Goal: Task Accomplishment & Management: Manage account settings

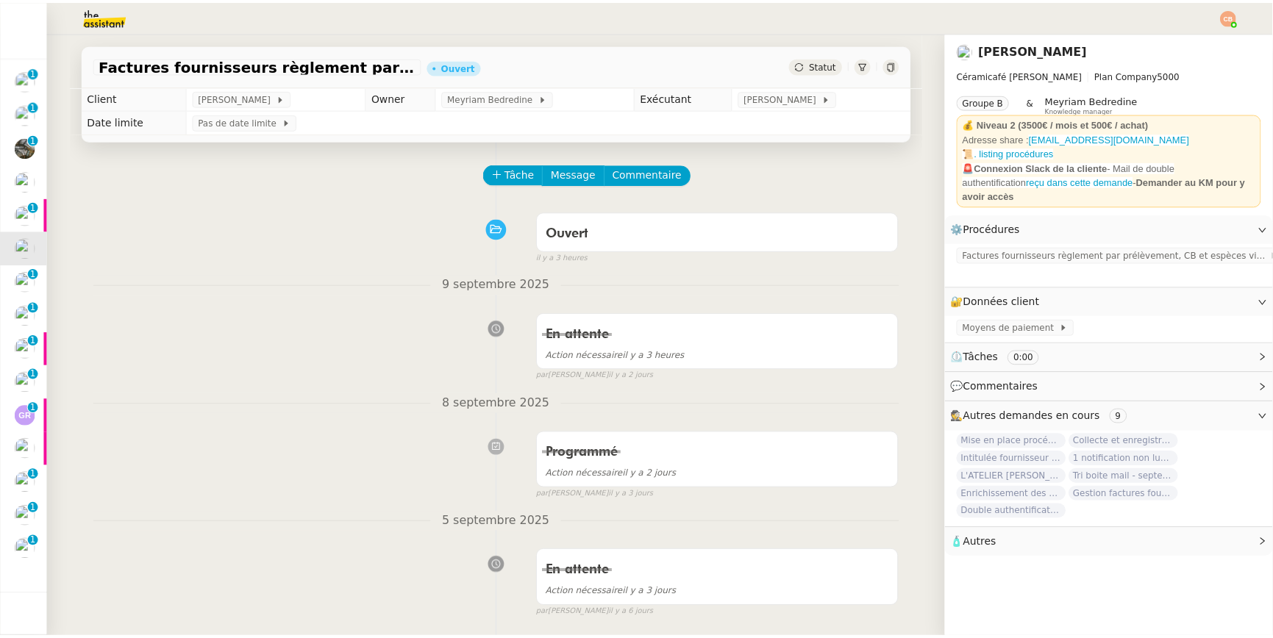
scroll to position [3, 0]
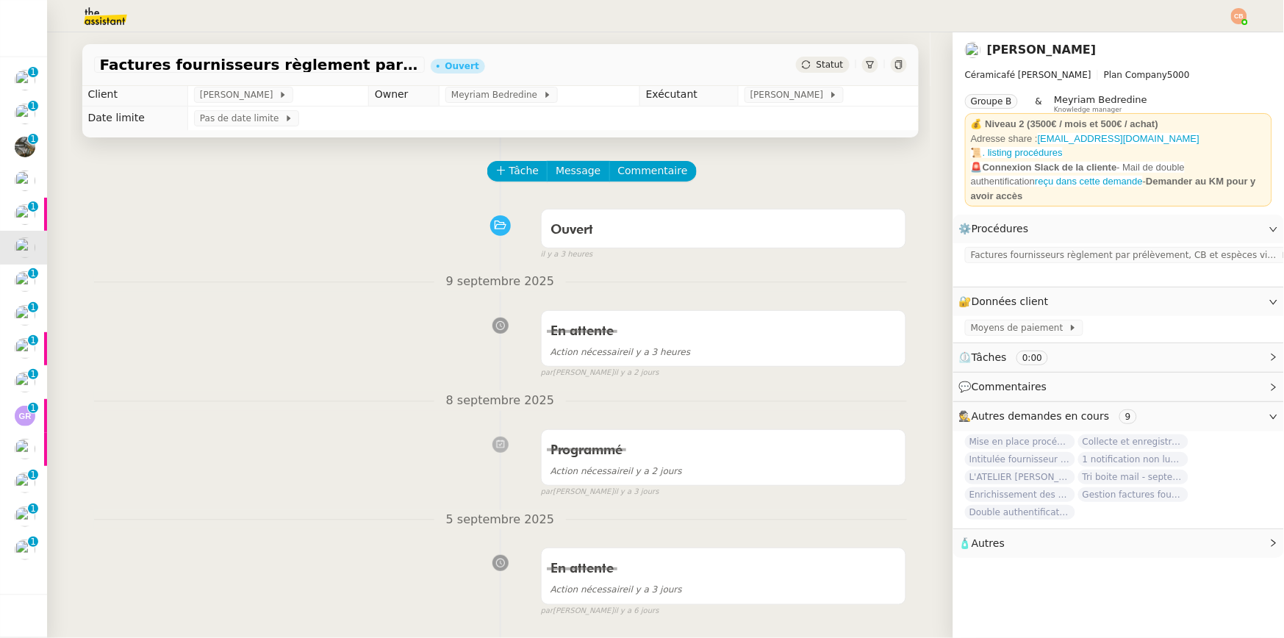
click at [213, 287] on nz-divider "9 septembre 2025" at bounding box center [500, 282] width 813 height 20
click at [454, 11] on div at bounding box center [642, 16] width 1211 height 32
click at [509, 165] on span "Tâche" at bounding box center [524, 170] width 30 height 17
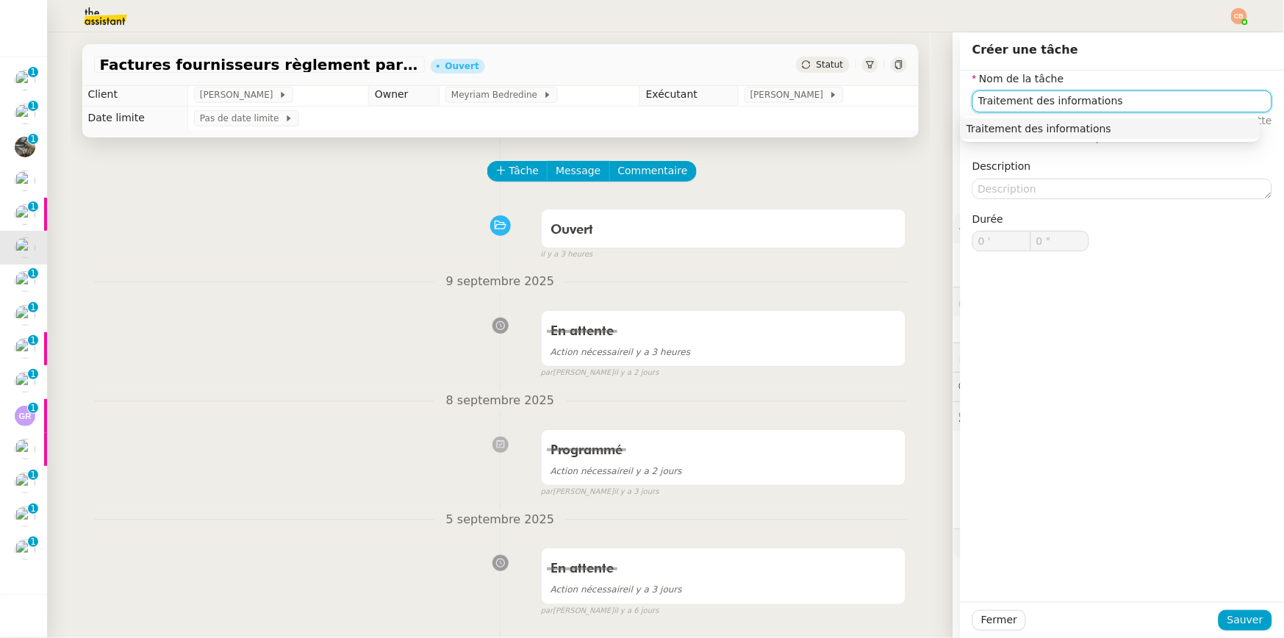
click at [1109, 119] on nz-auto-option "Traitement des informations" at bounding box center [1111, 128] width 300 height 21
type input "Traitement des informations"
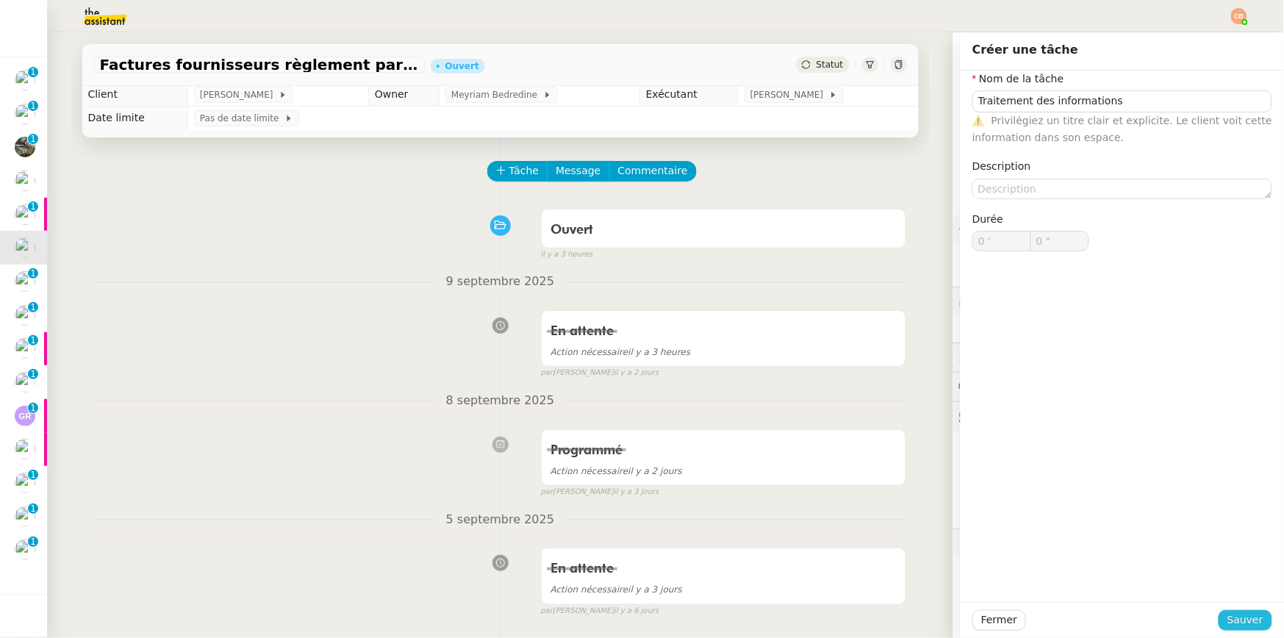
click at [1231, 617] on span "Sauver" at bounding box center [1246, 620] width 36 height 17
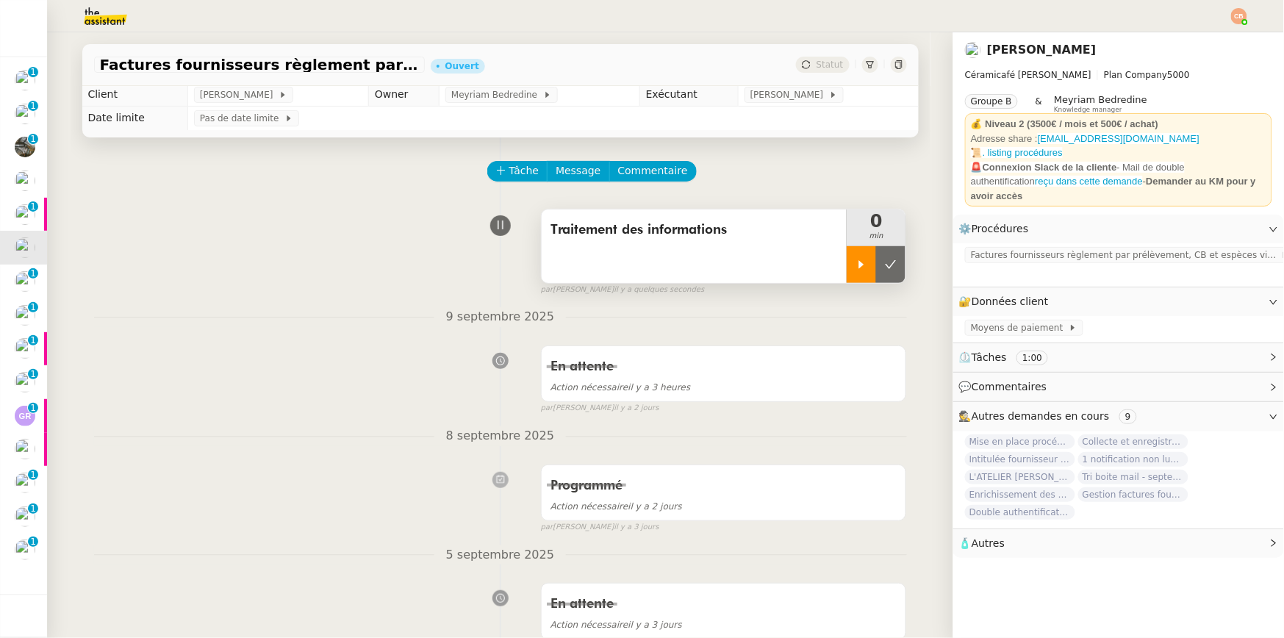
click at [847, 279] on div at bounding box center [861, 264] width 29 height 37
click at [973, 248] on span "Factures fournisseurs règlement par prélèvement, CB et espèces via Pennylane" at bounding box center [1126, 255] width 310 height 15
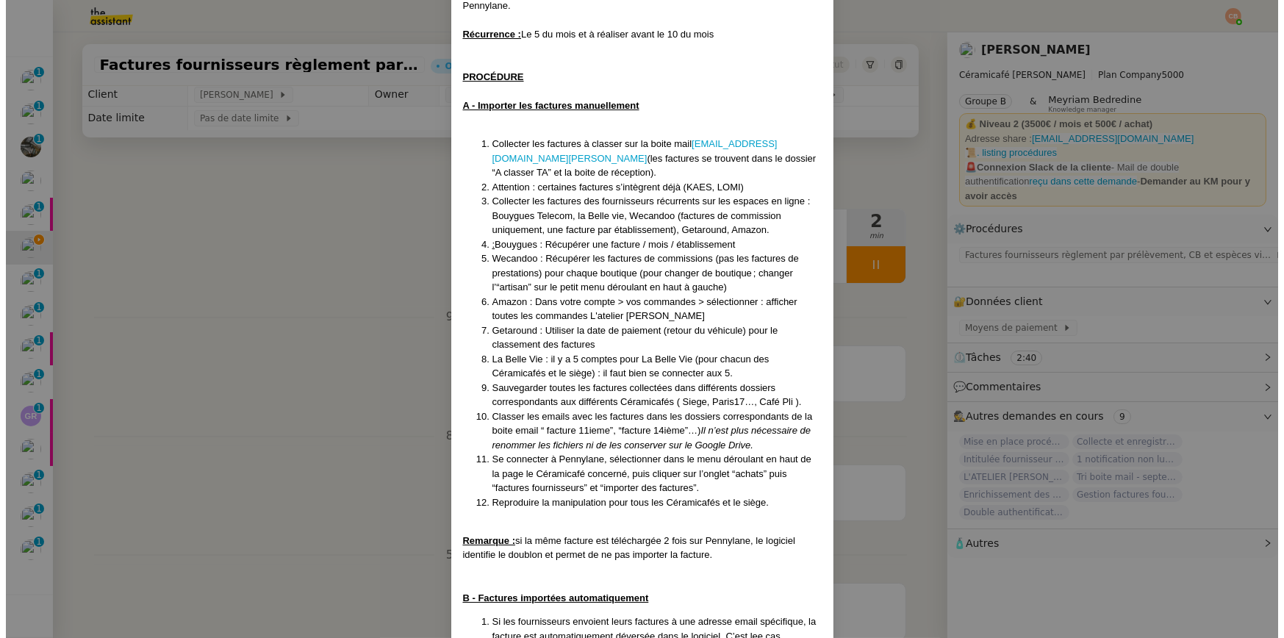
scroll to position [140, 0]
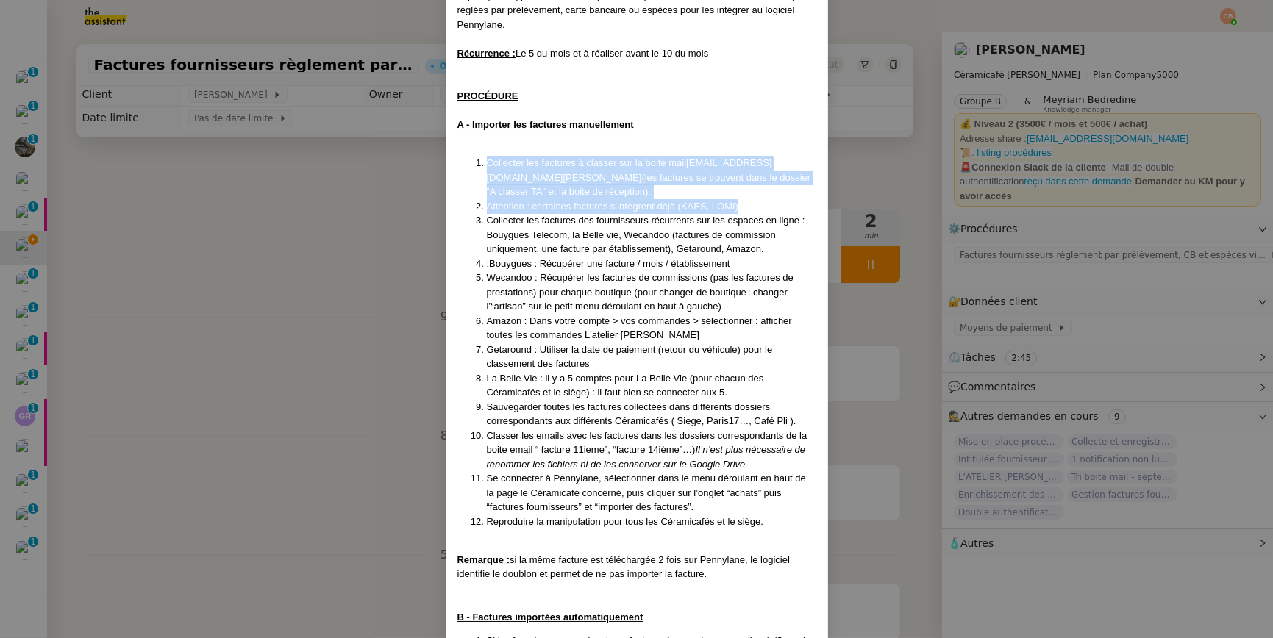
drag, startPoint x: 462, startPoint y: 156, endPoint x: 754, endPoint y: 207, distance: 295.5
click at [754, 207] on ol "Collecter les factures à classer sur la boite mail compta@ceramicafe-genevieve.…" at bounding box center [636, 342] width 359 height 373
copy ol "Collecter les factures à classer sur la boite mail compta@ceramicafe-genevieve.…"
click at [344, 210] on nz-modal-container "Créée le [DATE] - MAJ le [DATE] Contexte : La comptabilité de toutes les entité…" at bounding box center [636, 319] width 1273 height 638
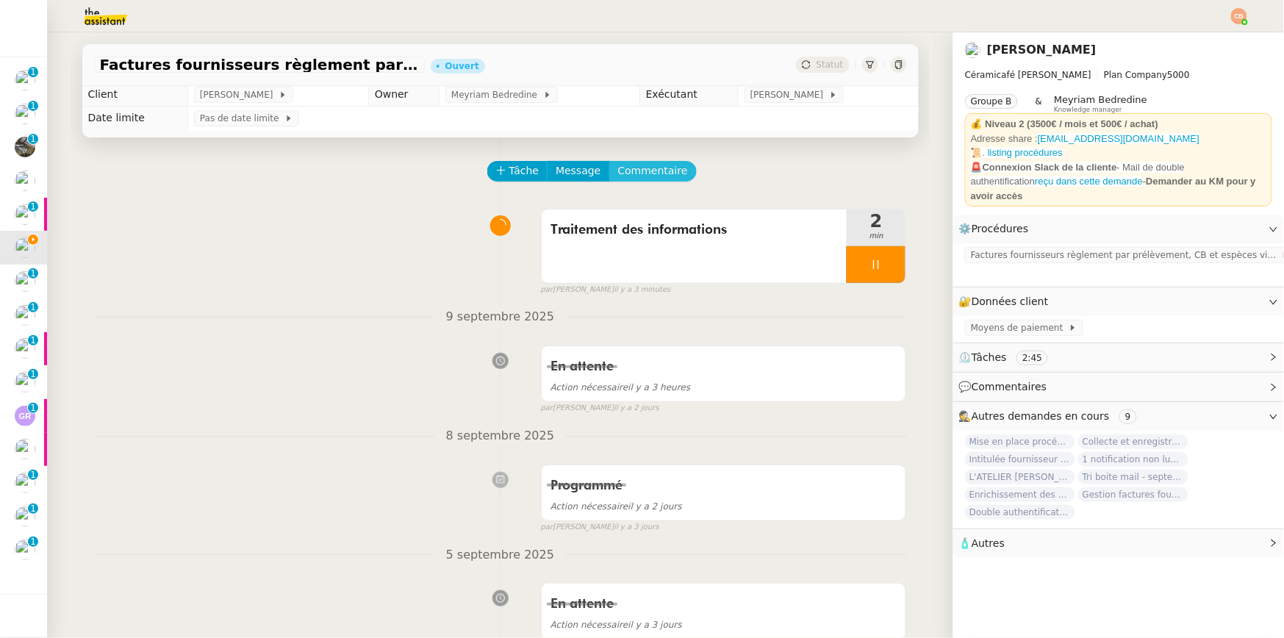
click at [662, 166] on span "Commentaire" at bounding box center [653, 170] width 70 height 17
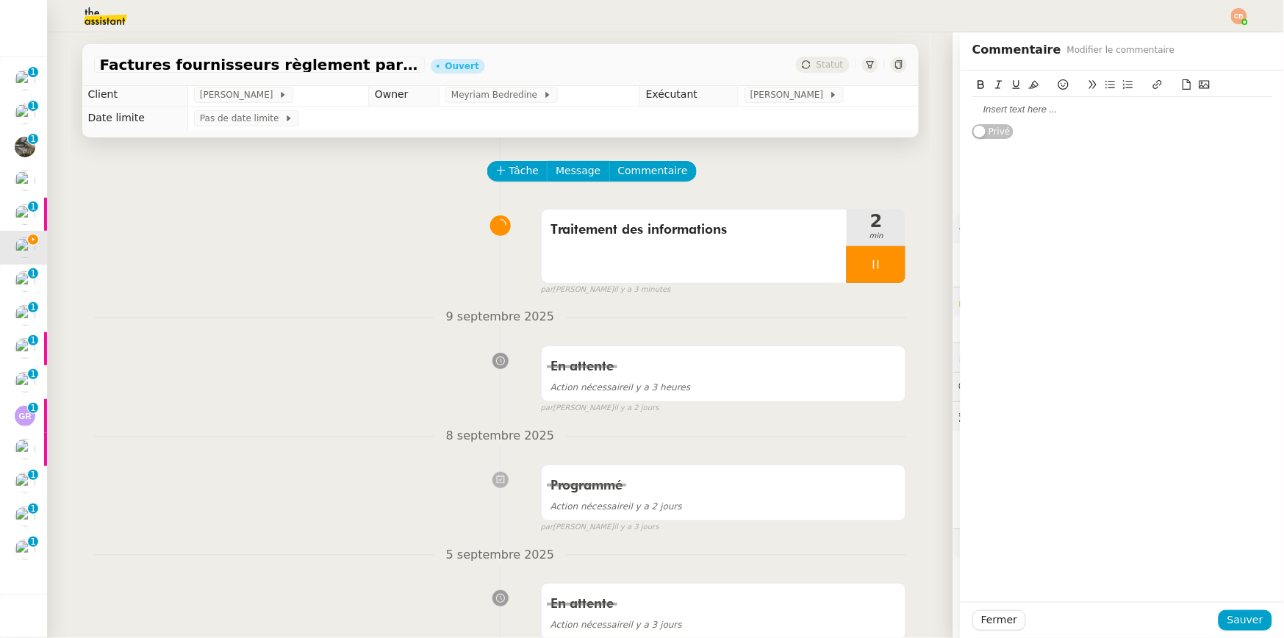
click at [986, 115] on div at bounding box center [1123, 109] width 300 height 13
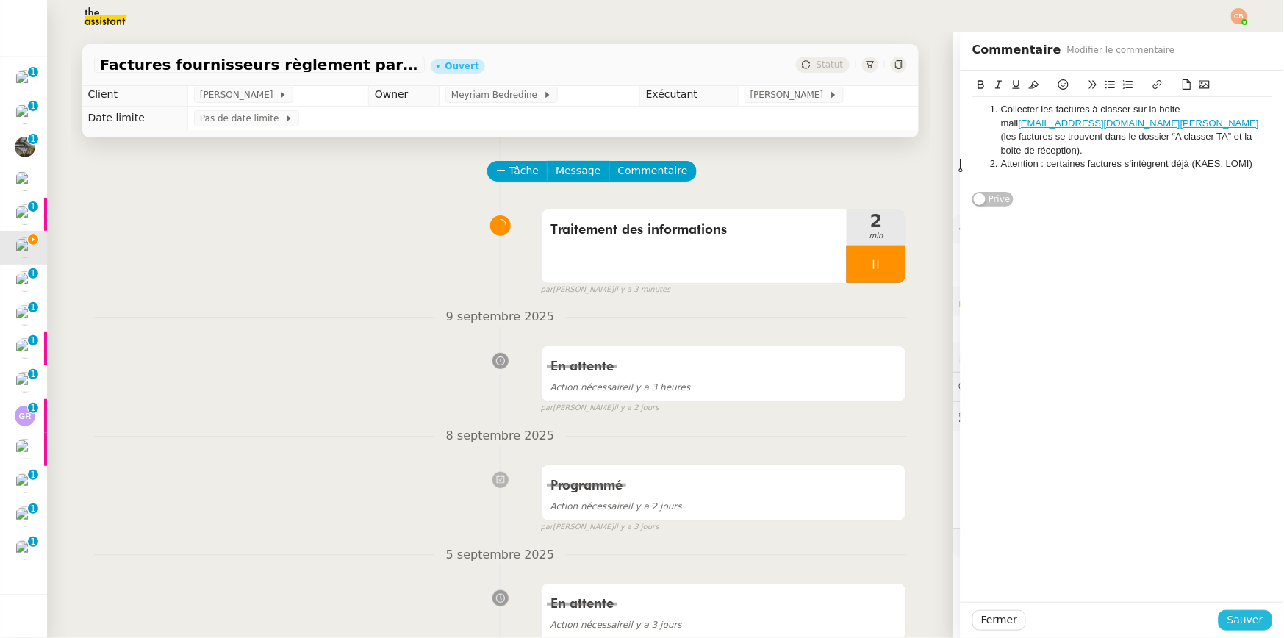
click at [1243, 625] on span "Sauver" at bounding box center [1246, 620] width 36 height 17
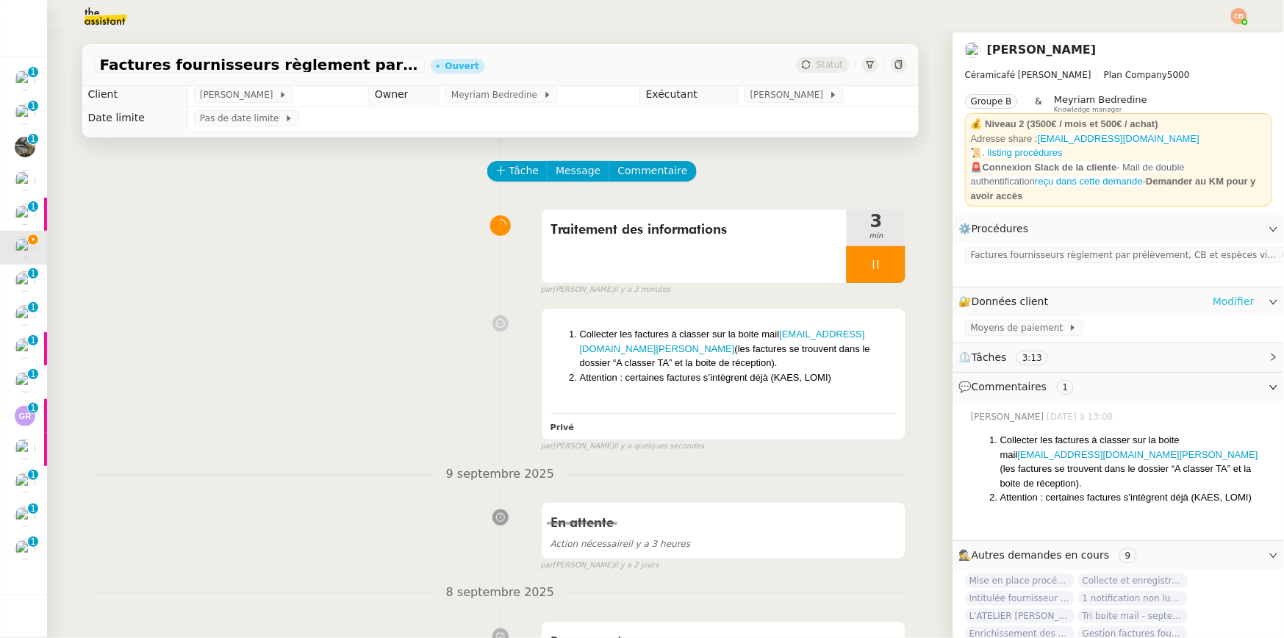
click at [1217, 293] on link "Modifier" at bounding box center [1234, 301] width 42 height 17
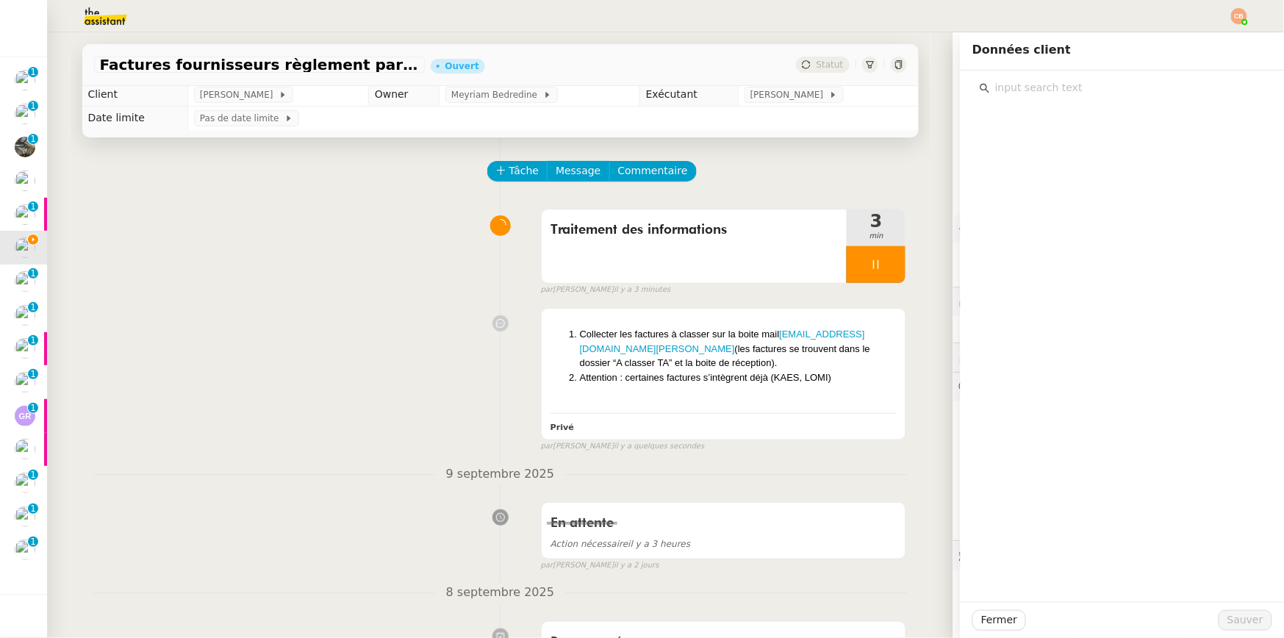
click at [1033, 80] on input "text" at bounding box center [1127, 88] width 275 height 20
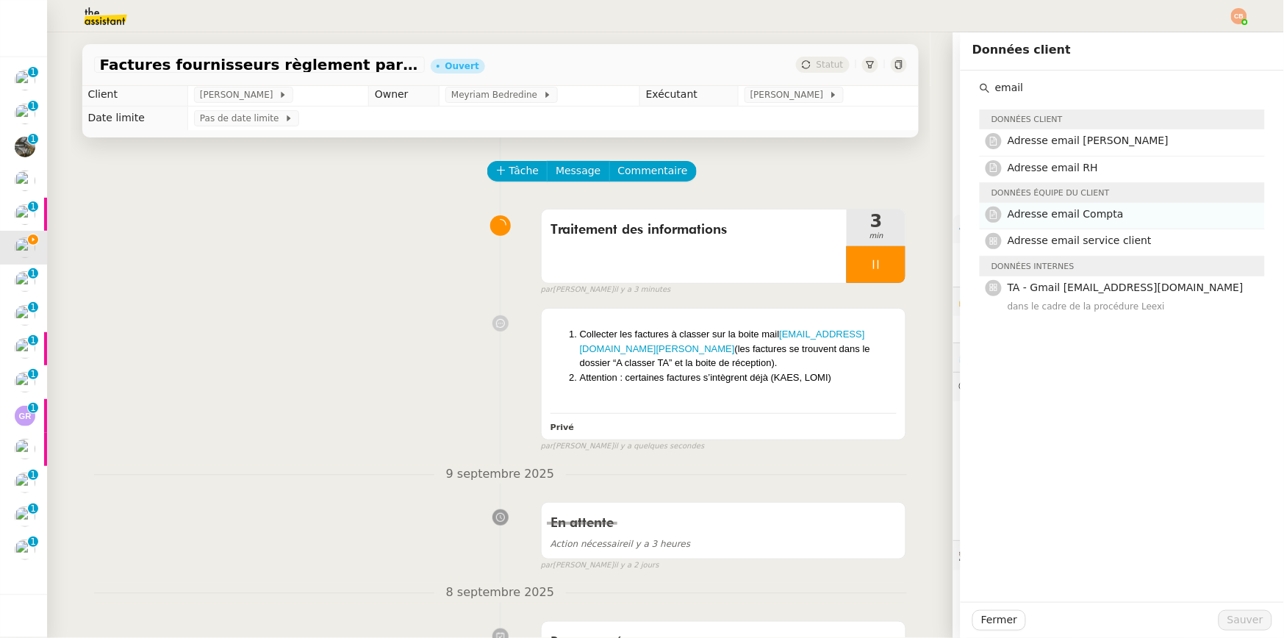
type input "email"
click at [1040, 213] on span "Adresse email Compta" at bounding box center [1066, 214] width 116 height 12
click at [1237, 616] on span "Sauver" at bounding box center [1246, 620] width 36 height 17
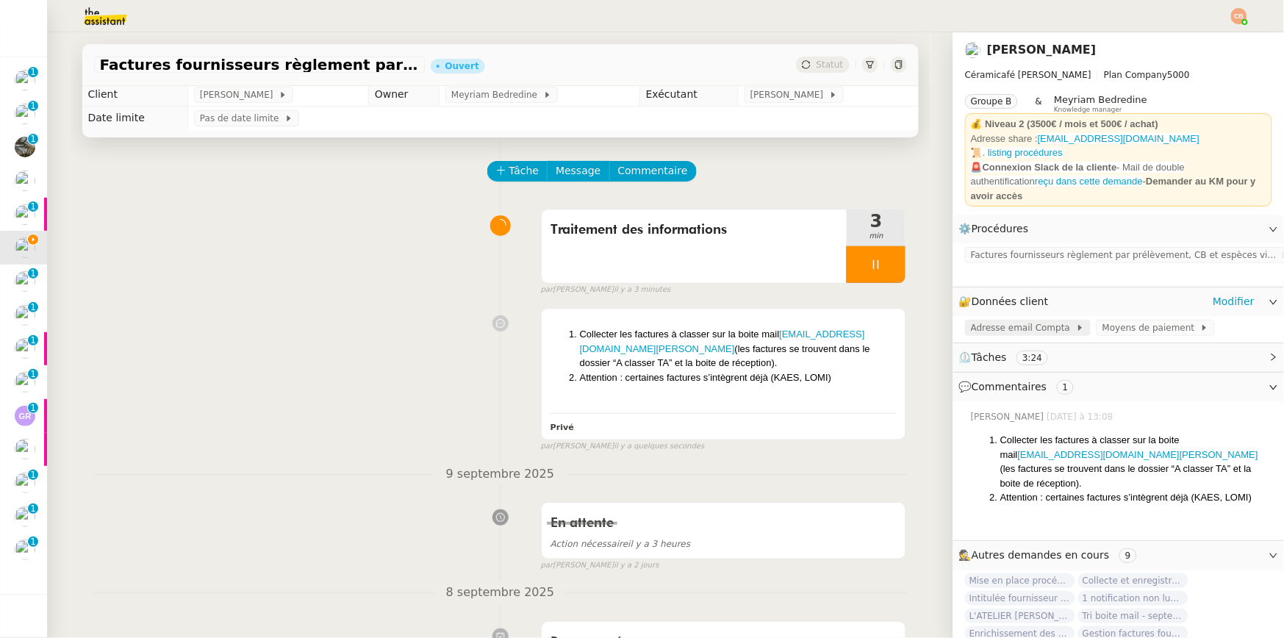
click at [1027, 321] on span "Adresse email Compta" at bounding box center [1023, 328] width 105 height 15
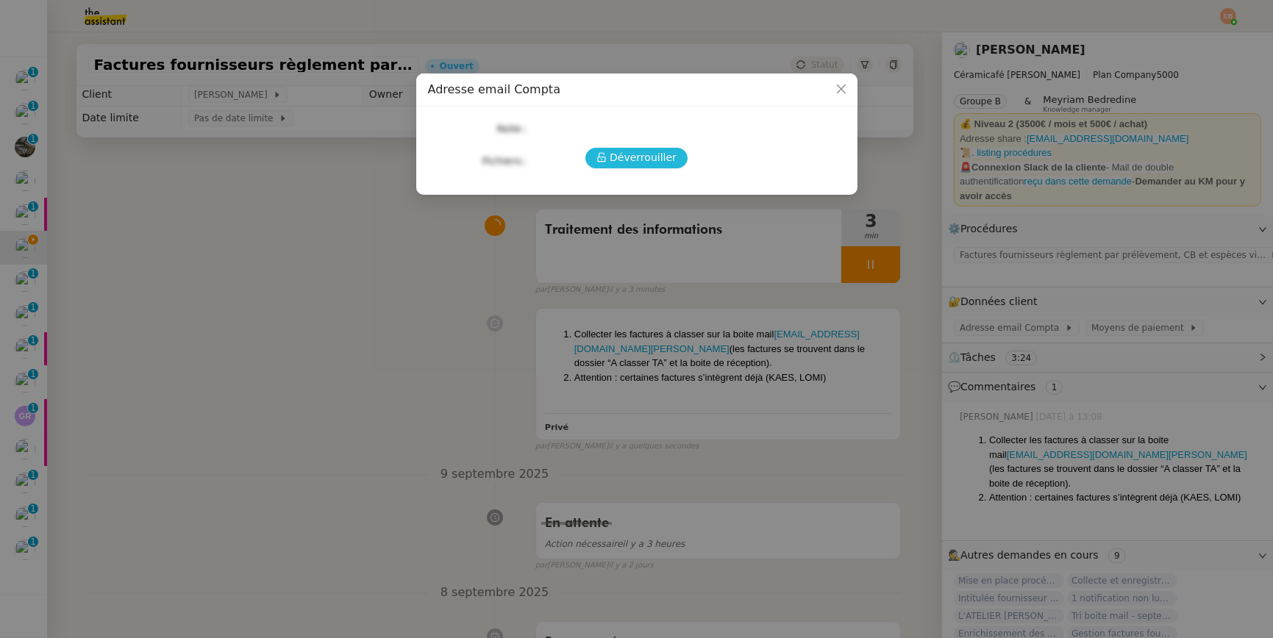
click at [642, 156] on span "Déverrouiller" at bounding box center [642, 157] width 67 height 17
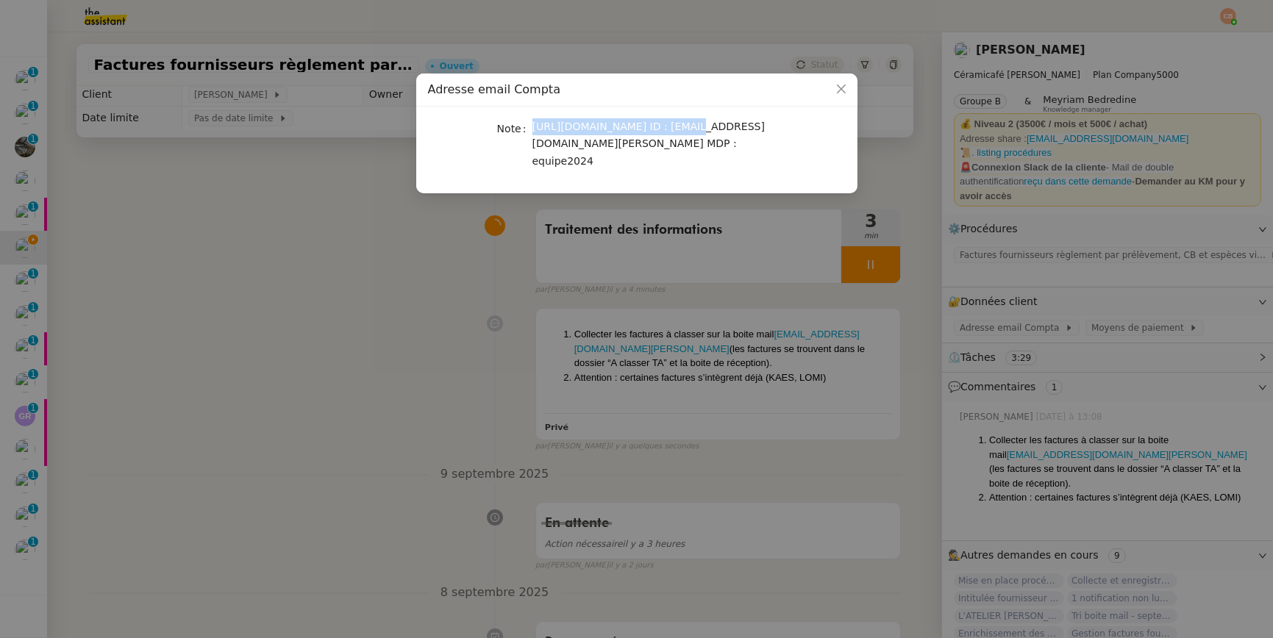
drag, startPoint x: 534, startPoint y: 127, endPoint x: 676, endPoint y: 128, distance: 142.6
click at [676, 128] on nz-form-item "Note https://mail.ovh.net/roundcube ID : compta@ceramicafe-genevieve.fr MDP : e…" at bounding box center [637, 143] width 418 height 51
copy nz-form-item "https://mail.ovh.net/roundcube"
drag, startPoint x: 532, startPoint y: 148, endPoint x: 695, endPoint y: 149, distance: 162.5
click at [695, 149] on span "https://mail.ovh.net/roundcube ID : compta@ceramicafe-genevieve.fr MDP : equipe…" at bounding box center [648, 144] width 232 height 46
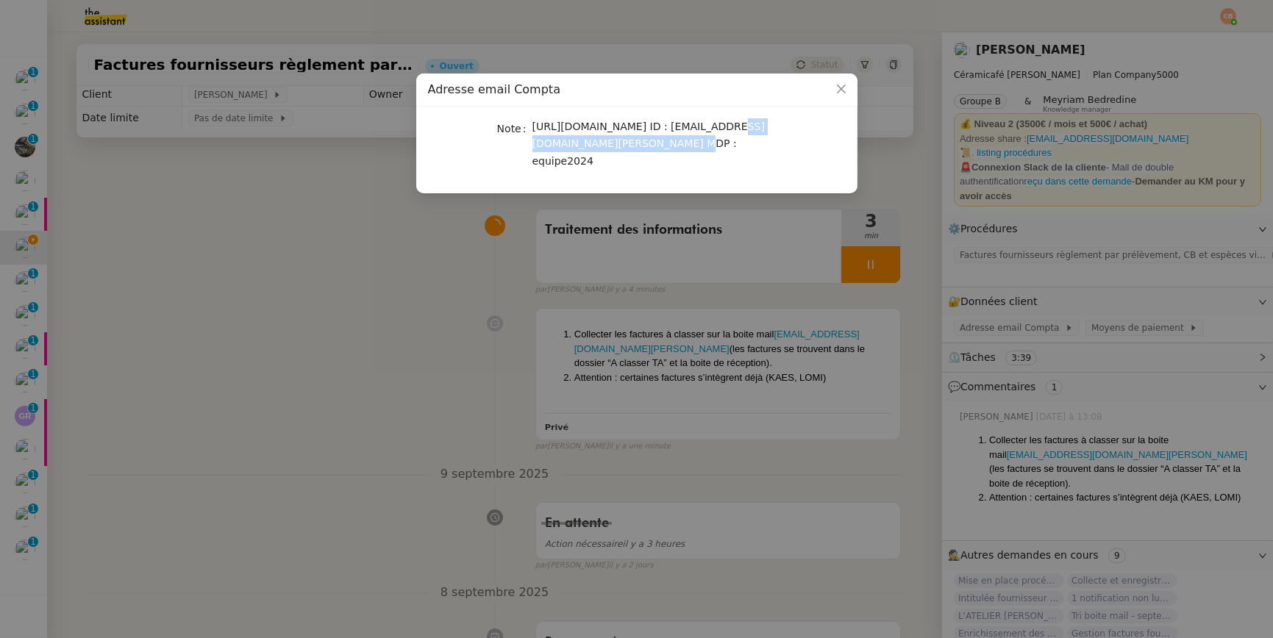
copy span "[EMAIL_ADDRESS][DOMAIN_NAME][PERSON_NAME]"
drag, startPoint x: 532, startPoint y: 160, endPoint x: 622, endPoint y: 168, distance: 90.8
click at [622, 168] on div "https://mail.ovh.net/roundcube ID : compta@ceramicafe-genevieve.fr MDP : equipe…" at bounding box center [653, 143] width 243 height 51
copy span "equipe2024"
drag, startPoint x: 285, startPoint y: 332, endPoint x: 751, endPoint y: 224, distance: 478.4
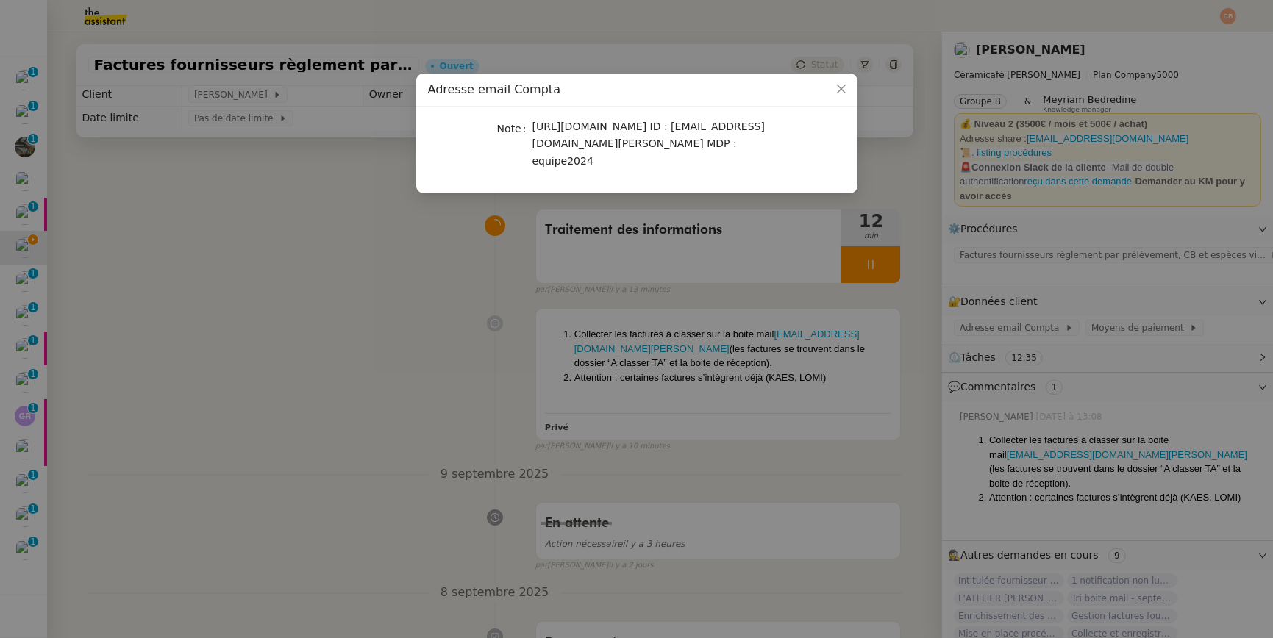
click at [286, 332] on nz-modal-container "Adresse email Compta Note https://mail.ovh.net/roundcube ID : compta@ceramicafe…" at bounding box center [636, 319] width 1273 height 638
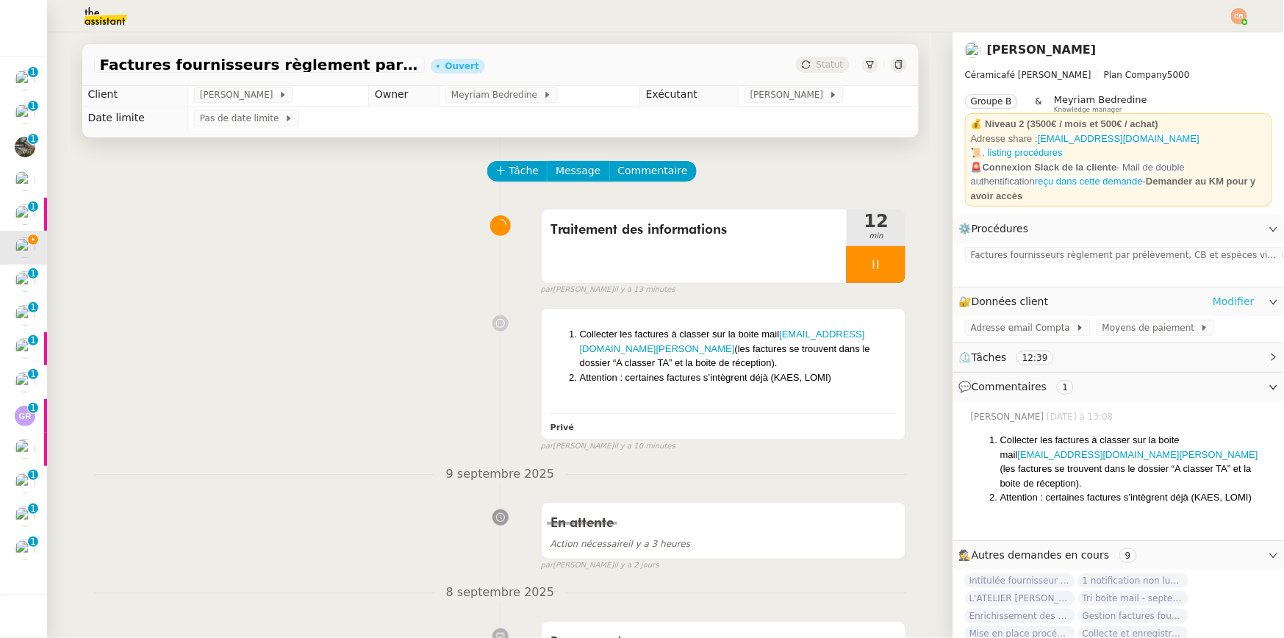
click at [1224, 293] on link "Modifier" at bounding box center [1234, 301] width 42 height 17
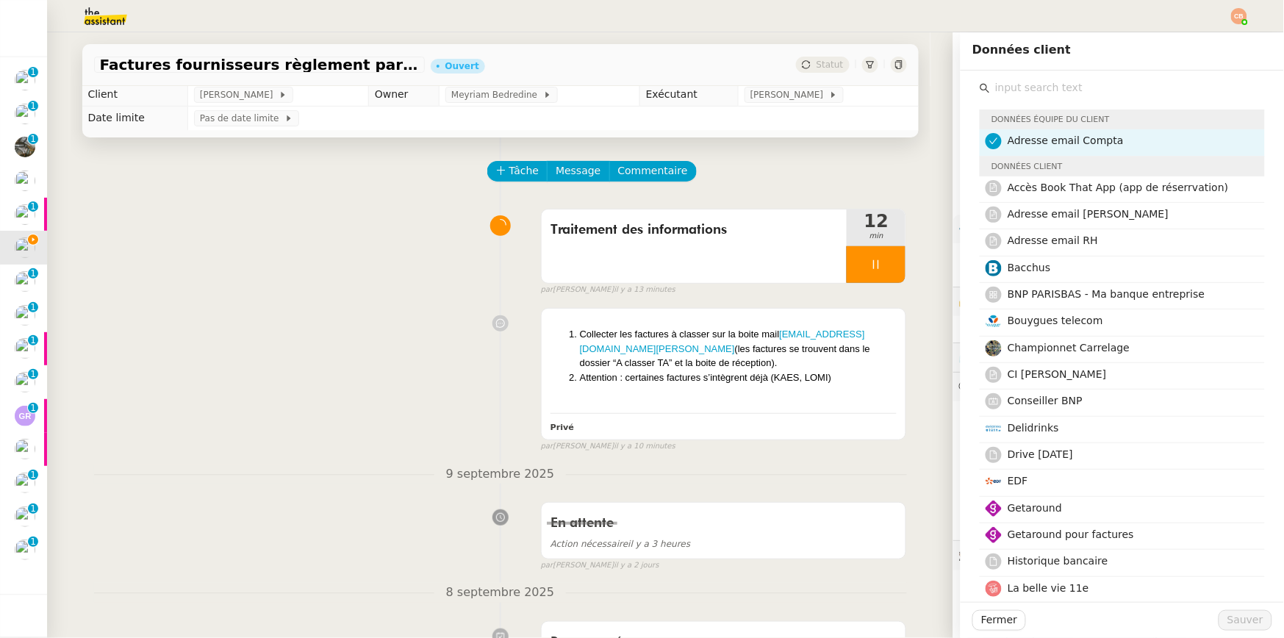
click at [1020, 95] on input "text" at bounding box center [1127, 88] width 275 height 20
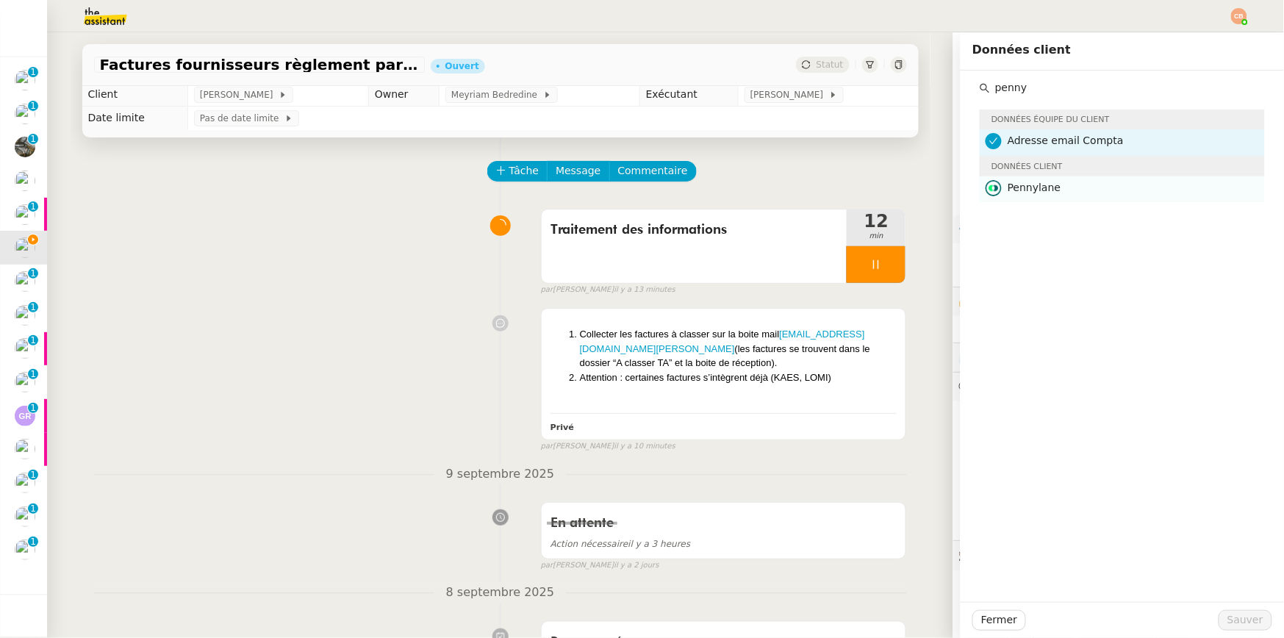
type input "penny"
click at [1008, 193] on span "Pennylane" at bounding box center [1035, 188] width 54 height 12
click at [1228, 629] on span "Sauver" at bounding box center [1246, 620] width 36 height 17
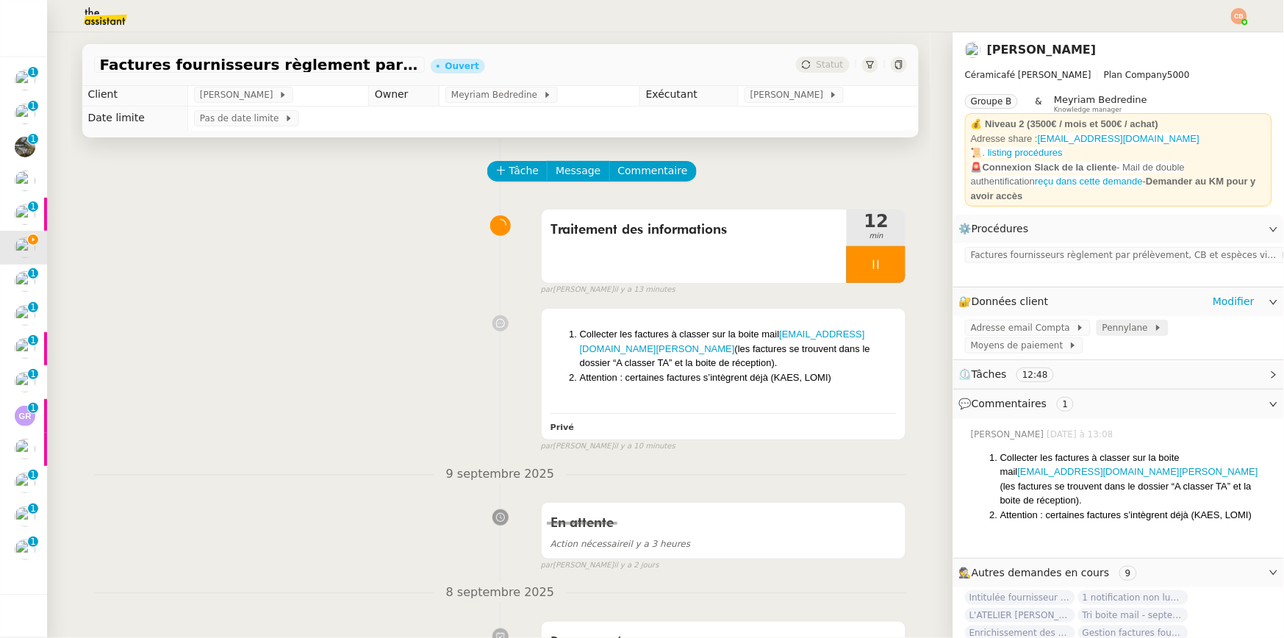
click at [1103, 323] on span "Pennylane" at bounding box center [1128, 328] width 51 height 15
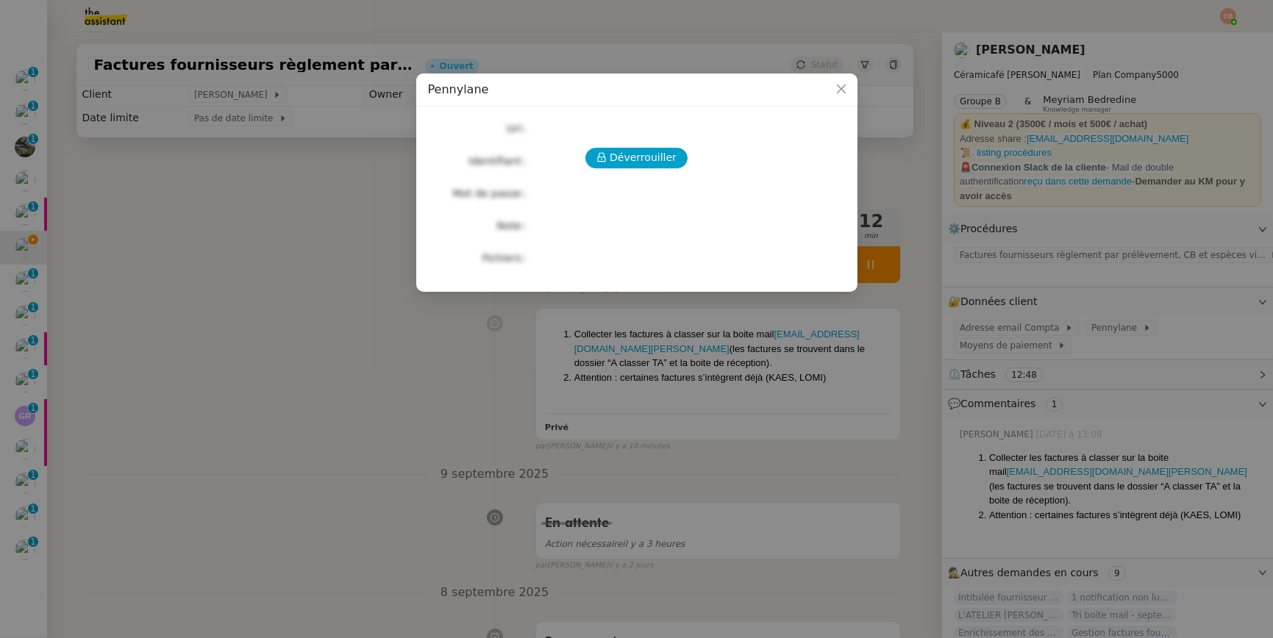
click at [643, 142] on div "Déverrouiller Url Identifiant Mot de passe Note Fichiers Upload" at bounding box center [637, 193] width 418 height 150
click at [637, 168] on button "Déverrouiller" at bounding box center [636, 158] width 102 height 21
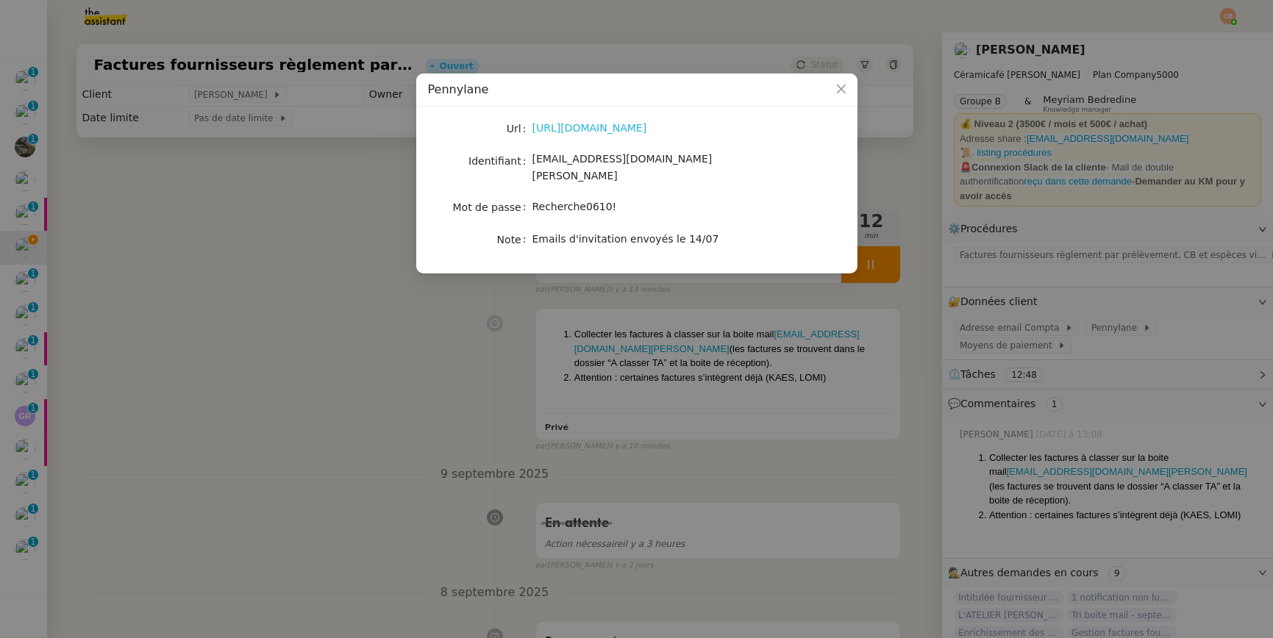
click at [620, 127] on link "https://app.pennylane.com/" at bounding box center [589, 128] width 115 height 12
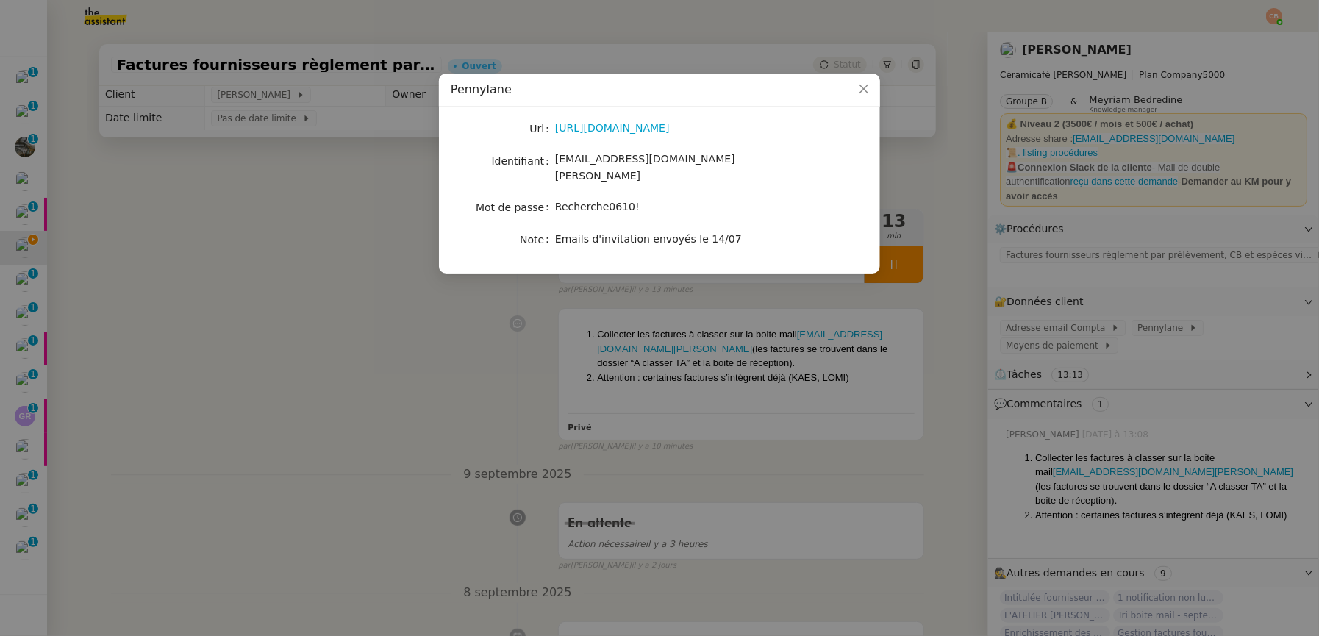
click at [391, 244] on nz-modal-container "Pennylane Url https://app.pennylane.com/ Identifiant charlie@ceramicafe-genevie…" at bounding box center [659, 318] width 1319 height 636
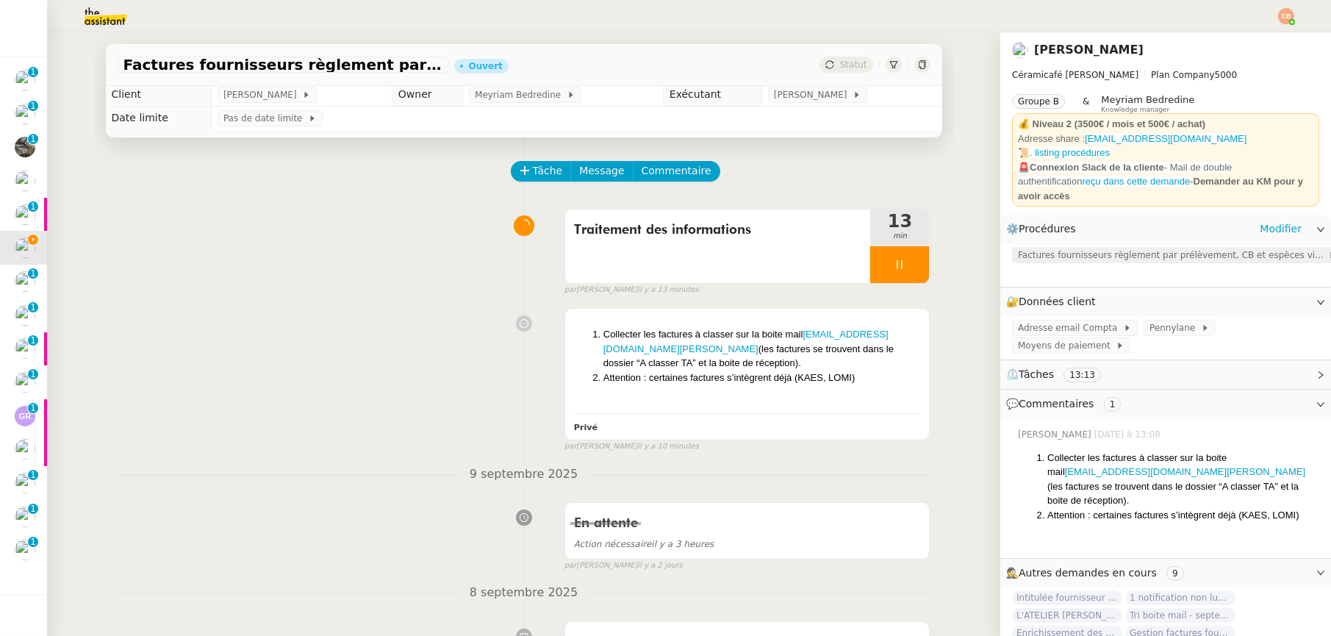
click at [1075, 249] on span "Factures fournisseurs règlement par prélèvement, CB et espèces via Pennylane" at bounding box center [1173, 255] width 310 height 15
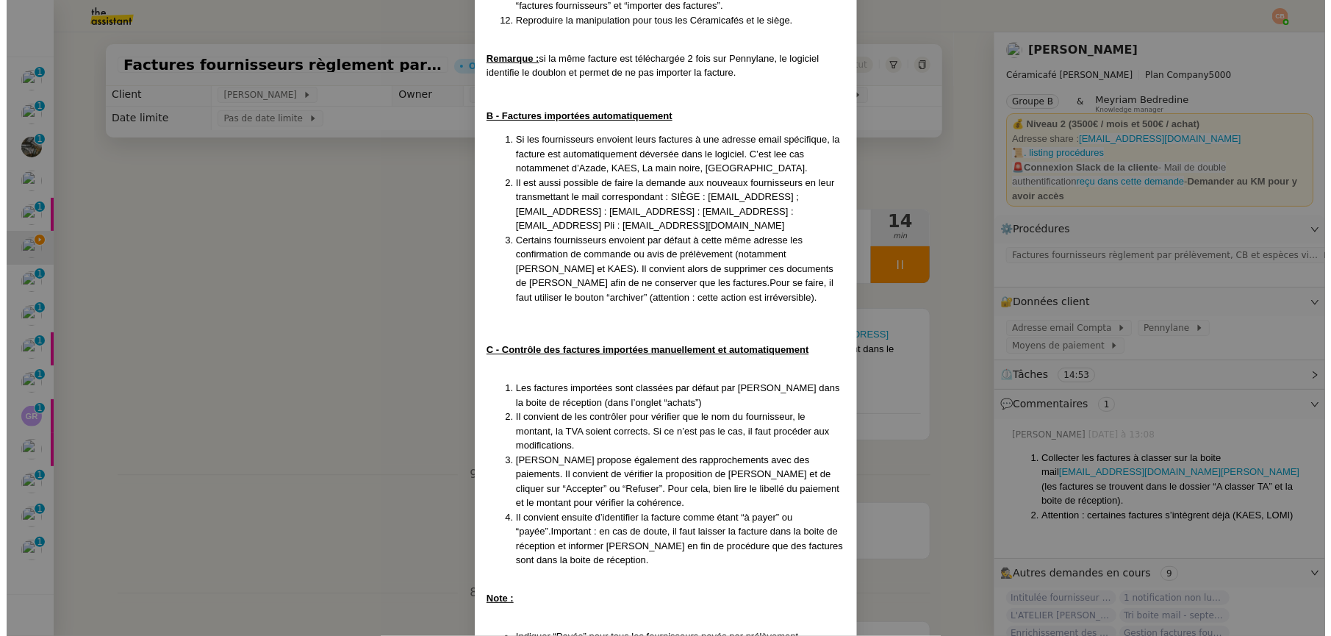
scroll to position [640, 0]
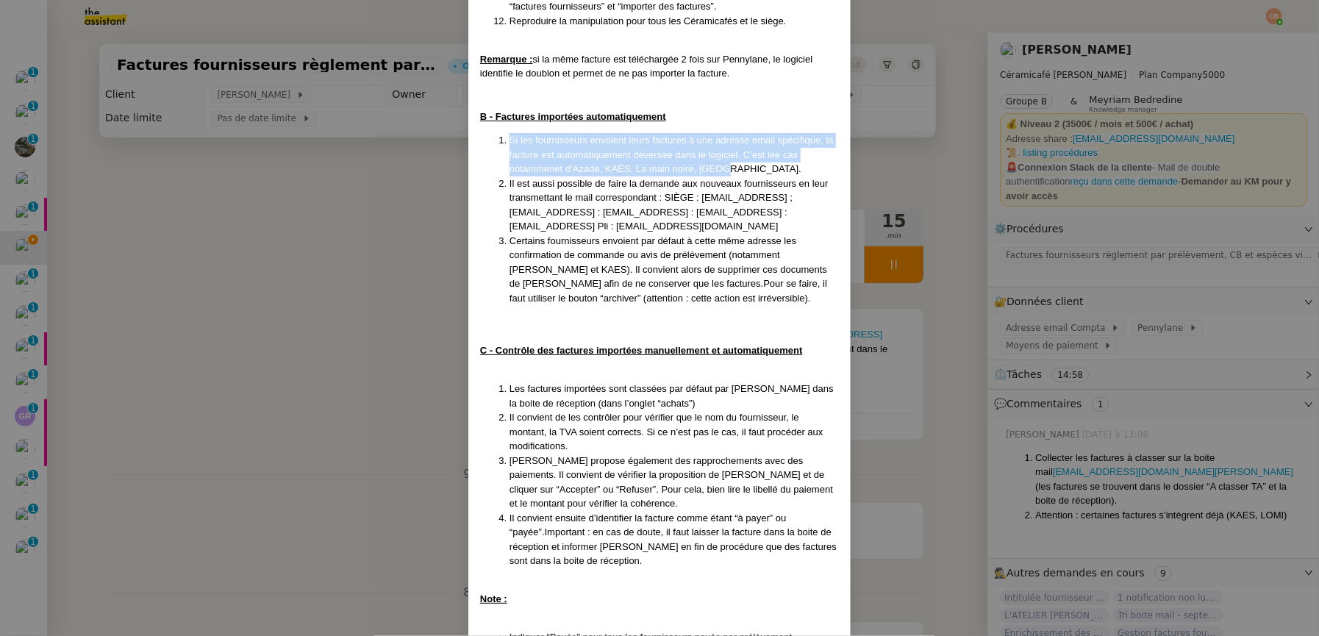
drag, startPoint x: 505, startPoint y: 136, endPoint x: 774, endPoint y: 165, distance: 270.6
click at [774, 165] on li "Si les fournisseurs envoient leurs factures à une adresse email spécifique, la …" at bounding box center [673, 154] width 329 height 43
copy span "Si les fournisseurs envoient leurs factures à une adresse email spécifique, la …"
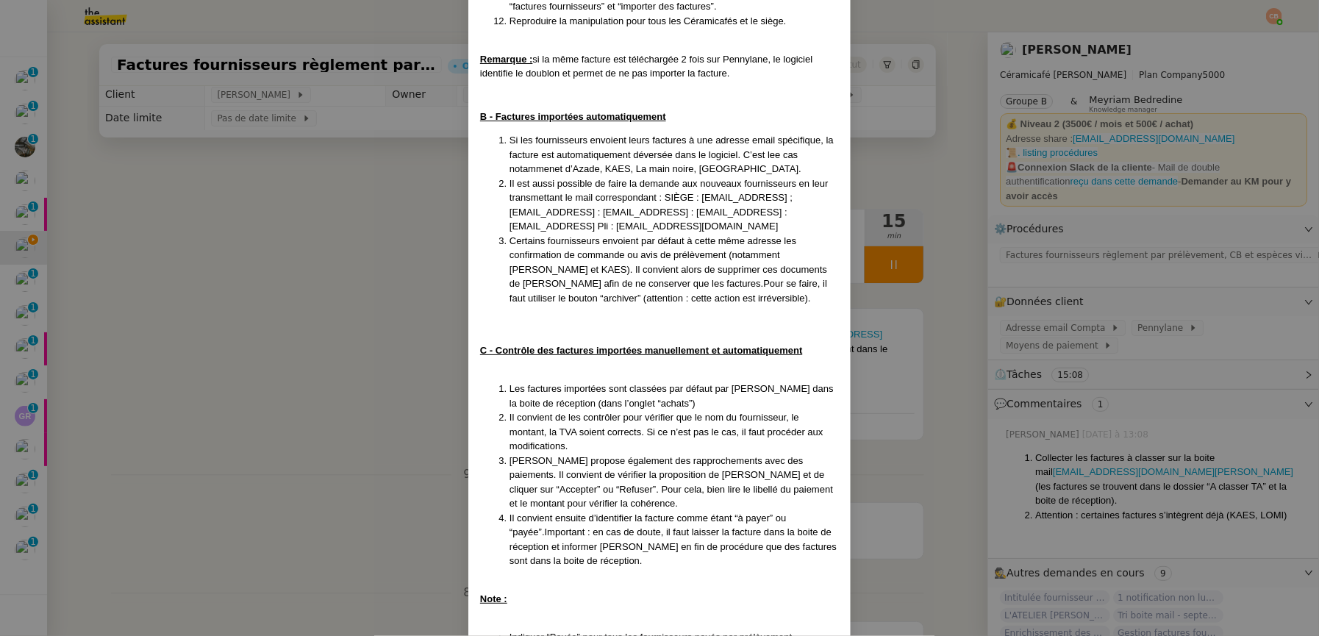
drag, startPoint x: 291, startPoint y: 282, endPoint x: 345, endPoint y: 265, distance: 56.0
click at [291, 282] on nz-modal-container "Créée le [DATE] - MAJ le [DATE] Contexte : La comptabilité de toutes les entité…" at bounding box center [659, 318] width 1319 height 636
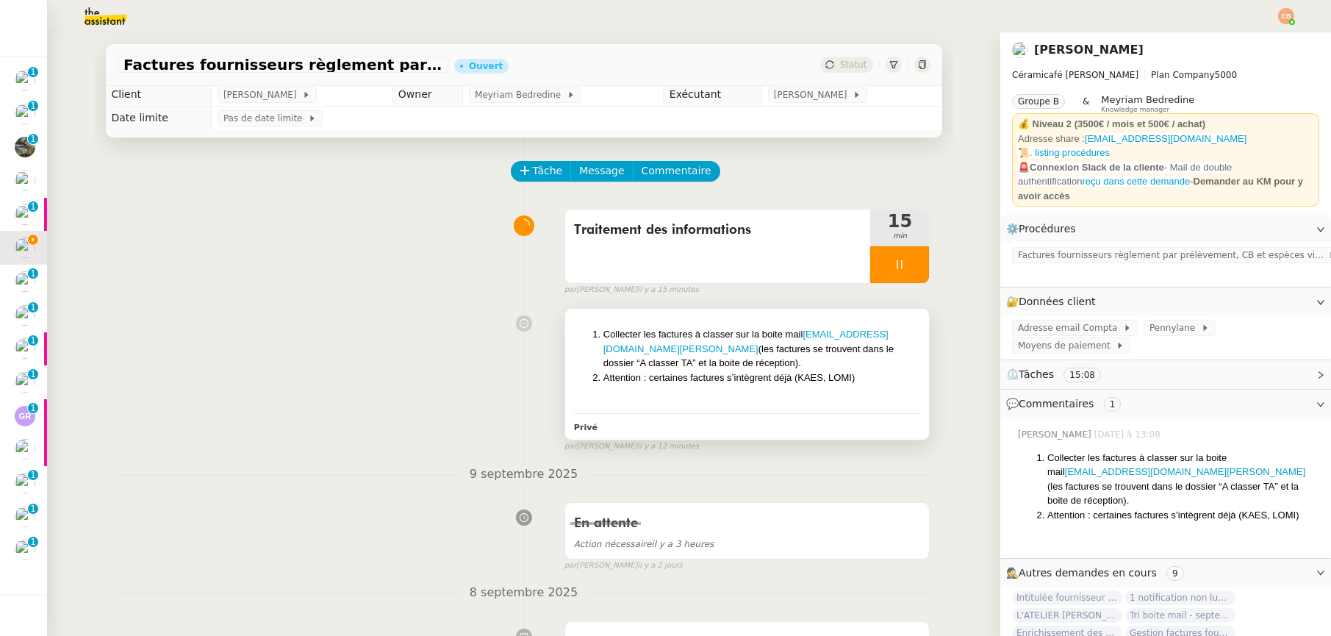
click at [725, 401] on div at bounding box center [747, 401] width 347 height 15
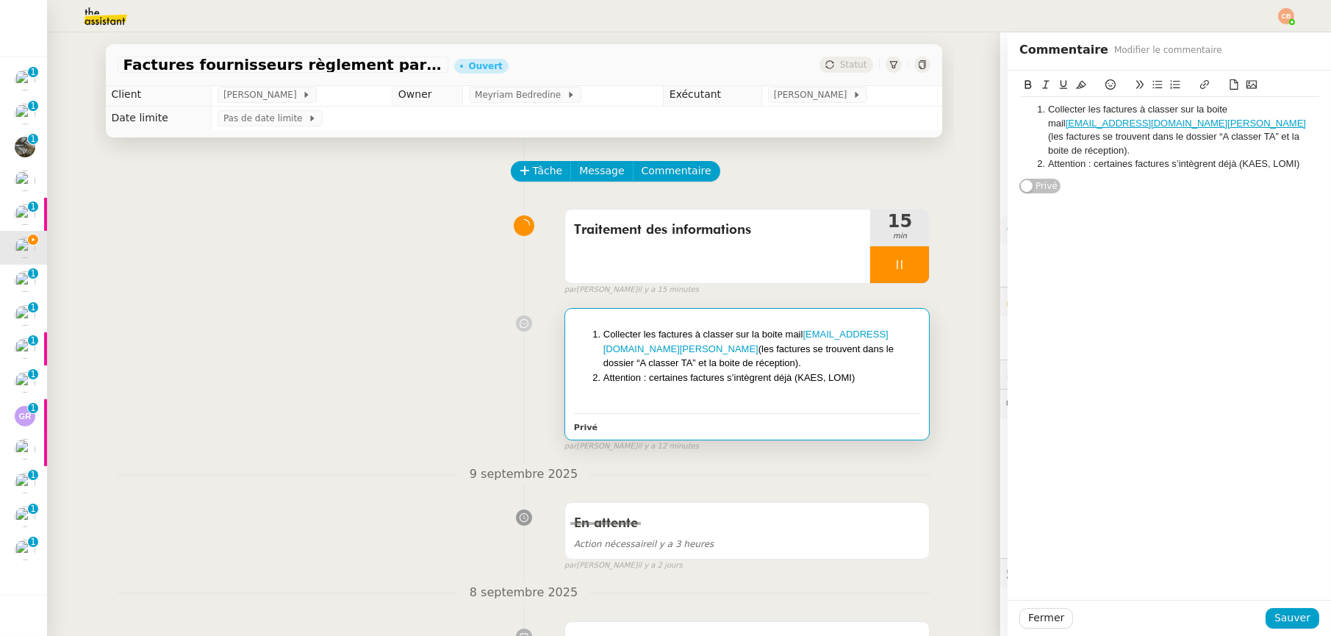
click at [1284, 157] on li "Attention : certaines factures s’intègrent déjà (KAES, LOMI)" at bounding box center [1177, 163] width 286 height 13
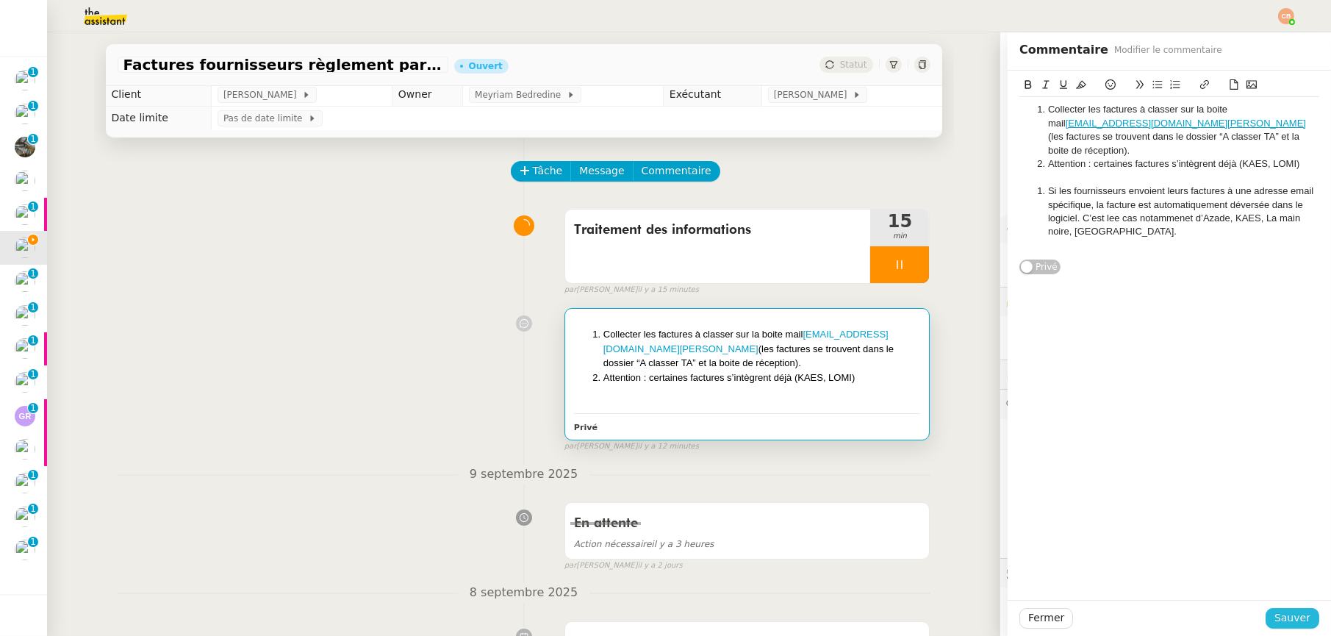
click at [1281, 618] on span "Sauver" at bounding box center [1293, 617] width 36 height 17
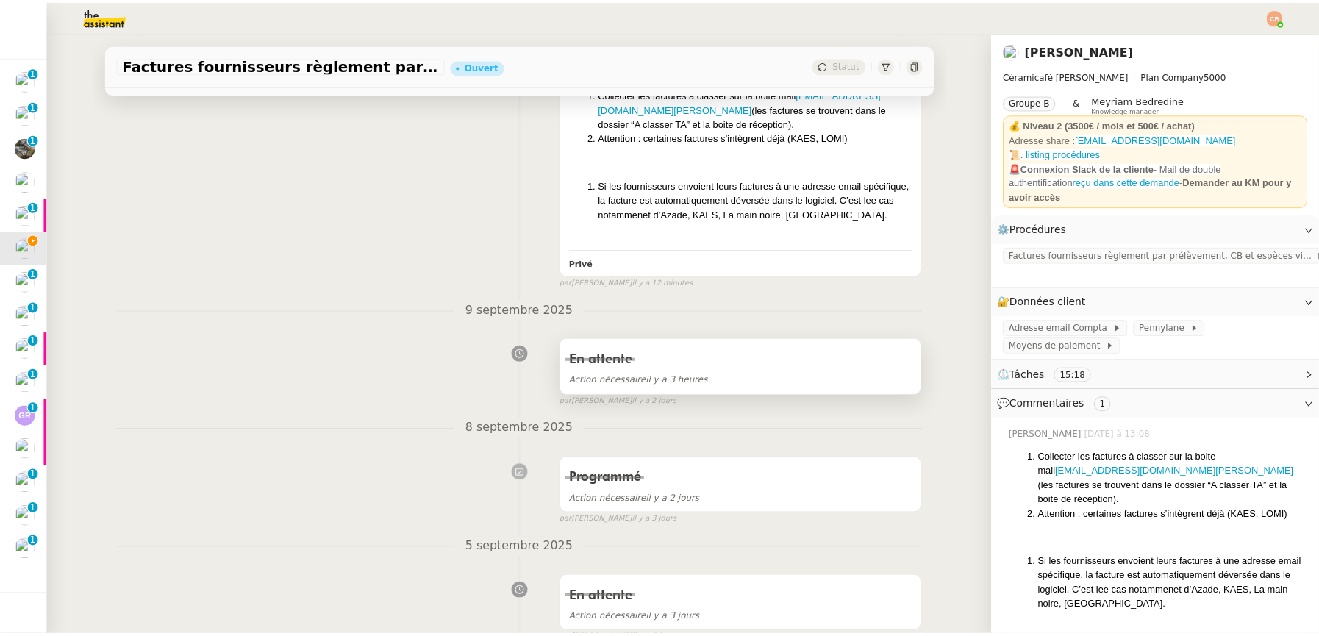
scroll to position [332, 0]
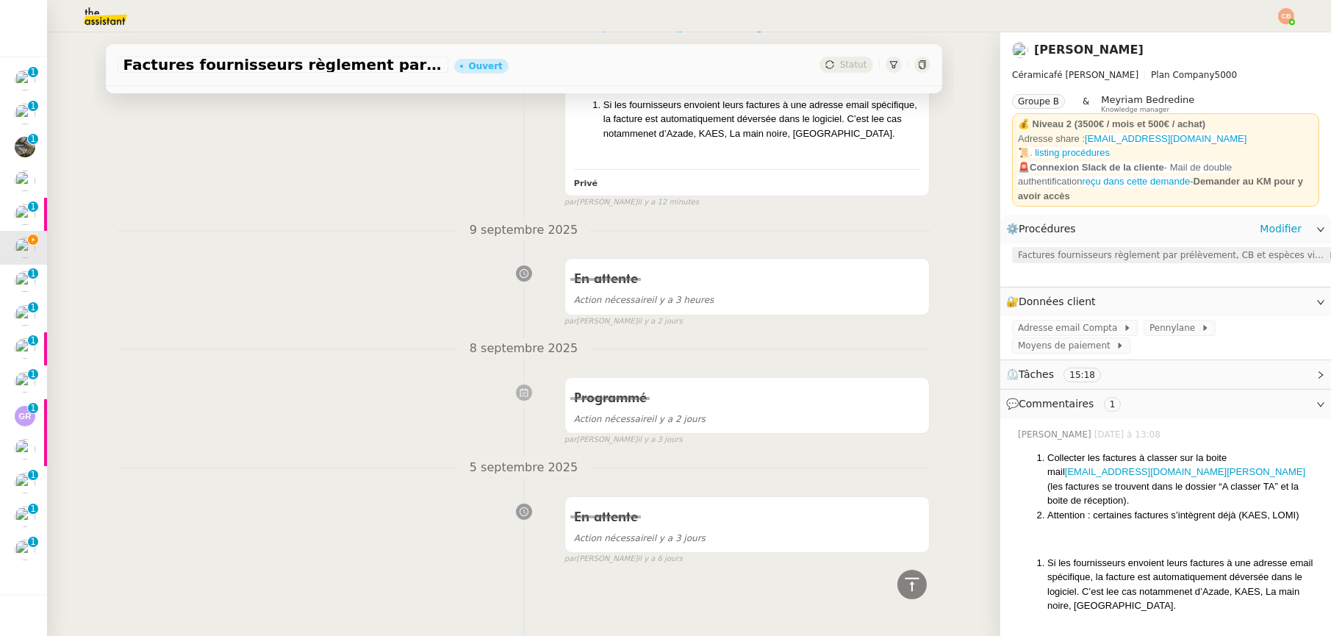
click at [1032, 248] on span "Factures fournisseurs règlement par prélèvement, CB et espèces via Pennylane" at bounding box center [1173, 255] width 310 height 15
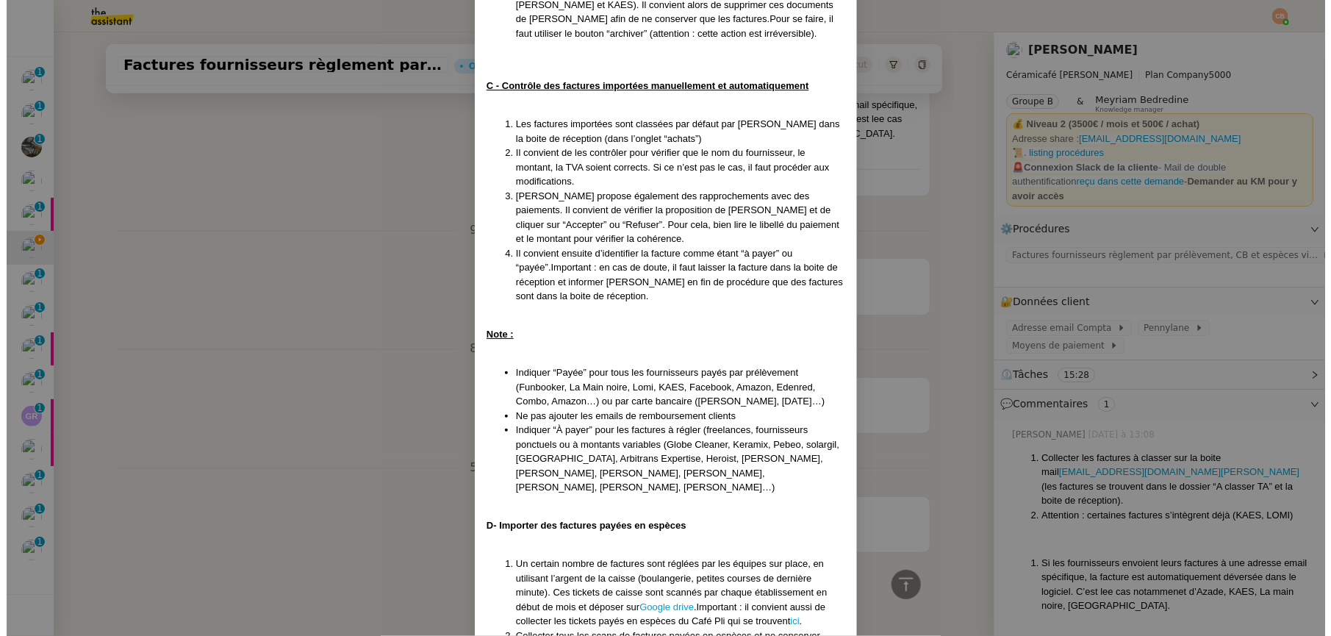
scroll to position [887, 0]
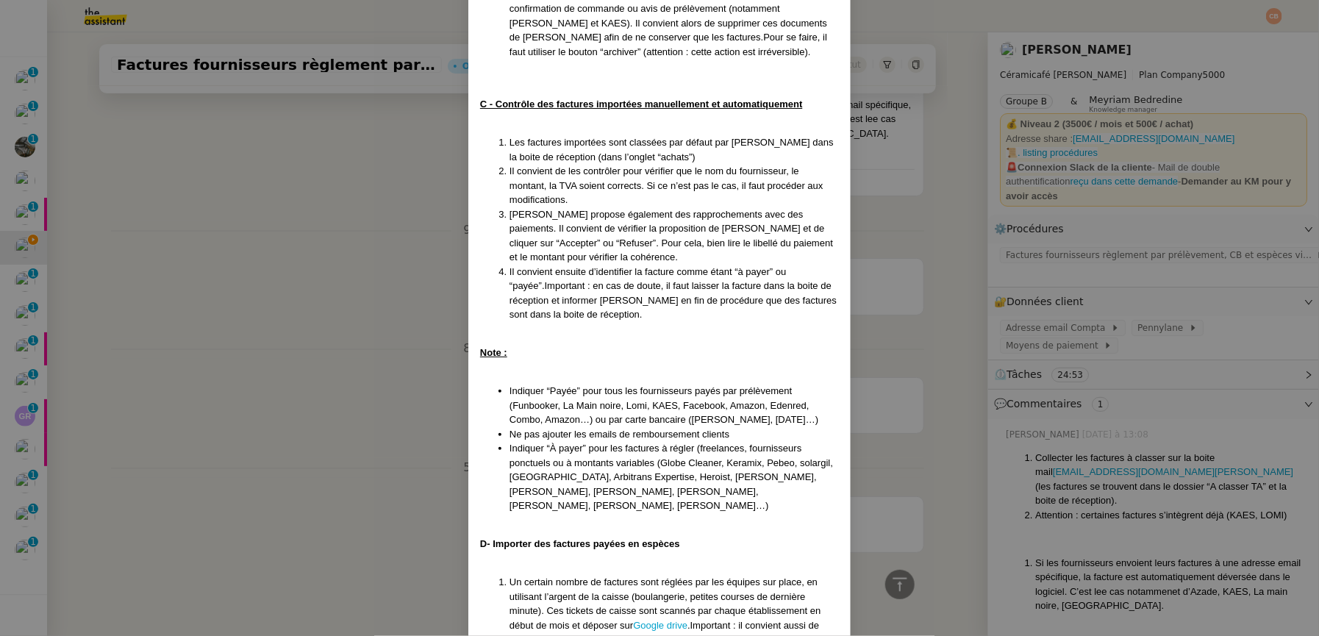
click at [190, 142] on nz-modal-container "Créée le [DATE] - MAJ le [DATE] Contexte : La comptabilité de toutes les entité…" at bounding box center [659, 318] width 1319 height 636
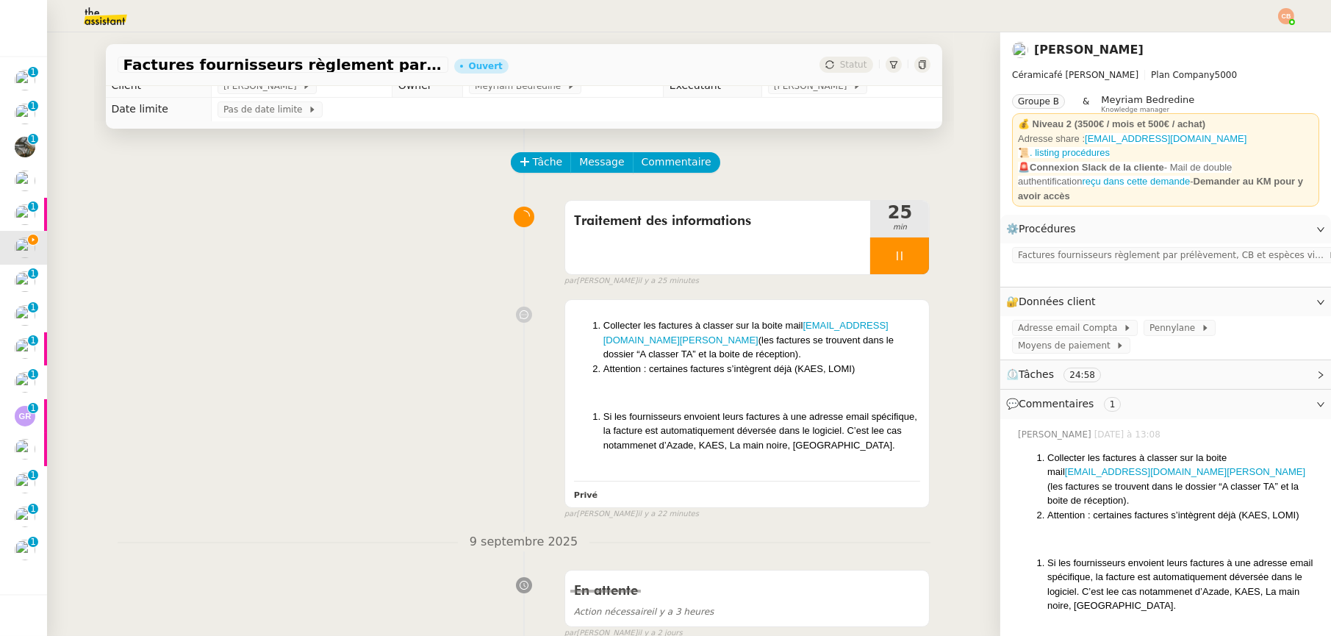
scroll to position [0, 0]
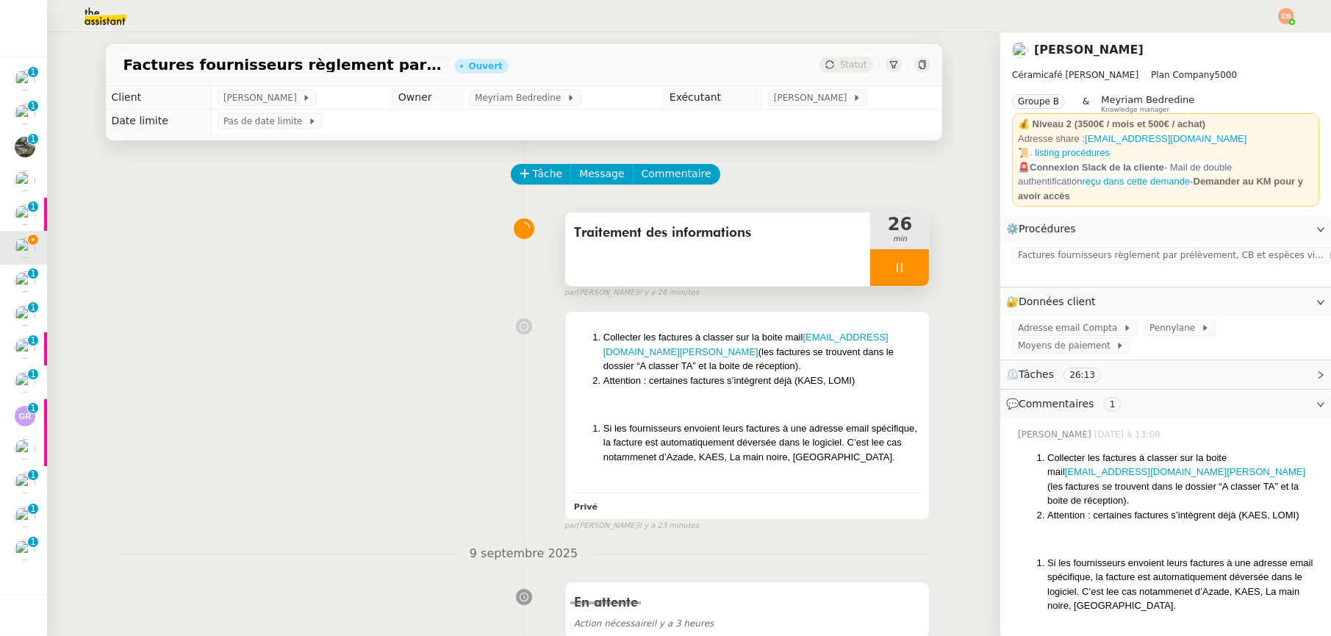
click at [901, 265] on div at bounding box center [899, 267] width 59 height 37
click at [879, 268] on icon at bounding box center [885, 268] width 12 height 12
click at [876, 274] on div at bounding box center [899, 267] width 59 height 37
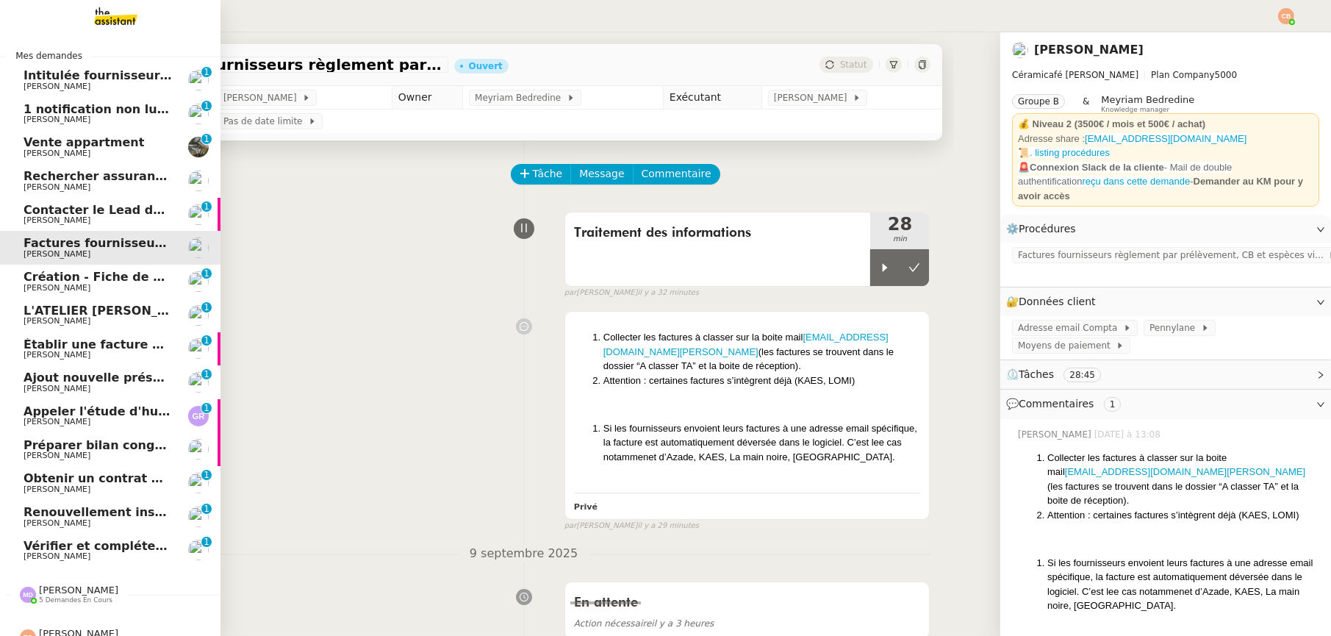
scroll to position [25, 0]
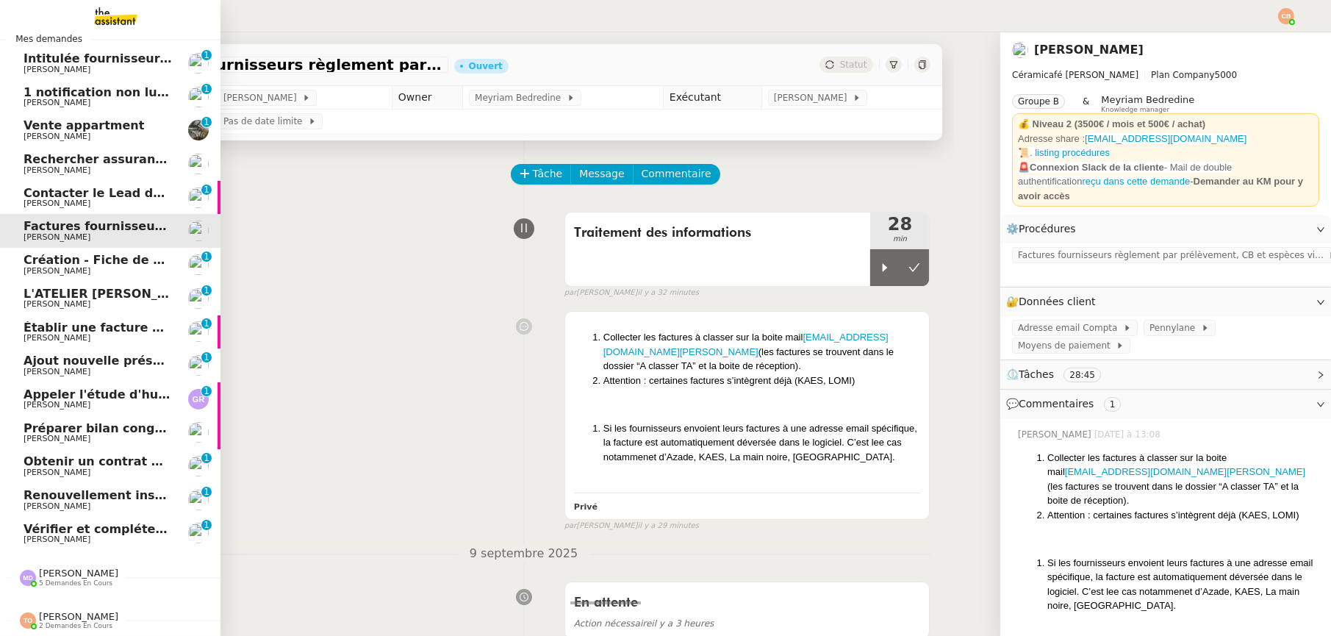
click at [47, 579] on span "5 demandes en cours" at bounding box center [76, 583] width 74 height 8
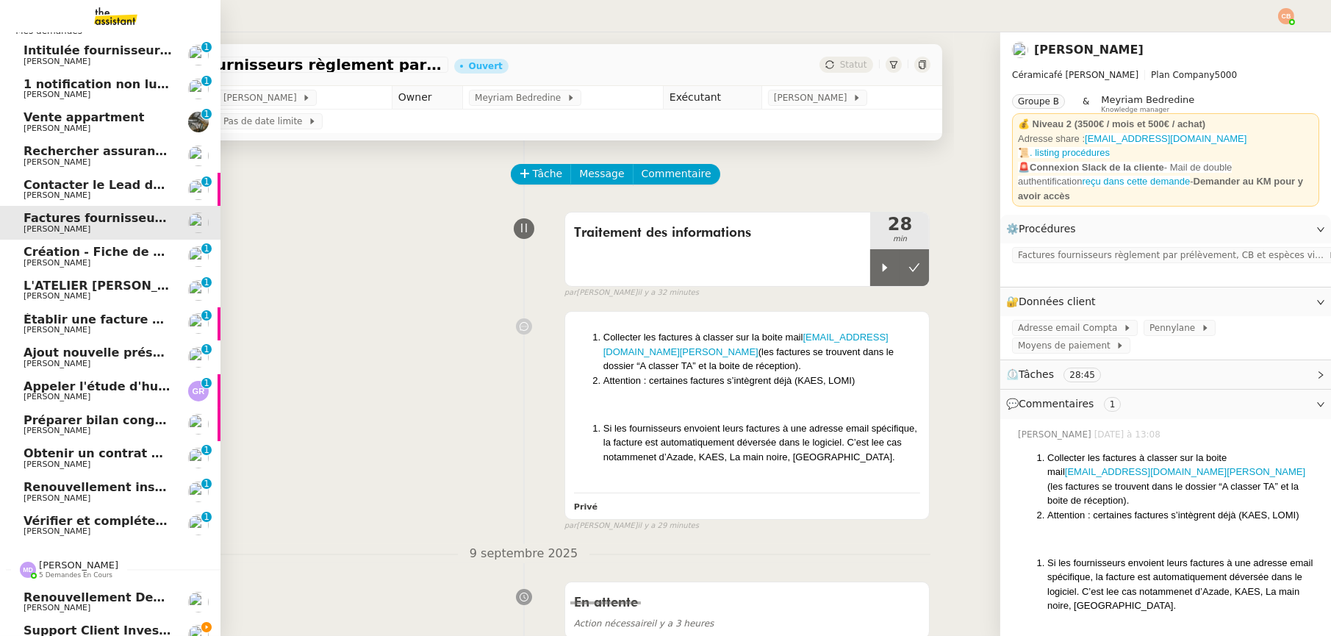
scroll to position [193, 0]
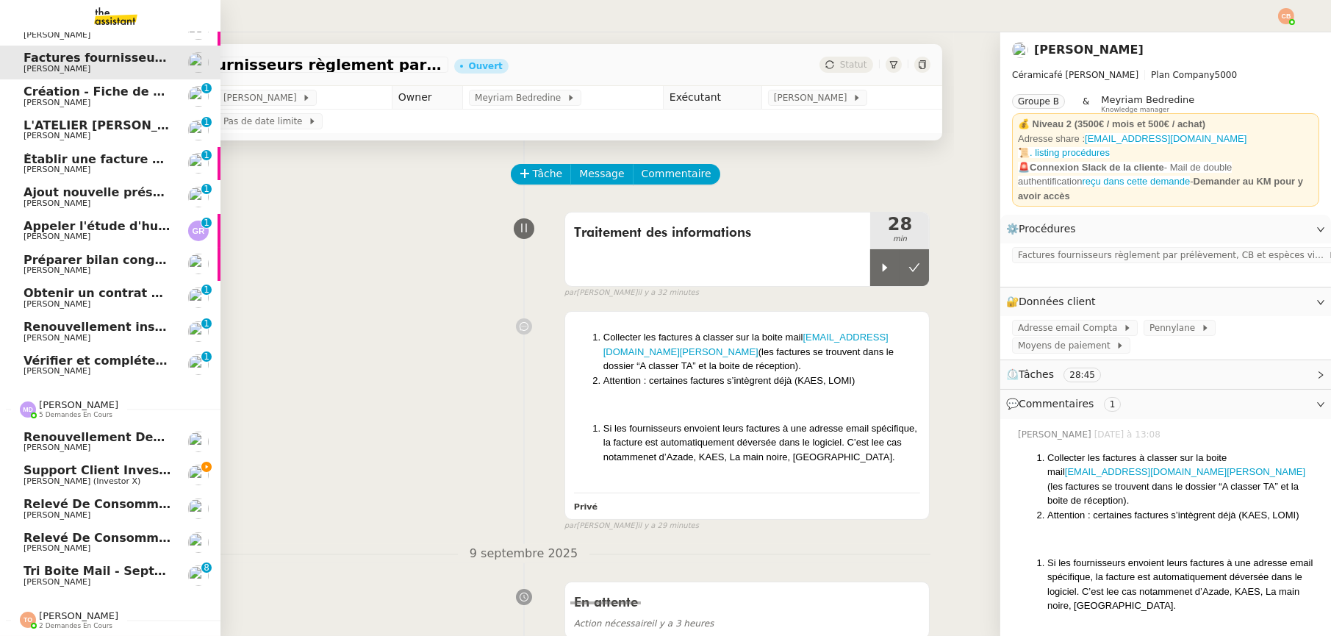
click at [57, 467] on span "Support client InvestorX" at bounding box center [106, 470] width 164 height 14
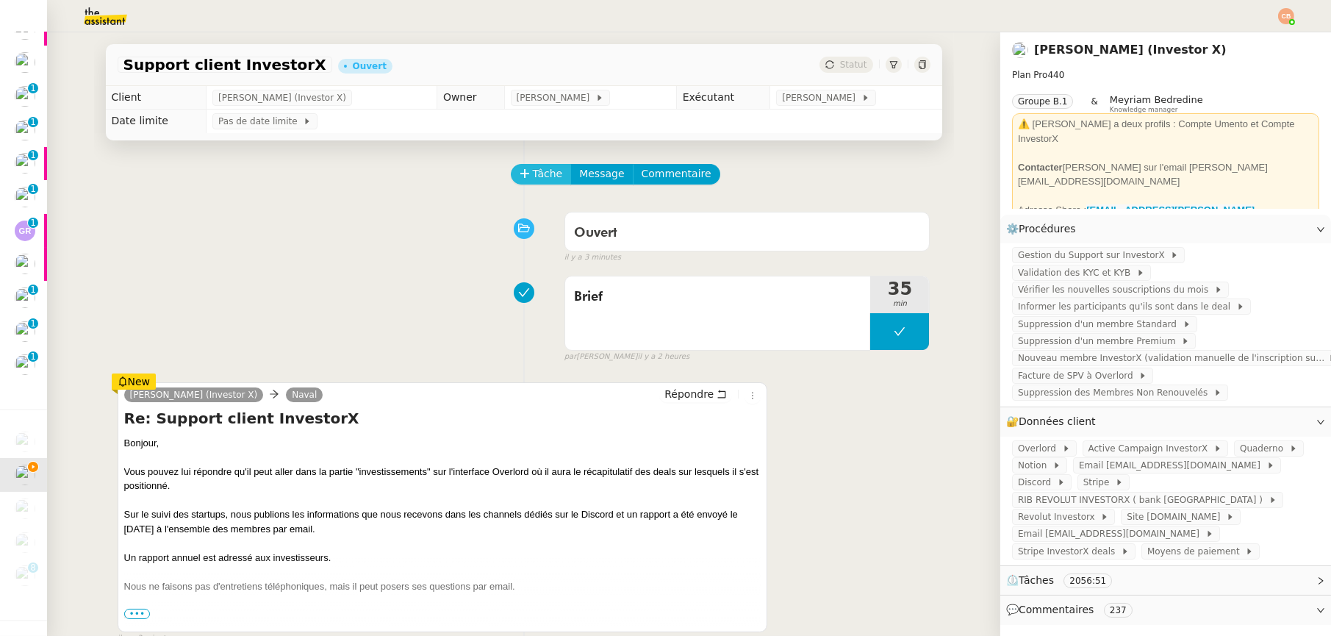
click at [535, 182] on span "Tâche" at bounding box center [548, 173] width 30 height 17
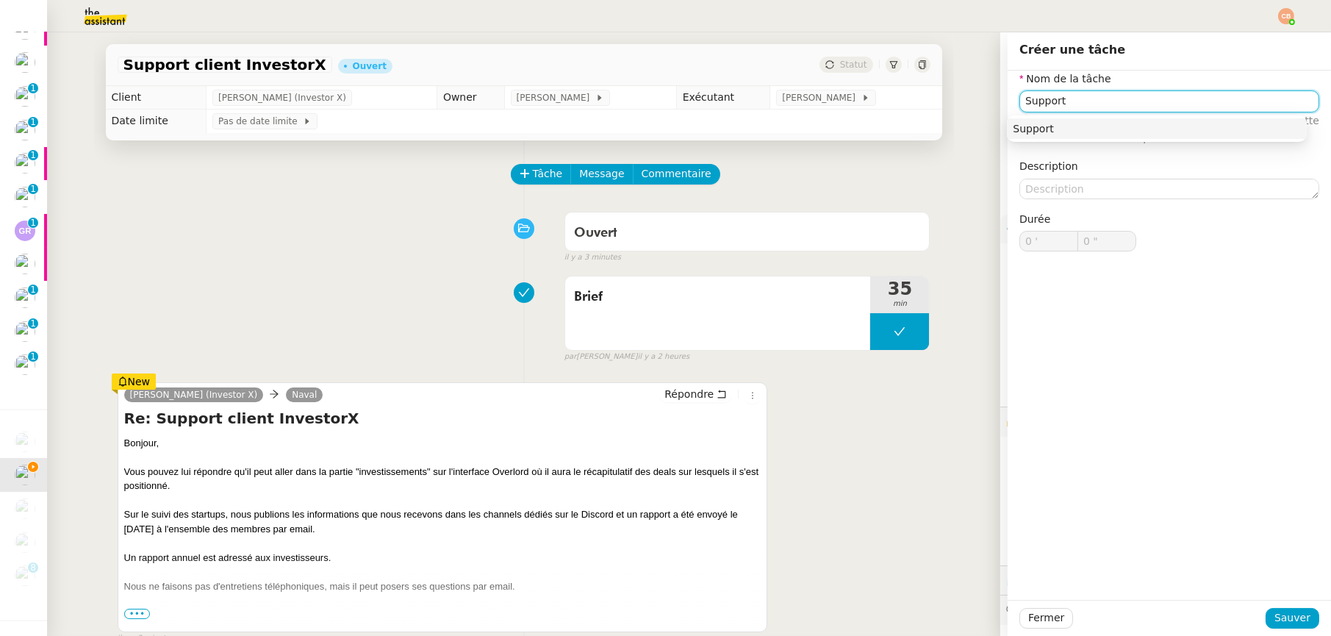
scroll to position [25, 0]
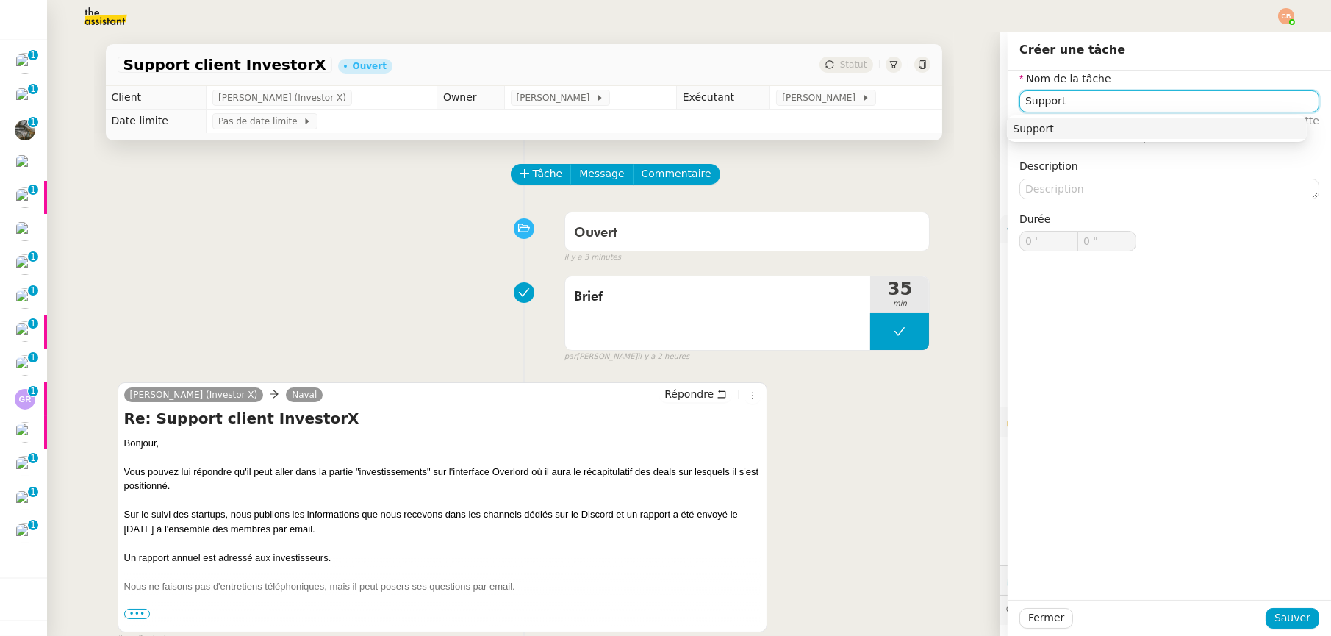
click at [1099, 132] on div "Support" at bounding box center [1157, 128] width 288 height 13
type input "Support"
click at [1280, 630] on div "Fermer Sauver" at bounding box center [1169, 618] width 323 height 36
click at [1276, 623] on span "Sauver" at bounding box center [1293, 617] width 36 height 17
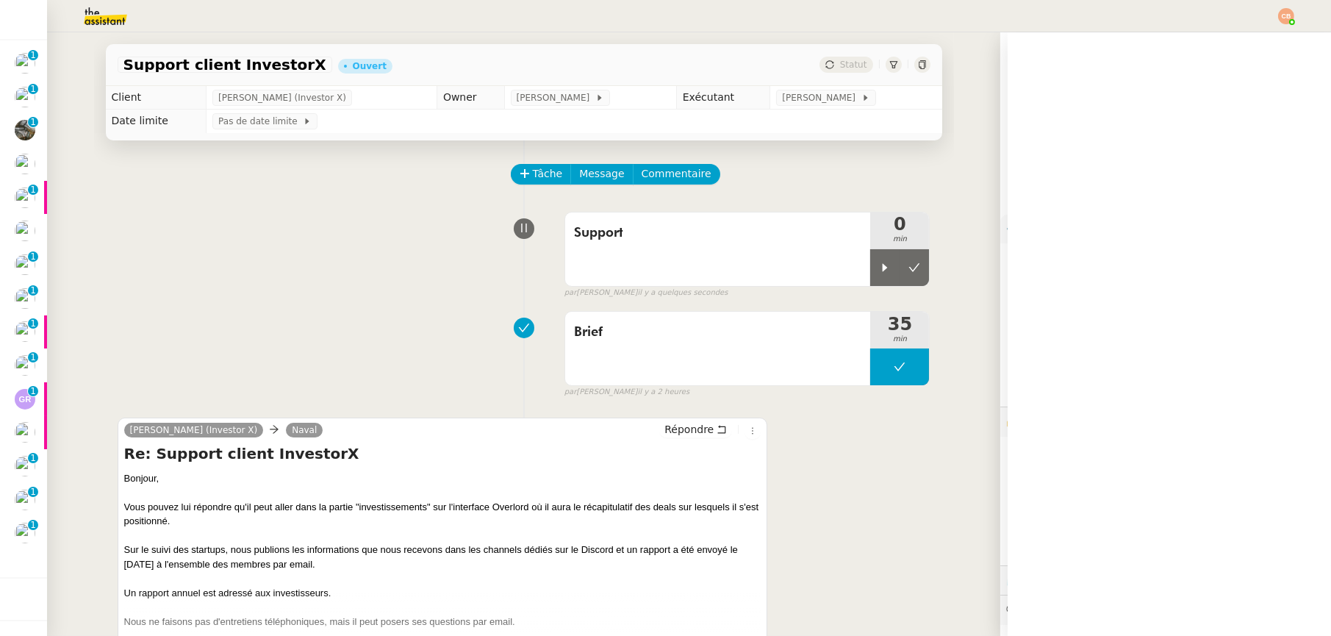
click at [879, 271] on icon at bounding box center [885, 268] width 12 height 12
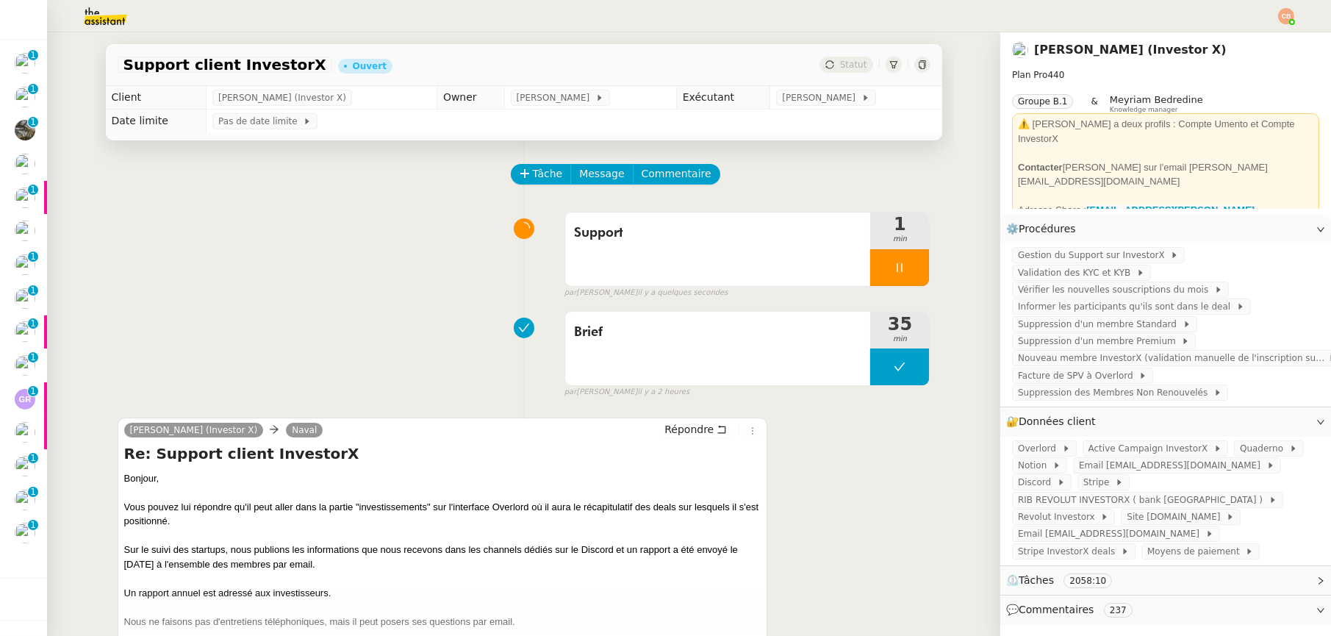
scroll to position [160, 0]
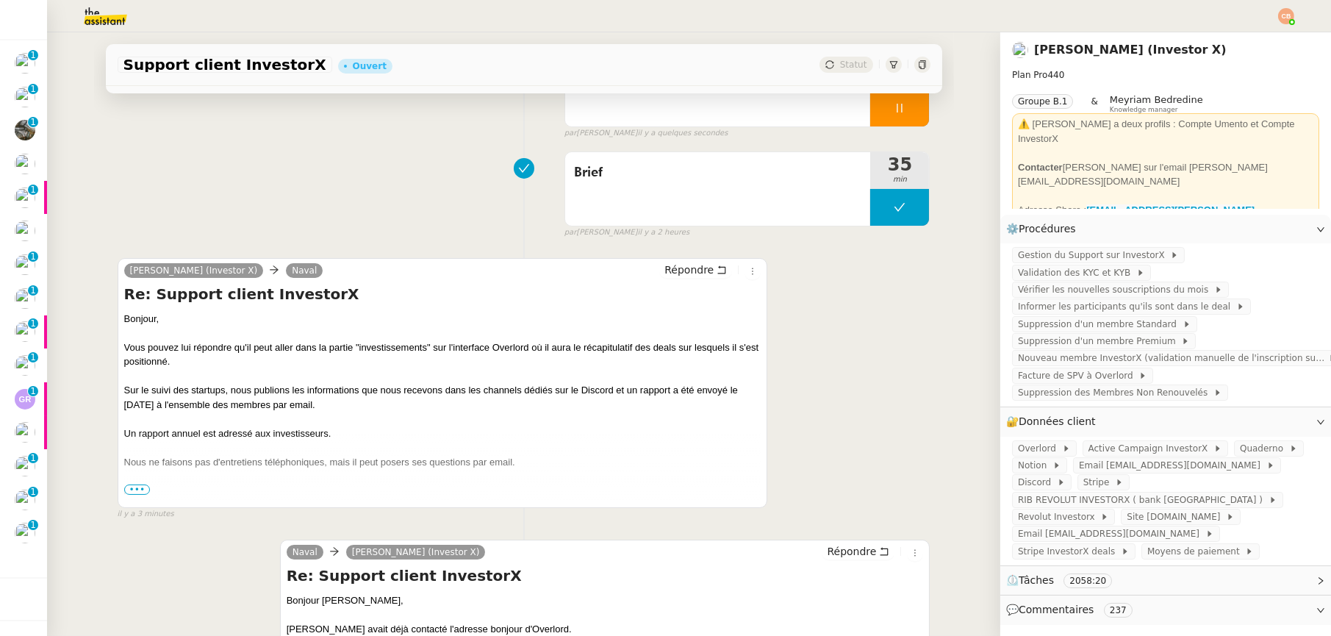
click at [135, 487] on span "•••" at bounding box center [137, 489] width 26 height 10
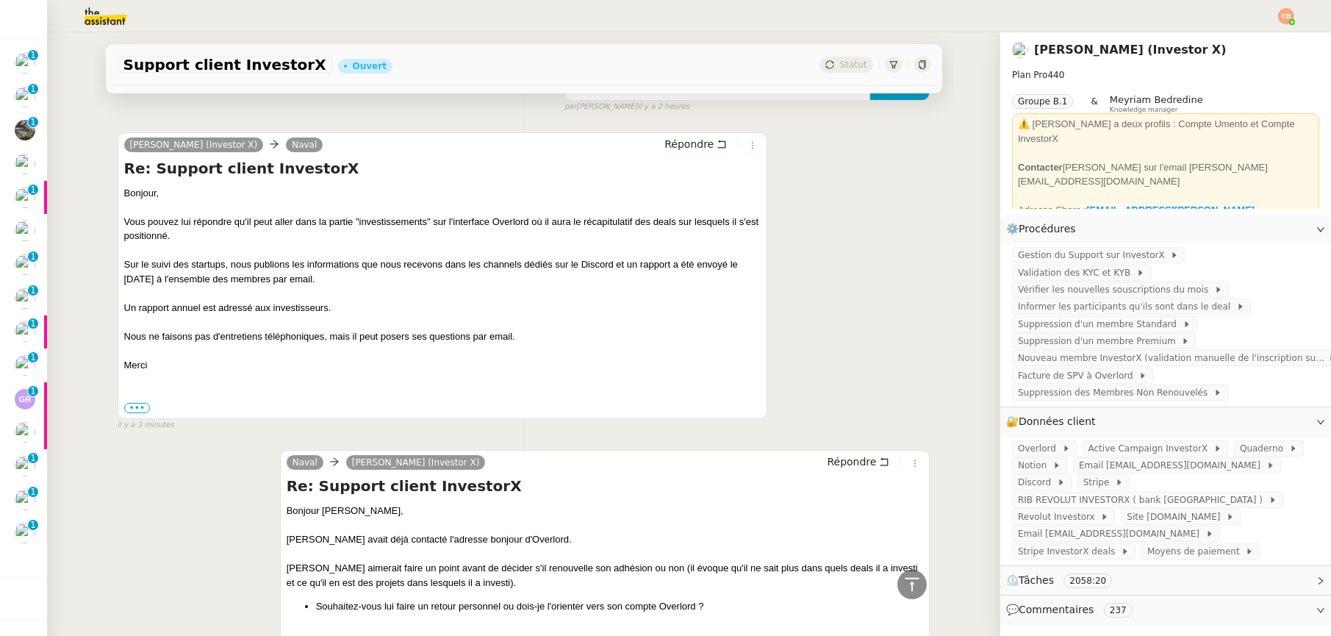
scroll to position [0, 0]
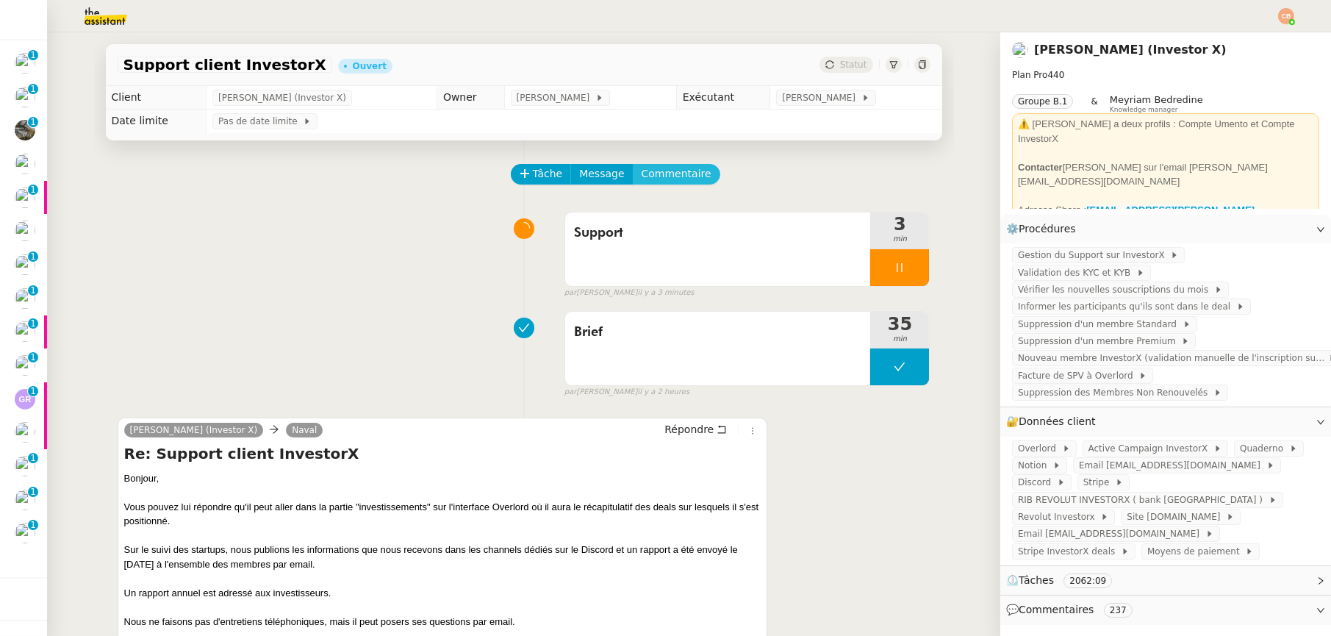
click at [680, 173] on span "Commentaire" at bounding box center [677, 173] width 70 height 17
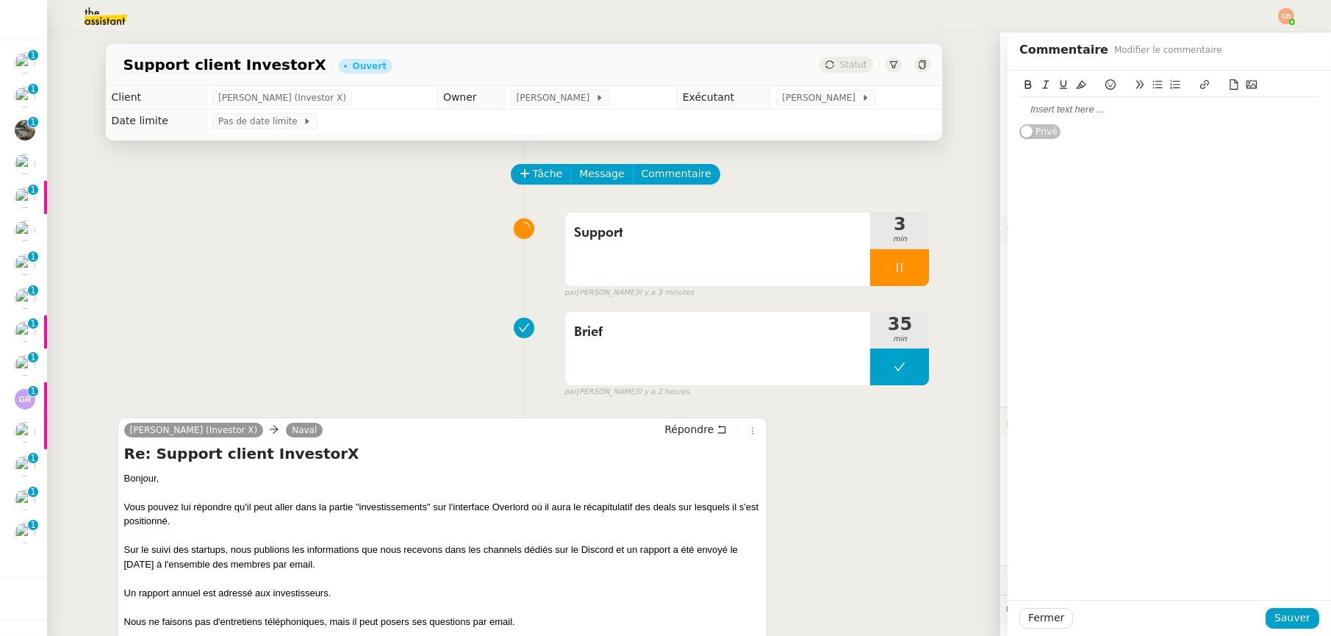
click at [1103, 121] on div at bounding box center [1170, 109] width 300 height 25
click at [1122, 108] on div "Du coup Mathieu Closset : date inscription des preventes = 12/04/2024" at bounding box center [1170, 109] width 300 height 13
click at [1217, 124] on div "date inscription des preventes = 12/04/2024" at bounding box center [1170, 123] width 300 height 13
click at [1284, 620] on span "Sauver" at bounding box center [1293, 617] width 36 height 17
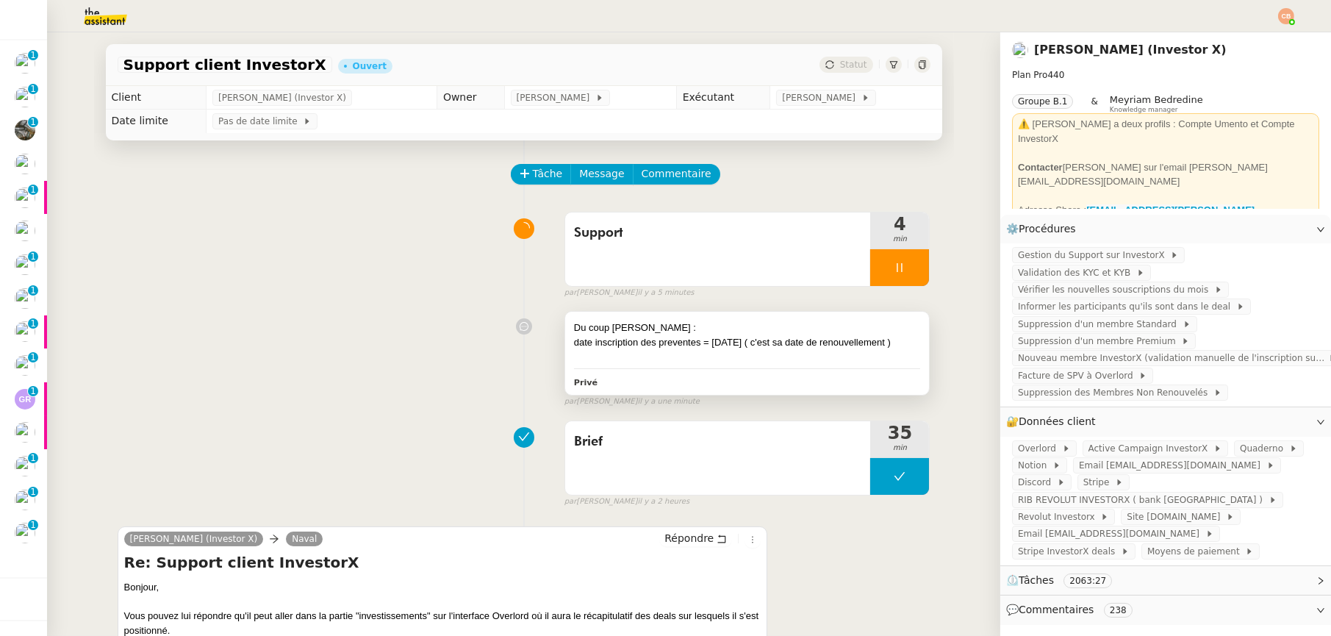
click at [759, 320] on div "Du coup Mathieu Closset : date inscription des preventes = 12/04/2024 ( c'est s…" at bounding box center [747, 353] width 365 height 83
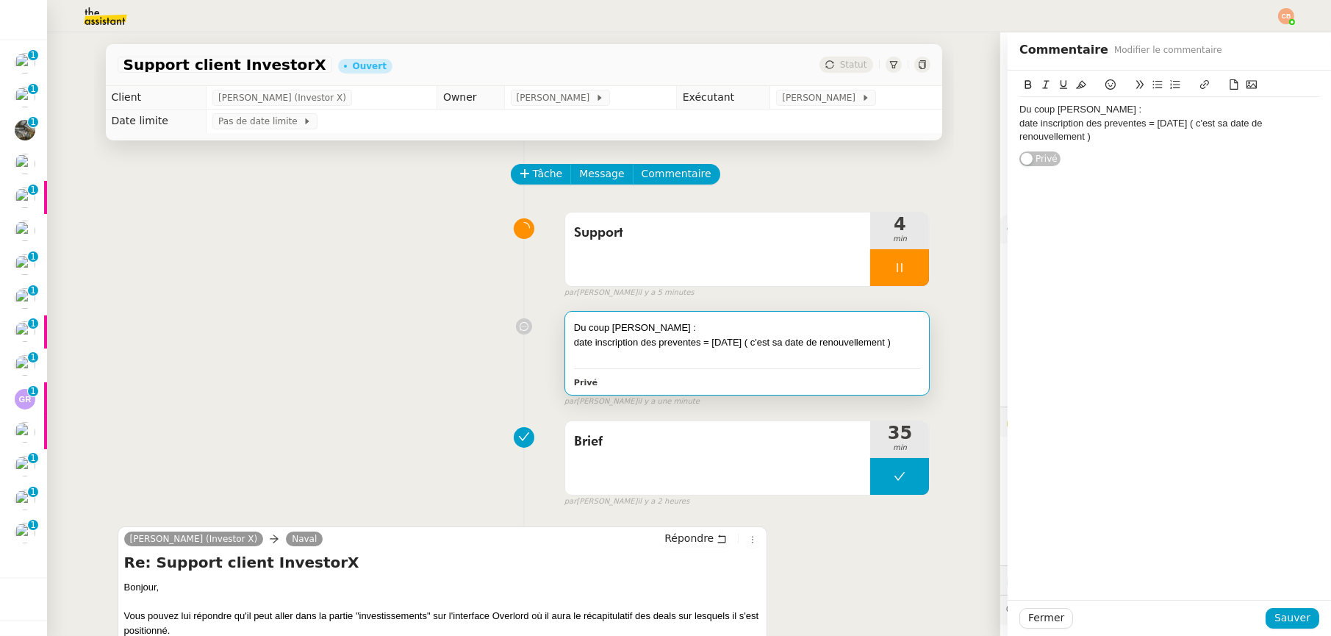
drag, startPoint x: 1197, startPoint y: 125, endPoint x: 1219, endPoint y: 141, distance: 27.3
click at [1219, 141] on div "date inscription des preventes = 12/04/2024 ( c'est sa date de renouvellement )" at bounding box center [1170, 130] width 300 height 27
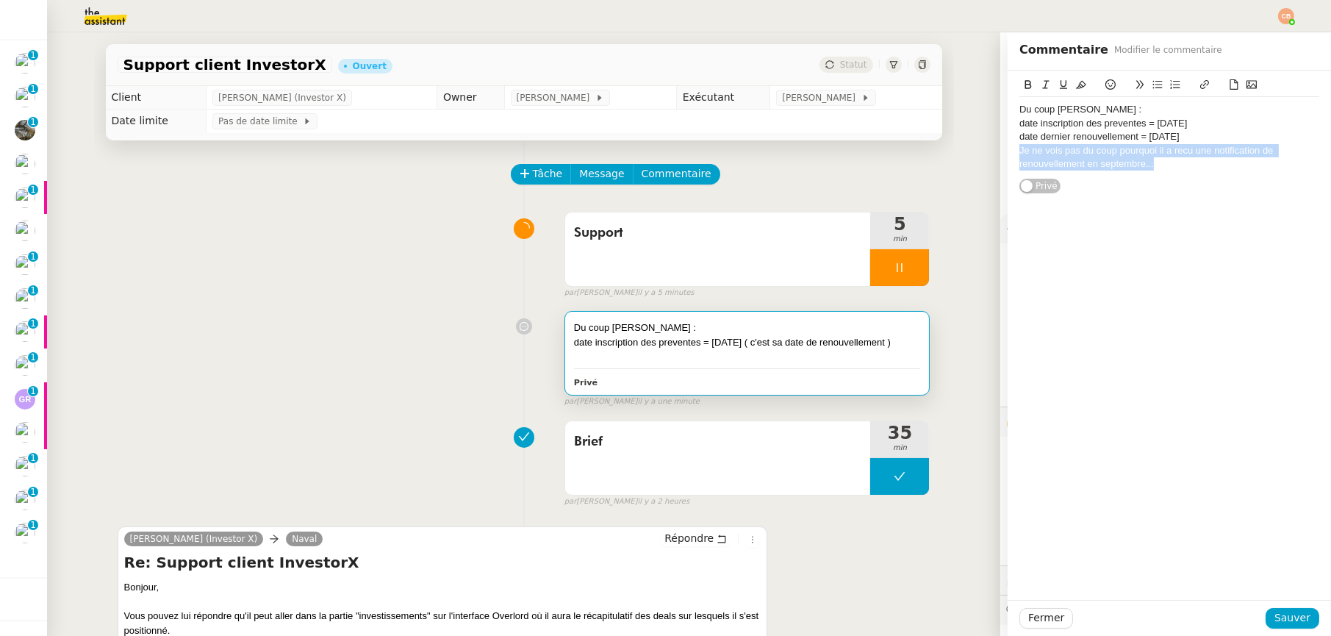
drag, startPoint x: 1008, startPoint y: 148, endPoint x: 1178, endPoint y: 174, distance: 172.6
click at [1181, 176] on div "Du coup Mathieu Closset : date inscription des preventes = 12/04/2024 date dern…" at bounding box center [1170, 133] width 300 height 124
click at [1076, 87] on icon at bounding box center [1081, 85] width 10 height 8
click at [1149, 185] on div "Du coup Mathieu Closset : date inscription des preventes = 12/04/2024 date dern…" at bounding box center [1170, 133] width 300 height 124
click at [1275, 616] on span "Sauver" at bounding box center [1293, 617] width 36 height 17
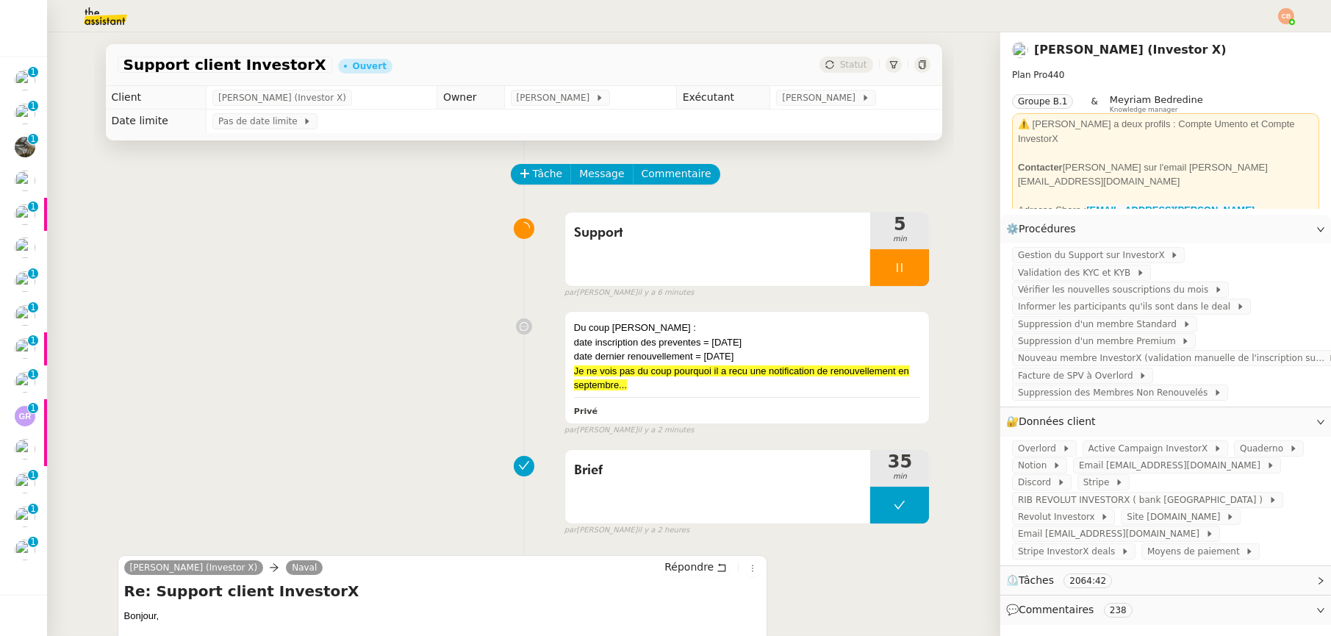
scroll to position [25, 0]
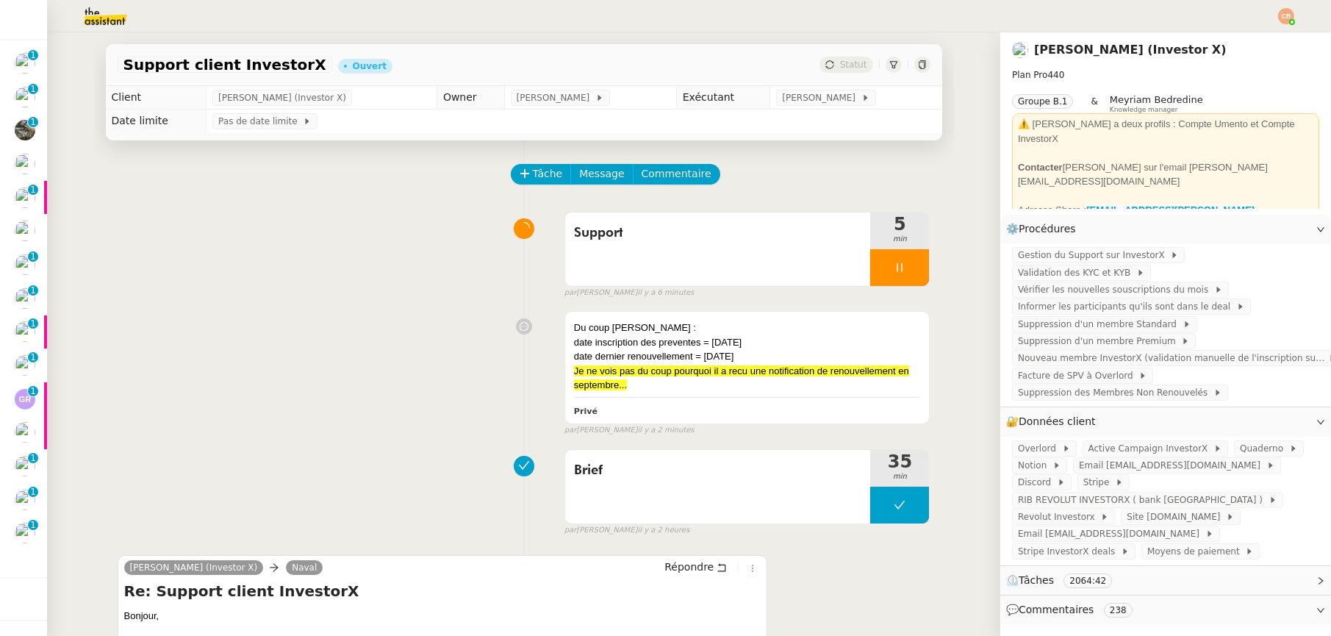
click at [650, 184] on div "Tâche Message Commentaire" at bounding box center [721, 181] width 418 height 35
click at [654, 177] on span "Commentaire" at bounding box center [677, 173] width 70 height 17
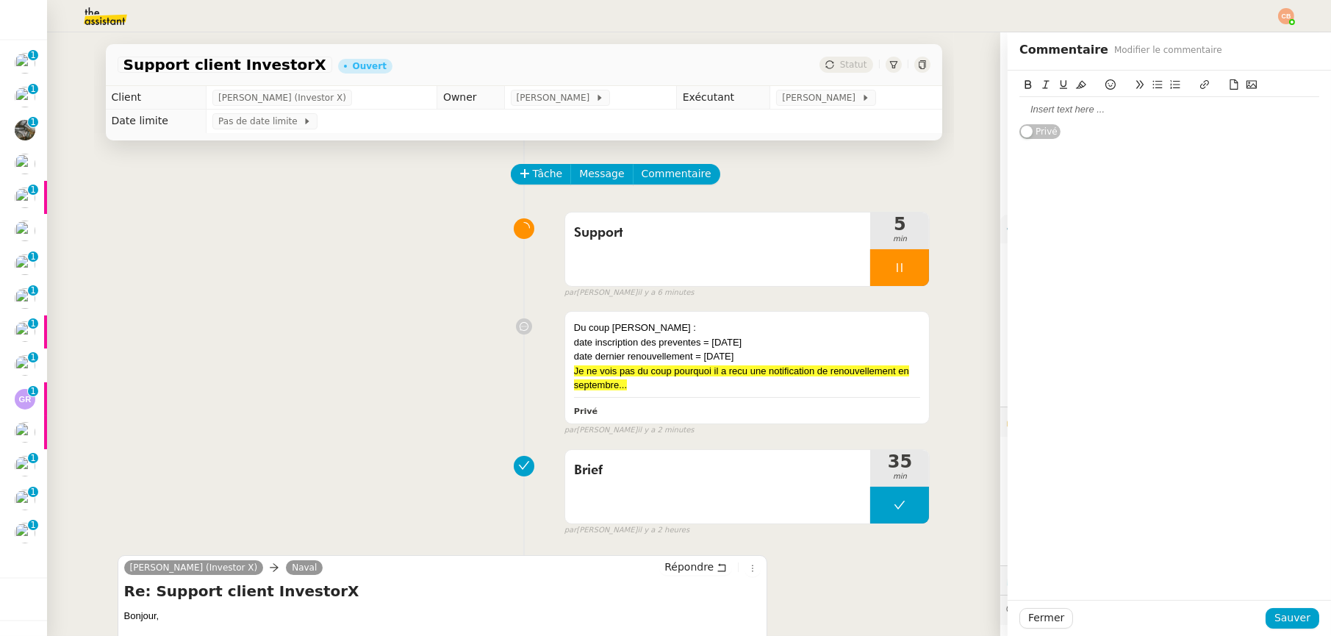
click at [1023, 117] on div at bounding box center [1170, 109] width 300 height 25
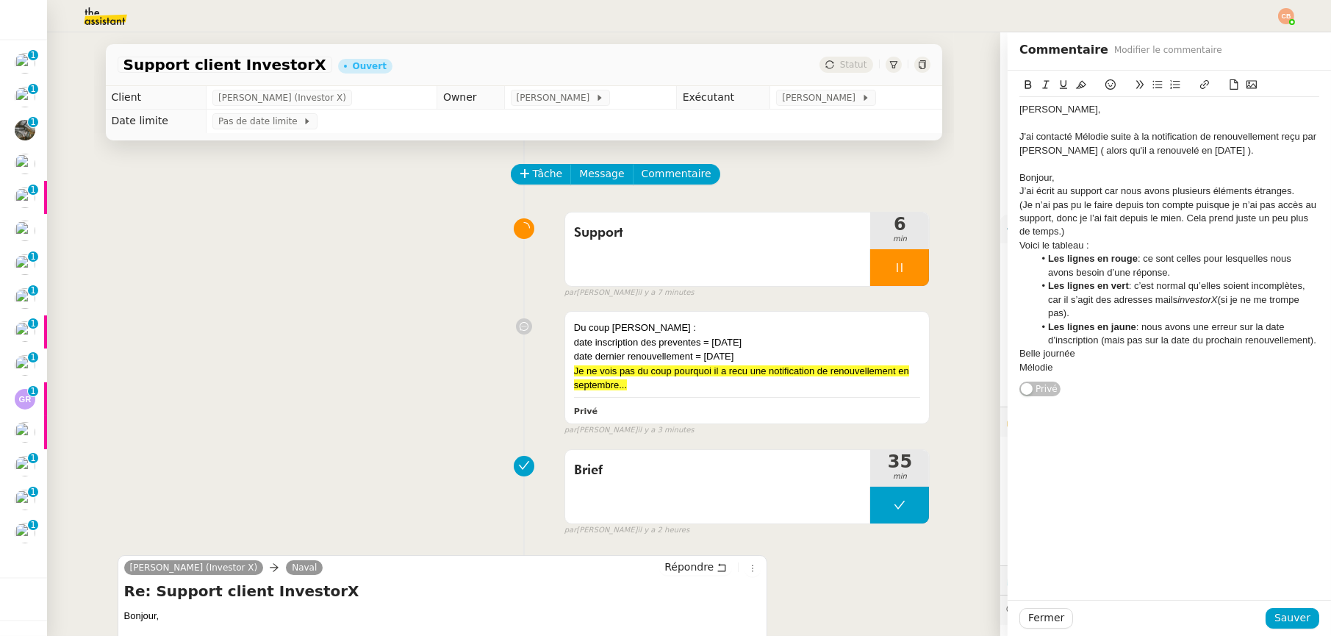
click at [1252, 148] on div "J'ai contacté Mélodie suite à la notification de renouvellement reçu par Mathie…" at bounding box center [1170, 143] width 300 height 27
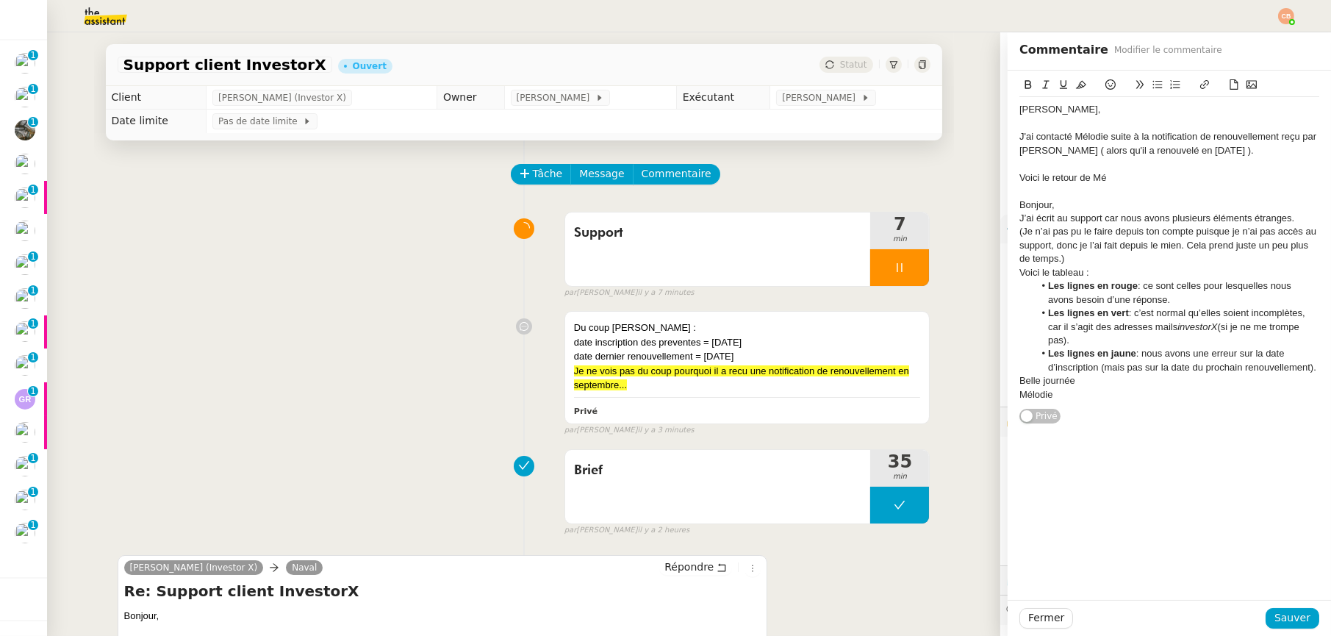
click at [1081, 178] on div "Voici le retour de Mé" at bounding box center [1170, 177] width 300 height 13
click at [1097, 177] on div "Voici le retour de Mé" at bounding box center [1170, 177] width 300 height 13
click at [1289, 617] on span "Sauver" at bounding box center [1293, 617] width 36 height 17
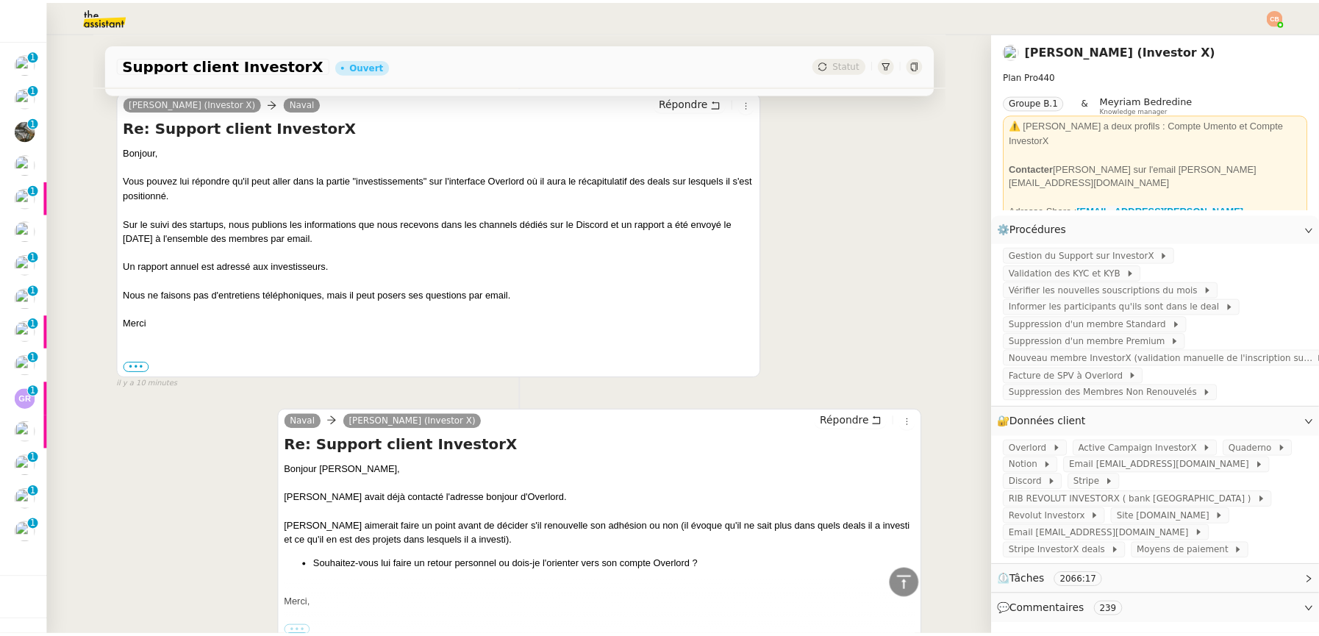
scroll to position [64, 0]
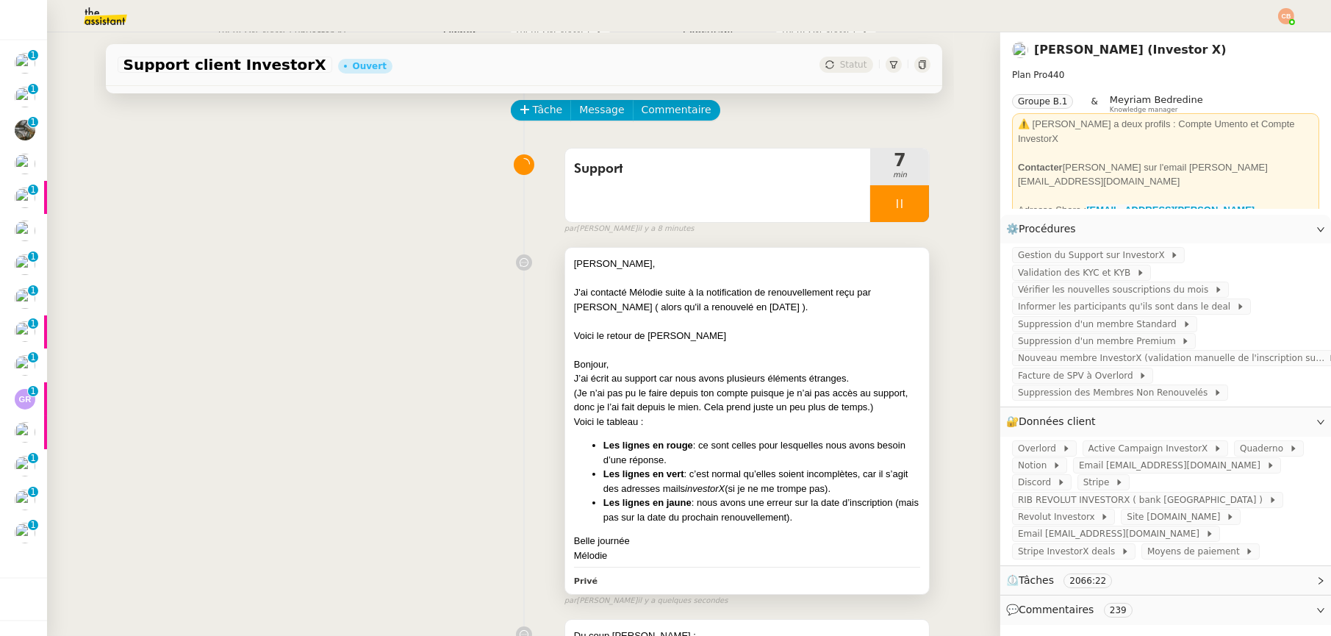
click at [716, 333] on div "Voici le retour de Mélodie" at bounding box center [747, 336] width 347 height 15
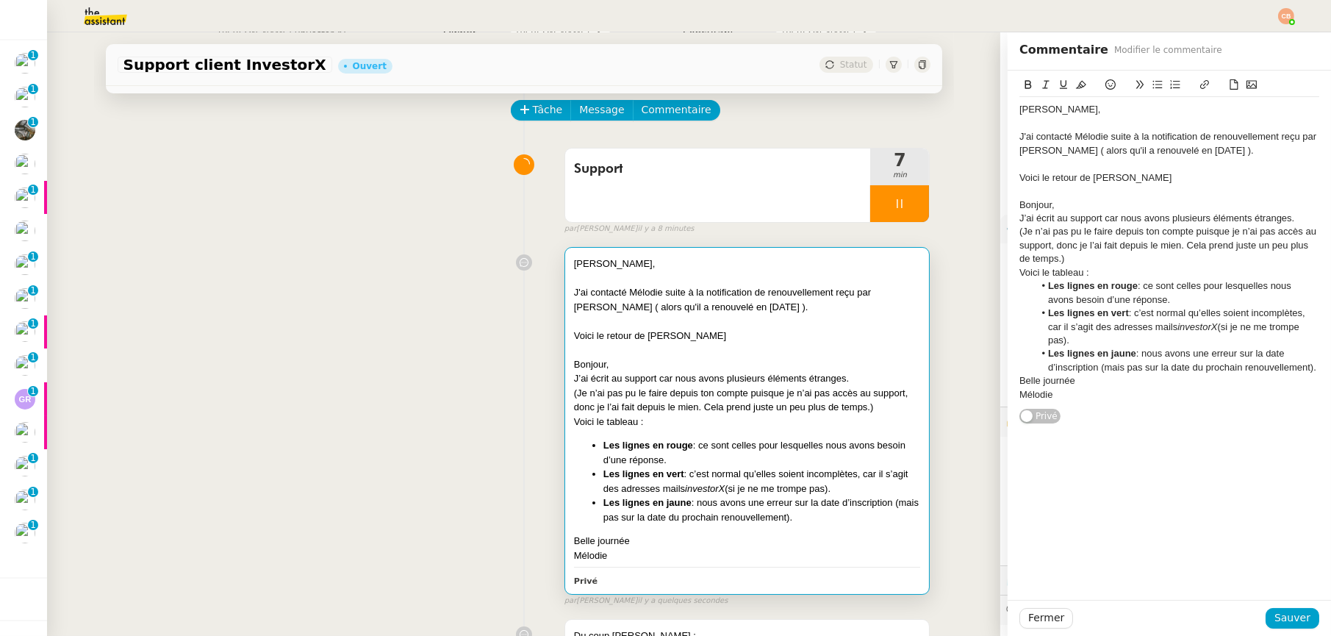
click at [1126, 180] on div "Voici le retour de Mélodie" at bounding box center [1170, 177] width 300 height 13
drag, startPoint x: 1082, startPoint y: 179, endPoint x: 983, endPoint y: 179, distance: 99.2
click at [983, 179] on app-ticket "Support client InvestorX Ouvert Statut Client Cédric Tempestini (Investor X) Ow…" at bounding box center [689, 334] width 1284 height 604
drag, startPoint x: 1117, startPoint y: 179, endPoint x: 1046, endPoint y: 179, distance: 71.3
click at [1046, 179] on div "Mélodie avec le tableau" at bounding box center [1170, 177] width 300 height 13
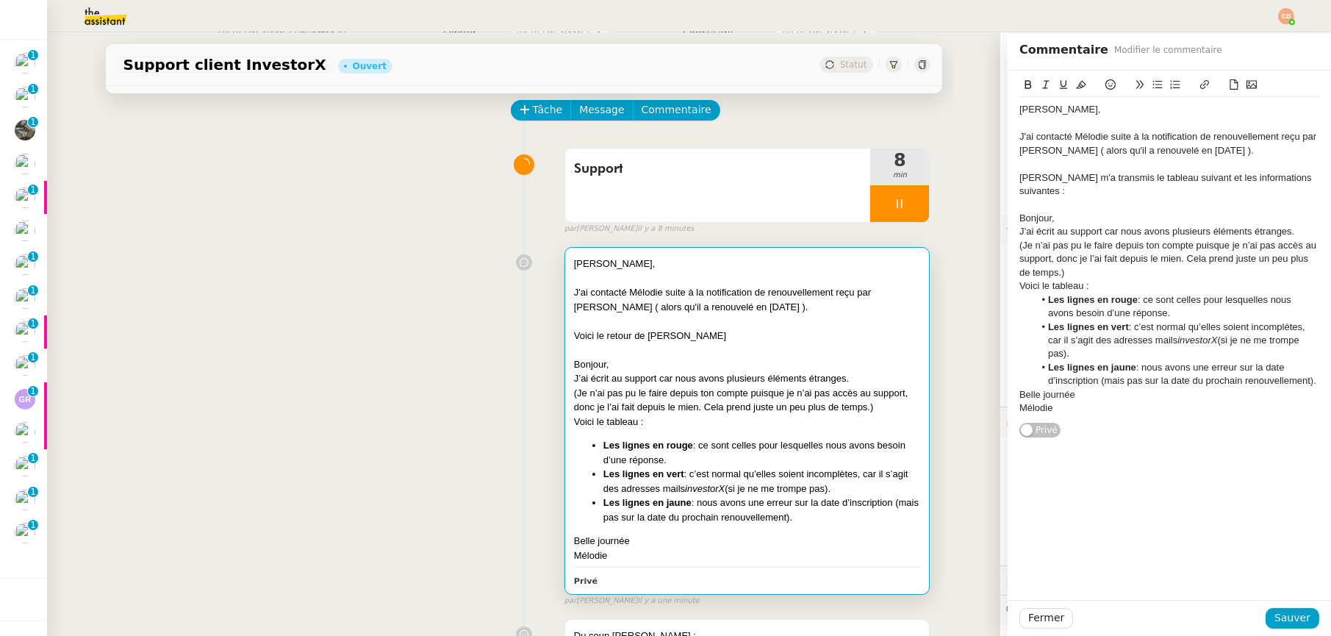
click at [1091, 401] on div "Mélodie" at bounding box center [1170, 407] width 300 height 13
drag, startPoint x: 1085, startPoint y: 387, endPoint x: 1081, endPoint y: 394, distance: 8.2
click at [1085, 388] on div "Belle journée" at bounding box center [1170, 394] width 300 height 13
drag, startPoint x: 1077, startPoint y: 407, endPoint x: 969, endPoint y: 385, distance: 110.1
click at [969, 385] on app-ticket "Support client InvestorX Ouvert Statut Client Cédric Tempestini (Investor X) Ow…" at bounding box center [689, 334] width 1284 height 604
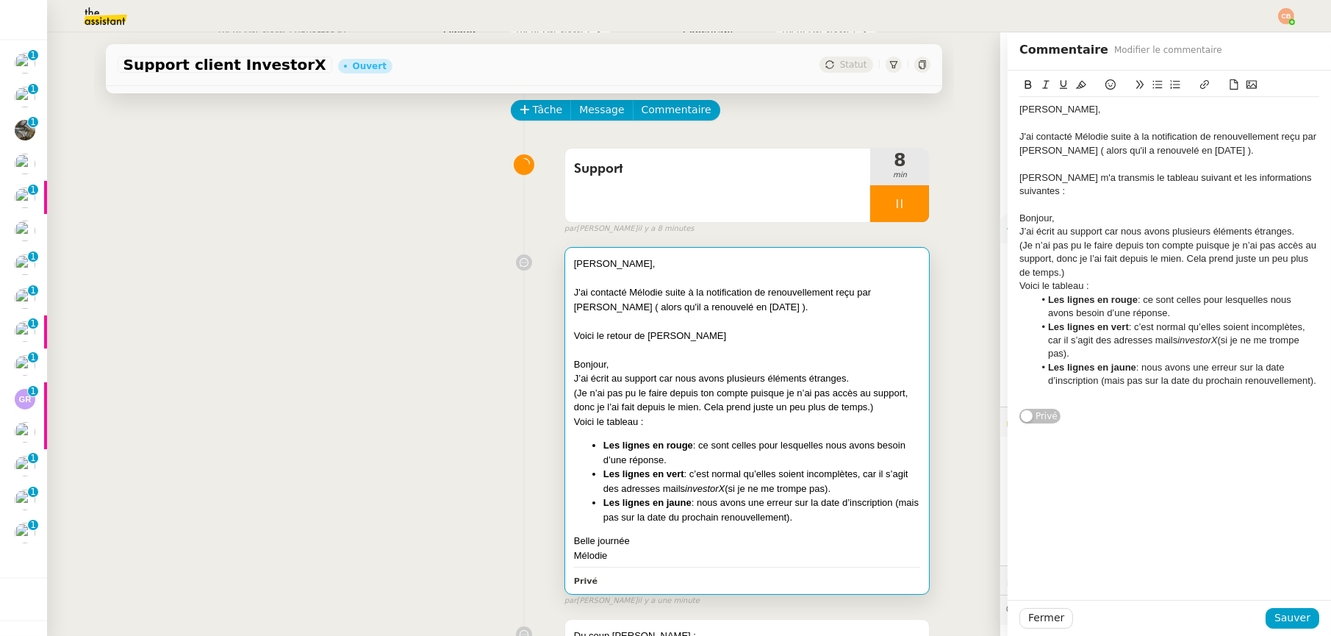
click at [1231, 89] on icon at bounding box center [1235, 84] width 8 height 10
click at [1305, 370] on li "Les lignes en jaune : nous avons une erreur sur la date d’inscription (mais pas…" at bounding box center [1177, 374] width 286 height 27
click at [1153, 89] on icon at bounding box center [1158, 84] width 10 height 10
click at [1284, 618] on span "Sauver" at bounding box center [1293, 617] width 36 height 17
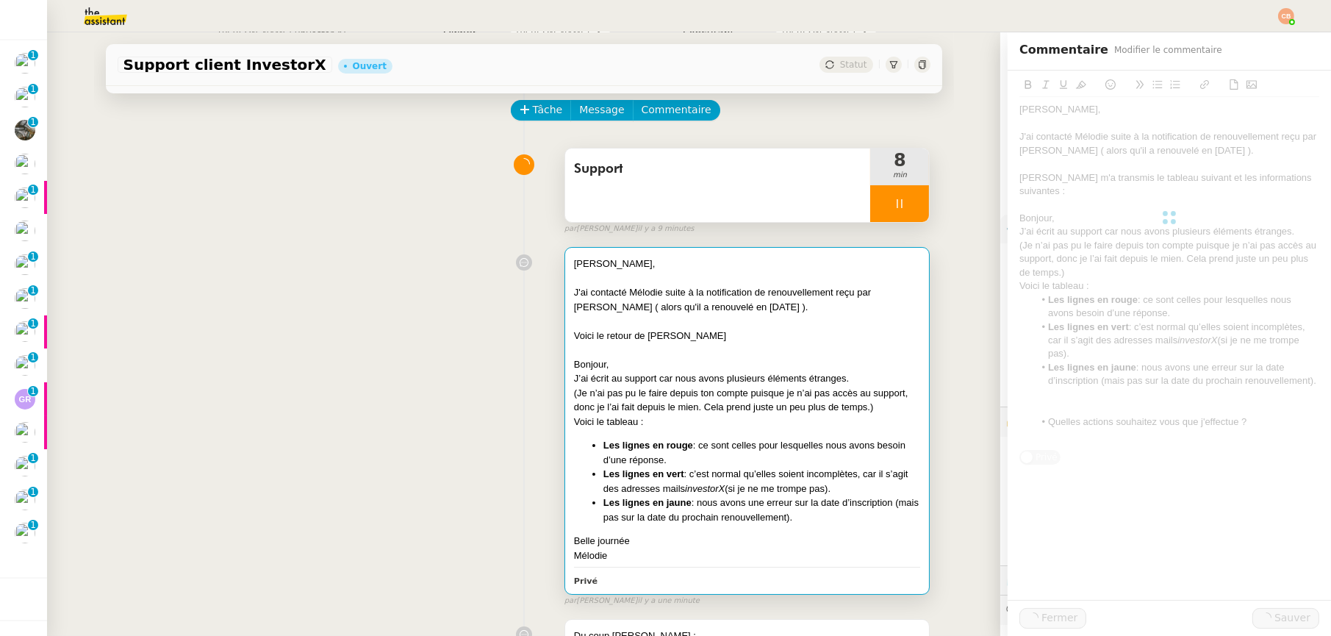
click at [897, 200] on div at bounding box center [899, 203] width 59 height 37
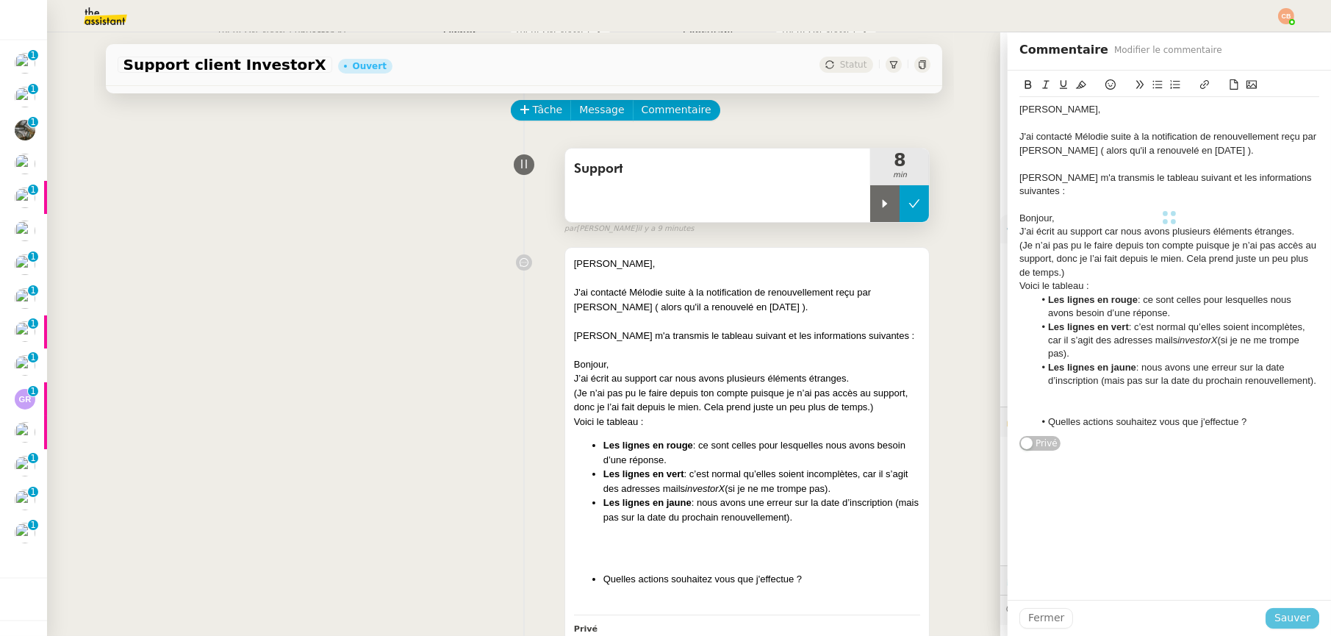
click at [909, 203] on icon at bounding box center [915, 204] width 12 height 12
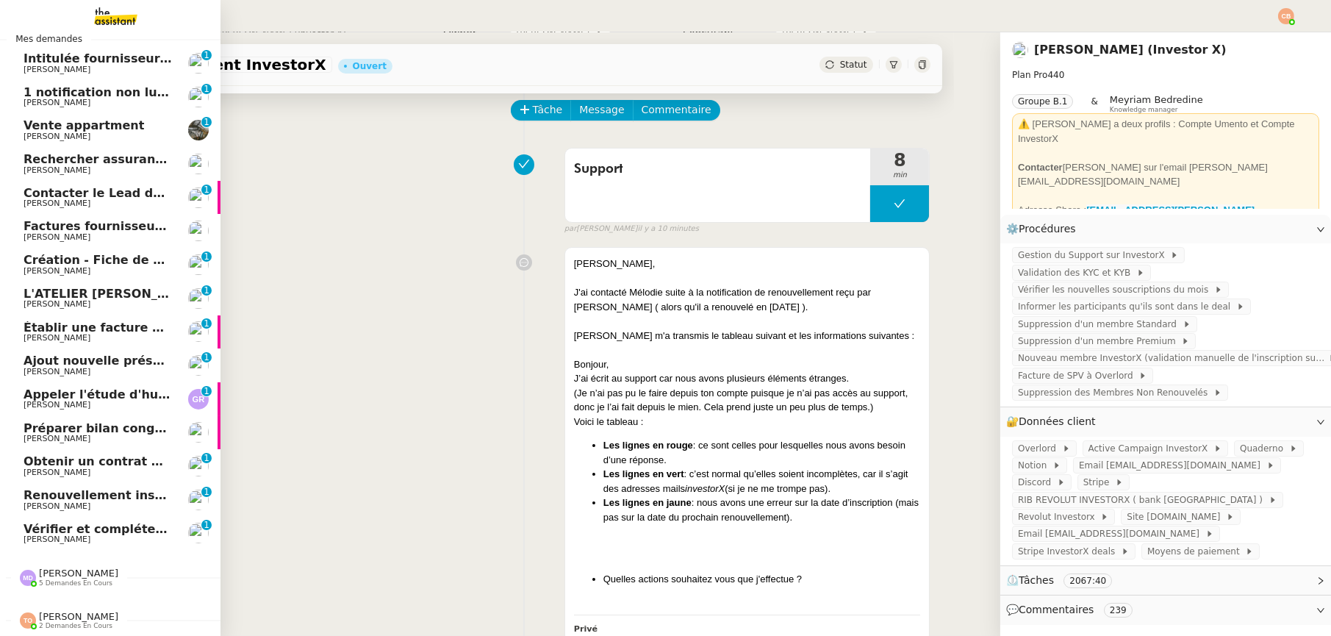
click at [41, 152] on span "Rechercher assurance habitation pour INVESTFR" at bounding box center [185, 159] width 323 height 14
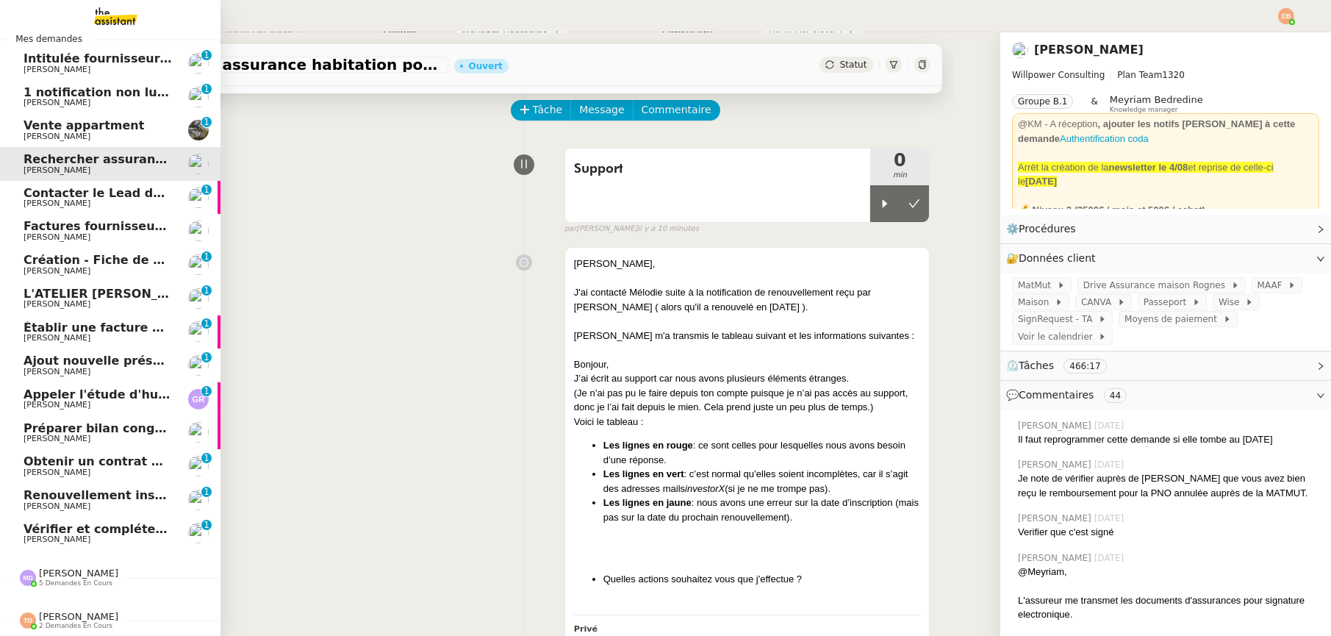
click at [58, 221] on span "Factures fournisseurs règlement par prélèvement, CB et espèces via Pennylane - …" at bounding box center [349, 226] width 651 height 14
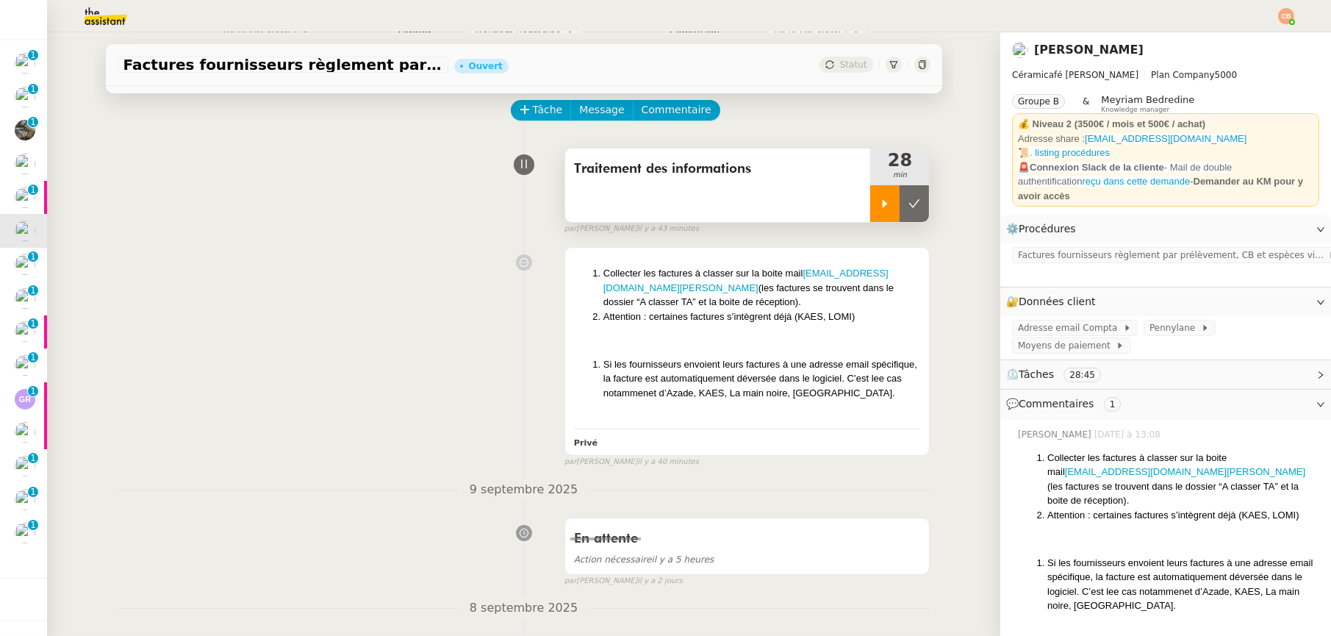
click at [871, 210] on div at bounding box center [884, 203] width 29 height 37
click at [873, 205] on div at bounding box center [899, 203] width 59 height 37
click at [909, 200] on icon at bounding box center [915, 204] width 12 height 12
click at [763, 196] on div "Traitement des informations" at bounding box center [718, 185] width 306 height 74
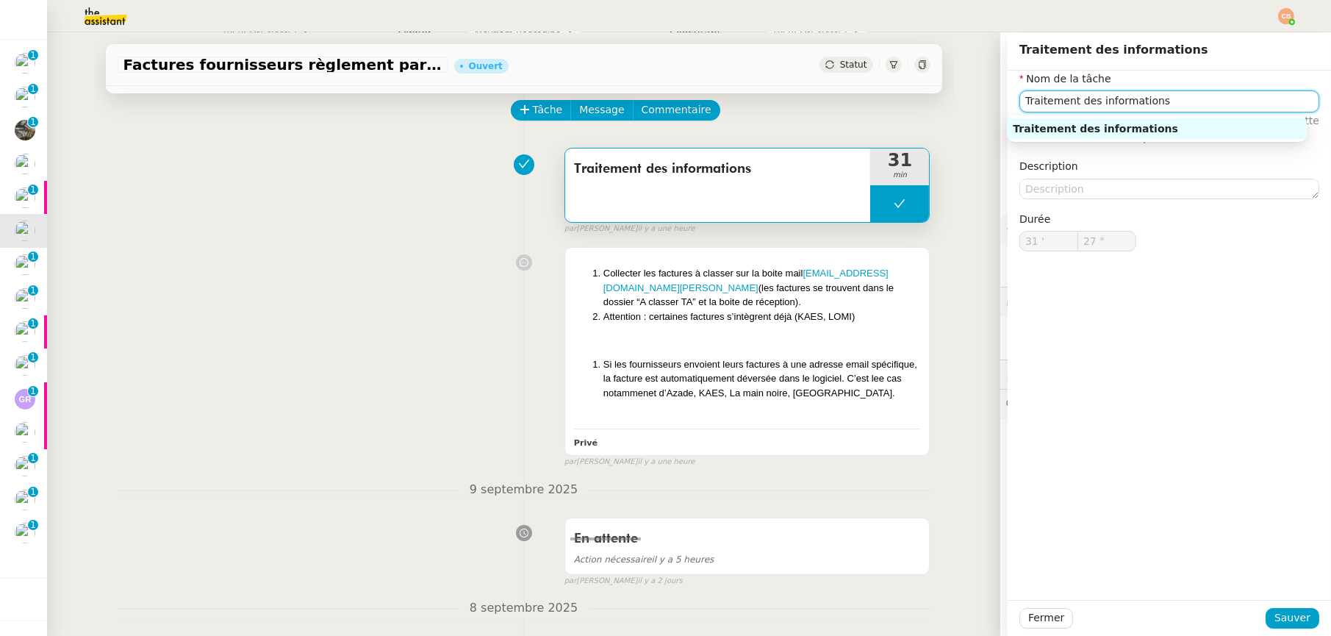
click at [1144, 101] on input "Traitement des informations" at bounding box center [1170, 100] width 300 height 21
drag, startPoint x: 1150, startPoint y: 100, endPoint x: 1002, endPoint y: 102, distance: 147.8
click at [1008, 102] on div "Nom de la tâche Traitement des informations ⚠️ Privilégiez un titre clair et ex…" at bounding box center [1169, 173] width 323 height 204
click at [1086, 127] on div "Factures boite email" at bounding box center [1157, 128] width 288 height 13
type input "Factures boite email"
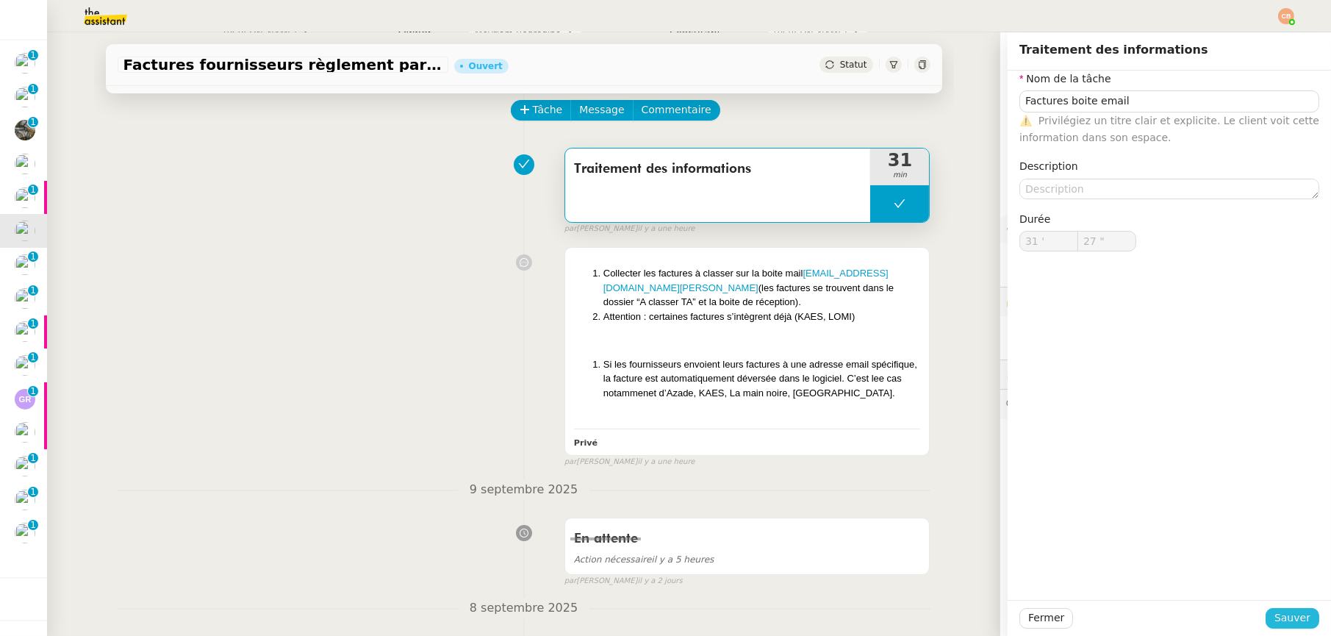
click at [1276, 622] on span "Sauver" at bounding box center [1293, 617] width 36 height 17
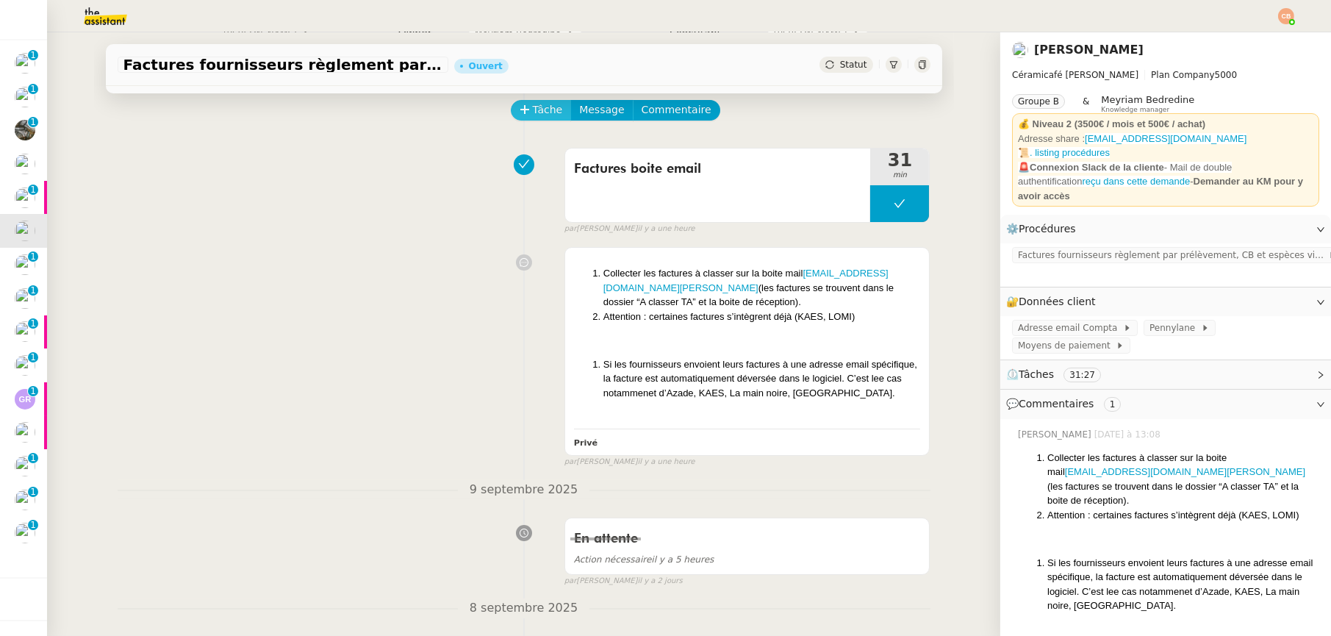
click at [537, 111] on span "Tâche" at bounding box center [548, 109] width 30 height 17
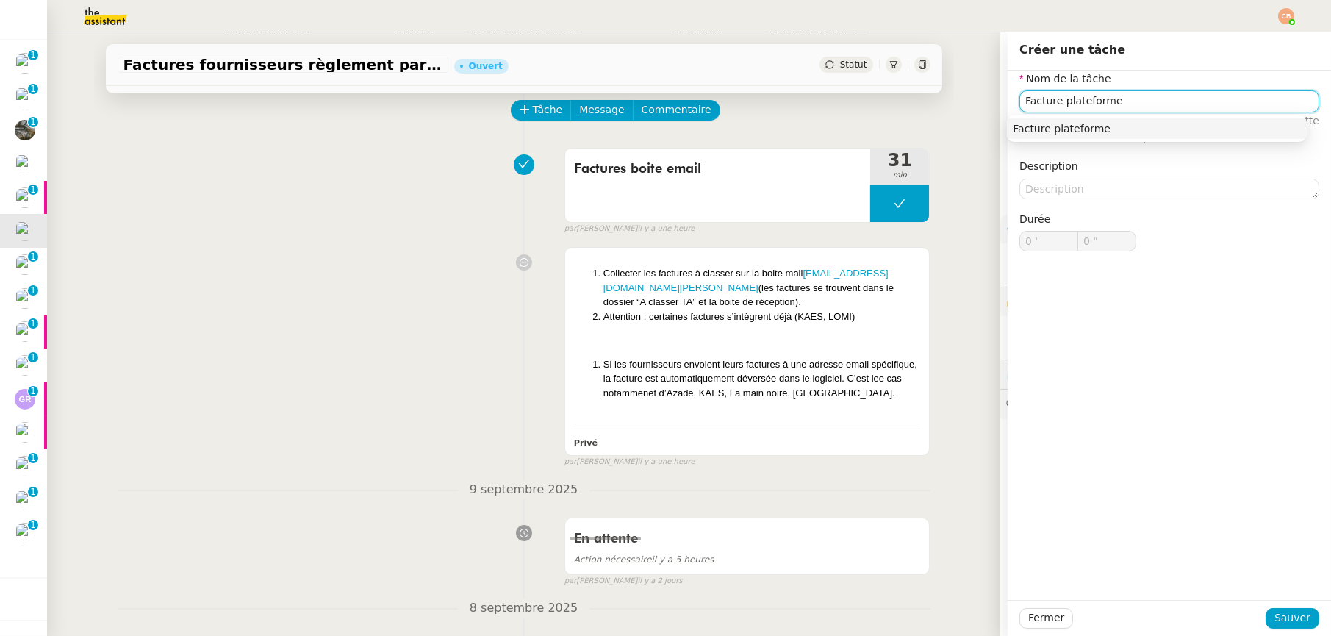
click at [1140, 127] on div "Facture plateforme" at bounding box center [1157, 128] width 288 height 13
type input "Facture plateforme"
click at [1293, 616] on span "Sauver" at bounding box center [1293, 617] width 36 height 17
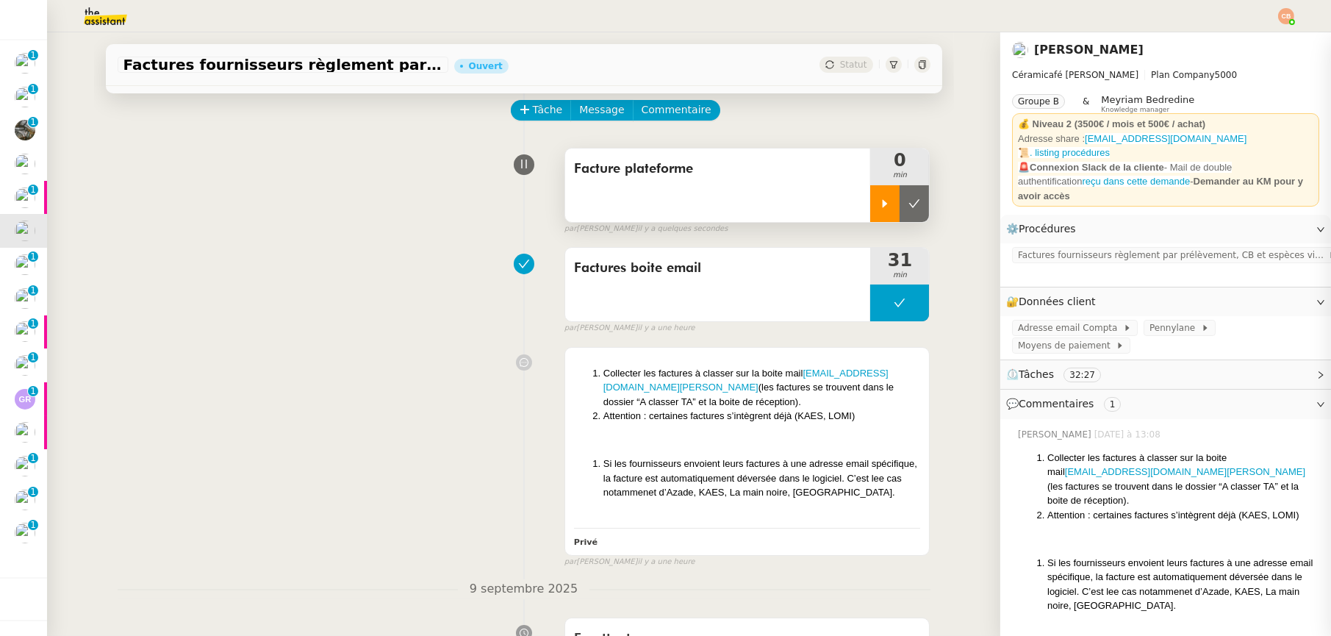
click at [870, 210] on div at bounding box center [884, 203] width 29 height 37
click at [1043, 248] on span "Factures fournisseurs règlement par prélèvement, CB et espèces via Pennylane" at bounding box center [1173, 255] width 310 height 15
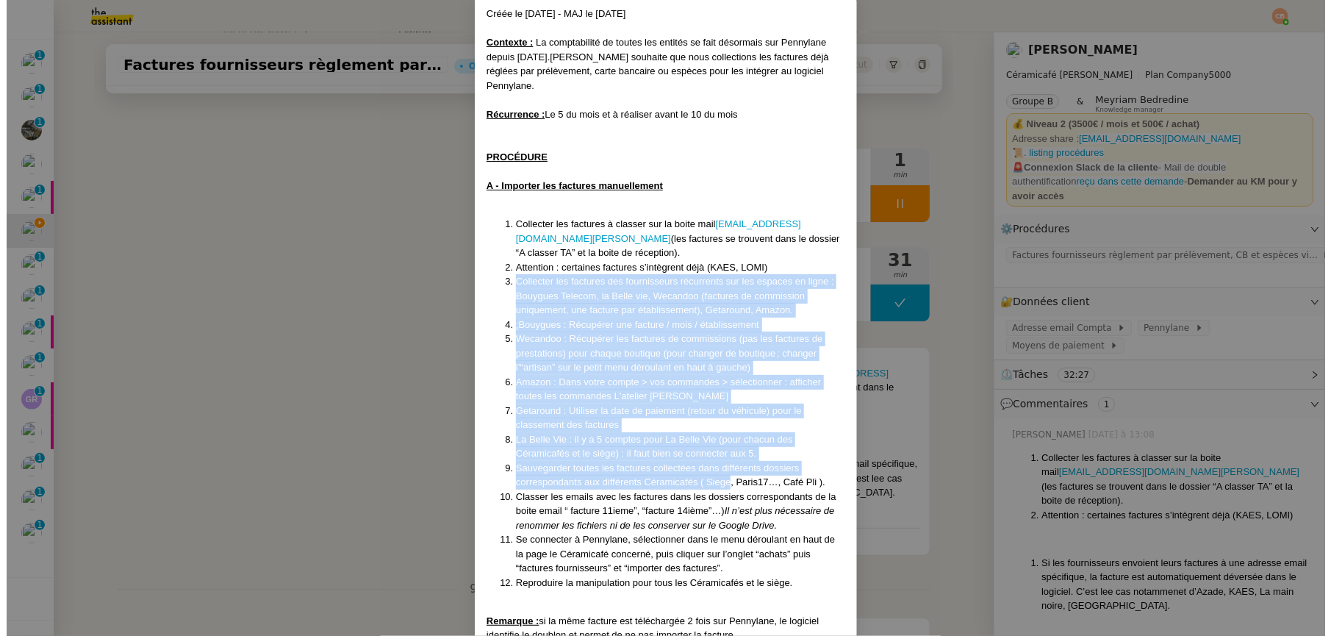
scroll to position [140, 0]
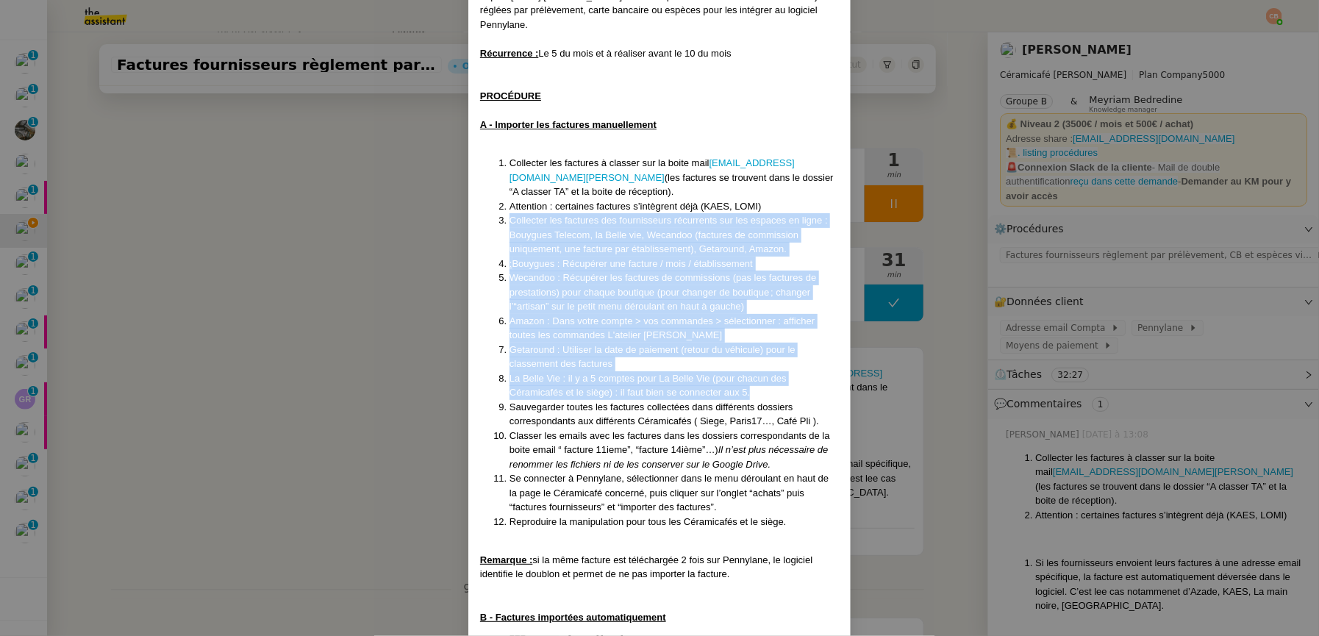
drag, startPoint x: 504, startPoint y: 358, endPoint x: 748, endPoint y: 392, distance: 245.7
click at [748, 392] on ol "Collecter les factures à classer sur la boite mail compta@ceramicafe-genevieve.…" at bounding box center [659, 342] width 359 height 373
copy ol "Collecter les factures des fournisseurs récurrents sur les espaces en ligne : B…"
click at [306, 323] on nz-modal-container "Créée le [DATE] - MAJ le [DATE] Contexte : La comptabilité de toutes les entité…" at bounding box center [659, 318] width 1319 height 636
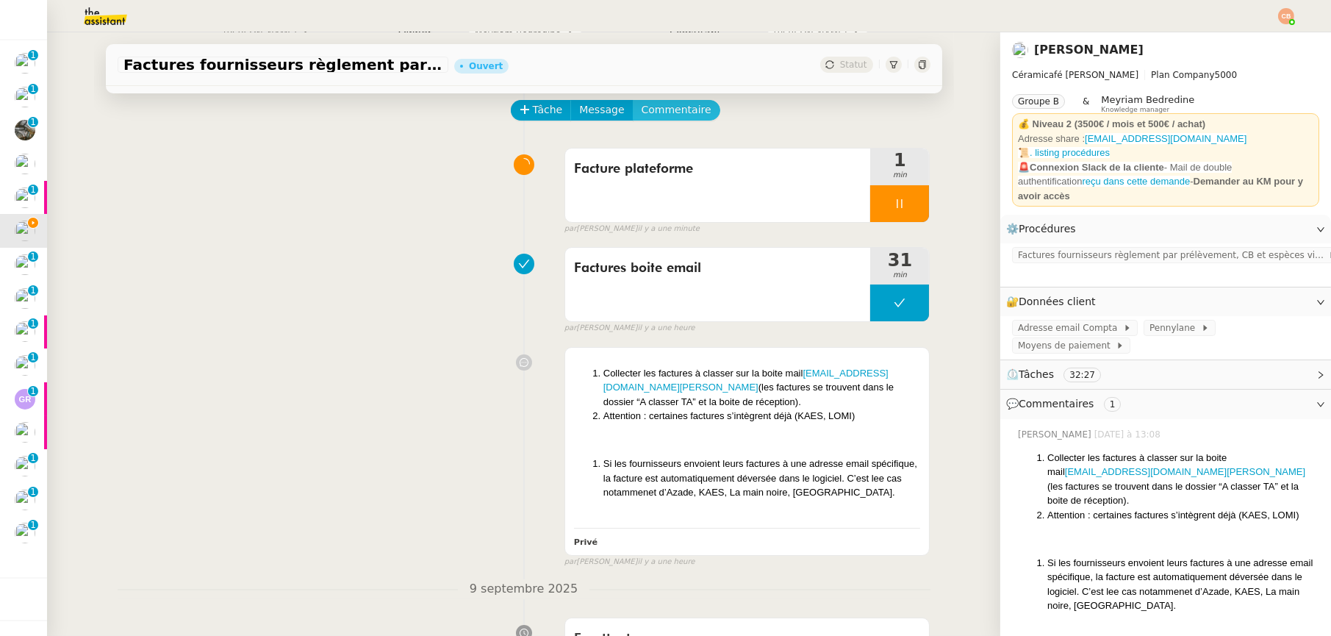
click at [664, 112] on span "Commentaire" at bounding box center [677, 109] width 70 height 17
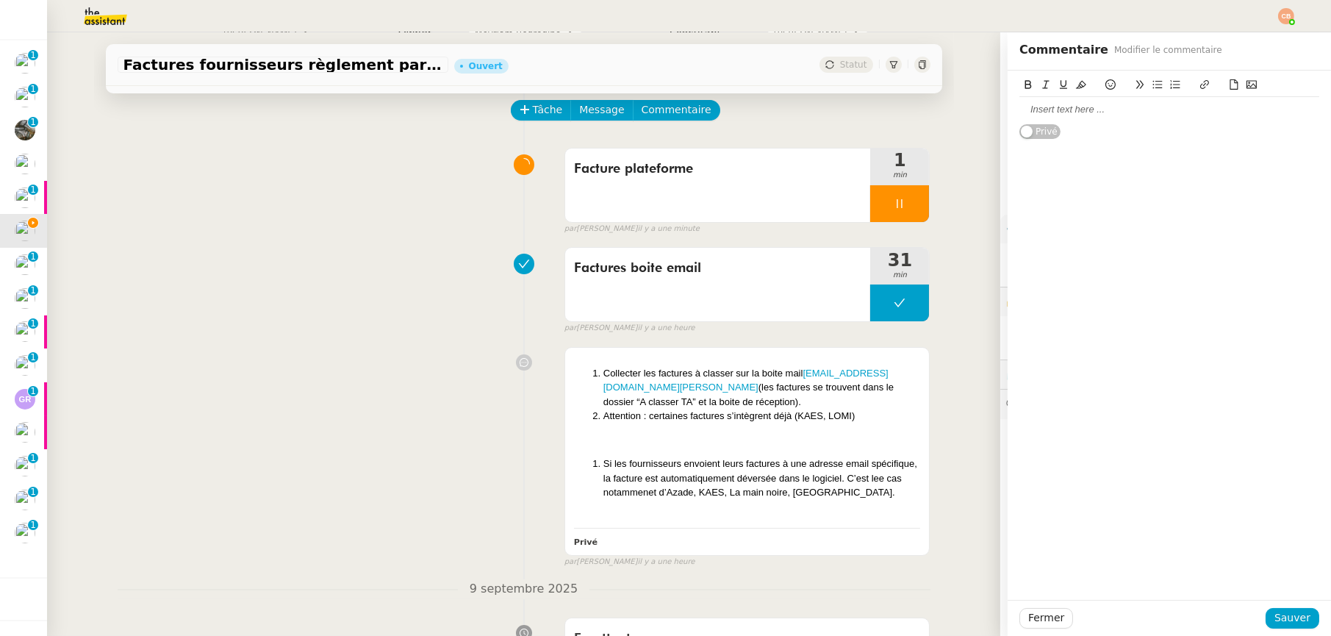
click at [1027, 110] on div at bounding box center [1170, 109] width 300 height 13
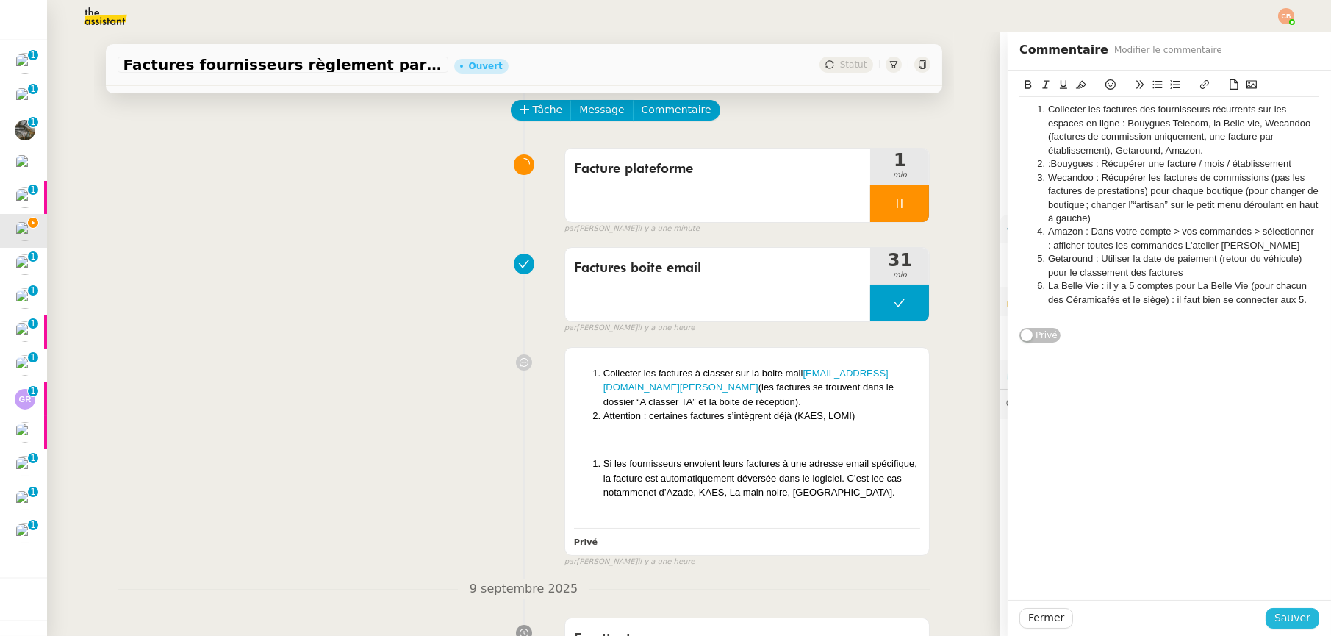
click at [1298, 610] on span "Sauver" at bounding box center [1293, 617] width 36 height 17
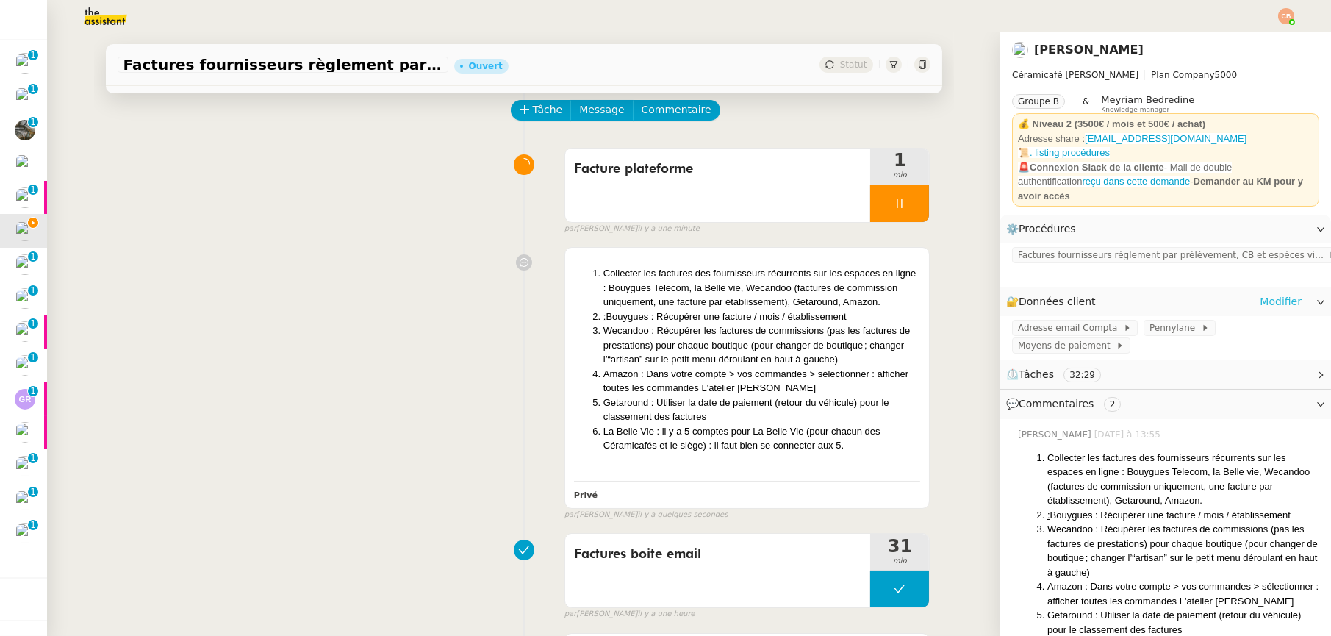
click at [1265, 293] on link "Modifier" at bounding box center [1281, 301] width 42 height 17
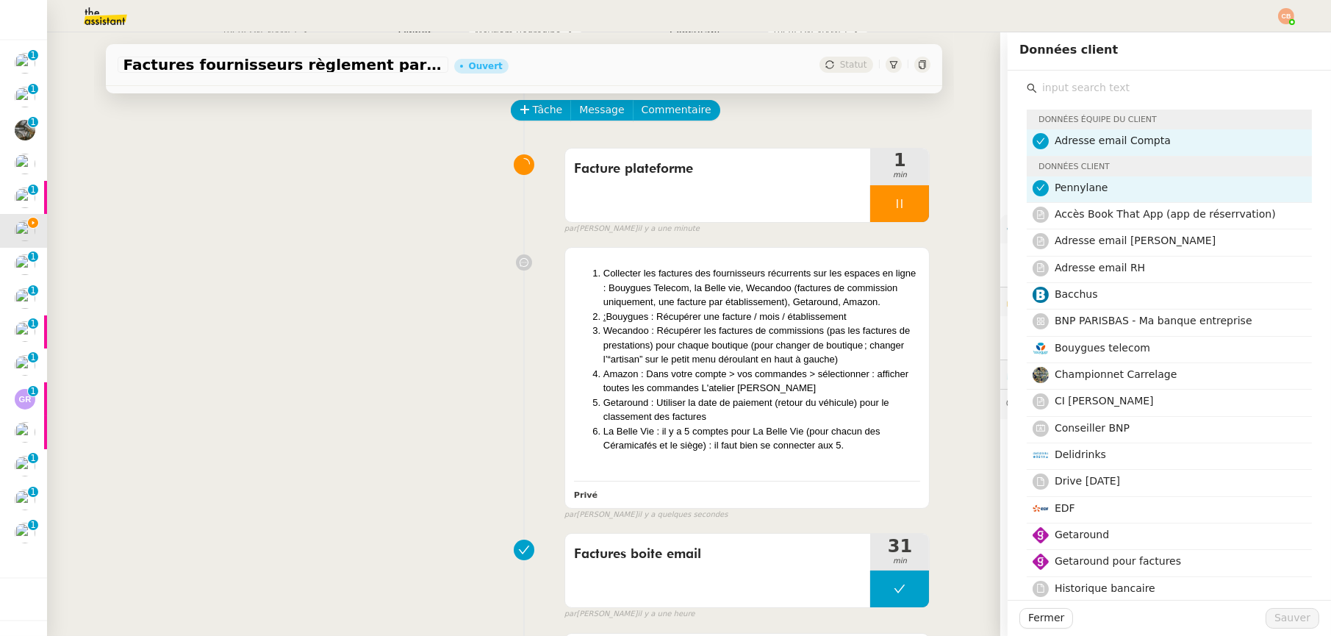
click at [1063, 94] on input "text" at bounding box center [1174, 88] width 275 height 20
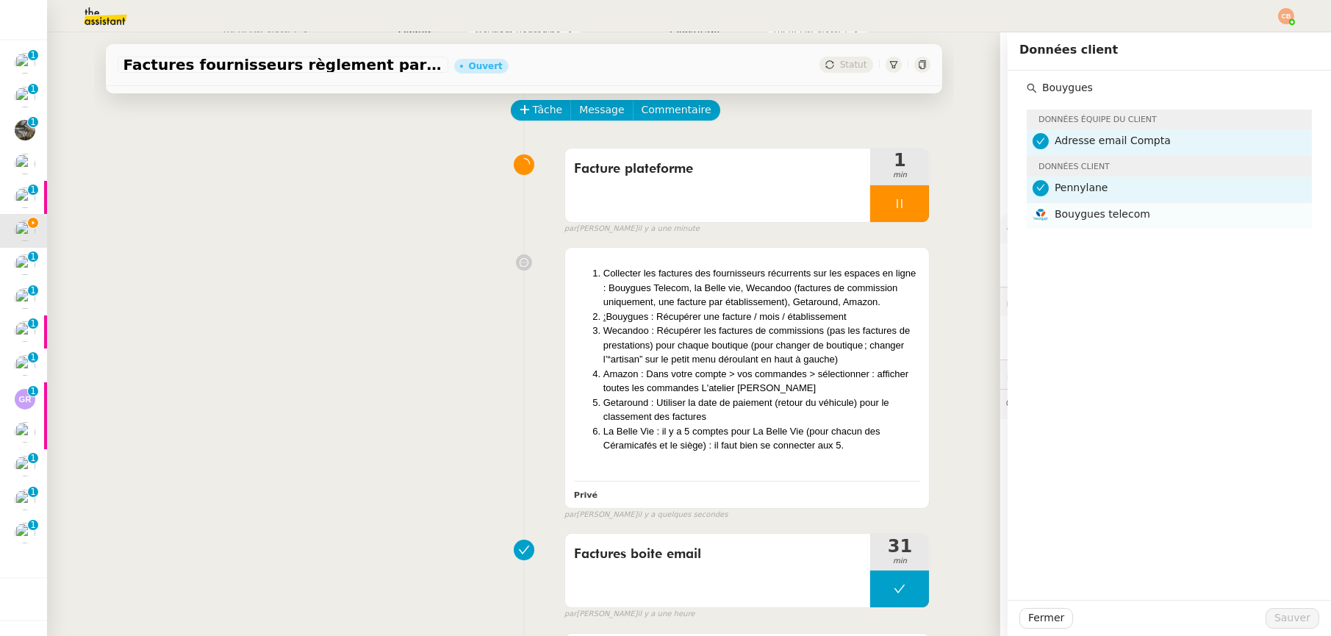
type input "Bouygues"
click at [1077, 214] on span "Bouygues telecom" at bounding box center [1103, 214] width 96 height 12
click at [1275, 611] on span "Sauver" at bounding box center [1293, 617] width 36 height 17
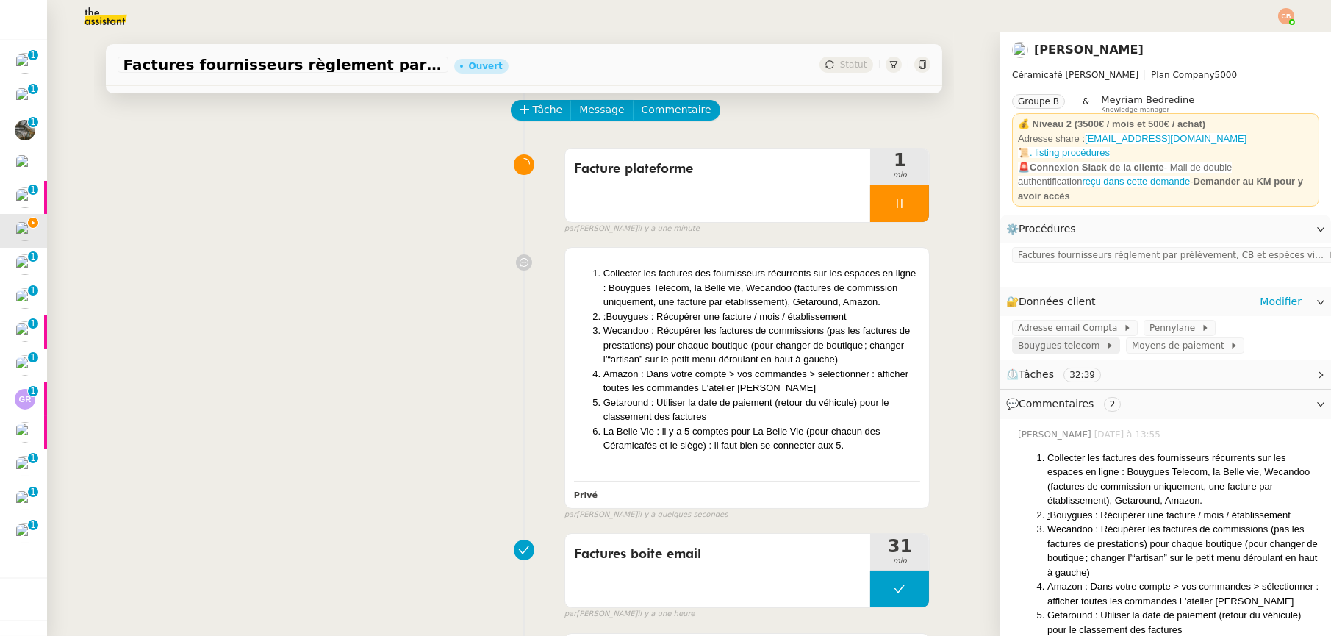
click at [1058, 342] on span "Bouygues telecom" at bounding box center [1061, 345] width 87 height 15
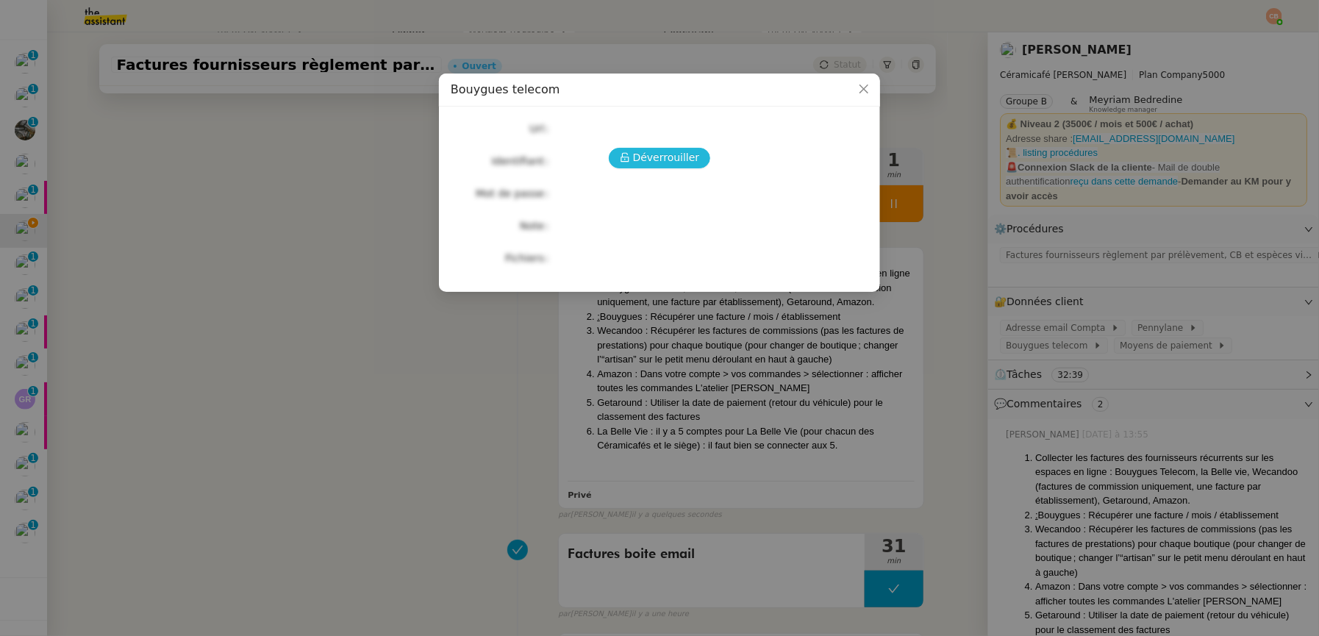
click at [677, 154] on span "Déverrouiller" at bounding box center [666, 157] width 67 height 17
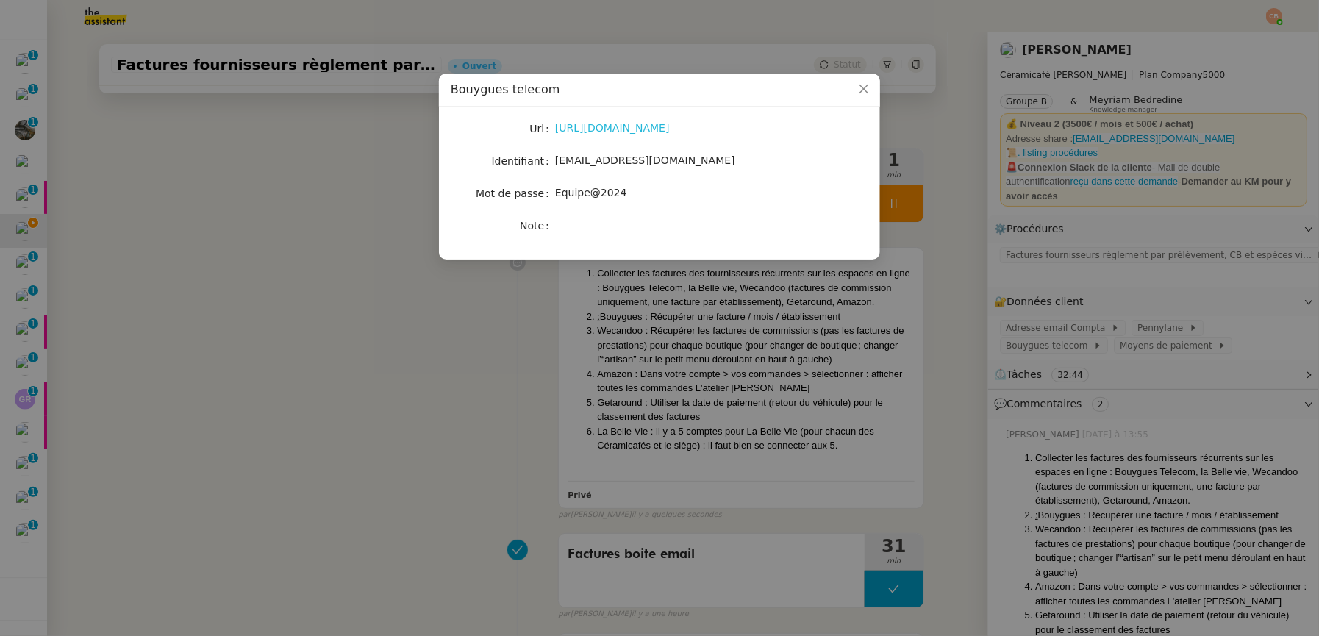
click at [619, 128] on link "https://www.bouyguestelecom.fr/mon-compte/infosperso" at bounding box center [612, 128] width 115 height 12
click at [0, 0] on nz-modal-container "Bouygues telecom Url https://www.bouyguestelecom.fr/mon-compte/infosperso Ident…" at bounding box center [659, 318] width 1319 height 636
drag, startPoint x: 556, startPoint y: 164, endPoint x: 725, endPoint y: 164, distance: 169.1
click at [725, 164] on div "[EMAIL_ADDRESS][DOMAIN_NAME]" at bounding box center [676, 160] width 243 height 17
copy span "[EMAIL_ADDRESS][DOMAIN_NAME]"
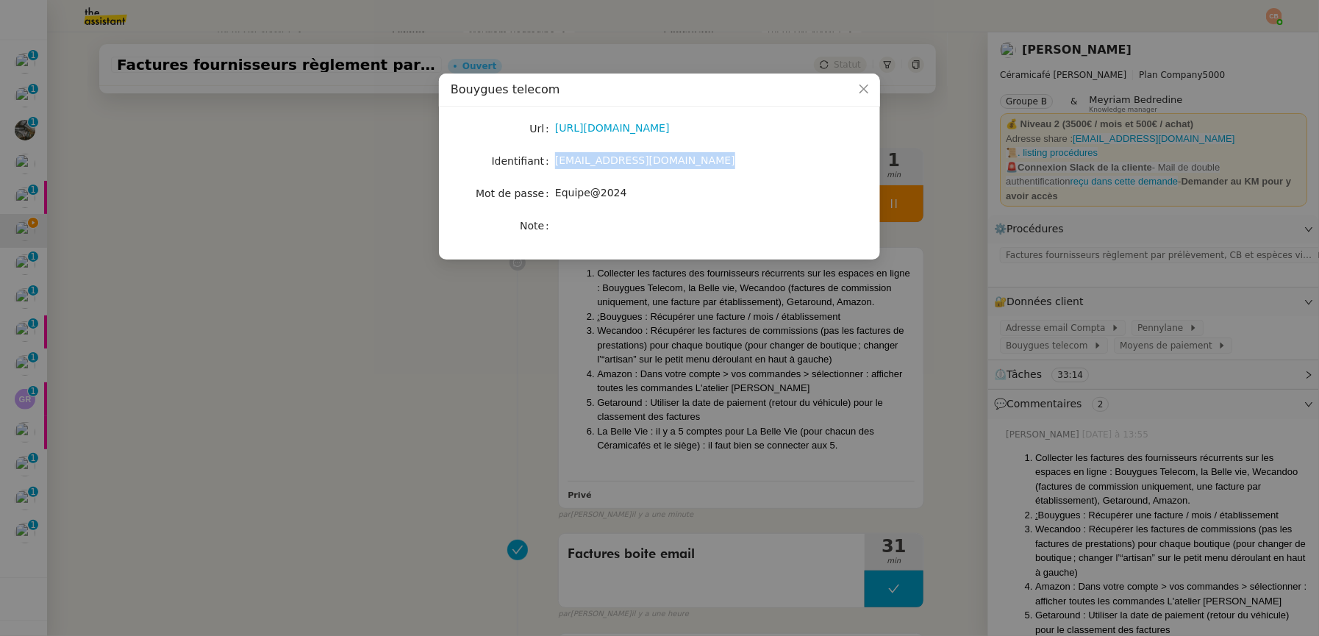
drag, startPoint x: 558, startPoint y: 193, endPoint x: 640, endPoint y: 198, distance: 81.8
click at [640, 198] on div "Equipe@2024" at bounding box center [676, 193] width 243 height 17
copy span "Equipe@2024"
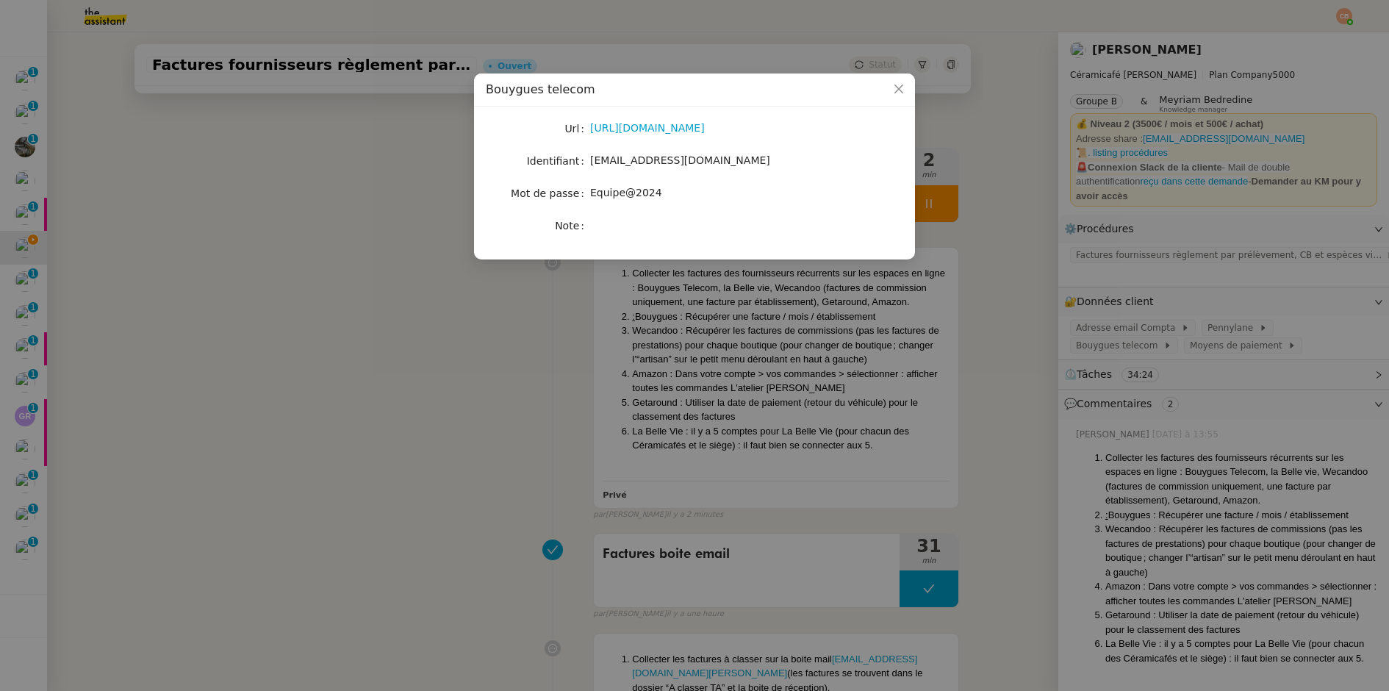
click at [401, 149] on nz-modal-container "Bouygues telecom Url https://www.bouyguestelecom.fr/mon-compte/infosperso Ident…" at bounding box center [694, 345] width 1389 height 691
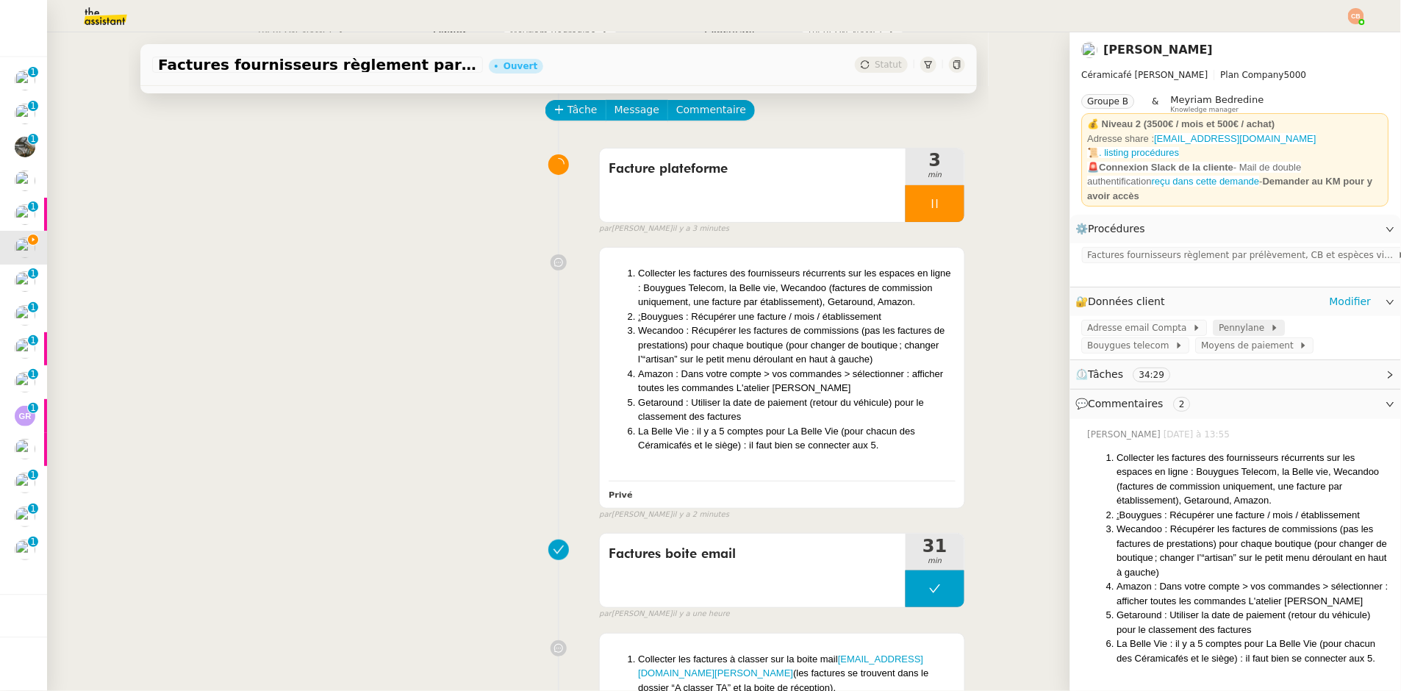
click at [1220, 321] on span "Pennylane" at bounding box center [1245, 328] width 51 height 15
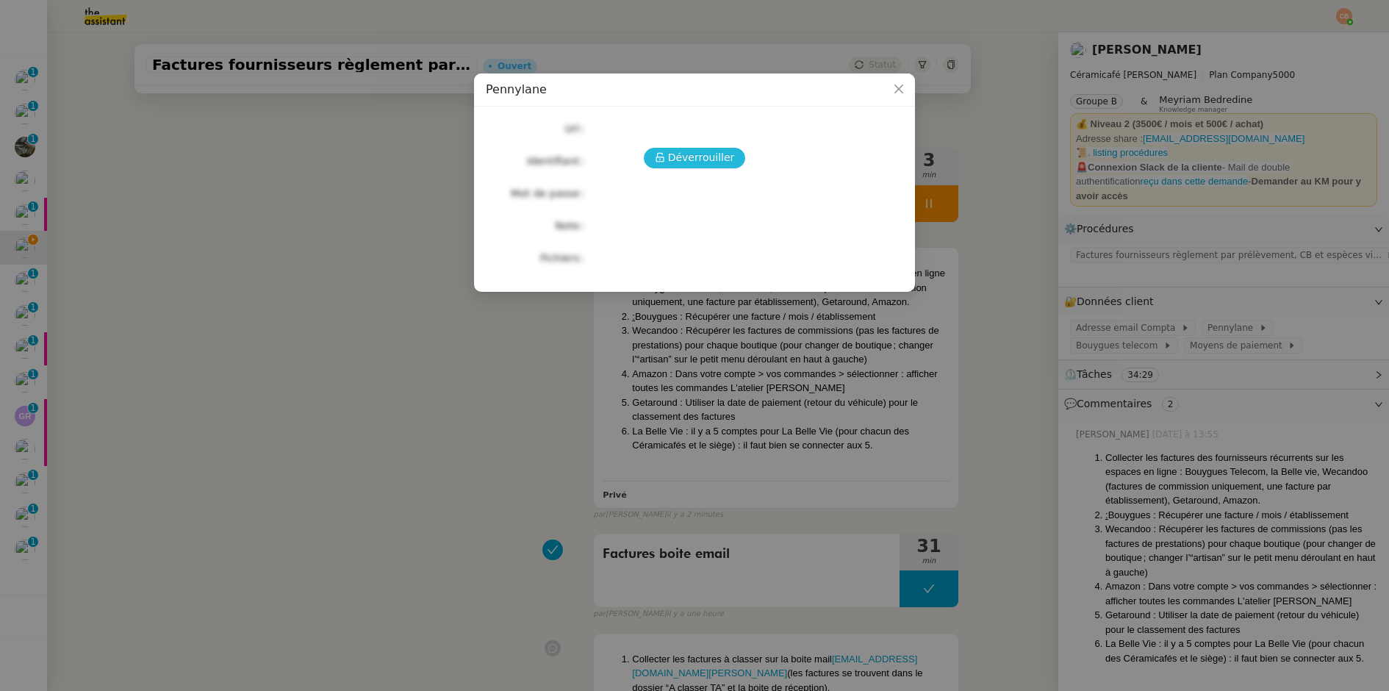
click at [698, 149] on span "Déverrouiller" at bounding box center [701, 157] width 67 height 17
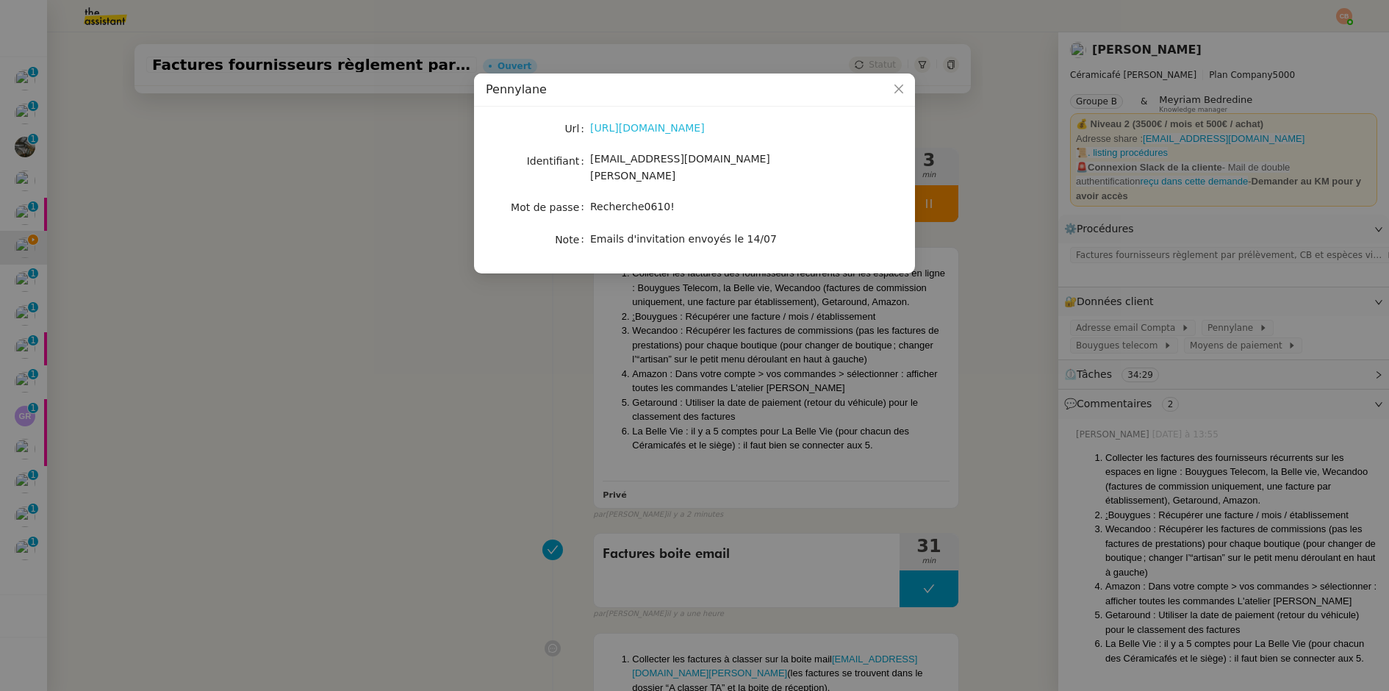
click at [688, 129] on link "https://app.pennylane.com/" at bounding box center [647, 128] width 115 height 12
click at [401, 207] on nz-modal-container "Pennylane Url https://app.pennylane.com/ Identifiant charlie@ceramicafe-genevie…" at bounding box center [694, 345] width 1389 height 691
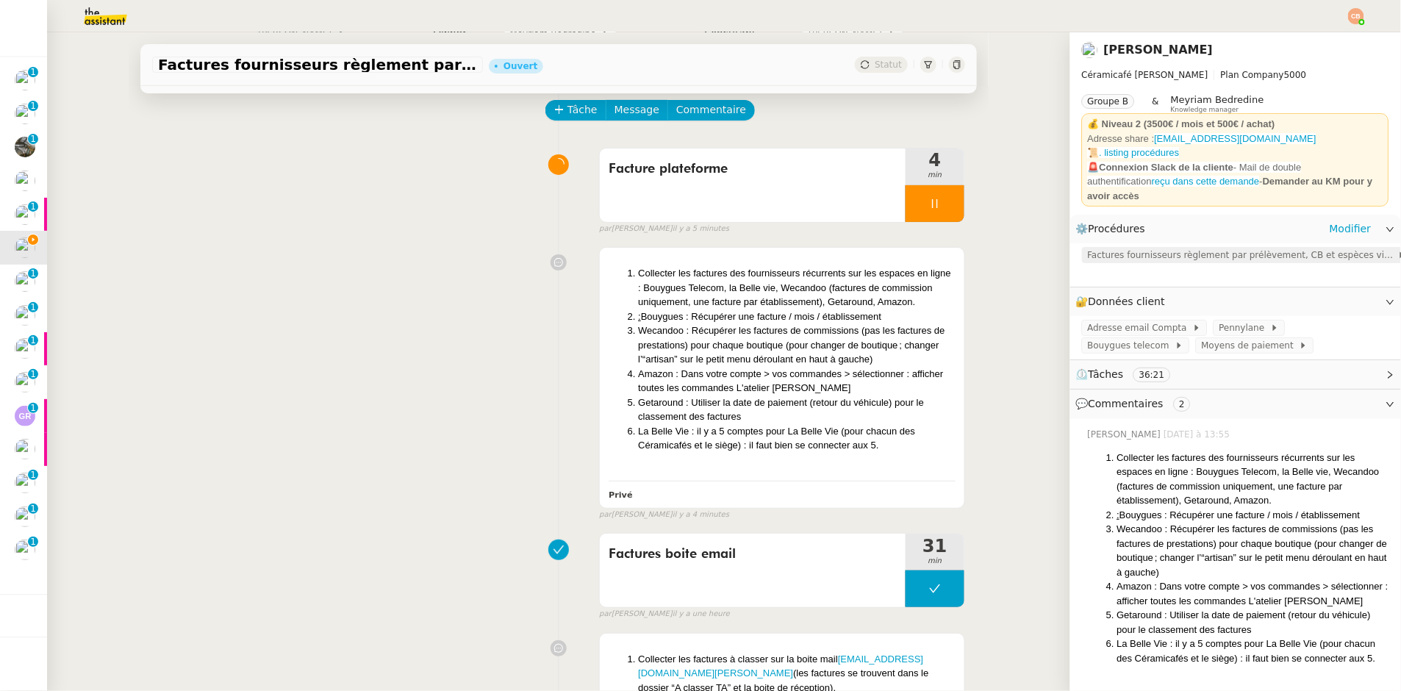
click at [1123, 248] on span "Factures fournisseurs règlement par prélèvement, CB et espèces via Pennylane" at bounding box center [1243, 255] width 310 height 15
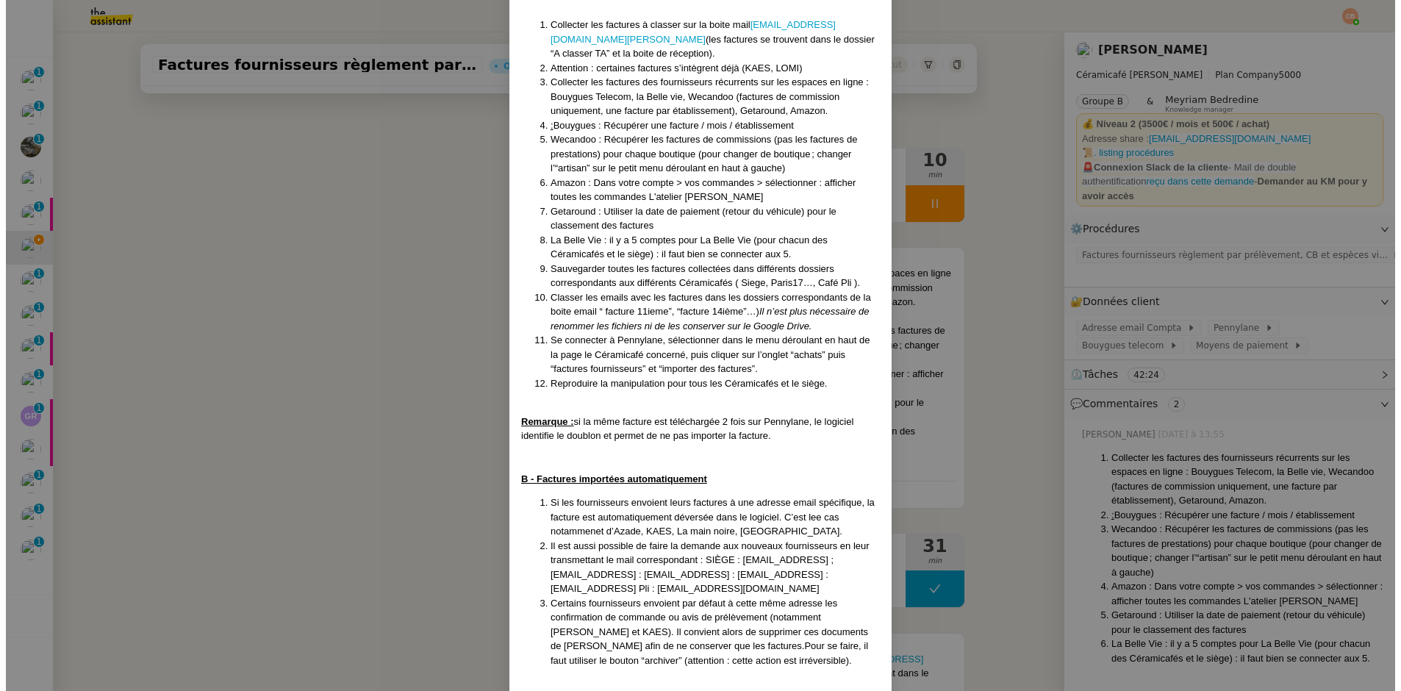
scroll to position [172, 0]
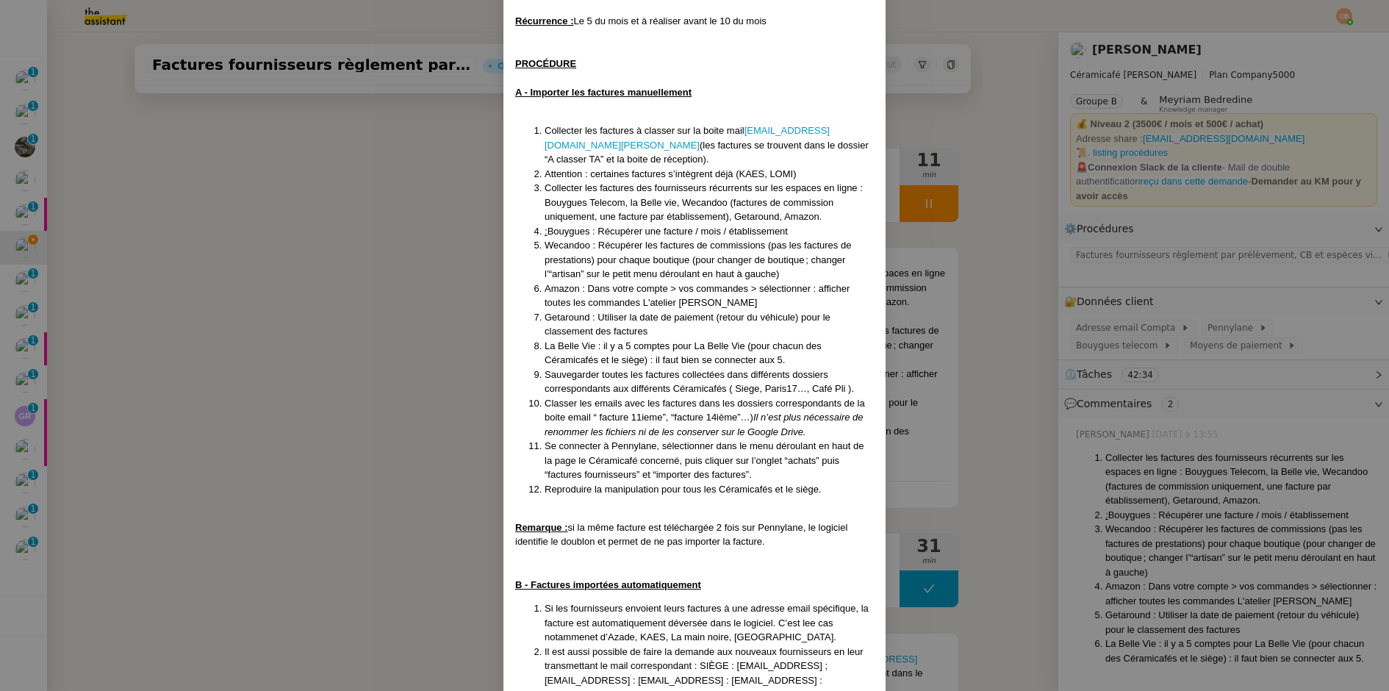
click at [355, 306] on nz-modal-container "Créée le [DATE] - MAJ le [DATE] Contexte : La comptabilité de toutes les entité…" at bounding box center [694, 345] width 1389 height 691
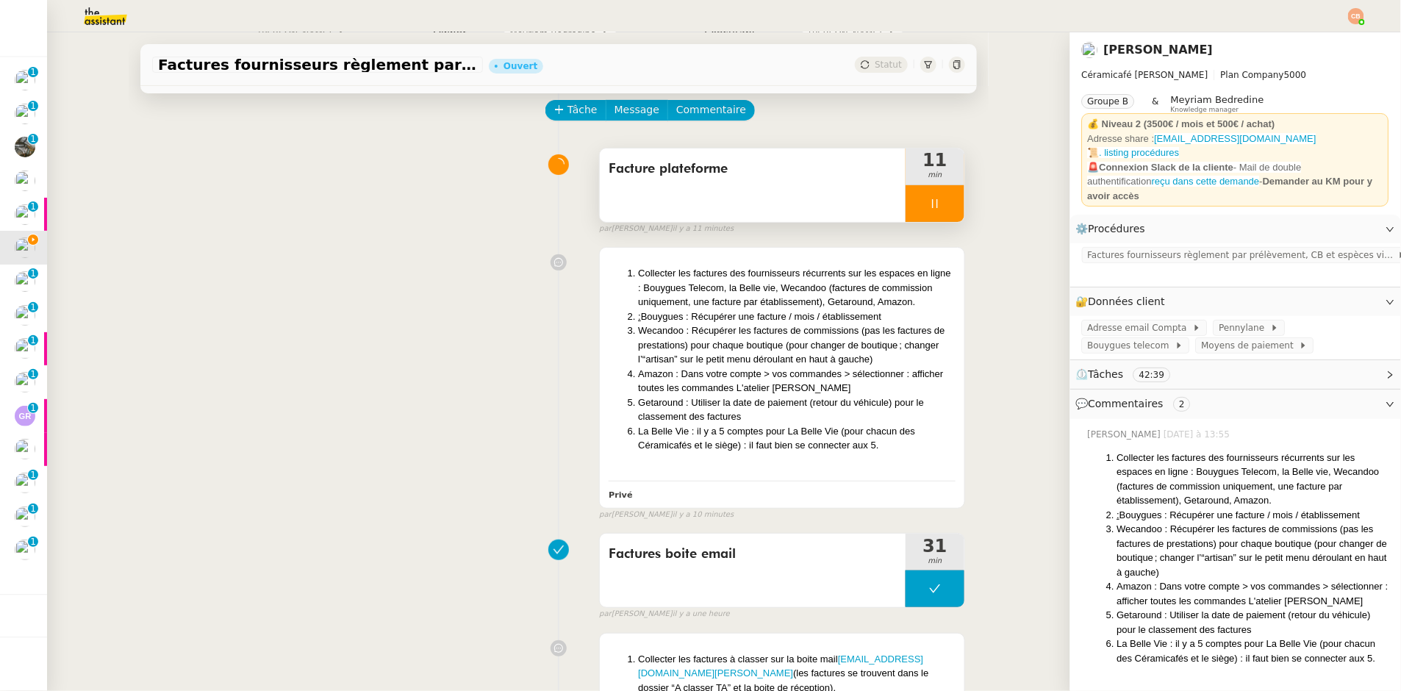
click at [921, 194] on div at bounding box center [935, 203] width 59 height 37
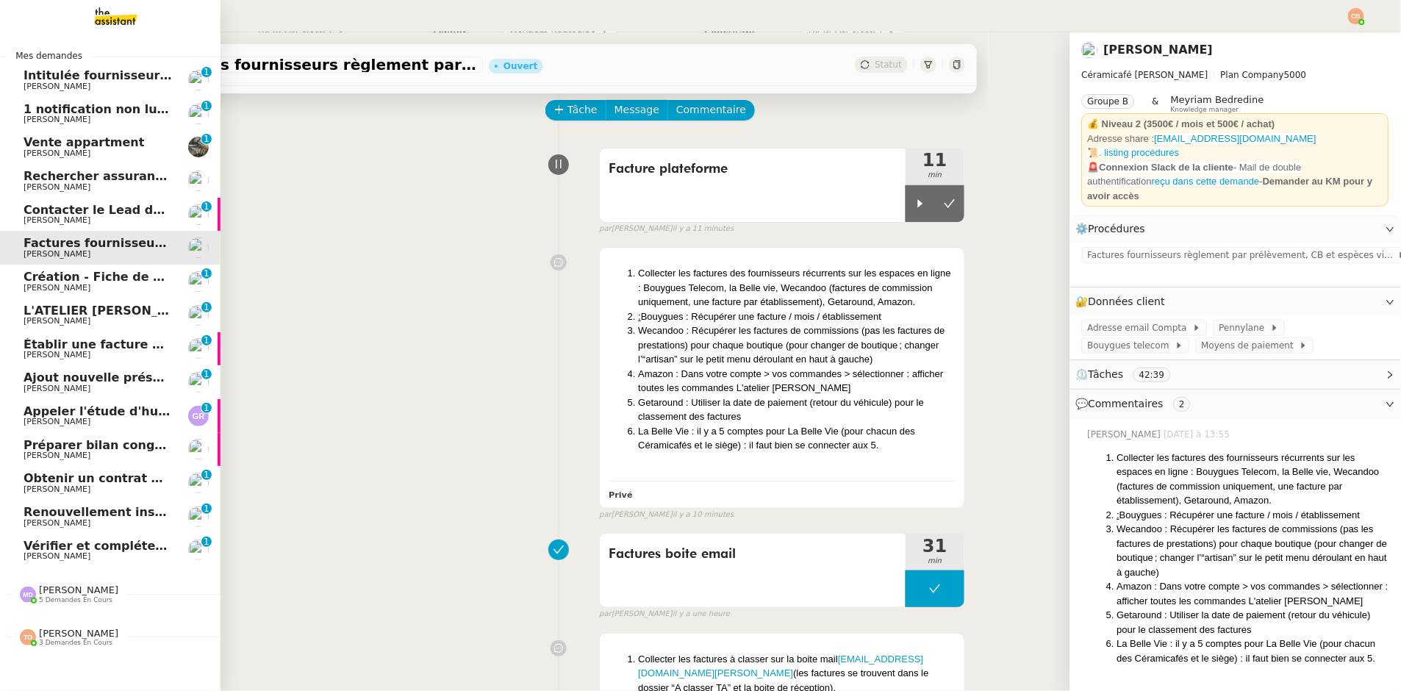
click at [87, 182] on span "Rechercher assurance habitation pour INVESTFR" at bounding box center [185, 176] width 323 height 14
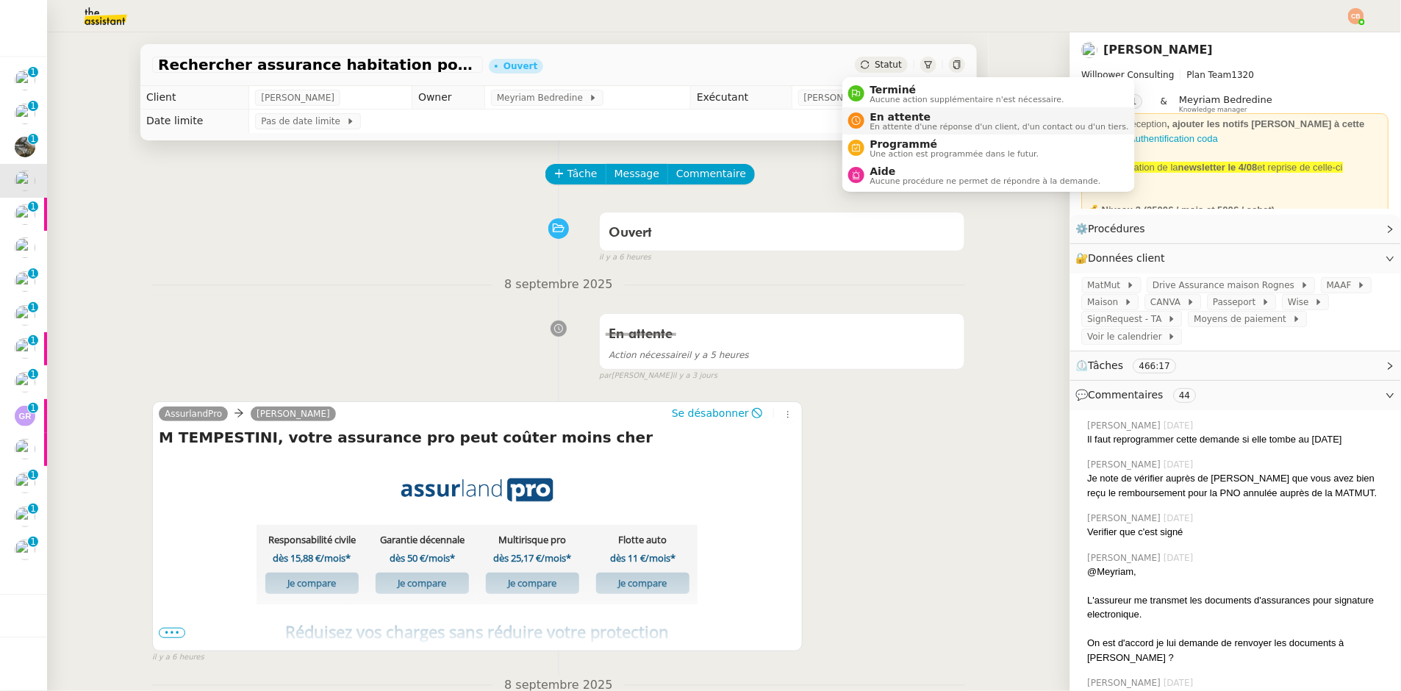
click at [875, 117] on span "En attente" at bounding box center [999, 117] width 259 height 12
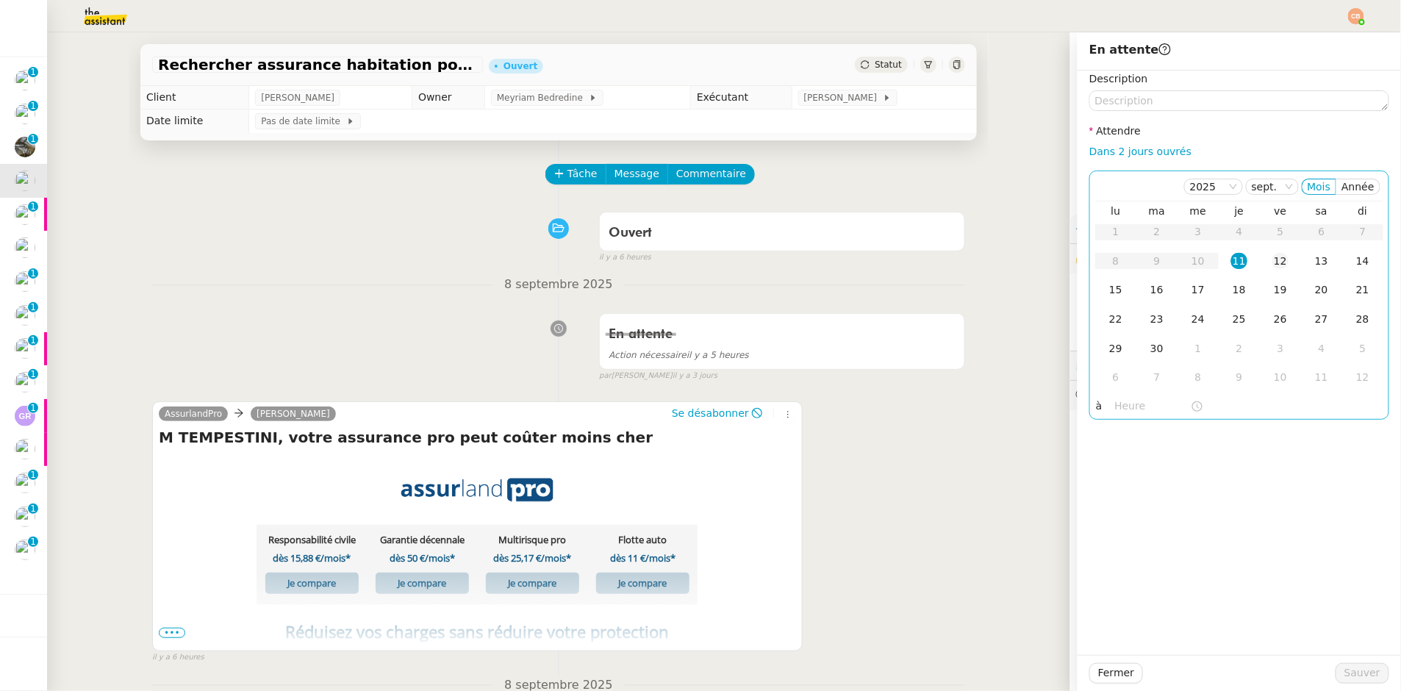
click at [1275, 262] on div "12" at bounding box center [1281, 261] width 16 height 16
click at [1132, 406] on input "text" at bounding box center [1153, 406] width 76 height 17
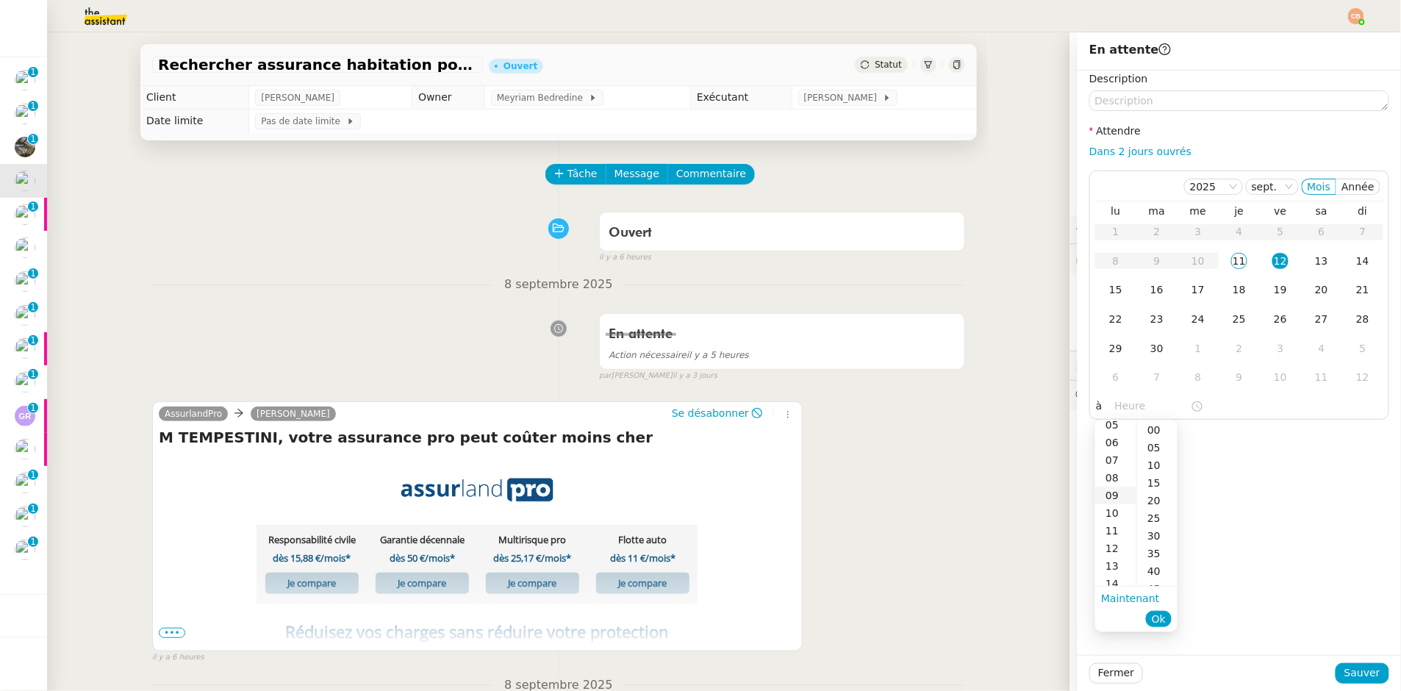
click at [1109, 491] on div "09" at bounding box center [1115, 496] width 41 height 18
click at [1154, 432] on div "00" at bounding box center [1157, 430] width 40 height 18
type input "09:00"
click at [1289, 450] on div "Description Attendre Dans 2 jours ouvrés [DATE] Mois Année lu ma me je ve sa di…" at bounding box center [1239, 363] width 323 height 584
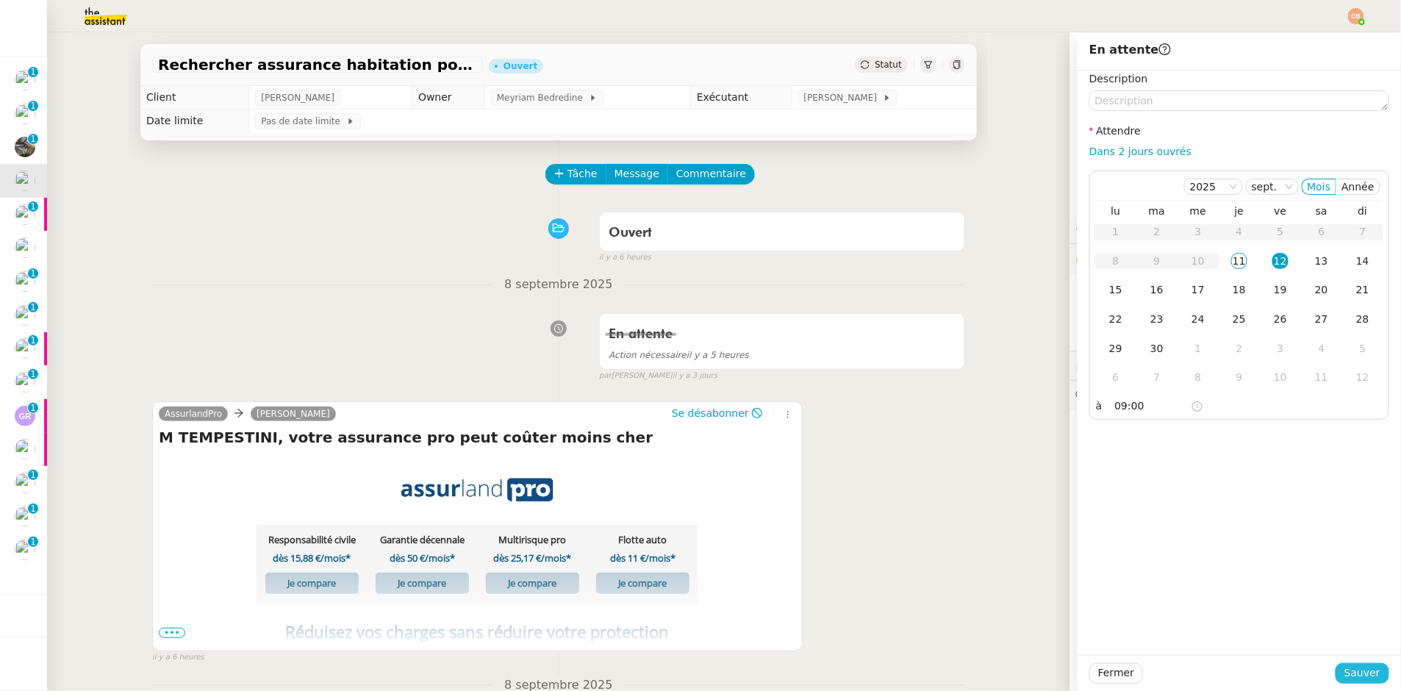
click at [1331, 635] on span "Sauver" at bounding box center [1363, 673] width 36 height 17
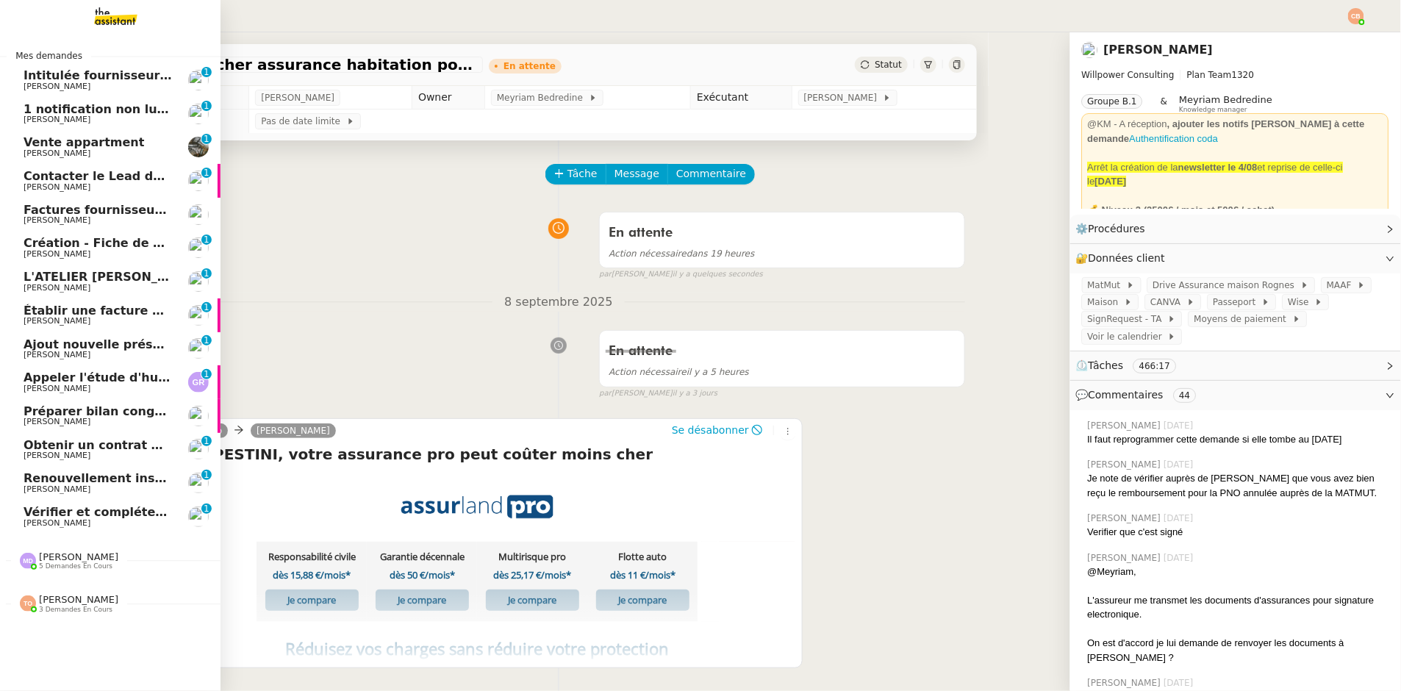
click at [77, 388] on span "[PERSON_NAME]" at bounding box center [57, 389] width 67 height 10
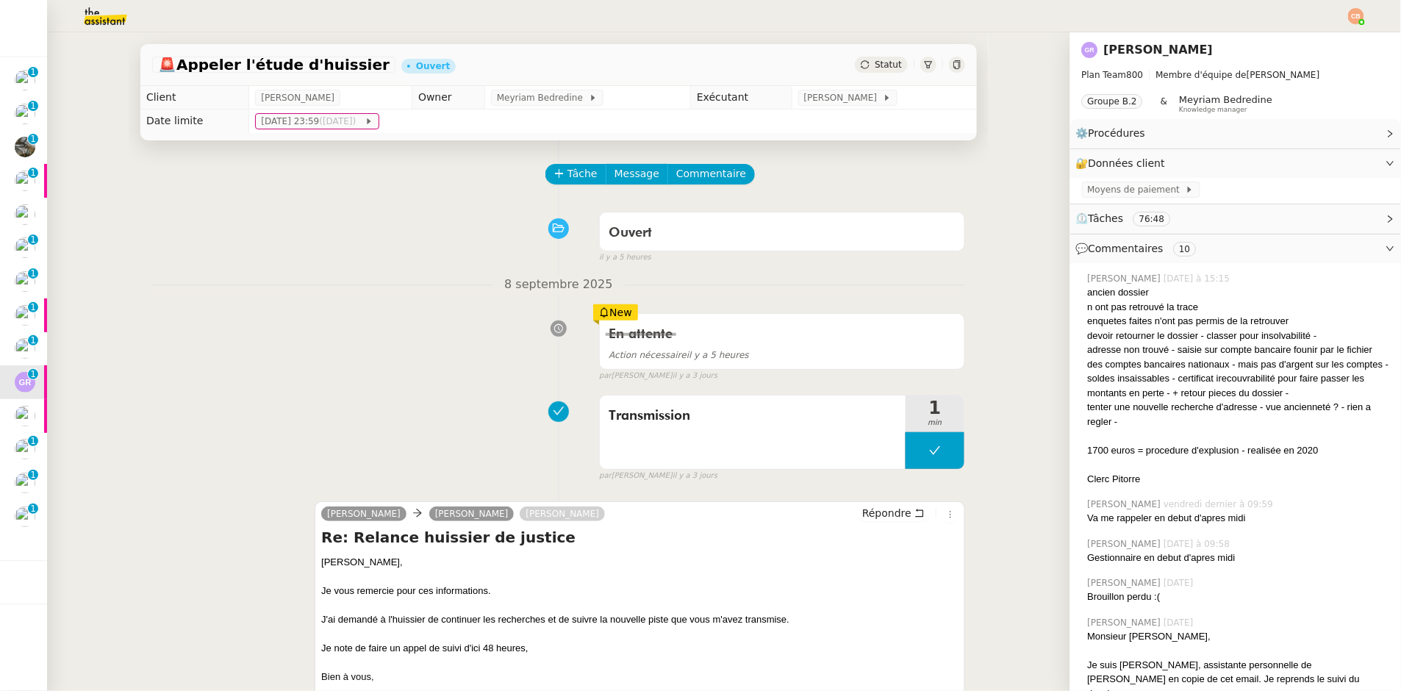
click at [1331, 18] on nz-header at bounding box center [700, 16] width 1401 height 32
click at [1331, 18] on img at bounding box center [1356, 16] width 16 height 16
click at [1326, 42] on li "Suivi" at bounding box center [1317, 42] width 96 height 21
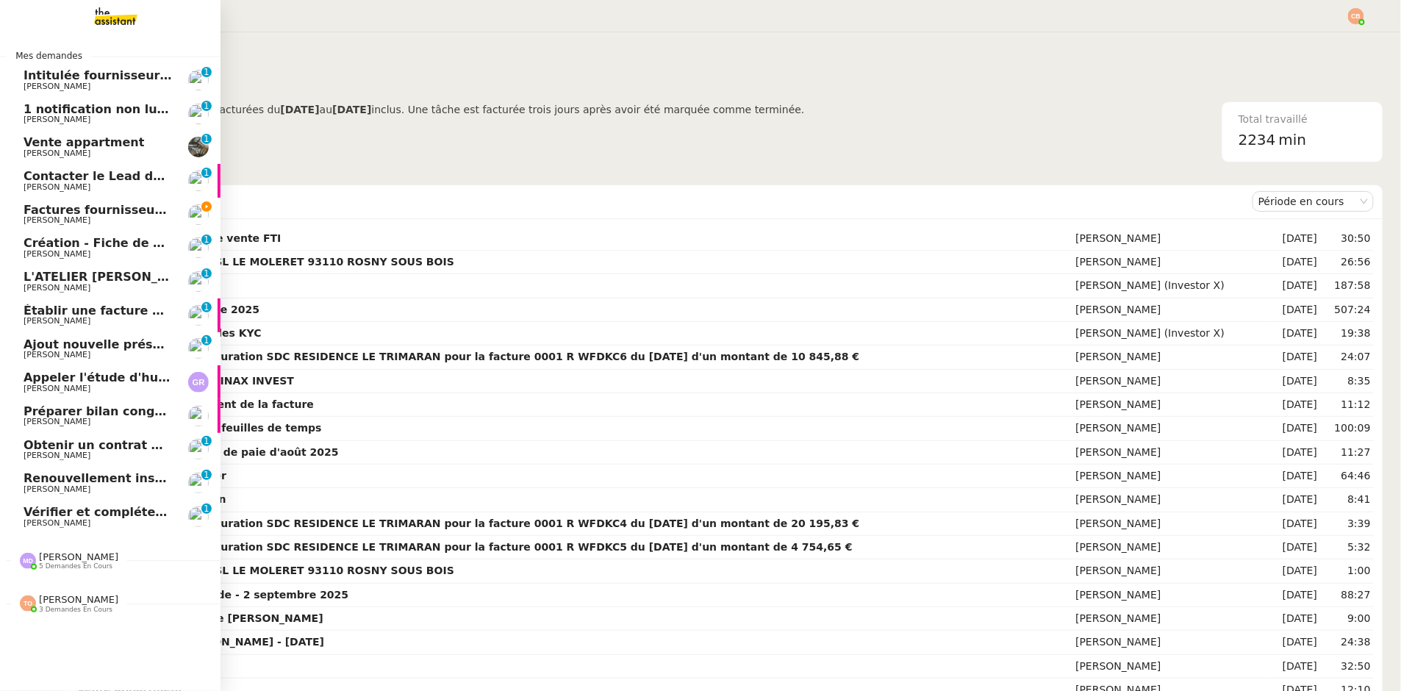
click at [32, 206] on span "Factures fournisseurs règlement par prélèvement, CB et espèces via Pennylane - …" at bounding box center [349, 210] width 651 height 14
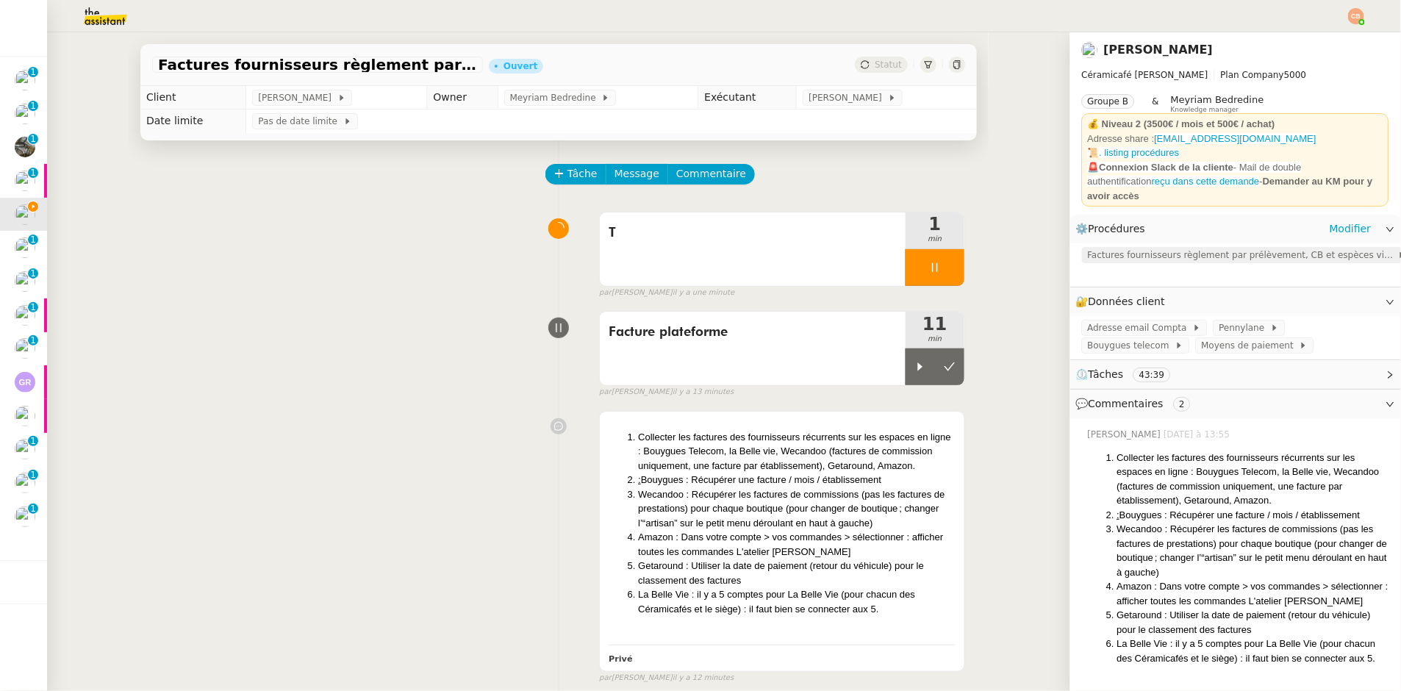
click at [1103, 248] on span "Factures fournisseurs règlement par prélèvement, CB et espèces via Pennylane" at bounding box center [1243, 255] width 310 height 15
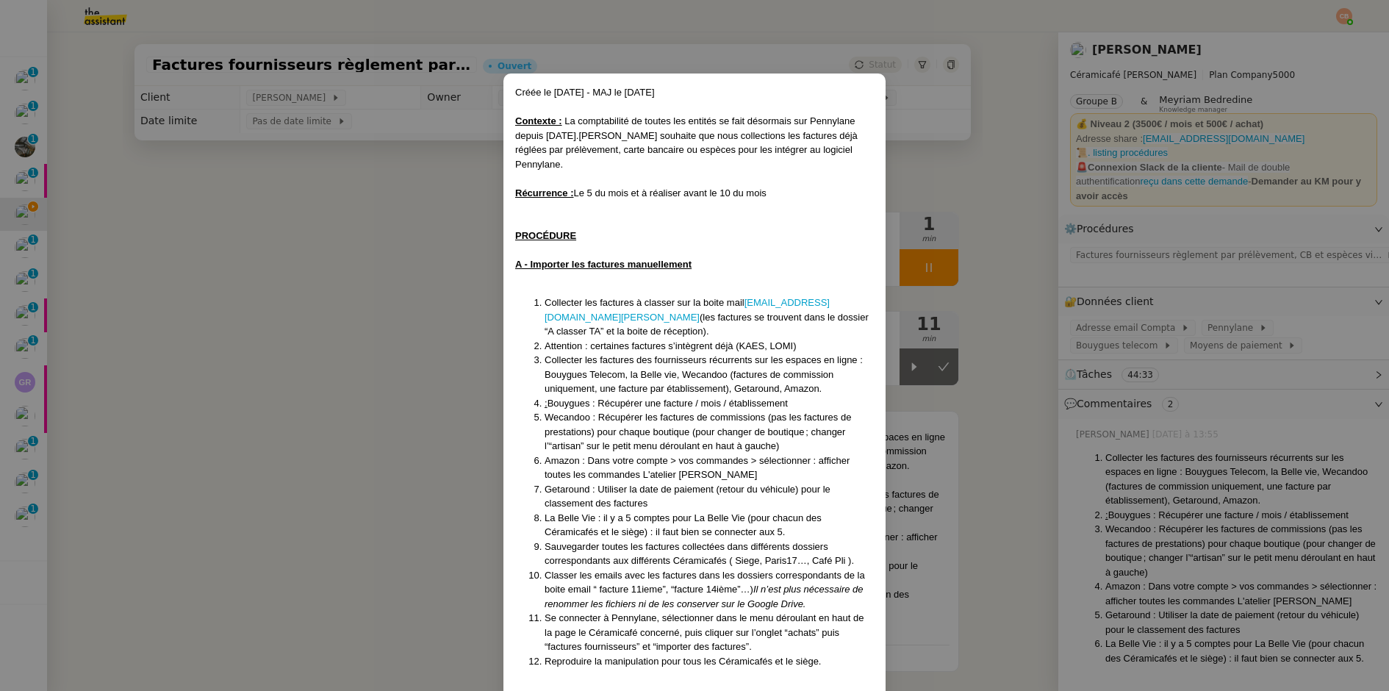
click at [315, 470] on nz-modal-container "Créée le 22/07/2025 - MAJ le 28/07/25 Contexte : La comptabilité de toutes les …" at bounding box center [694, 345] width 1389 height 691
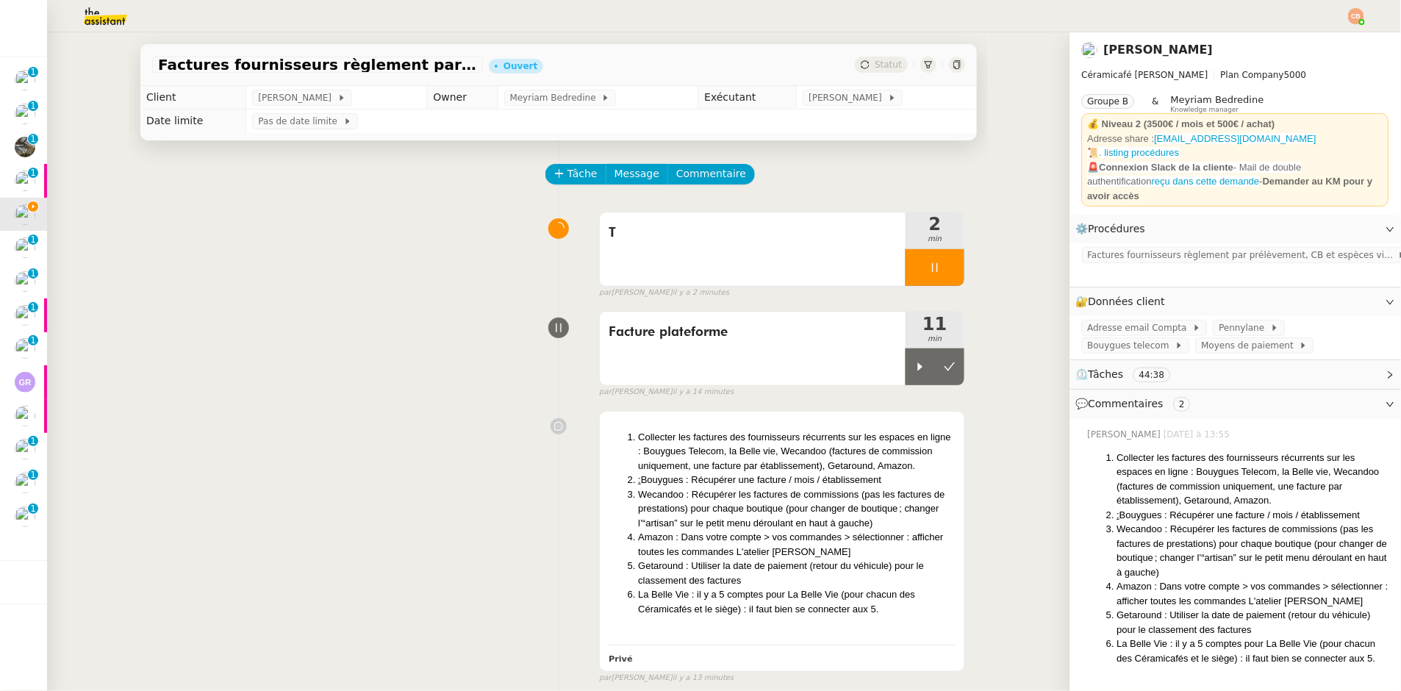
click at [377, 53] on div "Factures fournisseurs règlement par prélèvement, CB et espèces via Pennylane - …" at bounding box center [558, 65] width 837 height 42
click at [377, 60] on span "Factures fournisseurs règlement par prélèvement, CB et espèces via Pennylane - …" at bounding box center [317, 64] width 319 height 15
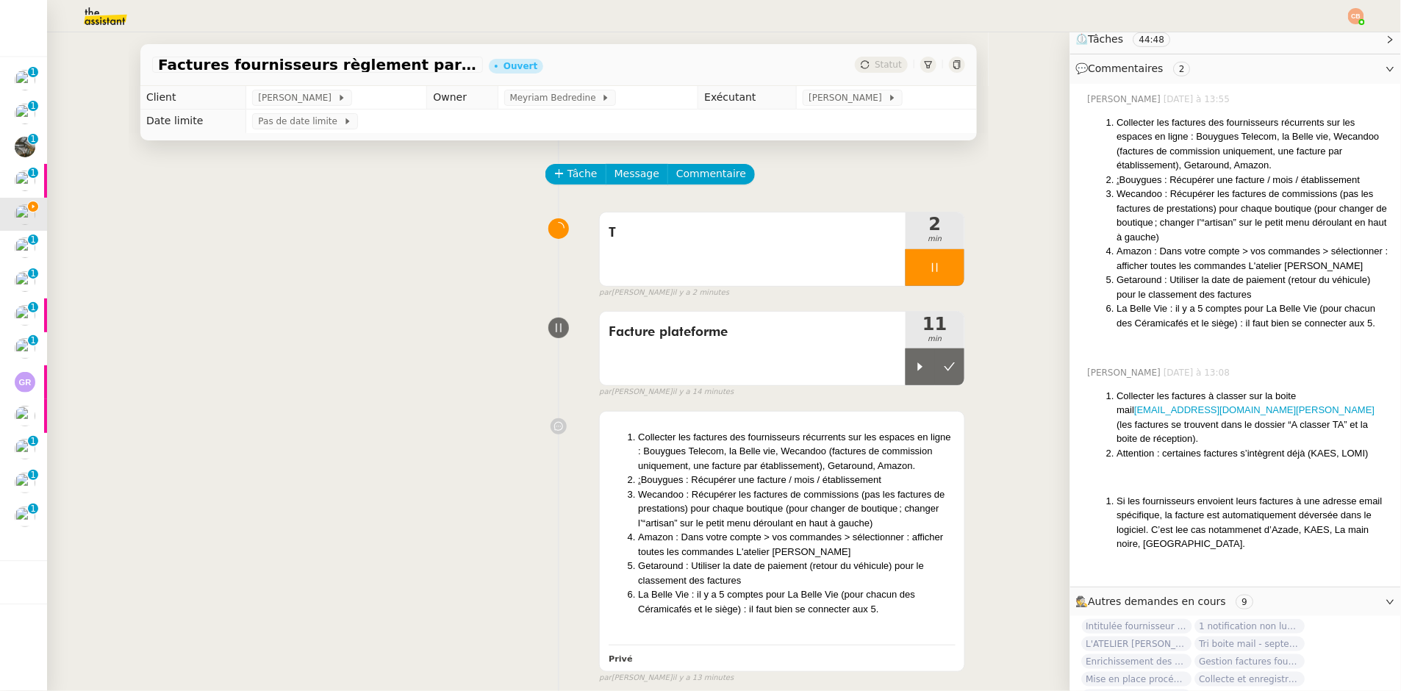
scroll to position [410, 0]
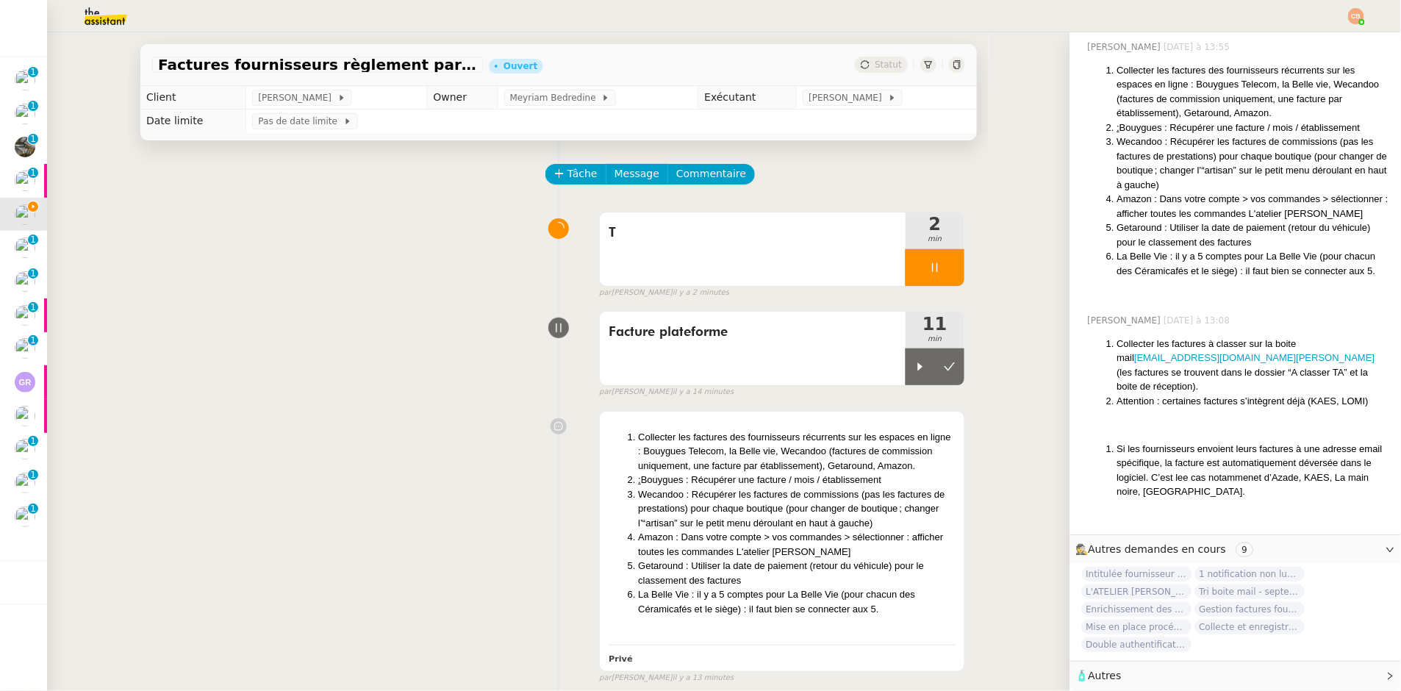
click at [1141, 635] on span "🧴 Autres" at bounding box center [1224, 676] width 296 height 17
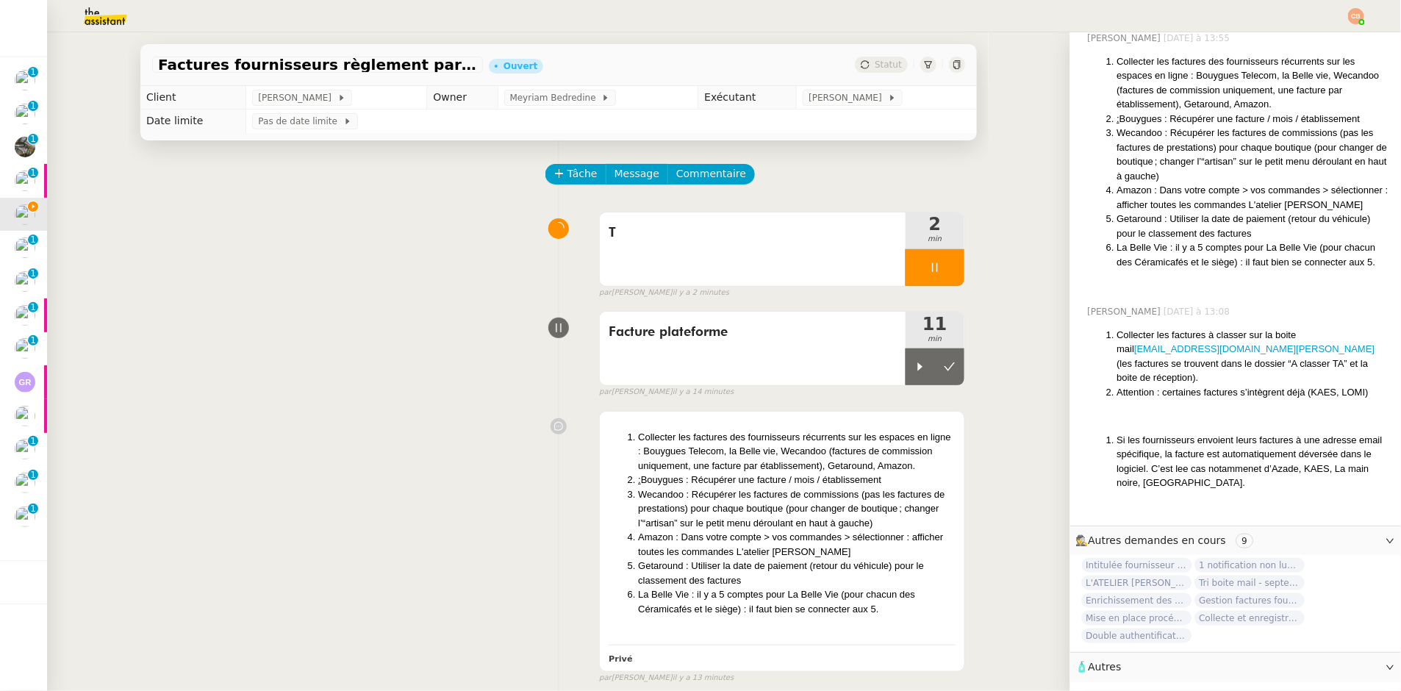
scroll to position [419, 0]
click at [676, 171] on span "Commentaire" at bounding box center [711, 173] width 70 height 17
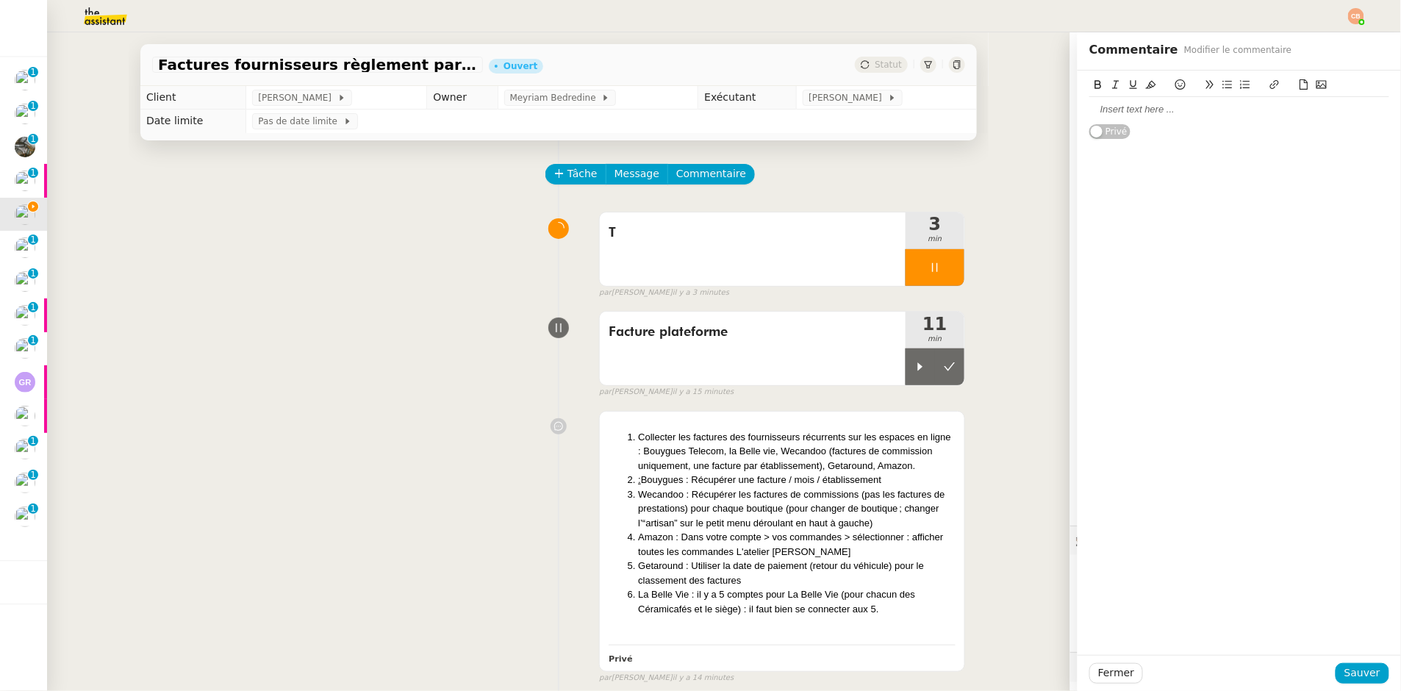
click at [1104, 110] on div at bounding box center [1239, 109] width 300 height 13
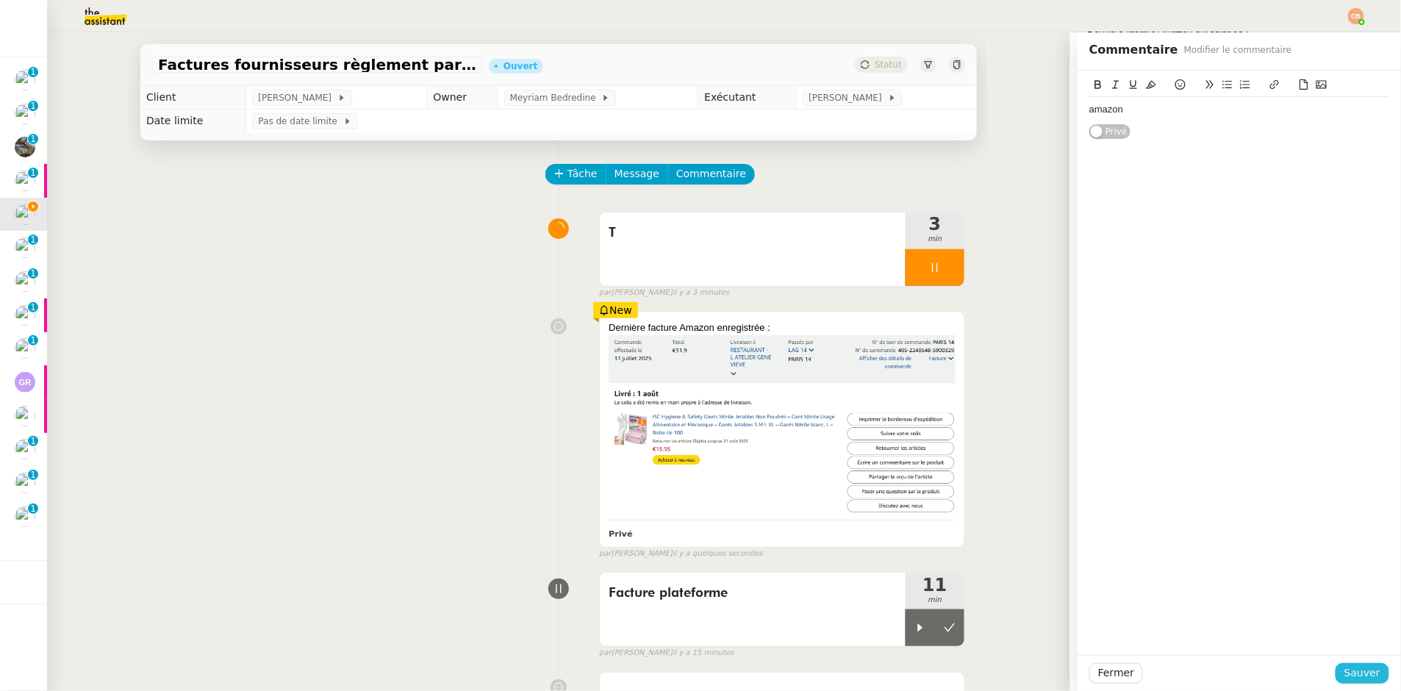
click at [1331, 635] on span "Sauver" at bounding box center [1363, 673] width 36 height 17
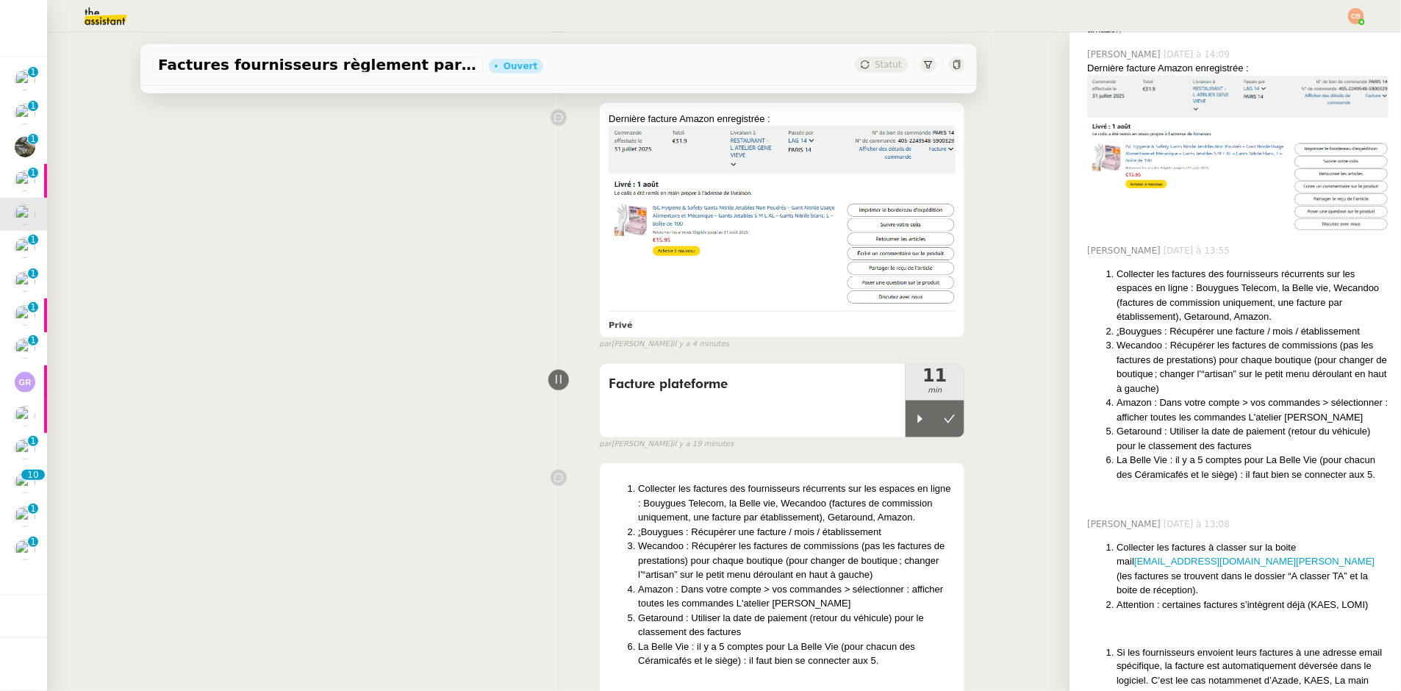
scroll to position [296, 0]
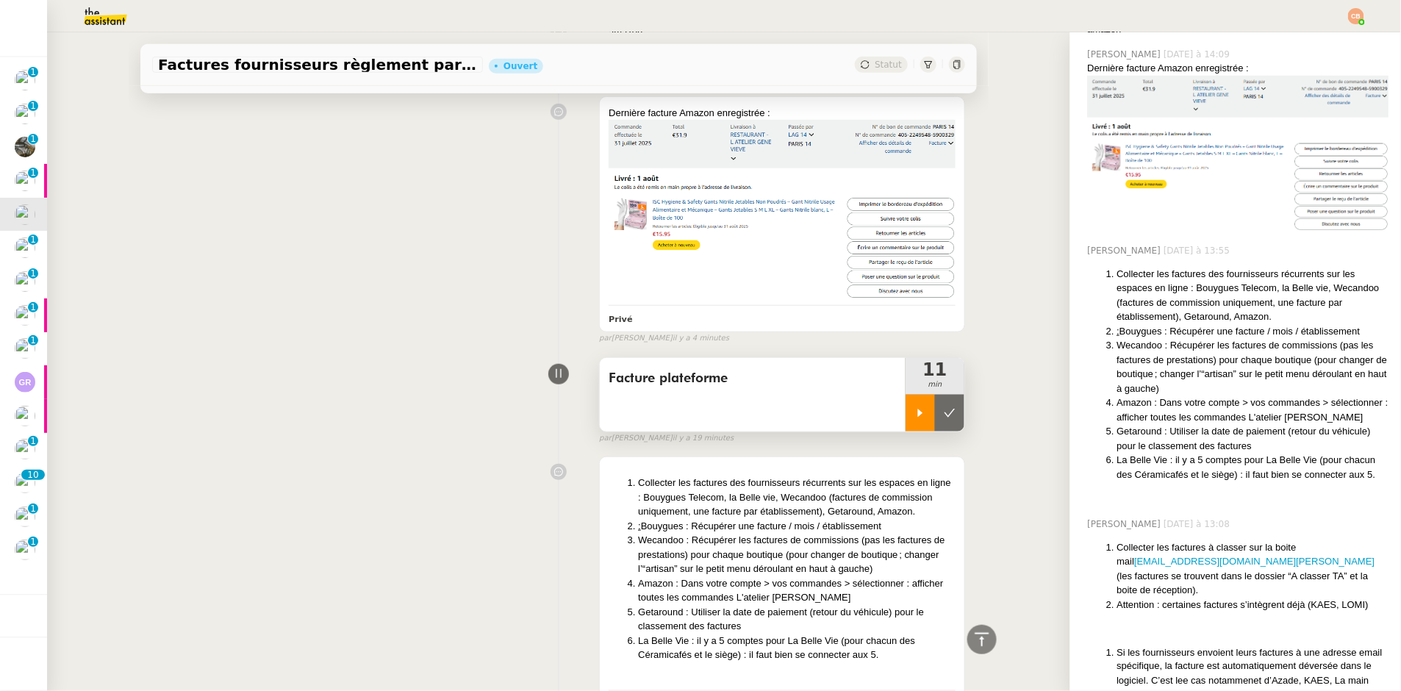
click at [906, 418] on div at bounding box center [920, 413] width 29 height 37
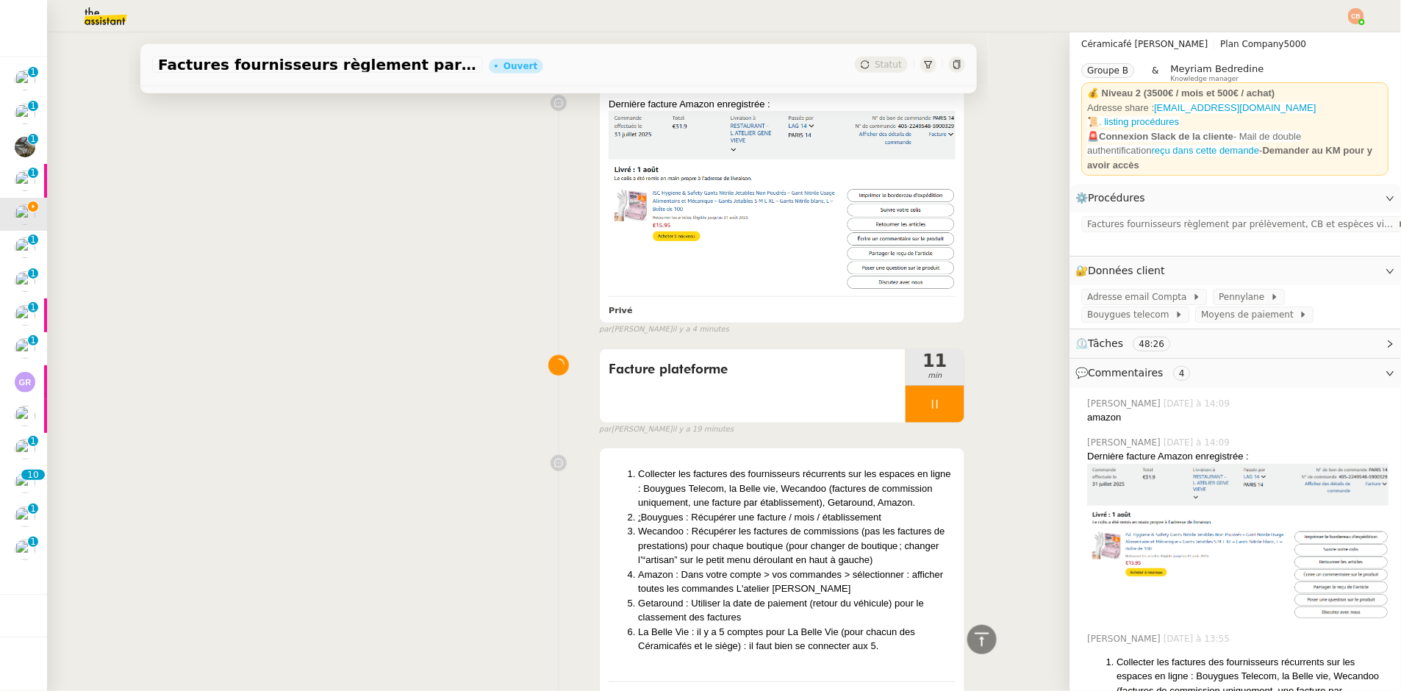
scroll to position [0, 0]
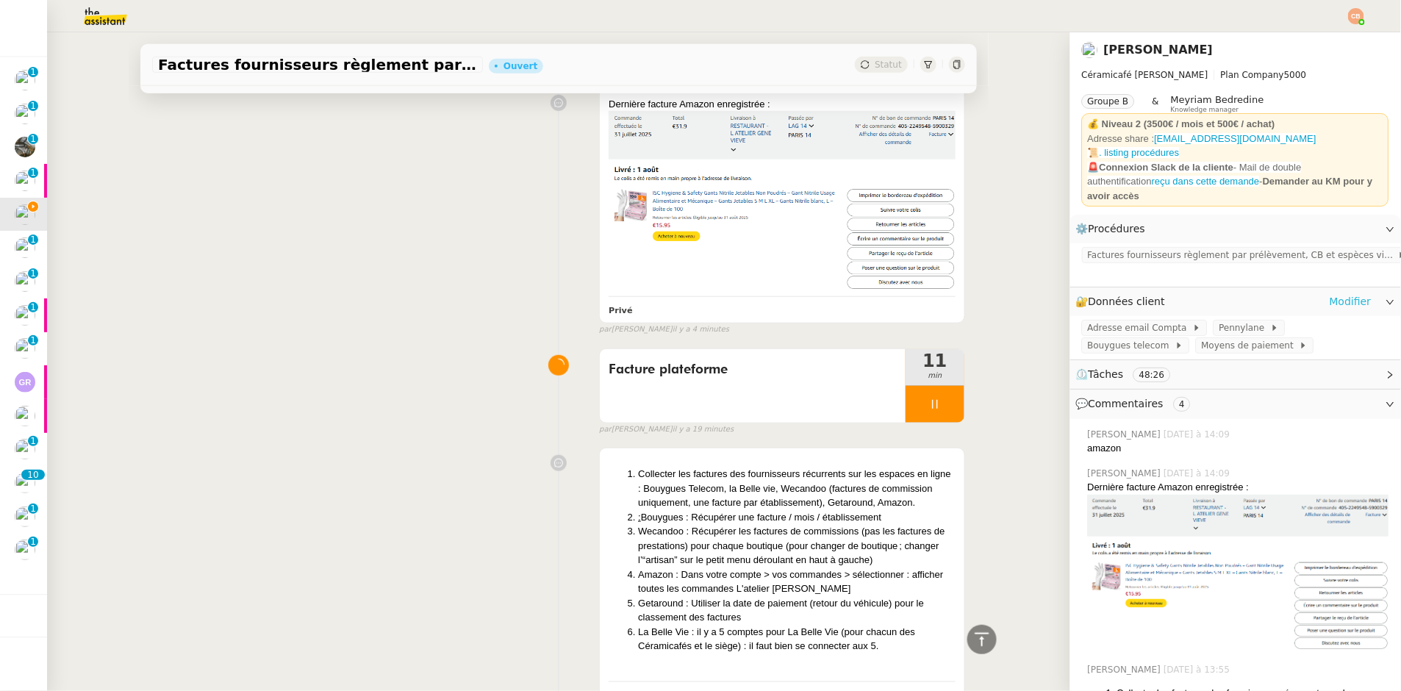
click at [1331, 298] on link "Modifier" at bounding box center [1351, 301] width 42 height 17
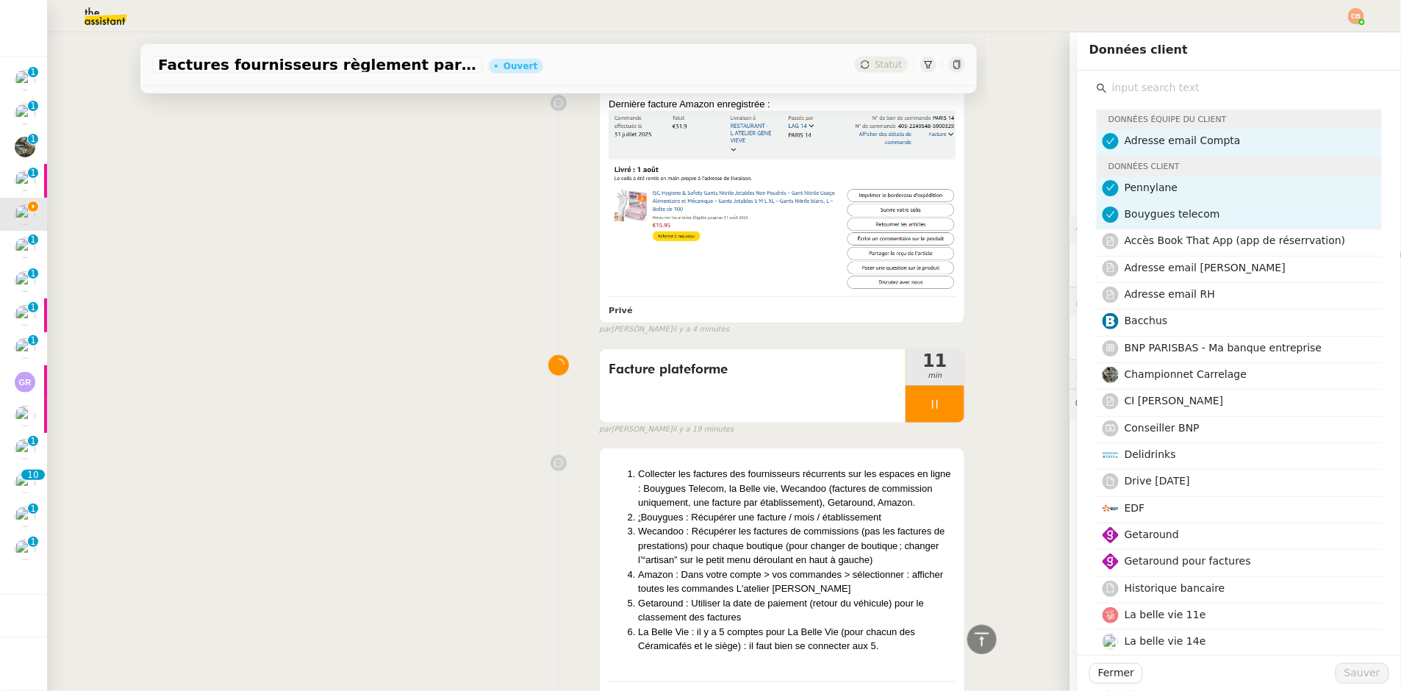
click at [1161, 83] on input "text" at bounding box center [1244, 88] width 275 height 20
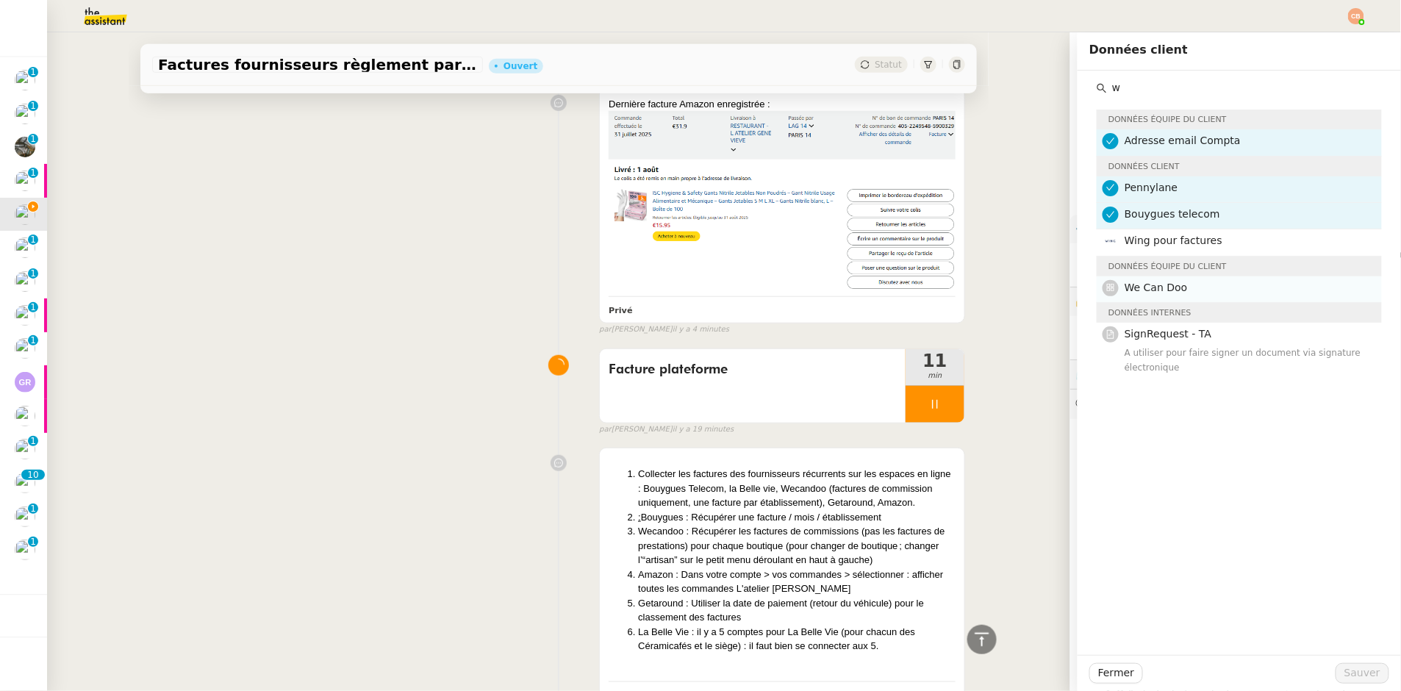
type input "w"
click at [1178, 289] on h4 "We Can Doo" at bounding box center [1249, 287] width 248 height 17
click at [1331, 635] on span "Sauver" at bounding box center [1363, 673] width 36 height 17
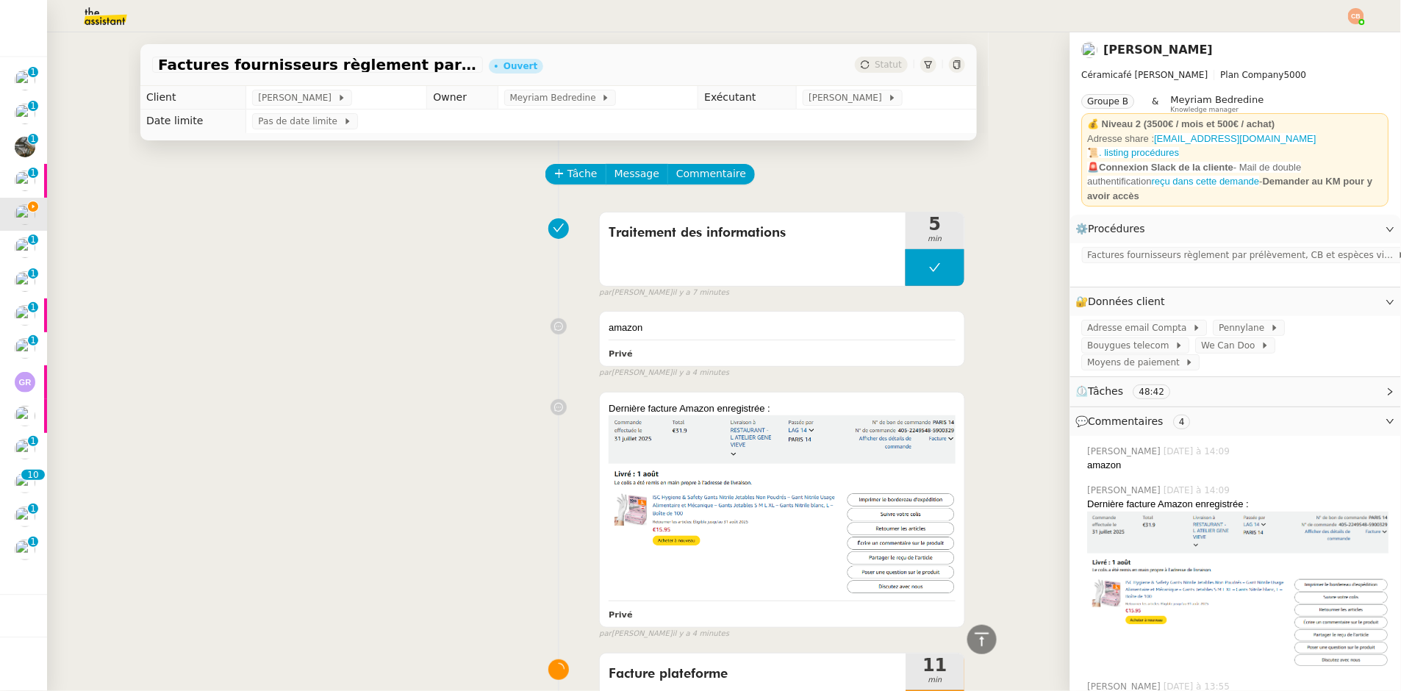
click at [1214, 347] on span "We Can Doo" at bounding box center [1232, 345] width 60 height 15
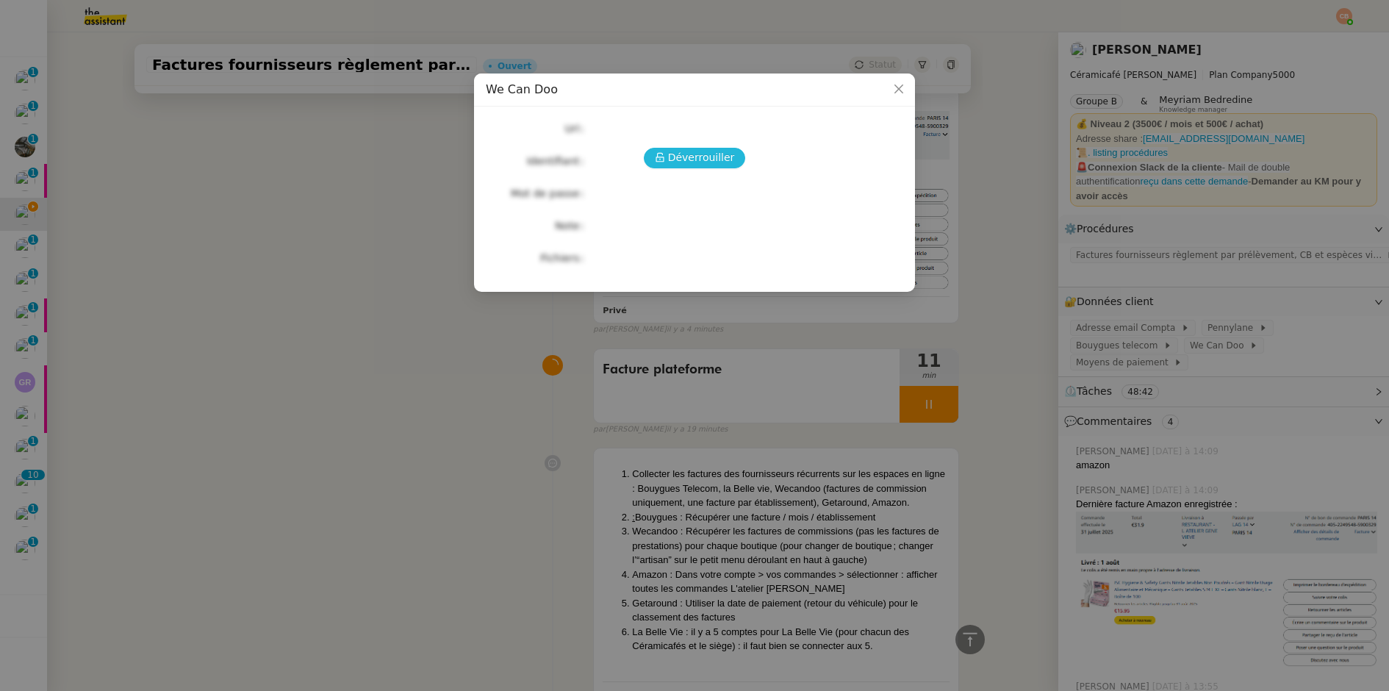
click at [681, 160] on span "Déverrouiller" at bounding box center [701, 157] width 67 height 17
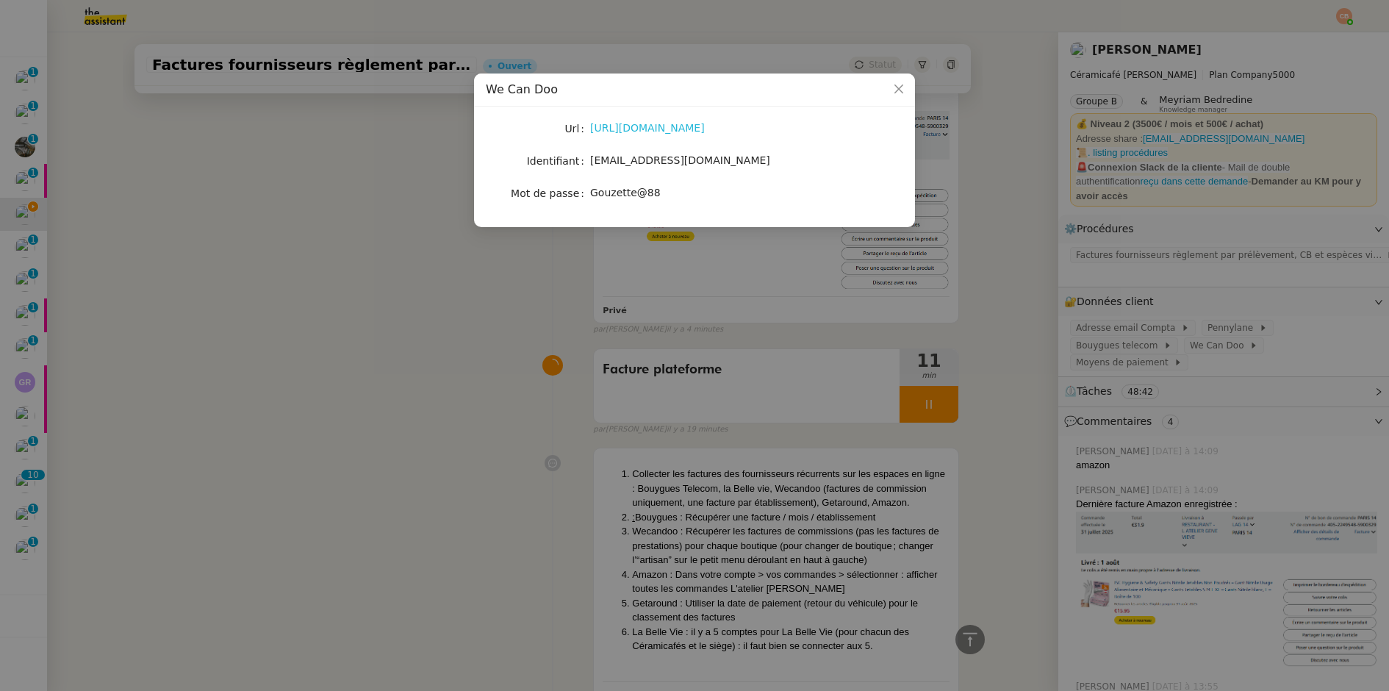
click at [656, 128] on link "[URL][DOMAIN_NAME]" at bounding box center [647, 128] width 115 height 12
drag, startPoint x: 592, startPoint y: 163, endPoint x: 748, endPoint y: 169, distance: 156.0
click at [748, 169] on div "[EMAIL_ADDRESS][DOMAIN_NAME]" at bounding box center [711, 160] width 243 height 17
copy span "[EMAIL_ADDRESS][DOMAIN_NAME]"
drag, startPoint x: 592, startPoint y: 193, endPoint x: 699, endPoint y: 196, distance: 107.4
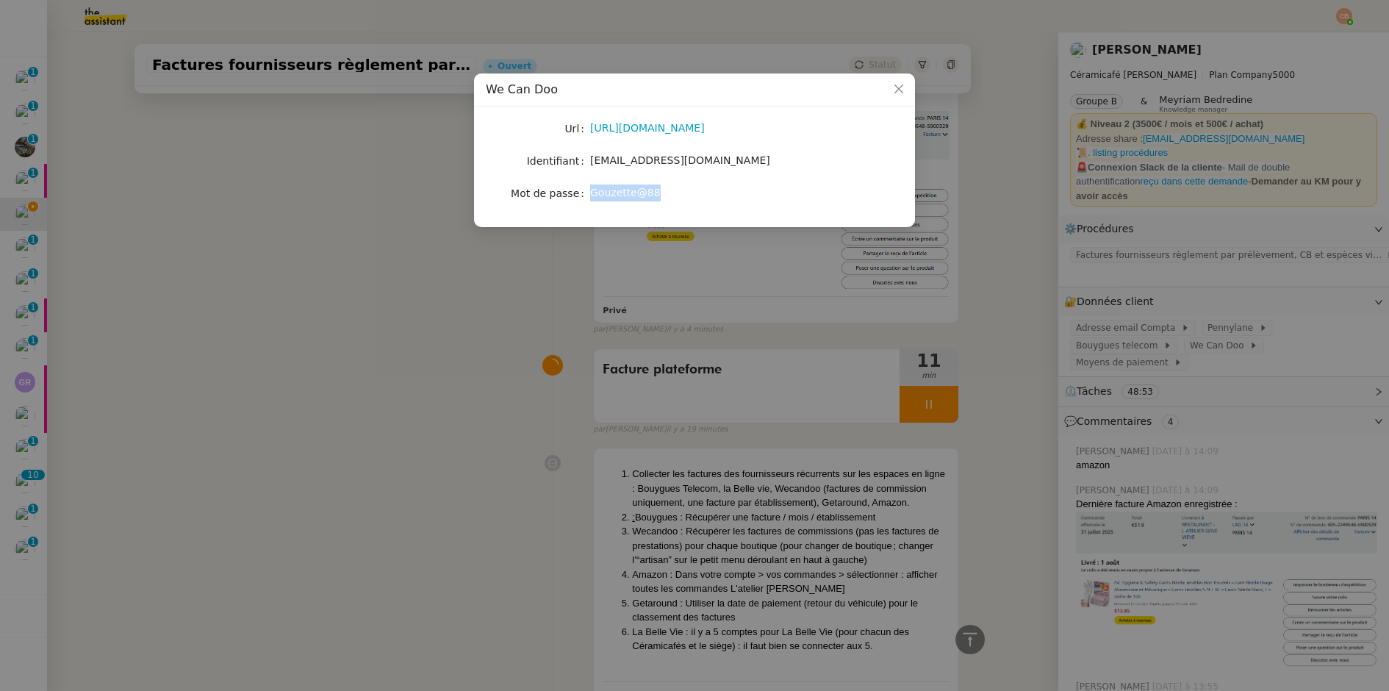
click at [699, 196] on div "Gouzette@88" at bounding box center [711, 193] width 243 height 17
copy span "Gouzette@88"
click at [451, 271] on nz-modal-container "We Can Doo Url [URL][DOMAIN_NAME] Identifiant [EMAIL_ADDRESS][DOMAIN_NAME] Mot …" at bounding box center [694, 345] width 1389 height 691
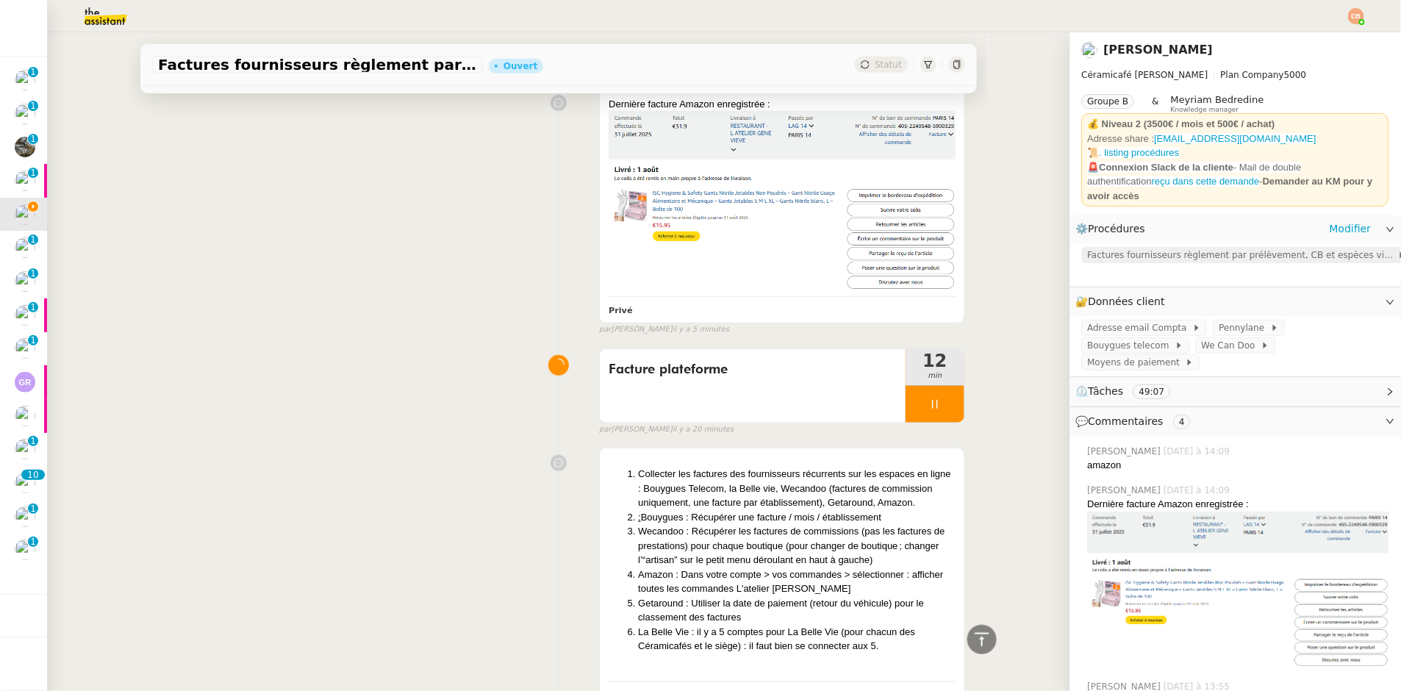
click at [1159, 247] on div "Factures fournisseurs règlement par prélèvement, CB et espèces via Pennylane" at bounding box center [1247, 255] width 331 height 16
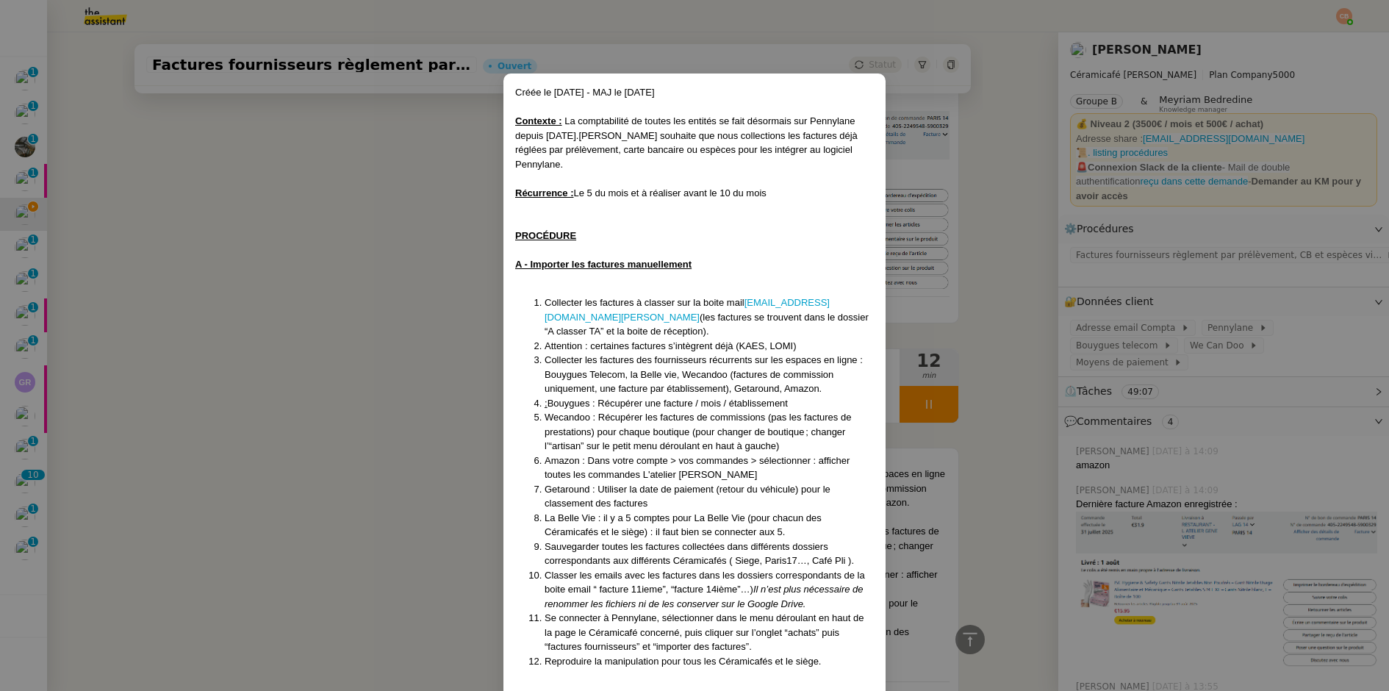
click at [346, 360] on nz-modal-container "Créée le [DATE] - MAJ le [DATE] Contexte : La comptabilité de toutes les entité…" at bounding box center [694, 345] width 1389 height 691
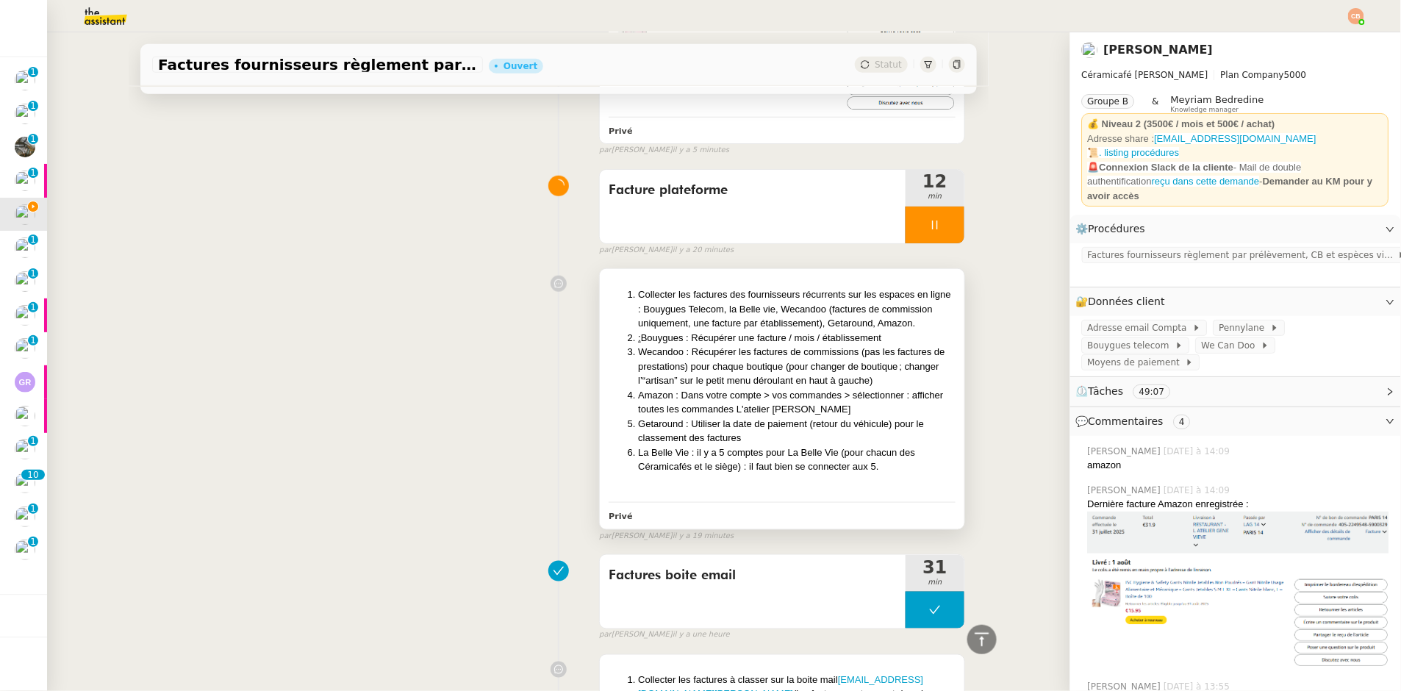
scroll to position [545, 0]
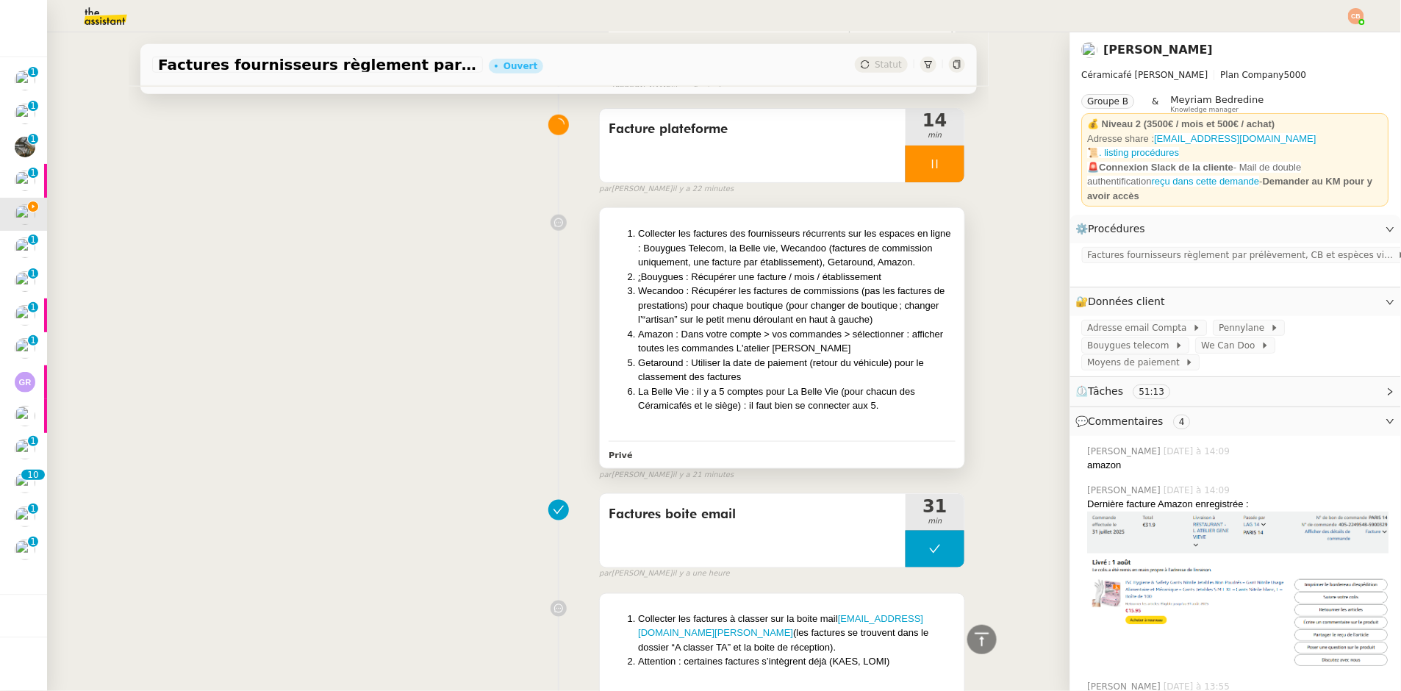
click at [701, 226] on li "Collecter les factures des fournisseurs récurrents sur les espaces en ligne : B…" at bounding box center [797, 247] width 318 height 43
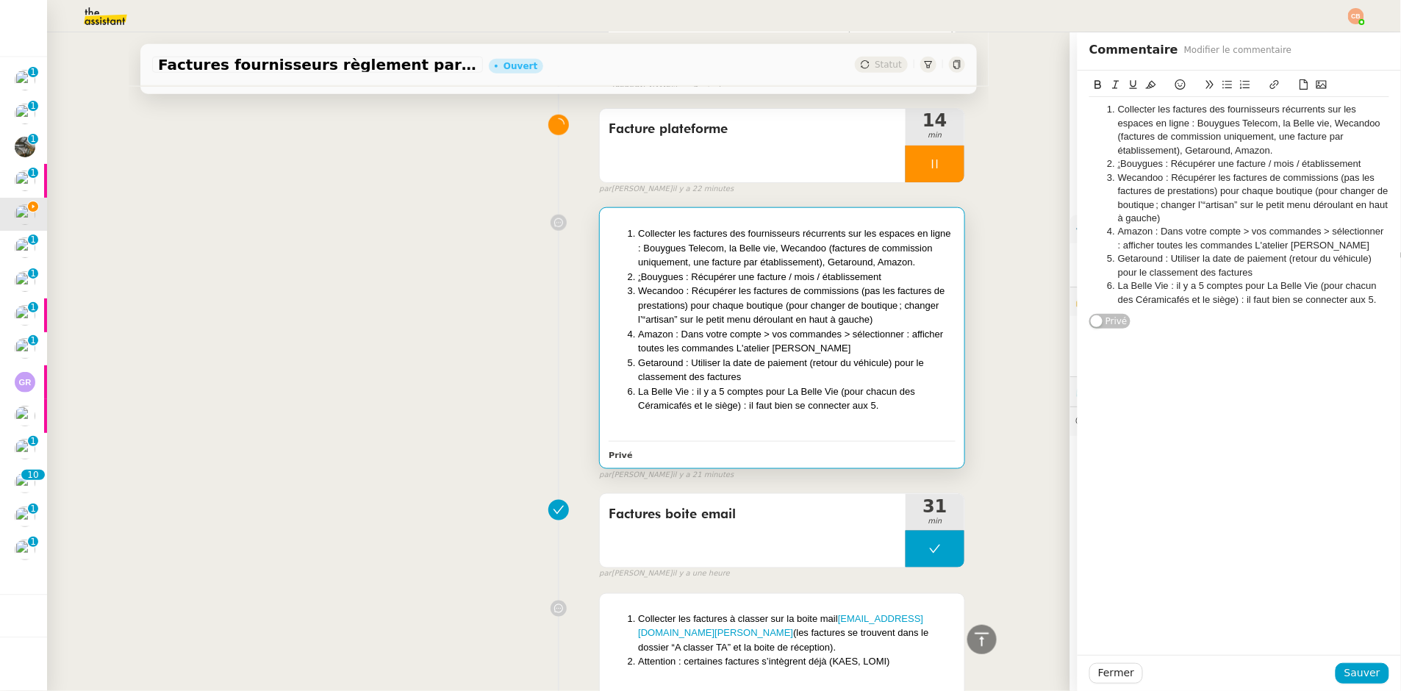
click at [1352, 166] on li ": Bouygues : Récupérer une facture / mois / établissement" at bounding box center [1247, 163] width 286 height 13
click at [1172, 78] on button at bounding box center [1181, 84] width 18 height 17
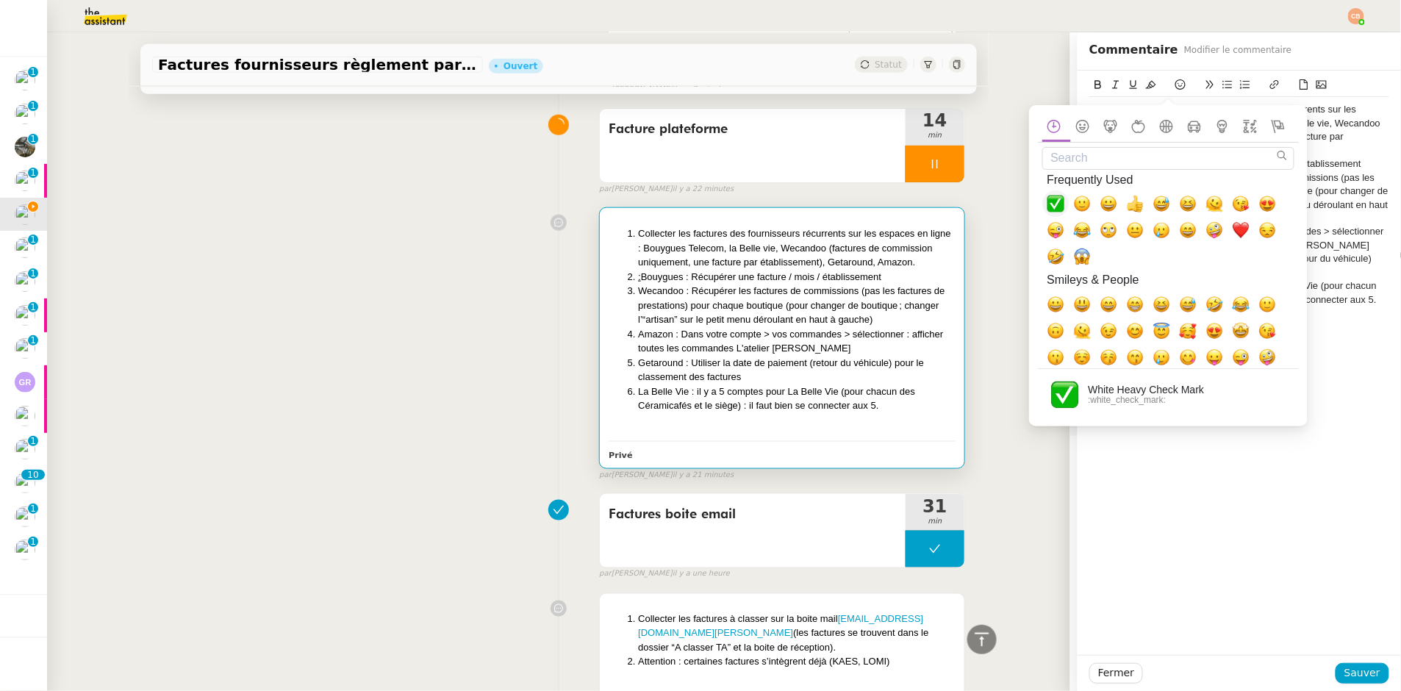
click at [1054, 205] on span "✅, white_check_mark" at bounding box center [1056, 204] width 18 height 18
click at [1340, 146] on li "Collecter les factures des fournisseurs récurrents sur les espaces en ligne : B…" at bounding box center [1247, 130] width 286 height 54
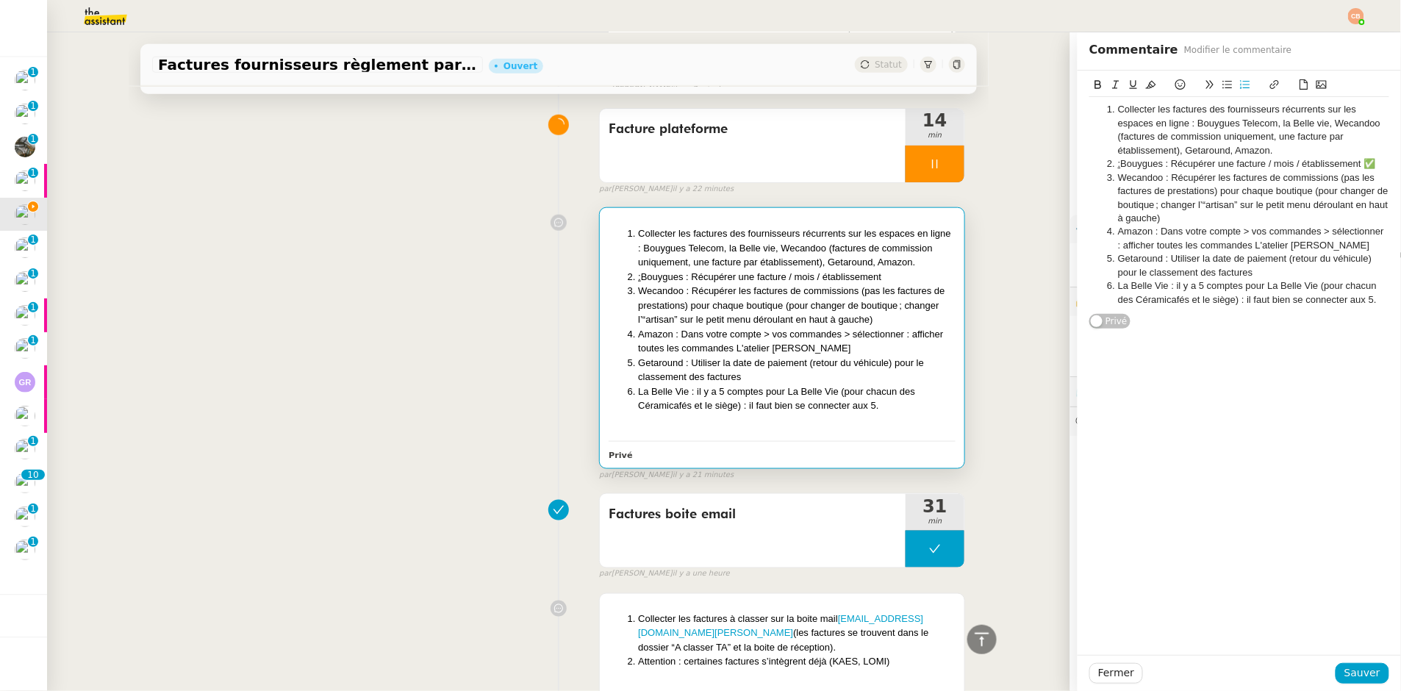
click at [1161, 221] on li "Wecandoo : Récupérer les factures de commissions (pas les factures de prestatio…" at bounding box center [1247, 198] width 286 height 54
click at [1172, 78] on button at bounding box center [1181, 84] width 18 height 17
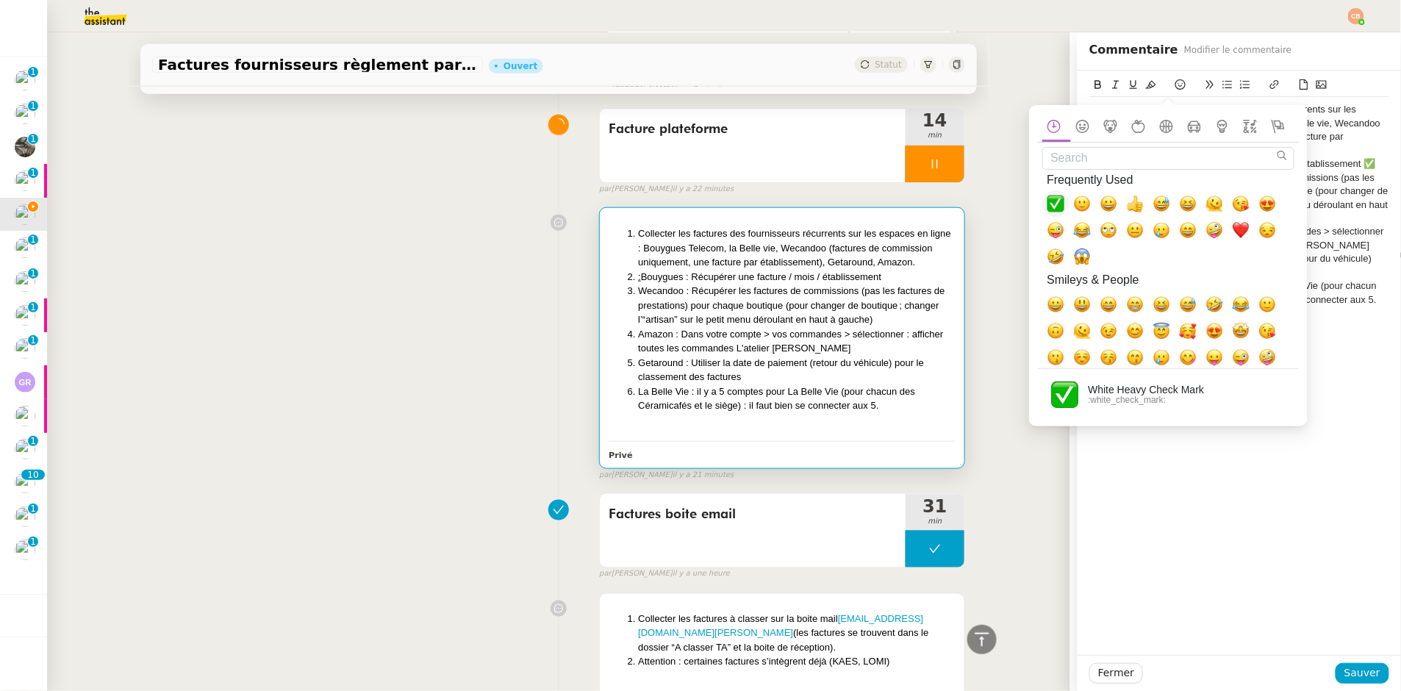
click at [1063, 202] on span "✅, white_check_mark" at bounding box center [1056, 204] width 18 height 18
click at [1328, 180] on li "Wecandoo : Récupérer les factures de commissions (pas les factures de prestatio…" at bounding box center [1247, 198] width 286 height 54
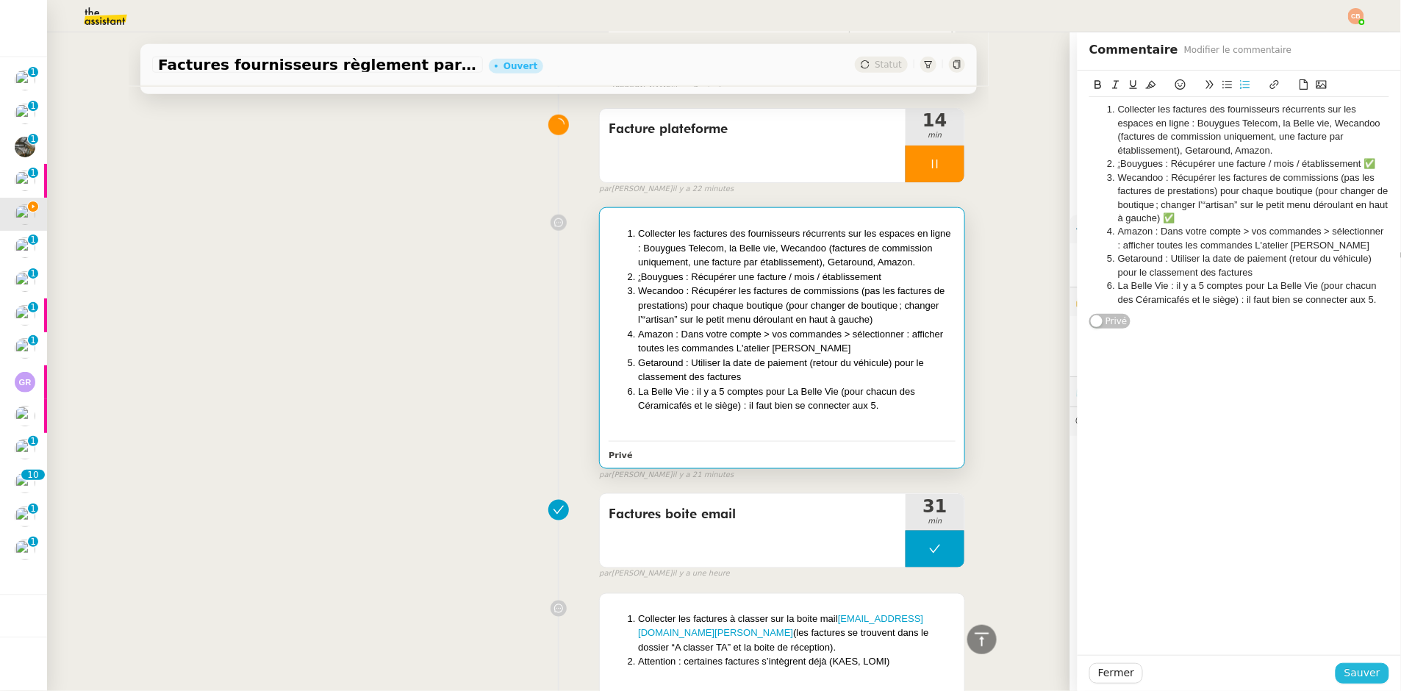
click at [1354, 668] on span "Sauver" at bounding box center [1363, 673] width 36 height 17
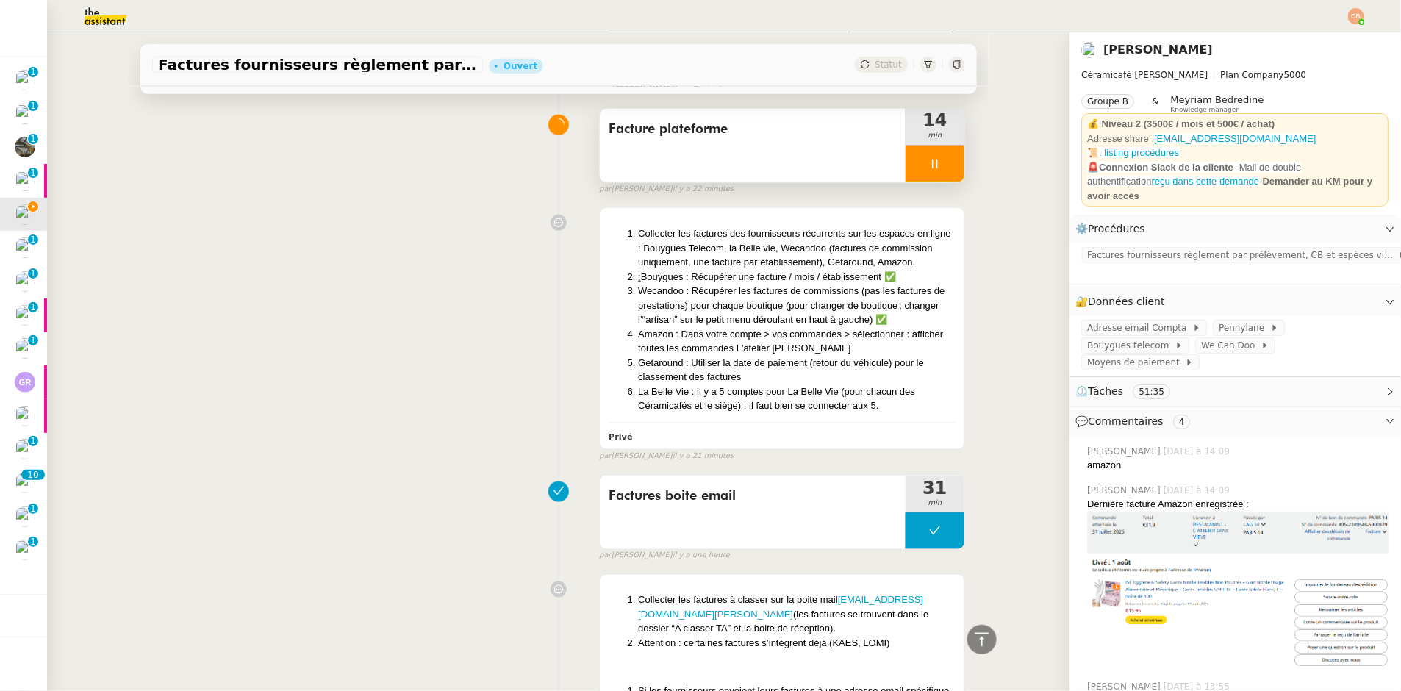
click at [918, 168] on div at bounding box center [935, 164] width 59 height 37
click at [906, 155] on div at bounding box center [920, 164] width 29 height 37
click at [1330, 304] on link "Modifier" at bounding box center [1351, 301] width 42 height 17
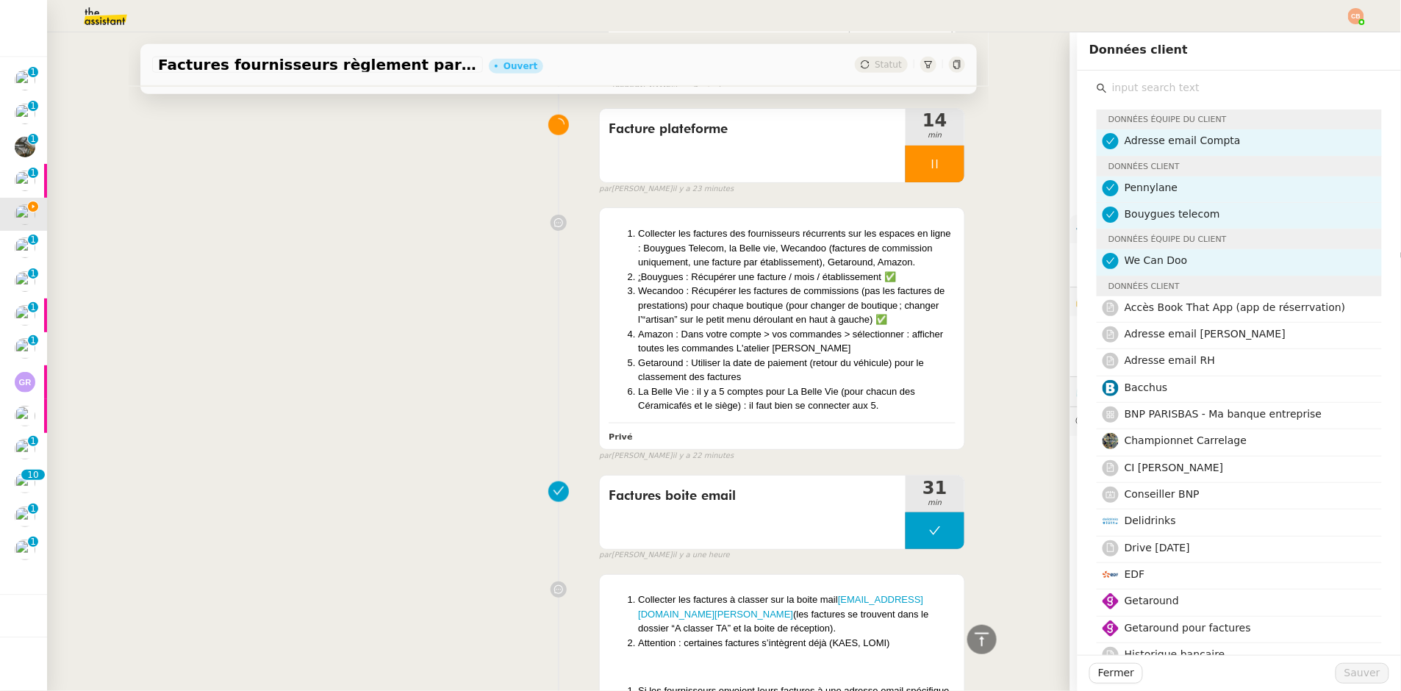
click at [1176, 89] on input "text" at bounding box center [1244, 88] width 275 height 20
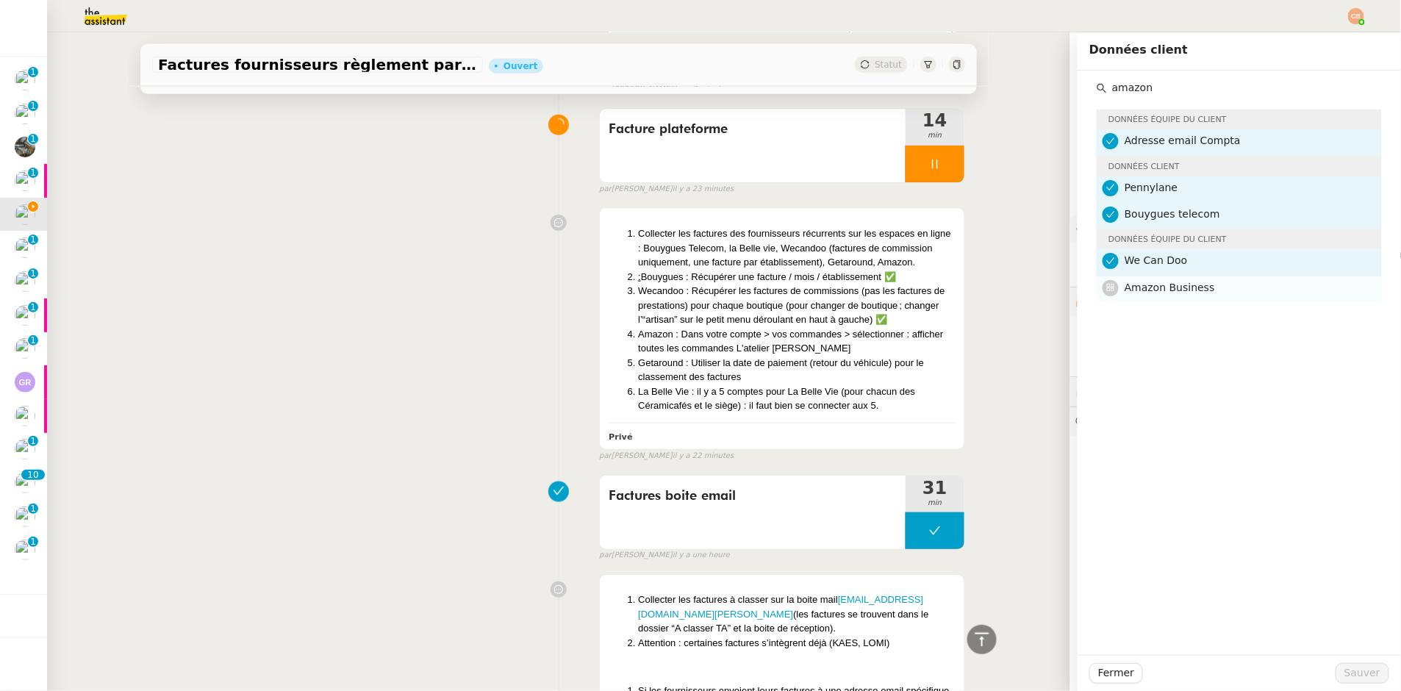
type input "amazon"
click at [1188, 287] on span "Amazon Business" at bounding box center [1170, 288] width 90 height 12
click at [1345, 673] on span "Sauver" at bounding box center [1363, 673] width 36 height 17
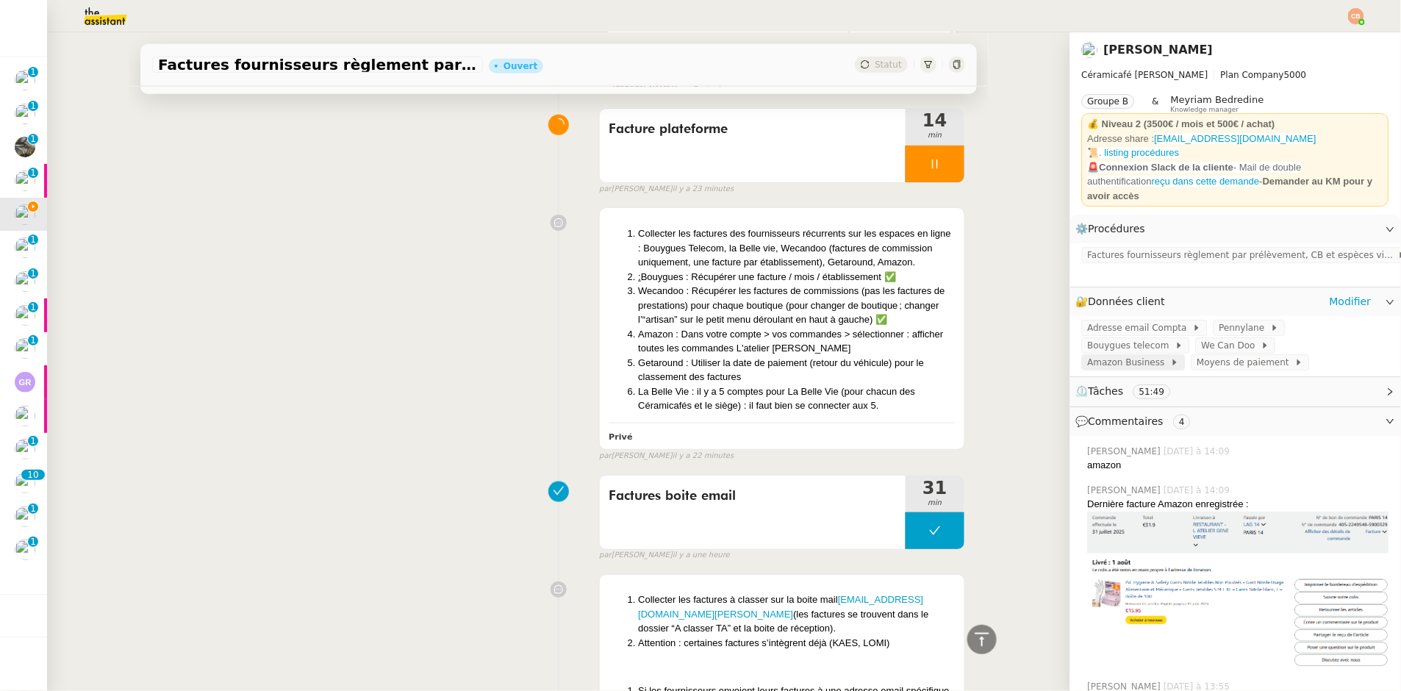
click at [1171, 355] on span "Amazon Business" at bounding box center [1129, 362] width 83 height 15
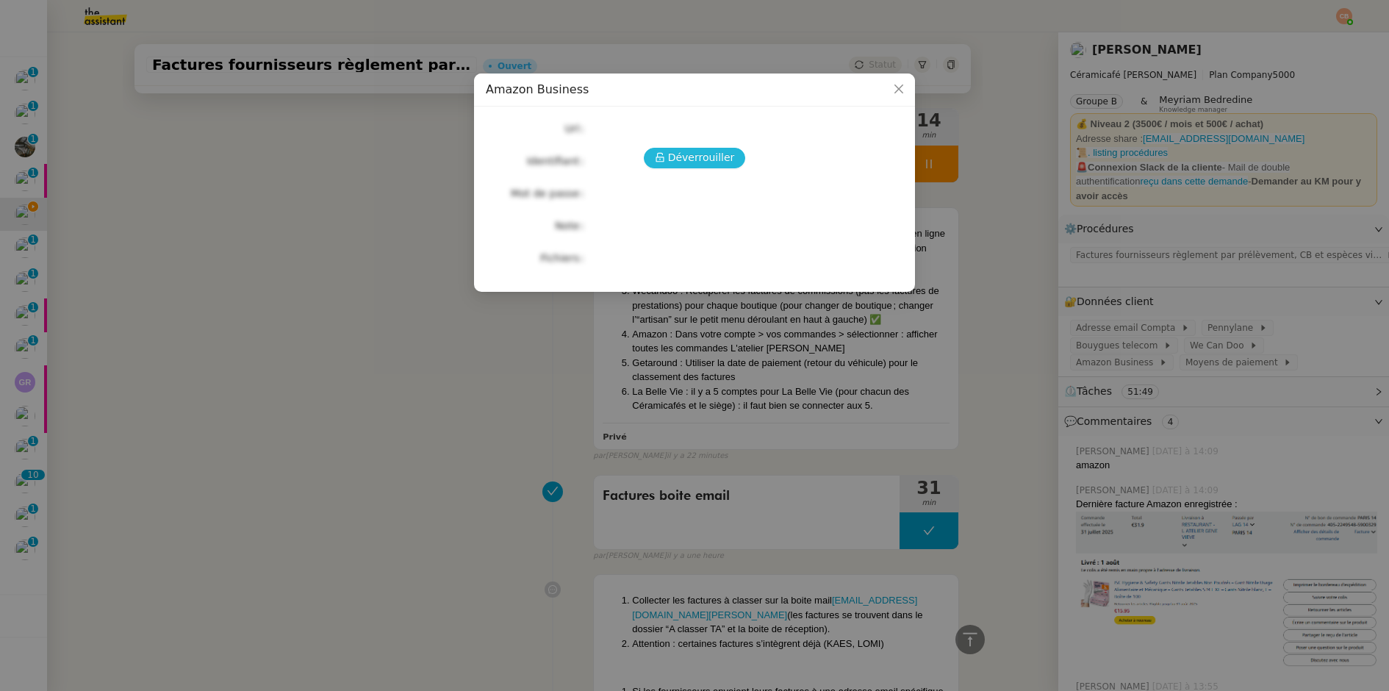
click at [711, 159] on span "Déverrouiller" at bounding box center [701, 157] width 67 height 17
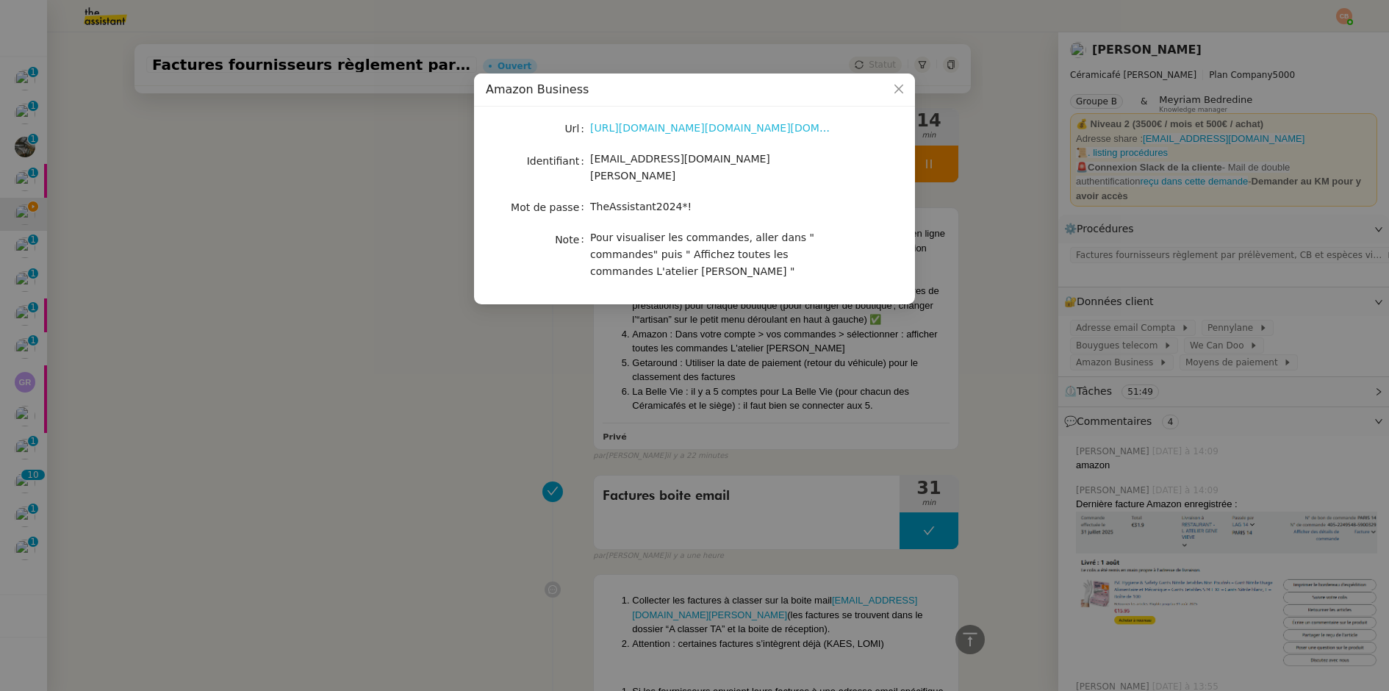
click at [683, 129] on link "[URL][DOMAIN_NAME][DOMAIN_NAME][DOMAIN_NAME][DOMAIN_NAME][DOMAIN_NAME][EMAIL_AD…" at bounding box center [952, 128] width 724 height 12
drag, startPoint x: 593, startPoint y: 193, endPoint x: 711, endPoint y: 198, distance: 118.4
click at [711, 198] on div "TheAssistant2024*!" at bounding box center [711, 206] width 243 height 17
copy span "TheAssistant2024*!"
click at [315, 221] on nz-modal-container "Amazon Business Url [URL][DOMAIN_NAME][DOMAIN_NAME][DOMAIN_NAME][DOMAIN_NAME][D…" at bounding box center [694, 345] width 1389 height 691
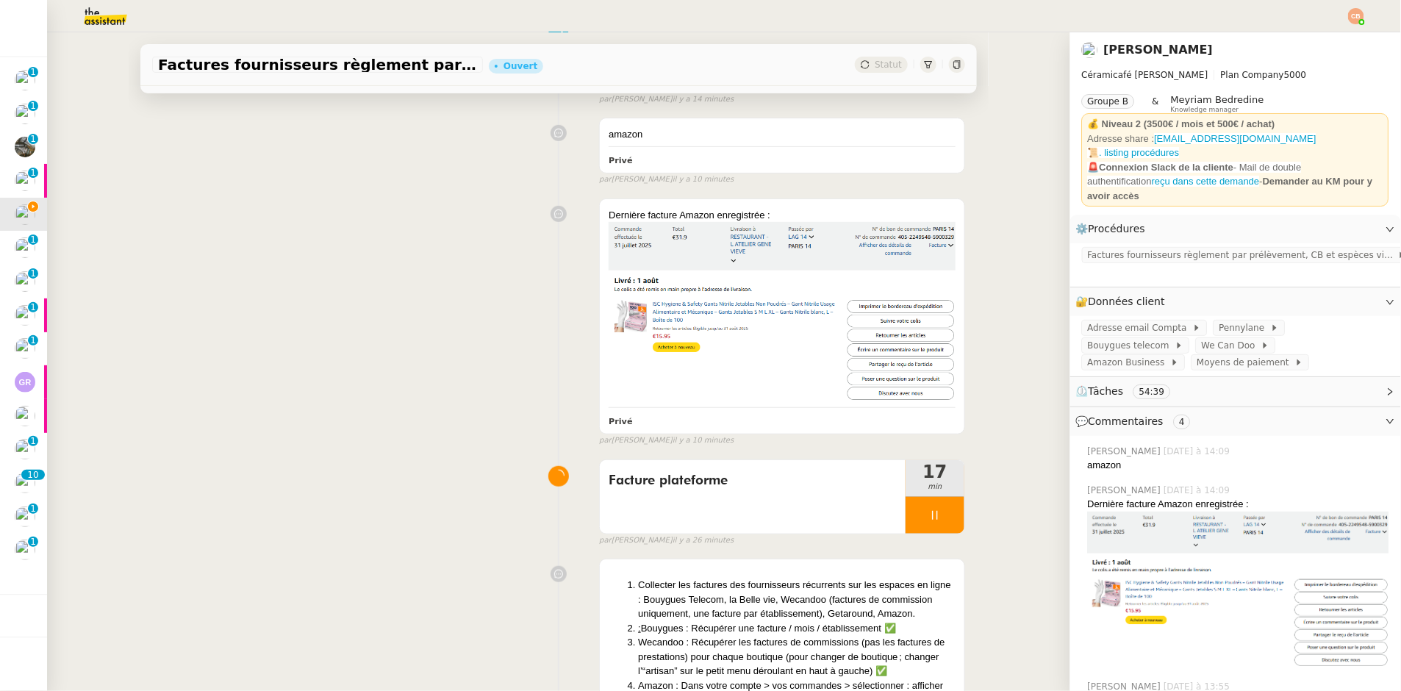
scroll to position [311, 0]
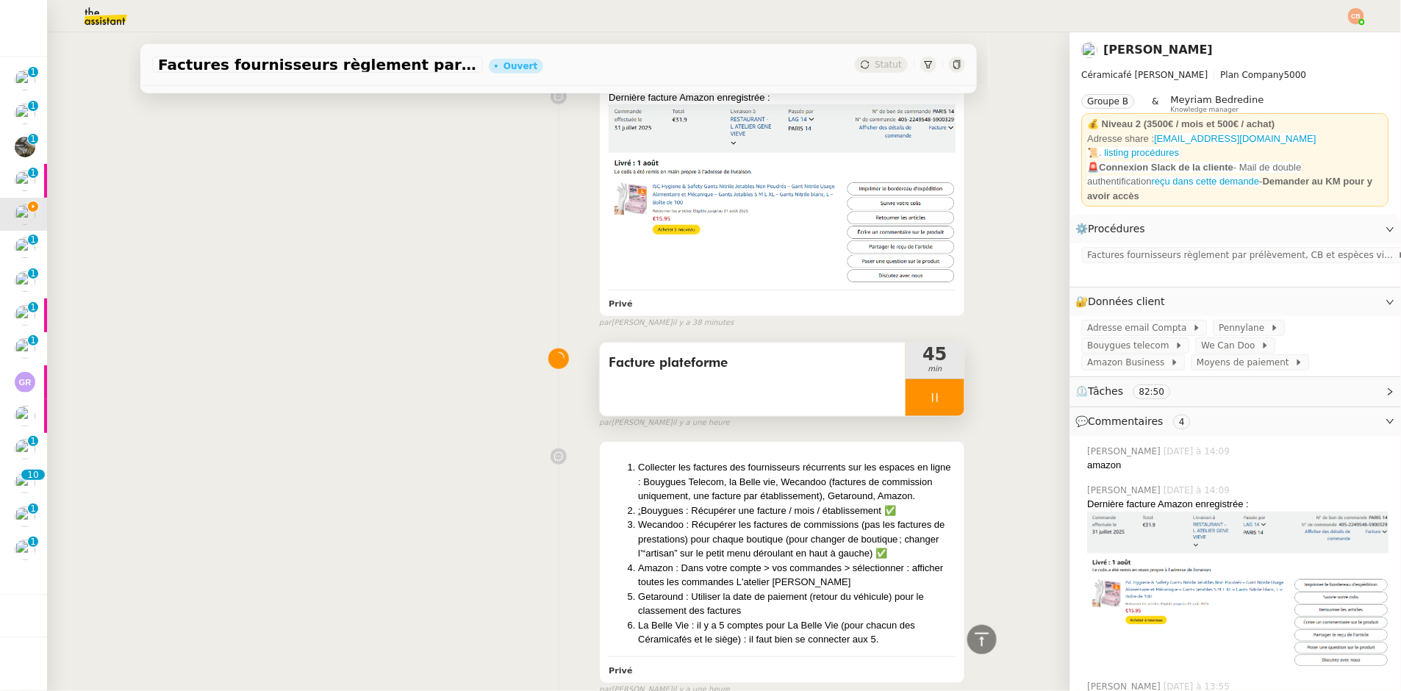
click at [912, 387] on div at bounding box center [935, 397] width 59 height 37
click at [935, 390] on button at bounding box center [949, 397] width 29 height 37
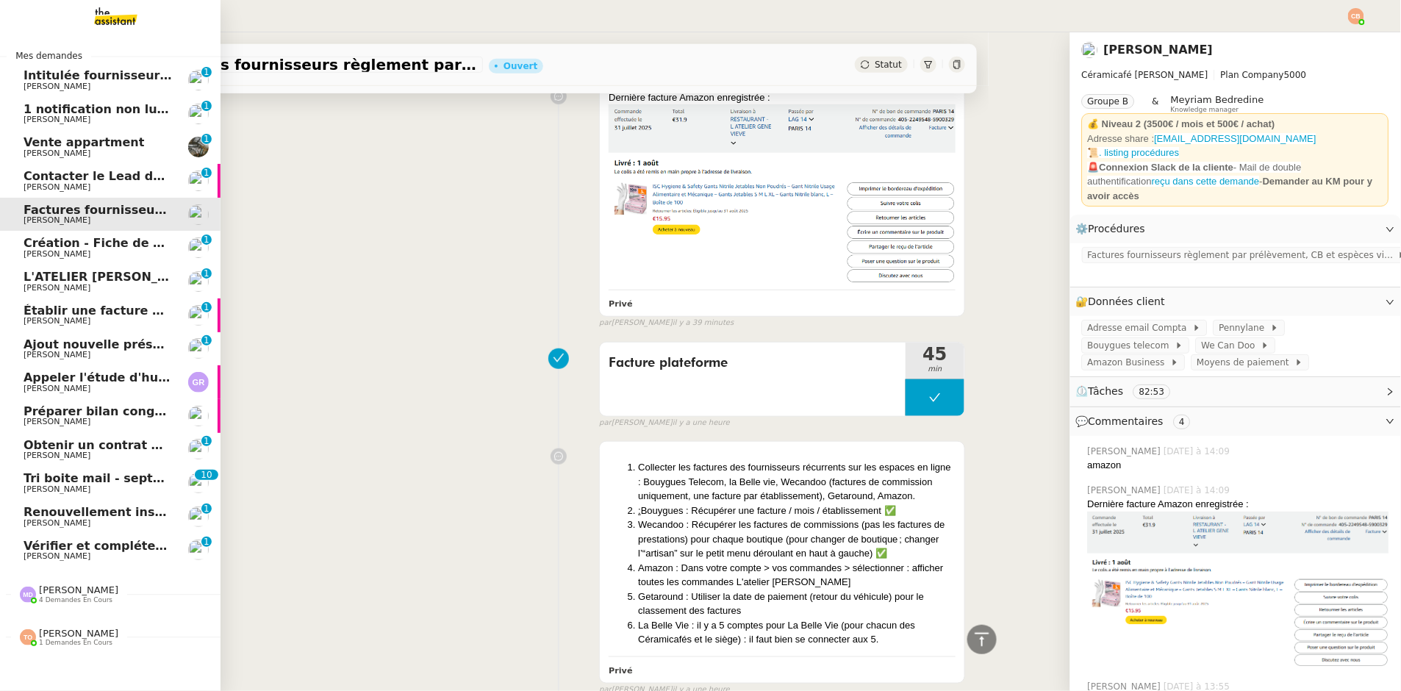
click at [58, 249] on span "[PERSON_NAME]" at bounding box center [57, 254] width 67 height 10
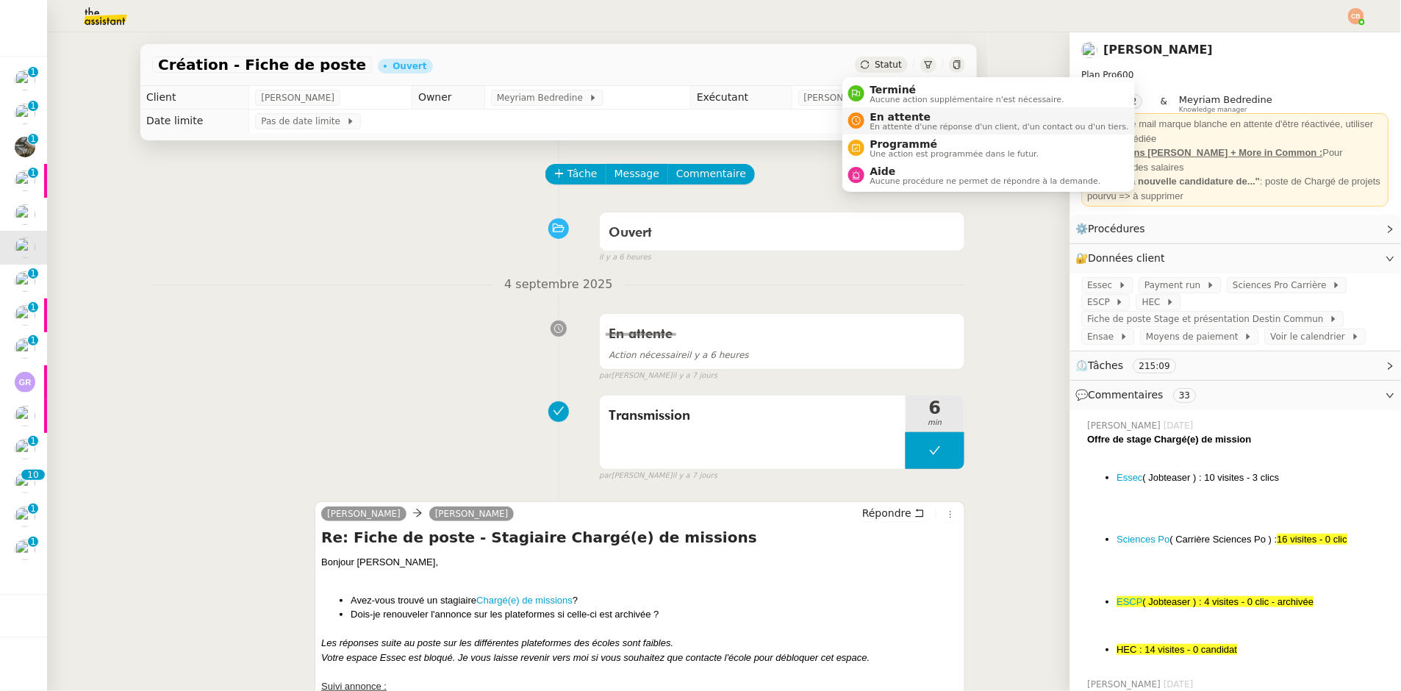
click at [878, 116] on span "En attente" at bounding box center [999, 117] width 259 height 12
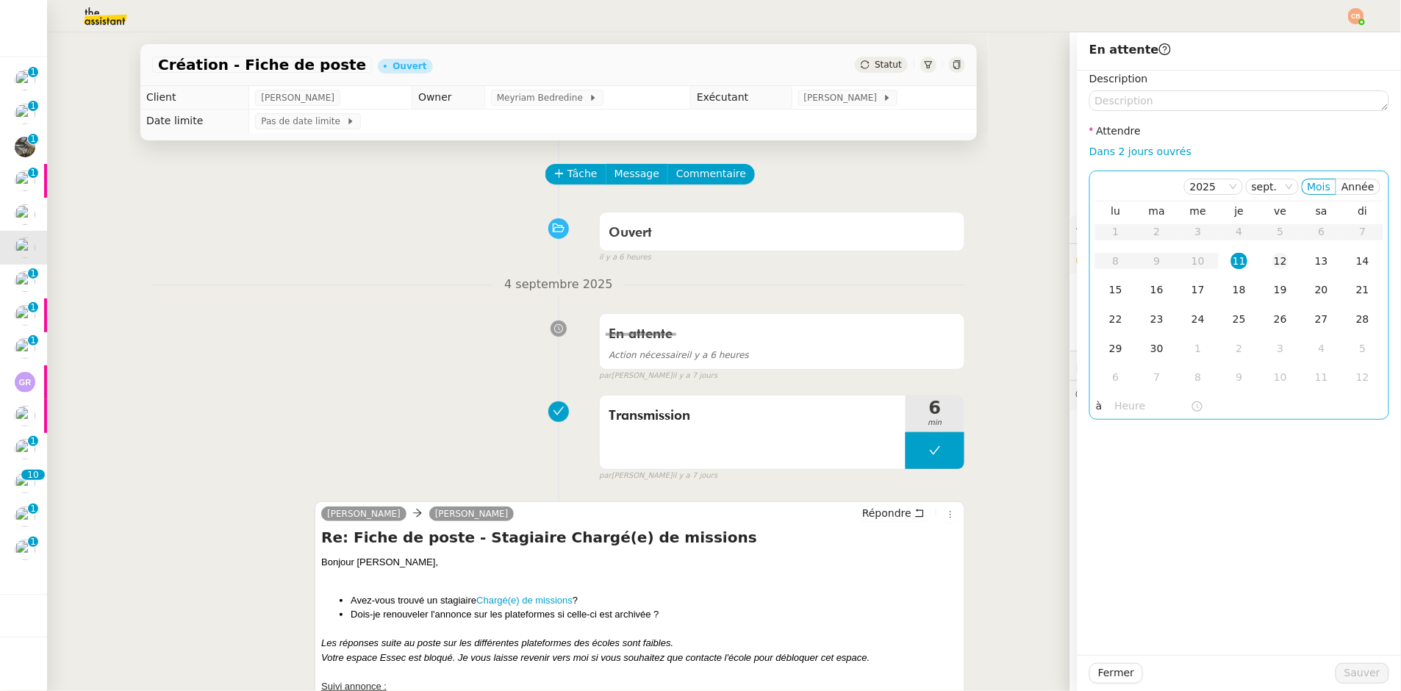
click at [1273, 264] on div "12" at bounding box center [1281, 261] width 16 height 16
click at [1121, 408] on input "text" at bounding box center [1153, 406] width 76 height 17
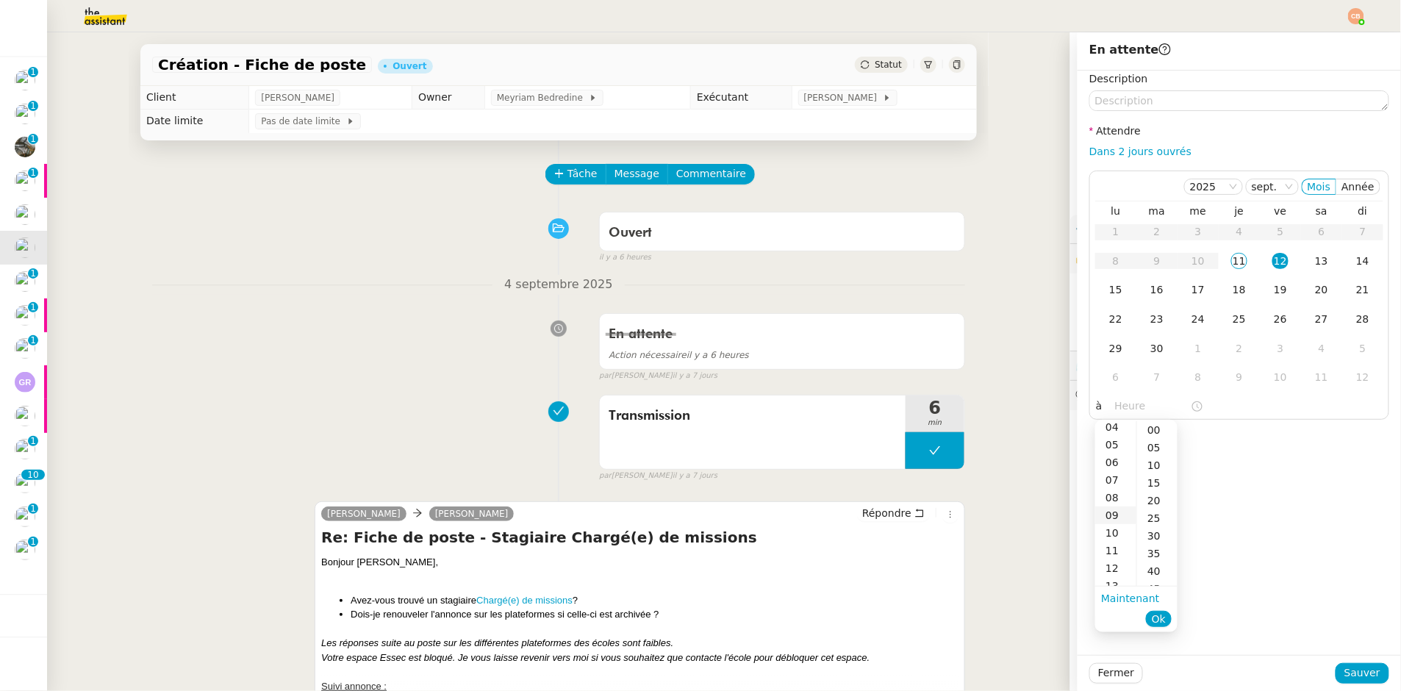
click at [1112, 519] on div "09" at bounding box center [1115, 516] width 41 height 18
click at [1159, 425] on div "00" at bounding box center [1157, 430] width 40 height 18
type input "09:00"
click at [1253, 459] on div "Description Attendre Dans 2 jours ouvrés [DATE] Mois Année lu ma me je ve sa di…" at bounding box center [1239, 363] width 323 height 584
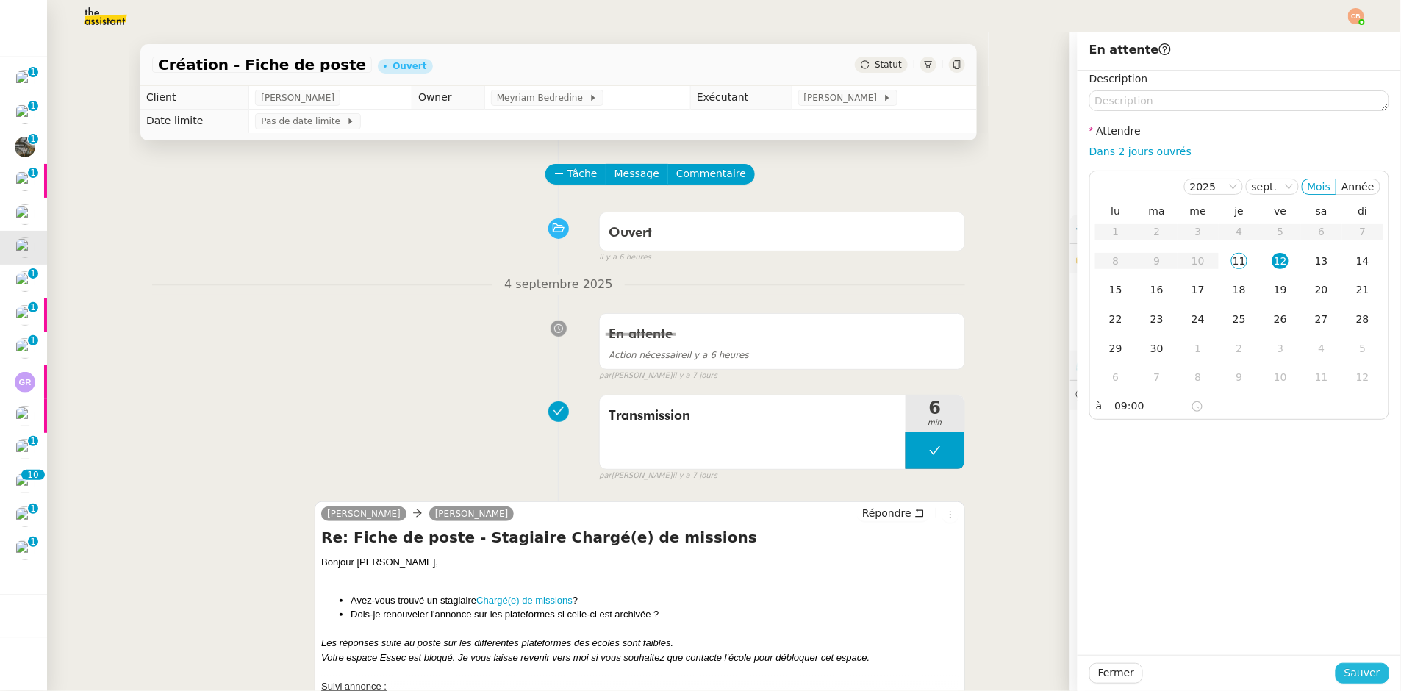
click at [1345, 670] on span "Sauver" at bounding box center [1363, 673] width 36 height 17
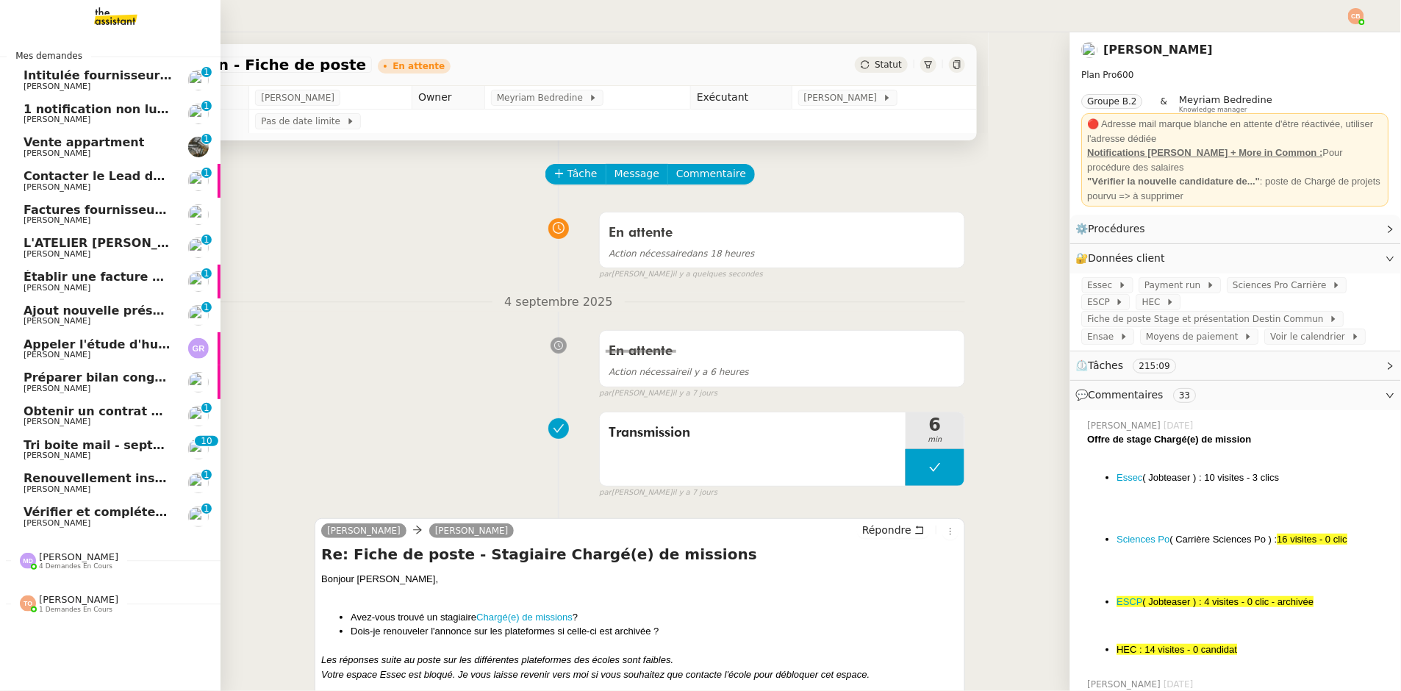
click at [40, 238] on span "L'ATELIER [PERSON_NAME] : Tenue comptable - Documents et justificatifs à fournir" at bounding box center [298, 243] width 549 height 14
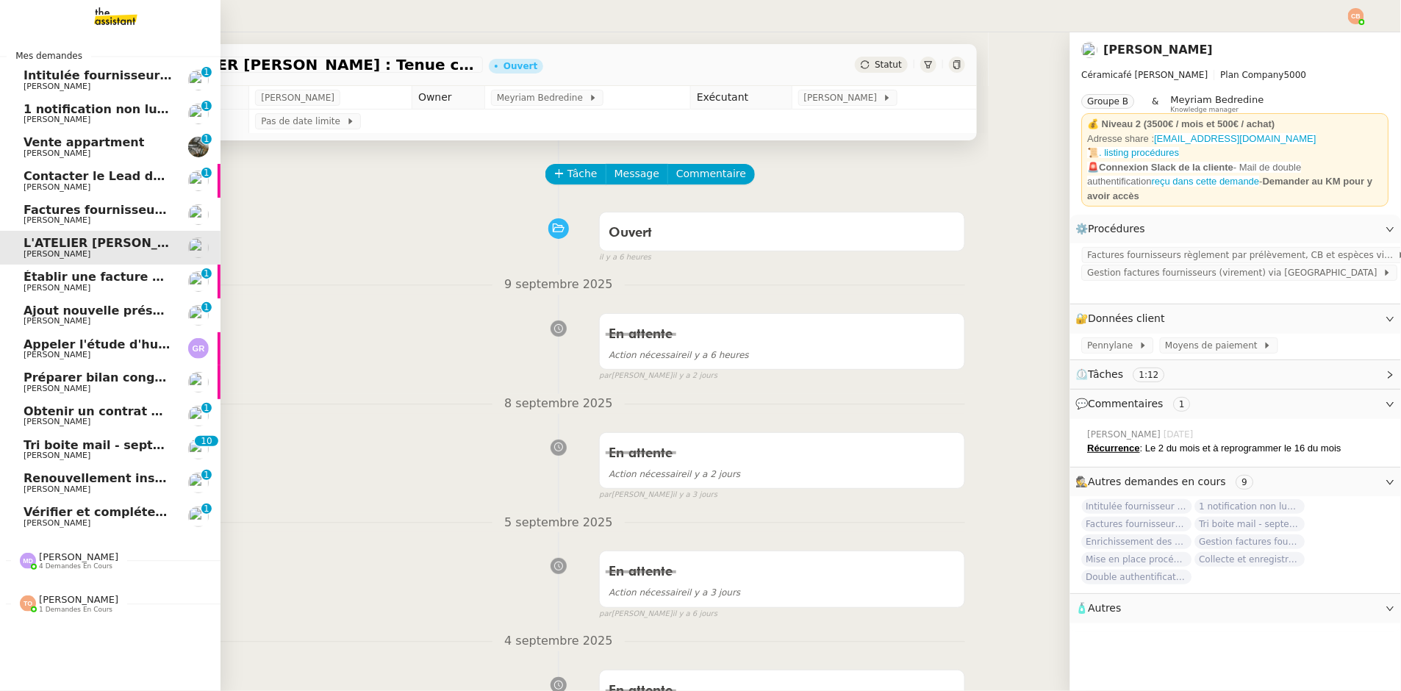
click at [55, 343] on span "Appeler l'étude d'huissier" at bounding box center [109, 344] width 171 height 14
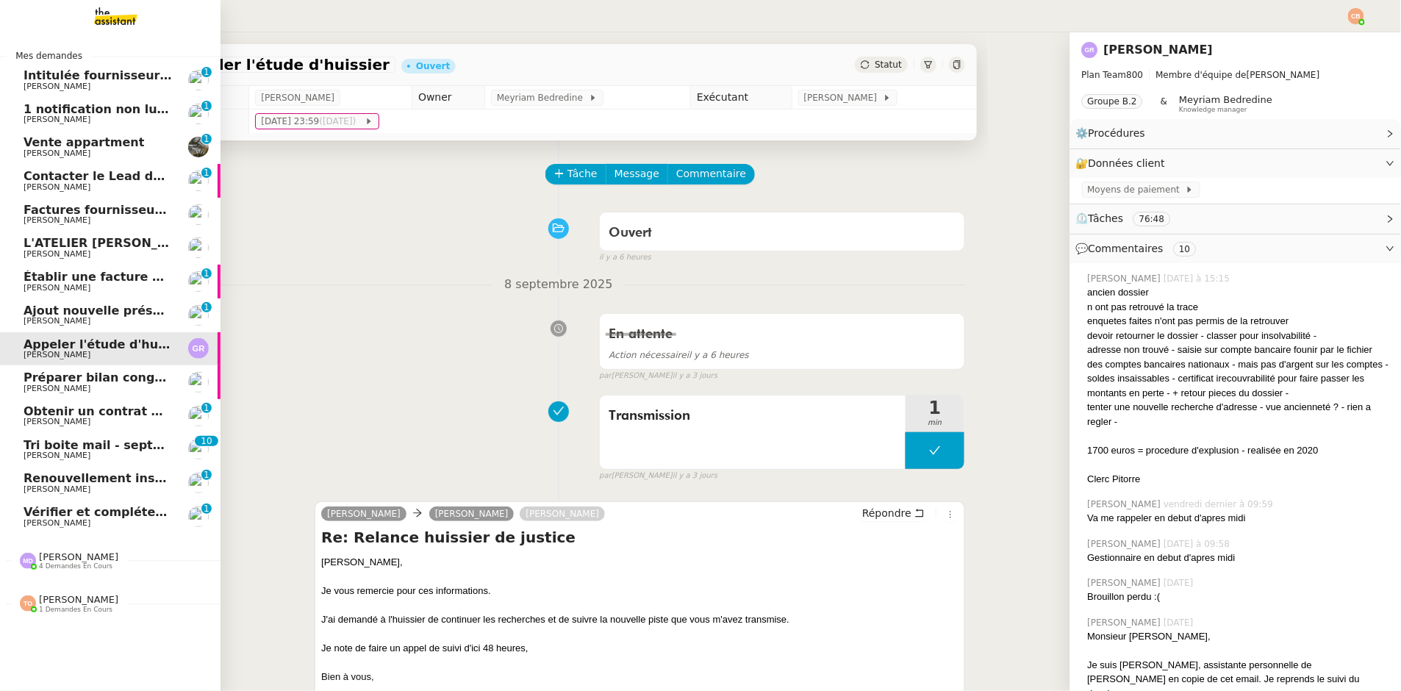
click at [65, 435] on link "Tri boite mail - septembre 2025 Genevieve Landsmann 0 1 2 3 4 5 6 7 8 9 0 1 2 3…" at bounding box center [110, 450] width 221 height 34
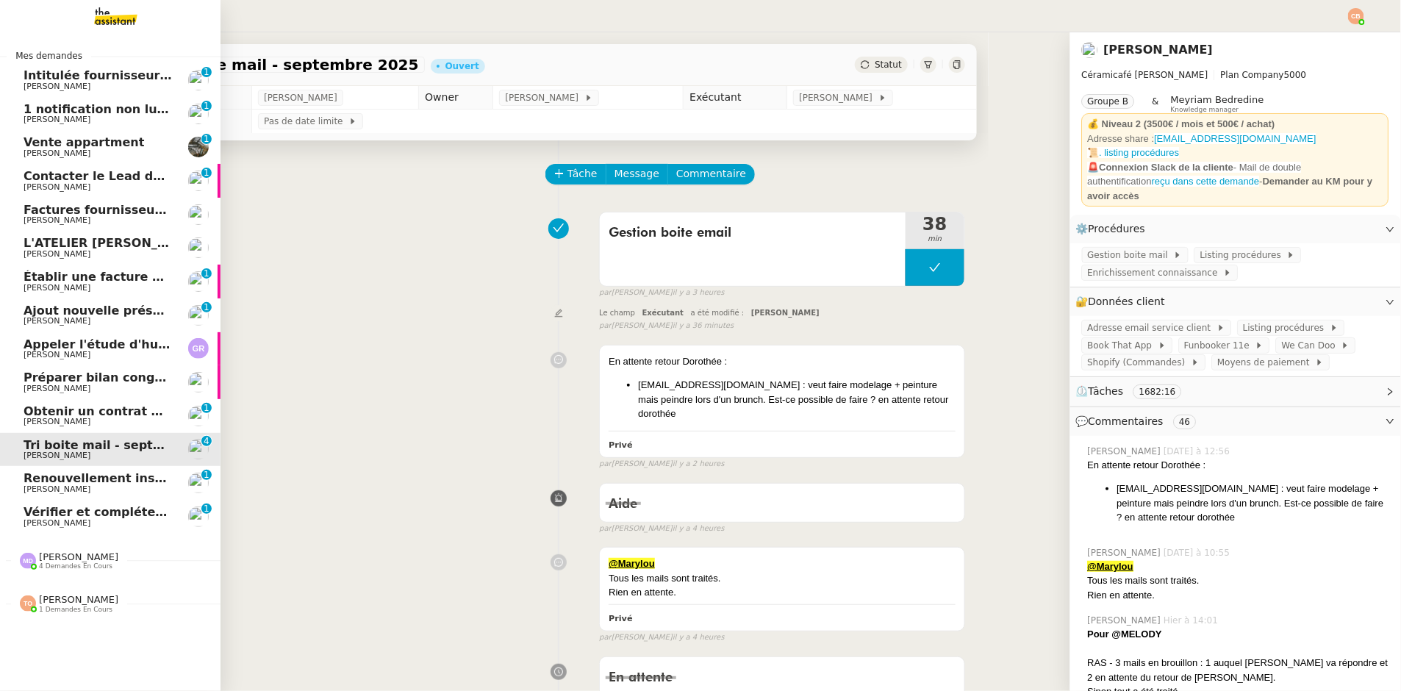
click at [82, 484] on span "[PERSON_NAME]" at bounding box center [57, 489] width 67 height 10
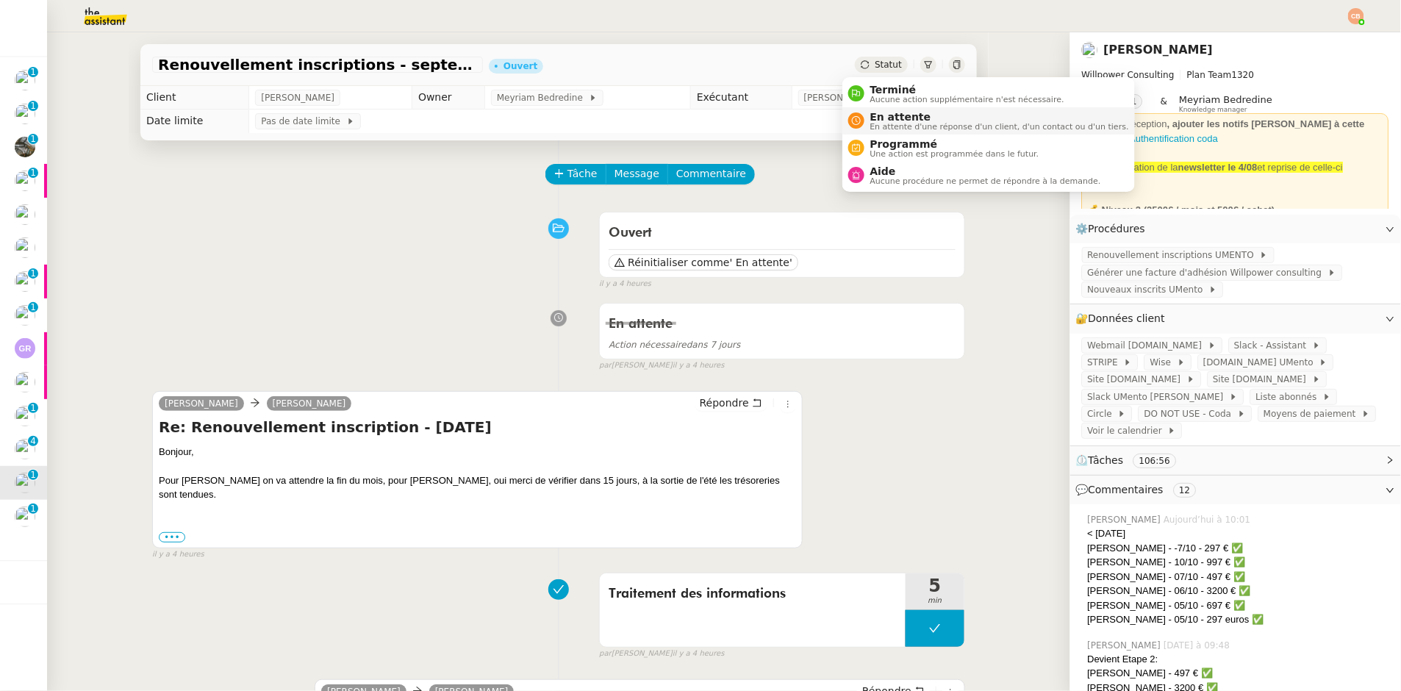
click at [878, 117] on span "En attente" at bounding box center [999, 117] width 259 height 12
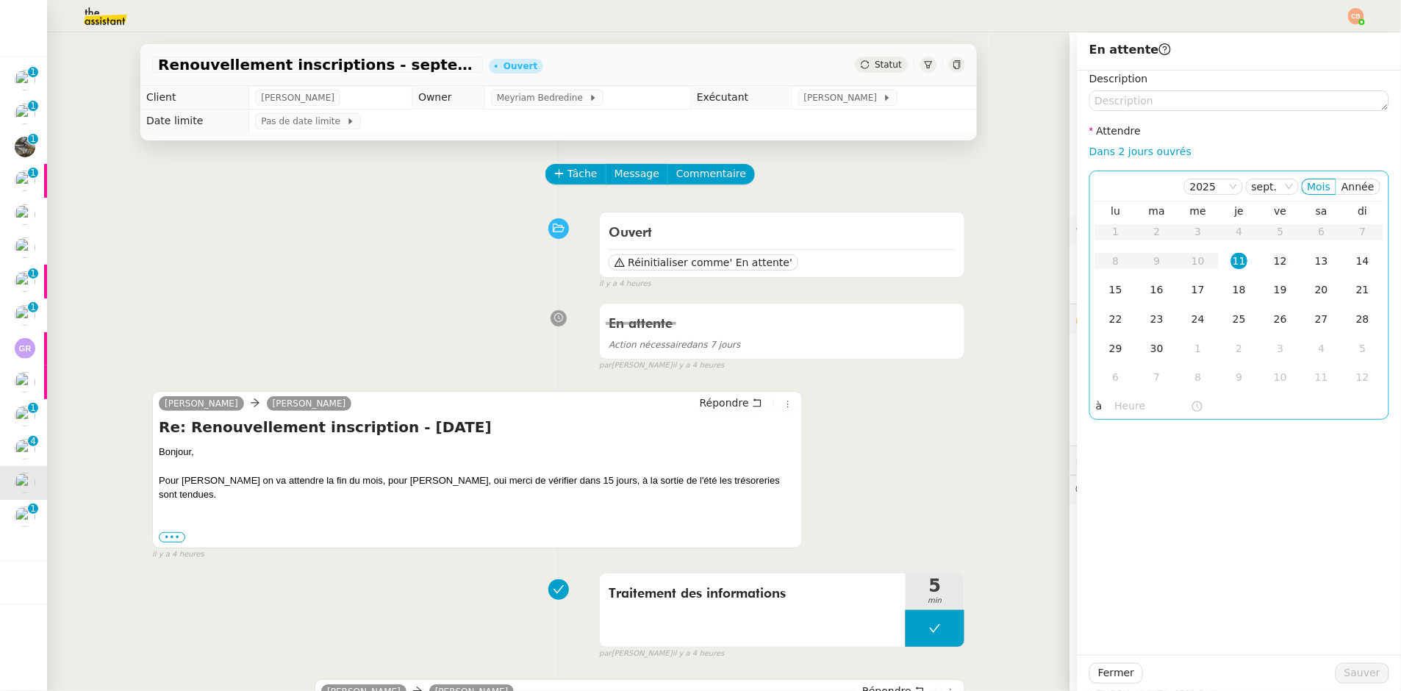
click at [1273, 260] on div "12" at bounding box center [1281, 261] width 16 height 16
click at [1117, 402] on input "text" at bounding box center [1153, 406] width 76 height 17
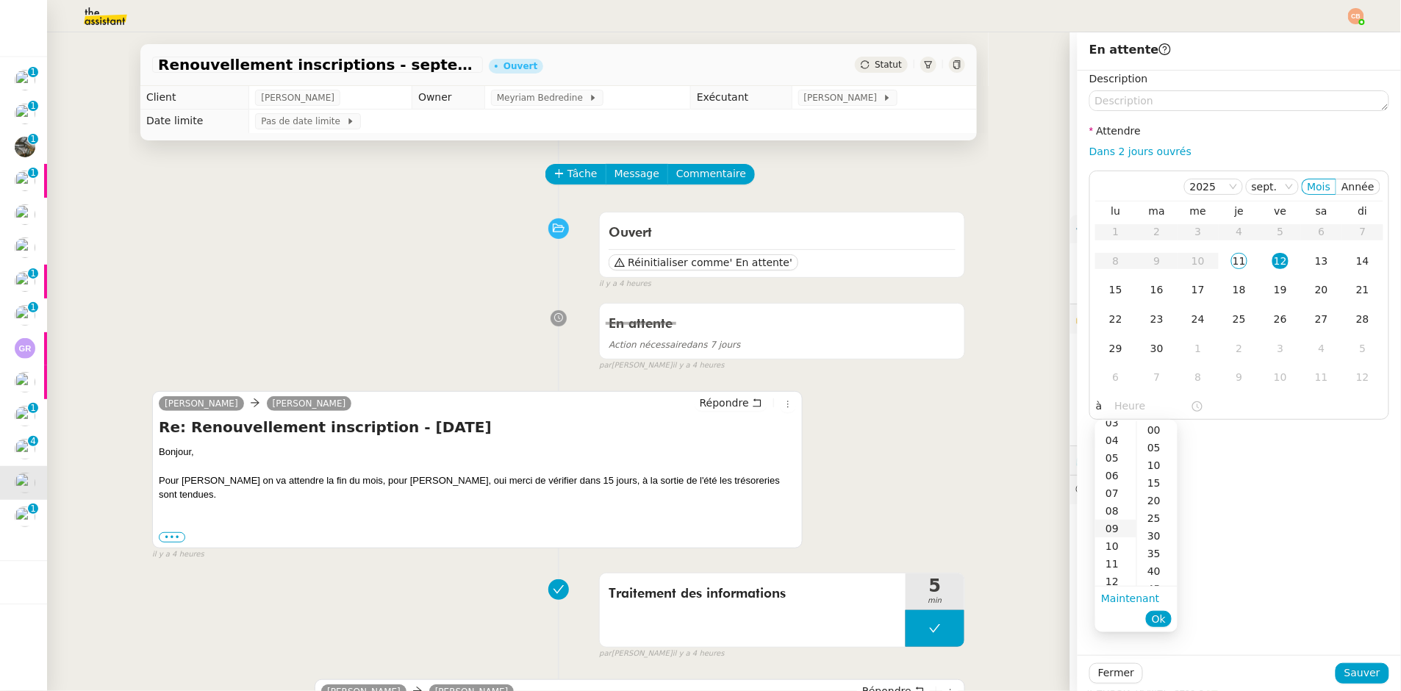
scroll to position [77, 0]
click at [1112, 508] on div "09" at bounding box center [1115, 512] width 41 height 18
click at [1148, 428] on div "00" at bounding box center [1157, 430] width 40 height 18
type input "09:00"
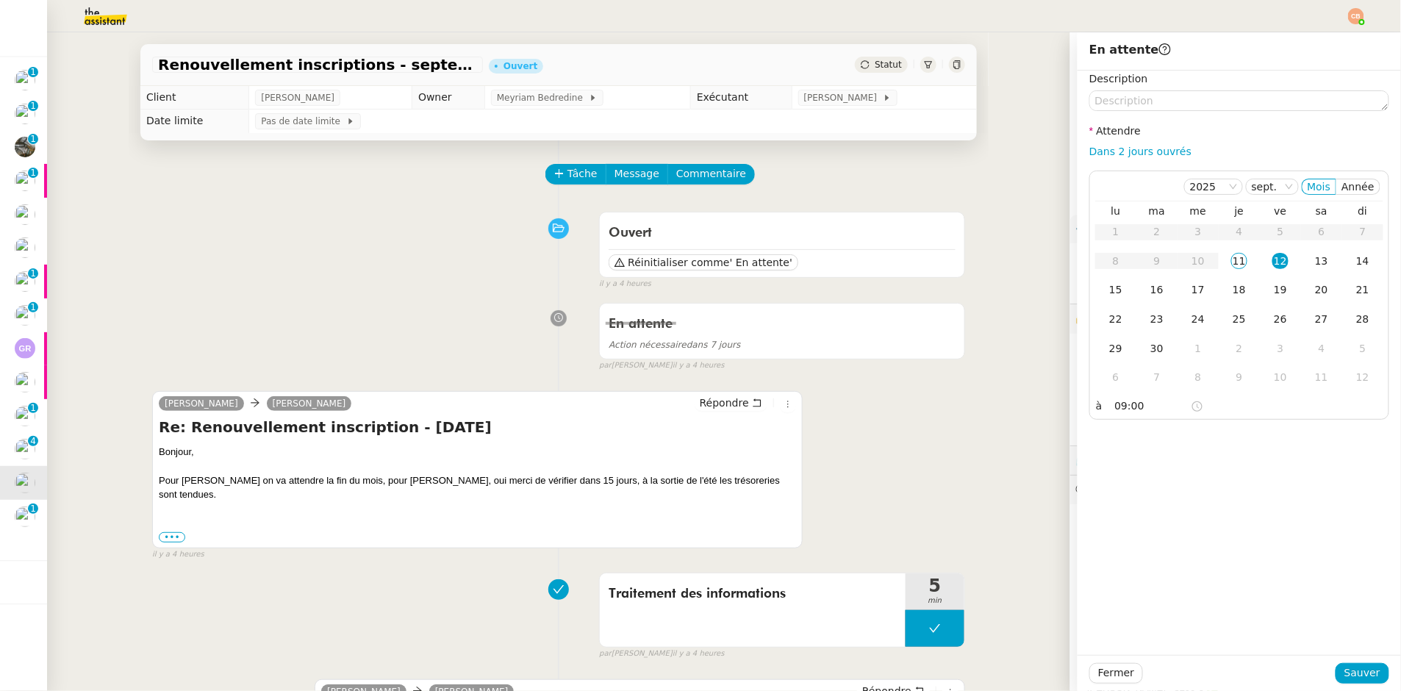
drag, startPoint x: 1234, startPoint y: 423, endPoint x: 1245, endPoint y: 448, distance: 27.6
click at [1234, 423] on div "Description Attendre Dans 2 jours ouvrés [DATE] Mois Année lu ma me je ve sa di…" at bounding box center [1239, 363] width 323 height 584
click at [1345, 677] on span "Sauver" at bounding box center [1363, 673] width 36 height 17
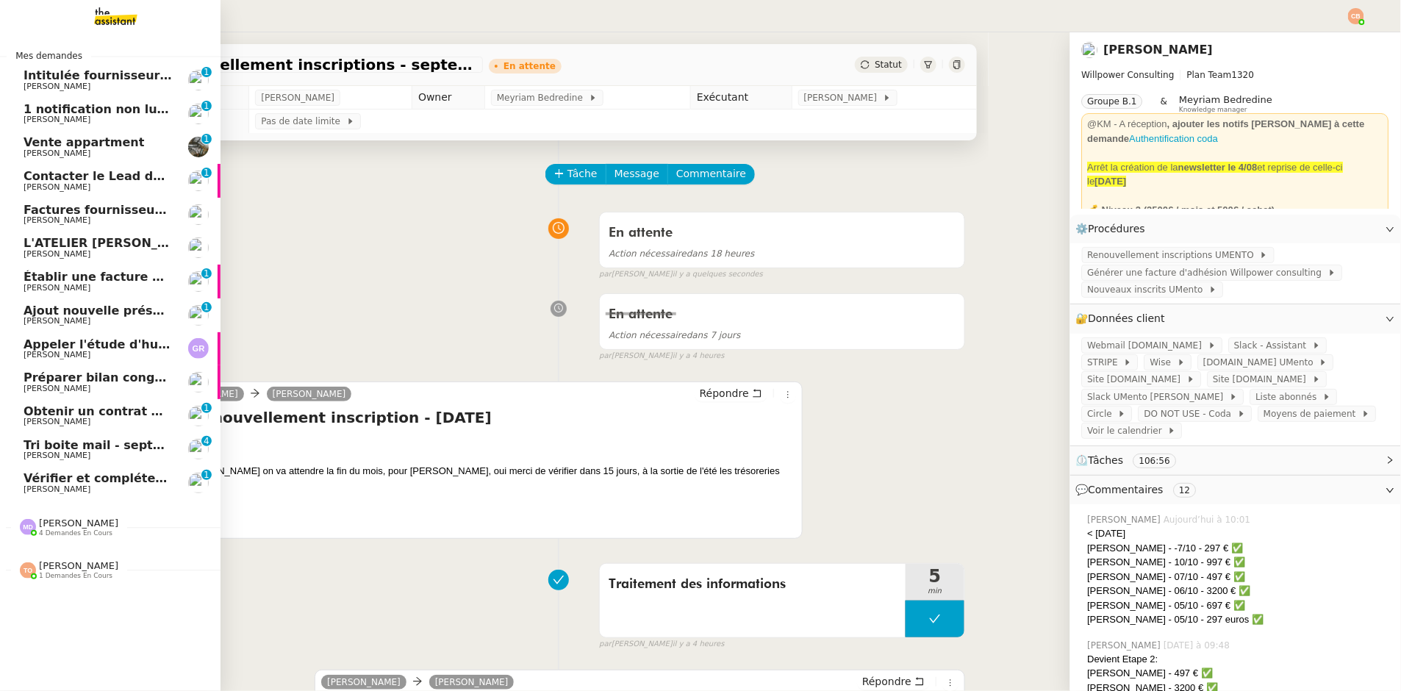
click at [74, 479] on span "Vérifier et compléter les feuilles de temps" at bounding box center [163, 478] width 279 height 14
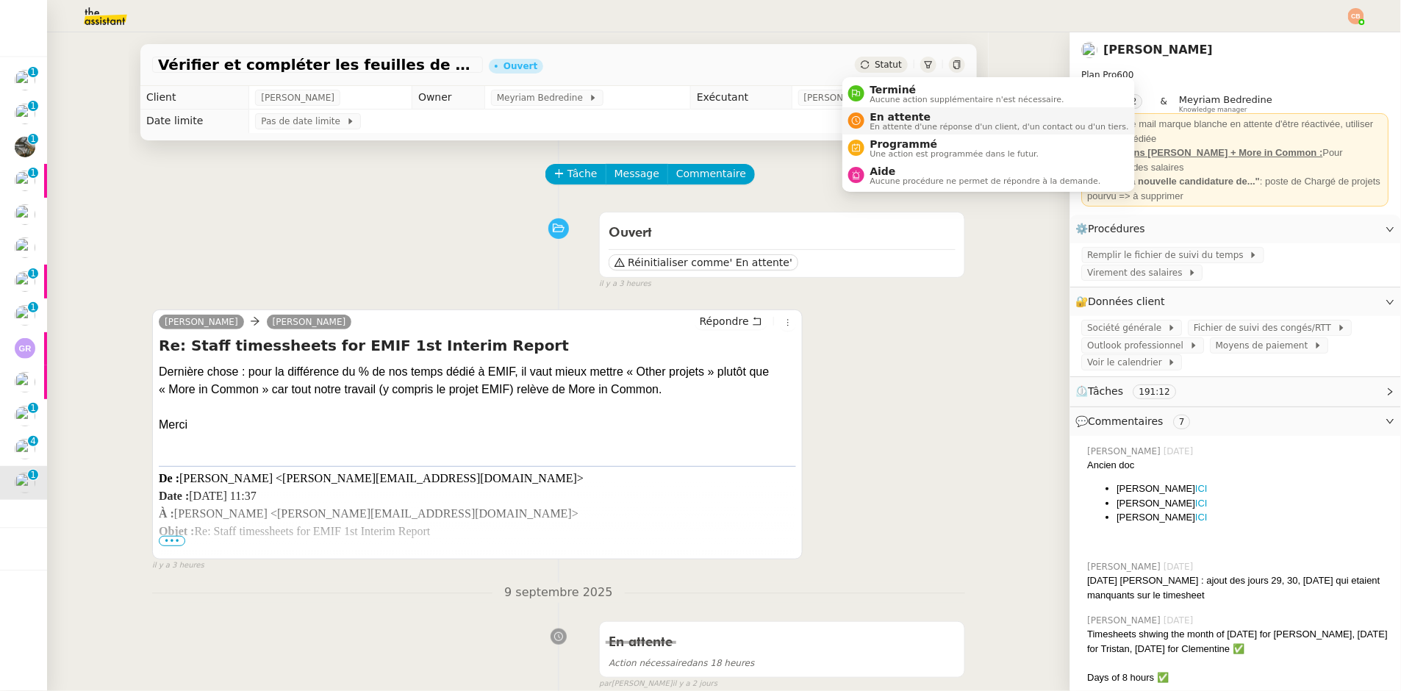
click at [888, 119] on span "En attente" at bounding box center [999, 117] width 259 height 12
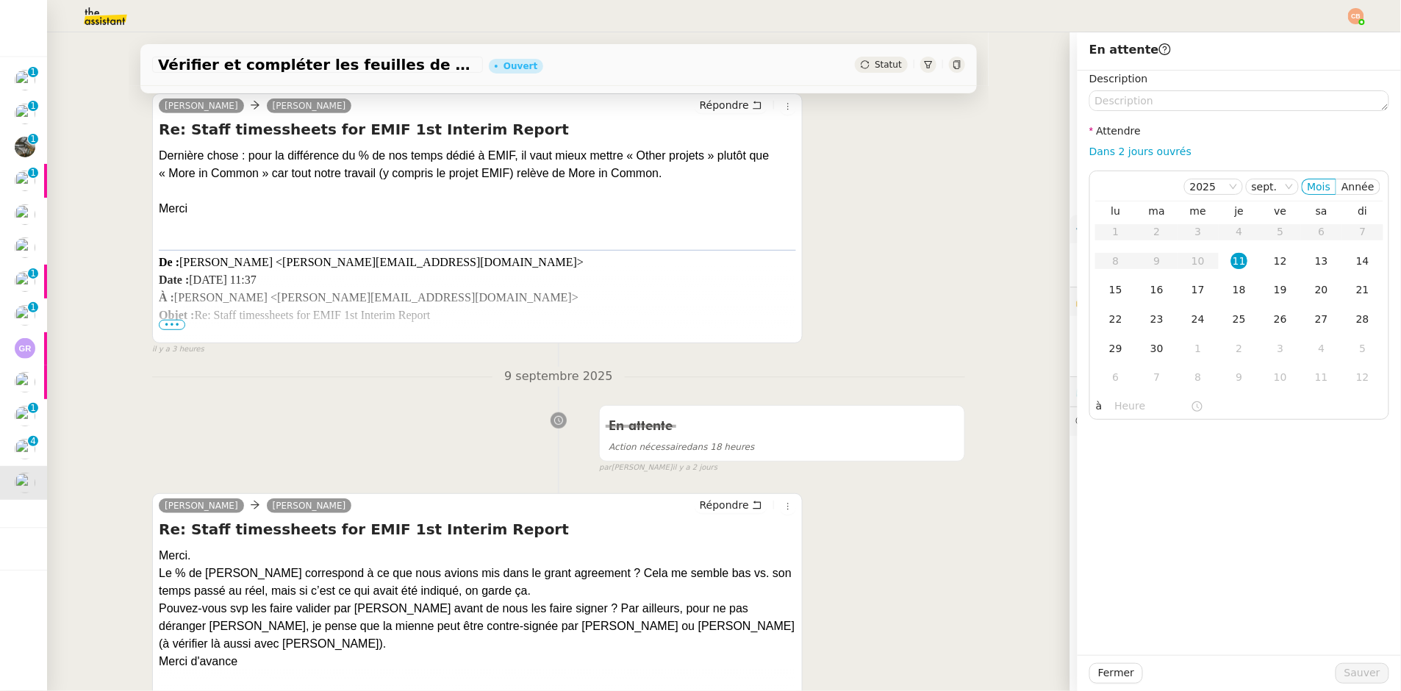
scroll to position [332, 0]
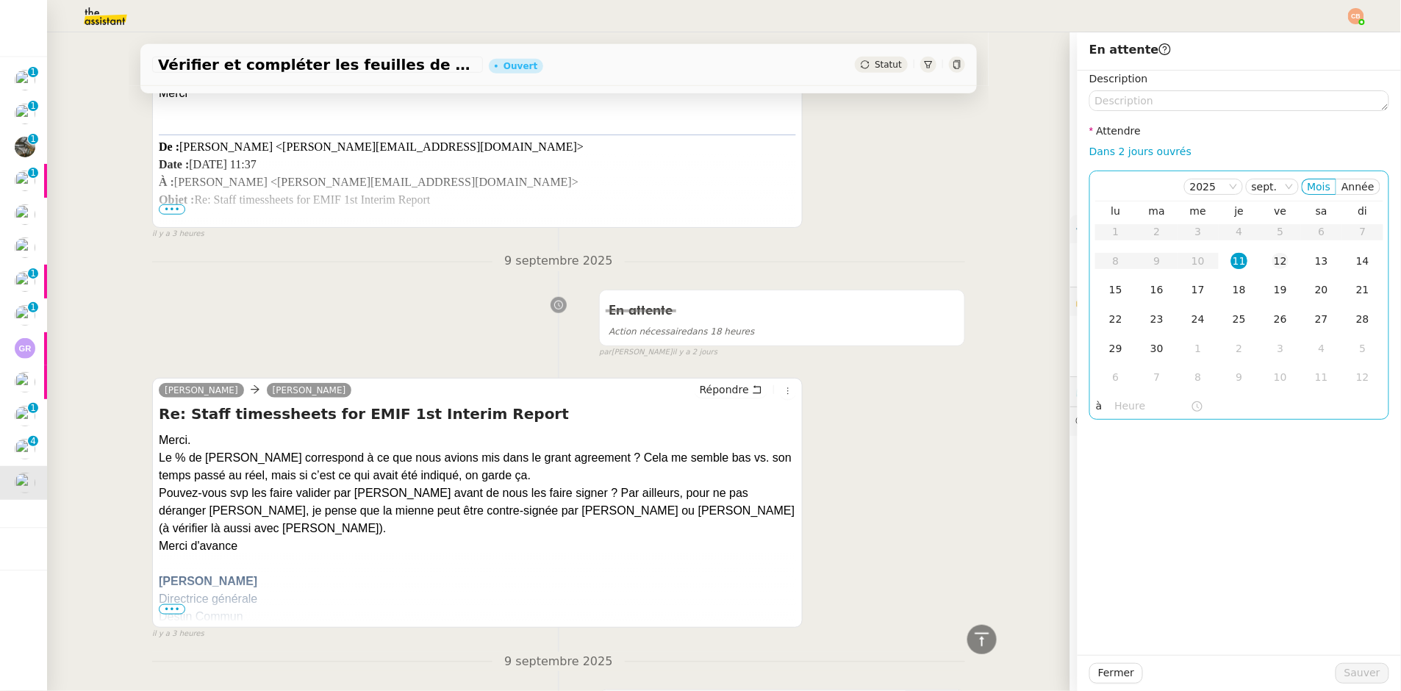
click at [1275, 259] on div "12" at bounding box center [1281, 261] width 16 height 16
click at [1124, 409] on input "text" at bounding box center [1153, 406] width 76 height 17
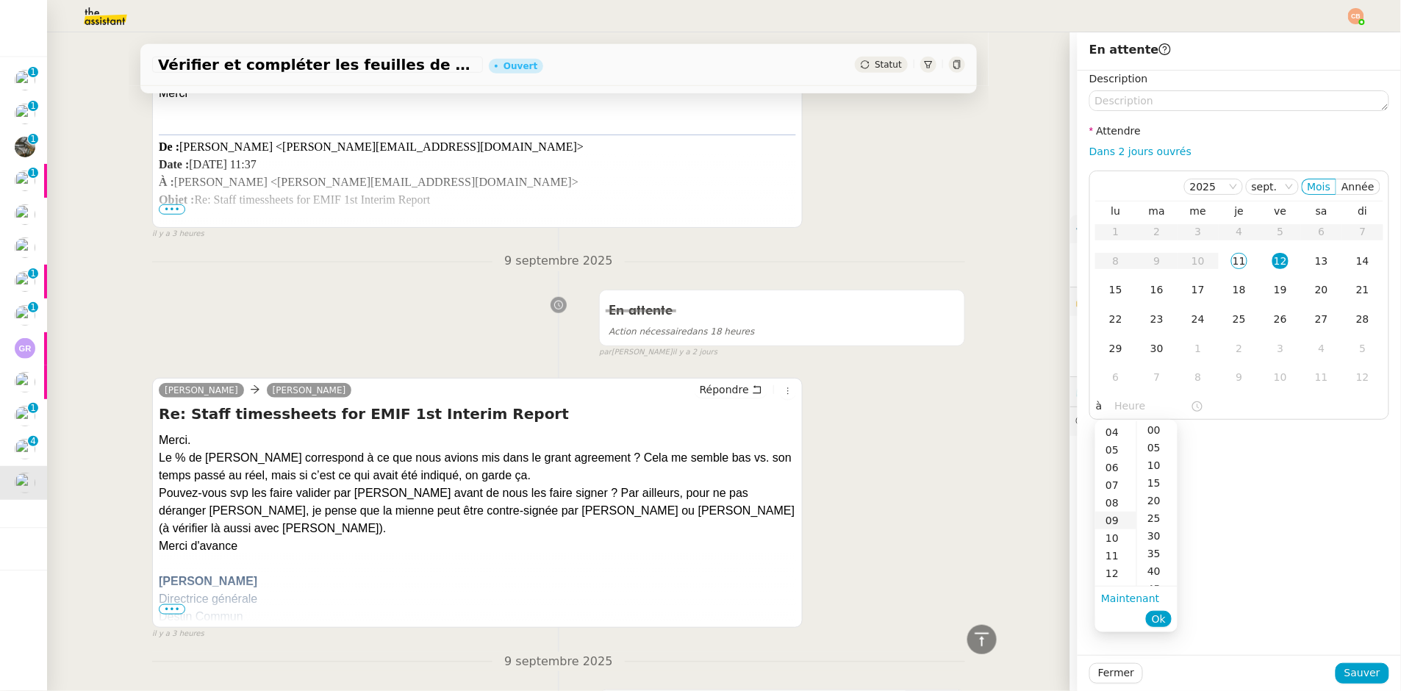
click at [1119, 521] on div "09" at bounding box center [1115, 521] width 41 height 18
click at [1155, 435] on div "00" at bounding box center [1157, 430] width 40 height 18
type input "09:00"
click at [1232, 429] on div "Description Attendre Dans 2 jours ouvrés [DATE] Mois Année lu ma me je ve sa di…" at bounding box center [1239, 363] width 323 height 584
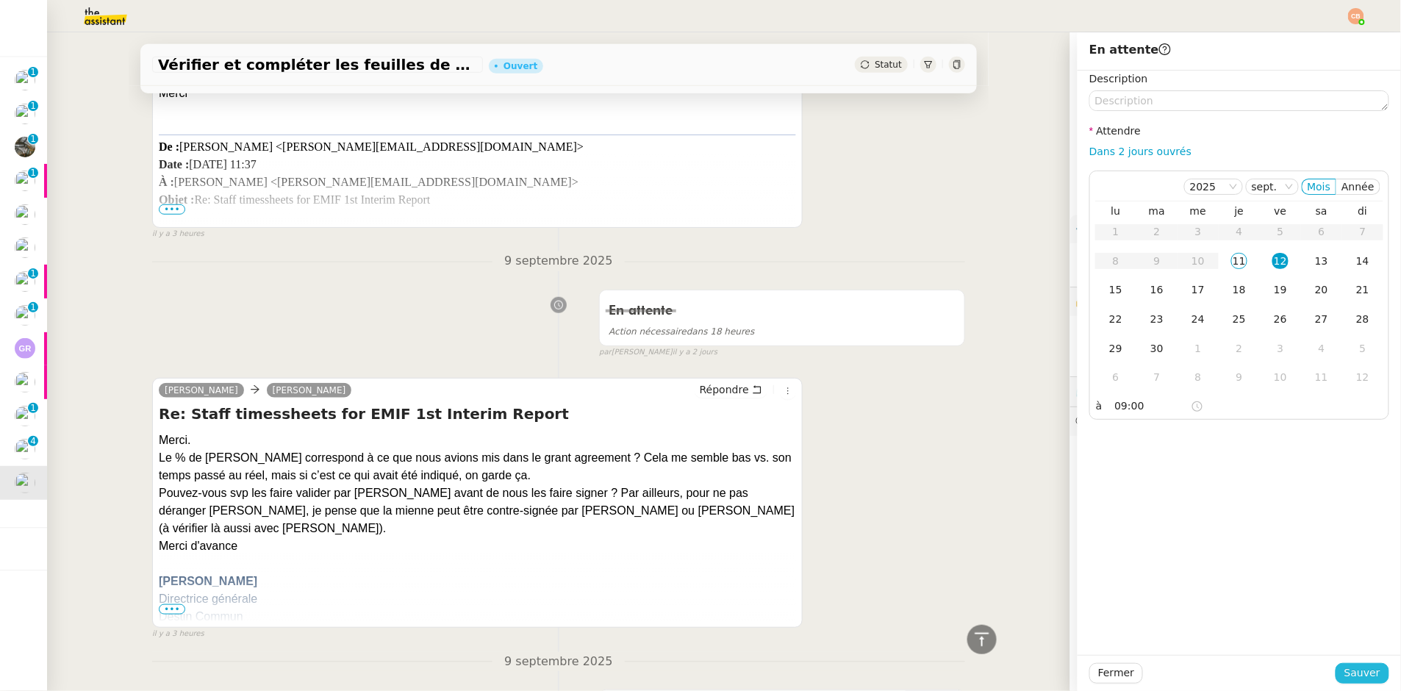
click at [1349, 666] on span "Sauver" at bounding box center [1363, 673] width 36 height 17
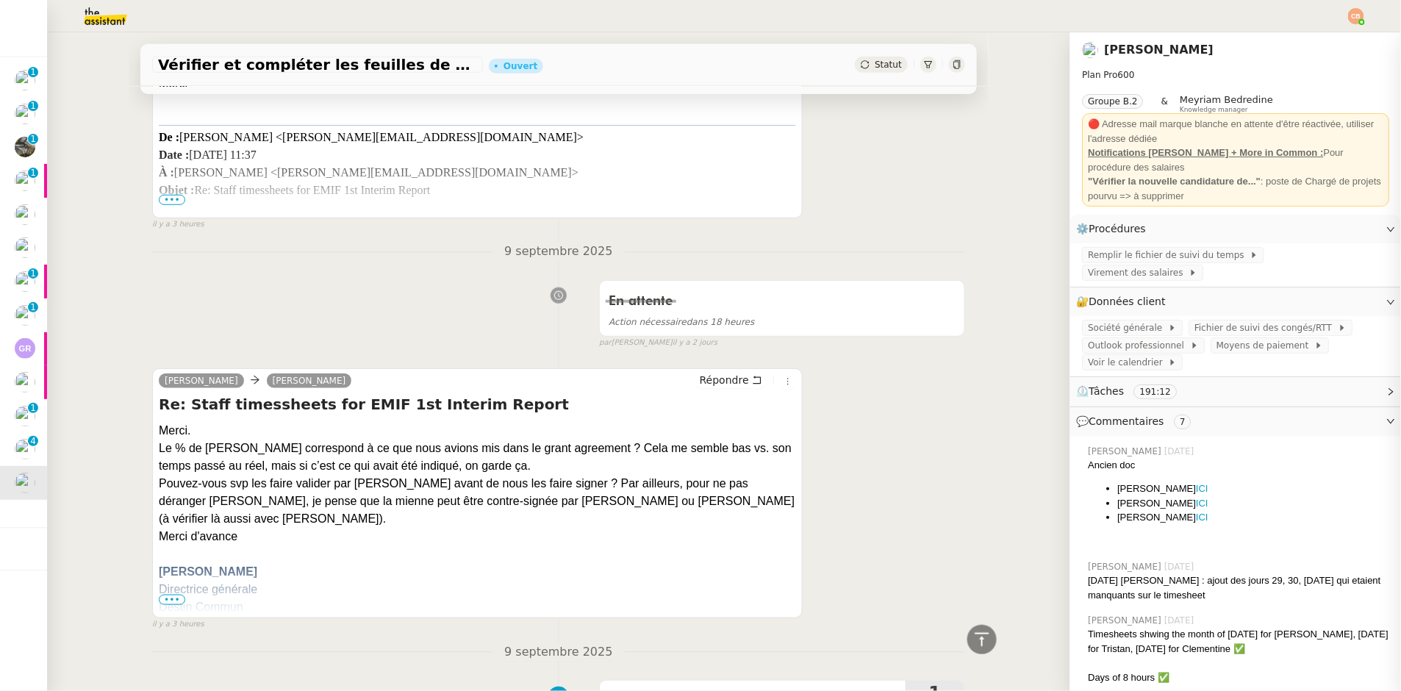
scroll to position [322, 0]
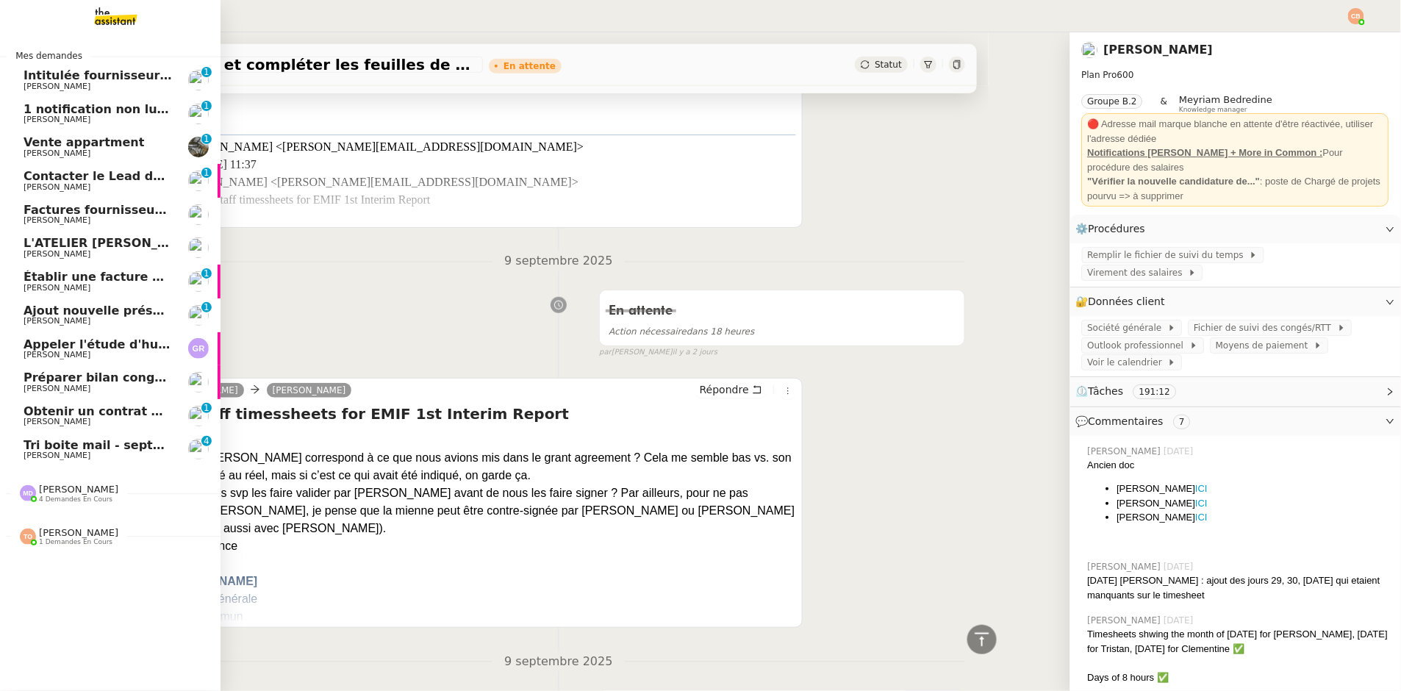
click at [67, 413] on span "Obtenir un contrat Orange" at bounding box center [112, 411] width 176 height 14
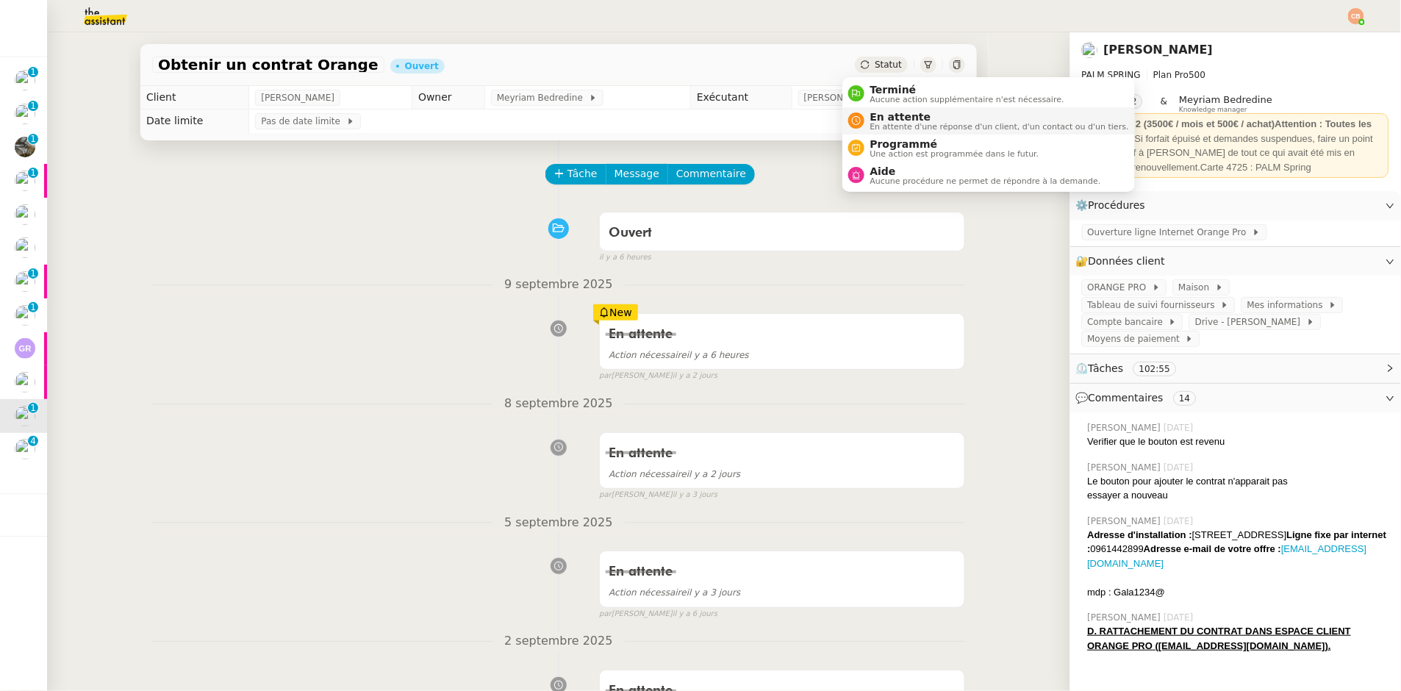
click at [882, 109] on li "En attente En attente d'une réponse d'un client, d'un contact ou d'un tiers." at bounding box center [988, 120] width 293 height 27
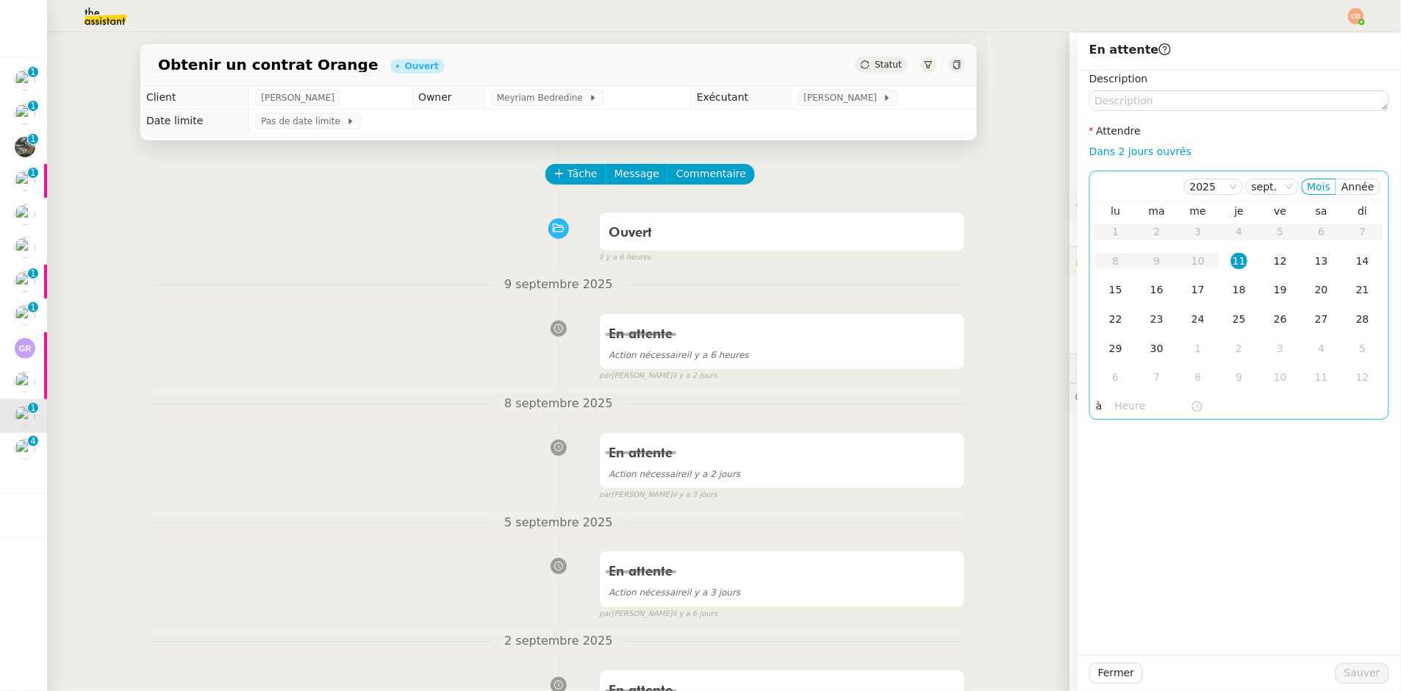
click at [1273, 263] on div "12" at bounding box center [1281, 261] width 16 height 16
click at [1120, 401] on input "text" at bounding box center [1153, 406] width 76 height 17
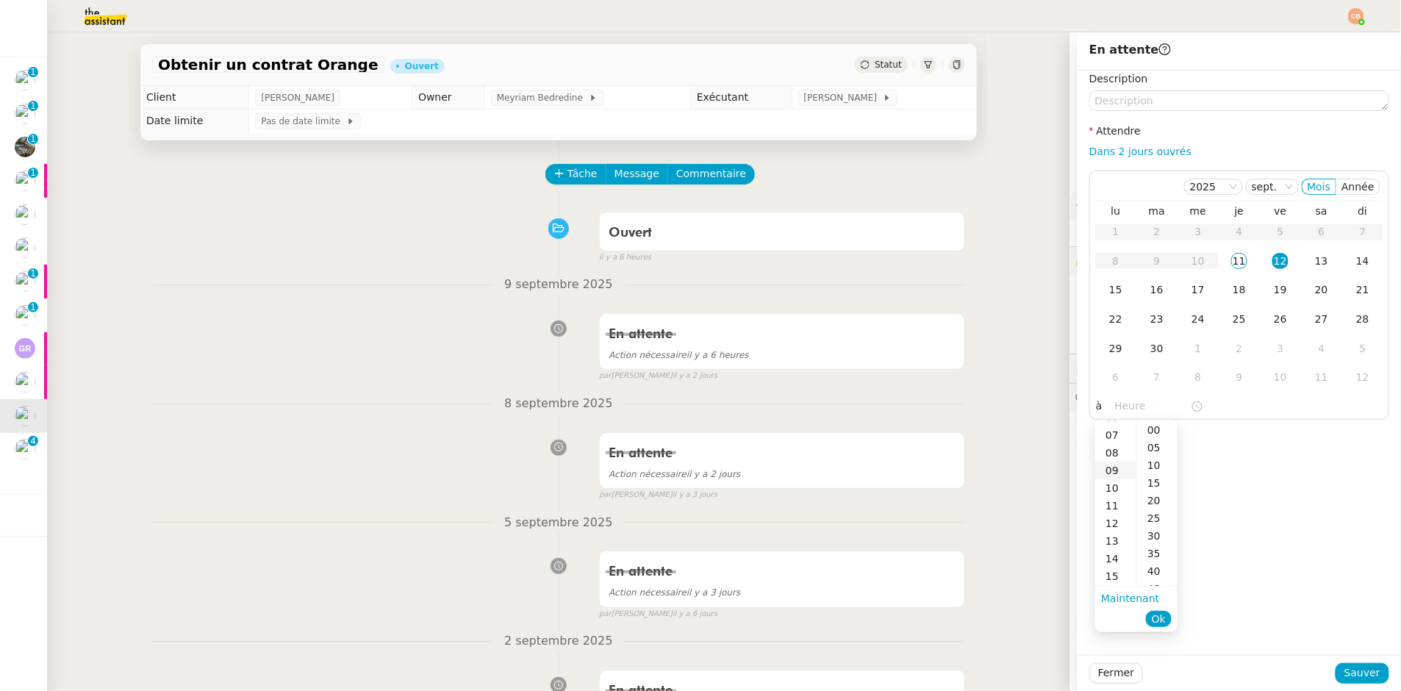
click at [1114, 465] on div "09" at bounding box center [1115, 471] width 41 height 18
click at [1156, 425] on div "00" at bounding box center [1157, 430] width 40 height 18
type input "09:00"
drag, startPoint x: 1220, startPoint y: 453, endPoint x: 1306, endPoint y: 523, distance: 111.3
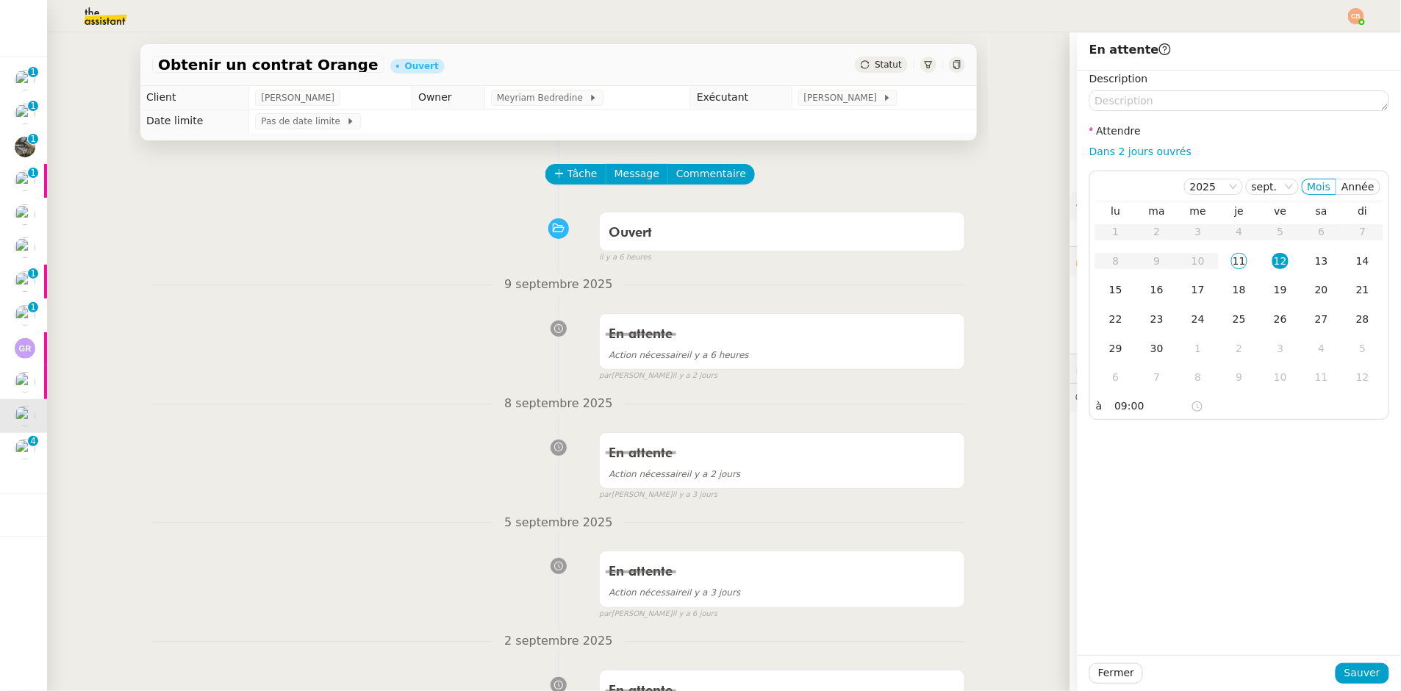
click at [1222, 454] on div "Description Attendre Dans 2 jours ouvrés [DATE] Mois Année lu ma me je ve sa di…" at bounding box center [1239, 363] width 323 height 584
click at [1353, 667] on span "Sauver" at bounding box center [1363, 673] width 36 height 17
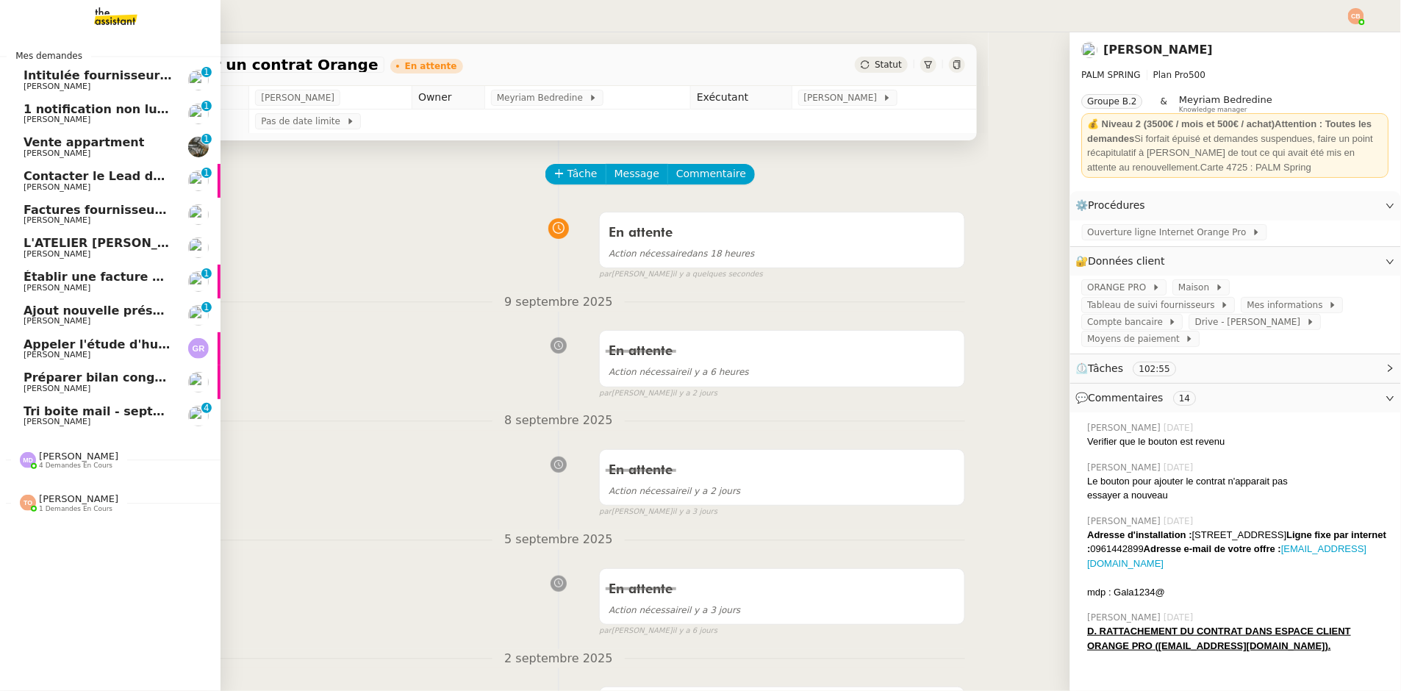
click at [76, 288] on span "[PERSON_NAME]" at bounding box center [57, 288] width 67 height 10
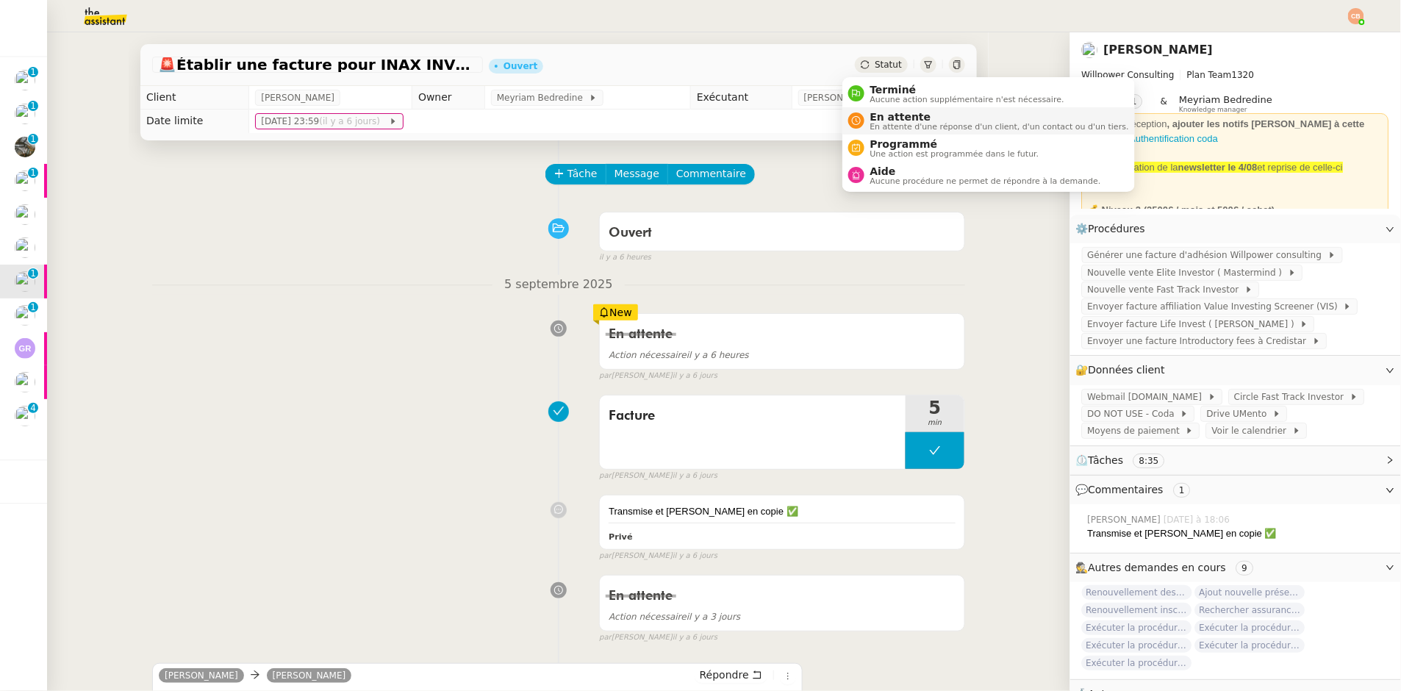
click at [880, 112] on span "En attente" at bounding box center [999, 117] width 259 height 12
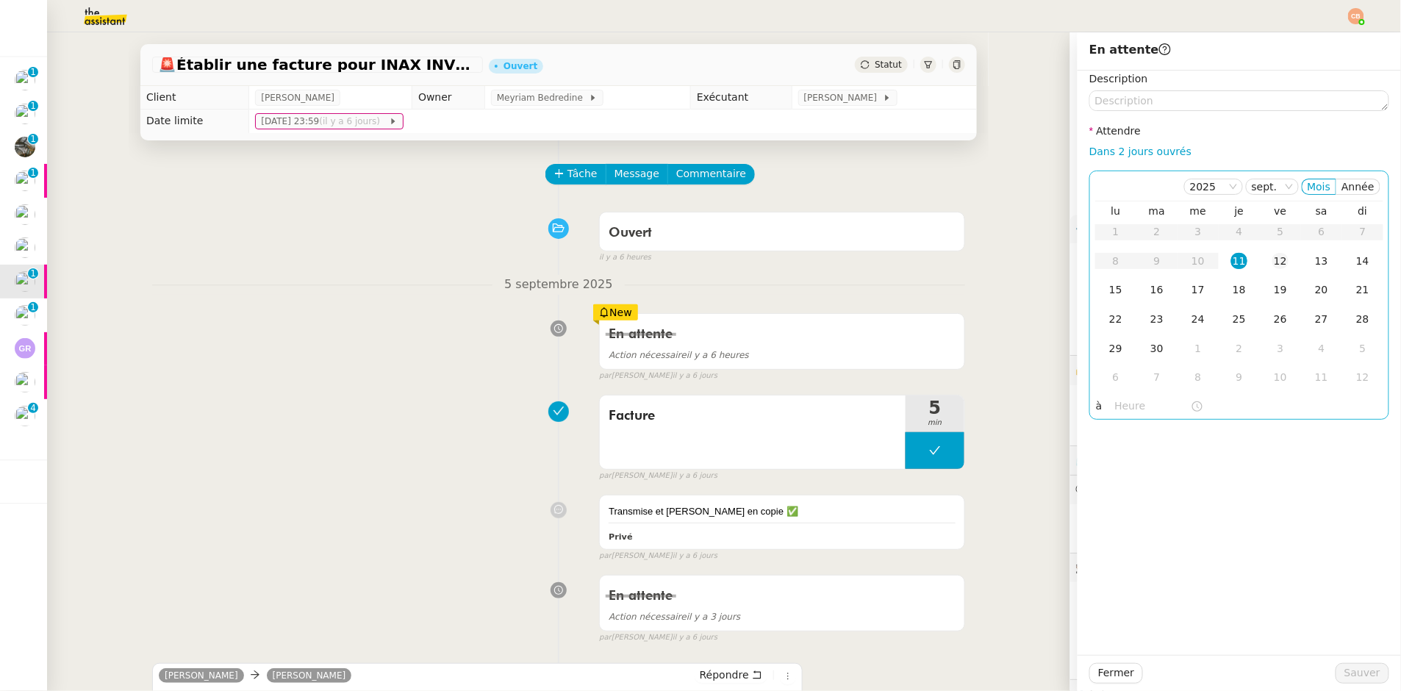
click at [1273, 261] on div "12" at bounding box center [1281, 261] width 16 height 16
click at [1128, 405] on input "text" at bounding box center [1153, 406] width 76 height 17
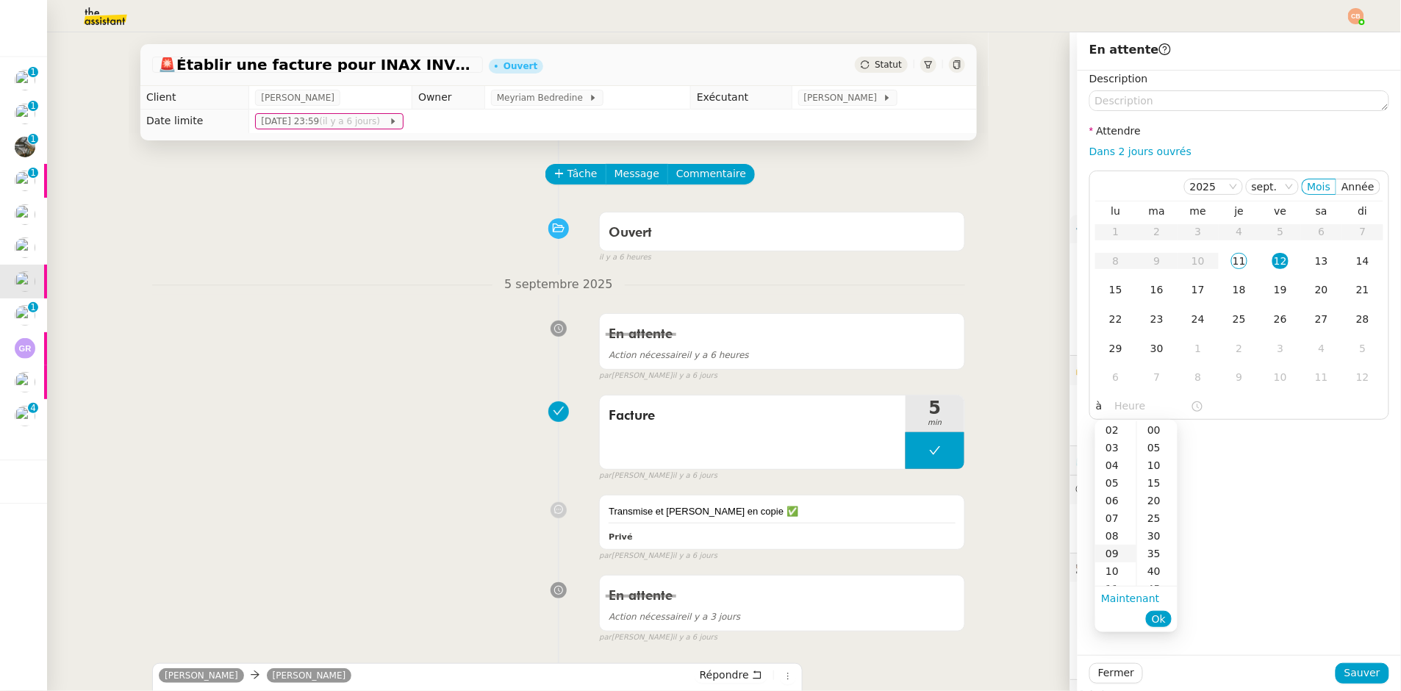
click at [1118, 552] on div "09" at bounding box center [1115, 554] width 41 height 18
click at [1158, 430] on div "00" at bounding box center [1157, 430] width 40 height 18
type input "09:00"
drag, startPoint x: 1253, startPoint y: 423, endPoint x: 1266, endPoint y: 437, distance: 19.8
click at [1256, 425] on div "Description Attendre Dans 2 jours ouvrés [DATE] Mois Année lu ma me je ve sa di…" at bounding box center [1239, 363] width 323 height 584
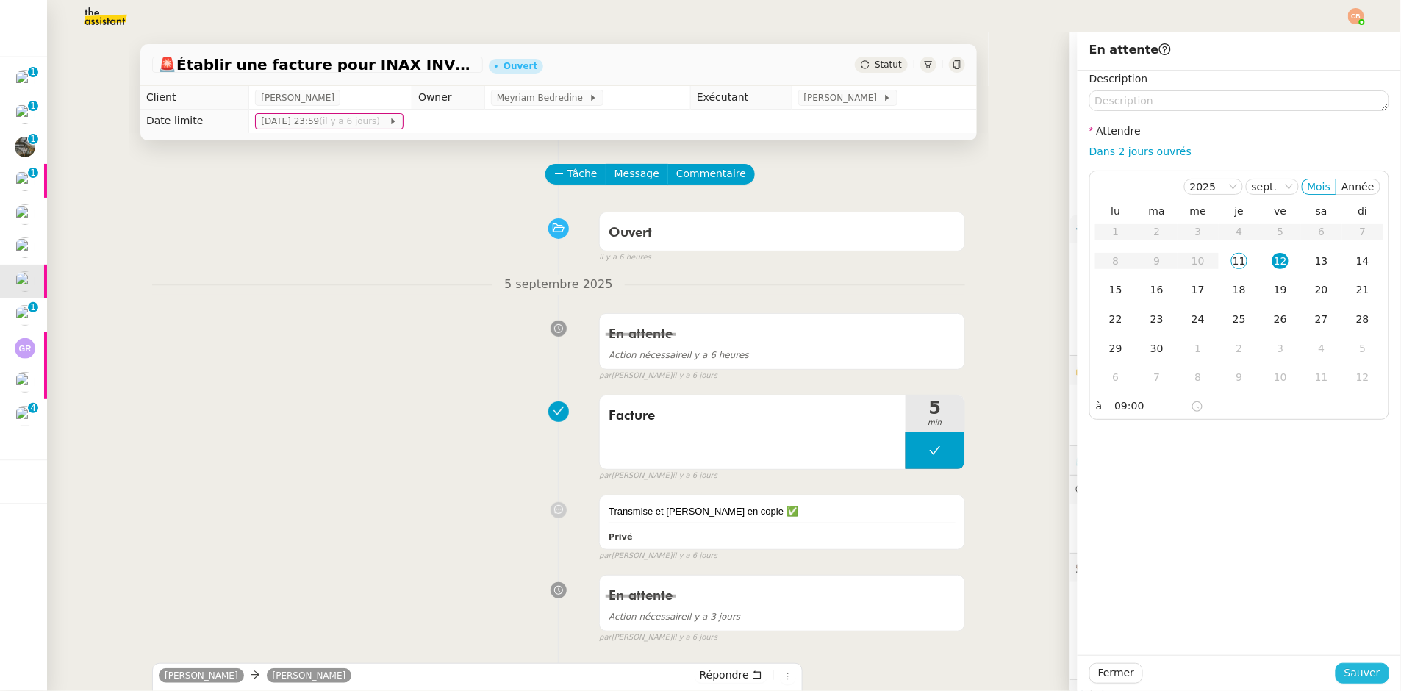
click at [1367, 668] on span "Sauver" at bounding box center [1363, 673] width 36 height 17
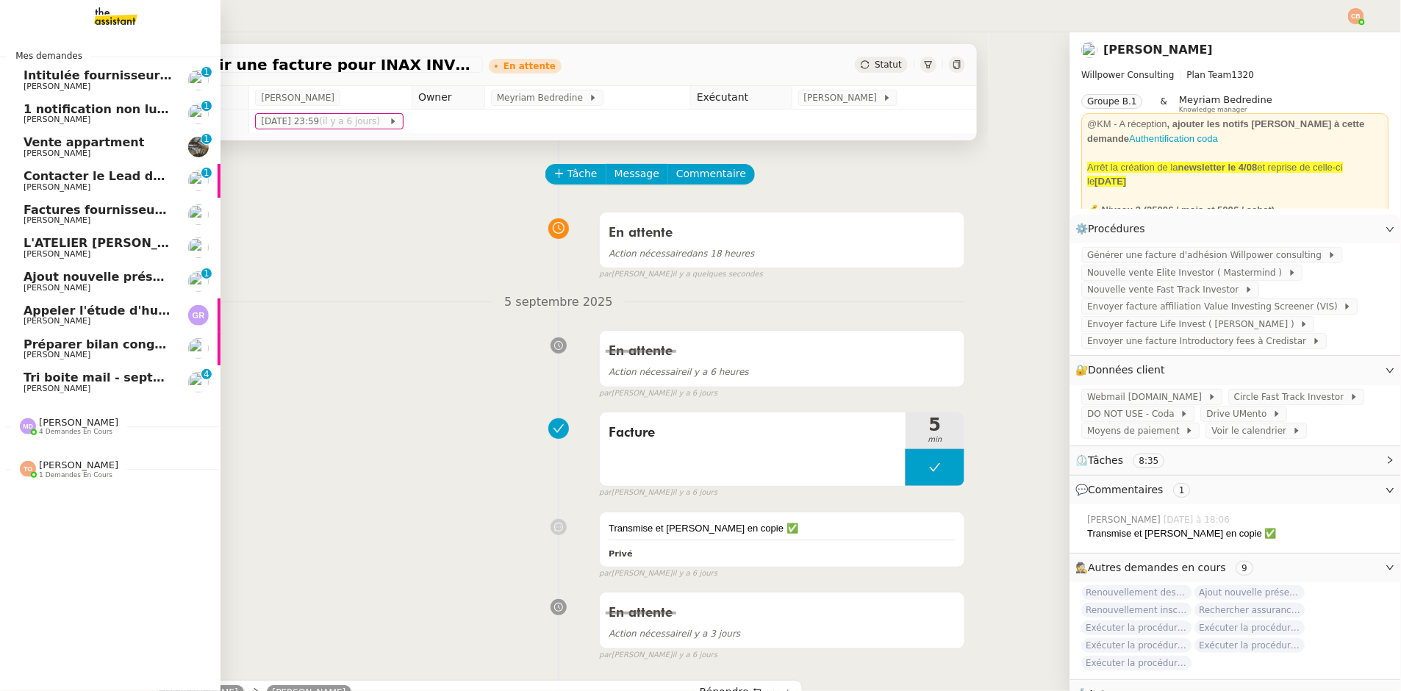
click at [52, 278] on span "Ajout nouvelle présentation - 2024" at bounding box center [139, 277] width 231 height 14
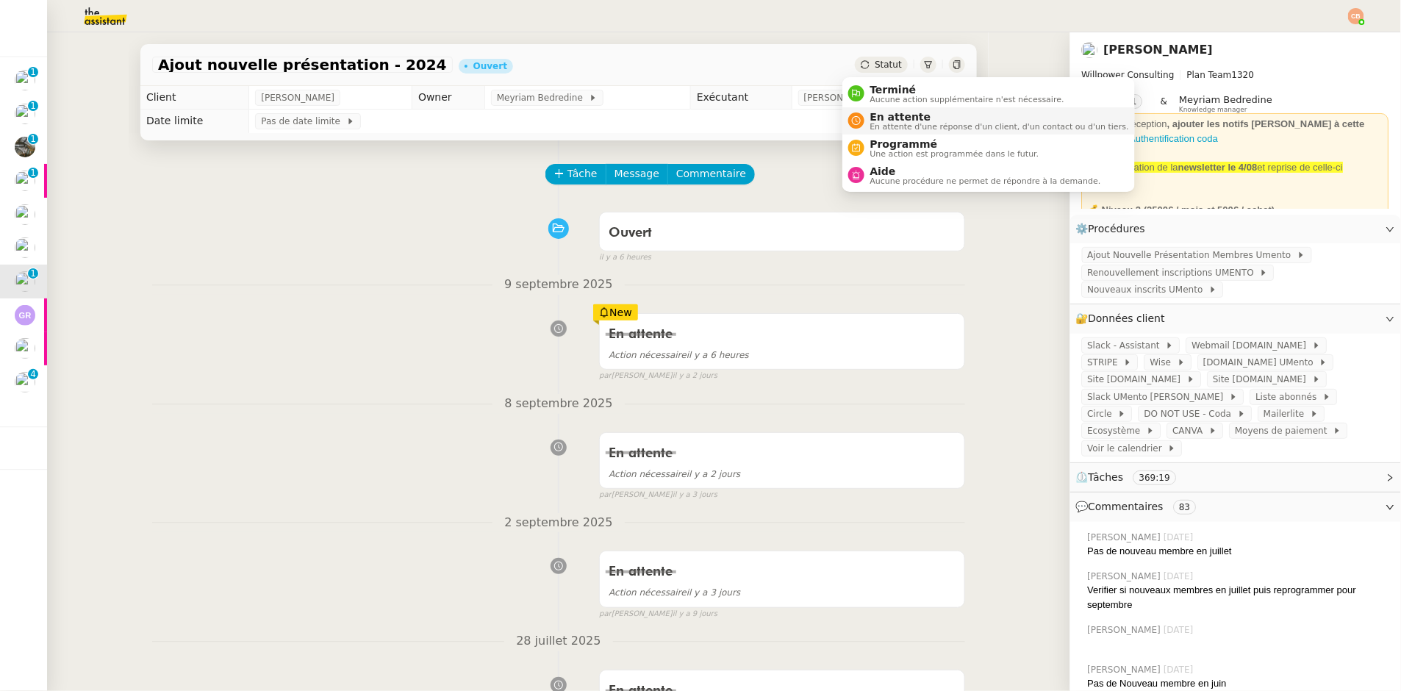
click at [903, 124] on span "En attente d'une réponse d'un client, d'un contact ou d'un tiers." at bounding box center [999, 127] width 259 height 8
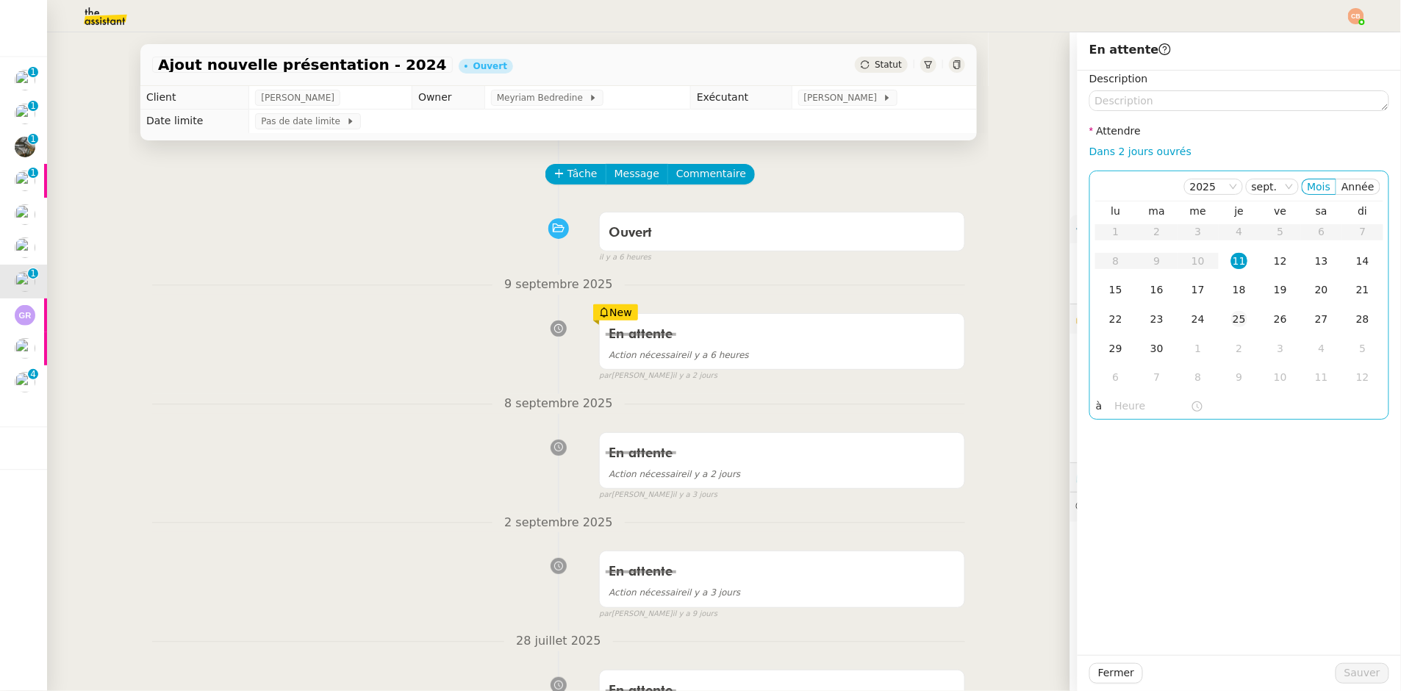
drag, startPoint x: 1268, startPoint y: 260, endPoint x: 1242, endPoint y: 309, distance: 55.6
click at [1273, 260] on div "12" at bounding box center [1281, 261] width 16 height 16
click at [1132, 408] on input "text" at bounding box center [1153, 406] width 76 height 17
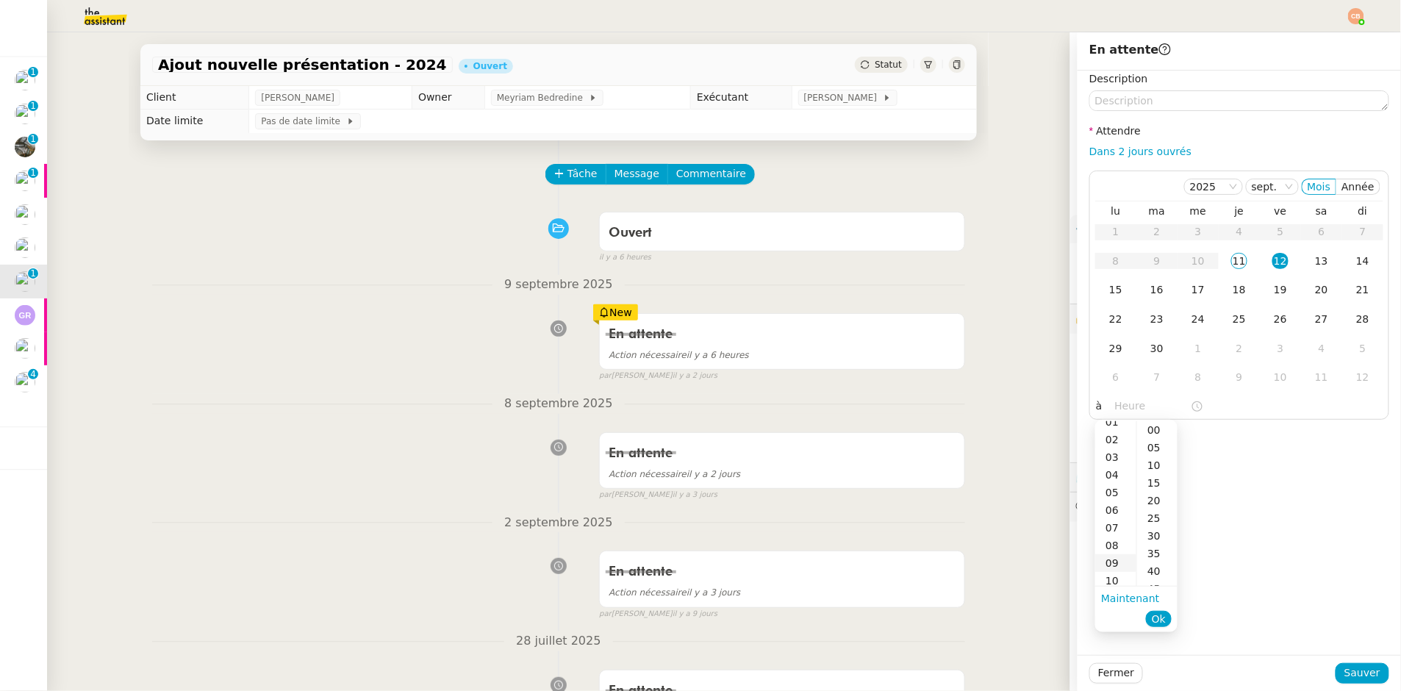
click at [1108, 559] on div "09" at bounding box center [1115, 563] width 41 height 18
click at [1150, 426] on div "00" at bounding box center [1157, 430] width 40 height 18
type input "09:00"
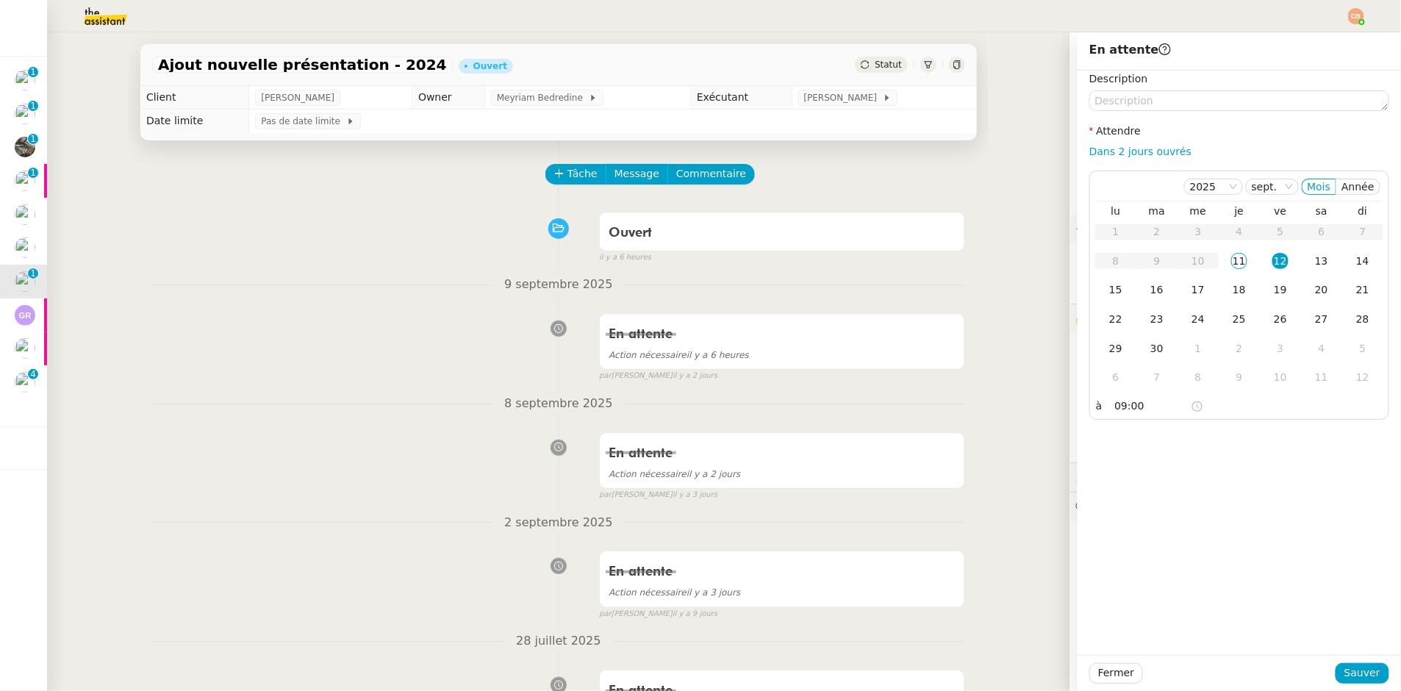
click at [1239, 438] on div "Description Attendre Dans 2 jours ouvrés [DATE] Mois Année lu ma me je ve sa di…" at bounding box center [1239, 363] width 323 height 584
click at [1345, 673] on span "Sauver" at bounding box center [1363, 673] width 36 height 17
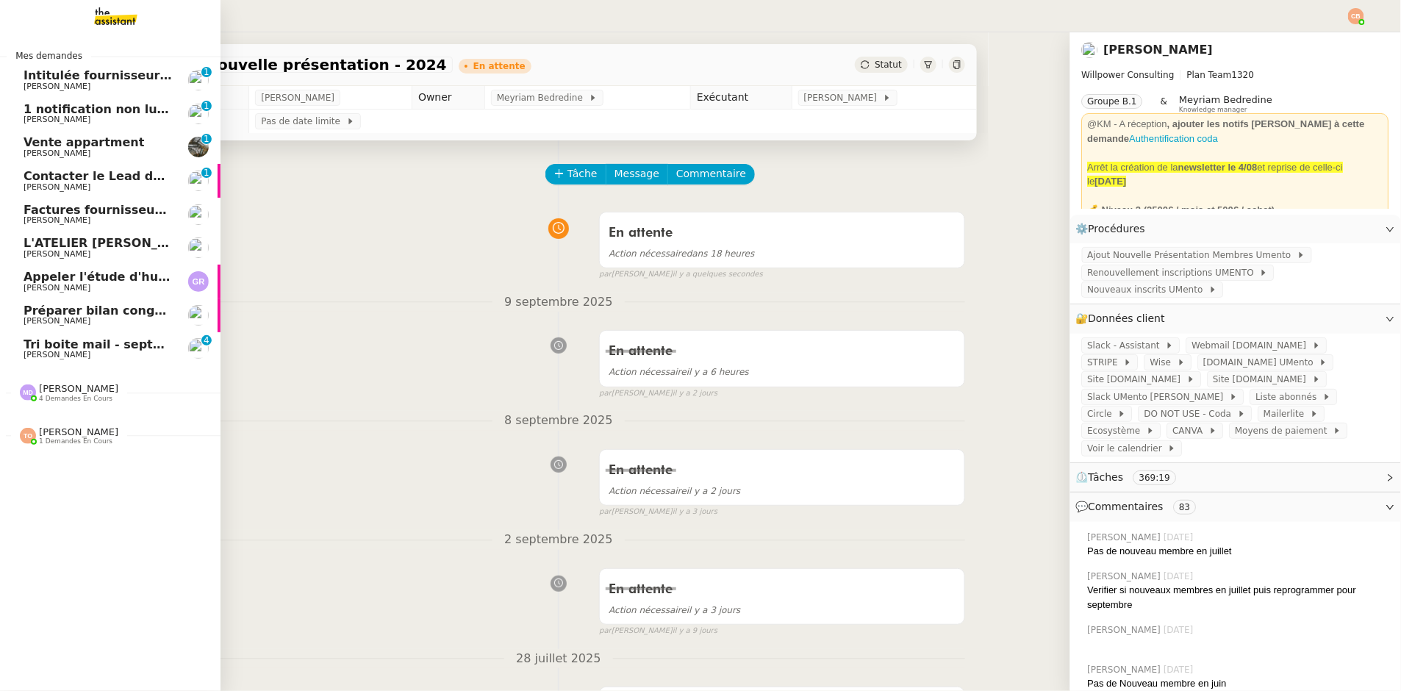
click at [65, 182] on span "[PERSON_NAME]" at bounding box center [57, 187] width 67 height 10
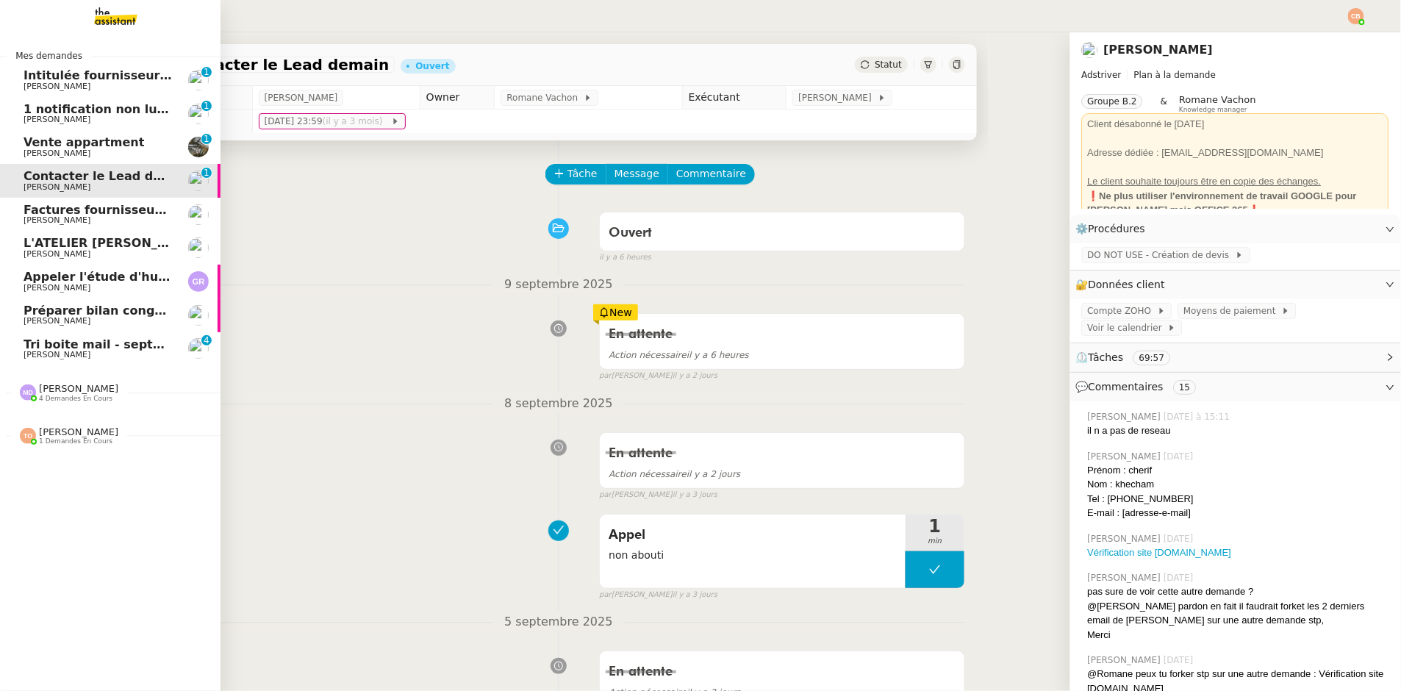
click at [65, 215] on span "[PERSON_NAME]" at bounding box center [57, 220] width 67 height 10
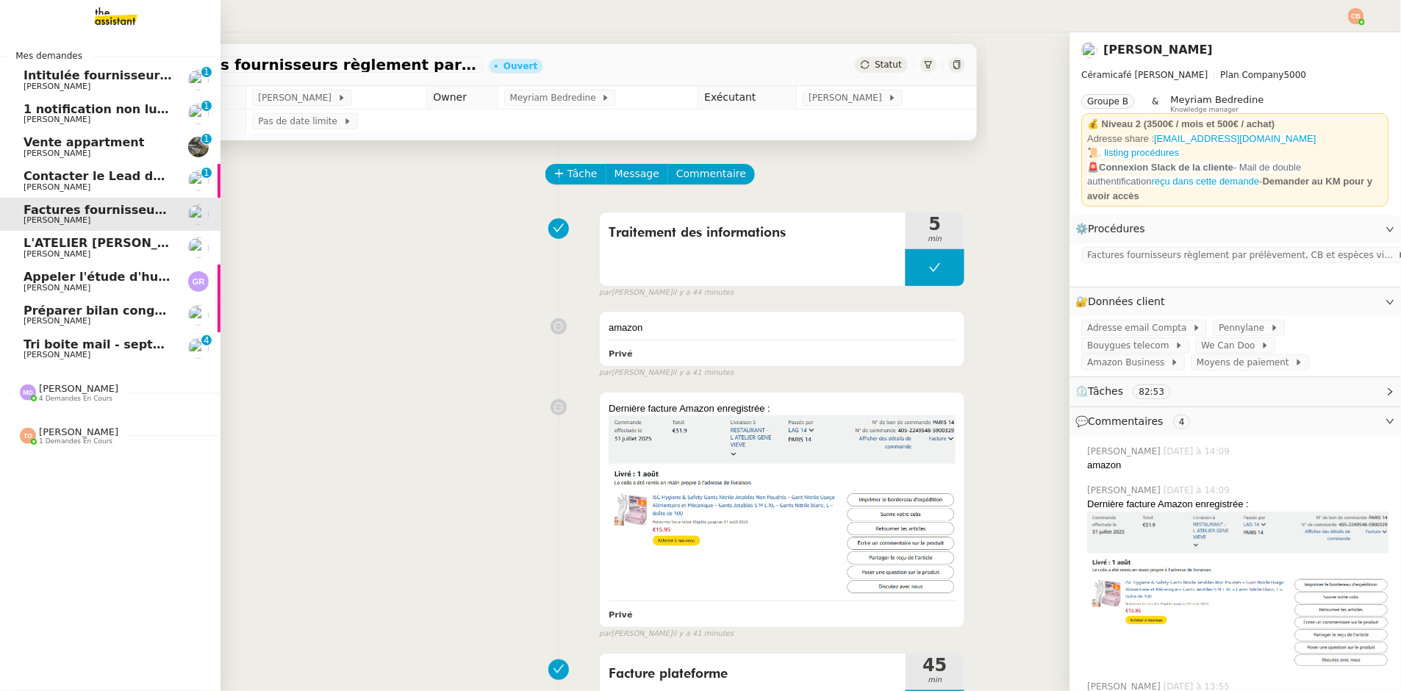
click at [74, 90] on span "[PERSON_NAME]" at bounding box center [57, 87] width 67 height 10
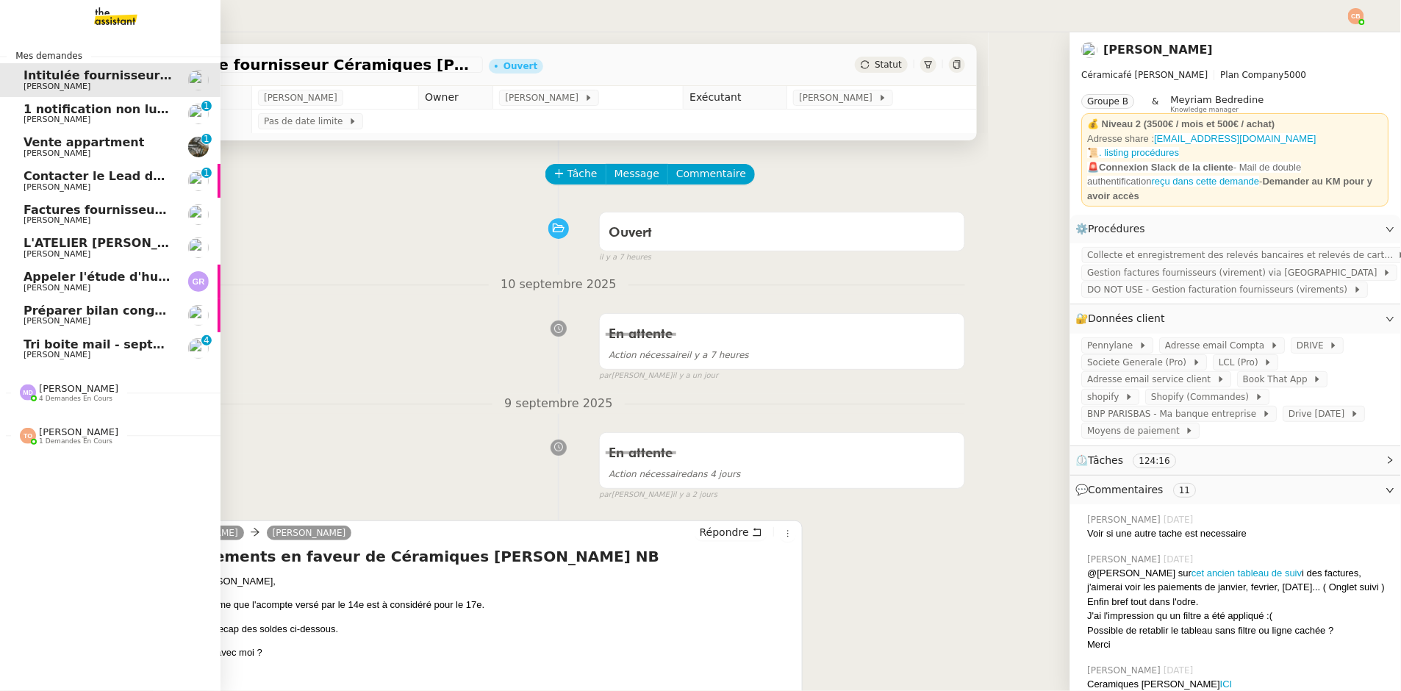
click at [40, 112] on span "1 notification non lue sur Pennylane" at bounding box center [144, 109] width 240 height 14
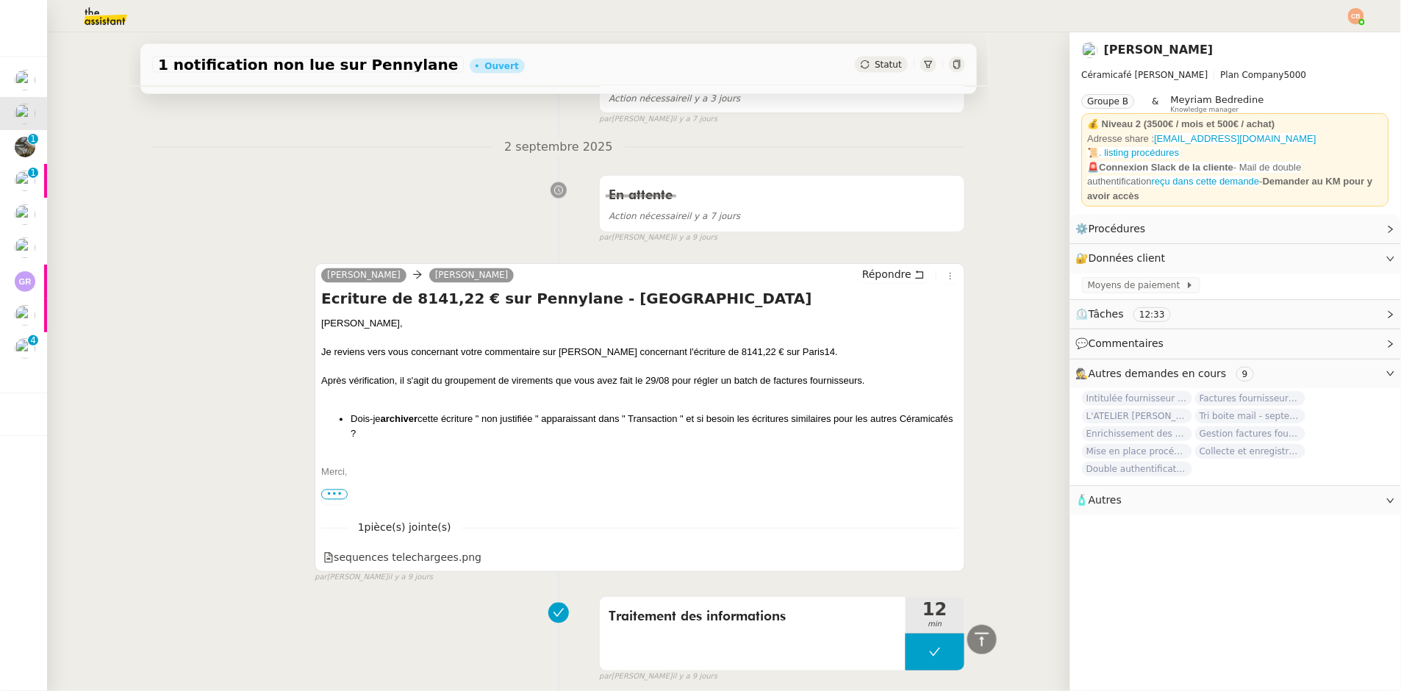
scroll to position [919, 0]
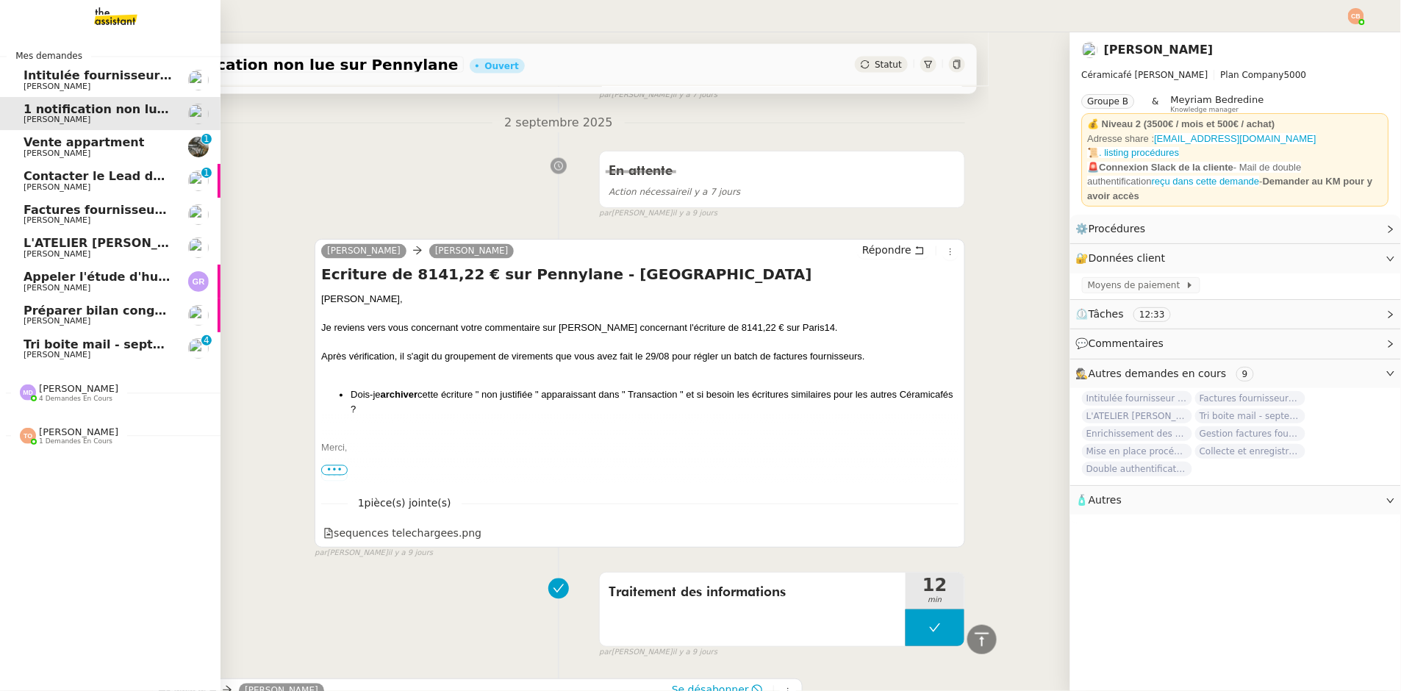
click at [46, 148] on span "Vente appartment" at bounding box center [84, 142] width 121 height 14
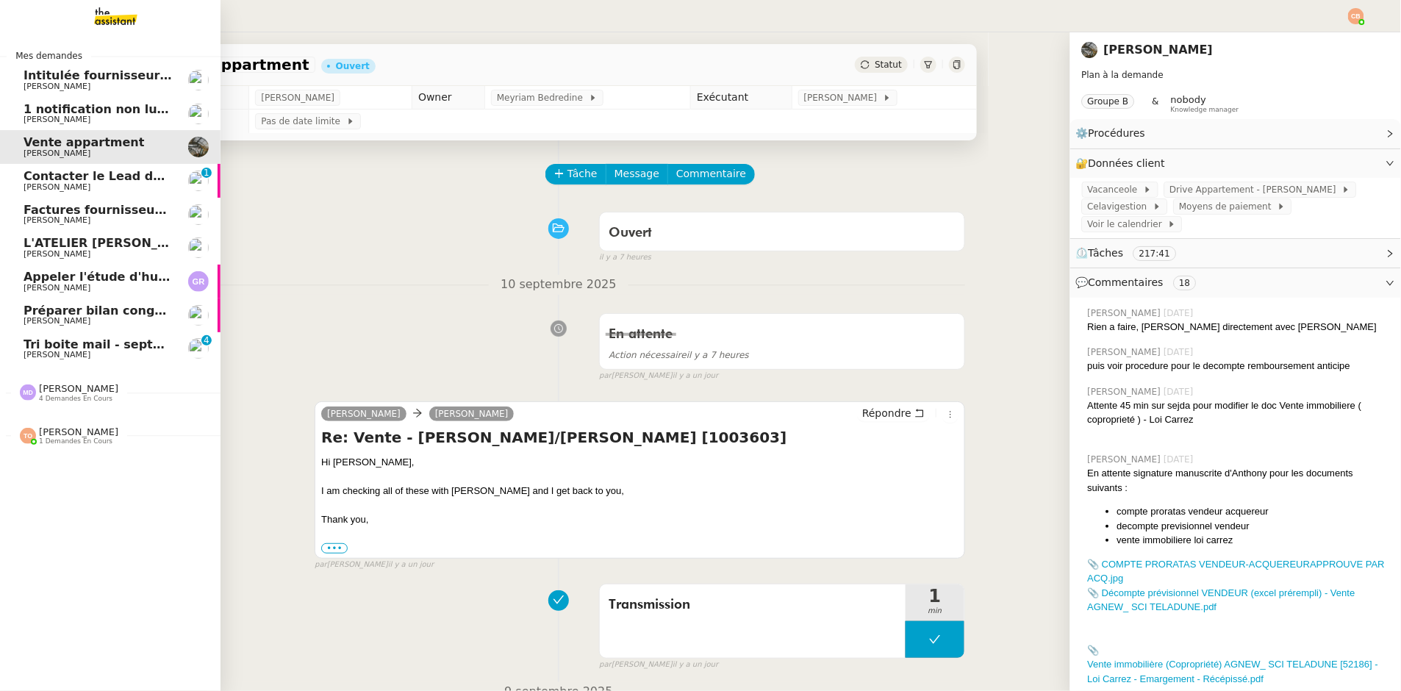
click at [51, 219] on span "[PERSON_NAME]" at bounding box center [57, 220] width 67 height 10
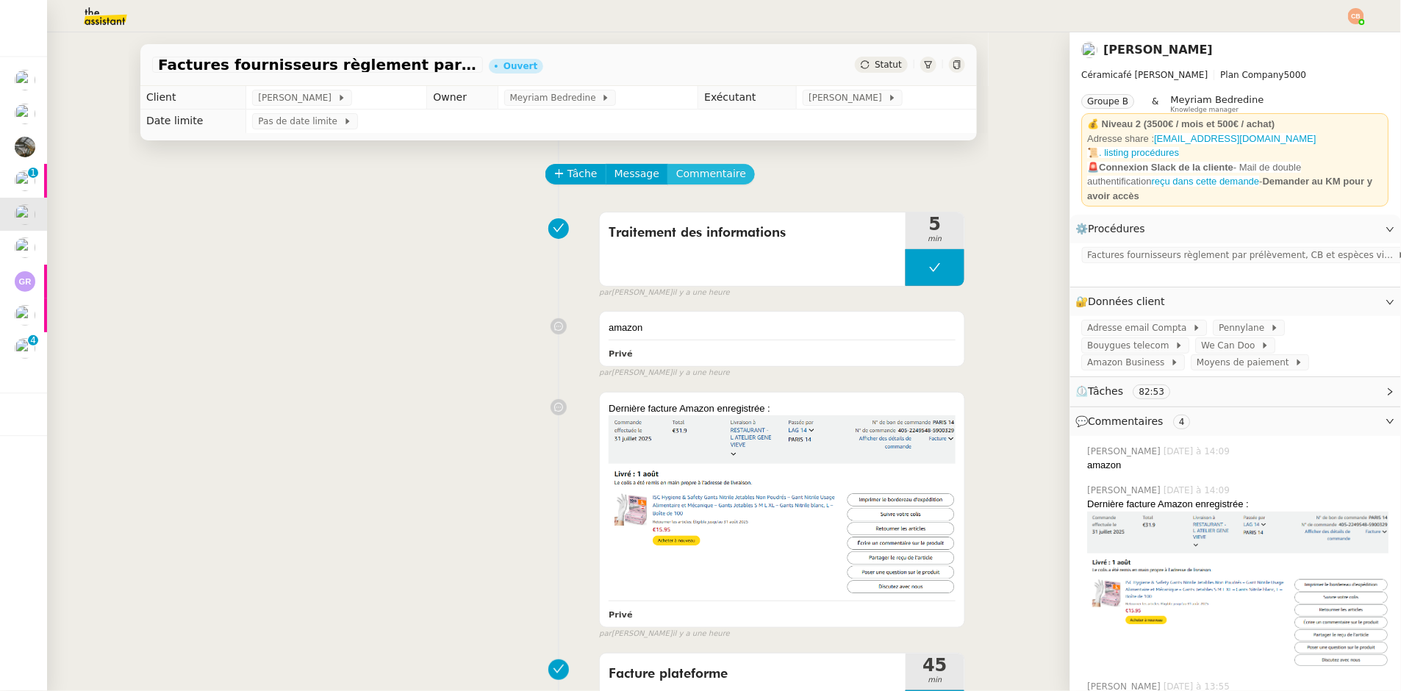
click at [687, 170] on span "Commentaire" at bounding box center [711, 173] width 70 height 17
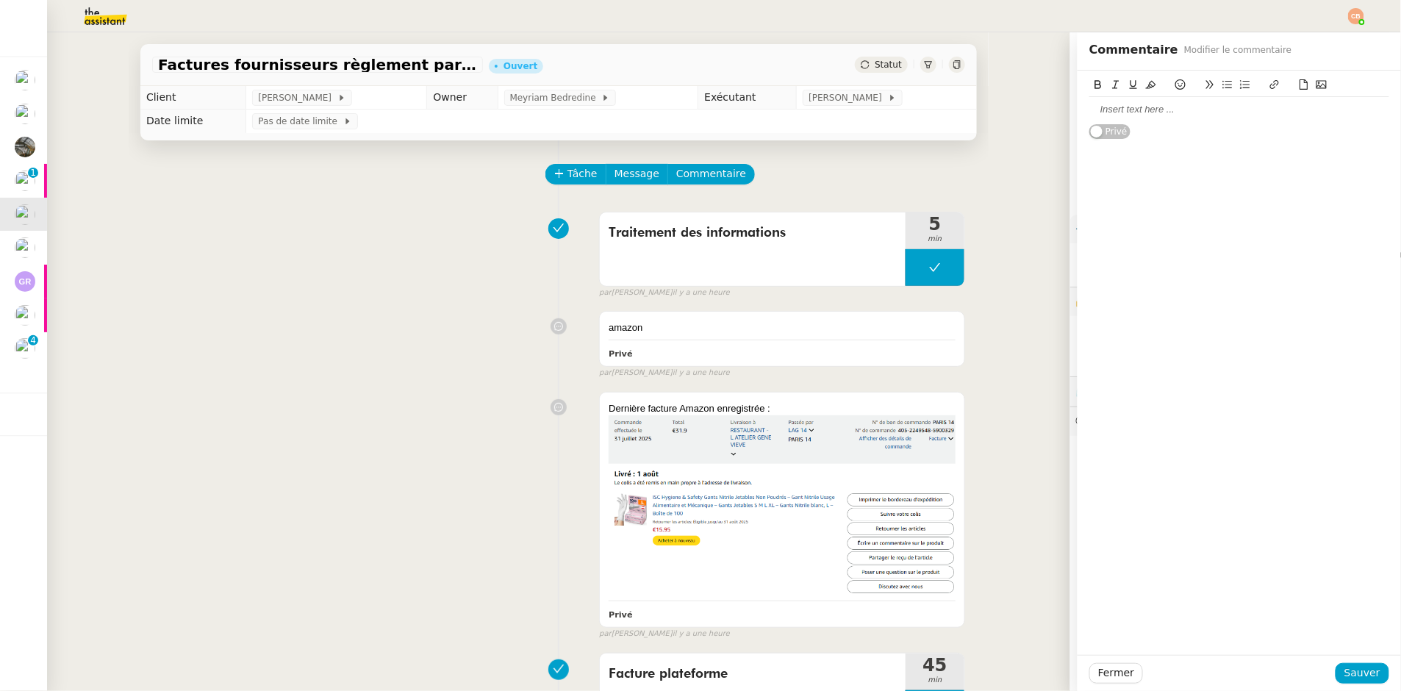
click at [1092, 110] on div at bounding box center [1239, 109] width 300 height 13
click at [1350, 667] on span "Sauver" at bounding box center [1363, 673] width 36 height 17
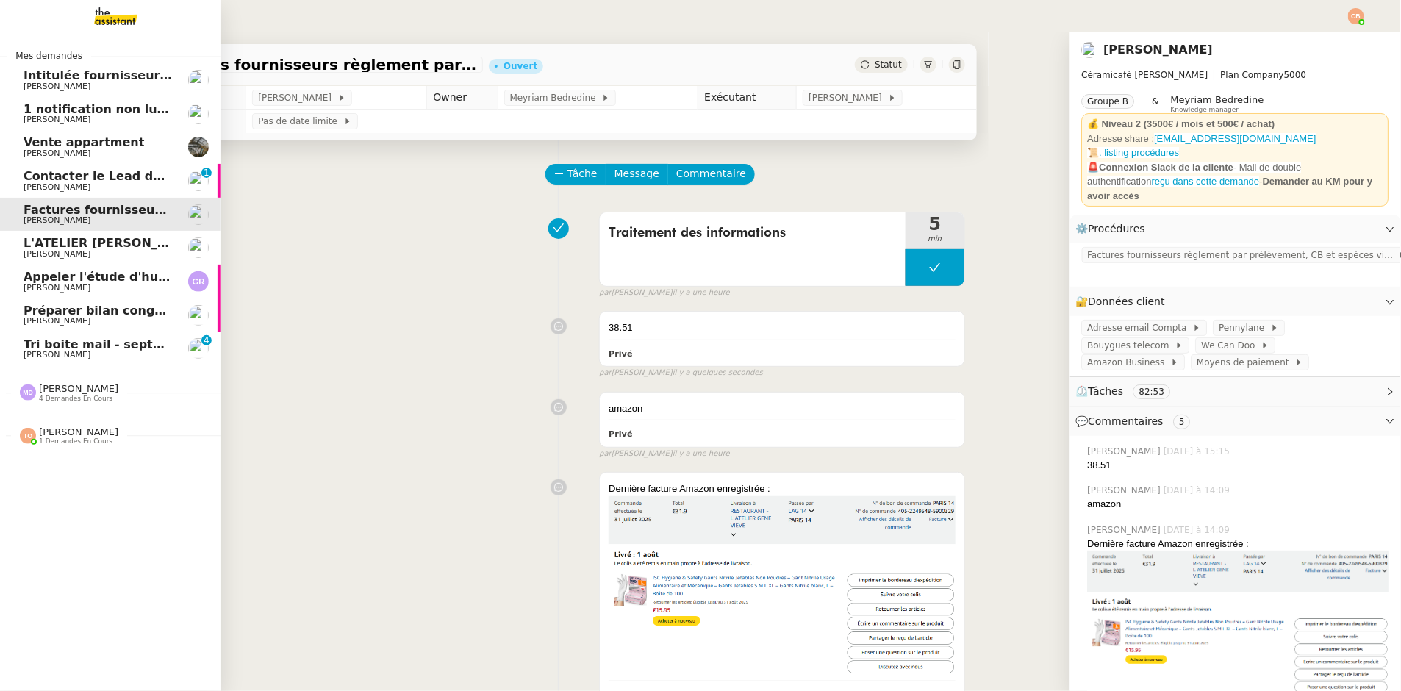
click at [30, 177] on span "Contacter le Lead demain" at bounding box center [109, 176] width 170 height 14
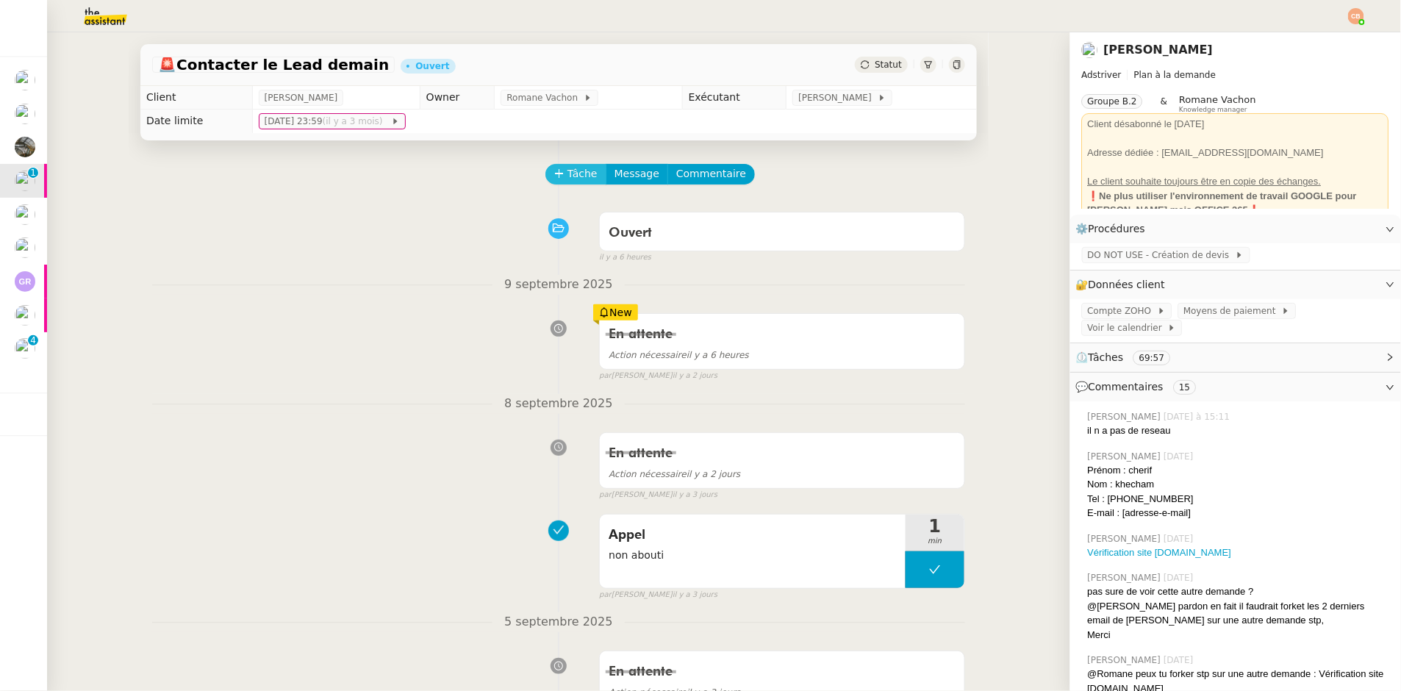
click at [569, 168] on span "Tâche" at bounding box center [583, 173] width 30 height 17
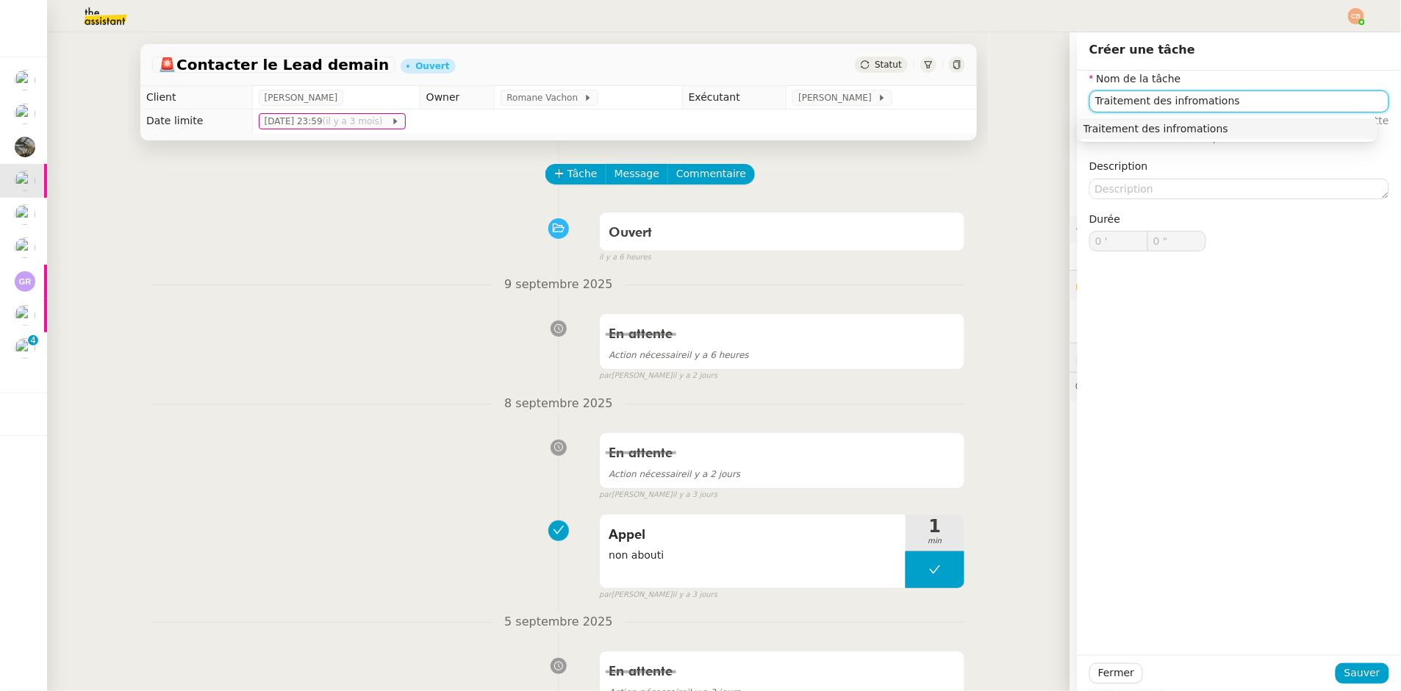
click at [1145, 126] on div "Traitement des infromations" at bounding box center [1228, 128] width 288 height 13
type input "Traitement des infromations"
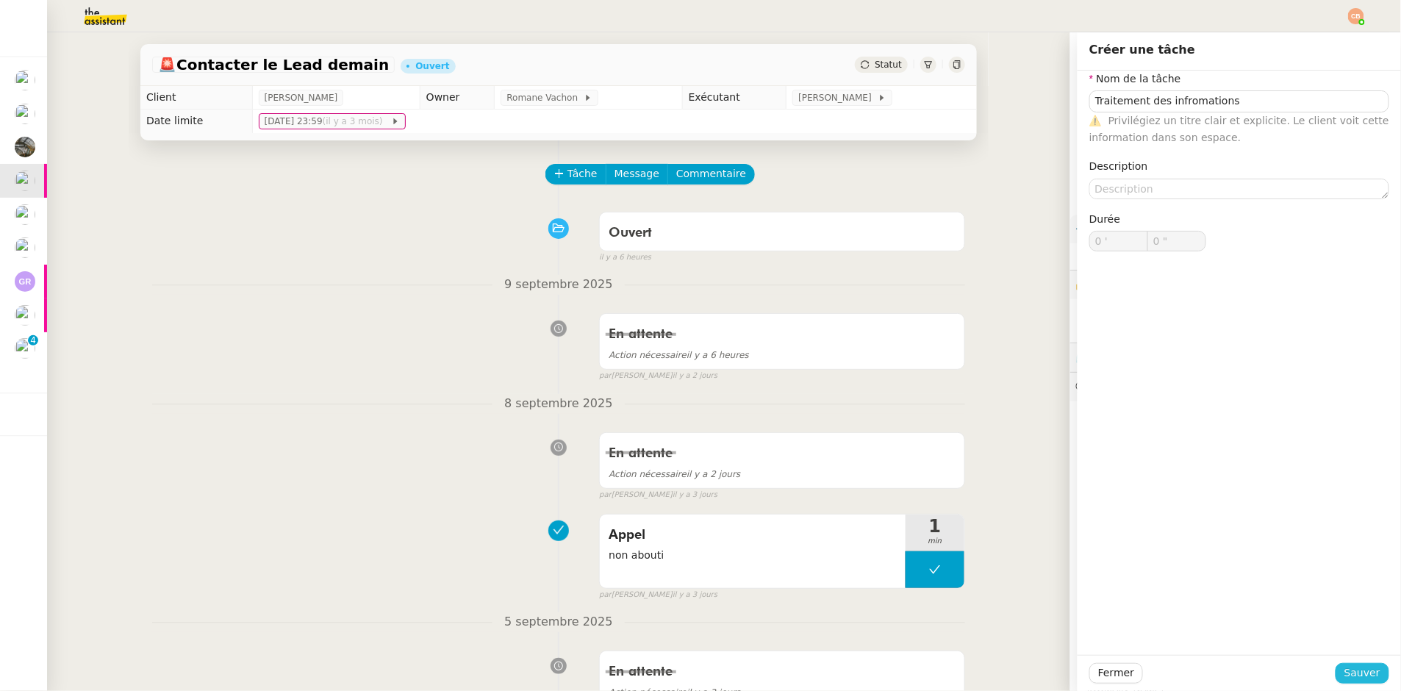
click at [1347, 670] on span "Sauver" at bounding box center [1363, 673] width 36 height 17
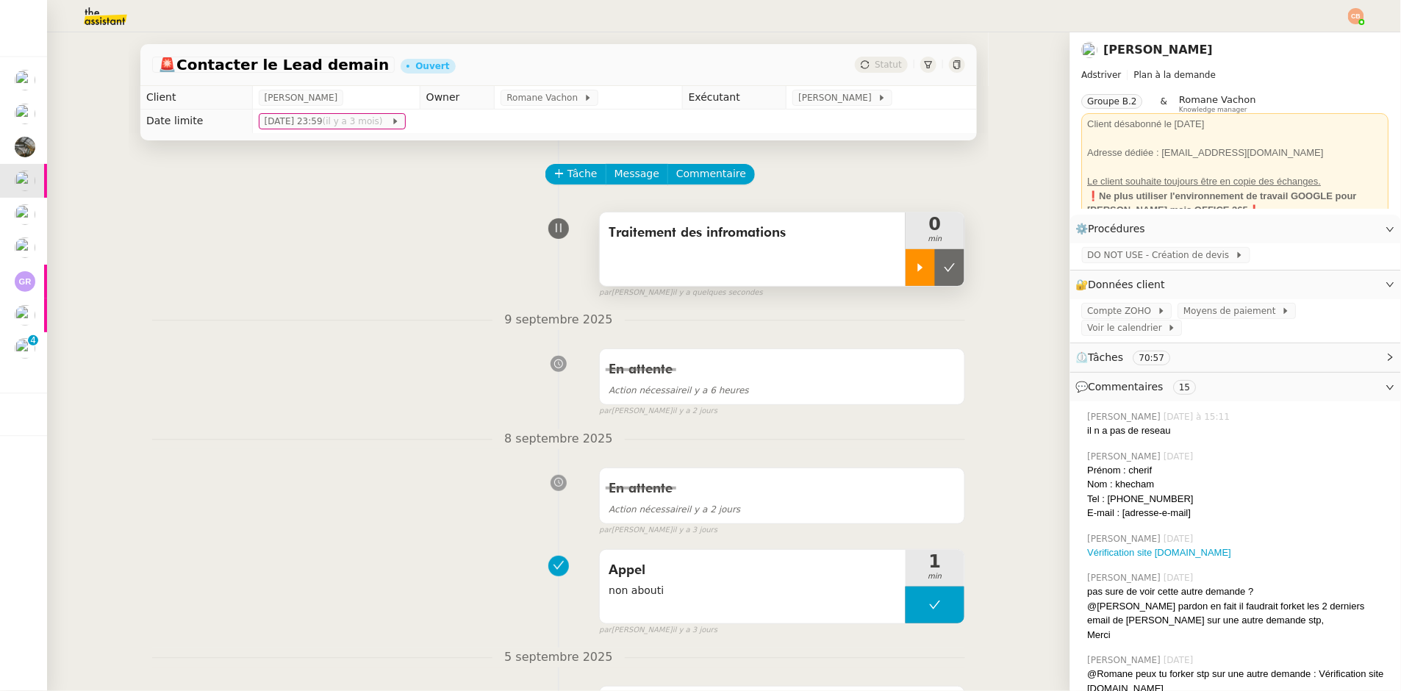
click at [906, 278] on div at bounding box center [920, 267] width 29 height 37
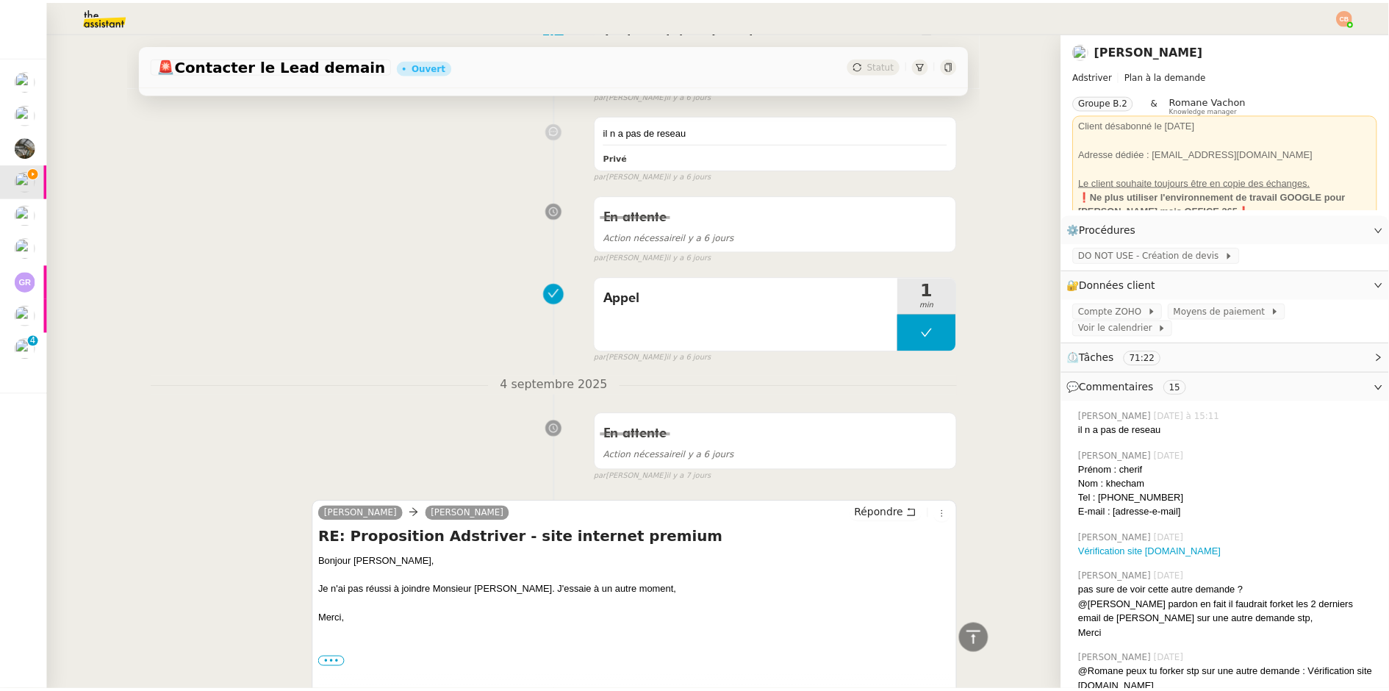
scroll to position [1095, 0]
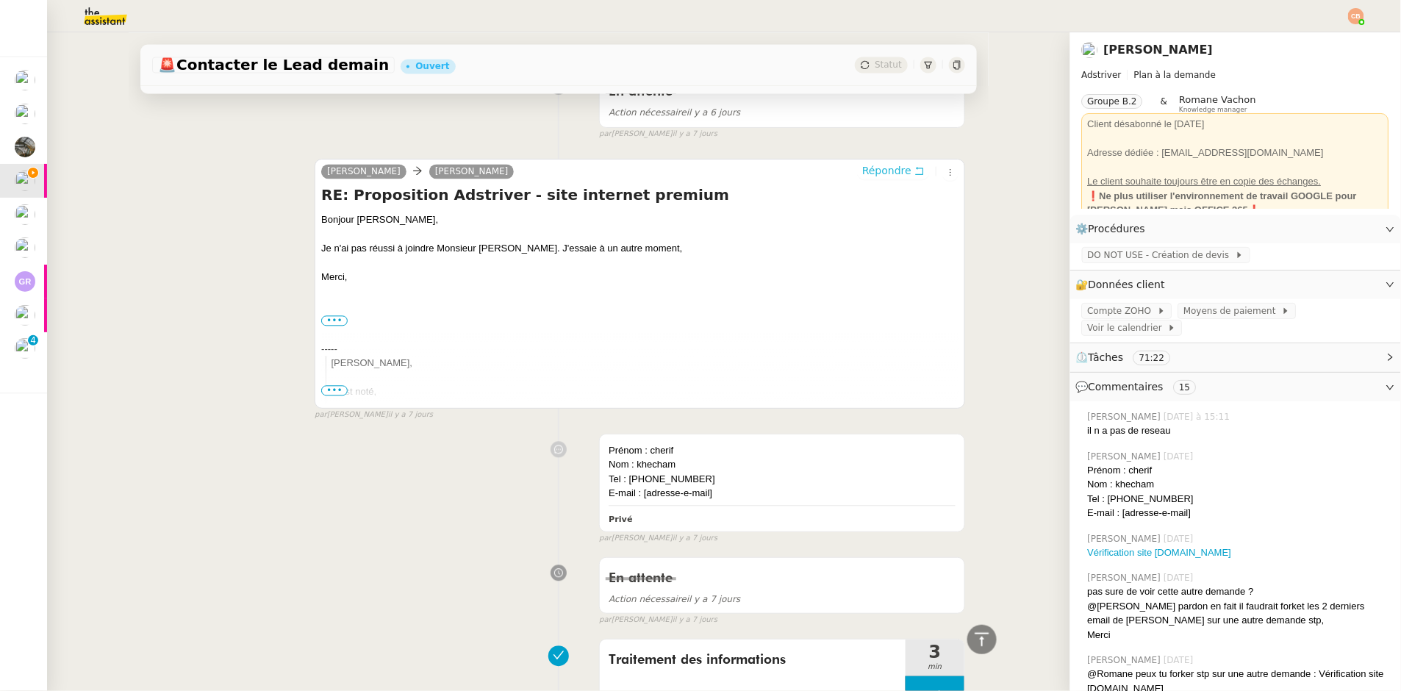
click at [862, 173] on span "Répondre" at bounding box center [886, 170] width 49 height 15
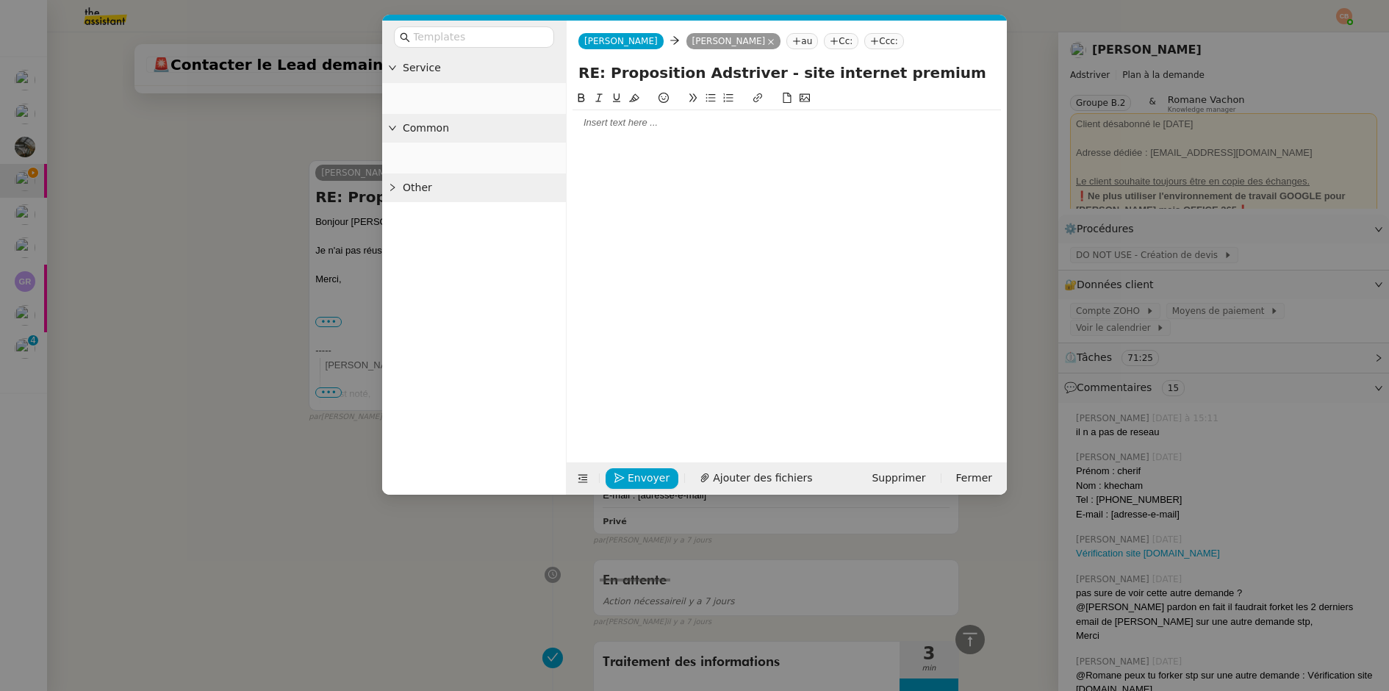
scroll to position [1208, 0]
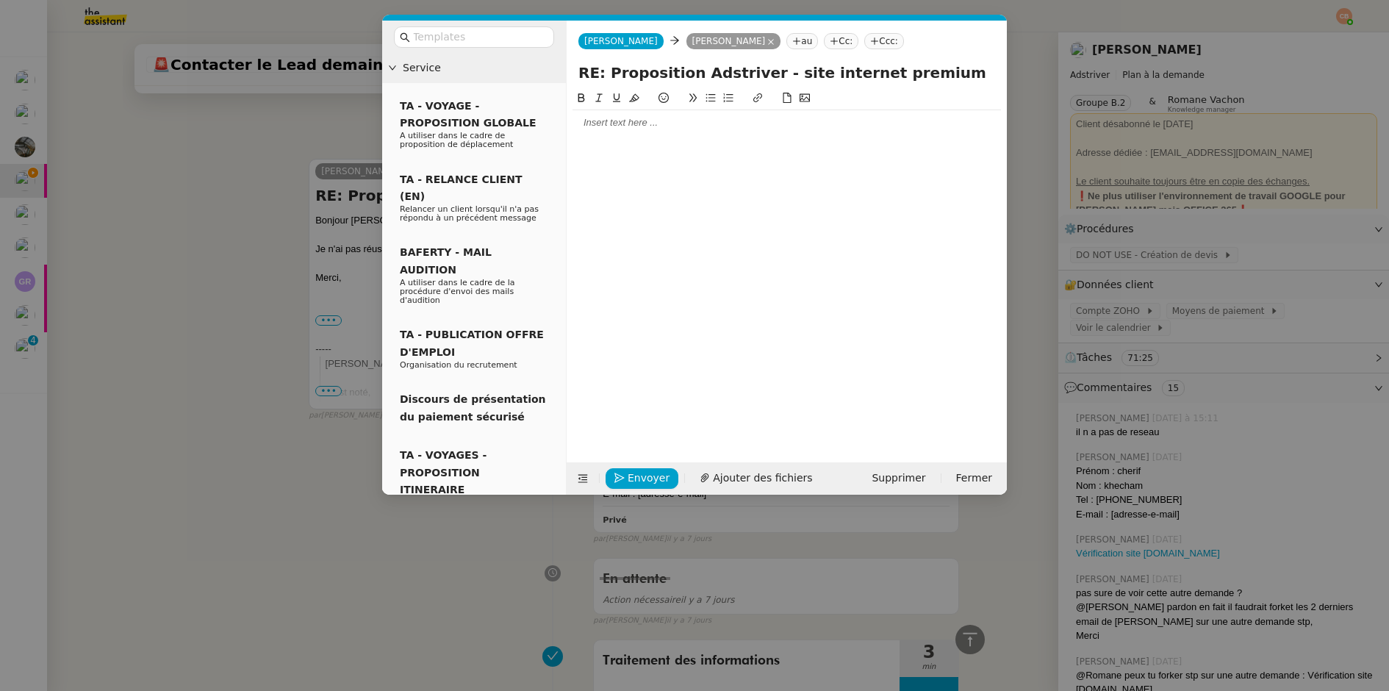
click at [634, 118] on div at bounding box center [787, 122] width 429 height 13
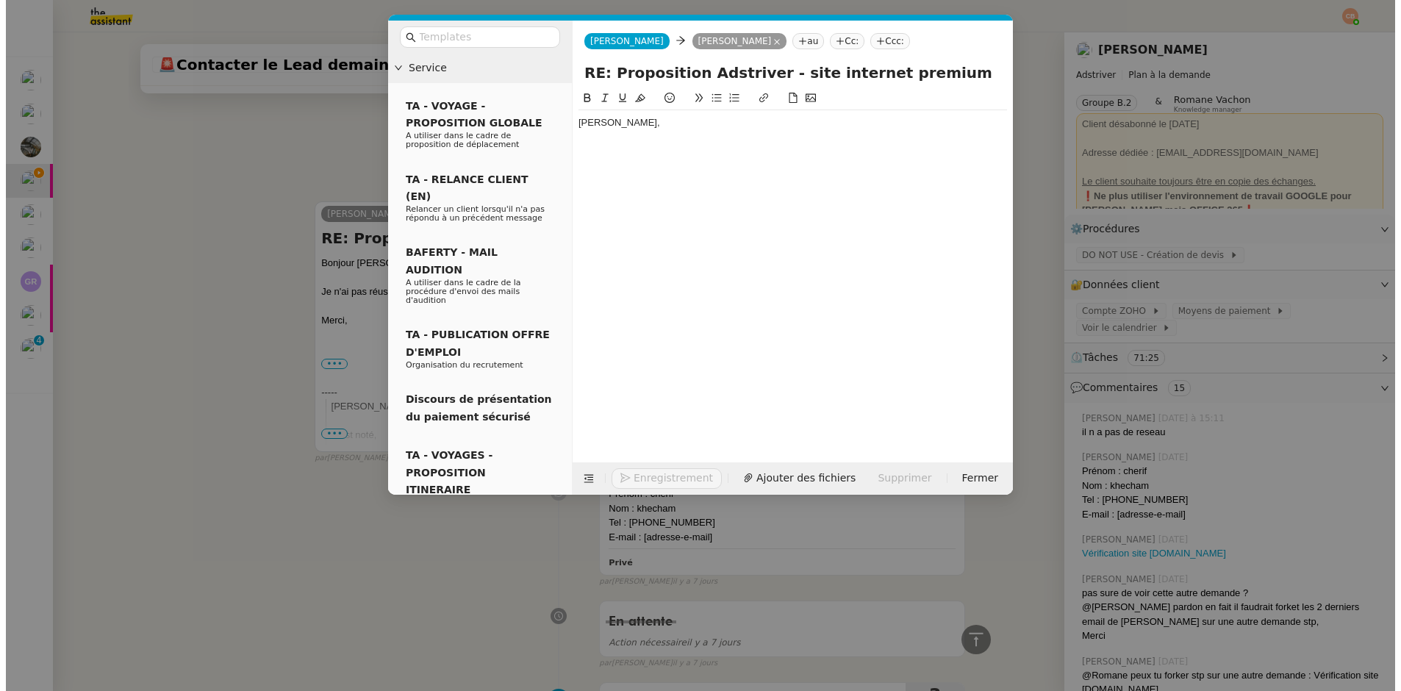
scroll to position [1251, 0]
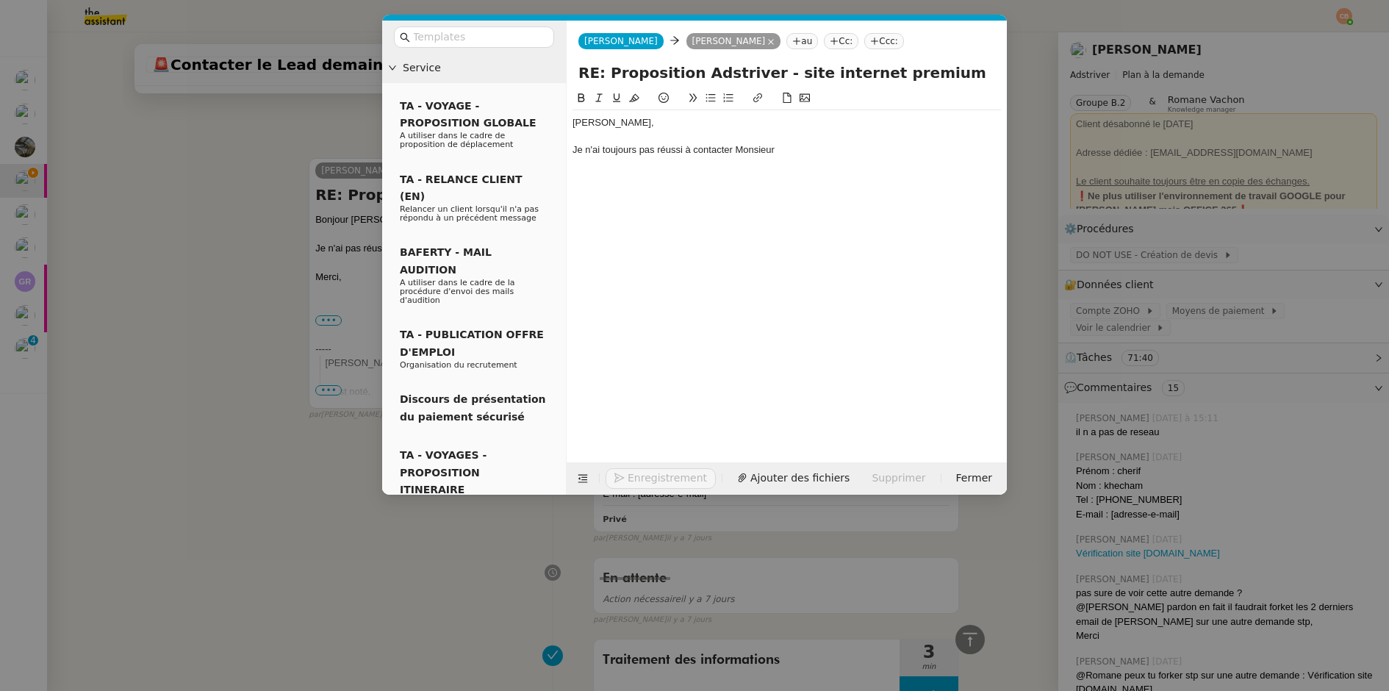
click at [189, 249] on nz-modal-container "Service TA - VOYAGE - PROPOSITION GLOBALE A utiliser dans le cadre de propositi…" at bounding box center [694, 345] width 1389 height 691
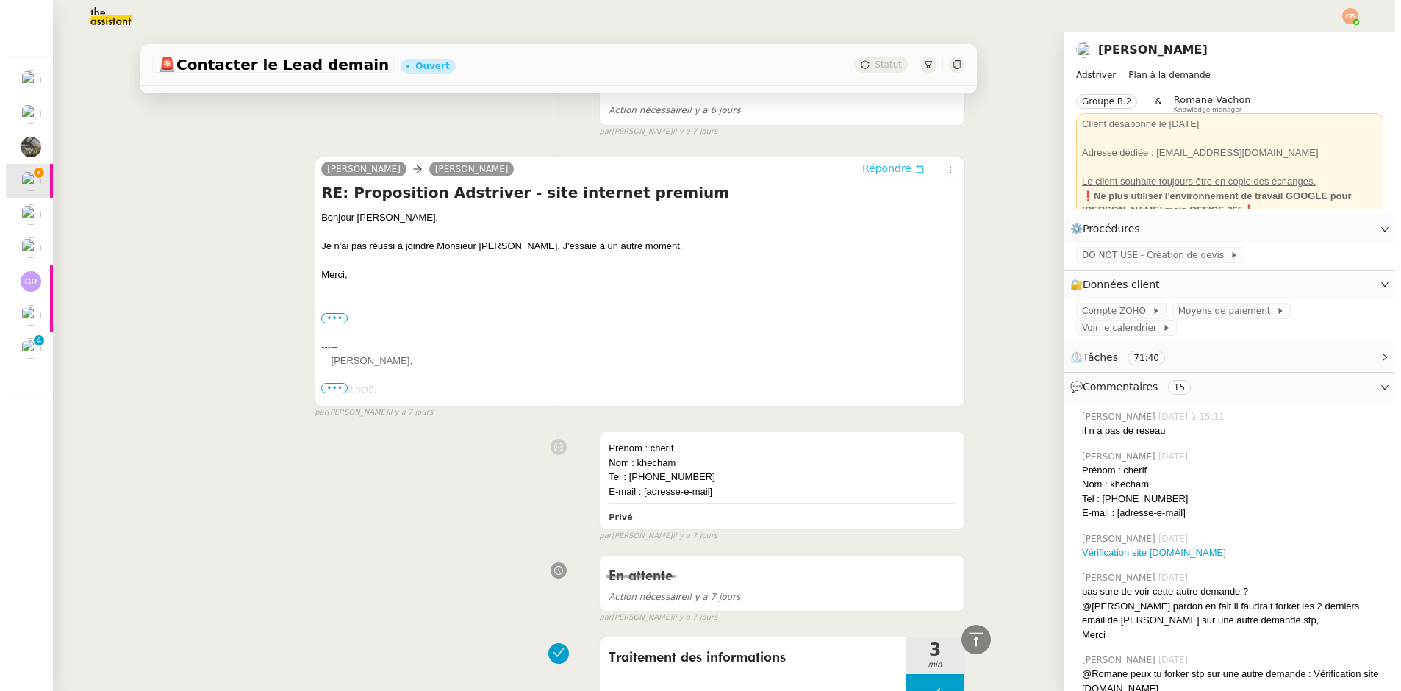
scroll to position [1248, 0]
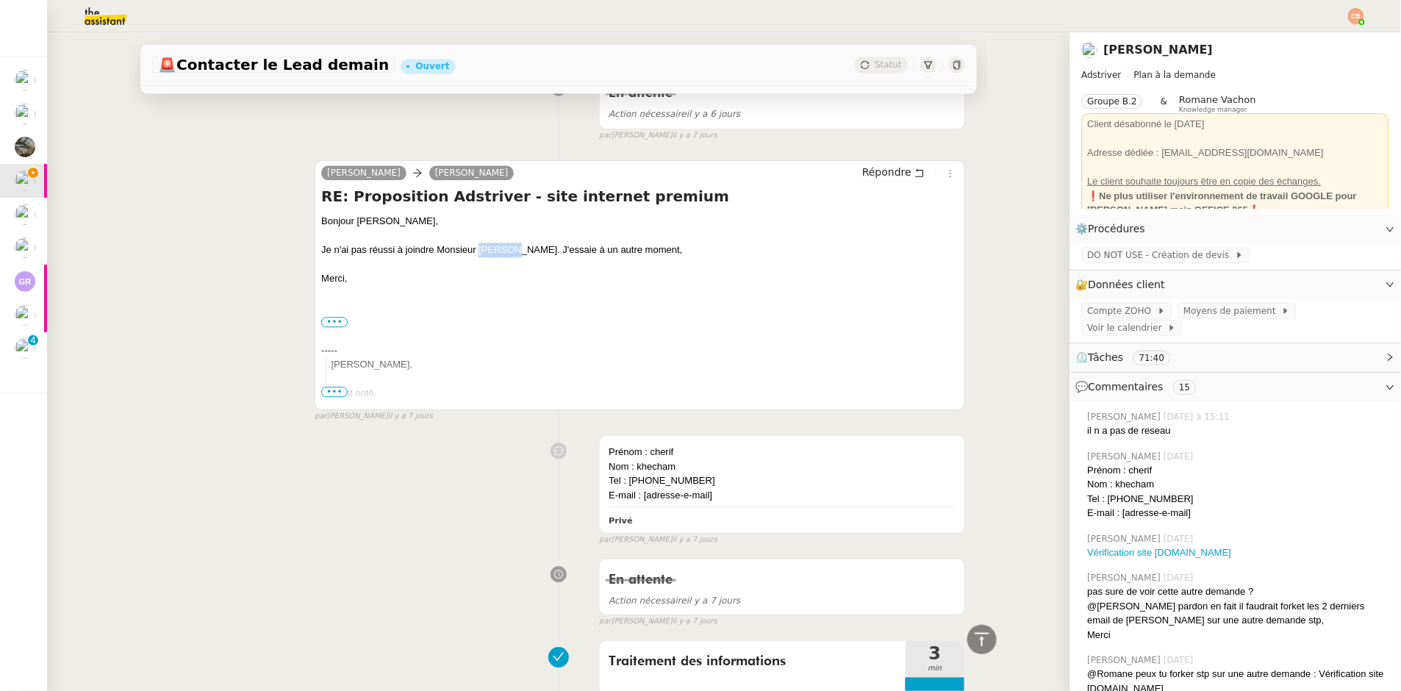
drag, startPoint x: 472, startPoint y: 248, endPoint x: 511, endPoint y: 245, distance: 39.1
click at [511, 245] on div "Je n'ai pas réussi à joindre Monsieur Khecham. J'essaie à un autre moment," at bounding box center [639, 250] width 637 height 15
copy div "Khecham"
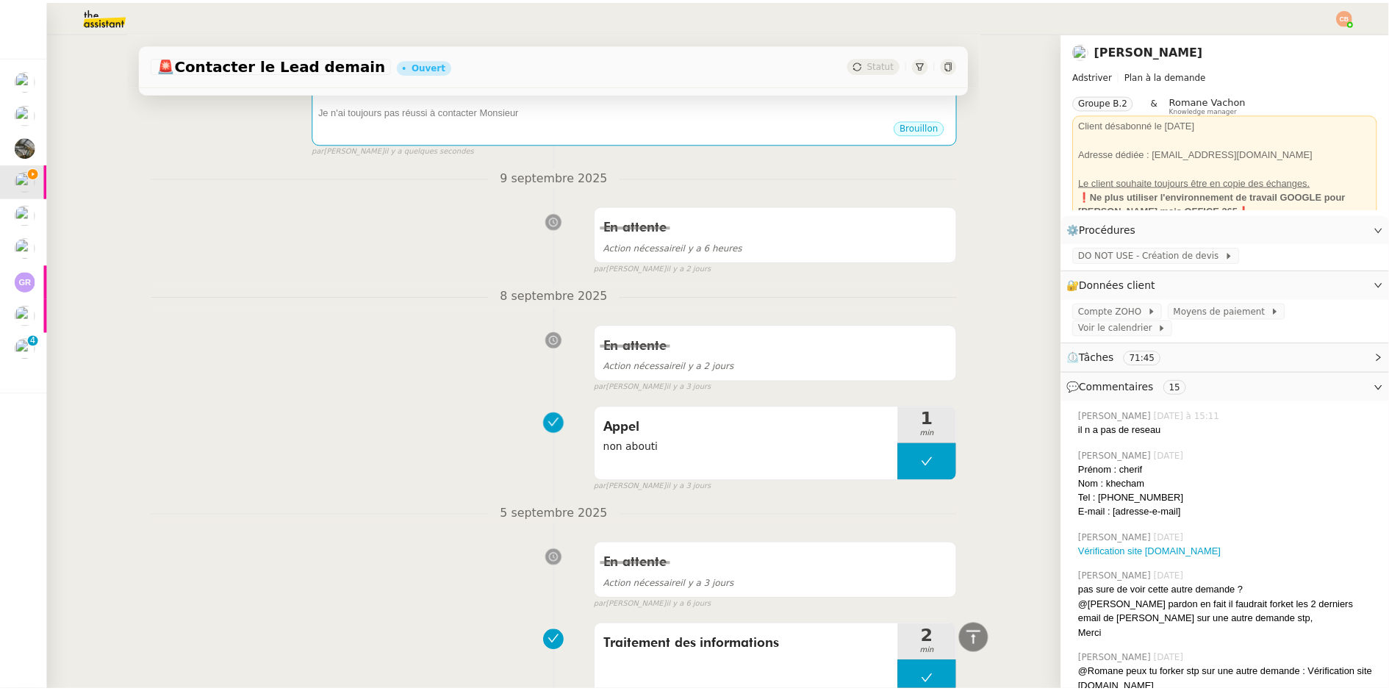
scroll to position [0, 0]
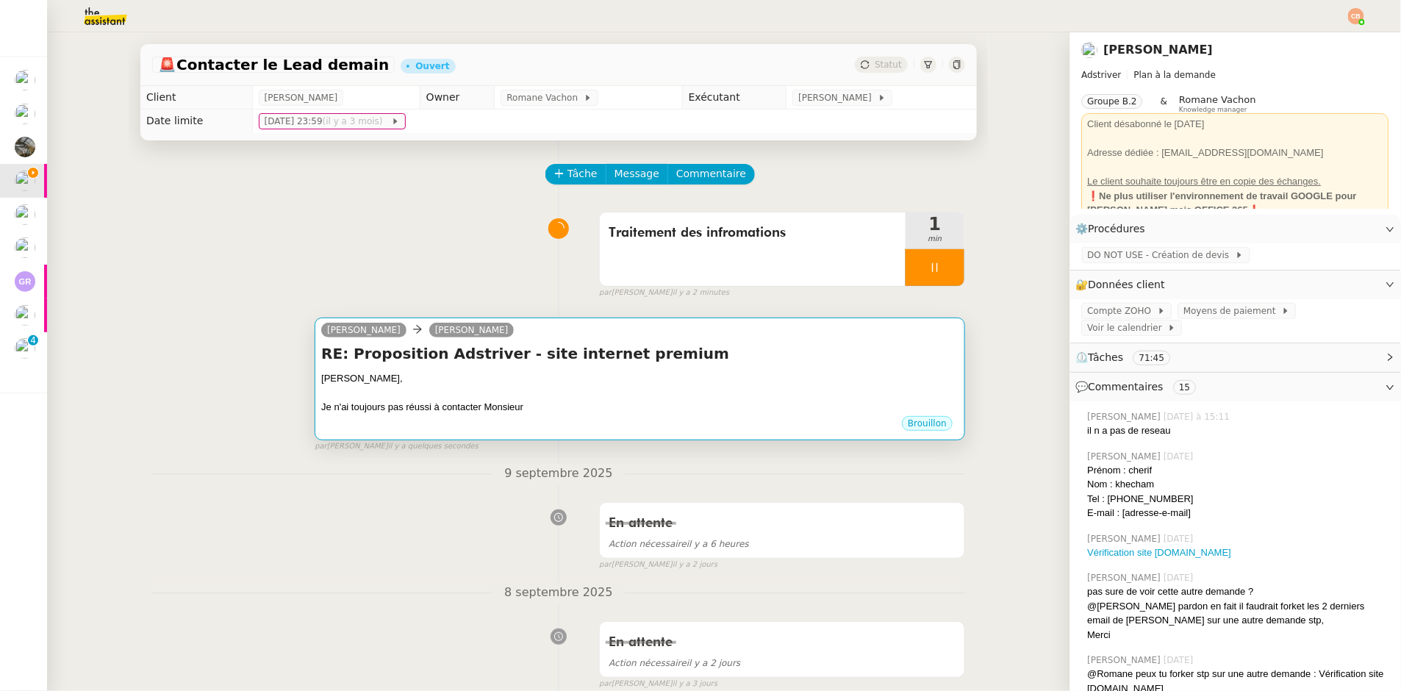
click at [686, 365] on div "RE: Proposition Adstriver - site internet premium Laurent, Je n'ai toujours pas…" at bounding box center [639, 378] width 637 height 71
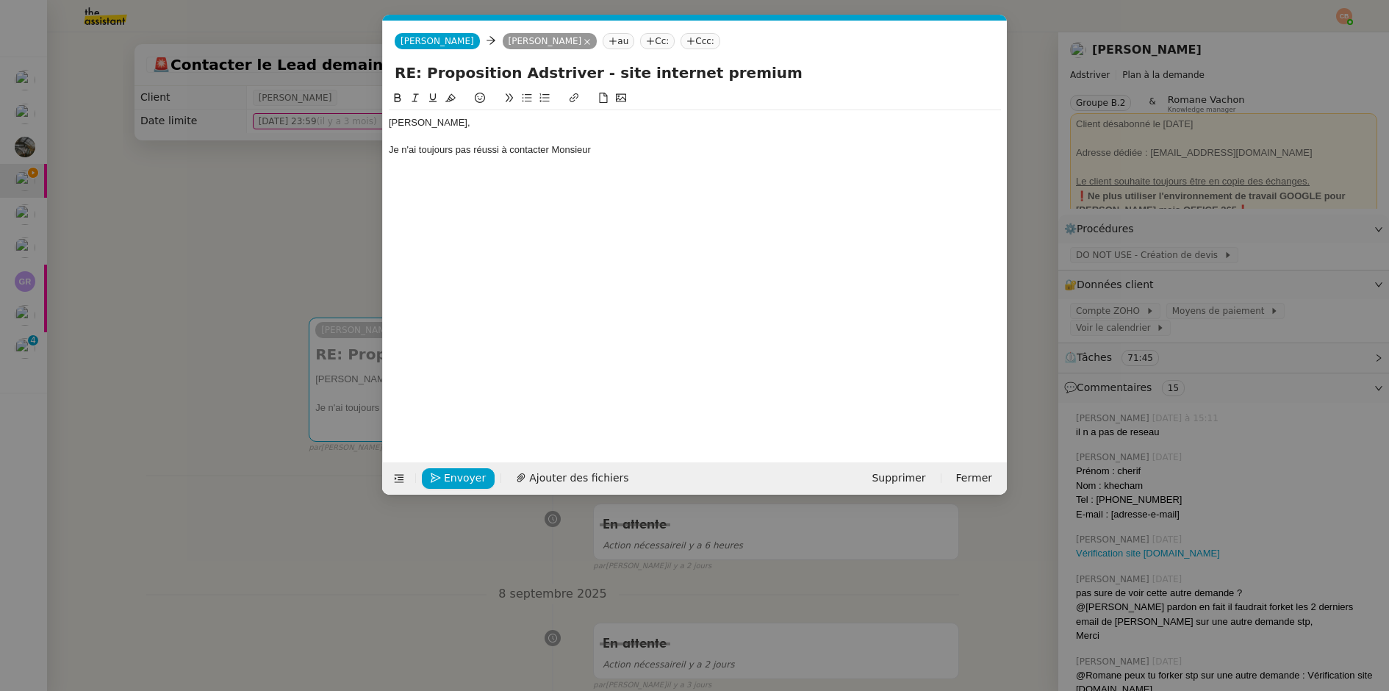
scroll to position [0, 31]
click at [612, 155] on div "Je n'ai toujours pas réussi à contacter Monsieur" at bounding box center [695, 149] width 612 height 13
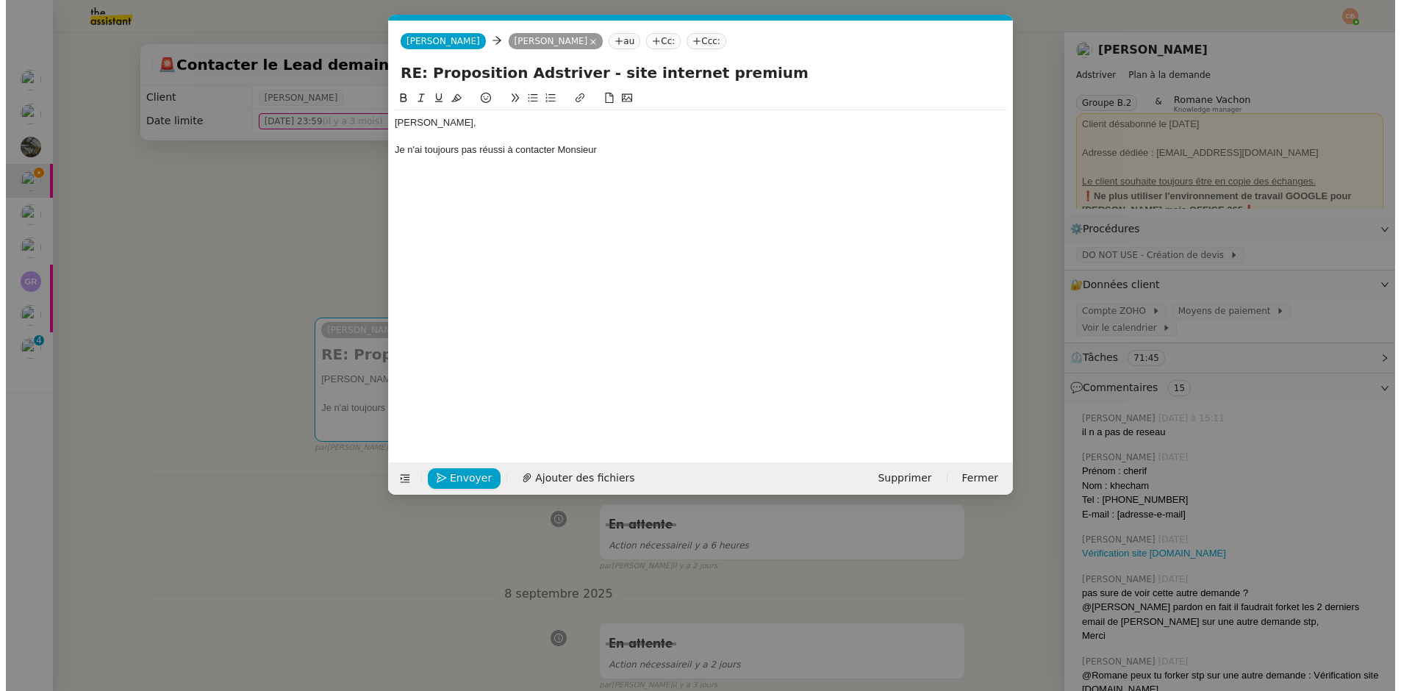
scroll to position [0, 0]
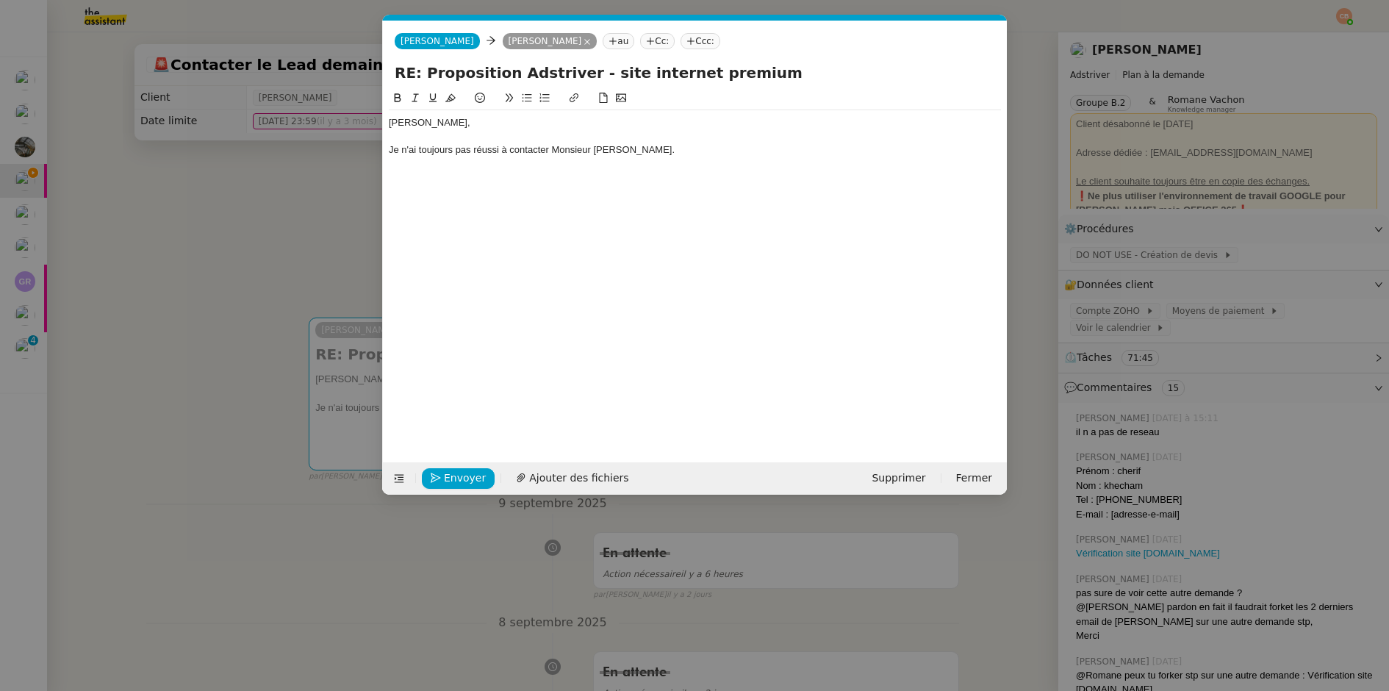
click at [527, 97] on icon at bounding box center [528, 98] width 10 height 8
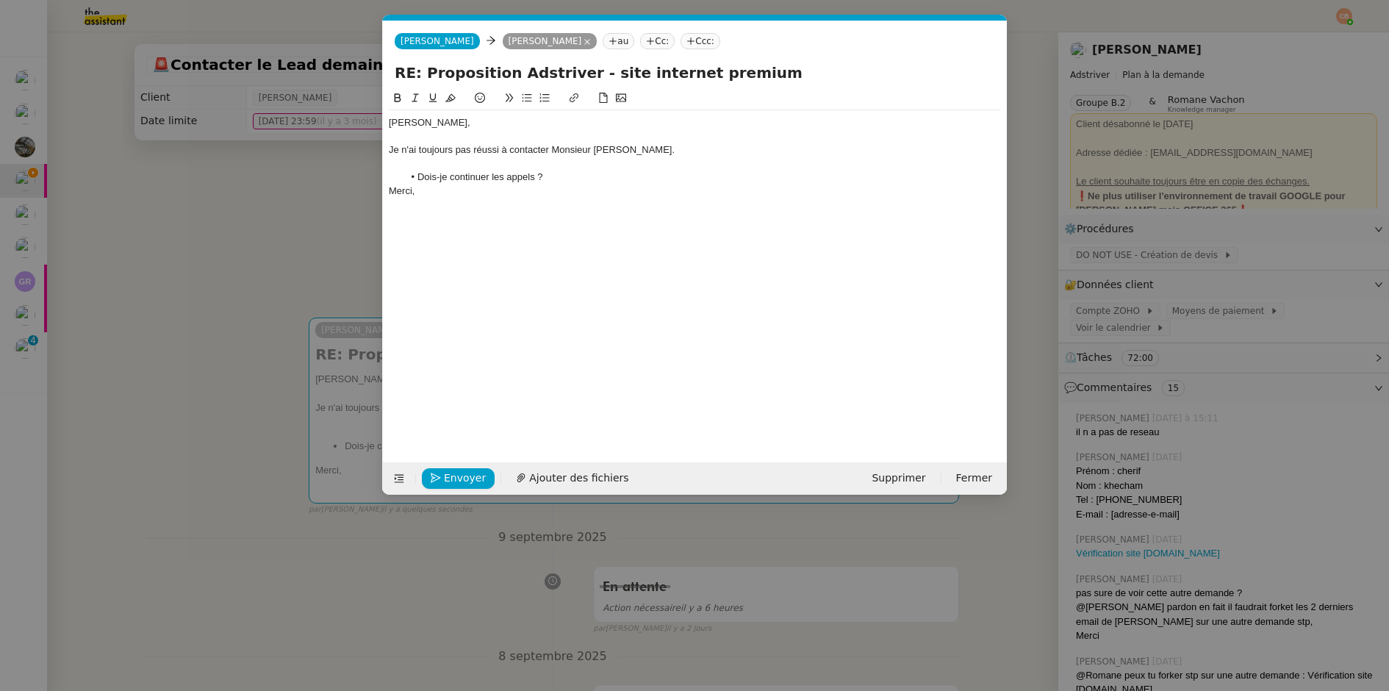
click at [573, 185] on div "Merci," at bounding box center [695, 191] width 612 height 13
click at [570, 180] on li "Dois-je continuer les appels ?" at bounding box center [703, 177] width 598 height 13
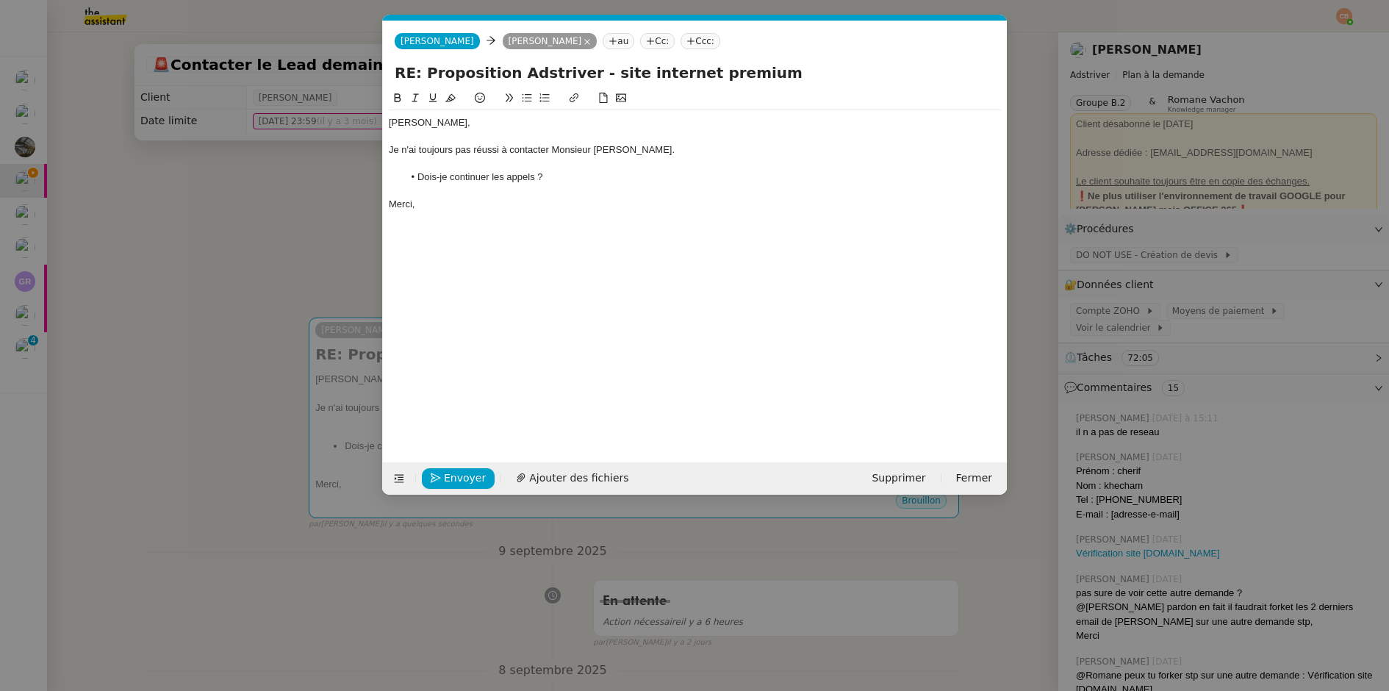
click at [391, 126] on div "Laurent," at bounding box center [695, 122] width 612 height 13
click at [462, 472] on span "Envoyer" at bounding box center [465, 478] width 42 height 17
click at [462, 472] on span "Confirmer l'envoi" at bounding box center [488, 478] width 88 height 17
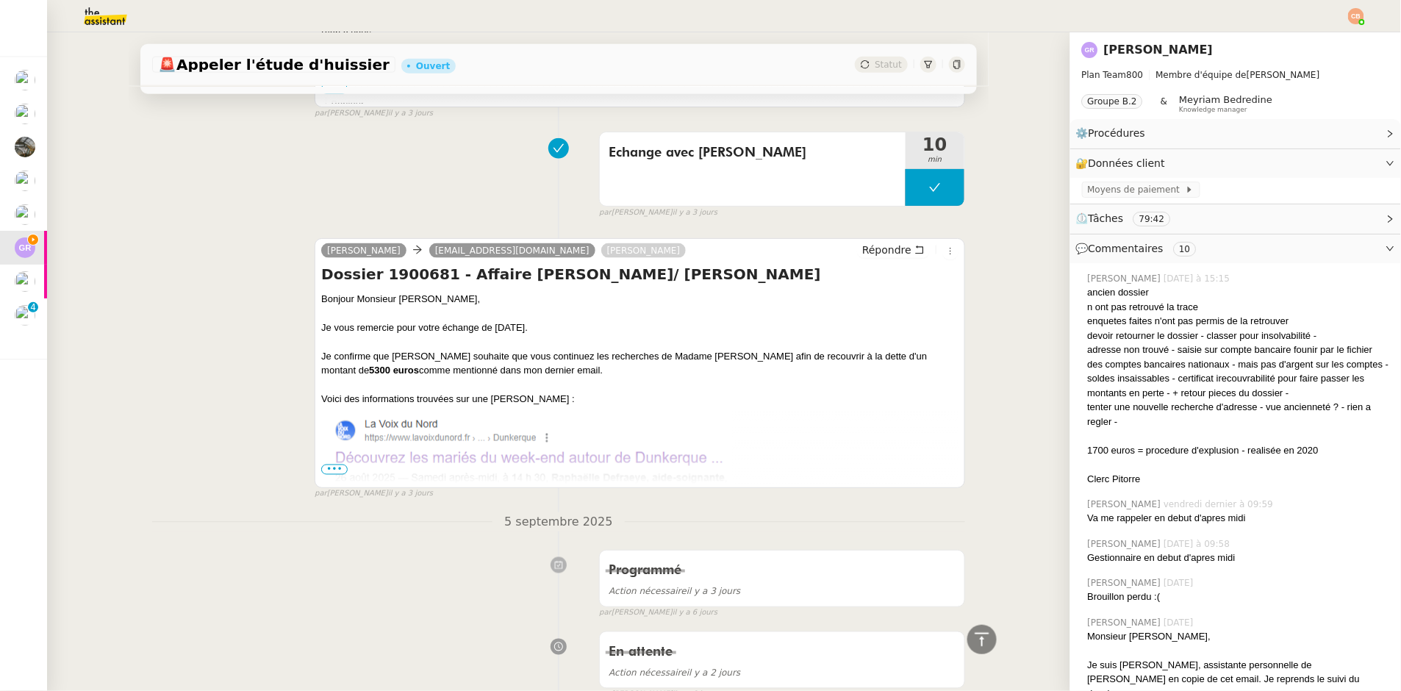
scroll to position [761, 0]
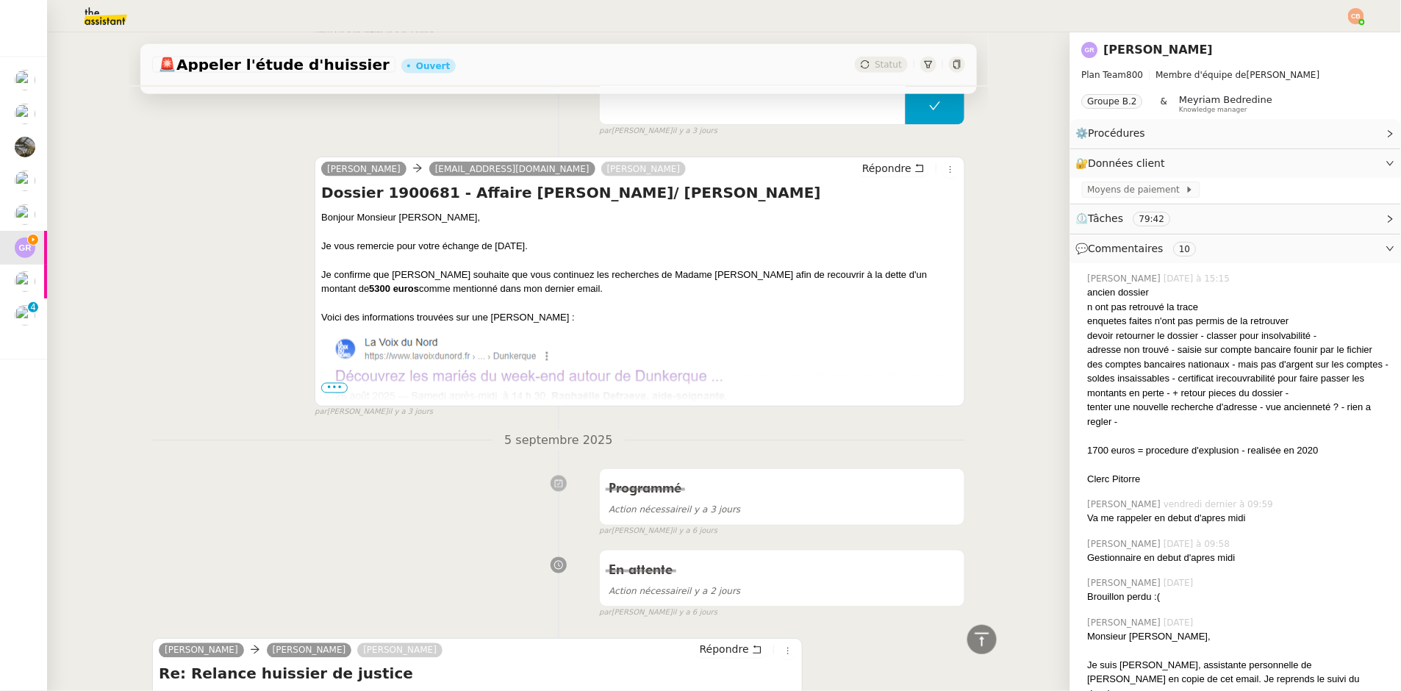
click at [337, 385] on span "•••" at bounding box center [334, 388] width 26 height 10
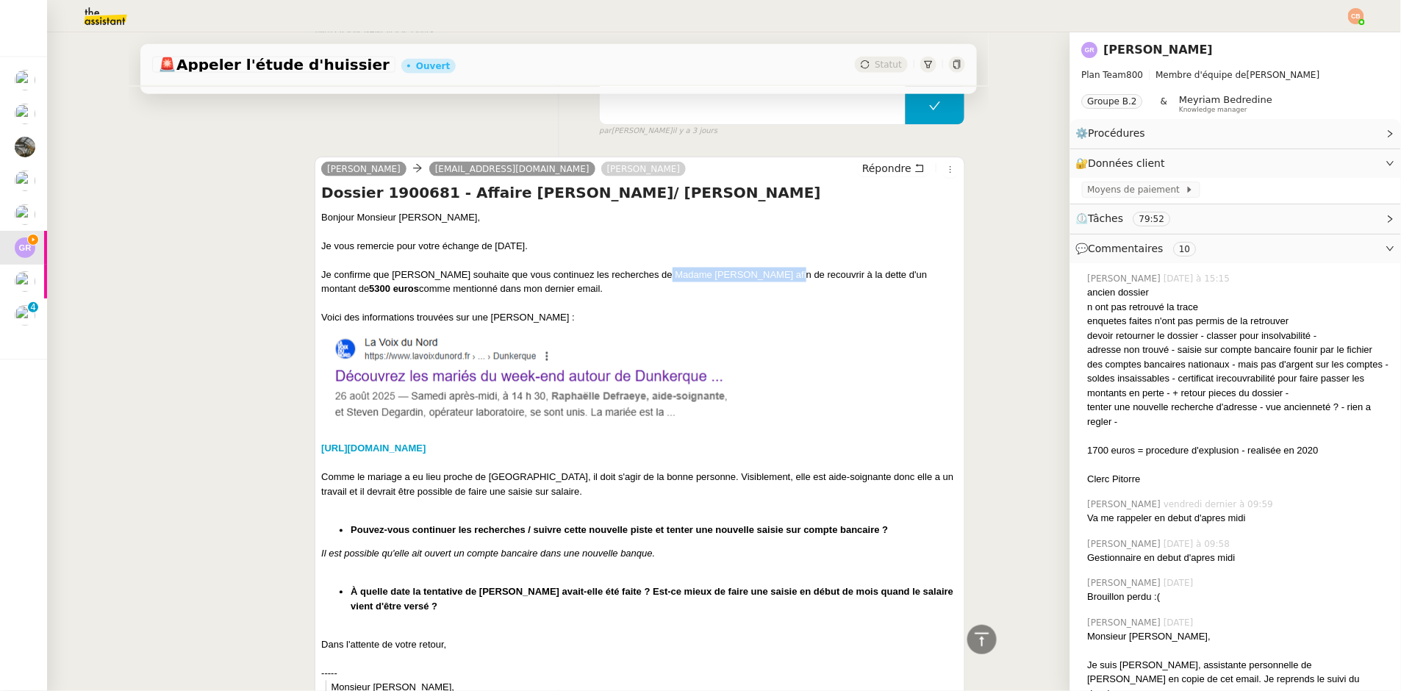
drag, startPoint x: 654, startPoint y: 276, endPoint x: 776, endPoint y: 276, distance: 122.8
click at [776, 276] on div "Je confirme que Madame Thery souhaite que vous continuez les recherches de Mada…" at bounding box center [639, 282] width 637 height 29
copy div "Madame Raphaëlle Defraeye"
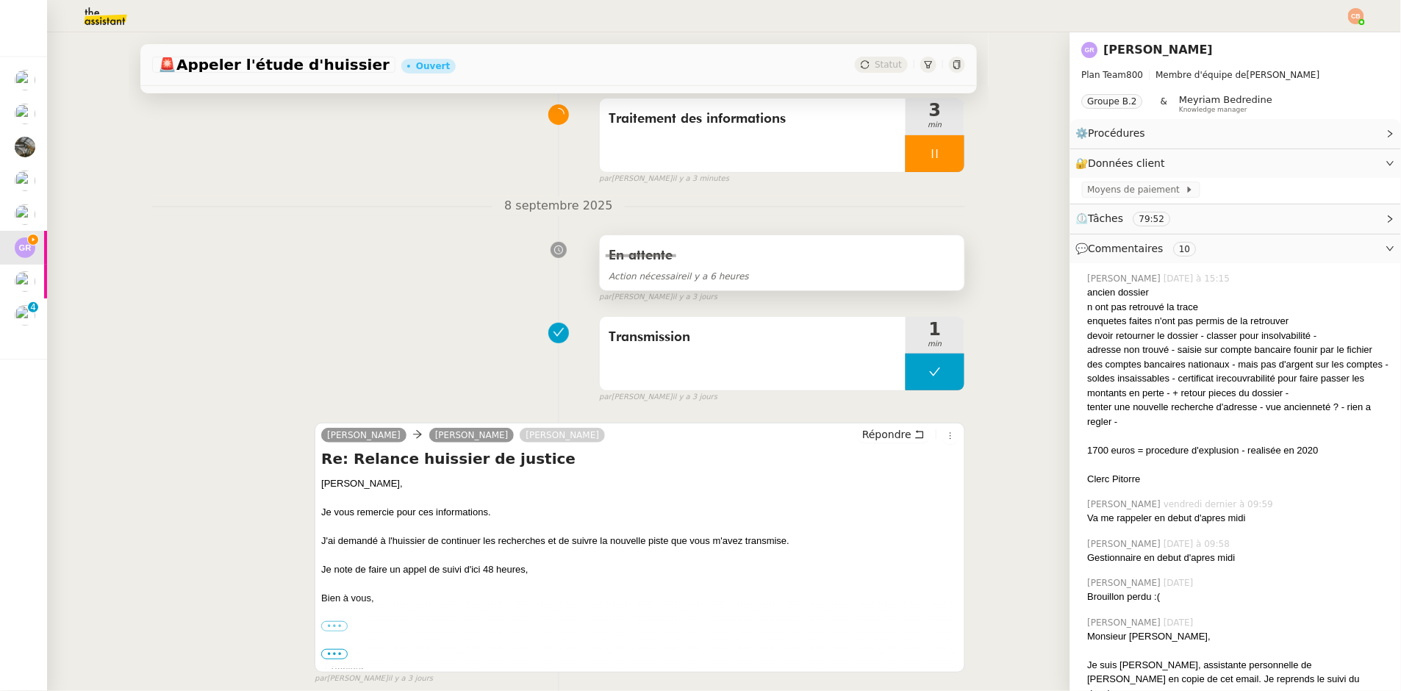
scroll to position [0, 0]
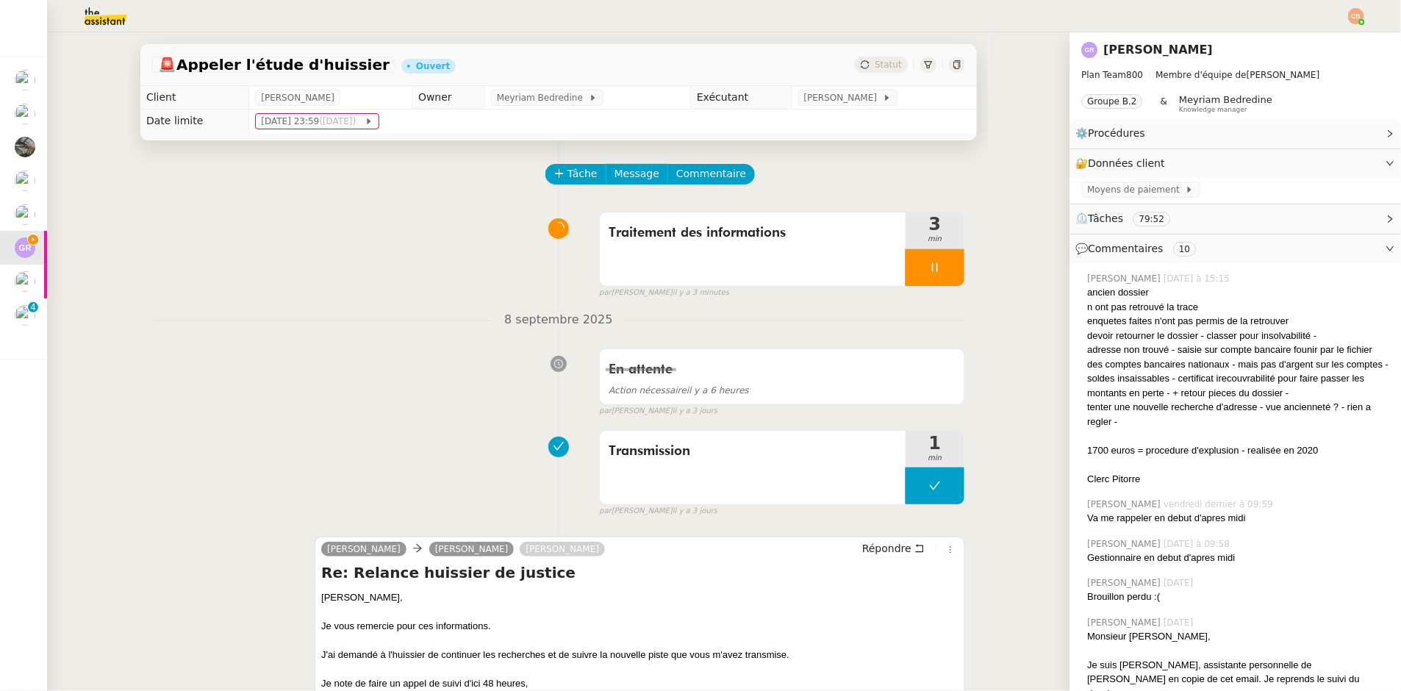
click at [708, 164] on nz-button-group "Tâche Message Commentaire" at bounding box center [650, 174] width 210 height 21
click at [703, 179] on span "Commentaire" at bounding box center [711, 173] width 70 height 17
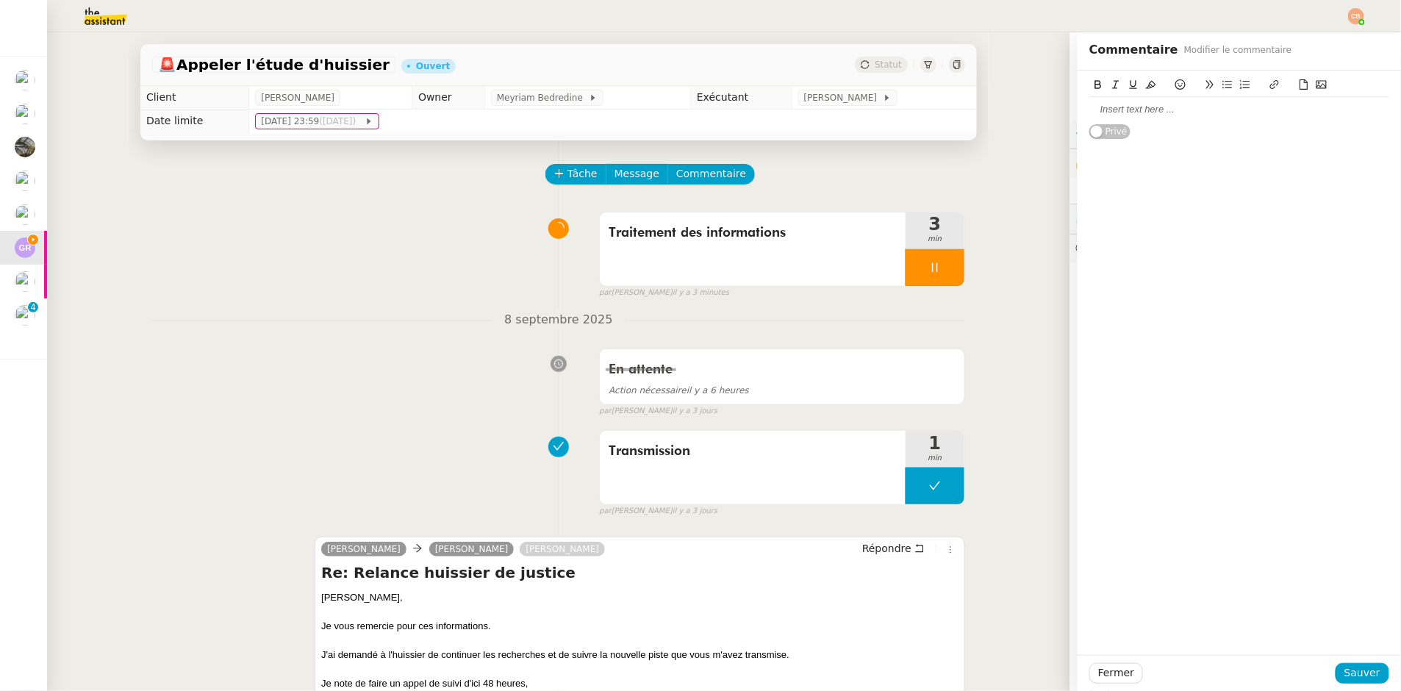
click at [1092, 118] on div at bounding box center [1239, 109] width 300 height 25
click at [1248, 151] on div "nouvelle adresse : 40 rue du muguet," at bounding box center [1239, 150] width 300 height 13
click at [1096, 178] on div "acte pour visiter cette adresse" at bounding box center [1239, 177] width 300 height 13
click at [1239, 171] on div "acte creer pour visiter cette adresse" at bounding box center [1239, 177] width 300 height 13
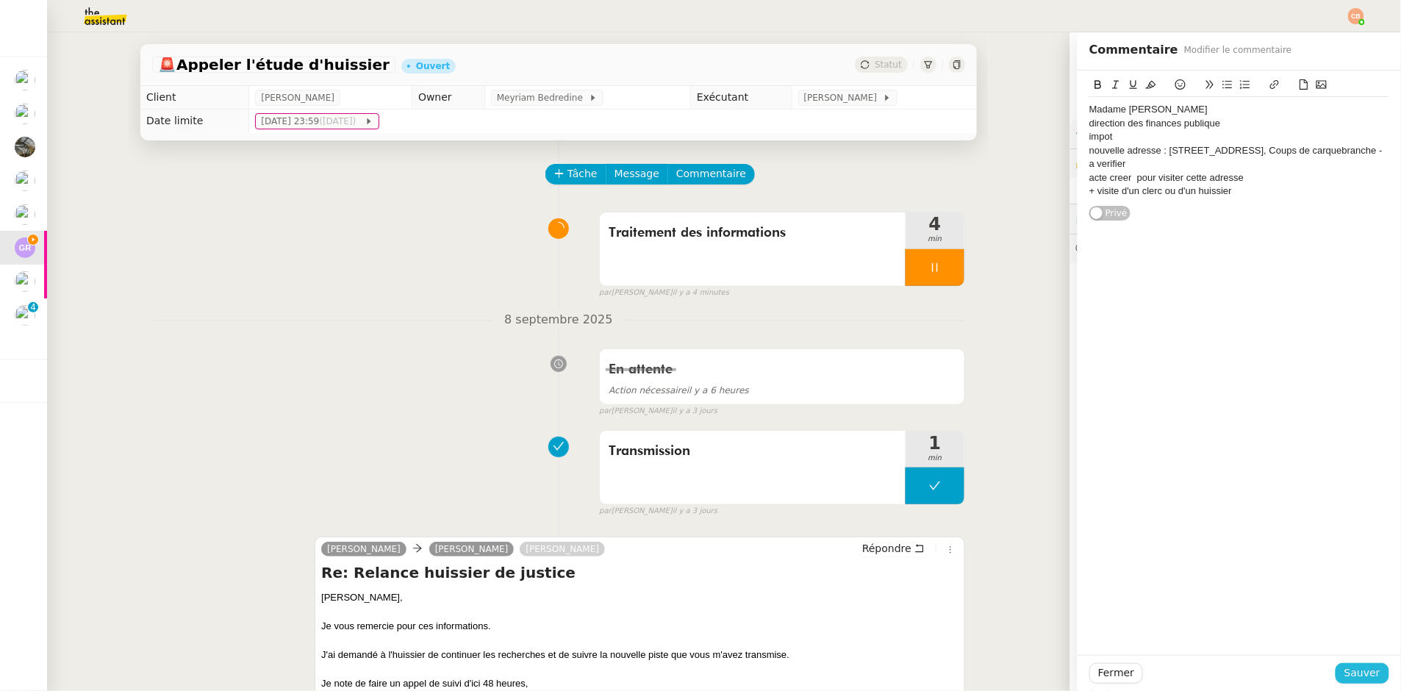
click at [1347, 664] on button "Sauver" at bounding box center [1363, 673] width 54 height 21
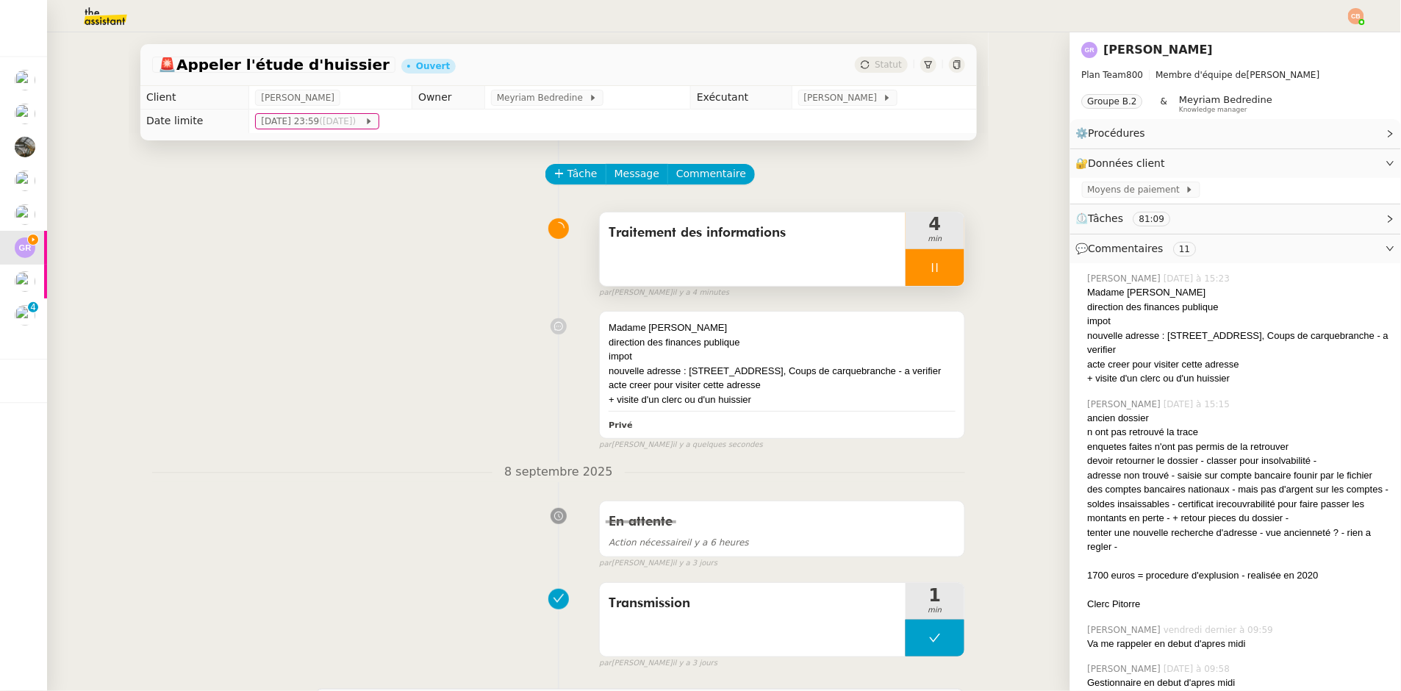
click at [920, 275] on div at bounding box center [935, 267] width 59 height 37
click at [831, 248] on div "Traitement des informations" at bounding box center [753, 249] width 306 height 74
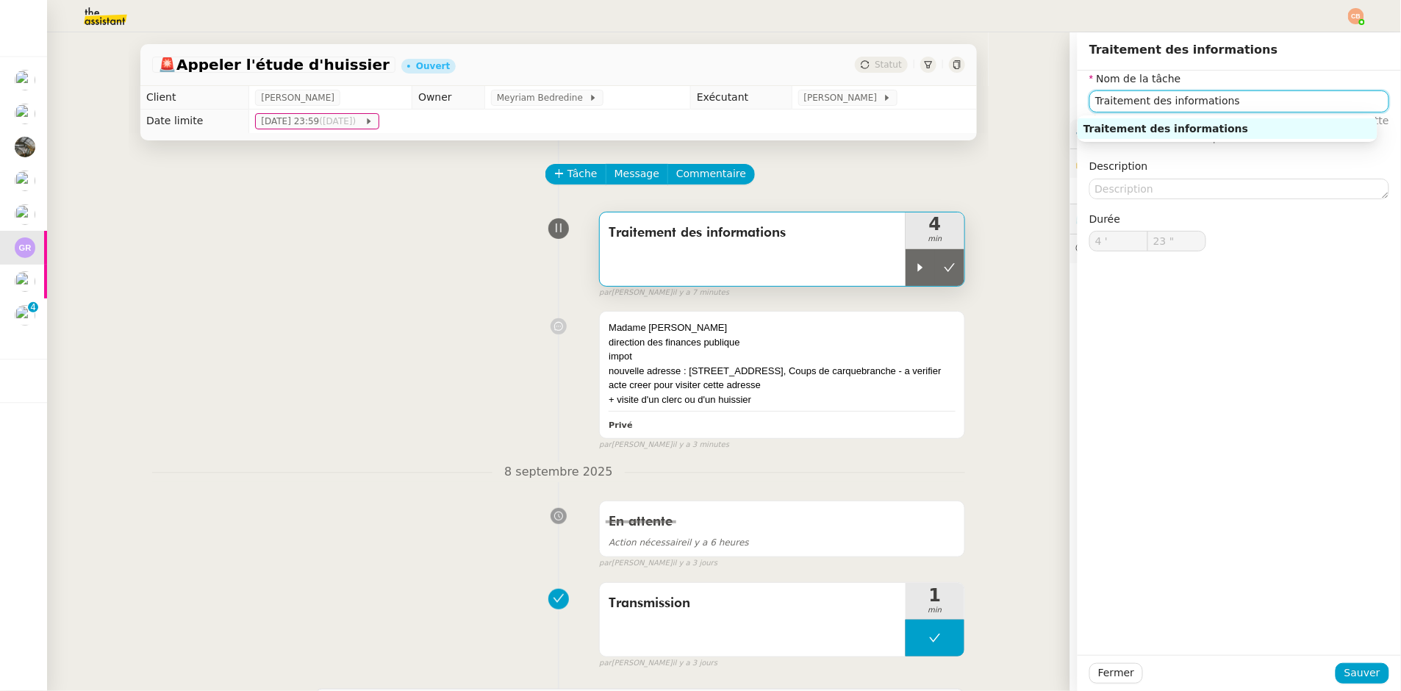
drag, startPoint x: 1247, startPoint y: 94, endPoint x: 1056, endPoint y: 88, distance: 191.2
click at [1056, 88] on app-ticket "🚨 Appeler l'étude d'huissier Ouvert Statut Client Guillaume Rouvroy Owner Meyri…" at bounding box center [724, 361] width 1354 height 659
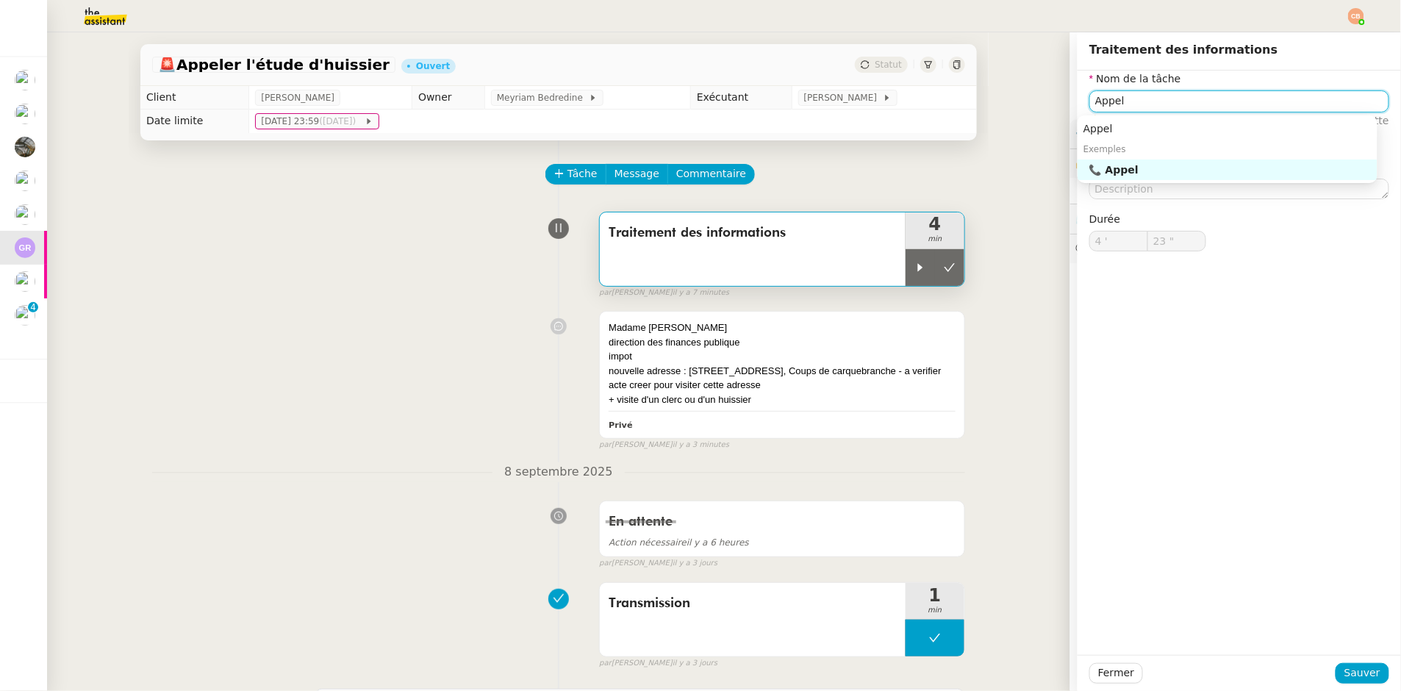
click at [1131, 165] on div "📞 Appel" at bounding box center [1230, 169] width 282 height 13
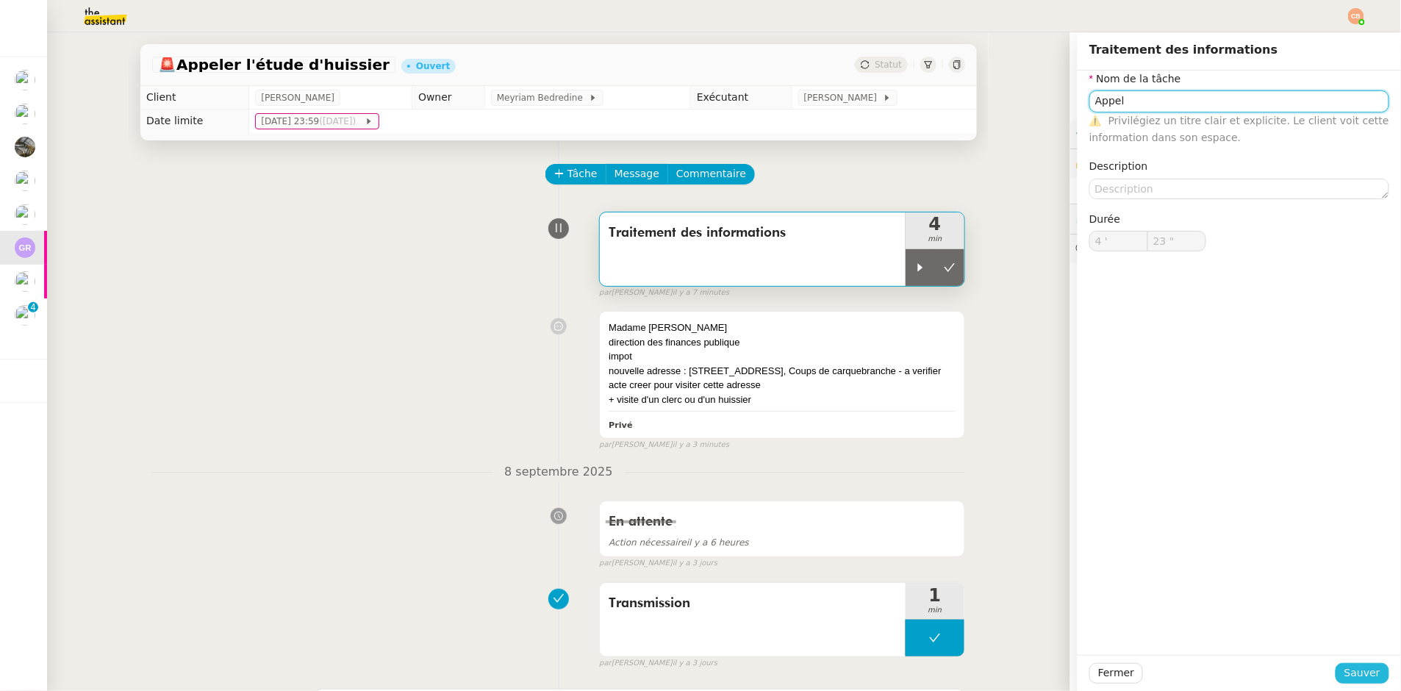
type input "Appel"
click at [1345, 676] on span "Sauver" at bounding box center [1363, 673] width 36 height 17
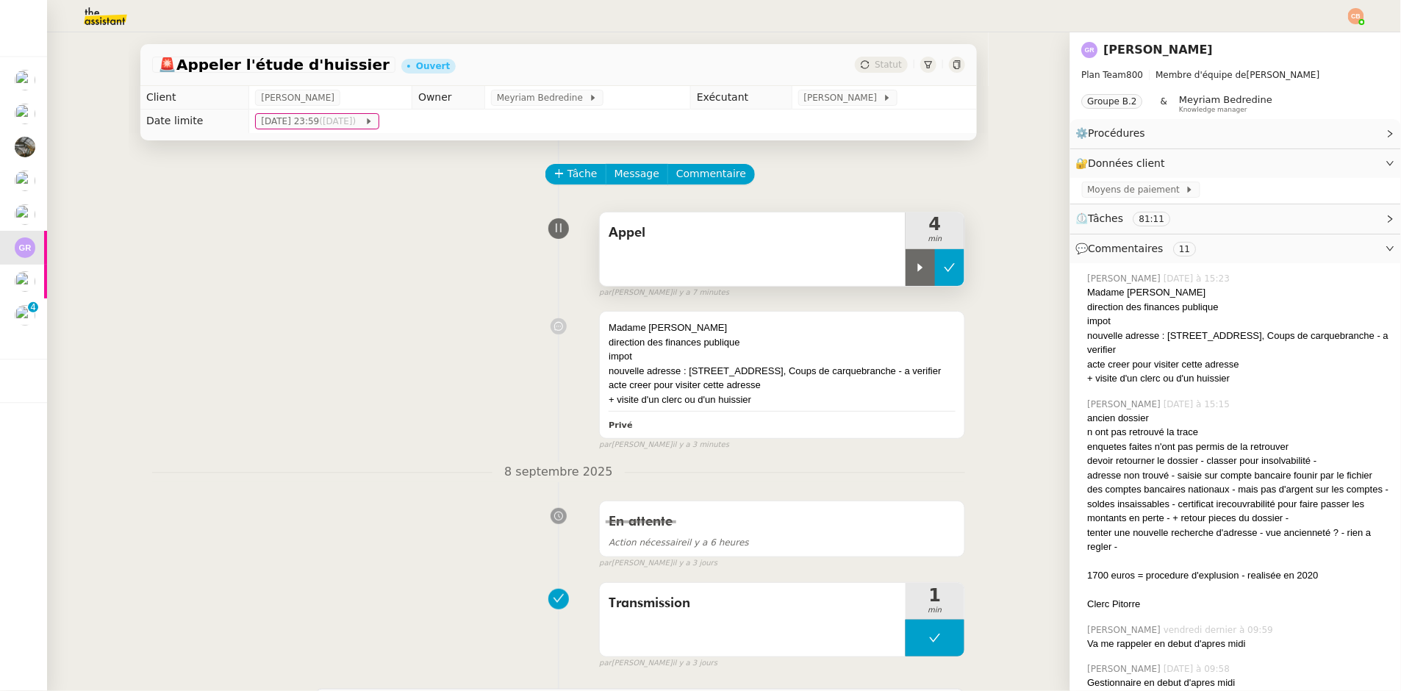
click at [944, 262] on icon at bounding box center [950, 268] width 12 height 12
click at [576, 174] on span "Tâche" at bounding box center [583, 173] width 30 height 17
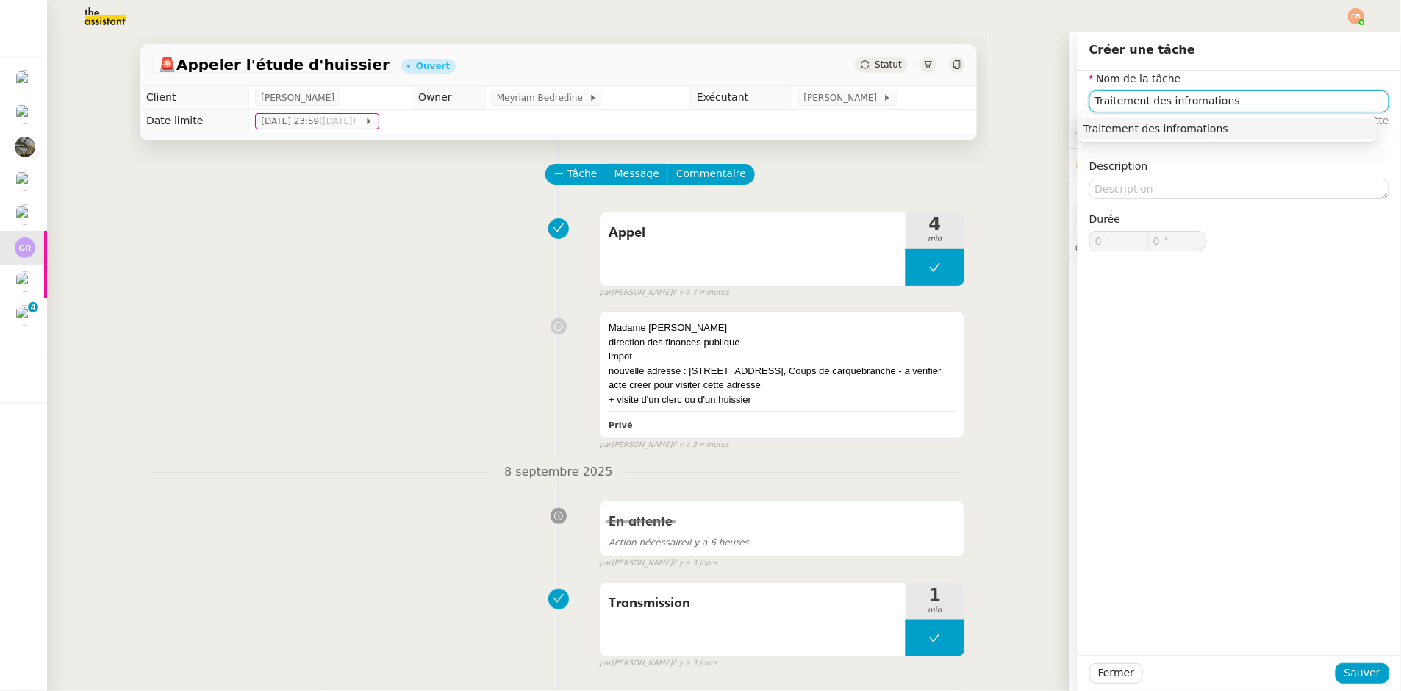
click at [1175, 103] on input "Traitement des infromations" at bounding box center [1239, 100] width 300 height 21
click at [1176, 103] on input "Traitement des infomations" at bounding box center [1239, 100] width 300 height 21
click at [1180, 122] on div "Traitement des informations" at bounding box center [1228, 128] width 288 height 13
type input "Traitement des informations"
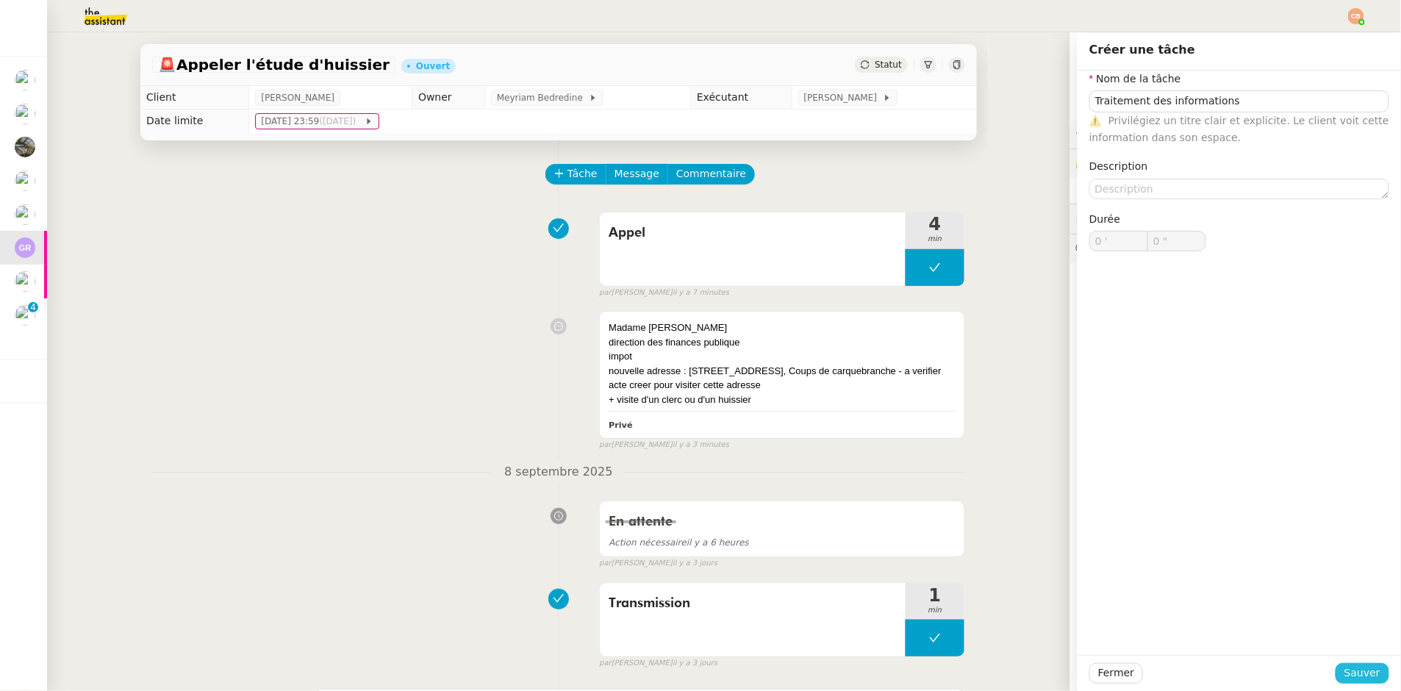
click at [1353, 663] on button "Sauver" at bounding box center [1363, 673] width 54 height 21
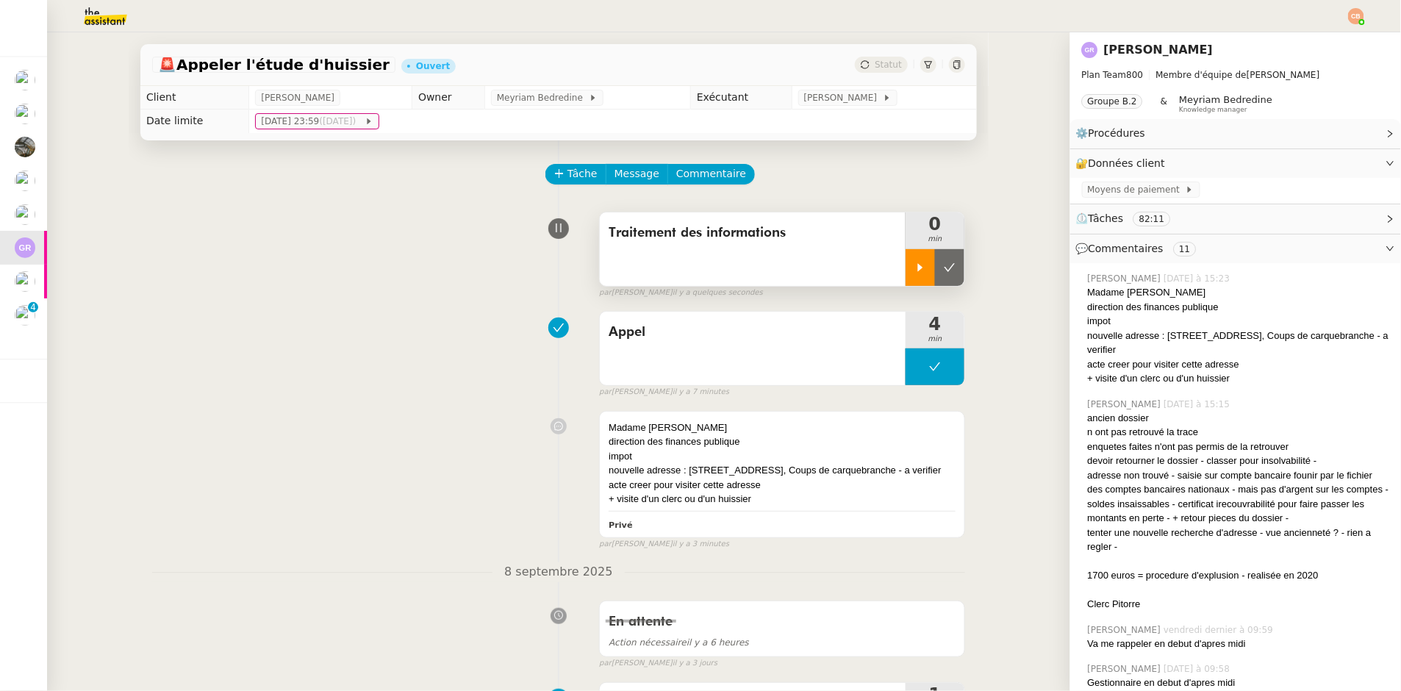
click at [918, 267] on icon at bounding box center [920, 267] width 5 height 8
click at [793, 447] on div "direction des finances publique" at bounding box center [782, 441] width 347 height 15
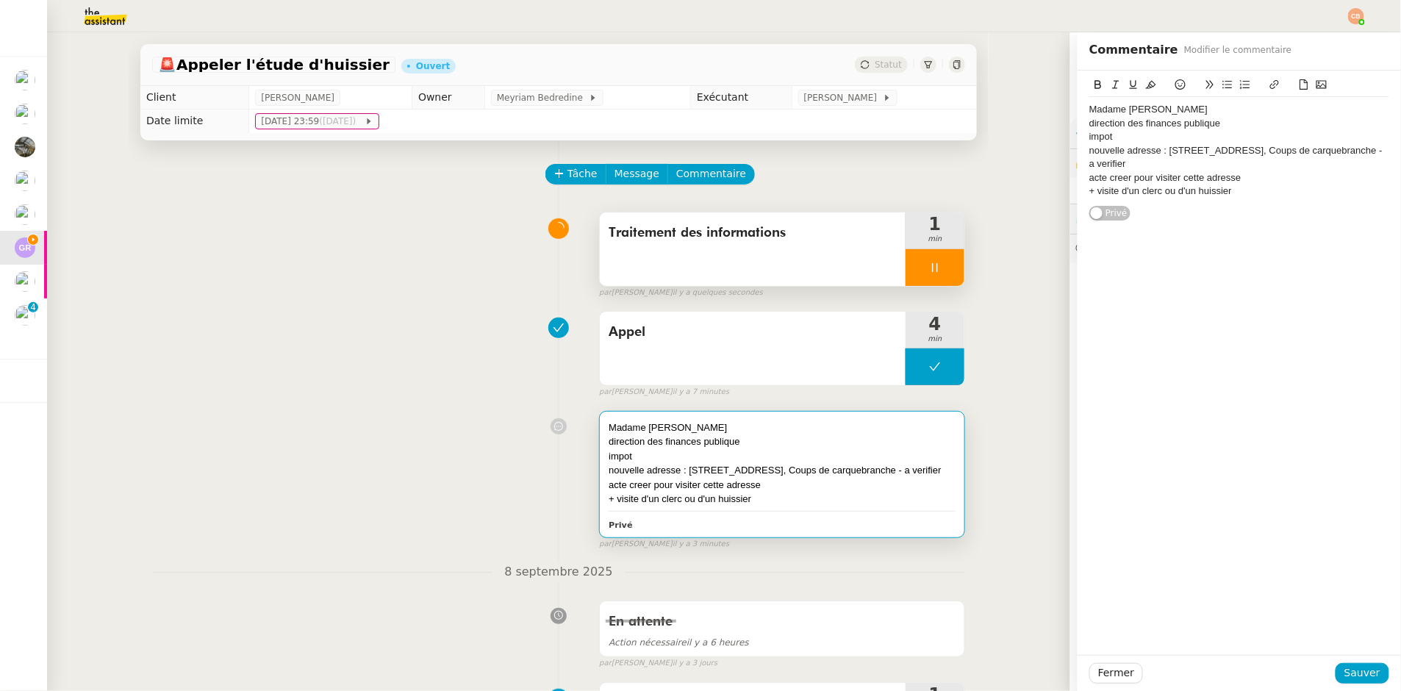
drag, startPoint x: 1160, startPoint y: 148, endPoint x: 1377, endPoint y: 143, distance: 216.9
click at [1377, 144] on div "nouvelle adresse : 40 rue du muguet, Coups de carquebranche - a verifier" at bounding box center [1239, 157] width 300 height 27
drag, startPoint x: 1158, startPoint y: 154, endPoint x: 1347, endPoint y: 155, distance: 188.9
click at [1347, 155] on div "nouvelle adresse : 40 rue du muguet, Coups de carquebranche - a verifier" at bounding box center [1239, 157] width 300 height 27
copy div "40 rue du muguet, Coups de carquebranche"
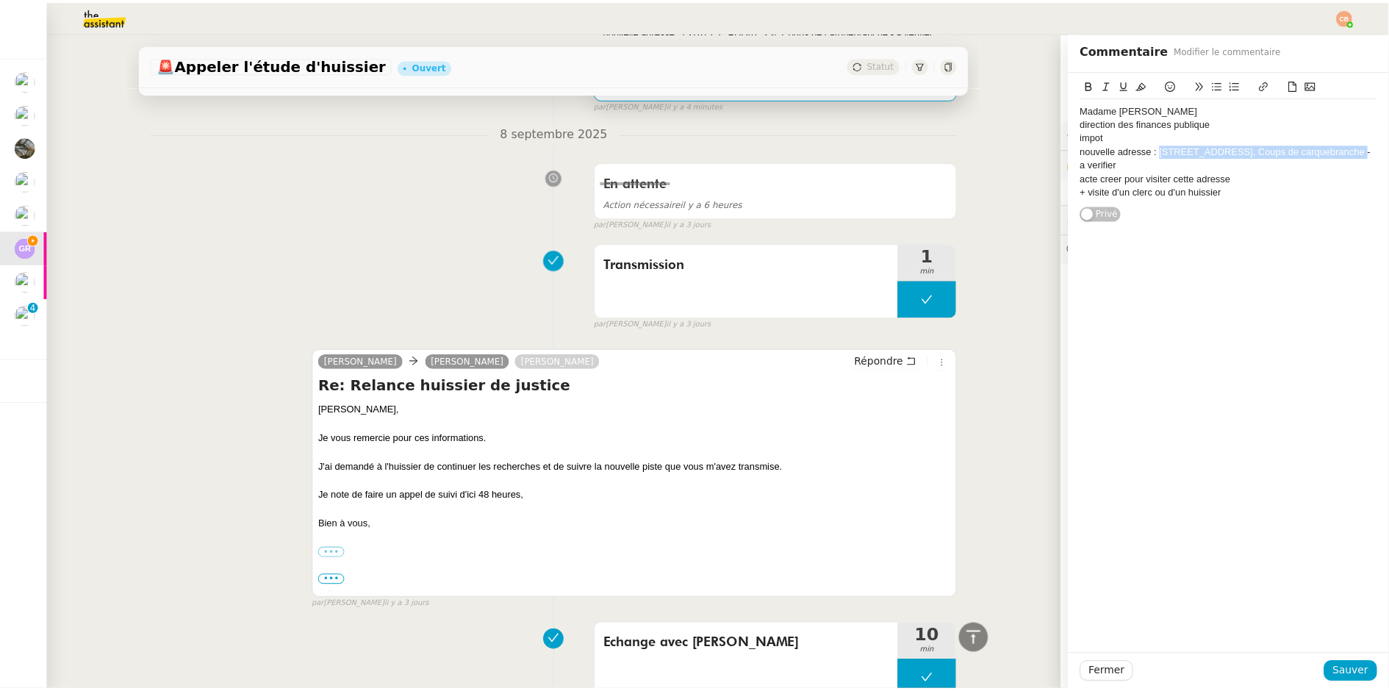
scroll to position [443, 0]
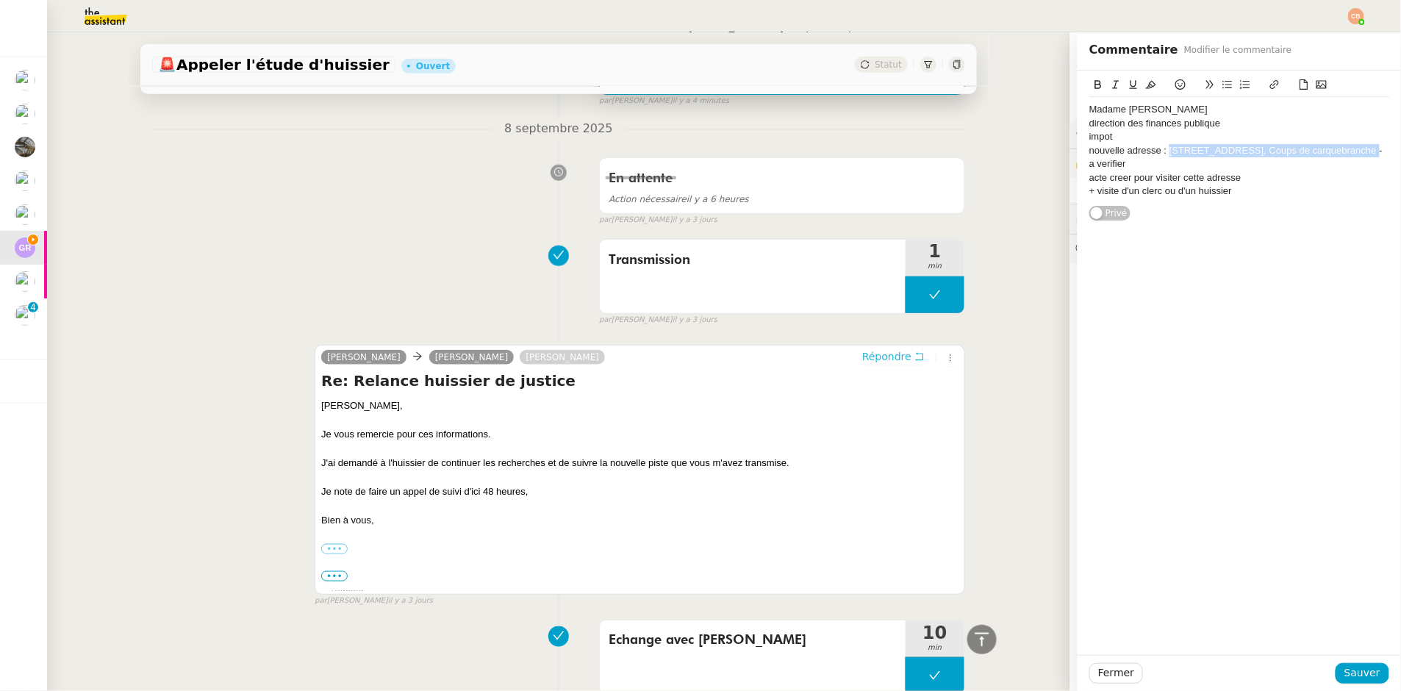
click at [862, 362] on span "Répondre" at bounding box center [886, 356] width 49 height 15
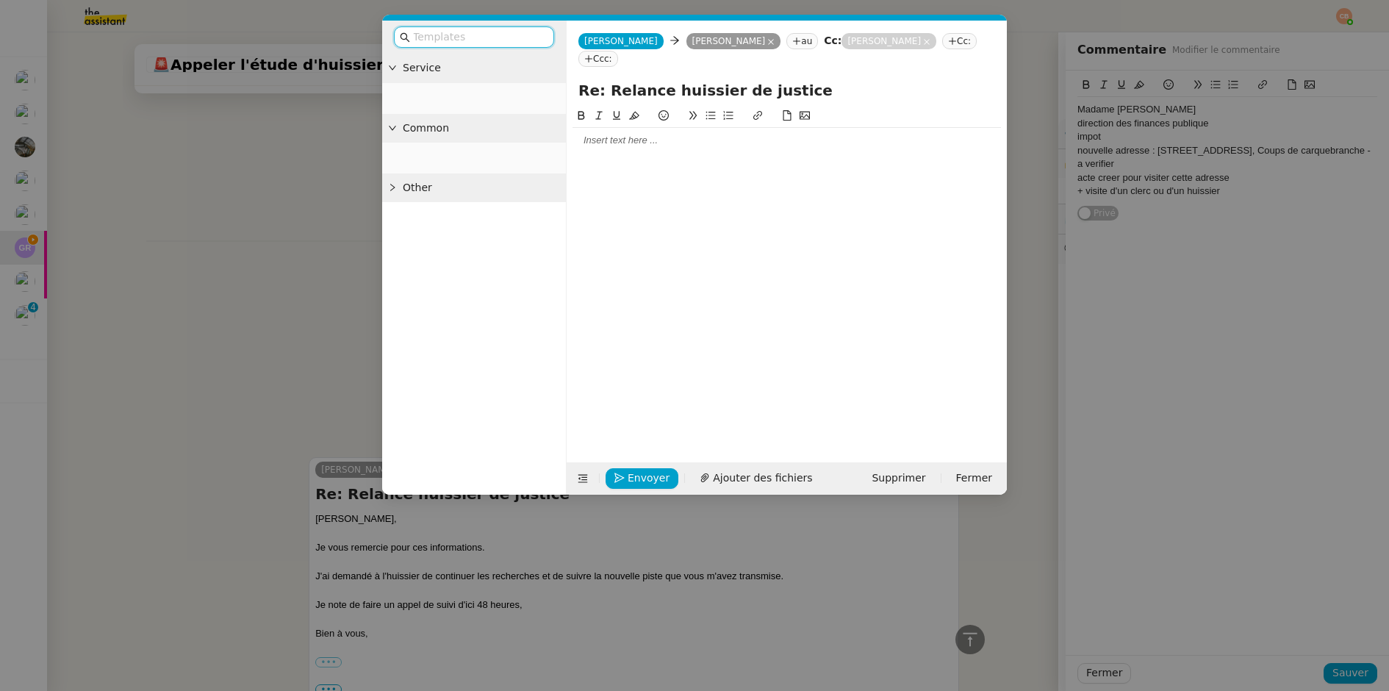
scroll to position [556, 0]
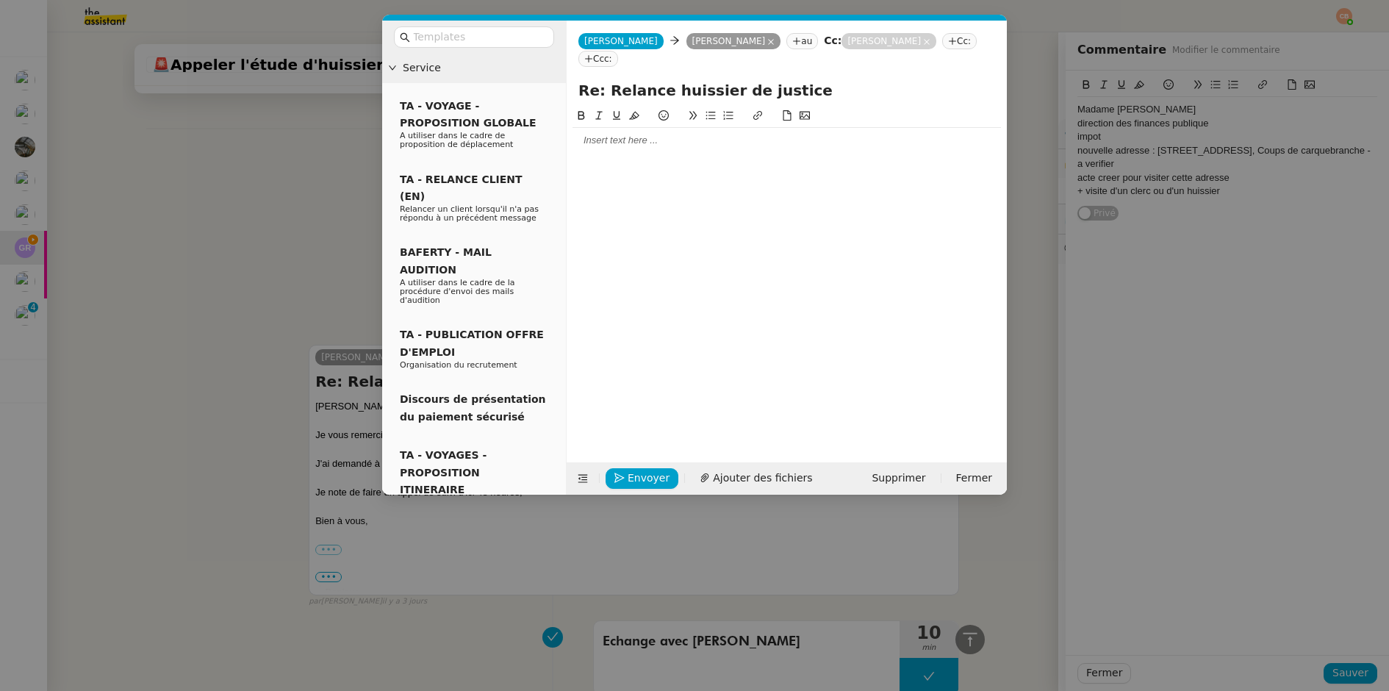
click at [681, 134] on div at bounding box center [787, 140] width 429 height 13
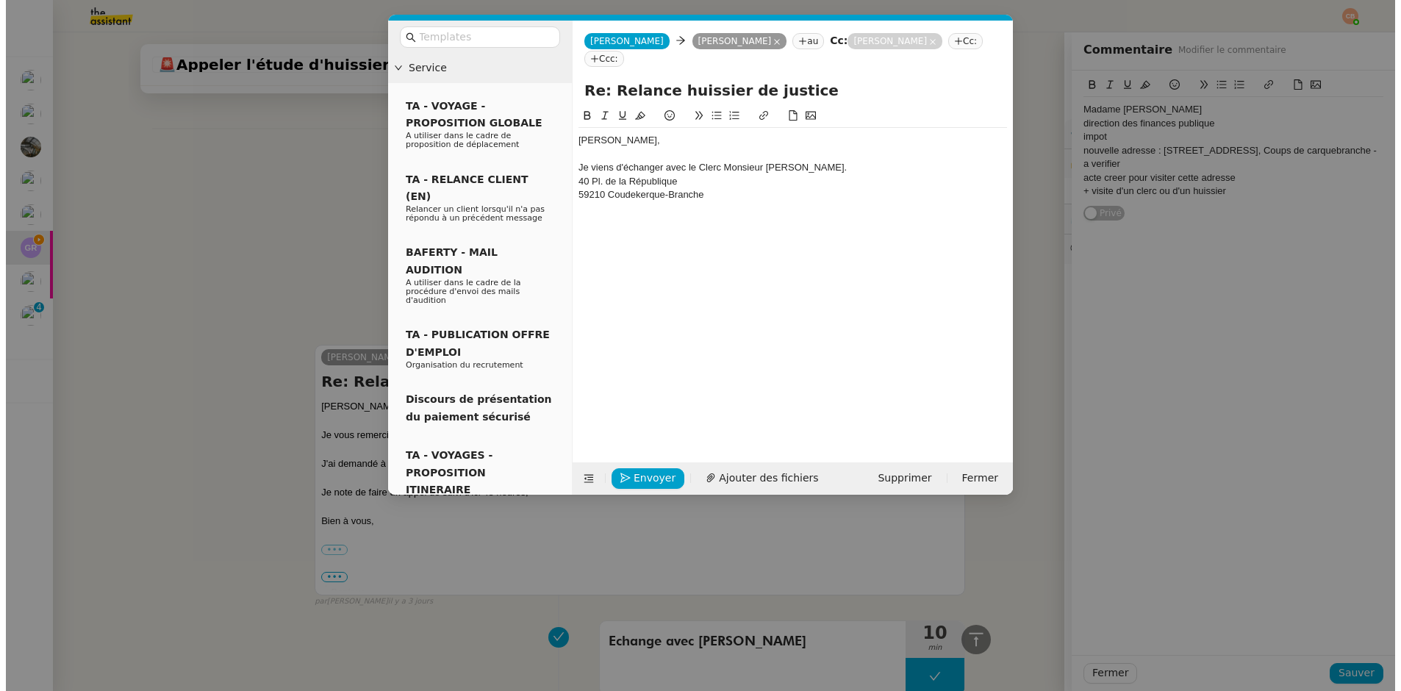
scroll to position [642, 0]
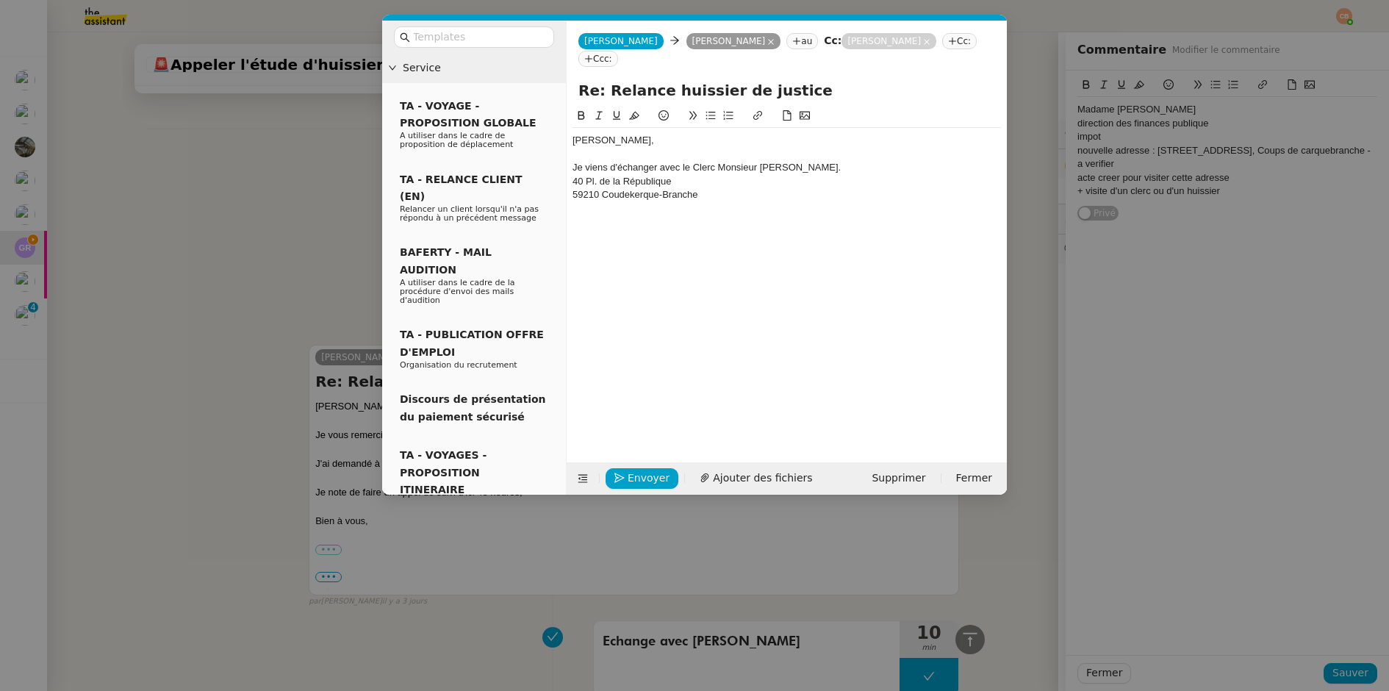
click at [248, 158] on nz-modal-container "Service TA - VOYAGE - PROPOSITION GLOBALE A utiliser dans le cadre de propositi…" at bounding box center [694, 345] width 1389 height 691
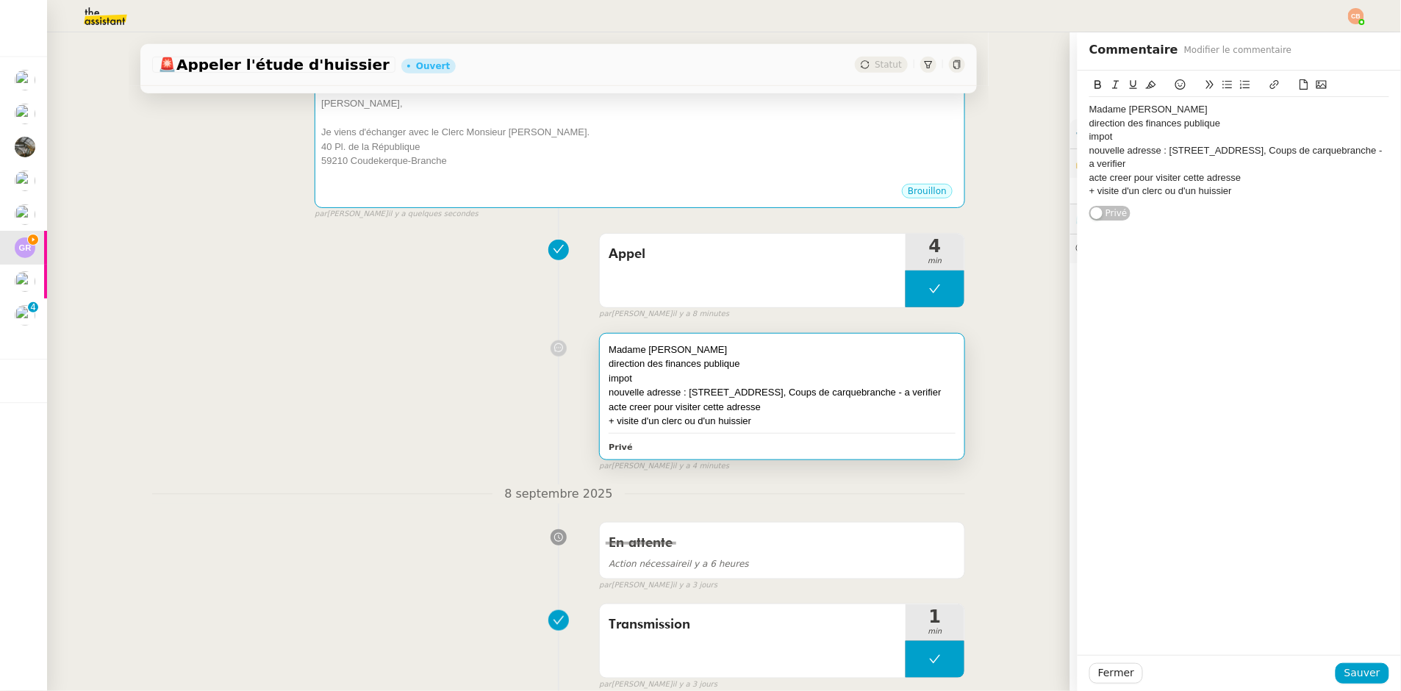
scroll to position [283, 0]
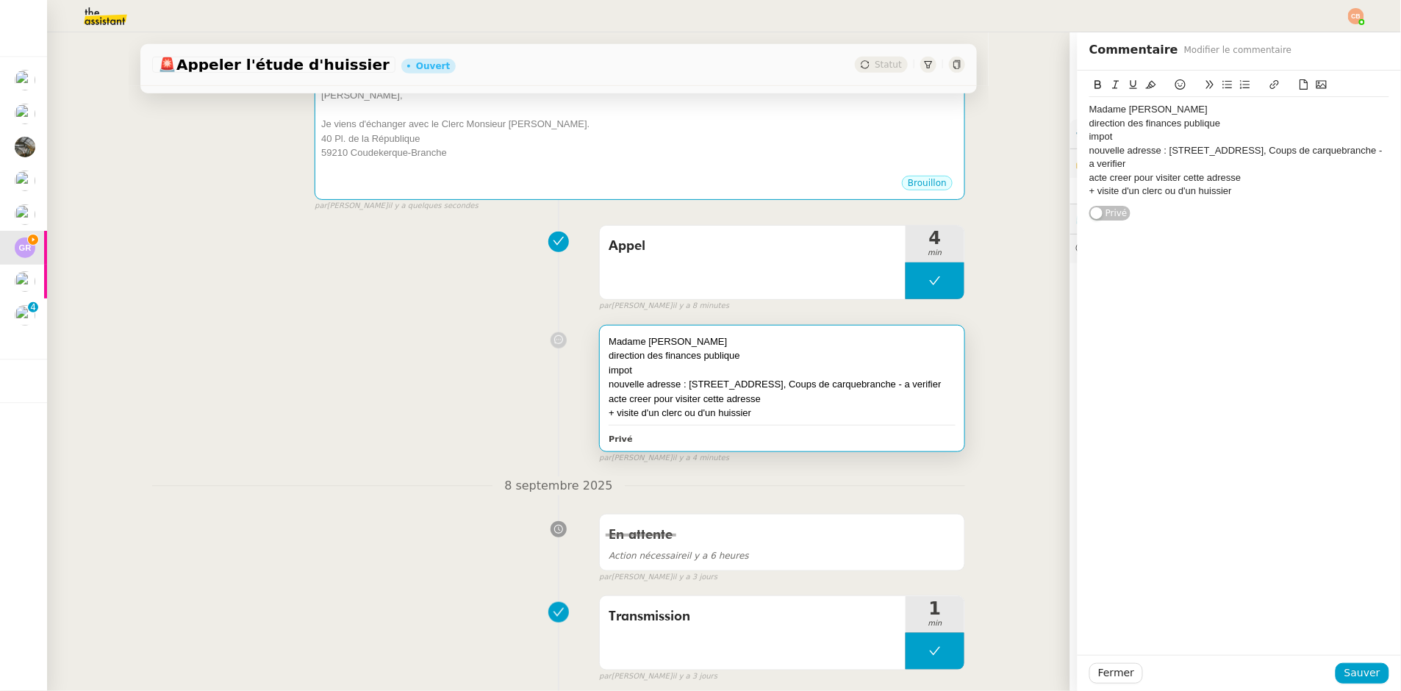
click at [834, 353] on div "direction des finances publique" at bounding box center [782, 355] width 347 height 15
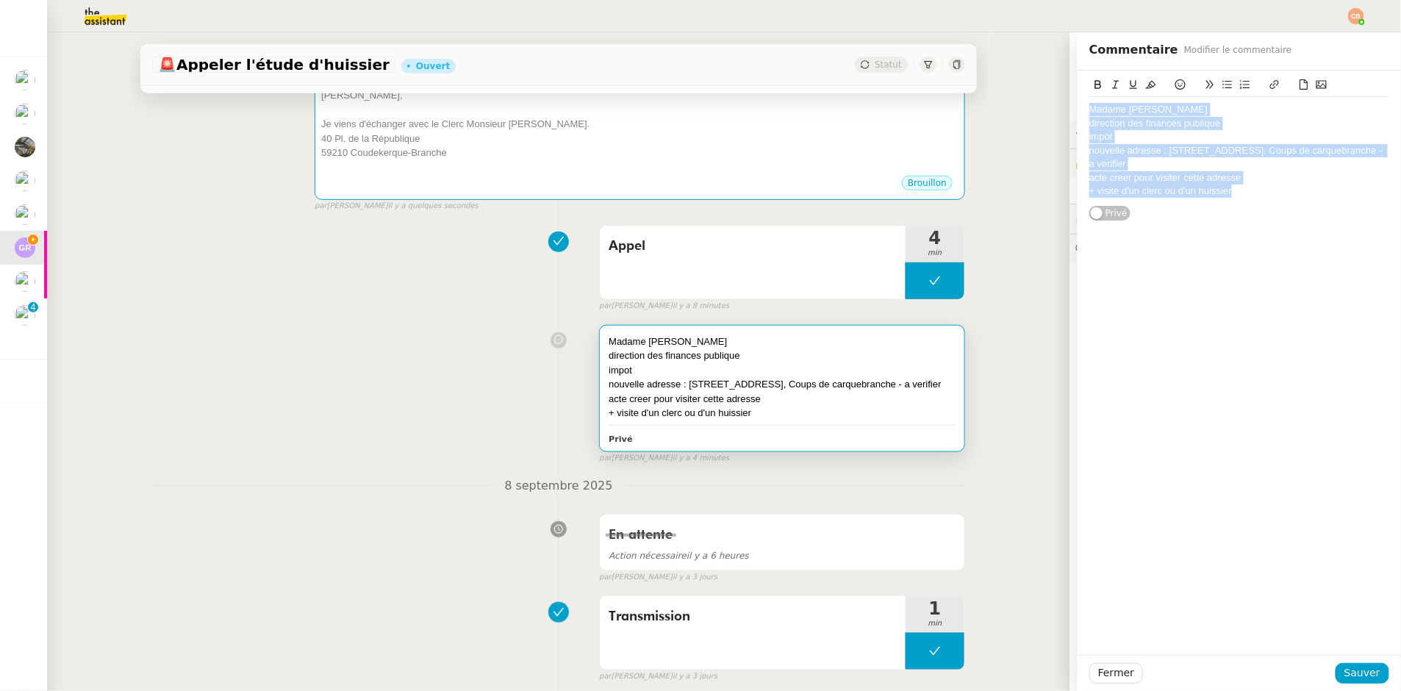
drag, startPoint x: 1079, startPoint y: 110, endPoint x: 1236, endPoint y: 230, distance: 197.6
click at [1236, 230] on div "Madame Raphaëlle Defraeye direction des finances publique impot nouvelle adress…" at bounding box center [1239, 363] width 323 height 584
copy div "Madame Raphaëlle Defraeye direction des finances publique impot nouvelle adress…"
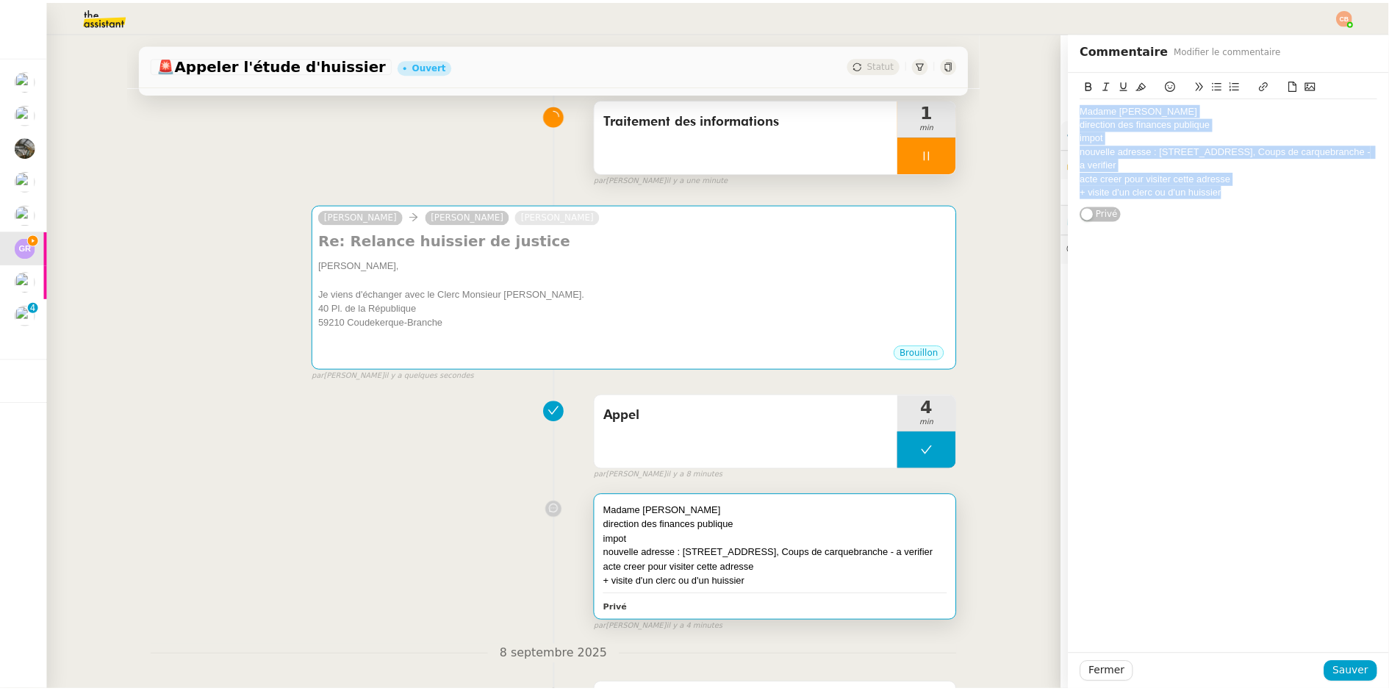
scroll to position [0, 0]
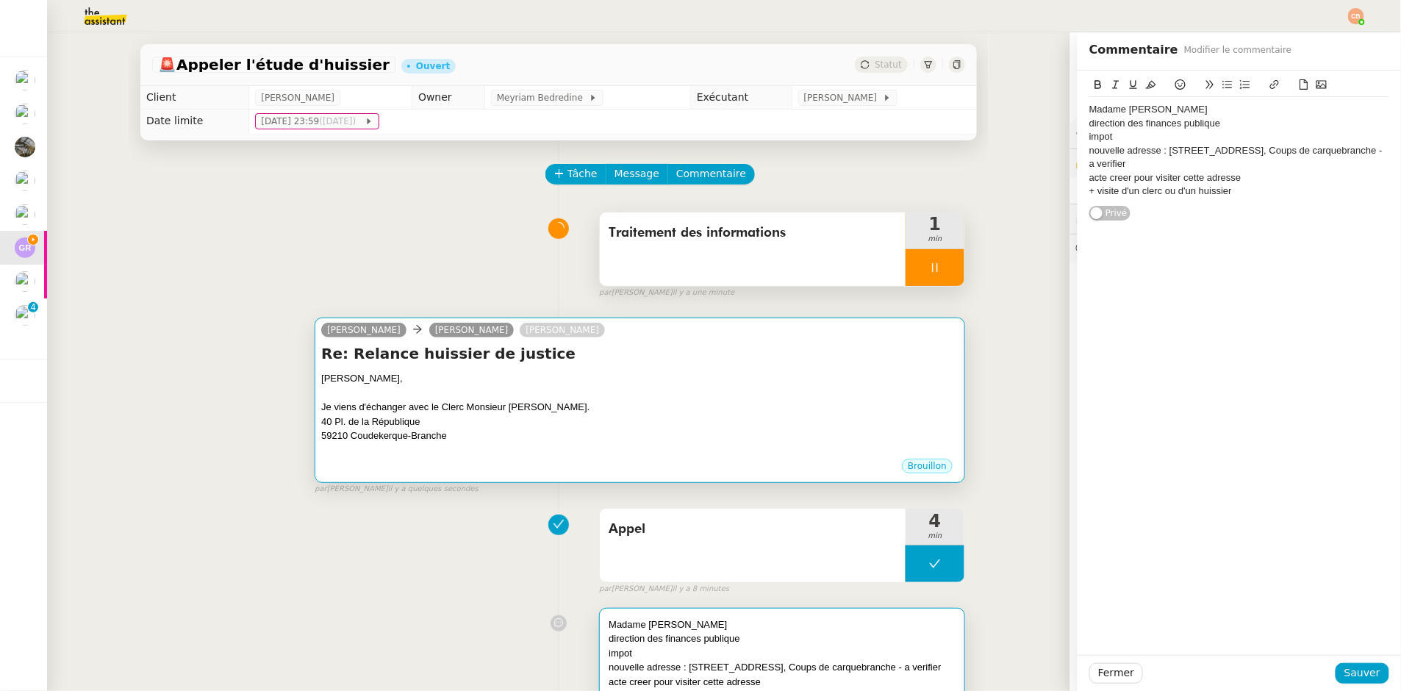
click at [625, 407] on div "Je viens d'échanger avec le Clerc Monsieur Pitorre." at bounding box center [639, 407] width 637 height 15
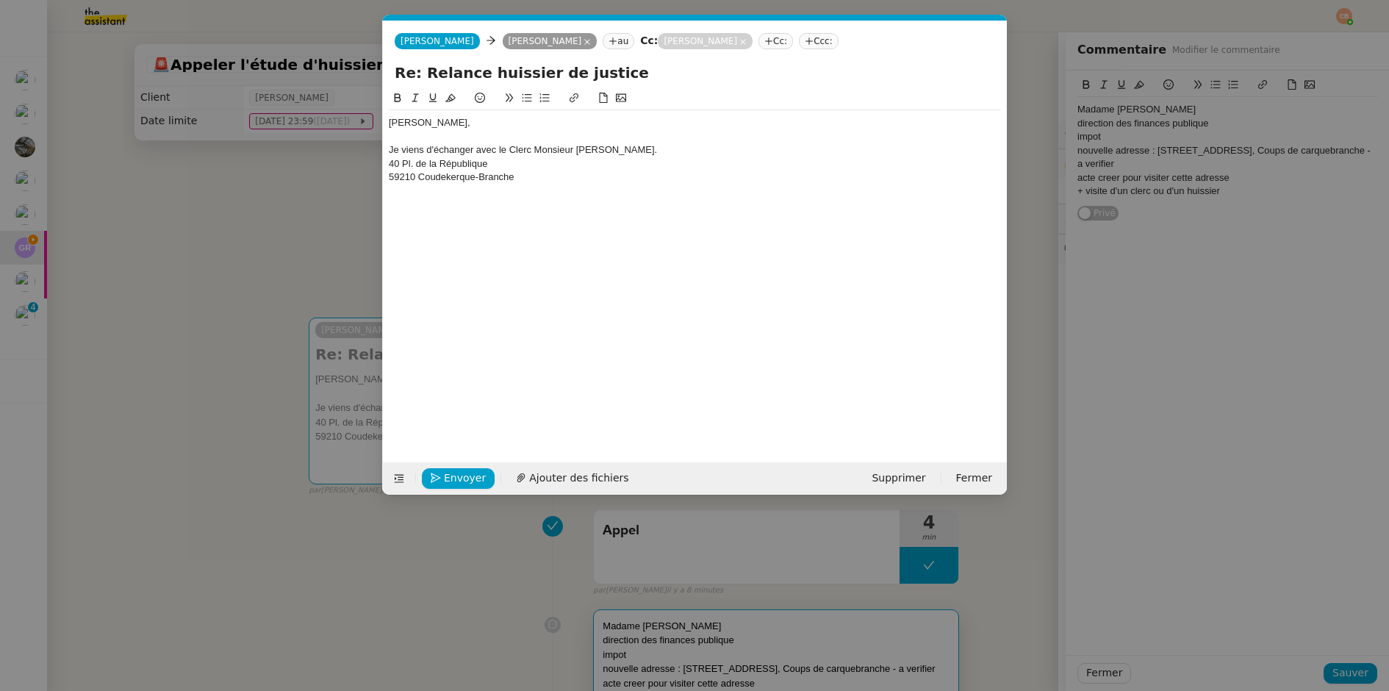
scroll to position [0, 31]
click at [639, 145] on div "Je viens d'échanger avec le Clerc Monsieur Pitorre." at bounding box center [695, 149] width 612 height 13
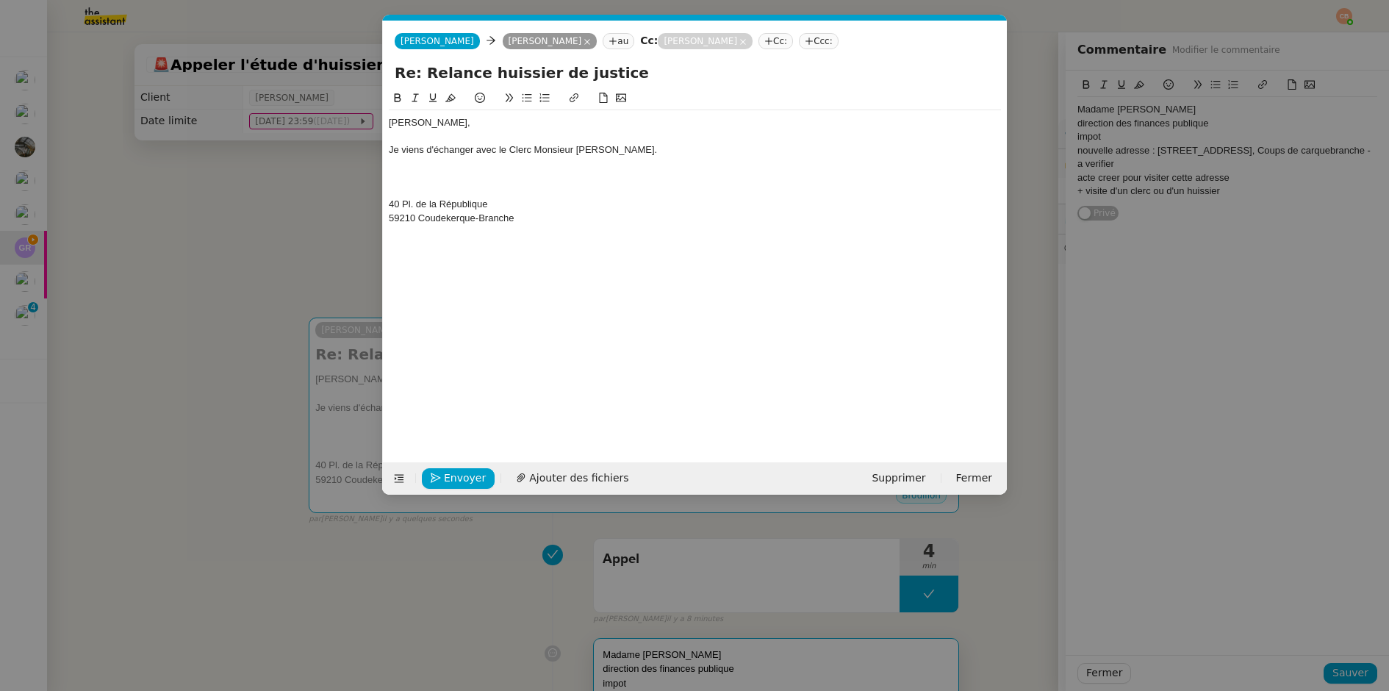
click at [400, 171] on div at bounding box center [695, 177] width 612 height 13
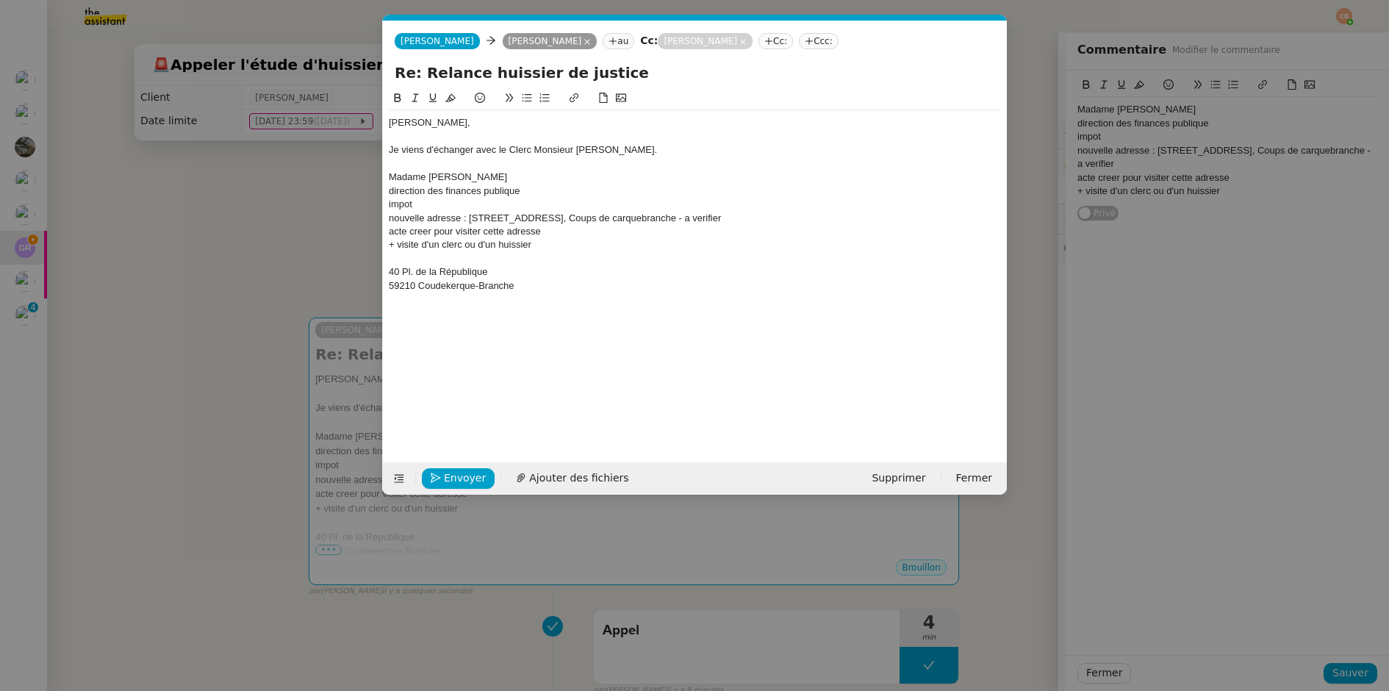
click at [647, 148] on div "Je viens d'échanger avec le Clerc Monsieur Pitorre." at bounding box center [695, 149] width 612 height 13
drag, startPoint x: 390, startPoint y: 179, endPoint x: 523, endPoint y: 182, distance: 133.1
click at [523, 182] on div "Madame Raphaëlle Defraeye" at bounding box center [695, 177] width 612 height 13
copy div "Madame Raphaëlle Defraeye"
click at [934, 145] on div "Je viens d'échanger avec le Clerc Monsieur Pitorre. La direction des finances p…" at bounding box center [695, 149] width 612 height 13
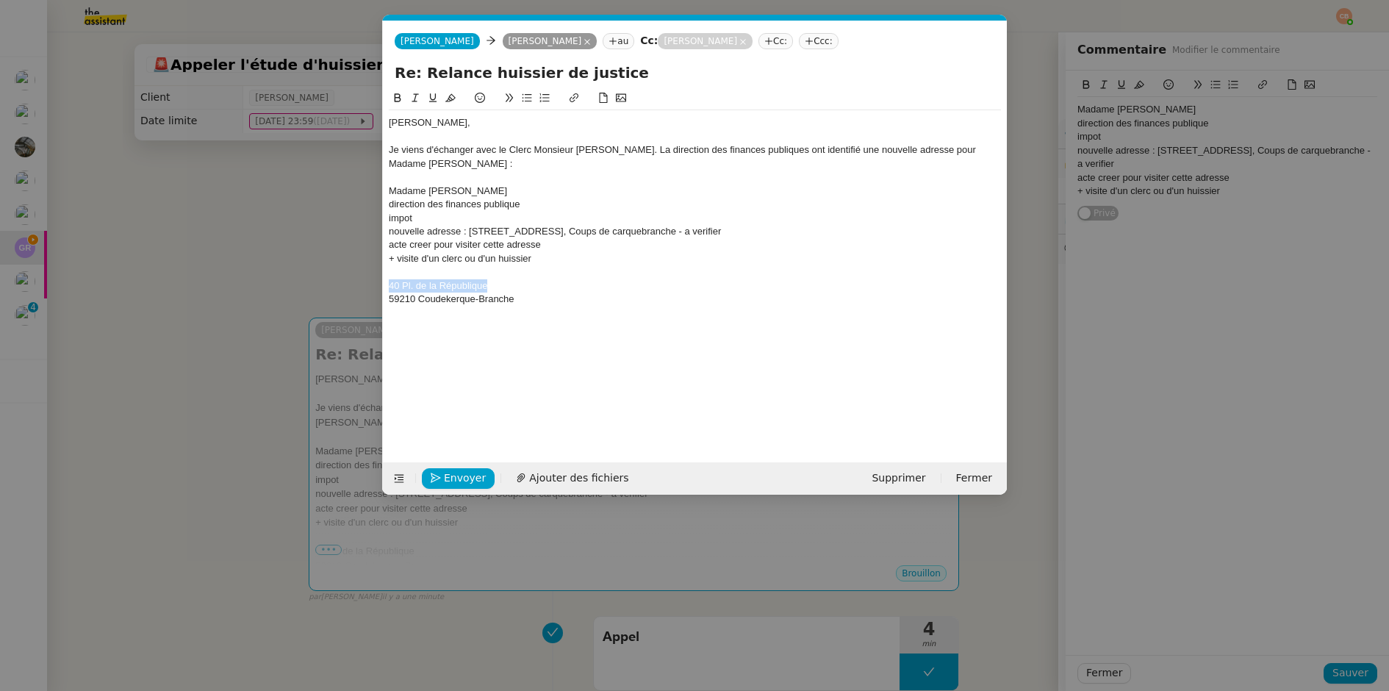
drag, startPoint x: 390, startPoint y: 287, endPoint x: 525, endPoint y: 287, distance: 134.5
click at [525, 287] on div "40 Pl. de la République" at bounding box center [695, 285] width 612 height 13
copy div "40 Pl. de la République"
click at [501, 163] on div "Je viens d'échanger avec le Clerc Monsieur Pitorre. La direction des finances p…" at bounding box center [695, 156] width 612 height 27
drag, startPoint x: 389, startPoint y: 301, endPoint x: 569, endPoint y: 293, distance: 180.3
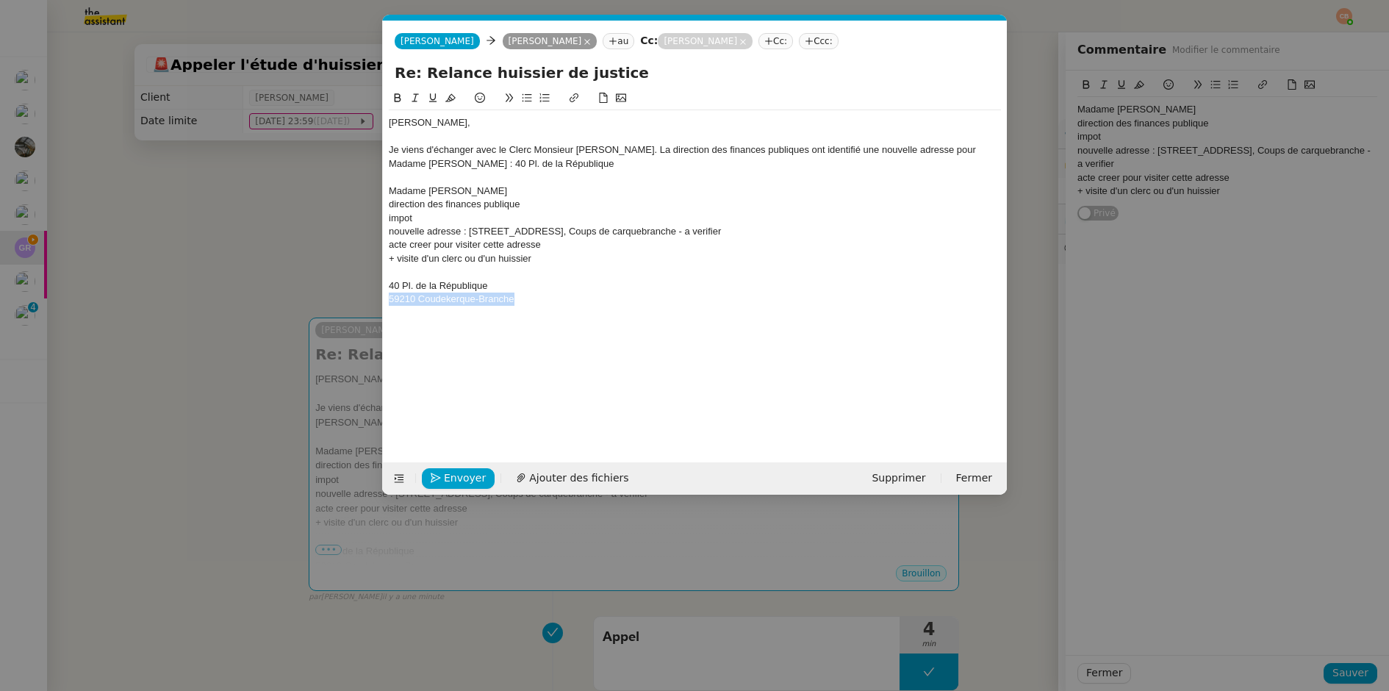
click at [569, 293] on div "59210 Coudekerque-Branche" at bounding box center [695, 299] width 612 height 13
copy div "59210 Coudekerque-Branche"
click at [590, 166] on div "Je viens d'échanger avec le Clerc Monsieur Pitorre. La direction des finances p…" at bounding box center [695, 156] width 612 height 27
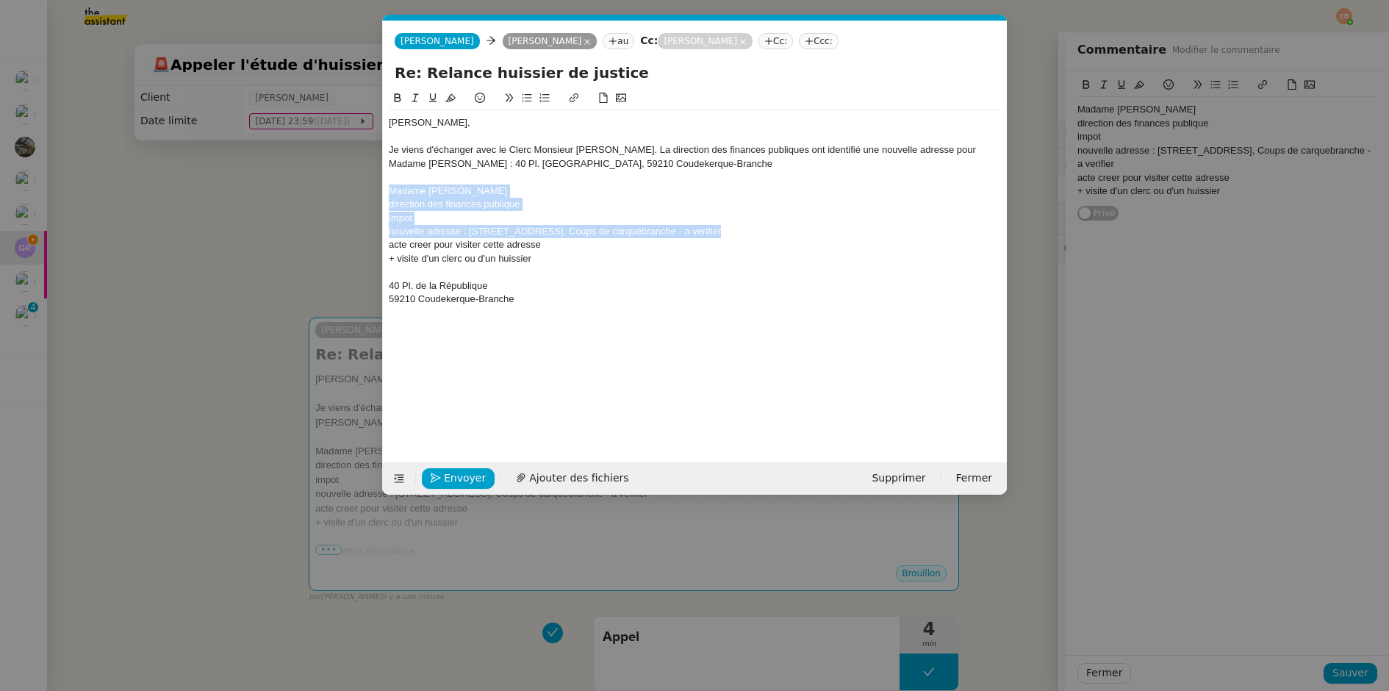
drag, startPoint x: 390, startPoint y: 196, endPoint x: 748, endPoint y: 232, distance: 359.8
click at [748, 232] on div "Guillaume, Je viens d'échanger avec le Clerc Monsieur Pitorre. La direction des…" at bounding box center [695, 210] width 612 height 201
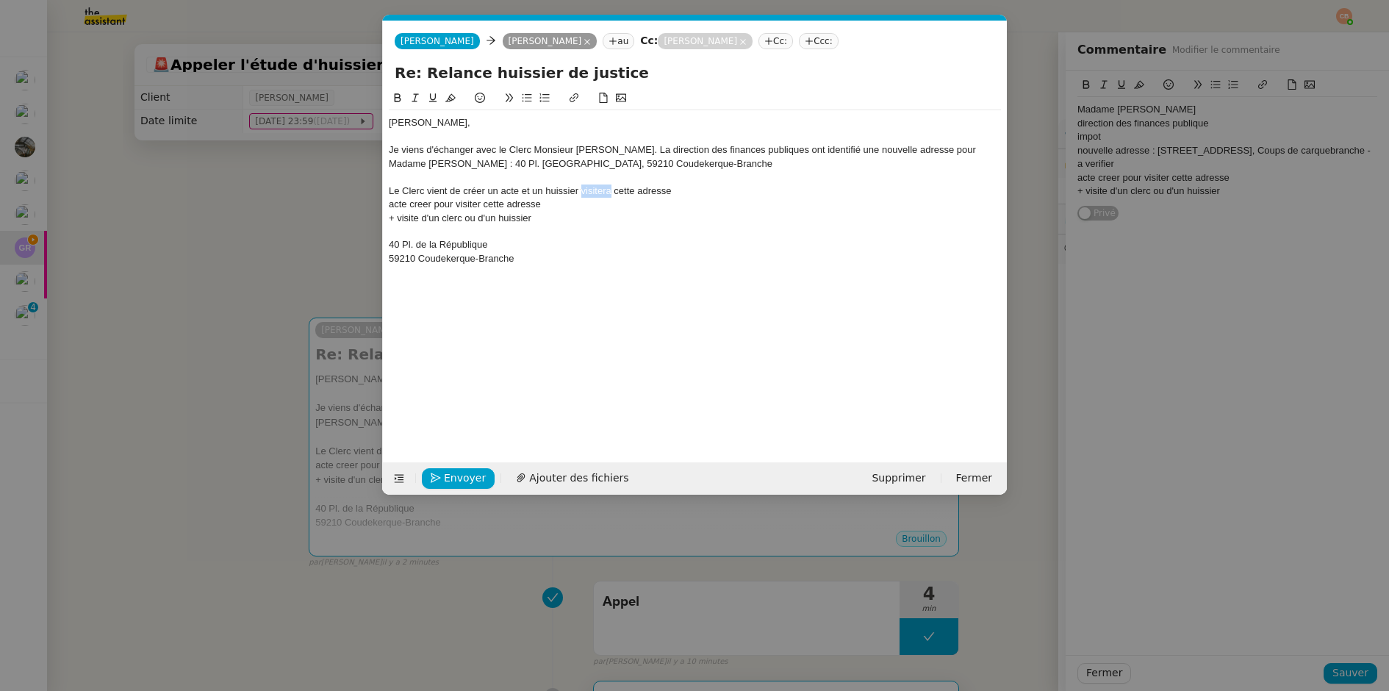
drag, startPoint x: 612, startPoint y: 190, endPoint x: 582, endPoint y: 190, distance: 30.1
click at [582, 190] on div "Le Clerc vient de créer un acte et un huissier visitera cette adresse" at bounding box center [695, 191] width 612 height 13
click at [741, 192] on div "Le Clerc vient de créer un acte et un huissier se rendra à cette adresse" at bounding box center [695, 191] width 612 height 13
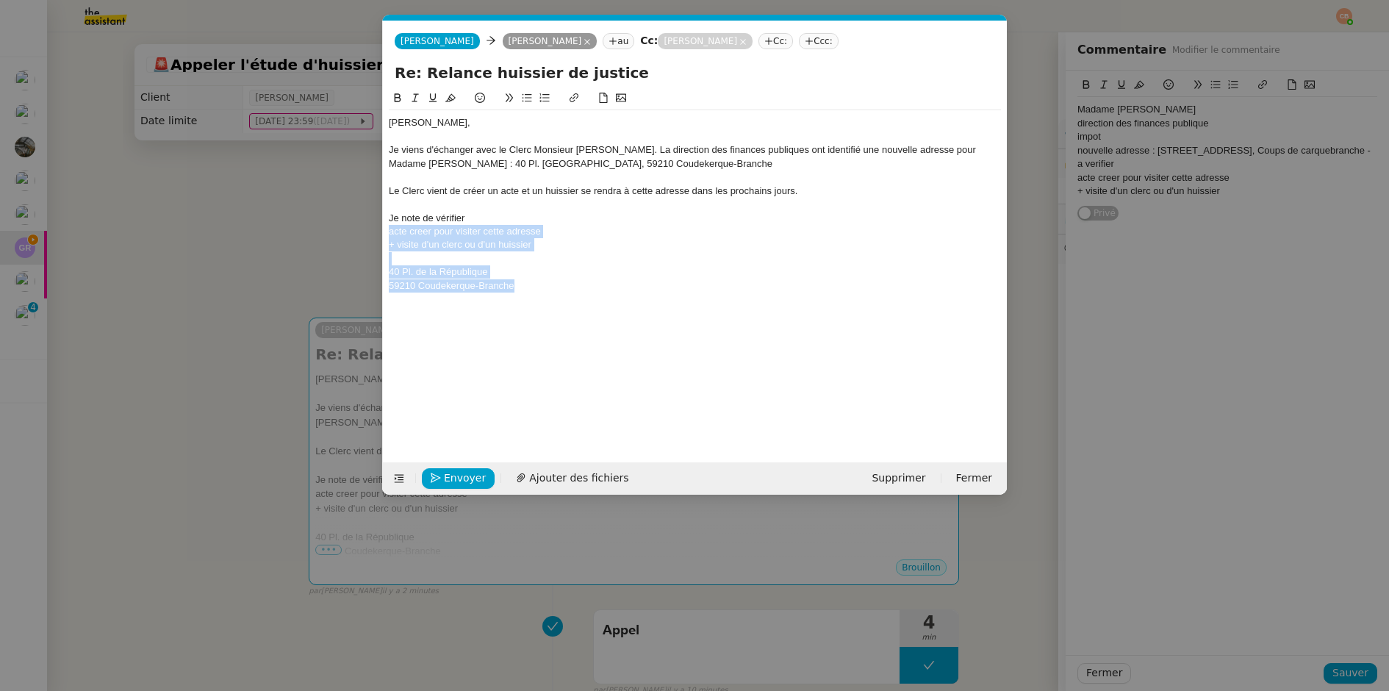
drag, startPoint x: 390, startPoint y: 232, endPoint x: 522, endPoint y: 292, distance: 145.1
click at [522, 292] on div "Guillaume, Je viens d'échanger avec le Clerc Monsieur Pitorre. La direction des…" at bounding box center [695, 204] width 612 height 188
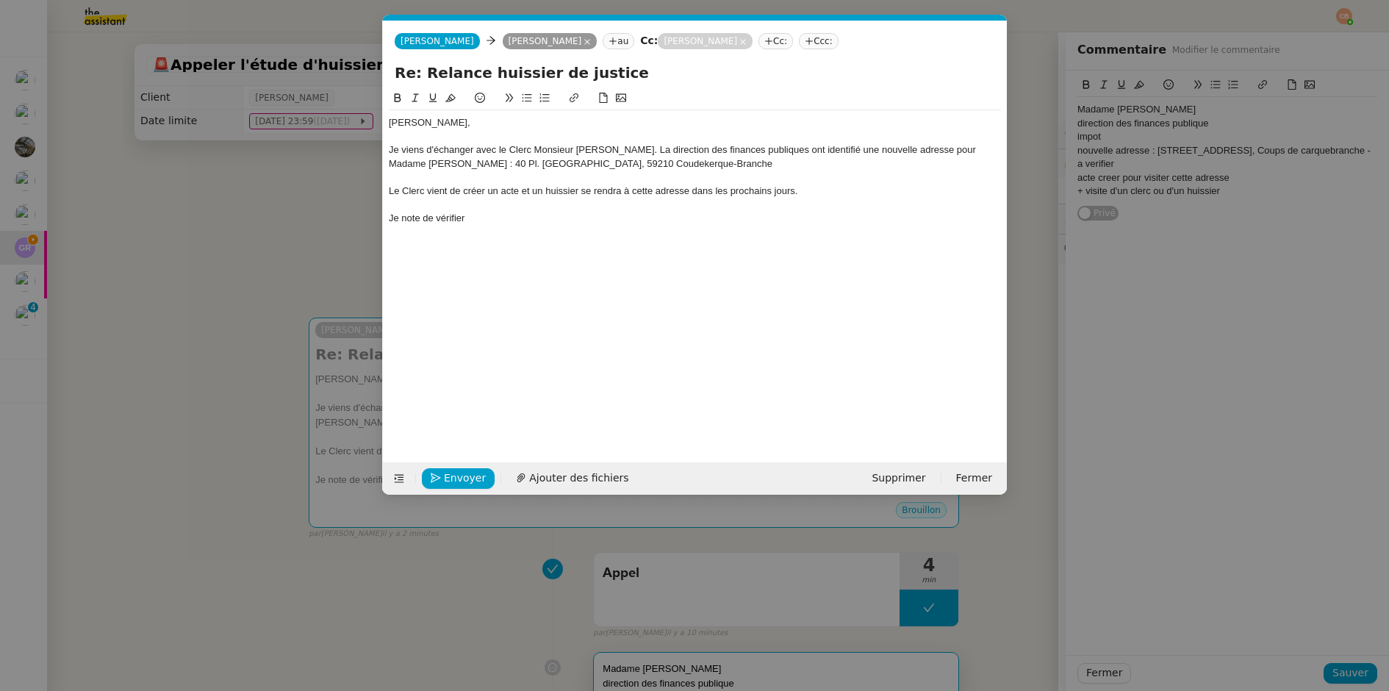
click at [774, 151] on div "Je viens d'échanger avec le Clerc Monsieur Pitorre. La direction des finances p…" at bounding box center [695, 156] width 612 height 27
click at [474, 213] on div "Je note de vérifier" at bounding box center [695, 218] width 612 height 13
click at [462, 472] on span "Envoyer" at bounding box center [465, 478] width 42 height 17
click at [462, 472] on span "Confirmer l'envoi" at bounding box center [488, 478] width 88 height 17
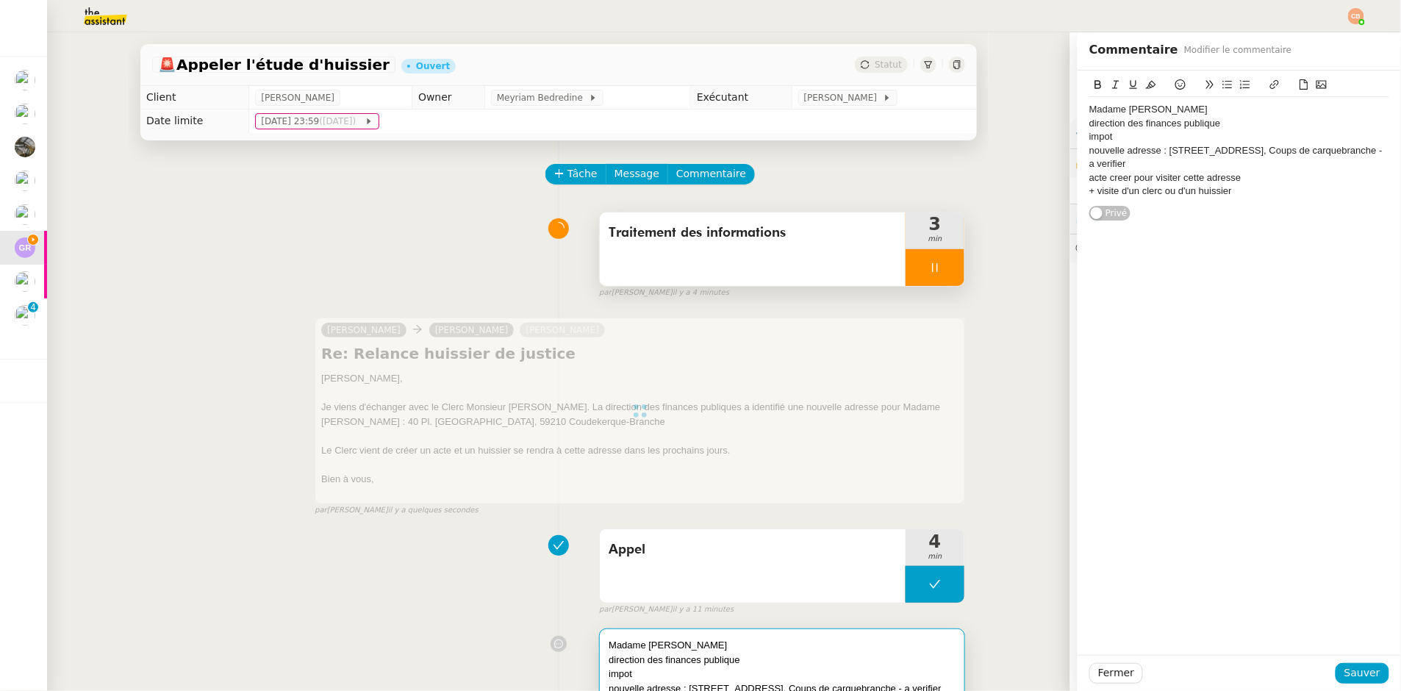
click at [931, 279] on div at bounding box center [935, 267] width 59 height 37
click at [935, 279] on button at bounding box center [949, 267] width 29 height 37
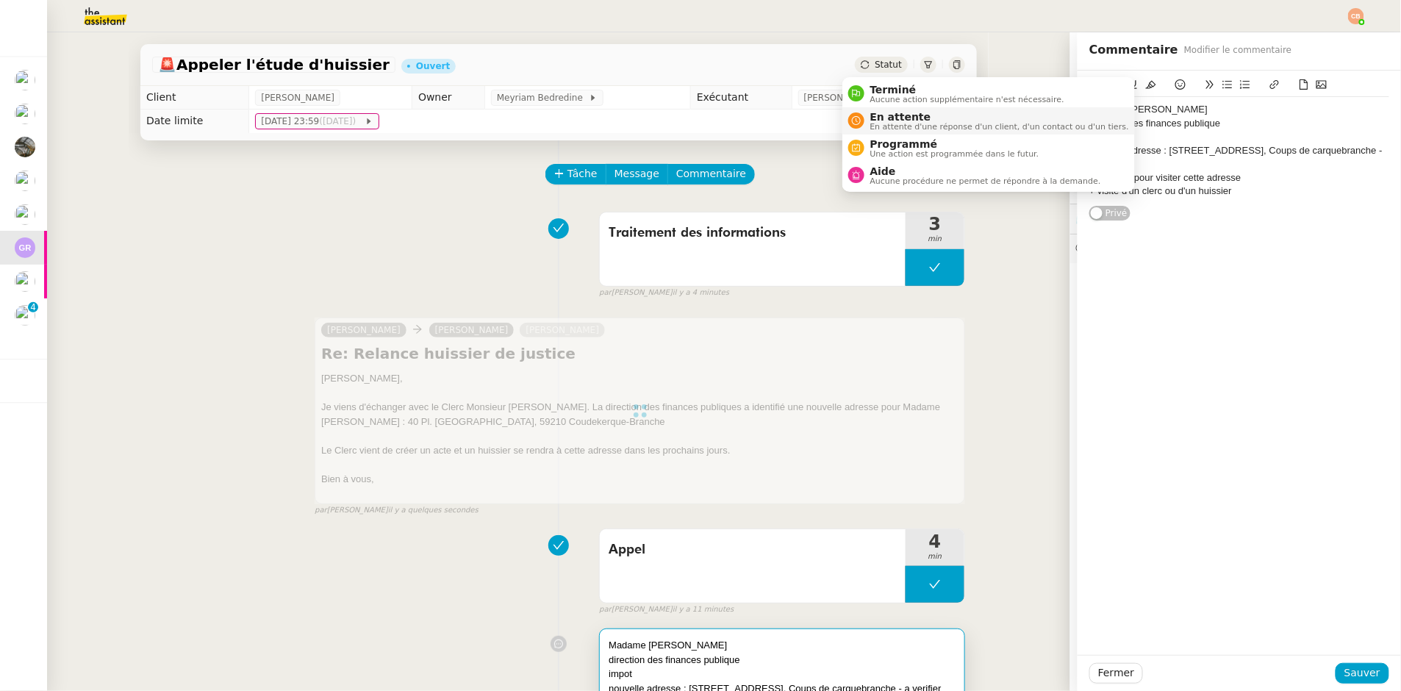
click at [880, 124] on span "En attente d'une réponse d'un client, d'un contact ou d'un tiers." at bounding box center [999, 127] width 259 height 8
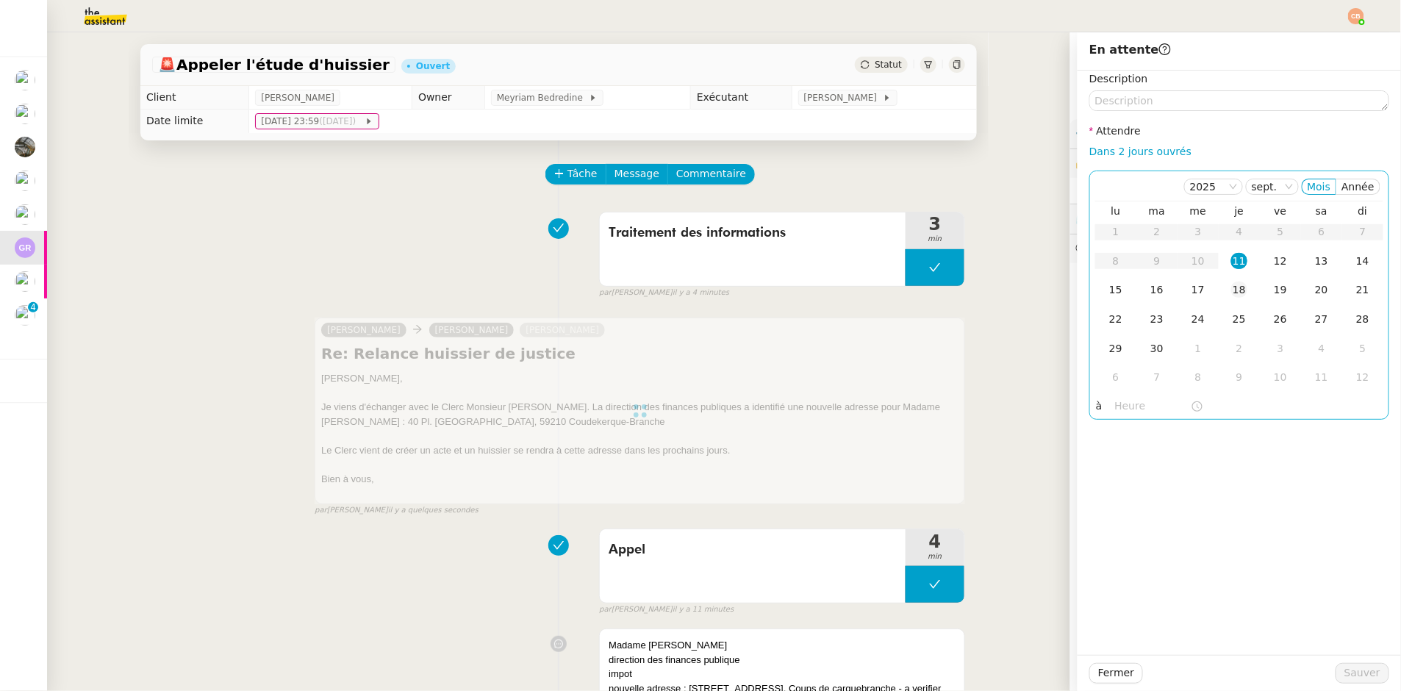
click at [1231, 291] on div "18" at bounding box center [1239, 290] width 16 height 16
click at [1128, 409] on input "text" at bounding box center [1153, 406] width 76 height 17
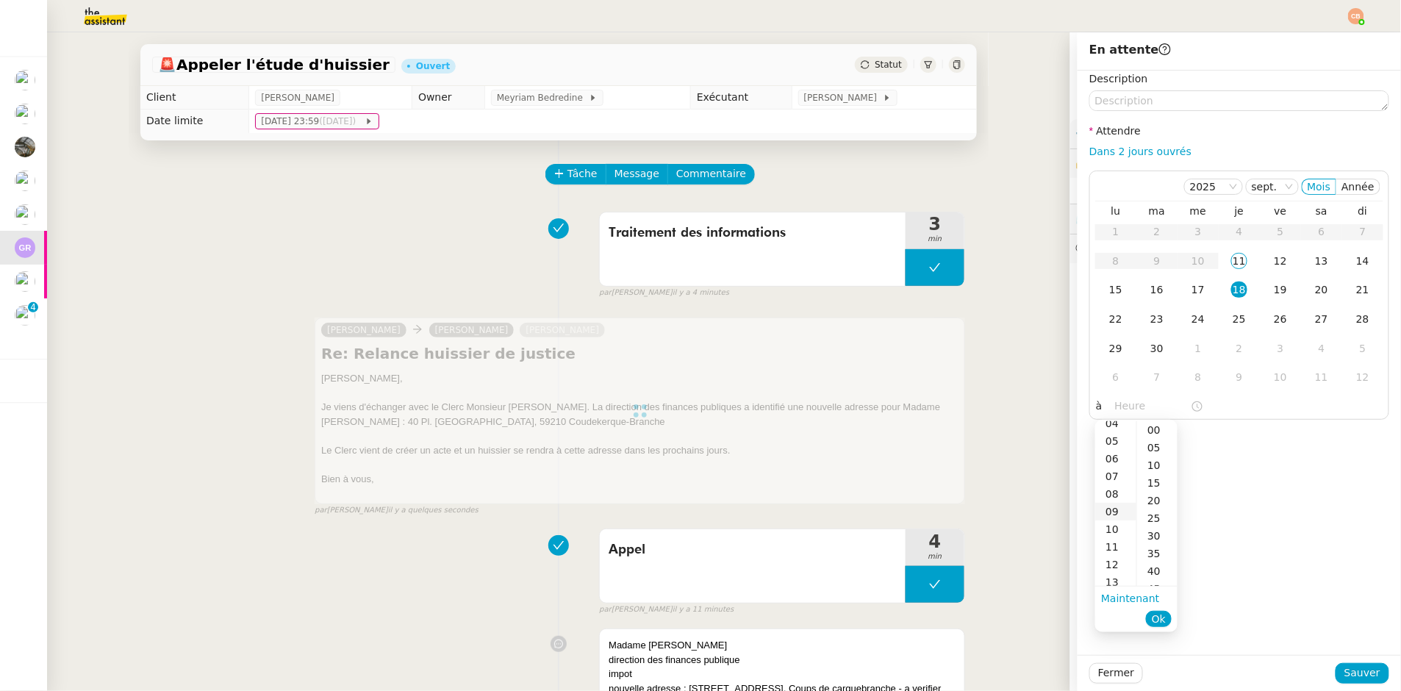
click at [1111, 517] on div "09" at bounding box center [1115, 512] width 41 height 18
click at [1158, 430] on div "00" at bounding box center [1157, 430] width 40 height 18
type input "09:00"
click at [1259, 444] on div "Description Attendre Dans 2 jours ouvrés [DATE] Mois Année lu ma me je ve sa di…" at bounding box center [1239, 363] width 323 height 584
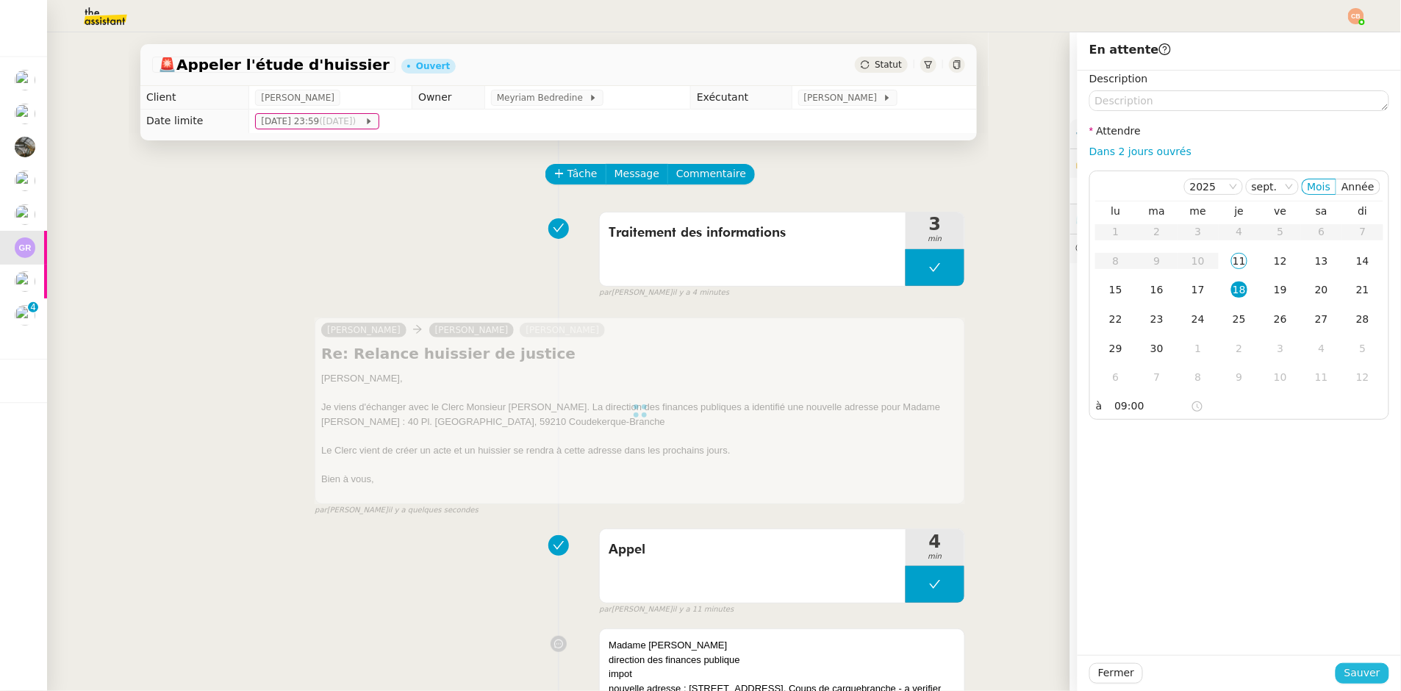
click at [1345, 673] on span "Sauver" at bounding box center [1363, 673] width 36 height 17
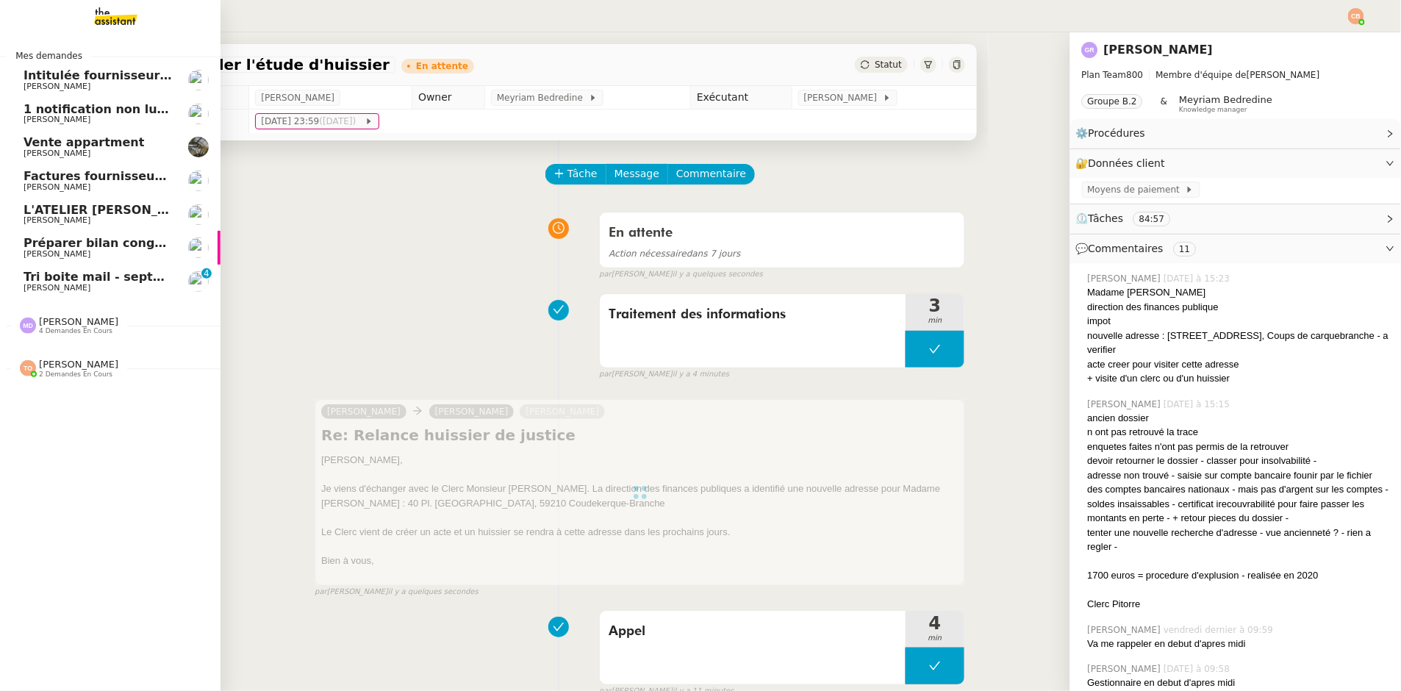
click at [48, 285] on span "[PERSON_NAME]" at bounding box center [57, 288] width 67 height 10
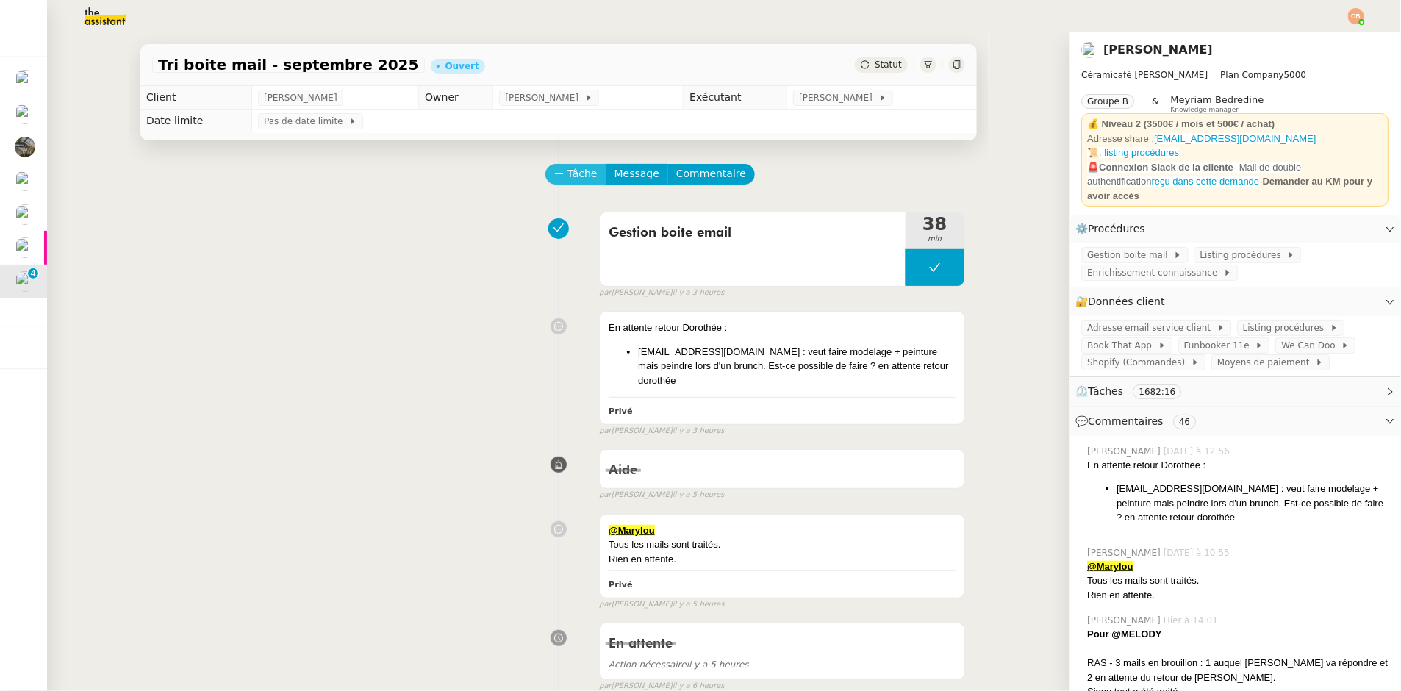
click at [555, 171] on button "Tâche" at bounding box center [575, 174] width 61 height 21
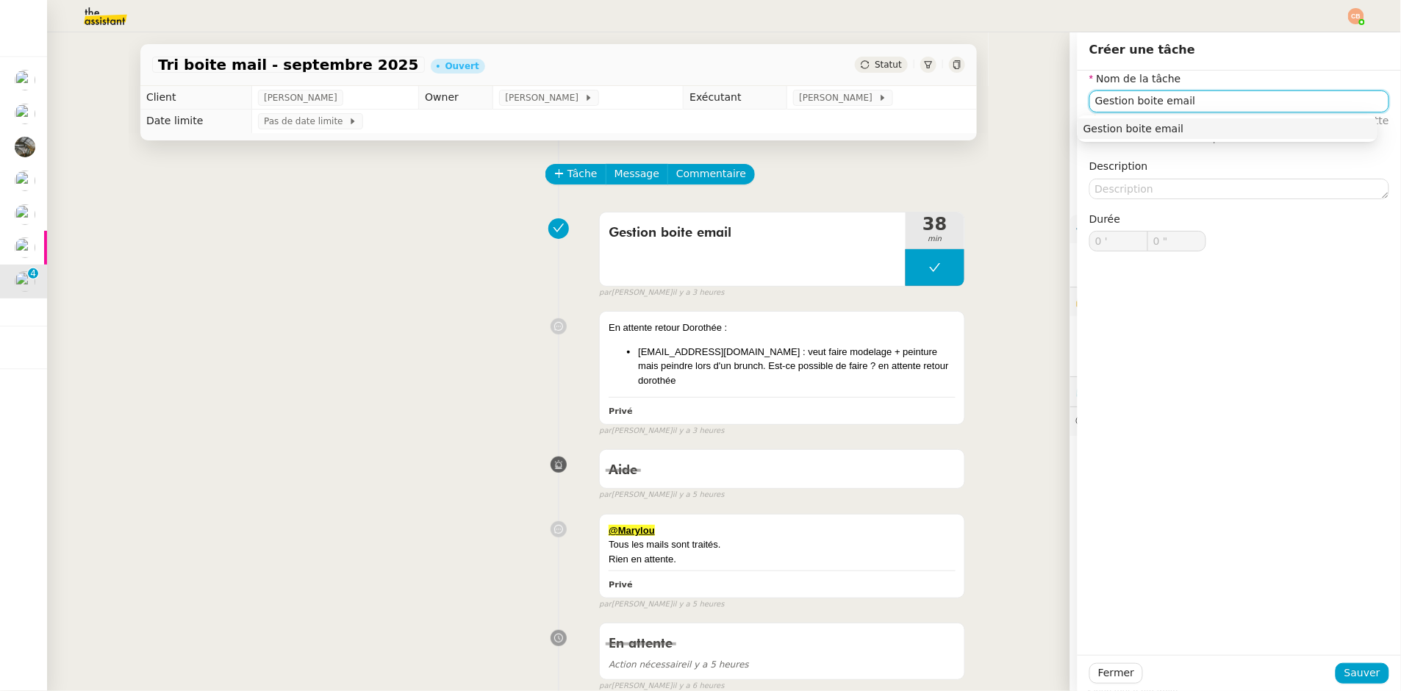
click at [1175, 124] on div "Gestion boite email" at bounding box center [1228, 128] width 288 height 13
type input "Gestion boite email"
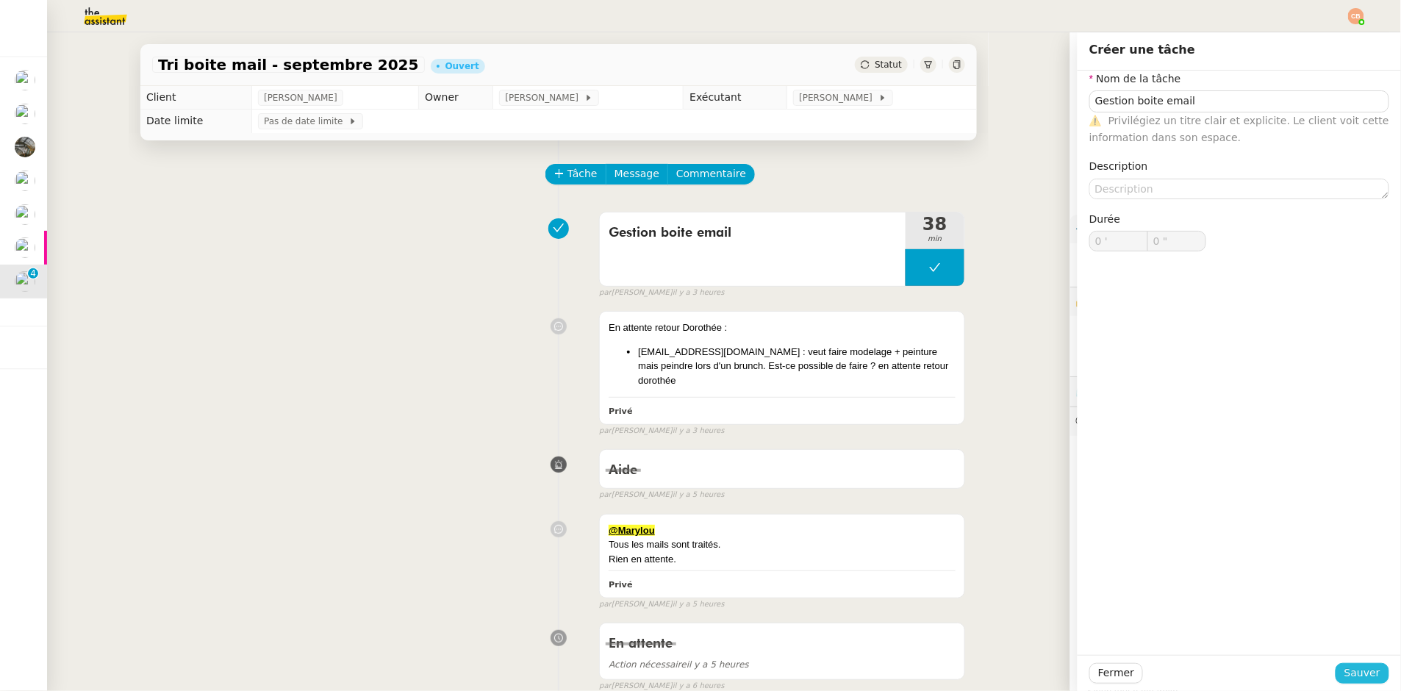
click at [1371, 683] on button "Sauver" at bounding box center [1363, 673] width 54 height 21
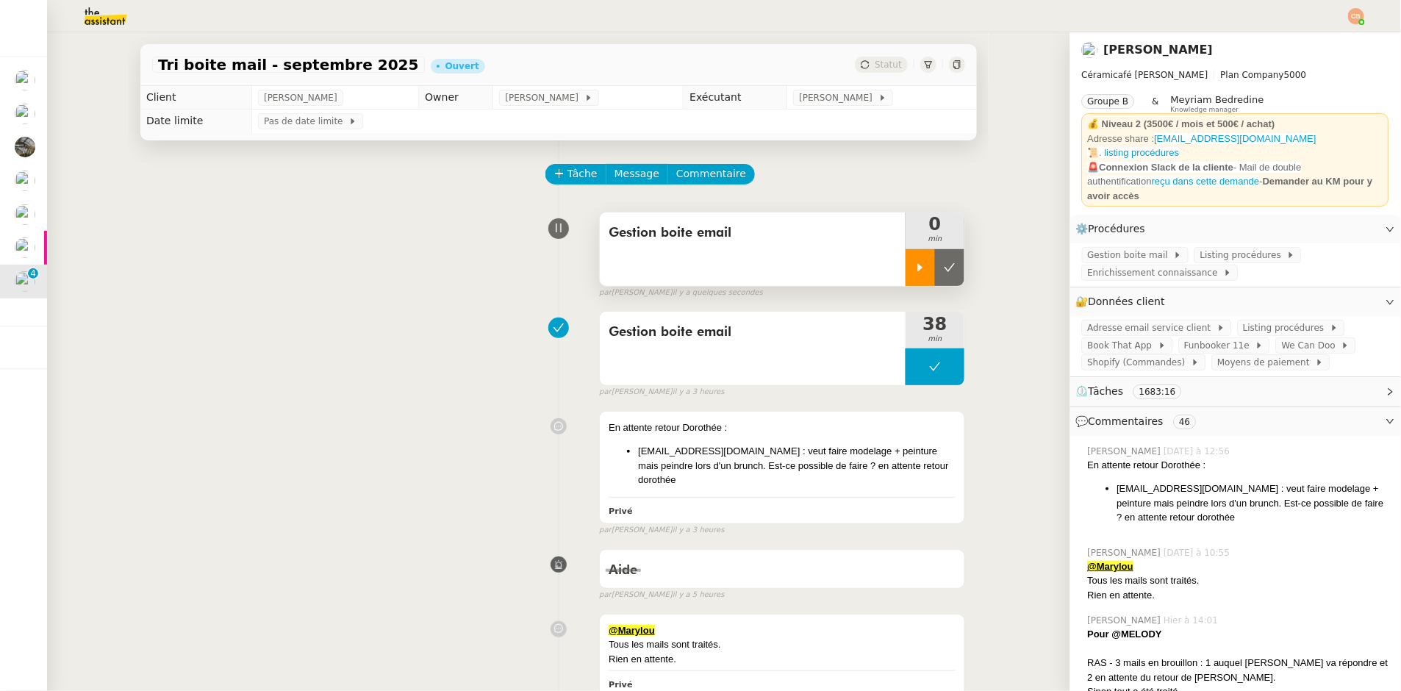
click at [907, 276] on div at bounding box center [920, 267] width 29 height 37
click at [1108, 336] on div "Adresse email service client Listing procédures Book That App Funbooker 11e We …" at bounding box center [1235, 346] width 331 height 60
click at [1106, 330] on span "Adresse email service client" at bounding box center [1152, 328] width 129 height 15
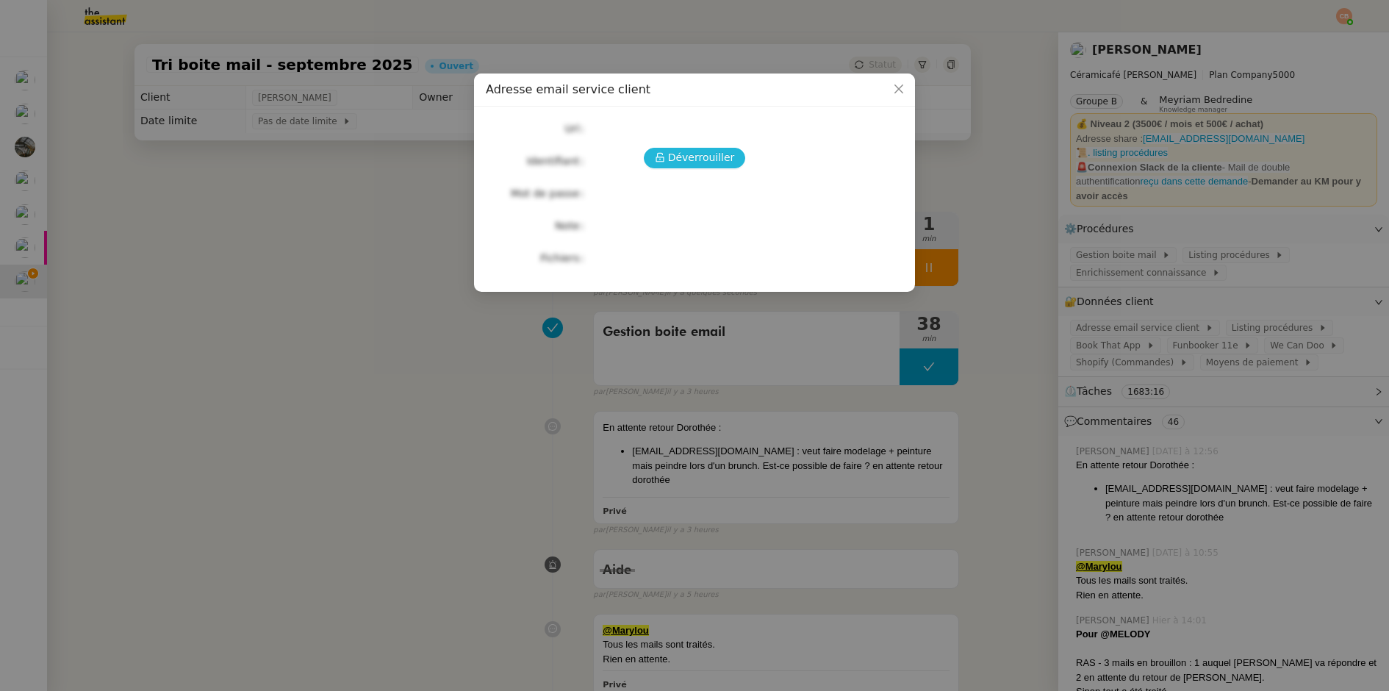
click at [691, 157] on span "Déverrouiller" at bounding box center [701, 157] width 67 height 17
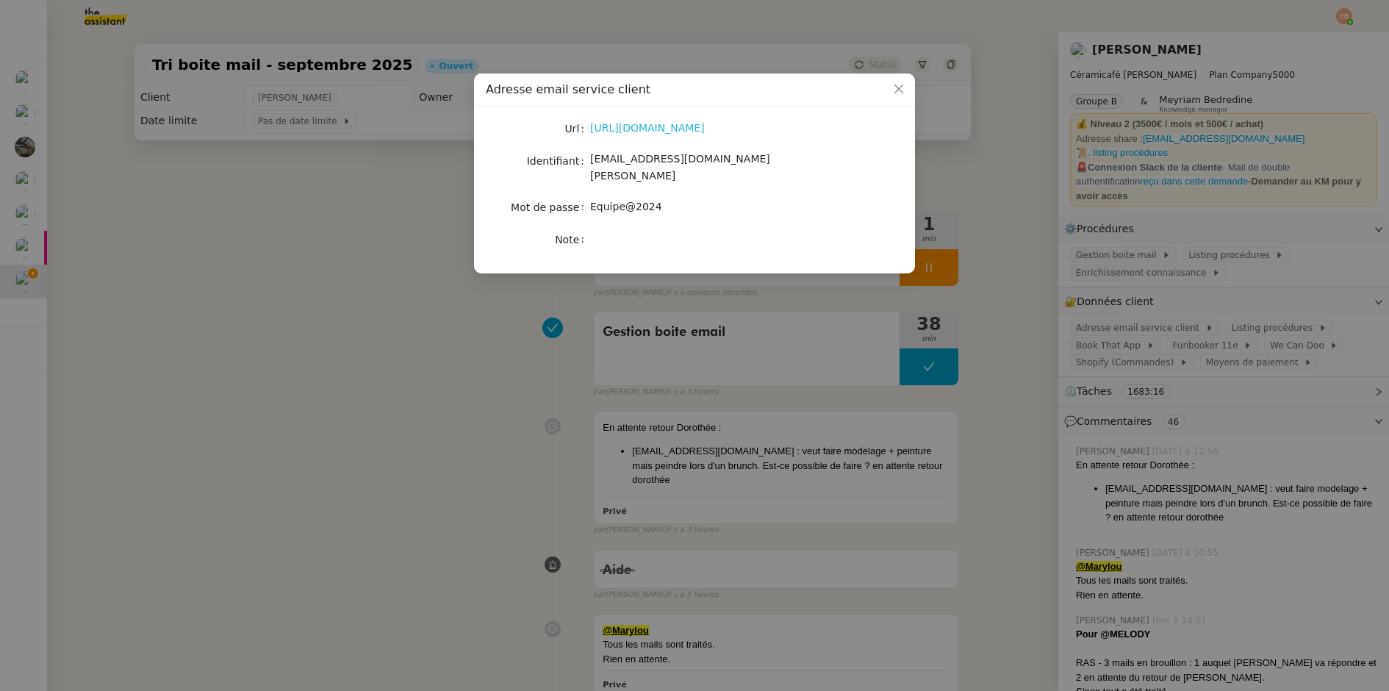
click at [688, 126] on link "https://ex4.mail.ovh.net/owa/#path=/mail" at bounding box center [647, 128] width 115 height 12
click at [348, 159] on nz-modal-container "Adresse email service client Url https://ex4.mail.ovh.net/owa/#path=/mail Ident…" at bounding box center [694, 345] width 1389 height 691
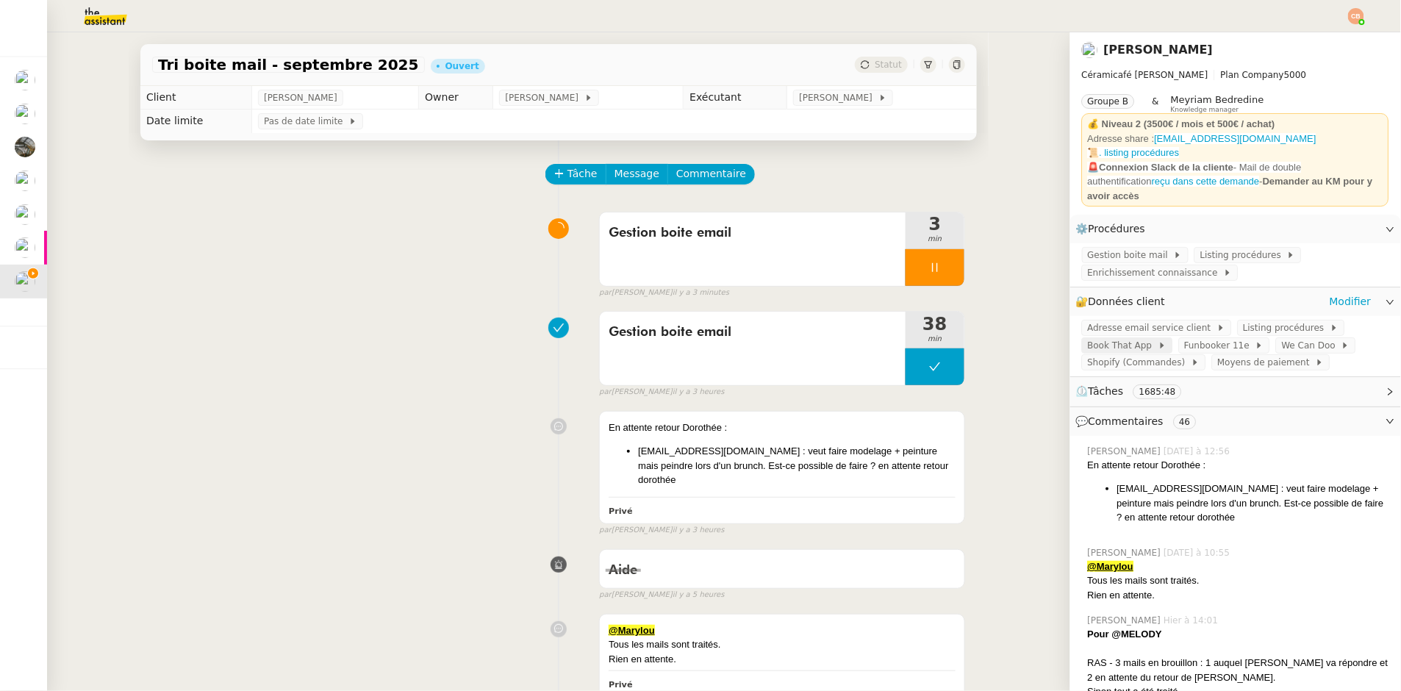
click at [1123, 348] on span "Book That App" at bounding box center [1123, 345] width 71 height 15
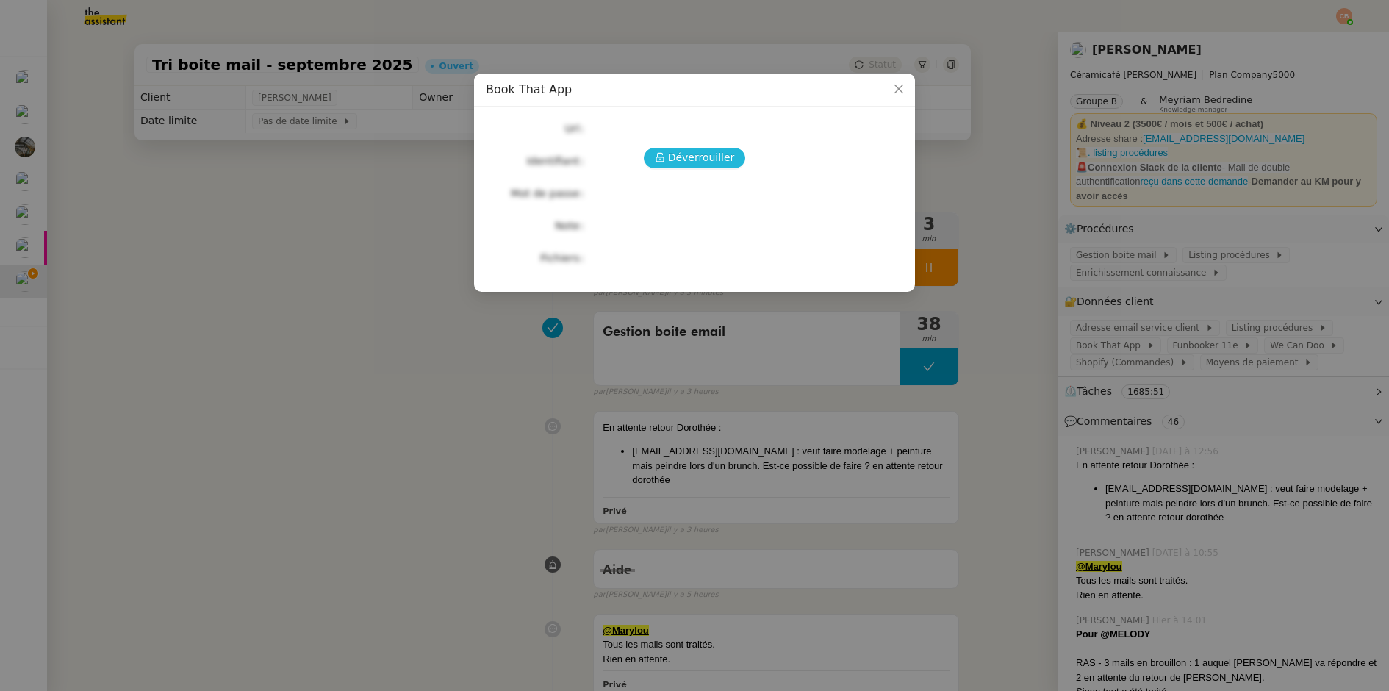
click at [668, 156] on button "Déverrouiller" at bounding box center [695, 158] width 102 height 21
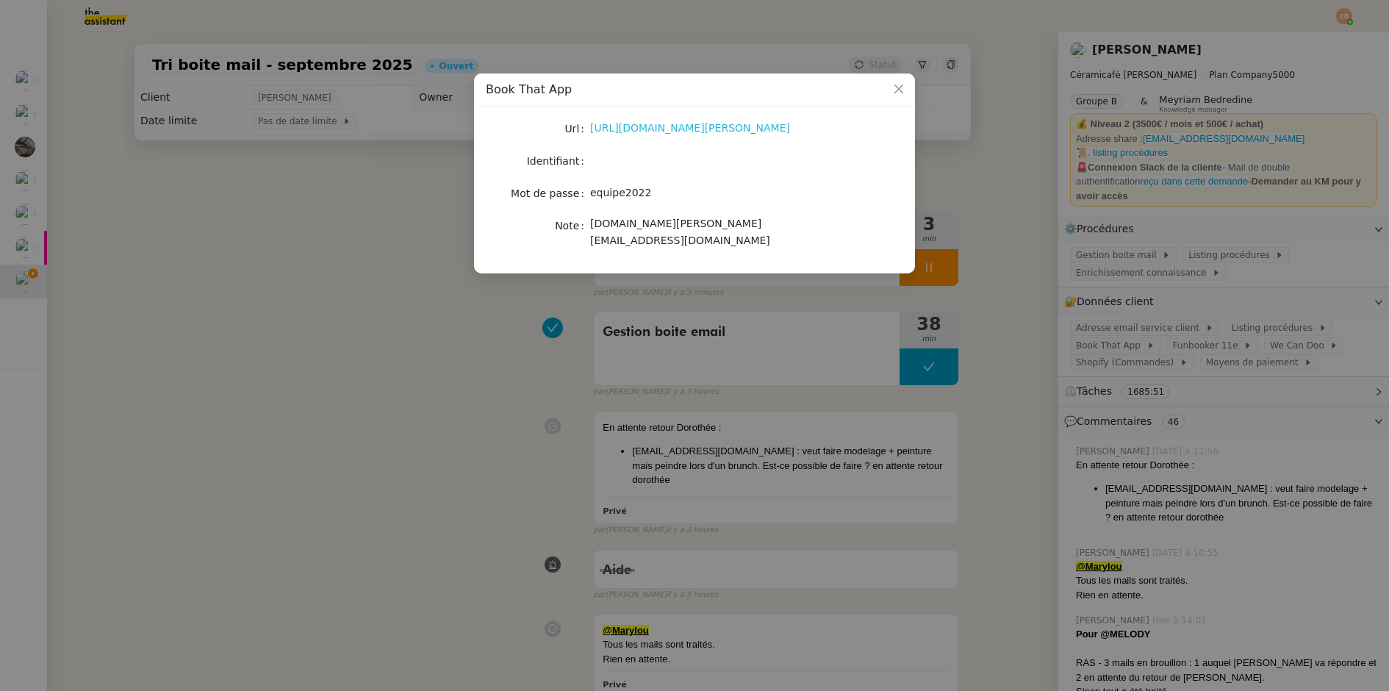
click at [667, 127] on link "https://latelier-genevieve.bookthatapp.com/users/login" at bounding box center [690, 128] width 200 height 12
drag, startPoint x: 290, startPoint y: 186, endPoint x: 372, endPoint y: 174, distance: 82.4
click at [290, 186] on nz-modal-container "Book That App Url https://latelier-genevieve.bookthatapp.com/users/login Identi…" at bounding box center [694, 345] width 1389 height 691
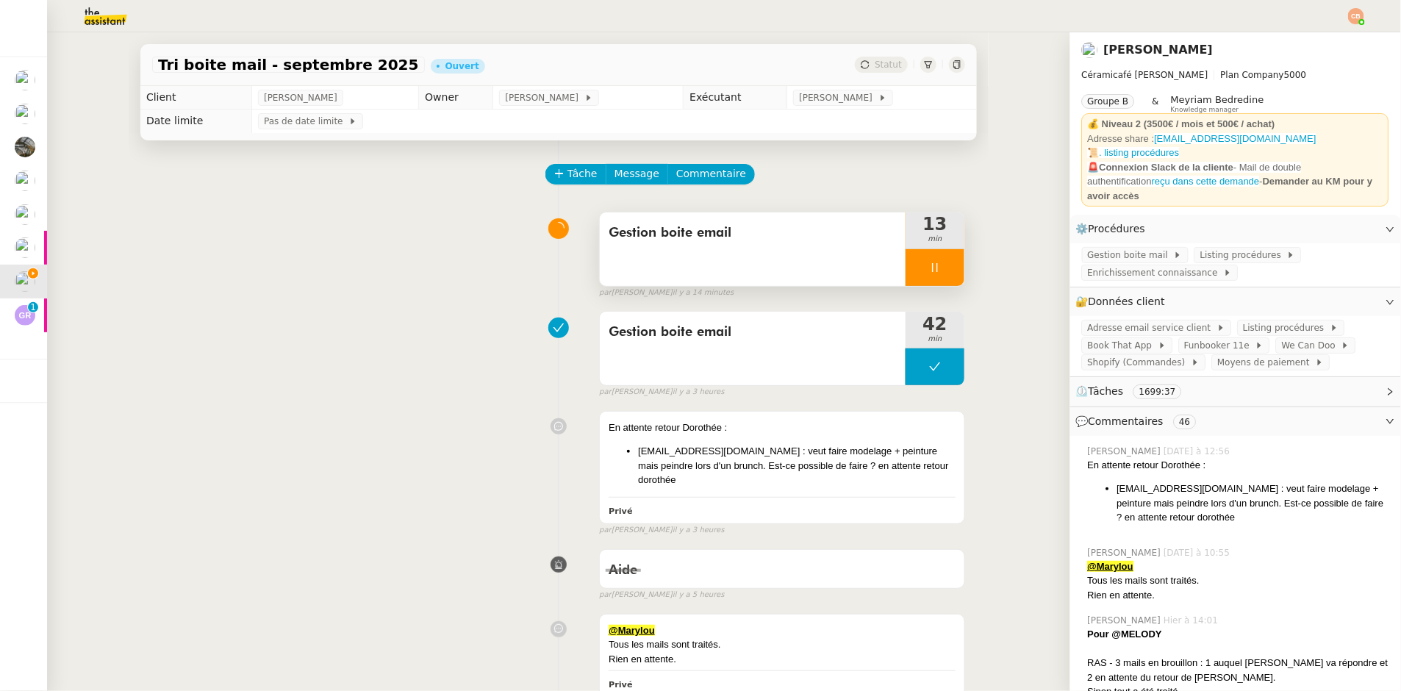
click at [932, 260] on div at bounding box center [935, 267] width 59 height 37
click at [935, 260] on button at bounding box center [949, 267] width 29 height 37
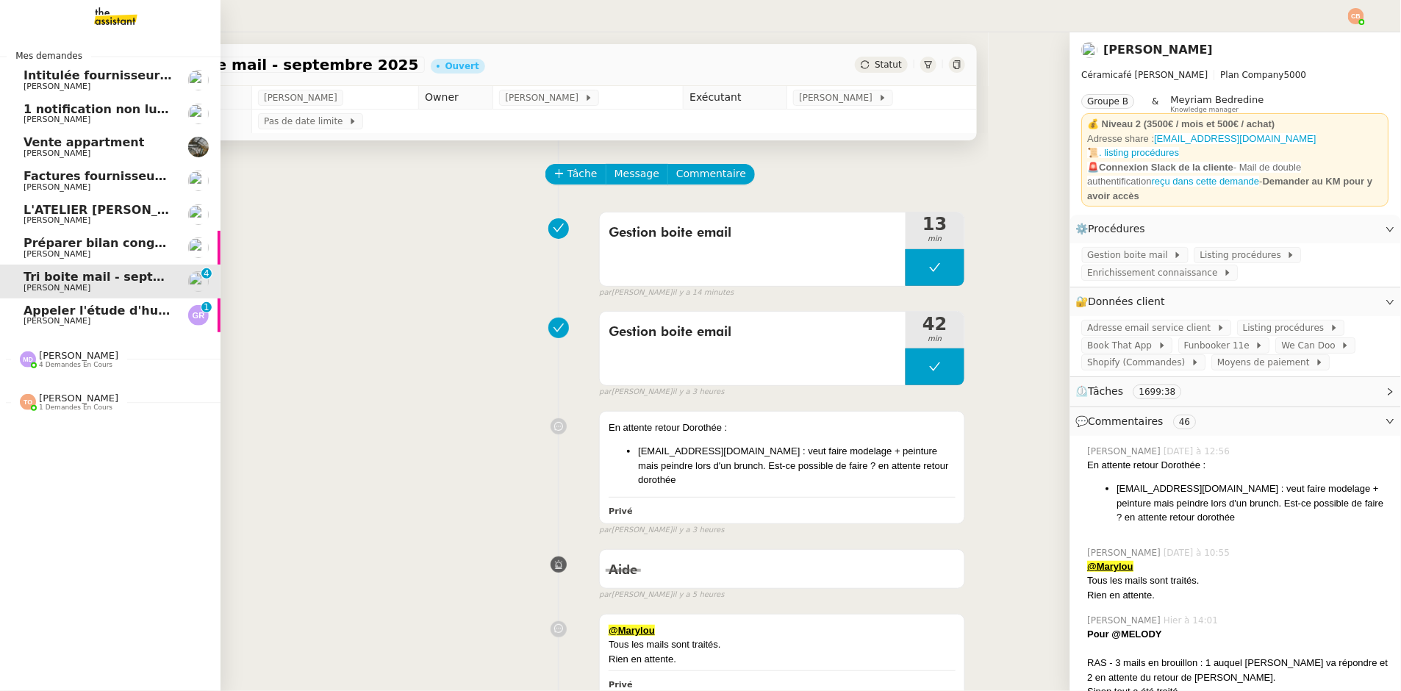
click at [79, 310] on span "Appeler l'étude d'huissier" at bounding box center [109, 311] width 171 height 14
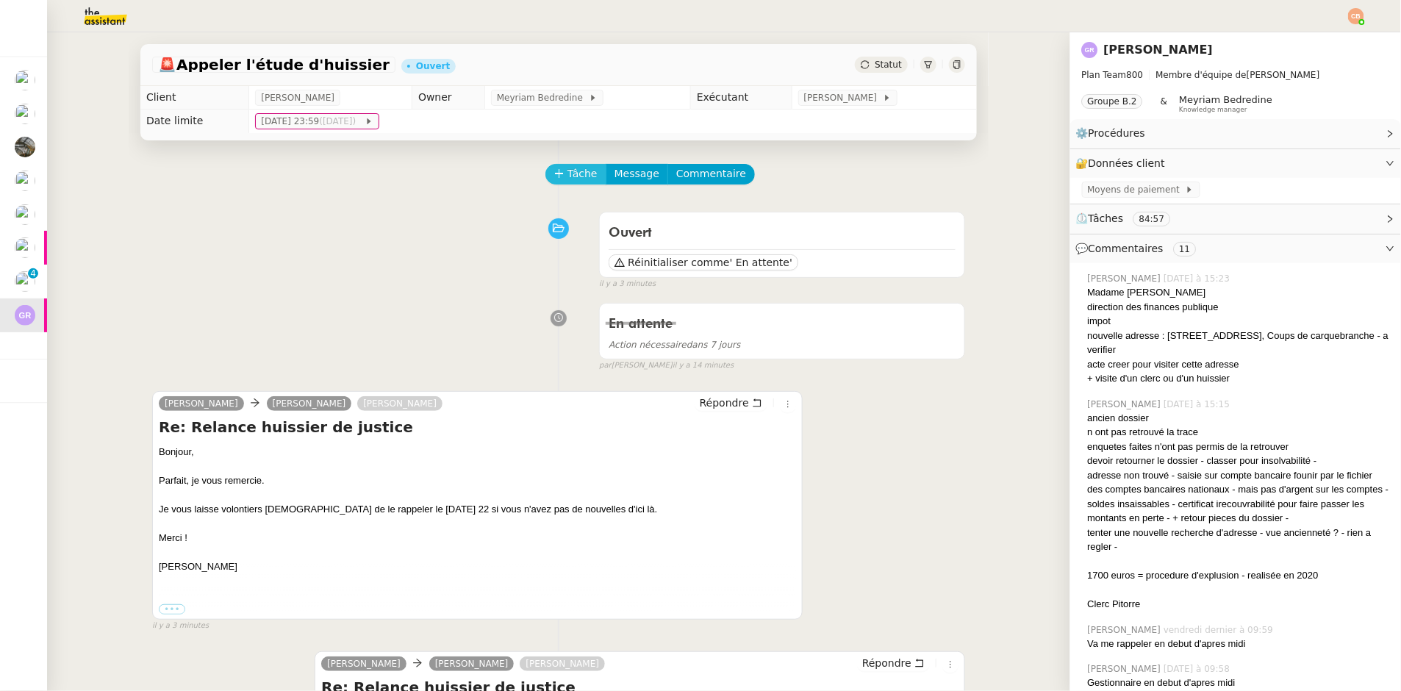
click at [568, 180] on span "Tâche" at bounding box center [583, 173] width 30 height 17
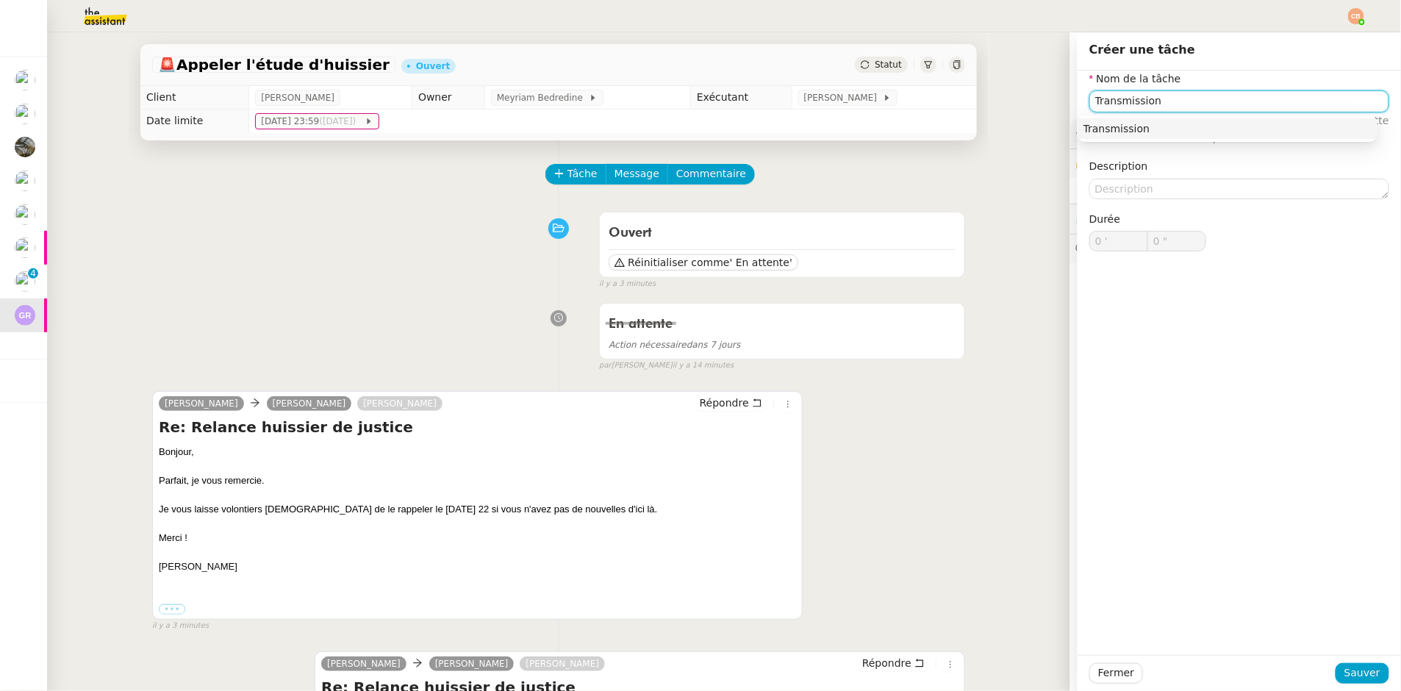
click at [1104, 122] on div "Transmission" at bounding box center [1228, 128] width 288 height 13
type input "Transmission"
click at [1350, 675] on span "Sauver" at bounding box center [1363, 673] width 36 height 17
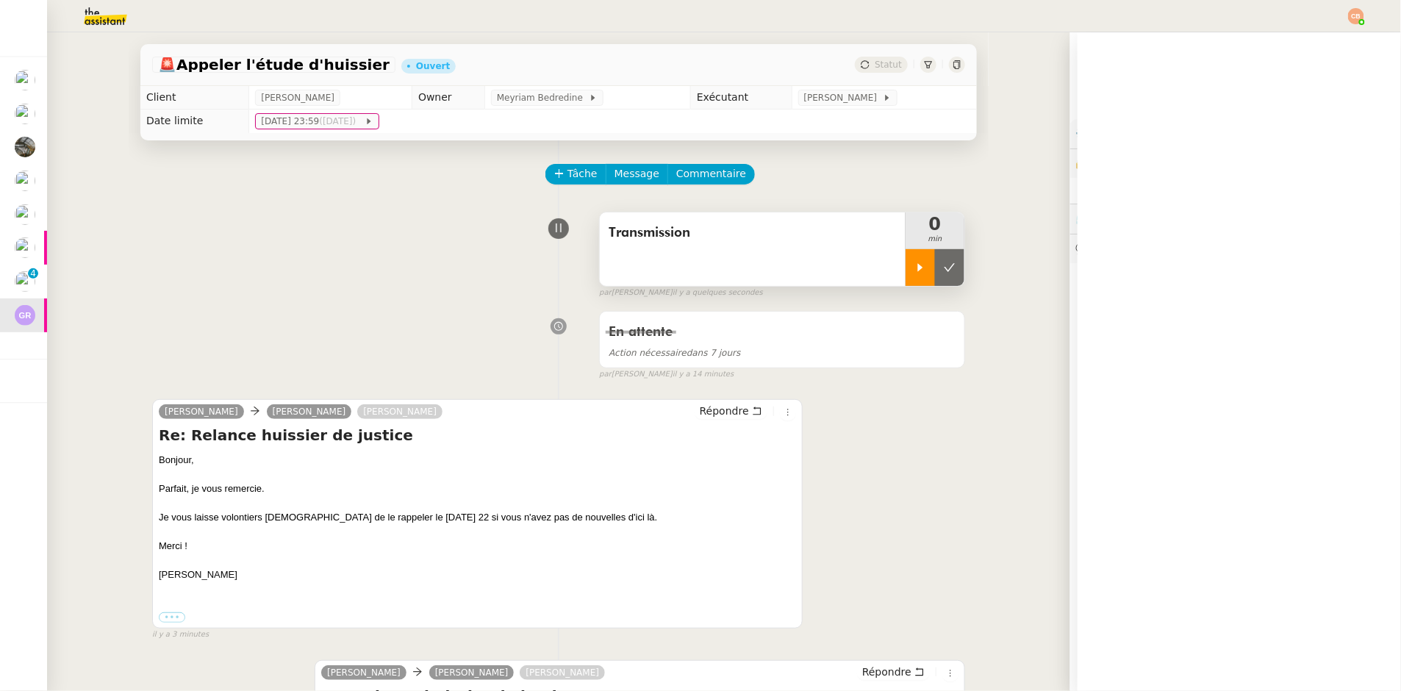
click at [906, 272] on div at bounding box center [920, 267] width 29 height 37
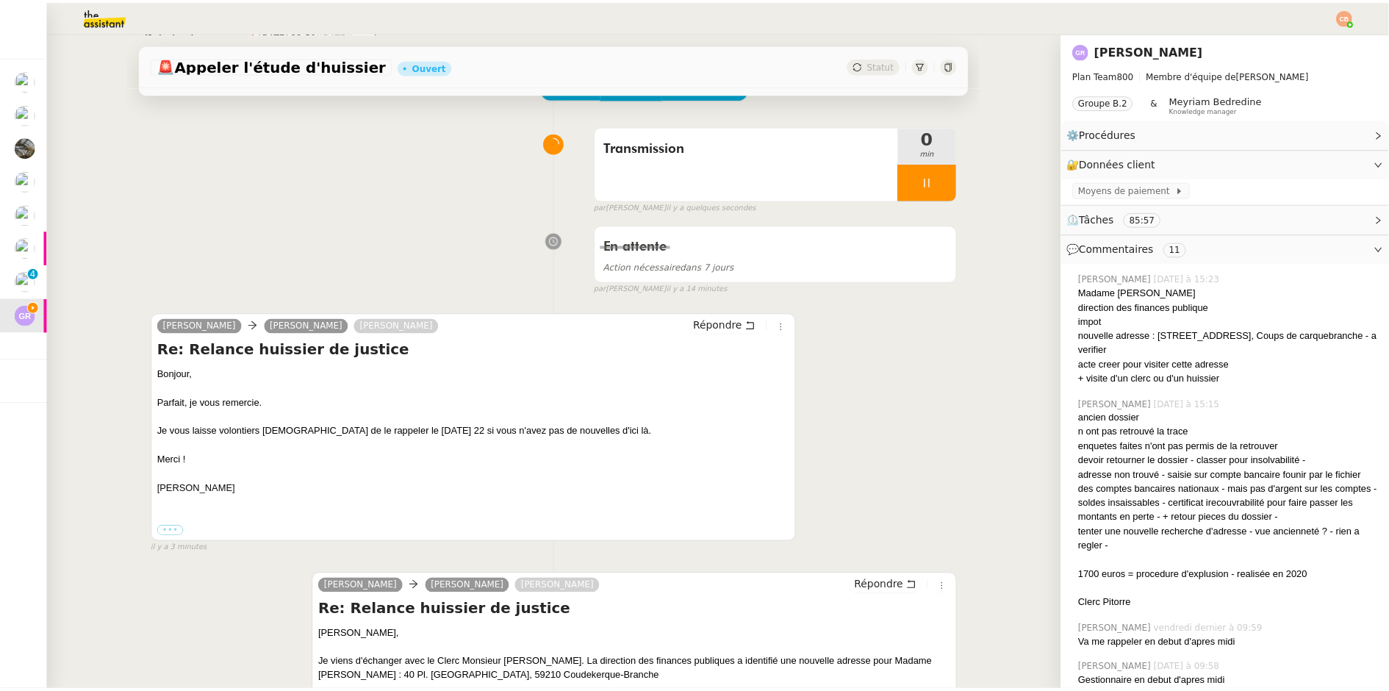
scroll to position [186, 0]
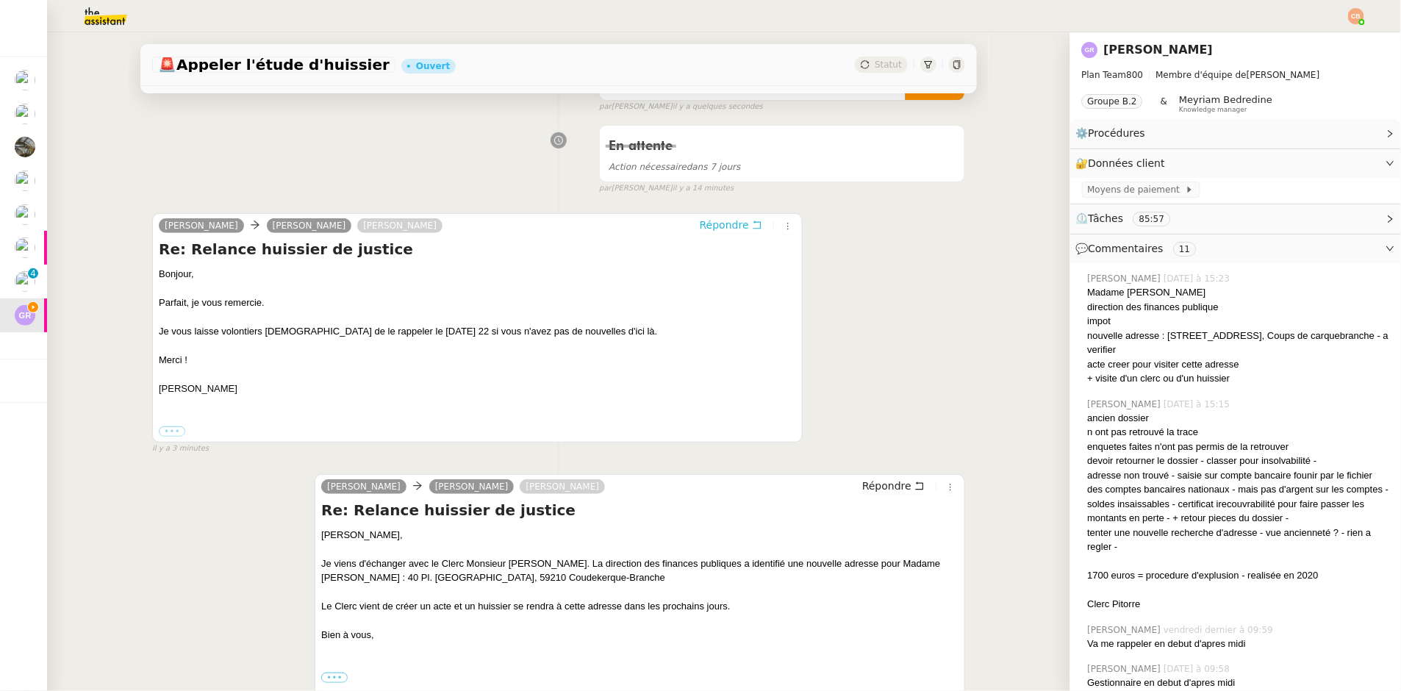
click at [701, 218] on span "Répondre" at bounding box center [724, 225] width 49 height 15
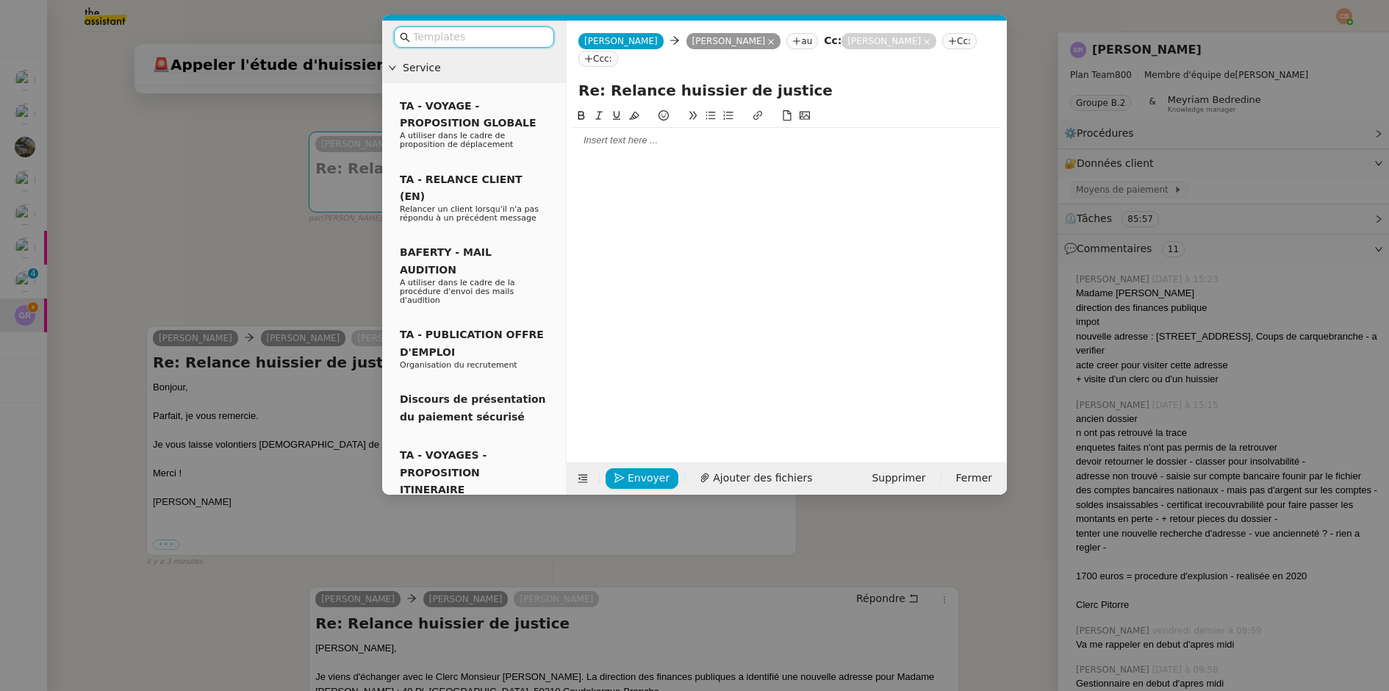
click at [623, 134] on div at bounding box center [787, 140] width 429 height 13
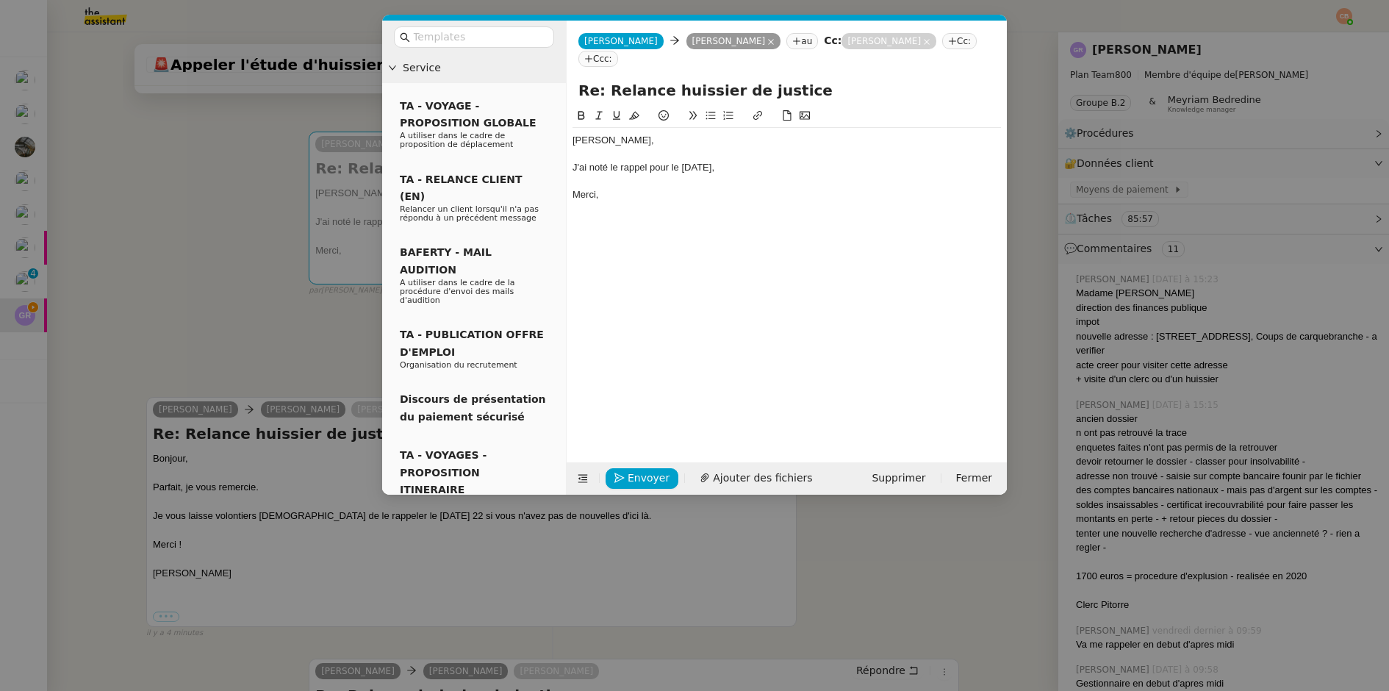
click at [217, 285] on nz-modal-container "Service TA - VOYAGE - PROPOSITION GLOBALE A utiliser dans le cadre de propositi…" at bounding box center [694, 345] width 1389 height 691
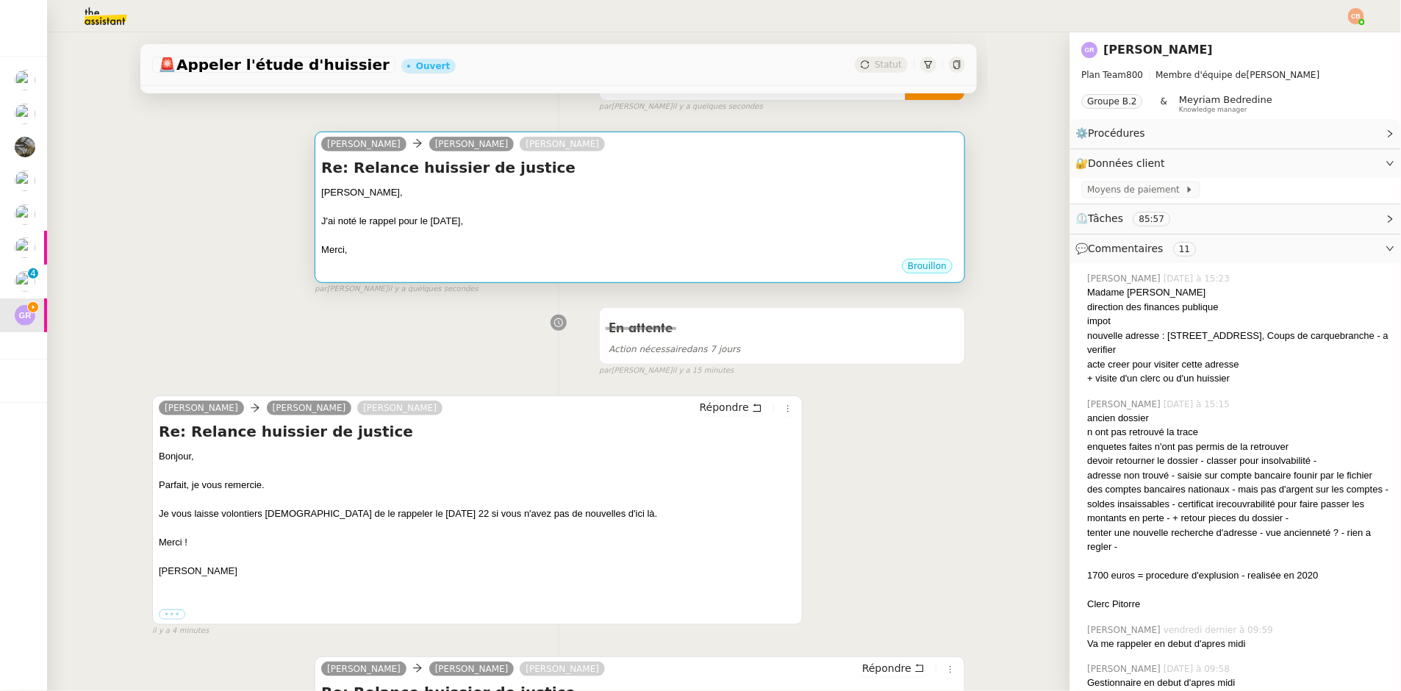
click at [584, 215] on div "J'ai noté le rappel pour le 22 septembre," at bounding box center [639, 221] width 637 height 15
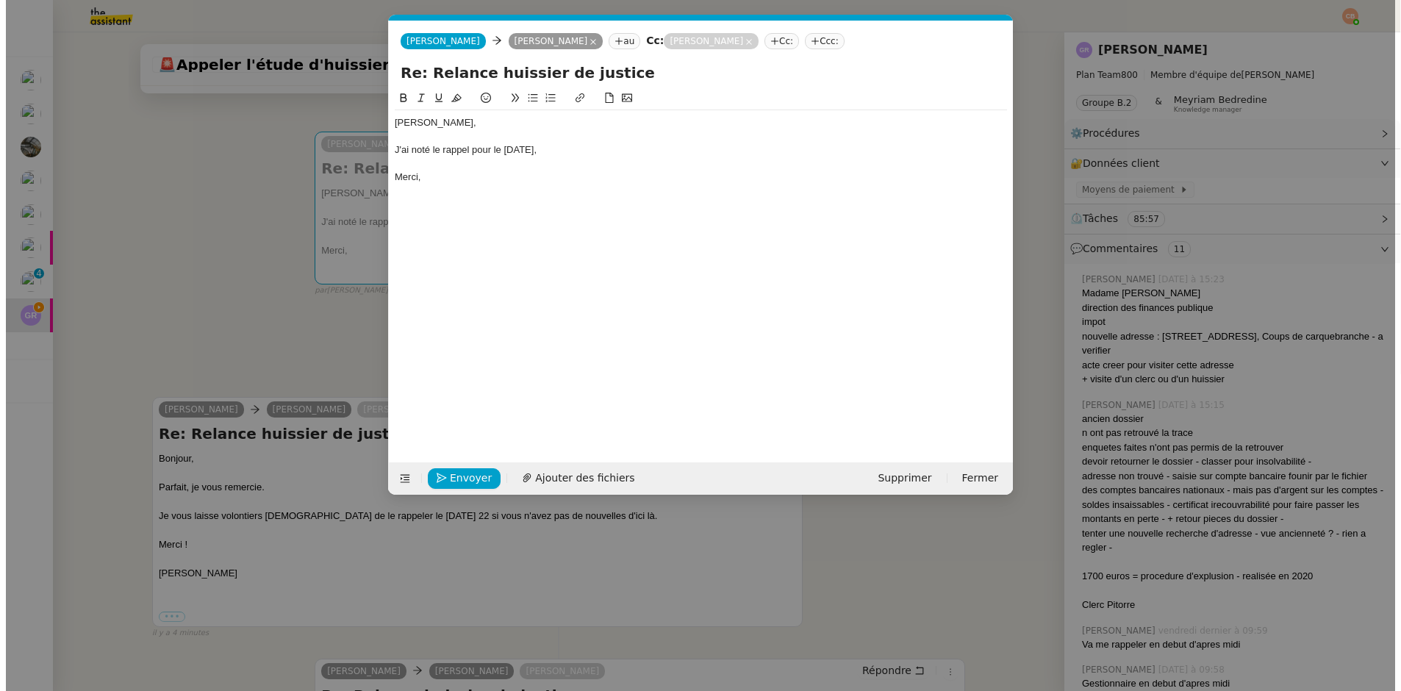
scroll to position [0, 31]
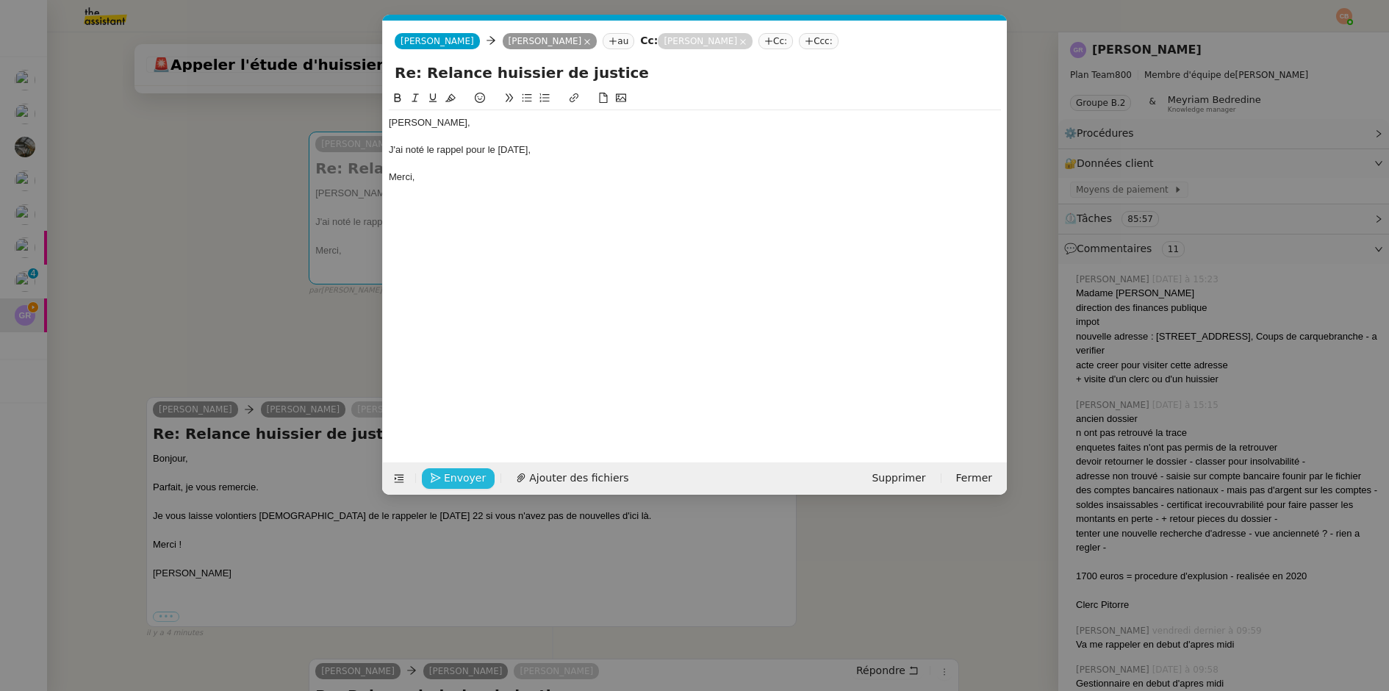
click at [461, 480] on span "Envoyer" at bounding box center [465, 478] width 42 height 17
click at [461, 480] on span "Confirmer l'envoi" at bounding box center [488, 478] width 88 height 17
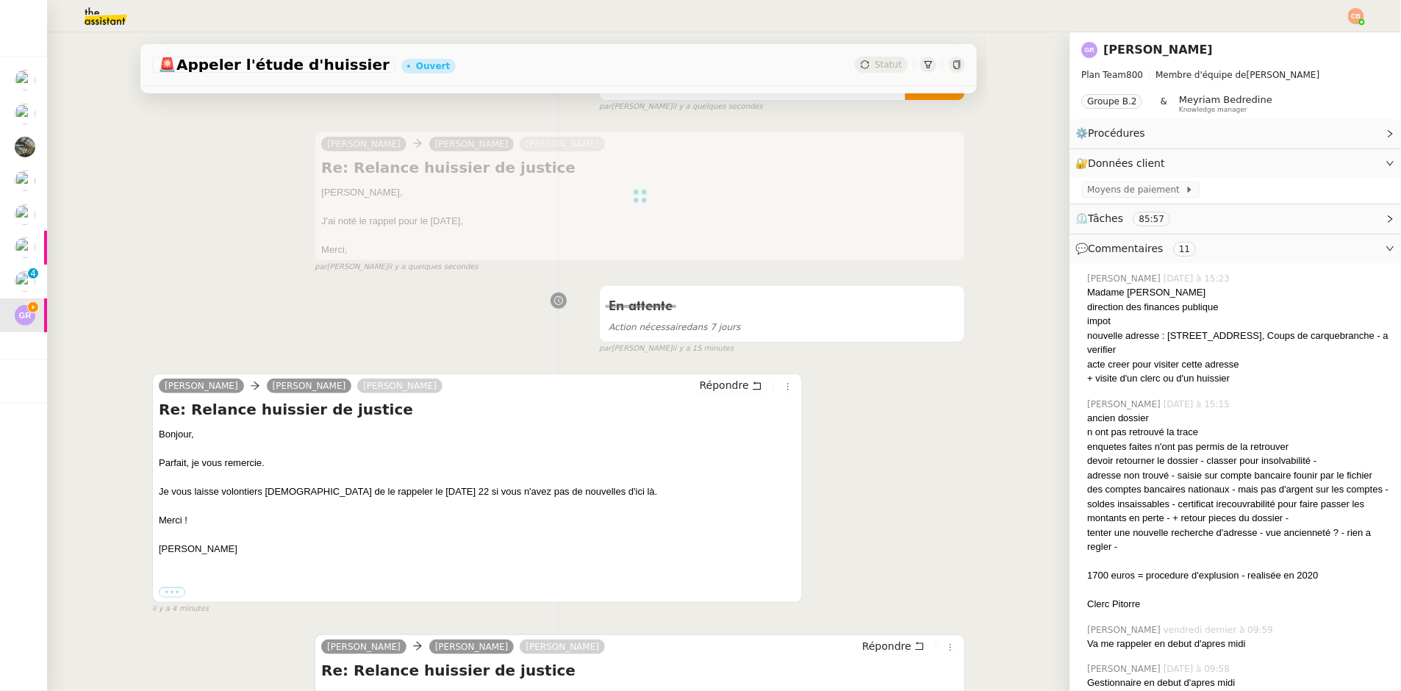
scroll to position [0, 0]
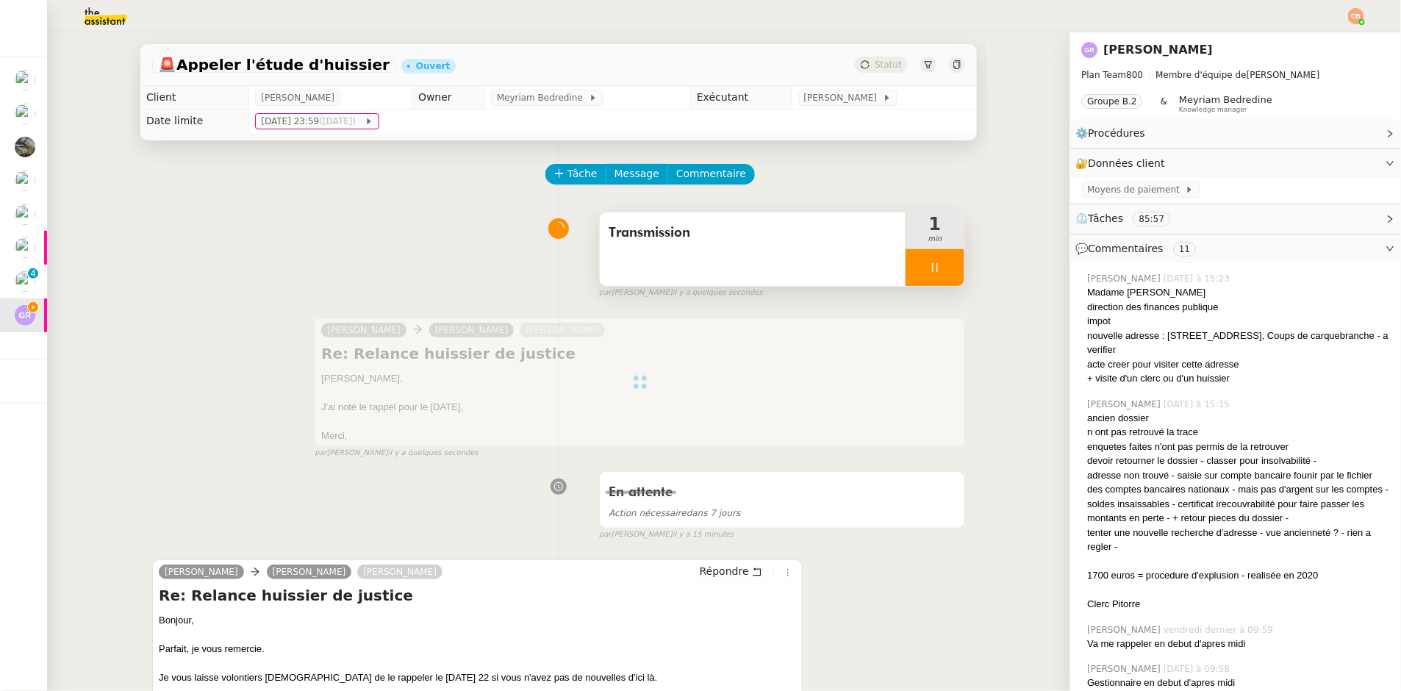
click at [906, 266] on div at bounding box center [935, 267] width 59 height 37
click at [943, 268] on button at bounding box center [949, 267] width 29 height 37
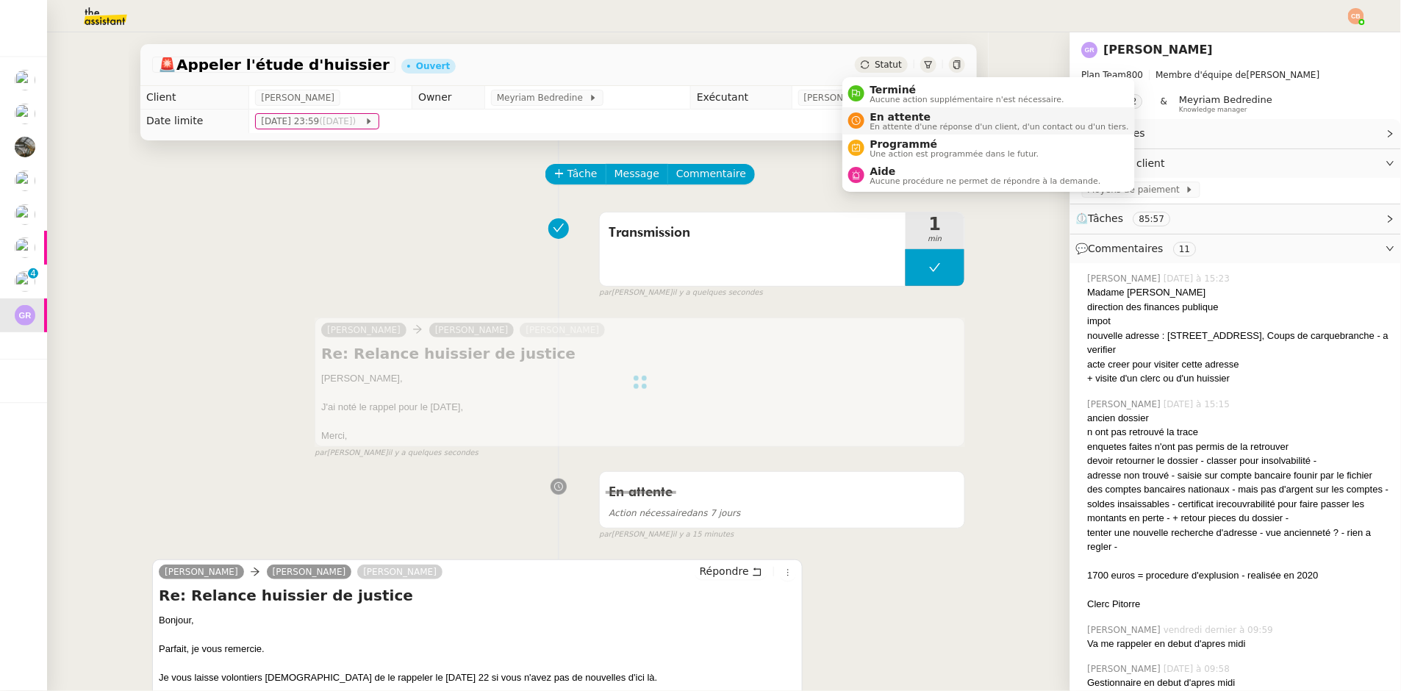
click at [890, 116] on span "En attente" at bounding box center [999, 117] width 259 height 12
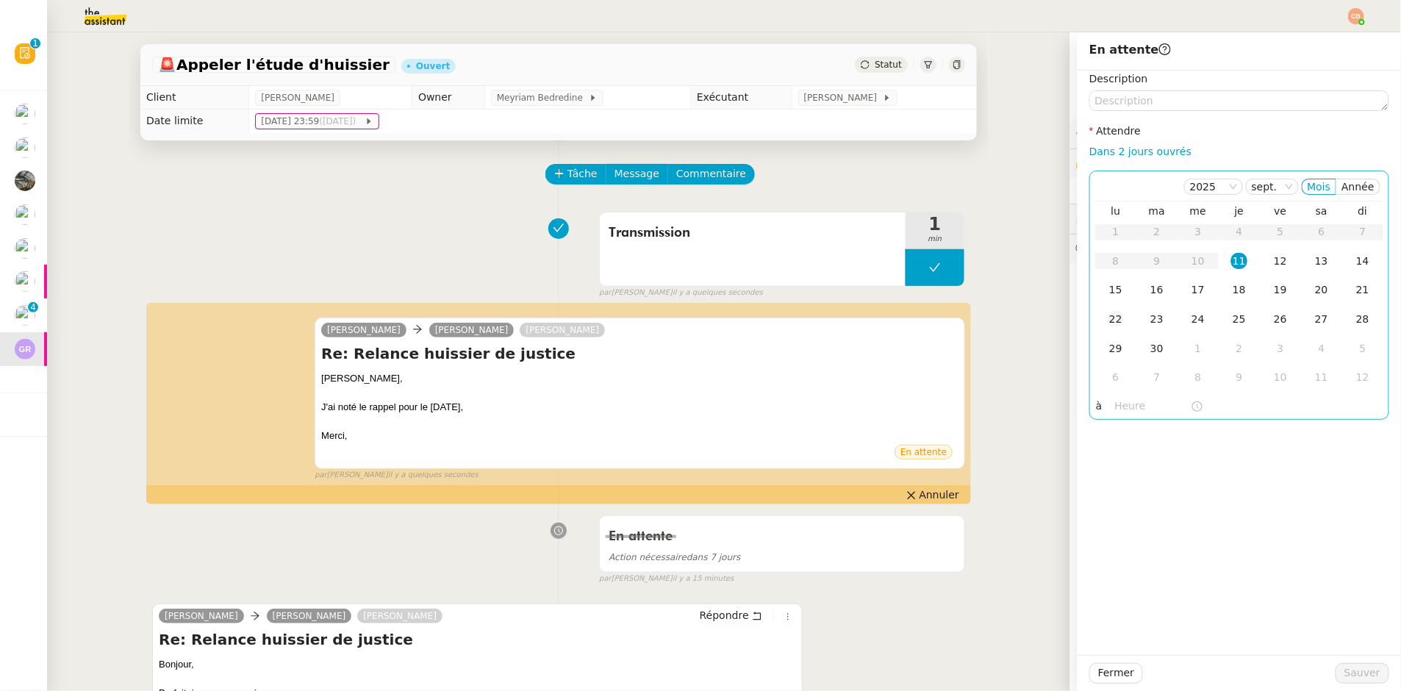
click at [1108, 316] on div "22" at bounding box center [1116, 319] width 16 height 16
click at [1119, 401] on input "text" at bounding box center [1153, 406] width 76 height 17
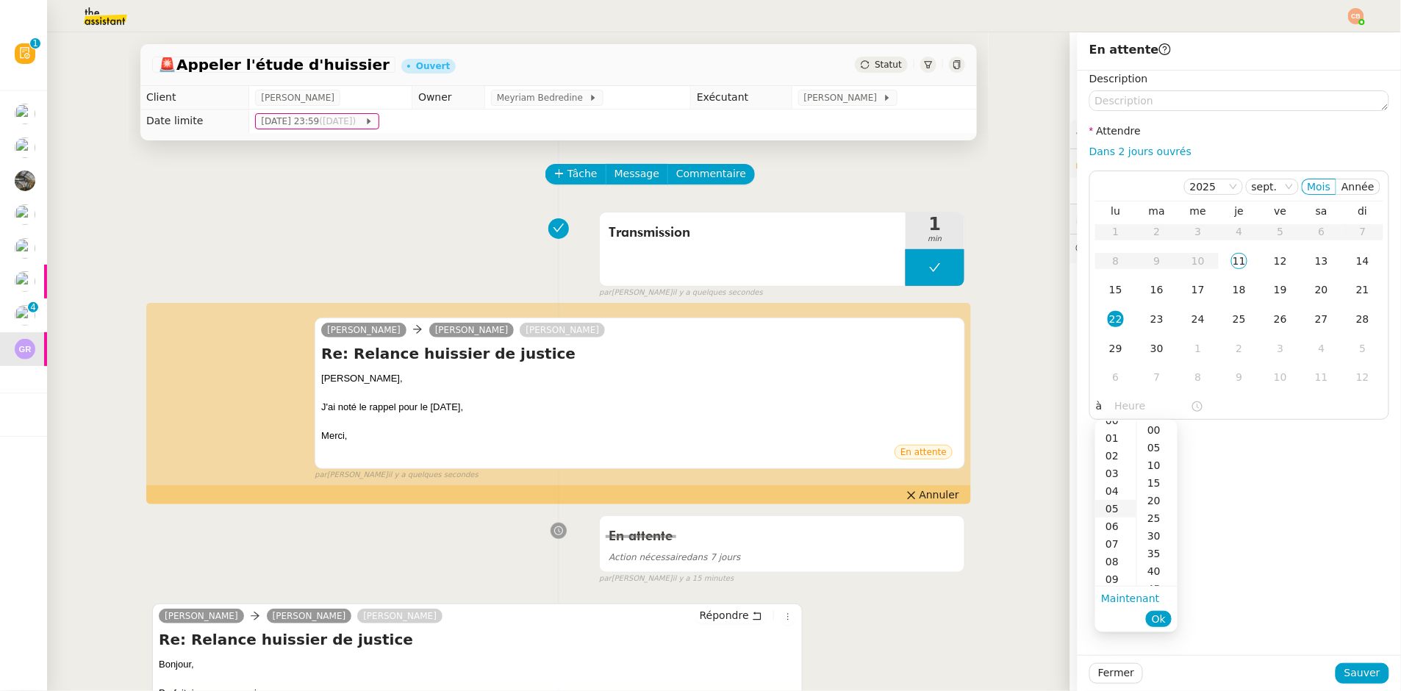
scroll to position [23, 0]
click at [1117, 557] on div "09" at bounding box center [1115, 566] width 41 height 18
click at [1150, 432] on div "00" at bounding box center [1157, 430] width 40 height 18
type input "09:00"
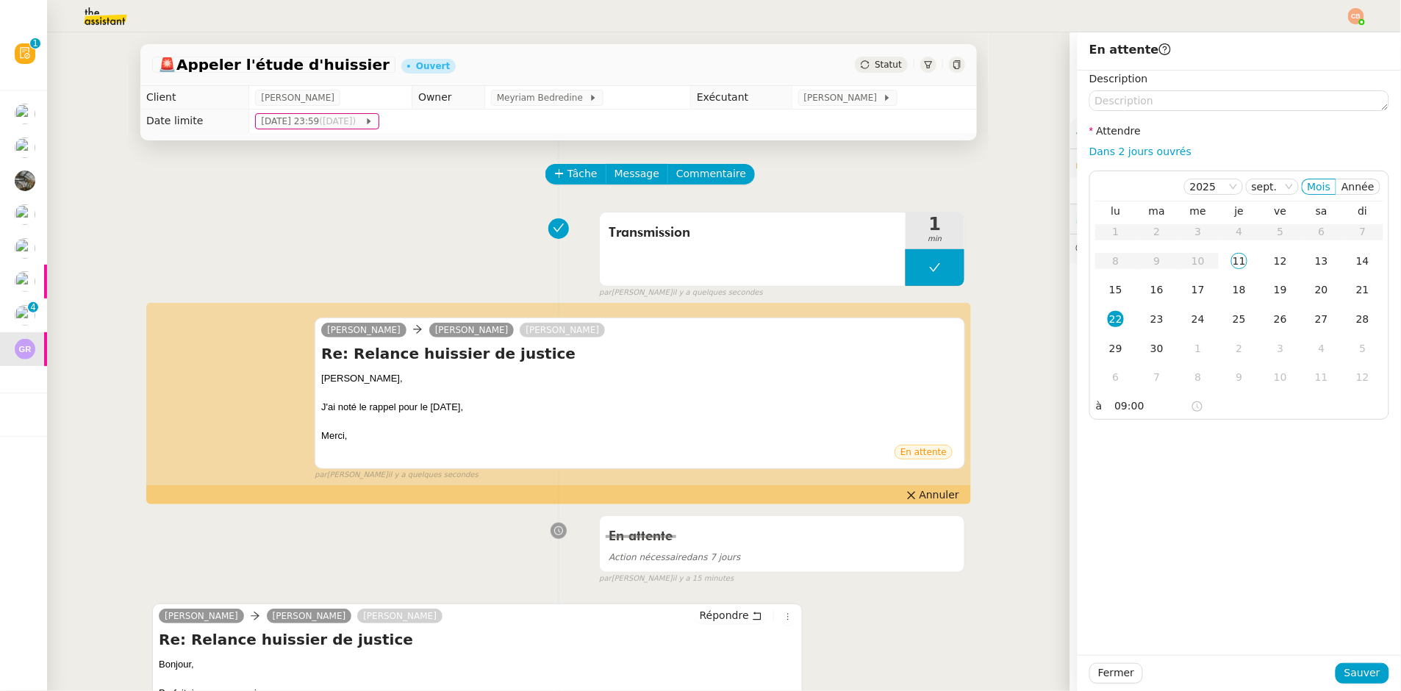
click at [1332, 472] on div "Description Attendre Dans 2 jours ouvrés [DATE] Mois Année lu ma me je ve sa di…" at bounding box center [1239, 363] width 323 height 584
click at [1353, 676] on span "Sauver" at bounding box center [1363, 673] width 36 height 17
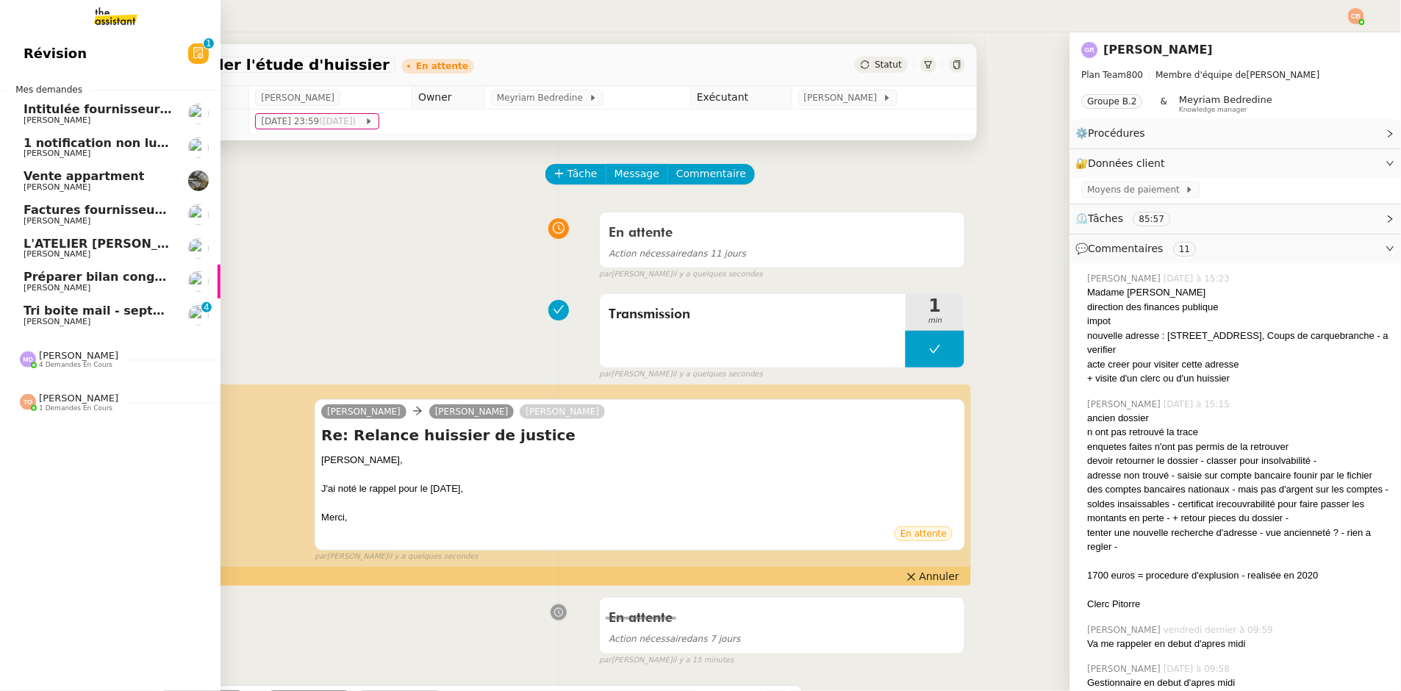
click at [79, 287] on span "[PERSON_NAME]" at bounding box center [57, 288] width 67 height 10
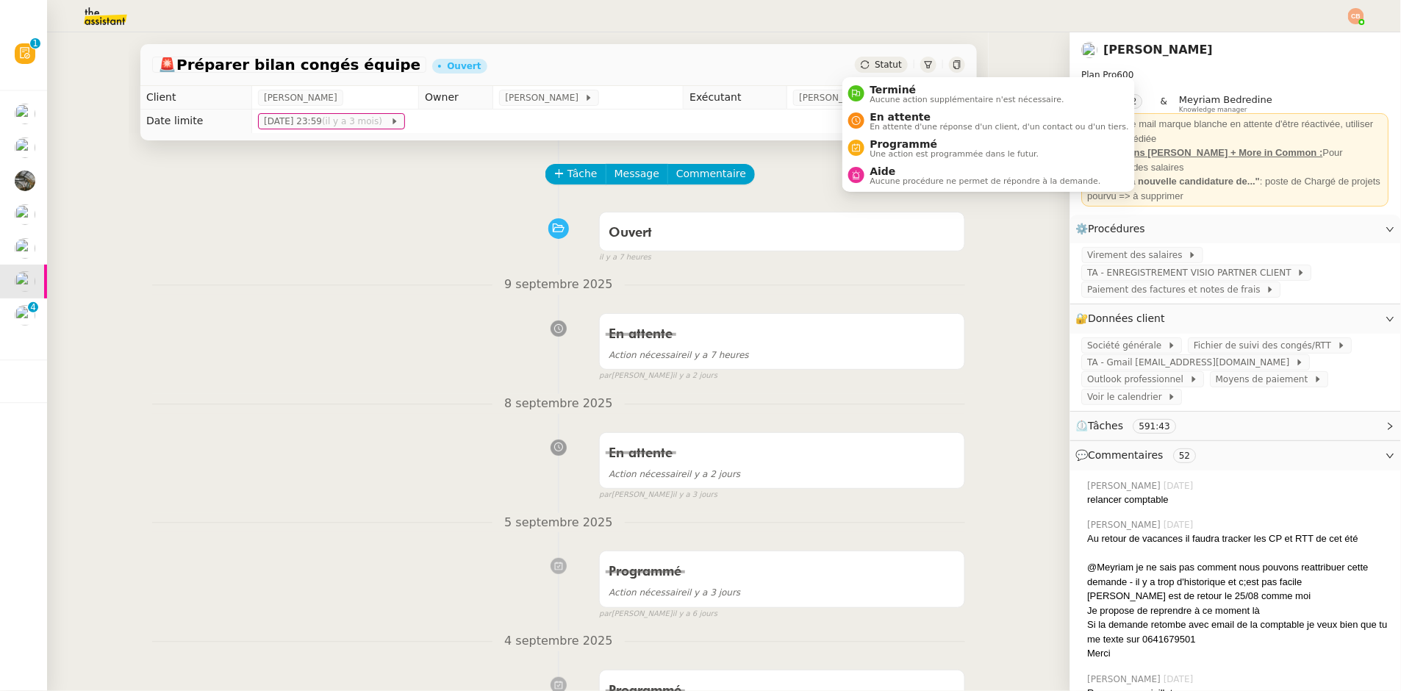
click at [695, 185] on div "Tâche Message Commentaire" at bounding box center [756, 181] width 418 height 35
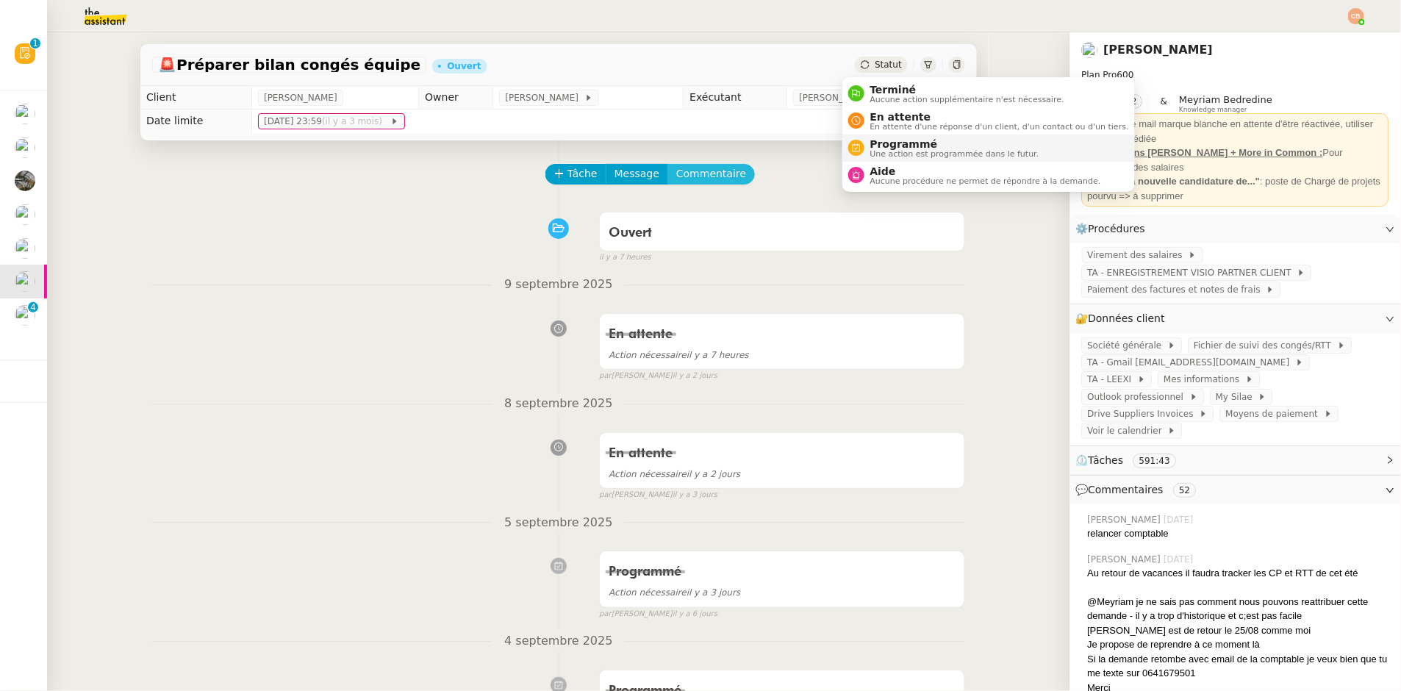
click at [695, 177] on span "Commentaire" at bounding box center [711, 173] width 70 height 17
click at [711, 175] on span "Commentaire" at bounding box center [711, 173] width 70 height 17
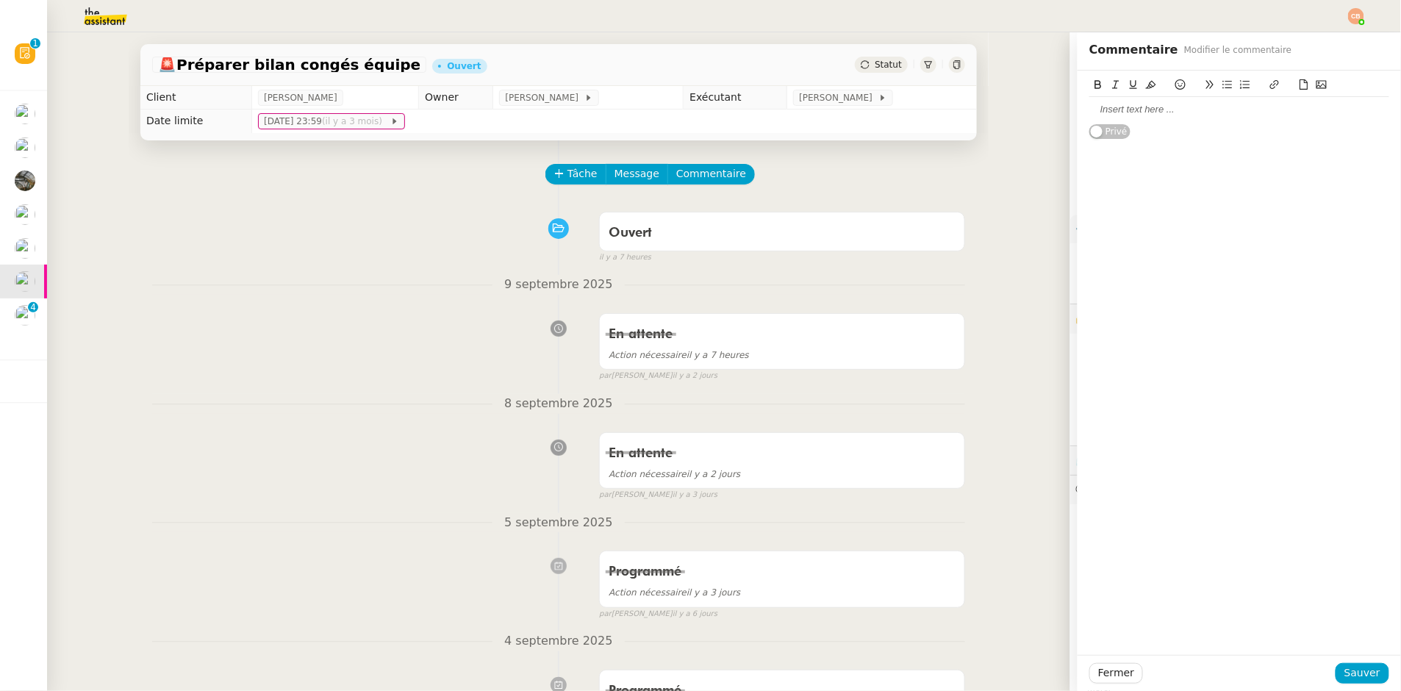
click at [1126, 124] on div "Privé" at bounding box center [1239, 105] width 300 height 69
click at [1126, 119] on div at bounding box center [1239, 109] width 300 height 25
click at [1360, 666] on span "Sauver" at bounding box center [1363, 673] width 36 height 17
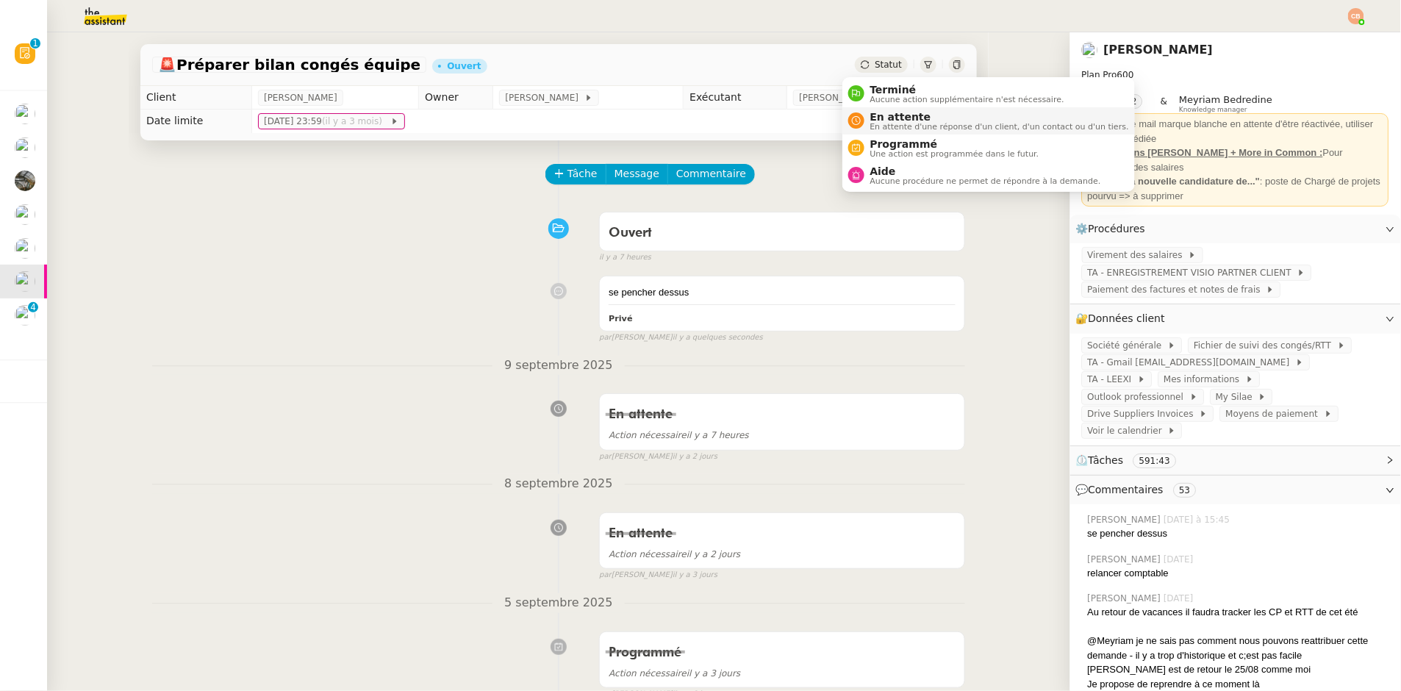
click at [887, 123] on span "En attente d'une réponse d'un client, d'un contact ou d'un tiers." at bounding box center [999, 127] width 259 height 8
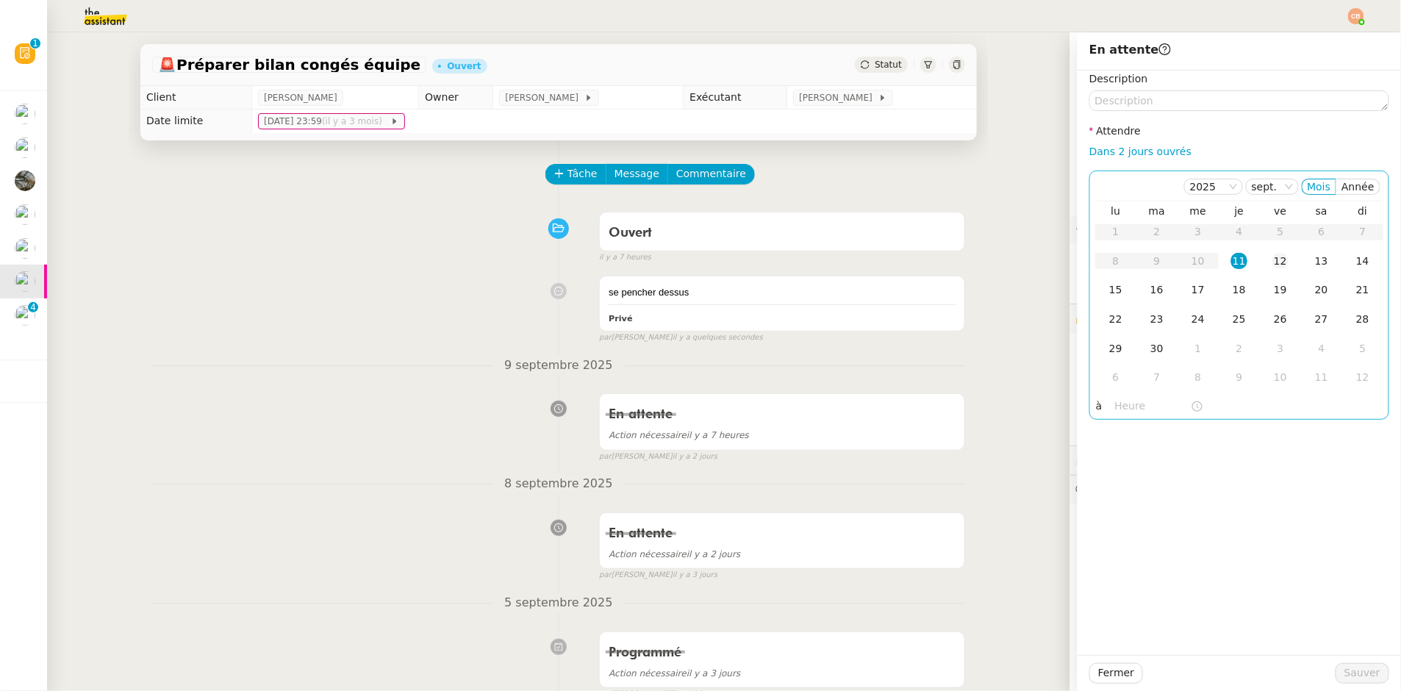
click at [1273, 263] on div "12" at bounding box center [1281, 261] width 16 height 16
click at [1115, 409] on input "text" at bounding box center [1153, 406] width 76 height 17
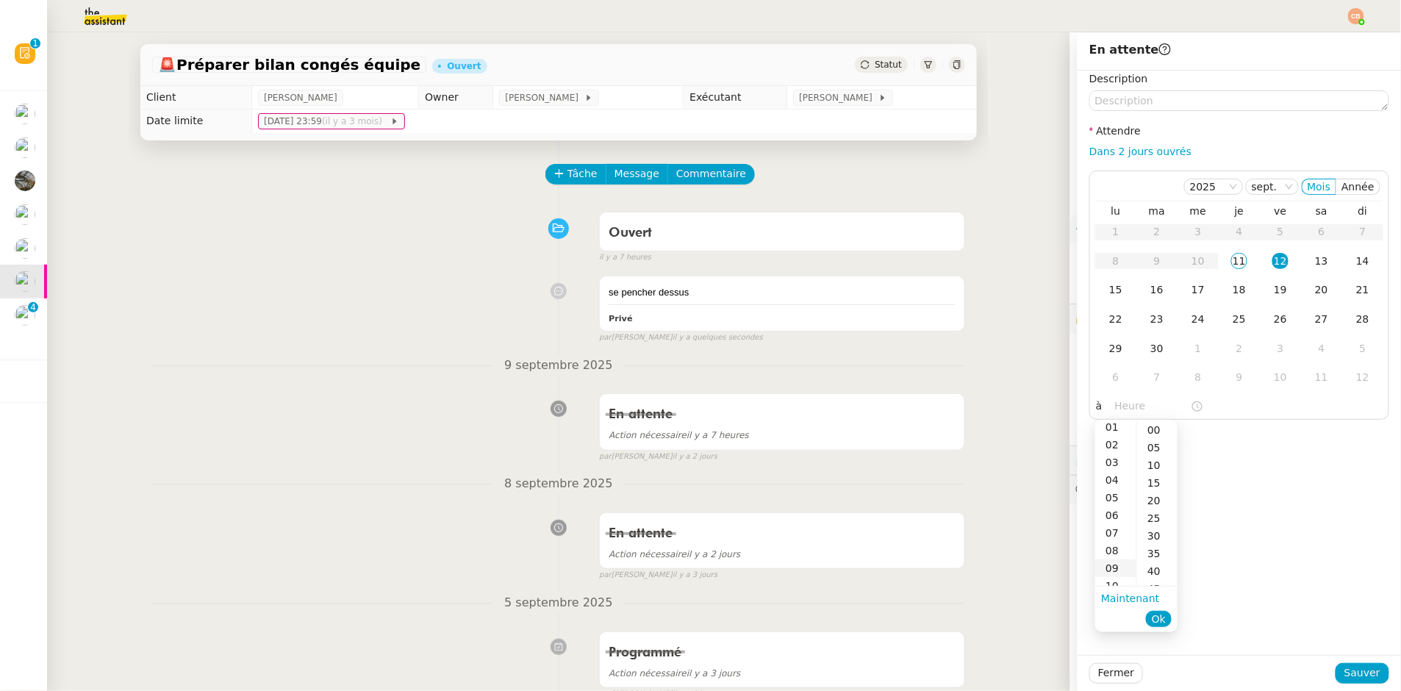
click at [1116, 570] on div "09" at bounding box center [1115, 568] width 41 height 18
click at [1153, 432] on div "00" at bounding box center [1157, 430] width 40 height 18
type input "09:00"
click at [1254, 453] on div "Description Attendre Dans 2 jours ouvrés [DATE] Mois Année lu ma me je ve sa di…" at bounding box center [1239, 363] width 323 height 584
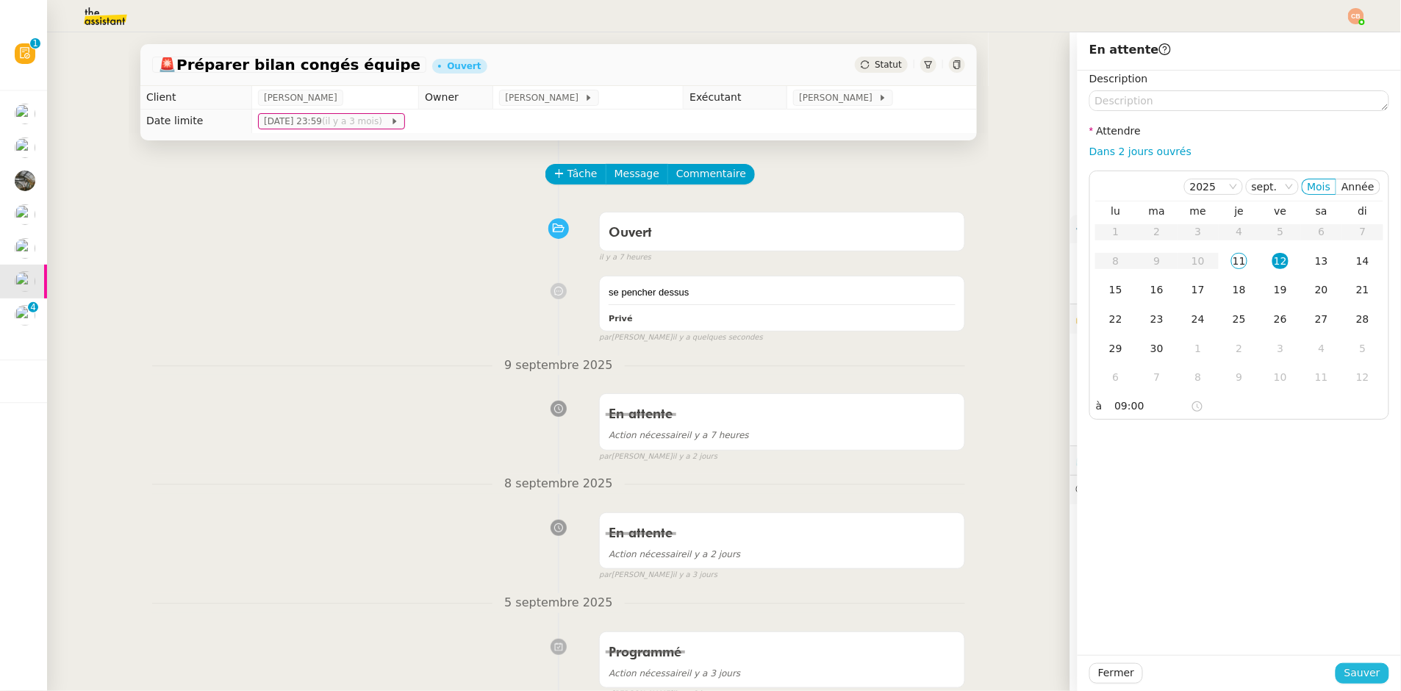
click at [1345, 674] on span "Sauver" at bounding box center [1363, 673] width 36 height 17
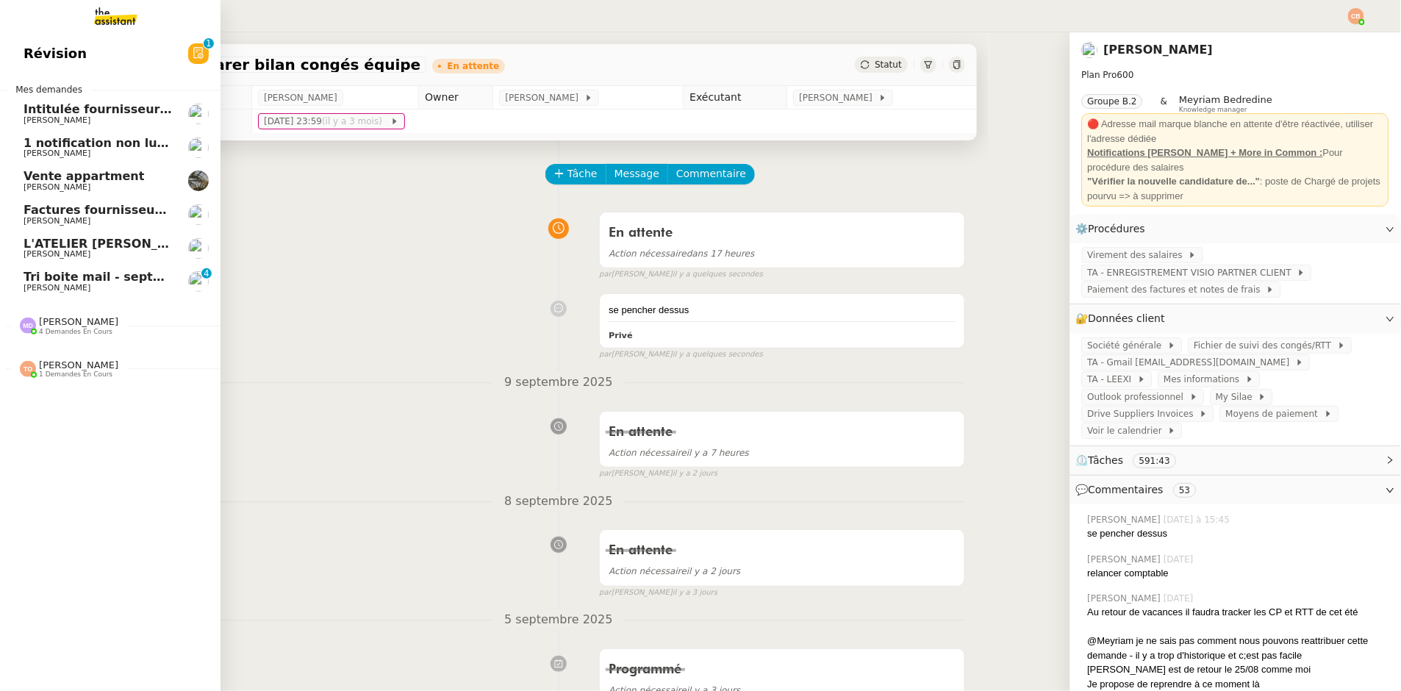
click at [81, 190] on span "[PERSON_NAME]" at bounding box center [98, 187] width 148 height 9
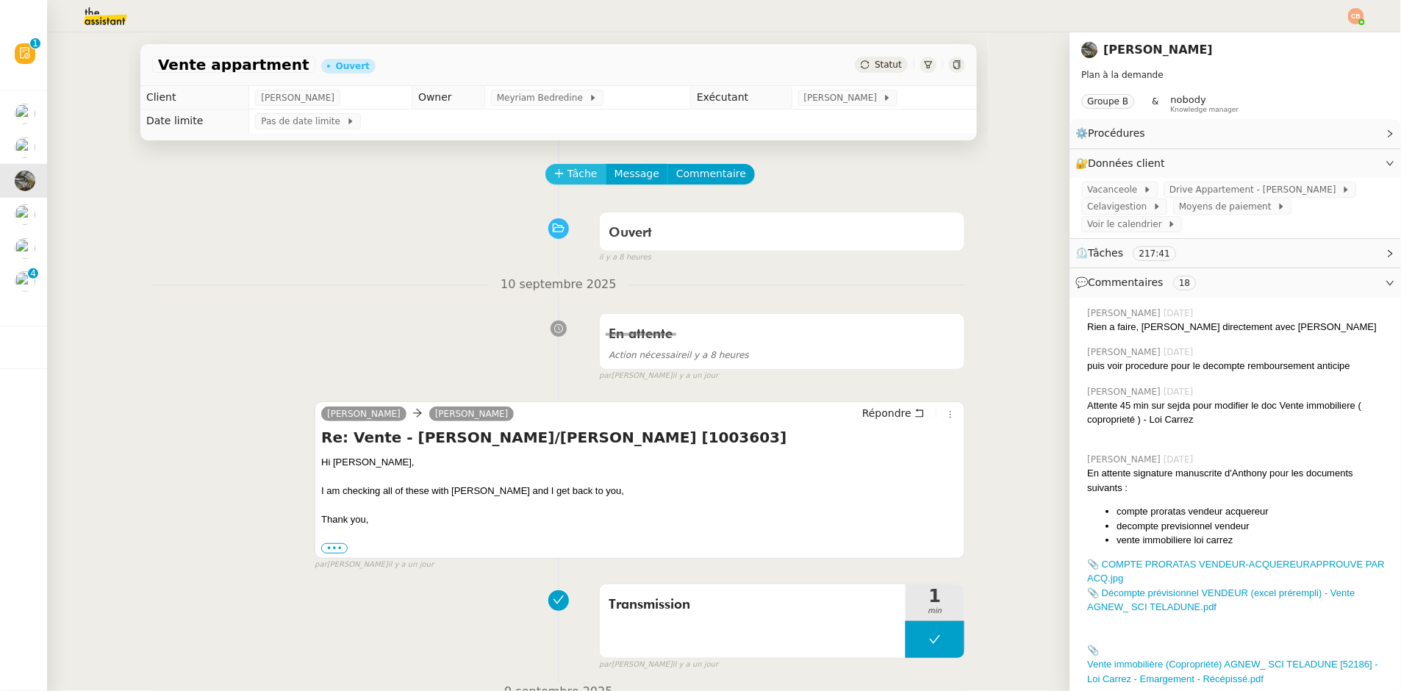
click at [568, 171] on span "Tâche" at bounding box center [583, 173] width 30 height 17
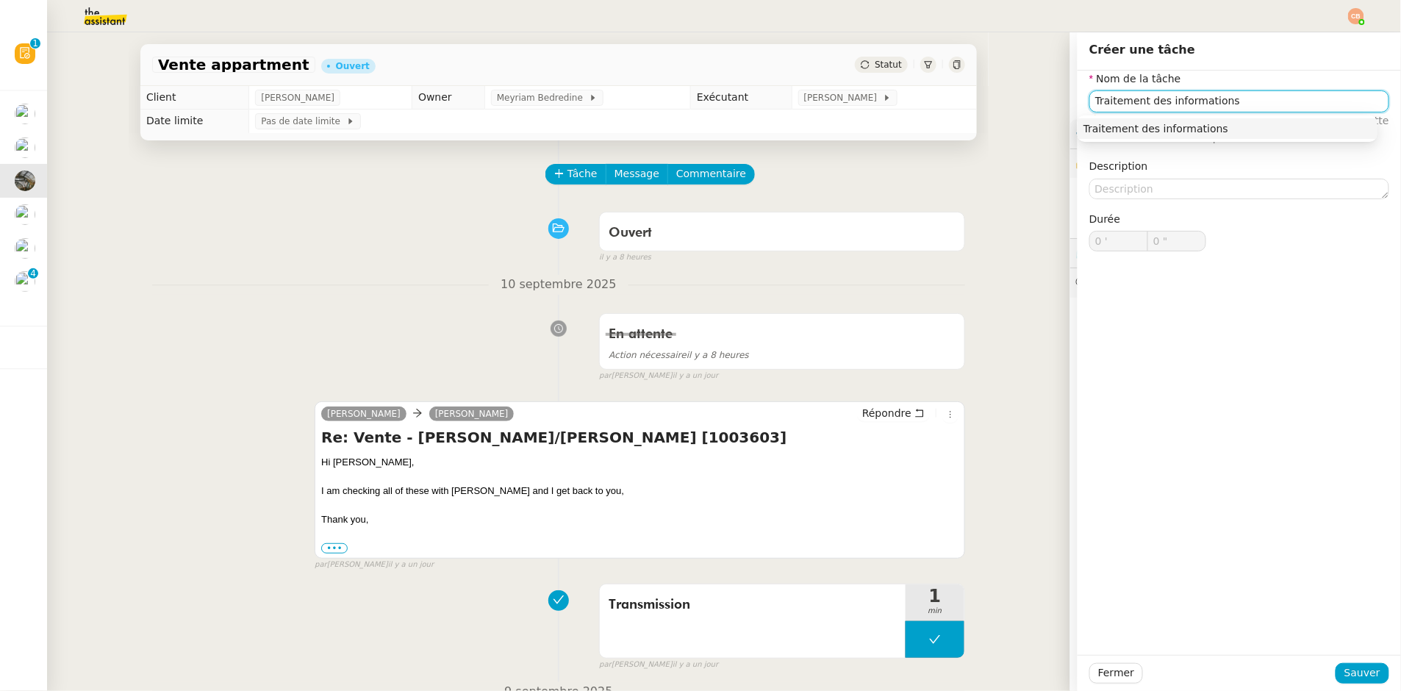
click at [1172, 131] on div "Traitement des informations" at bounding box center [1228, 128] width 288 height 13
type input "Traitement des informations"
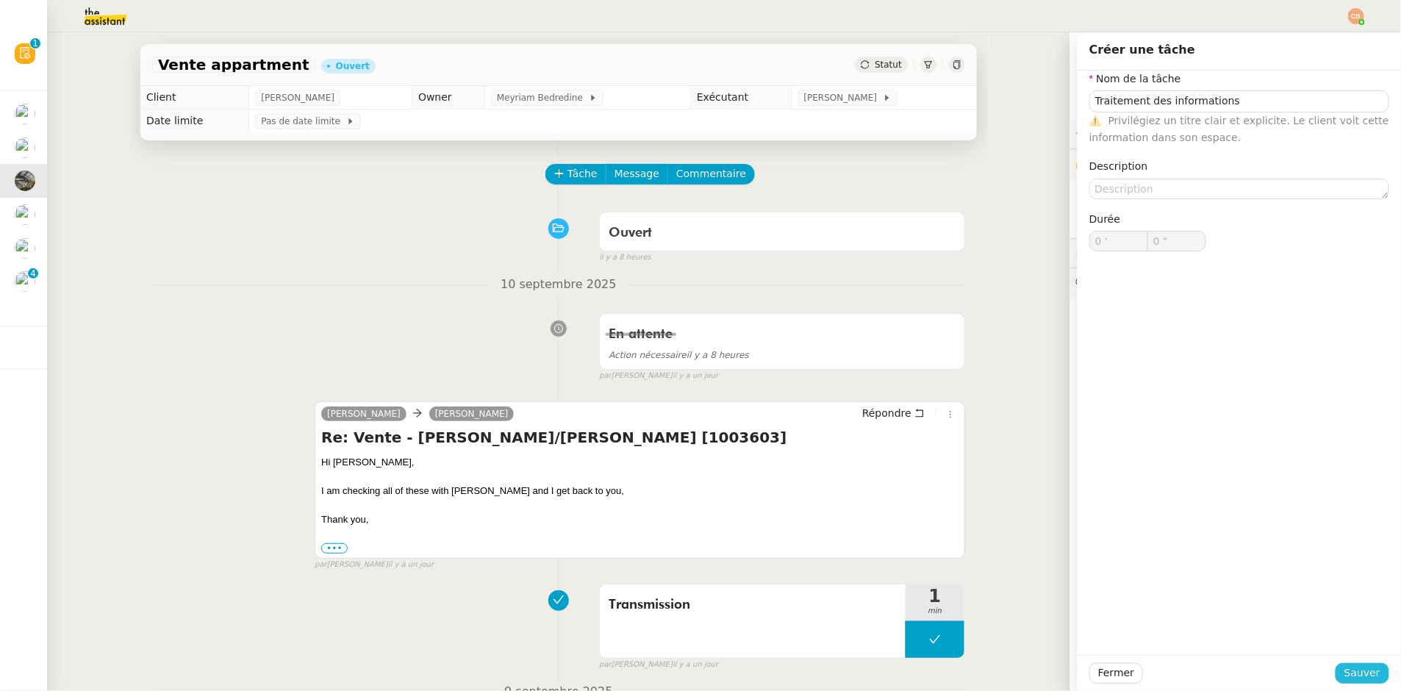
click at [1362, 675] on span "Sauver" at bounding box center [1363, 673] width 36 height 17
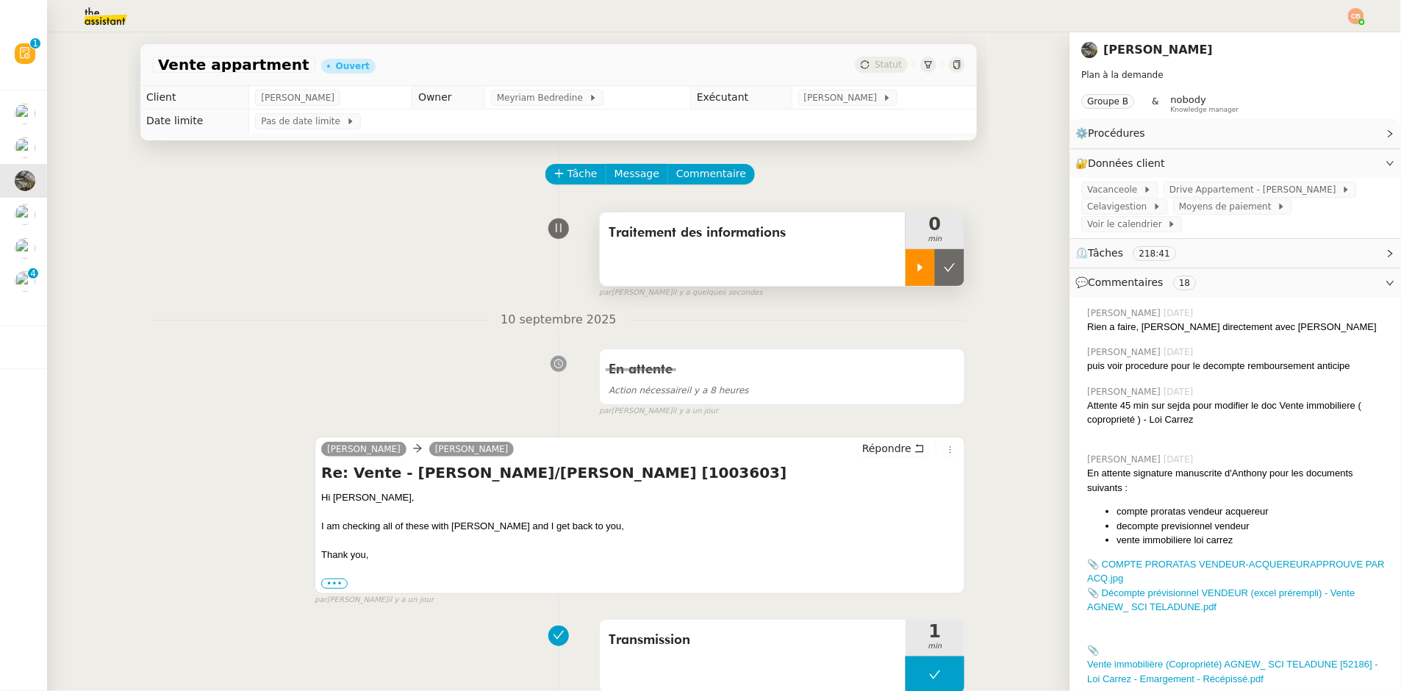
click at [906, 274] on div at bounding box center [920, 267] width 29 height 37
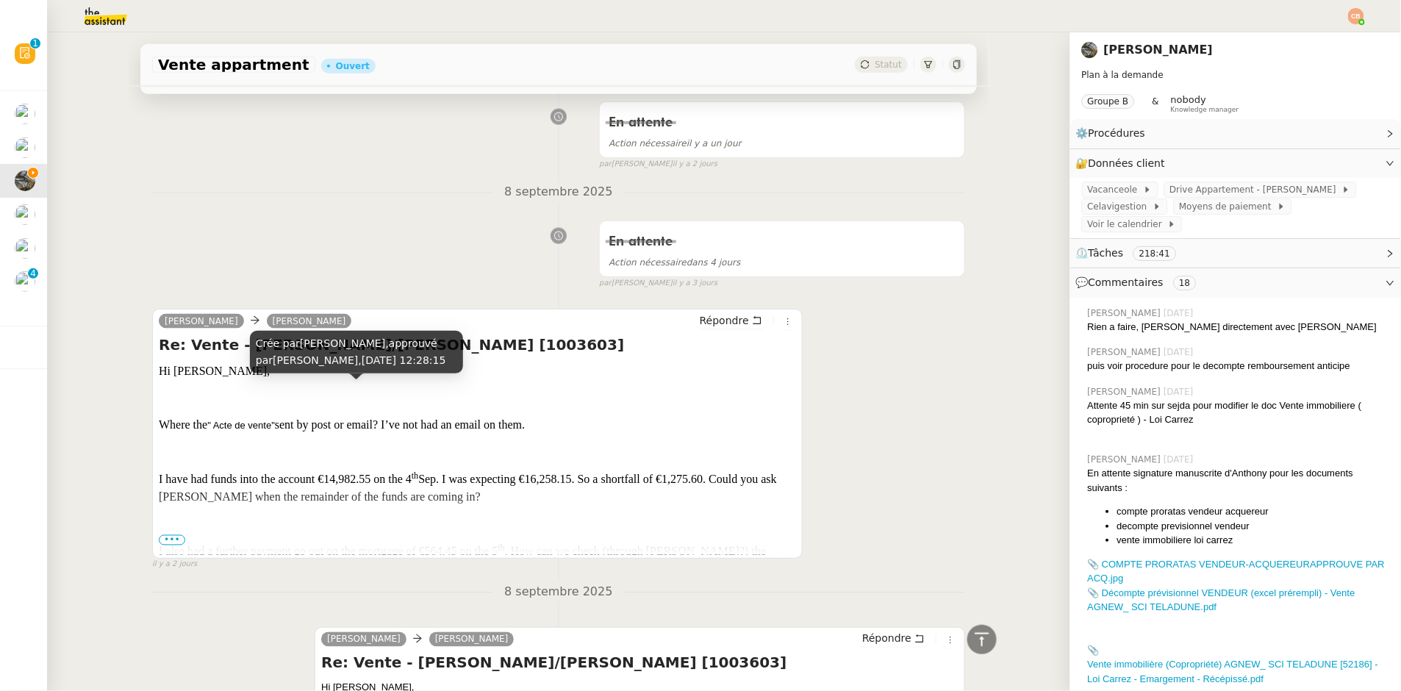
scroll to position [655, 0]
click at [173, 542] on span "•••" at bounding box center [172, 539] width 26 height 10
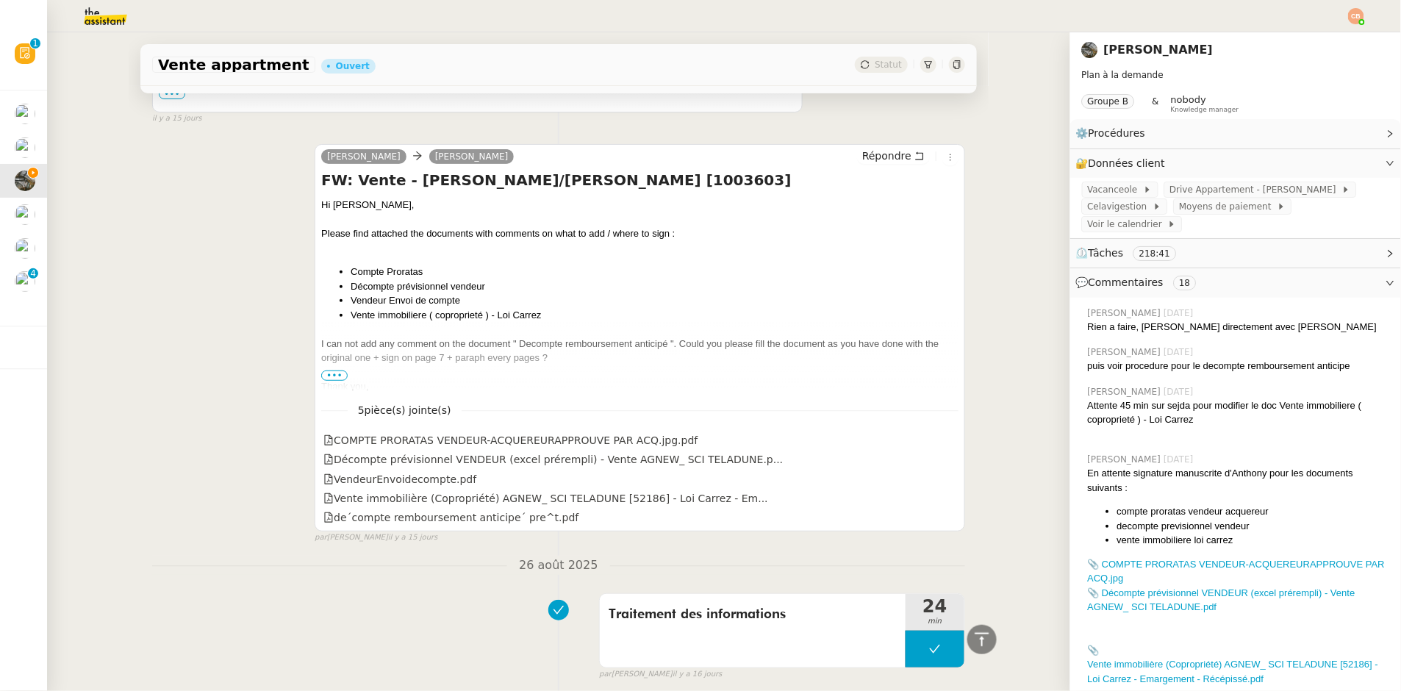
scroll to position [8540, 0]
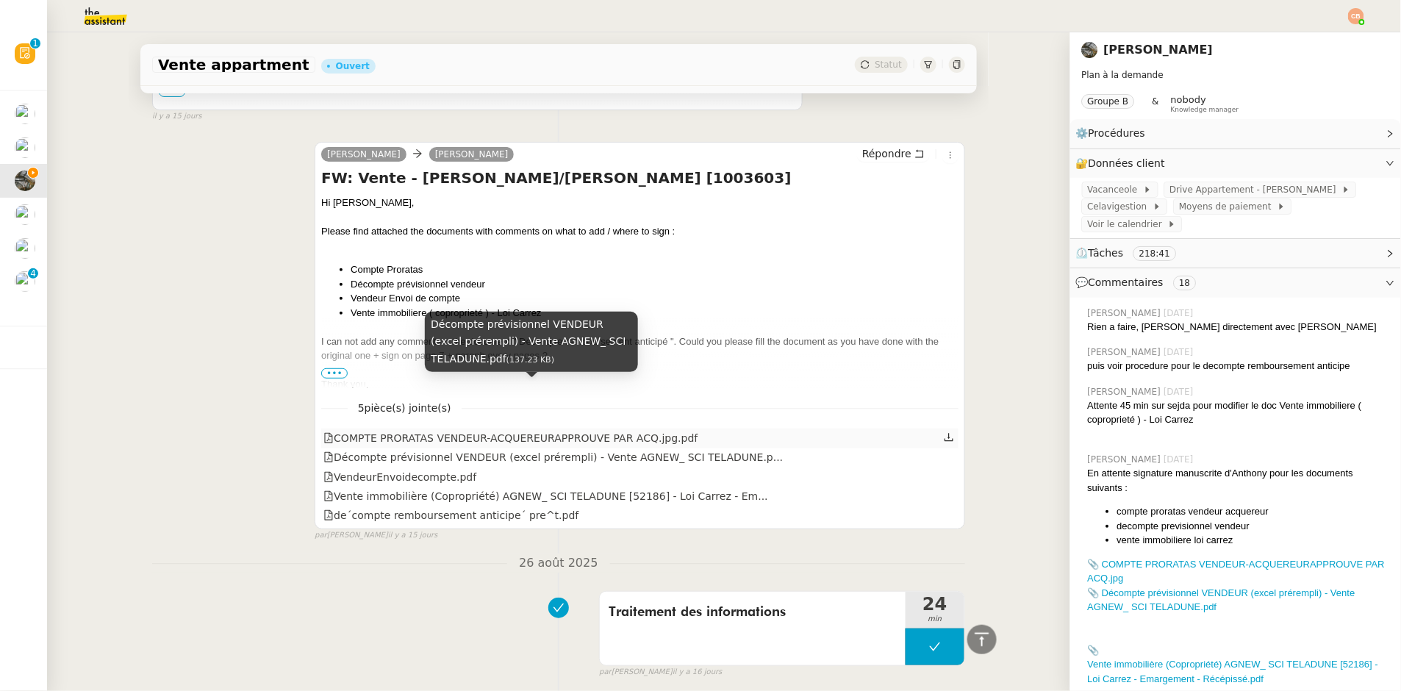
click at [426, 376] on div "Décompte prévisionnel VENDEUR (excel prérempli) - Vente AGNEW_ SCI TELADUNE.…" at bounding box center [531, 347] width 213 height 71
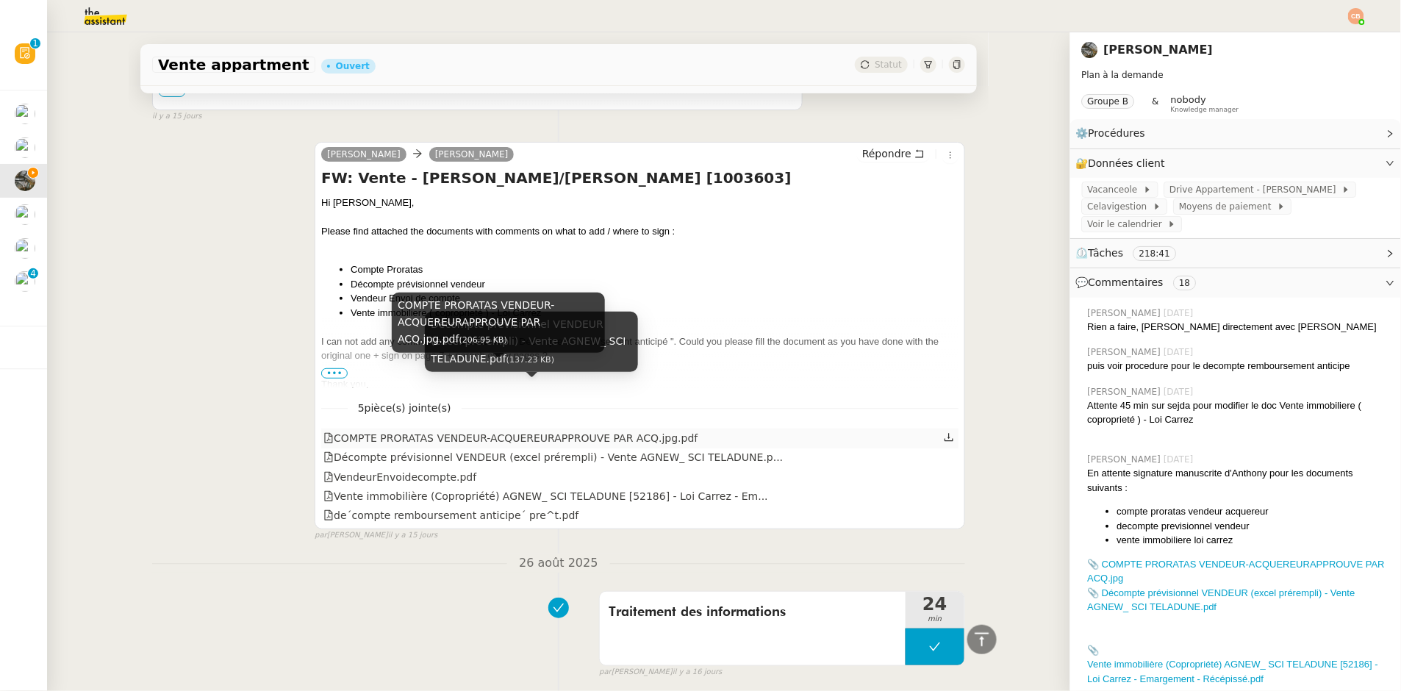
click at [413, 430] on div "COMPTE PRORATAS VENDEUR-ACQUEREURAPPROUVE PAR ACQ.jpg.pdf" at bounding box center [510, 438] width 374 height 17
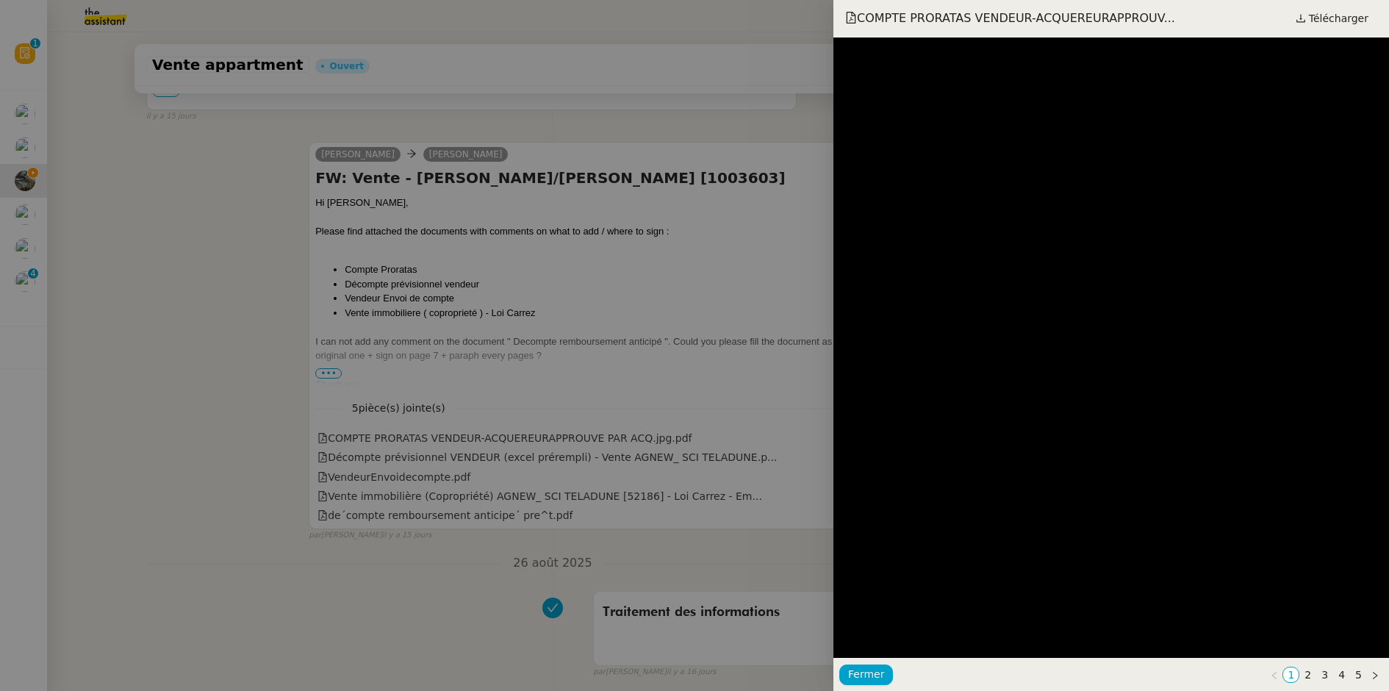
click at [368, 395] on div at bounding box center [694, 345] width 1389 height 691
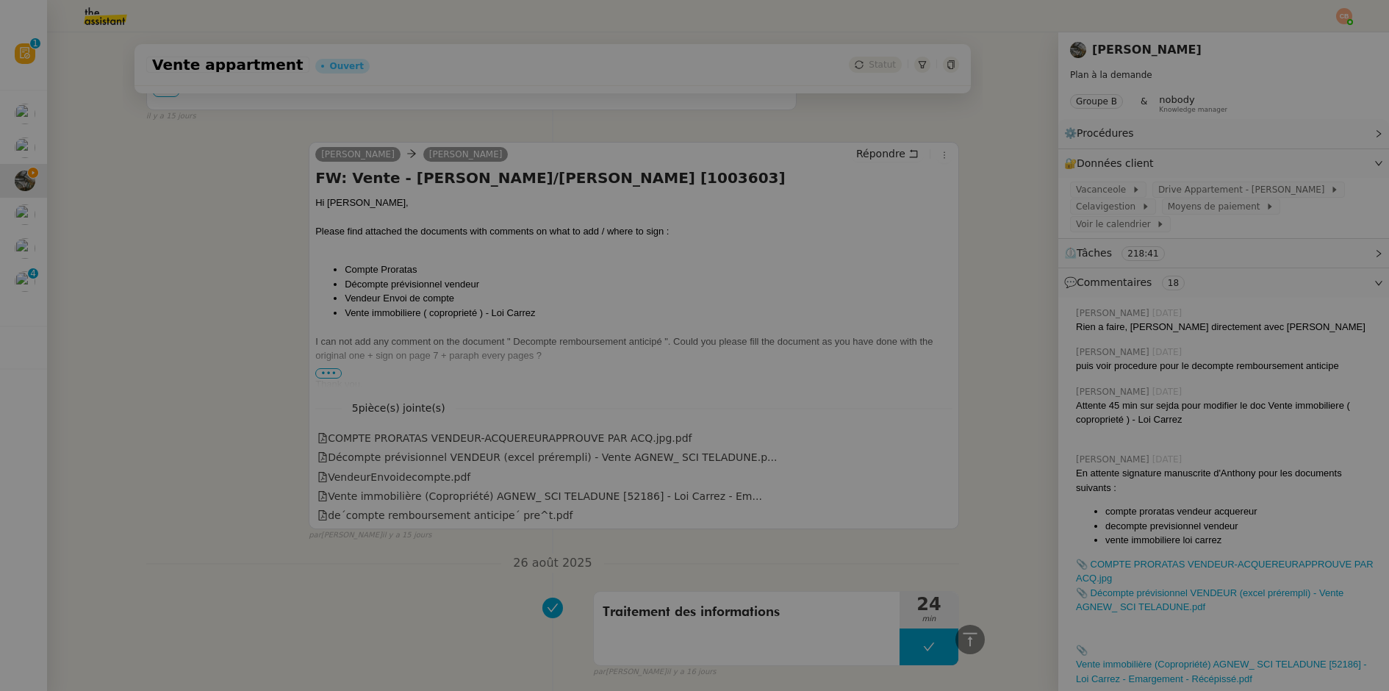
click at [347, 449] on div "Décompte prévisionnel VENDEUR (excel prérempli) - Vente AGNEW_ SCI TELADUNE.…" at bounding box center [547, 457] width 459 height 17
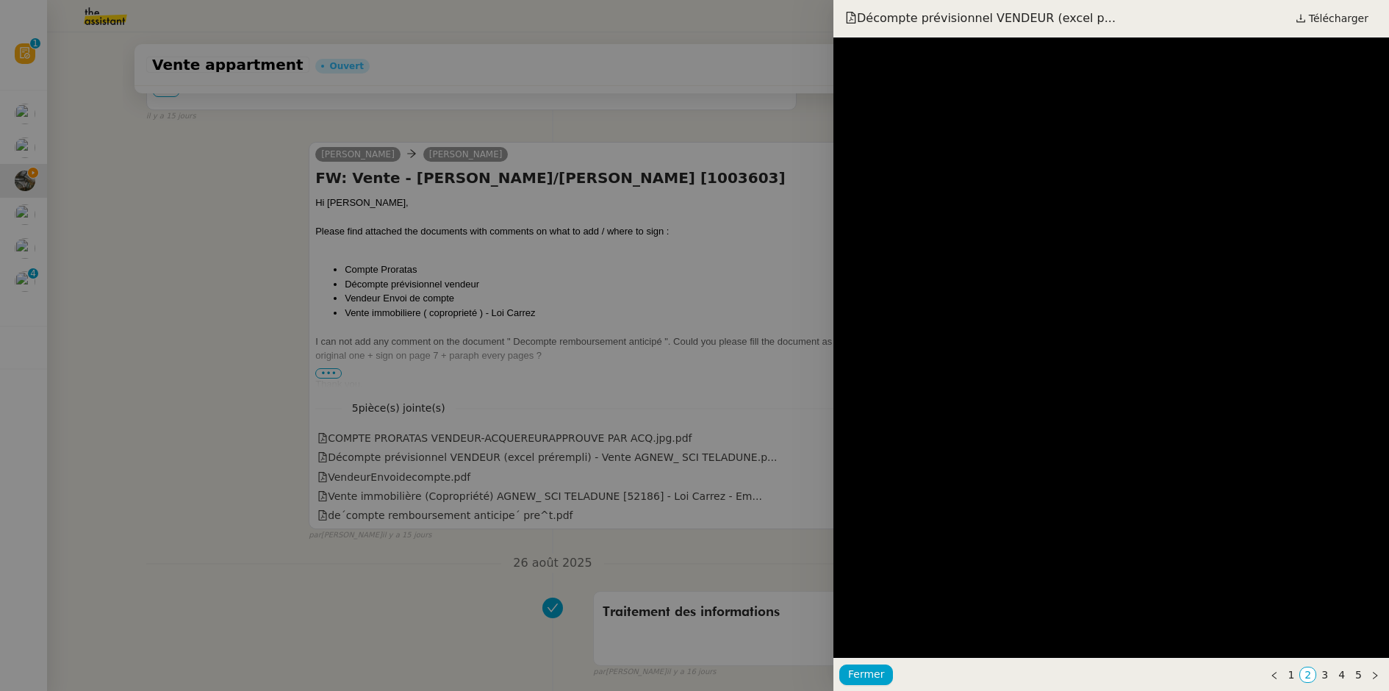
click at [347, 391] on div at bounding box center [694, 345] width 1389 height 691
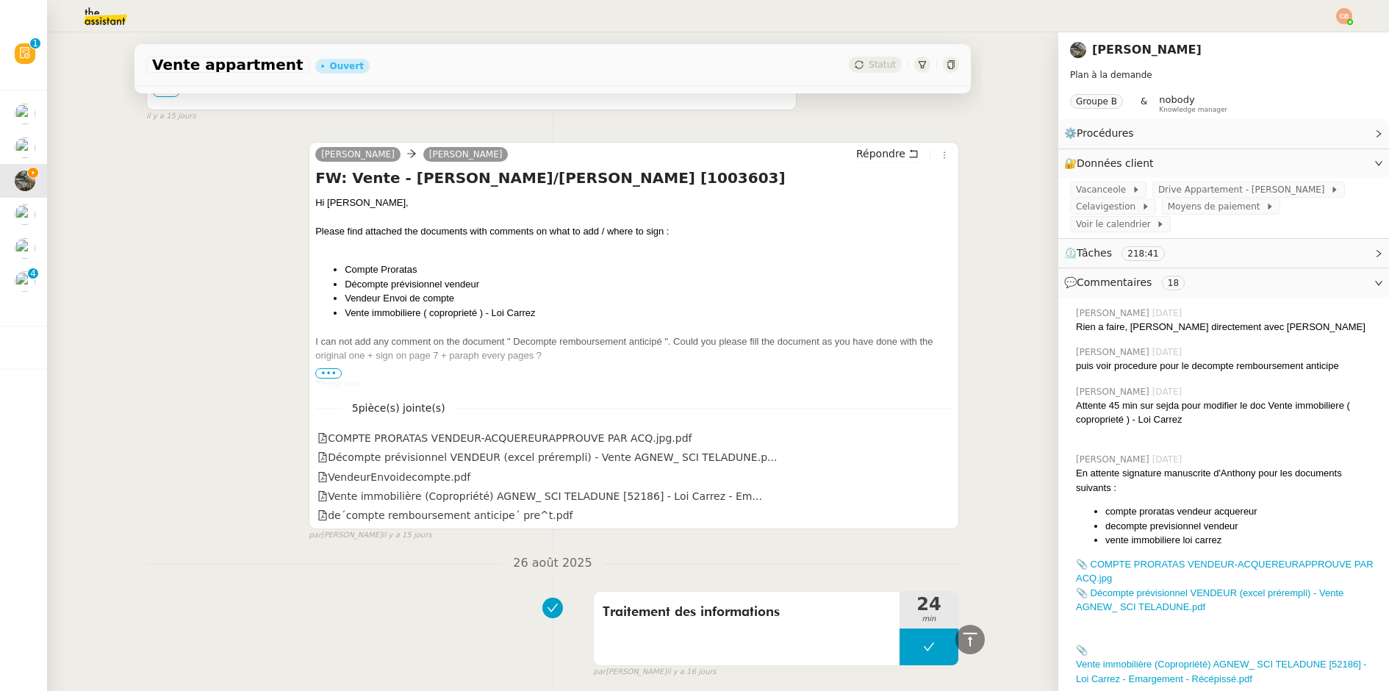
click at [347, 449] on div "Décompte prévisionnel VENDEUR (excel prérempli) - Vente AGNEW_ SCI TELADUNE.…" at bounding box center [547, 457] width 459 height 17
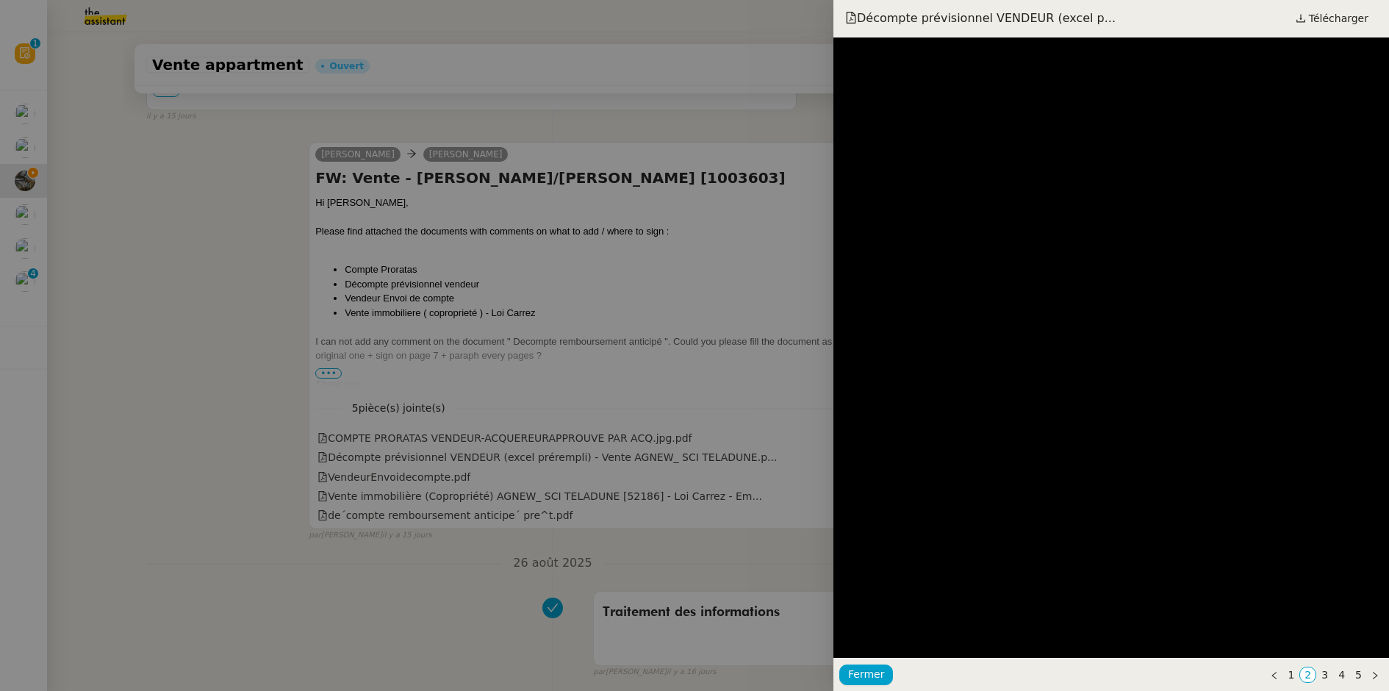
click at [344, 399] on div at bounding box center [694, 345] width 1389 height 691
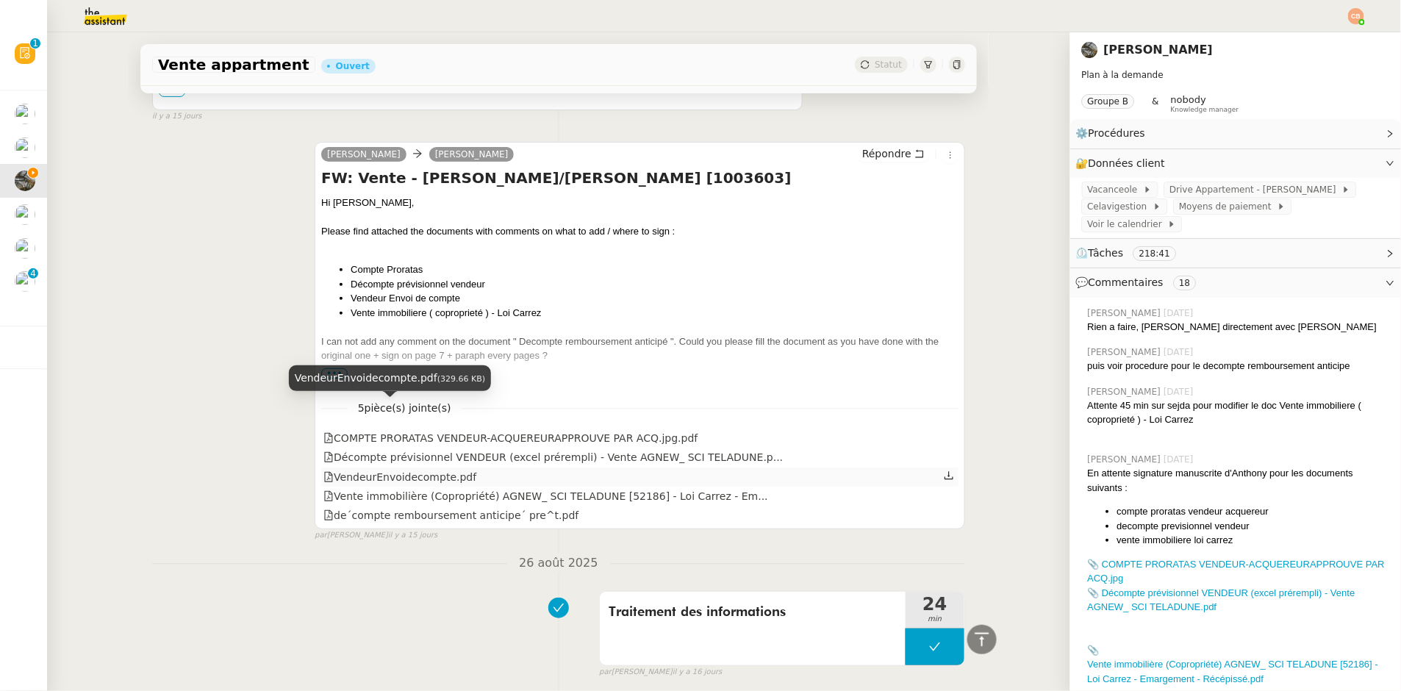
click at [342, 469] on div "VendeurEnvoidecompte.pdf" at bounding box center [399, 477] width 153 height 17
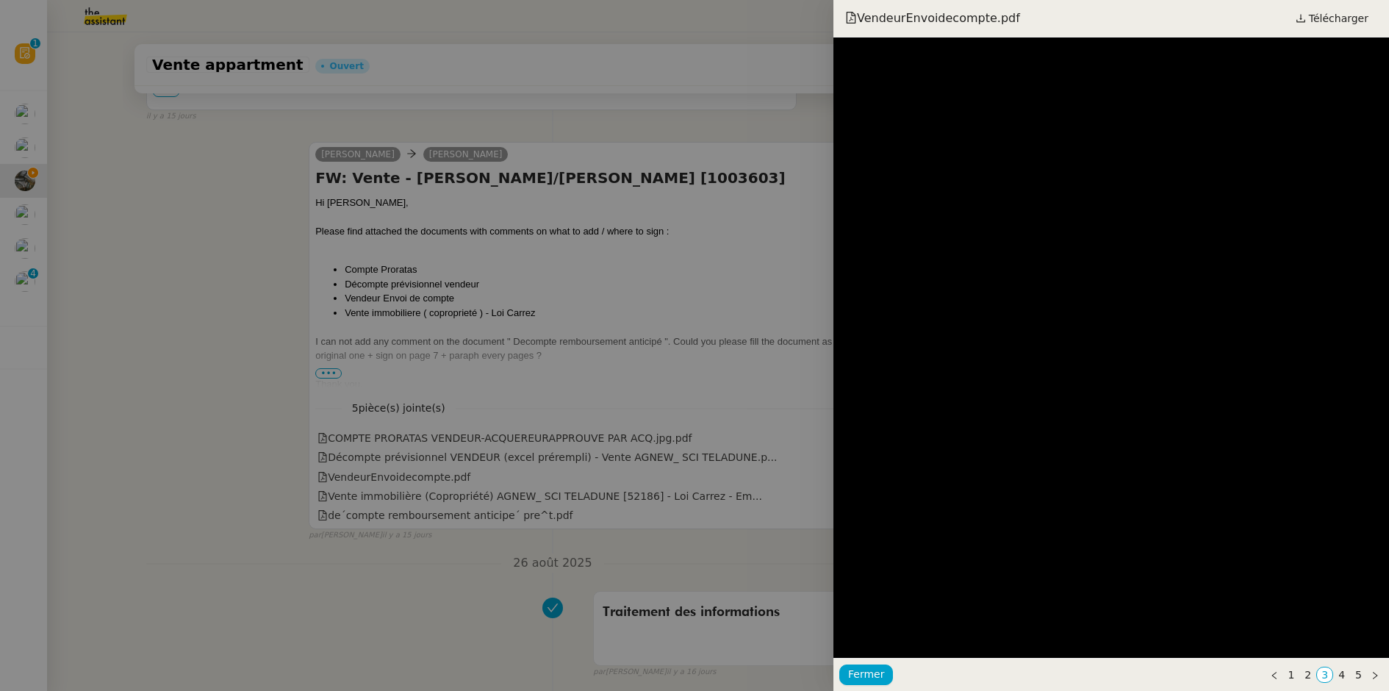
click at [439, 397] on div at bounding box center [694, 345] width 1389 height 691
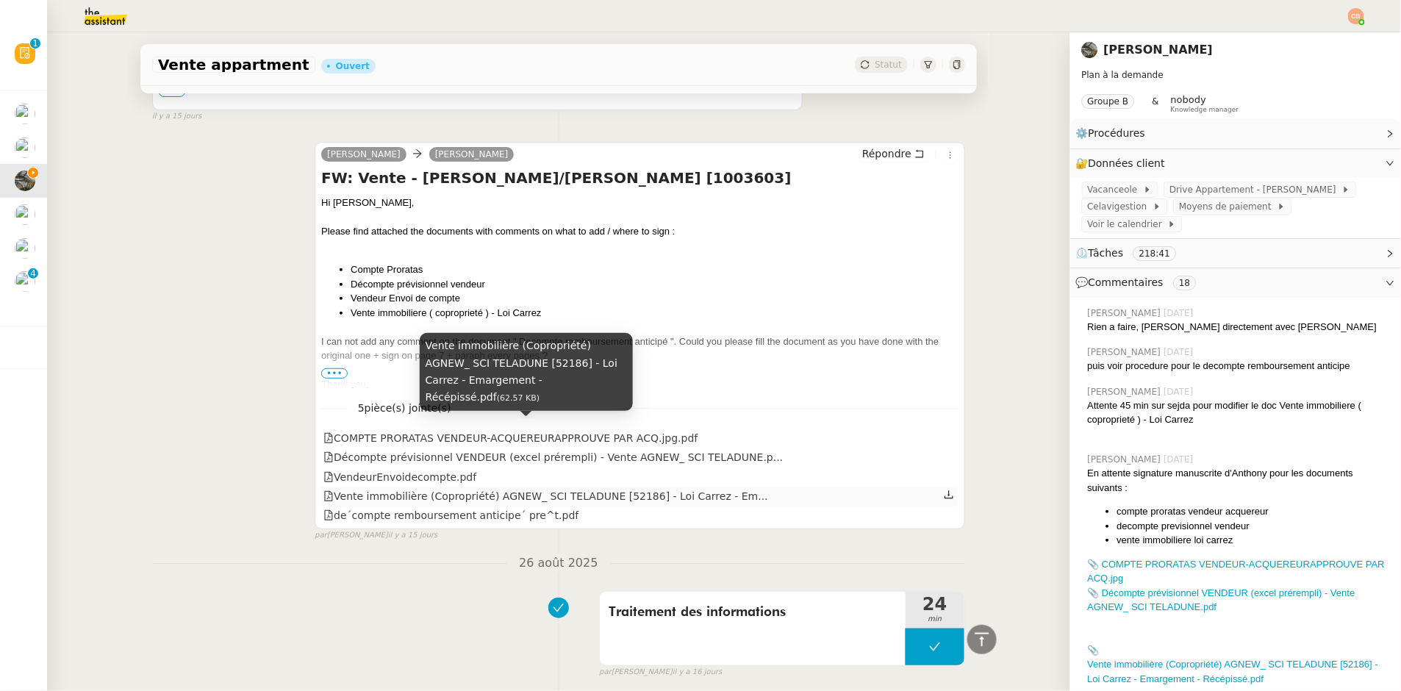
click at [378, 488] on div "Vente immobilière (Copropriété) AGNEW_ SCI TELADUNE [52186] - Loi Carrez - E…" at bounding box center [545, 496] width 445 height 17
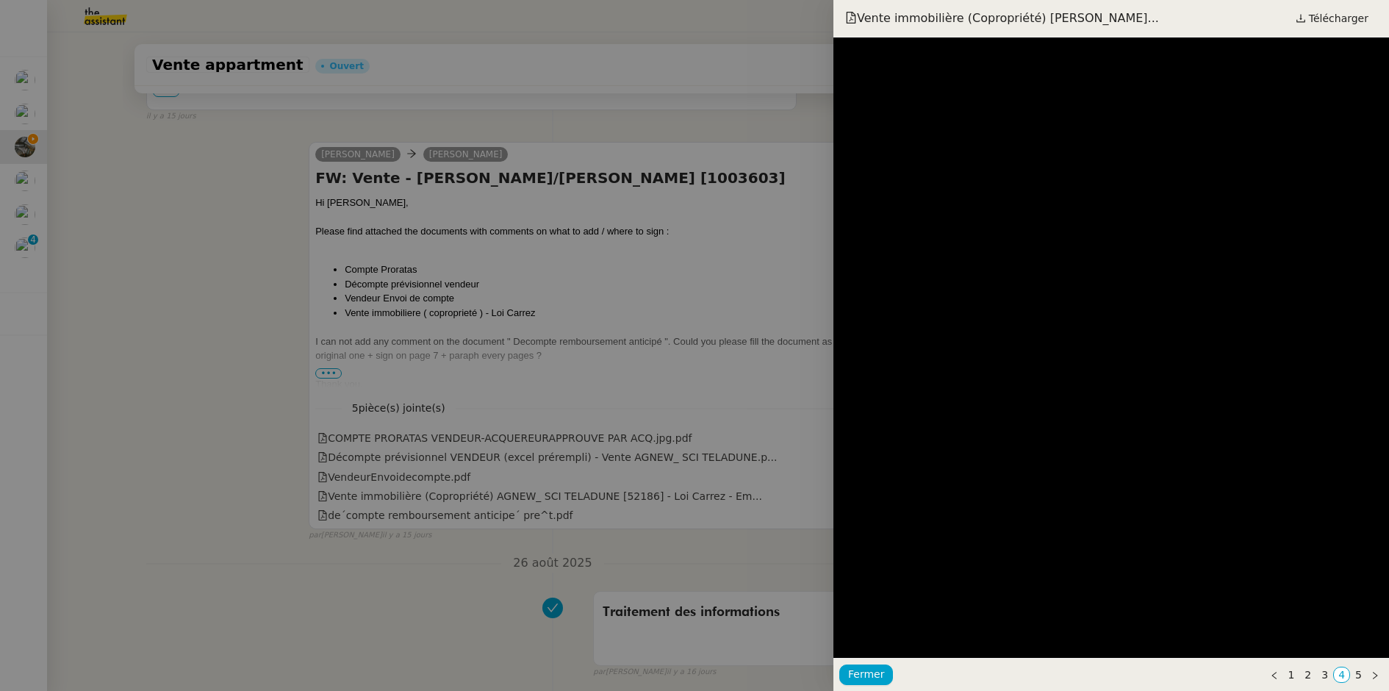
click at [325, 453] on div at bounding box center [694, 345] width 1389 height 691
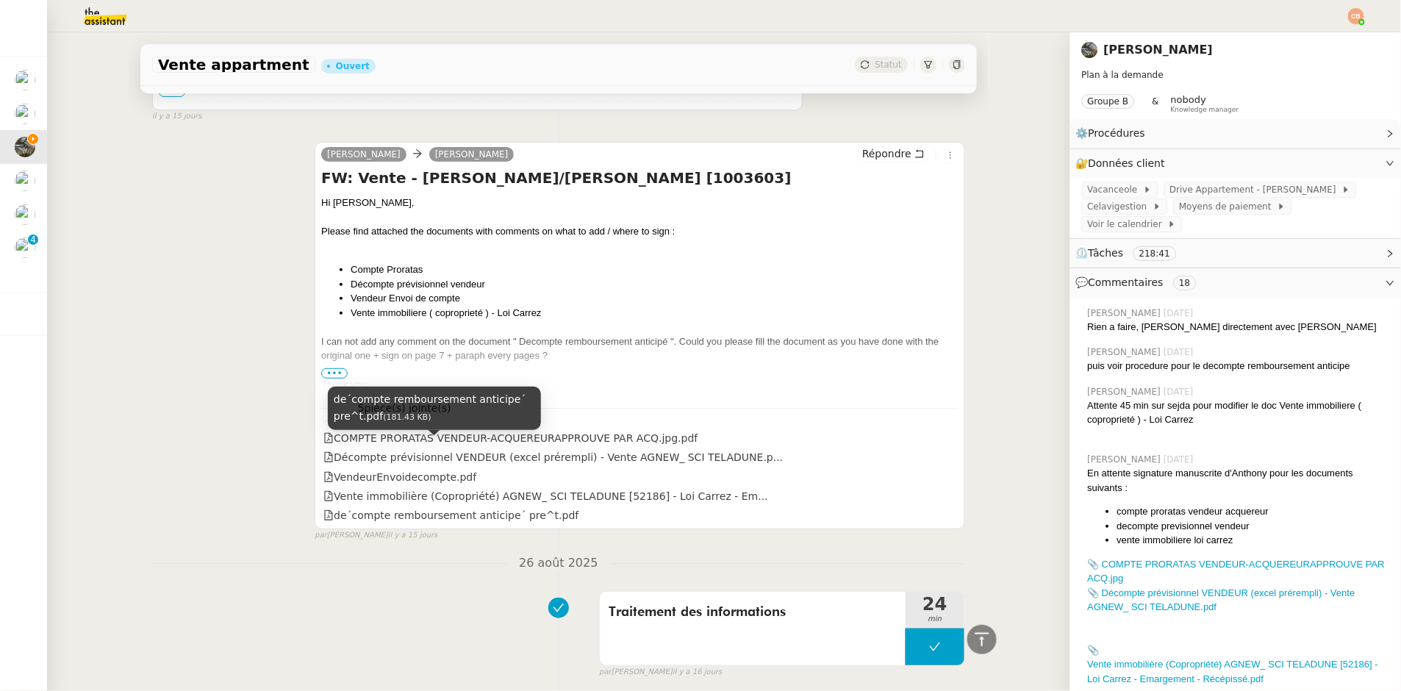
click at [351, 507] on div "de´compte remboursement anticipe´ pre^t.pdf" at bounding box center [450, 515] width 255 height 17
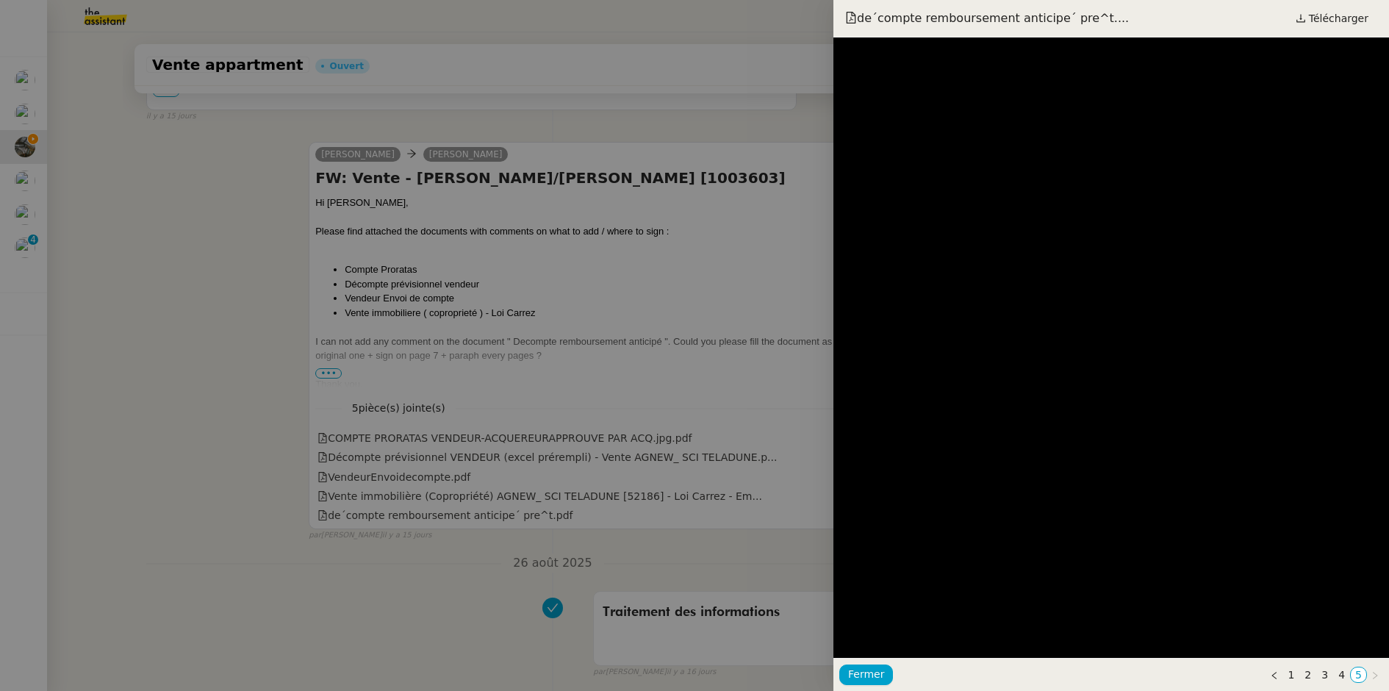
click at [303, 501] on div at bounding box center [694, 345] width 1389 height 691
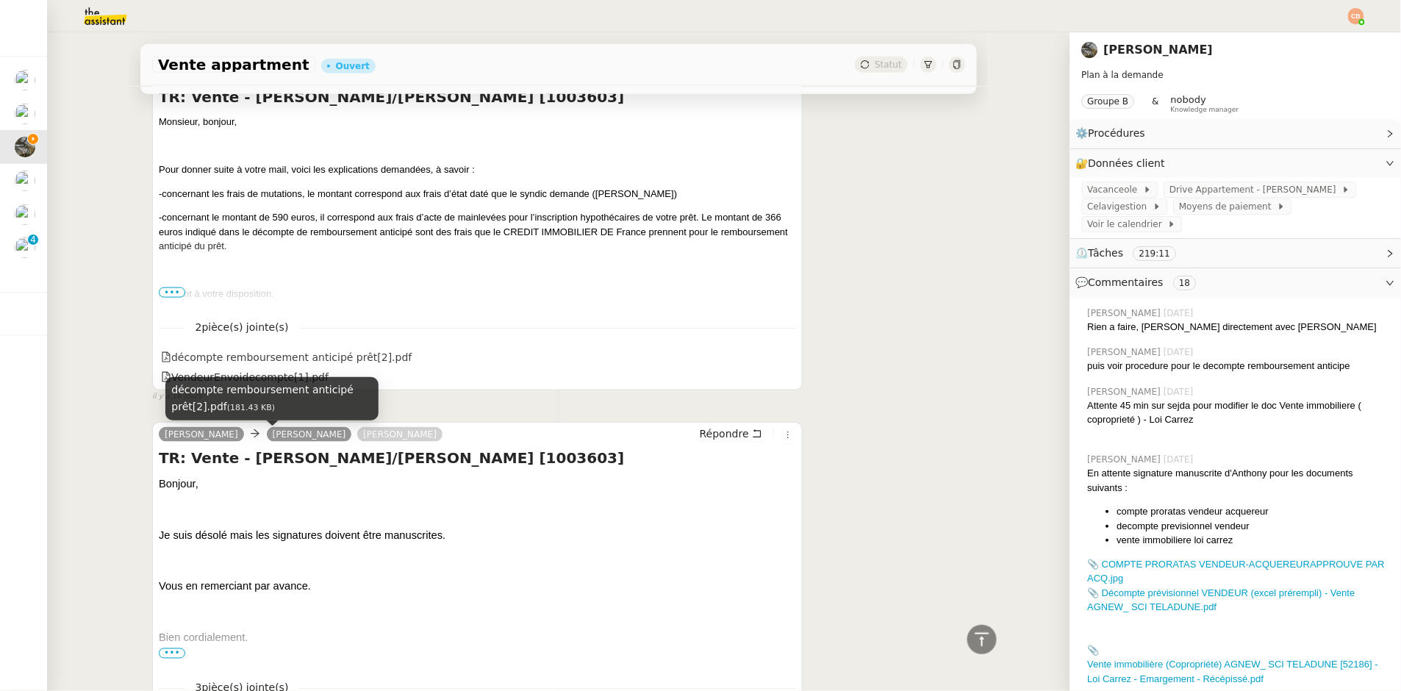
scroll to position [11090, 0]
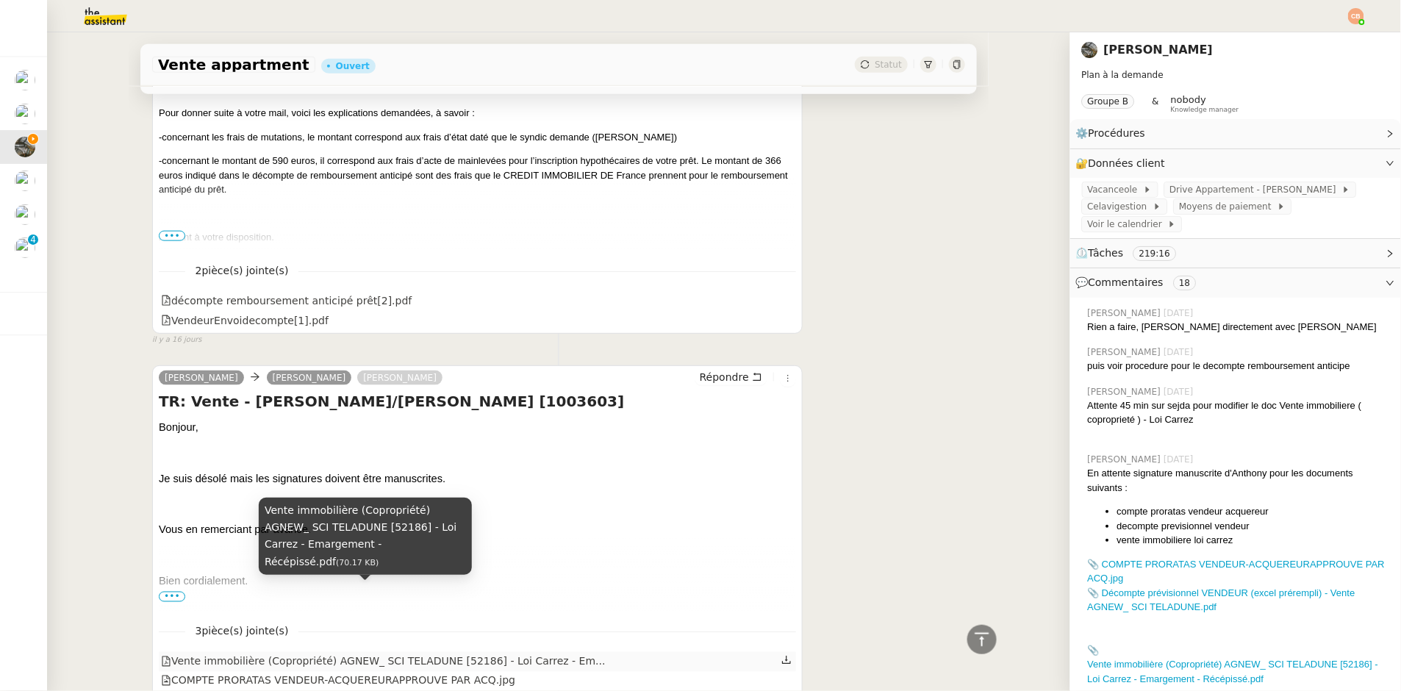
click at [228, 654] on div "Vente immobilière (Copropriété) AGNEW_ SCI TELADUNE [52186] - Loi Carrez - E…" at bounding box center [383, 662] width 445 height 17
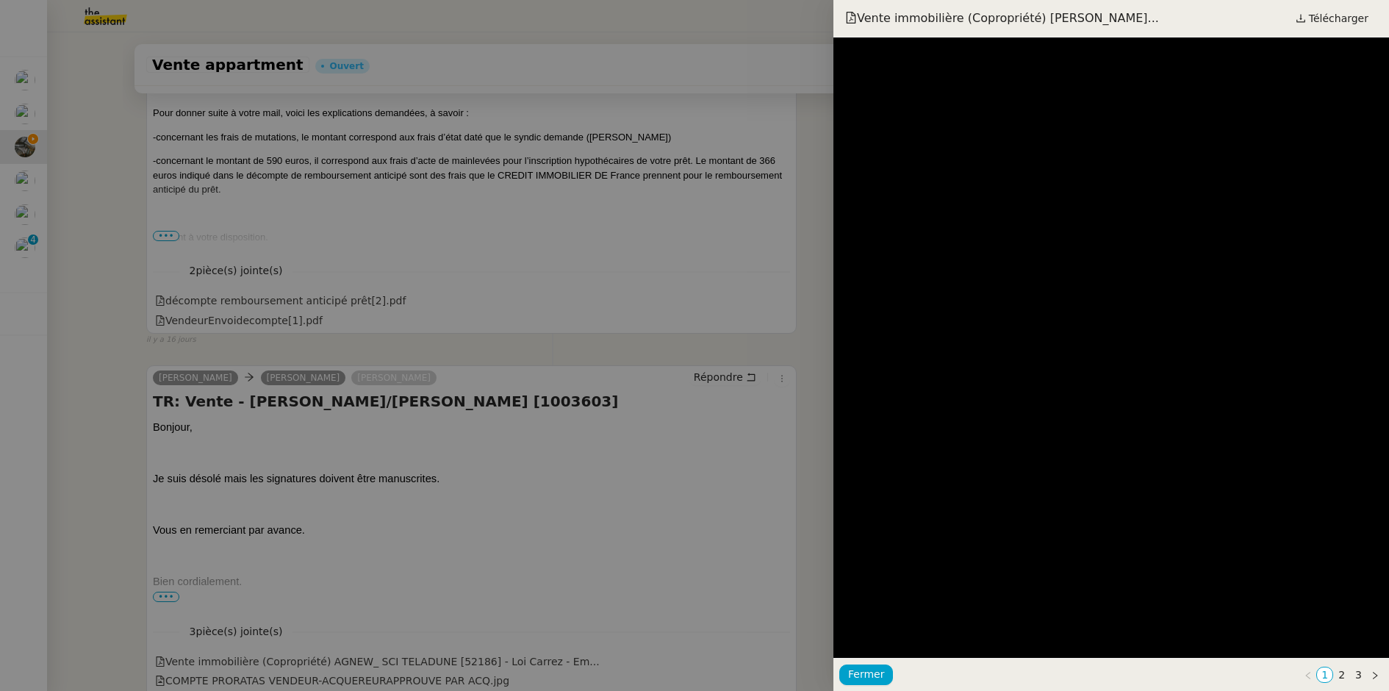
click at [601, 339] on div at bounding box center [694, 345] width 1389 height 691
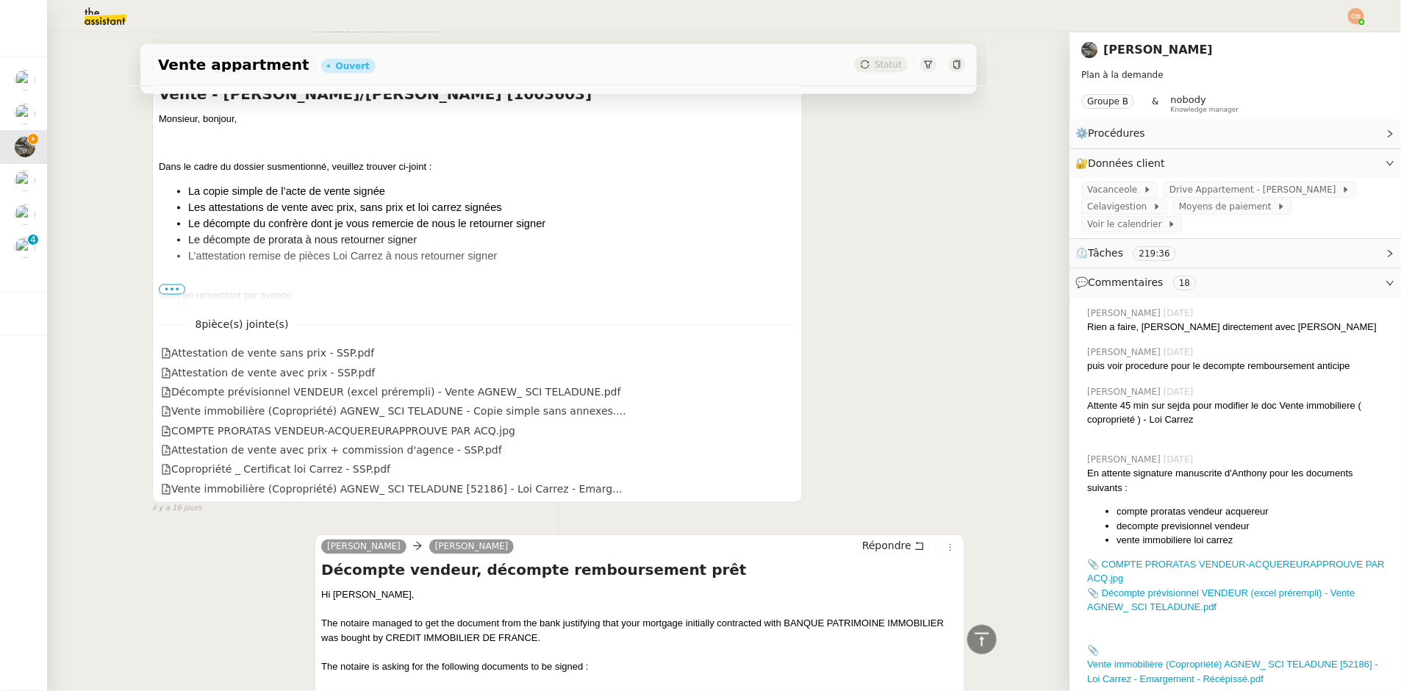
scroll to position [13377, 0]
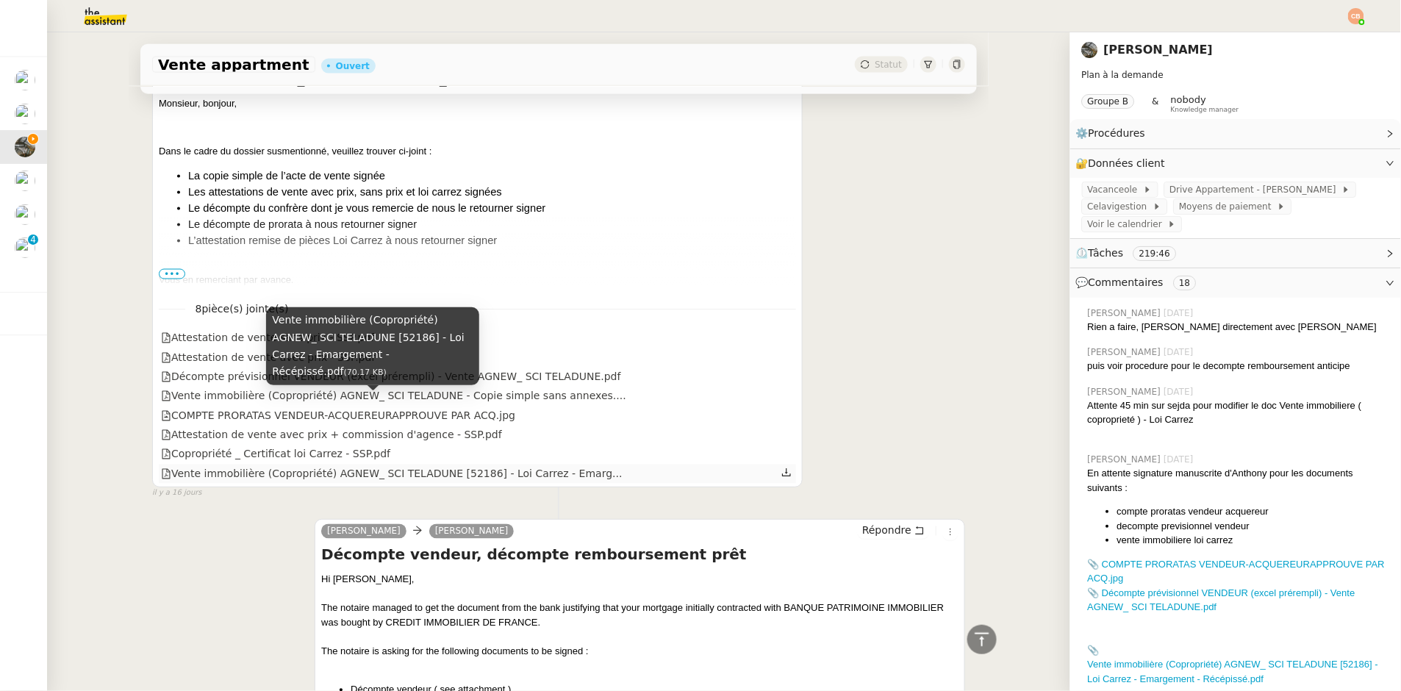
click at [301, 466] on div "Vente immobilière (Copropriété) AGNEW_ SCI TELADUNE [52186] - Loi Carrez - Emar…" at bounding box center [392, 474] width 462 height 17
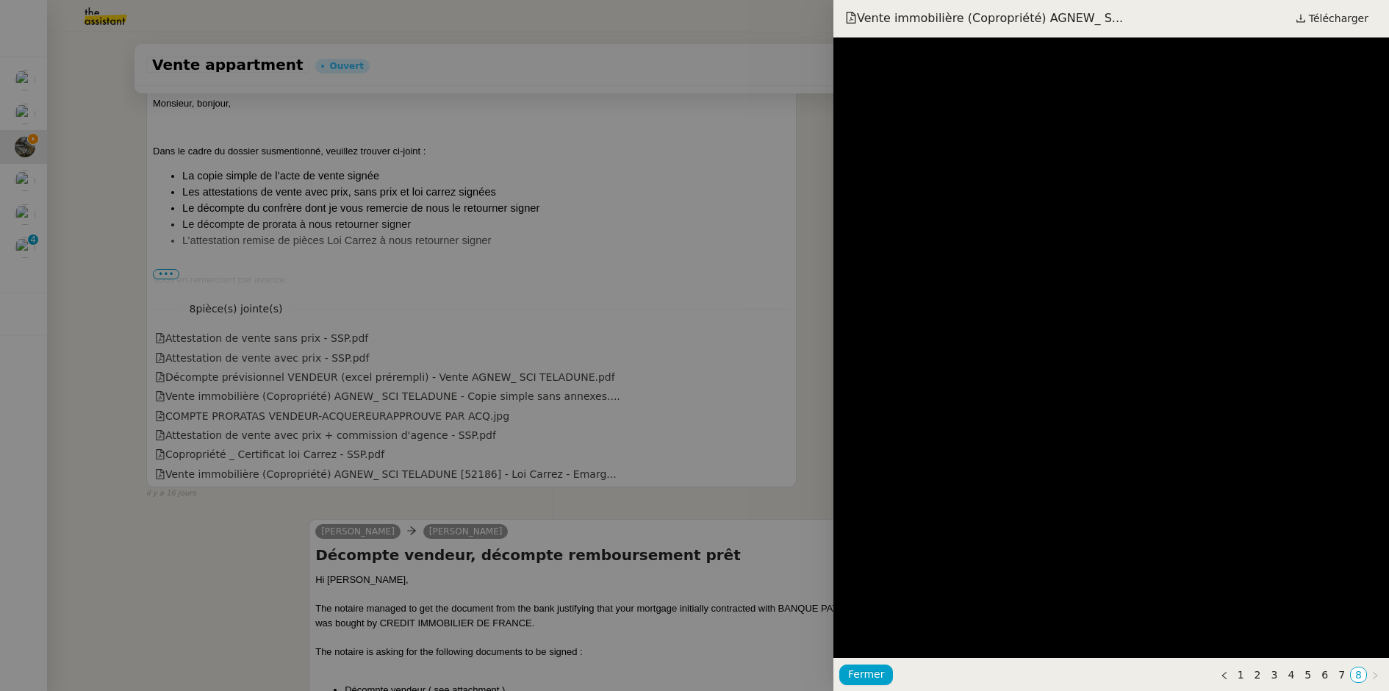
click at [140, 445] on div at bounding box center [694, 345] width 1389 height 691
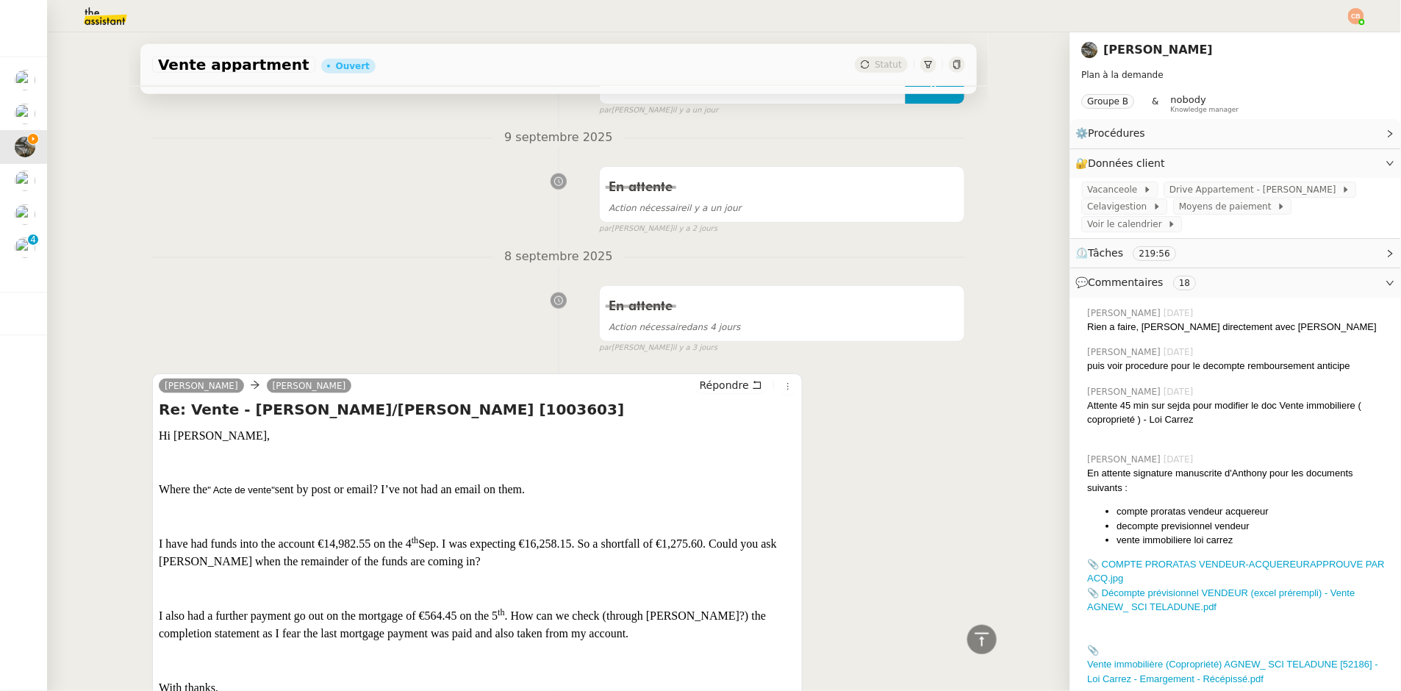
scroll to position [912, 0]
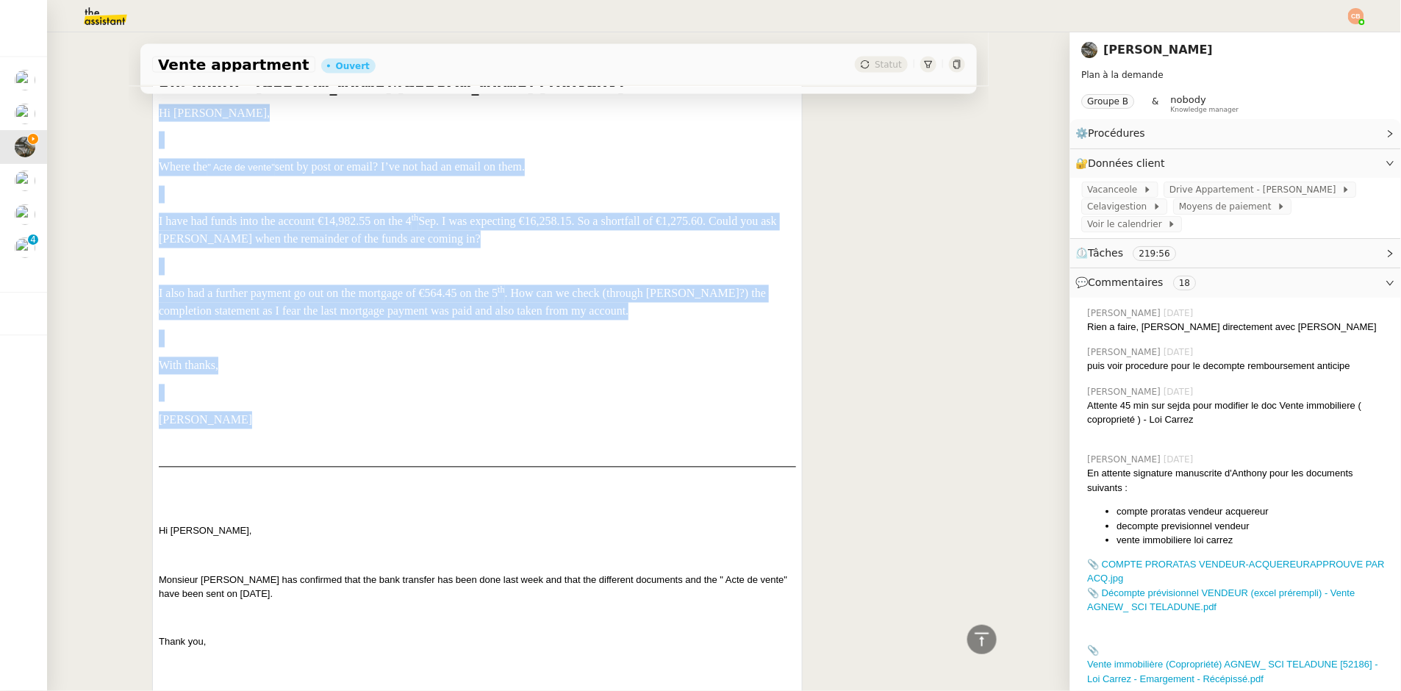
drag, startPoint x: 154, startPoint y: 112, endPoint x: 308, endPoint y: 416, distance: 340.6
copy div "Hi Alfred, Where the " Acte de vente" sent by post or email? I’ve not had an em…"
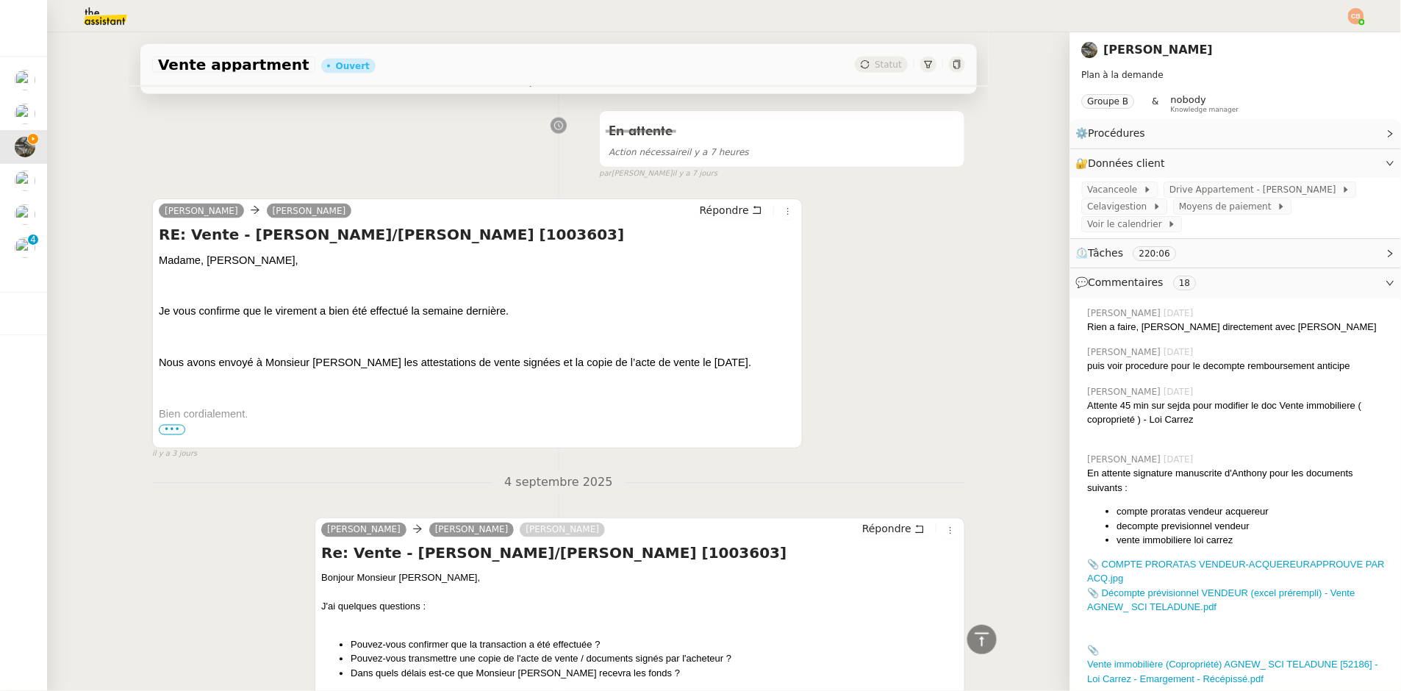
scroll to position [4984, 0]
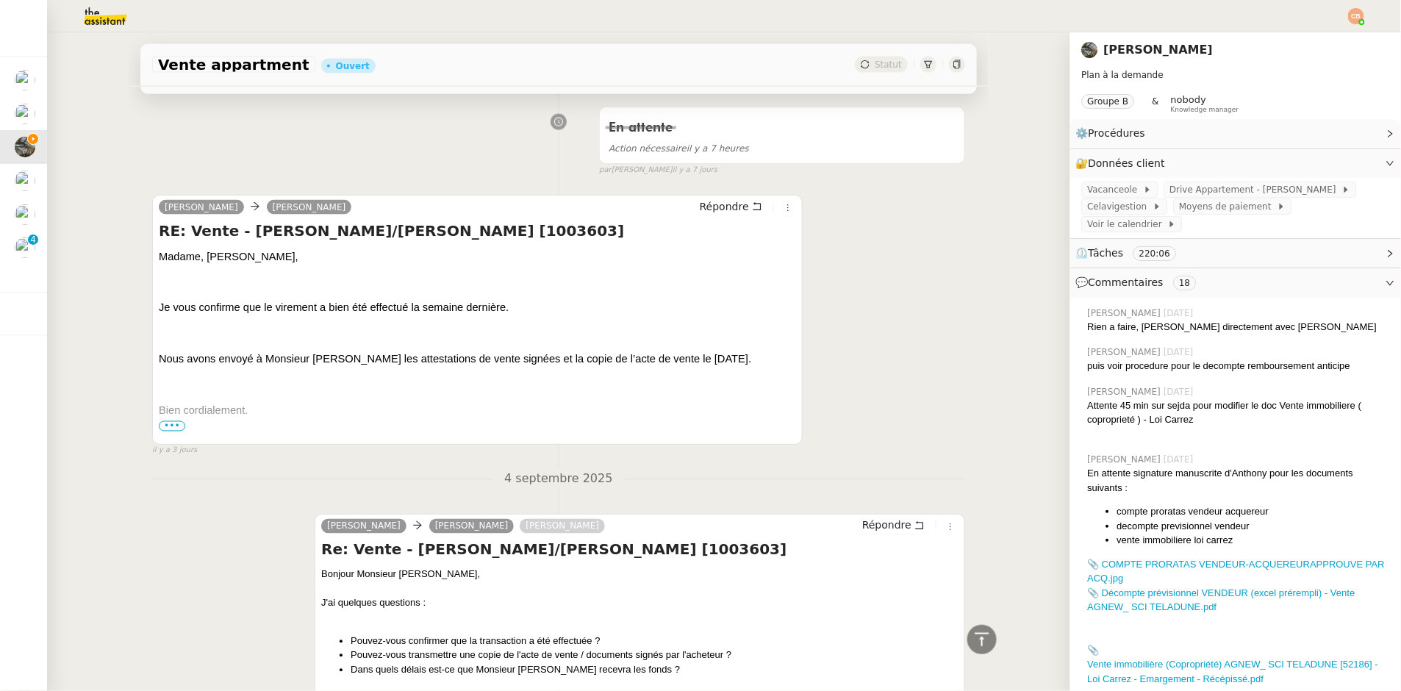
click at [176, 421] on span "•••" at bounding box center [172, 426] width 26 height 10
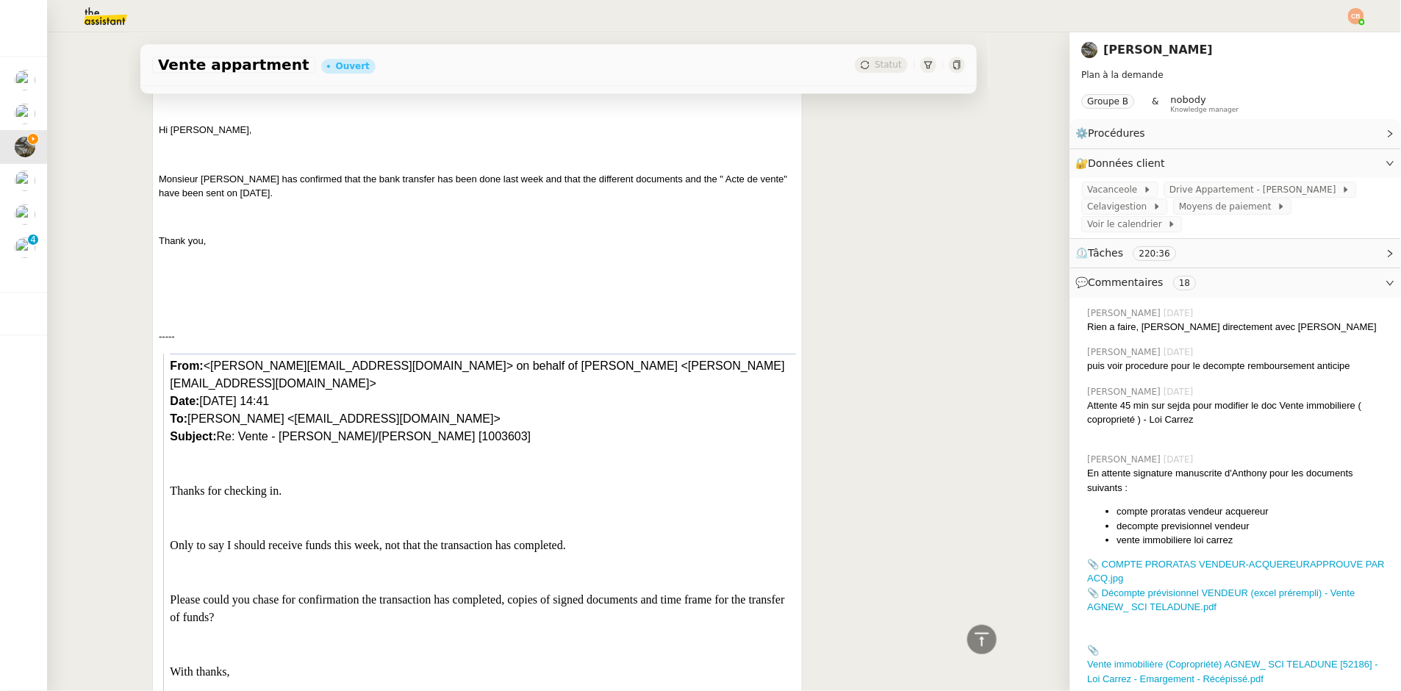
scroll to position [0, 0]
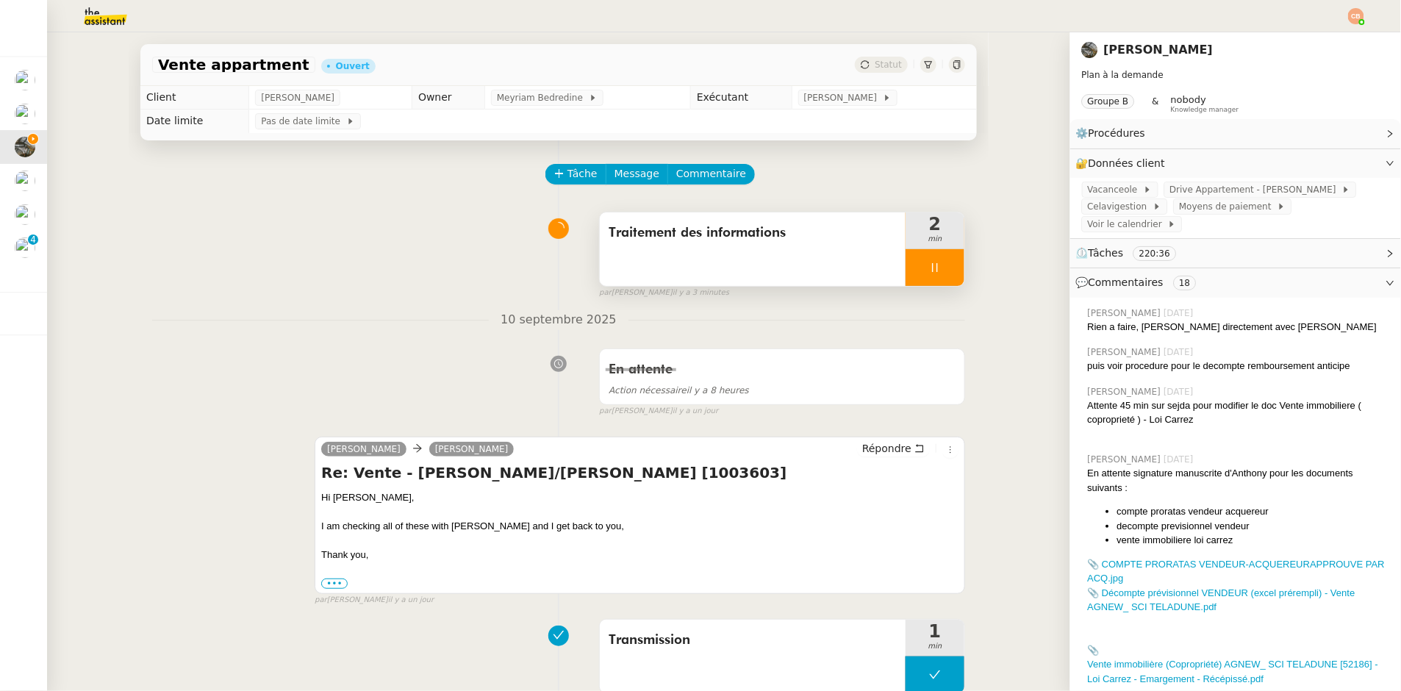
click at [929, 270] on icon at bounding box center [935, 268] width 12 height 12
drag, startPoint x: 910, startPoint y: 270, endPoint x: 580, endPoint y: 340, distance: 337.5
click at [915, 270] on icon at bounding box center [921, 268] width 12 height 12
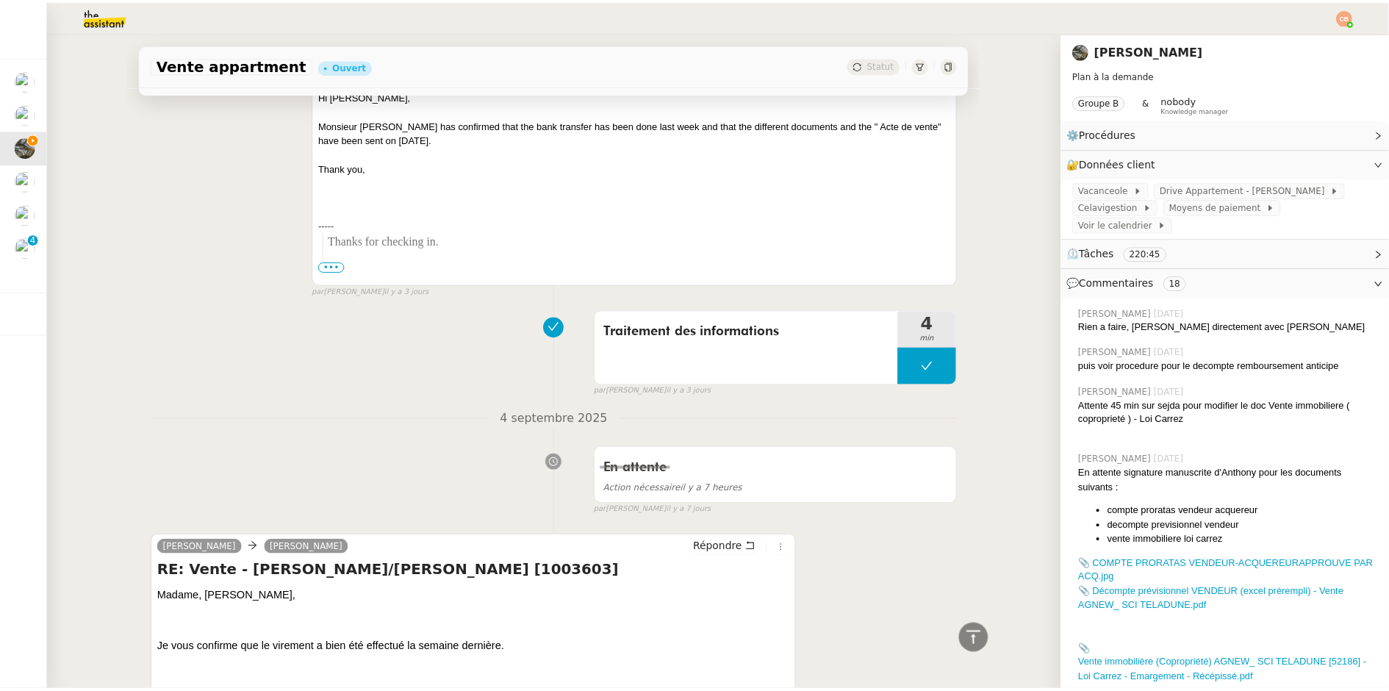
scroll to position [4943, 0]
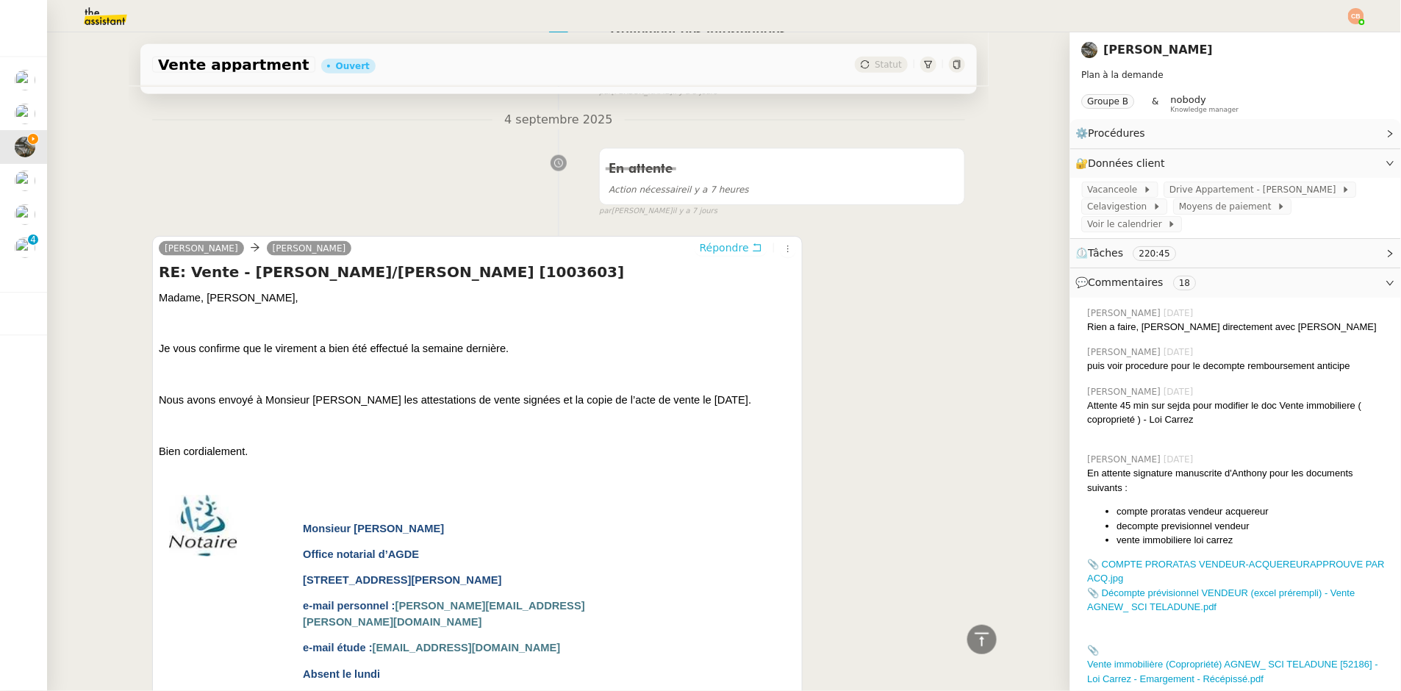
click at [700, 240] on span "Répondre" at bounding box center [724, 247] width 49 height 15
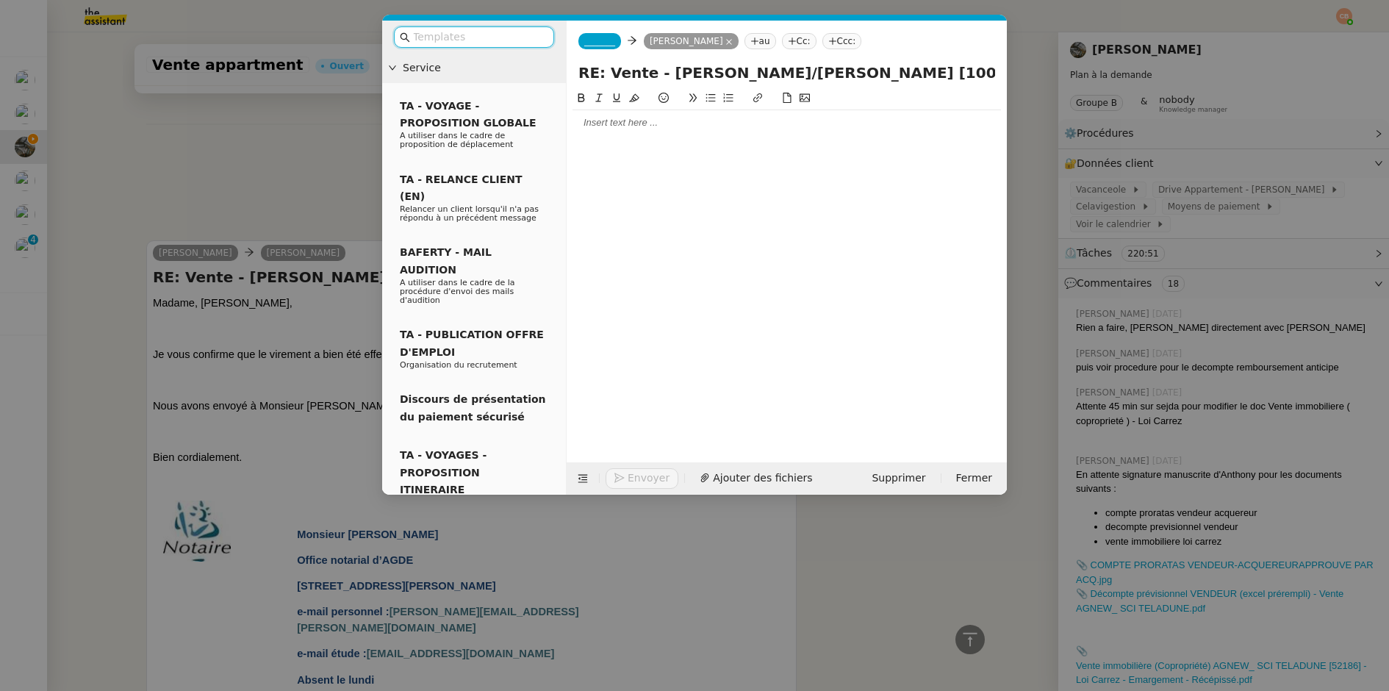
scroll to position [5060, 0]
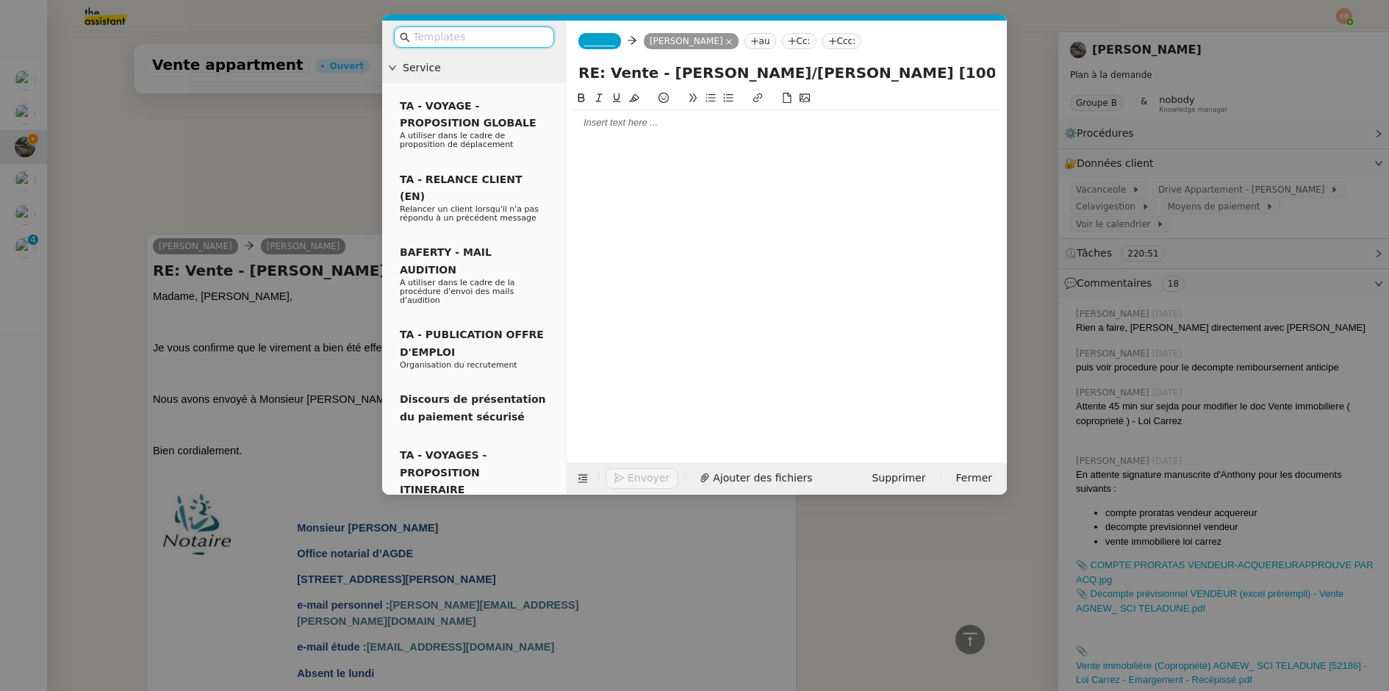
click at [593, 42] on span "_______" at bounding box center [599, 41] width 31 height 10
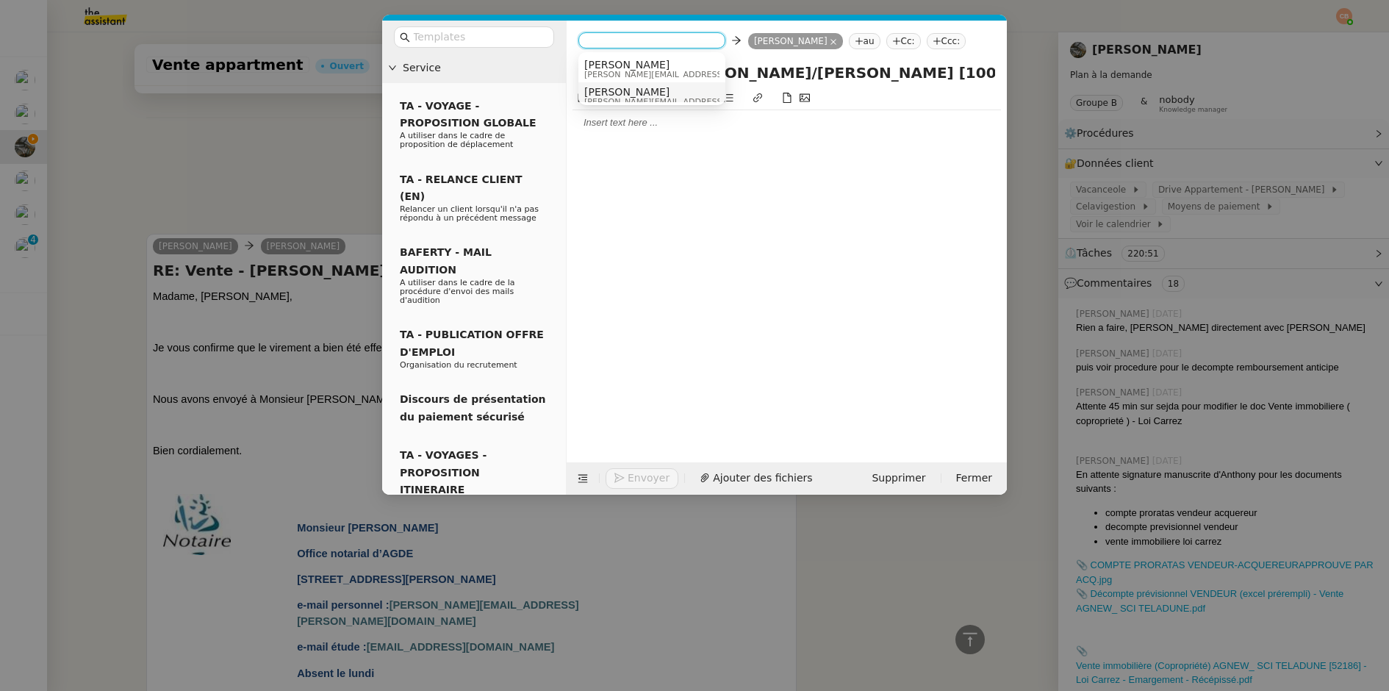
click at [591, 86] on span "Alfred" at bounding box center [688, 92] width 209 height 12
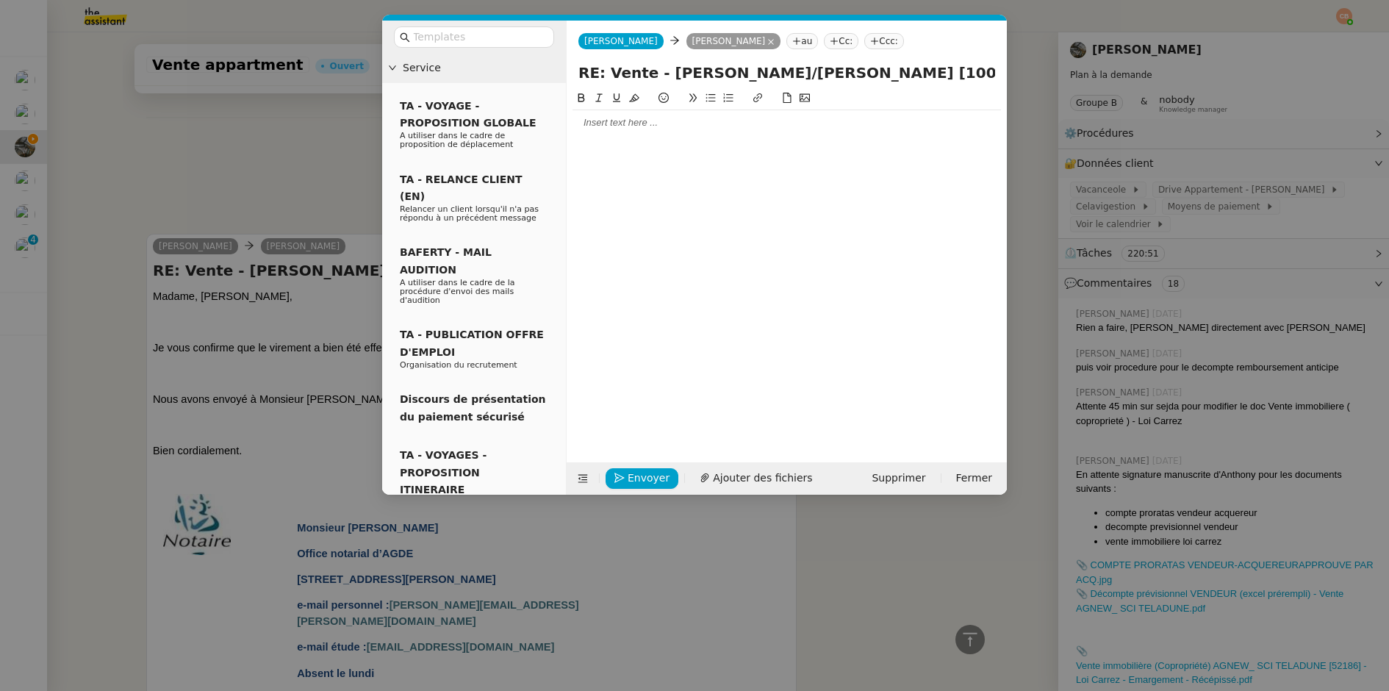
click at [594, 127] on div at bounding box center [787, 122] width 429 height 13
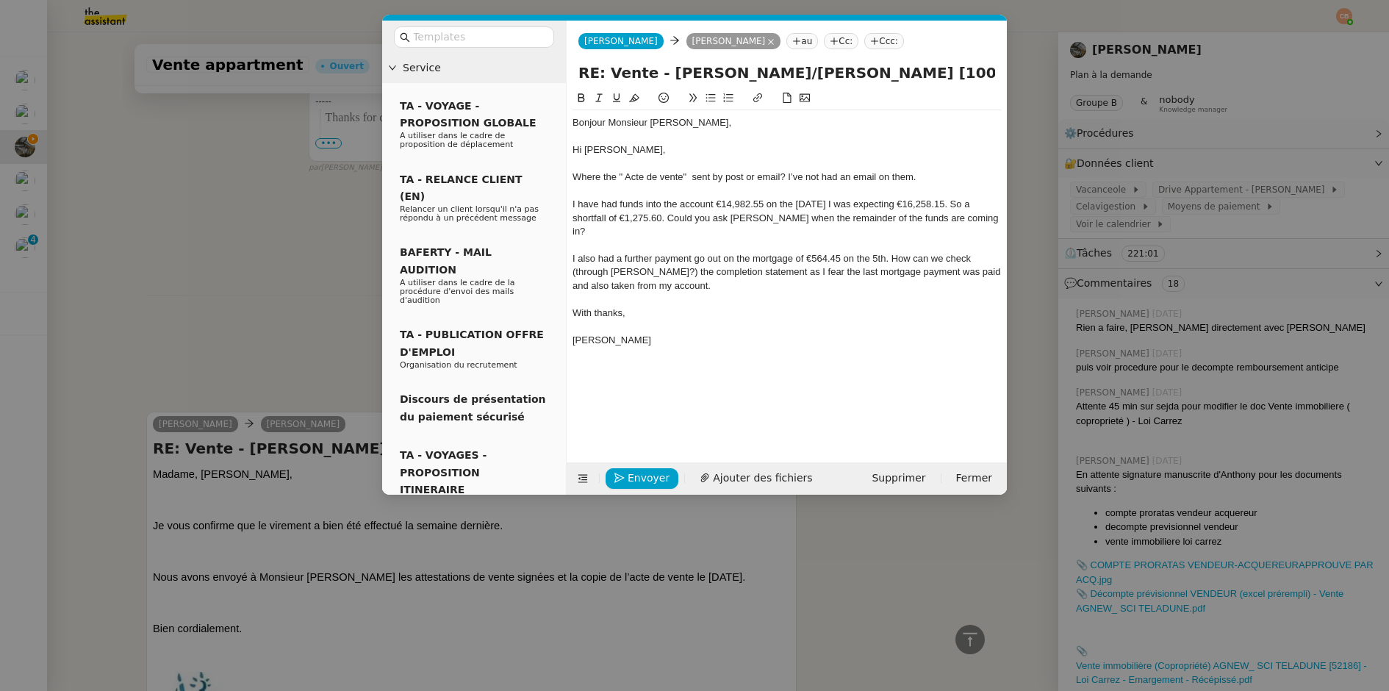
scroll to position [5253, 0]
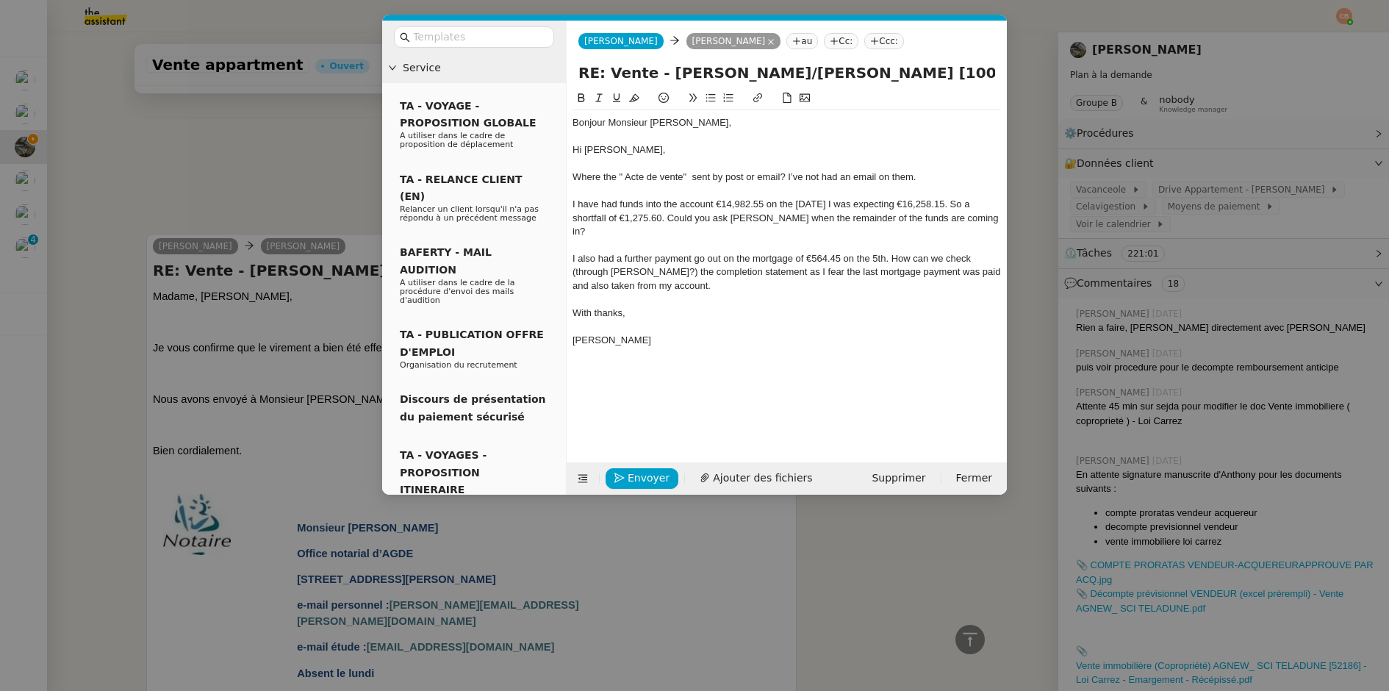
click at [705, 122] on div "Bonjour Monsieur Thouin," at bounding box center [787, 122] width 429 height 13
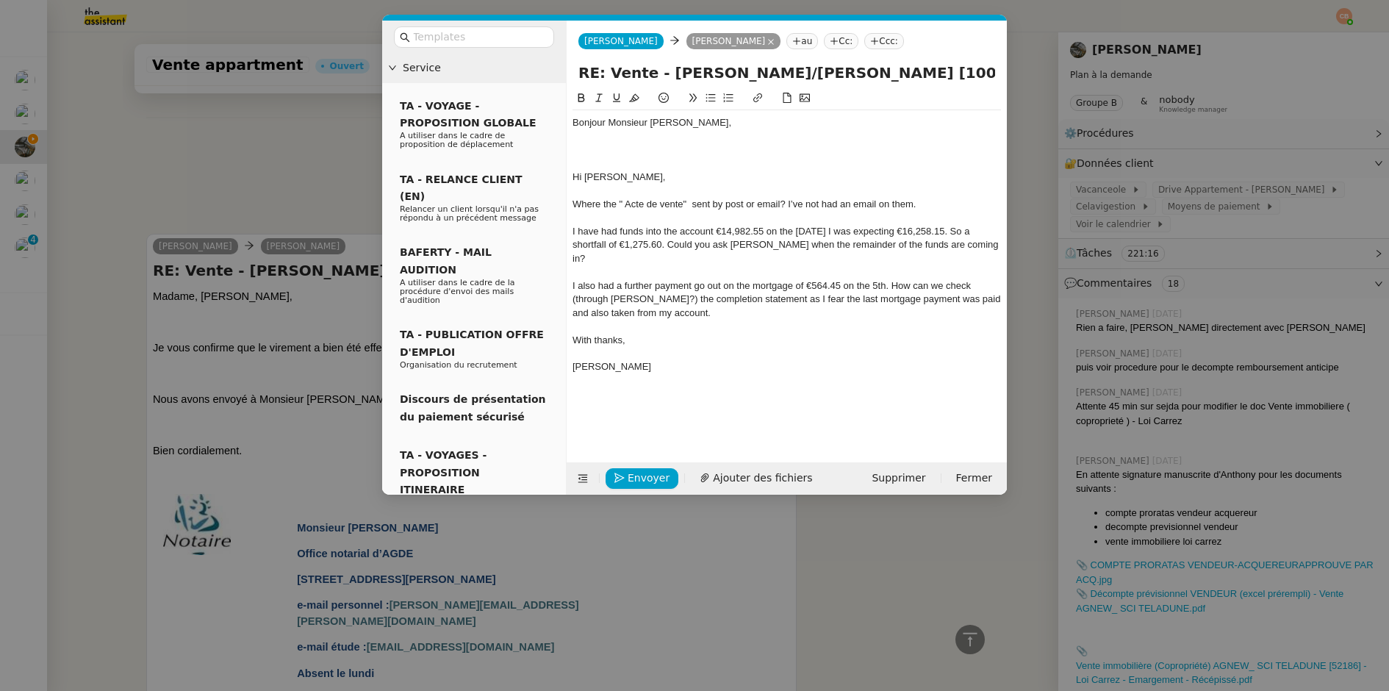
click at [711, 101] on icon at bounding box center [711, 98] width 10 height 10
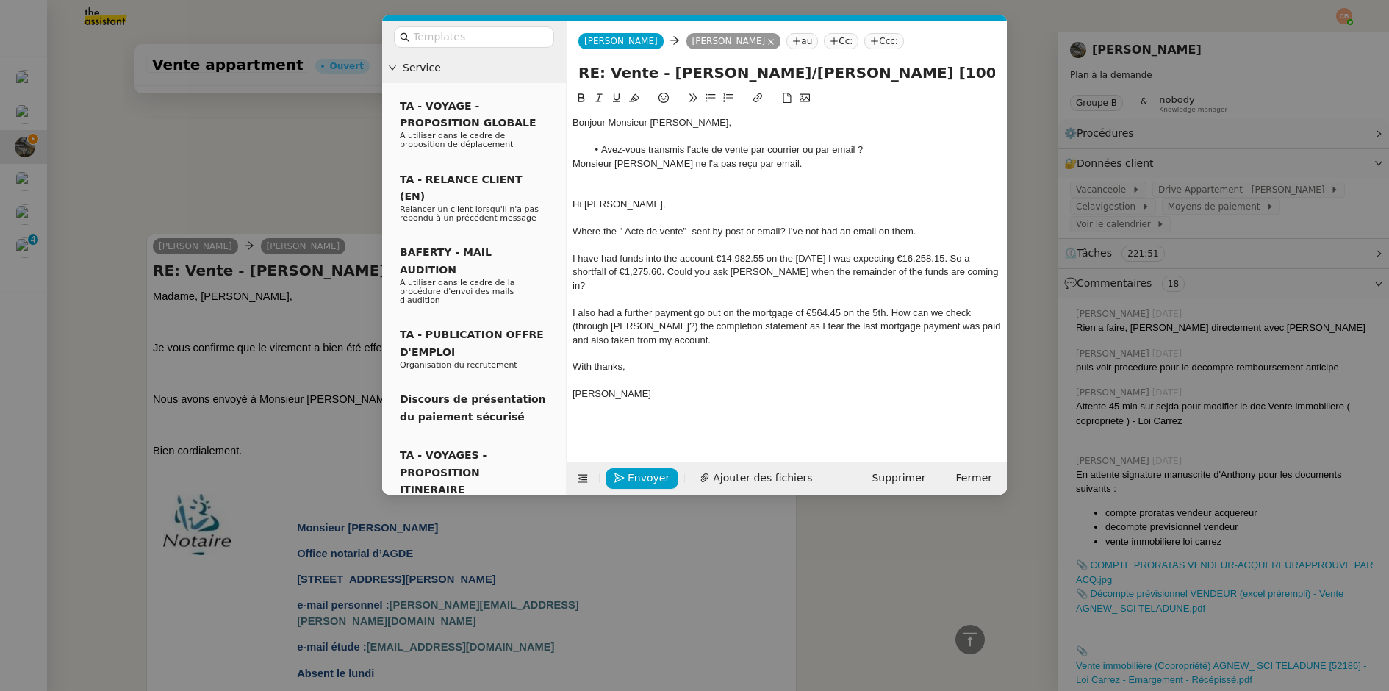
click at [706, 98] on icon at bounding box center [711, 98] width 10 height 10
click at [747, 152] on li "Avez-vous transmis l'acte de vente par courrier ou par email ?" at bounding box center [794, 149] width 415 height 13
click at [832, 182] on li "Pouvez-vous le transmettre à nouveau par email ?" at bounding box center [794, 177] width 415 height 13
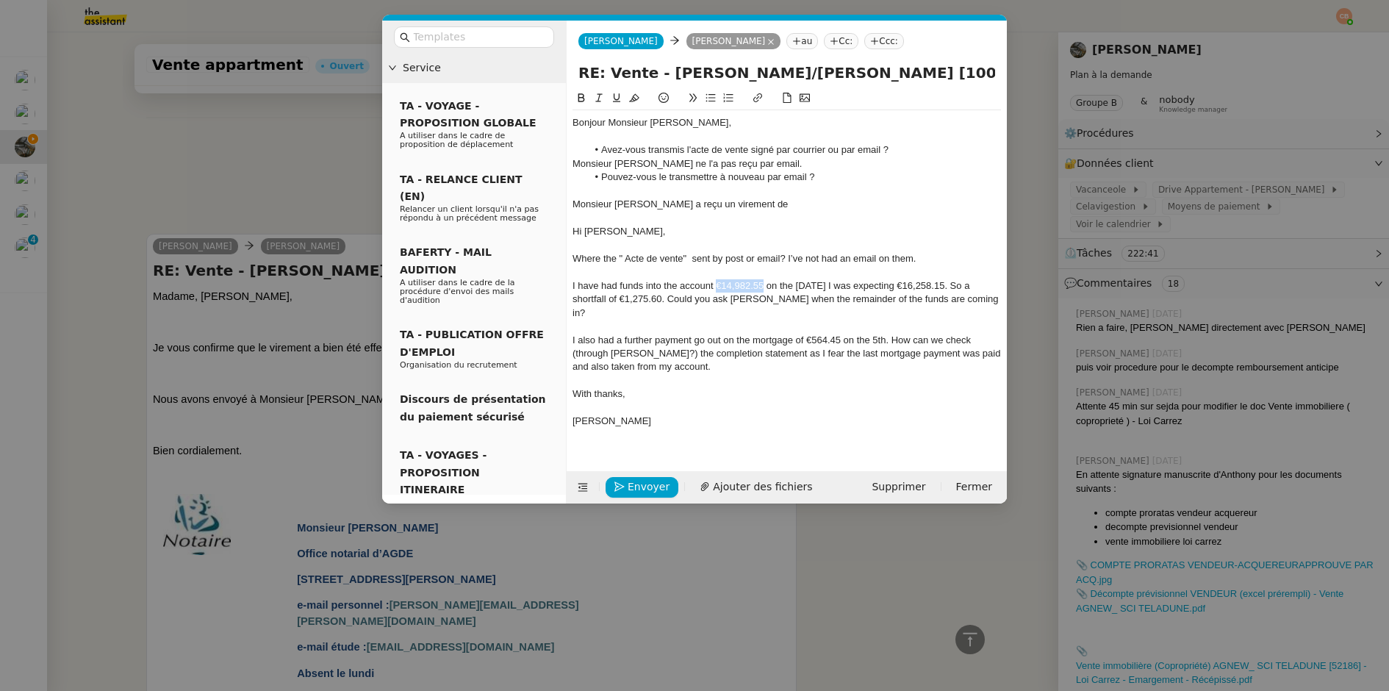
drag, startPoint x: 715, startPoint y: 285, endPoint x: 764, endPoint y: 286, distance: 48.5
click at [764, 286] on div "I have had funds into the account €14,982.55 on the 4th Sep. I was expecting €1…" at bounding box center [787, 299] width 429 height 40
copy div "€14,982.55"
click at [760, 204] on div "Monsieur Agnew a reçu un virement de" at bounding box center [787, 204] width 429 height 13
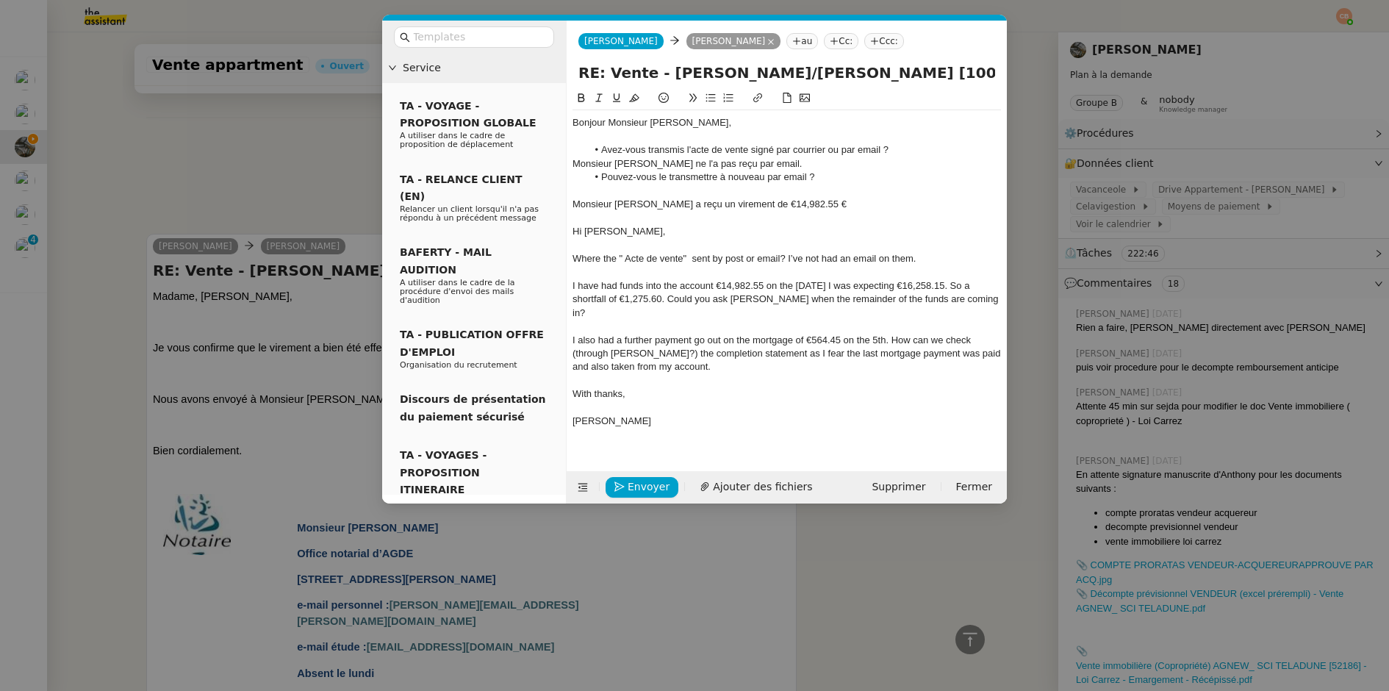
click at [748, 200] on div "Monsieur Agnew a reçu un virement de €14,982.55 €" at bounding box center [787, 204] width 429 height 13
click at [820, 205] on div "Monsieur Agnew a reçu un virement de 14,982.55 €" at bounding box center [787, 204] width 429 height 13
drag, startPoint x: 912, startPoint y: 287, endPoint x: 956, endPoint y: 291, distance: 43.6
click at [956, 291] on div "I have had funds into the account €14,982.55 on the 4th Sep. I was expecting €1…" at bounding box center [787, 299] width 429 height 40
copy div "16,258.15."
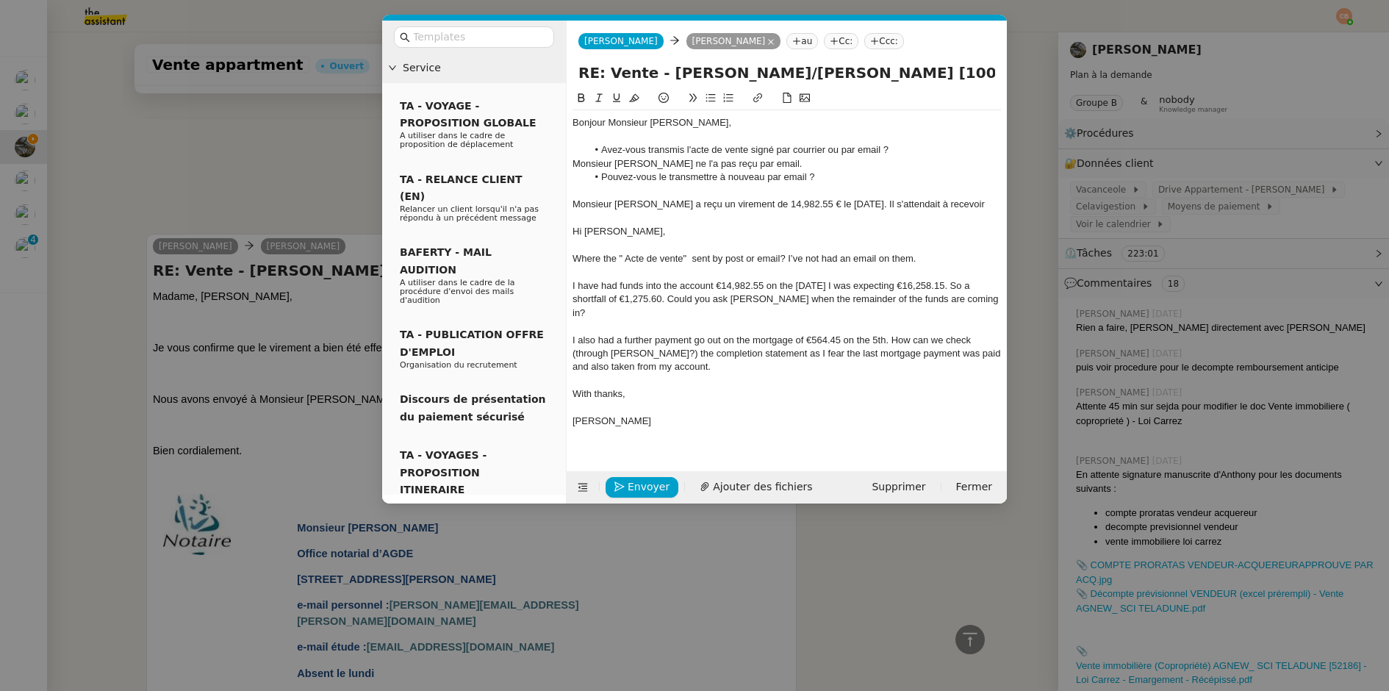
click at [967, 202] on div "Monsieur Agnew a reçu un virement de 14,982.55 € le 4 septembre. Il s'attendait…" at bounding box center [787, 204] width 429 height 13
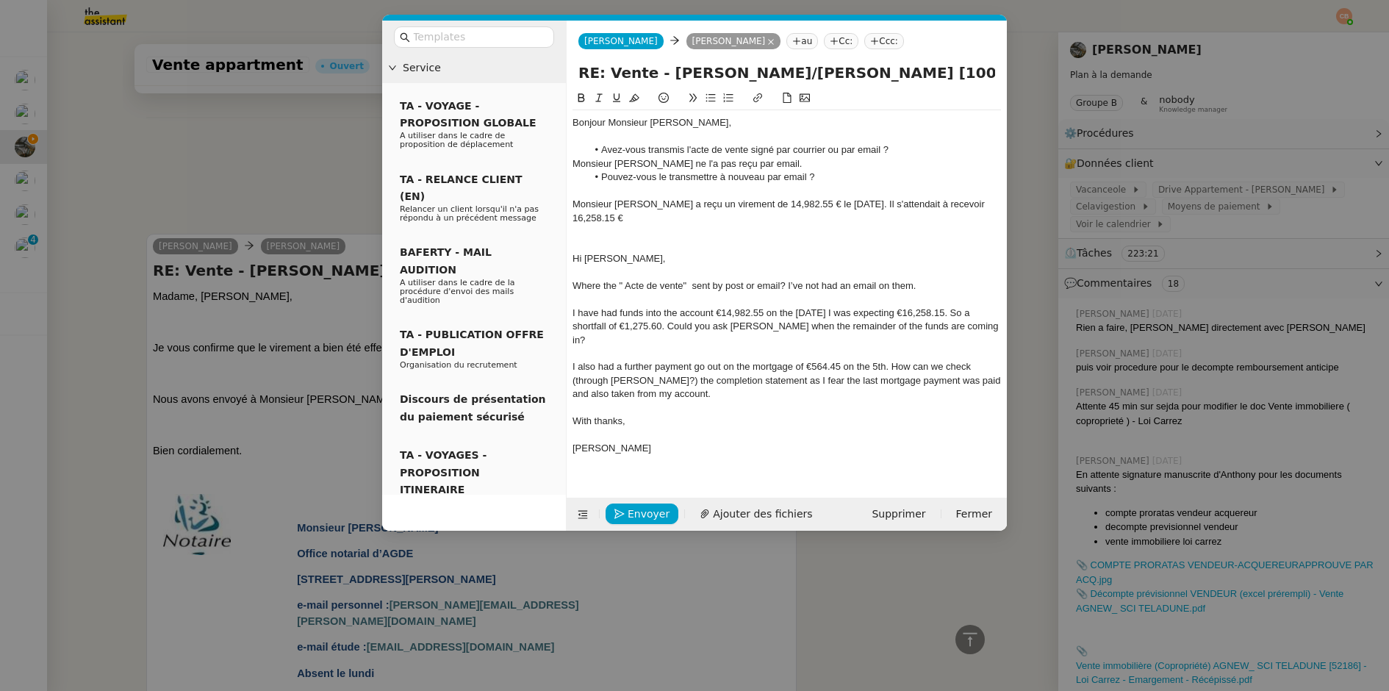
click at [706, 99] on icon at bounding box center [711, 98] width 10 height 10
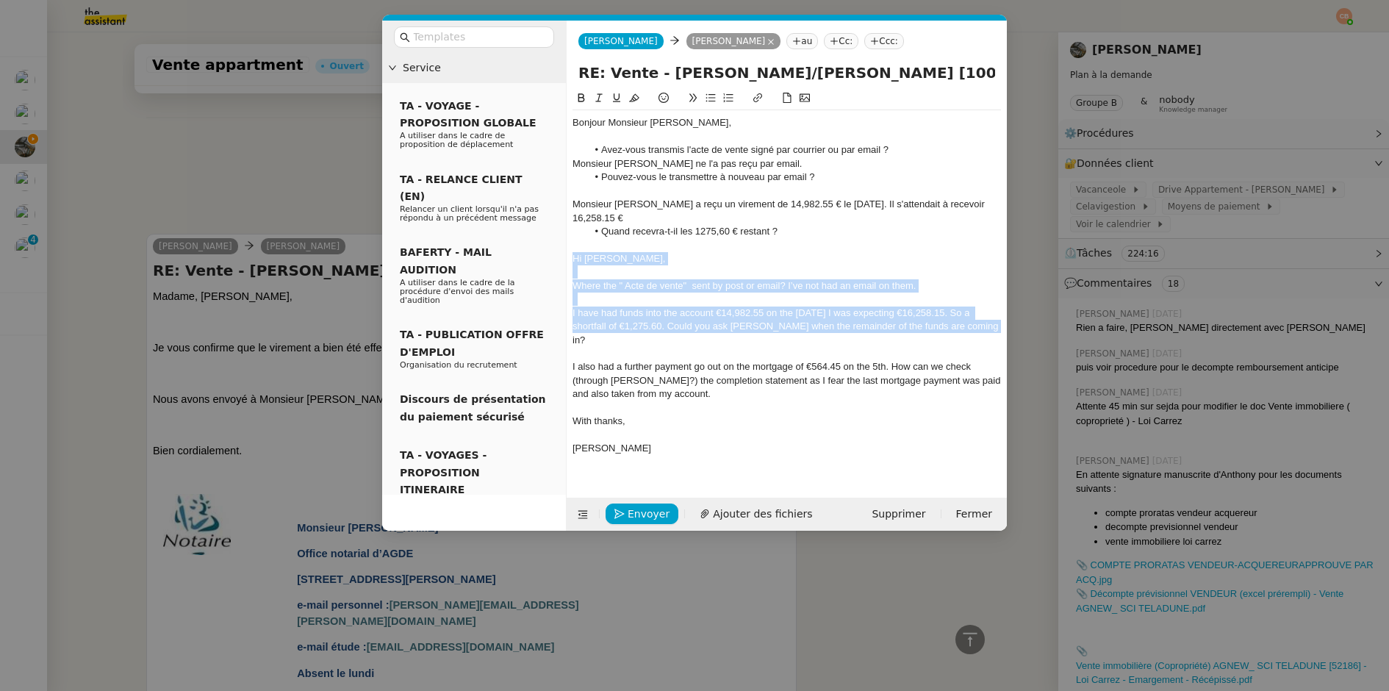
drag, startPoint x: 572, startPoint y: 258, endPoint x: 981, endPoint y: 329, distance: 415.6
click at [981, 329] on div "Bonjour Monsieur Thouin, Avez-vous transmis l'acte de vente signé par courrier …" at bounding box center [787, 292] width 429 height 365
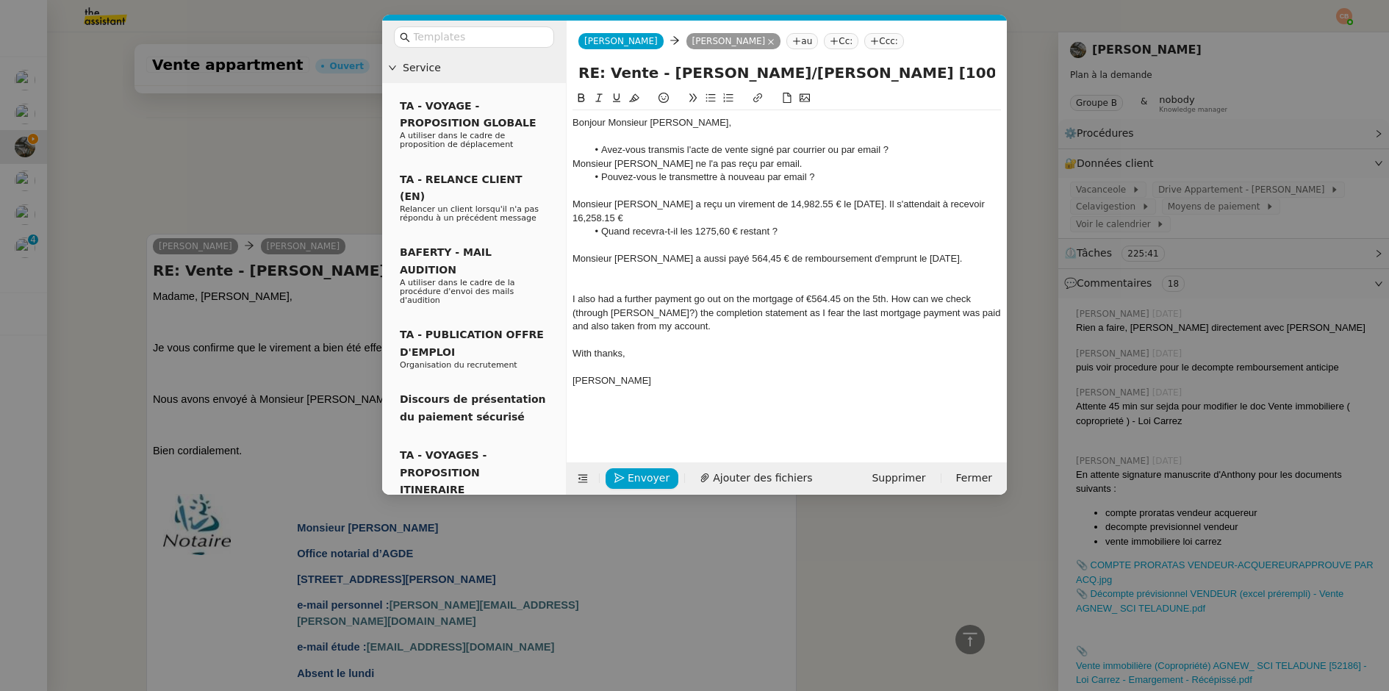
click at [955, 261] on div "Monsieur Agnew a aussi payé 564,45 € de remboursement d'emprunt le 5 septembre." at bounding box center [787, 258] width 429 height 13
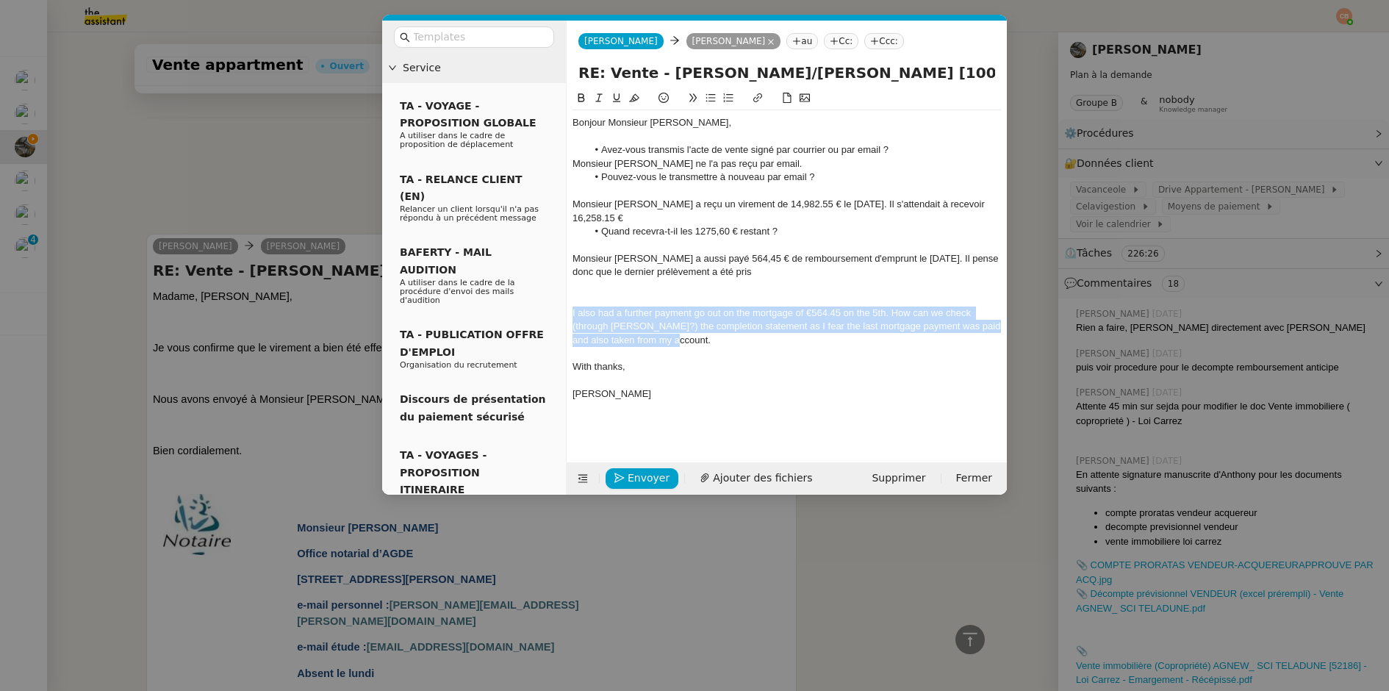
drag, startPoint x: 573, startPoint y: 312, endPoint x: 718, endPoint y: 339, distance: 147.4
click at [718, 339] on div "I also had a further payment go out on the mortgage of €564.45 on the 5th. How …" at bounding box center [787, 327] width 429 height 40
copy div "I also had a further payment go out on the mortgage of €564.45 on the 5th. How …"
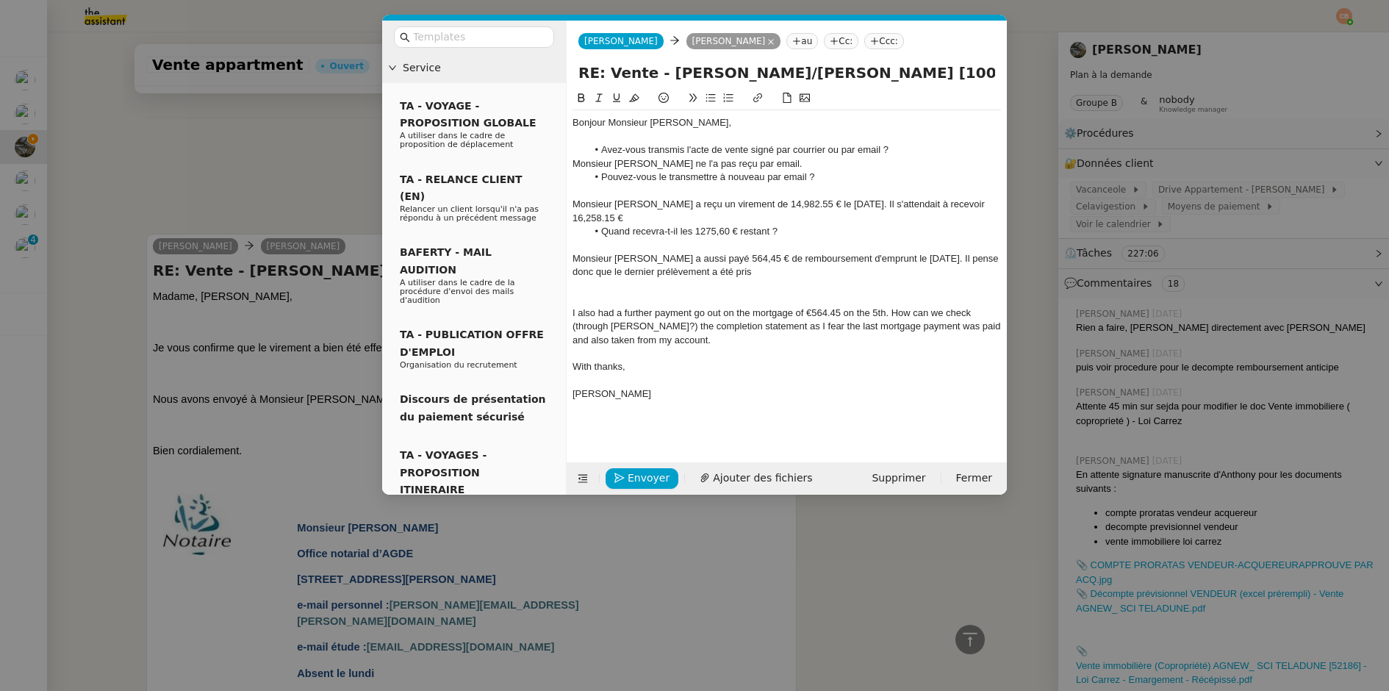
click at [735, 279] on div at bounding box center [787, 285] width 429 height 13
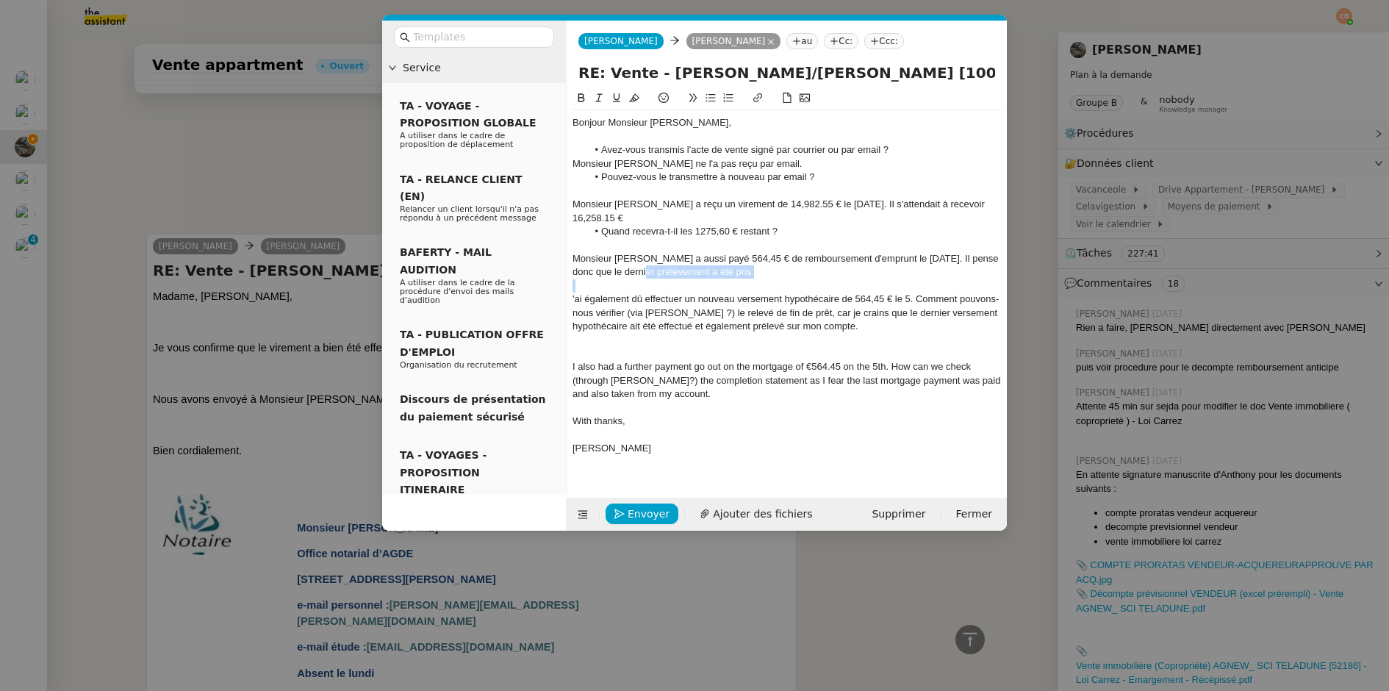
drag, startPoint x: 634, startPoint y: 275, endPoint x: 773, endPoint y: 285, distance: 140.0
click at [773, 285] on div "Bonjour Monsieur Thouin, Avez-vous transmis l'acte de vente signé par courrier …" at bounding box center [787, 292] width 429 height 365
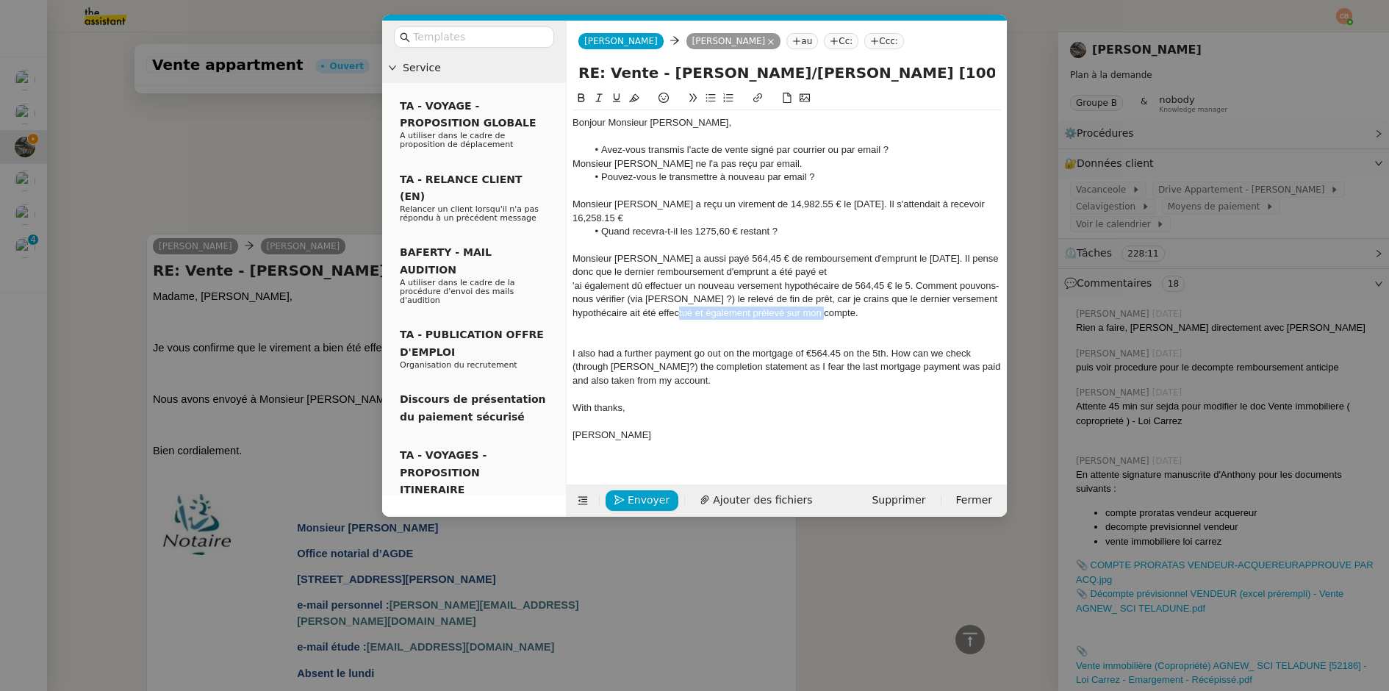
drag, startPoint x: 705, startPoint y: 317, endPoint x: 867, endPoint y: 313, distance: 161.8
click at [867, 313] on div "'ai également dû effectuer un nouveau versement hypothécaire de 564,45 € le 5. …" at bounding box center [787, 299] width 429 height 40
click at [814, 271] on div "Monsieur Agnew a aussi payé 564,45 € de remboursement d'emprunt le 5 septembre.…" at bounding box center [787, 265] width 429 height 27
click at [912, 270] on div "Monsieur Agnew a aussi payé 564,45 € de remboursement d'emprunt le 5 septembre.…" at bounding box center [787, 265] width 429 height 27
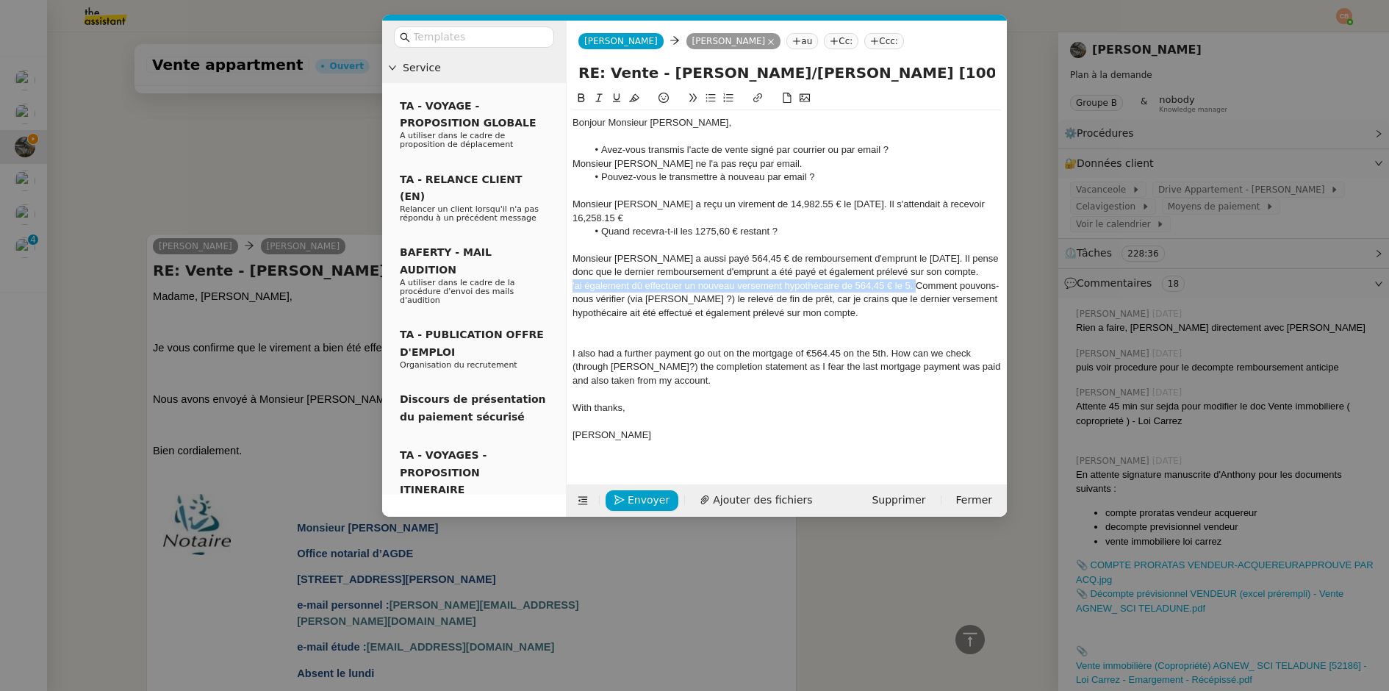
drag, startPoint x: 917, startPoint y: 287, endPoint x: 572, endPoint y: 284, distance: 345.5
click at [573, 284] on div "'ai également dû effectuer un nouveau versement hypothécaire de 564,45 € le 5. …" at bounding box center [787, 299] width 429 height 40
click at [613, 296] on div "Comment pouvons-nous vérifier (via Thouin ?) le relevé de fin de prêt, car je c…" at bounding box center [787, 306] width 429 height 27
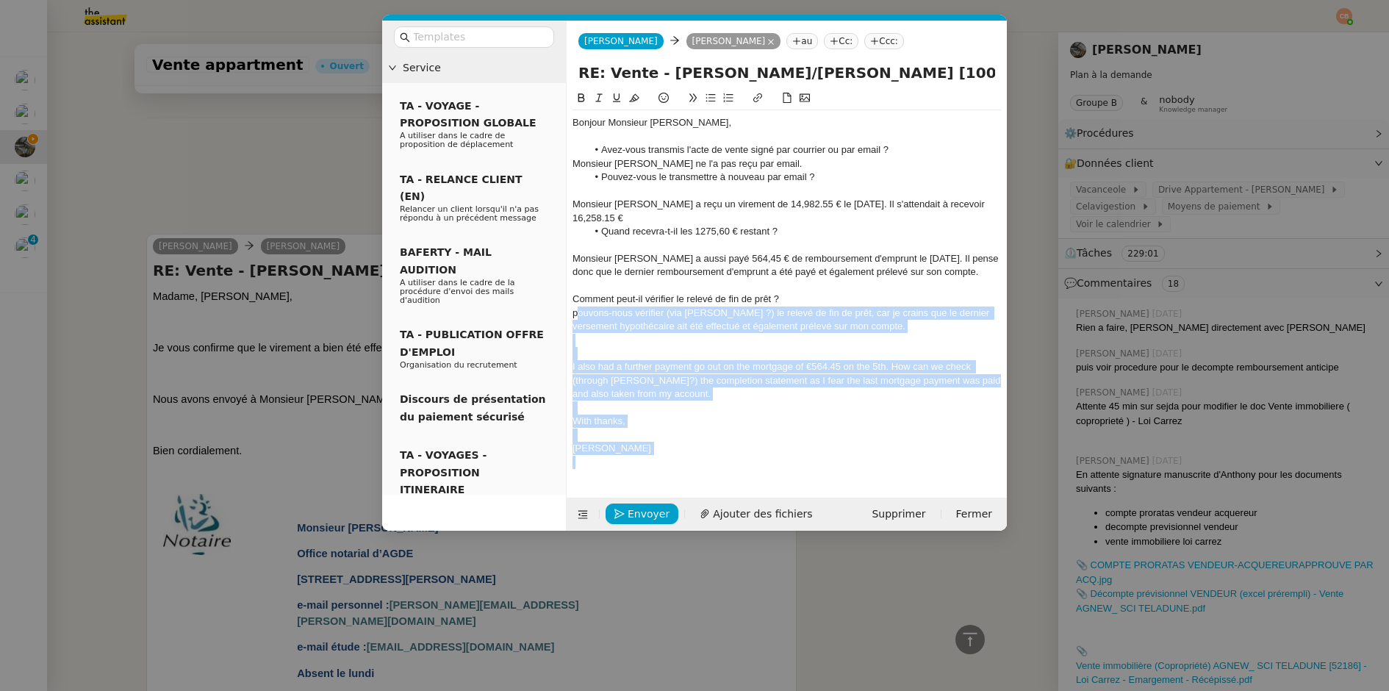
drag, startPoint x: 575, startPoint y: 318, endPoint x: 698, endPoint y: 470, distance: 195.0
click at [698, 470] on div "Bonjour Monsieur Thouin, Avez-vous transmis l'acte de vente signé par courrier …" at bounding box center [787, 292] width 429 height 365
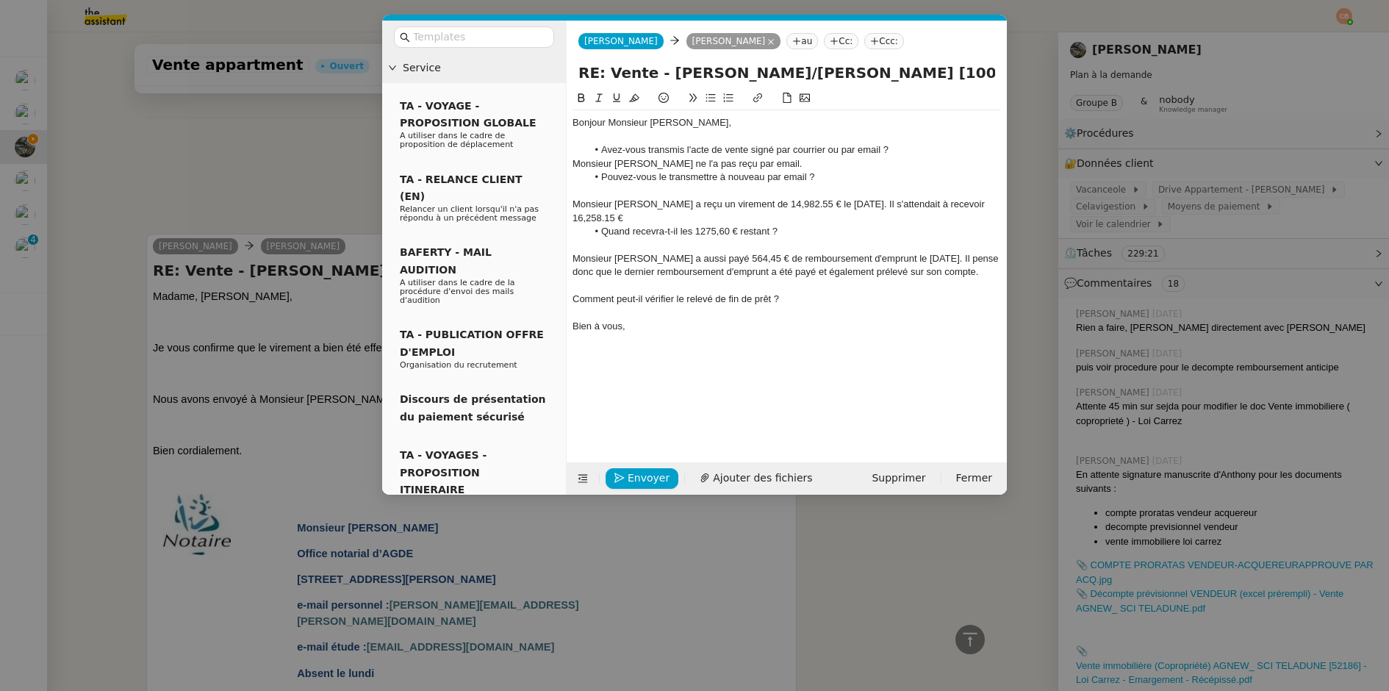
click at [756, 205] on div "Monsieur Agnew a reçu un virement de 14,982.55 € le 4 septembre. Il s'attendait…" at bounding box center [787, 211] width 429 height 27
click at [770, 203] on div "Monsieur Agnew a reçu un virement de 14982.55 € le 4 septembre. Il s'attendait …" at bounding box center [787, 211] width 429 height 27
click at [587, 221] on div "Monsieur Agnew a reçu un virement de 14982,55 € le 4 septembre. Il s'attendait …" at bounding box center [787, 211] width 429 height 27
click at [988, 204] on div "Monsieur Agnew a reçu un virement de 14982,55 € le 4 septembre. Il s'attendait …" at bounding box center [787, 211] width 429 height 27
click at [573, 302] on div "Comment peut-il vérifier le relevé de fin de prêt ?" at bounding box center [787, 299] width 429 height 13
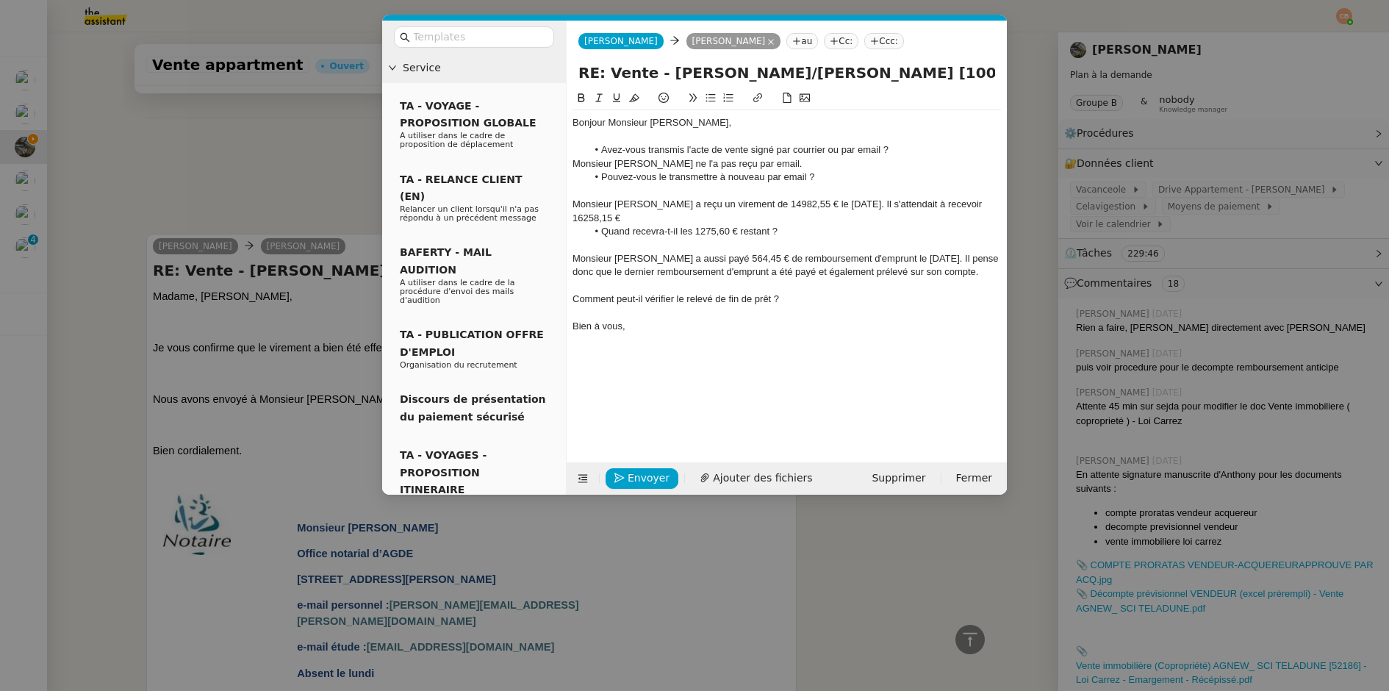
click at [711, 93] on icon at bounding box center [711, 98] width 10 height 10
click at [645, 477] on span "Envoyer" at bounding box center [649, 478] width 42 height 17
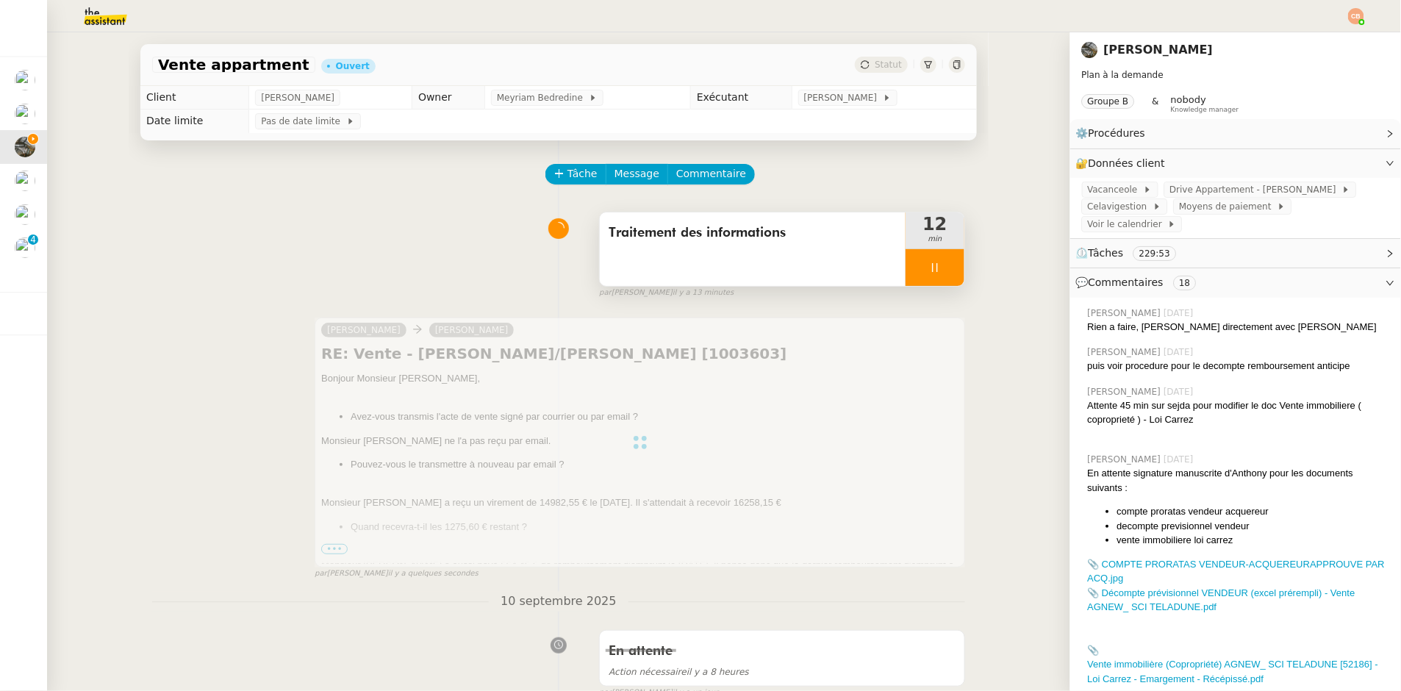
click at [912, 265] on div at bounding box center [935, 267] width 59 height 37
click at [944, 268] on icon at bounding box center [950, 268] width 12 height 12
click at [789, 274] on div "Traitement des informations" at bounding box center [753, 249] width 306 height 74
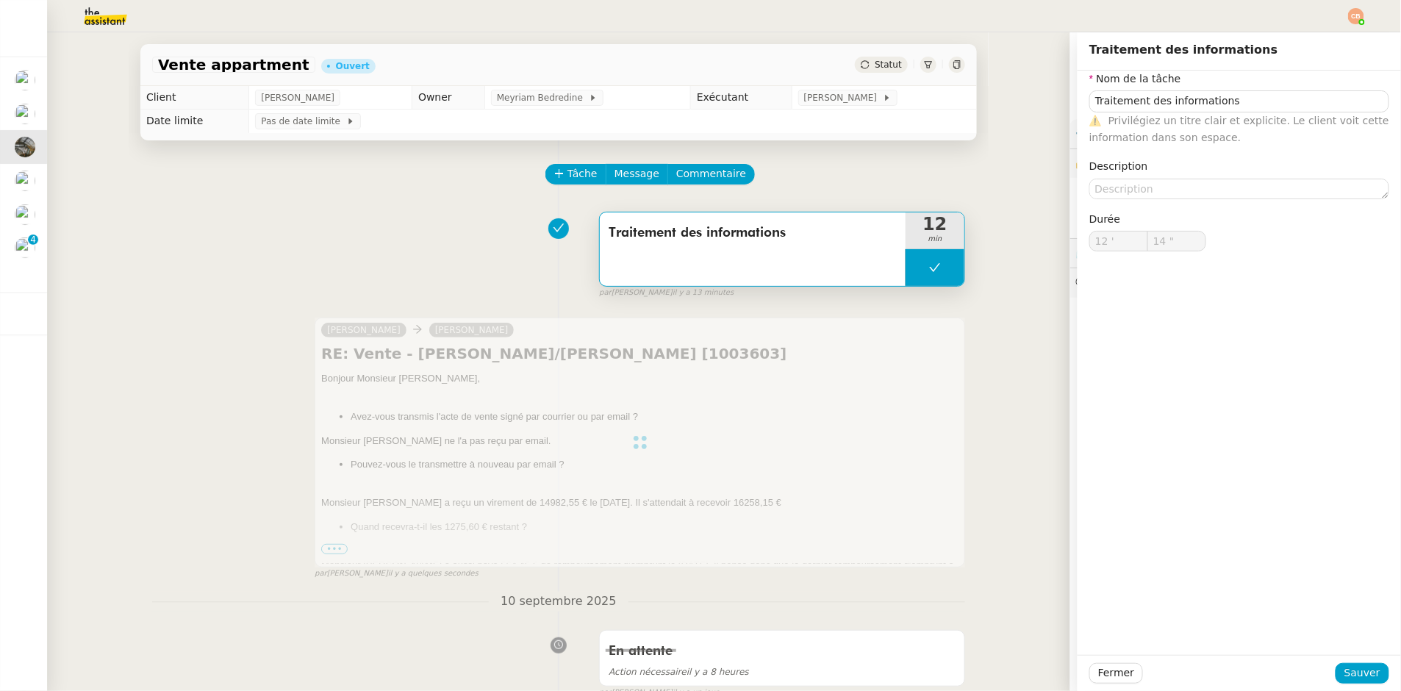
type input "Traitement des informations"
type input "12 '"
type input "14 ""
click at [1097, 180] on textarea at bounding box center [1239, 189] width 300 height 21
type input "Traitement des informations"
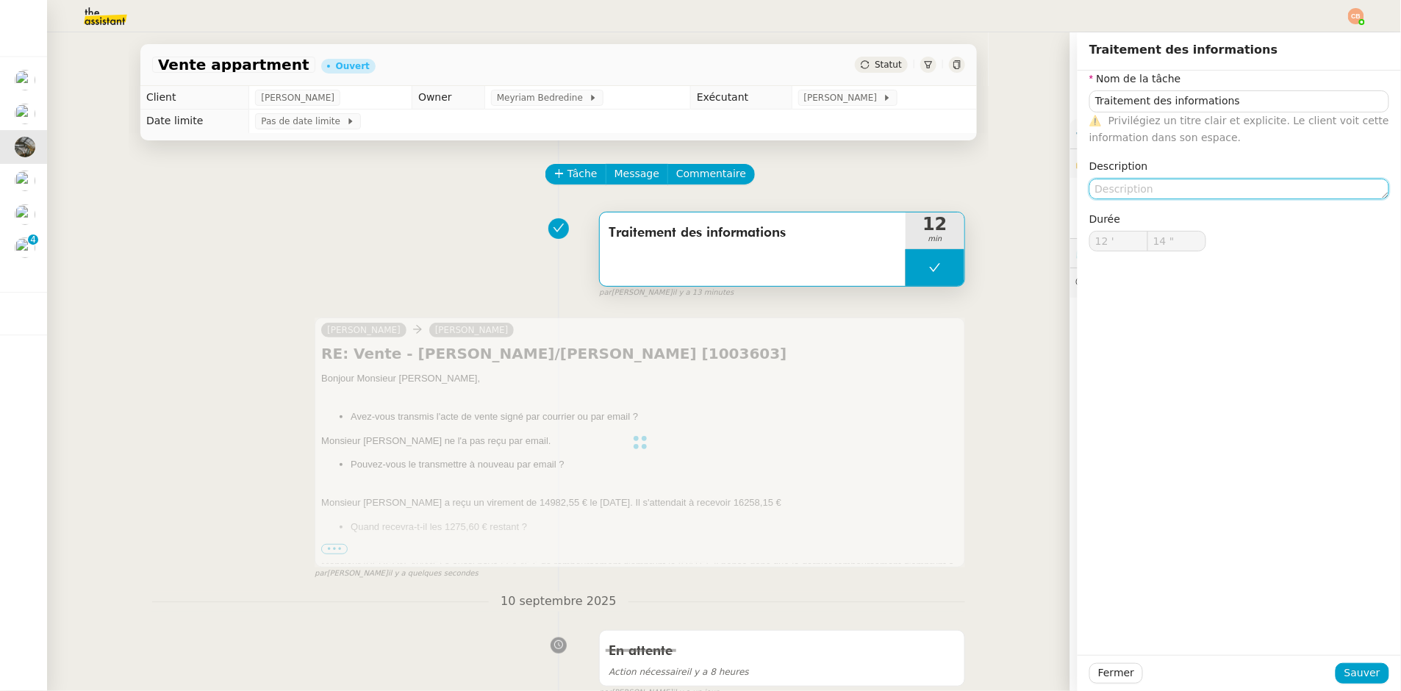
type input "12 '"
type input "14 ""
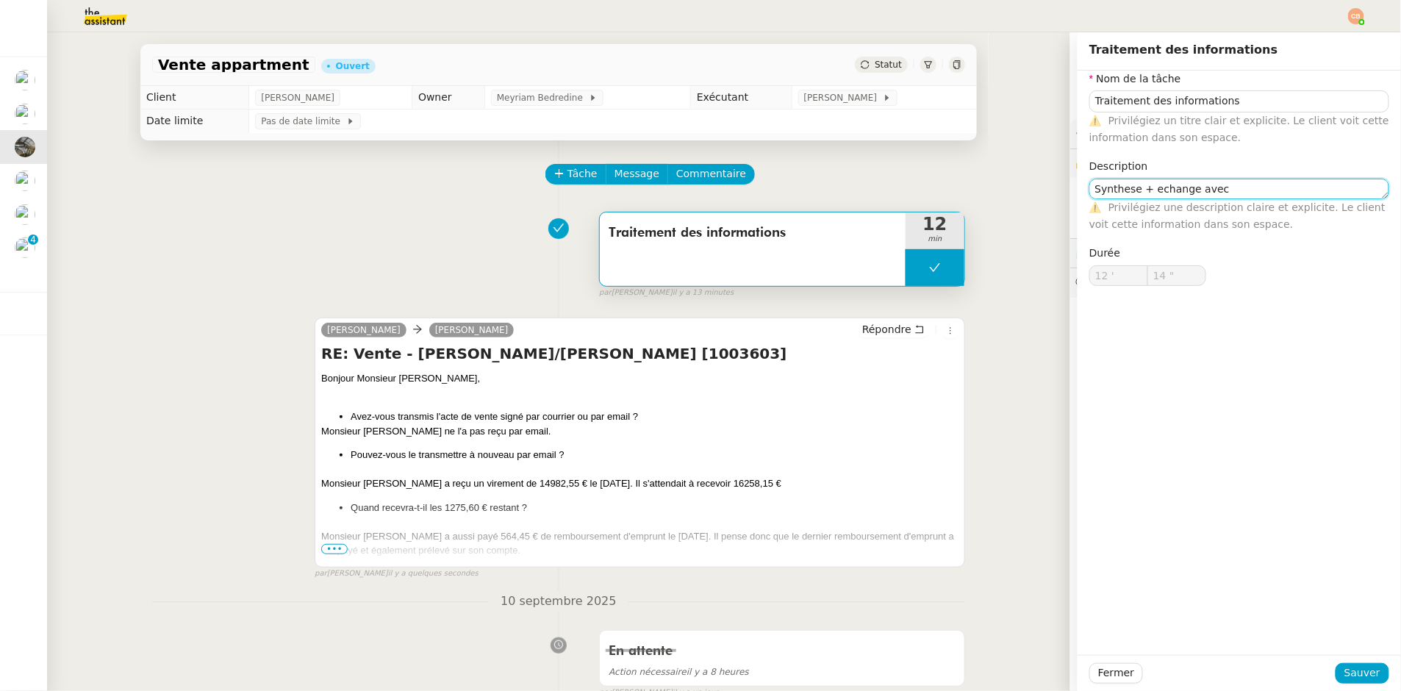
type textarea "Synthese + echange avec"
type input "Traitement des informations"
type input "12 '"
type input "14 ""
type textarea "n"
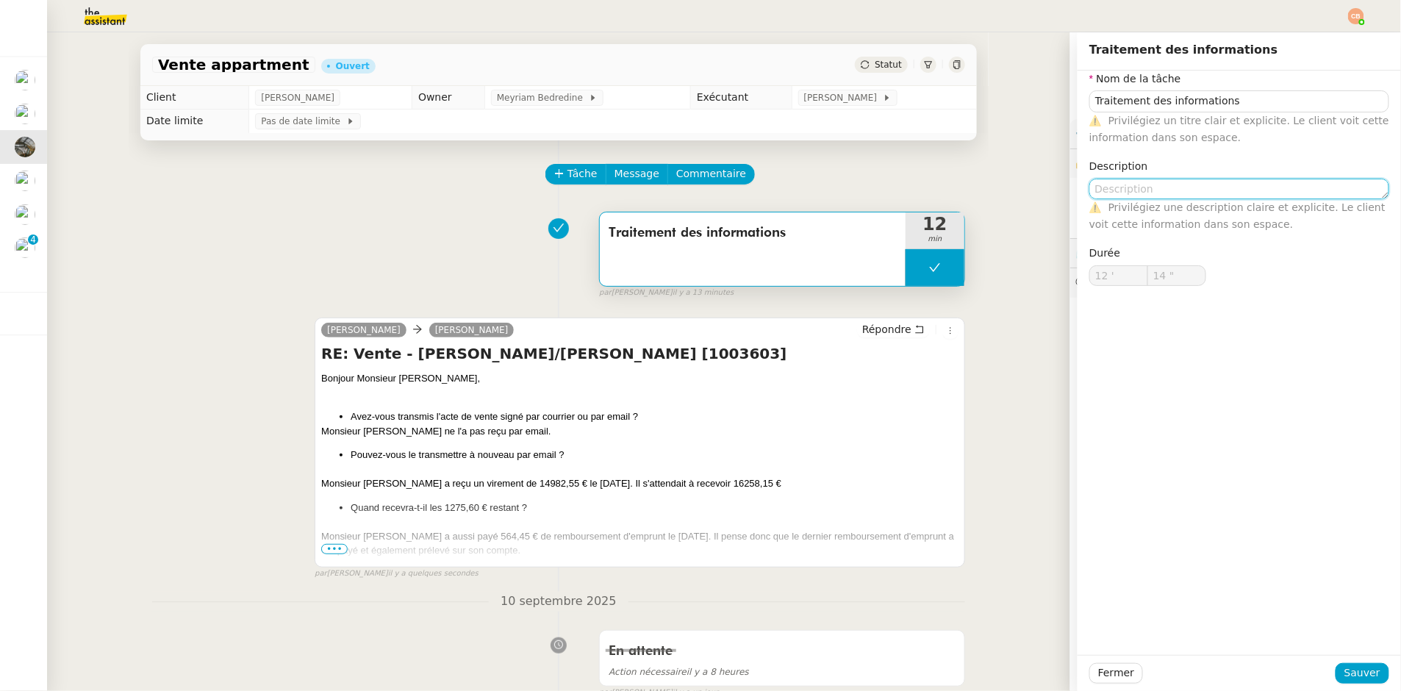
type input "Traitement des informations"
type input "12 '"
type input "14 ""
type textarea "t"
type input "Traitement des informations"
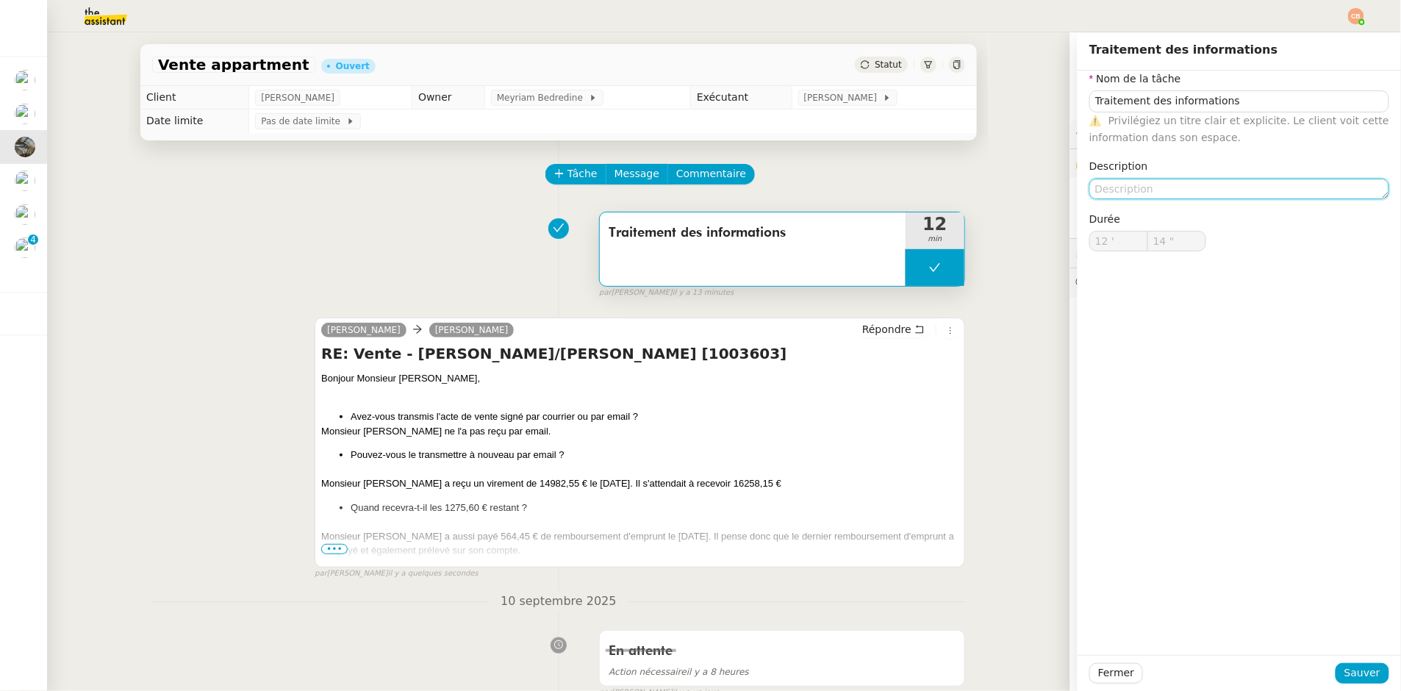
type input "12 '"
type input "14 ""
type textarea "aire"
drag, startPoint x: 1089, startPoint y: 185, endPoint x: 1075, endPoint y: 186, distance: 14.8
click at [1078, 186] on div "Nom de la tâche Traitement des informations ⚠️ Privilégiez un titre clair et ex…" at bounding box center [1239, 190] width 323 height 239
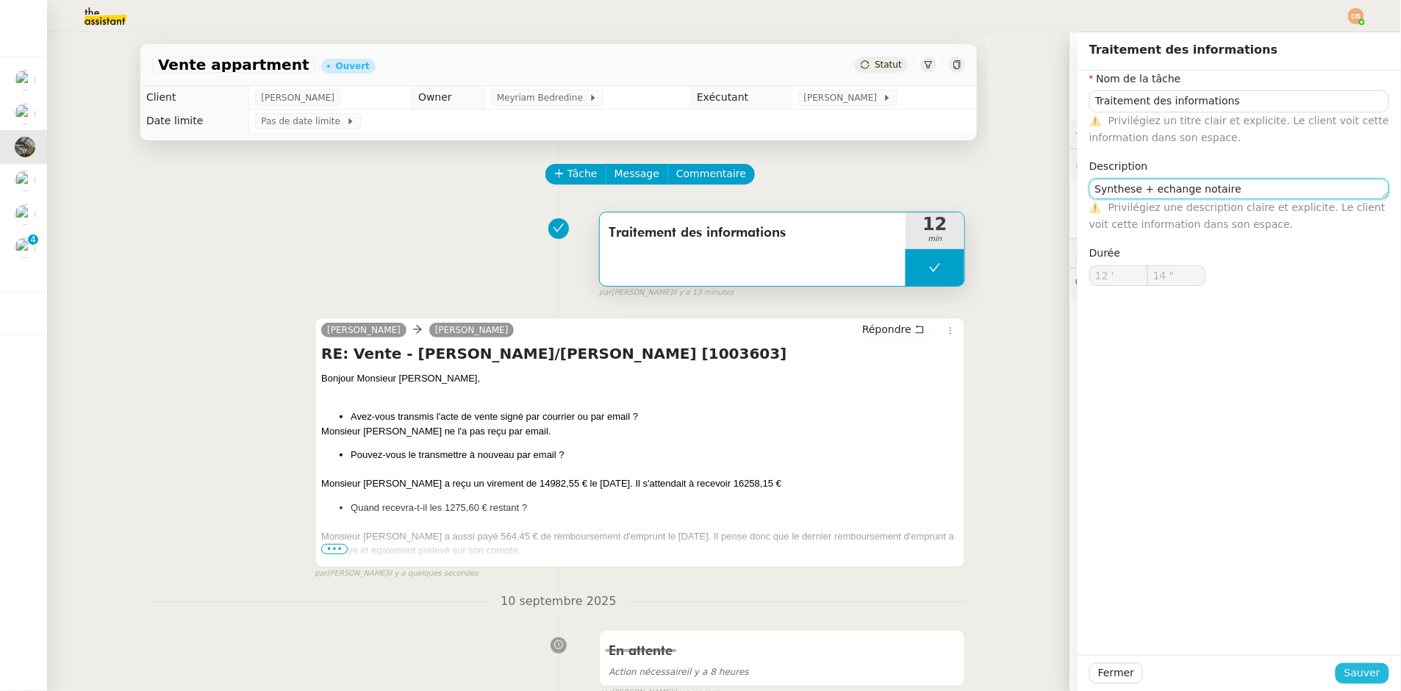
type textarea "Synthese + echange notaire"
click at [1366, 665] on span "Sauver" at bounding box center [1363, 673] width 36 height 17
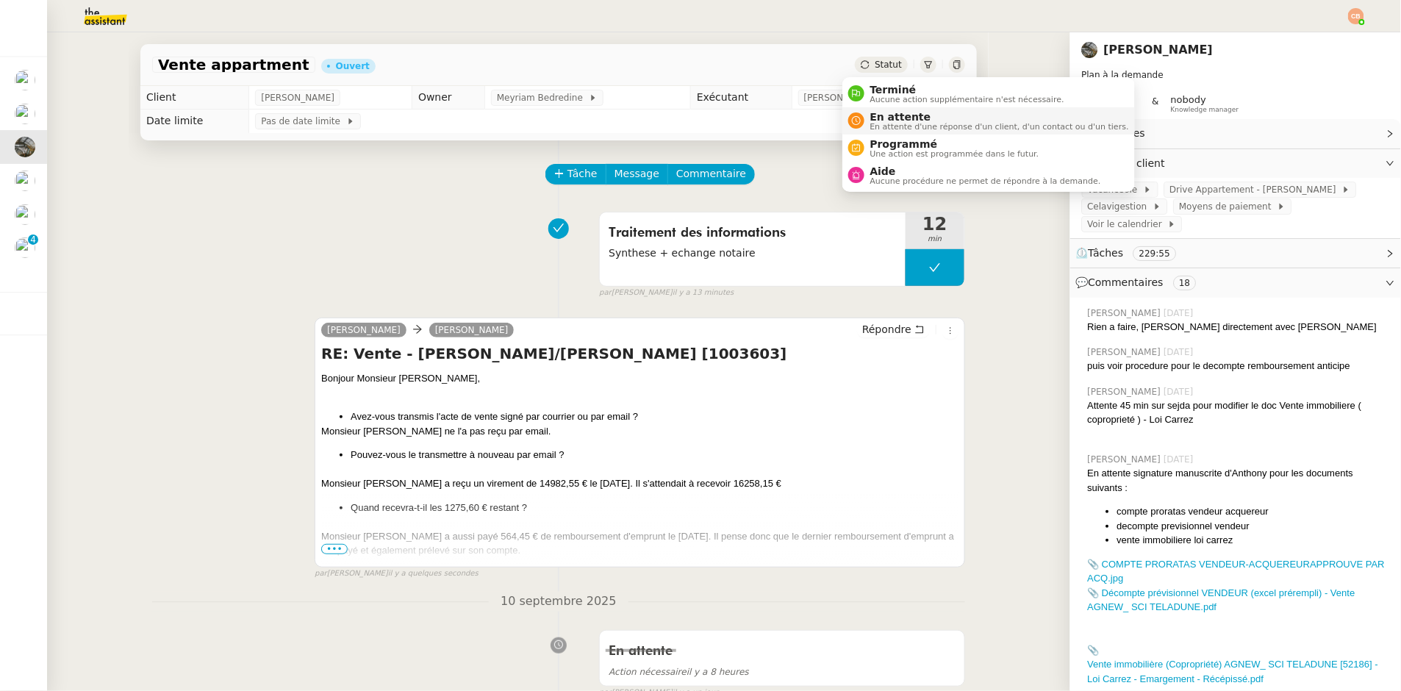
click at [885, 123] on span "En attente d'une réponse d'un client, d'un contact ou d'un tiers." at bounding box center [999, 127] width 259 height 8
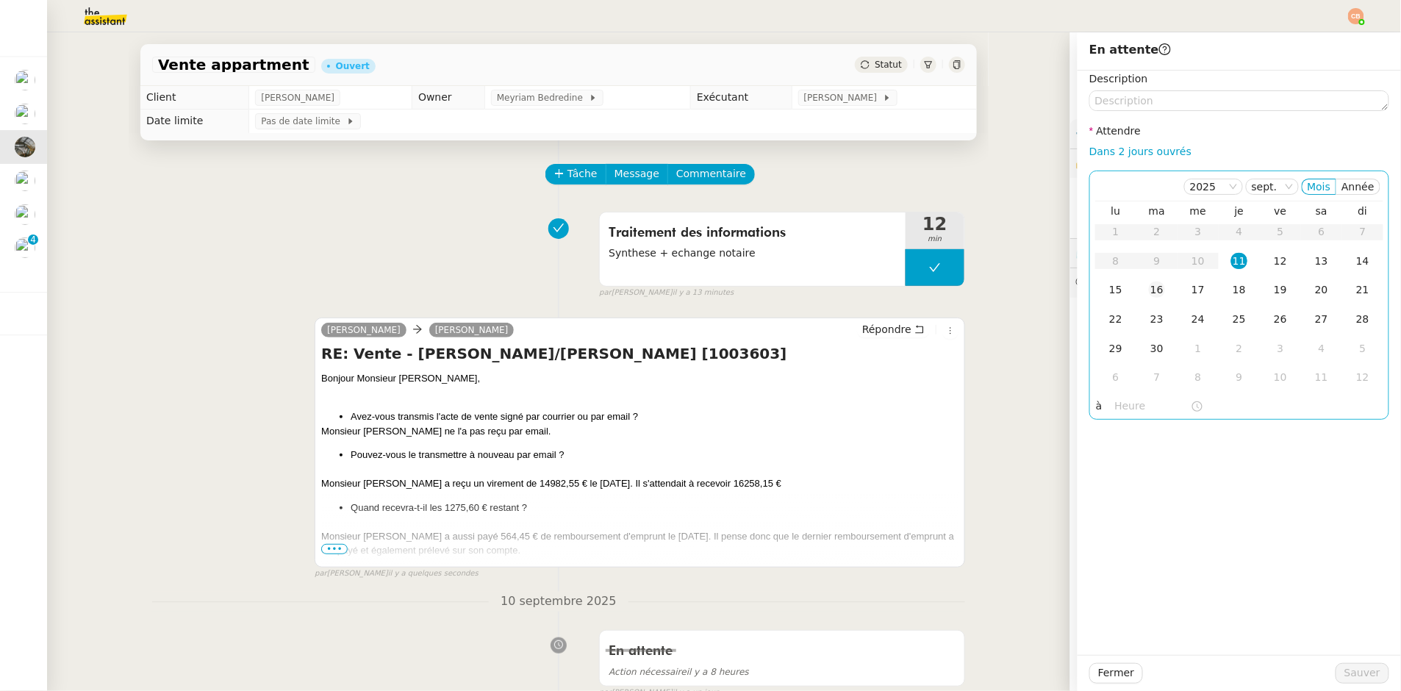
click at [1149, 291] on div "16" at bounding box center [1157, 290] width 16 height 16
click at [1115, 404] on input "text" at bounding box center [1153, 406] width 76 height 17
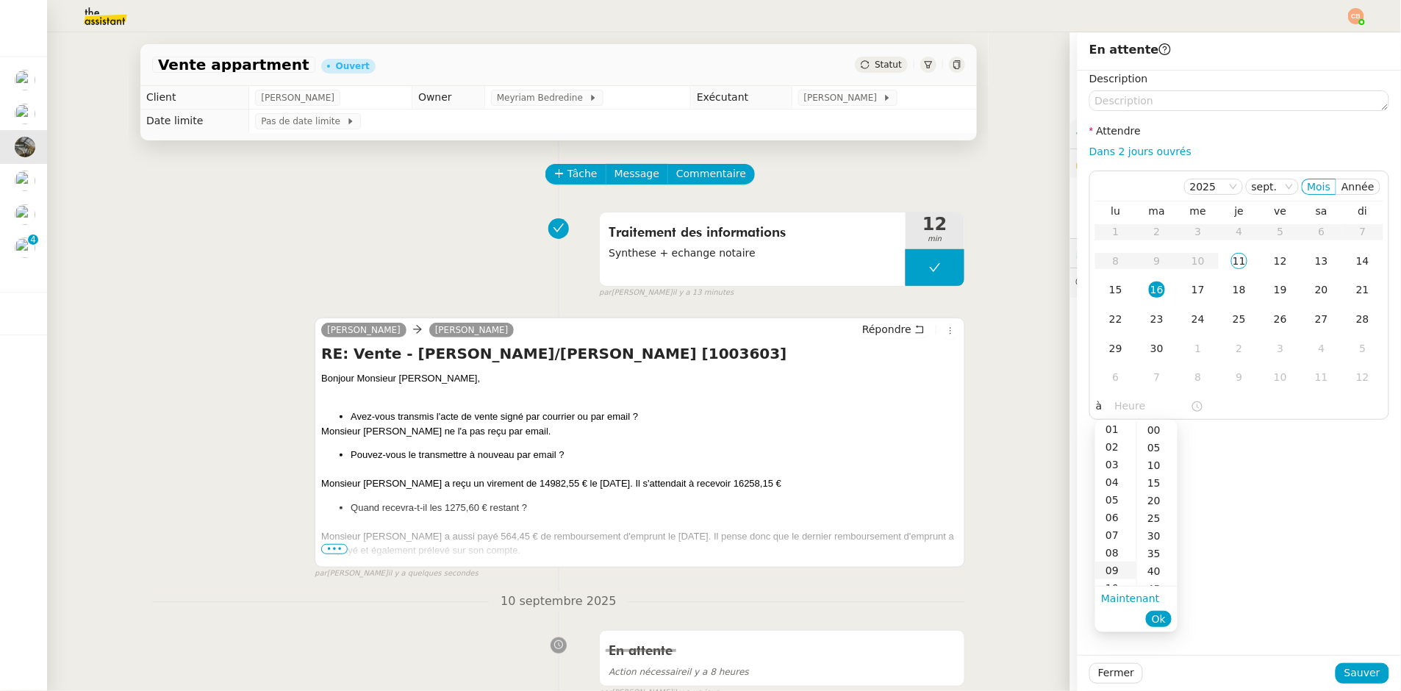
click at [1114, 575] on div "09" at bounding box center [1115, 571] width 41 height 18
click at [1152, 434] on div "00" at bounding box center [1157, 430] width 40 height 18
type input "09:00"
drag, startPoint x: 1231, startPoint y: 434, endPoint x: 1263, endPoint y: 515, distance: 87.5
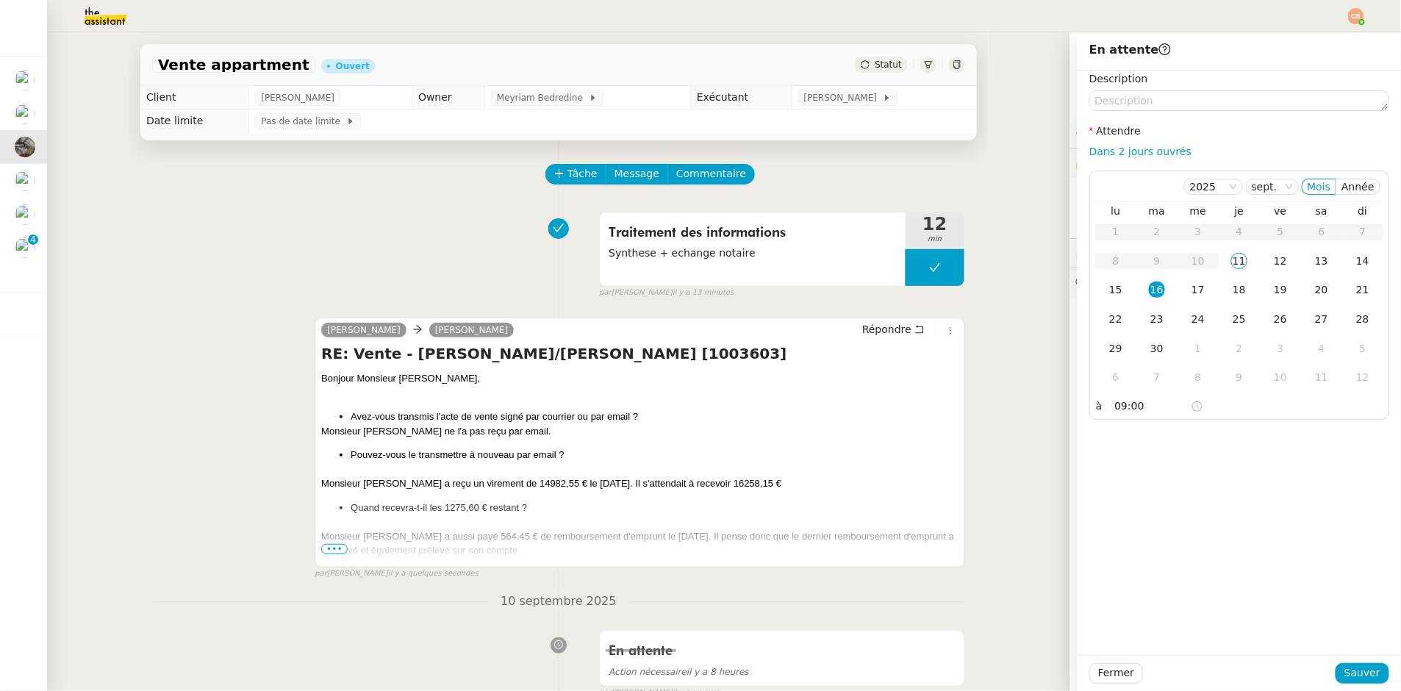
click at [1231, 434] on div "Description Attendre Dans 2 jours ouvrés [DATE] Mois Année lu ma me je ve sa di…" at bounding box center [1239, 363] width 323 height 584
click at [1345, 670] on span "Sauver" at bounding box center [1363, 673] width 36 height 17
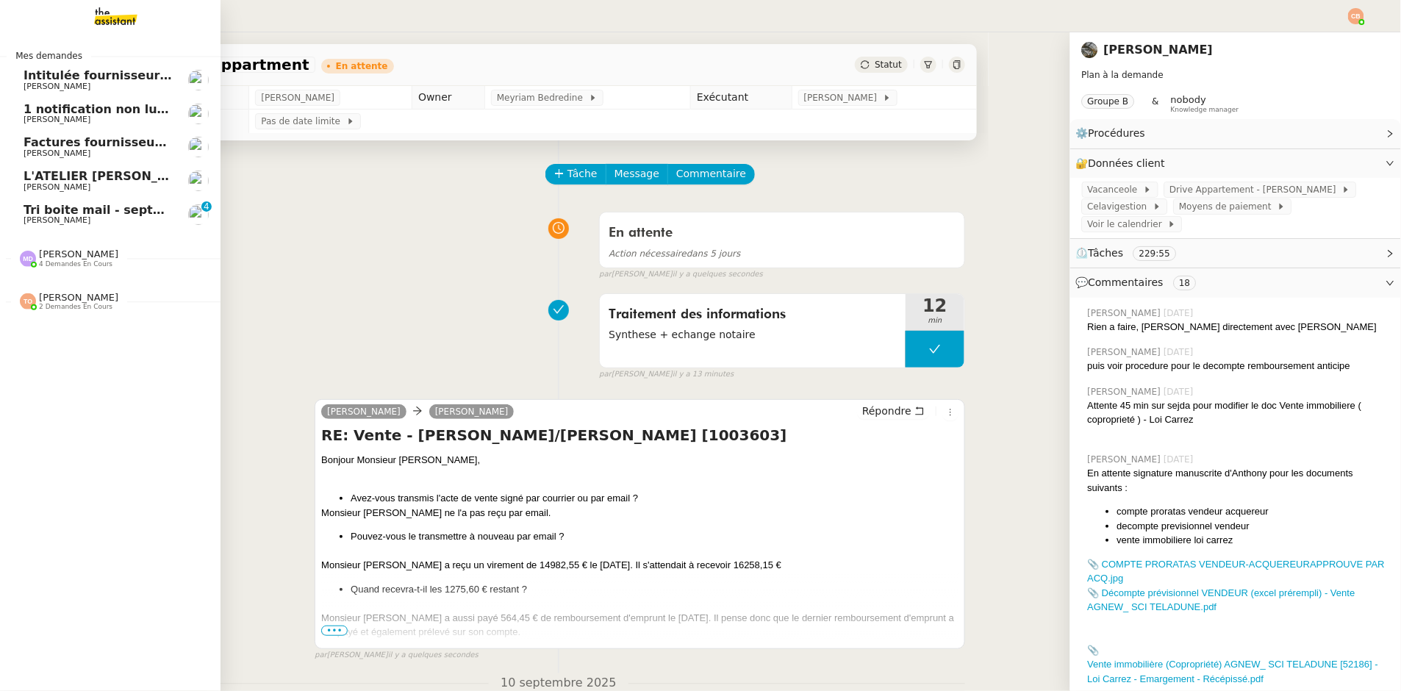
click at [52, 90] on span "[PERSON_NAME]" at bounding box center [57, 87] width 67 height 10
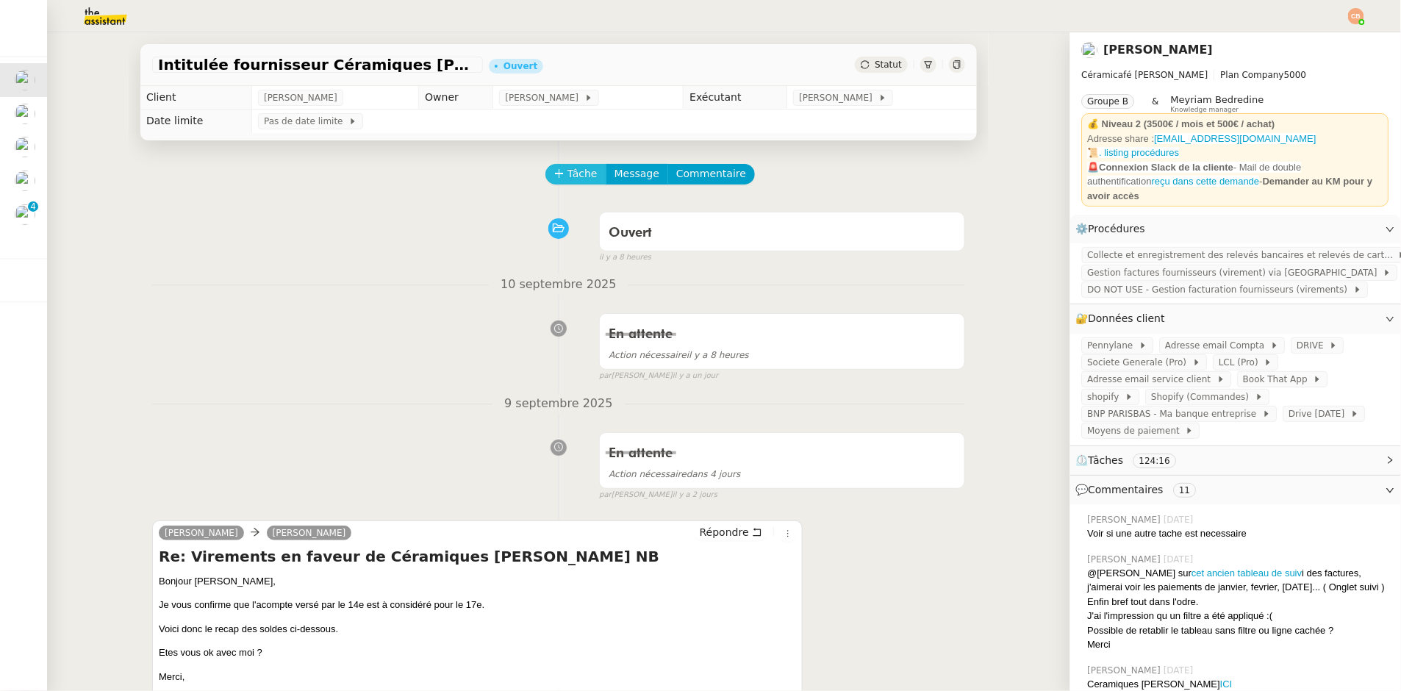
click at [552, 182] on button "Tâche" at bounding box center [575, 174] width 61 height 21
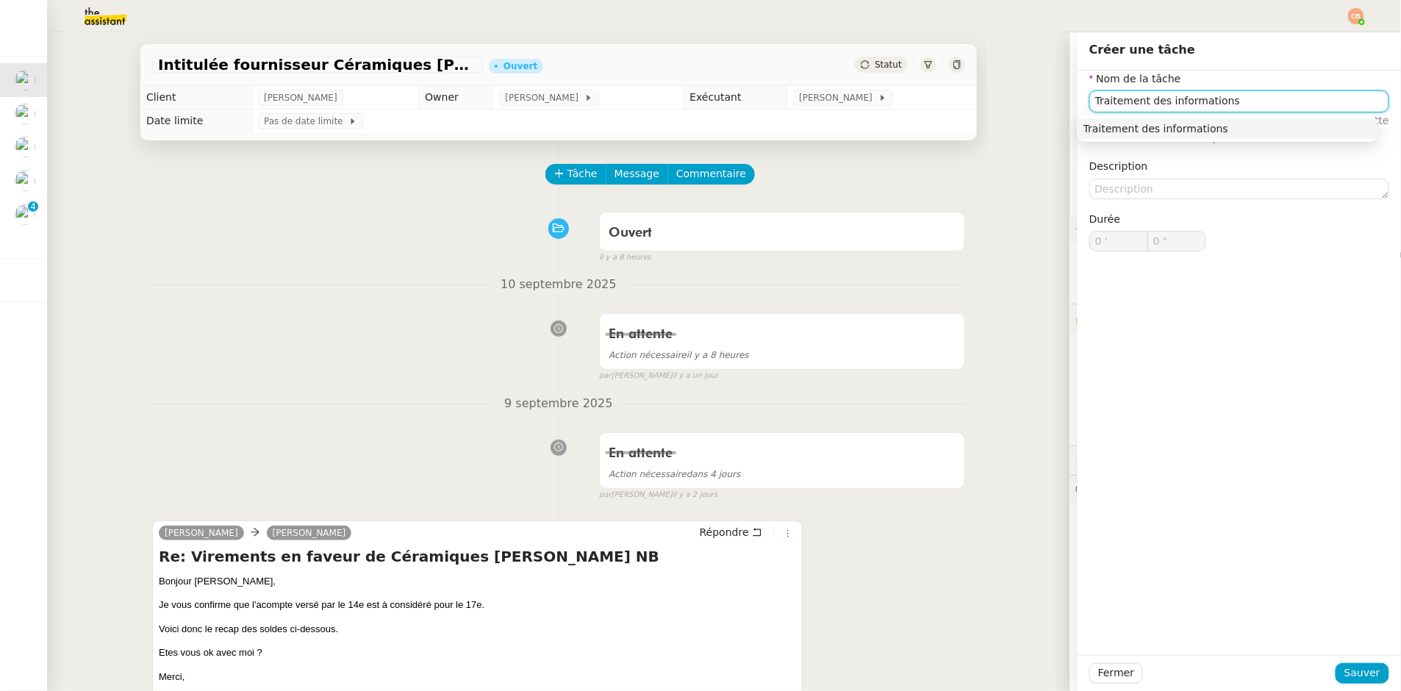
click at [1217, 132] on div "Traitement des informations" at bounding box center [1228, 128] width 288 height 13
type input "Traitement des informations"
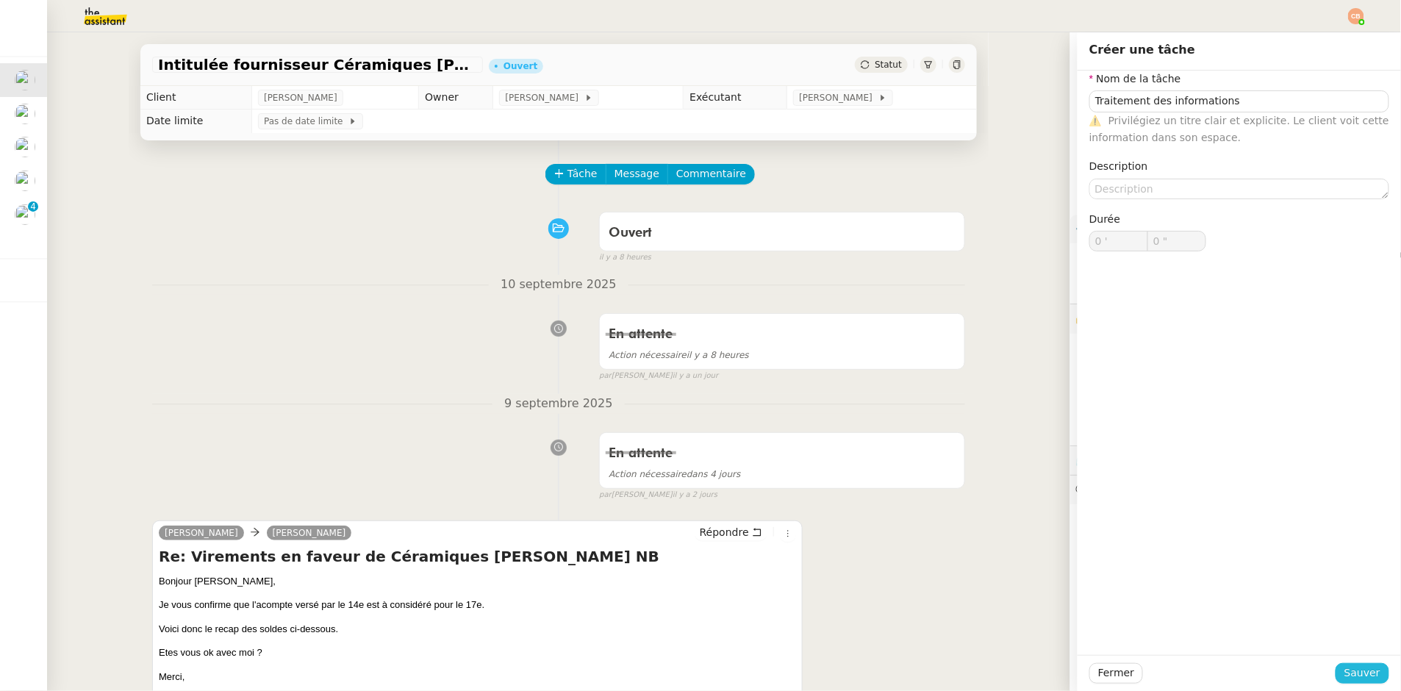
click at [1367, 674] on span "Sauver" at bounding box center [1363, 673] width 36 height 17
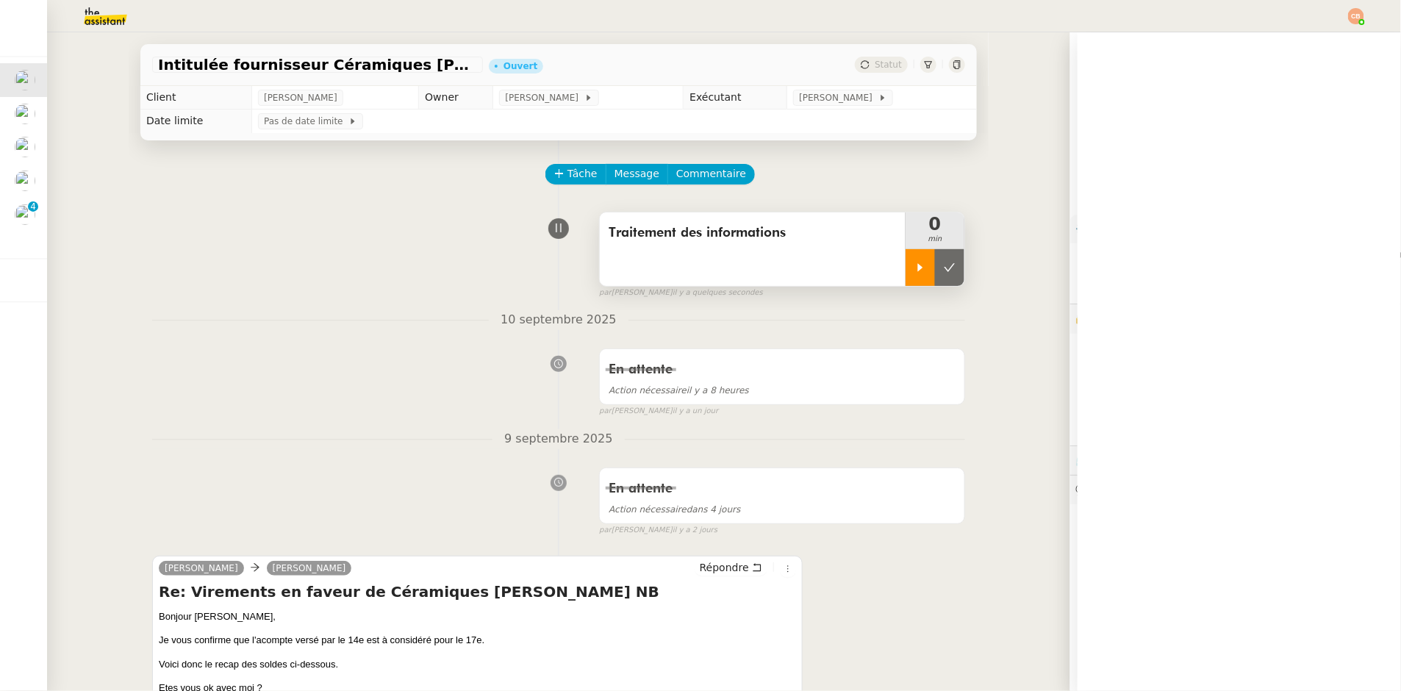
click at [915, 262] on icon at bounding box center [921, 268] width 12 height 12
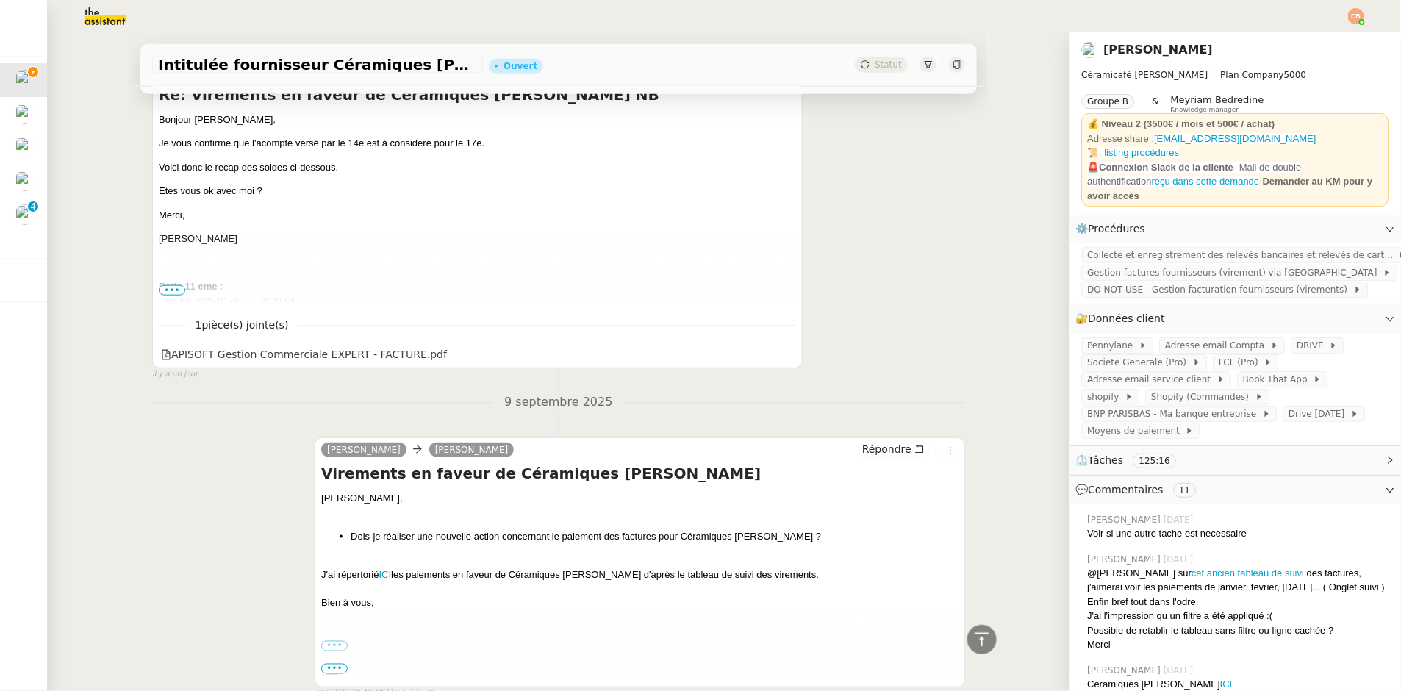
scroll to position [483, 0]
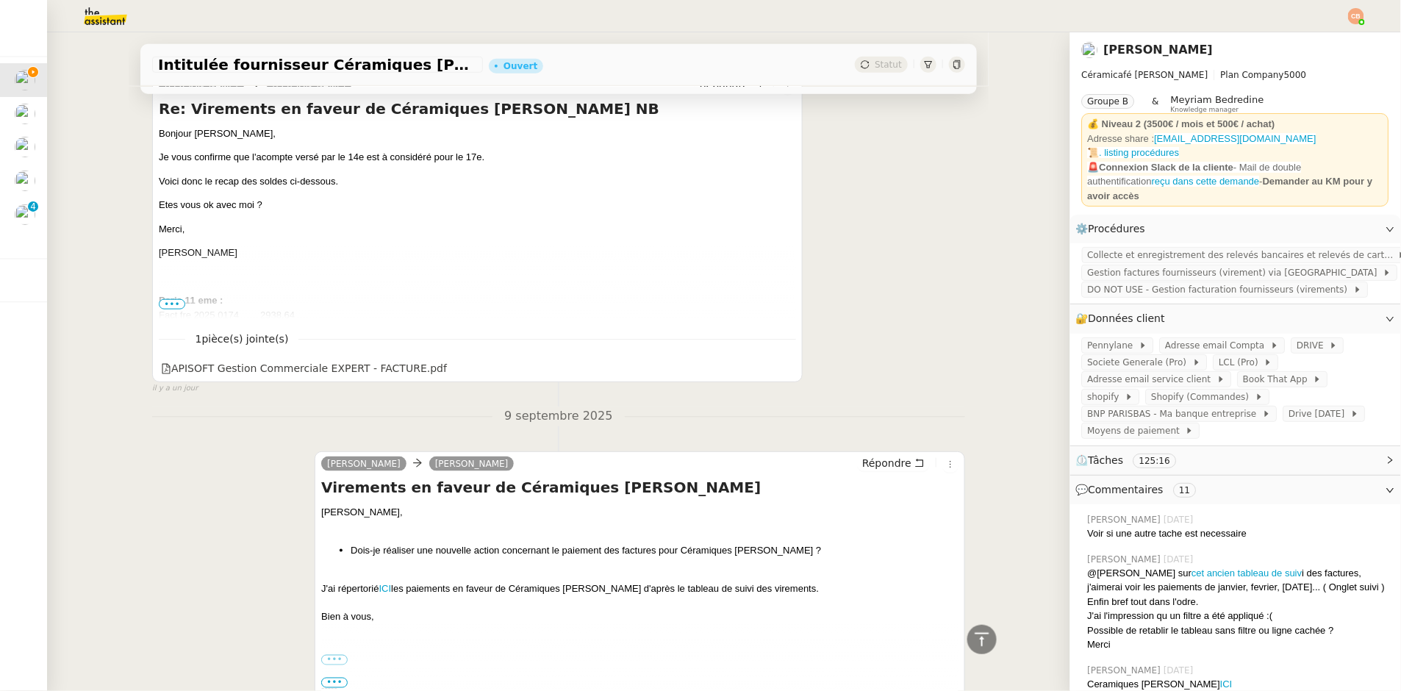
click at [169, 299] on span "•••" at bounding box center [172, 304] width 26 height 10
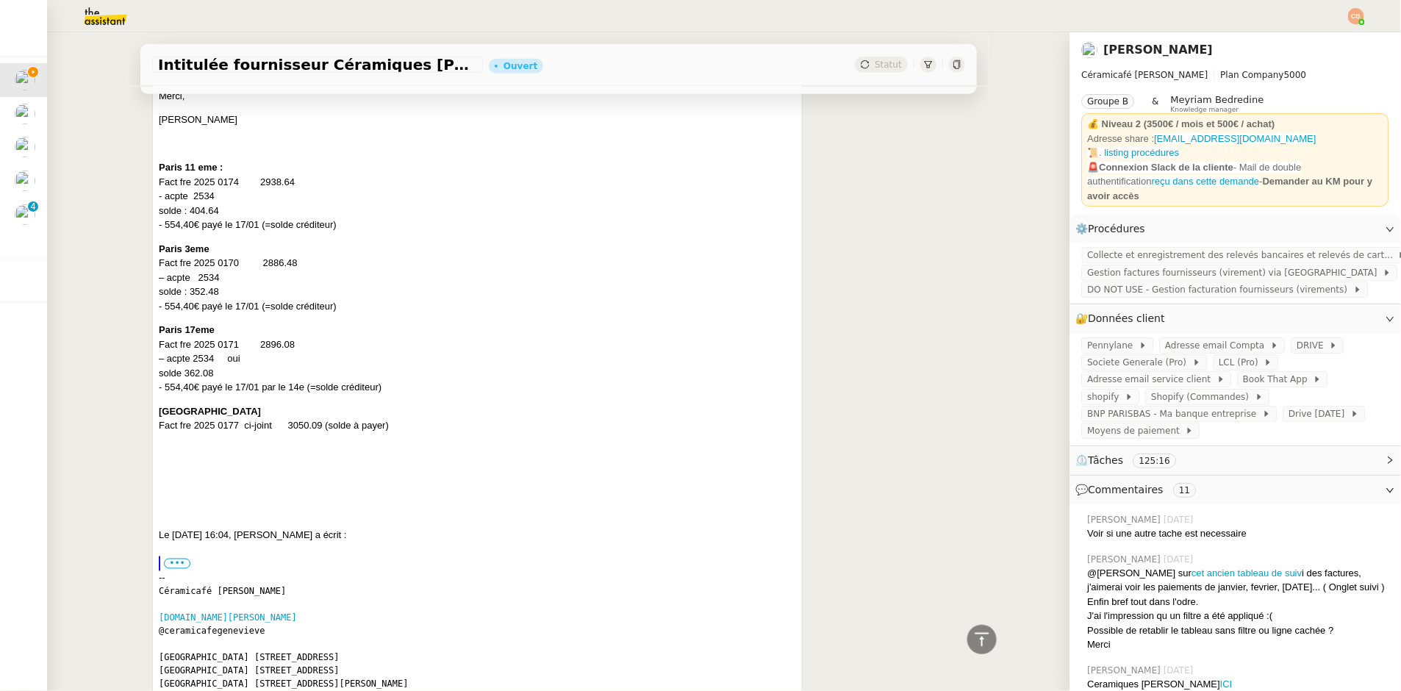
scroll to position [613, 0]
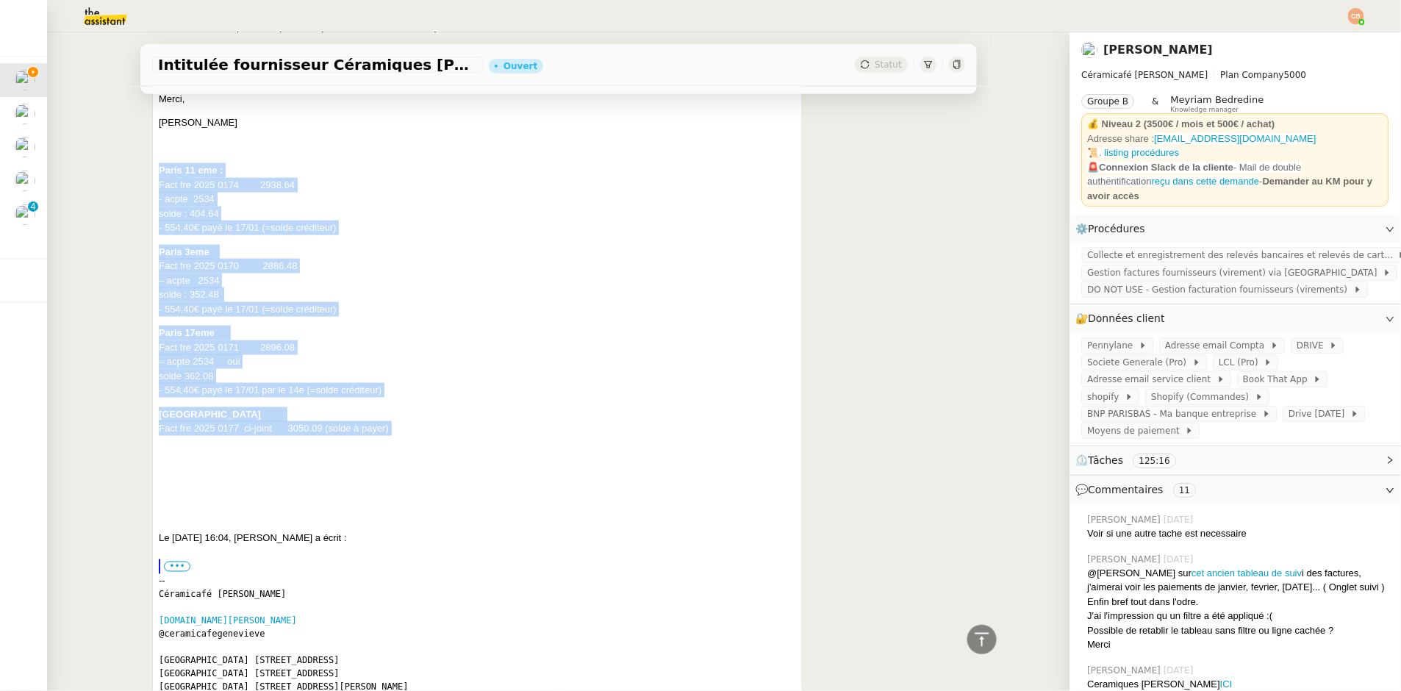
drag, startPoint x: 154, startPoint y: 172, endPoint x: 434, endPoint y: 443, distance: 390.4
click at [434, 443] on div "Bonjour CHarlie, Je vous confirme que l'acompte versé par le 14e est à considér…" at bounding box center [477, 352] width 637 height 712
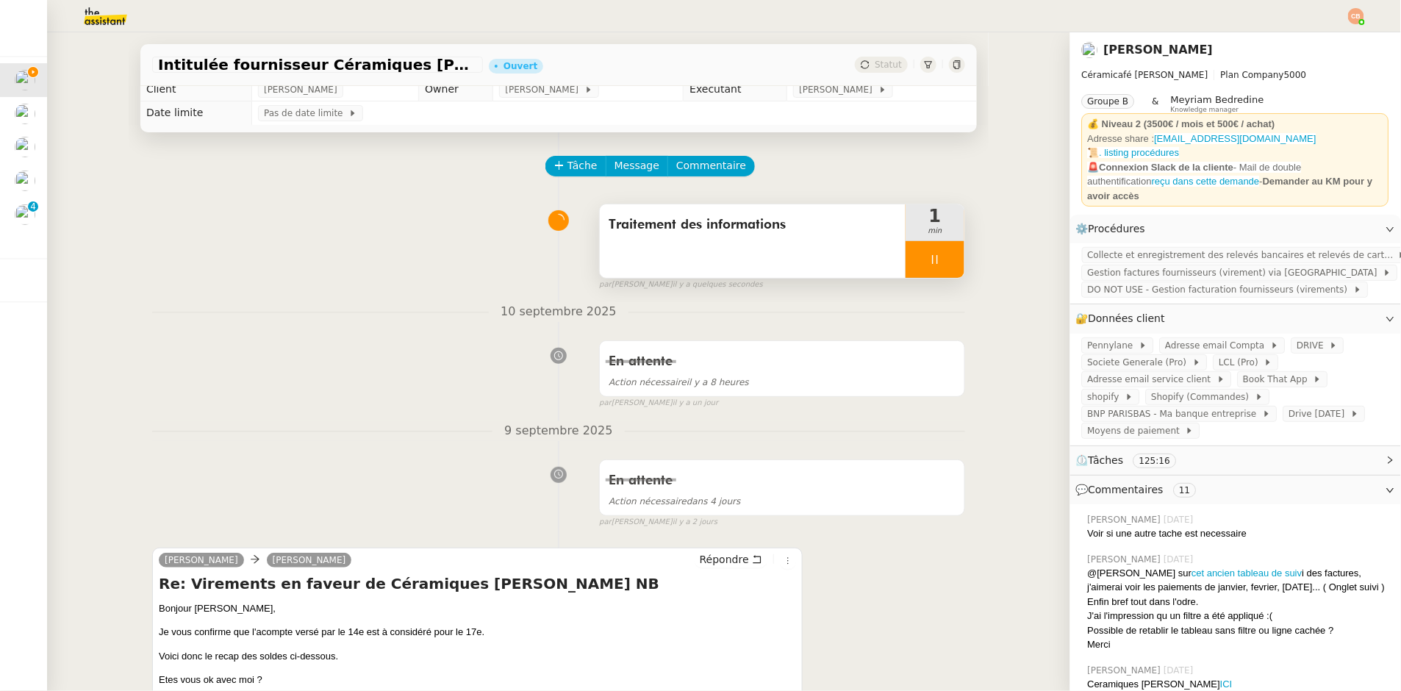
scroll to position [0, 0]
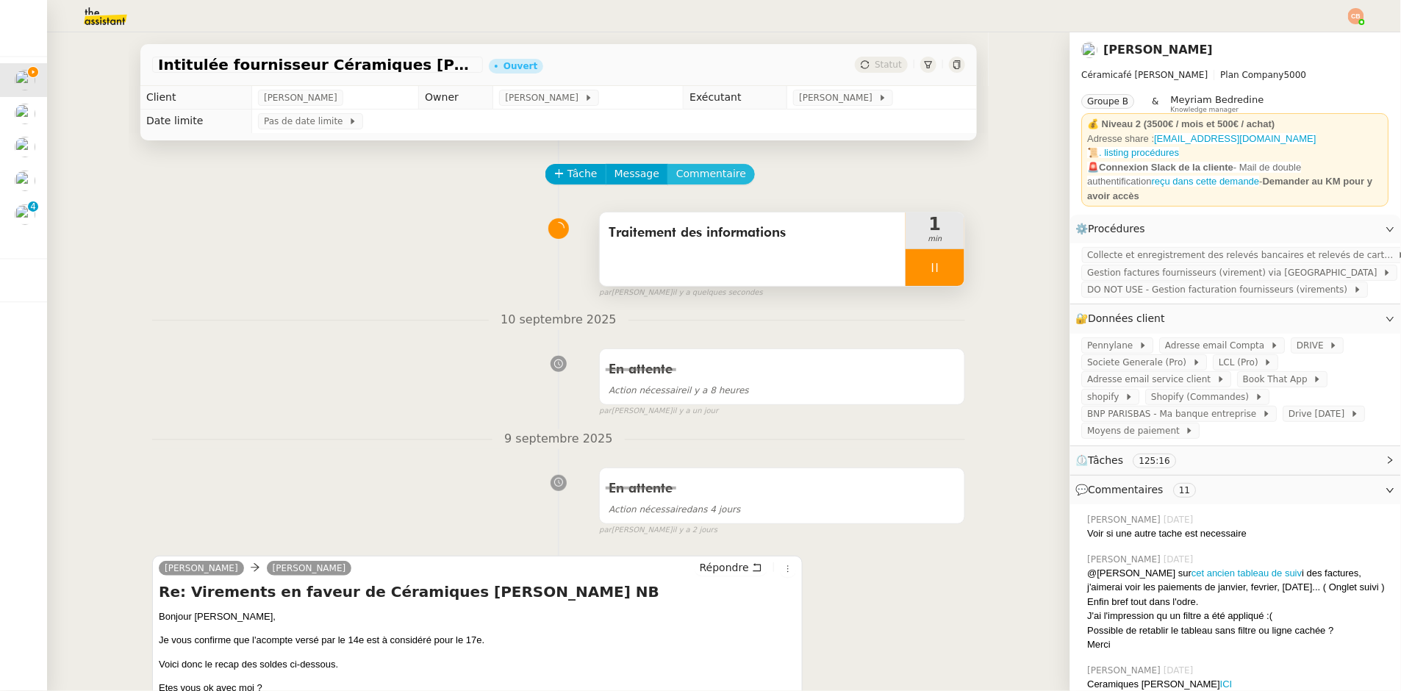
click at [707, 174] on span "Commentaire" at bounding box center [711, 173] width 70 height 17
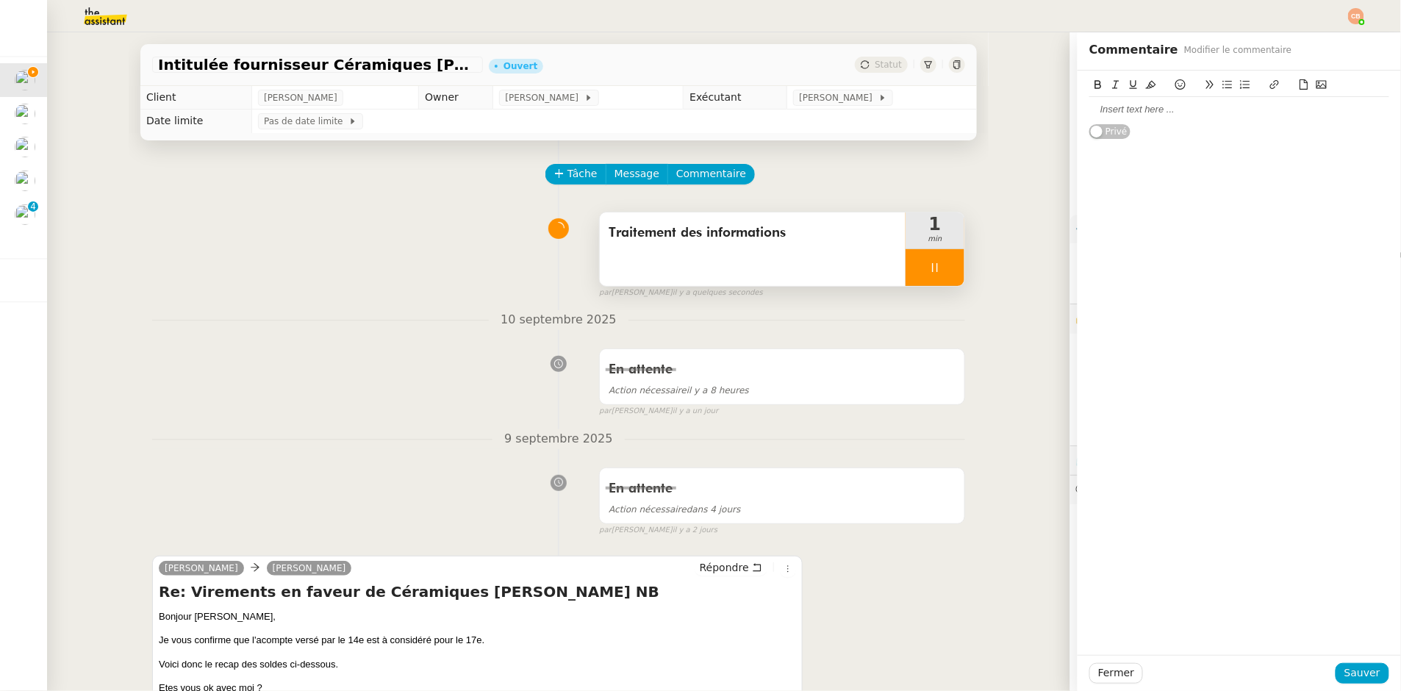
click at [1097, 108] on div at bounding box center [1239, 109] width 300 height 13
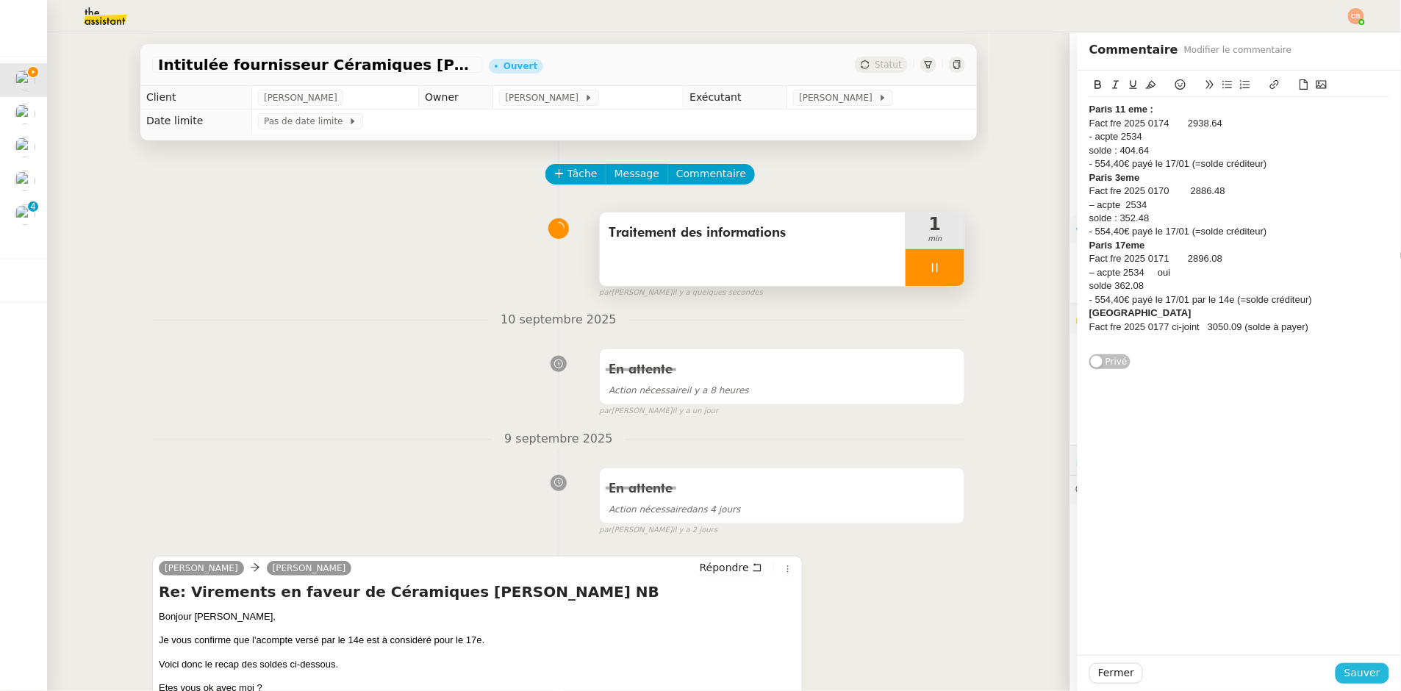
click at [1356, 667] on span "Sauver" at bounding box center [1363, 673] width 36 height 17
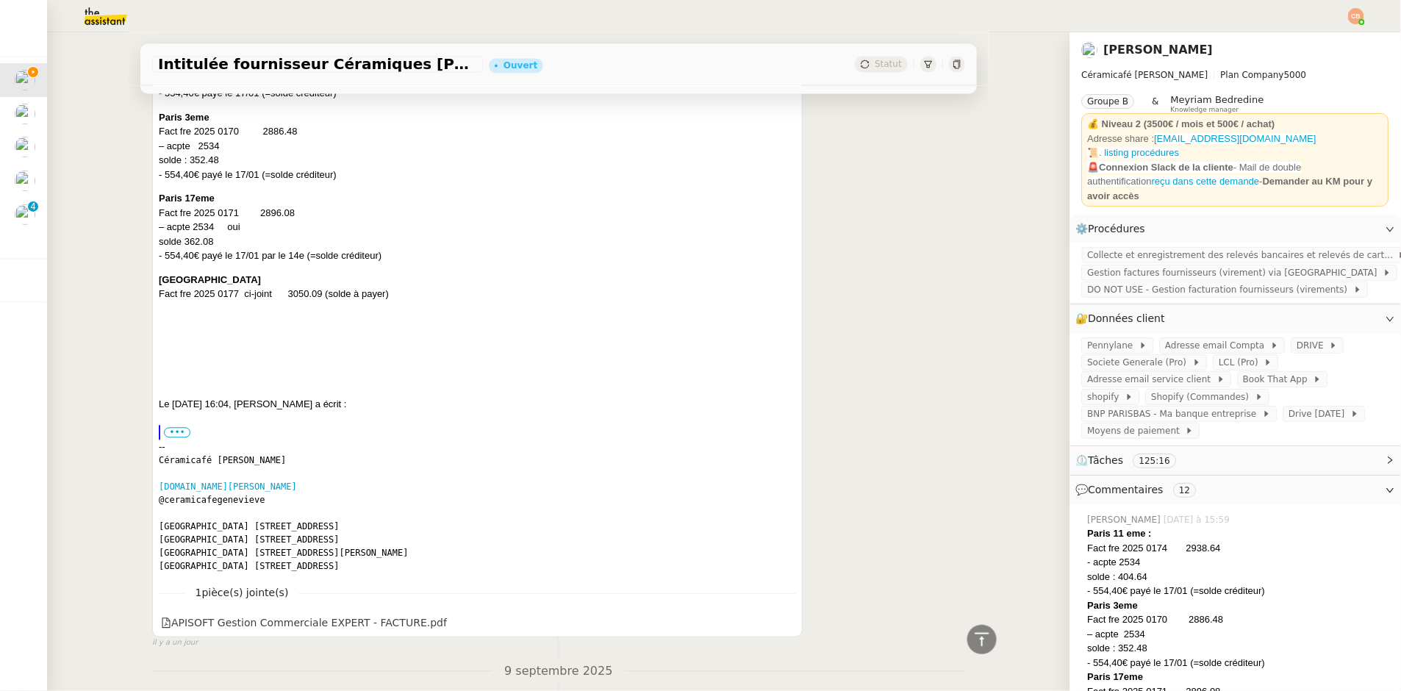
scroll to position [1226, 0]
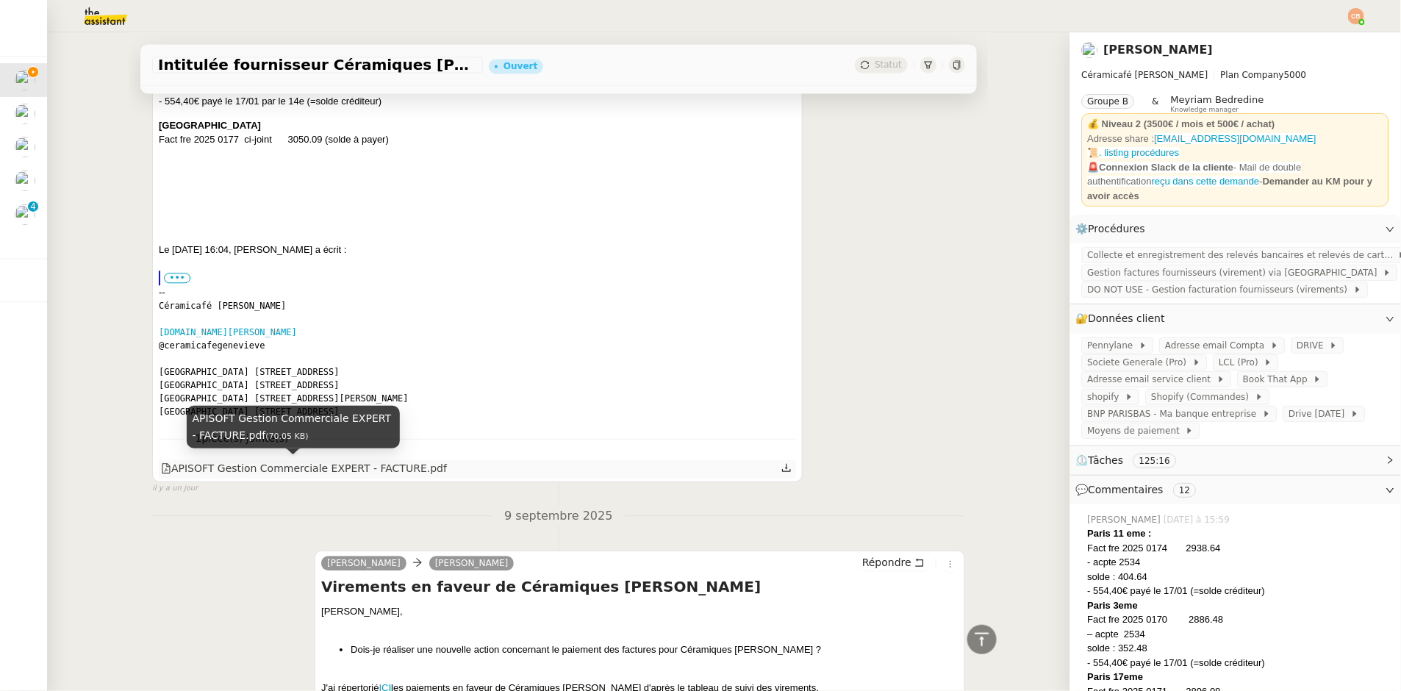
click at [342, 465] on div "APISOFT Gestion Commerciale EXPERT - FACTURE.pdf" at bounding box center [304, 468] width 286 height 17
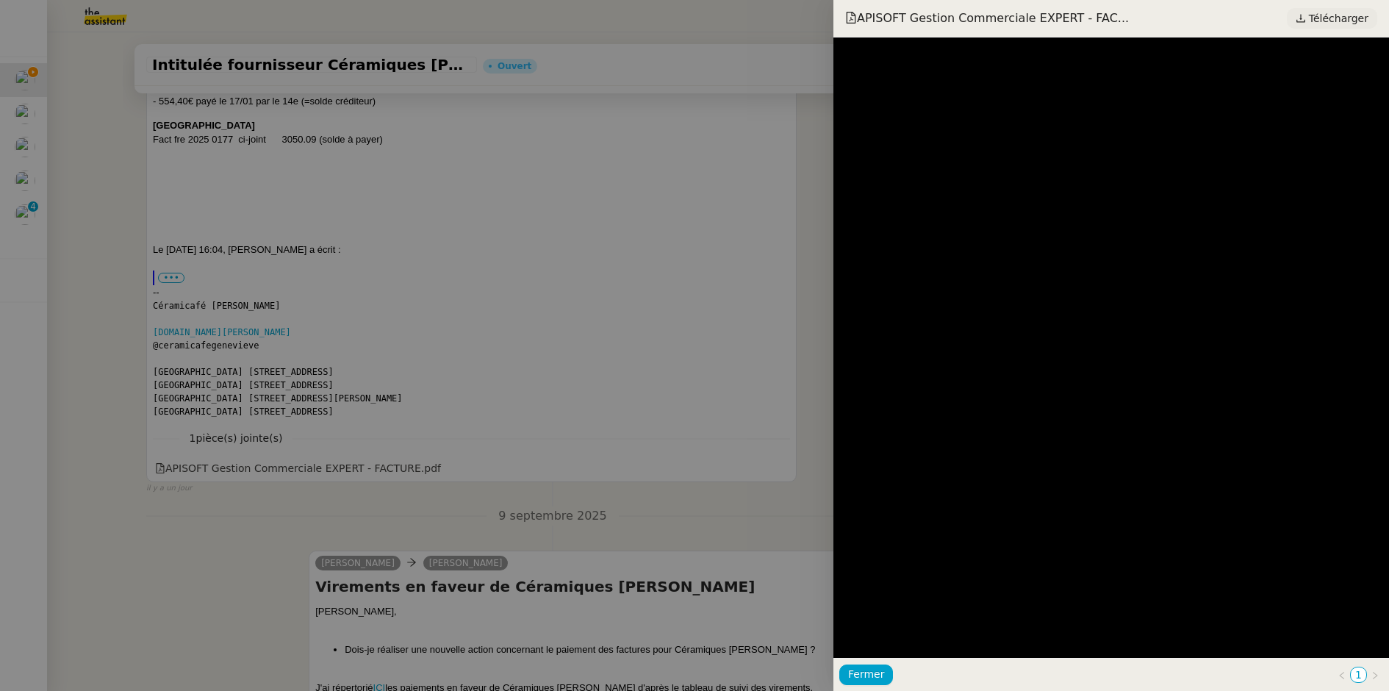
click at [1320, 17] on span "Télécharger" at bounding box center [1339, 18] width 60 height 19
click at [246, 304] on div at bounding box center [694, 345] width 1389 height 691
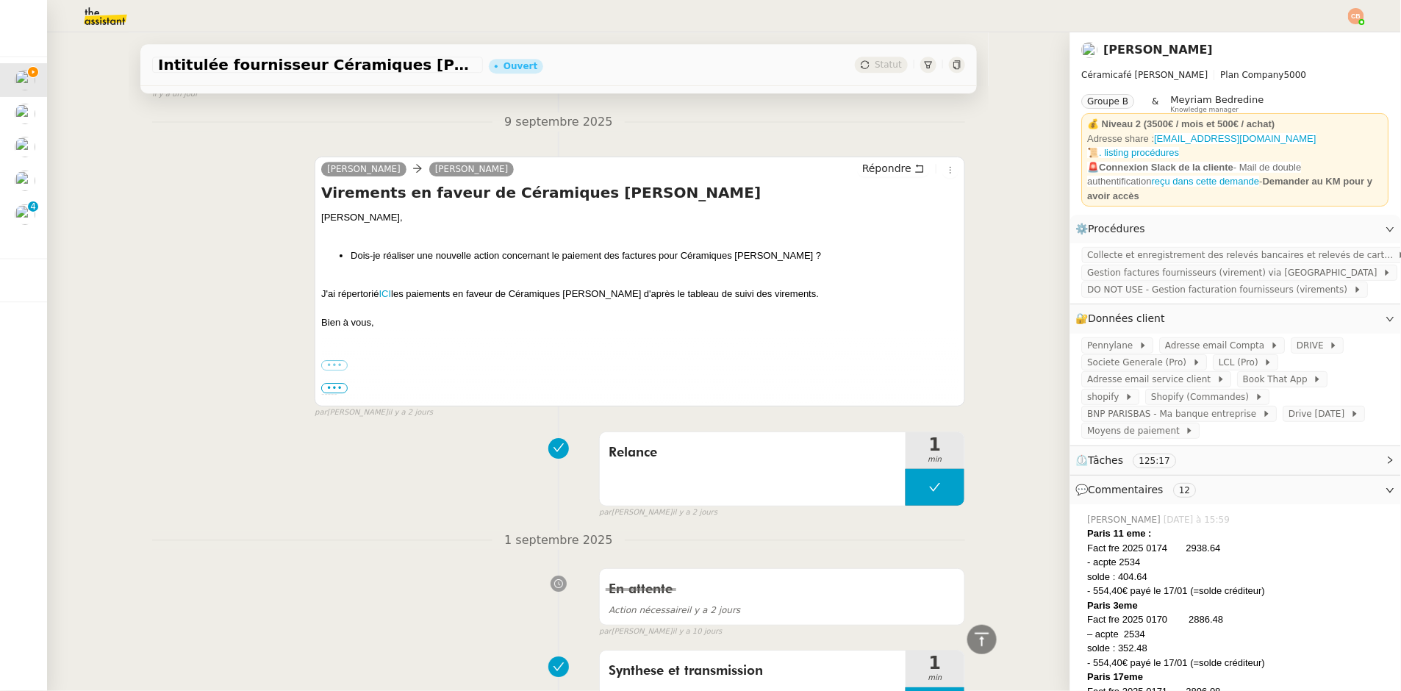
scroll to position [1679, 0]
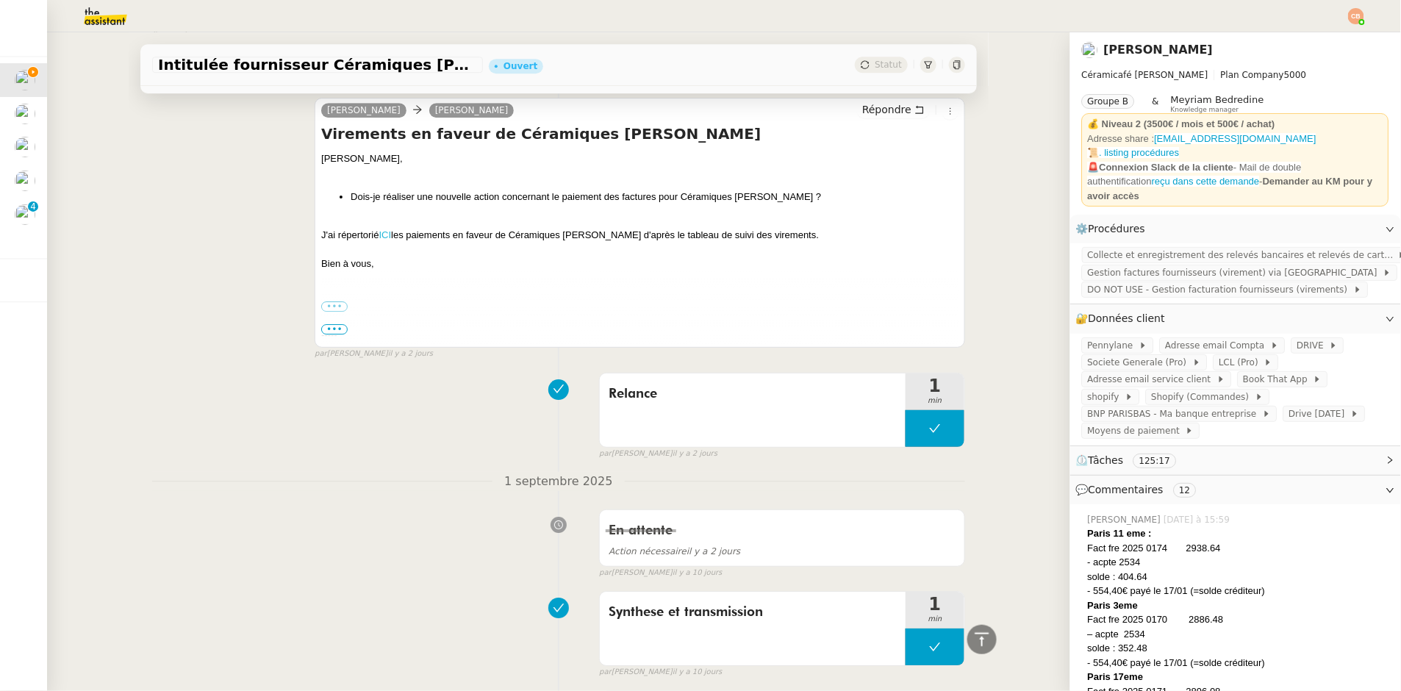
click at [379, 234] on link "ICI" at bounding box center [385, 234] width 12 height 11
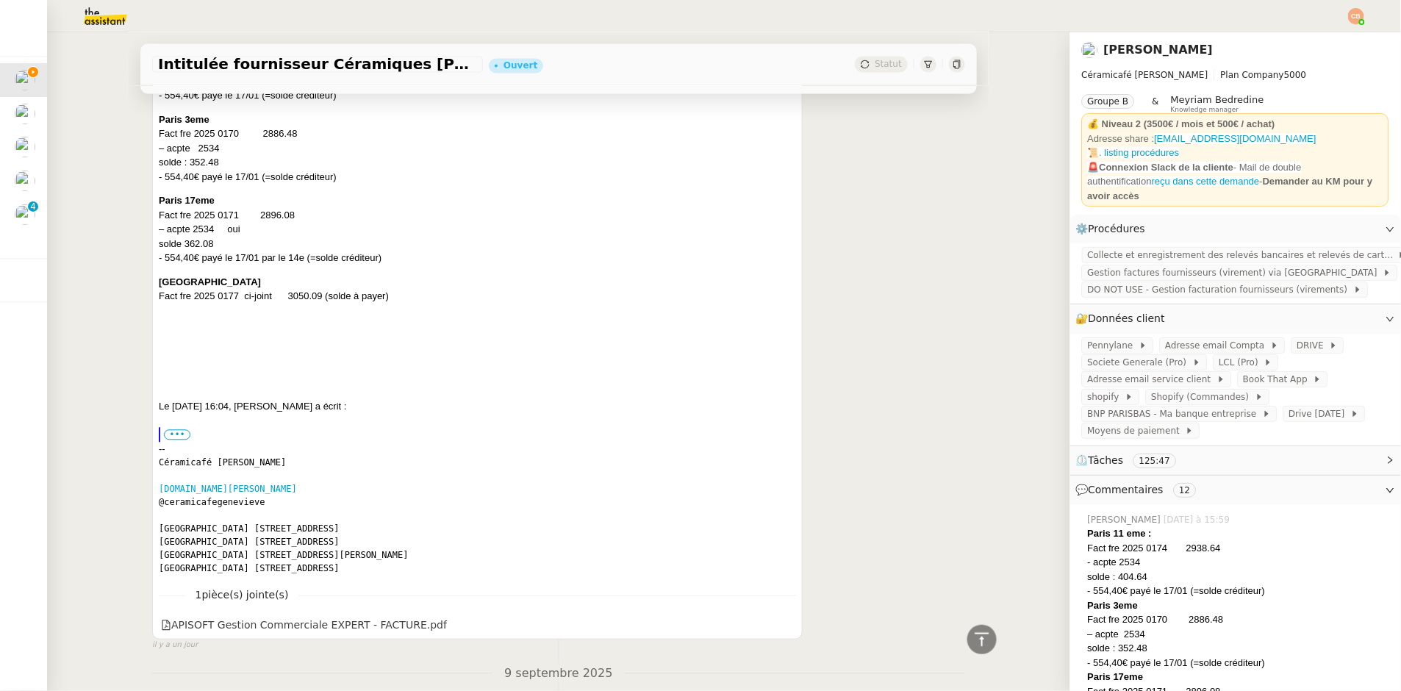
scroll to position [0, 0]
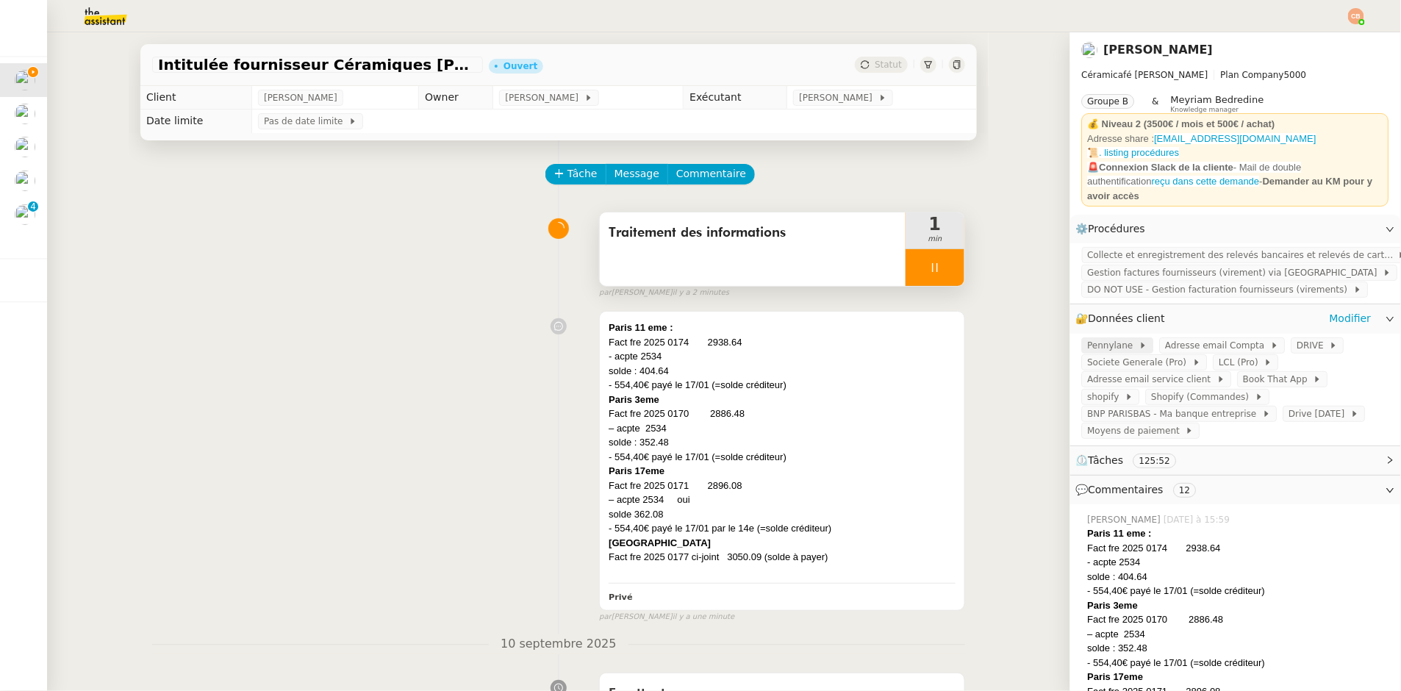
click at [1103, 347] on span "Pennylane" at bounding box center [1113, 345] width 51 height 15
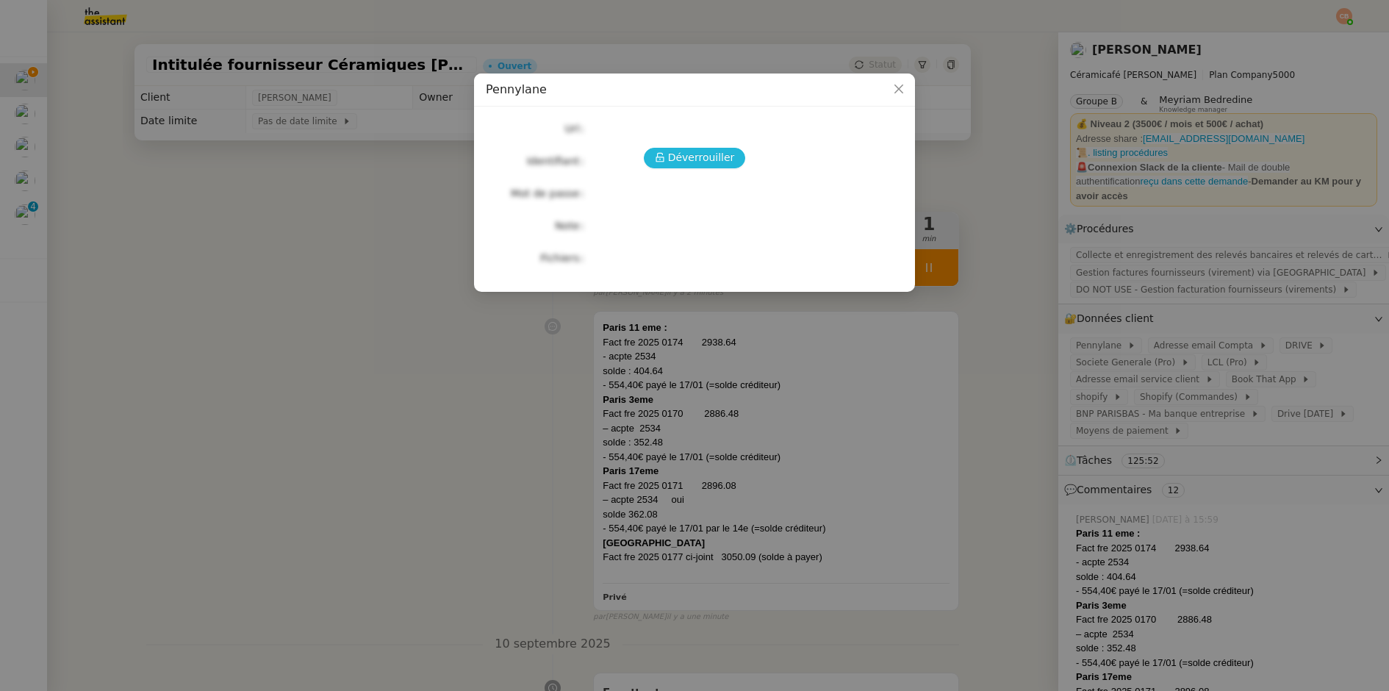
click at [712, 158] on span "Déverrouiller" at bounding box center [701, 157] width 67 height 17
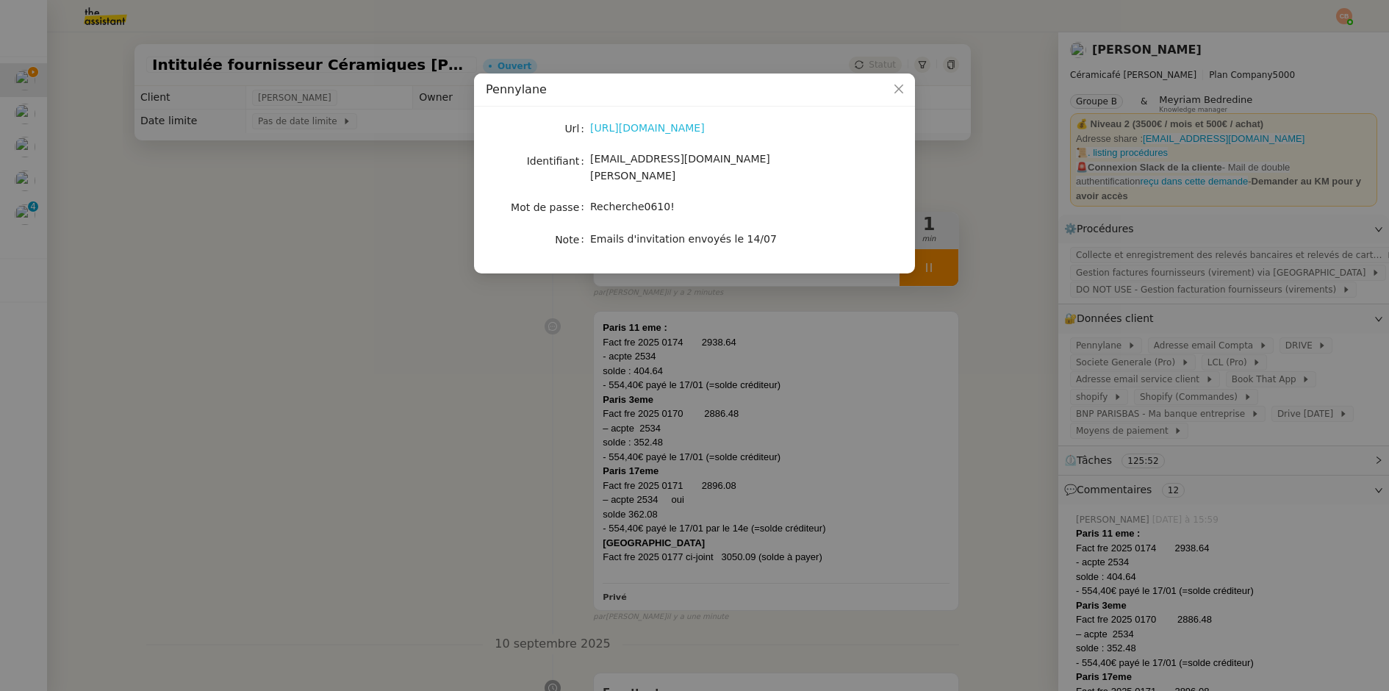
click at [679, 131] on link "[URL][DOMAIN_NAME]" at bounding box center [647, 128] width 115 height 12
click at [306, 253] on nz-modal-container "Pennylane Url [URL][DOMAIN_NAME] Identifiant [EMAIL_ADDRESS][DOMAIN_NAME][PERSO…" at bounding box center [694, 345] width 1389 height 691
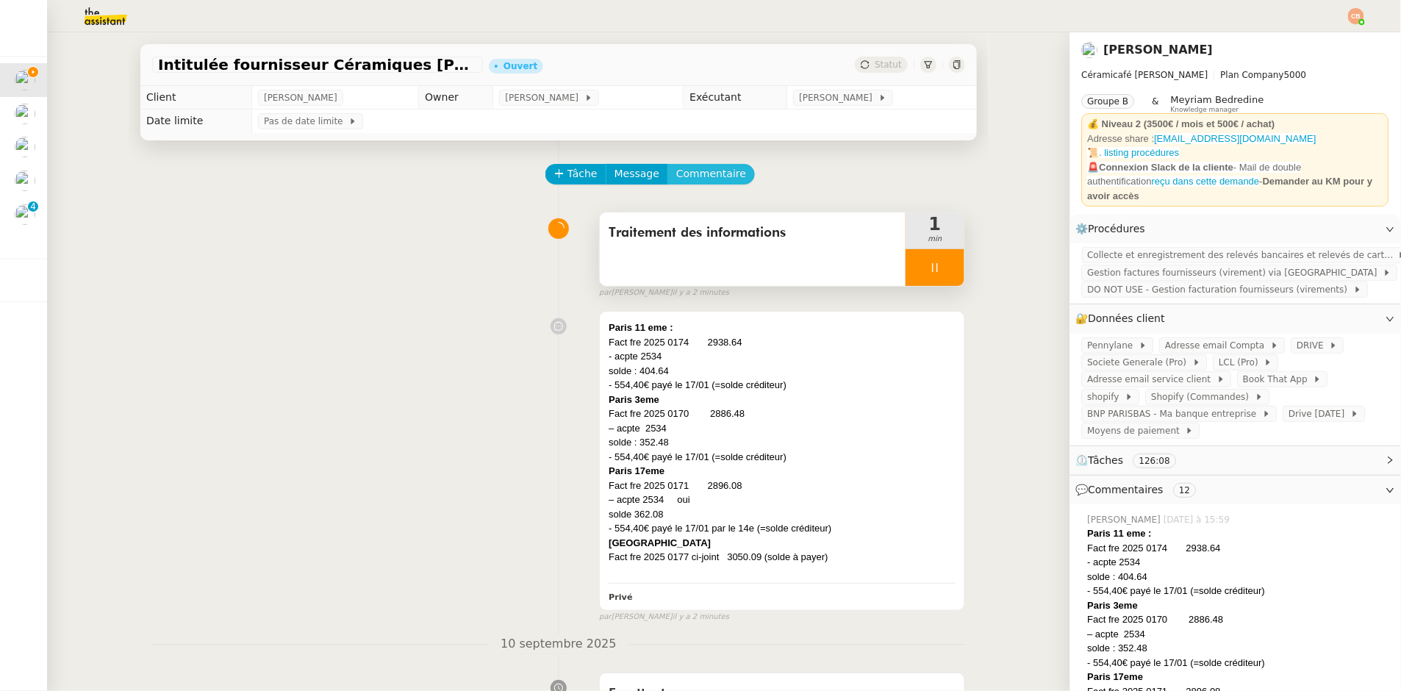
click at [688, 168] on span "Commentaire" at bounding box center [711, 173] width 70 height 17
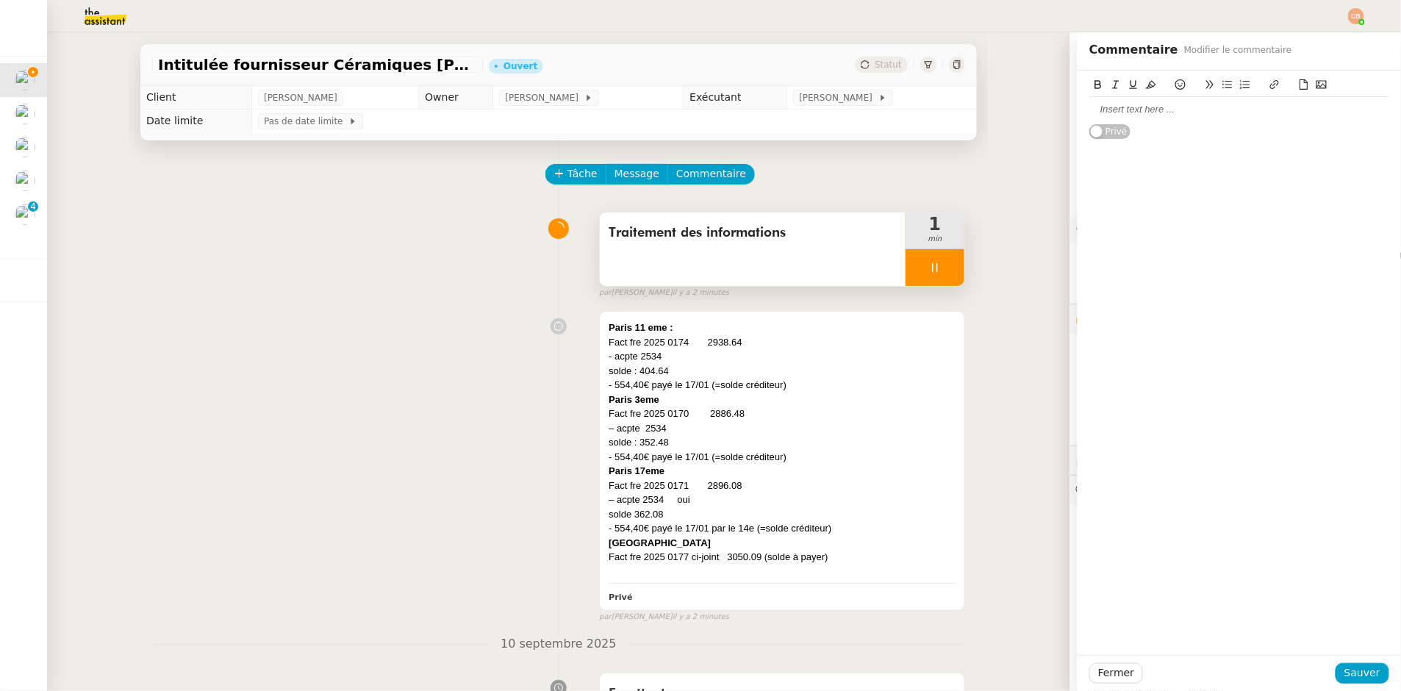
click at [1089, 114] on div at bounding box center [1239, 109] width 300 height 13
click at [1282, 79] on div at bounding box center [1239, 86] width 300 height 21
click at [1299, 79] on icon at bounding box center [1304, 84] width 10 height 10
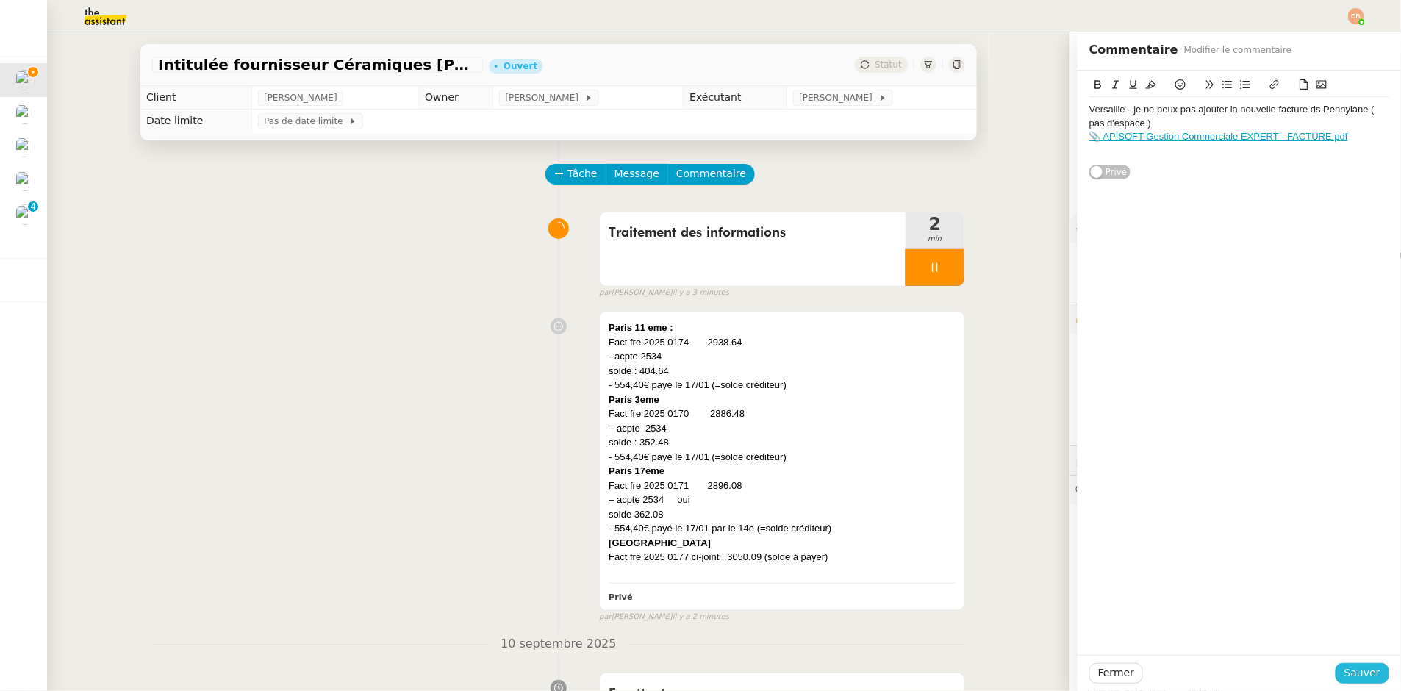
click at [1345, 670] on span "Sauver" at bounding box center [1363, 673] width 36 height 17
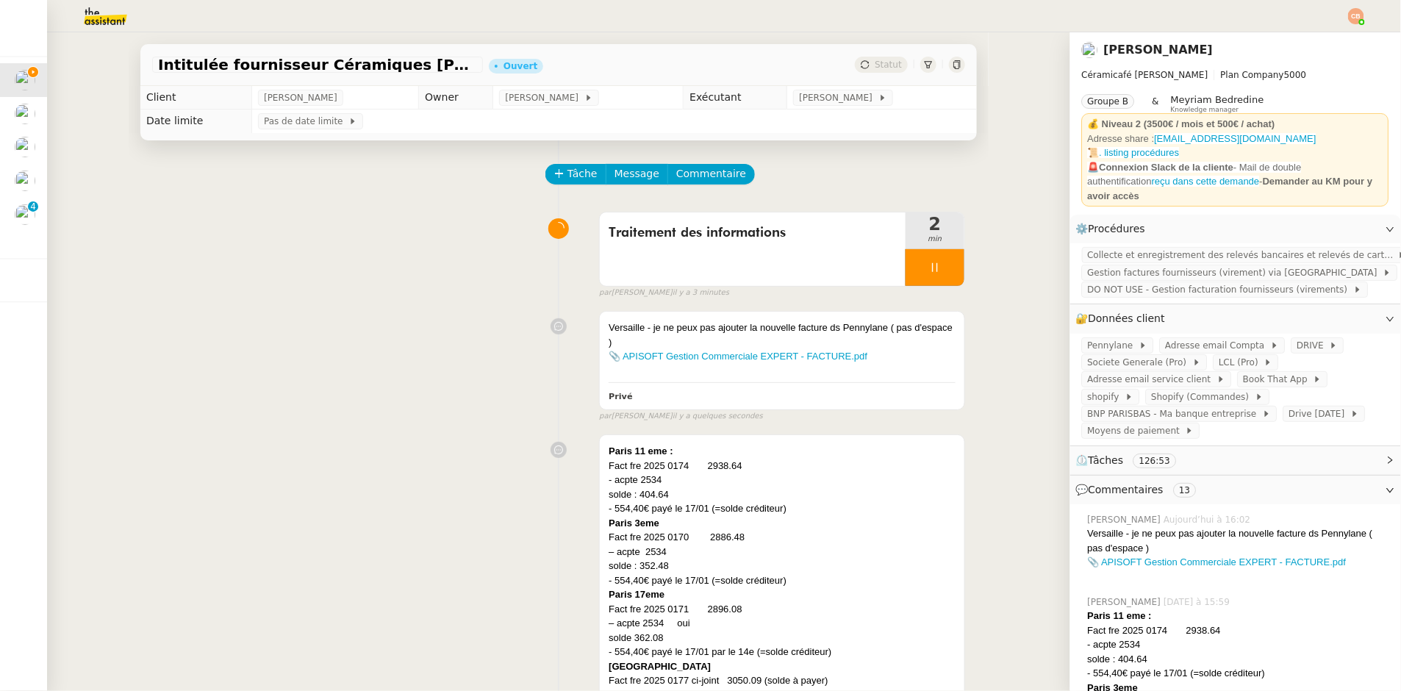
click at [296, 216] on div "Traitement des informations 2 min false par [PERSON_NAME] il y a 3 minutes" at bounding box center [558, 252] width 813 height 94
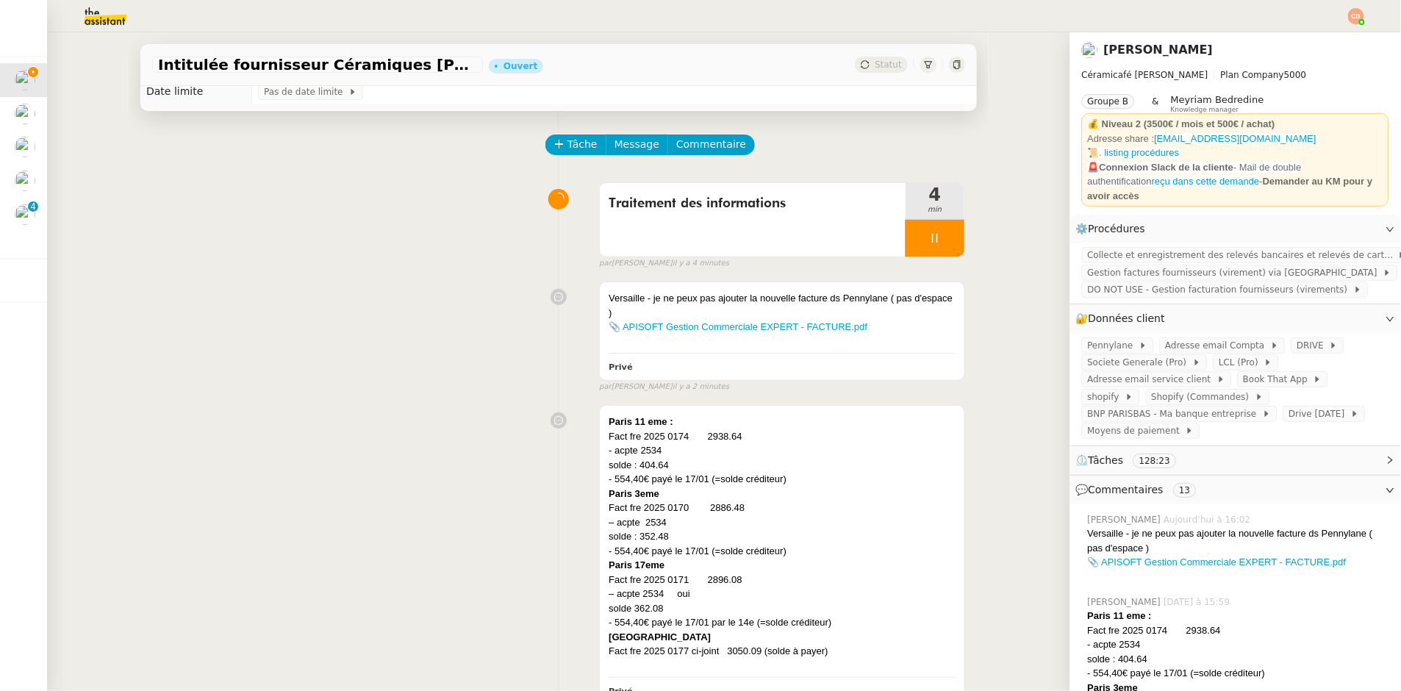
scroll to position [113, 0]
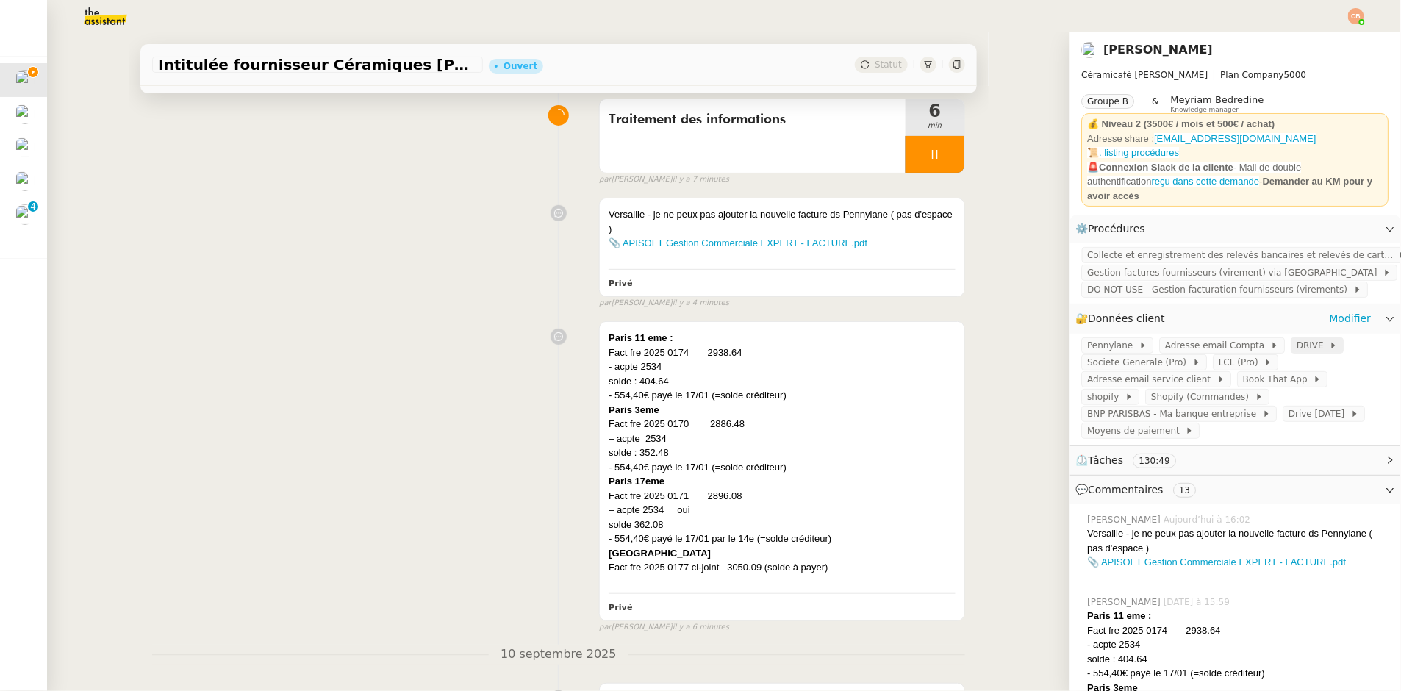
click at [1298, 343] on span "DRIVE" at bounding box center [1314, 345] width 33 height 15
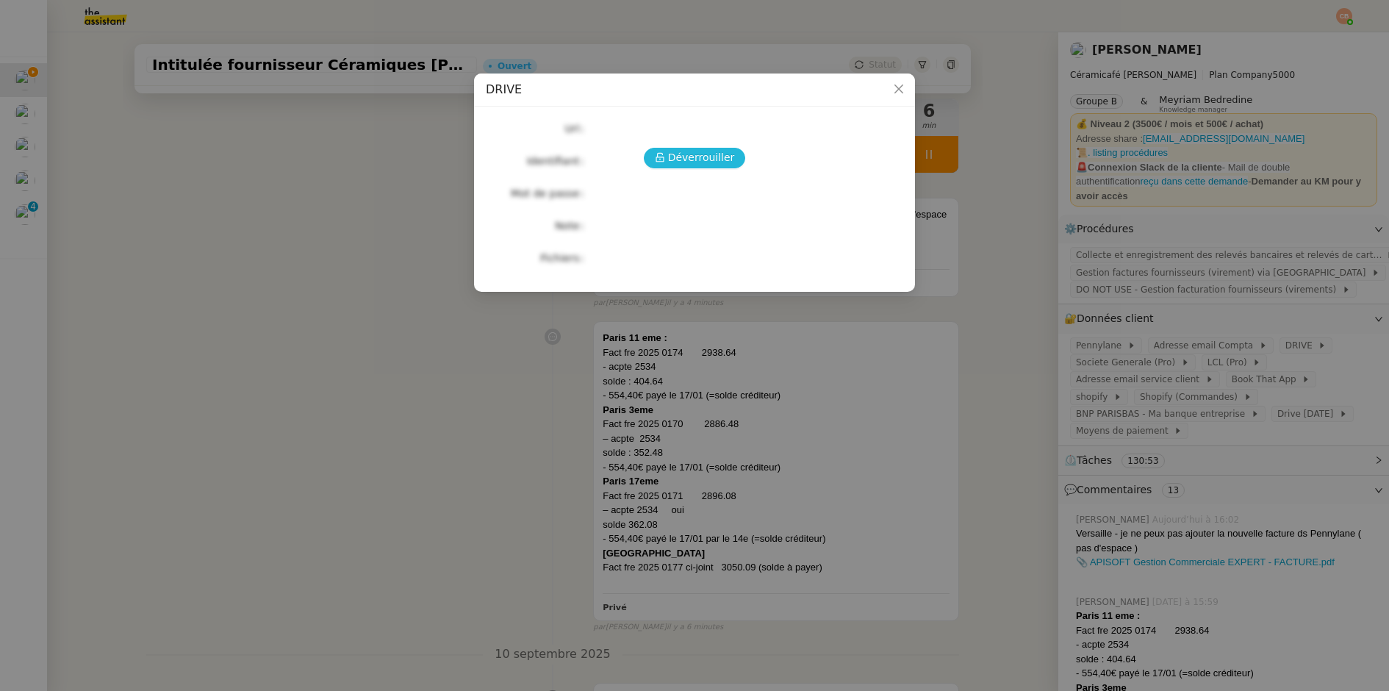
click at [708, 157] on span "Déverrouiller" at bounding box center [701, 157] width 67 height 17
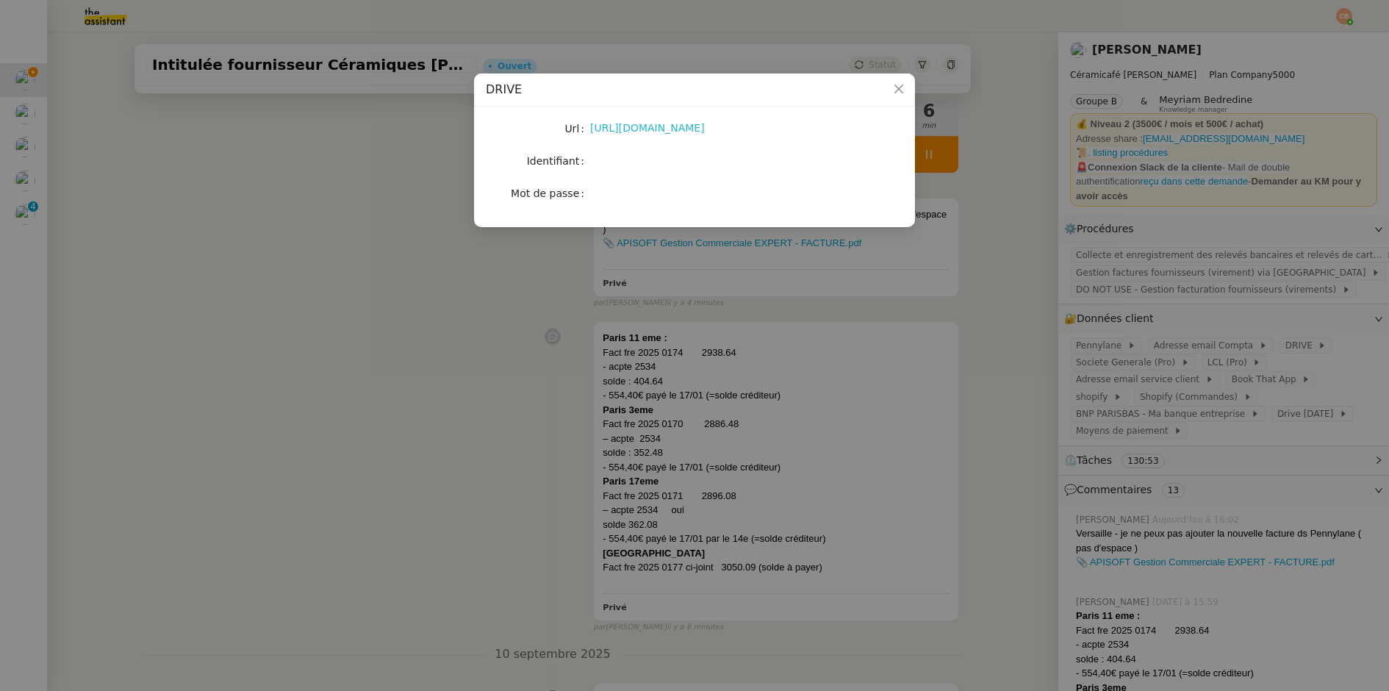
click at [692, 129] on link "[URL][DOMAIN_NAME]" at bounding box center [647, 128] width 115 height 12
click at [536, 461] on nz-modal-container "DRIVE Url [URL][DOMAIN_NAME] Identifiant Mot de passe" at bounding box center [694, 345] width 1389 height 691
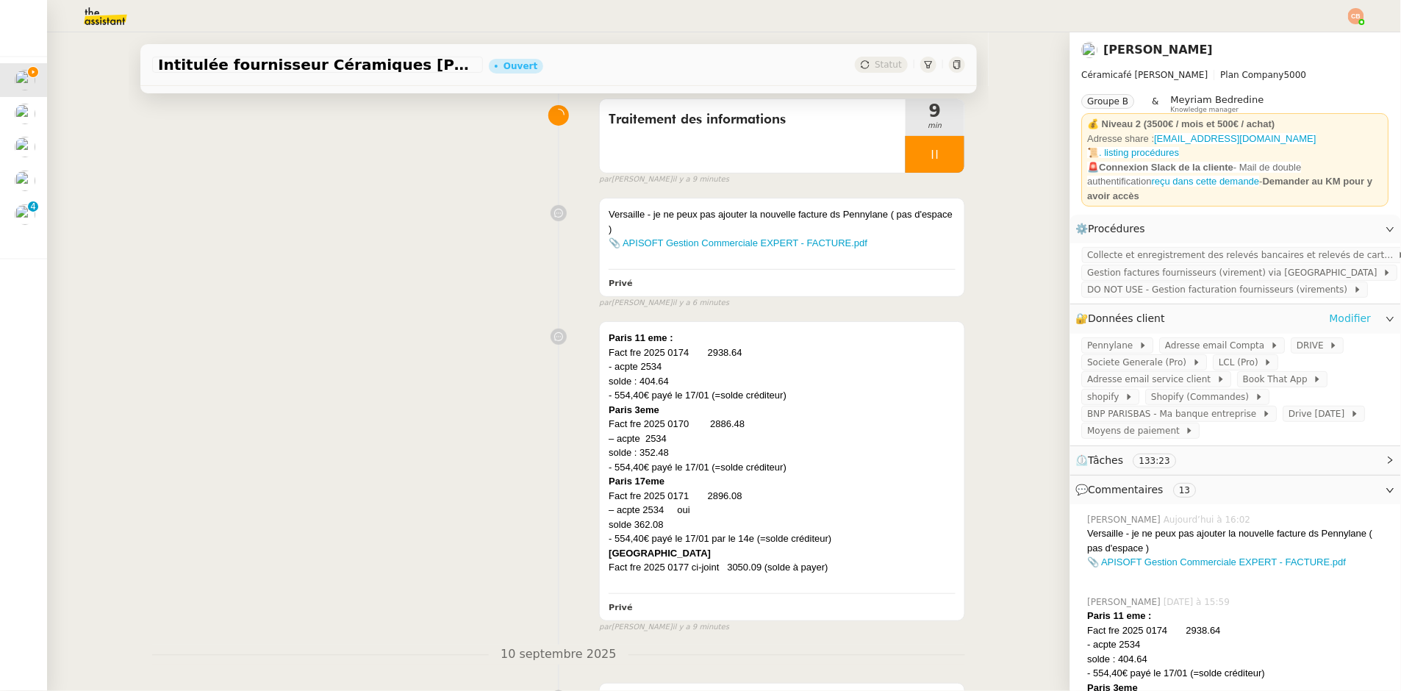
click at [1331, 317] on link "Modifier" at bounding box center [1351, 318] width 42 height 17
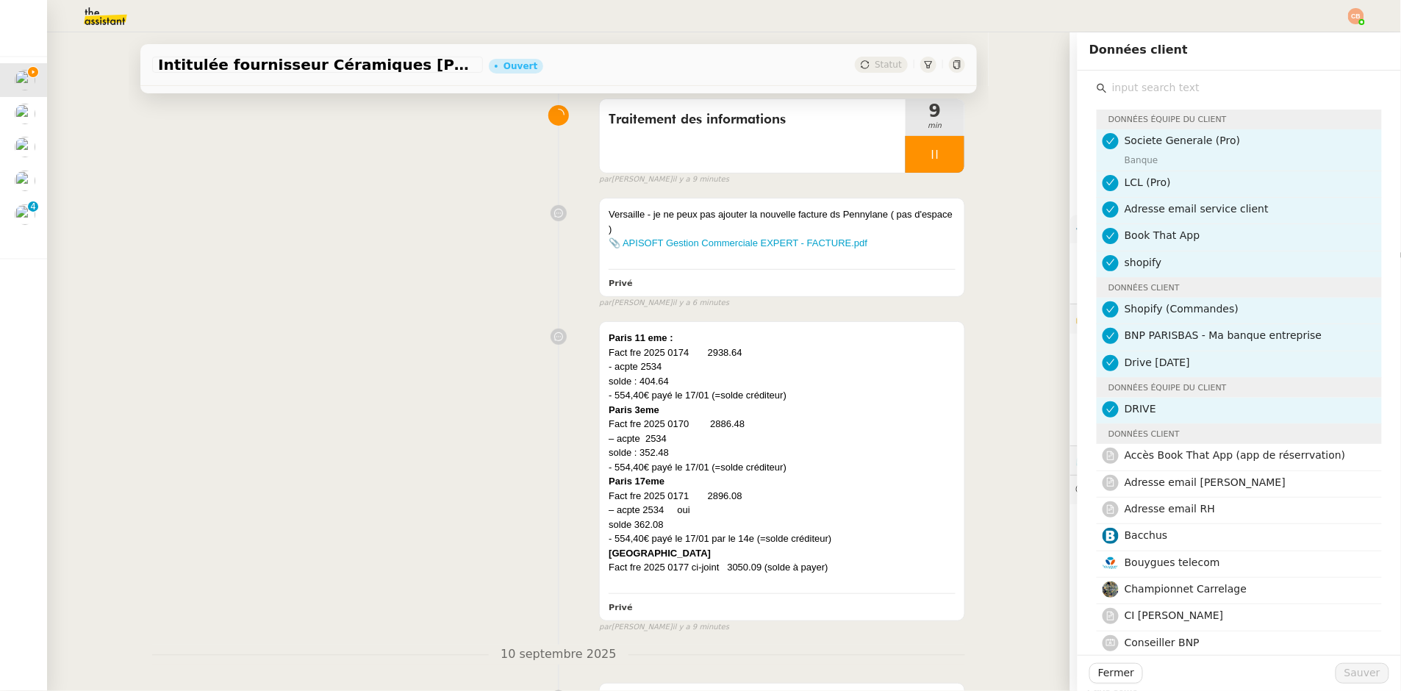
click at [1114, 92] on input "text" at bounding box center [1244, 88] width 275 height 20
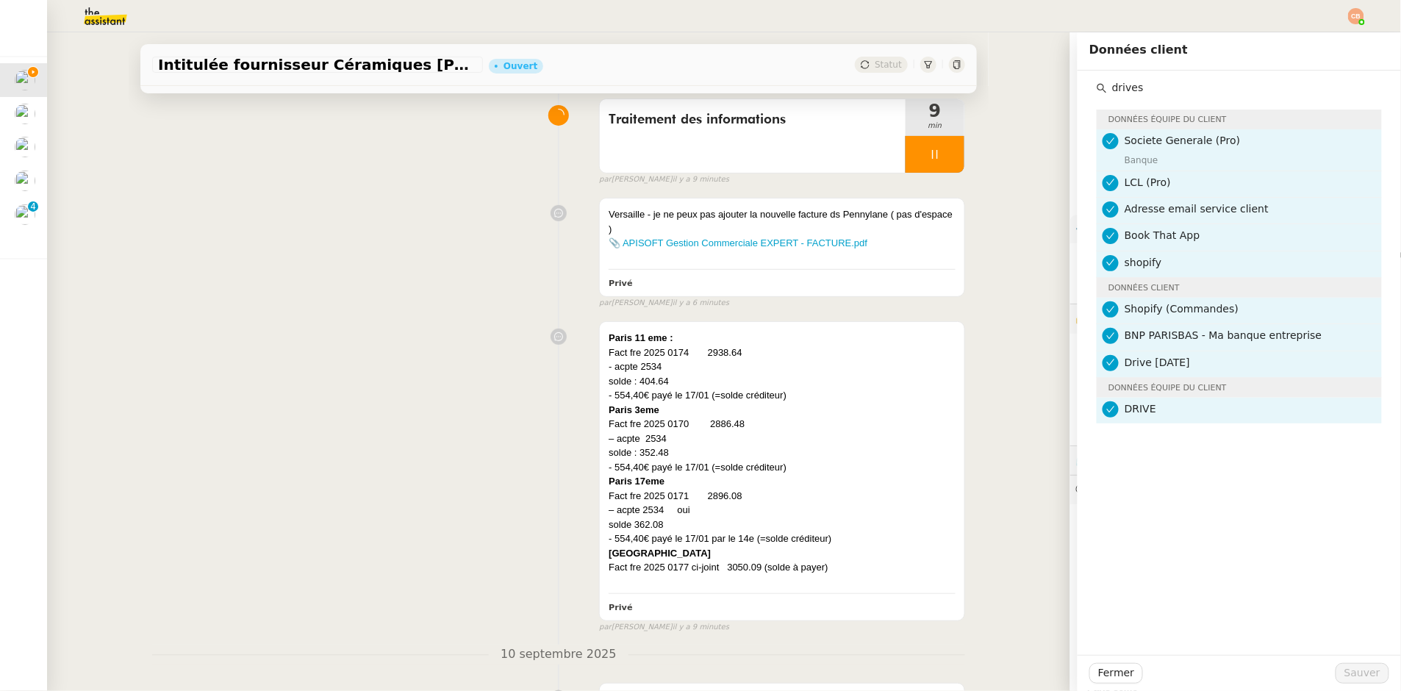
type input "drives"
click at [1163, 361] on span "Drive [DATE]" at bounding box center [1157, 363] width 65 height 12
click at [1345, 668] on span "Sauver" at bounding box center [1363, 673] width 36 height 17
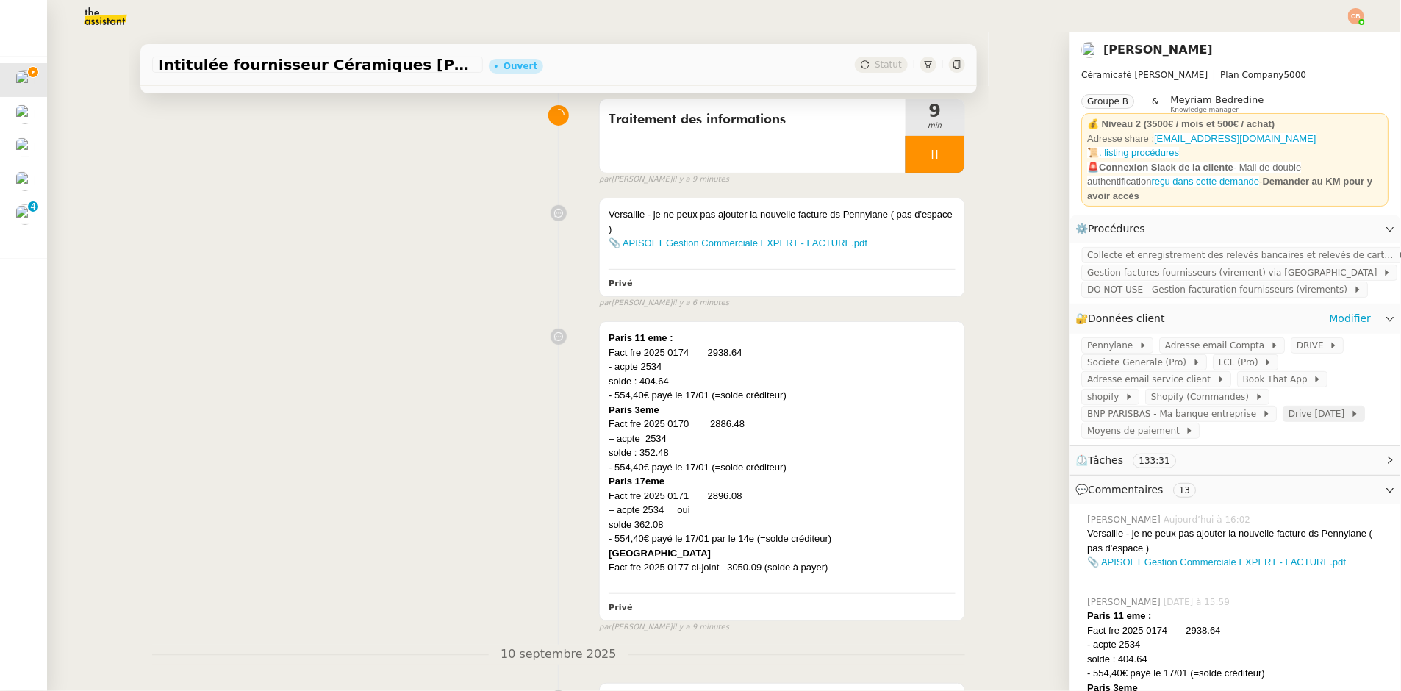
click at [1289, 421] on span "Drive [DATE]" at bounding box center [1320, 414] width 62 height 15
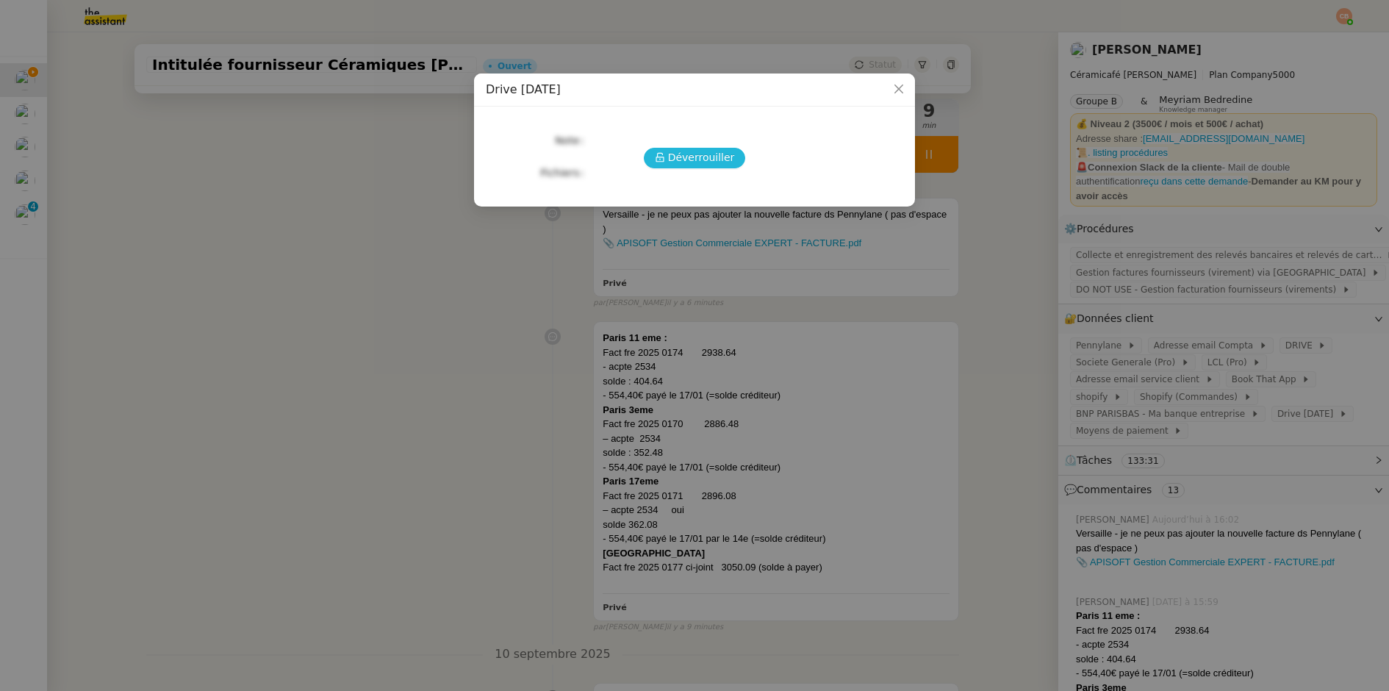
click at [695, 162] on span "Déverrouiller" at bounding box center [701, 157] width 67 height 17
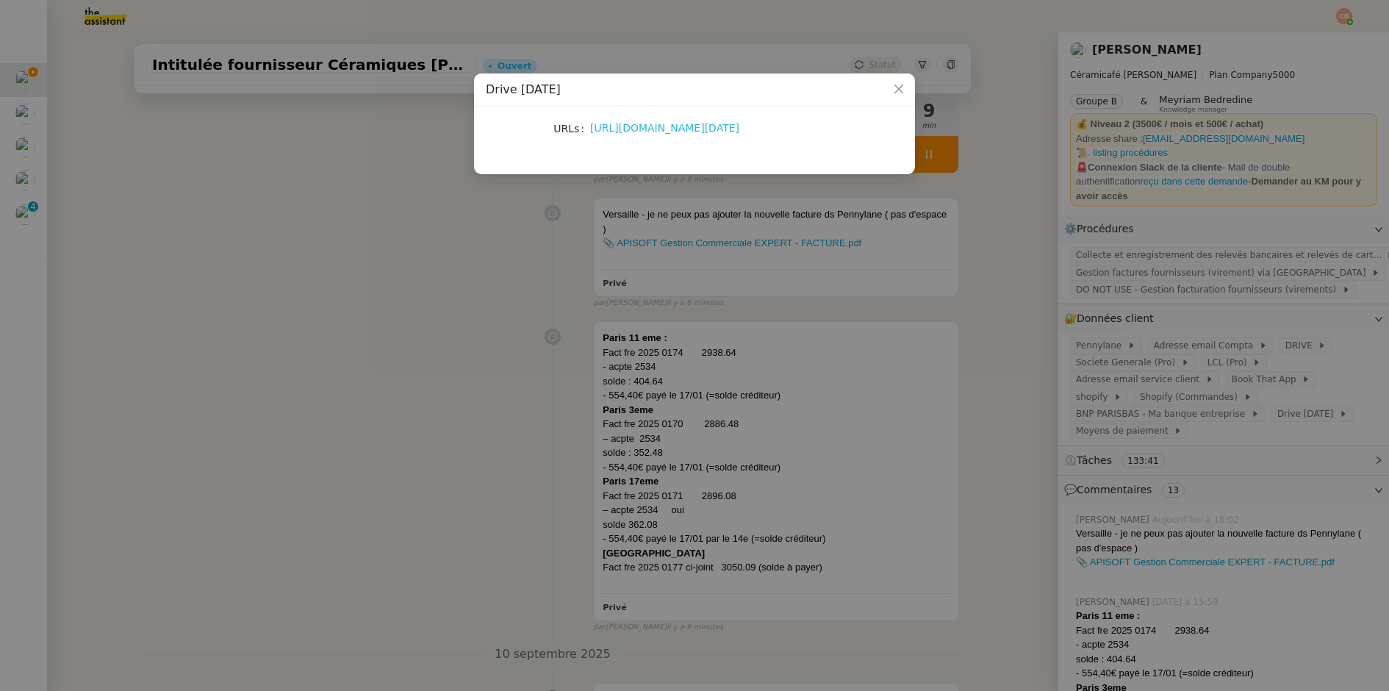
click at [643, 130] on link "[URL][DOMAIN_NAME][DATE]" at bounding box center [664, 128] width 149 height 12
click at [293, 362] on nz-modal-container "Drive [DATE] URLs [URL][DOMAIN_NAME][DATE]" at bounding box center [694, 345] width 1389 height 691
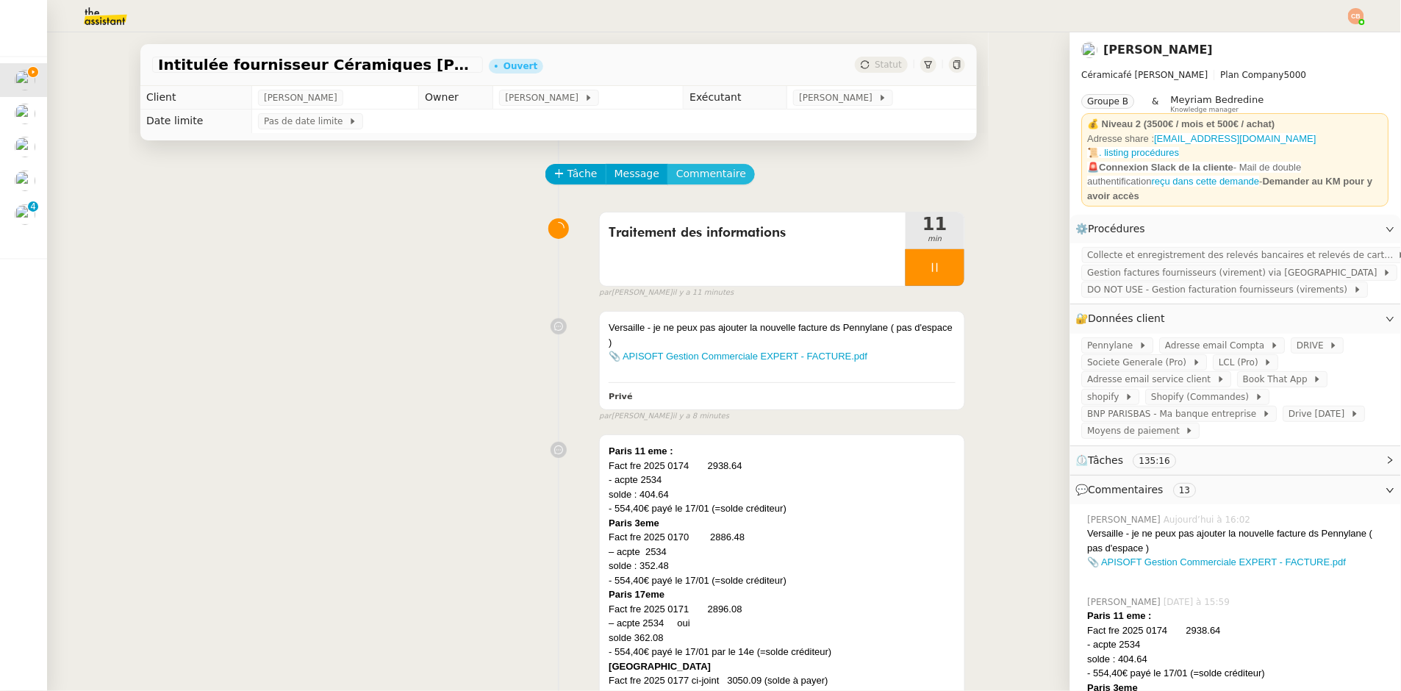
click at [699, 172] on span "Commentaire" at bounding box center [711, 173] width 70 height 17
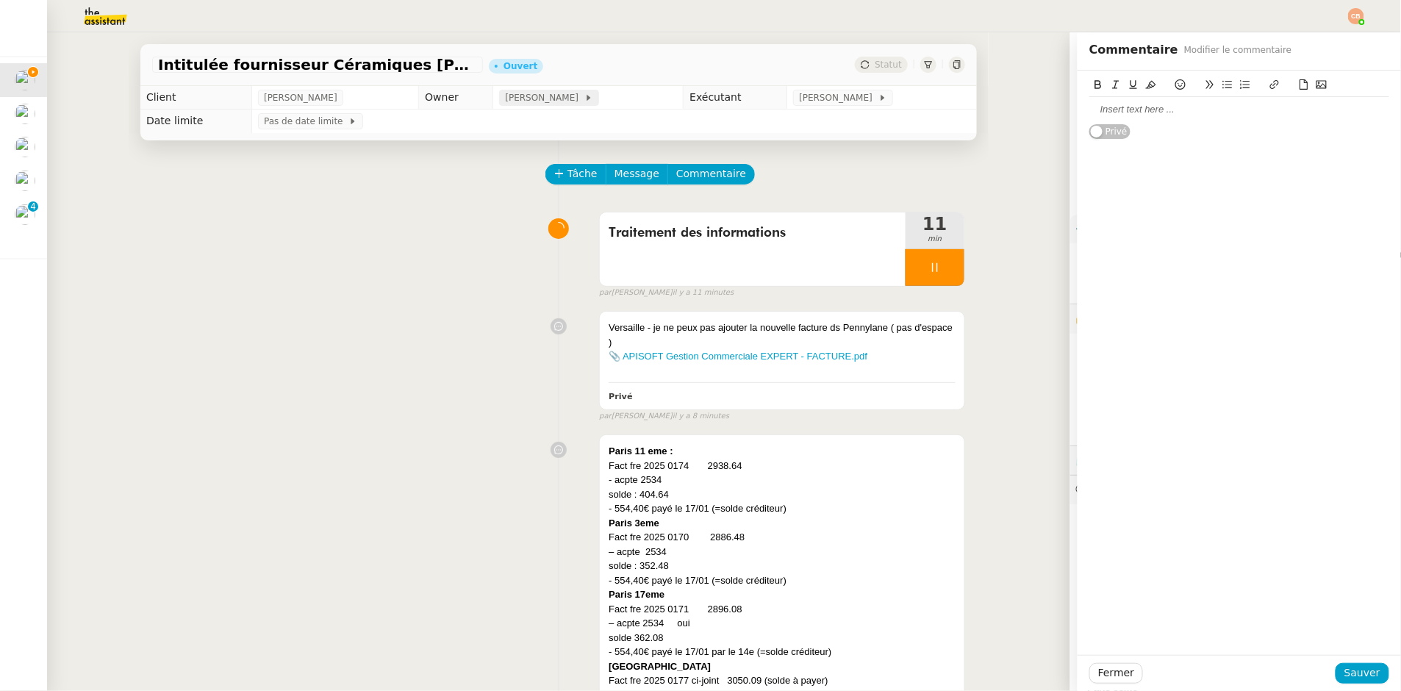
click at [548, 96] on span "[PERSON_NAME]" at bounding box center [544, 97] width 79 height 15
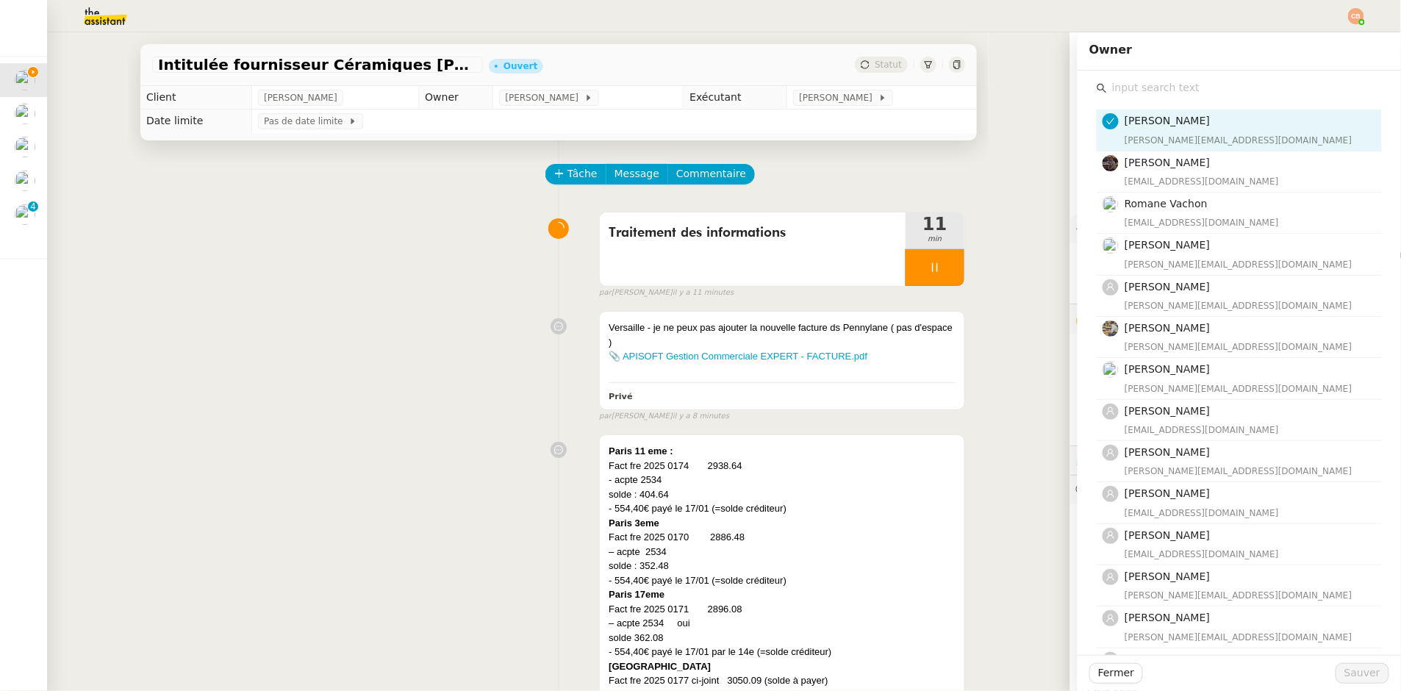
click at [1116, 87] on input "text" at bounding box center [1244, 88] width 275 height 20
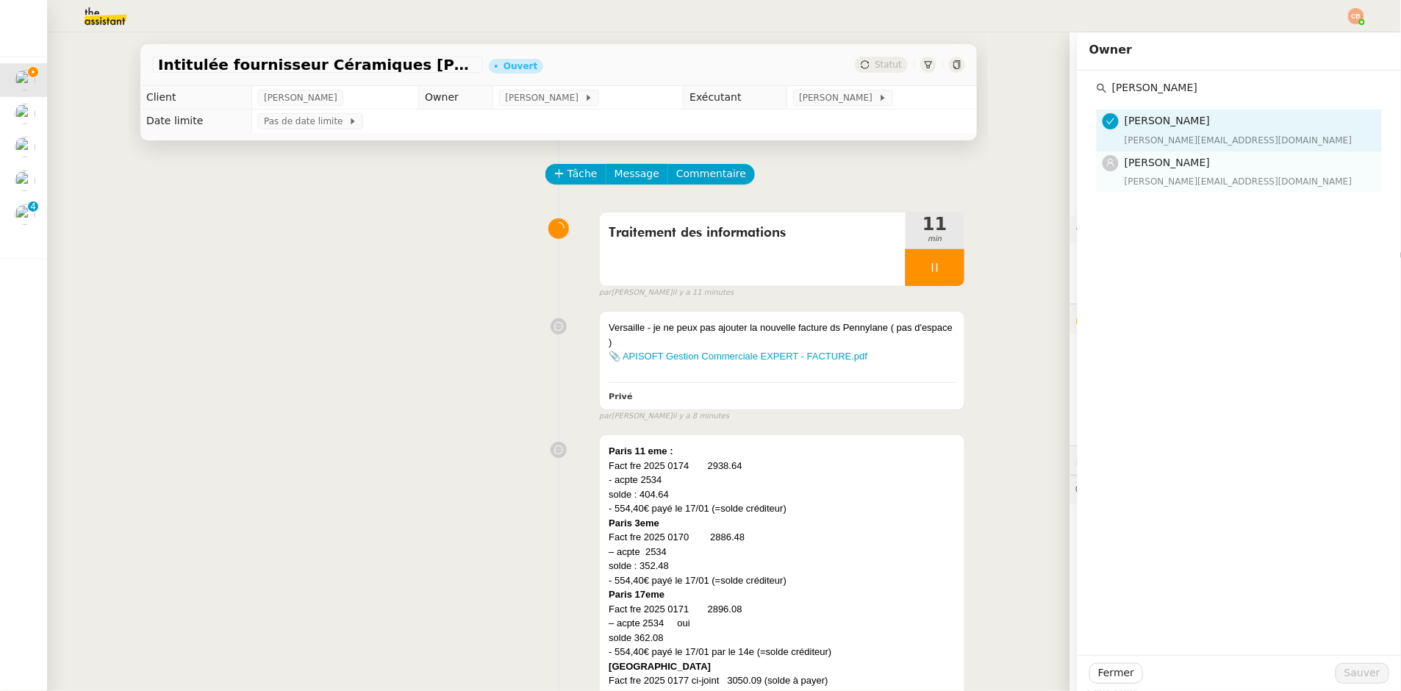
type input "[PERSON_NAME]"
click at [1150, 157] on span "[PERSON_NAME]" at bounding box center [1167, 163] width 85 height 12
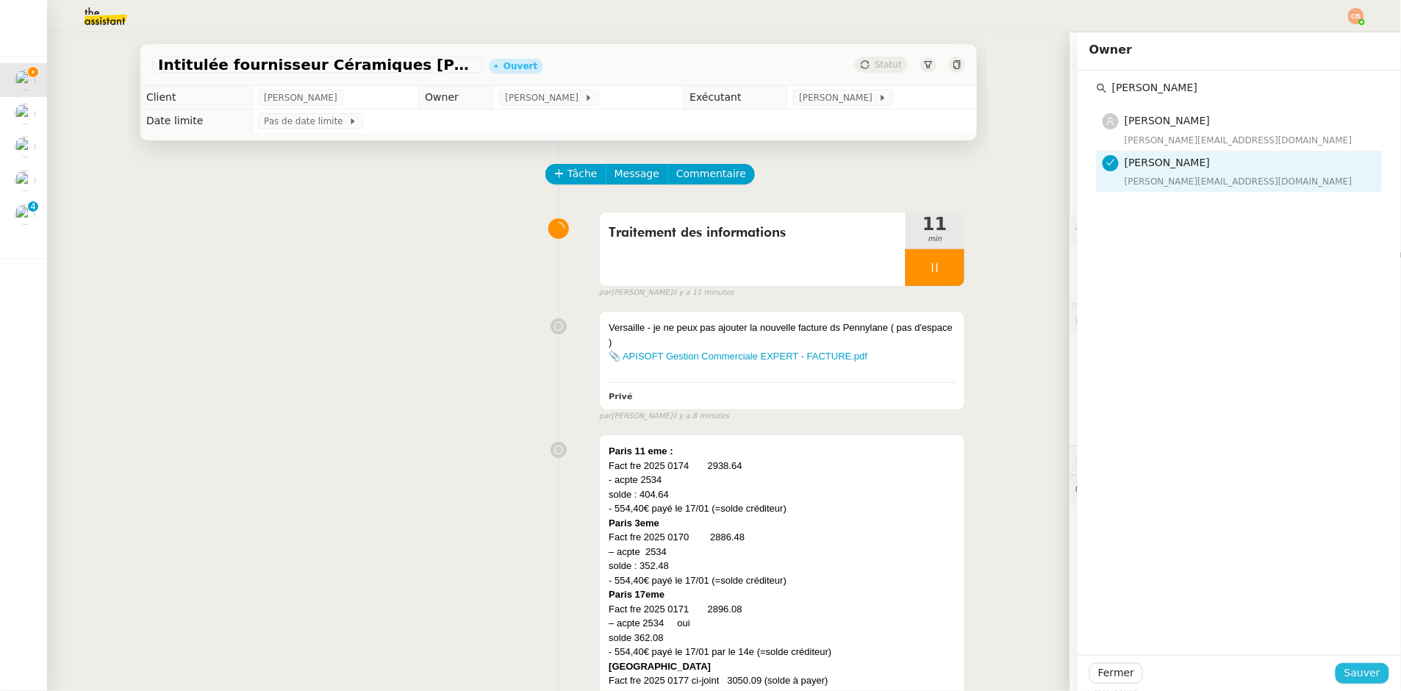
click at [1356, 677] on span "Sauver" at bounding box center [1363, 673] width 36 height 17
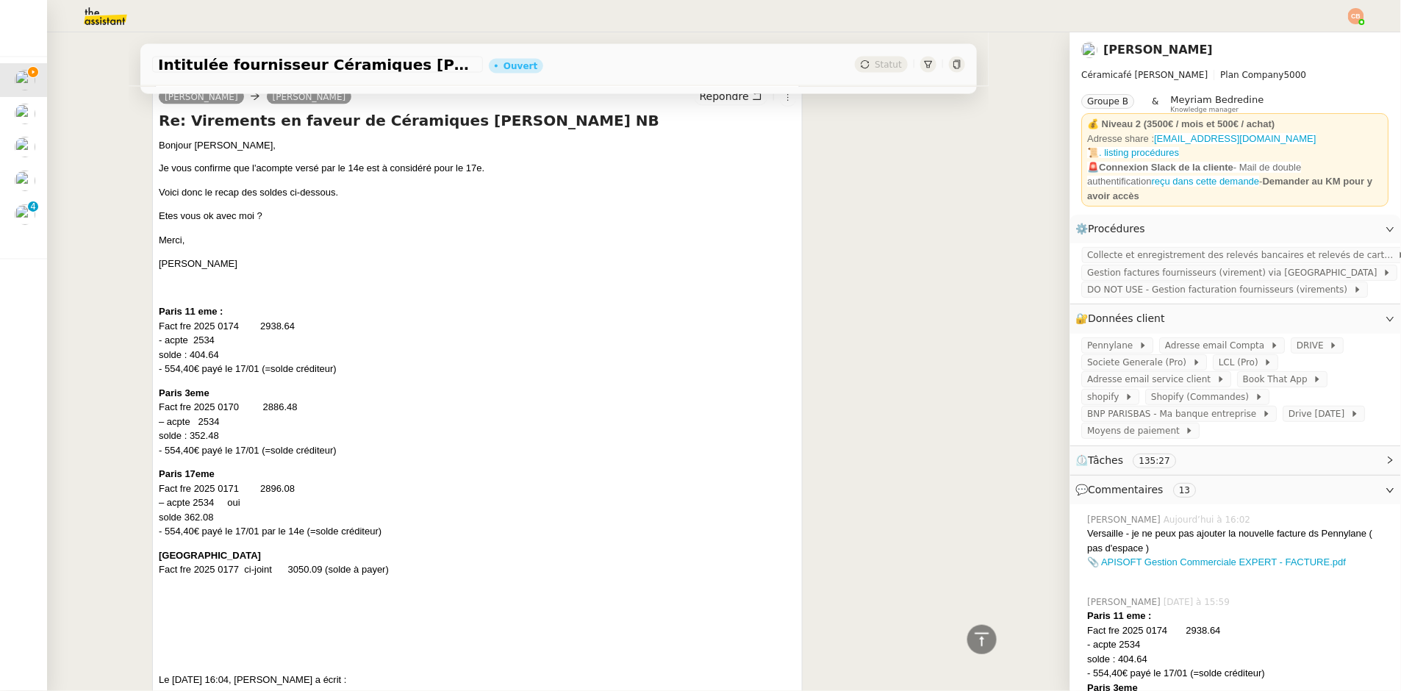
scroll to position [921, 0]
drag, startPoint x: 173, startPoint y: 326, endPoint x: 234, endPoint y: 327, distance: 61.0
click at [234, 327] on p "Paris 11 eme : Fact fre 2025 0174 2938.64 - acpte 2534 solde : 404.64 - 554,40€…" at bounding box center [477, 339] width 637 height 72
copy p "fre 2025 0174"
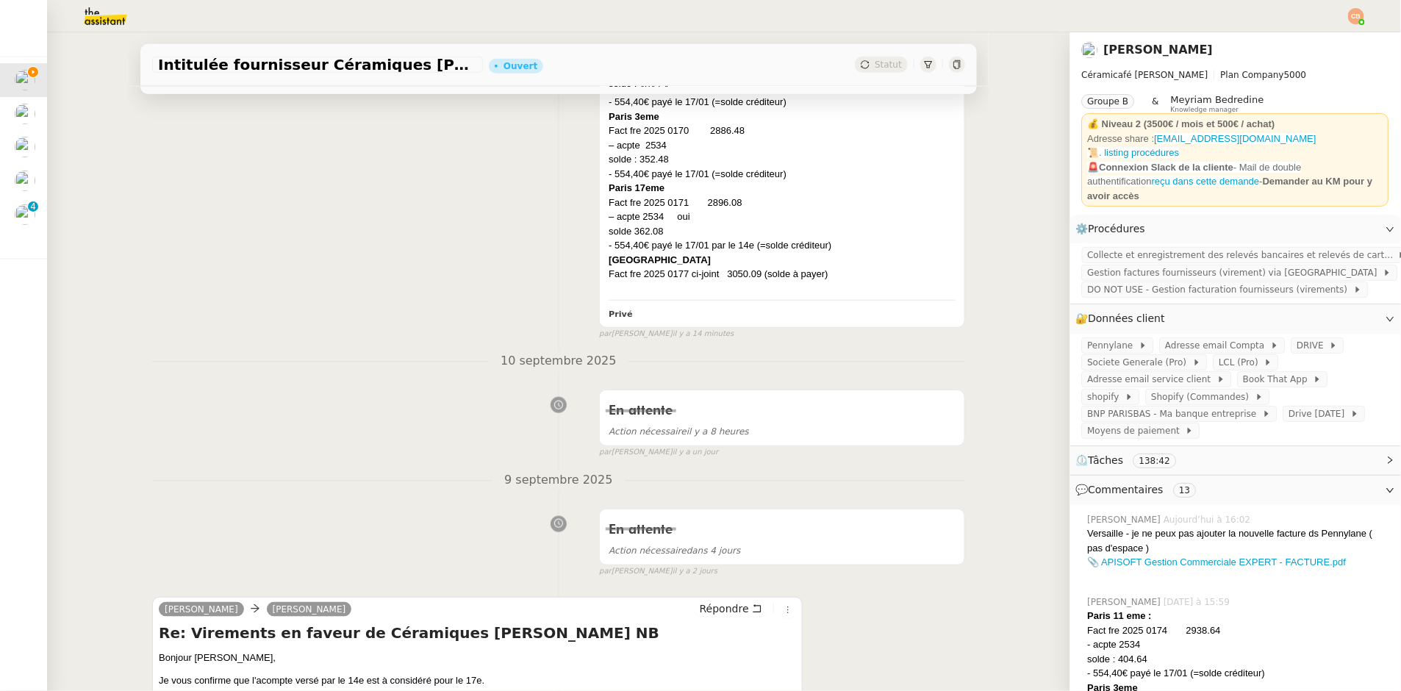
scroll to position [106, 0]
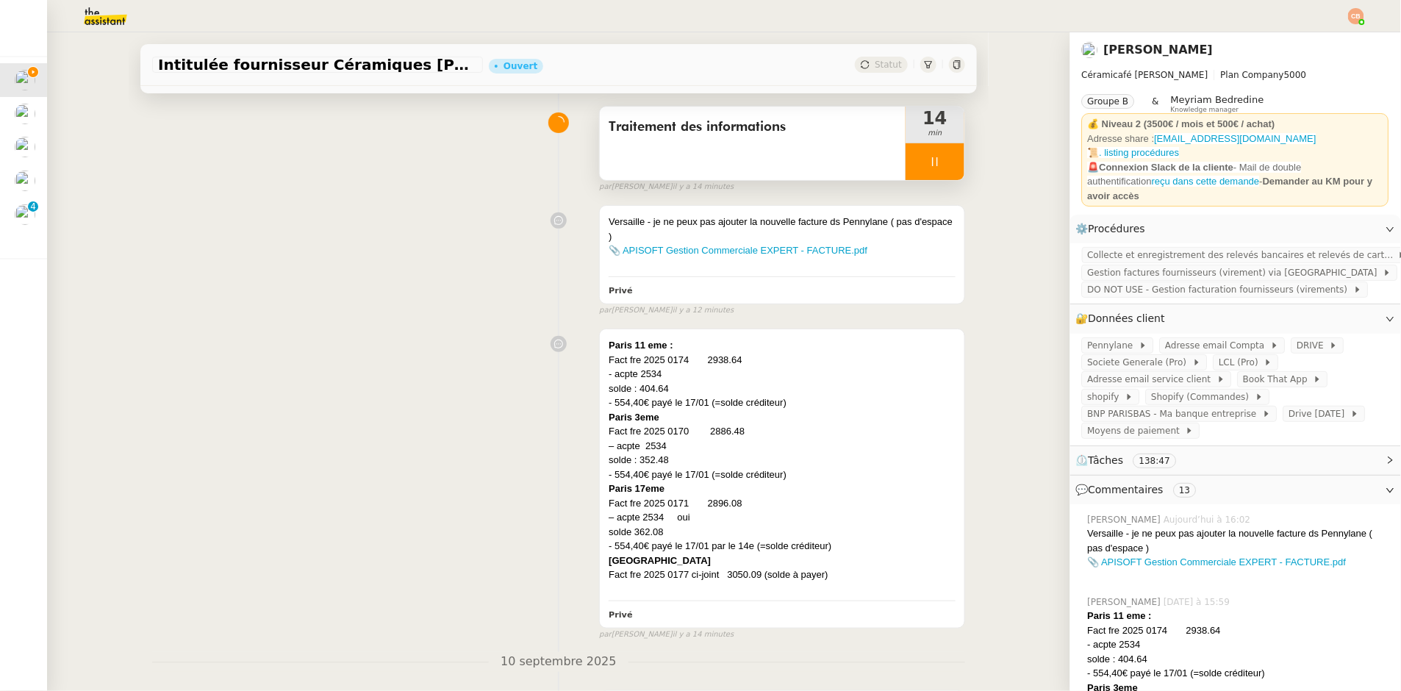
click at [906, 165] on div at bounding box center [935, 161] width 59 height 37
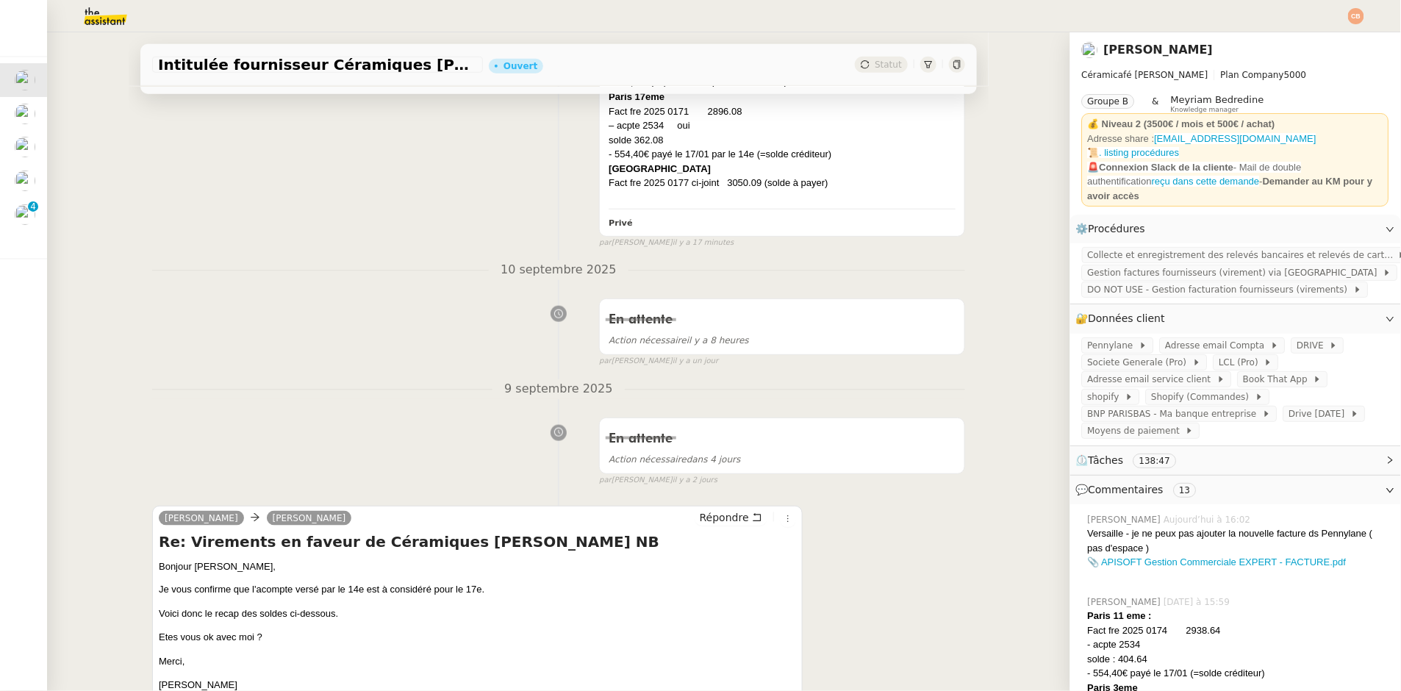
scroll to position [112, 0]
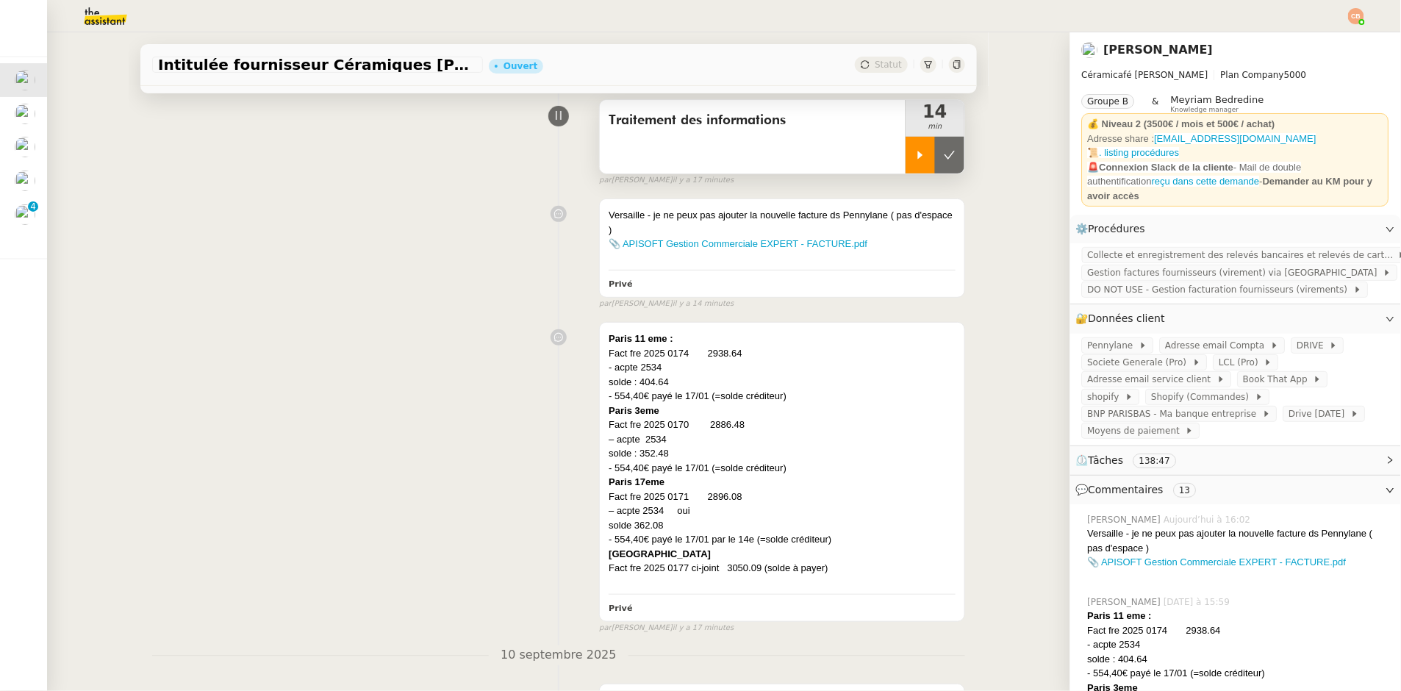
click at [918, 157] on icon at bounding box center [920, 155] width 5 height 8
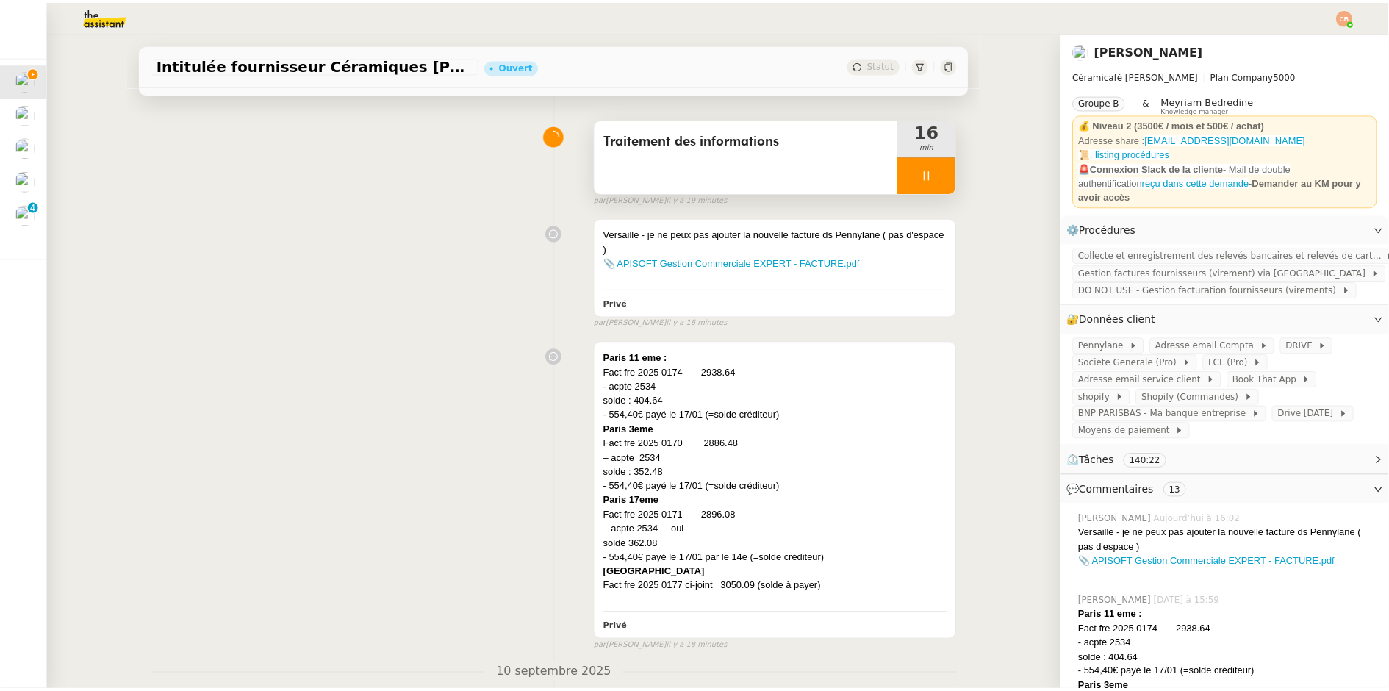
scroll to position [0, 0]
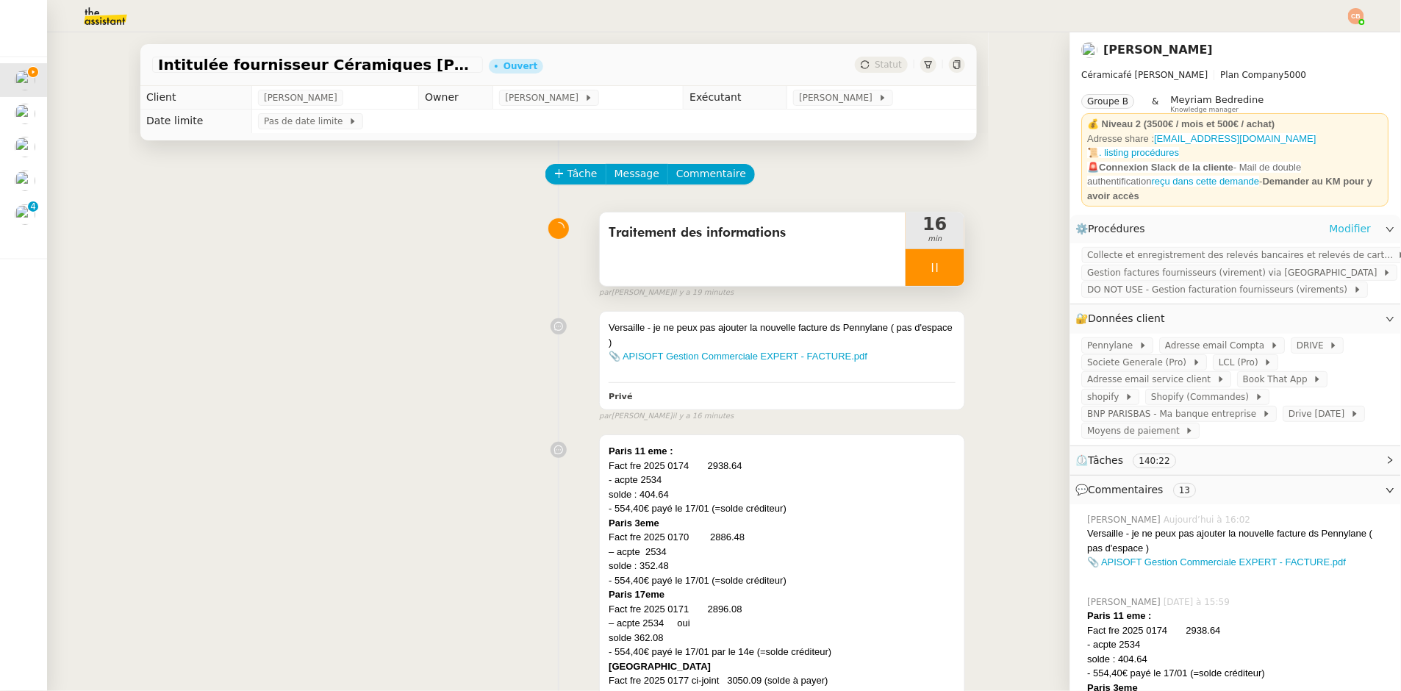
click at [1330, 222] on link "Modifier" at bounding box center [1351, 229] width 42 height 17
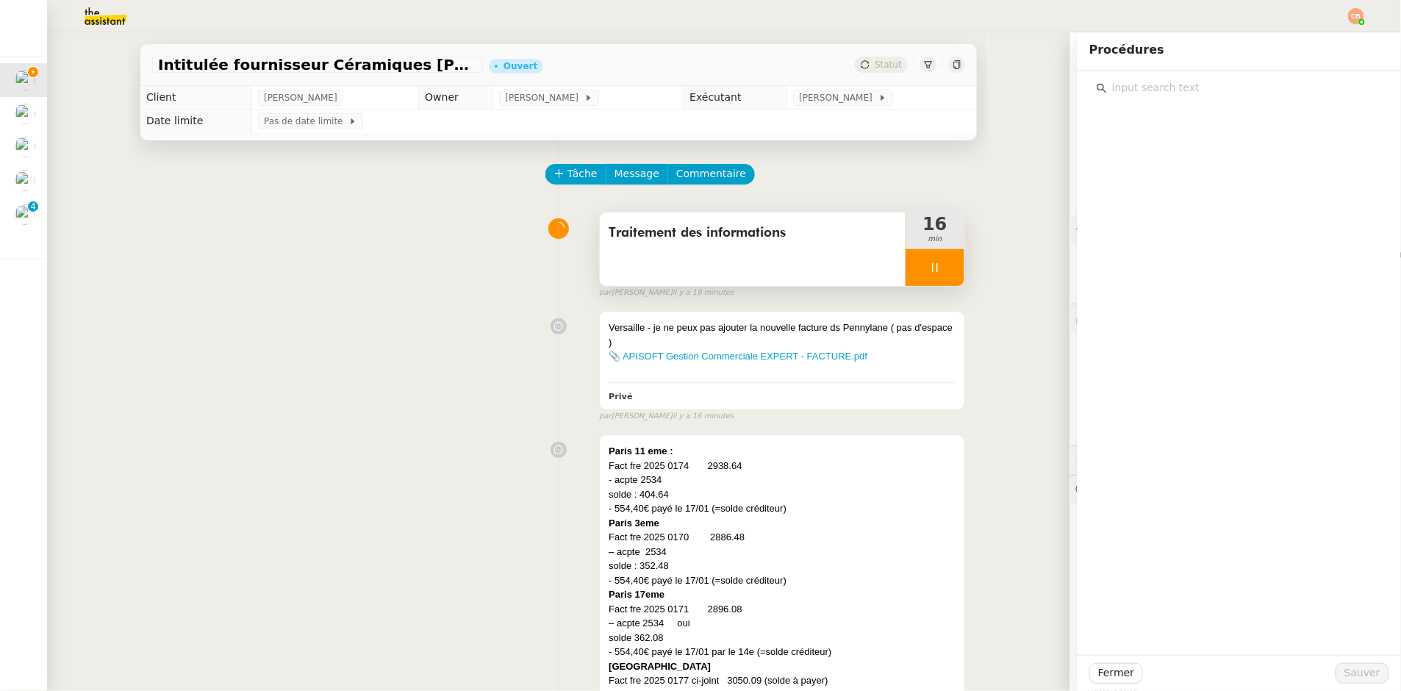
click at [1143, 84] on input "text" at bounding box center [1244, 88] width 275 height 20
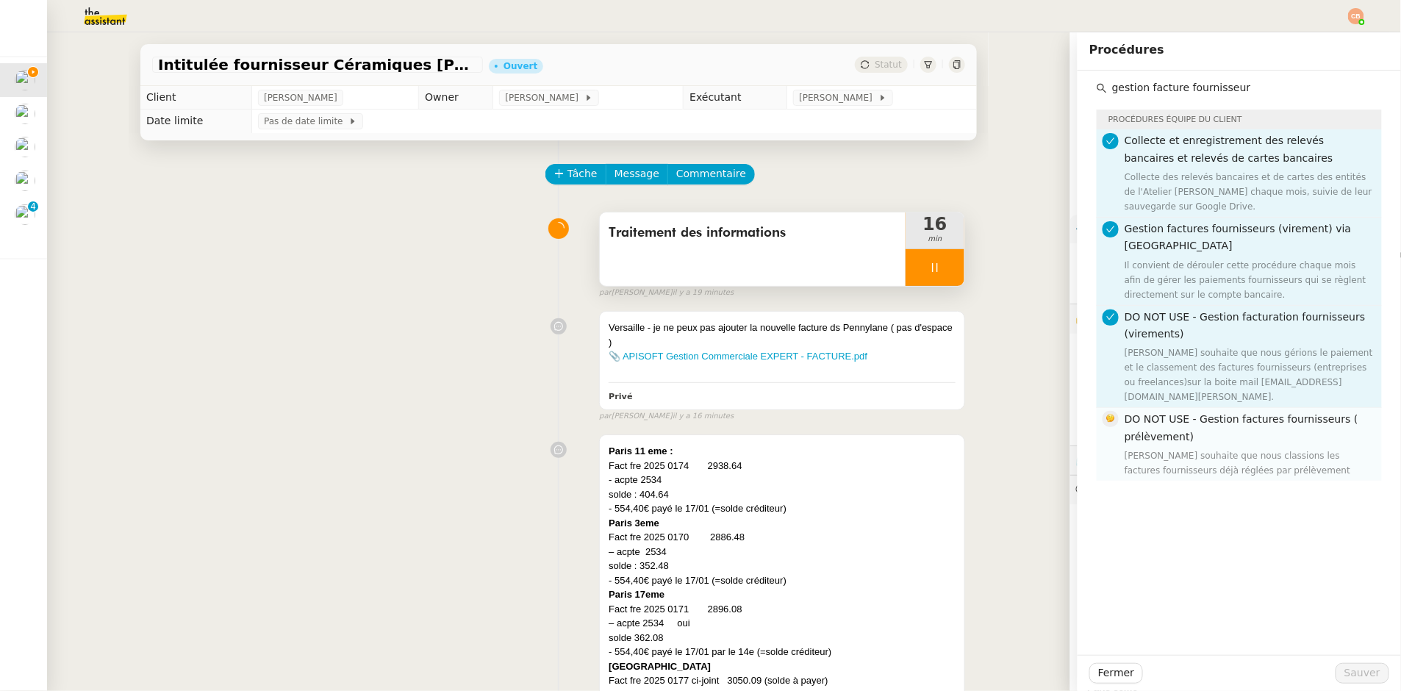
type input "gestion facture fournisseur"
click at [1216, 444] on h4 "DO NOT USE - Gestion factures fournisseurs ( prélèvement)" at bounding box center [1249, 428] width 248 height 35
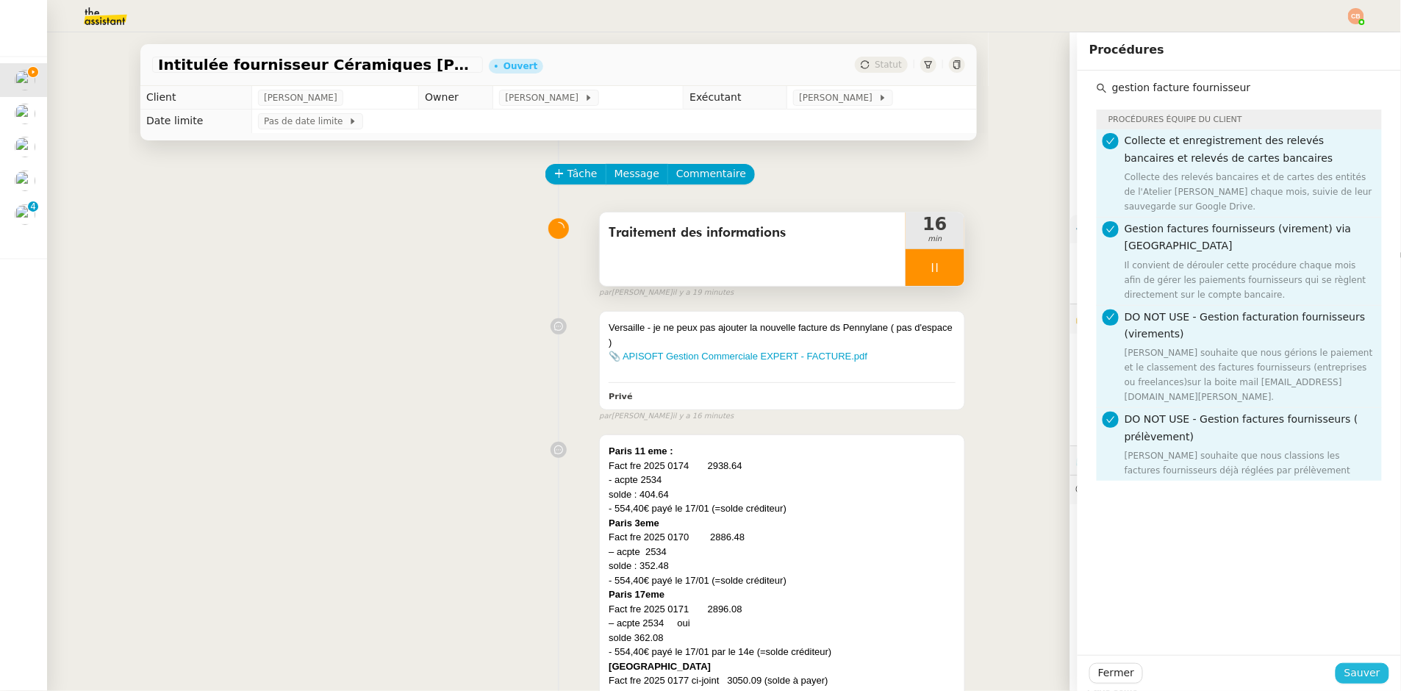
click at [1345, 671] on span "Sauver" at bounding box center [1363, 673] width 36 height 17
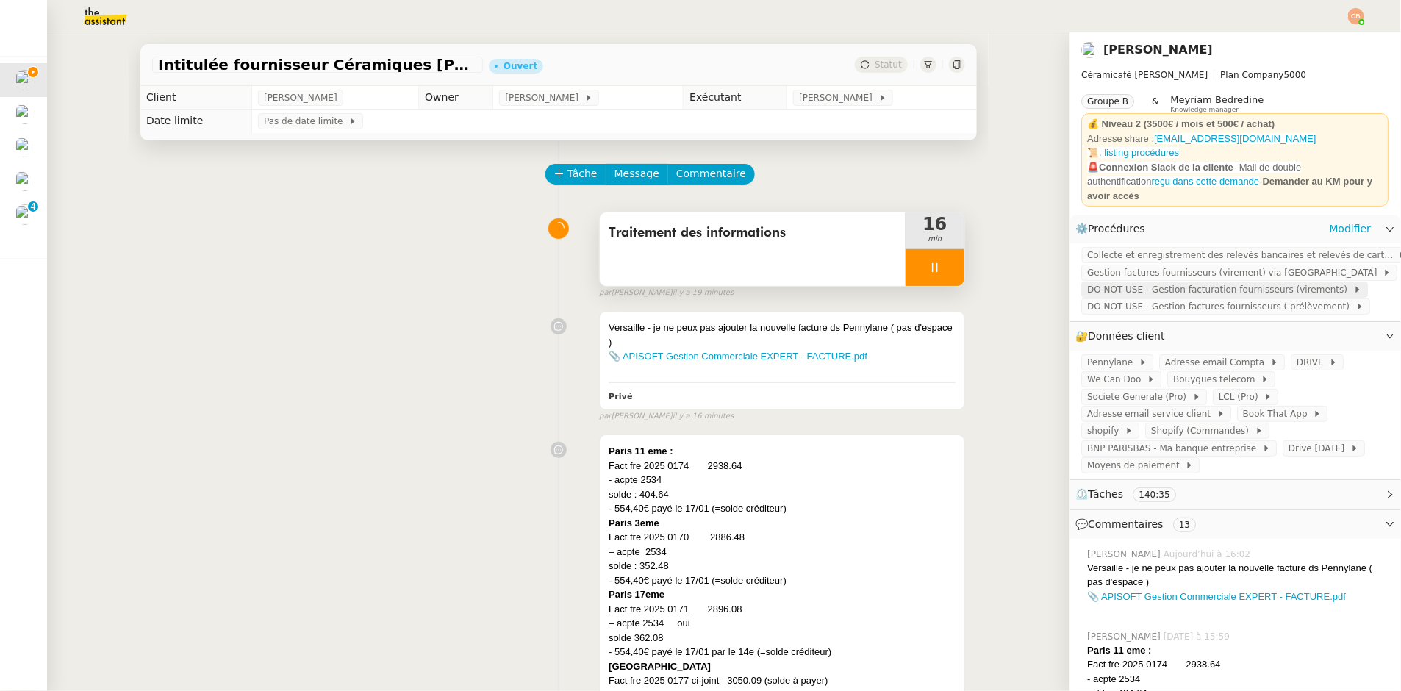
click at [1157, 283] on span "DO NOT USE - Gestion facturation fournisseurs (virements)" at bounding box center [1221, 289] width 266 height 15
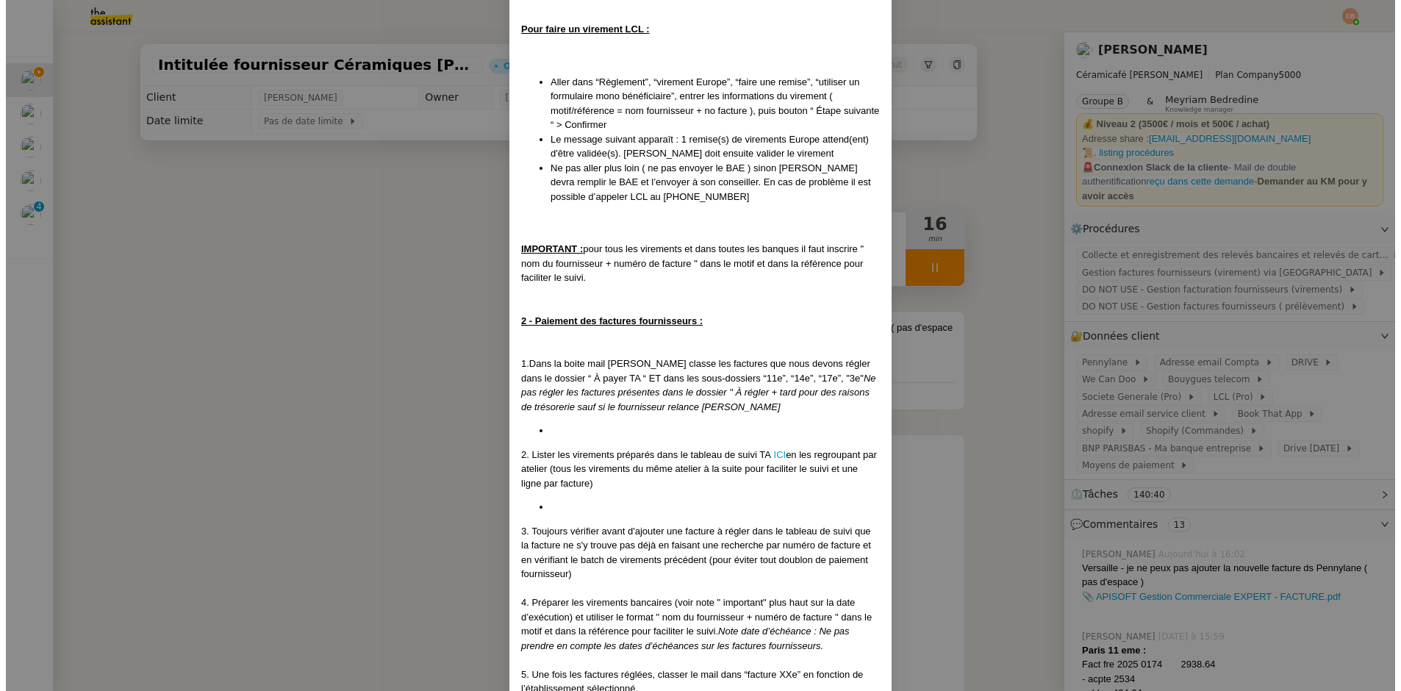
scroll to position [935, 0]
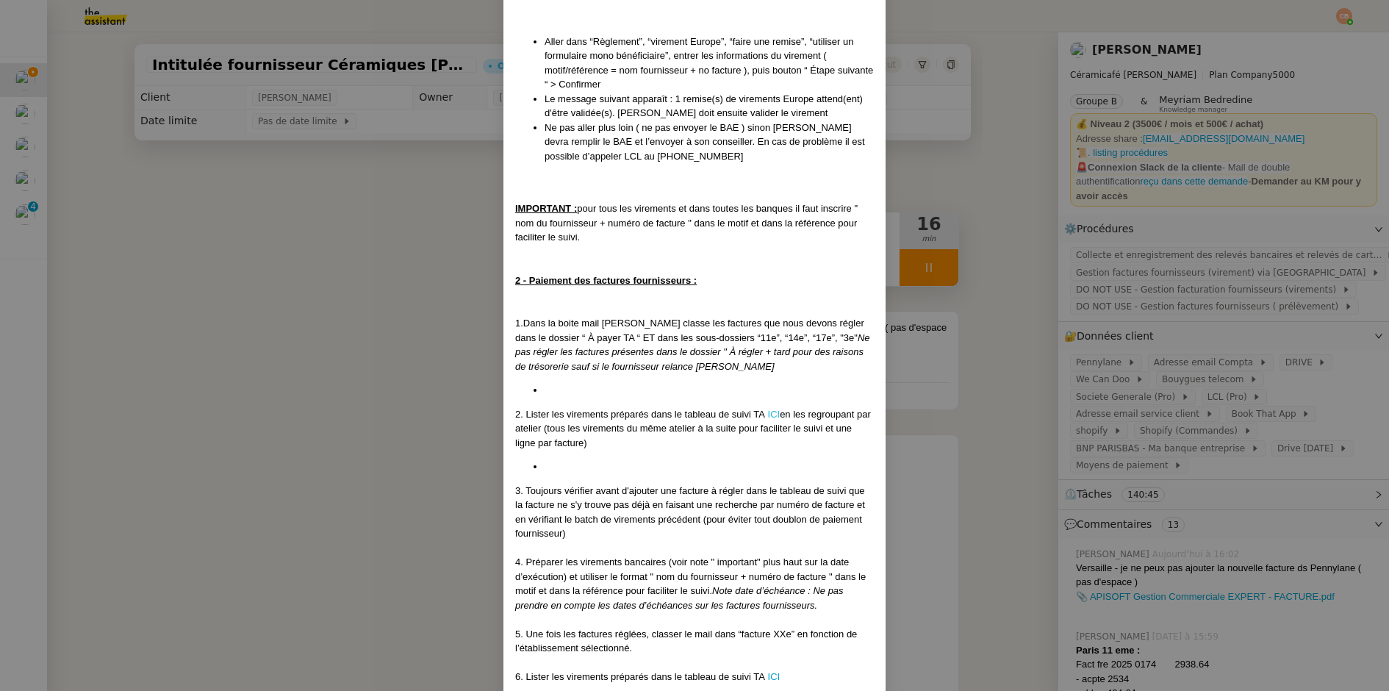
click at [768, 409] on link "ICI" at bounding box center [774, 414] width 12 height 11
click at [304, 210] on nz-modal-container "MAJ le 02/06/2025 Contexte : Geneviève souhaite que nous gérions le paiement et…" at bounding box center [694, 345] width 1389 height 691
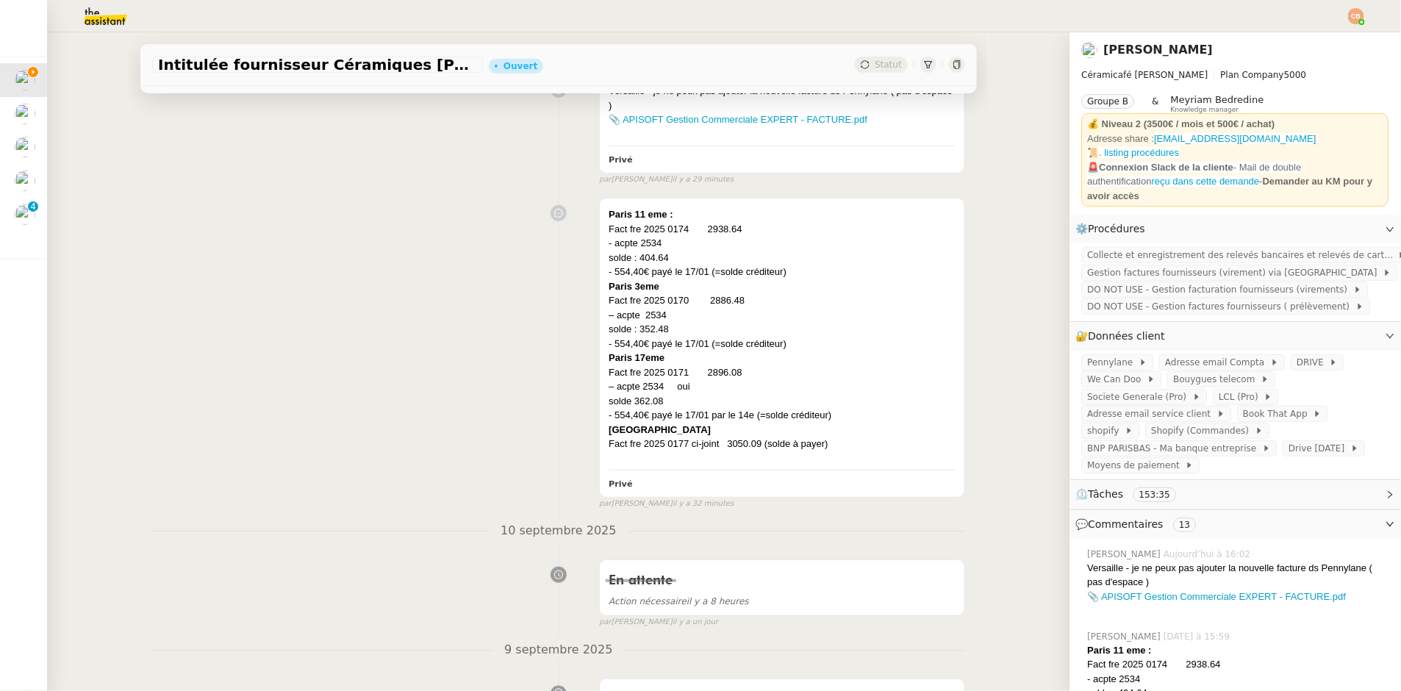
scroll to position [0, 0]
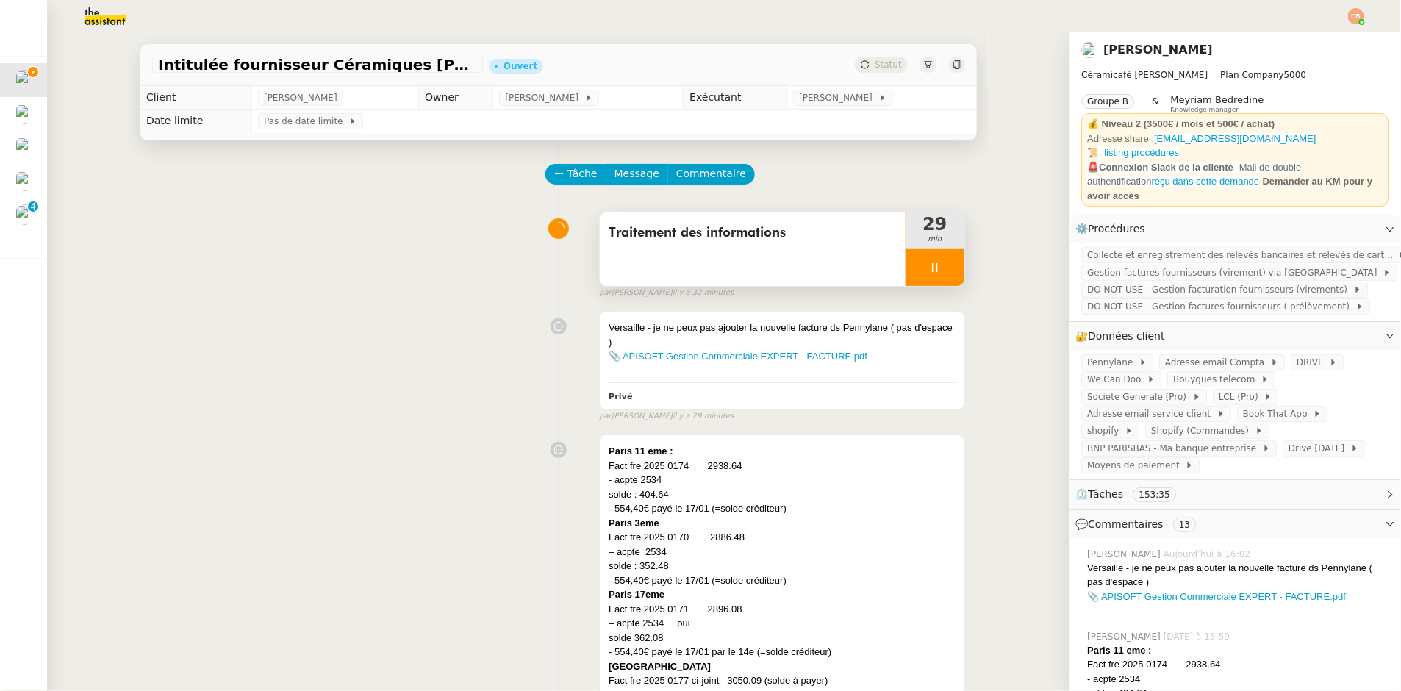
click at [929, 268] on icon at bounding box center [935, 268] width 12 height 12
click at [935, 268] on button at bounding box center [949, 267] width 29 height 37
click at [568, 180] on span "Tâche" at bounding box center [583, 173] width 30 height 17
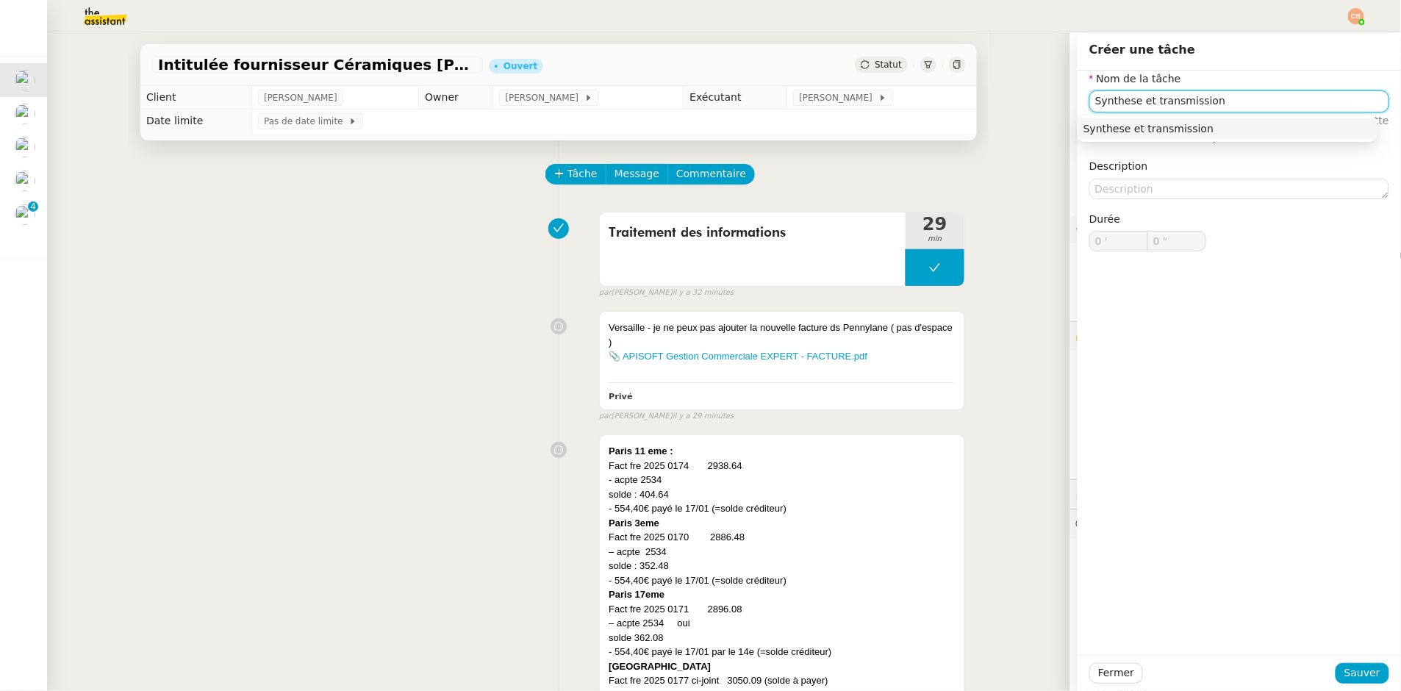
click at [1131, 124] on div "Synthese et transmission" at bounding box center [1228, 128] width 288 height 13
type input "Synthese et transmission"
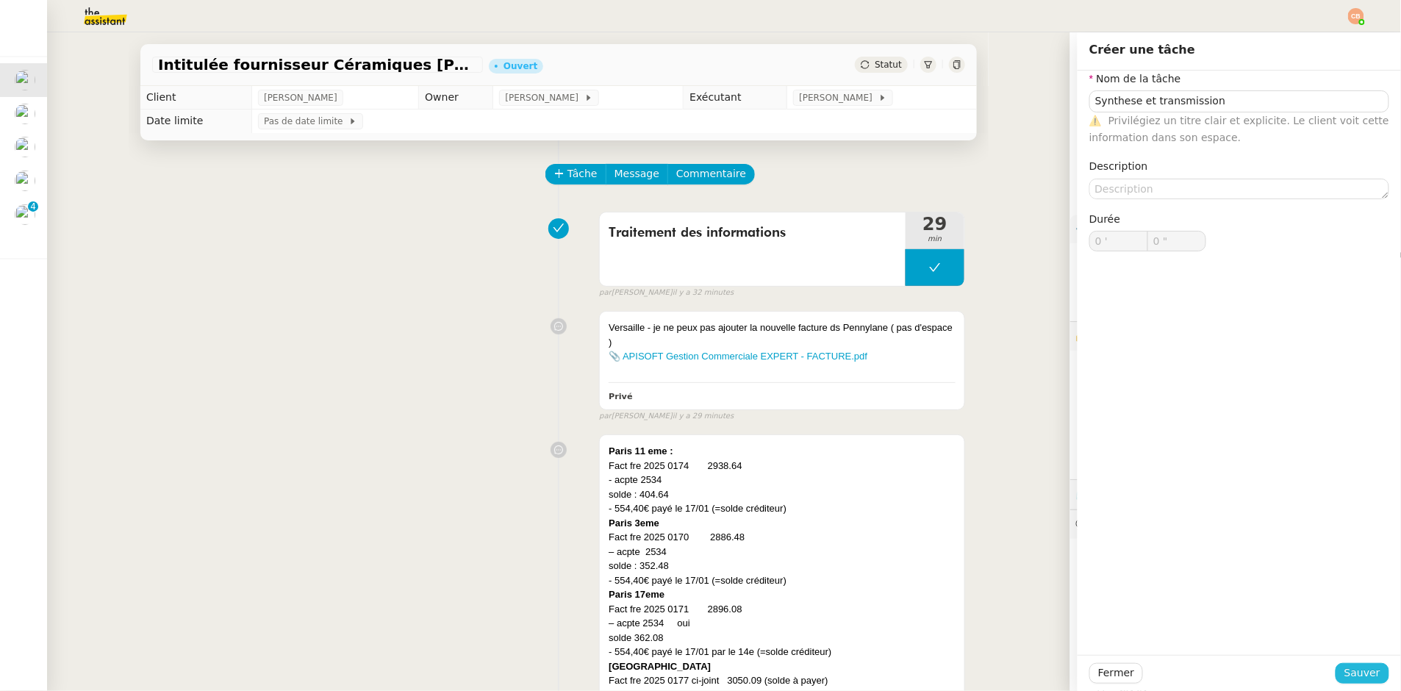
click at [1354, 672] on span "Sauver" at bounding box center [1363, 673] width 36 height 17
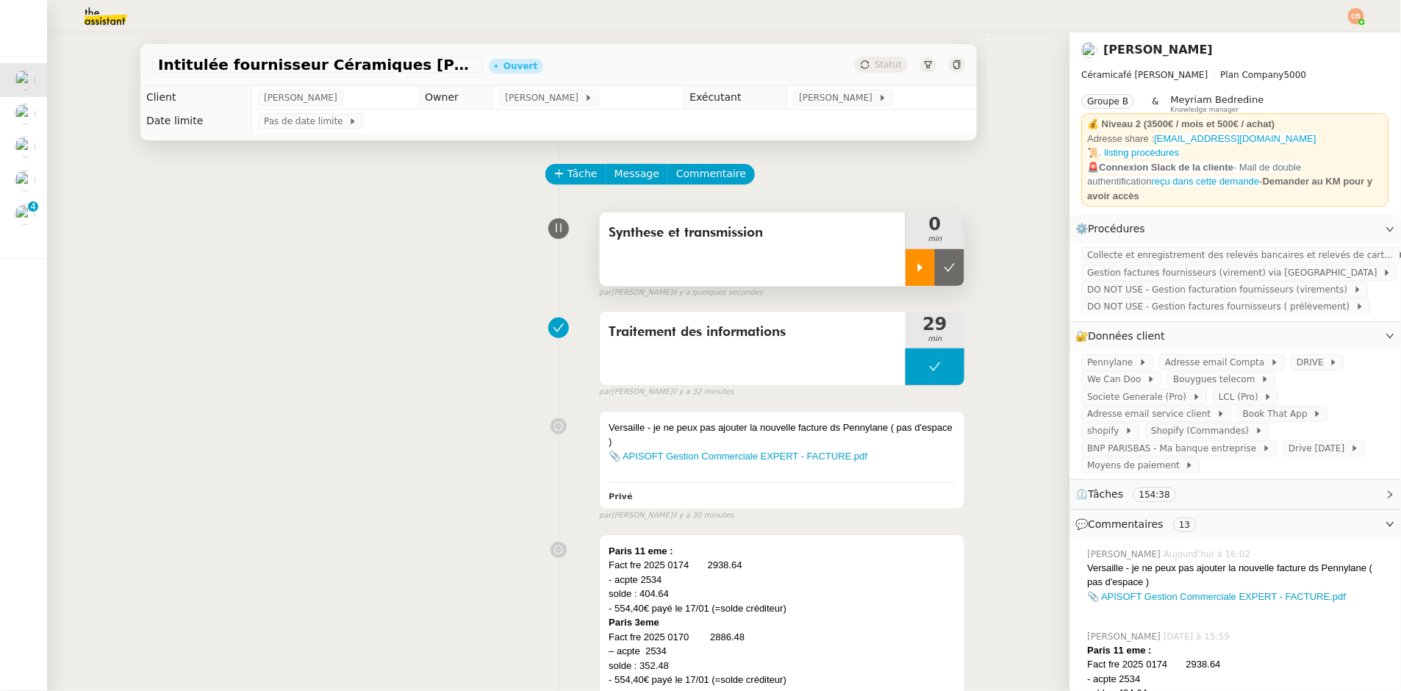
click at [918, 268] on icon at bounding box center [920, 267] width 5 height 8
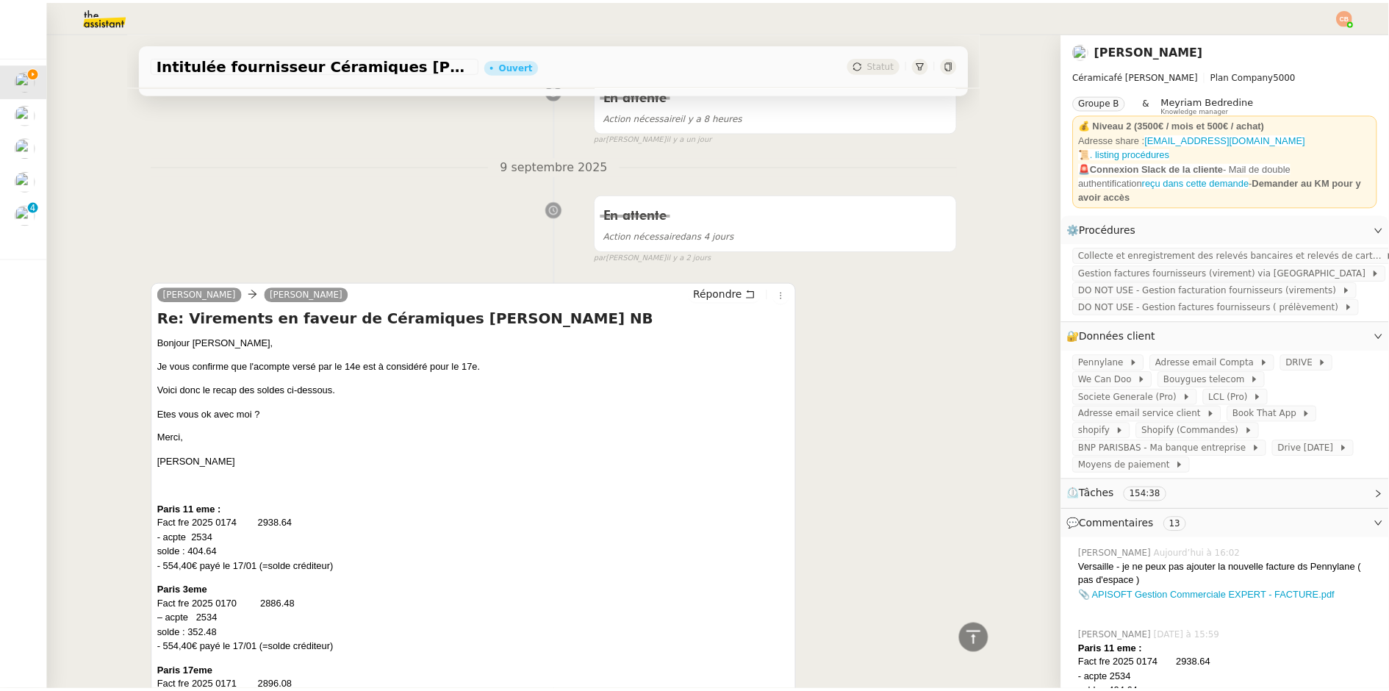
scroll to position [941, 0]
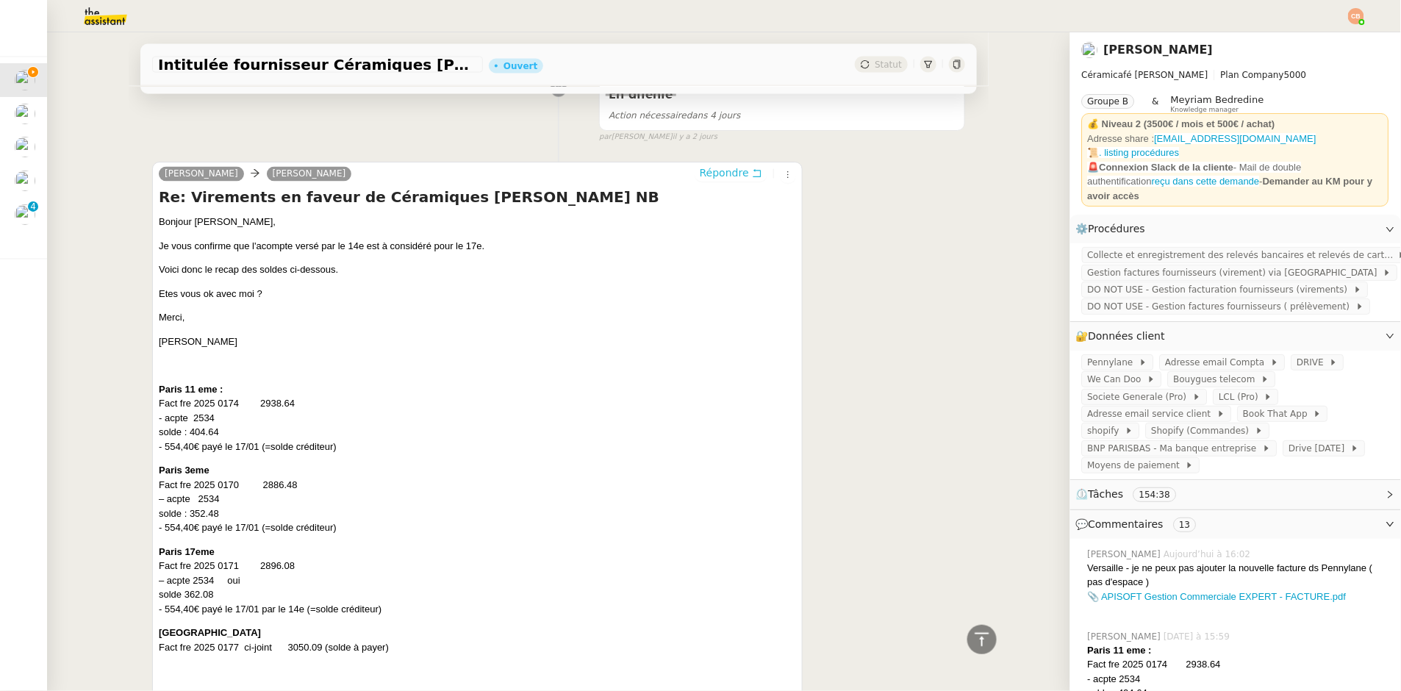
click at [713, 179] on span "Répondre" at bounding box center [724, 173] width 49 height 15
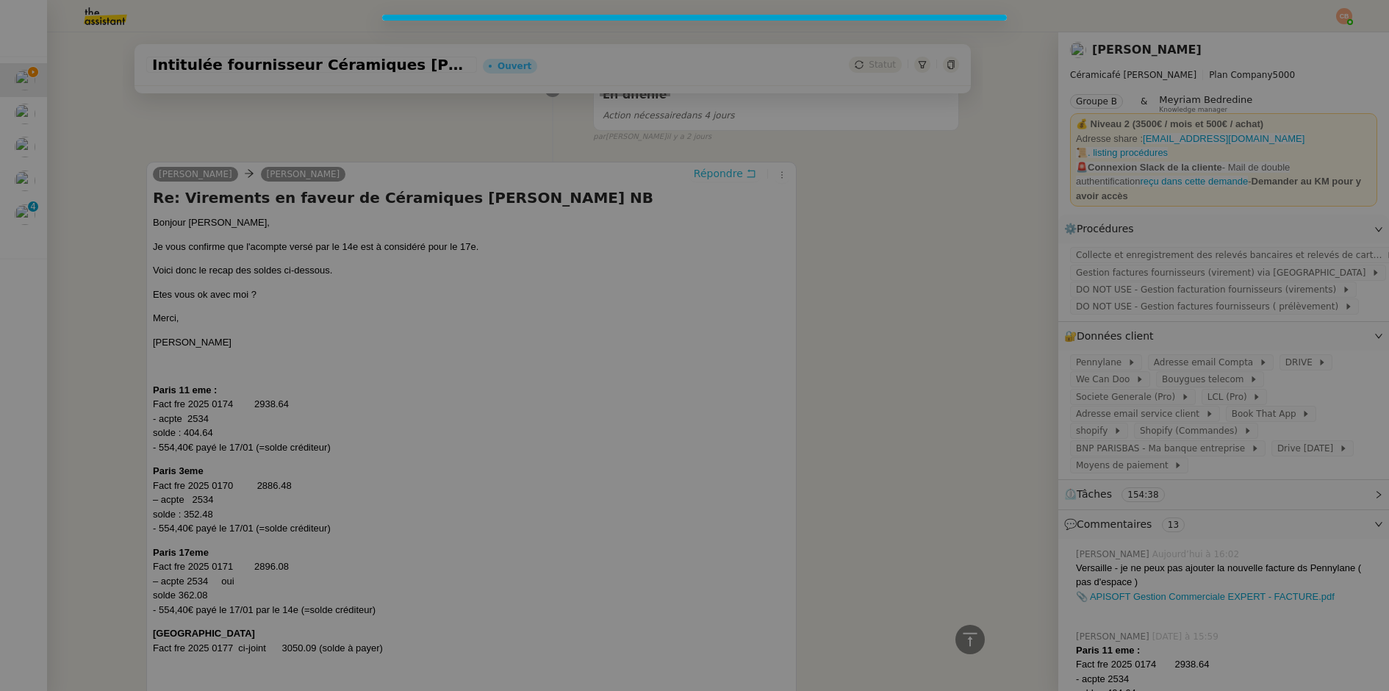
scroll to position [1053, 0]
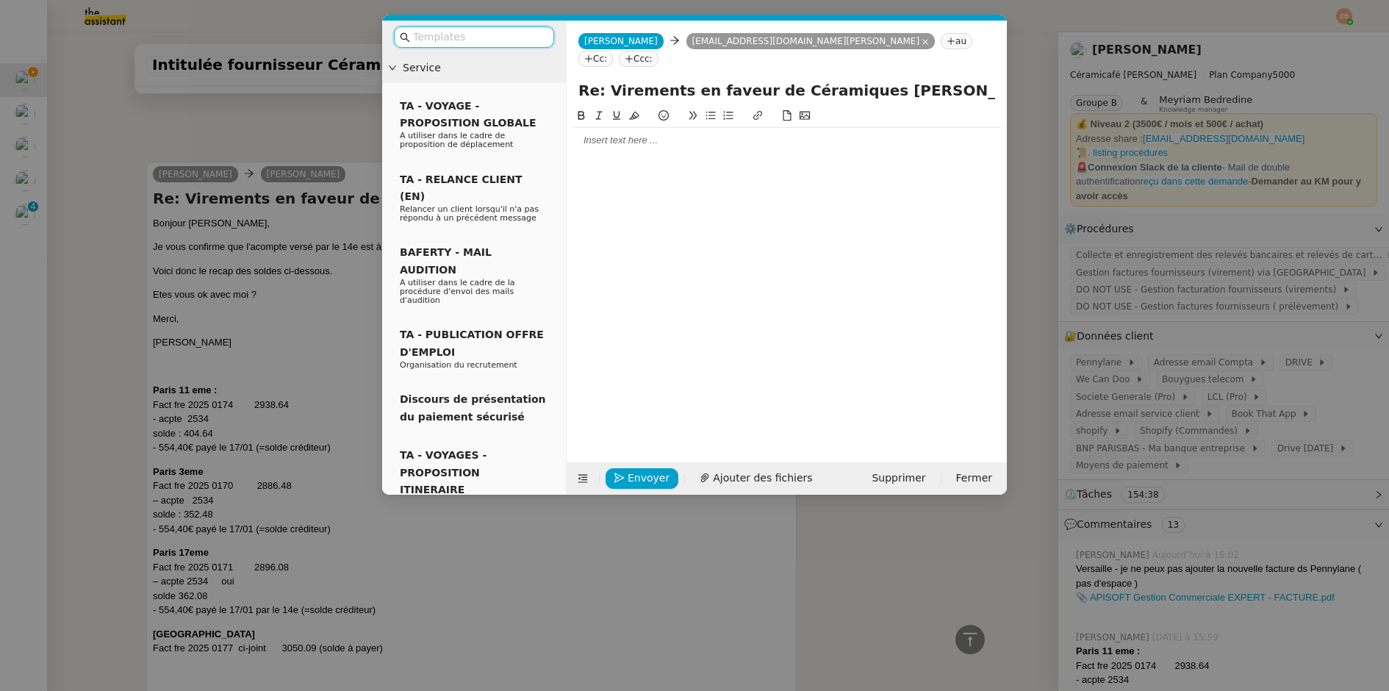
click at [618, 134] on div at bounding box center [787, 140] width 429 height 13
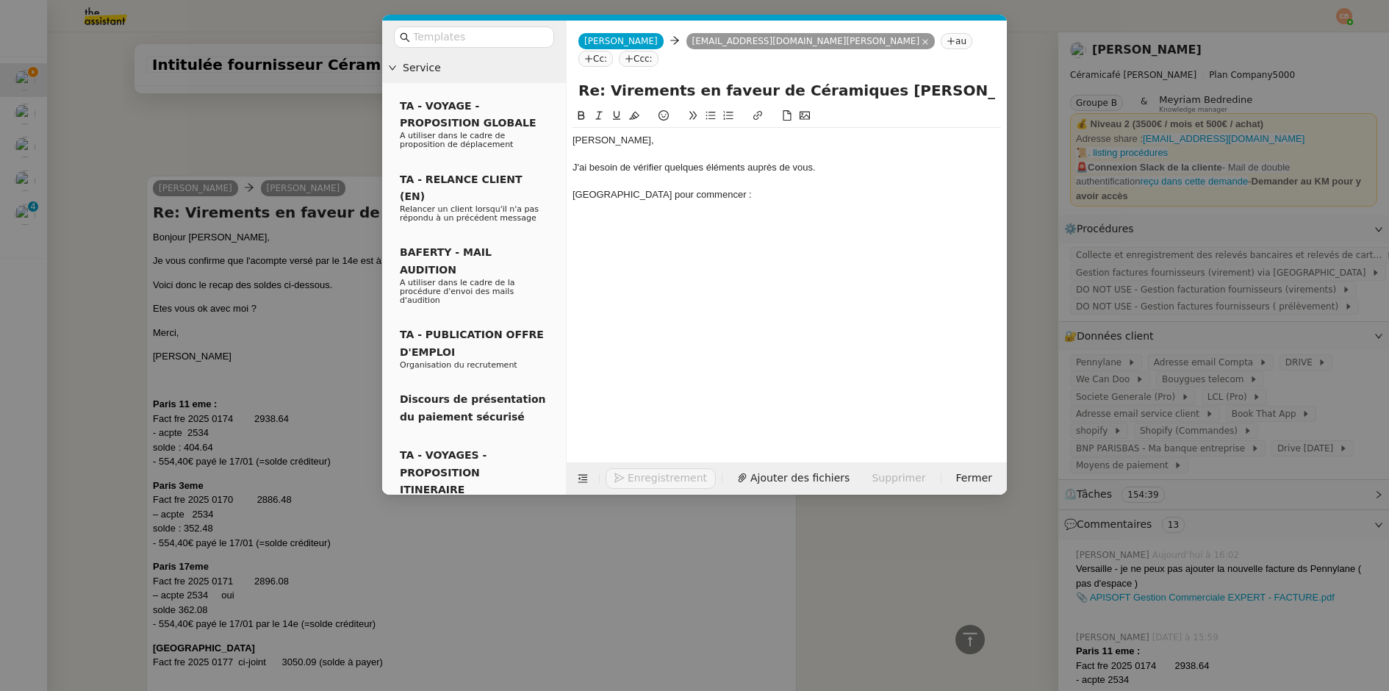
scroll to position [1139, 0]
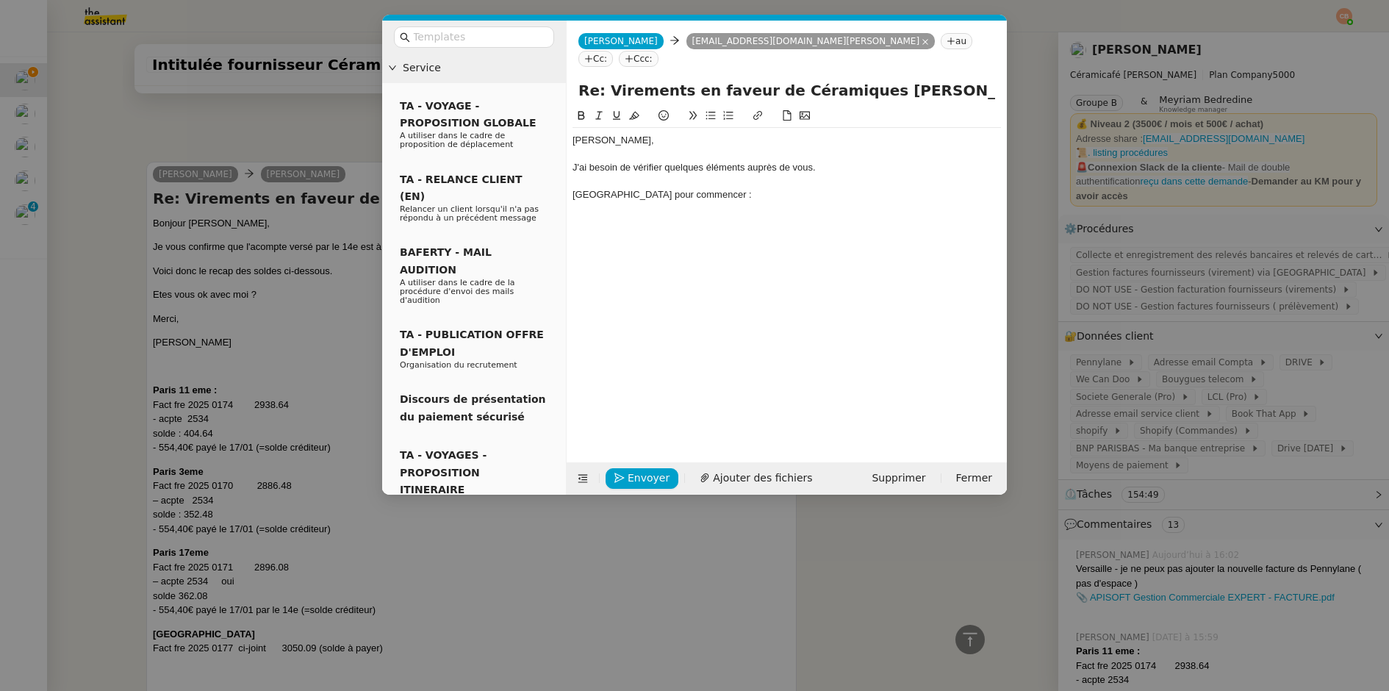
click at [713, 110] on icon at bounding box center [711, 115] width 10 height 10
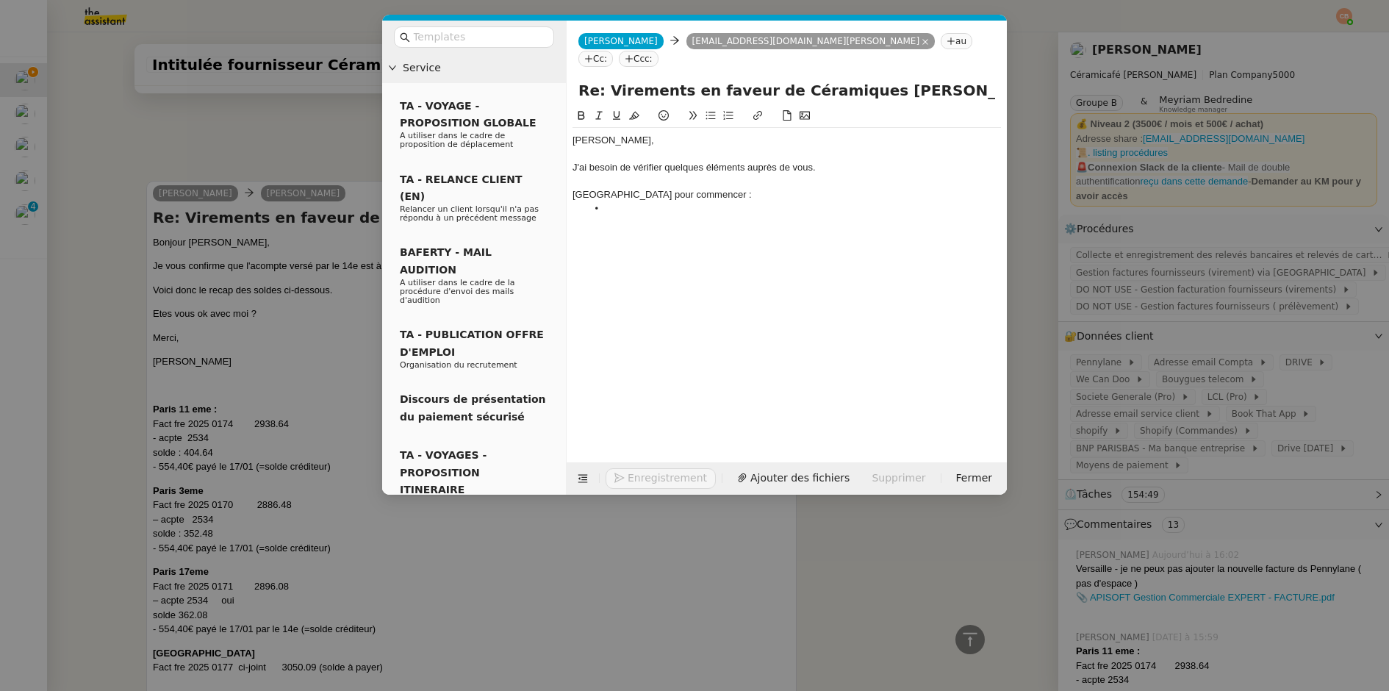
scroll to position [1158, 0]
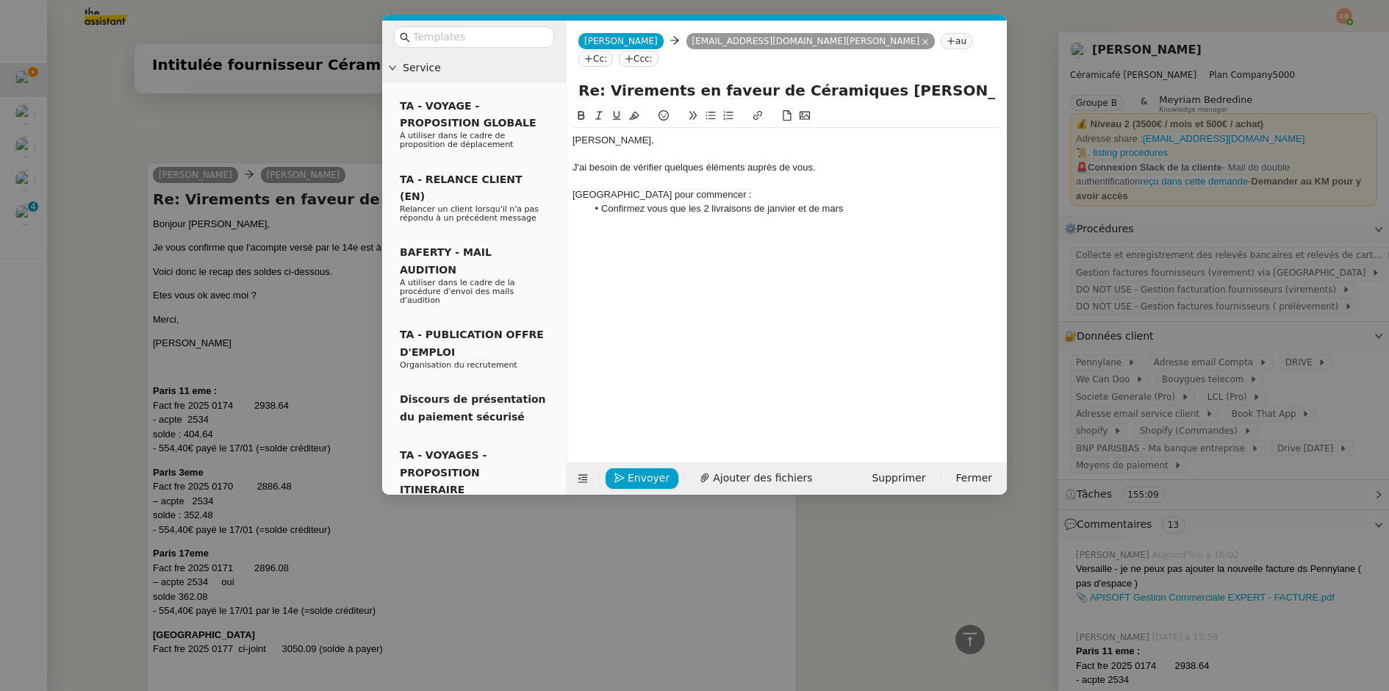
click at [795, 202] on li "Confirmez vous que les 2 livraisons de janvier et de mars" at bounding box center [794, 208] width 415 height 13
drag, startPoint x: 883, startPoint y: 193, endPoint x: 806, endPoint y: 189, distance: 76.6
click at [806, 202] on li "Confirmez vous que les 2 livraisons de janvier ( Facture 20250002 ) et de mars" at bounding box center [794, 208] width 415 height 13
click at [759, 110] on icon at bounding box center [758, 115] width 10 height 10
type input "Facture 20250002"
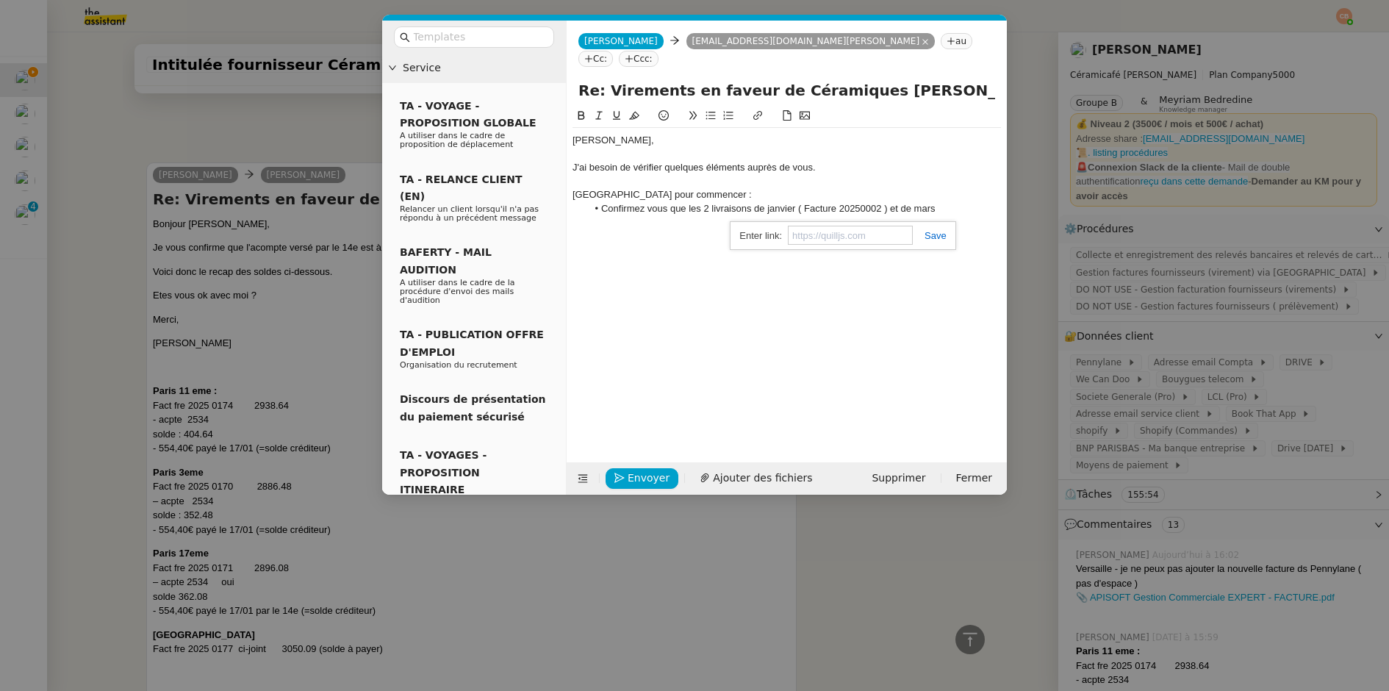
paste input "https://drive.google.com/file/d/1x5rdJ-EpZuF0IQ7NpyuSVaADqjv6gEYD/view?usp=shar…"
click at [887, 175] on div at bounding box center [787, 181] width 429 height 13
click at [943, 202] on li "Confirmez vous que les 2 livraisons de janvier ( Facture 20250002 ) et de mars" at bounding box center [794, 208] width 415 height 13
drag, startPoint x: 643, startPoint y: 201, endPoint x: 583, endPoint y: 199, distance: 59.6
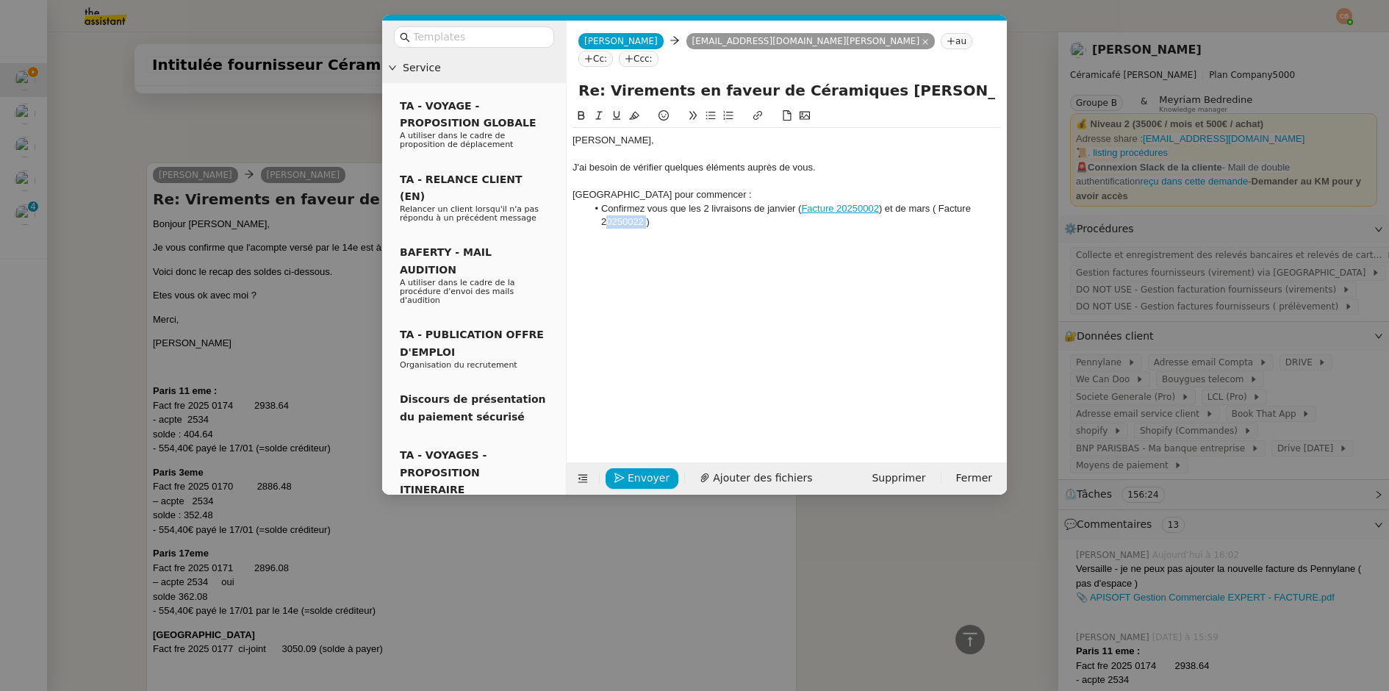
click at [583, 202] on ul "Confirmez vous que les 2 livraisons de janvier ( Facture 20250002 ) et de mars …" at bounding box center [787, 215] width 429 height 27
click at [754, 110] on icon at bounding box center [758, 115] width 10 height 10
type input "20250022"
paste input "https://drive.google.com/file/d/1jdbGHvh4T7dM82z7Tw-iviQc1YVjNL2H/view"
click at [696, 210] on li "Confirmez vous que les 2 livraisons de janvier ( Facture 20250002 ) et de mars …" at bounding box center [794, 215] width 415 height 27
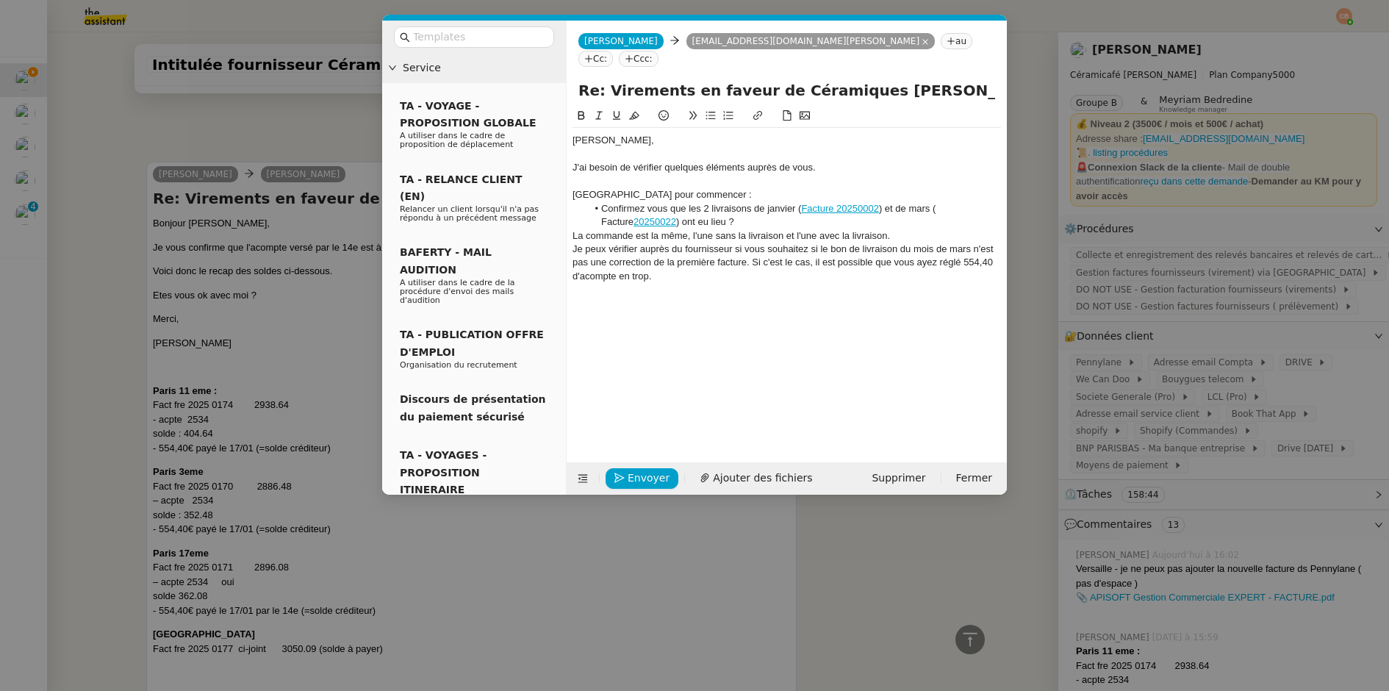
scroll to position [1230, 0]
click at [715, 110] on icon at bounding box center [711, 115] width 10 height 10
click at [706, 297] on li "Avez-vous une copie de Facture fre 2025 0174 - 2938,64" at bounding box center [794, 303] width 415 height 13
click at [816, 297] on li "Avez-vous une copie de la Facture fre 2025 0174 - 2938,64" at bounding box center [794, 303] width 415 height 13
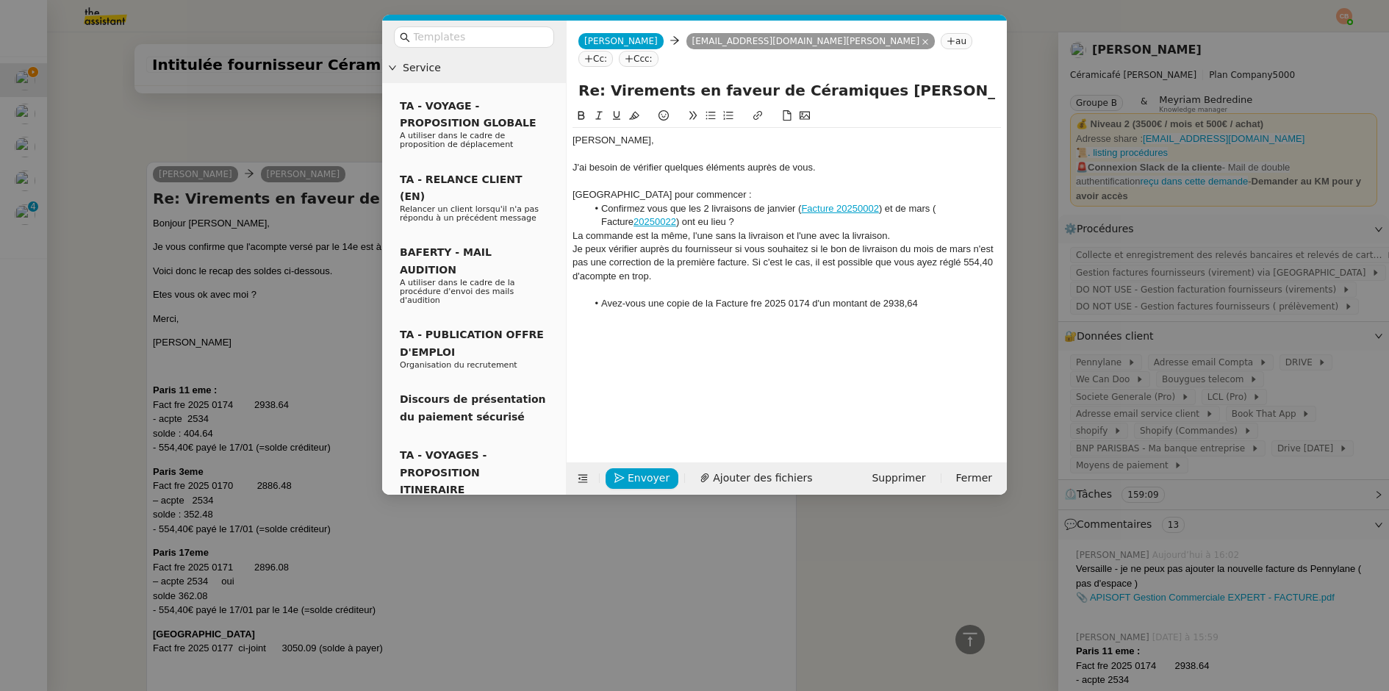
click at [934, 297] on li "Avez-vous une copie de la Facture fre 2025 0174 d'un montant de 2938,64" at bounding box center [794, 303] width 415 height 13
click at [930, 297] on li "Avez-vous une copie de la Facture fre 2025 0174 d'un montant de 2938,64 ?" at bounding box center [794, 303] width 415 height 13
drag, startPoint x: 716, startPoint y: 286, endPoint x: 810, endPoint y: 285, distance: 94.1
click at [810, 297] on li "Avez-vous une copie de la Facture fre 2025 0174 d'un montant de 2938,64 ?" at bounding box center [794, 303] width 415 height 13
click at [579, 111] on icon at bounding box center [582, 115] width 7 height 9
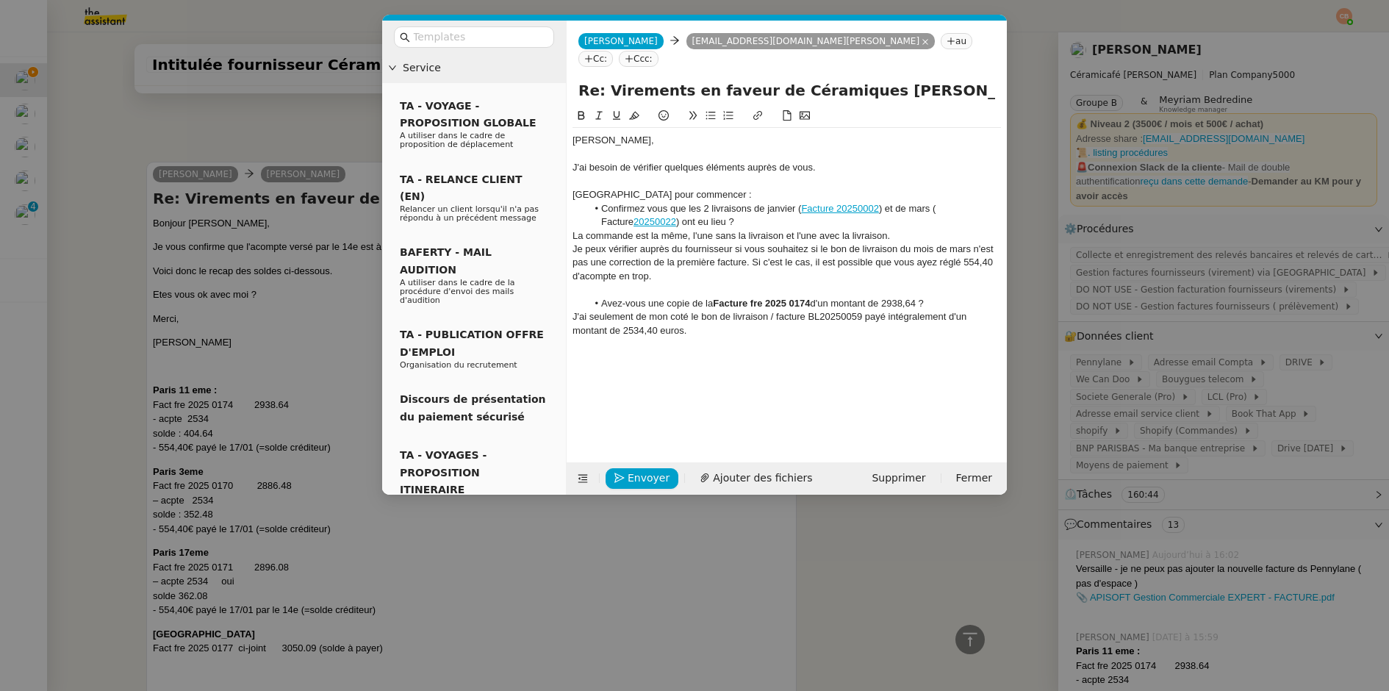
click at [897, 253] on div "Je peux vérifier auprès du fournisseur si vous souhaitez si le bon de livraison…" at bounding box center [787, 263] width 429 height 40
drag, startPoint x: 862, startPoint y: 303, endPoint x: 702, endPoint y: 302, distance: 159.5
click at [702, 310] on div "J'ai seulement de mon coté le bon de livraison / facture BL20250059 payé intégr…" at bounding box center [787, 323] width 429 height 27
click at [759, 110] on icon at bounding box center [758, 115] width 10 height 10
type input "bon de livraison / facture BL20250059"
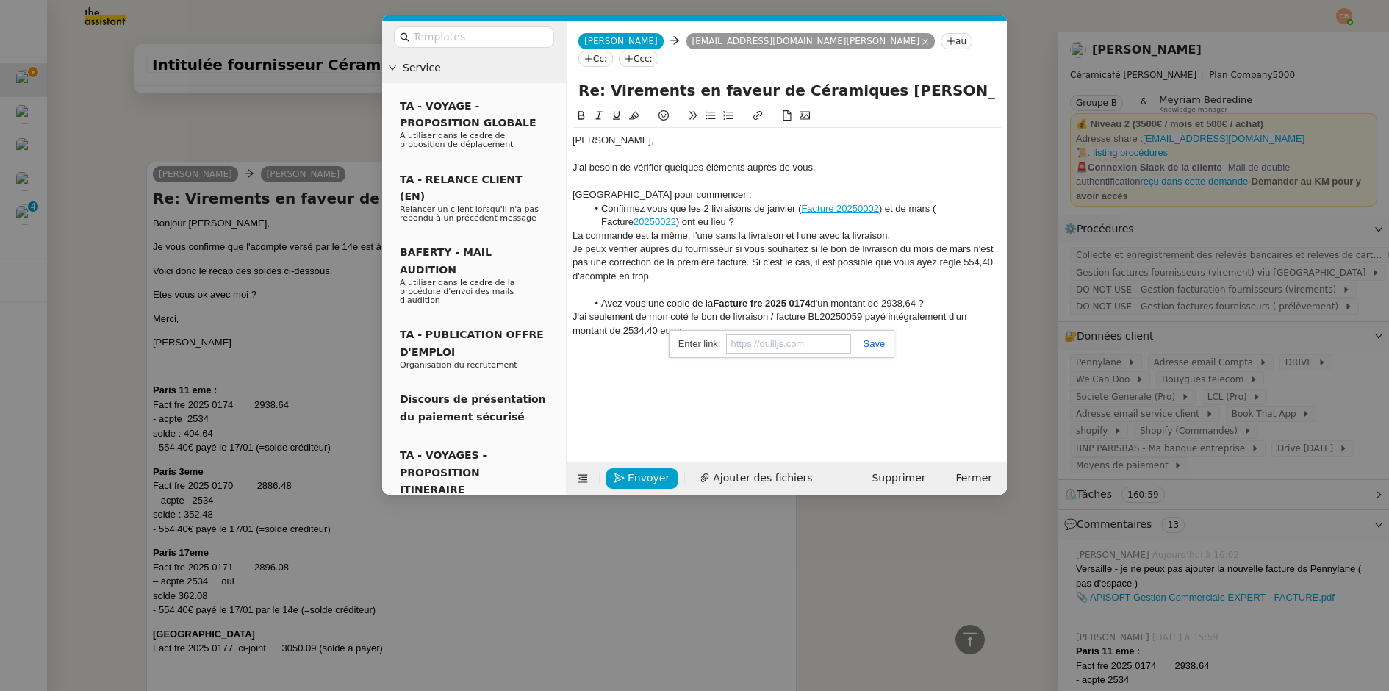
paste input "https://drive.google.com/file/d/12WZ8XcwsCmaMbm5t2E6bV9sWtBq2whXE/view?usp=shar…"
click at [651, 337] on div at bounding box center [787, 343] width 429 height 13
click at [693, 315] on div "J'ai seulement de mon coté le bon de livraison / facture BL20250059 payé intégr…" at bounding box center [787, 323] width 429 height 27
click at [706, 312] on div "J'ai seulement de mon coté le bon de livraison / facture BL20250059 payé intégr…" at bounding box center [787, 323] width 429 height 27
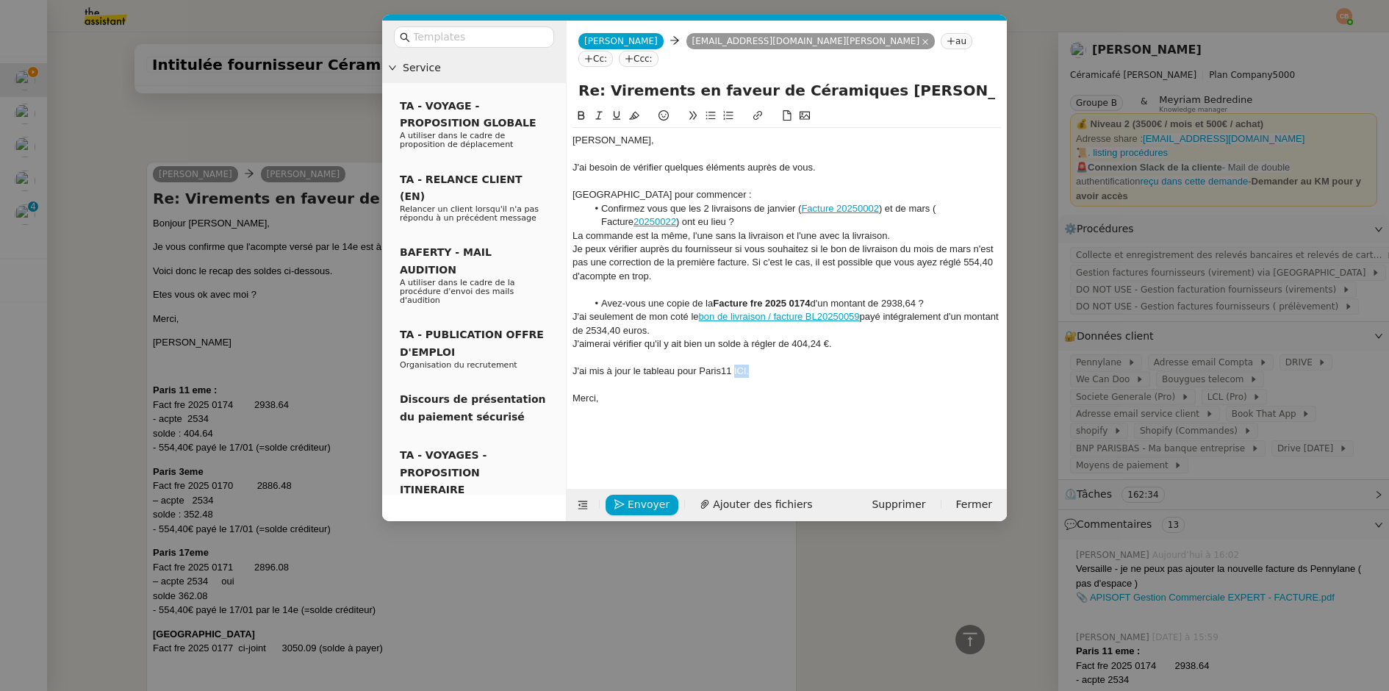
drag, startPoint x: 732, startPoint y: 352, endPoint x: 772, endPoint y: 353, distance: 39.7
click at [772, 365] on div "J'ai mis à jour le tableau pour Paris11 ICI." at bounding box center [787, 371] width 429 height 13
click at [753, 110] on icon at bounding box center [758, 115] width 10 height 10
type input "ICI."
paste input "https://docs.google.com/spreadsheets/d/1g5n9Vound9CmUv6qnPwiuJmZUl2U-Y6-aXvmPXS…"
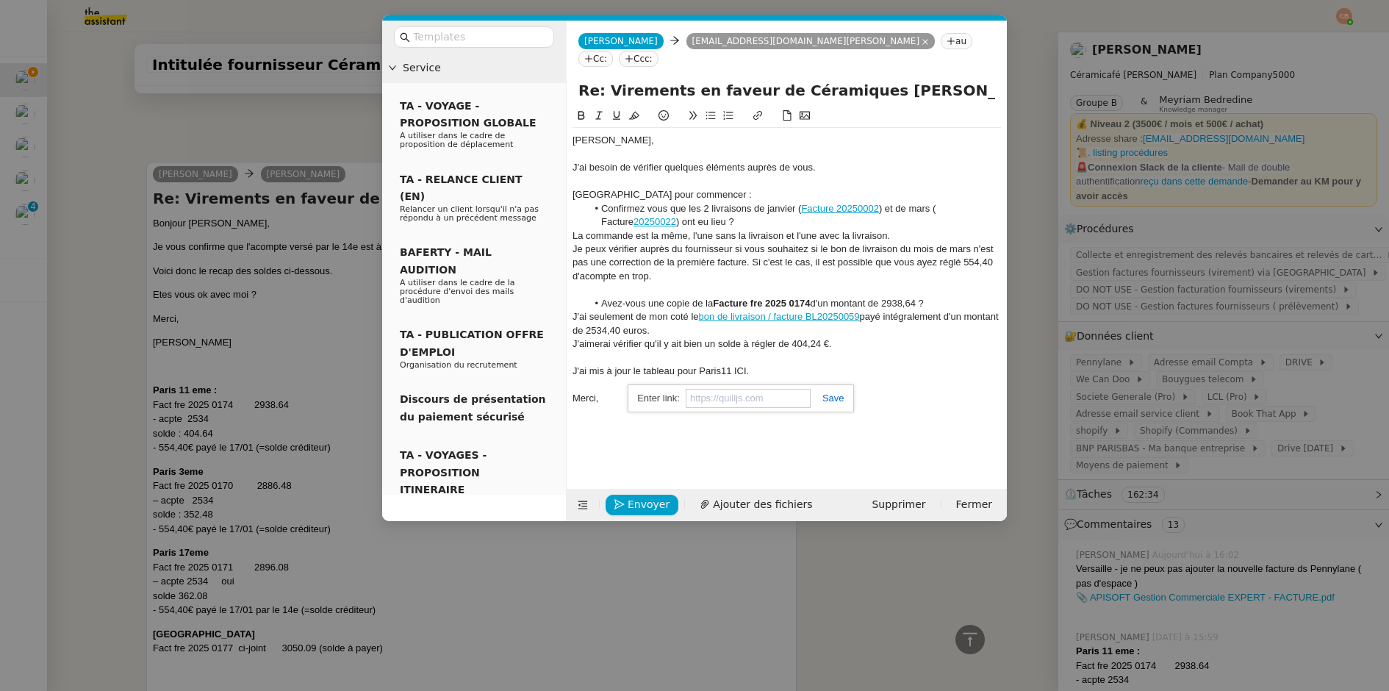
type input "https://docs.google.com/spreadsheets/d/1g5n9Vound9CmUv6qnPwiuJmZUl2U-Y6-aXvmPXS…"
click at [322, 136] on nz-modal-container "Service TA - VOYAGE - PROPOSITION GLOBALE A utiliser dans le cadre de propositi…" at bounding box center [694, 345] width 1389 height 691
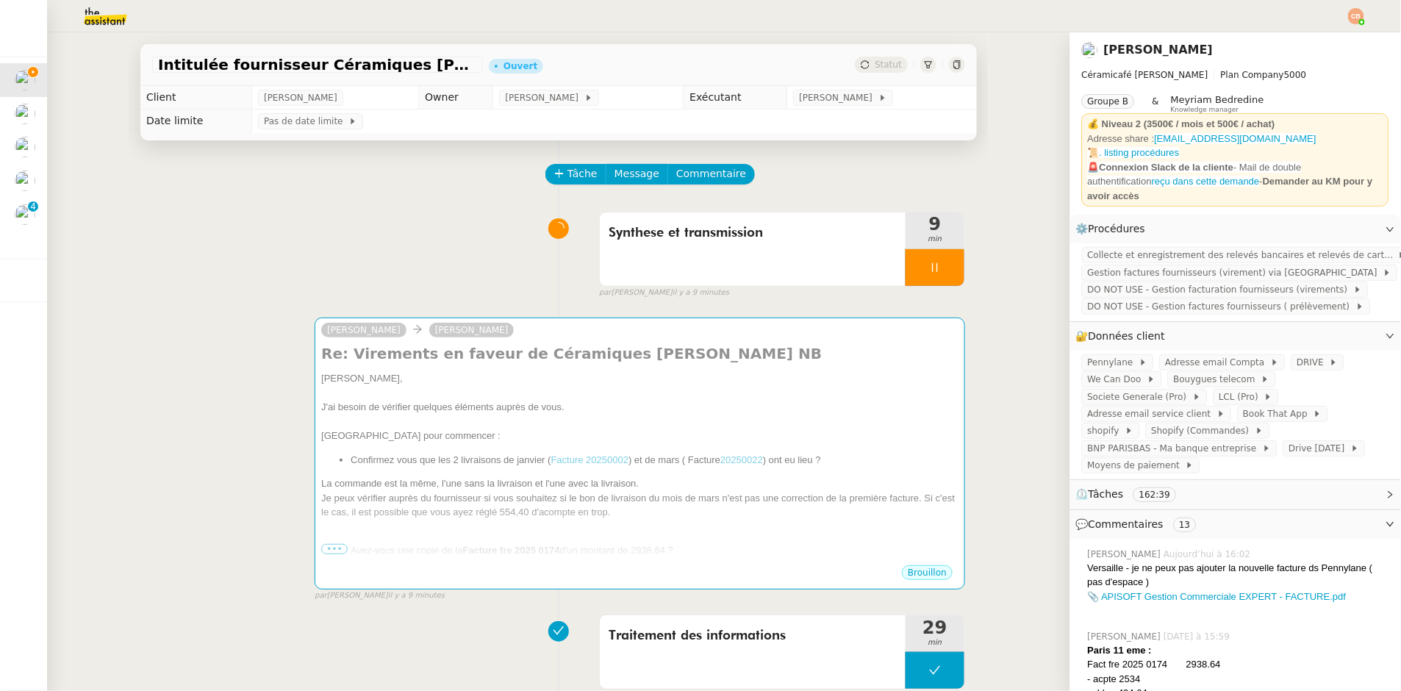
click at [938, 268] on div at bounding box center [935, 267] width 59 height 37
click at [577, 172] on span "Tâche" at bounding box center [583, 173] width 30 height 17
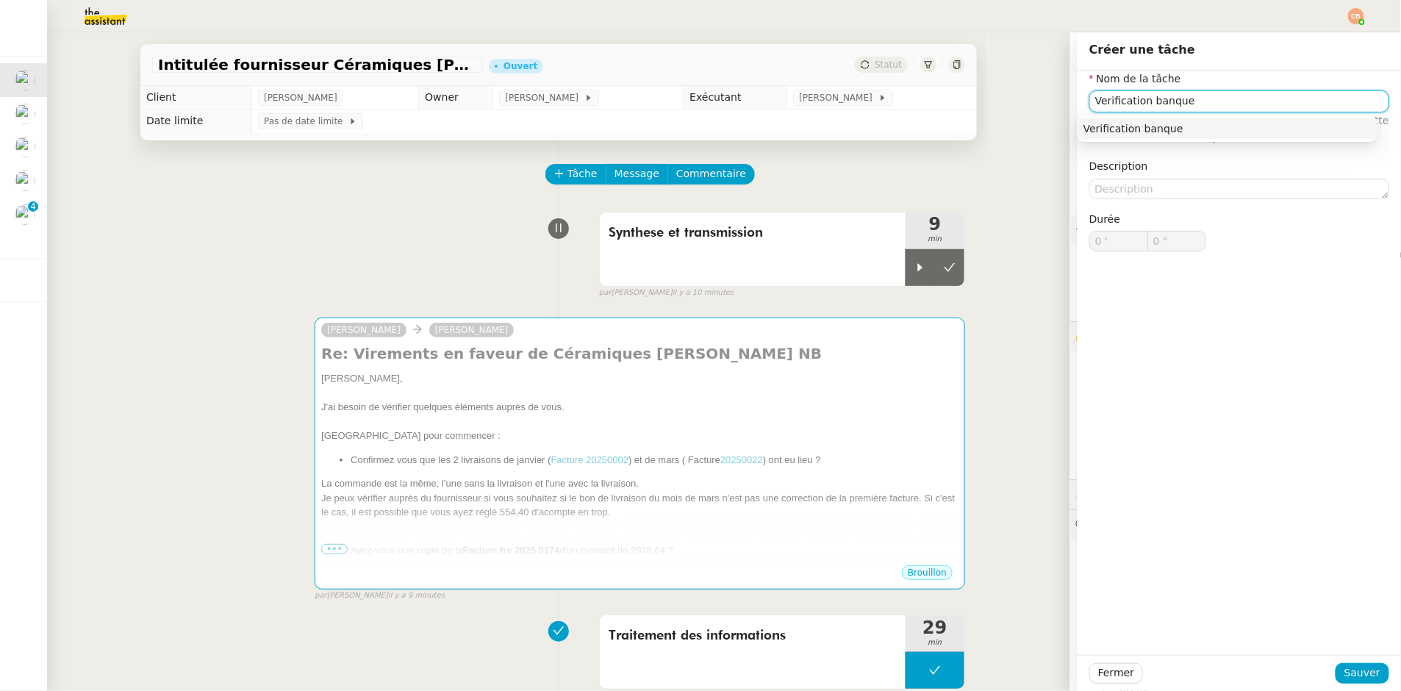
click at [1106, 125] on div "Verification banque" at bounding box center [1228, 128] width 288 height 13
type input "Verification banque"
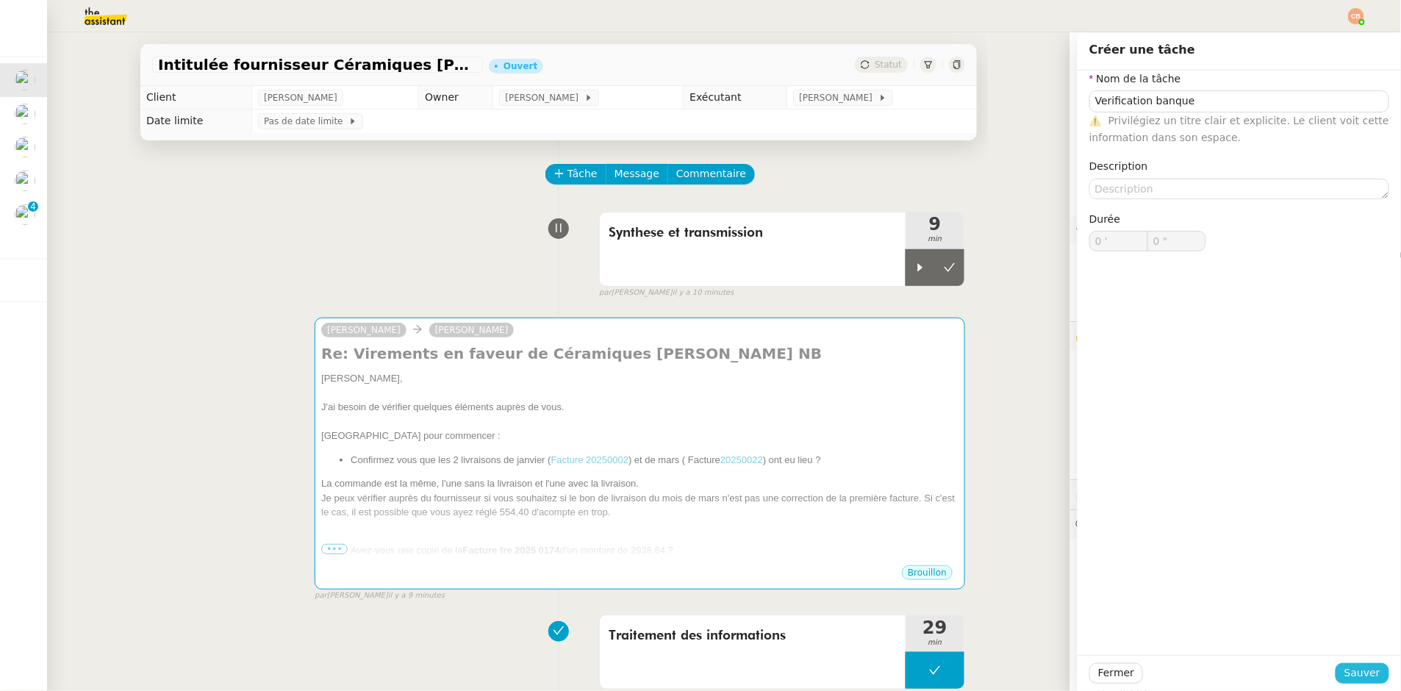
click at [1350, 668] on span "Sauver" at bounding box center [1363, 673] width 36 height 17
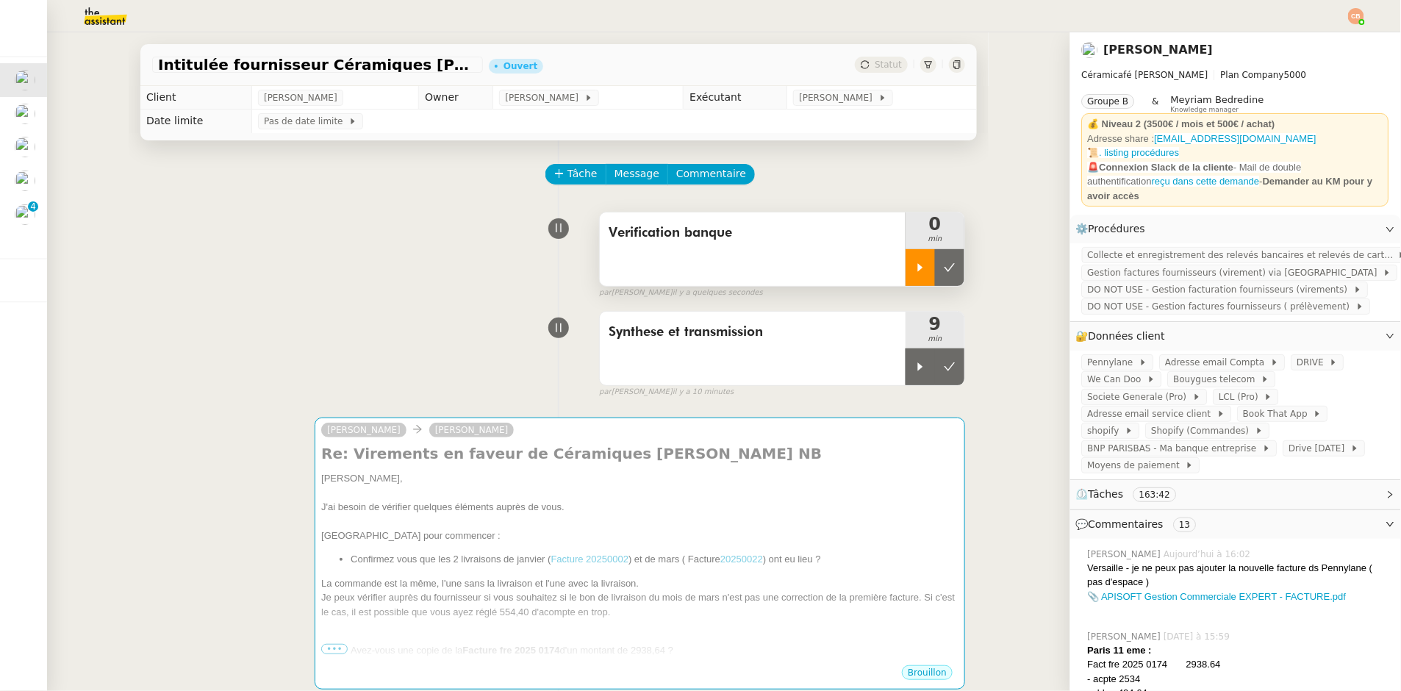
click at [918, 268] on icon at bounding box center [920, 267] width 5 height 8
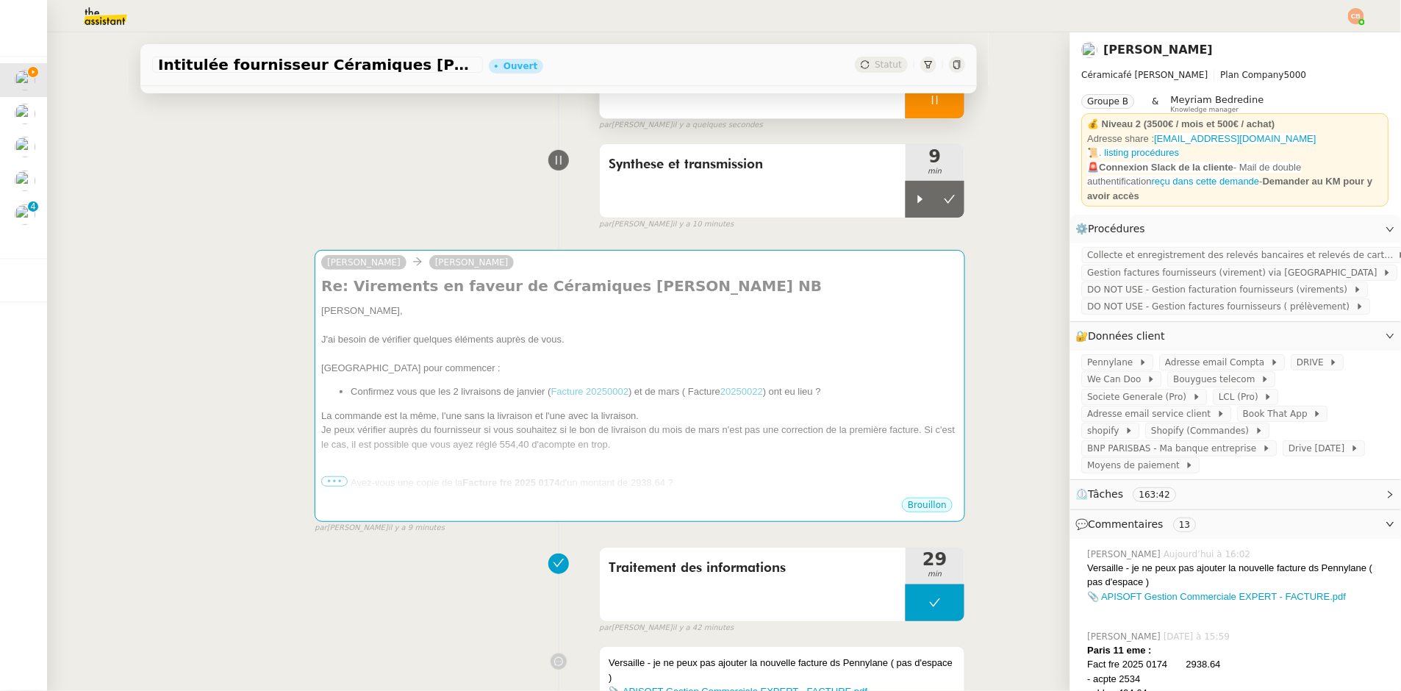
scroll to position [217, 0]
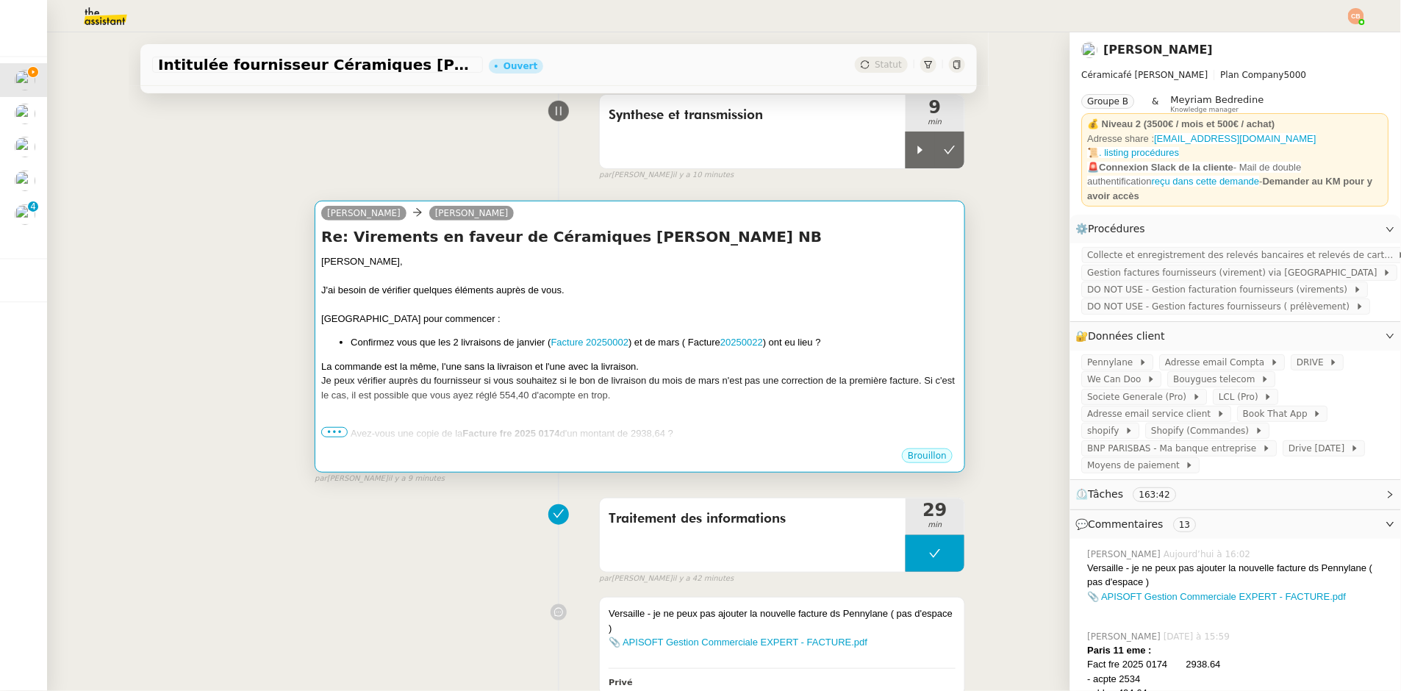
click at [322, 430] on span "•••" at bounding box center [334, 432] width 26 height 10
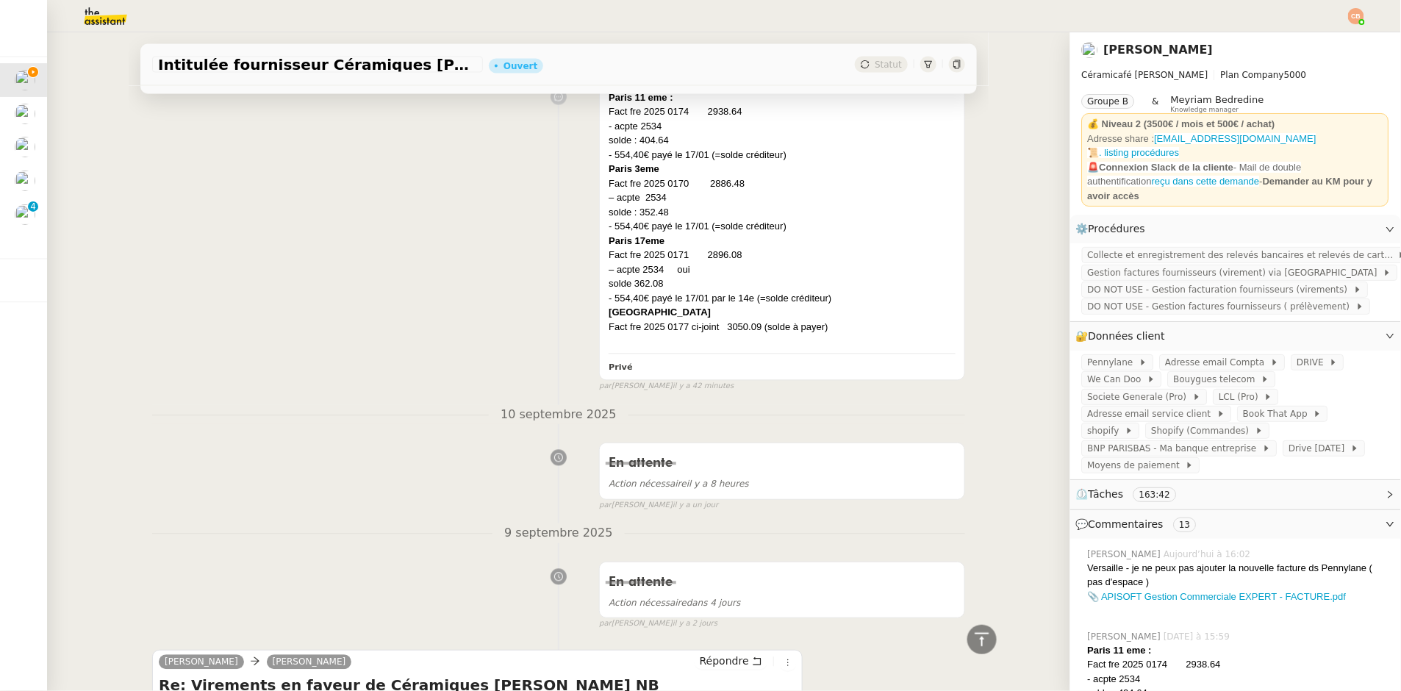
scroll to position [843, 0]
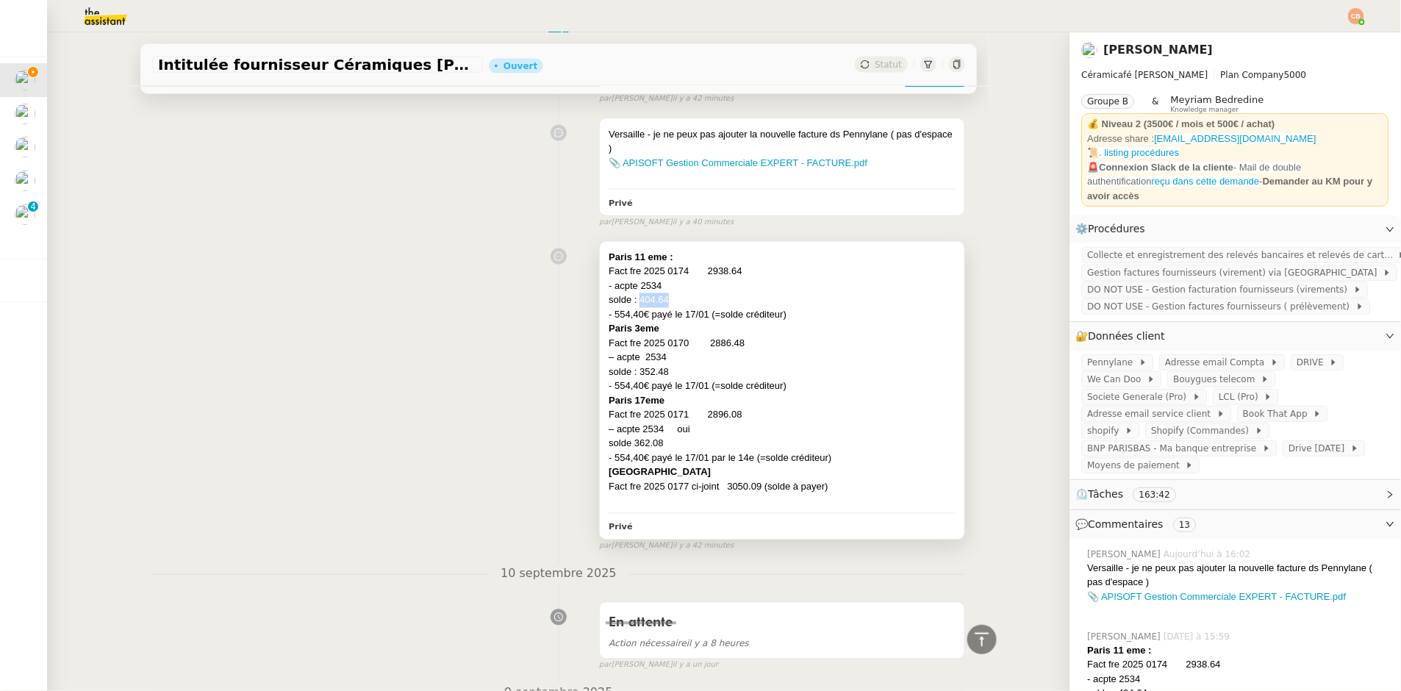
drag, startPoint x: 629, startPoint y: 298, endPoint x: 684, endPoint y: 298, distance: 55.1
click at [684, 298] on div "solde : 404.64" at bounding box center [782, 300] width 347 height 15
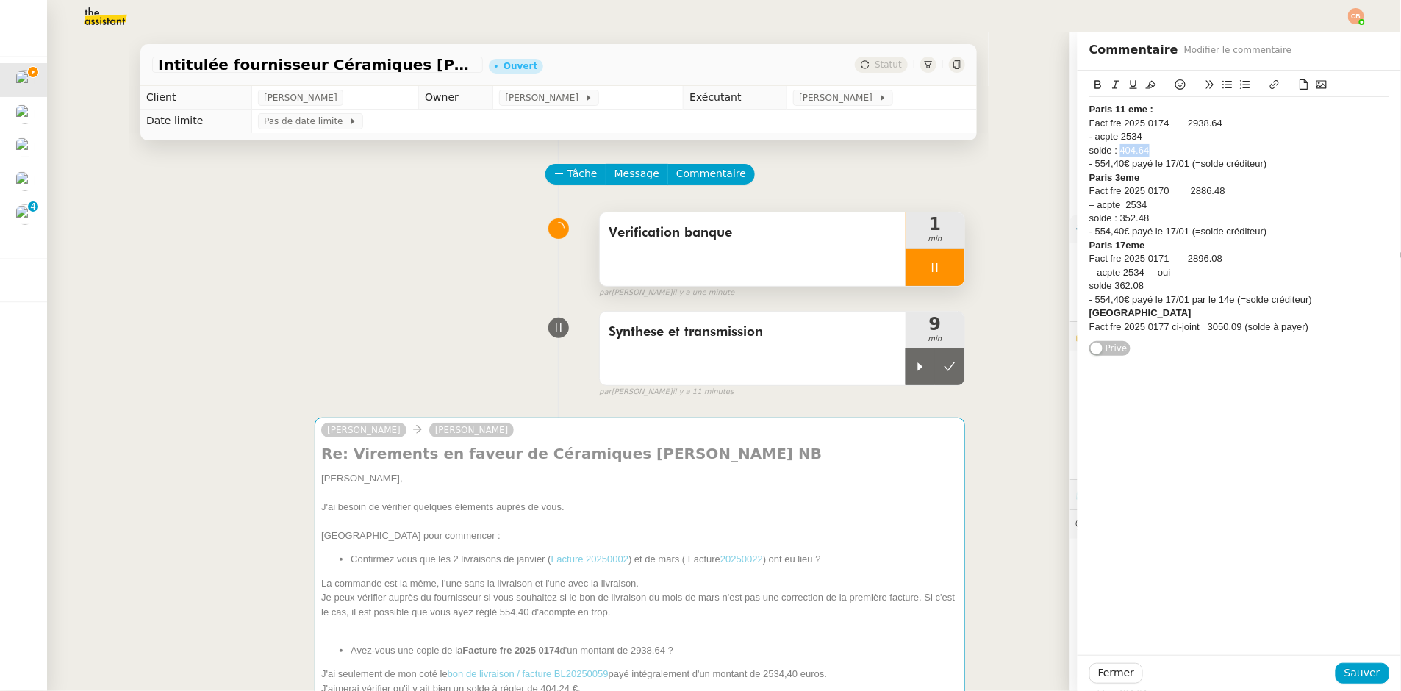
drag, startPoint x: 1109, startPoint y: 151, endPoint x: 1176, endPoint y: 144, distance: 67.3
click at [1176, 144] on div "solde : 404.64" at bounding box center [1239, 150] width 300 height 13
copy div "404.64"
click at [452, 279] on div "Verification banque 1 min false par Coralie B. il y a une minute" at bounding box center [558, 252] width 813 height 94
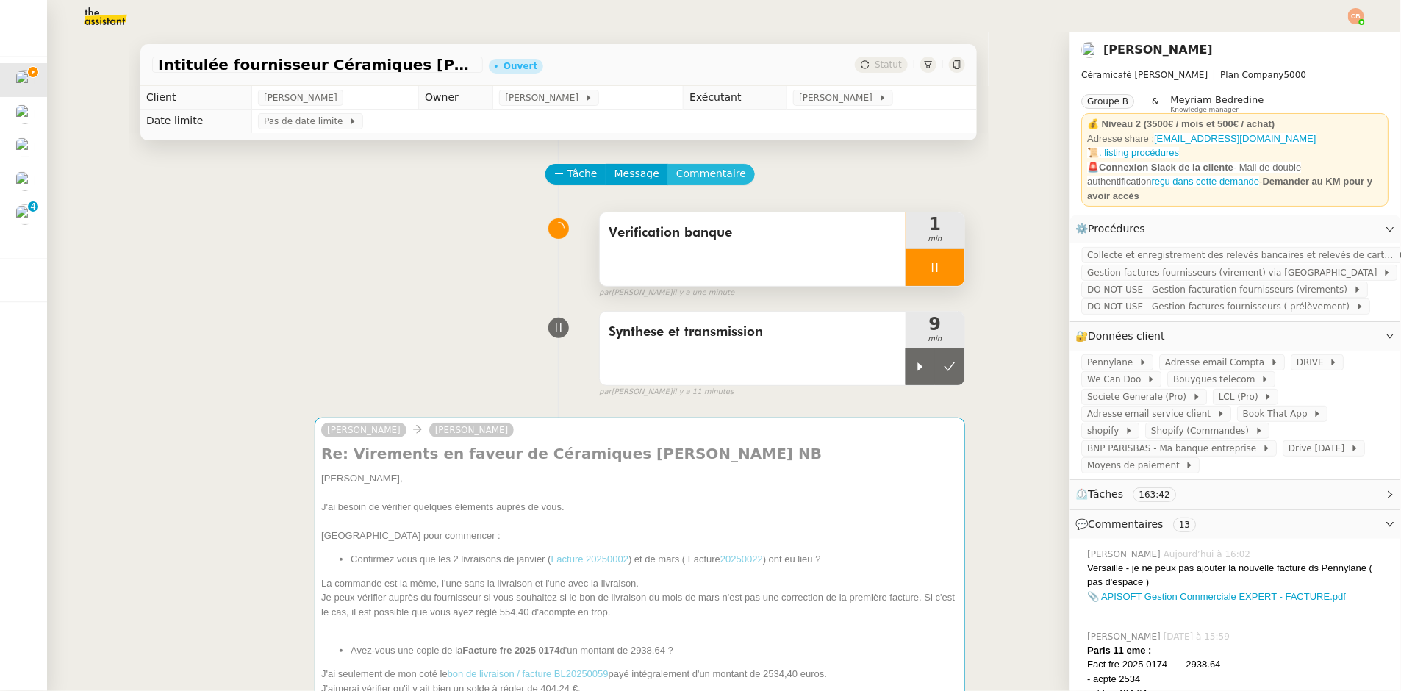
click at [693, 169] on span "Commentaire" at bounding box center [711, 173] width 70 height 17
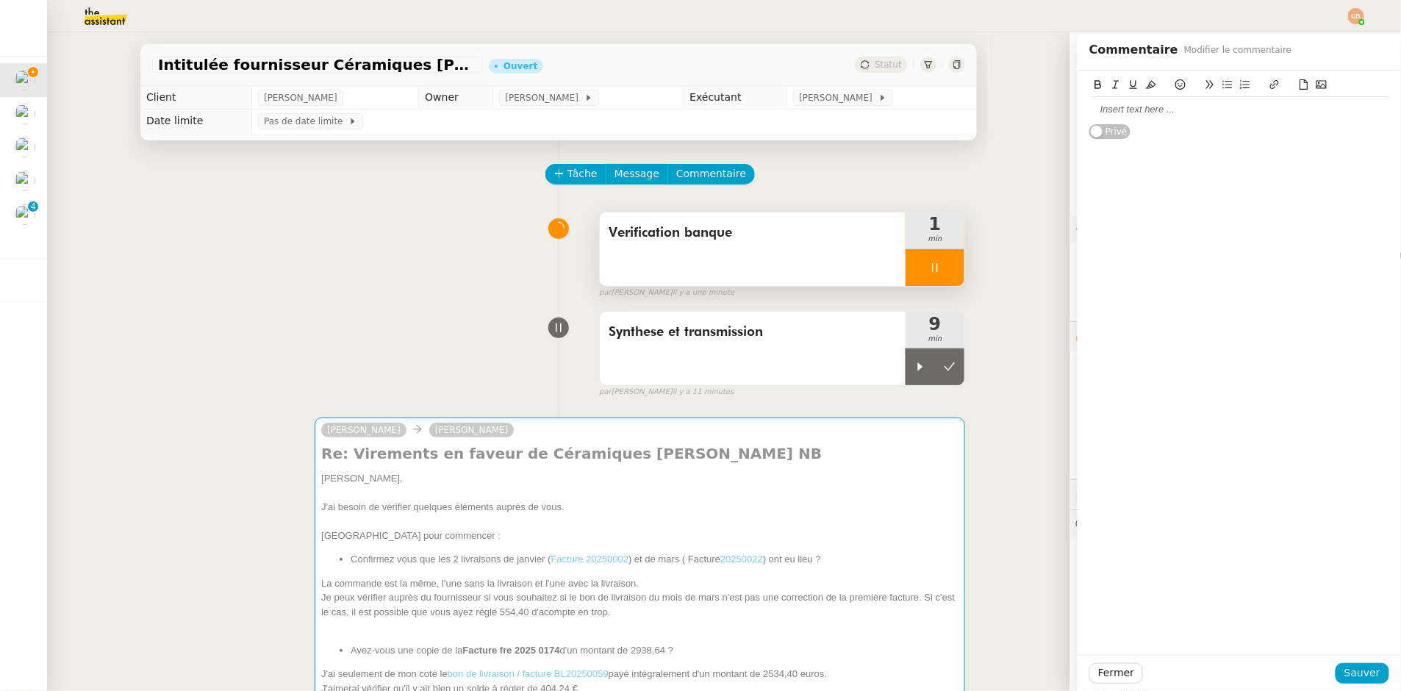
click at [1138, 117] on div at bounding box center [1239, 109] width 300 height 25
click at [1361, 668] on span "Sauver" at bounding box center [1363, 673] width 36 height 17
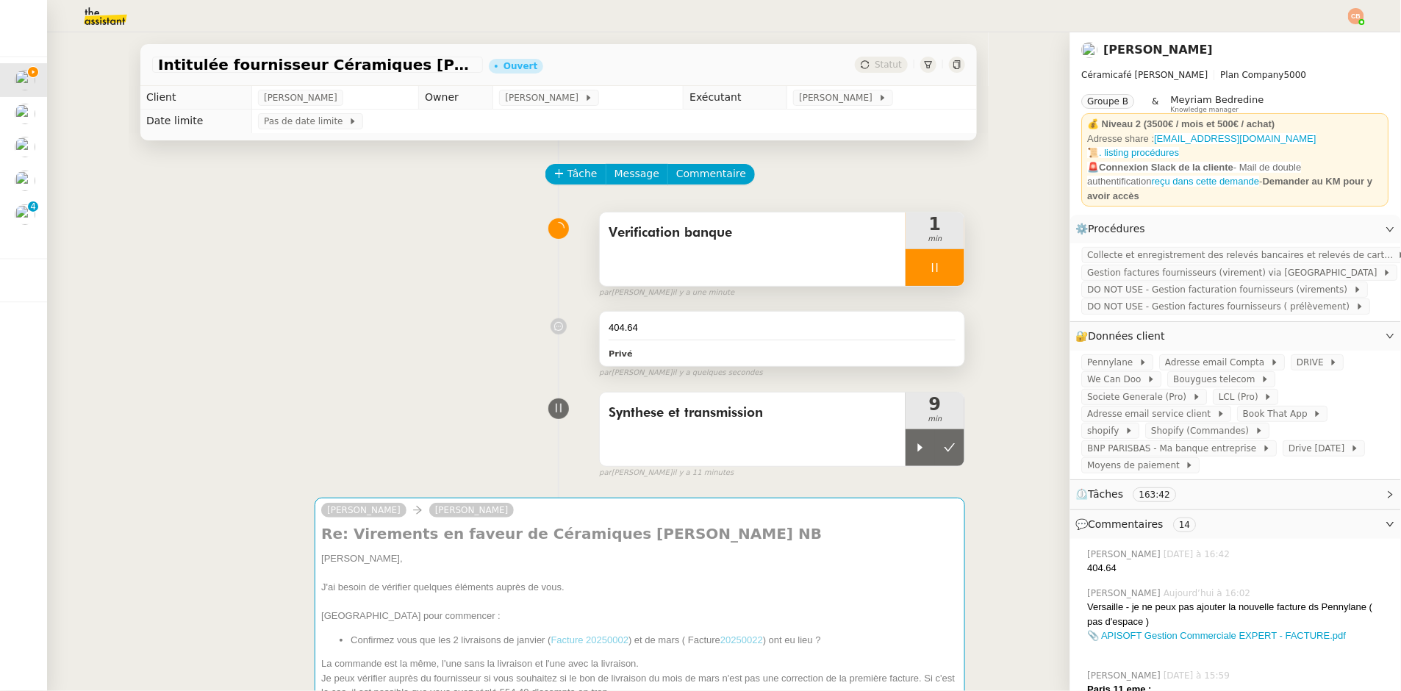
click at [681, 342] on div "404.64 Privé" at bounding box center [782, 339] width 365 height 54
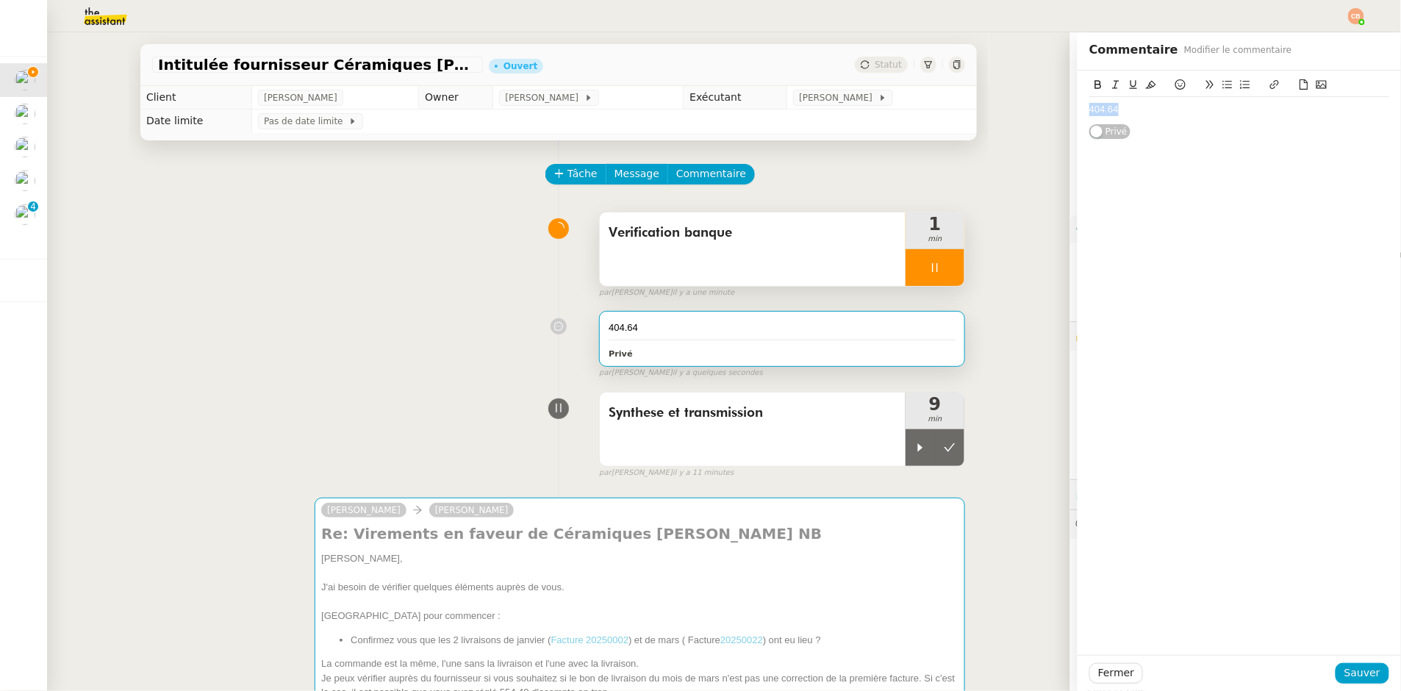
drag, startPoint x: 1121, startPoint y: 110, endPoint x: 1074, endPoint y: 112, distance: 47.1
click at [1078, 112] on div "404.64 Privé" at bounding box center [1239, 105] width 323 height 69
copy div "404.64"
click at [1365, 675] on span "Sauver" at bounding box center [1363, 673] width 36 height 17
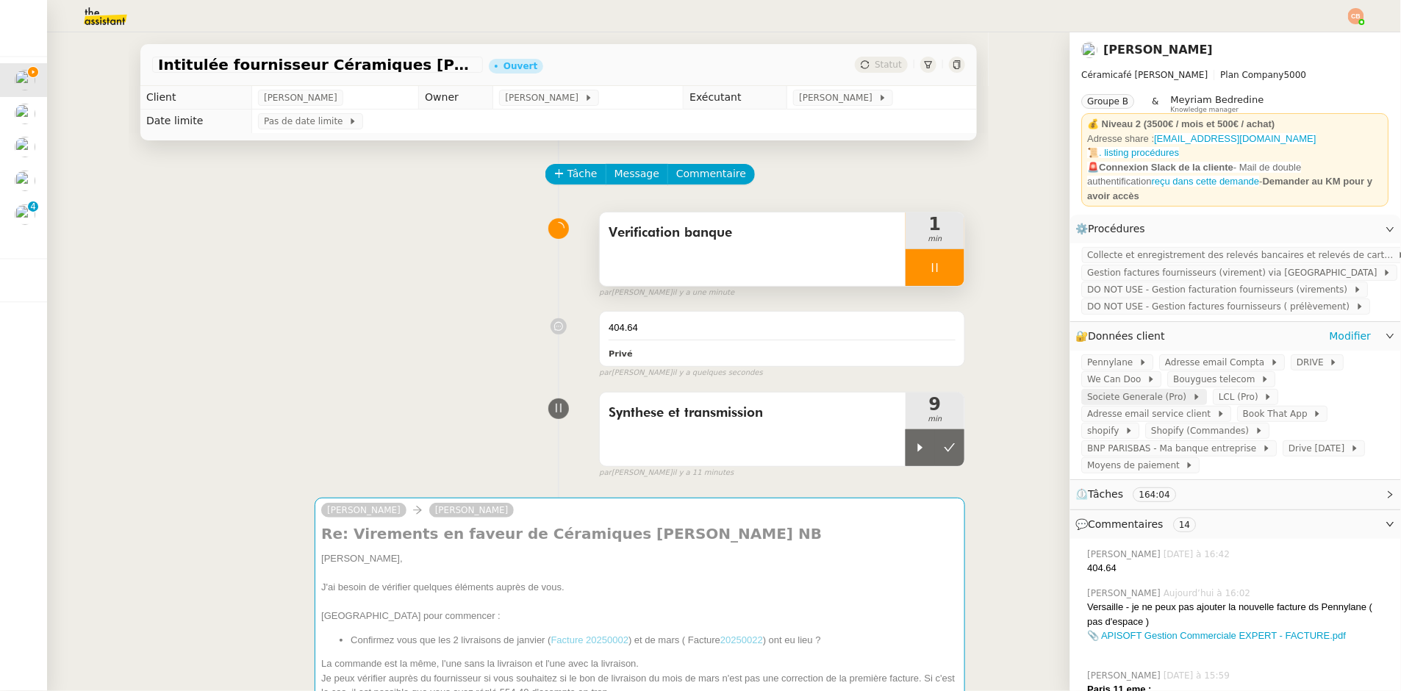
click at [1125, 401] on span "Societe Generale (Pro)" at bounding box center [1140, 397] width 105 height 15
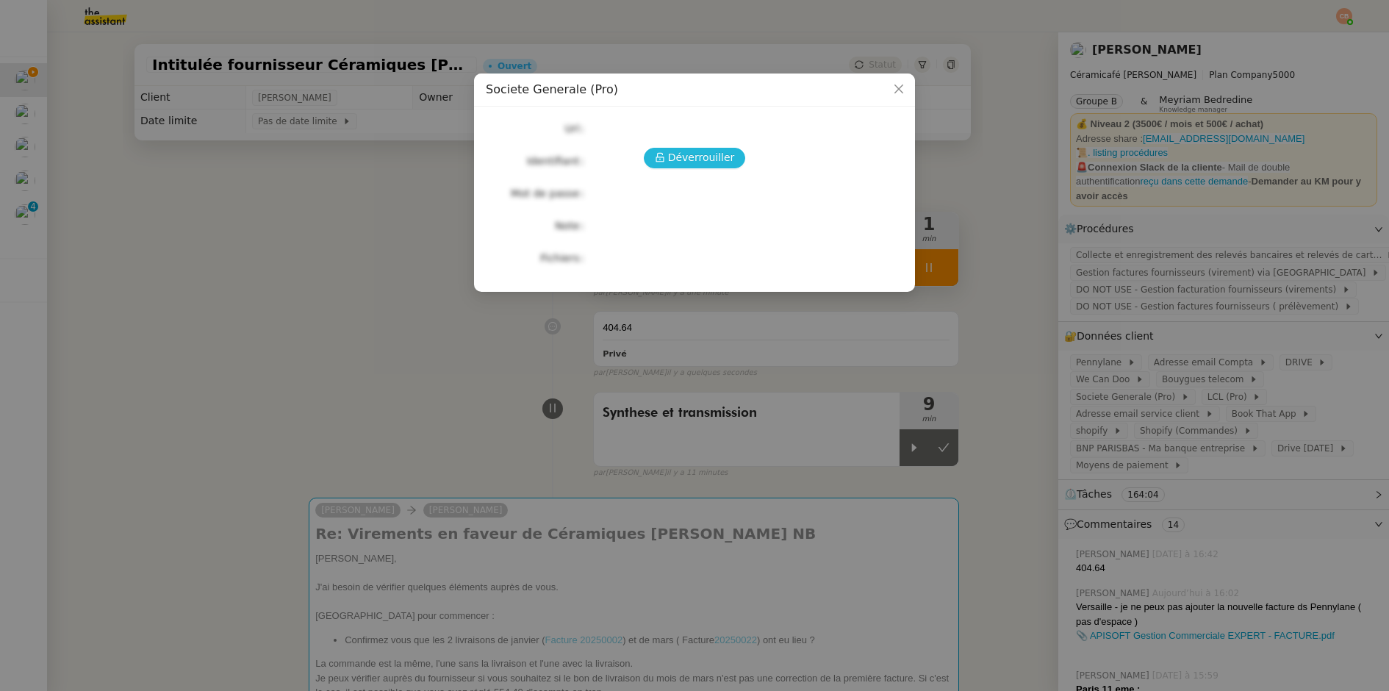
click at [715, 155] on span "Déverrouiller" at bounding box center [701, 157] width 67 height 17
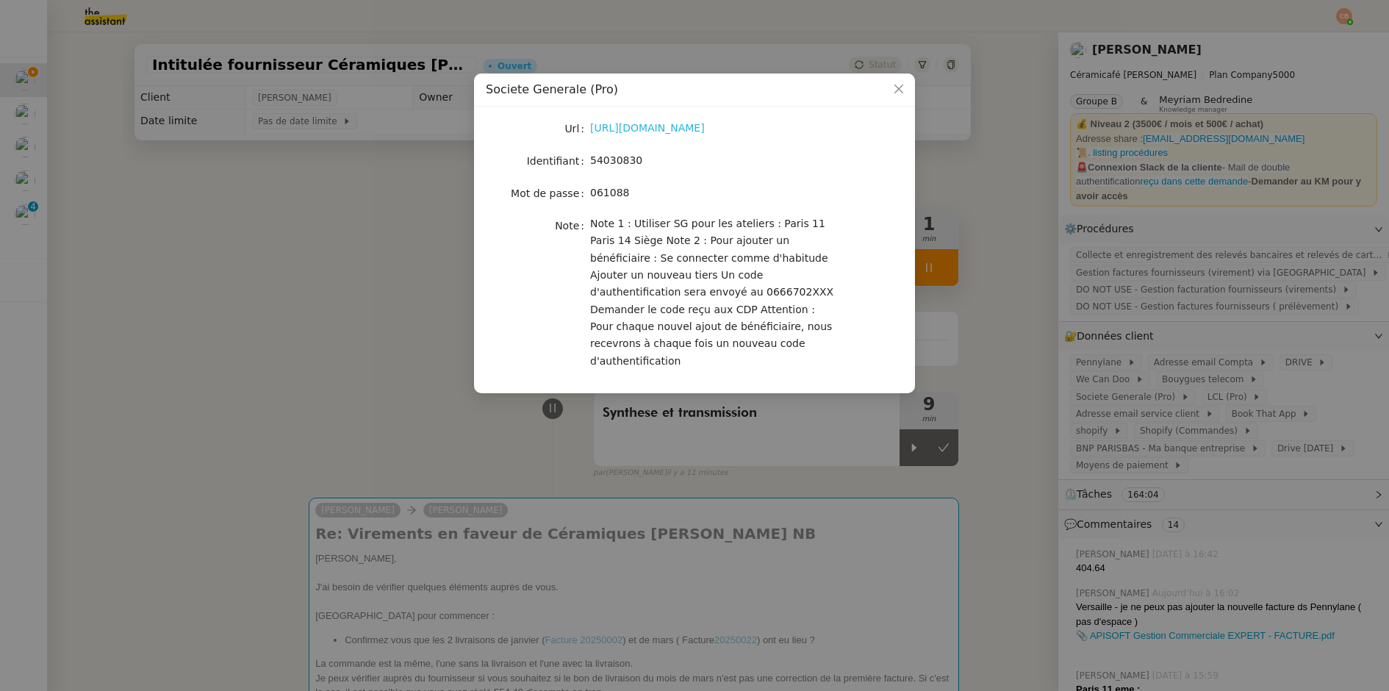
click at [694, 129] on link "[URL][DOMAIN_NAME]" at bounding box center [647, 128] width 115 height 12
click at [593, 161] on span "54030830" at bounding box center [616, 160] width 52 height 12
drag, startPoint x: 592, startPoint y: 162, endPoint x: 694, endPoint y: 162, distance: 102.2
click at [694, 162] on div "54030830" at bounding box center [711, 160] width 243 height 17
copy span "54030830"
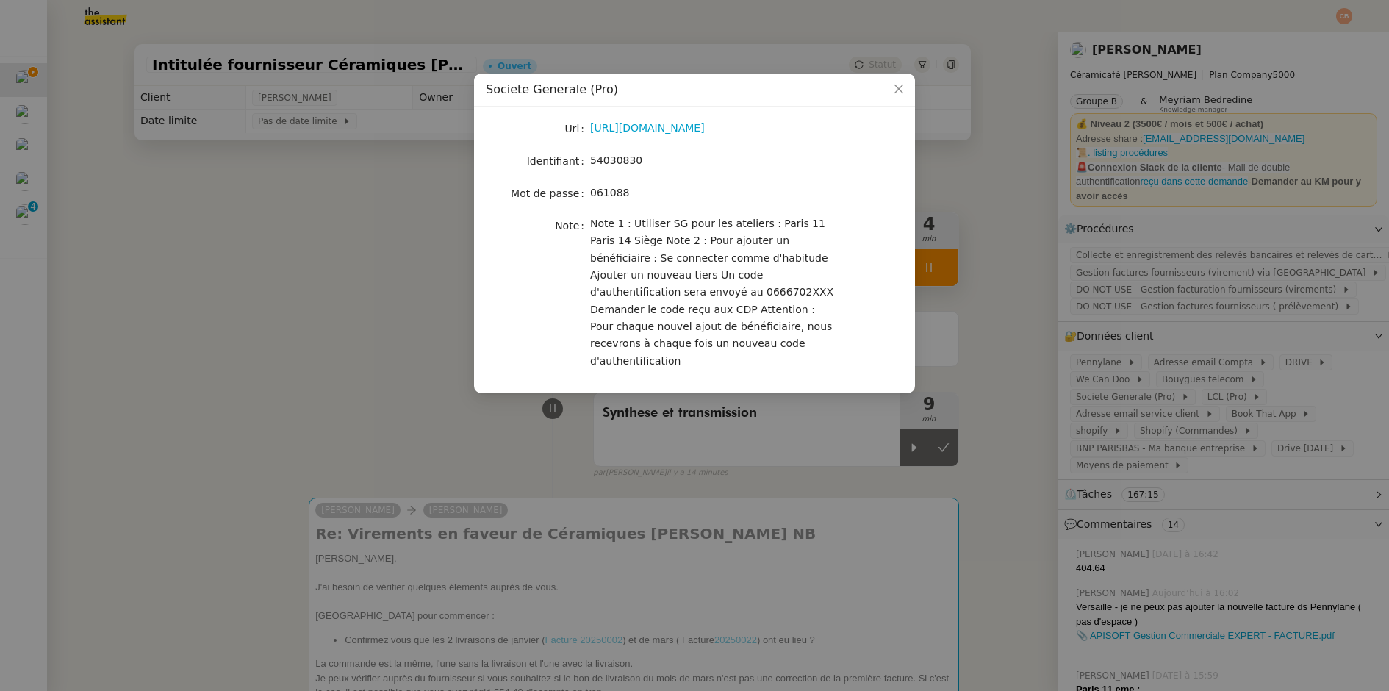
click at [221, 215] on nz-modal-container "Societe Generale (Pro) Url [URL][DOMAIN_NAME] Identifiant 54030830 Mot de passe…" at bounding box center [694, 345] width 1389 height 691
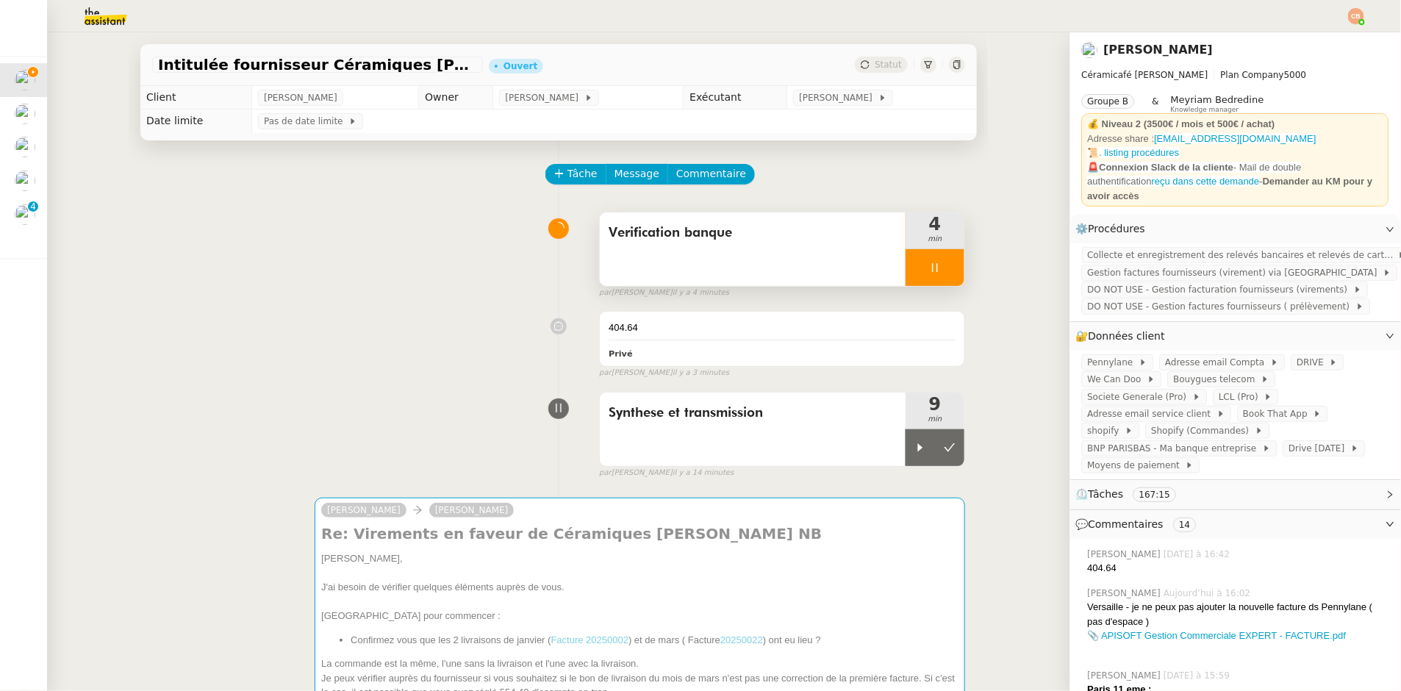
click at [941, 262] on div at bounding box center [935, 267] width 59 height 37
click at [941, 262] on button at bounding box center [949, 267] width 29 height 37
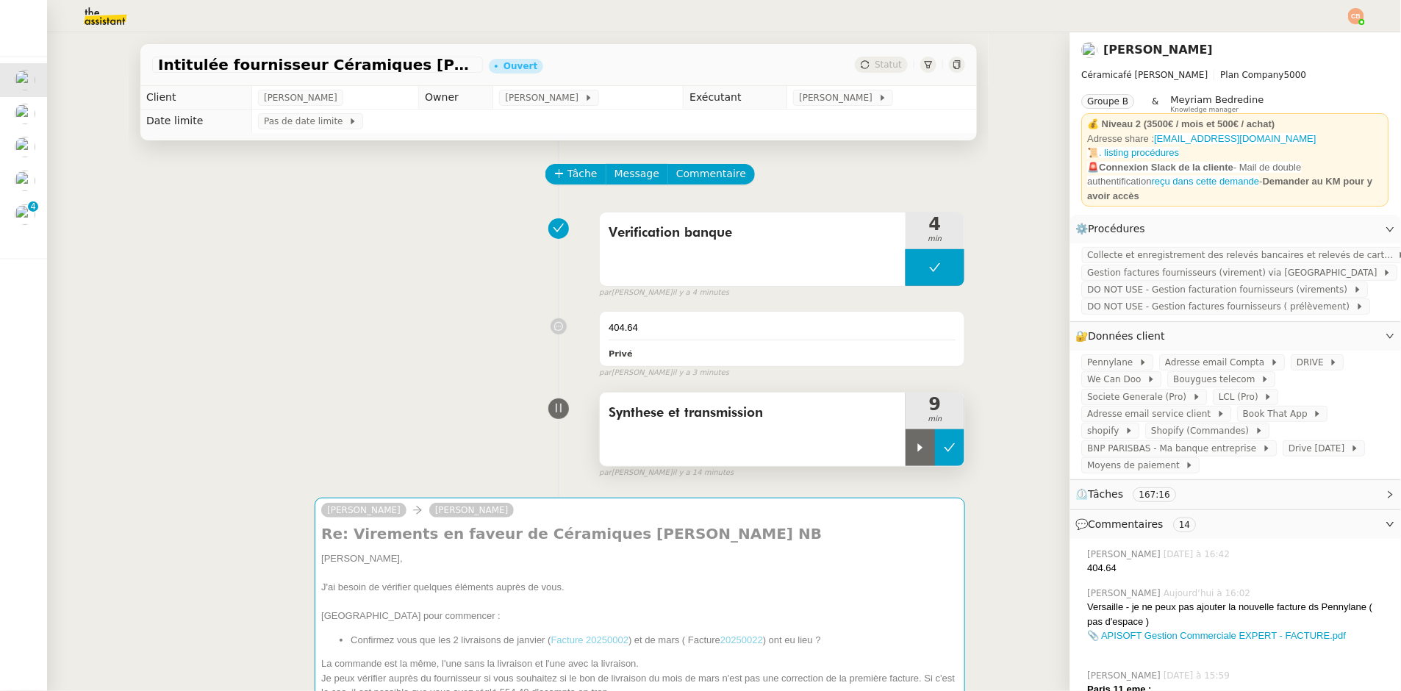
click at [944, 444] on icon at bounding box center [950, 448] width 12 height 12
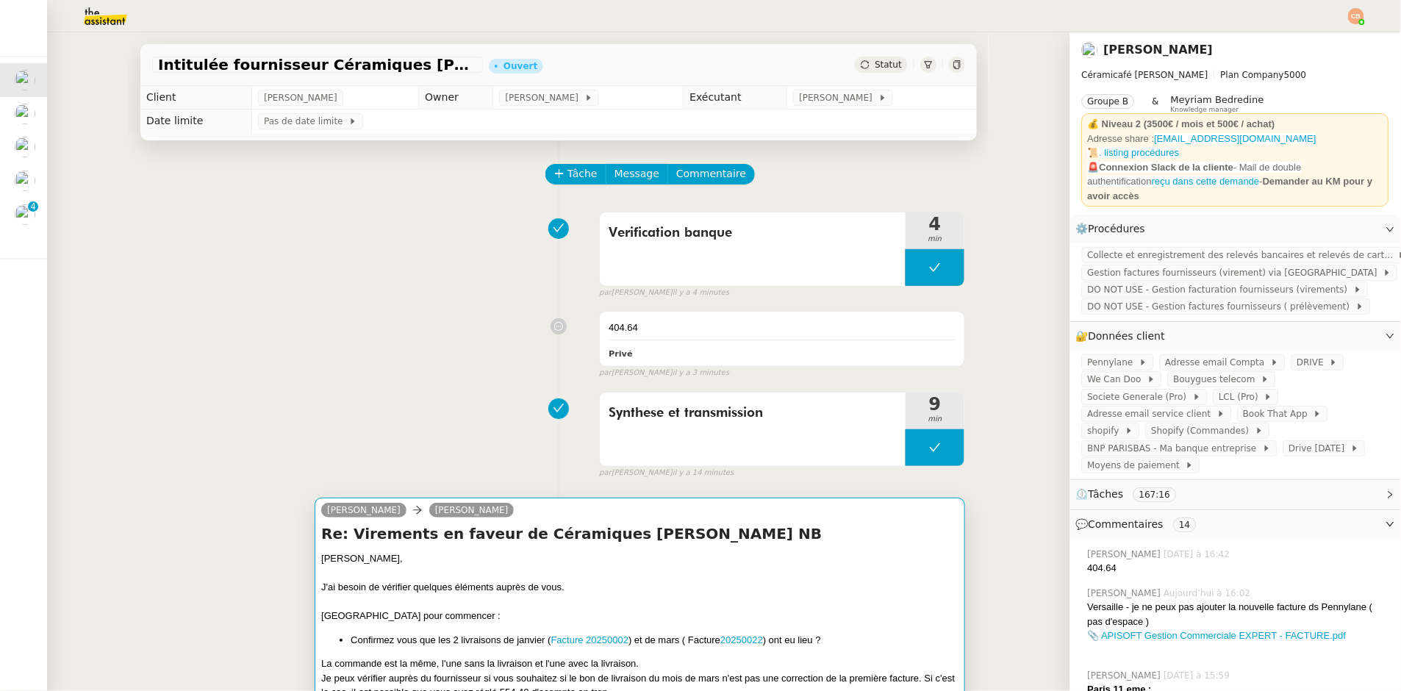
click at [793, 510] on div "Charlie Genevieve Landsmann" at bounding box center [639, 512] width 637 height 22
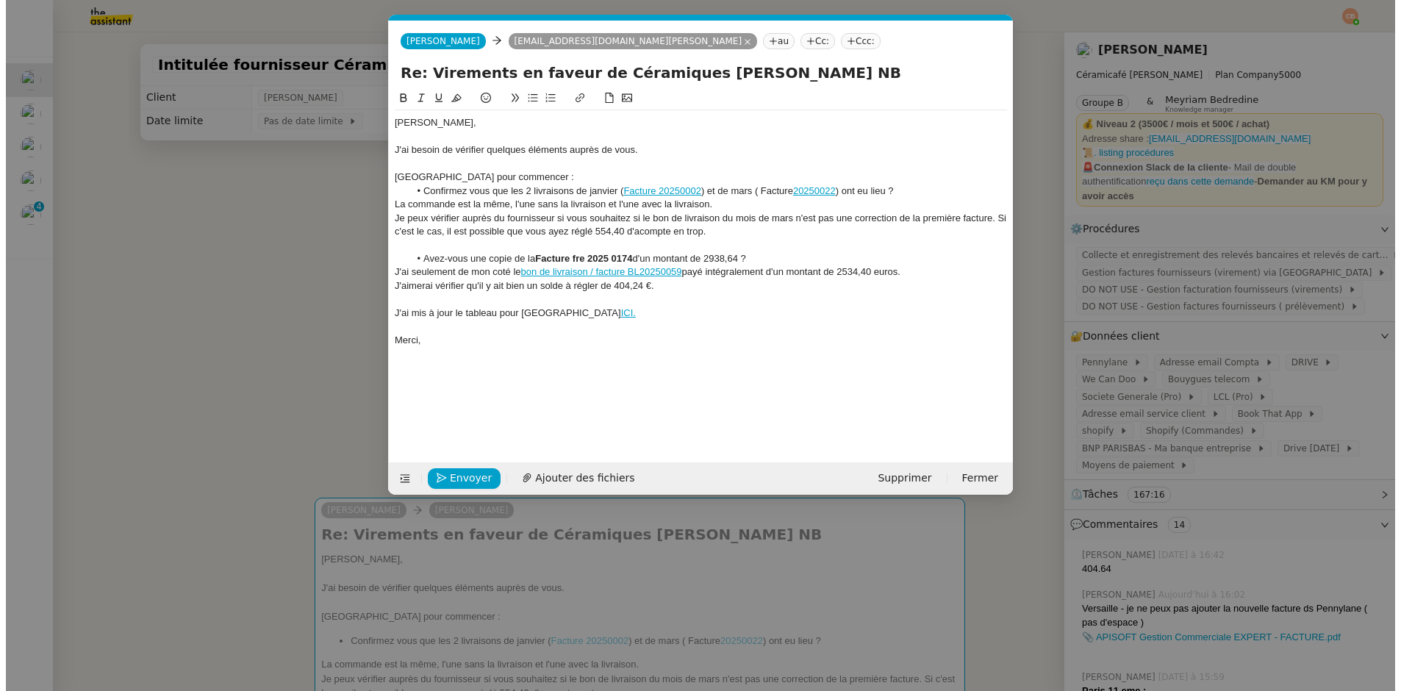
scroll to position [0, 31]
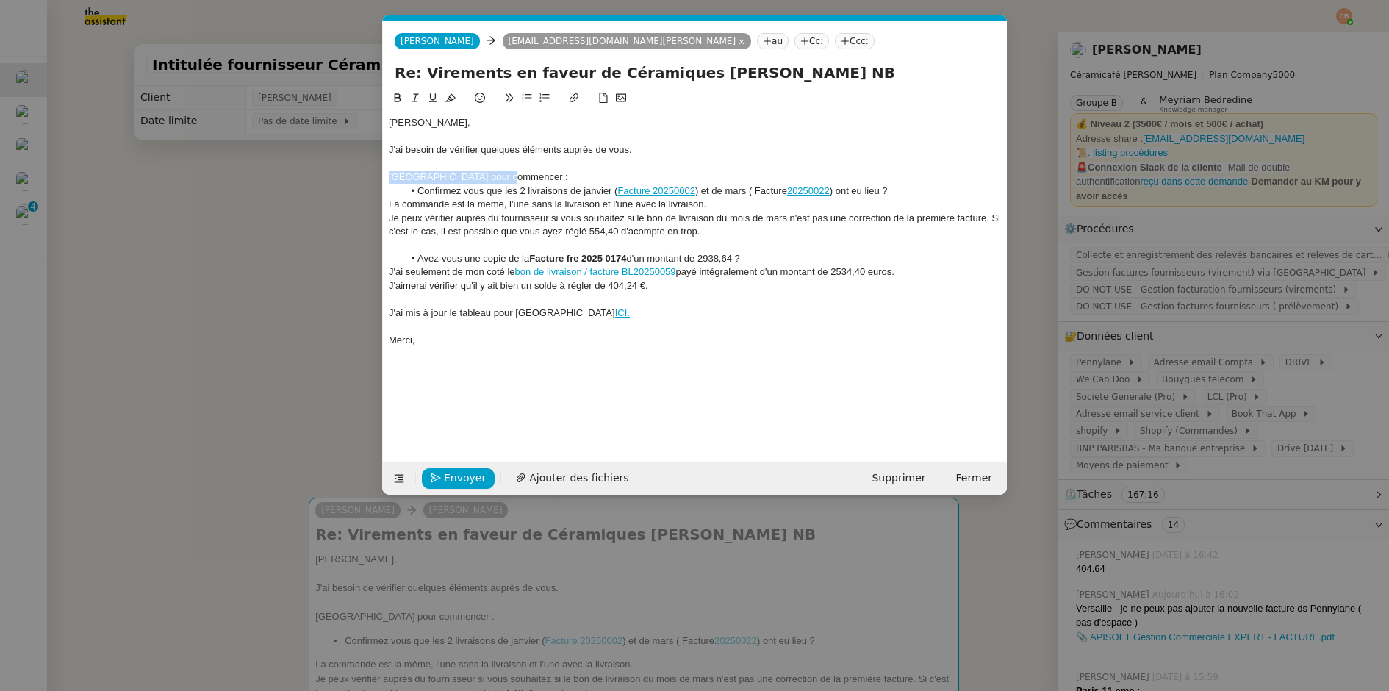
drag, startPoint x: 531, startPoint y: 176, endPoint x: 380, endPoint y: 182, distance: 150.8
click at [380, 182] on nz-modal-container "Service TA - VOYAGE - PROPOSITION GLOBALE A utiliser dans le cadre de propositi…" at bounding box center [694, 345] width 1389 height 691
click at [401, 96] on icon at bounding box center [398, 98] width 10 height 10
click at [469, 133] on div at bounding box center [695, 136] width 612 height 13
click at [437, 477] on icon "button" at bounding box center [436, 478] width 10 height 10
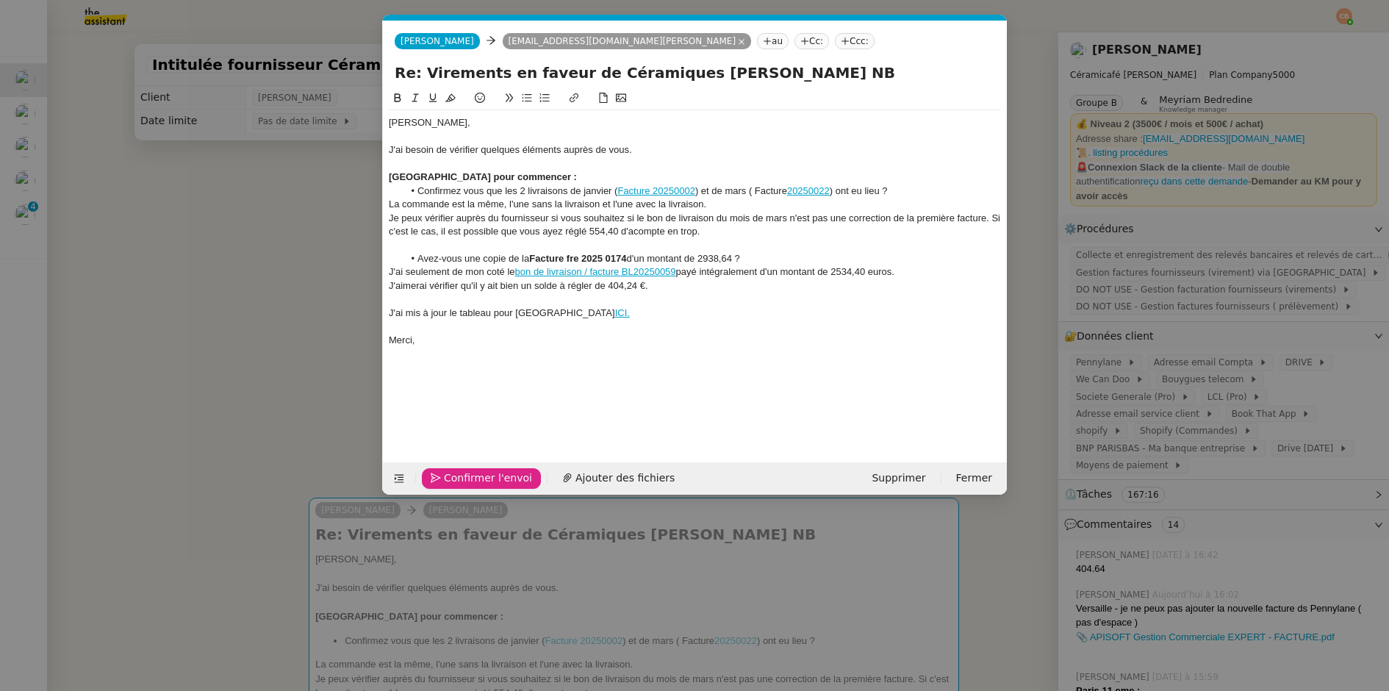
click at [437, 477] on icon "button" at bounding box center [436, 478] width 10 height 10
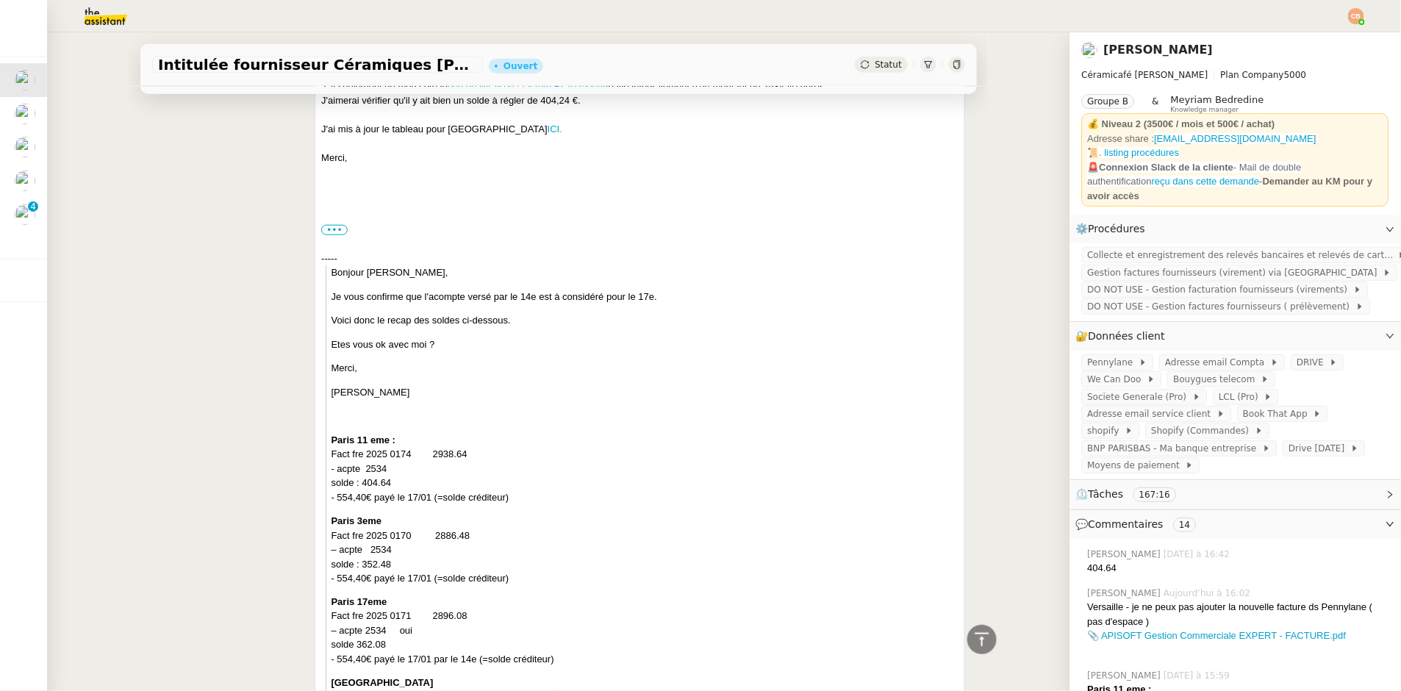
scroll to position [0, 0]
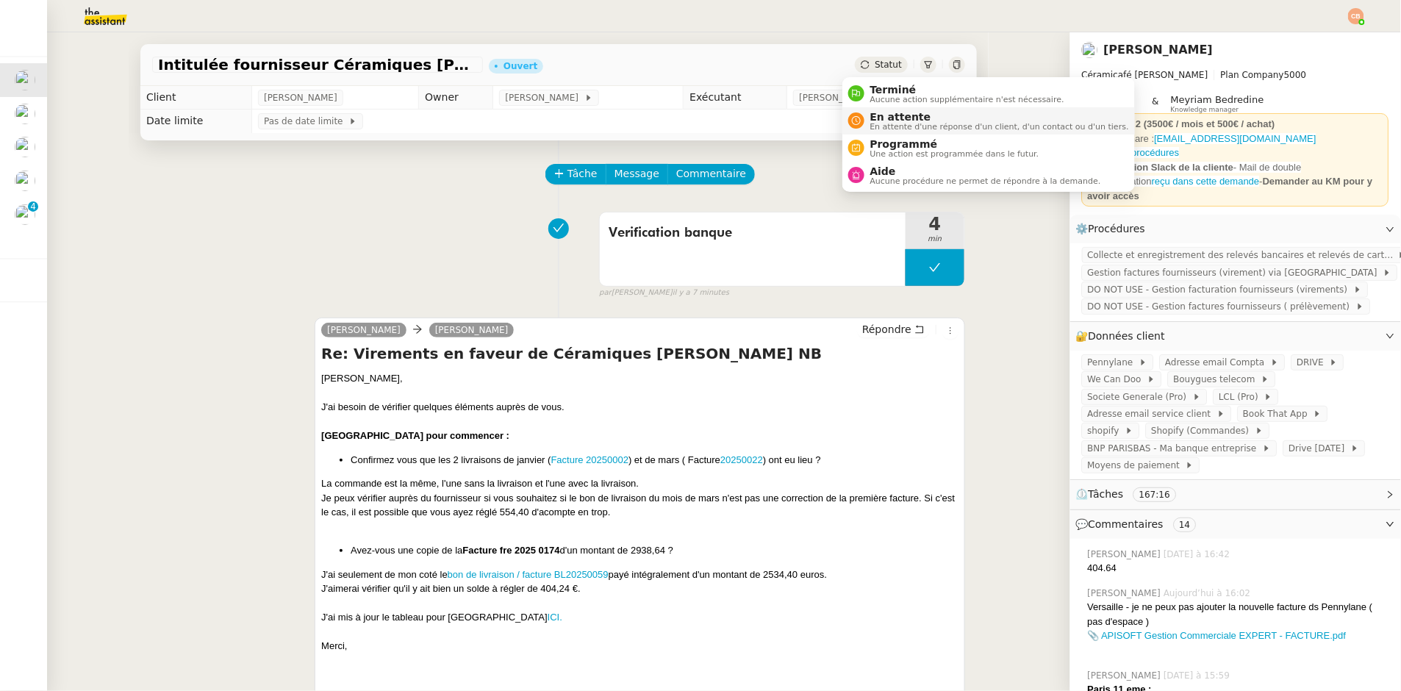
click at [877, 123] on span "En attente d'une réponse d'un client, d'un contact ou d'un tiers." at bounding box center [999, 127] width 259 height 8
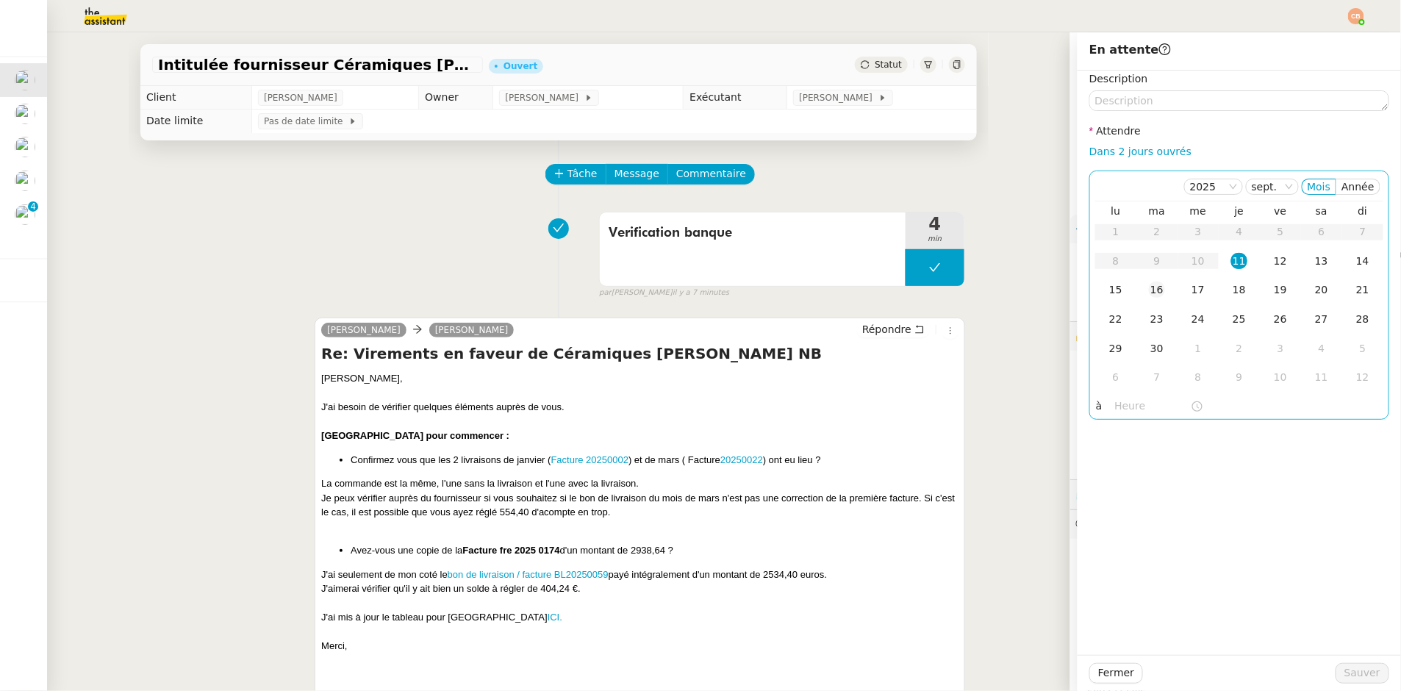
click at [1149, 287] on div "16" at bounding box center [1157, 290] width 16 height 16
click at [1128, 413] on input "text" at bounding box center [1153, 406] width 76 height 17
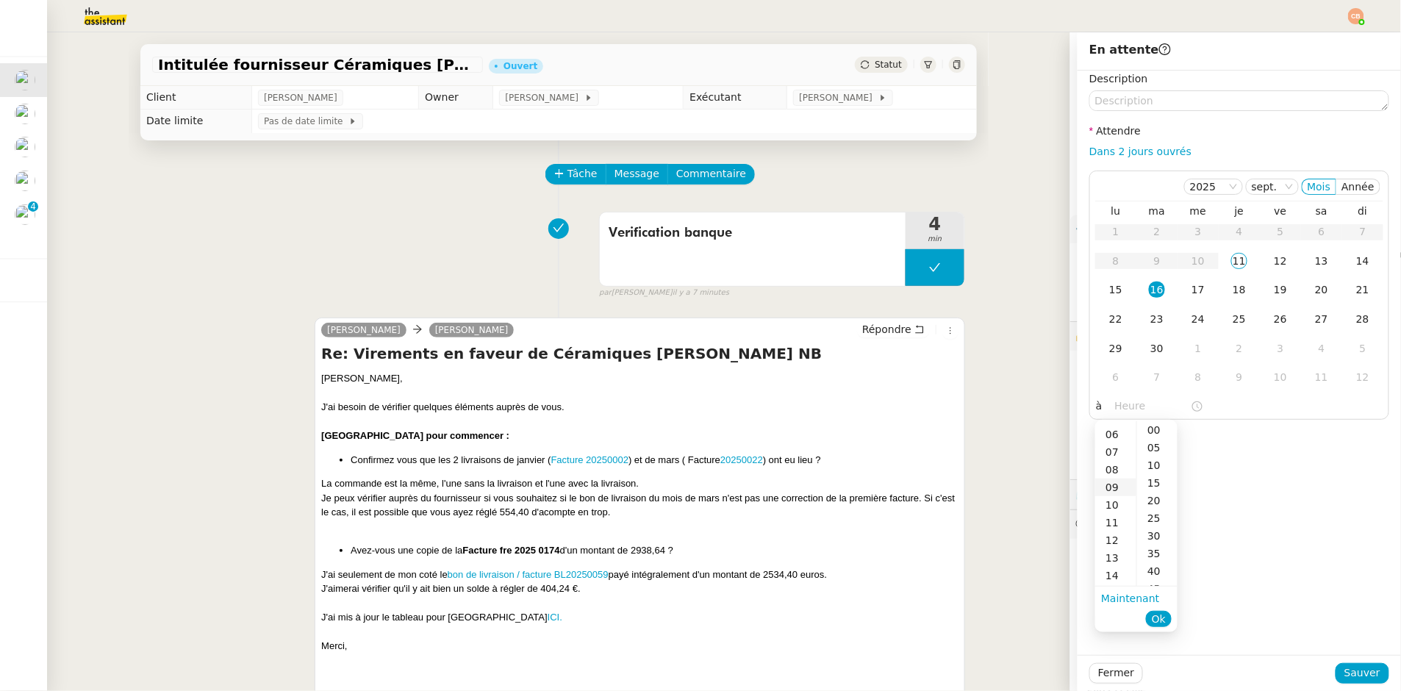
click at [1112, 487] on div "09" at bounding box center [1115, 488] width 41 height 18
click at [1156, 435] on div "00" at bounding box center [1157, 430] width 40 height 18
type input "09:00"
drag, startPoint x: 1244, startPoint y: 429, endPoint x: 1277, endPoint y: 572, distance: 147.1
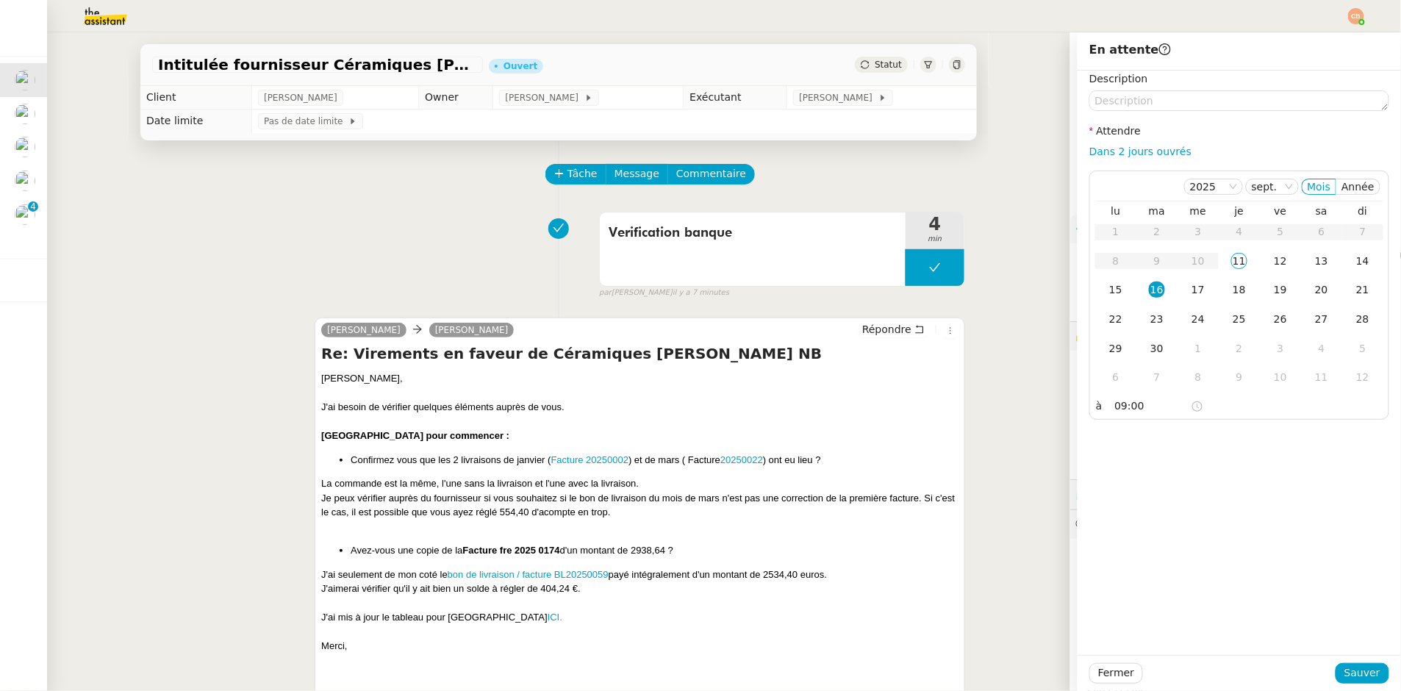
click at [1244, 429] on div "Description Attendre Dans 2 jours ouvrés [DATE] Mois Année lu ma me je ve sa di…" at bounding box center [1239, 363] width 323 height 584
drag, startPoint x: 1340, startPoint y: 670, endPoint x: 526, endPoint y: 523, distance: 827.7
click at [1345, 670] on span "Sauver" at bounding box center [1363, 673] width 36 height 17
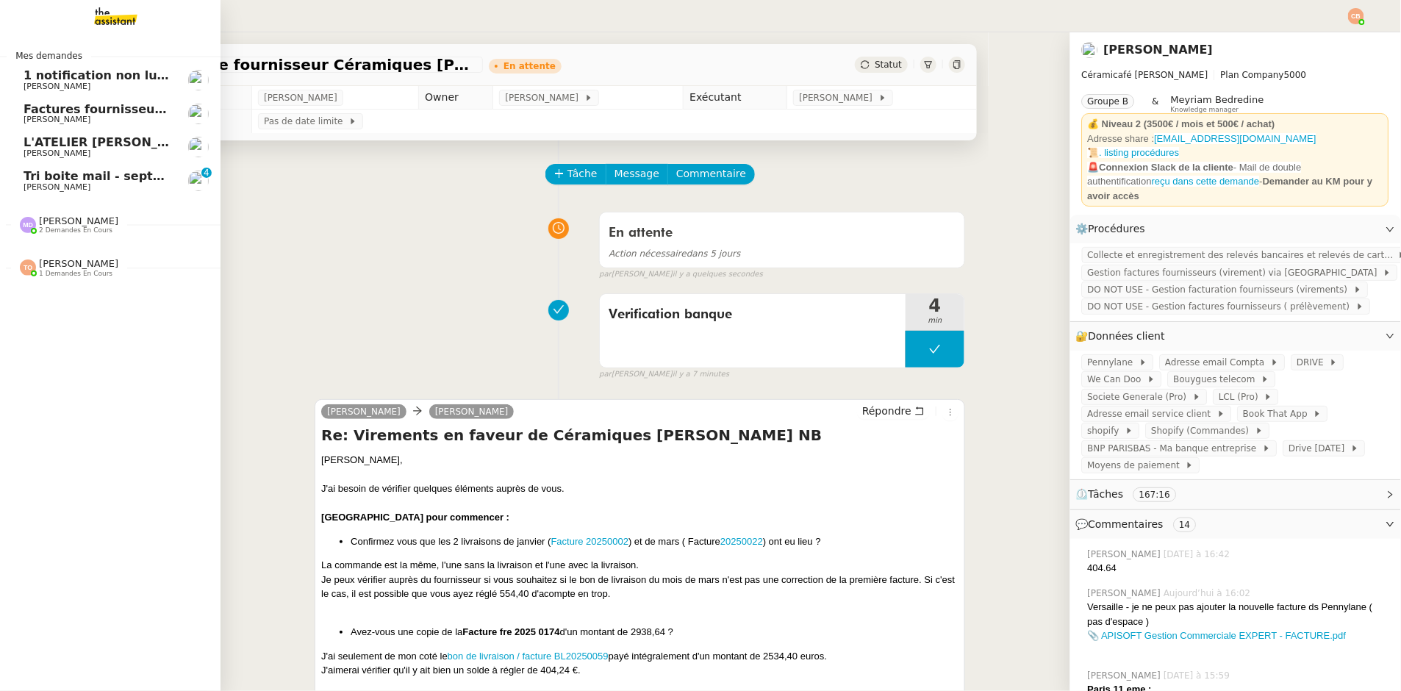
click at [51, 183] on span "[PERSON_NAME]" at bounding box center [57, 187] width 67 height 10
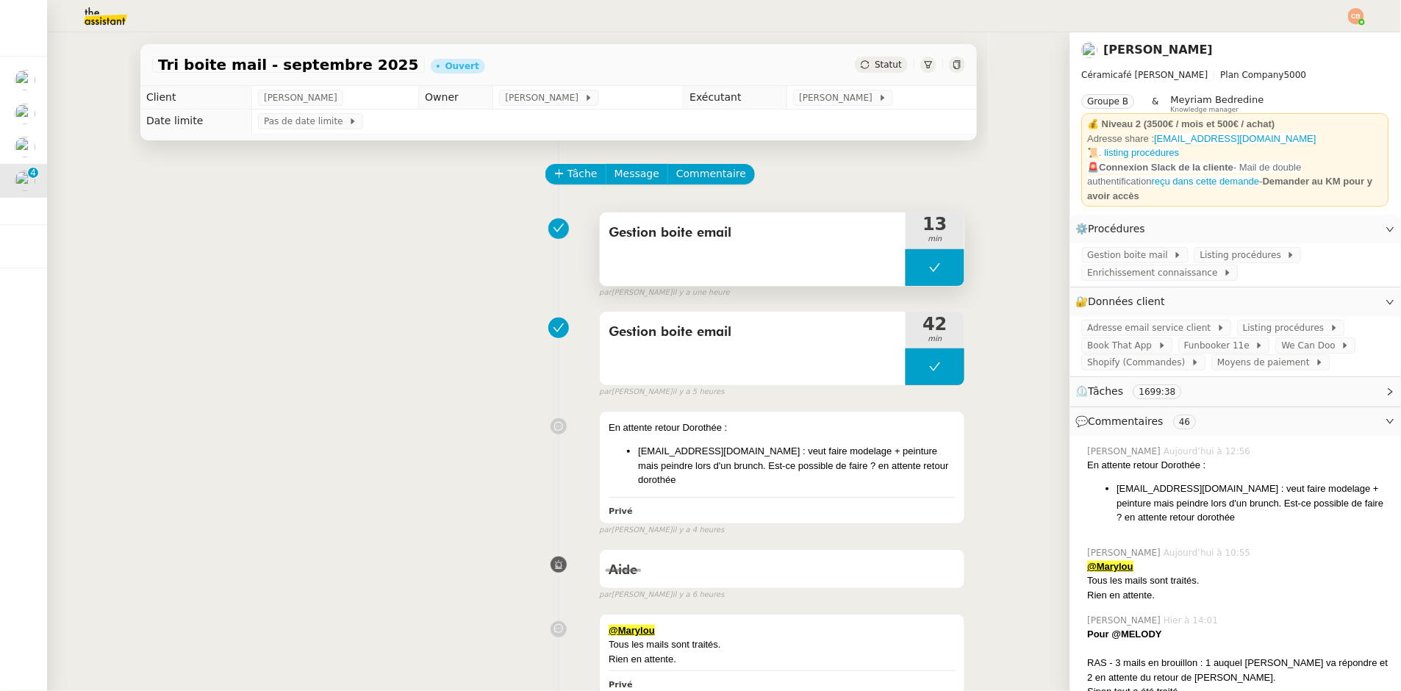
click at [906, 255] on button at bounding box center [935, 267] width 59 height 37
drag, startPoint x: 903, startPoint y: 265, endPoint x: 884, endPoint y: 237, distance: 34.9
click at [918, 265] on icon at bounding box center [920, 267] width 5 height 8
click at [909, 272] on div at bounding box center [935, 267] width 59 height 37
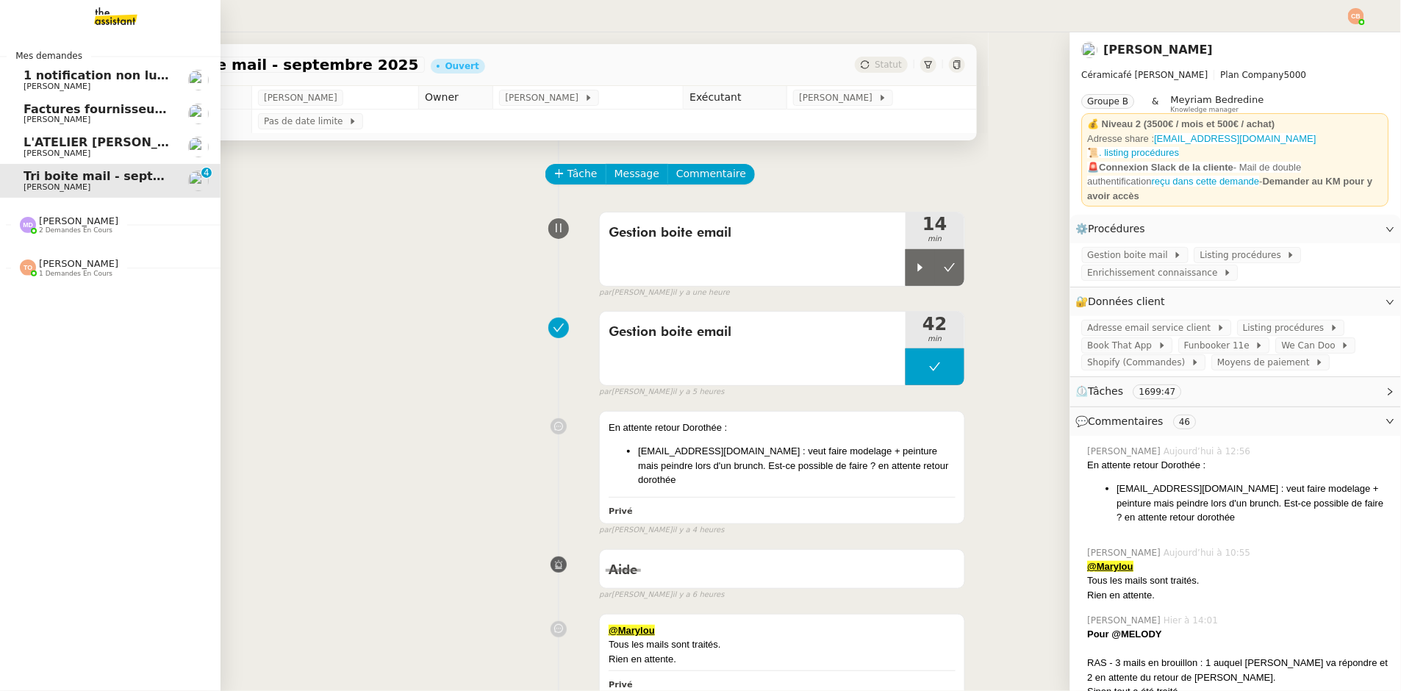
click at [34, 148] on span "[PERSON_NAME]" at bounding box center [57, 153] width 67 height 10
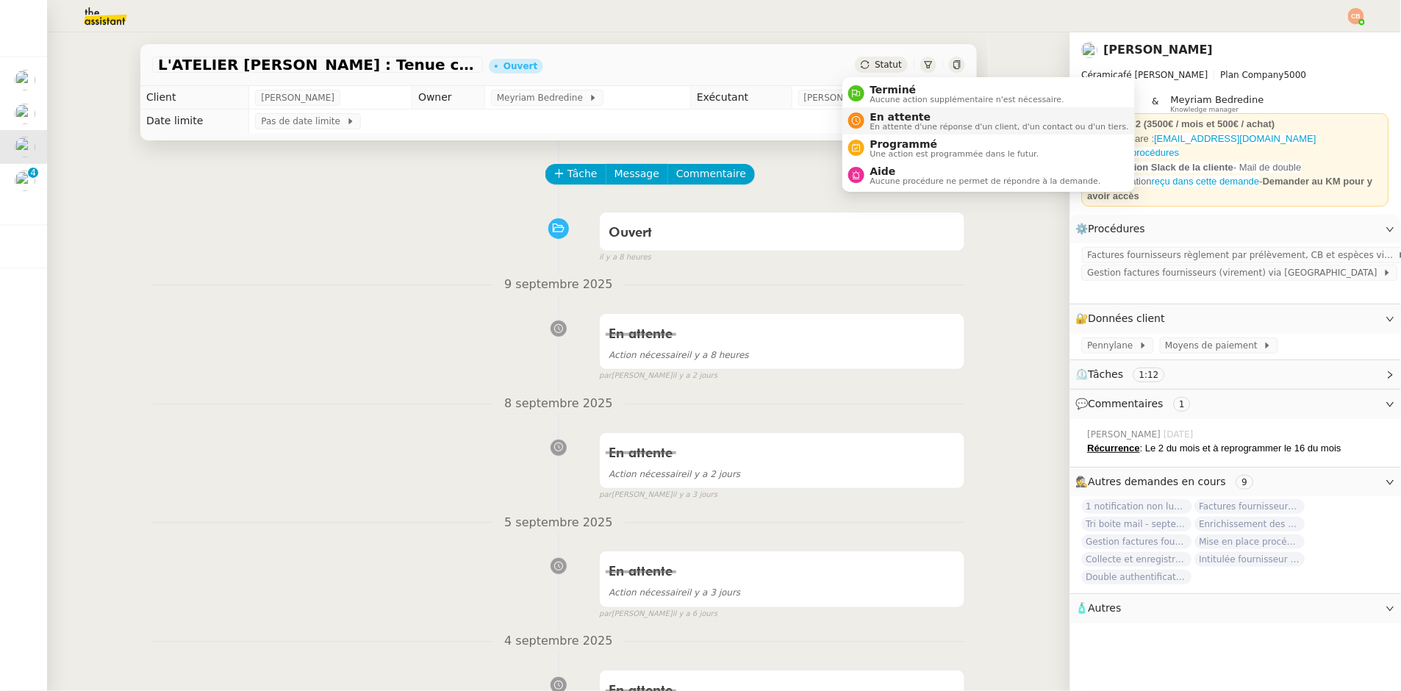
click at [892, 124] on span "En attente d'une réponse d'un client, d'un contact ou d'un tiers." at bounding box center [999, 127] width 259 height 8
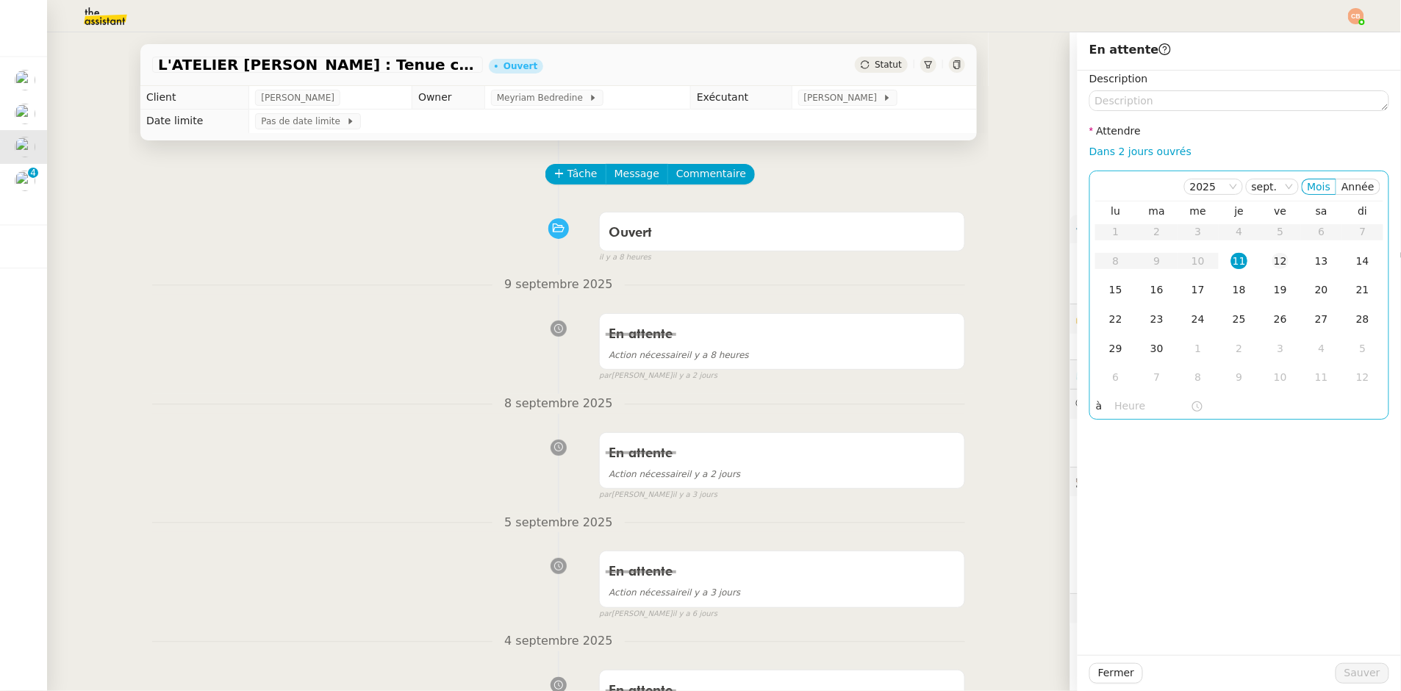
click at [1273, 265] on div "12" at bounding box center [1281, 261] width 16 height 16
click at [1131, 412] on input "text" at bounding box center [1153, 406] width 76 height 17
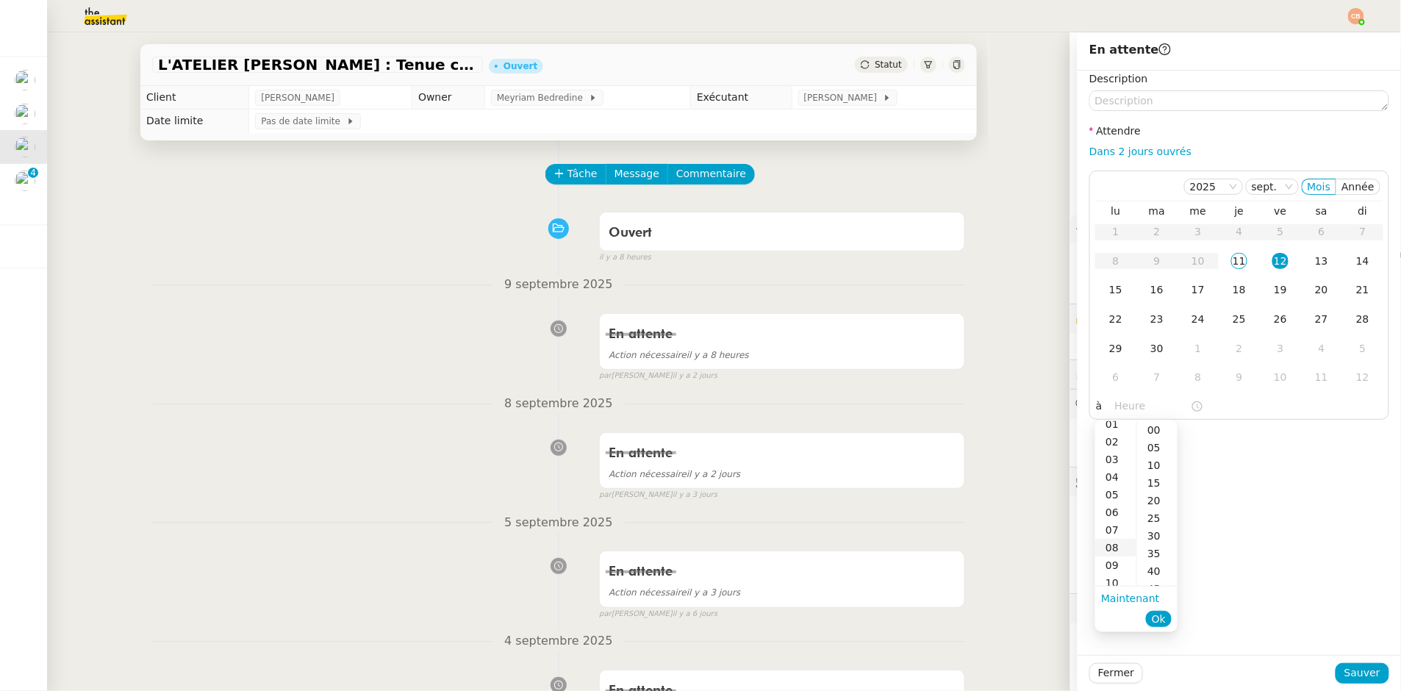
click at [1106, 549] on div "08" at bounding box center [1115, 548] width 41 height 18
click at [1148, 433] on div "00" at bounding box center [1157, 430] width 40 height 18
type input "08:00"
drag, startPoint x: 1291, startPoint y: 440, endPoint x: 1300, endPoint y: 518, distance: 77.7
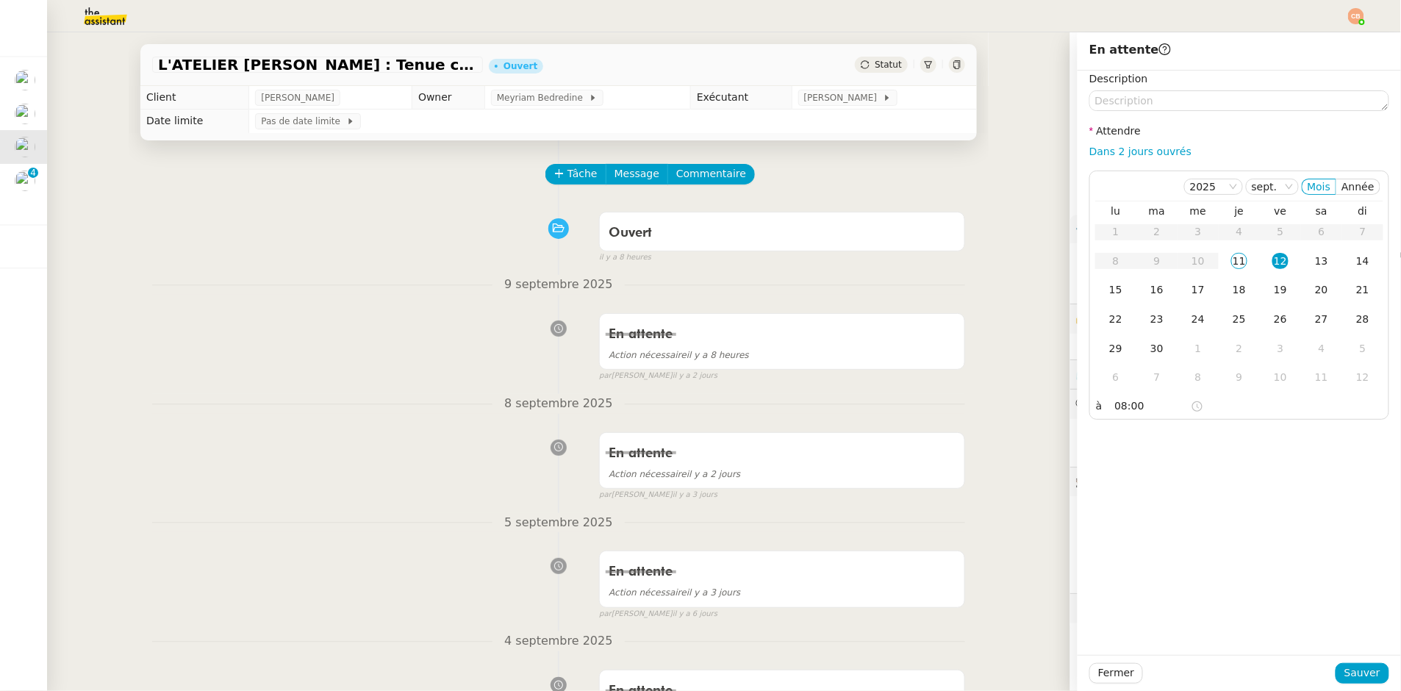
click at [1291, 441] on div "Description Attendre Dans 2 jours ouvrés [DATE] Mois Année lu ma me je ve sa di…" at bounding box center [1239, 363] width 323 height 584
click at [1345, 670] on span "Sauver" at bounding box center [1363, 673] width 36 height 17
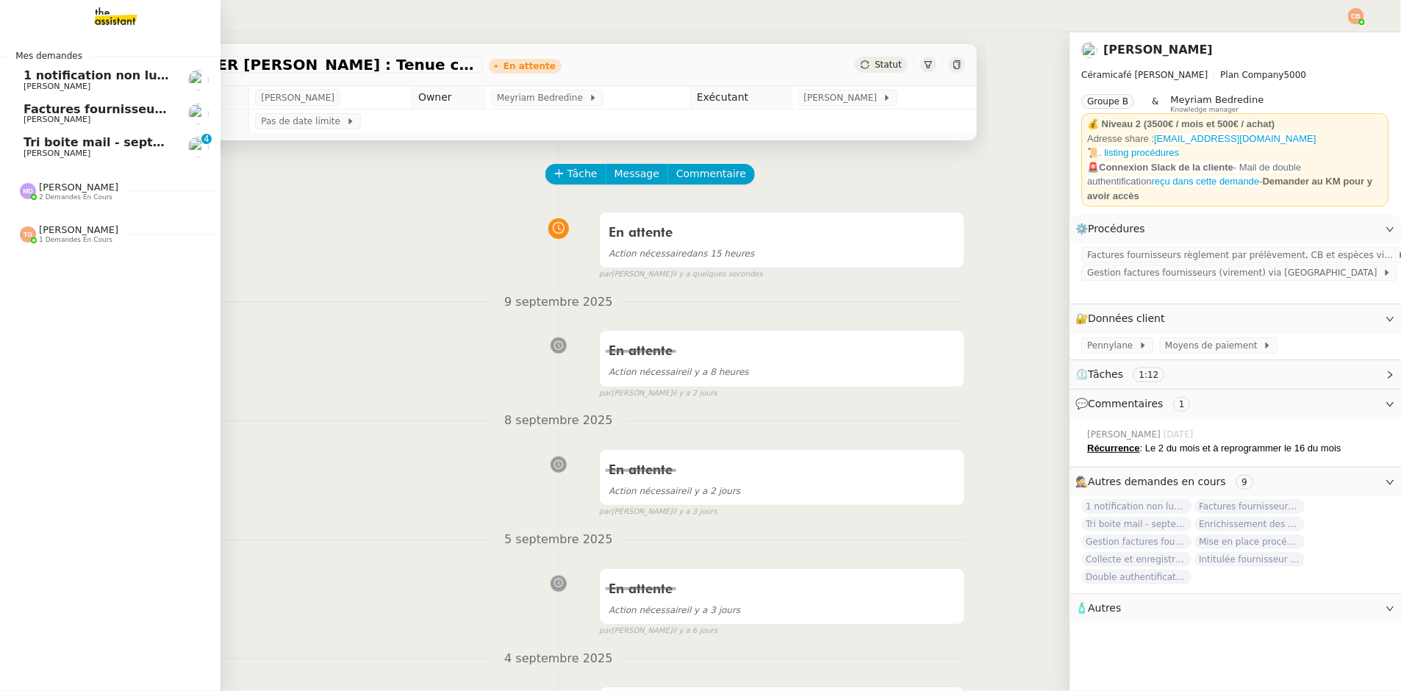
click at [59, 108] on span "Factures fournisseurs règlement par prélèvement, CB et espèces via Pennylane - …" at bounding box center [349, 109] width 651 height 14
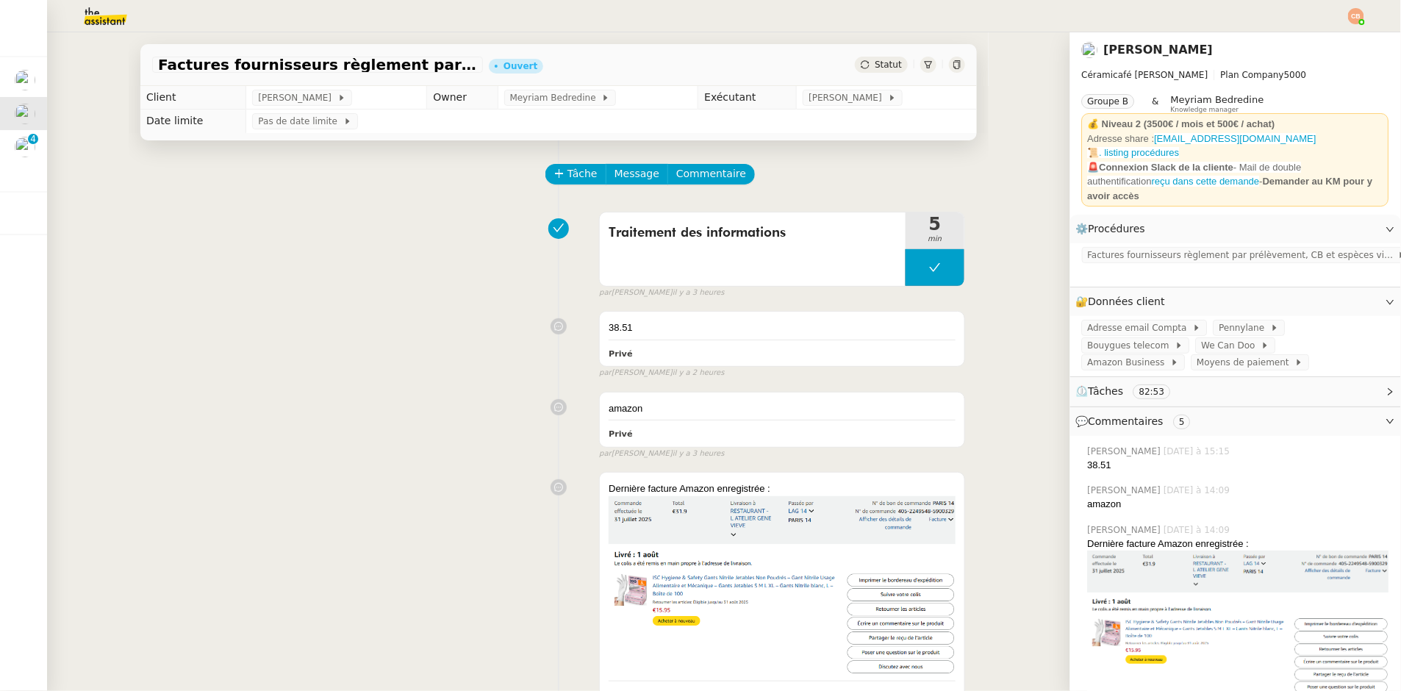
click at [1355, 26] on div at bounding box center [701, 16] width 1328 height 32
click at [1358, 18] on img at bounding box center [1356, 16] width 16 height 16
click at [1314, 34] on li "Suivi" at bounding box center [1317, 42] width 96 height 21
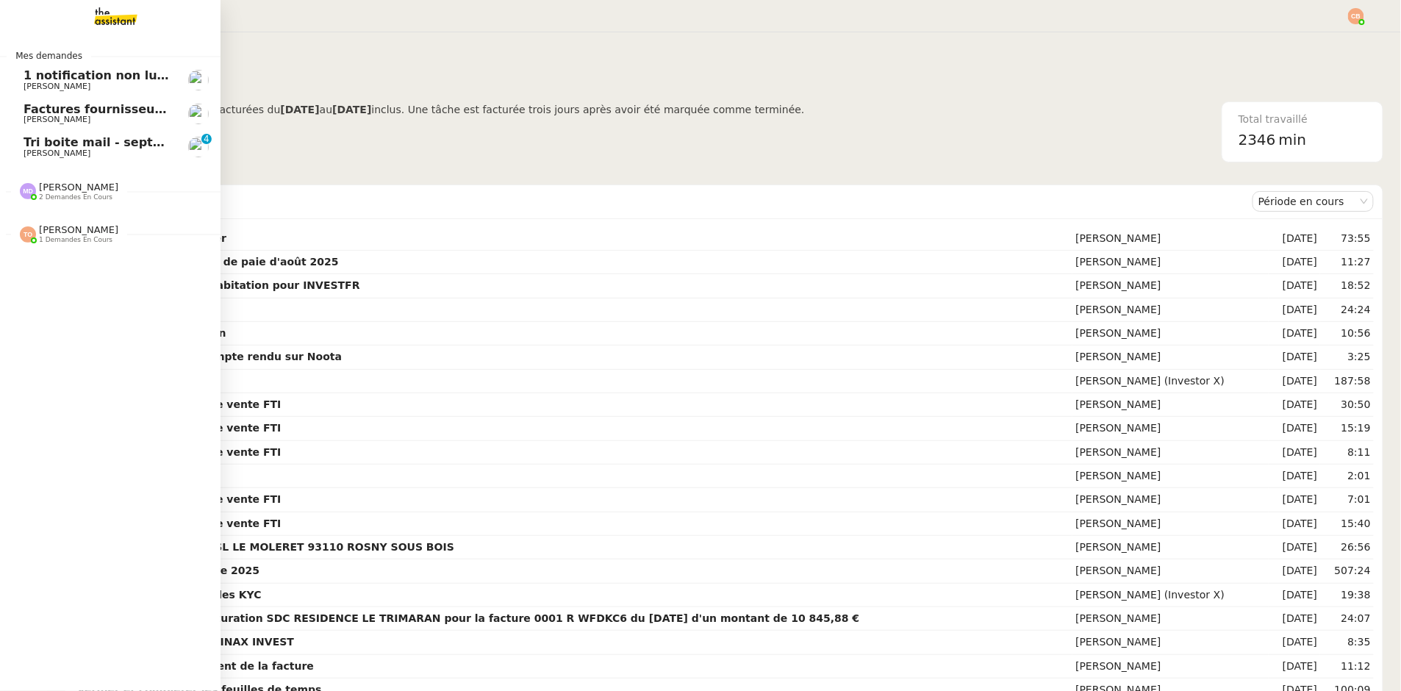
click at [45, 82] on span "[PERSON_NAME]" at bounding box center [57, 87] width 67 height 10
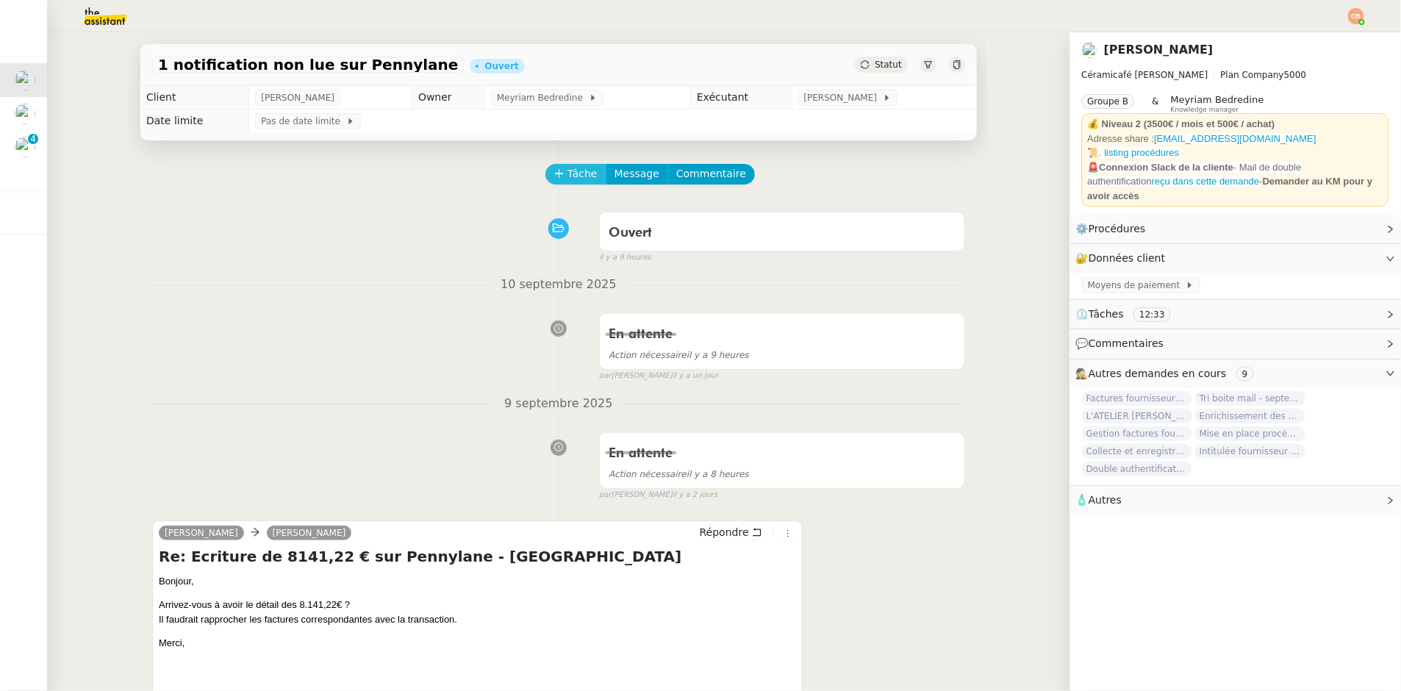
click at [573, 179] on span "Tâche" at bounding box center [583, 173] width 30 height 17
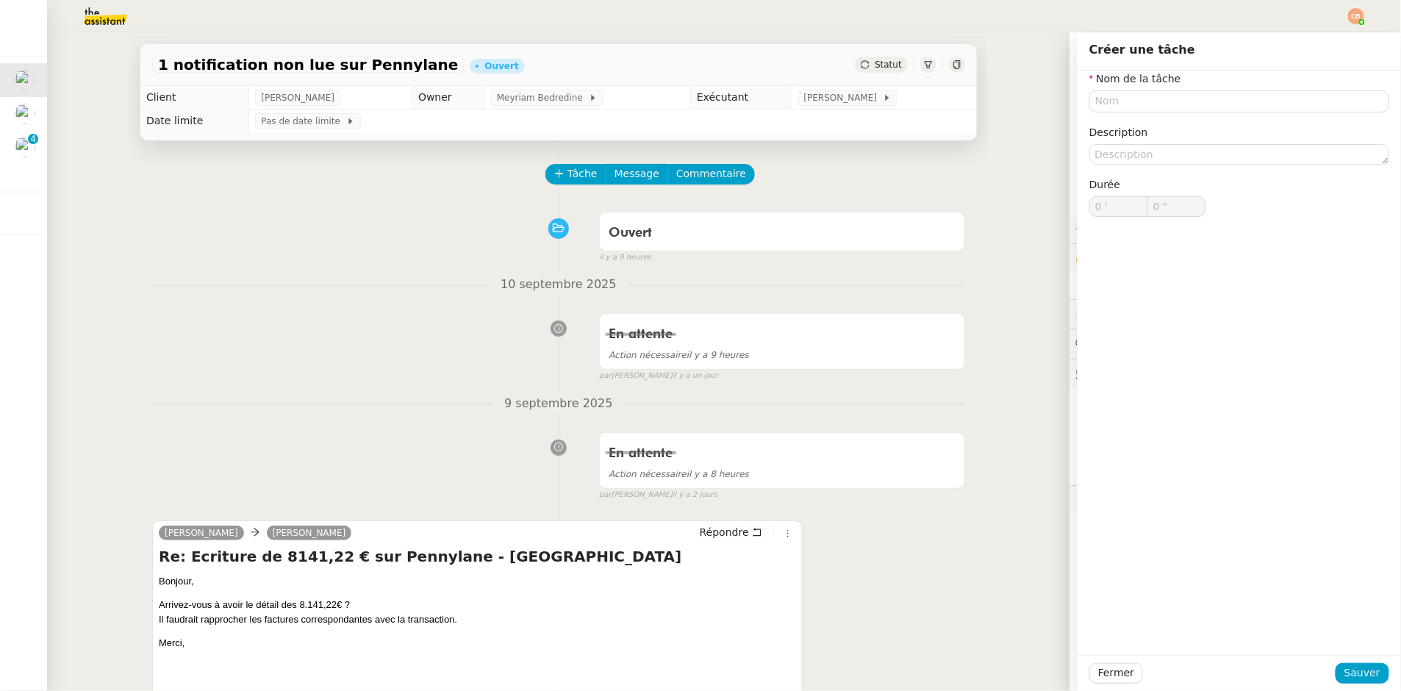
drag, startPoint x: 342, startPoint y: 204, endPoint x: 274, endPoint y: 196, distance: 68.1
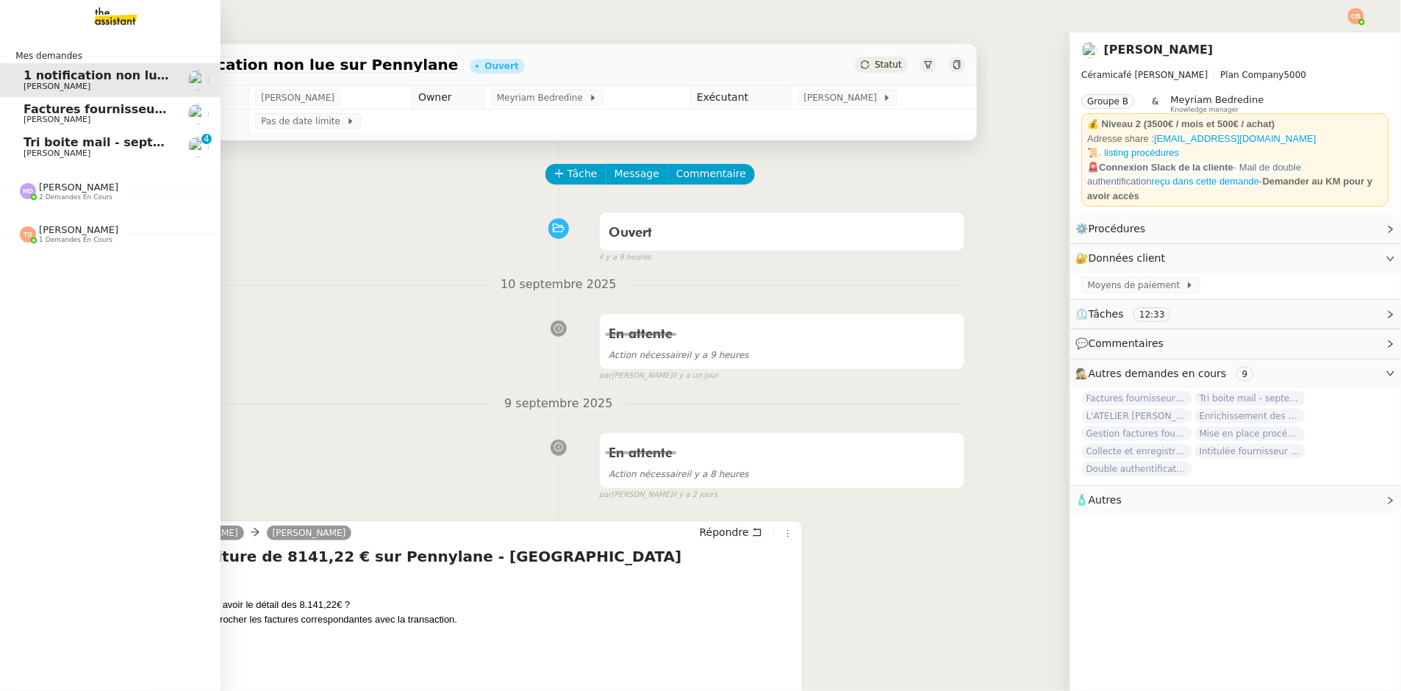
click at [36, 142] on span "Tri boite mail - septembre 2025" at bounding box center [128, 142] width 209 height 14
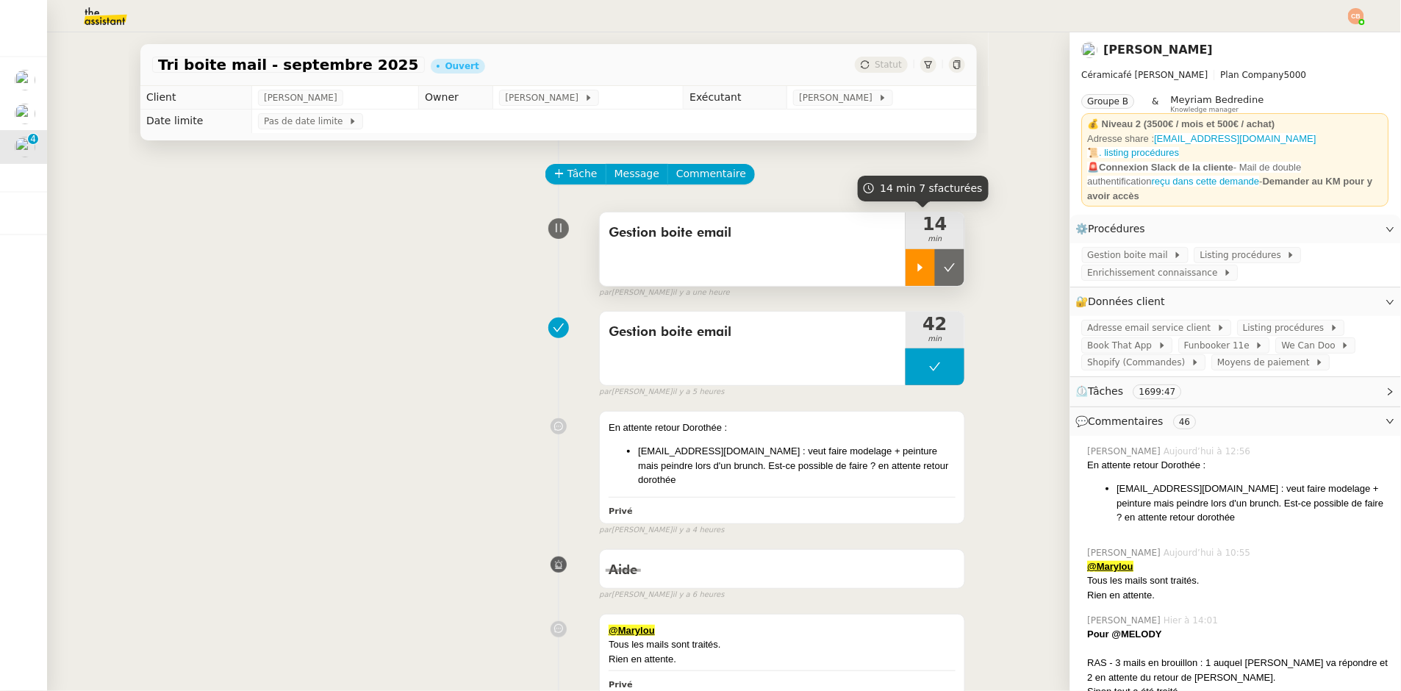
click at [906, 261] on div at bounding box center [920, 267] width 29 height 37
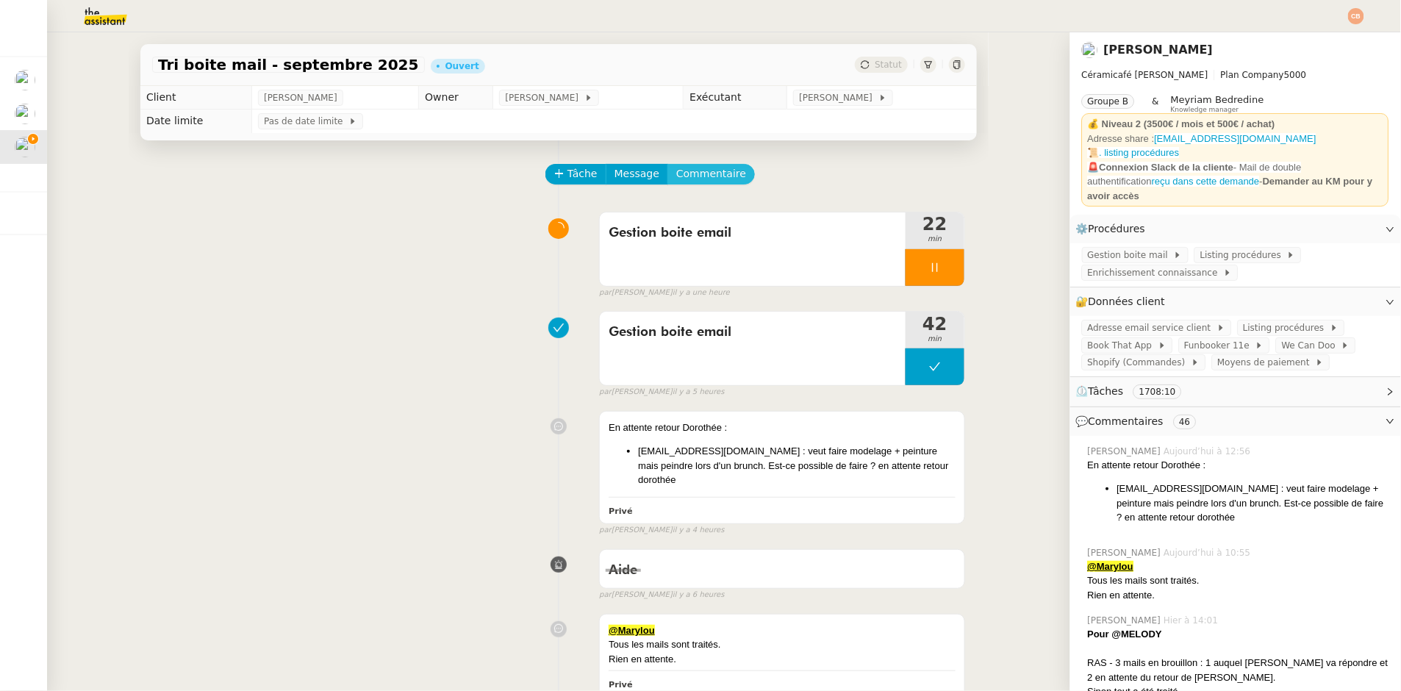
click at [705, 174] on span "Commentaire" at bounding box center [711, 173] width 70 height 17
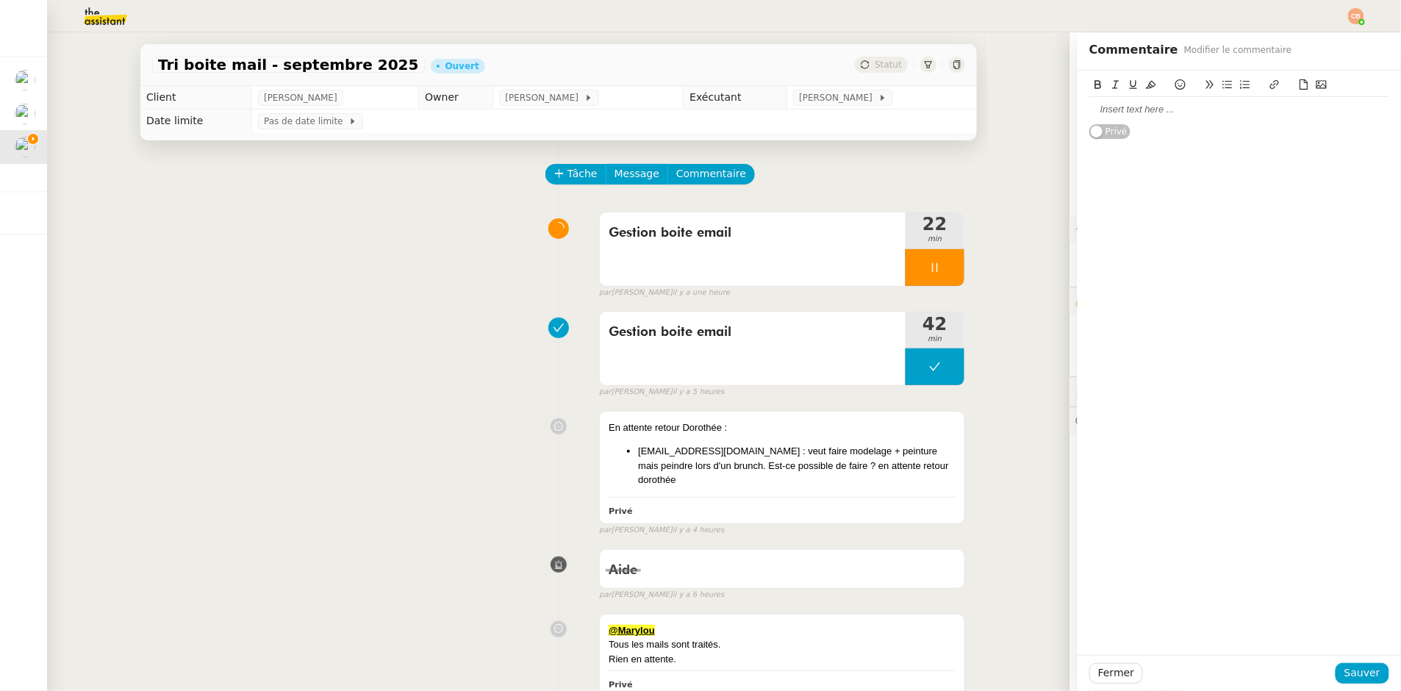
click at [1136, 110] on div at bounding box center [1239, 109] width 300 height 13
click at [1234, 140] on div "Léa Hennequart a réservé 2 kintsugi pour le 8/10 avec Choose." at bounding box center [1239, 136] width 300 height 13
click at [1248, 160] on div "Elle souhaiterait décaler mais il n'y" at bounding box center [1239, 163] width 300 height 13
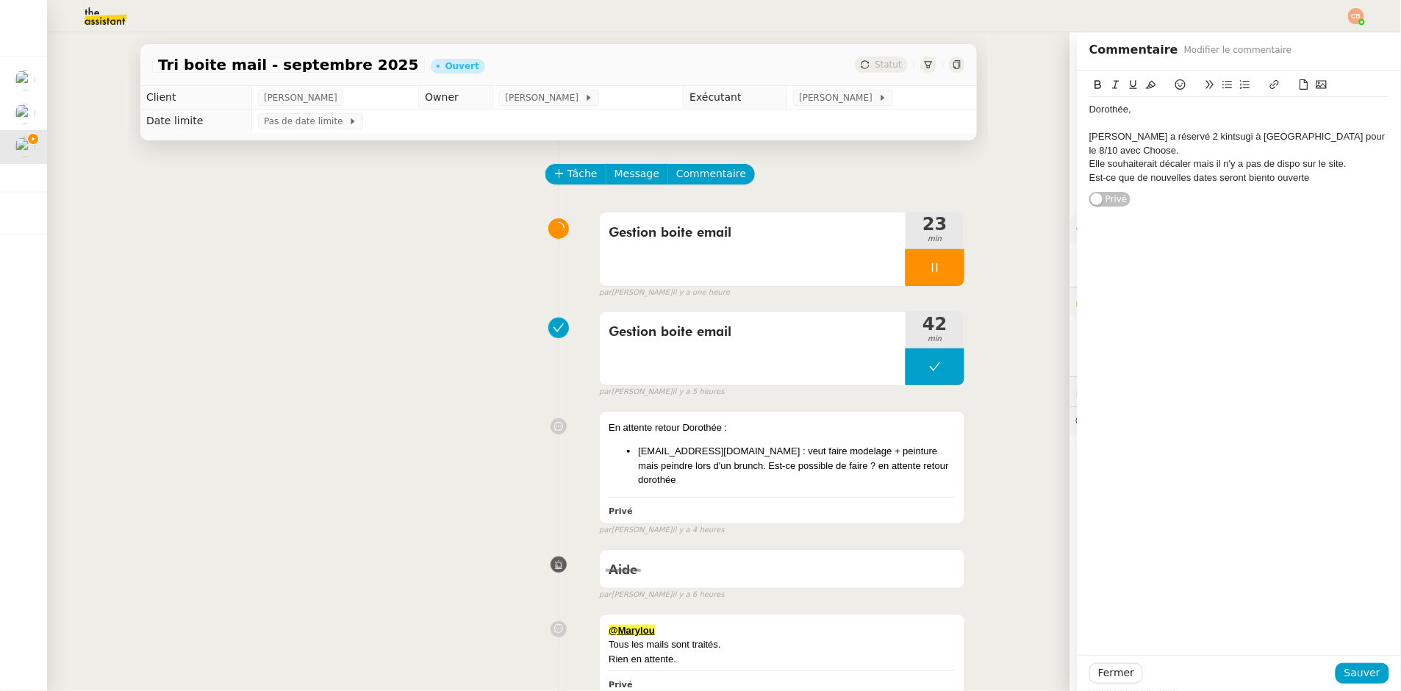
click at [1264, 180] on div "Est-ce que de nouvelles dates seront biento ouverte" at bounding box center [1239, 177] width 300 height 13
click at [1313, 179] on div "Est-ce que de nouvelles dates seront bientot ouverte" at bounding box center [1239, 177] width 300 height 13
click at [1365, 674] on span "Sauver" at bounding box center [1363, 673] width 36 height 17
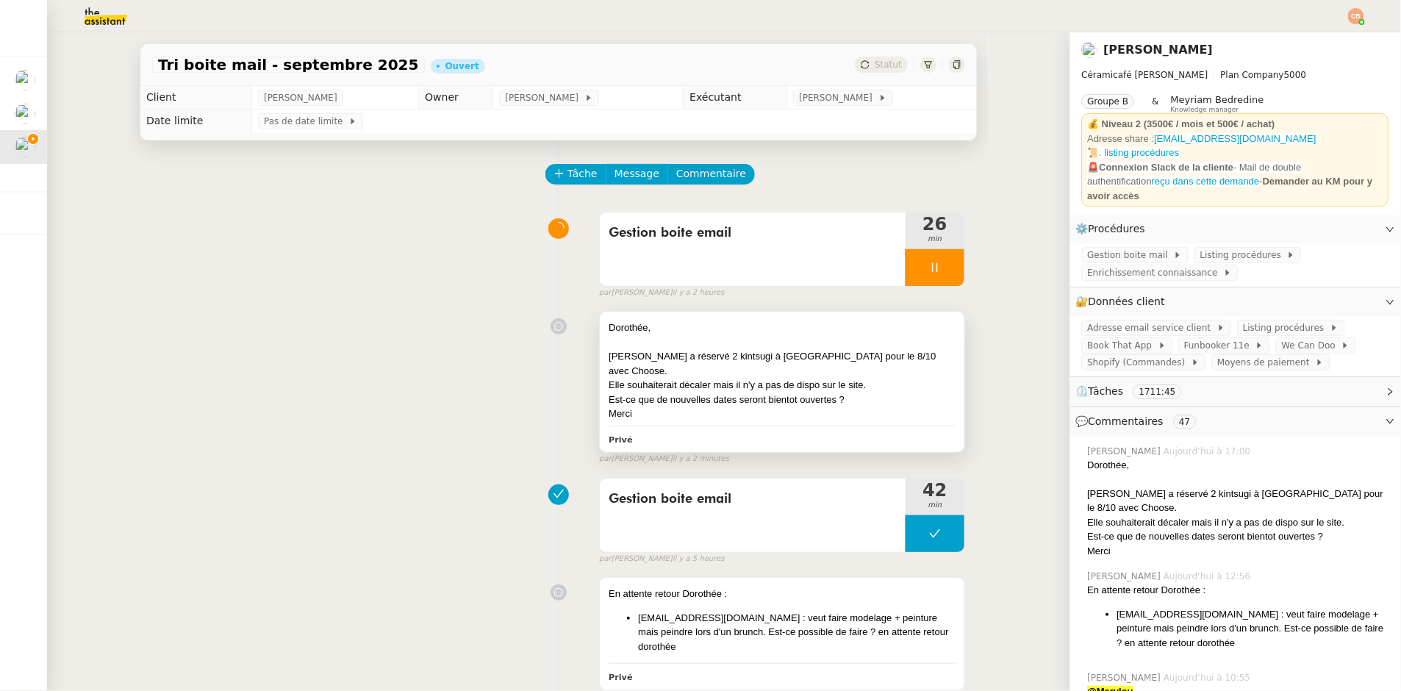
click at [713, 324] on div "Dorothée," at bounding box center [782, 328] width 347 height 15
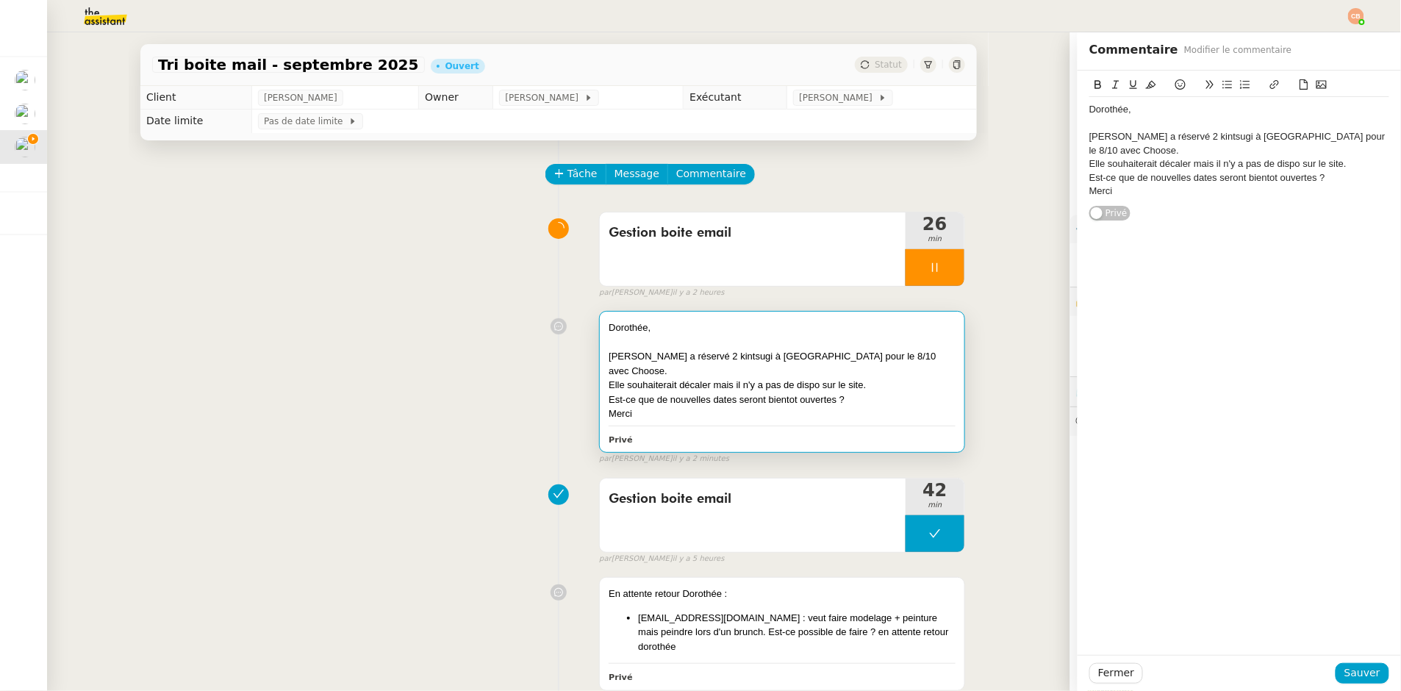
click at [1228, 198] on div "Dorothée, Léa Hennequart a réservé 2 kintsugi à Paris17 pour le 8/10 avec Choos…" at bounding box center [1239, 150] width 300 height 107
click at [1330, 177] on div "Est-ce que de nouvelles dates seront bientot ouvertes ?" at bounding box center [1239, 177] width 300 height 13
click at [1306, 177] on div "Est-ce que de nouvelles dates seront bientot ouvertes ?" at bounding box center [1239, 177] width 300 height 13
click at [1108, 205] on div at bounding box center [1239, 204] width 300 height 13
click at [1335, 179] on div "Est-ce que de nouvelles dates seront bientot ouvertes ?" at bounding box center [1239, 177] width 300 height 13
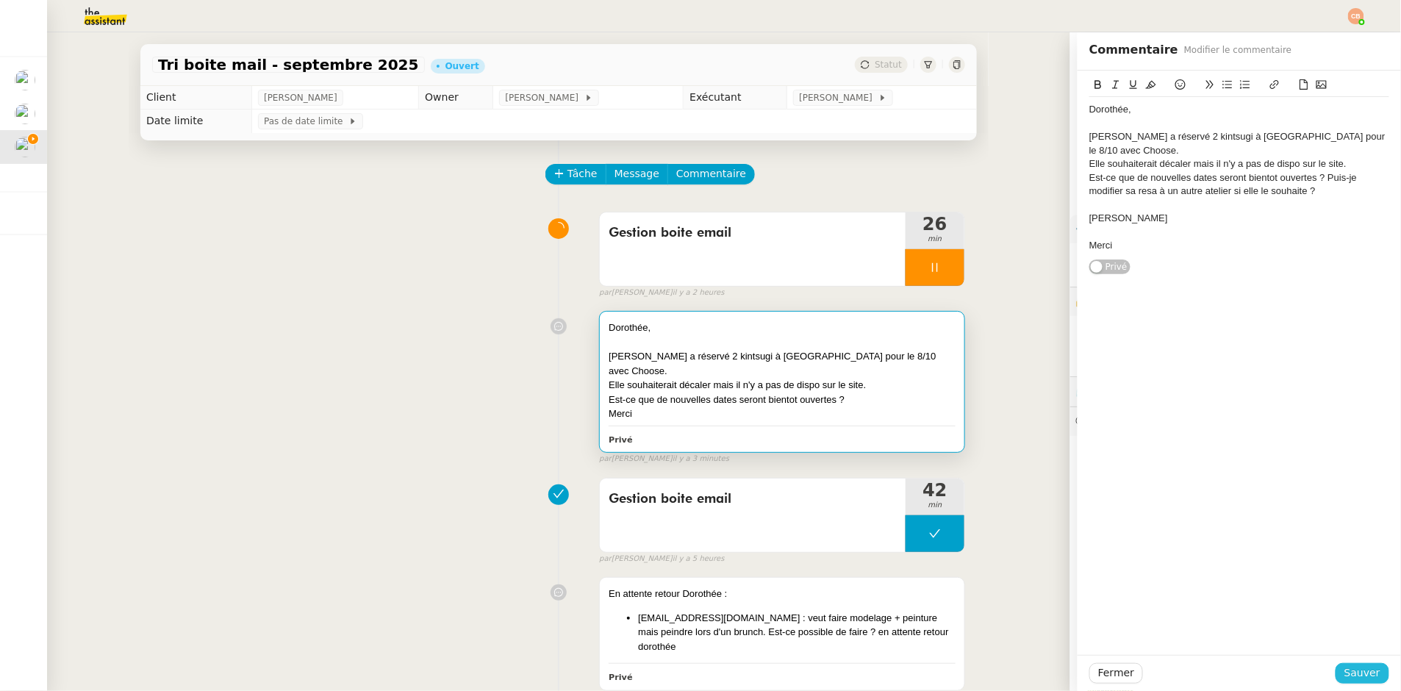
click at [1348, 676] on span "Sauver" at bounding box center [1363, 673] width 36 height 17
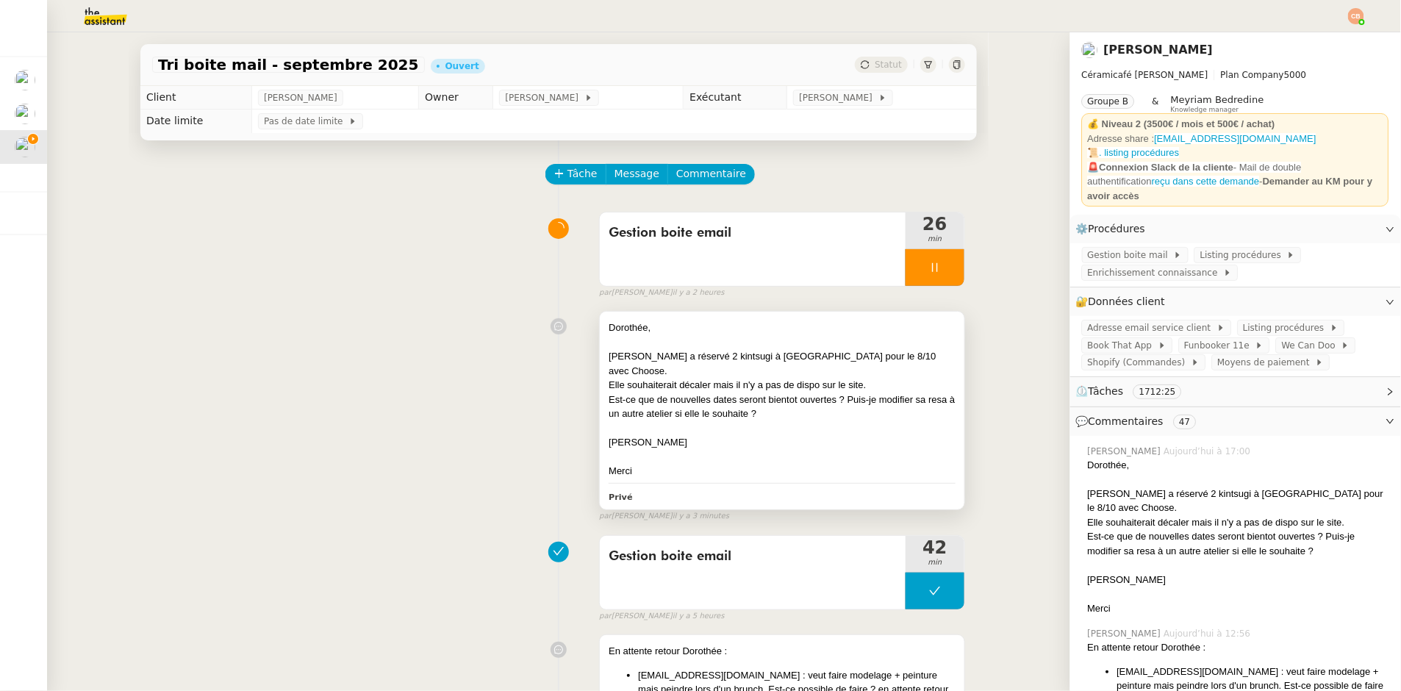
click at [856, 421] on div at bounding box center [782, 428] width 347 height 15
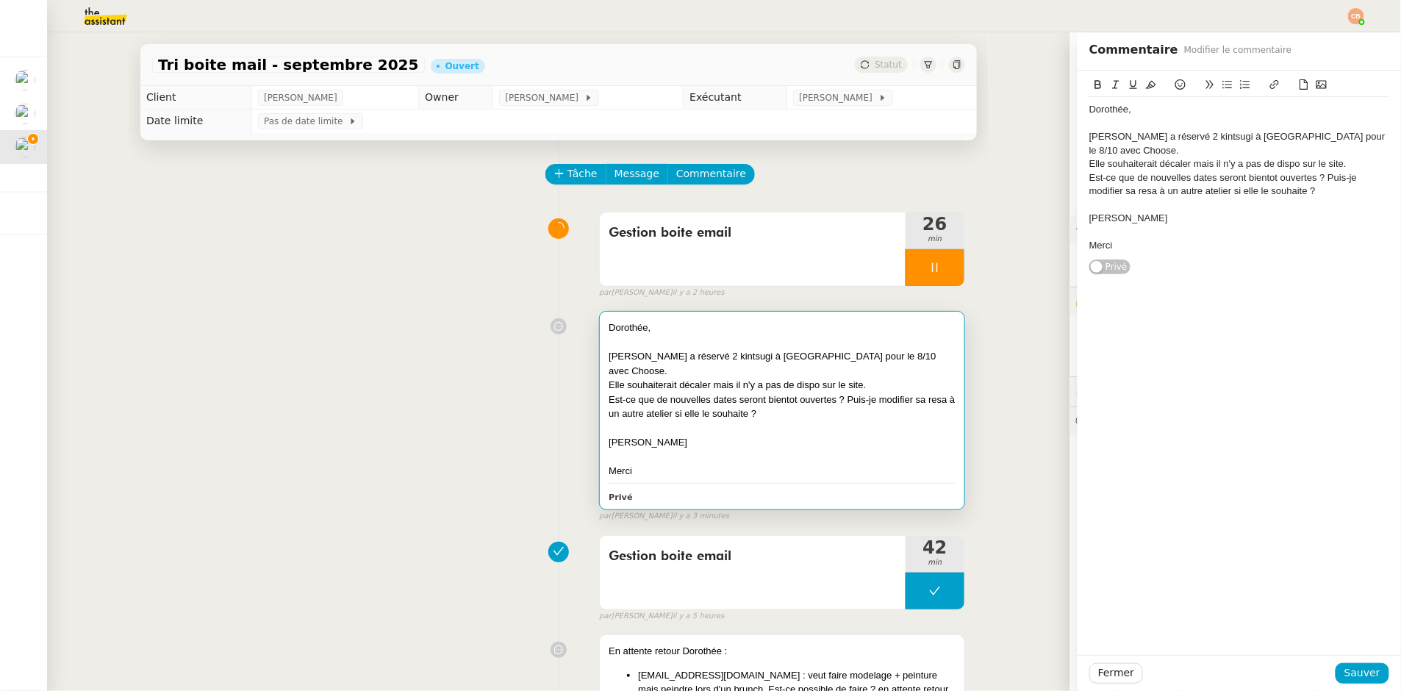
click at [1156, 218] on div "[PERSON_NAME]" at bounding box center [1239, 218] width 300 height 13
drag, startPoint x: 1361, startPoint y: 668, endPoint x: 379, endPoint y: 47, distance: 1161.1
click at [1361, 668] on span "Sauver" at bounding box center [1363, 673] width 36 height 17
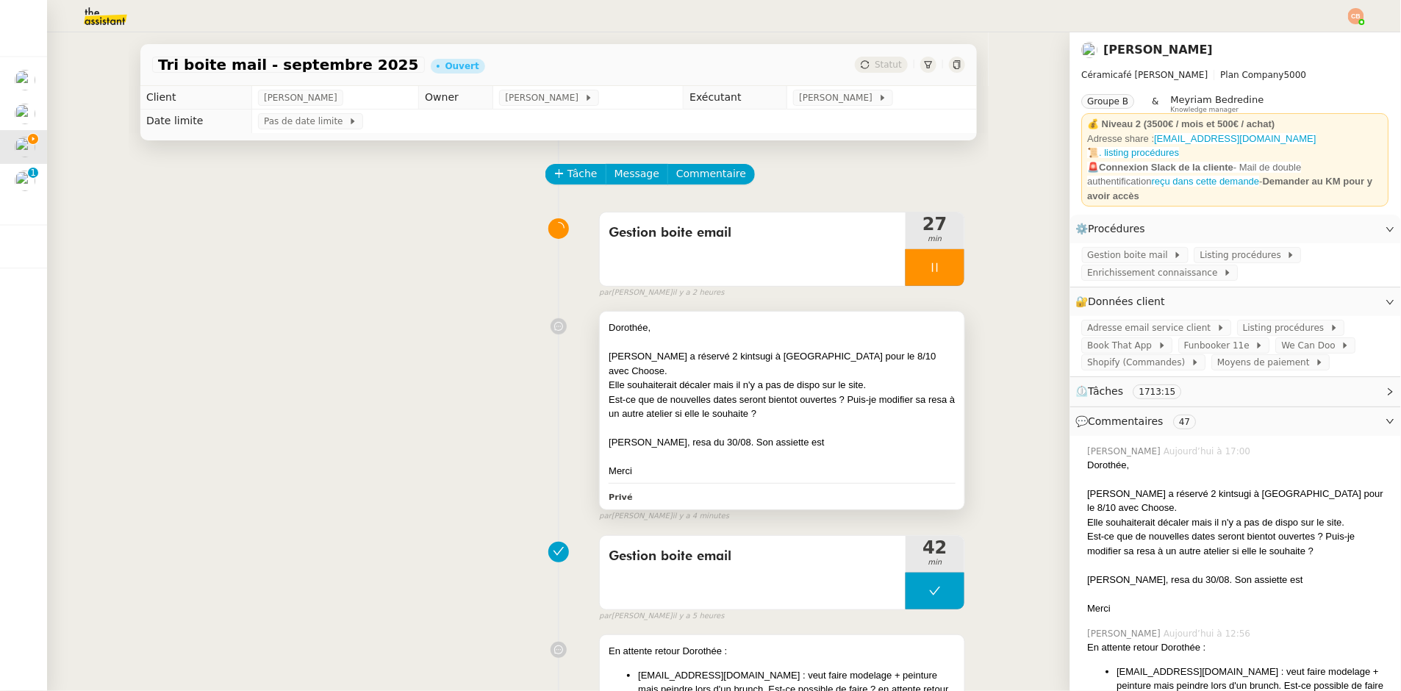
click at [798, 395] on div "Est-ce que de nouvelles dates seront bientot ouvertes ? Puis-je modifier sa res…" at bounding box center [782, 407] width 347 height 29
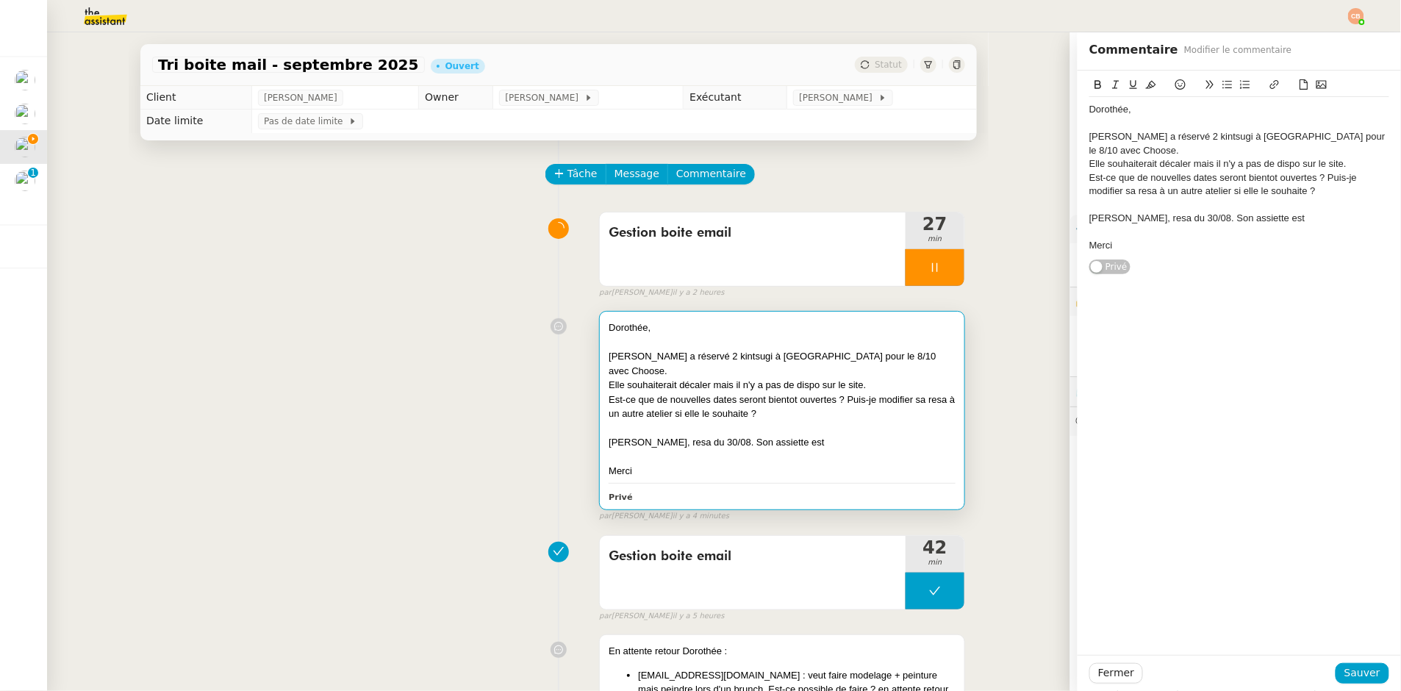
click at [1284, 218] on div "Gabriel Daas, resa du 30/08. Son assiette est" at bounding box center [1239, 218] width 300 height 13
click at [1338, 235] on div "Gabriel Daas, resa du 30/08. Son assiette est foncue ( je ne vois pas le défaut…" at bounding box center [1239, 232] width 300 height 40
click at [1190, 252] on div at bounding box center [1239, 258] width 300 height 13
click at [1189, 248] on div "Gabriel Daas, resa du 30/08. Son assiette est foncue ( je ne vois pas le défaut…" at bounding box center [1239, 232] width 300 height 40
click at [1219, 77] on button at bounding box center [1228, 84] width 18 height 17
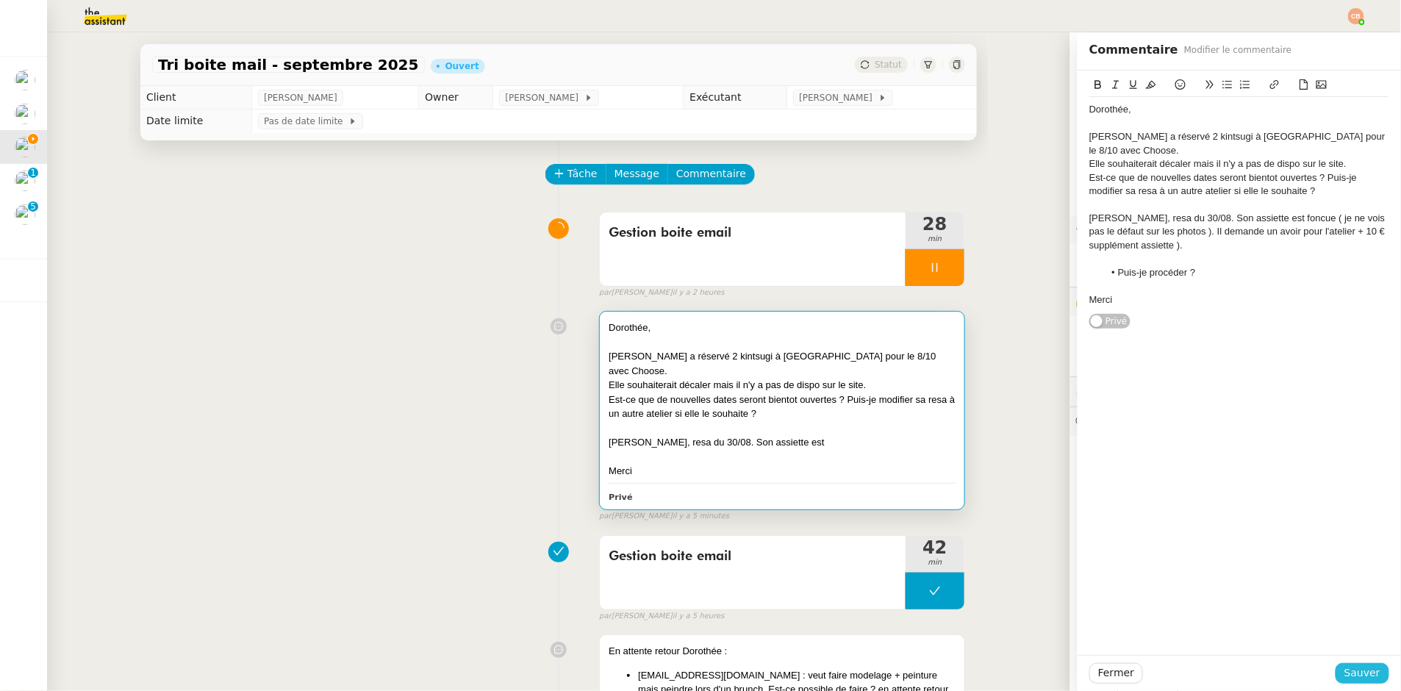
click at [1352, 670] on span "Sauver" at bounding box center [1363, 673] width 36 height 17
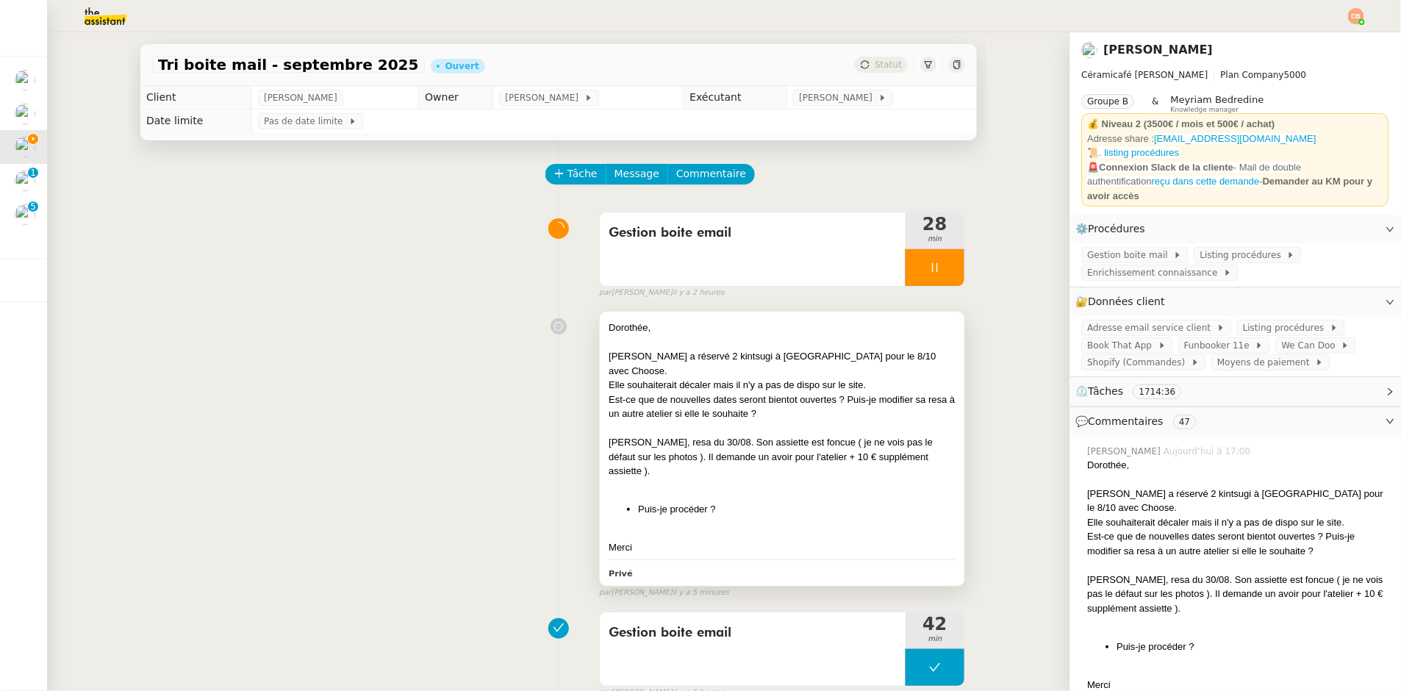
click at [790, 401] on div "Est-ce que de nouvelles dates seront bientot ouvertes ? Puis-je modifier sa res…" at bounding box center [782, 407] width 347 height 29
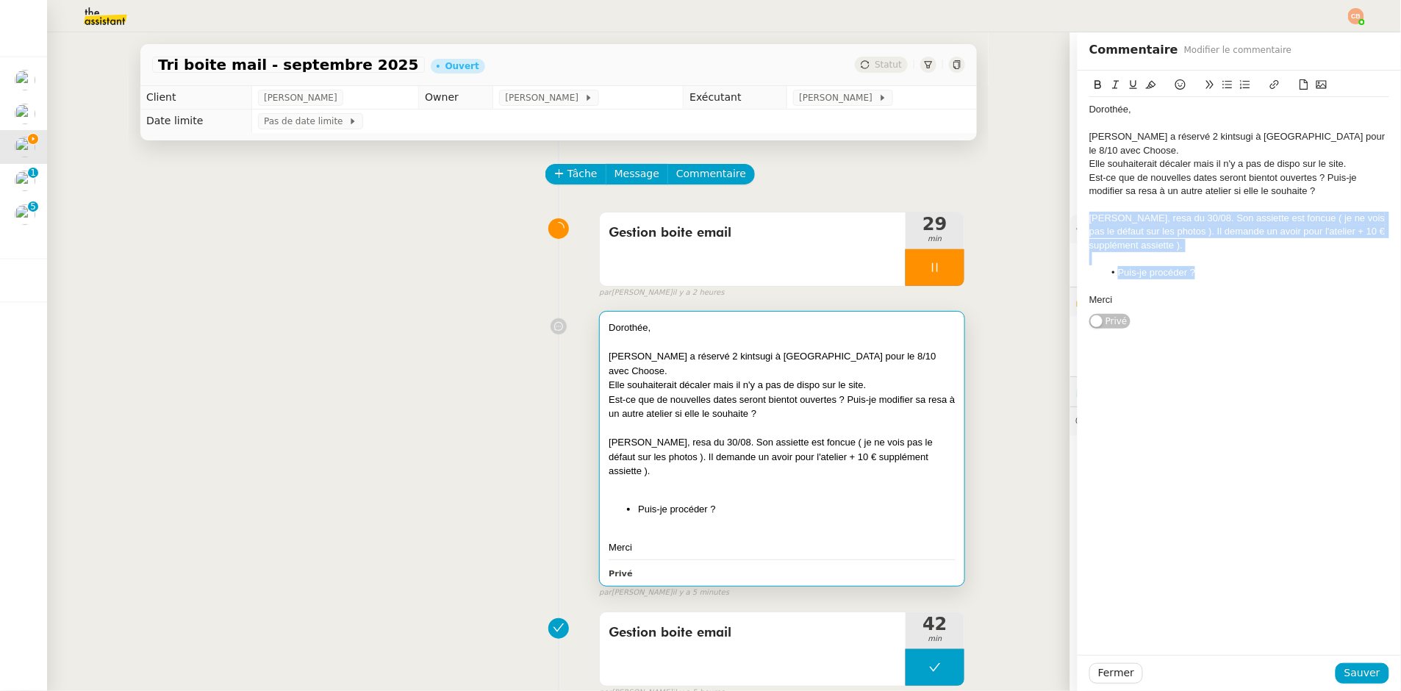
drag, startPoint x: 1078, startPoint y: 218, endPoint x: 1257, endPoint y: 276, distance: 188.5
click at [1257, 276] on div "Dorothée, Léa Hennequart a réservé 2 kintsugi à Paris17 pour le 8/10 avec Choos…" at bounding box center [1239, 204] width 300 height 215
copy div "Gabriel Daas, resa du 30/08. Son assiette est foncue ( je ne vois pas le défaut…"
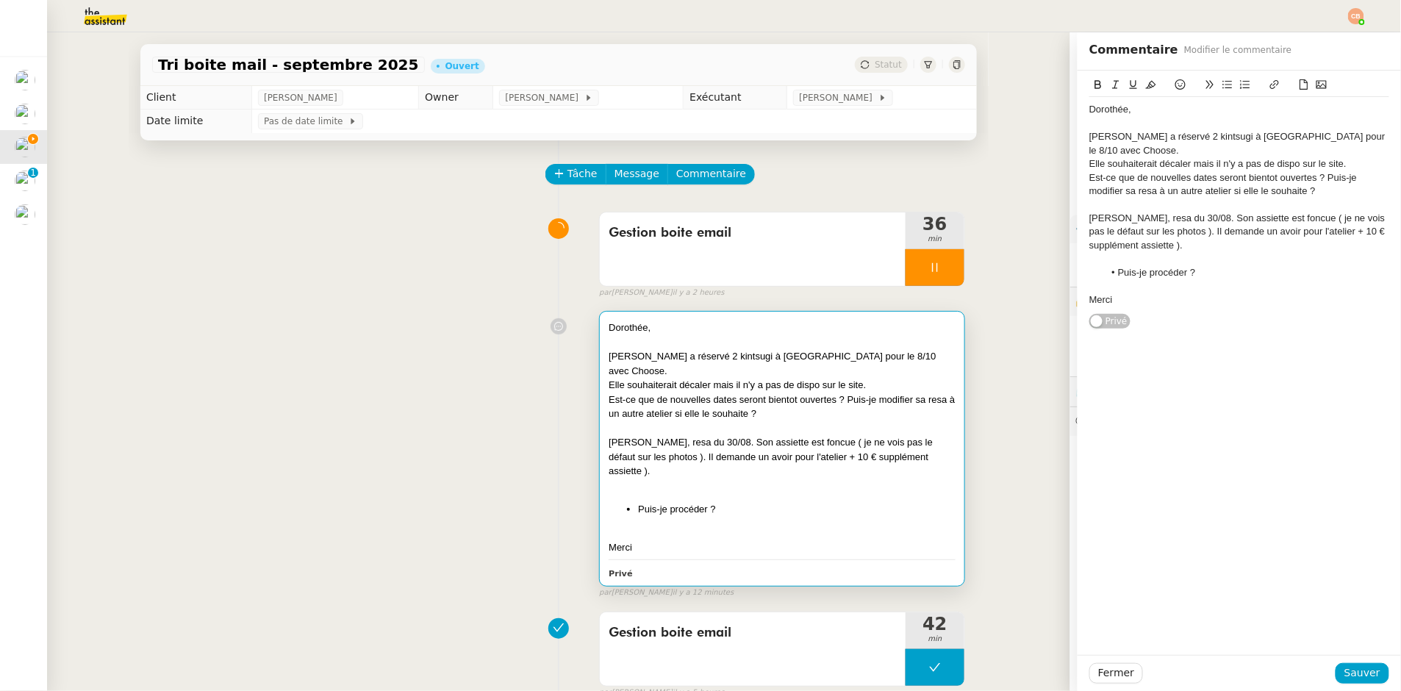
click at [1211, 276] on li "Puis-je procéder ?" at bounding box center [1247, 272] width 286 height 13
click at [1188, 318] on div "Stéphanie argentier souhaiterait savoir quand sa commande du 3/09 sera expédiée…" at bounding box center [1239, 306] width 300 height 27
click at [1153, 356] on div "Merci" at bounding box center [1239, 353] width 300 height 13
drag, startPoint x: 1146, startPoint y: 312, endPoint x: 1183, endPoint y: 310, distance: 36.8
click at [1183, 310] on div "Stéphanie argentier souhaiterait savoir quand sa commande du 3/09 sera expédiée…" at bounding box center [1239, 306] width 300 height 27
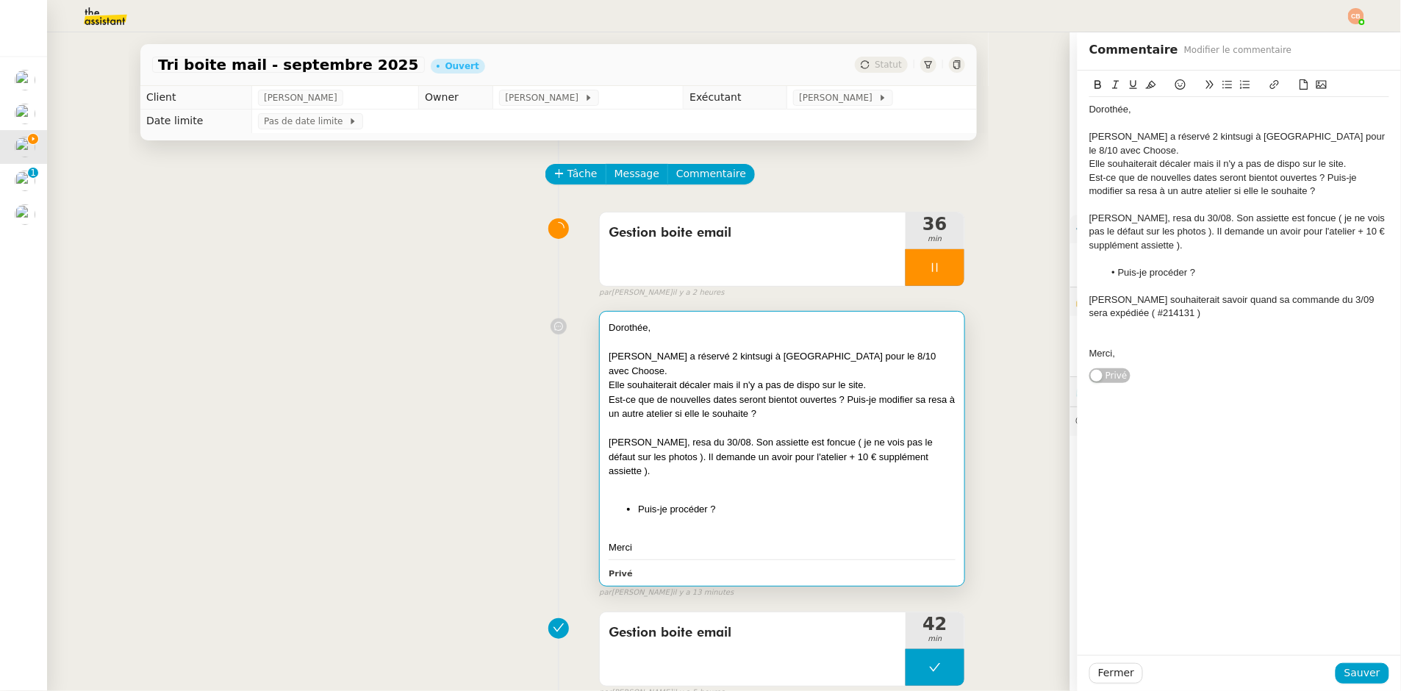
click at [1266, 77] on button at bounding box center [1275, 84] width 18 height 17
type input "#214131"
paste input "https://admin.shopify.com/store/latelier-genevieve/orders/6947558293841?link_so…"
type input "https://admin.shopify.com/store/latelier-genevieve/orders/6947558293841?link_so…"
click at [1145, 134] on div "Léa Hennequart a réservé 2 kintsugi à Paris17 pour le 8/10 avec Choose." at bounding box center [1239, 143] width 300 height 27
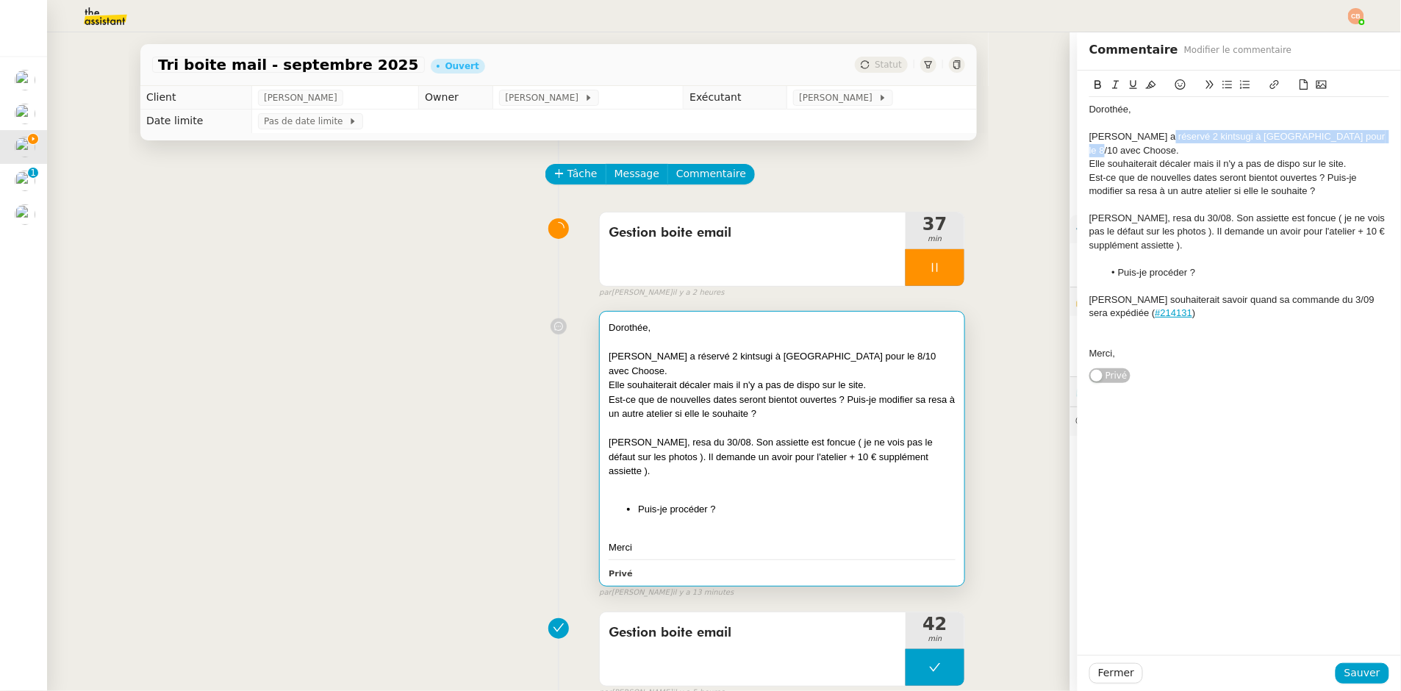
drag, startPoint x: 1148, startPoint y: 138, endPoint x: 1062, endPoint y: 143, distance: 85.4
click at [1062, 144] on app-ticket "Tri boite mail - septembre 2025 Ouvert Statut Client Genevieve Landsmann Owner …" at bounding box center [724, 361] width 1354 height 659
click at [1112, 119] on div at bounding box center [1239, 123] width 300 height 13
drag, startPoint x: 1148, startPoint y: 134, endPoint x: 1064, endPoint y: 143, distance: 83.6
click at [1064, 143] on app-ticket "Tri boite mail - septembre 2025 Ouvert Statut Client Genevieve Landsmann Owner …" at bounding box center [724, 361] width 1354 height 659
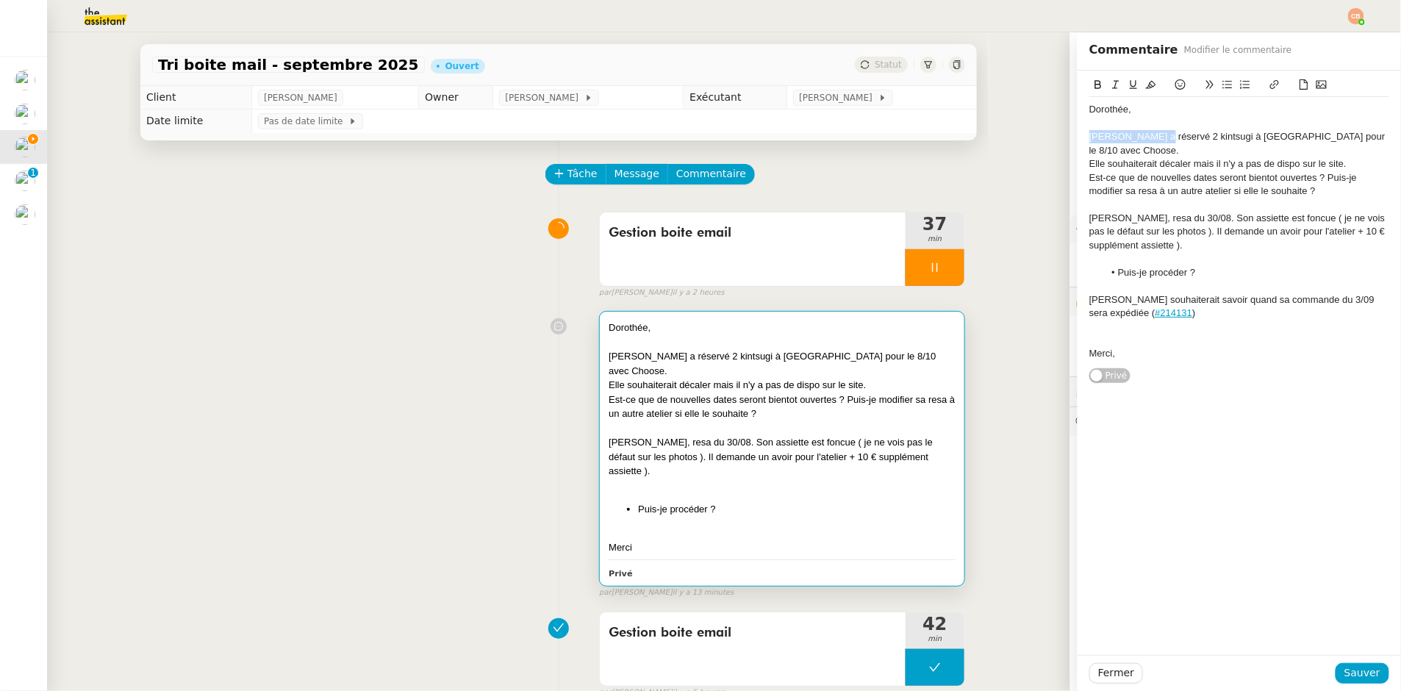
click at [1095, 82] on icon at bounding box center [1098, 84] width 7 height 9
click at [1092, 182] on div "Est-ce que de nouvelles dates seront bientot ouvertes ? Puis-je modifier sa res…" at bounding box center [1239, 184] width 300 height 27
drag, startPoint x: 1134, startPoint y: 218, endPoint x: 1068, endPoint y: 221, distance: 65.5
click at [1078, 221] on div "Dorothée, Léa Hennequart a réservé 2 kintsugi à Paris17 pour le 8/10 avec Choos…" at bounding box center [1239, 227] width 323 height 313
click at [1089, 91] on button at bounding box center [1098, 84] width 18 height 17
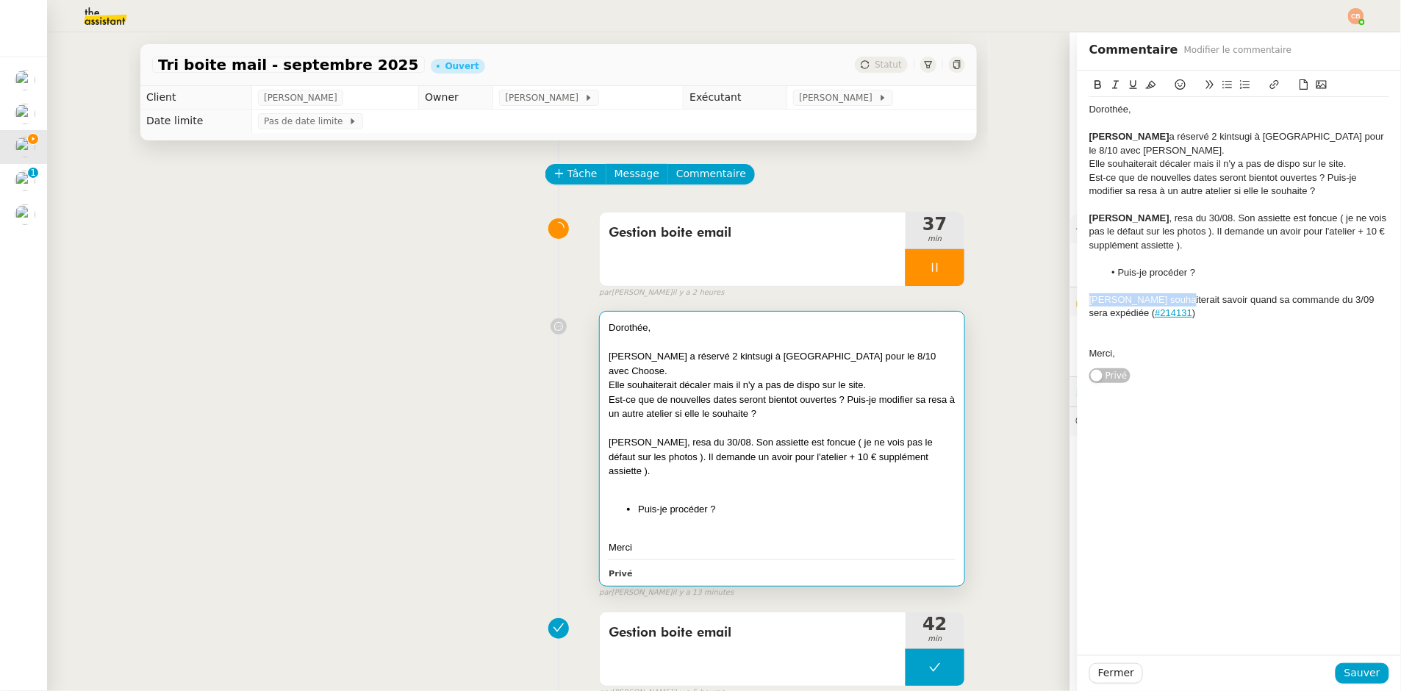
drag, startPoint x: 1161, startPoint y: 299, endPoint x: 1063, endPoint y: 298, distance: 97.8
click at [1063, 298] on app-ticket "Tri boite mail - septembre 2025 Ouvert Statut Client Genevieve Landsmann Owner …" at bounding box center [724, 361] width 1354 height 659
click at [1095, 82] on icon at bounding box center [1098, 84] width 7 height 9
click at [1089, 138] on strong "[PERSON_NAME]" at bounding box center [1129, 136] width 80 height 11
click at [1219, 86] on button at bounding box center [1228, 84] width 18 height 17
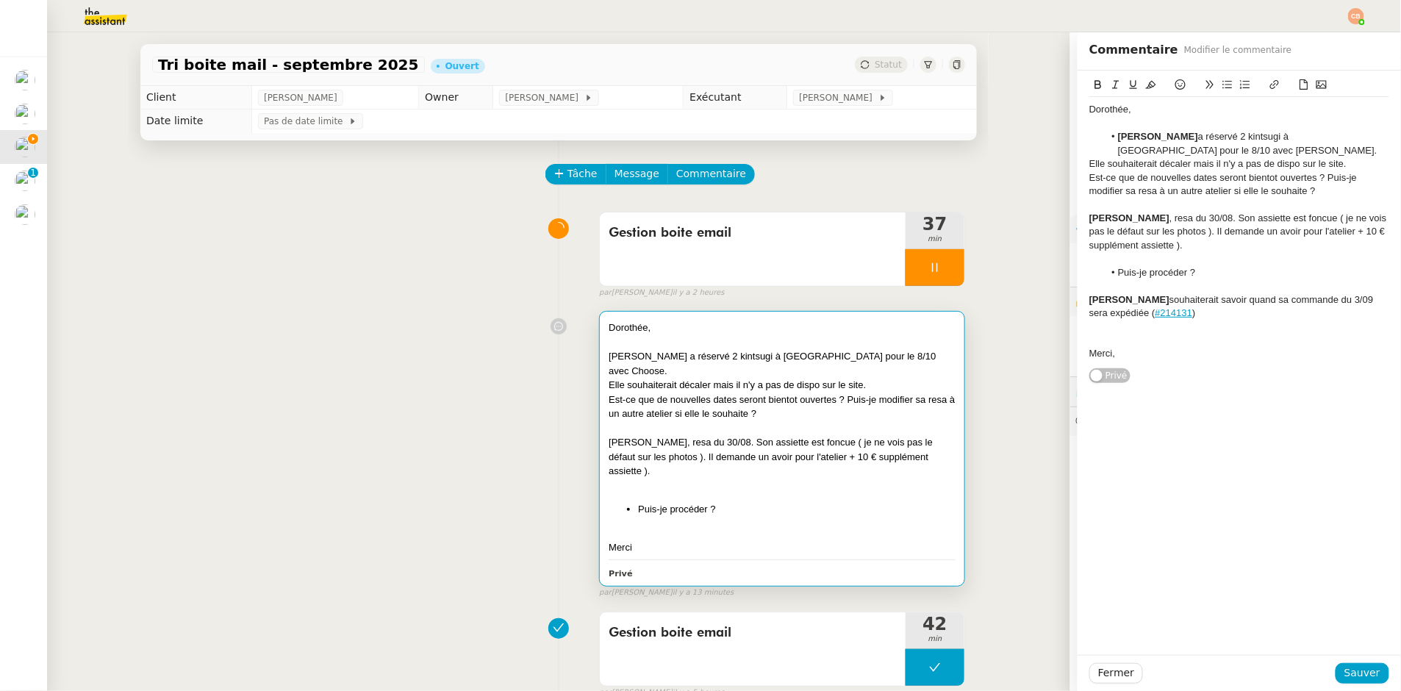
click at [1089, 218] on strong "[PERSON_NAME]" at bounding box center [1129, 217] width 80 height 11
click at [1089, 215] on strong "[PERSON_NAME]" at bounding box center [1129, 217] width 80 height 11
click at [1223, 82] on icon at bounding box center [1228, 84] width 10 height 10
click at [1106, 273] on li "Puis-je procéder ?" at bounding box center [1247, 272] width 286 height 13
click at [1089, 179] on div "Est-ce que de nouvelles dates seront bientot ouvertes ? Puis-je modifier sa res…" at bounding box center [1239, 184] width 300 height 27
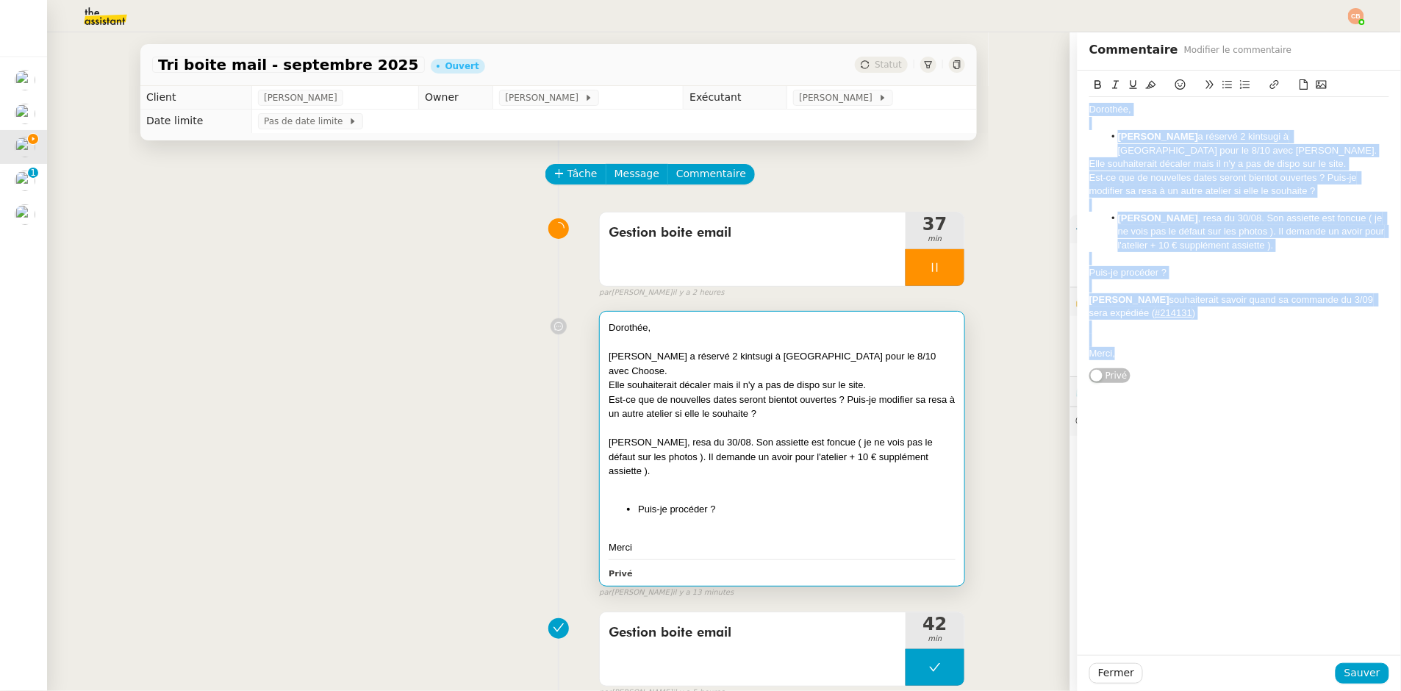
drag, startPoint x: 1077, startPoint y: 112, endPoint x: 1170, endPoint y: 374, distance: 277.6
click at [1170, 374] on div "Dorothée, Léa Hennequart a réservé 2 kintsugi à Paris17 pour le 8/10 avec Choos…" at bounding box center [1239, 227] width 300 height 313
copy div "Dorothée, Léa Hennequart a réservé 2 kintsugi à Paris17 pour le 8/10 avec Choos…"
click at [1113, 294] on strong "[PERSON_NAME]" at bounding box center [1129, 299] width 80 height 11
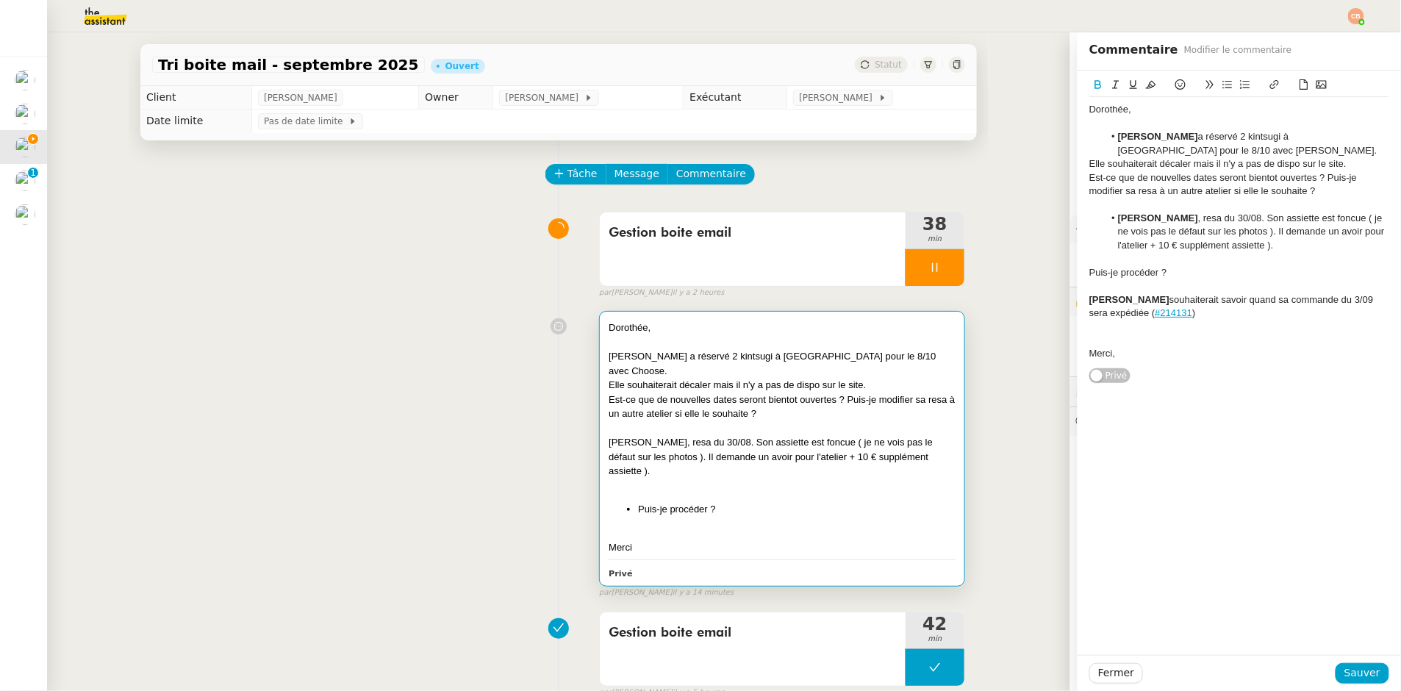
click at [1089, 299] on strong "[PERSON_NAME]" at bounding box center [1129, 299] width 80 height 11
click at [1221, 82] on button at bounding box center [1228, 84] width 18 height 17
drag, startPoint x: 1105, startPoint y: 300, endPoint x: 1314, endPoint y: 340, distance: 212.7
click at [1314, 340] on div "Dorothée, Léa Hennequart a réservé 2 kintsugi à Paris17 pour le 8/10 avec Choos…" at bounding box center [1239, 232] width 300 height 270
copy div "Stéphanie argentier souhaiterait savoir quand sa commande du 3/09 sera expédiée…"
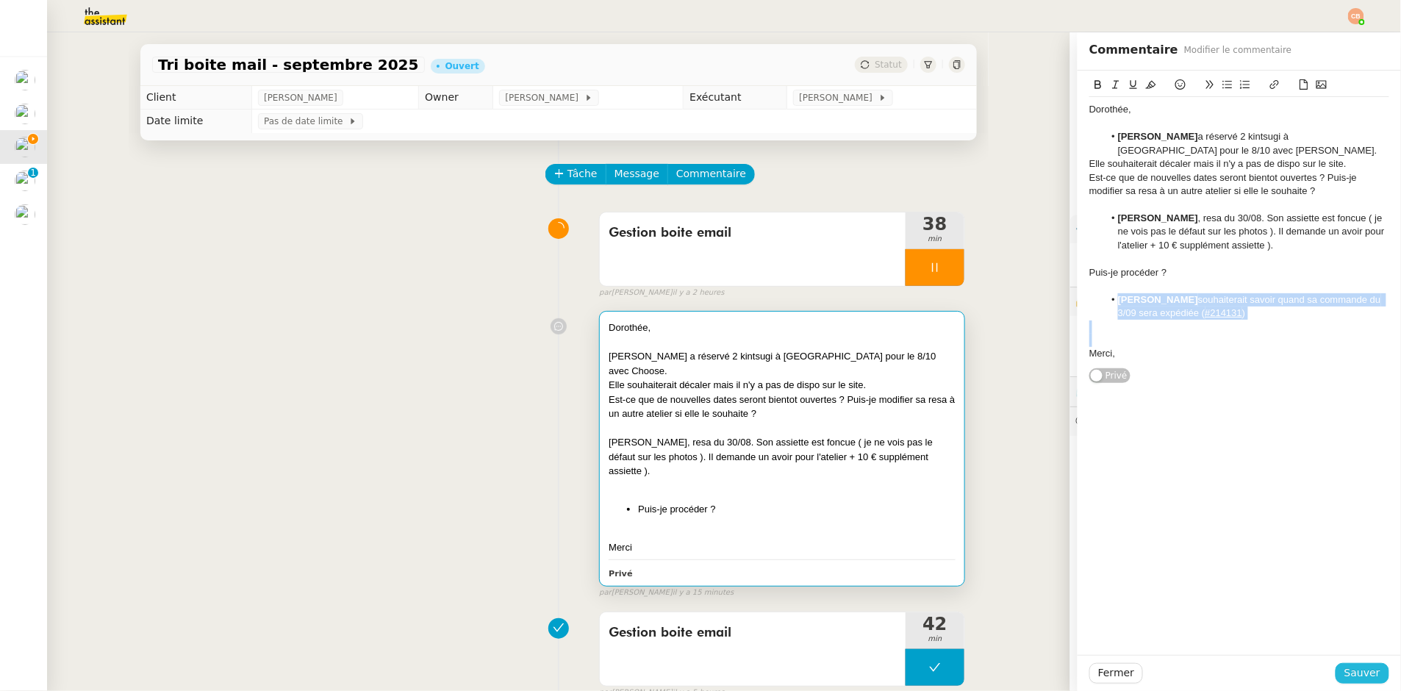
click at [1345, 670] on span "Sauver" at bounding box center [1363, 673] width 36 height 17
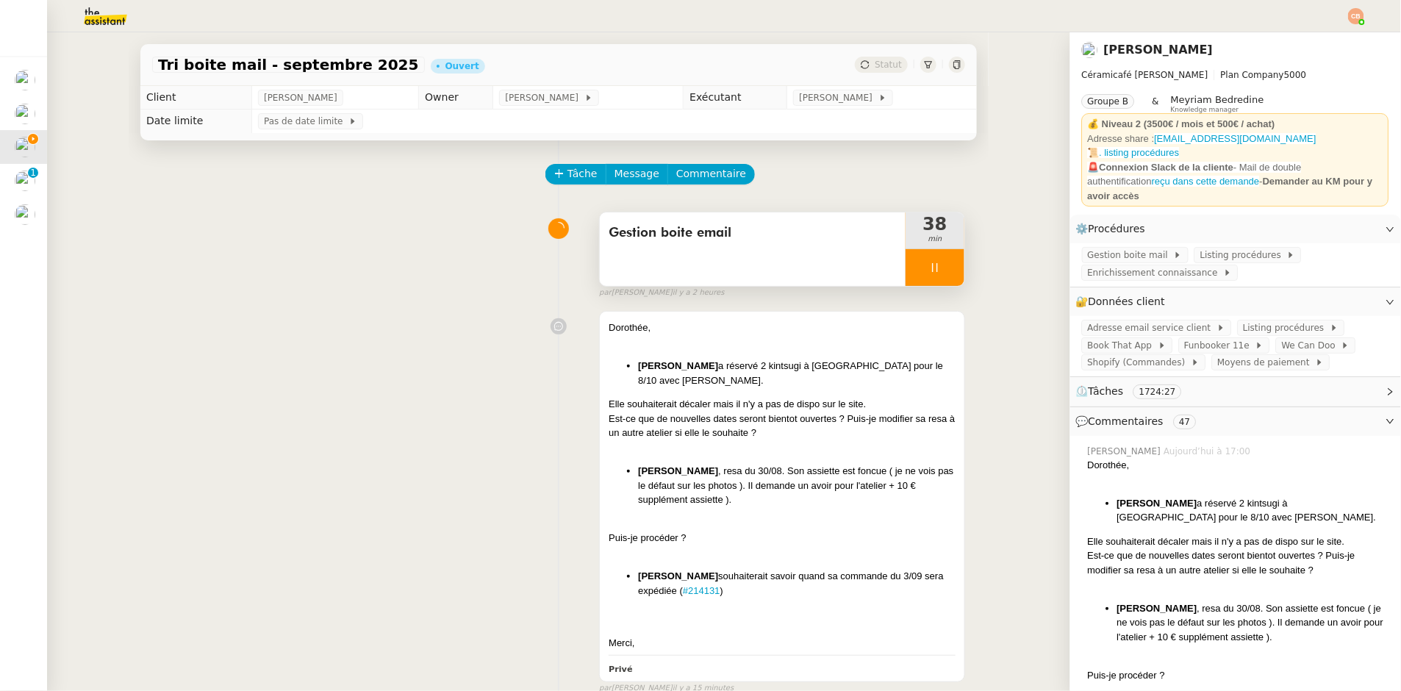
click at [936, 267] on div at bounding box center [935, 267] width 59 height 37
click at [945, 267] on icon at bounding box center [950, 267] width 11 height 8
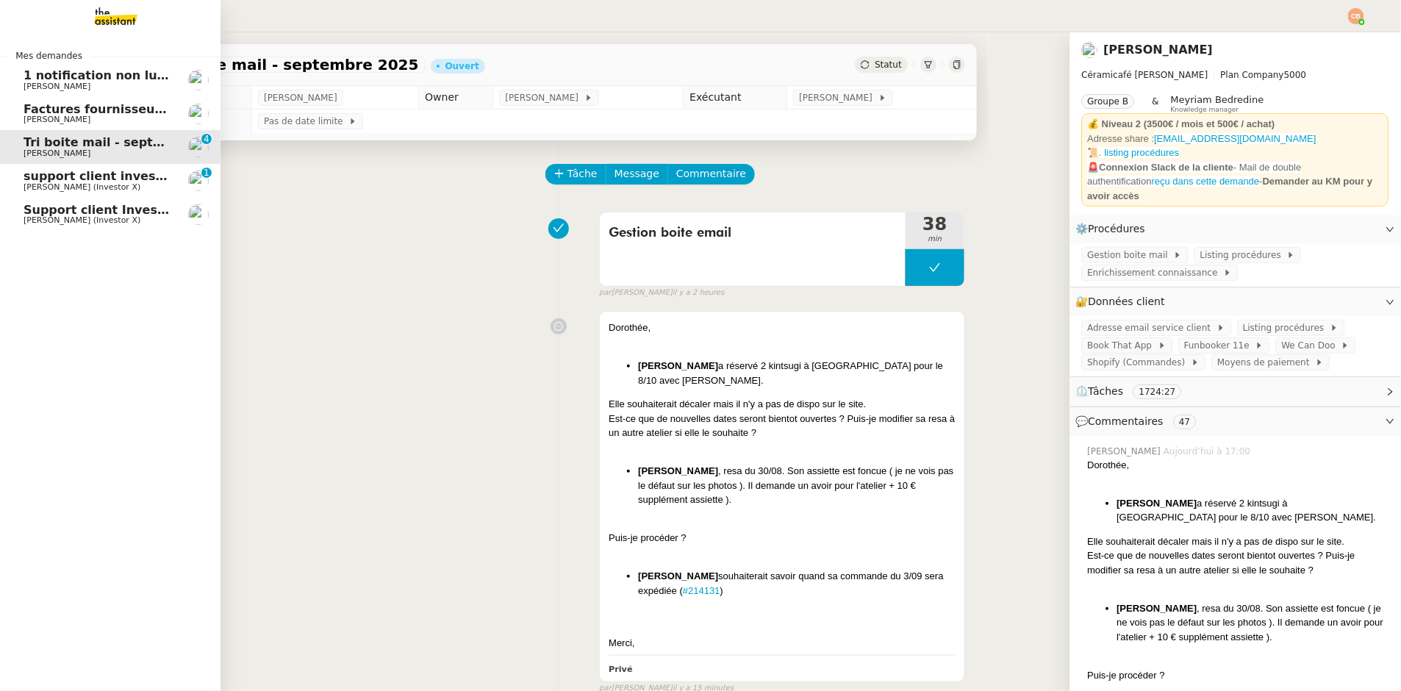
click at [47, 176] on span "support client investorX" at bounding box center [104, 176] width 160 height 14
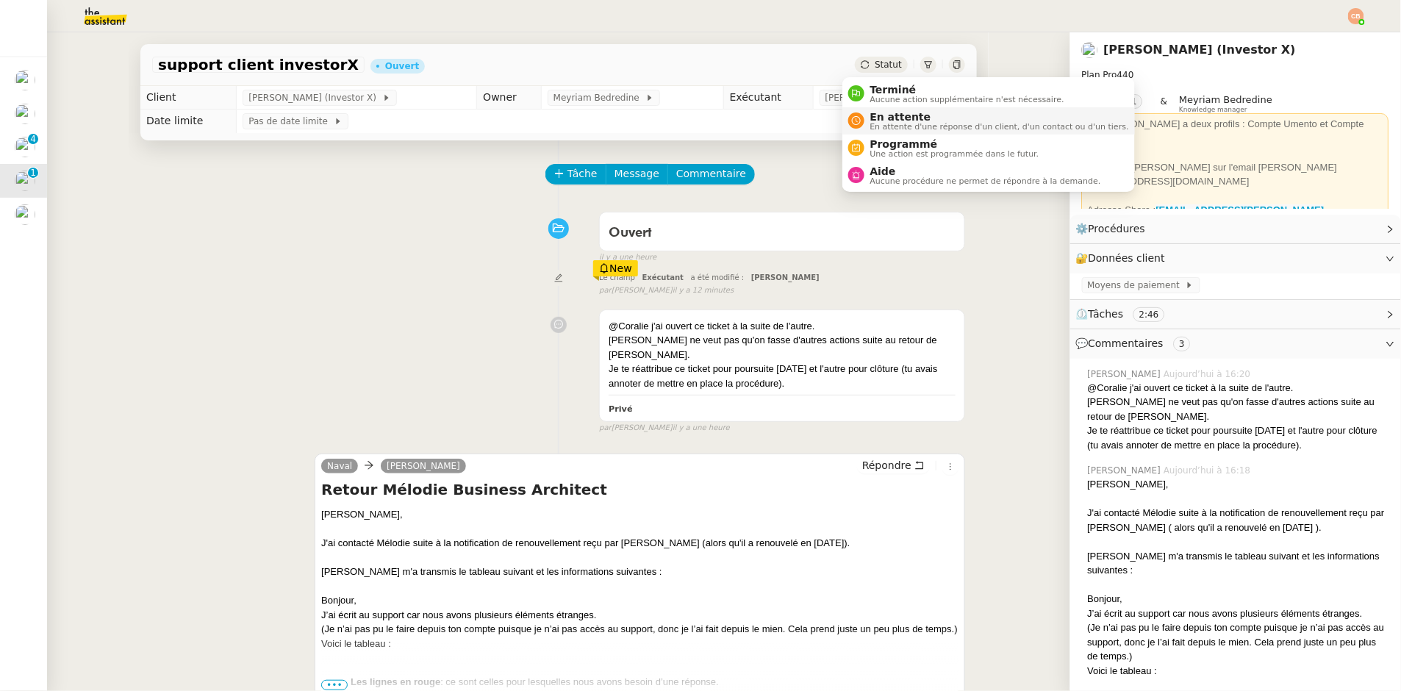
click at [879, 111] on span "En attente" at bounding box center [999, 117] width 259 height 12
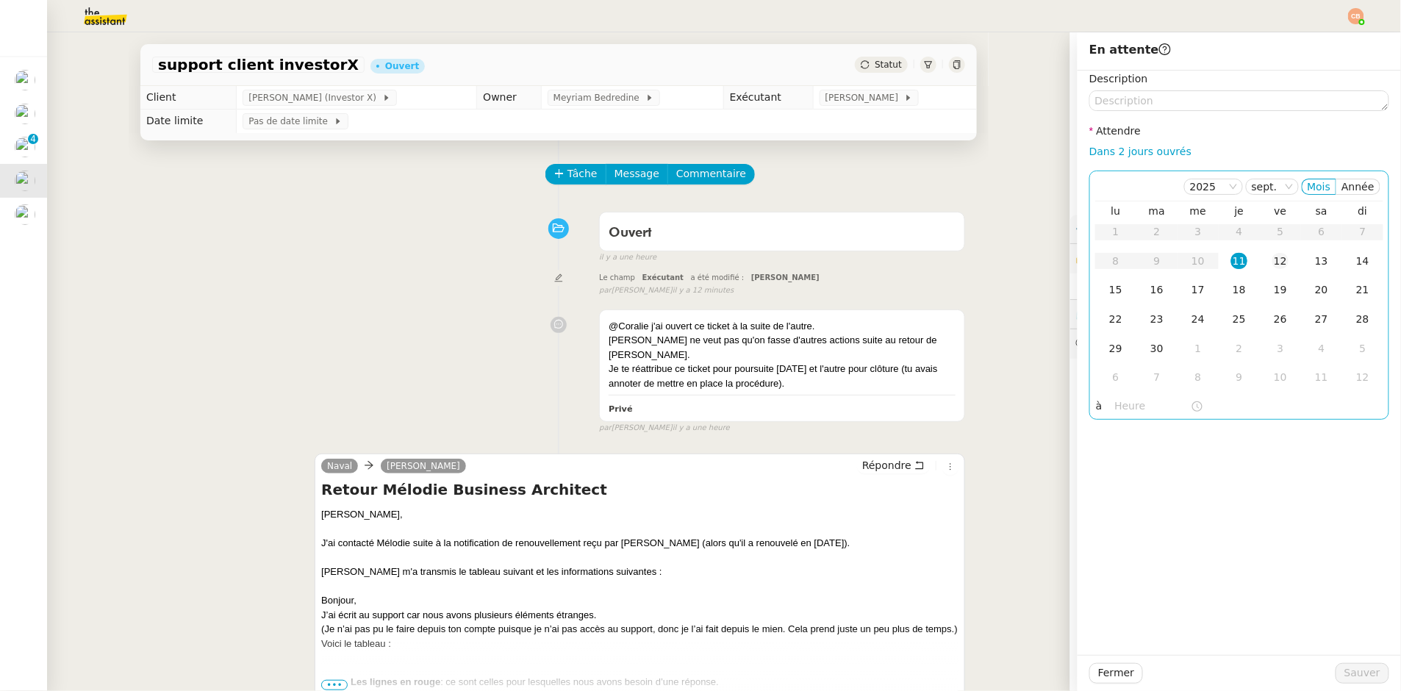
click at [1273, 253] on div "12" at bounding box center [1281, 261] width 16 height 16
click at [1129, 404] on input "text" at bounding box center [1153, 406] width 76 height 17
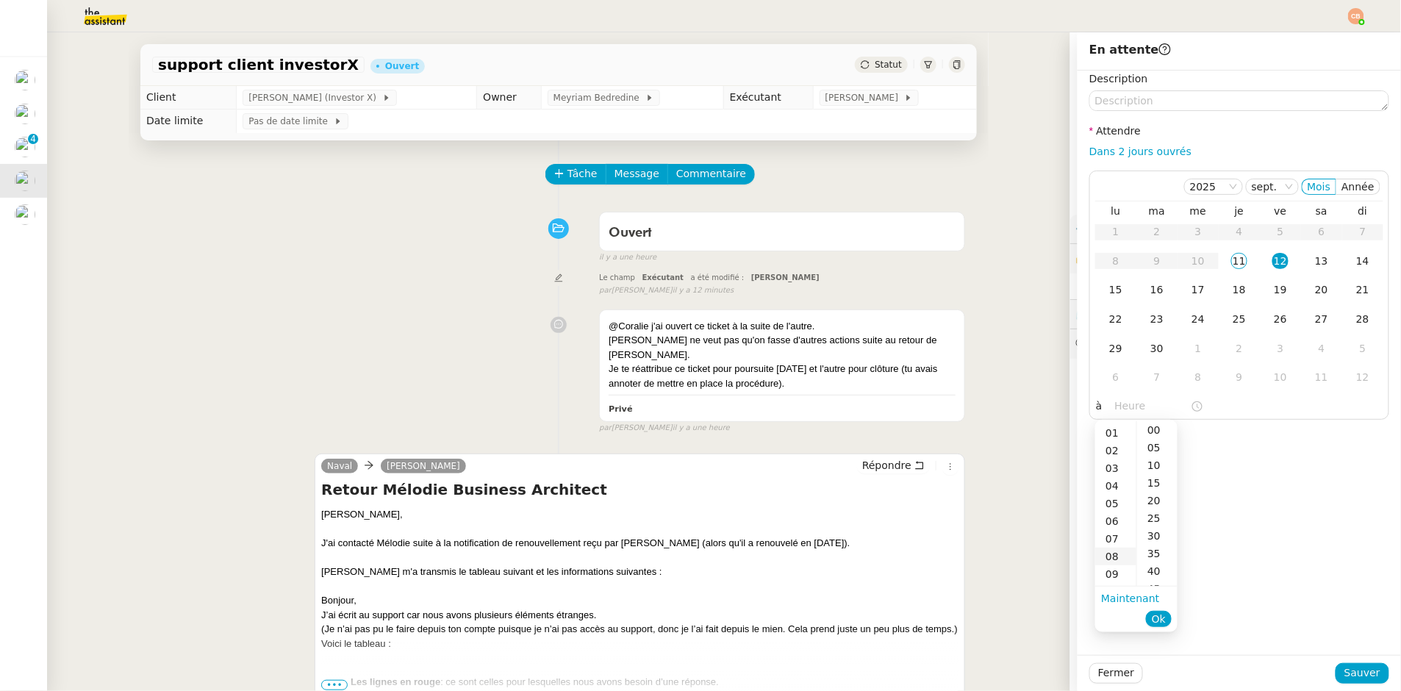
click at [1111, 553] on div "08" at bounding box center [1115, 557] width 41 height 18
click at [1162, 423] on div "00" at bounding box center [1157, 430] width 40 height 18
type input "08:00"
click at [1294, 462] on div "Description Attendre Dans 2 jours ouvrés [DATE] Mois Année lu ma me je ve sa di…" at bounding box center [1239, 363] width 323 height 584
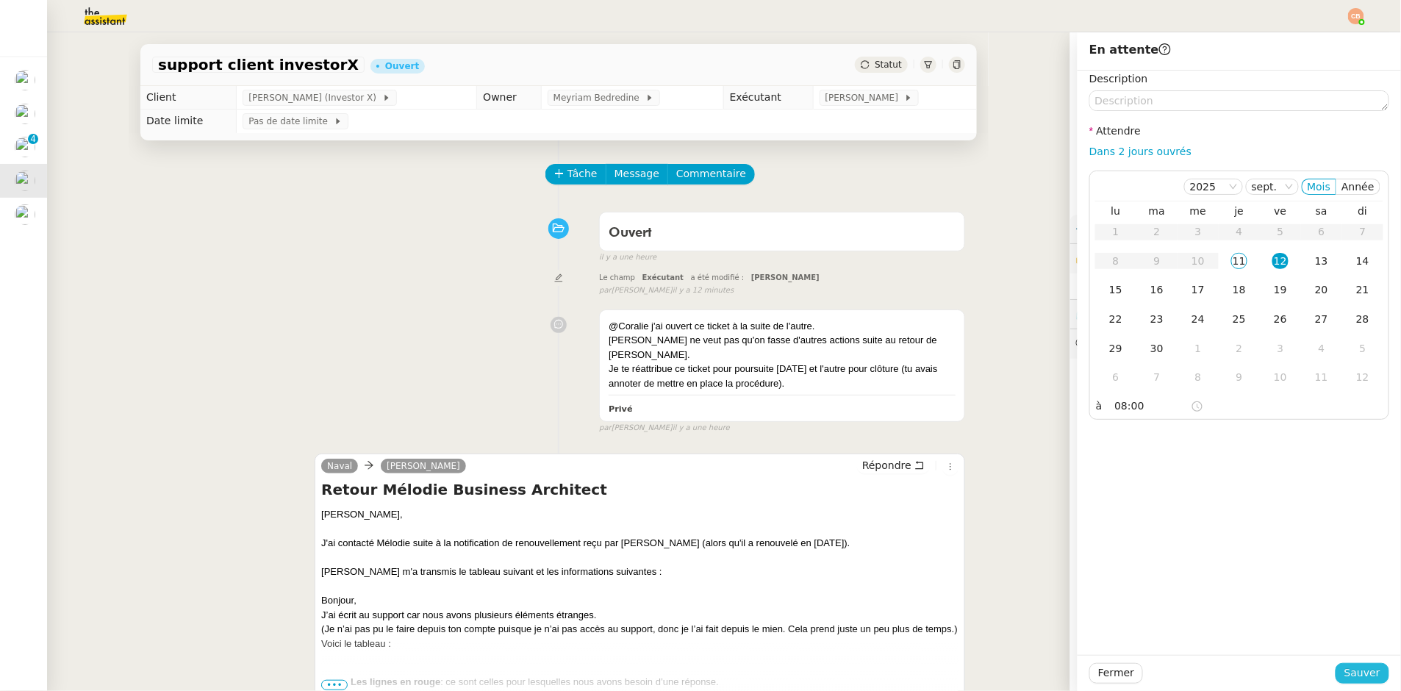
click at [1348, 666] on span "Sauver" at bounding box center [1363, 673] width 36 height 17
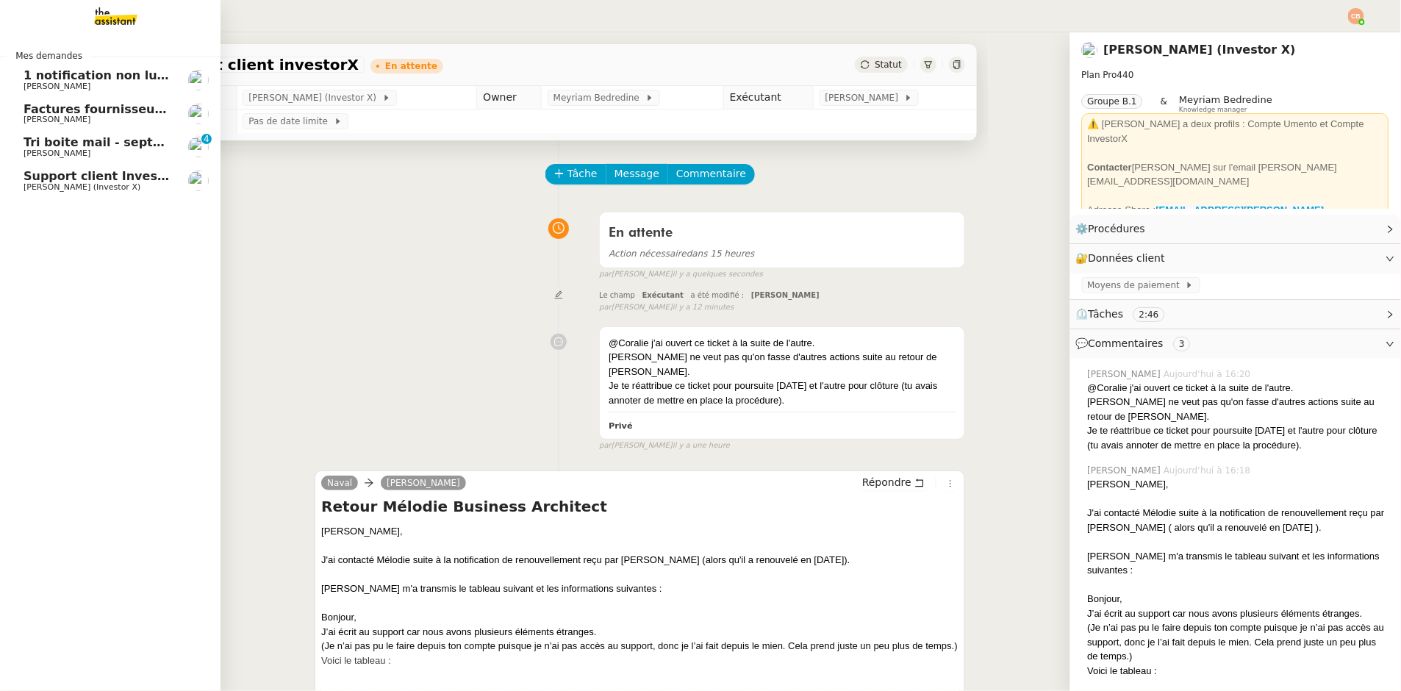
click at [42, 185] on span "[PERSON_NAME] (Investor X)" at bounding box center [82, 187] width 117 height 10
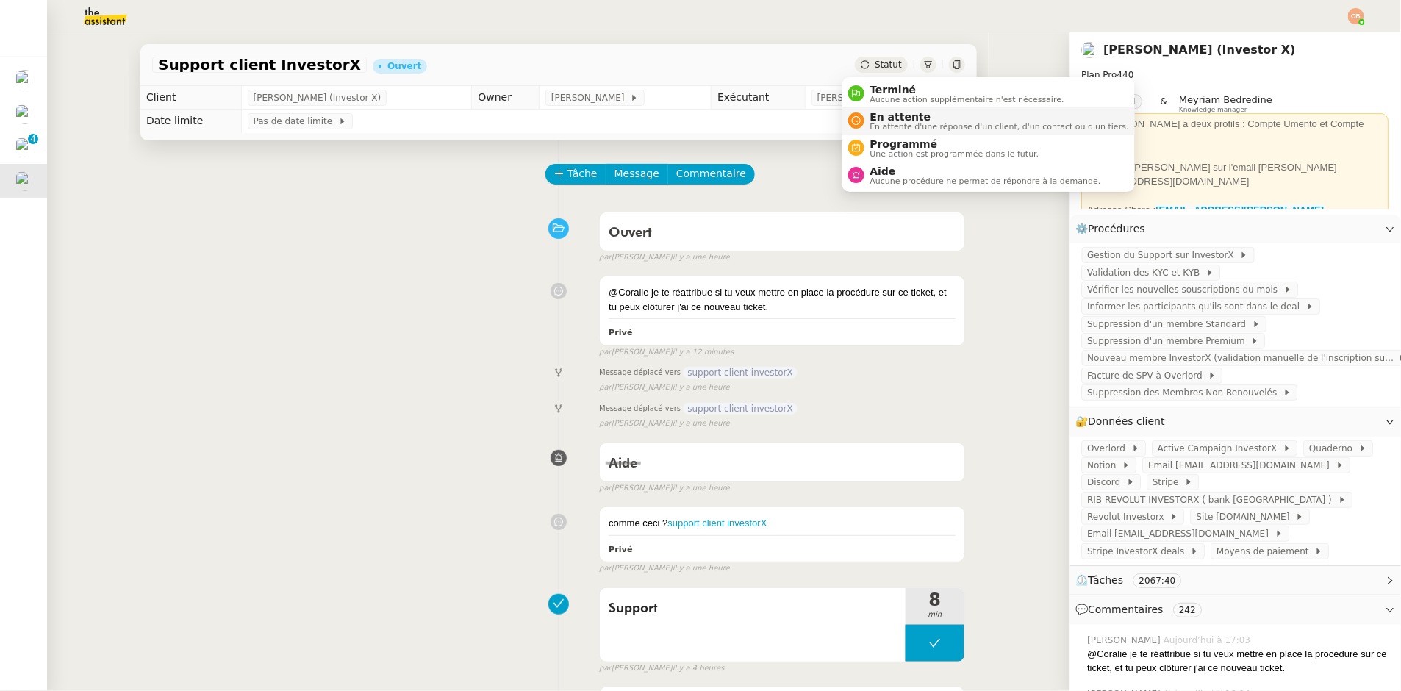
click at [901, 116] on span "En attente" at bounding box center [999, 117] width 259 height 12
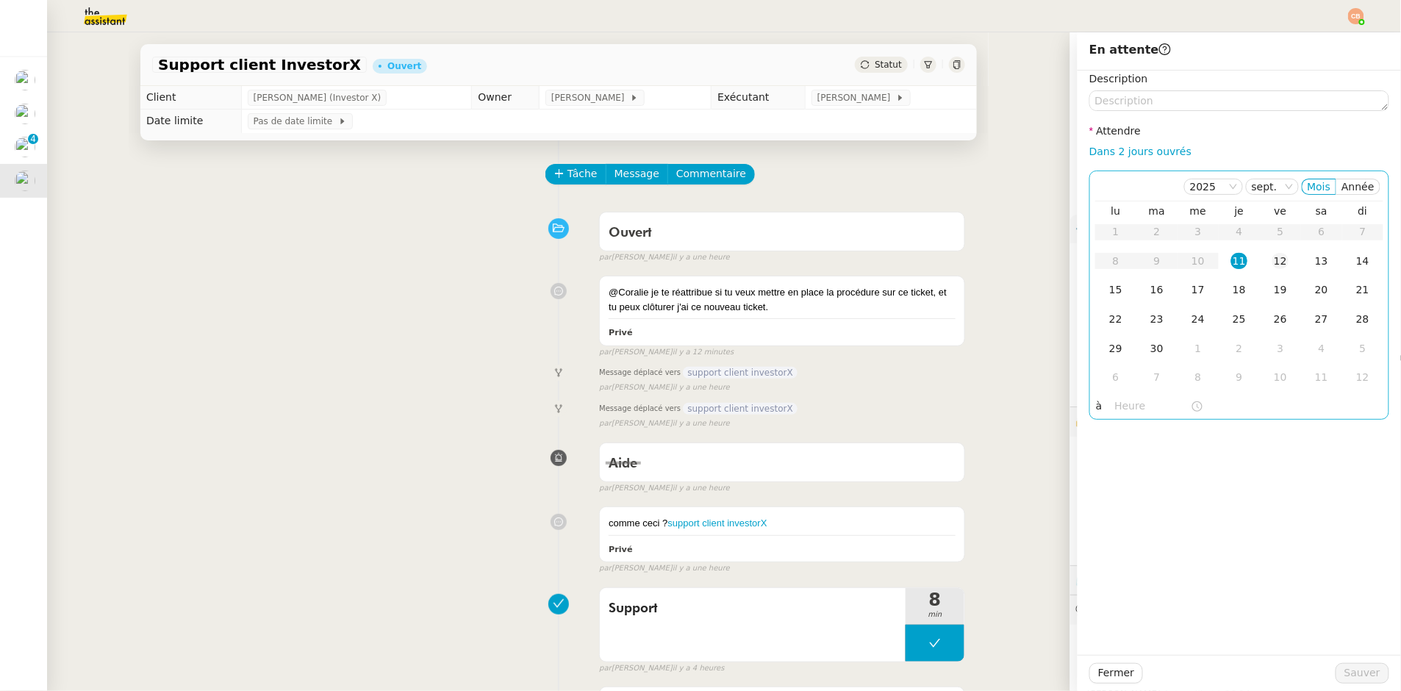
click at [1273, 260] on div "12" at bounding box center [1281, 261] width 16 height 16
click at [1134, 398] on input "text" at bounding box center [1153, 406] width 76 height 17
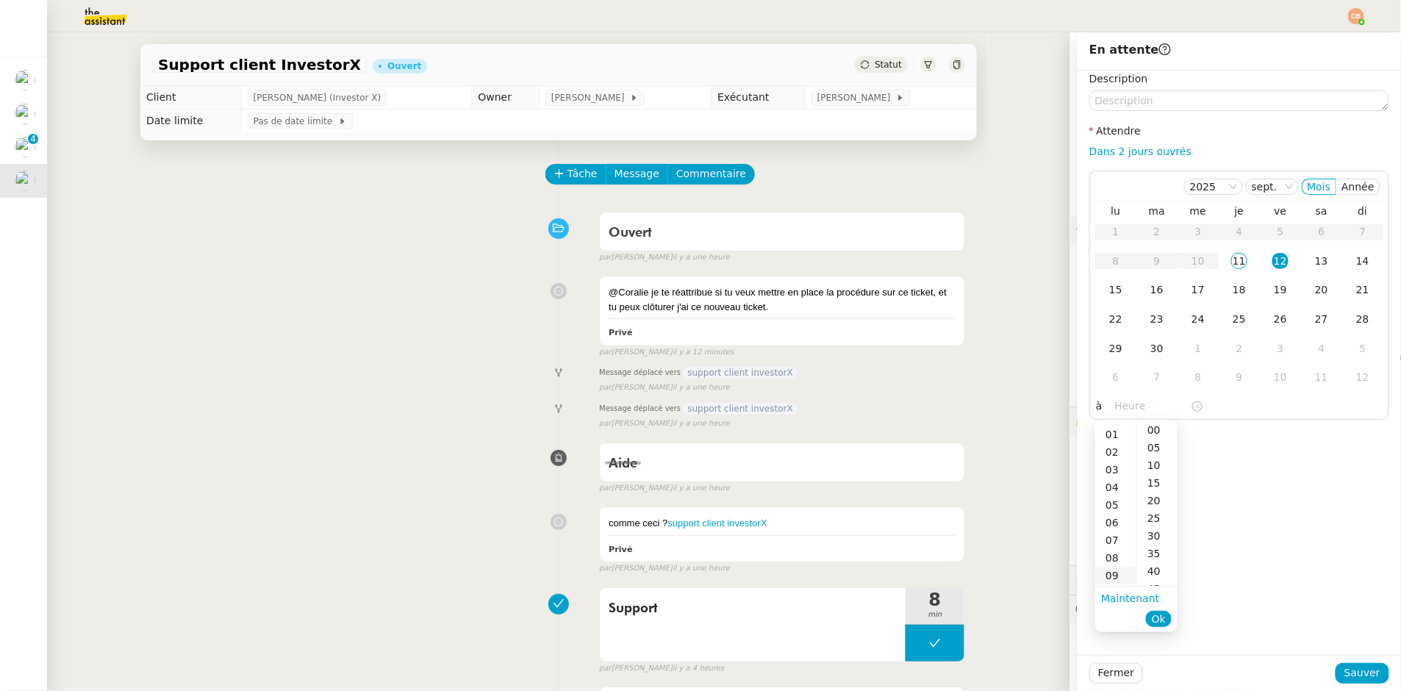
scroll to position [92, 0]
click at [1114, 482] on div "08" at bounding box center [1115, 479] width 41 height 18
click at [1164, 429] on div "00" at bounding box center [1157, 430] width 40 height 18
type input "08:00"
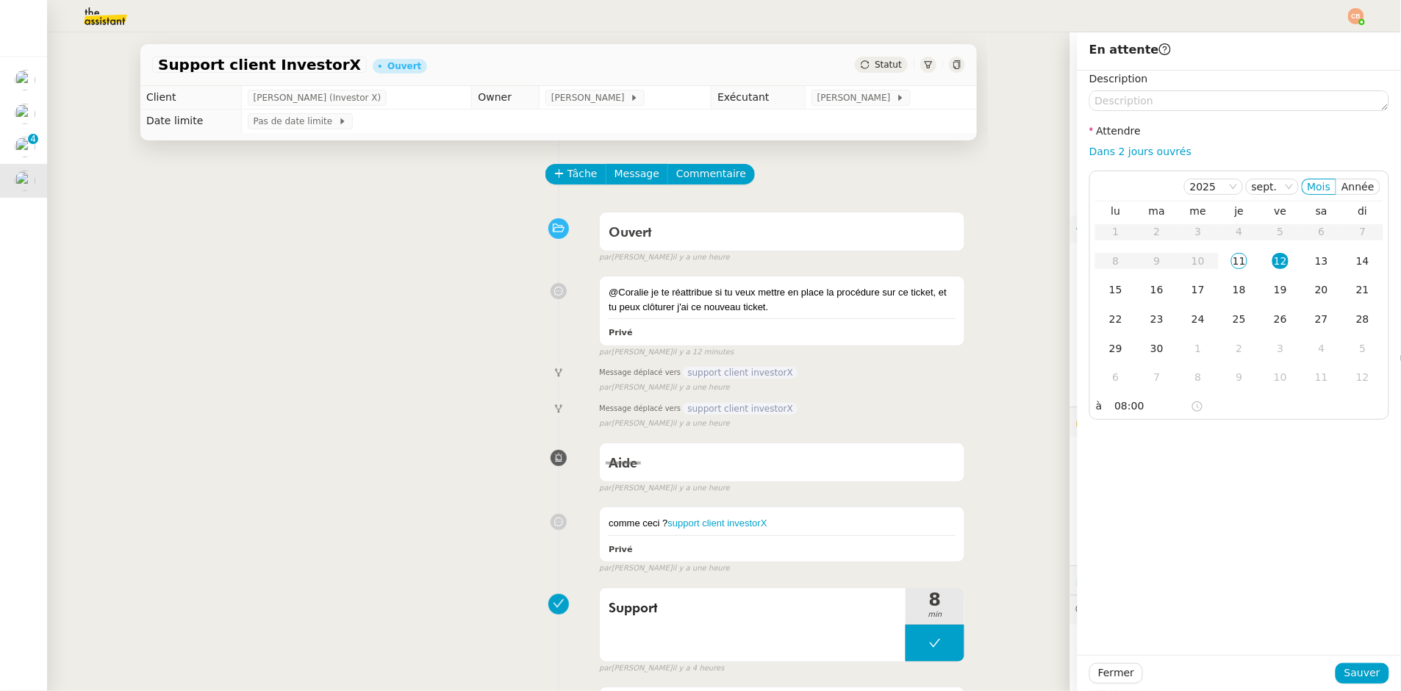
click at [1270, 457] on div "Description Attendre Dans 2 jours ouvrés [DATE] Mois Année lu ma me je ve sa di…" at bounding box center [1239, 363] width 323 height 584
click at [1345, 668] on span "Sauver" at bounding box center [1363, 673] width 36 height 17
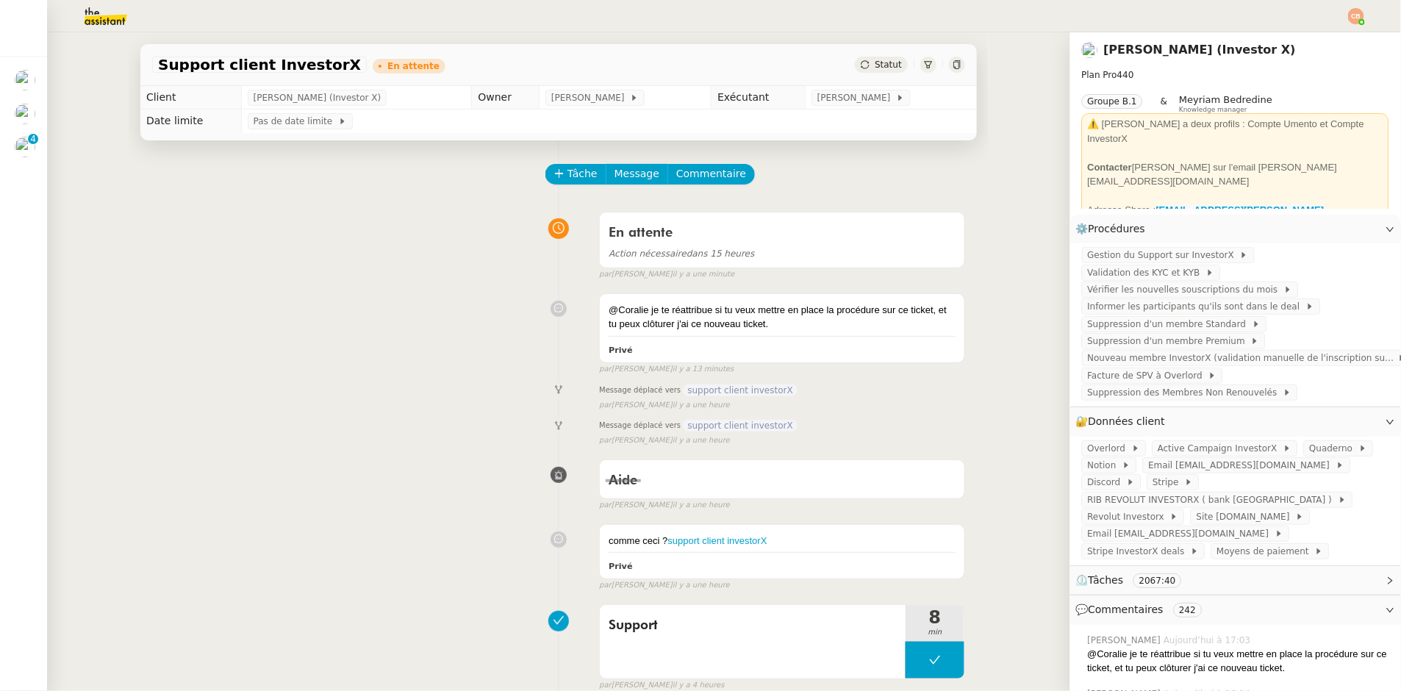
click at [62, 132] on div "Support client InvestorX En attente Statut Client [PERSON_NAME] (Investor X) Ow…" at bounding box center [558, 361] width 1023 height 659
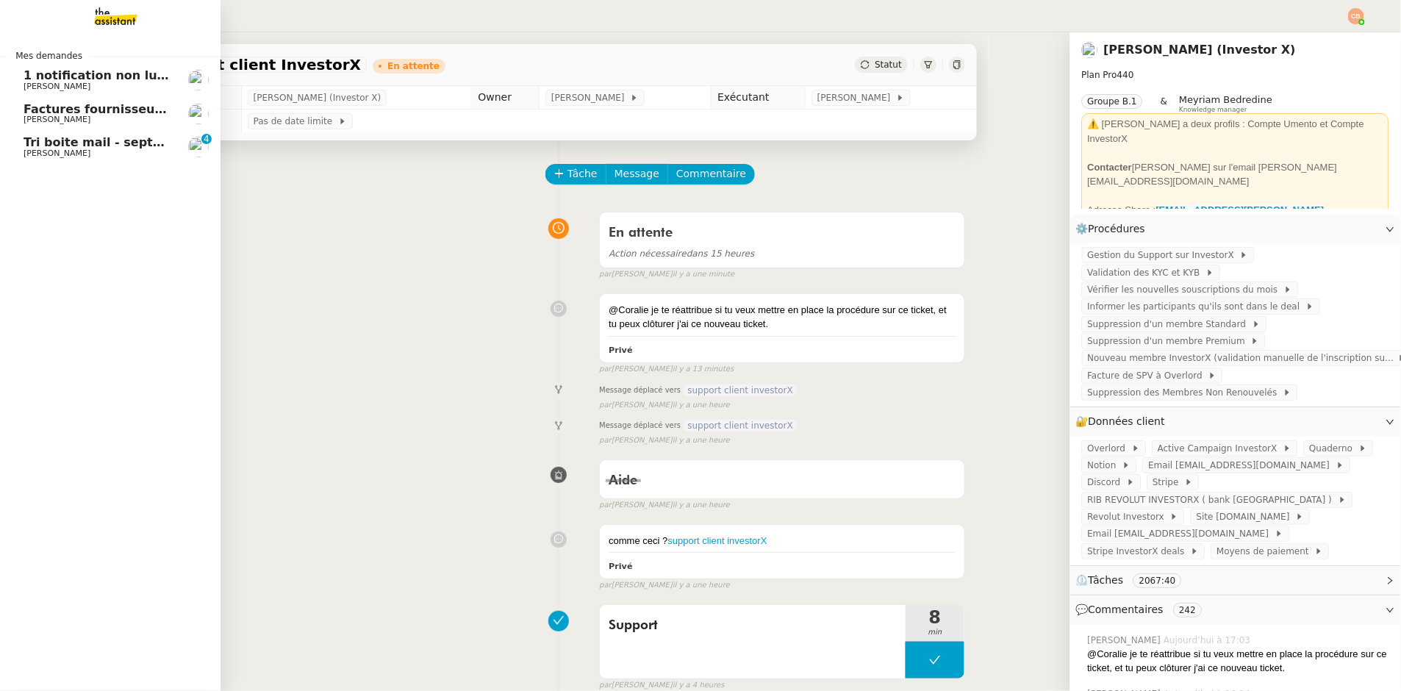
click at [34, 141] on span "Tri boite mail - septembre 2025" at bounding box center [128, 142] width 209 height 14
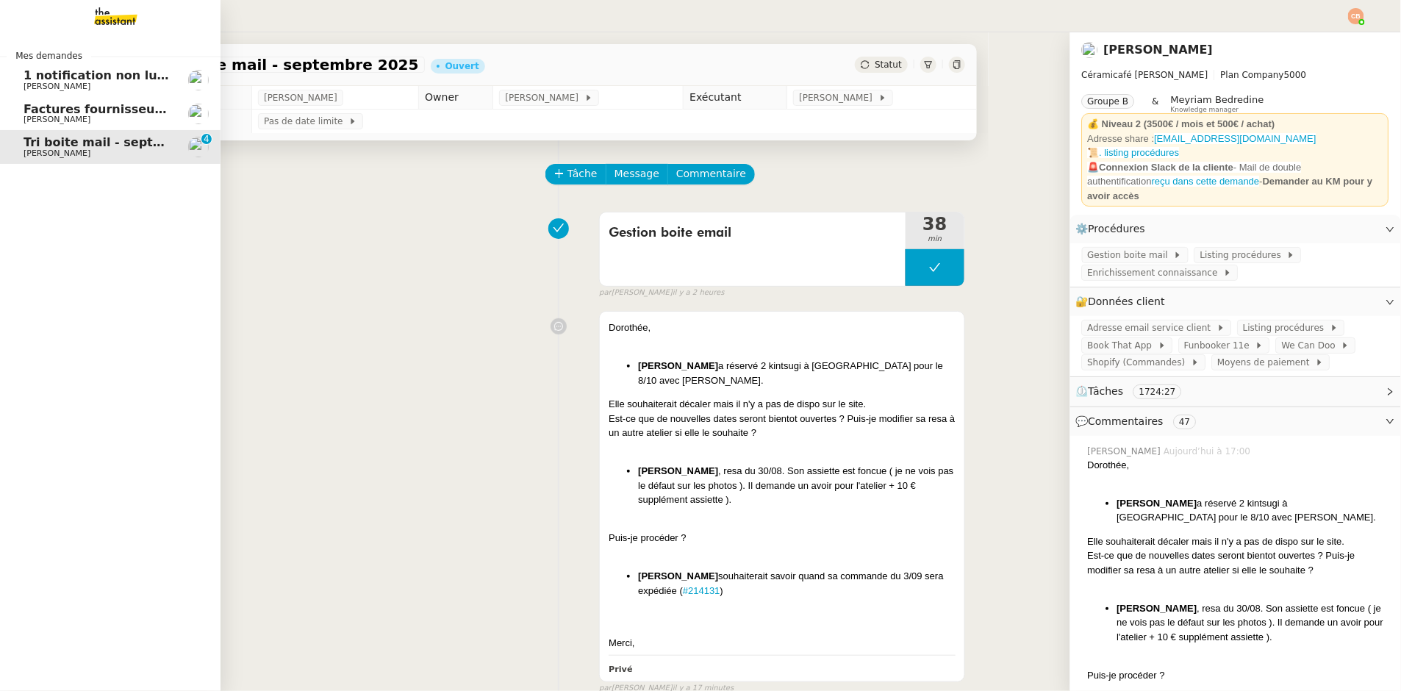
click at [59, 84] on span "[PERSON_NAME]" at bounding box center [57, 87] width 67 height 10
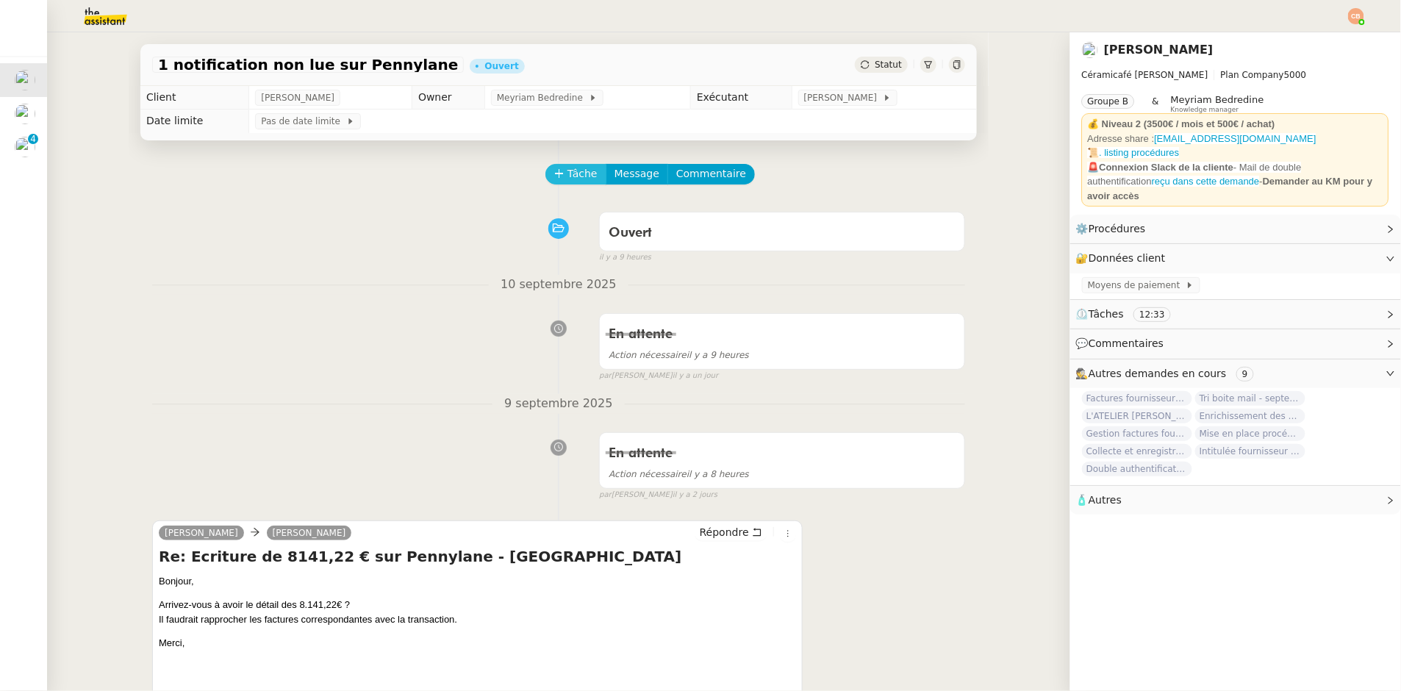
click at [554, 179] on button "Tâche" at bounding box center [575, 174] width 61 height 21
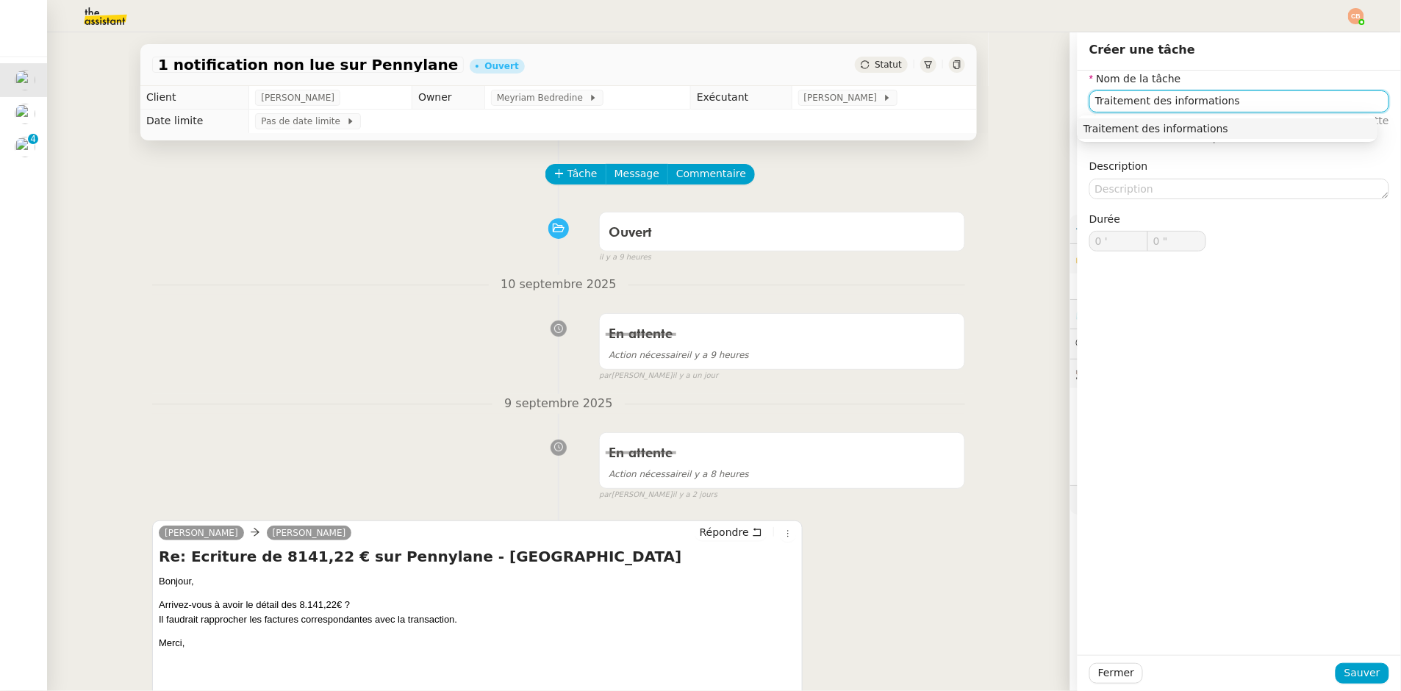
click at [1185, 123] on div "Traitement des informations" at bounding box center [1228, 128] width 288 height 13
type input "Traitement des informations"
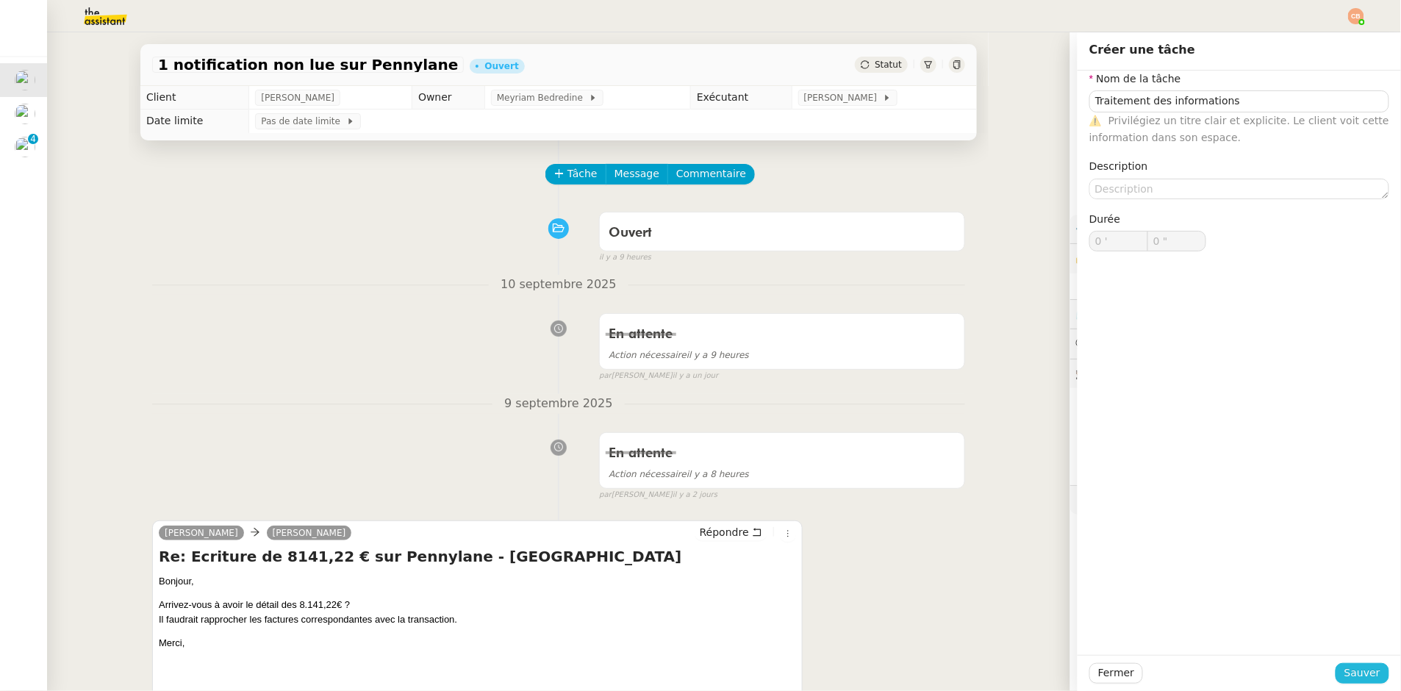
click at [1365, 668] on span "Sauver" at bounding box center [1363, 673] width 36 height 17
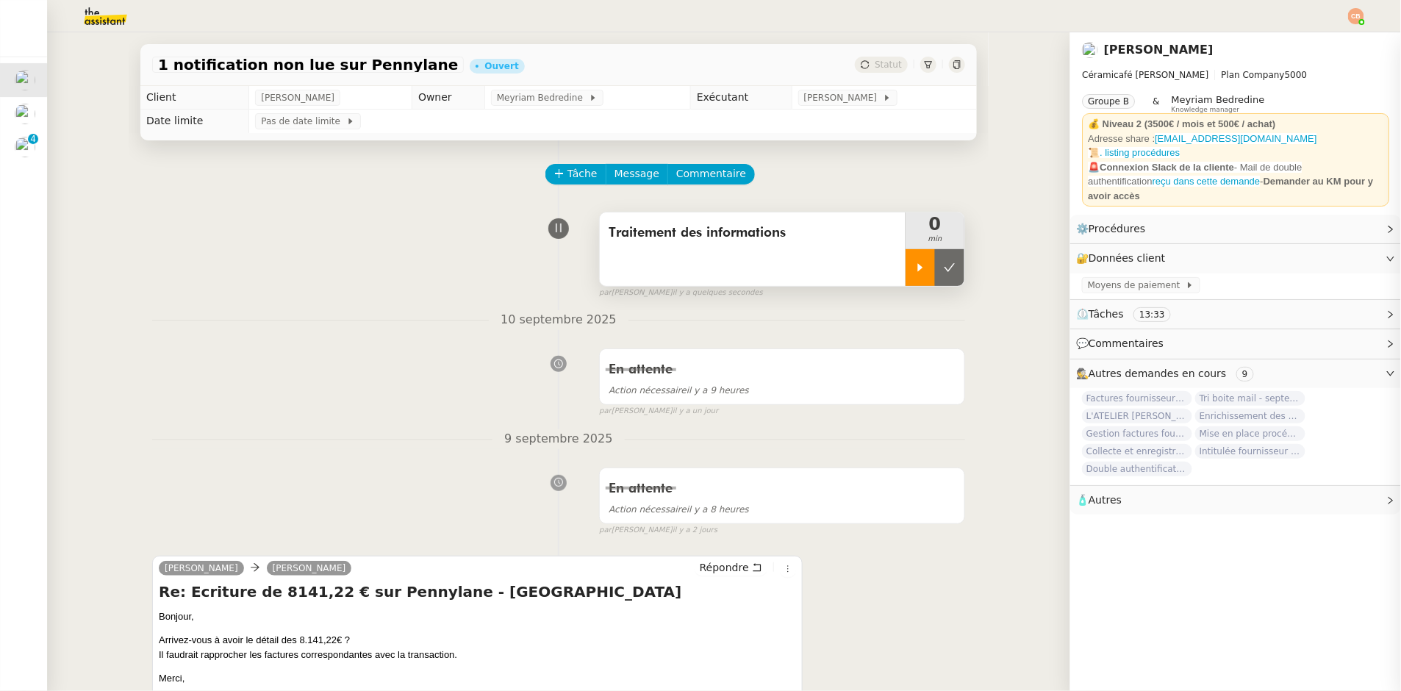
click at [915, 276] on div at bounding box center [920, 267] width 29 height 37
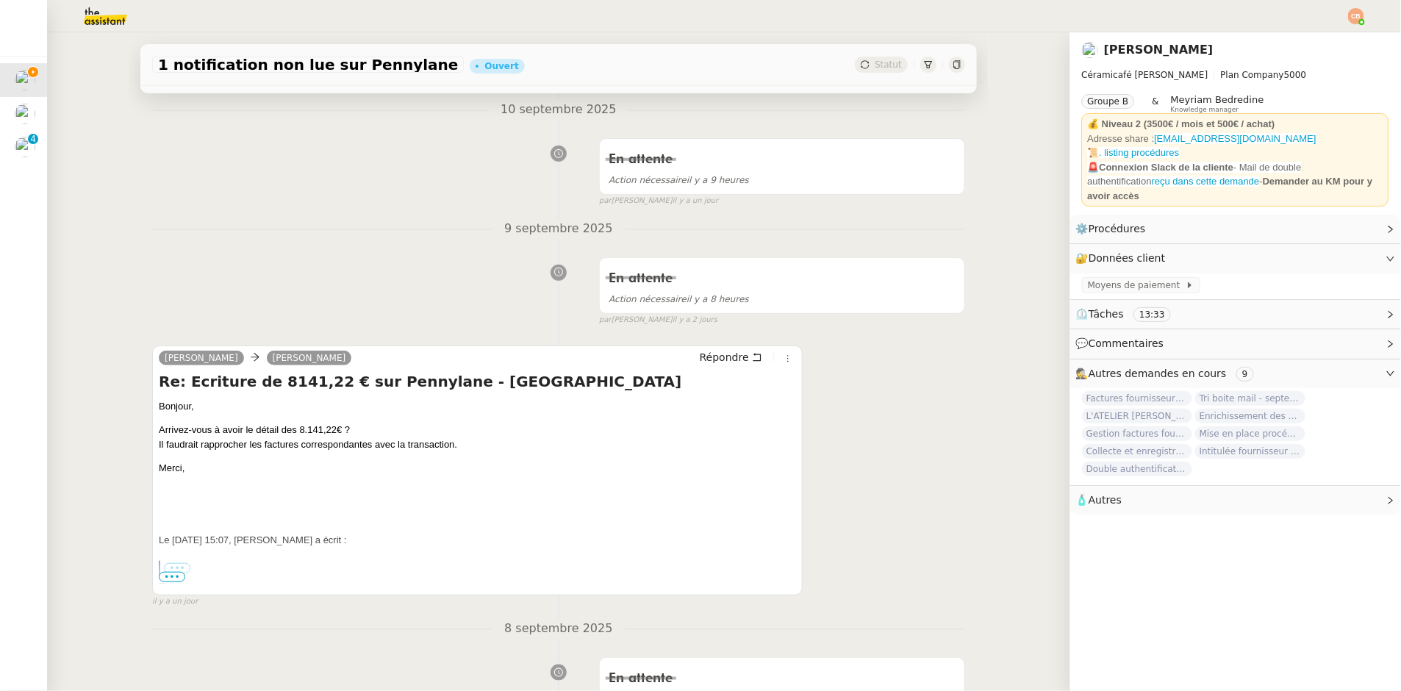
scroll to position [398, 0]
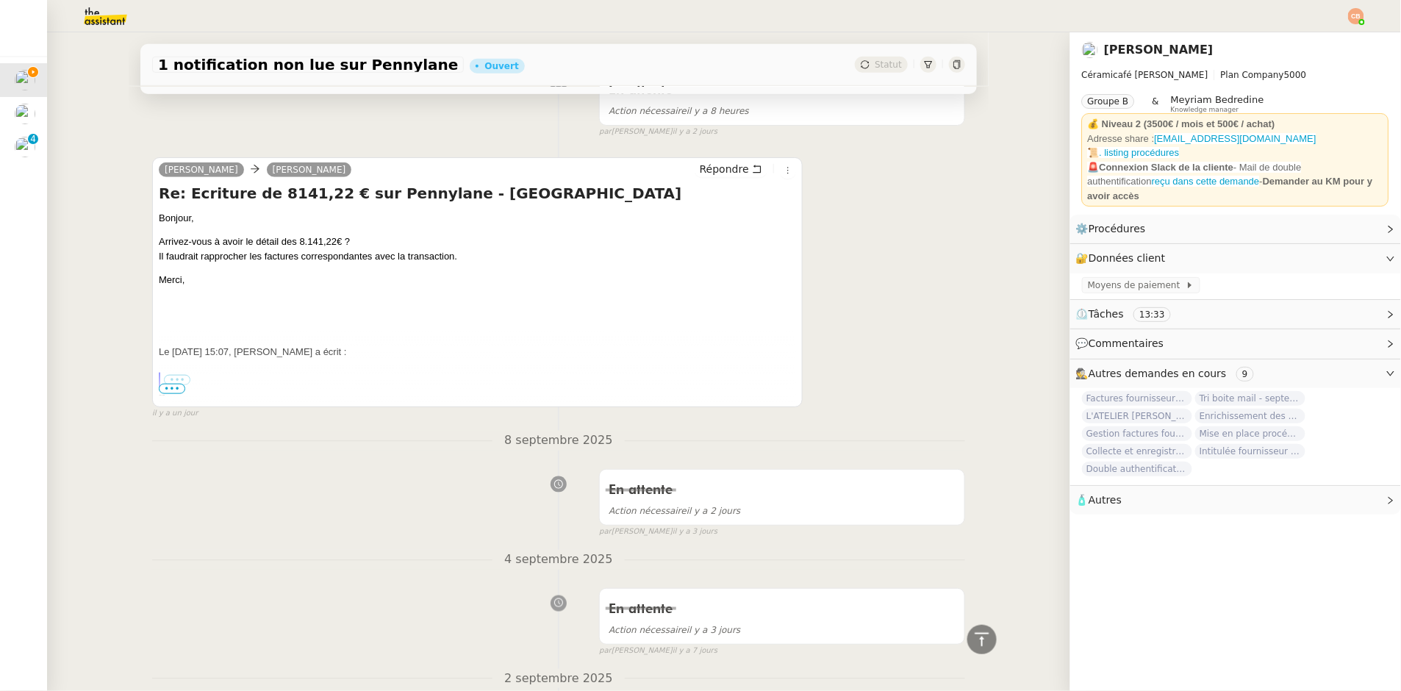
click at [172, 389] on span "•••" at bounding box center [172, 389] width 26 height 10
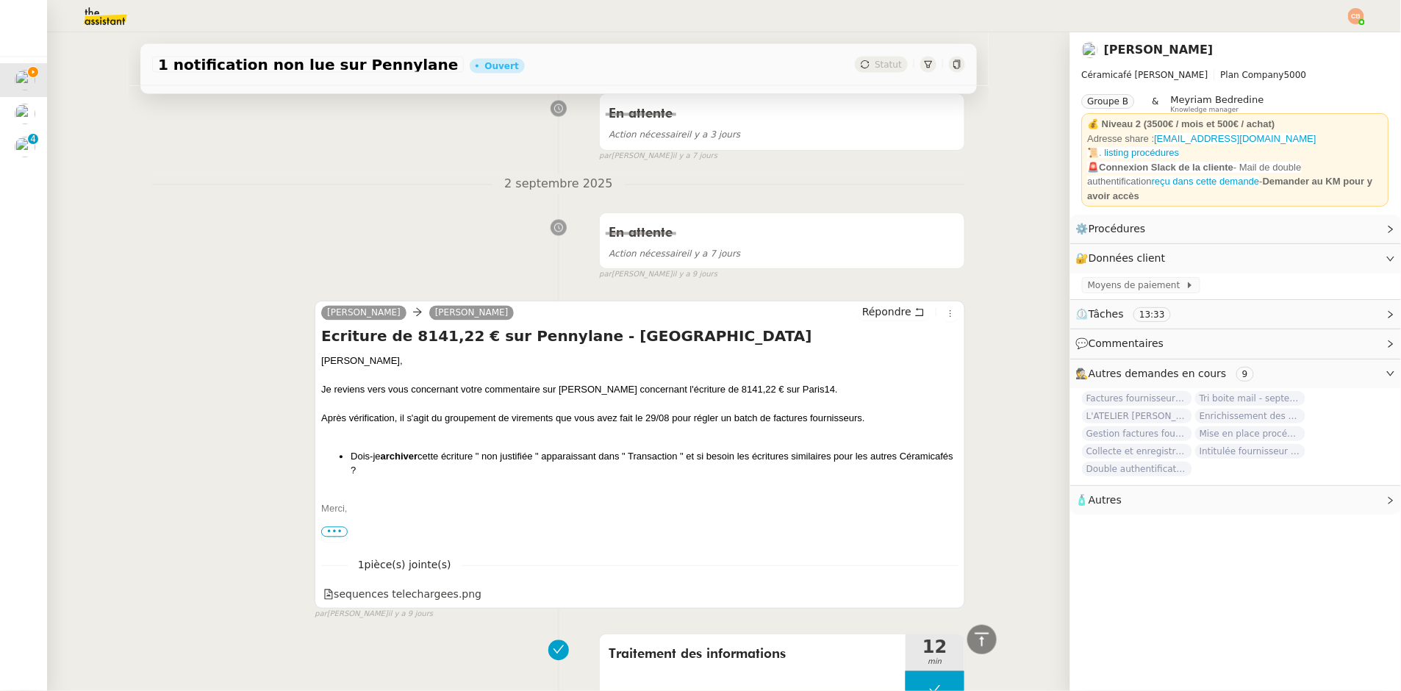
scroll to position [1062, 0]
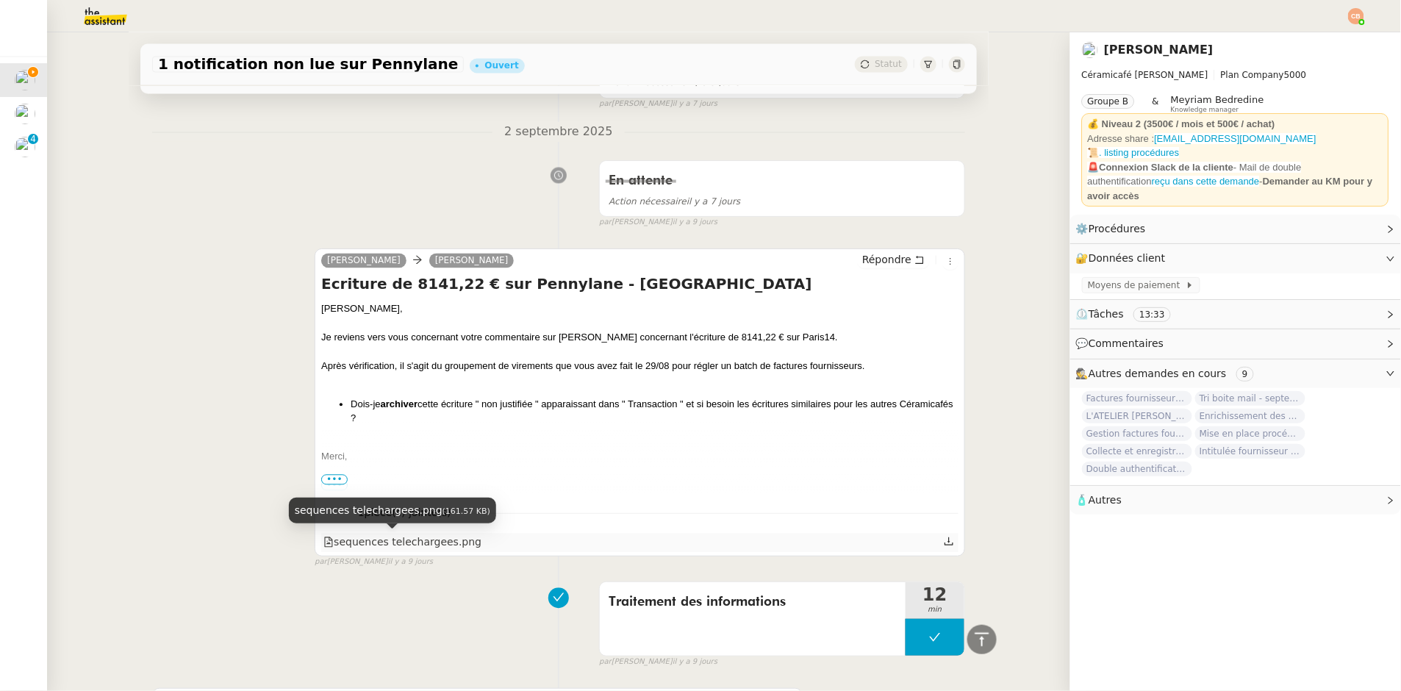
click at [408, 542] on div "sequences telechargees.png" at bounding box center [402, 542] width 158 height 17
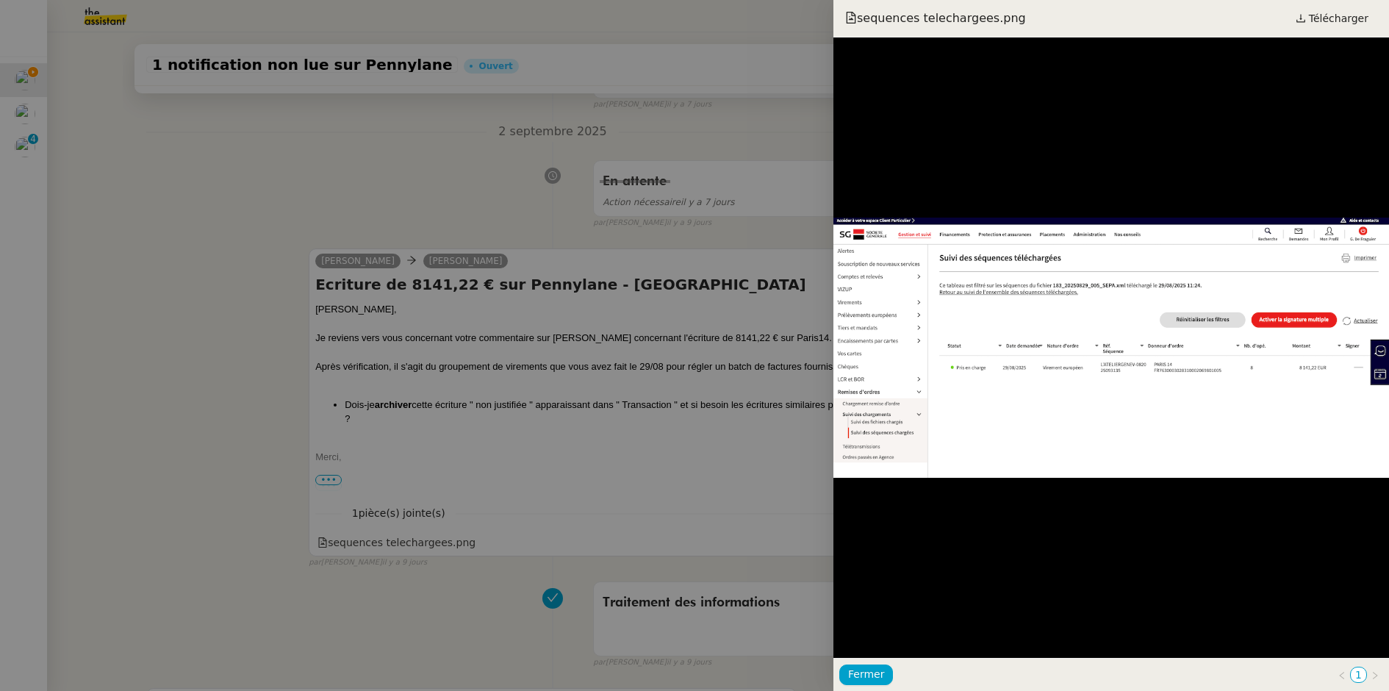
click at [452, 196] on div at bounding box center [694, 345] width 1389 height 691
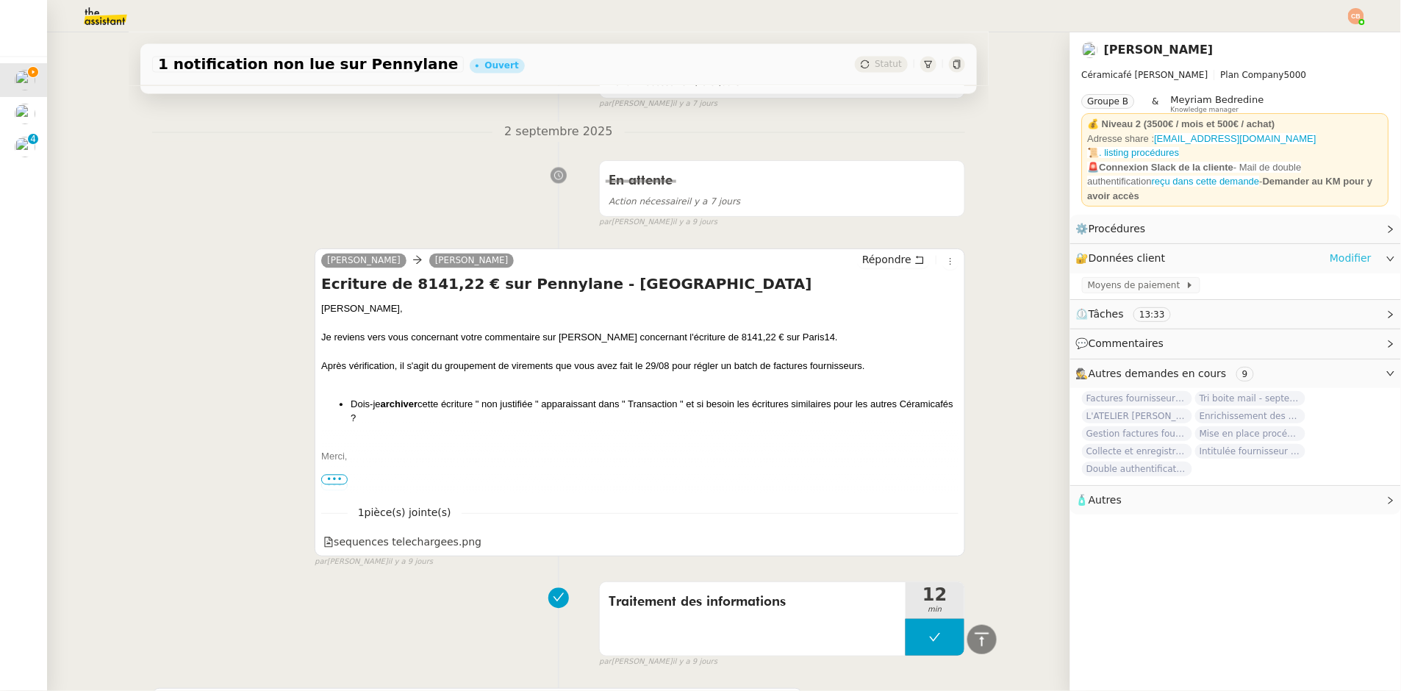
click at [1334, 250] on link "Modifier" at bounding box center [1351, 258] width 42 height 17
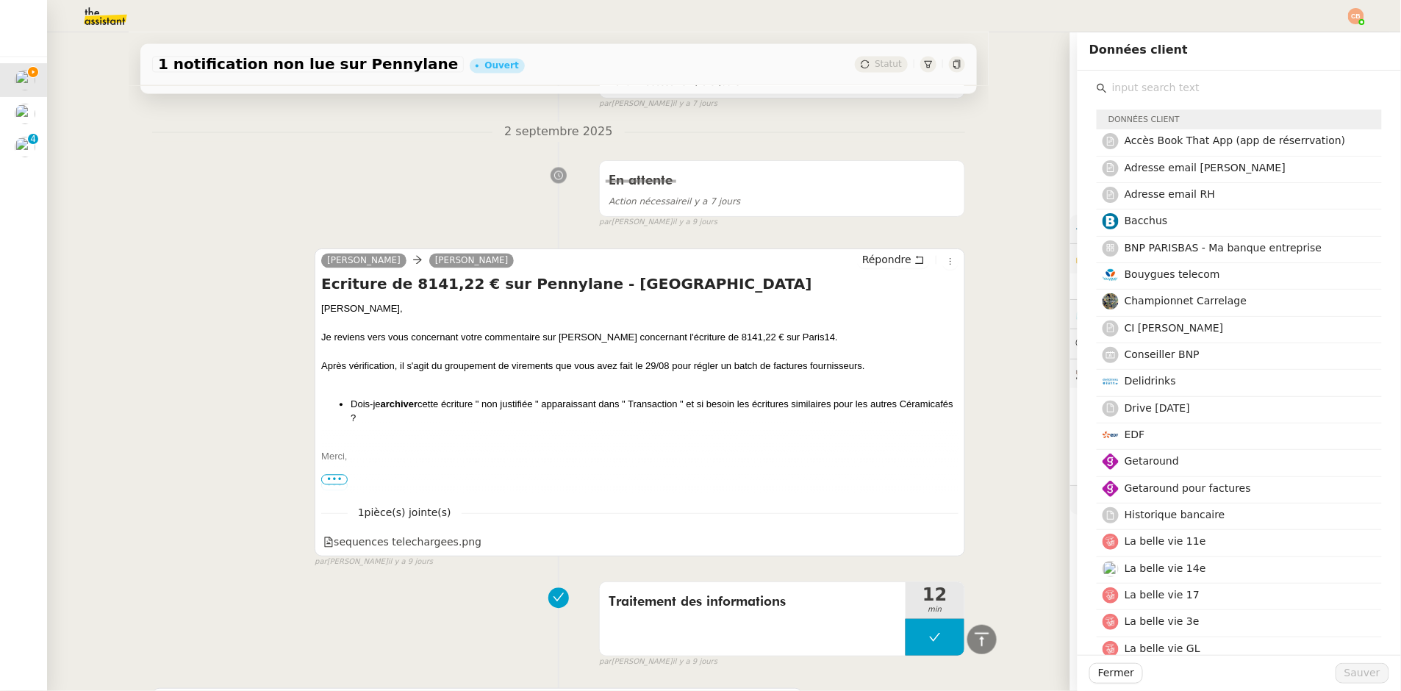
click at [1107, 81] on input "text" at bounding box center [1244, 88] width 275 height 20
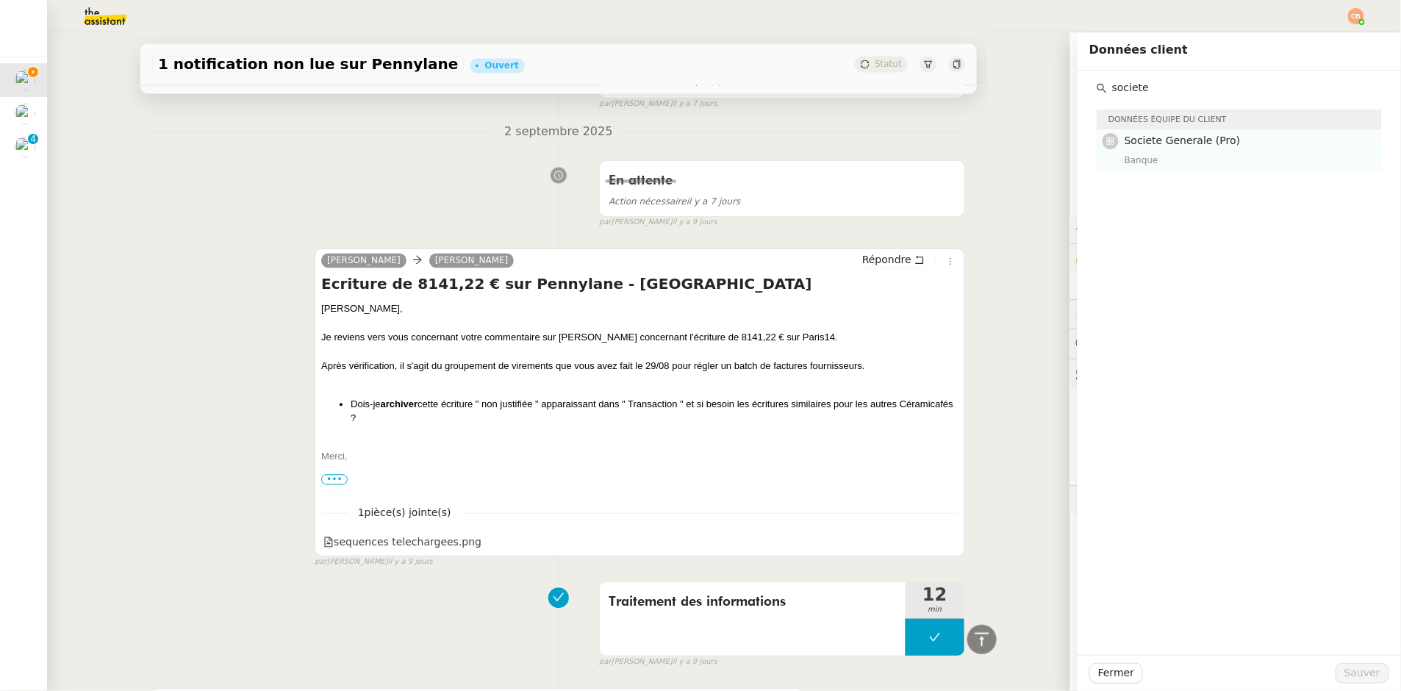
type input "societe"
click at [1164, 153] on div "Banque" at bounding box center [1249, 160] width 248 height 15
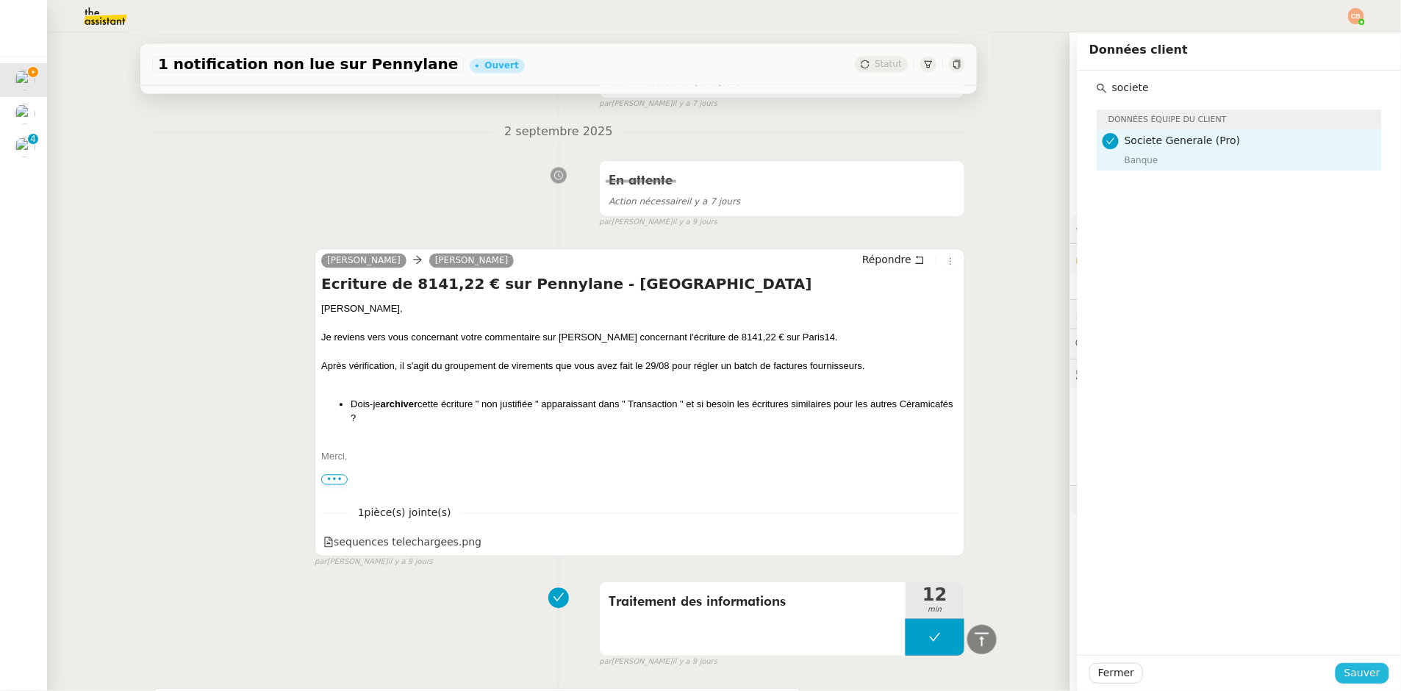
click at [1358, 669] on span "Sauver" at bounding box center [1363, 673] width 36 height 17
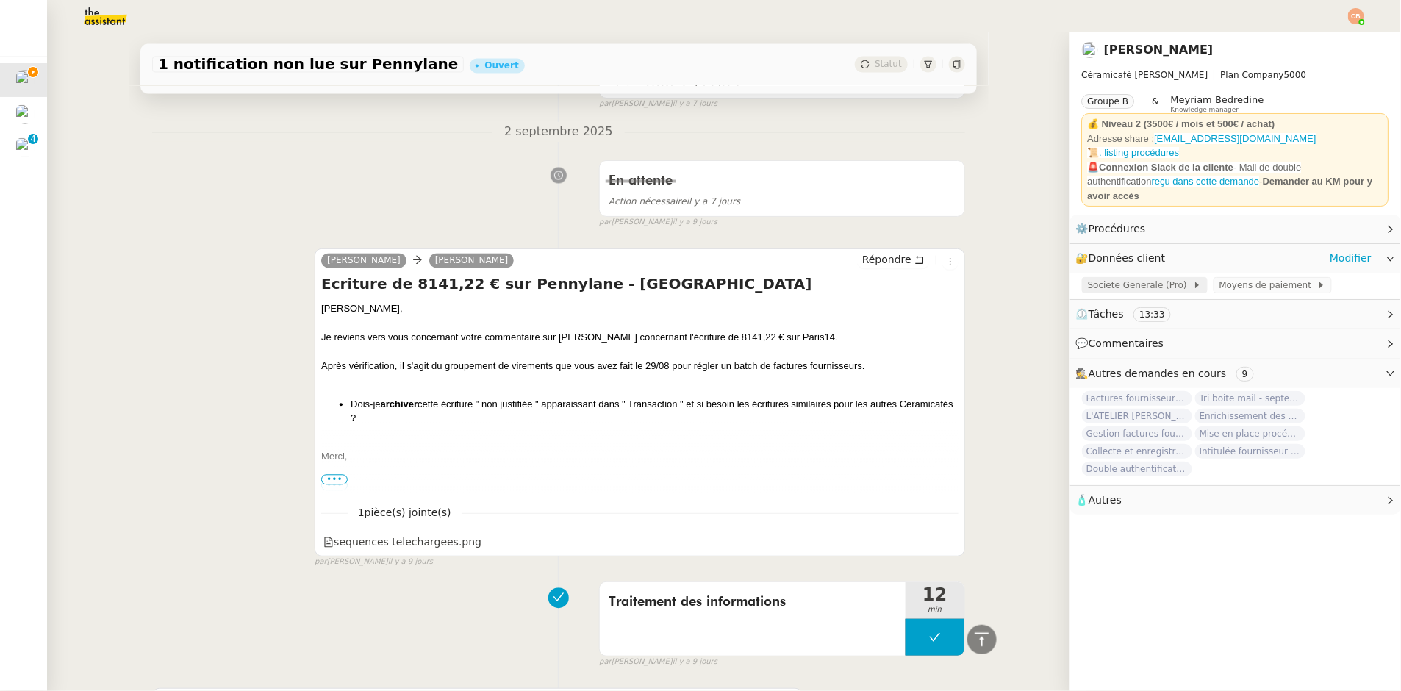
click at [1144, 283] on div "Societe Generale (Pro)" at bounding box center [1145, 285] width 126 height 16
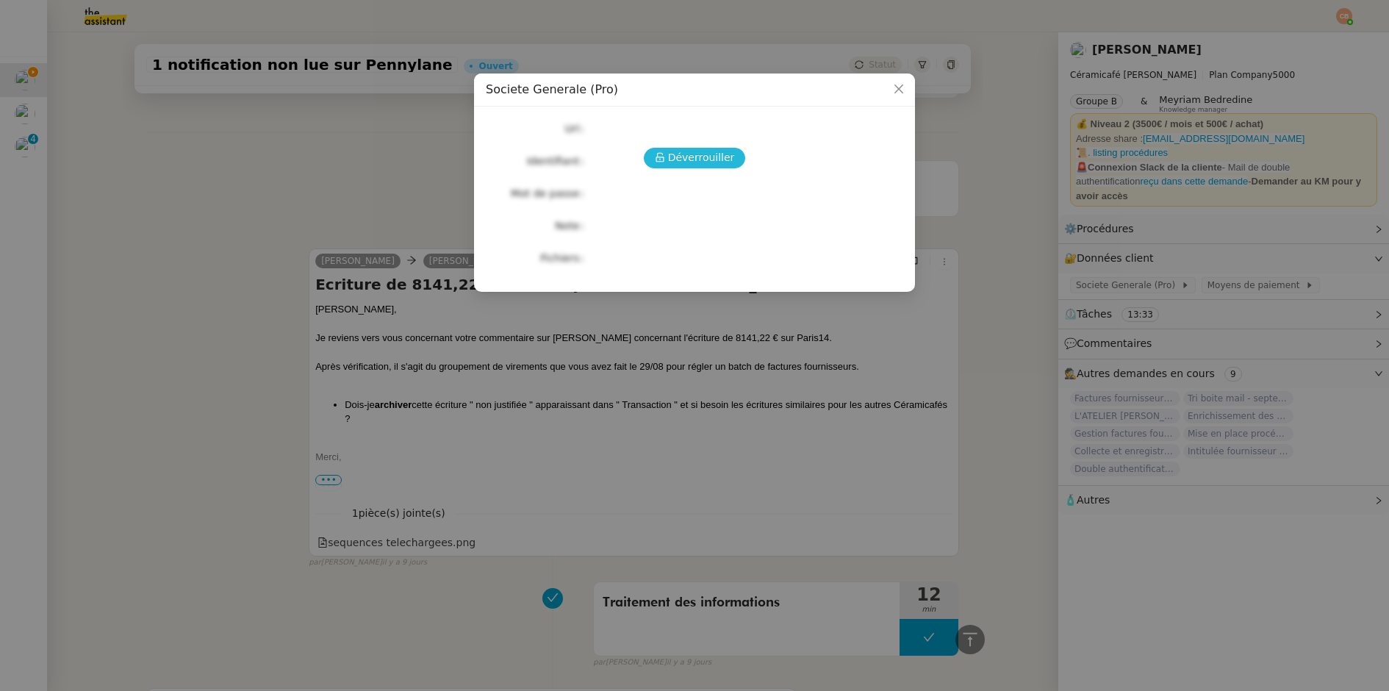
click at [709, 157] on span "Déverrouiller" at bounding box center [701, 157] width 67 height 17
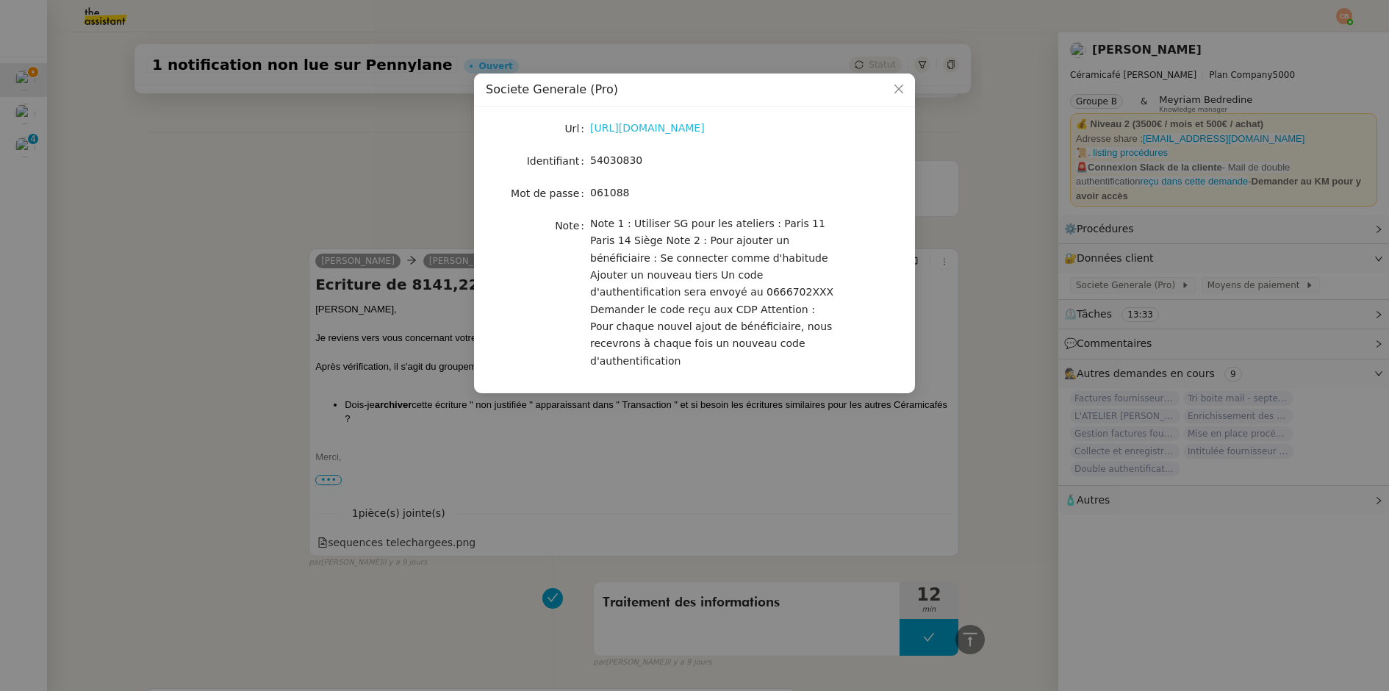
click at [705, 124] on link "[URL][DOMAIN_NAME]" at bounding box center [647, 128] width 115 height 12
drag, startPoint x: 590, startPoint y: 162, endPoint x: 665, endPoint y: 162, distance: 75.7
click at [665, 162] on div "54030830" at bounding box center [711, 160] width 243 height 17
copy span "54030830"
click at [223, 179] on nz-modal-container "Societe Generale (Pro) Url [URL][DOMAIN_NAME] Identifiant 54030830 Mot de passe…" at bounding box center [694, 345] width 1389 height 691
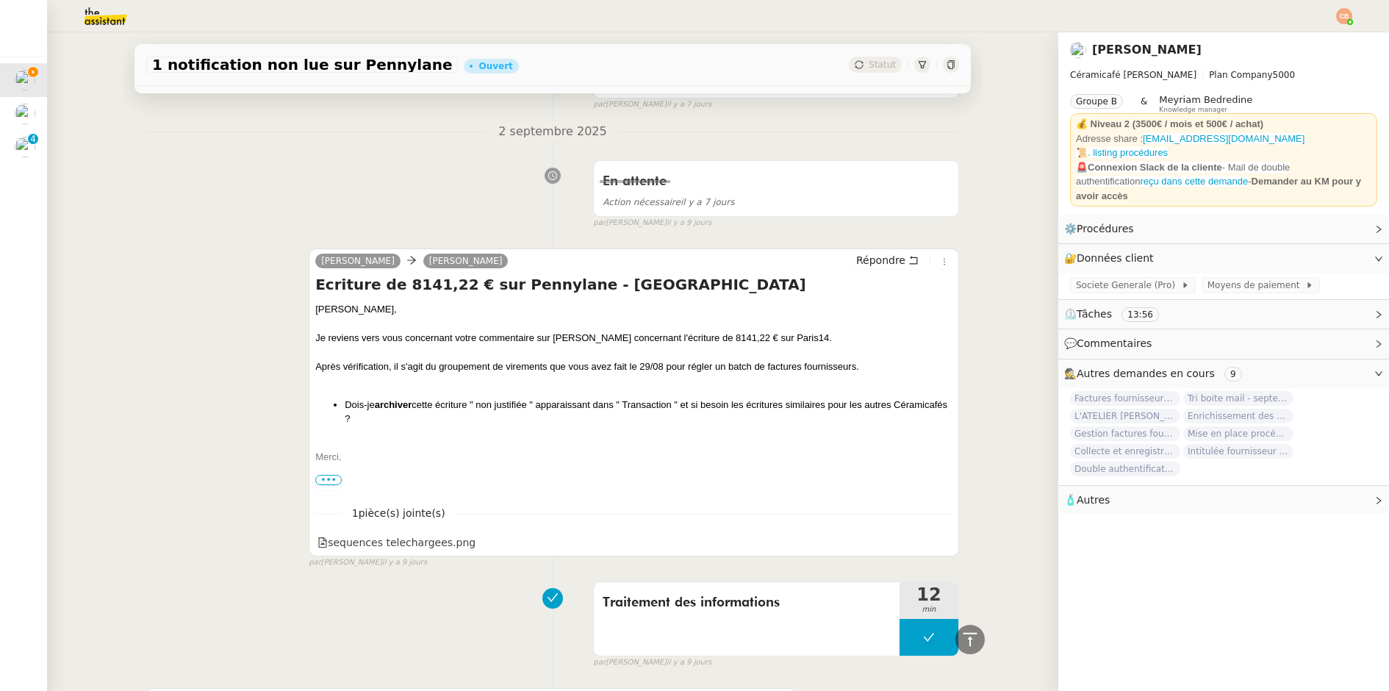
drag, startPoint x: 223, startPoint y: 179, endPoint x: 231, endPoint y: 176, distance: 7.7
click at [224, 179] on nz-modal-container "Societe Generale (Pro) Url [URL][DOMAIN_NAME] Identifiant 54030830 Mot de passe…" at bounding box center [694, 345] width 1389 height 691
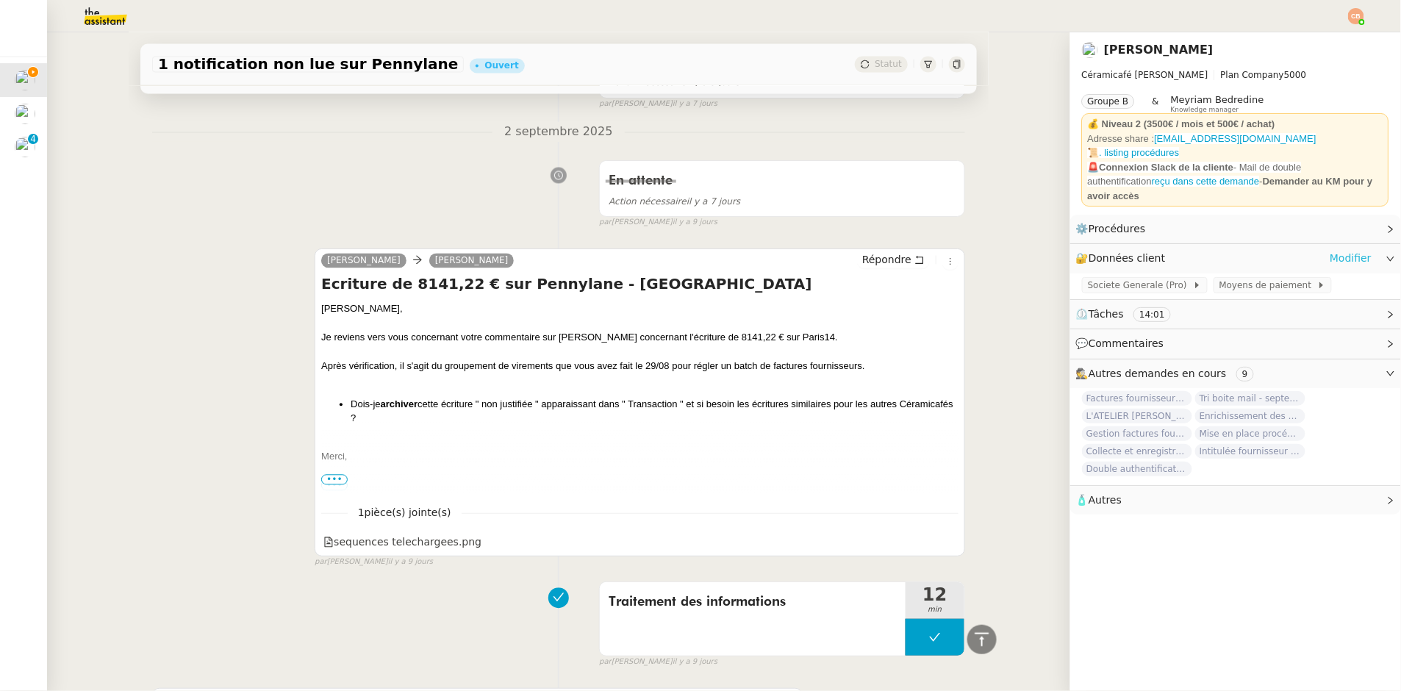
click at [1330, 251] on link "Modifier" at bounding box center [1351, 258] width 42 height 17
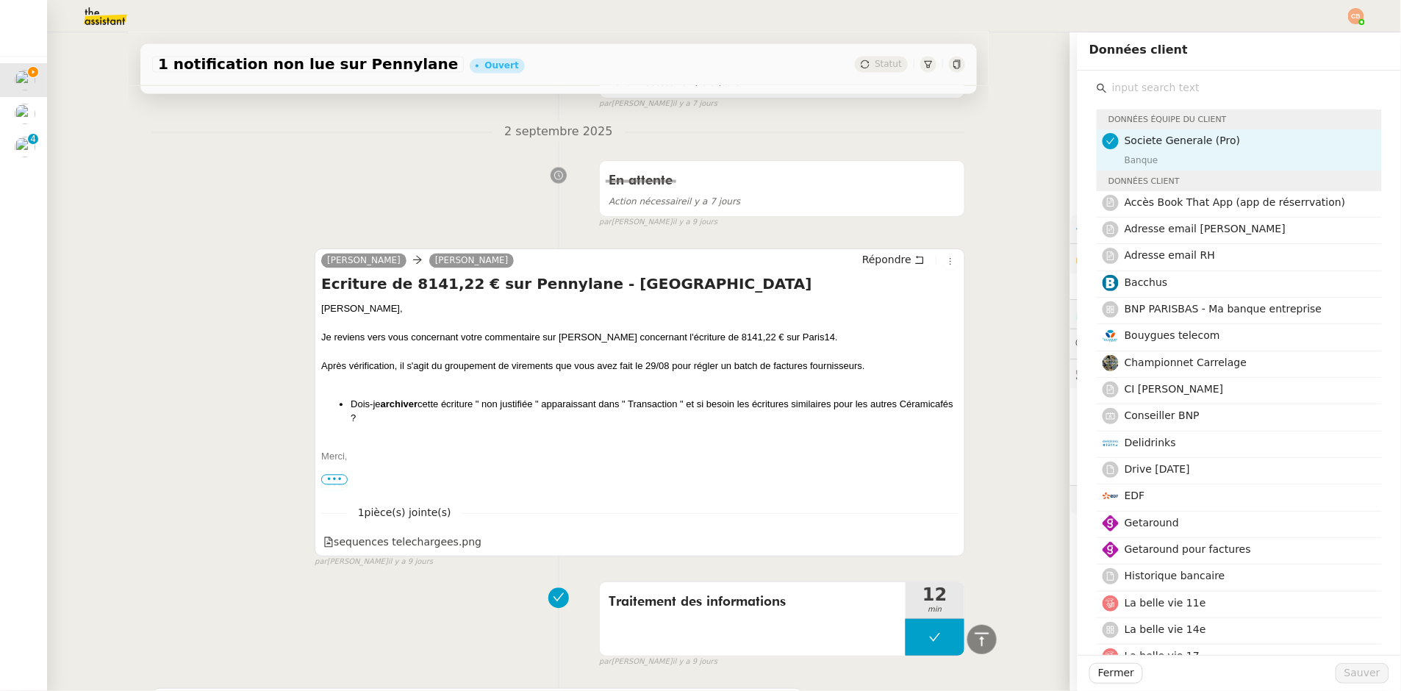
click at [1180, 92] on input "text" at bounding box center [1244, 88] width 275 height 20
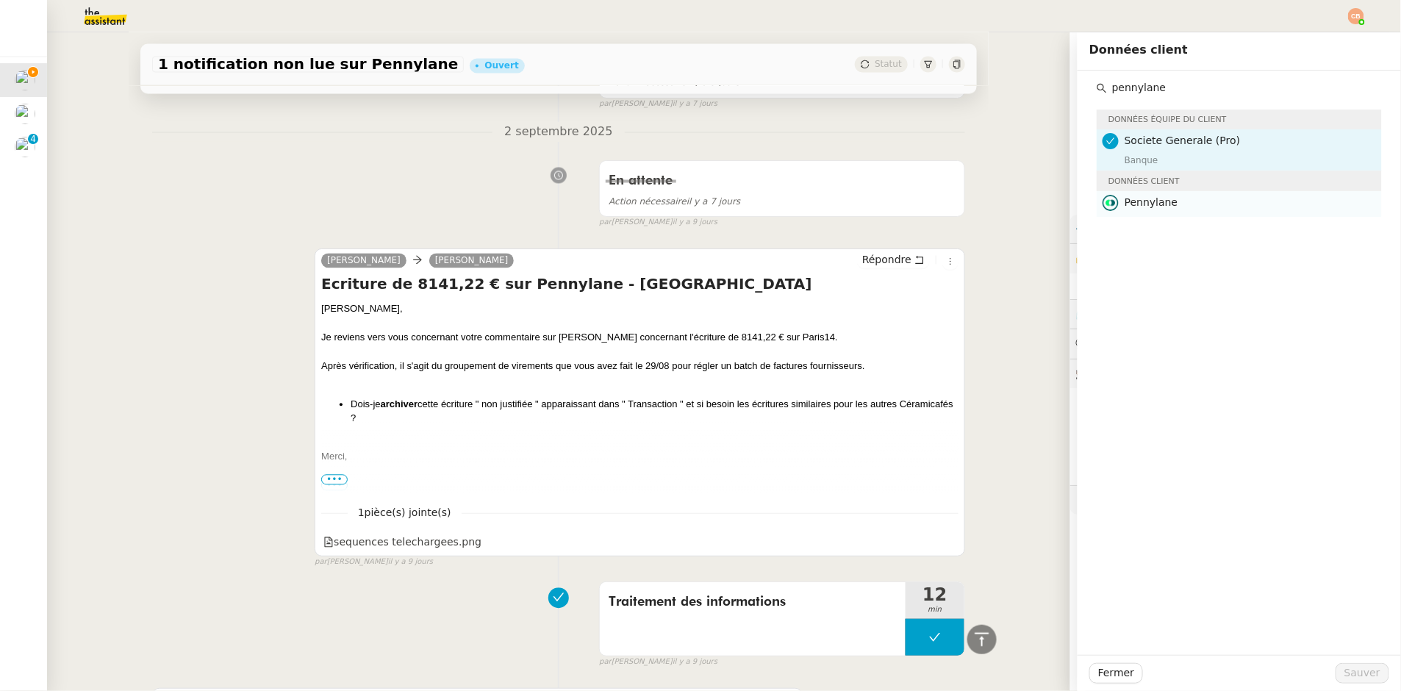
type input "pennylane"
click at [1178, 196] on h4 "Pennylane" at bounding box center [1249, 202] width 248 height 17
click at [1364, 666] on span "Sauver" at bounding box center [1363, 673] width 36 height 17
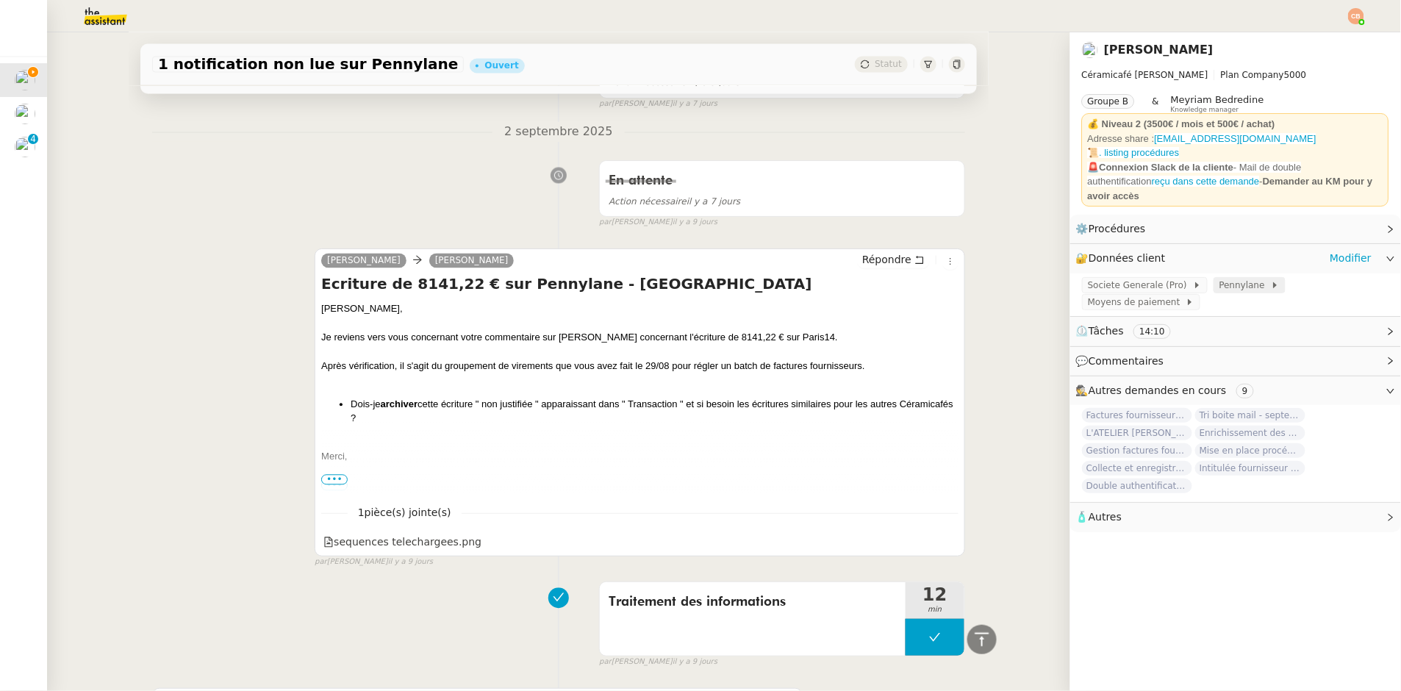
click at [1222, 278] on span "Pennylane" at bounding box center [1245, 285] width 51 height 15
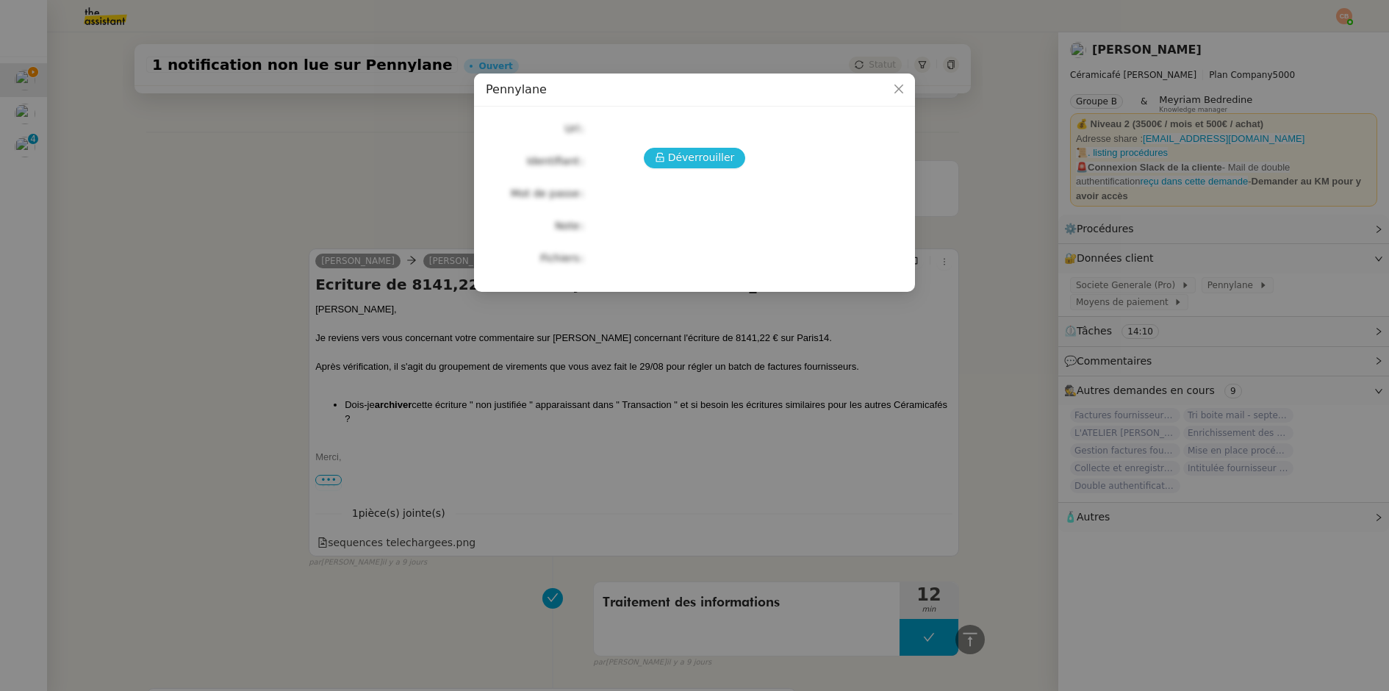
click at [707, 163] on span "Déverrouiller" at bounding box center [701, 157] width 67 height 17
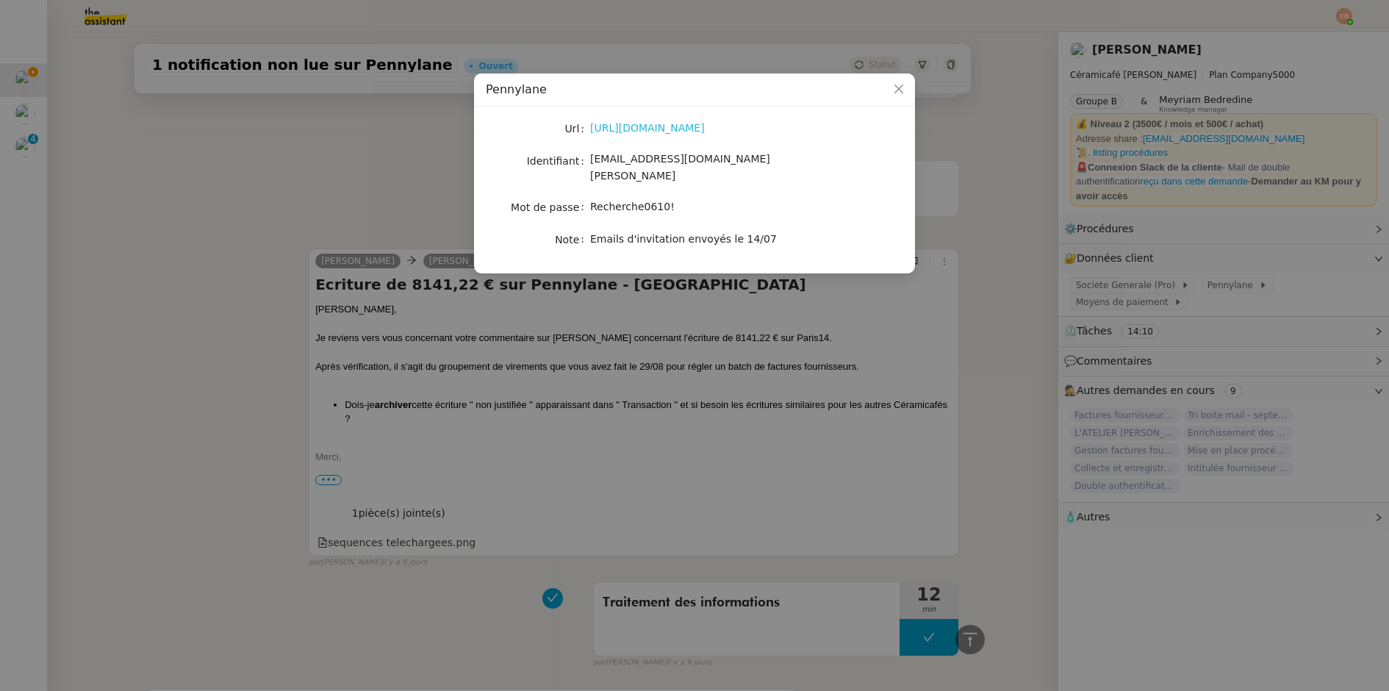
click at [681, 126] on link "[URL][DOMAIN_NAME]" at bounding box center [647, 128] width 115 height 12
click at [310, 127] on nz-modal-container "Pennylane Url [URL][DOMAIN_NAME] Identifiant [EMAIL_ADDRESS][DOMAIN_NAME][PERSO…" at bounding box center [694, 345] width 1389 height 691
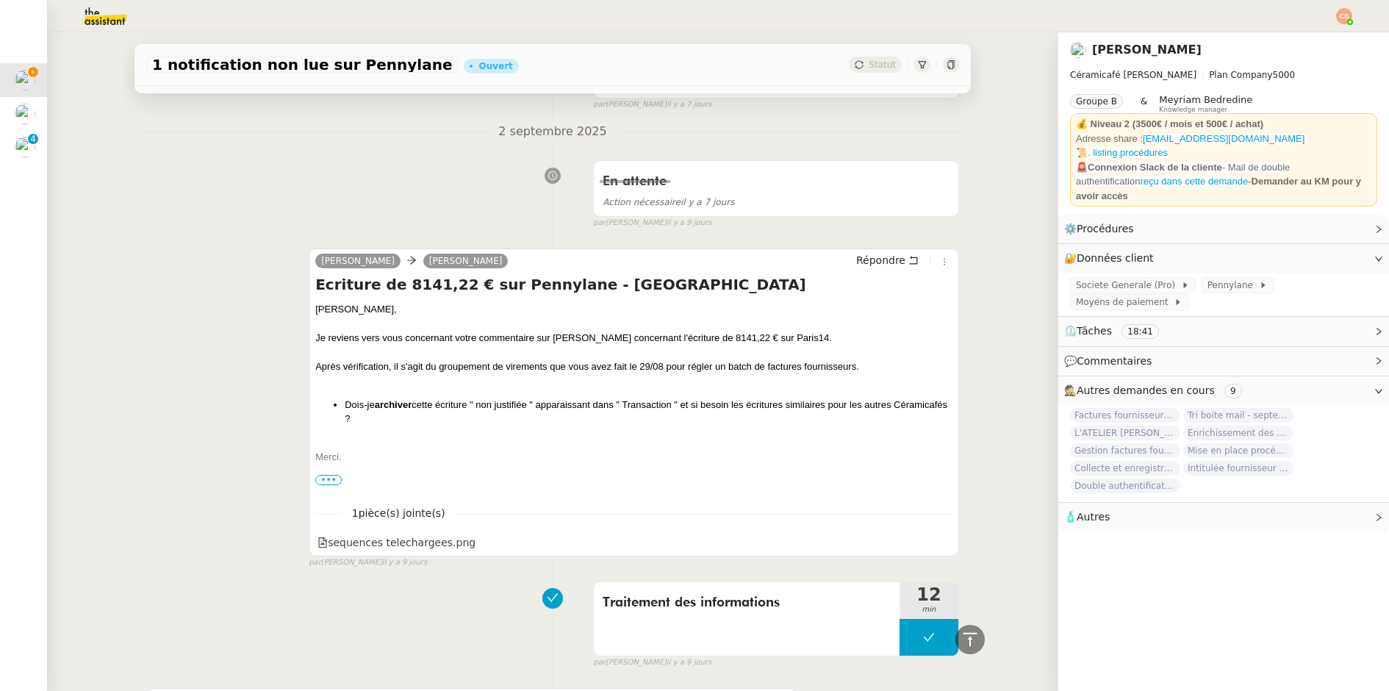
click at [310, 127] on nz-modal-container "Pennylane Url [URL][DOMAIN_NAME] Identifiant [EMAIL_ADDRESS][DOMAIN_NAME][PERSO…" at bounding box center [694, 345] width 1389 height 691
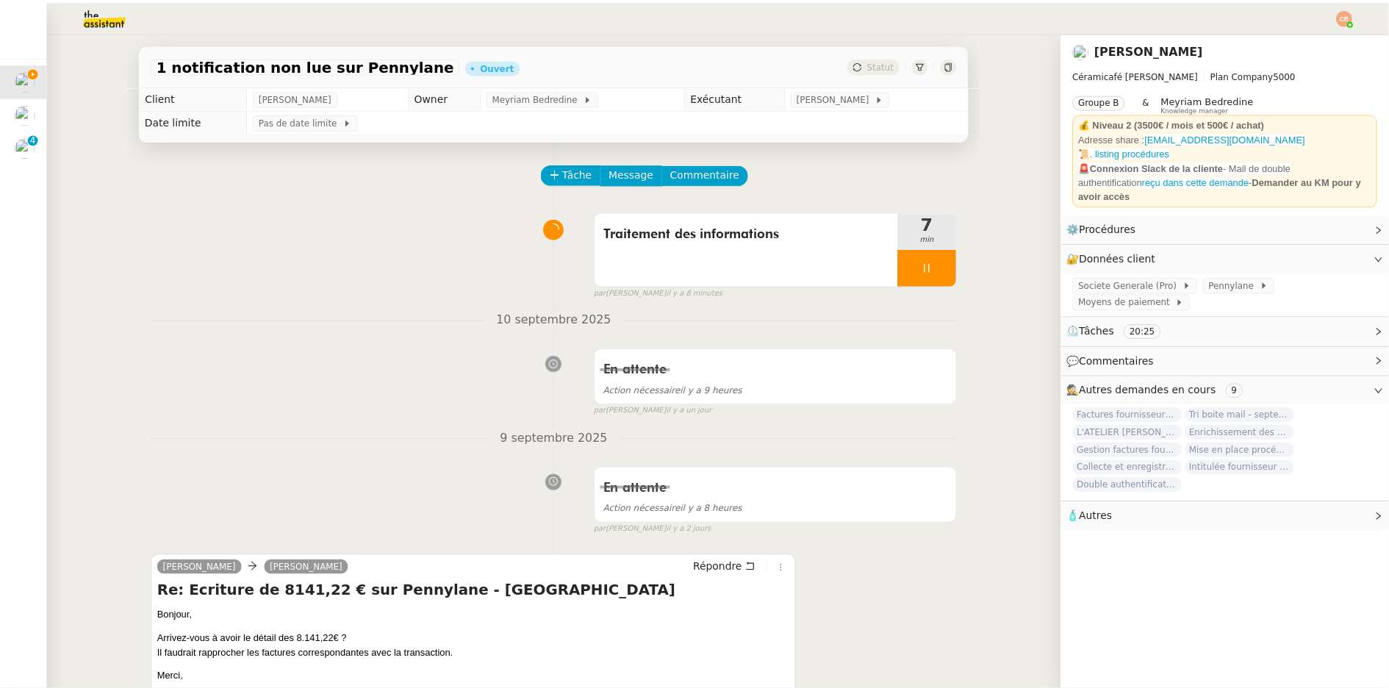
scroll to position [304, 0]
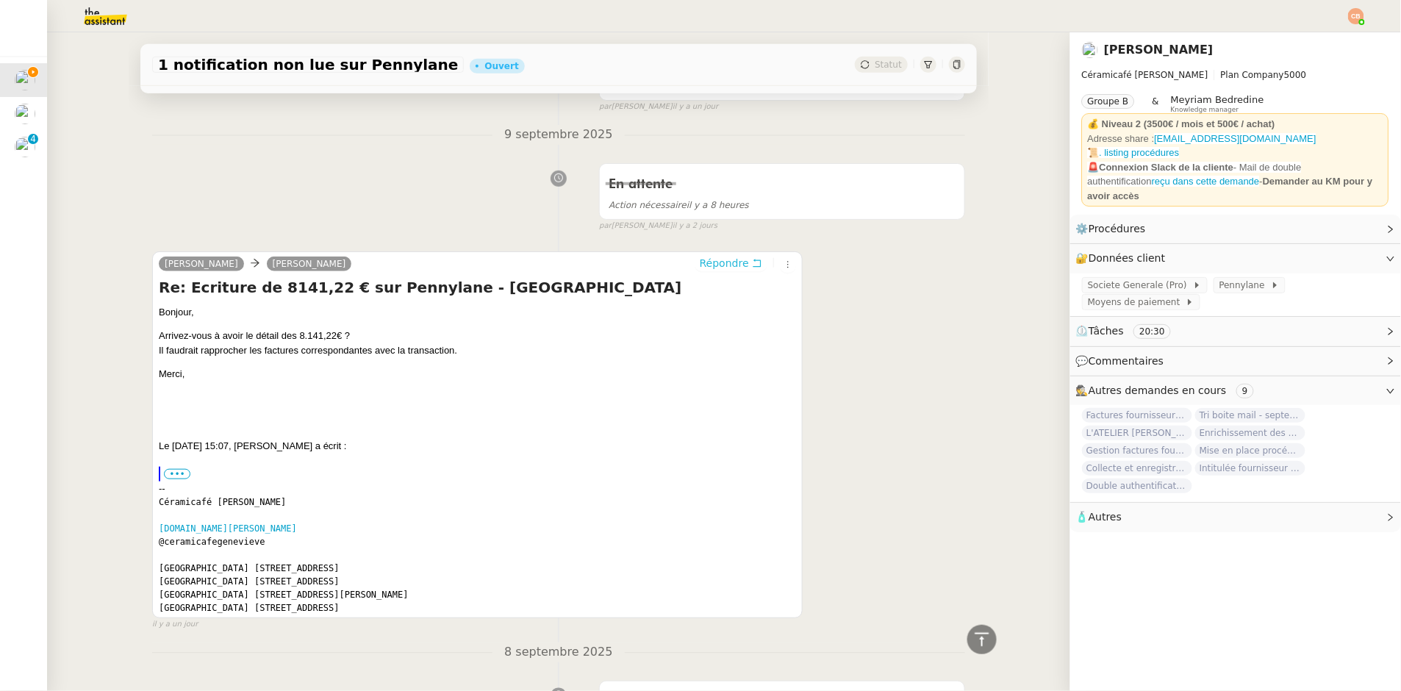
click at [713, 259] on span "Répondre" at bounding box center [724, 263] width 49 height 15
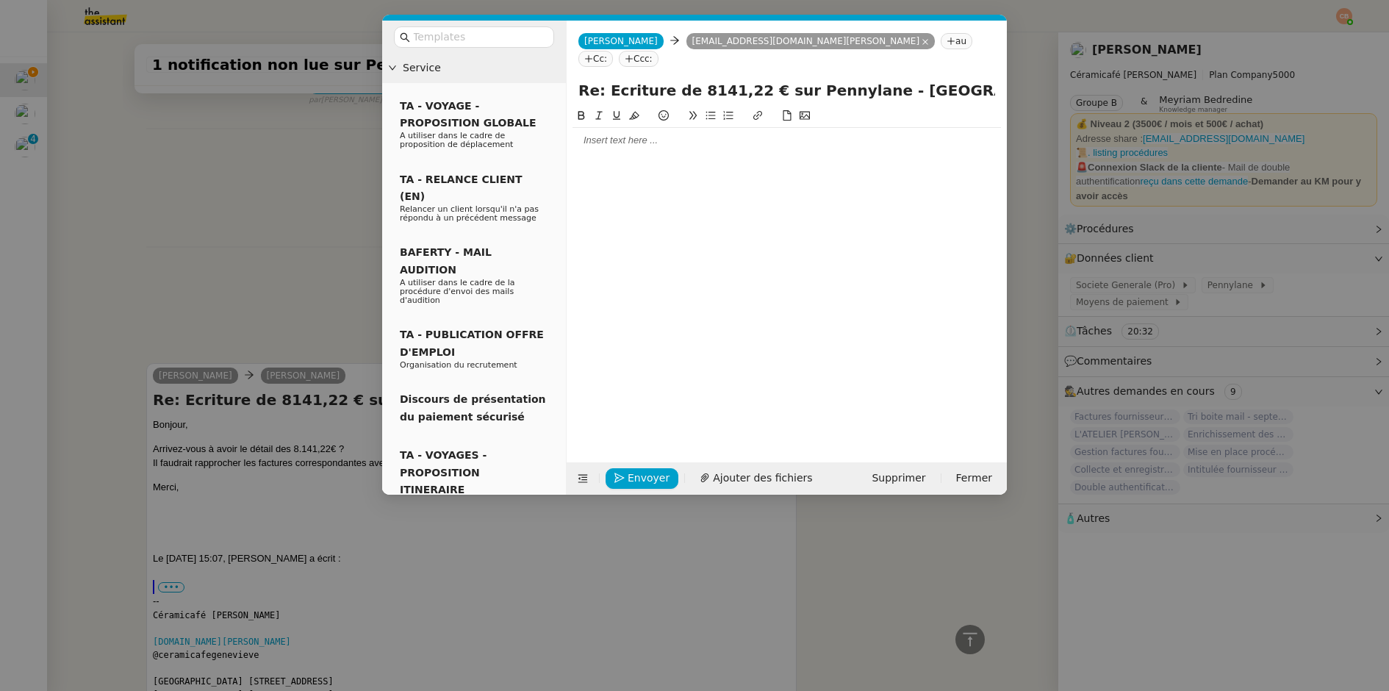
scroll to position [417, 0]
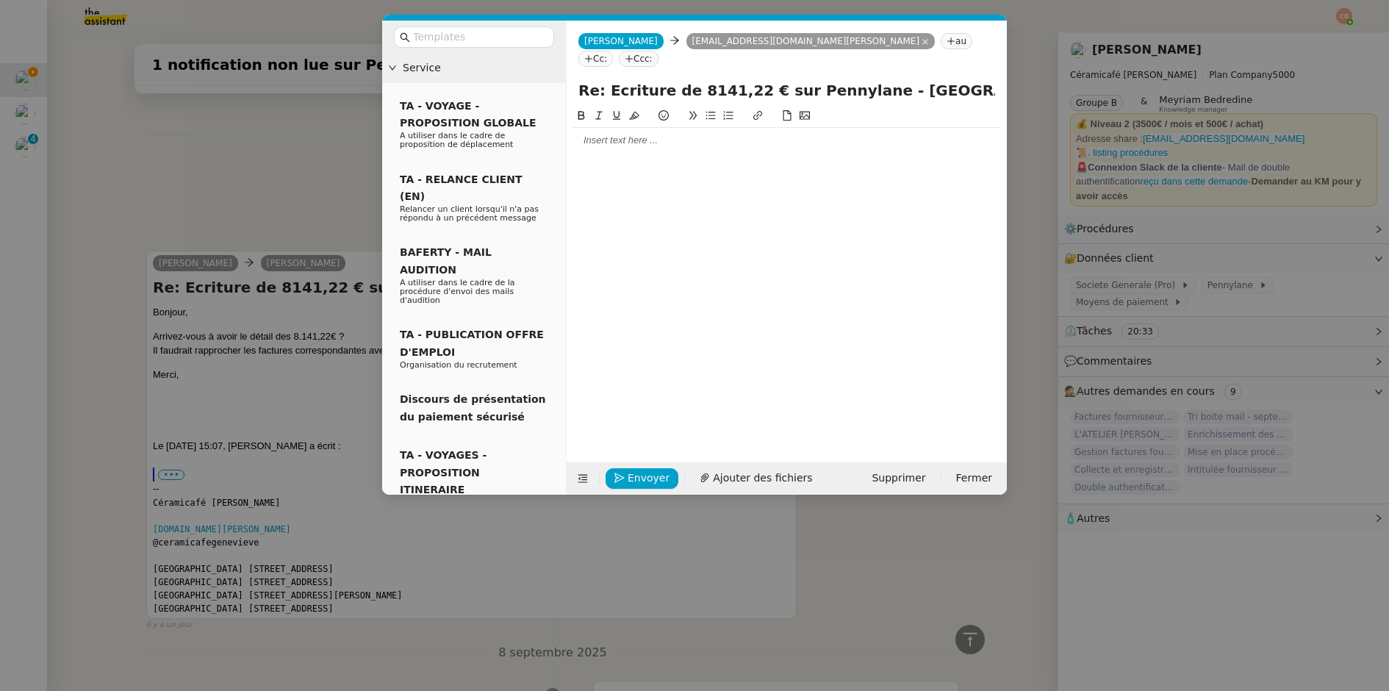
click at [619, 134] on div at bounding box center [787, 140] width 429 height 13
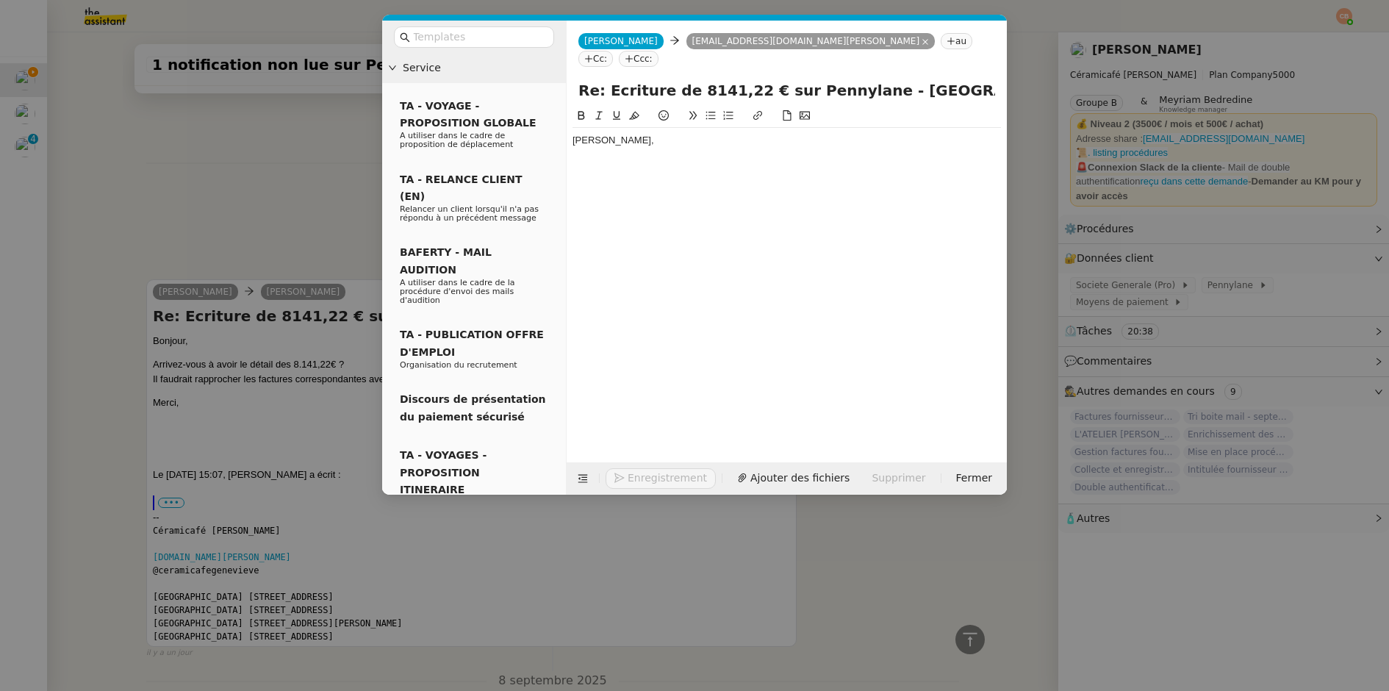
scroll to position [460, 0]
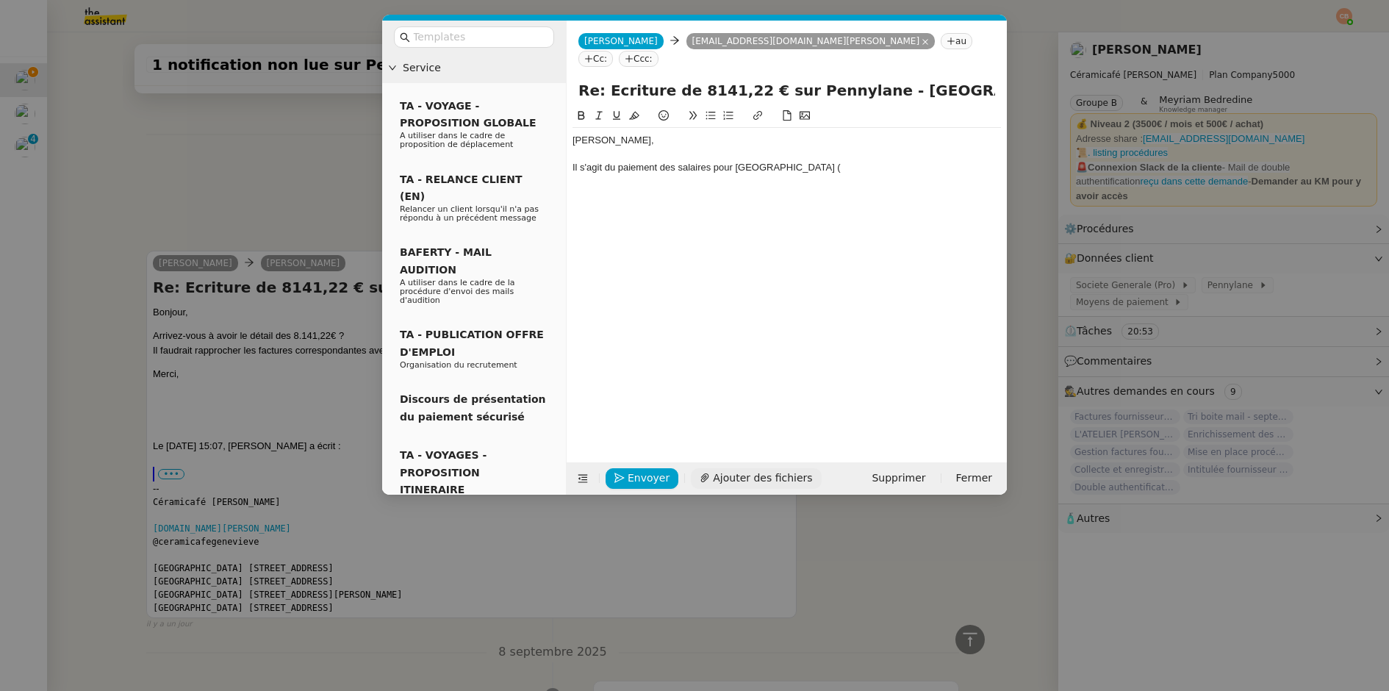
click at [786, 471] on span "Ajouter des fichiers" at bounding box center [762, 478] width 99 height 17
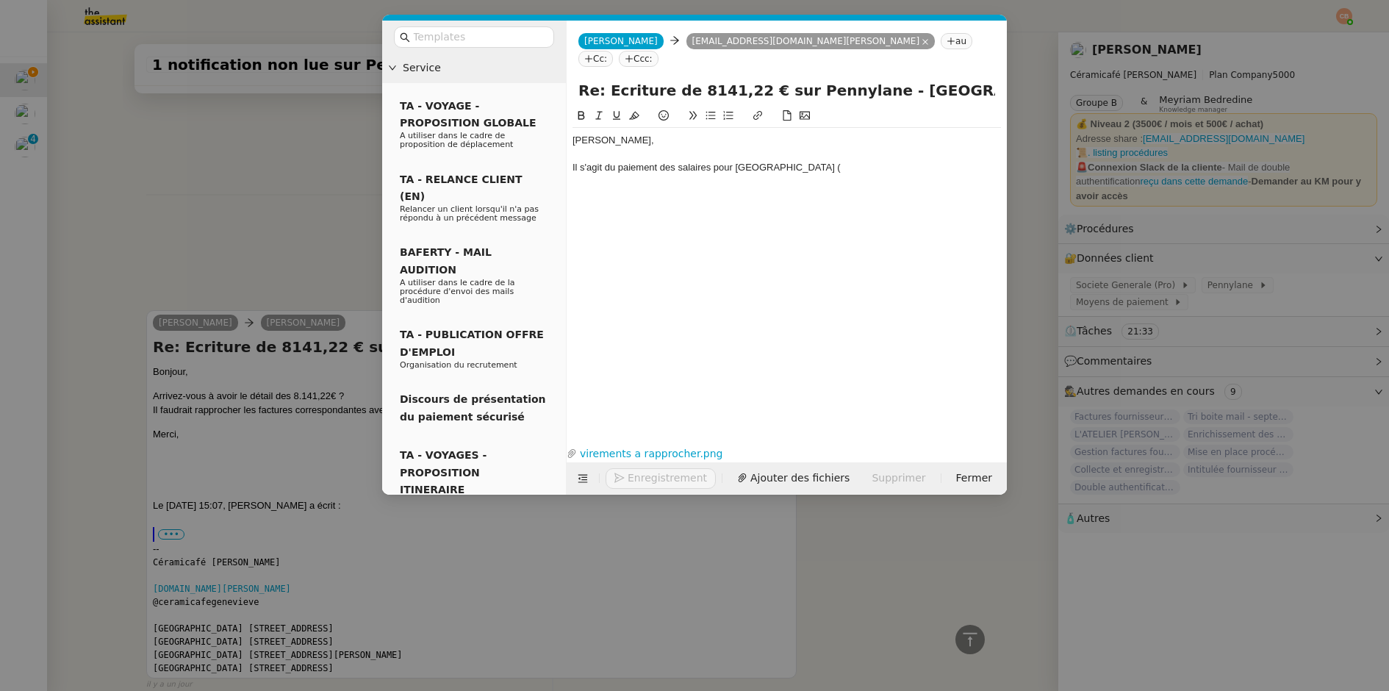
scroll to position [520, 0]
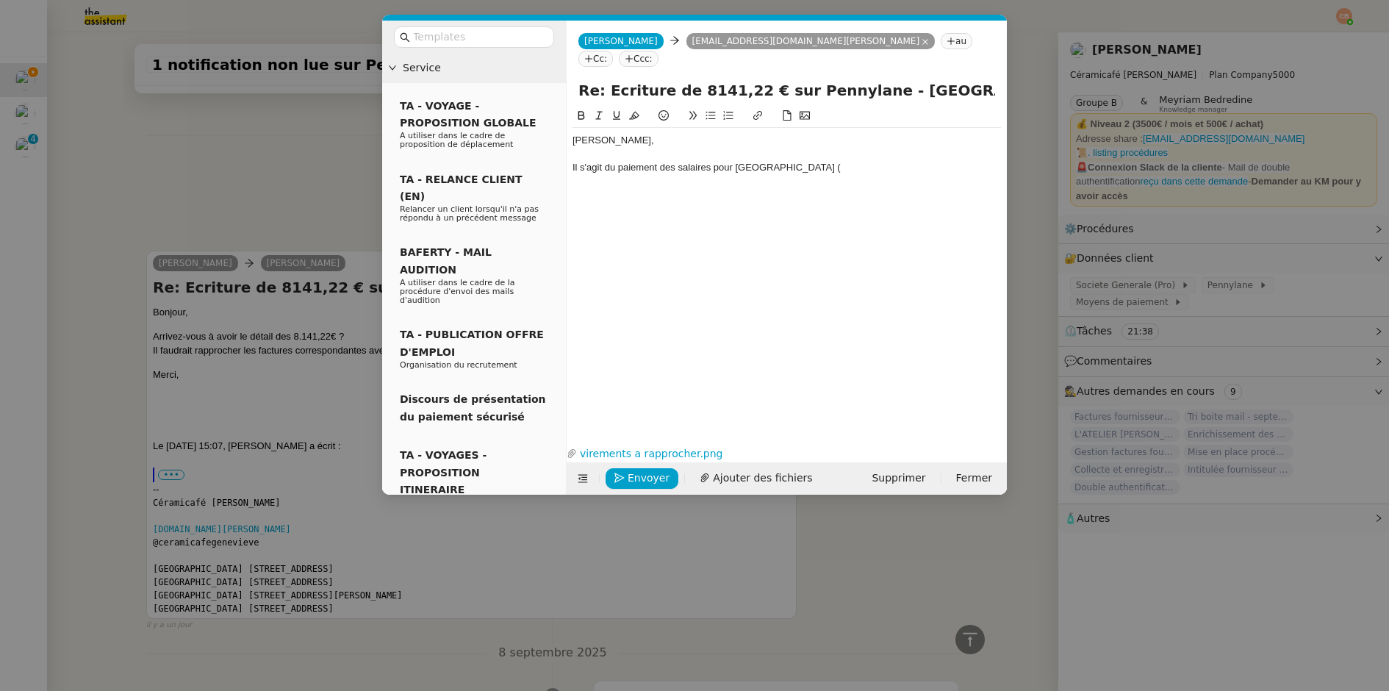
click at [787, 161] on div "Il s'agit du paiement des salaires pour [GEOGRAPHIC_DATA] (" at bounding box center [787, 167] width 429 height 13
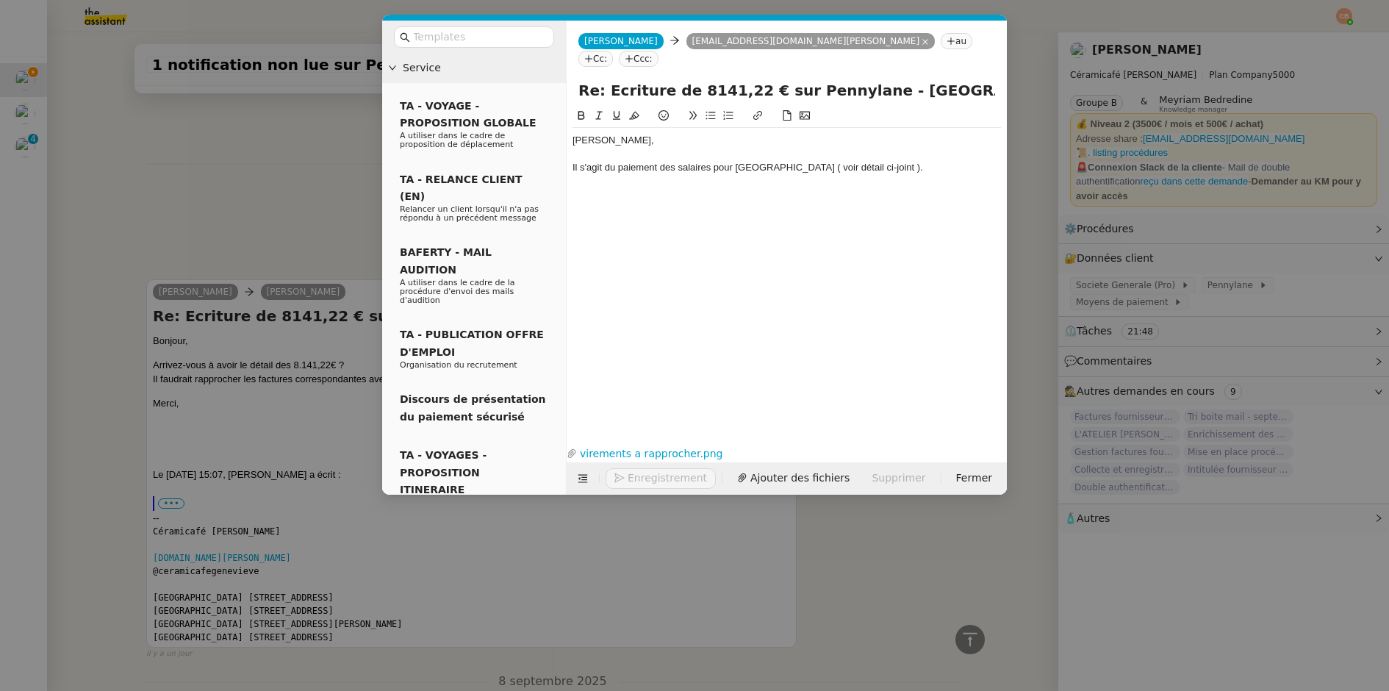
scroll to position [548, 0]
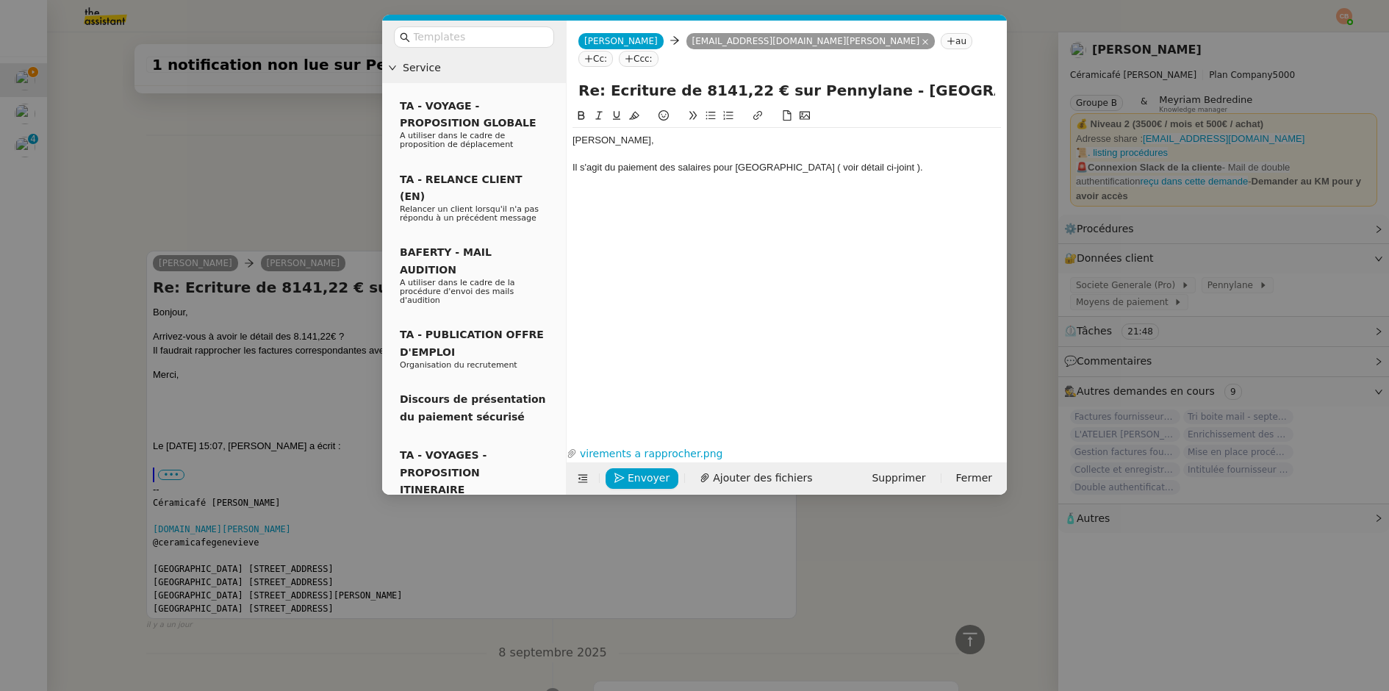
click at [713, 110] on icon at bounding box center [711, 115] width 10 height 10
click at [753, 482] on span "Ajouter des fichiers" at bounding box center [762, 478] width 99 height 17
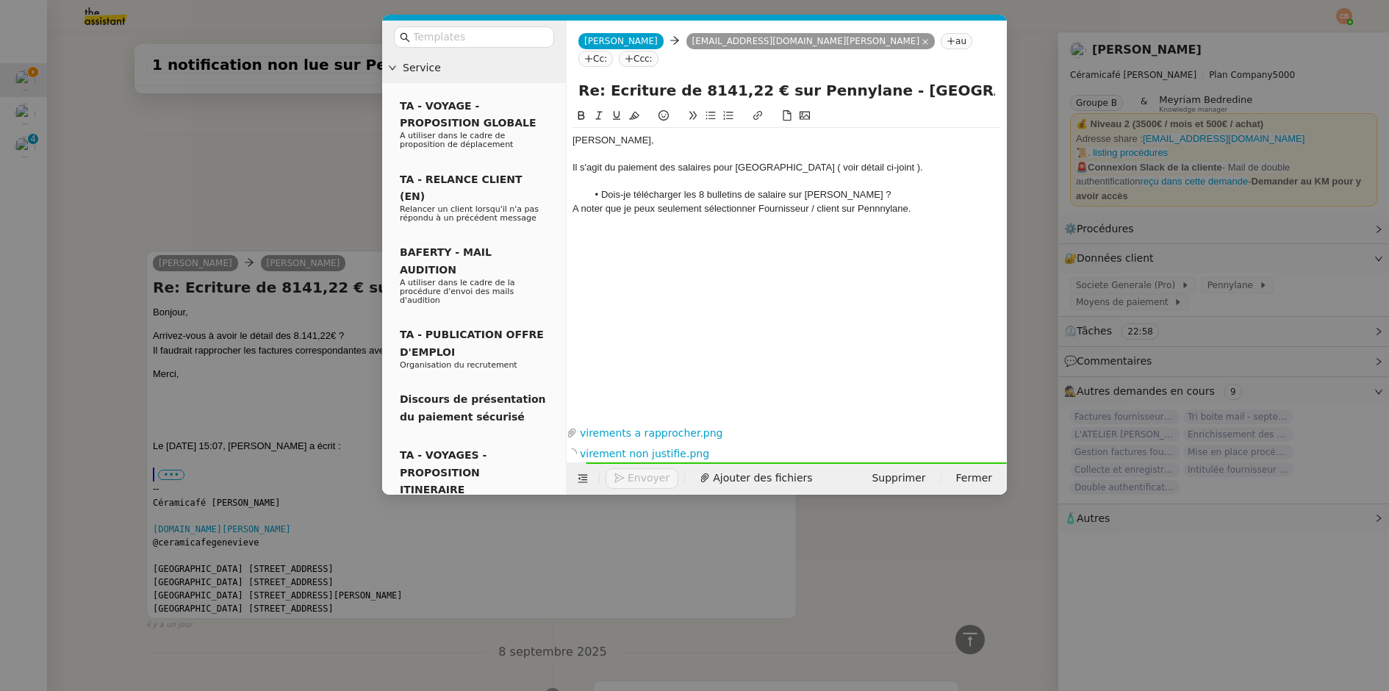
click at [924, 202] on div "A noter que je peux seulement sélectionner Fournisseur / client sur Pennnylane." at bounding box center [787, 208] width 429 height 13
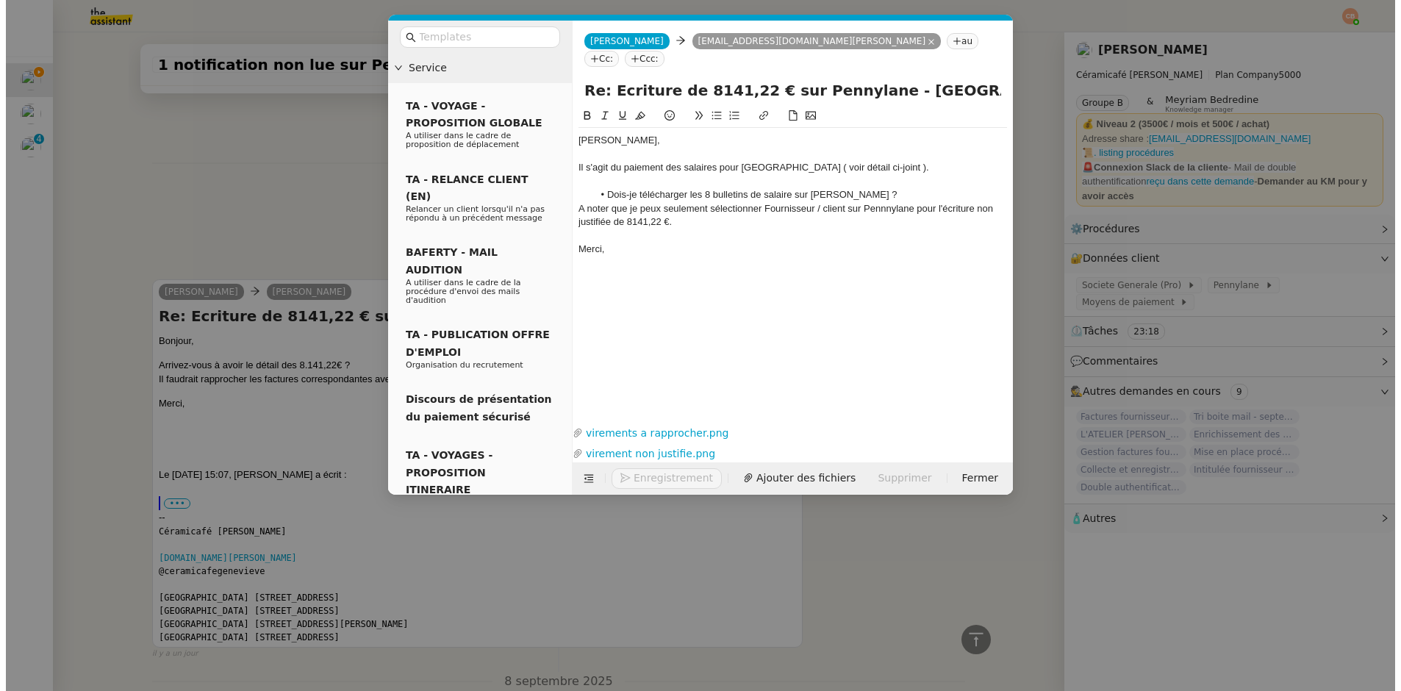
scroll to position [630, 0]
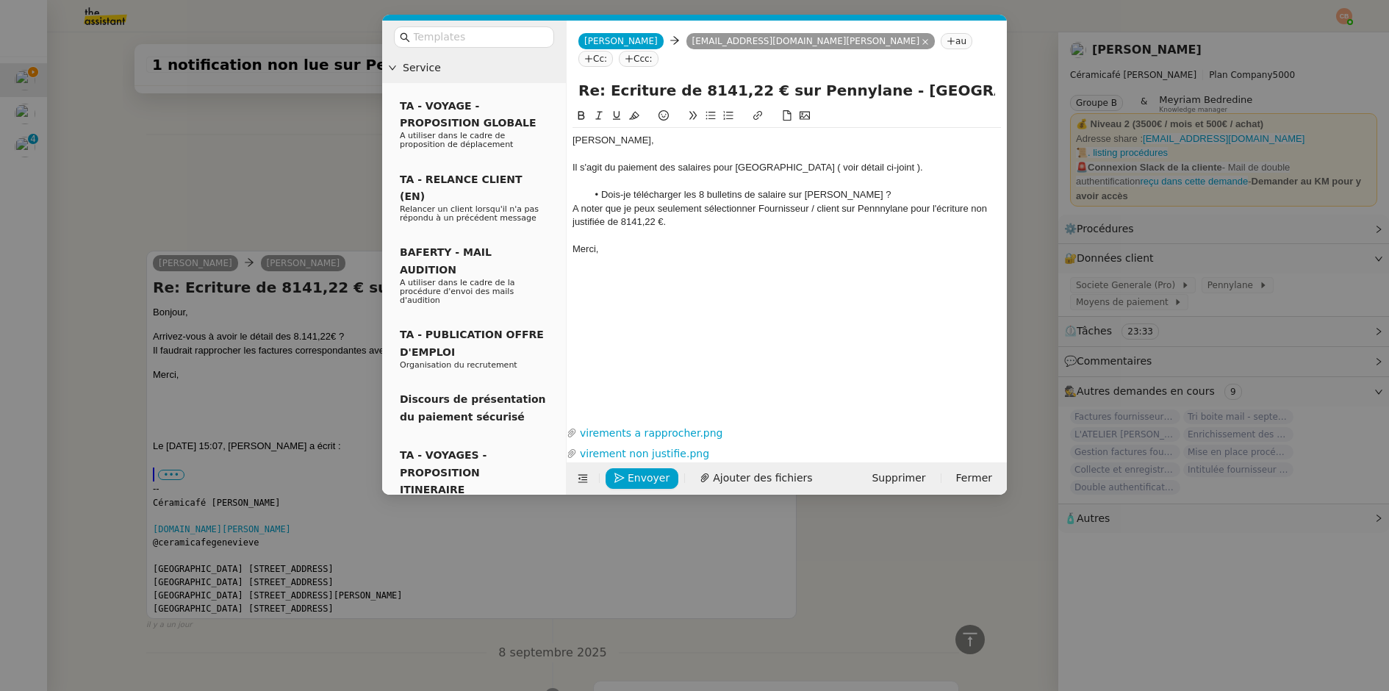
click at [851, 188] on li "Dois-je télécharger les 8 bulletins de salaire sur [PERSON_NAME] ?" at bounding box center [794, 194] width 415 height 13
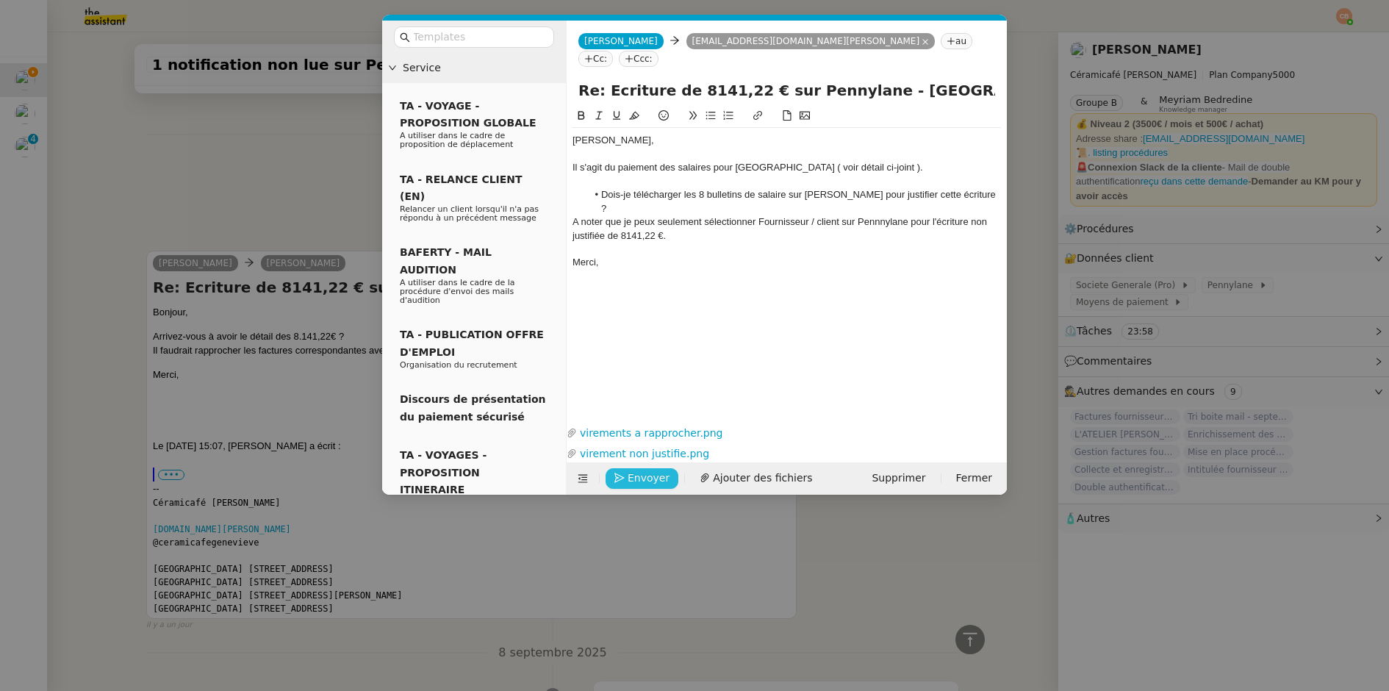
click at [634, 476] on span "Envoyer" at bounding box center [649, 478] width 42 height 17
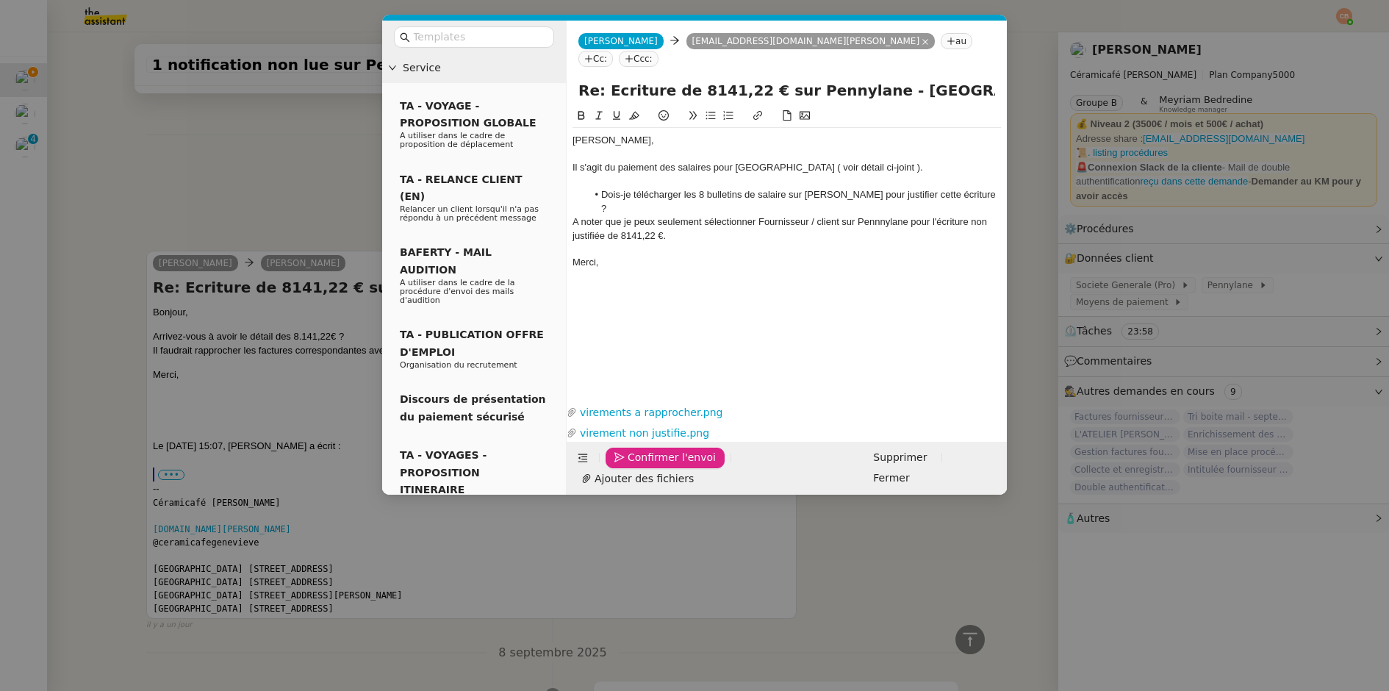
click at [634, 466] on span "Confirmer l'envoi" at bounding box center [672, 457] width 88 height 17
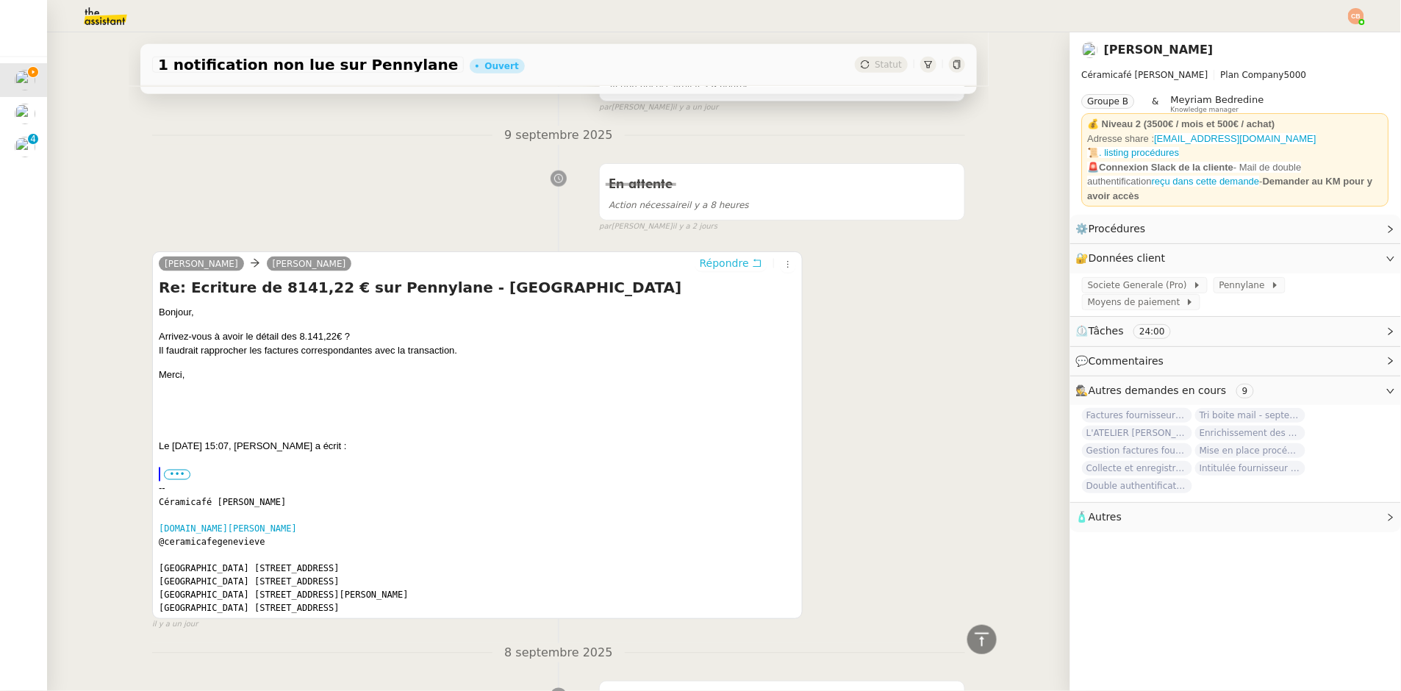
scroll to position [0, 0]
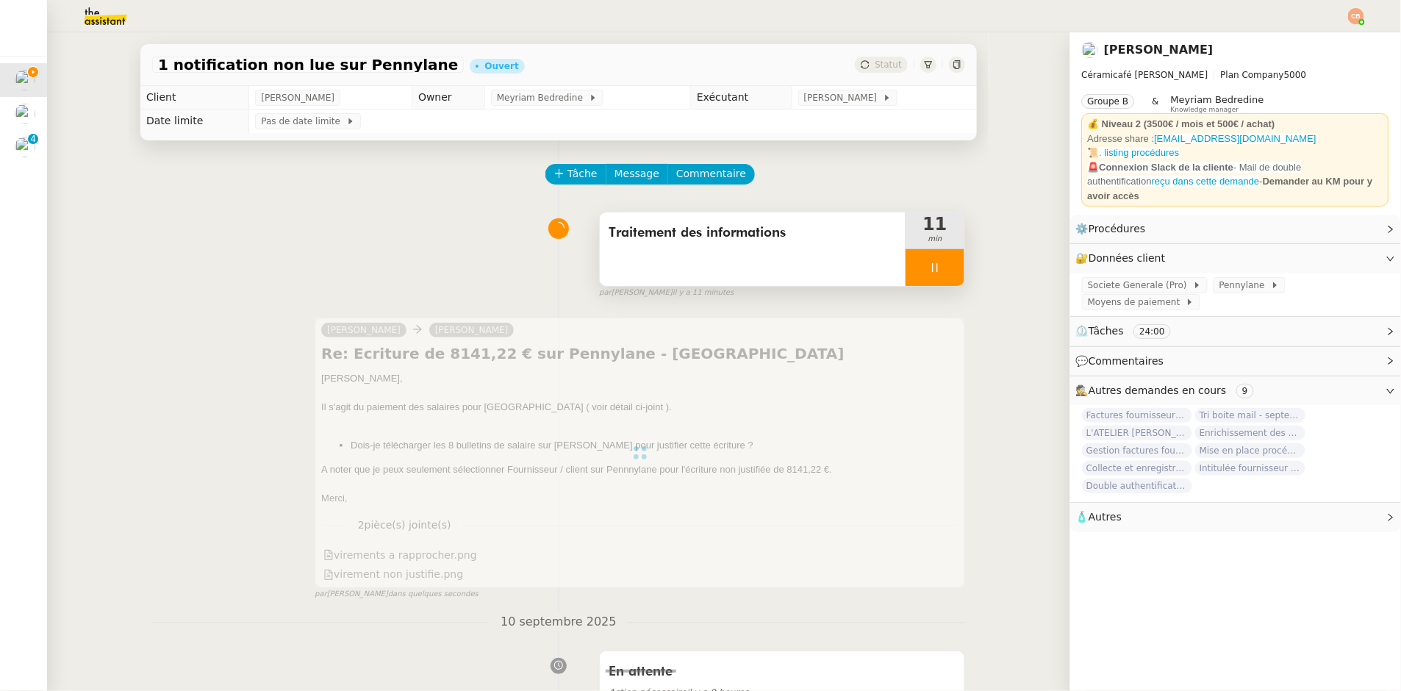
click at [906, 260] on div at bounding box center [935, 267] width 59 height 37
click at [944, 262] on icon at bounding box center [950, 268] width 12 height 12
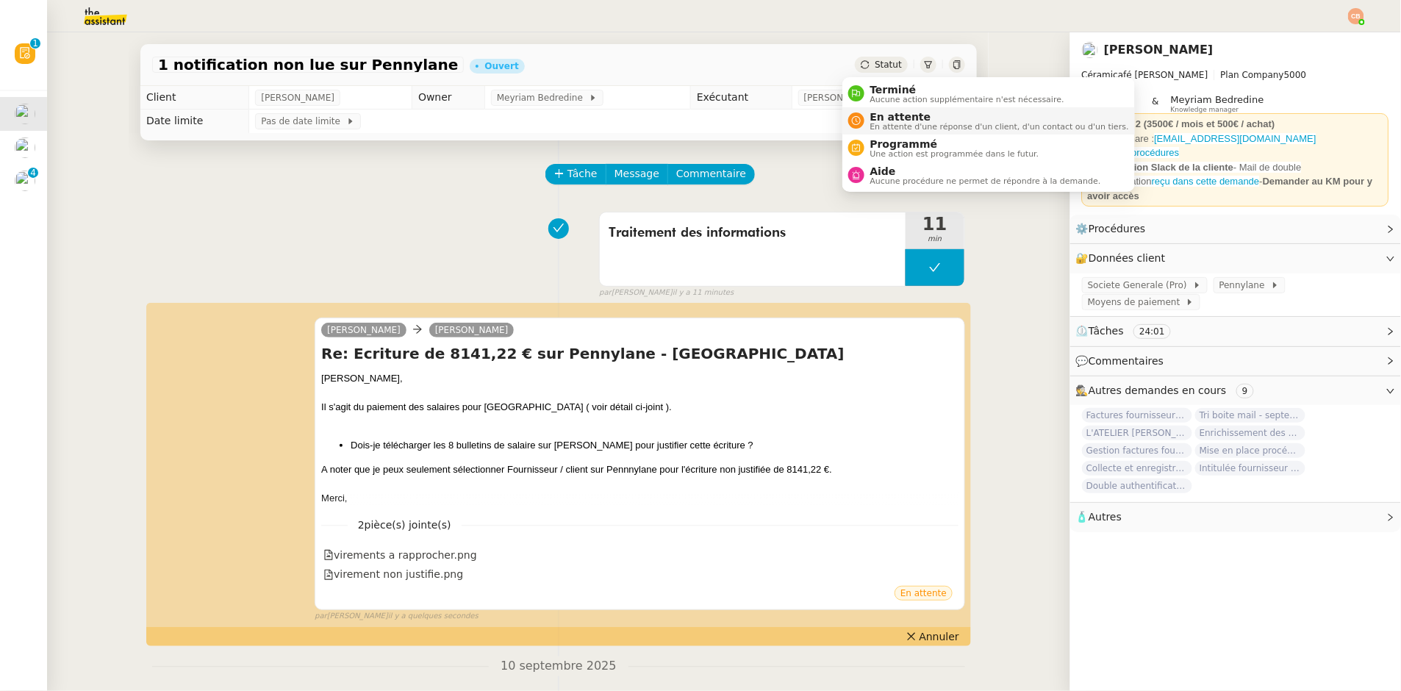
click at [879, 117] on span "En attente" at bounding box center [999, 117] width 259 height 12
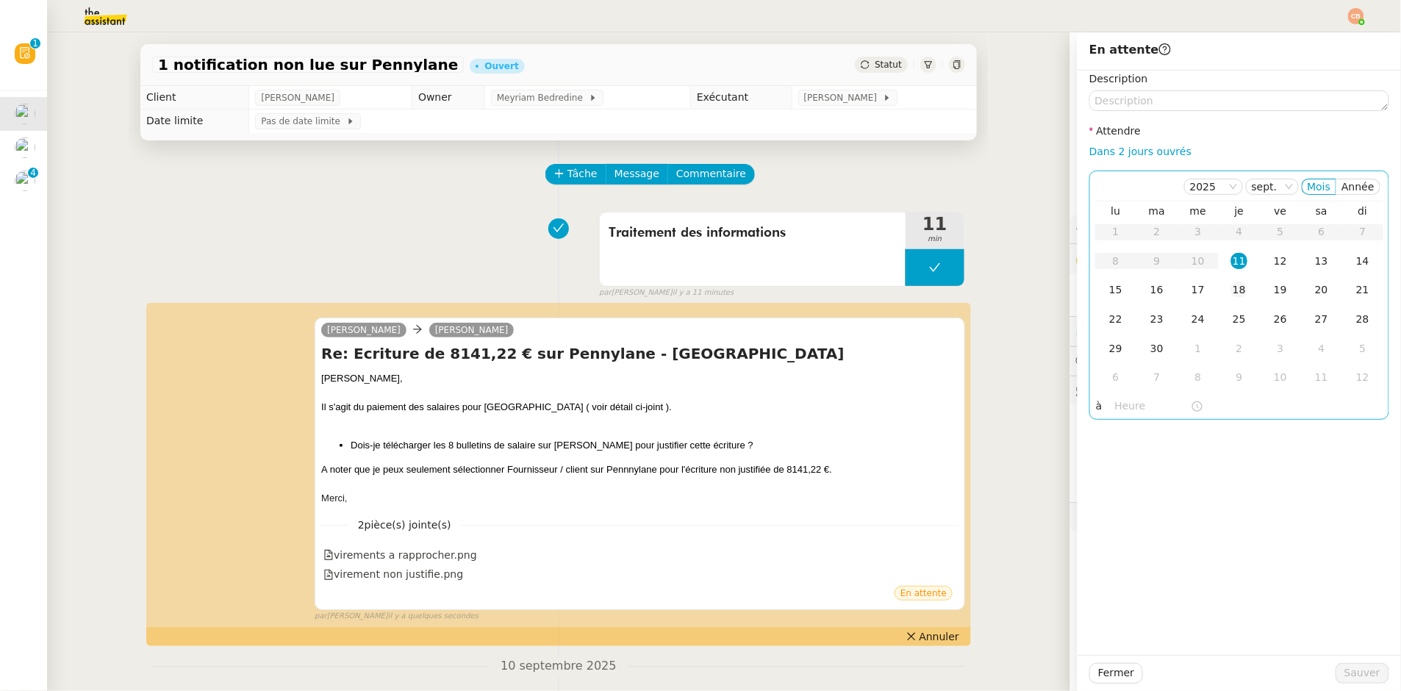
click at [1231, 290] on div "18" at bounding box center [1239, 290] width 16 height 16
click at [1131, 401] on input "text" at bounding box center [1153, 406] width 76 height 17
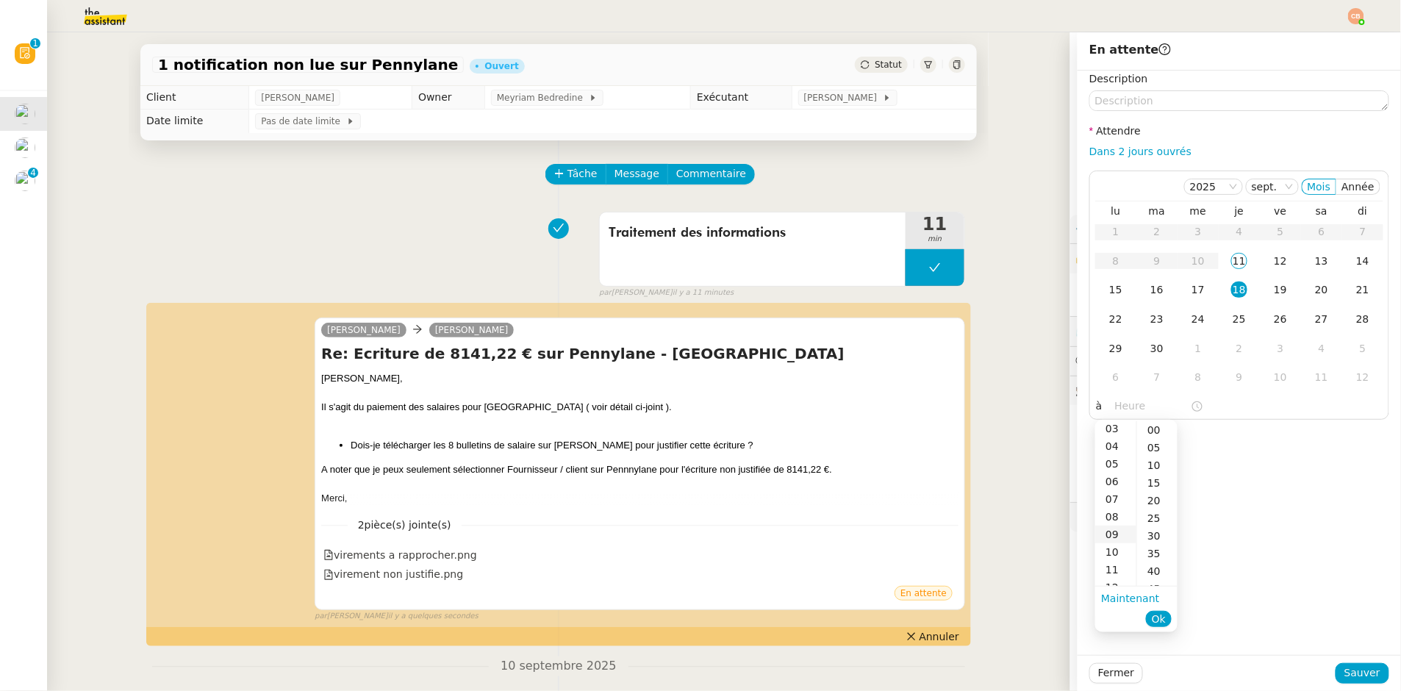
click at [1109, 530] on div "09" at bounding box center [1115, 535] width 41 height 18
click at [1152, 429] on div "00" at bounding box center [1157, 430] width 40 height 18
type input "09:00"
click at [1251, 423] on div "Description Attendre Dans 2 jours ouvrés [DATE] Mois Année lu ma me je ve sa di…" at bounding box center [1239, 363] width 323 height 584
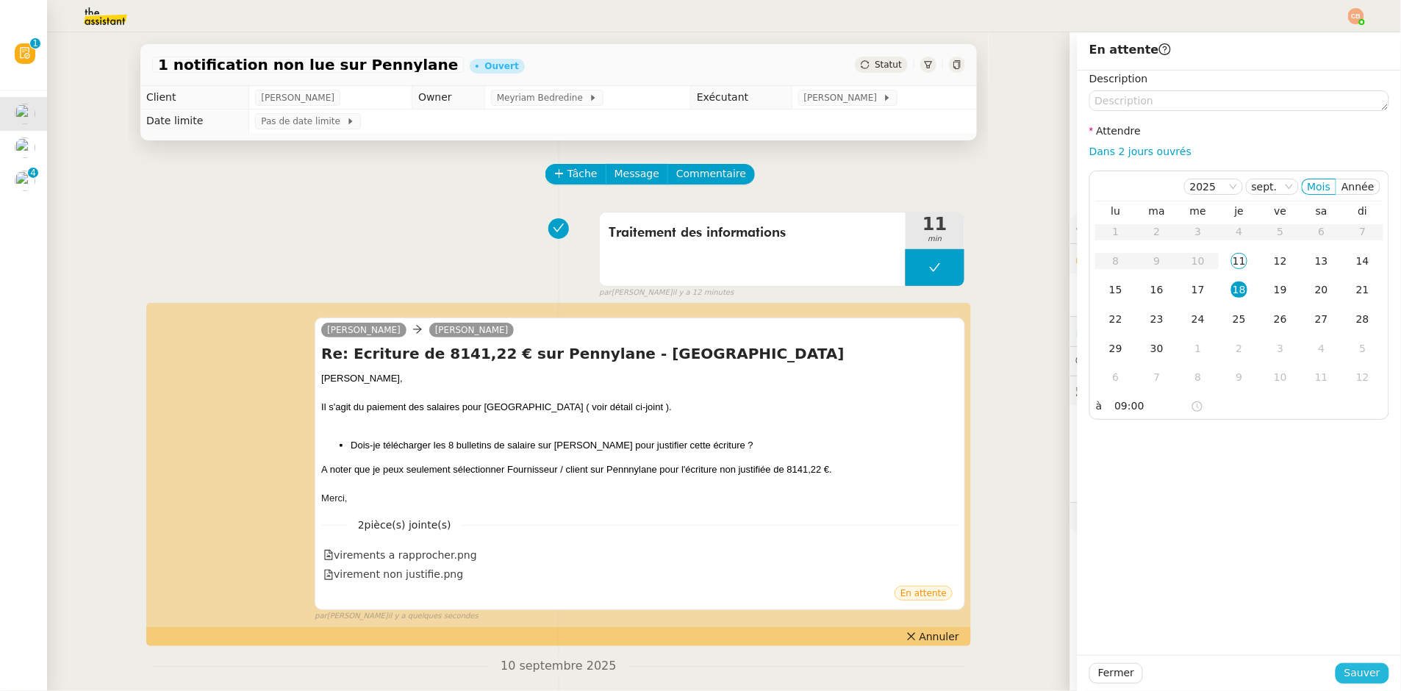
click at [1345, 665] on span "Sauver" at bounding box center [1363, 673] width 36 height 17
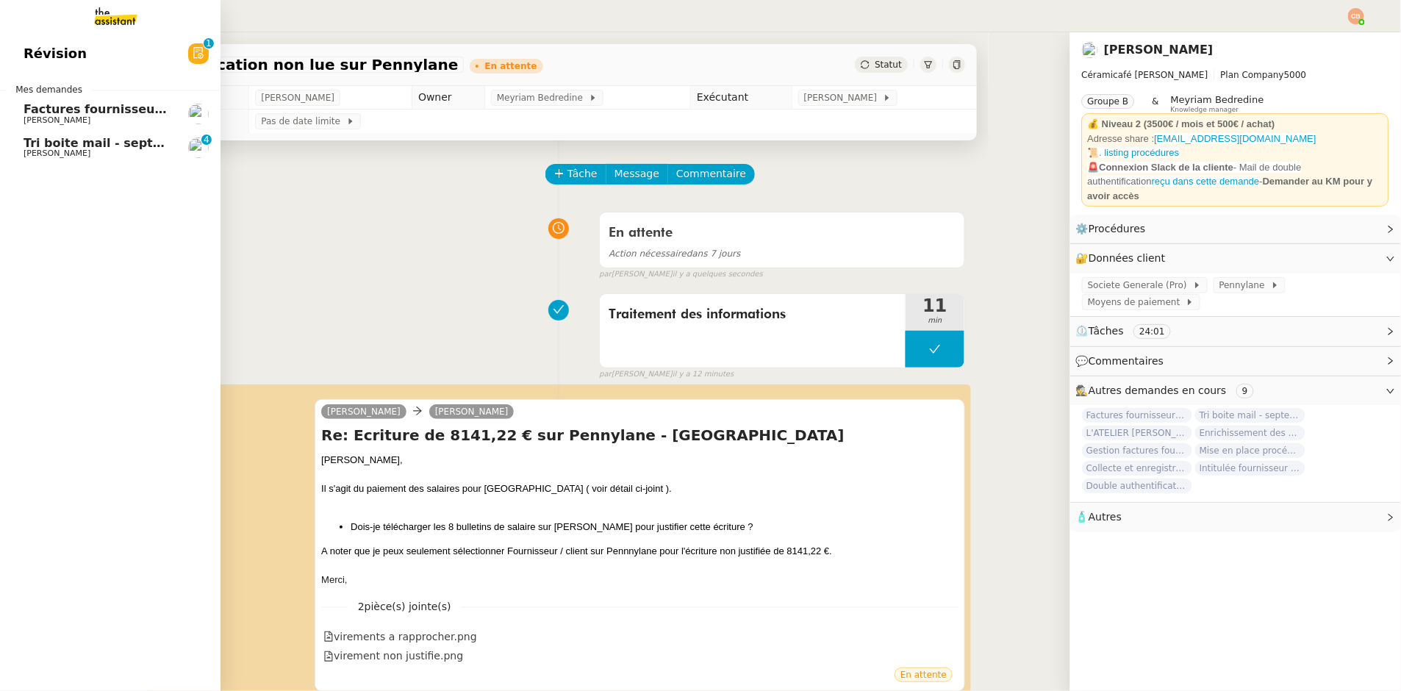
click at [49, 144] on span "Tri boite mail - septembre 2025" at bounding box center [128, 143] width 209 height 14
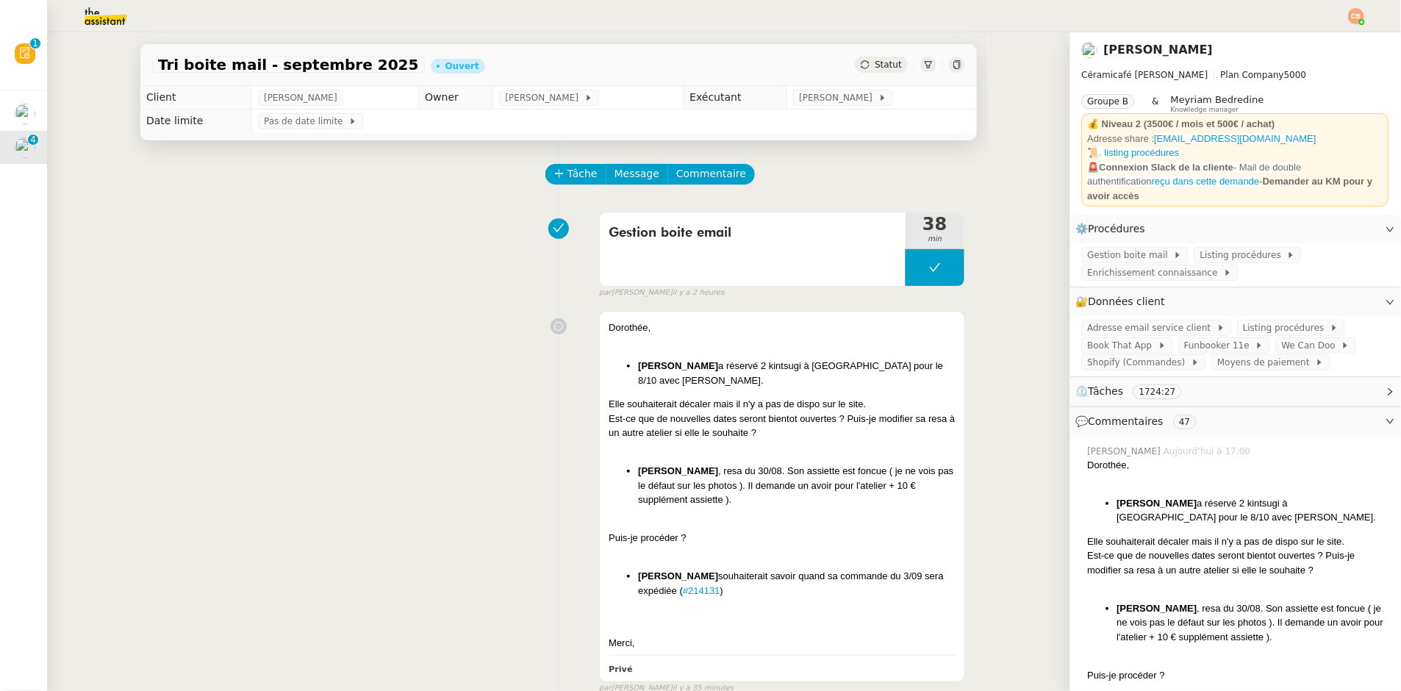
click at [248, 260] on div "Gestion boite email 38 min false par [PERSON_NAME] il y a 2 heures" at bounding box center [558, 252] width 813 height 94
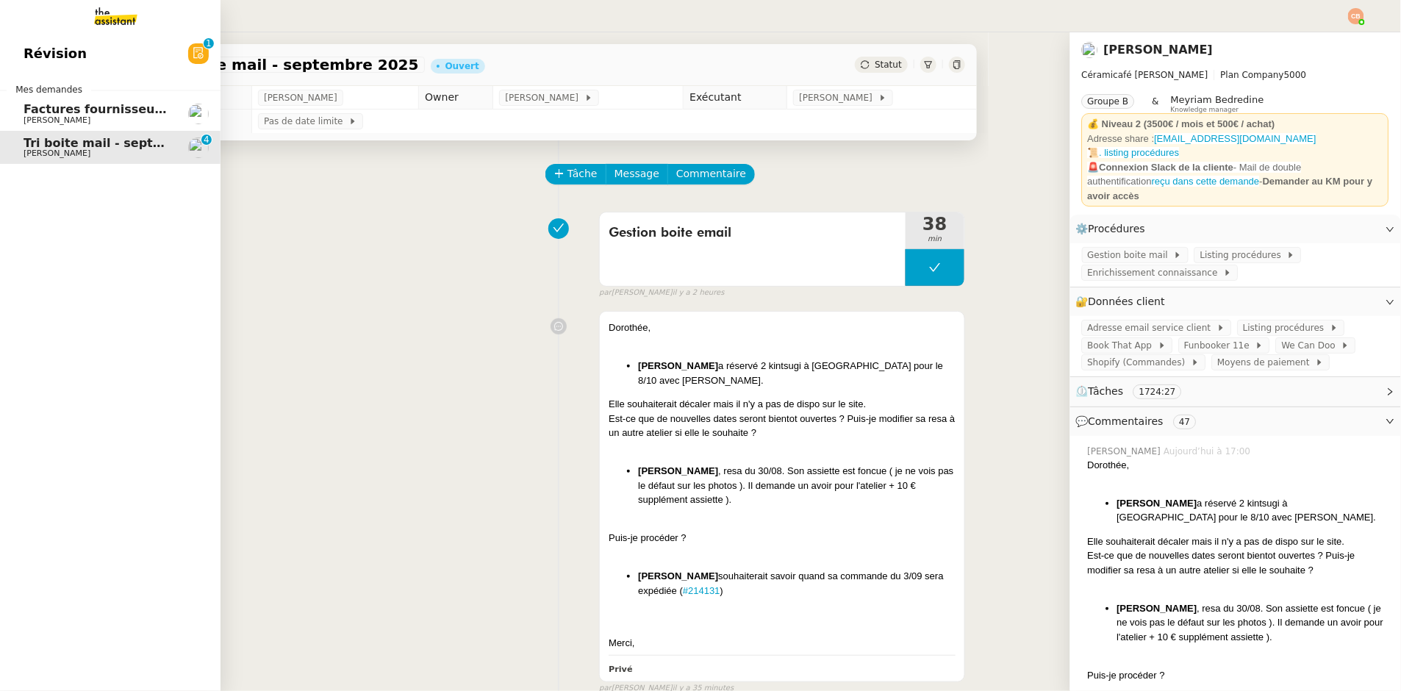
click at [56, 107] on span "Factures fournisseurs règlement par prélèvement, CB et espèces via Pennylane - …" at bounding box center [349, 109] width 651 height 14
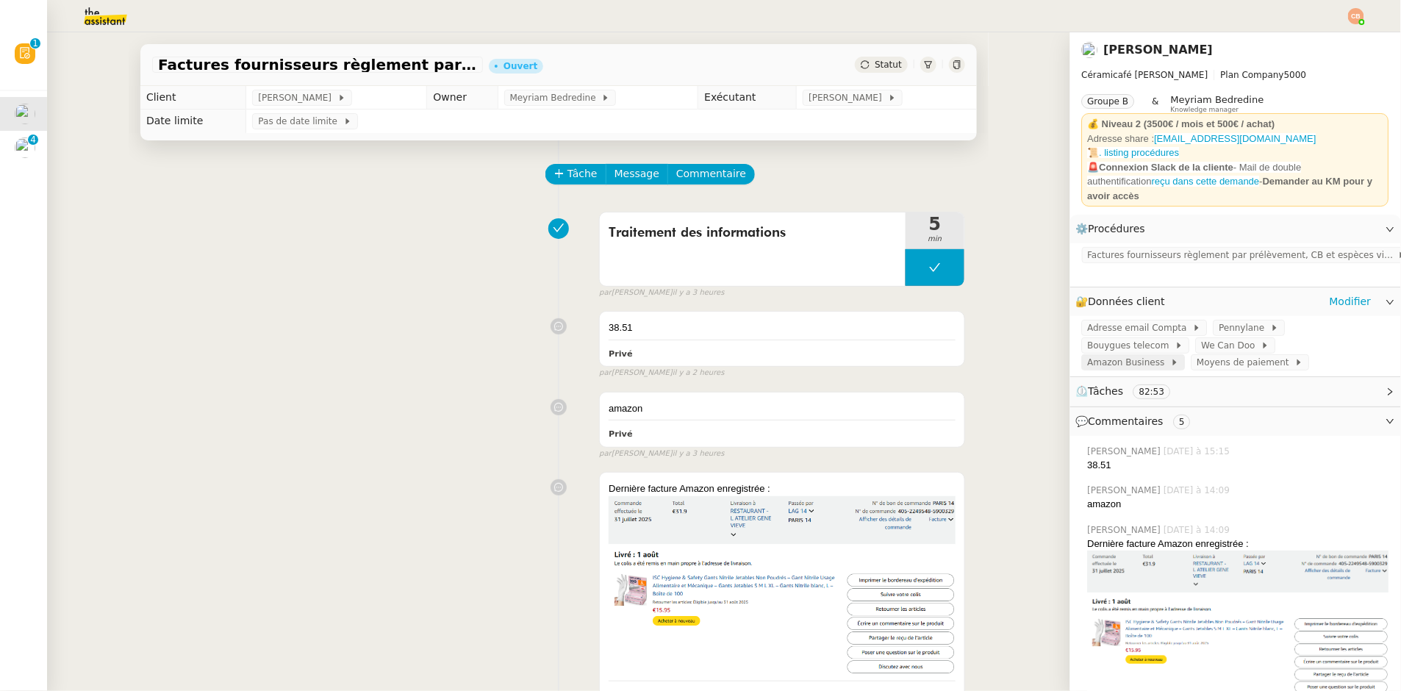
click at [1171, 355] on span "Amazon Business" at bounding box center [1129, 362] width 83 height 15
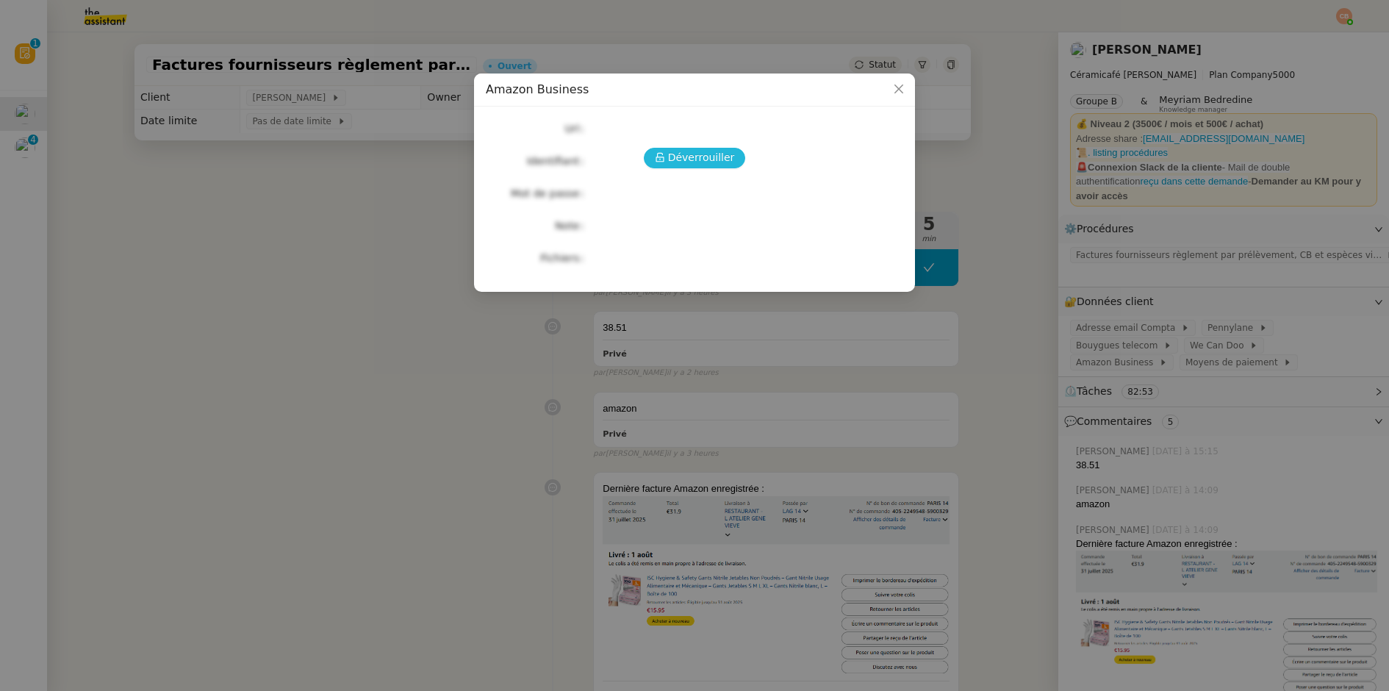
click at [721, 161] on span "Déverrouiller" at bounding box center [701, 157] width 67 height 17
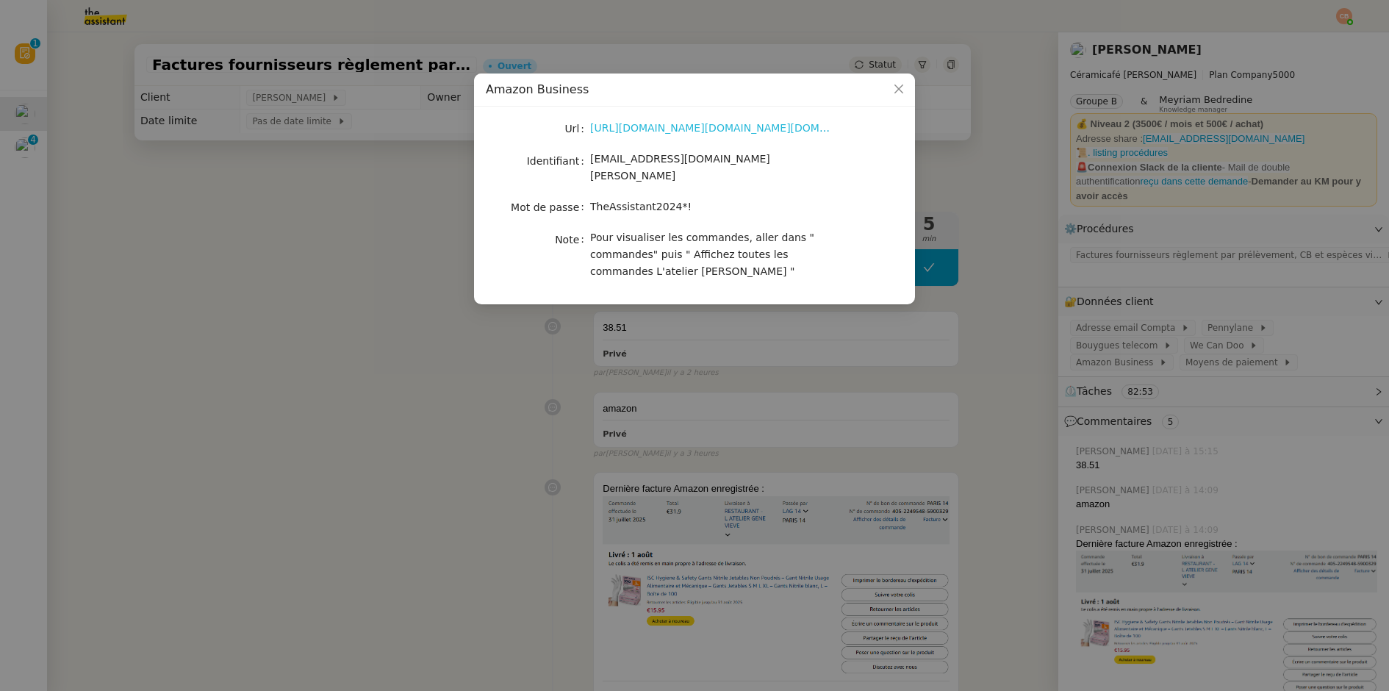
click at [666, 132] on link "[URL][DOMAIN_NAME][DOMAIN_NAME][DOMAIN_NAME][DOMAIN_NAME][DOMAIN_NAME][EMAIL_AD…" at bounding box center [952, 128] width 724 height 12
click at [0, 0] on nz-modal-container "Amazon Business Url [URL][DOMAIN_NAME][DOMAIN_NAME][DOMAIN_NAME][DOMAIN_NAME][D…" at bounding box center [694, 345] width 1389 height 691
drag, startPoint x: 590, startPoint y: 193, endPoint x: 687, endPoint y: 195, distance: 97.8
click at [687, 198] on div "TheAssistant2024*!" at bounding box center [711, 206] width 243 height 17
copy span "TheAssistant2024*!"
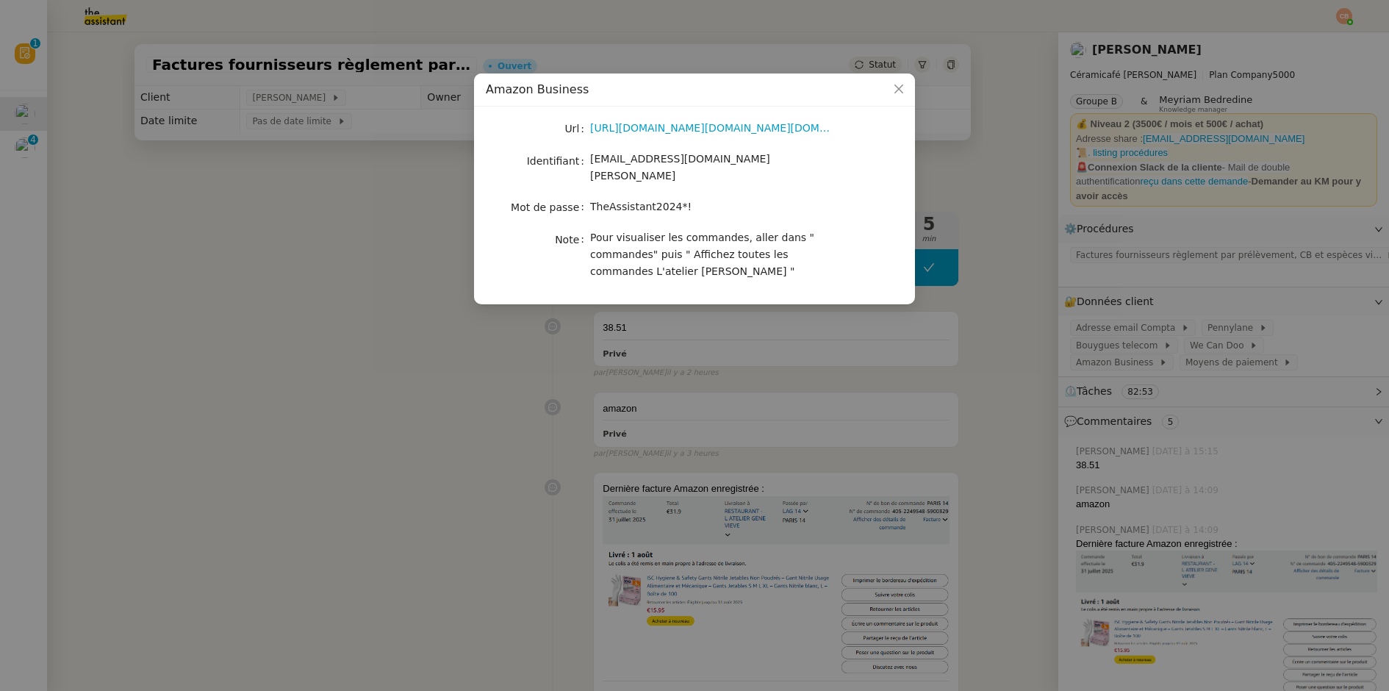
click at [390, 237] on nz-modal-container "Amazon Business Url [URL][DOMAIN_NAME][DOMAIN_NAME][DOMAIN_NAME][DOMAIN_NAME][D…" at bounding box center [694, 345] width 1389 height 691
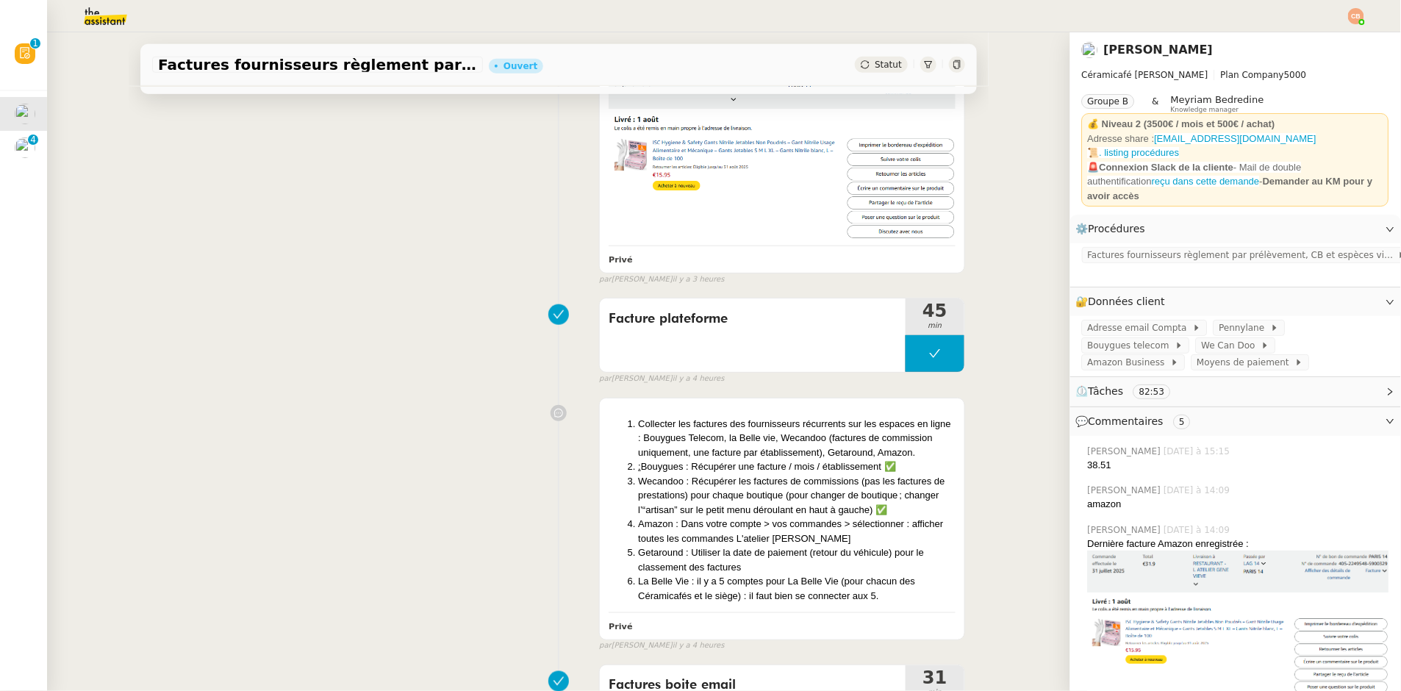
scroll to position [449, 0]
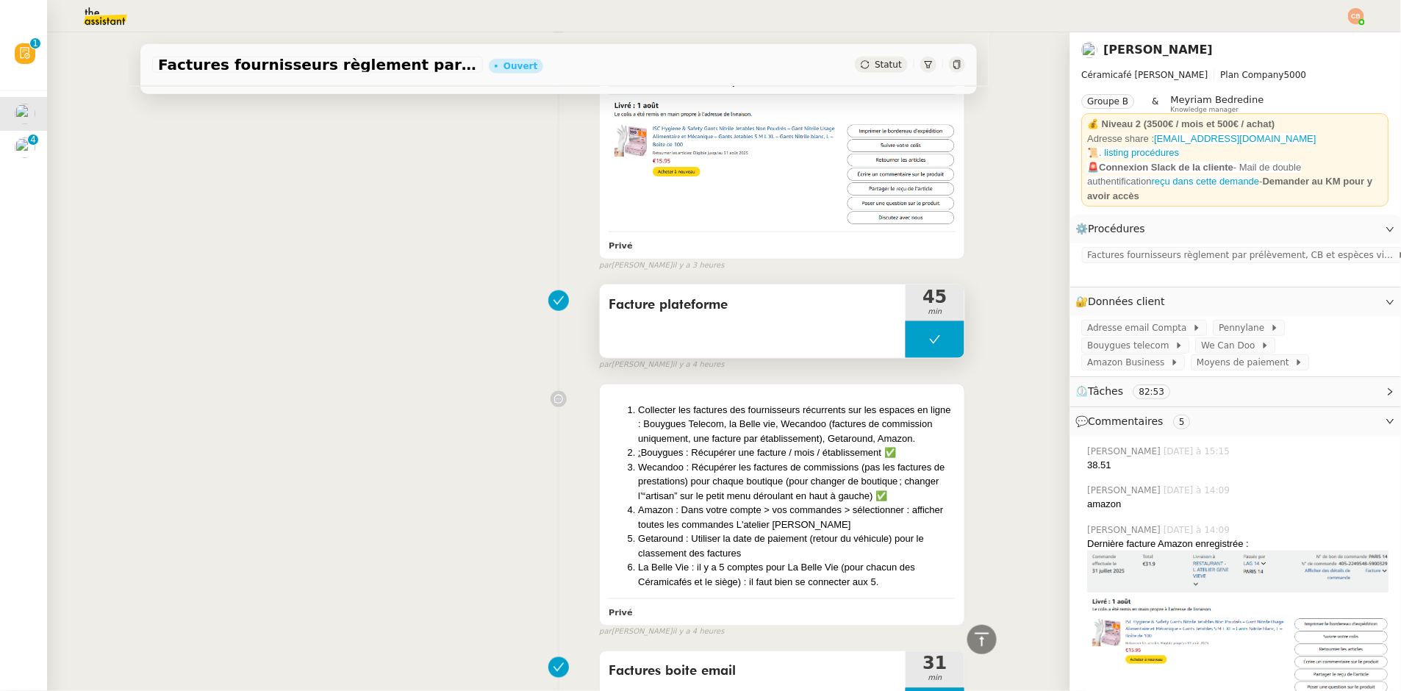
click at [906, 337] on button at bounding box center [935, 339] width 59 height 37
click at [918, 337] on icon at bounding box center [920, 340] width 5 height 8
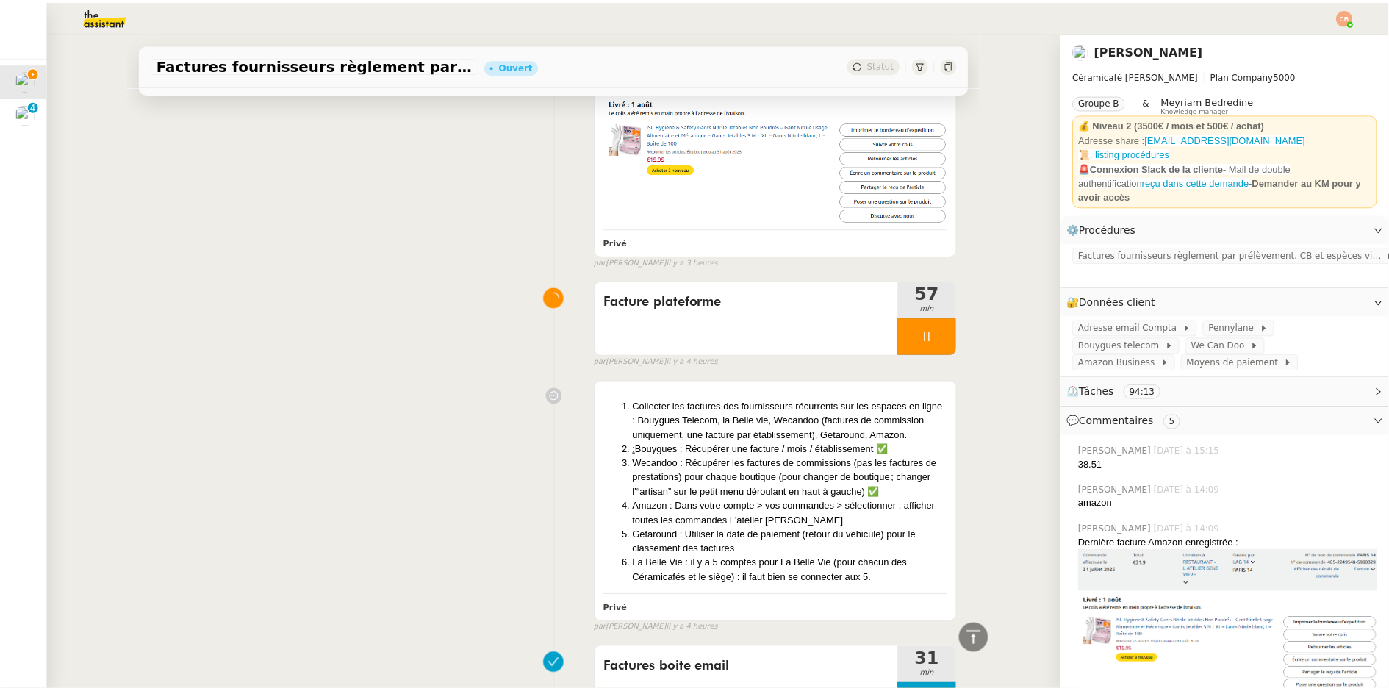
scroll to position [476, 0]
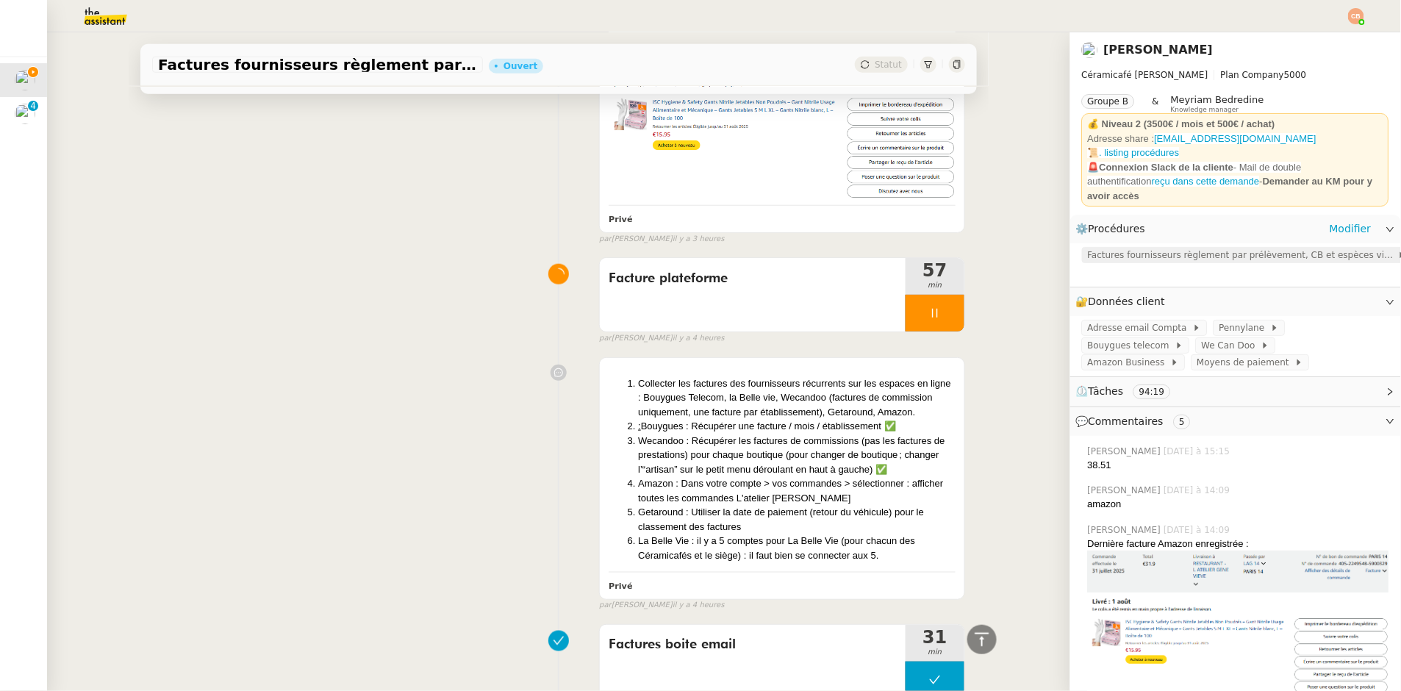
click at [1099, 248] on span "Factures fournisseurs règlement par prélèvement, CB et espèces via Pennylane" at bounding box center [1243, 255] width 310 height 15
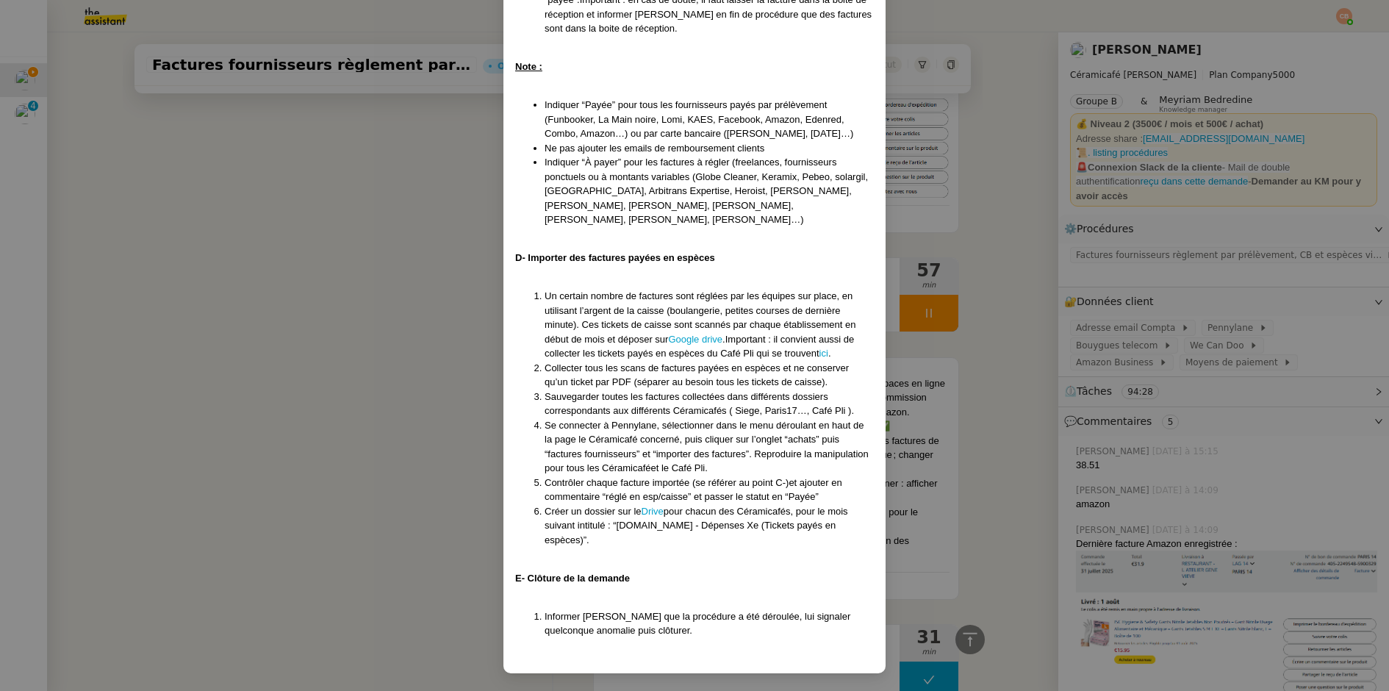
scroll to position [1215, 0]
click at [413, 237] on nz-modal-container "Créée le [DATE] - MAJ le [DATE] Contexte : La comptabilité de toutes les entité…" at bounding box center [694, 345] width 1389 height 691
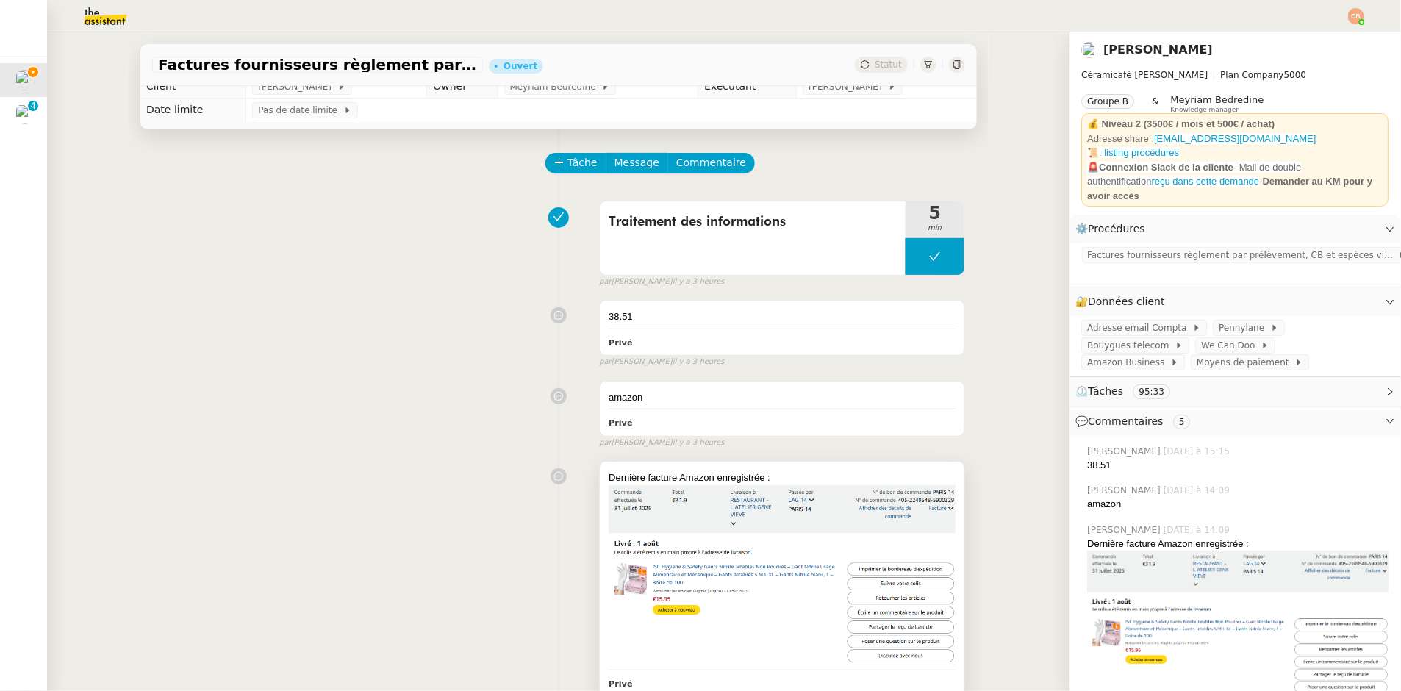
scroll to position [0, 0]
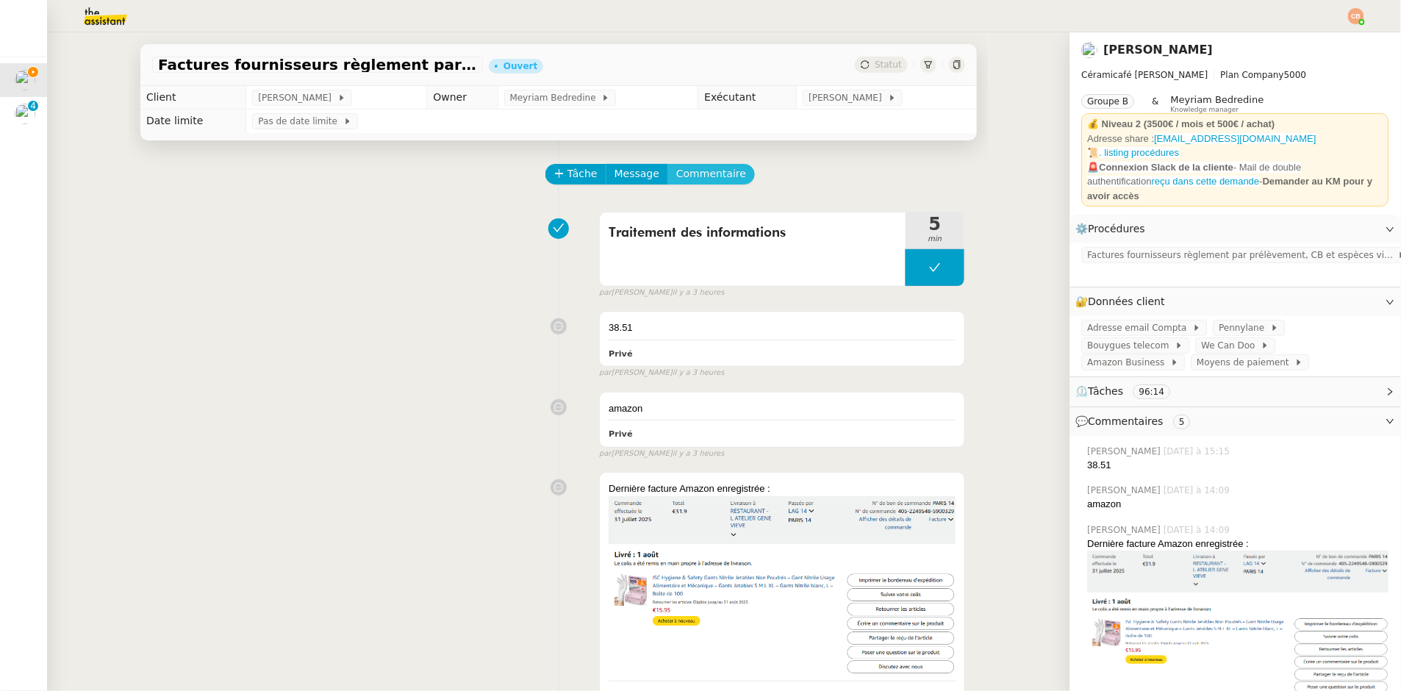
click at [716, 176] on span "Commentaire" at bounding box center [711, 173] width 70 height 17
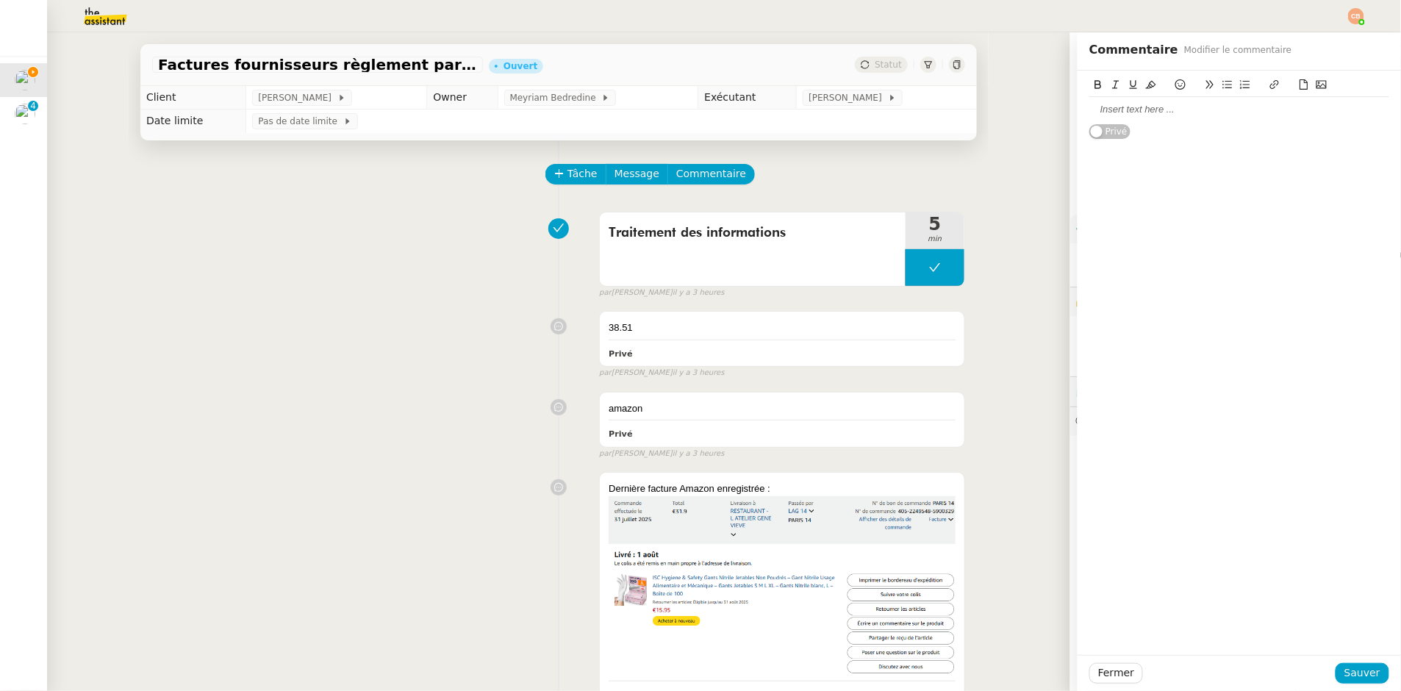
click at [1115, 107] on div at bounding box center [1239, 109] width 300 height 13
click at [1115, 110] on div "page 13 170.46" at bounding box center [1239, 109] width 300 height 13
click at [1345, 676] on span "Sauver" at bounding box center [1363, 673] width 36 height 17
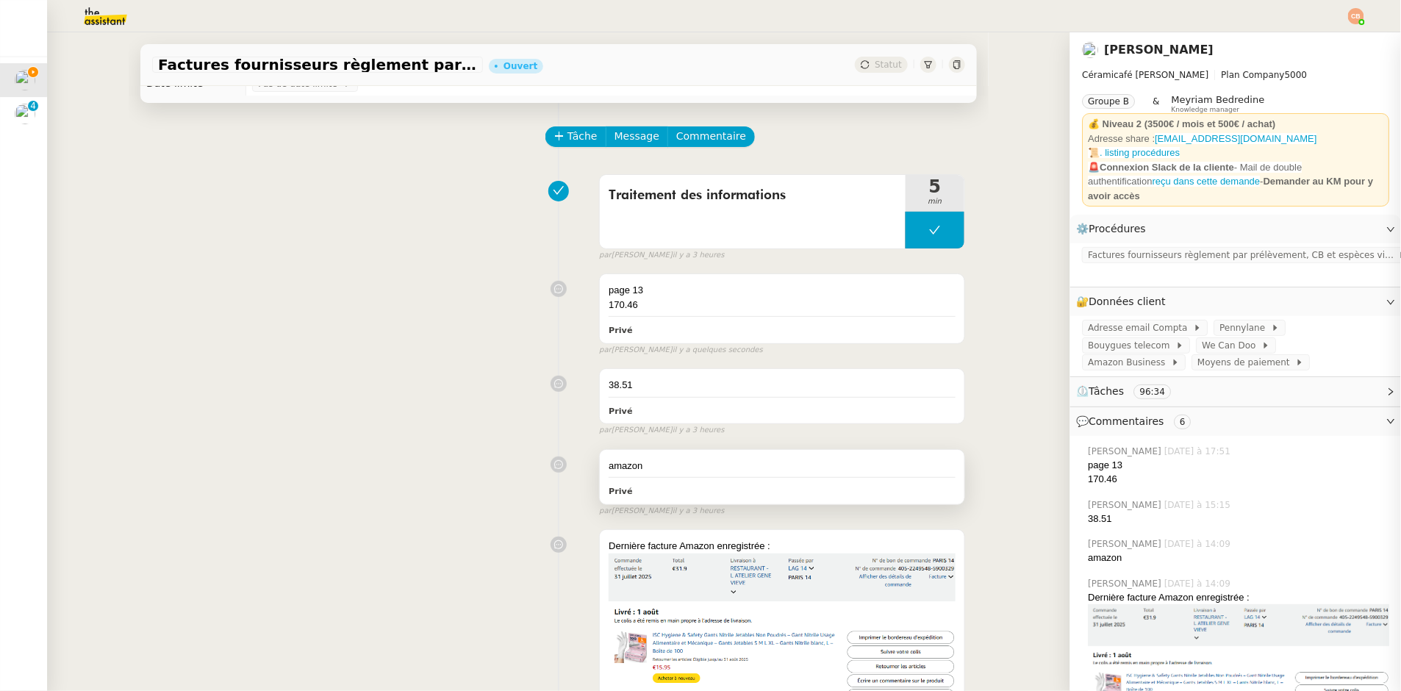
scroll to position [257, 0]
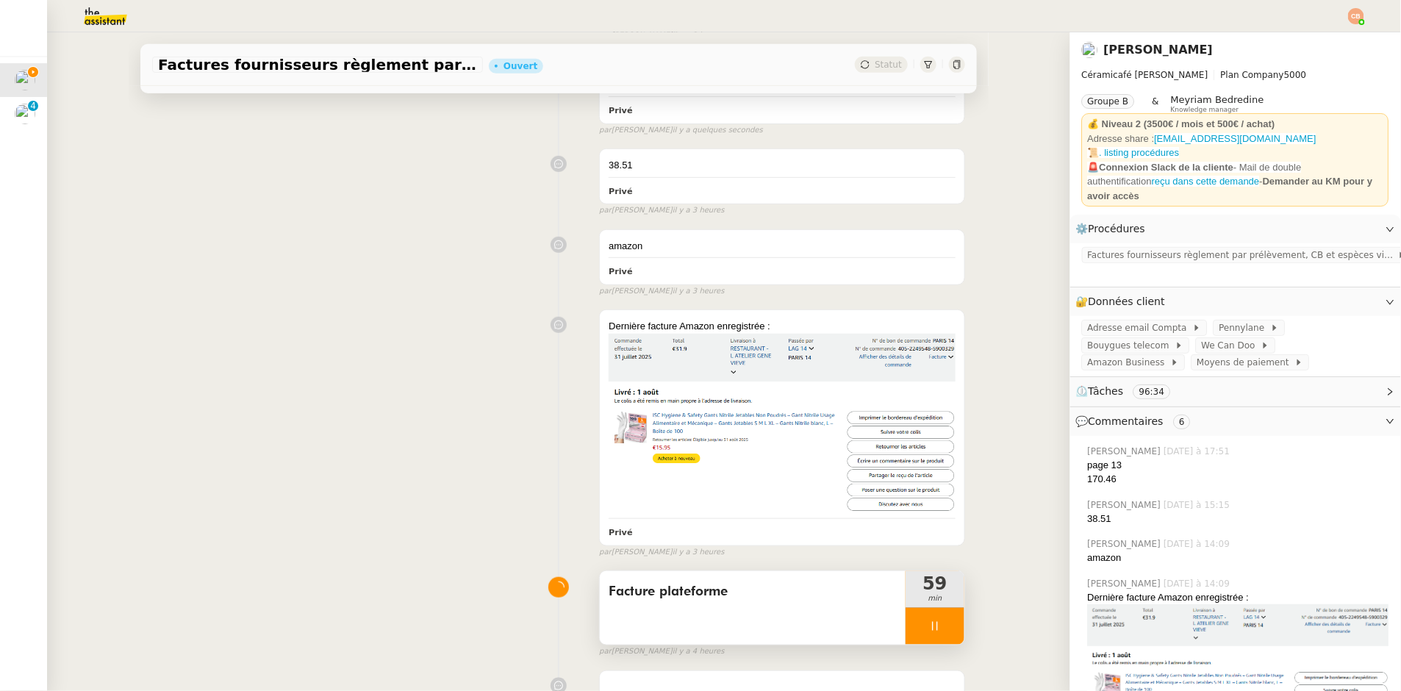
click at [916, 618] on div at bounding box center [935, 626] width 59 height 37
click at [936, 617] on button at bounding box center [949, 626] width 29 height 37
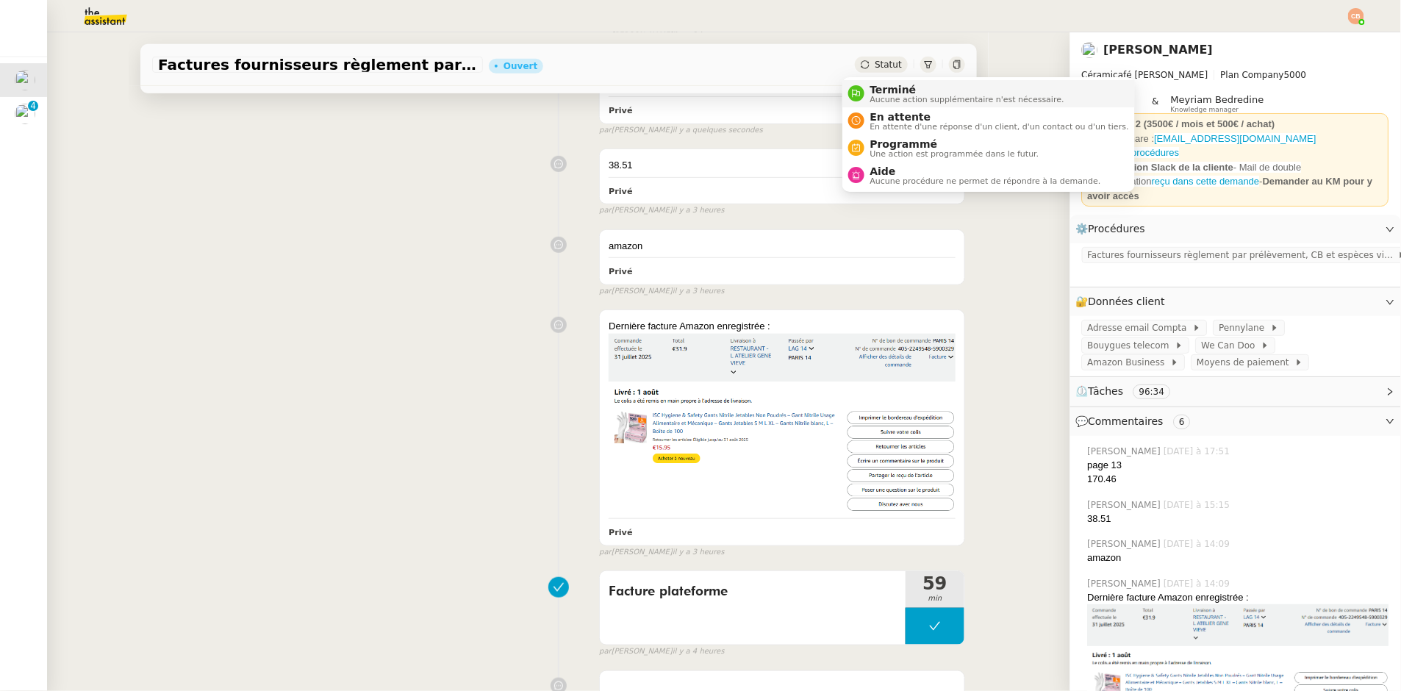
click at [869, 104] on li "Terminé Aucune action supplémentaire n'est nécessaire." at bounding box center [988, 93] width 293 height 27
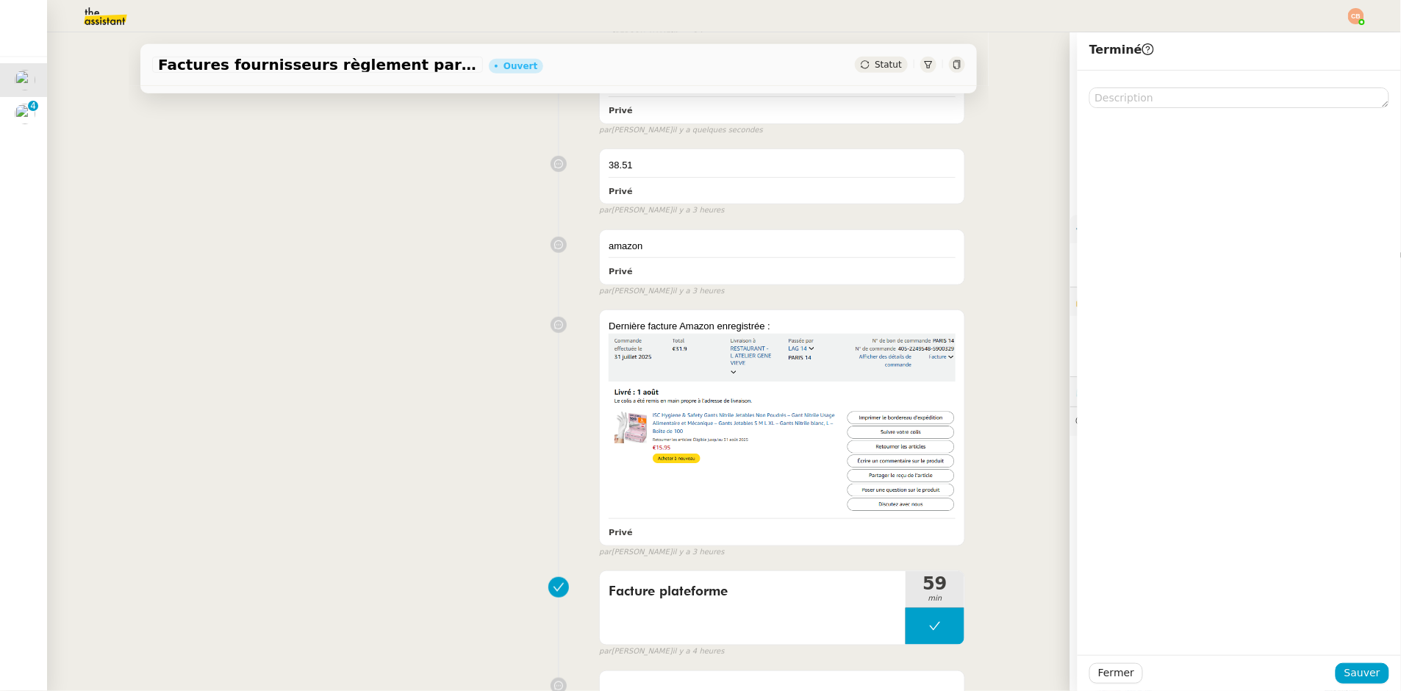
click at [878, 68] on span "Statut" at bounding box center [888, 65] width 27 height 10
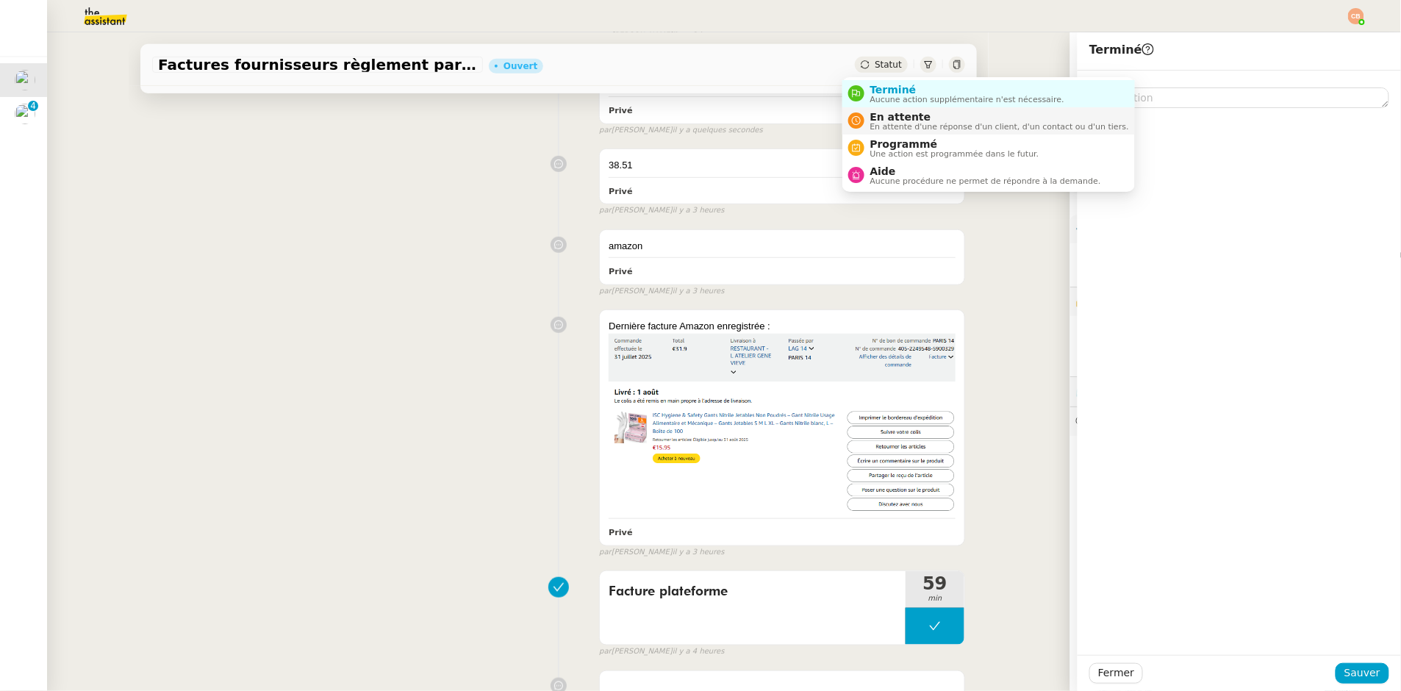
click at [884, 117] on span "En attente" at bounding box center [999, 117] width 259 height 12
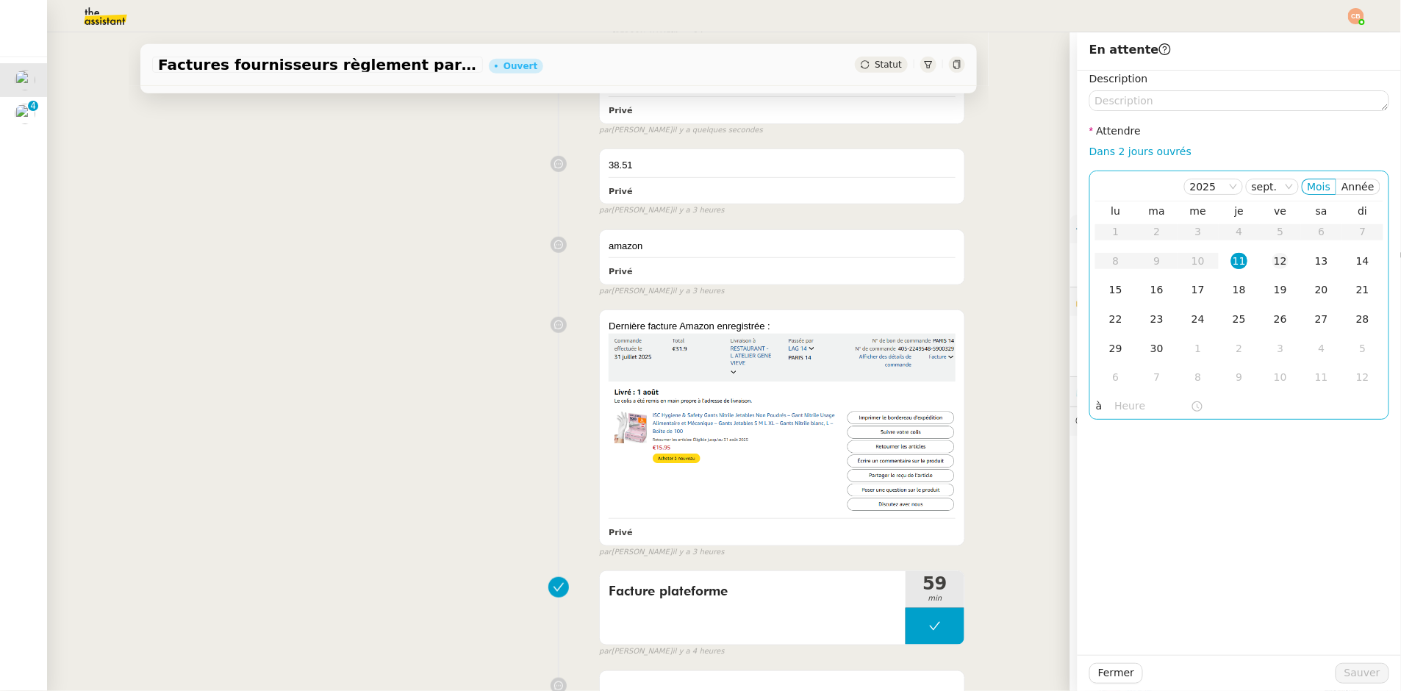
click at [1273, 262] on div "12" at bounding box center [1281, 261] width 16 height 16
click at [1115, 398] on input "text" at bounding box center [1153, 406] width 76 height 17
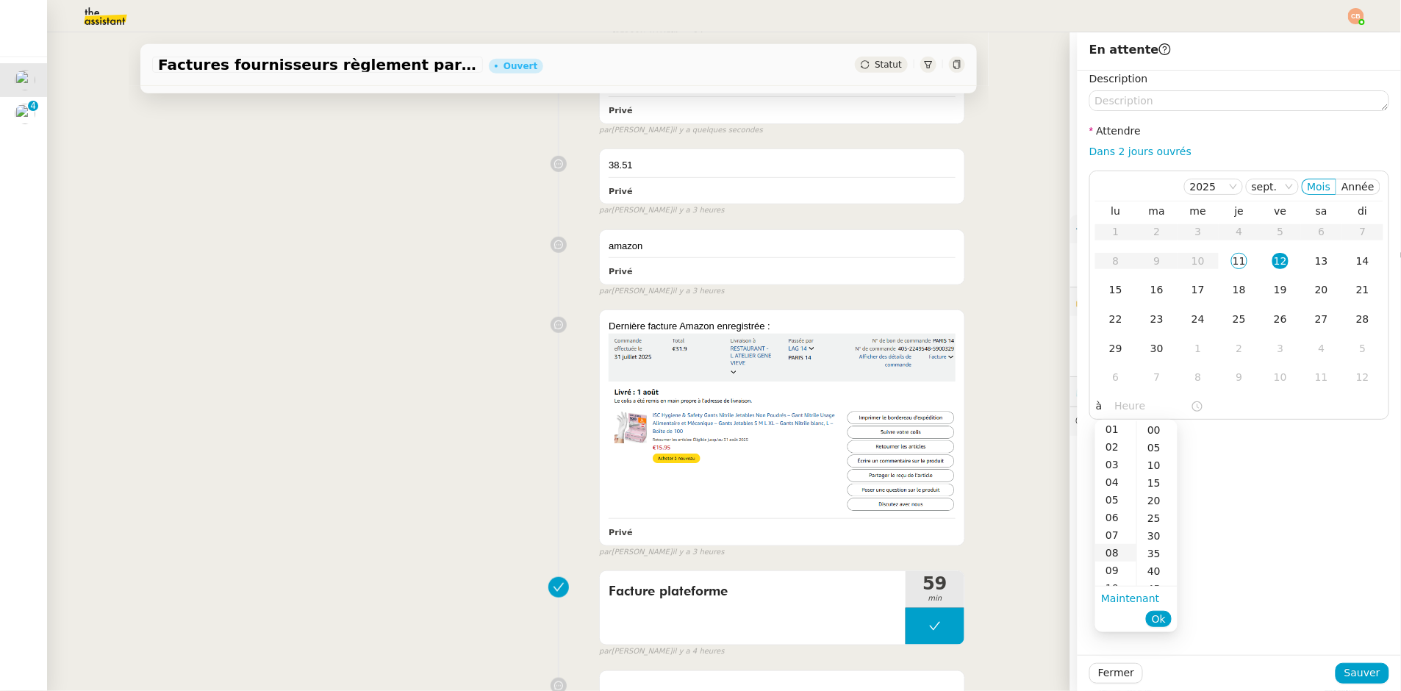
click at [1111, 548] on div "08" at bounding box center [1115, 553] width 41 height 18
click at [1152, 429] on div "00" at bounding box center [1157, 430] width 40 height 18
type input "08:00"
drag, startPoint x: 1267, startPoint y: 431, endPoint x: 1296, endPoint y: 441, distance: 31.2
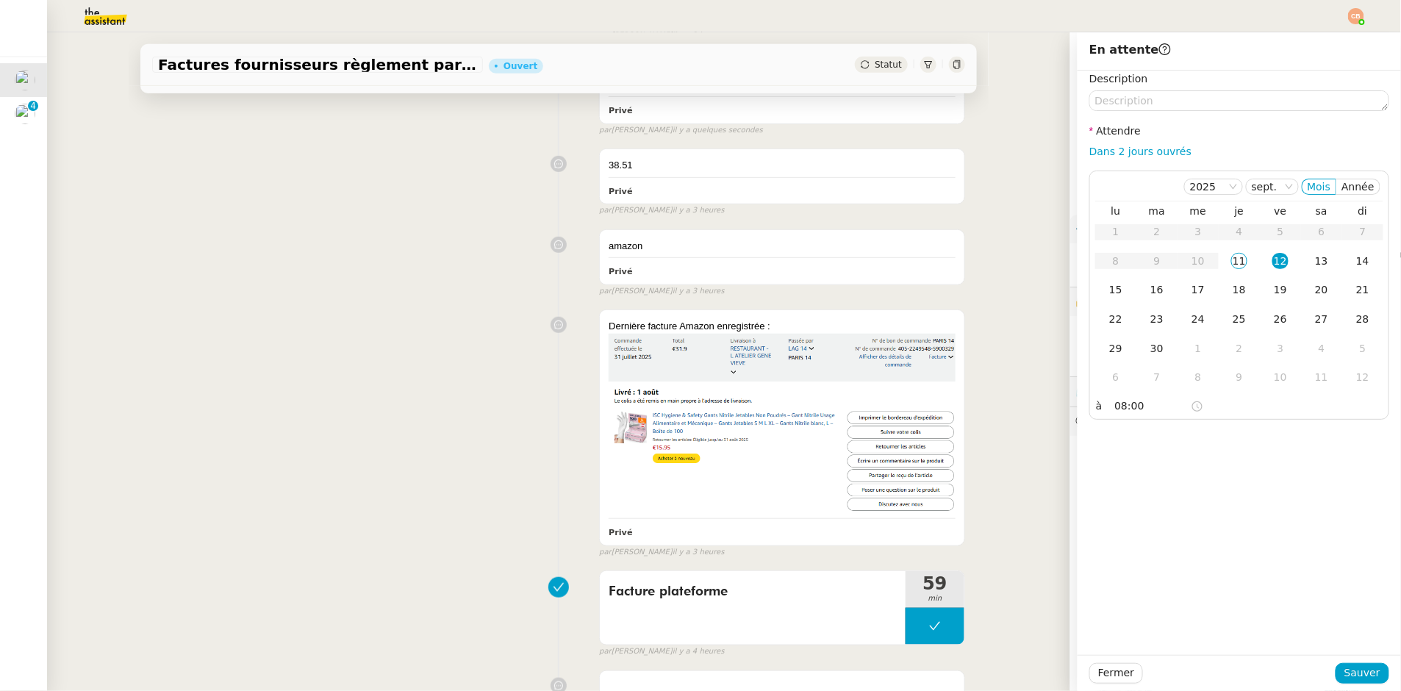
click at [1290, 436] on div "Description Attendre Dans 2 jours ouvrés [DATE] Mois Année lu ma me je ve sa di…" at bounding box center [1239, 363] width 323 height 584
click at [1353, 674] on span "Sauver" at bounding box center [1363, 673] width 36 height 17
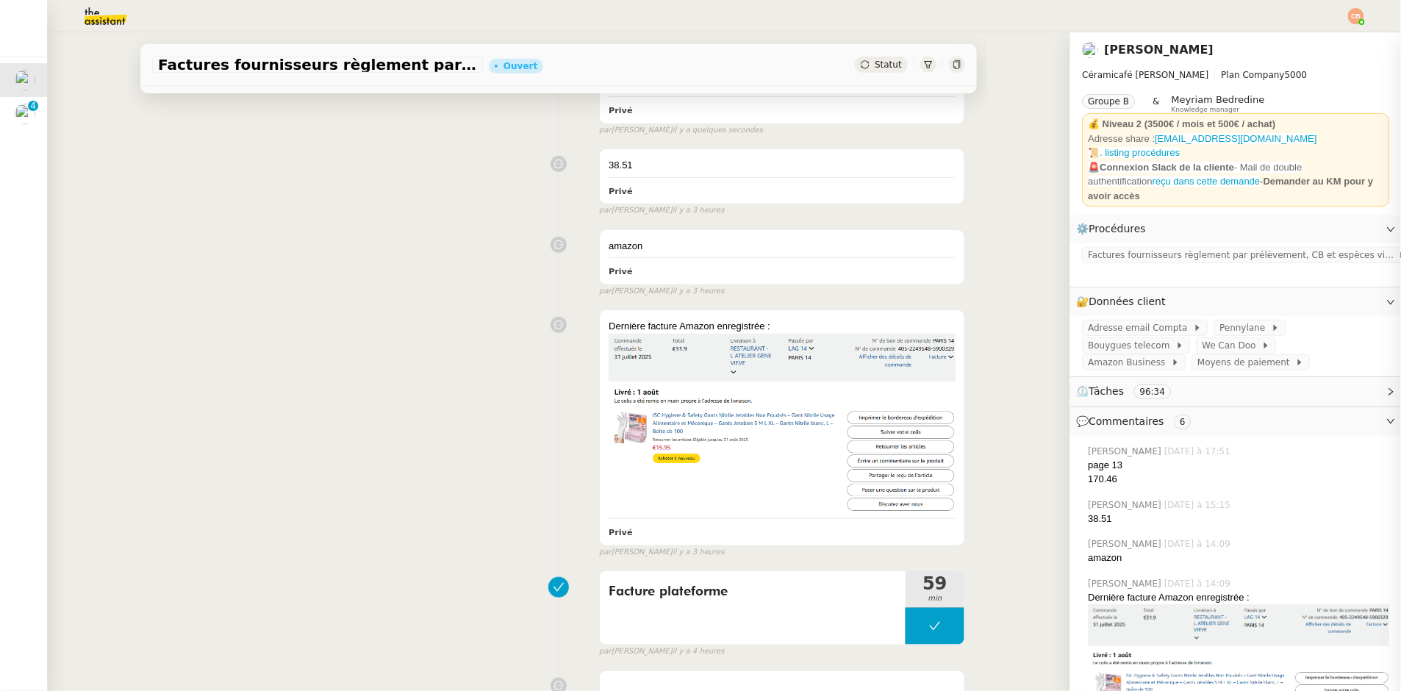
scroll to position [339, 0]
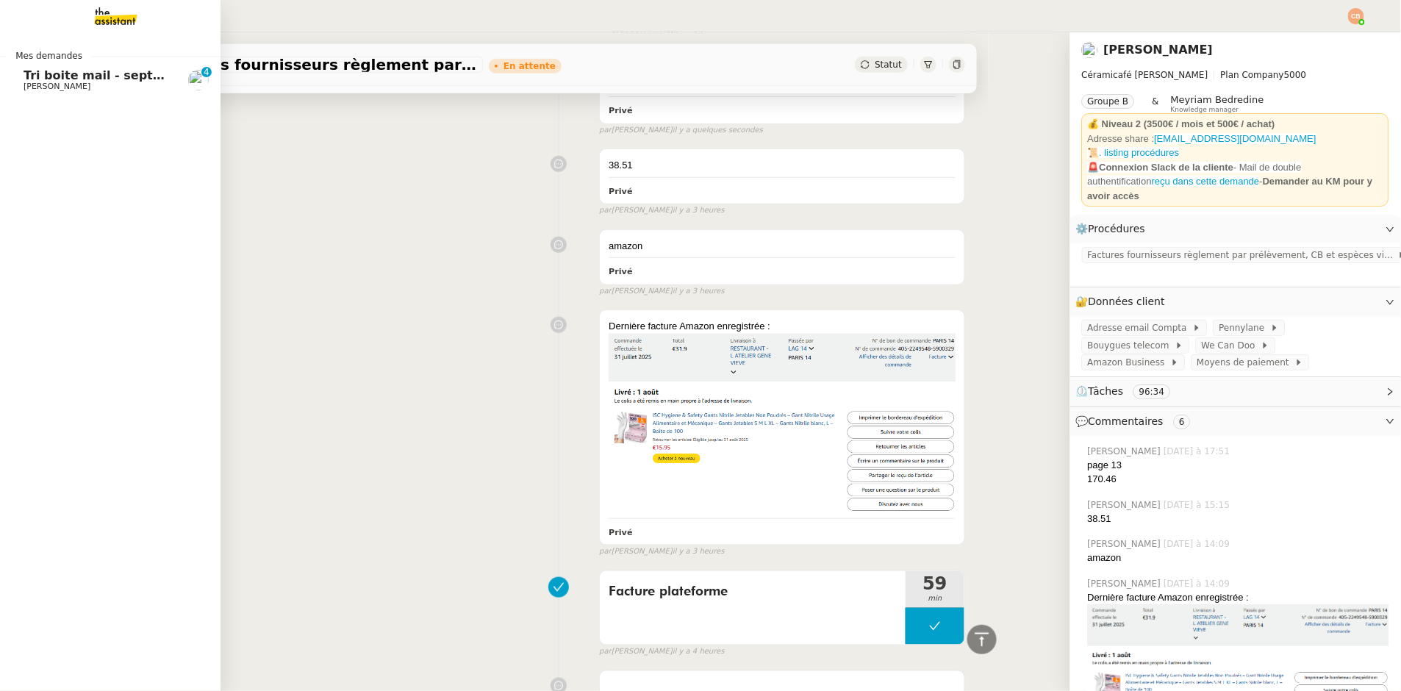
click at [26, 85] on span "[PERSON_NAME]" at bounding box center [57, 87] width 67 height 10
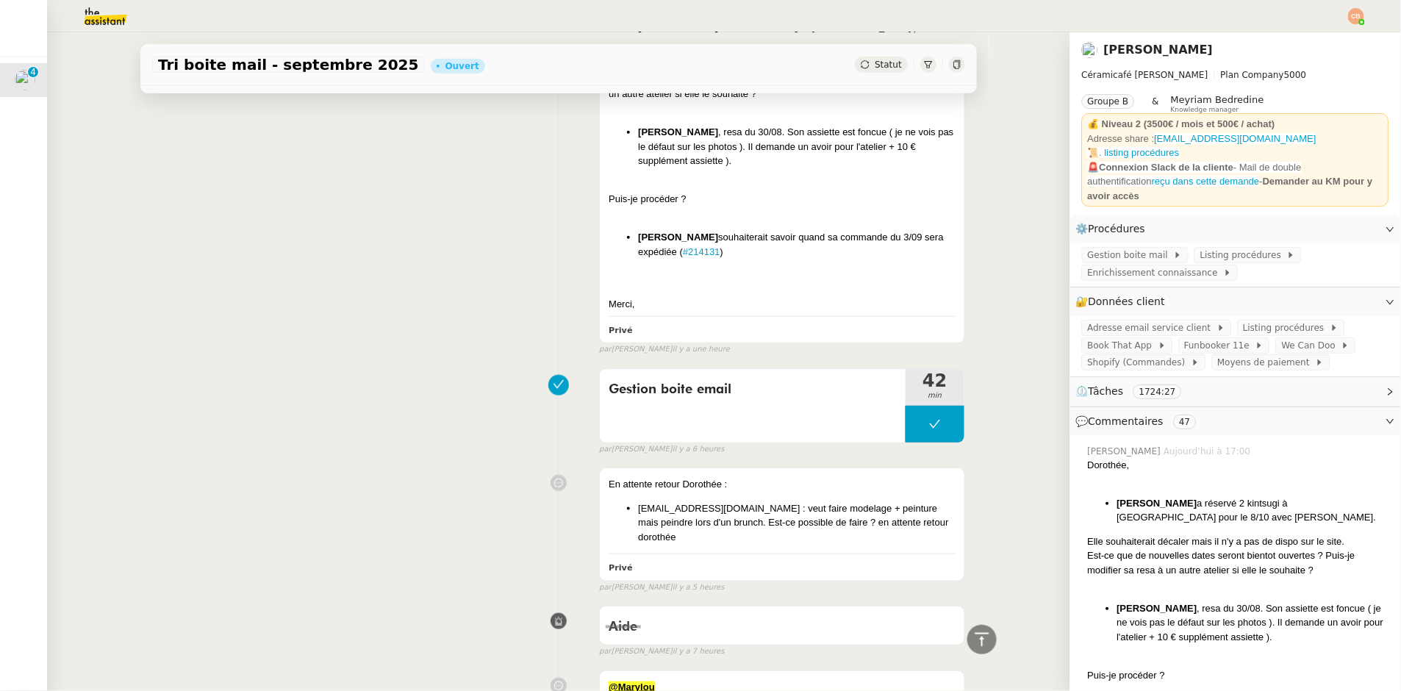
click at [1354, 21] on img at bounding box center [1356, 16] width 16 height 16
click at [1334, 38] on li "Suivi" at bounding box center [1317, 42] width 96 height 21
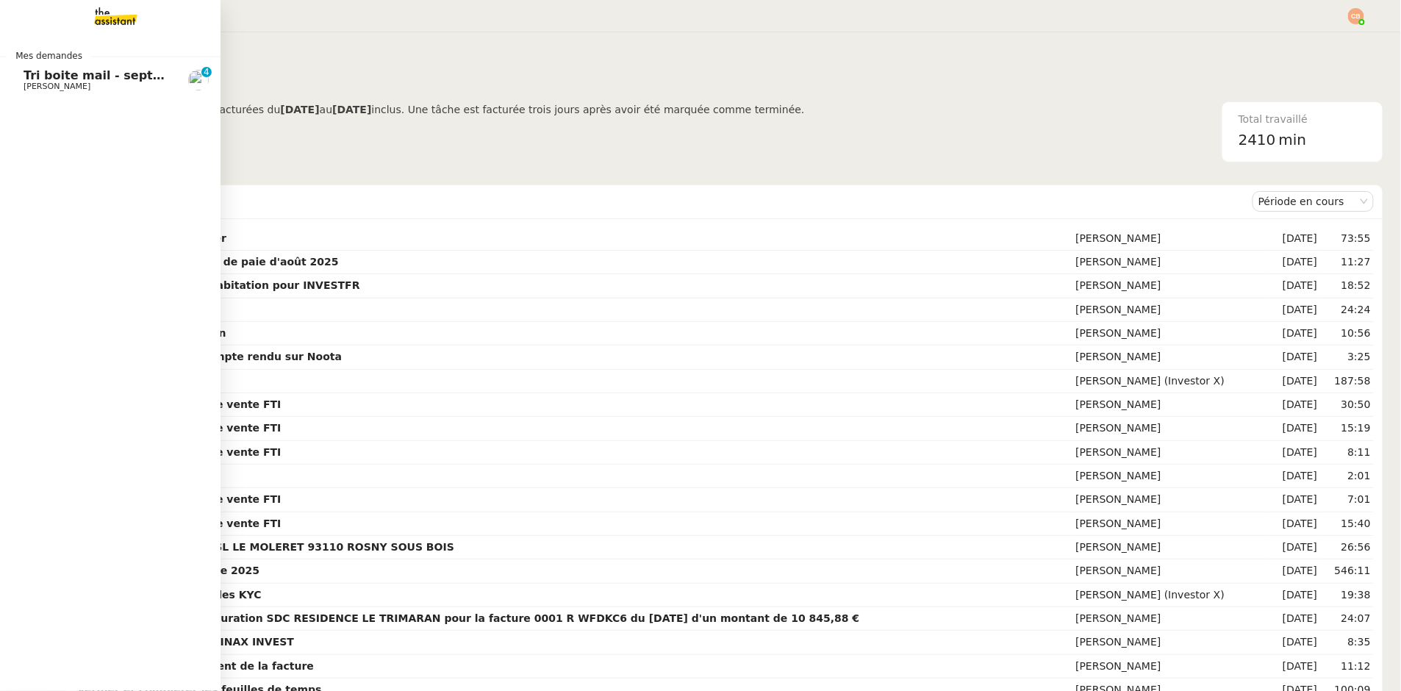
click at [24, 75] on span "Tri boite mail - septembre 2025" at bounding box center [128, 75] width 209 height 14
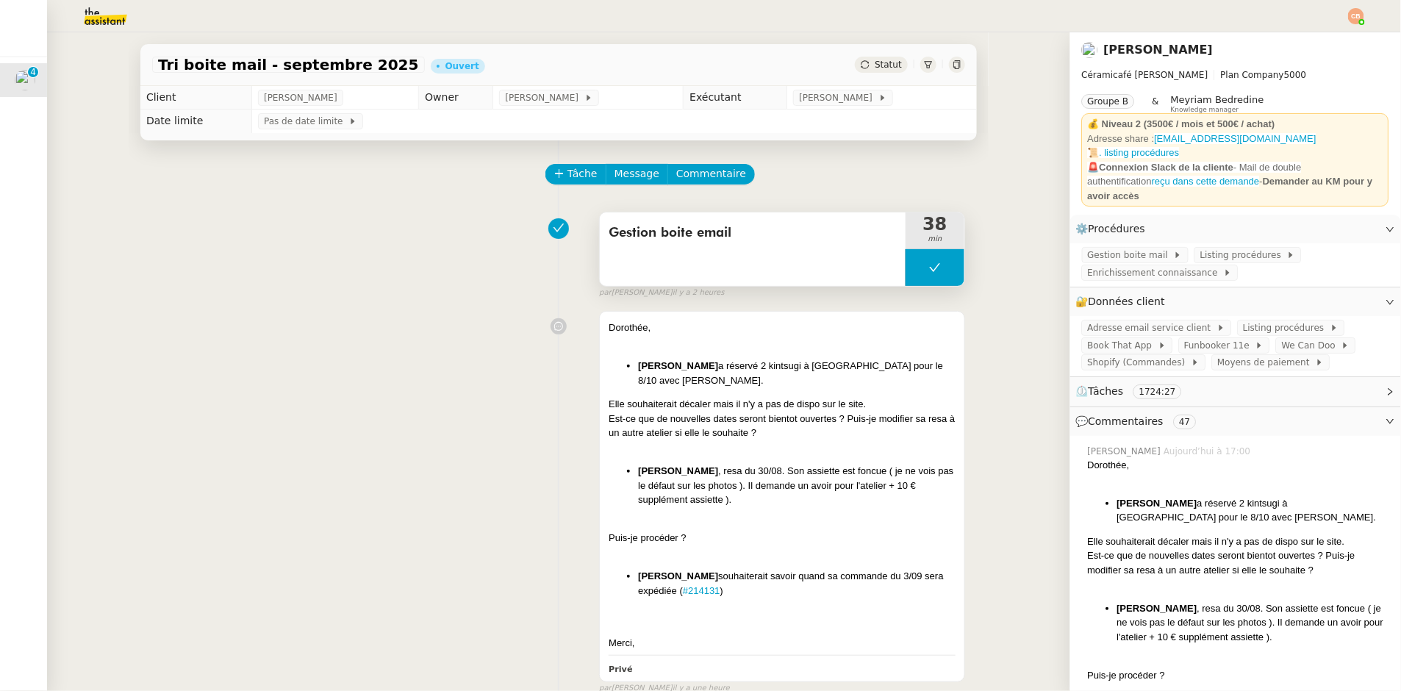
click at [929, 271] on icon at bounding box center [935, 268] width 12 height 12
drag, startPoint x: 917, startPoint y: 274, endPoint x: 739, endPoint y: 0, distance: 327.3
click at [917, 273] on div at bounding box center [920, 267] width 29 height 37
click at [1200, 248] on span "Listing procédures" at bounding box center [1243, 255] width 87 height 15
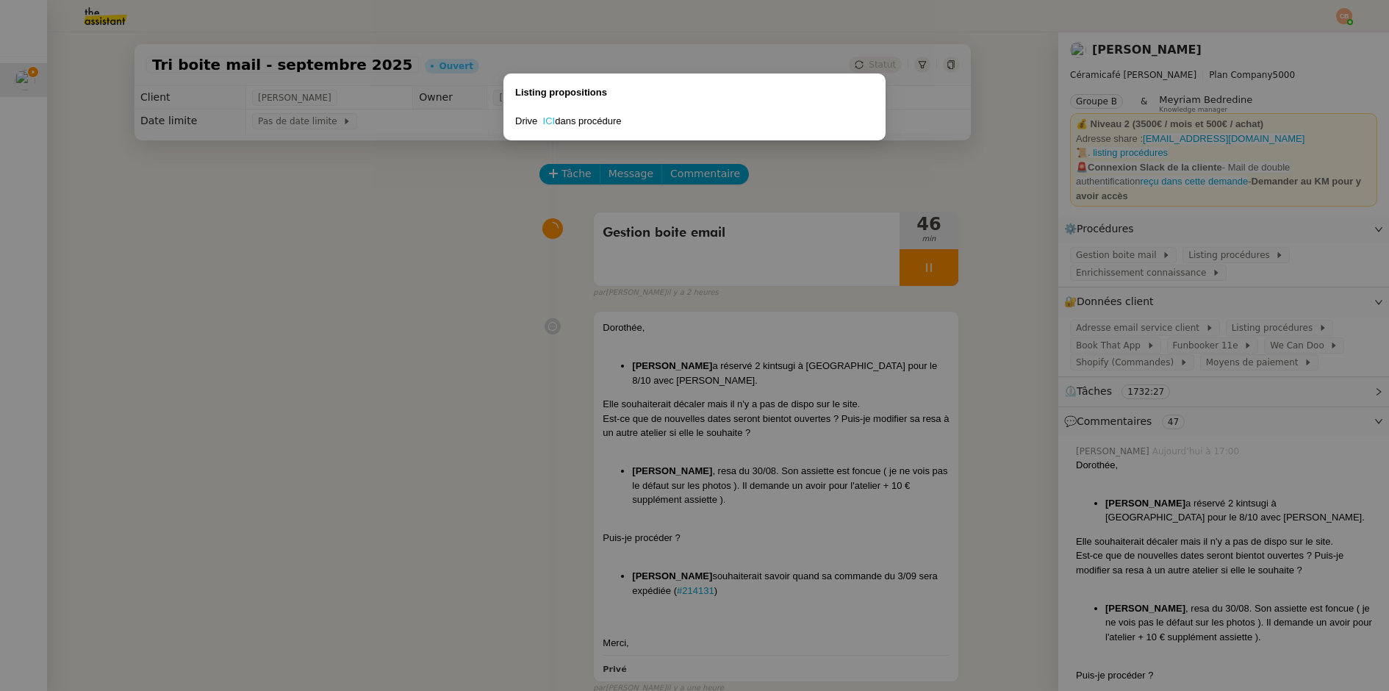
click at [548, 118] on link "ICI" at bounding box center [549, 120] width 12 height 11
click at [238, 367] on nz-modal-container "Listing propositions Drive ICI dans procédure" at bounding box center [694, 345] width 1389 height 691
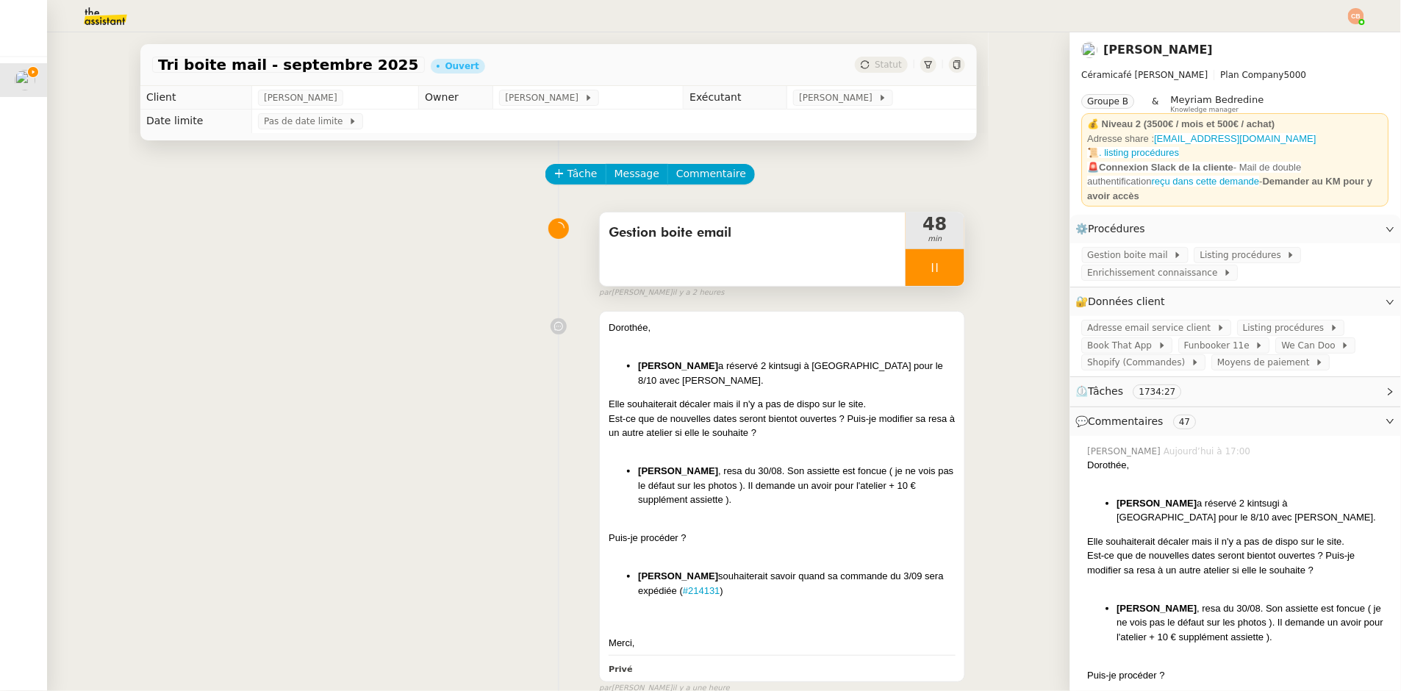
click at [945, 264] on div at bounding box center [935, 267] width 59 height 37
click at [951, 265] on button at bounding box center [949, 267] width 29 height 37
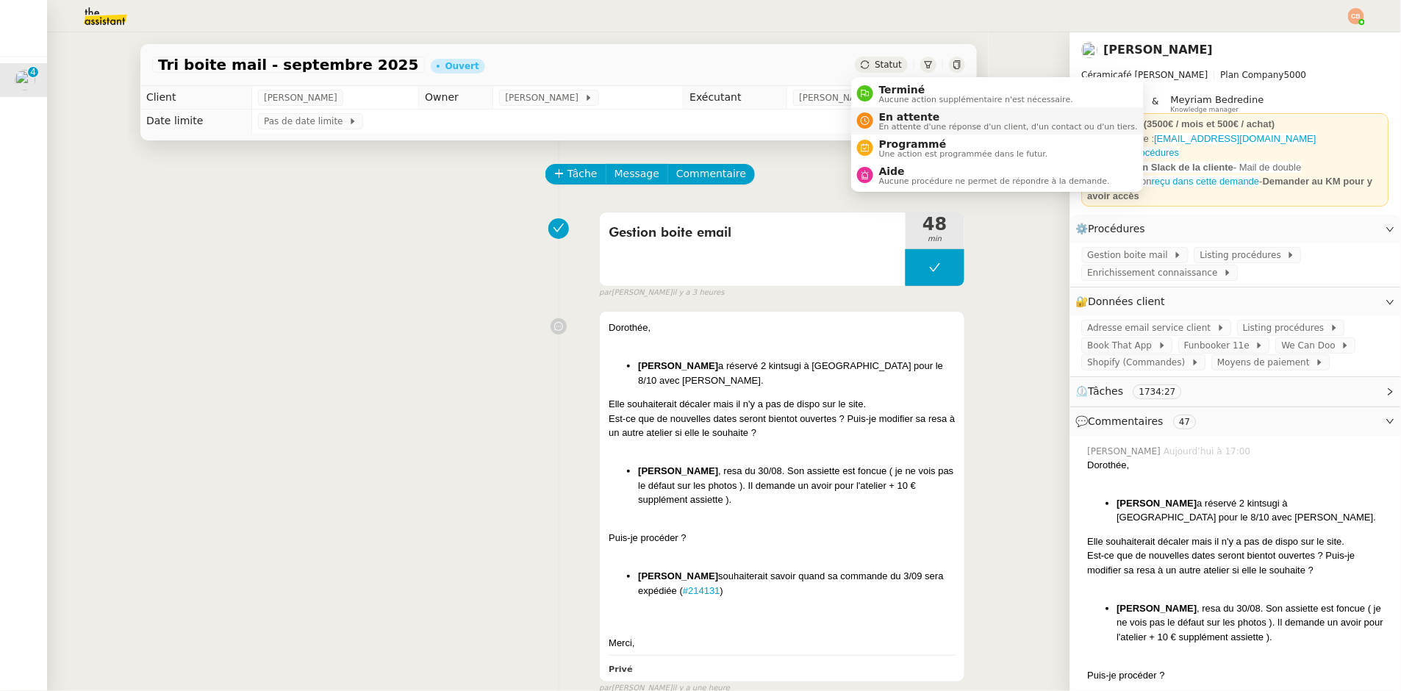
click at [884, 117] on span "En attente" at bounding box center [1008, 117] width 259 height 12
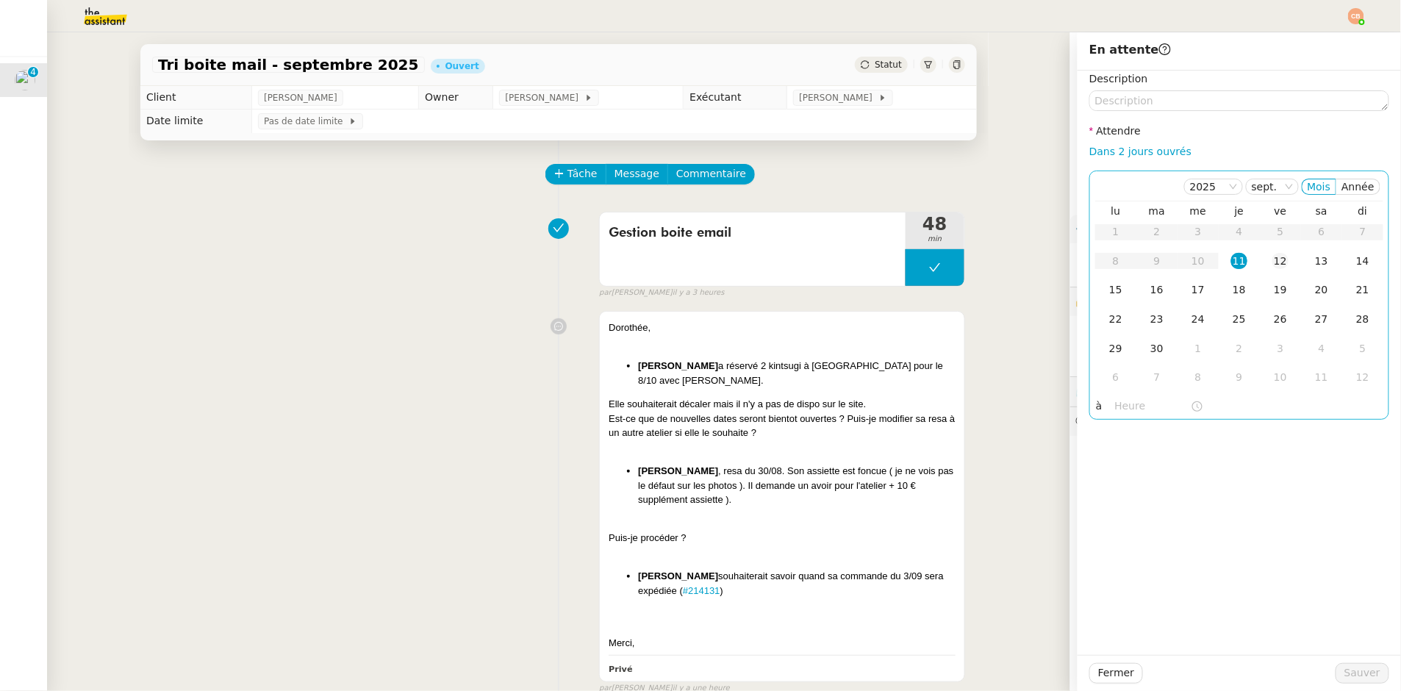
click at [1273, 263] on div "12" at bounding box center [1281, 261] width 16 height 16
click at [1117, 403] on input "text" at bounding box center [1153, 406] width 76 height 17
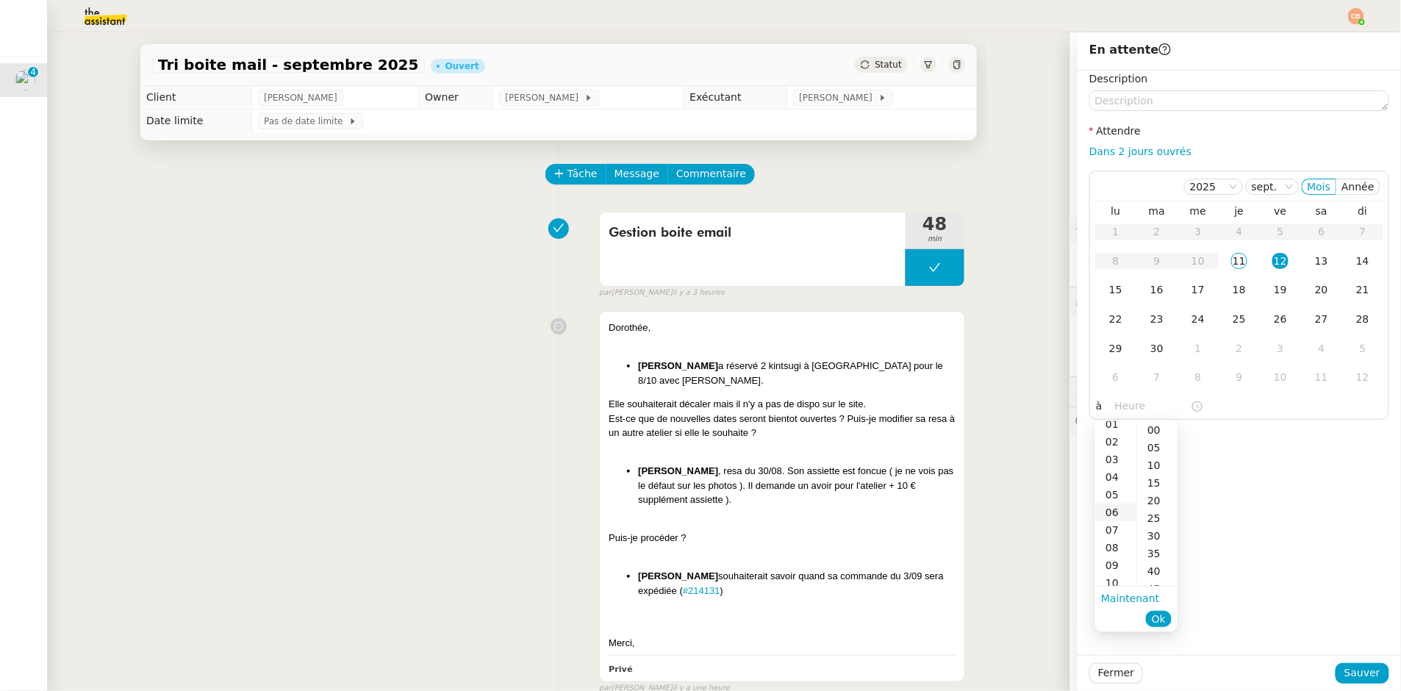
click at [1114, 513] on div "06" at bounding box center [1115, 513] width 41 height 18
click at [1155, 432] on div "00" at bounding box center [1157, 430] width 40 height 18
type input "06:00"
drag, startPoint x: 1231, startPoint y: 423, endPoint x: 1268, endPoint y: 501, distance: 87.1
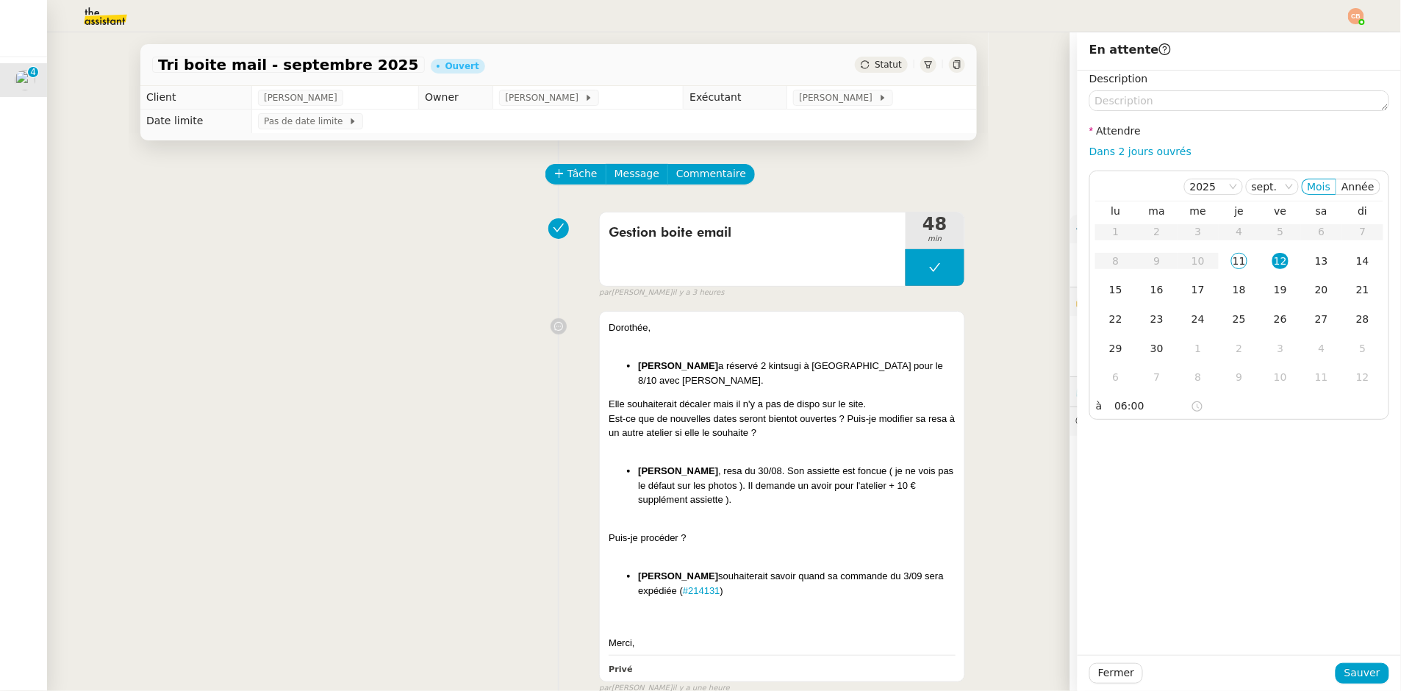
click at [1232, 423] on div "Description Attendre Dans 2 jours ouvrés [DATE] Mois Année lu ma me je ve sa di…" at bounding box center [1239, 363] width 323 height 584
click at [1353, 668] on span "Sauver" at bounding box center [1363, 673] width 36 height 17
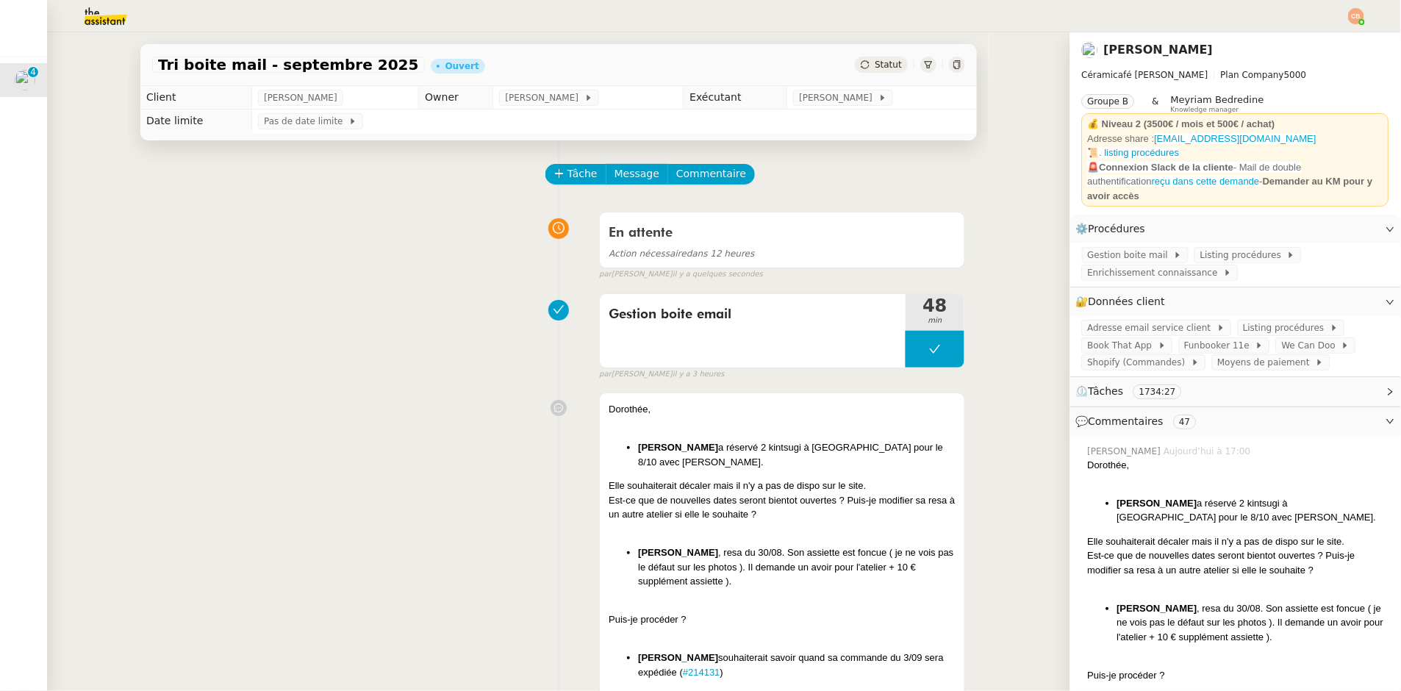
click at [1353, 18] on img at bounding box center [1356, 16] width 16 height 16
click at [1325, 43] on li "Suivi" at bounding box center [1317, 42] width 96 height 21
